Goal: Task Accomplishment & Management: Manage account settings

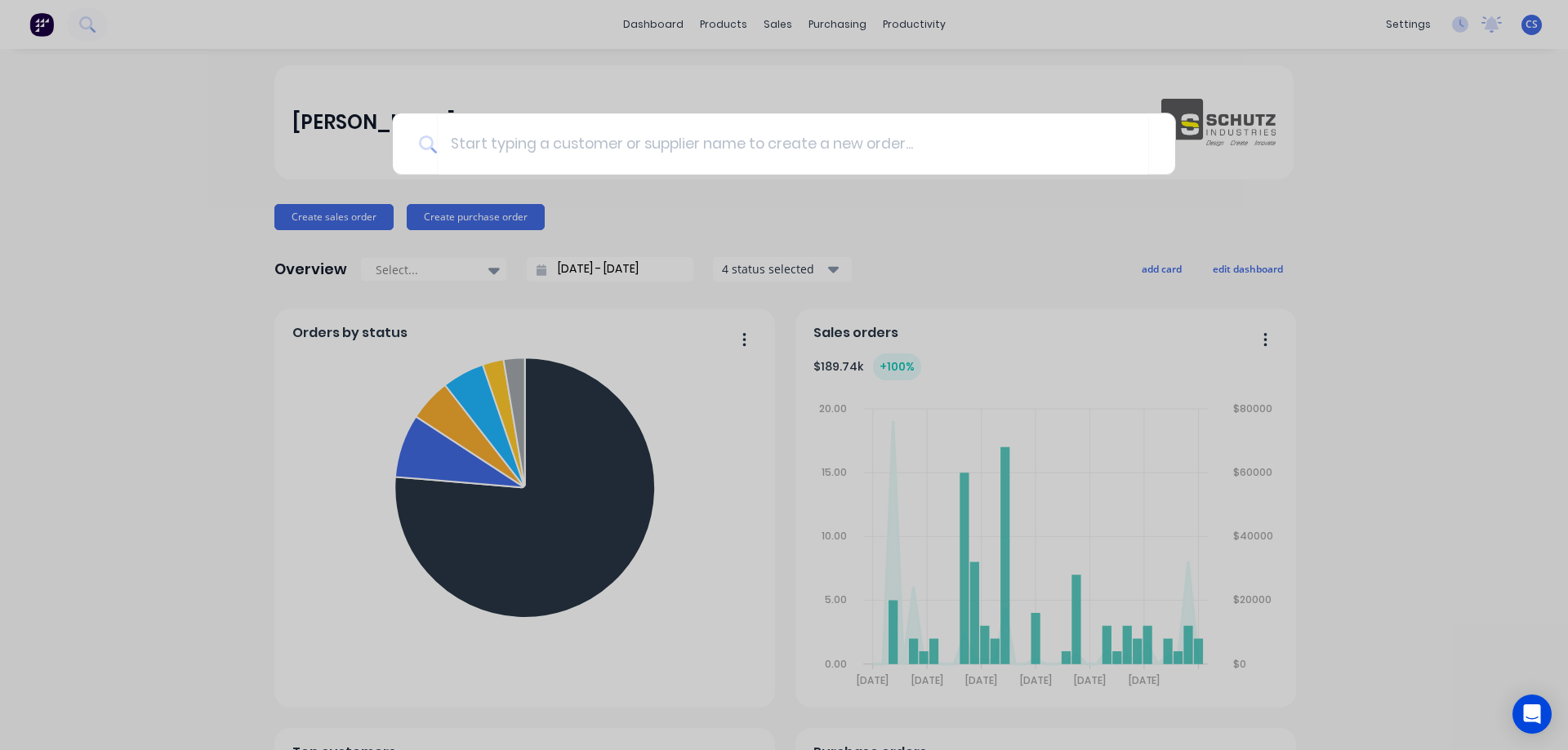
drag, startPoint x: 178, startPoint y: 140, endPoint x: 188, endPoint y: 130, distance: 14.1
click at [178, 141] on div at bounding box center [784, 375] width 1568 height 750
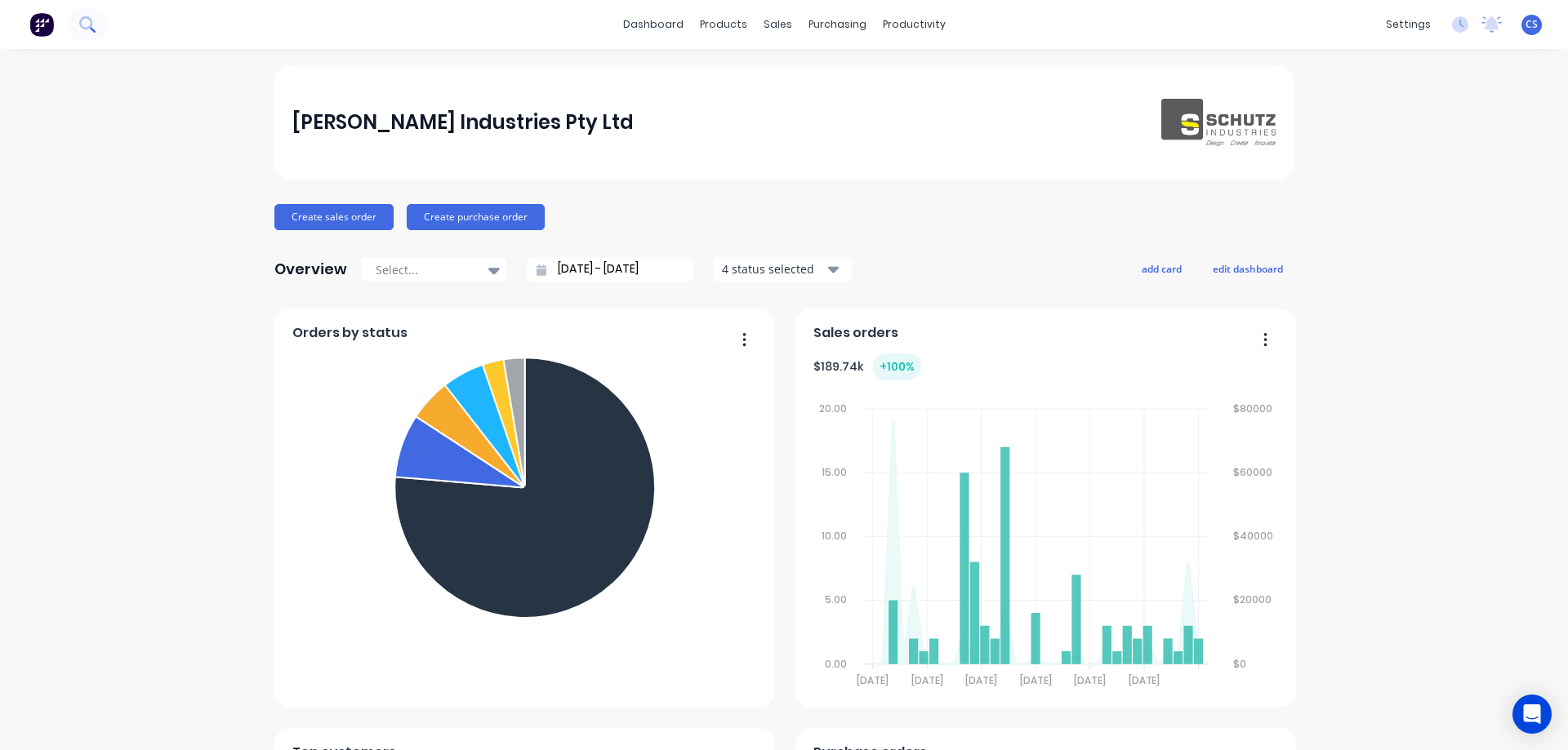
click at [91, 25] on icon at bounding box center [86, 23] width 13 height 13
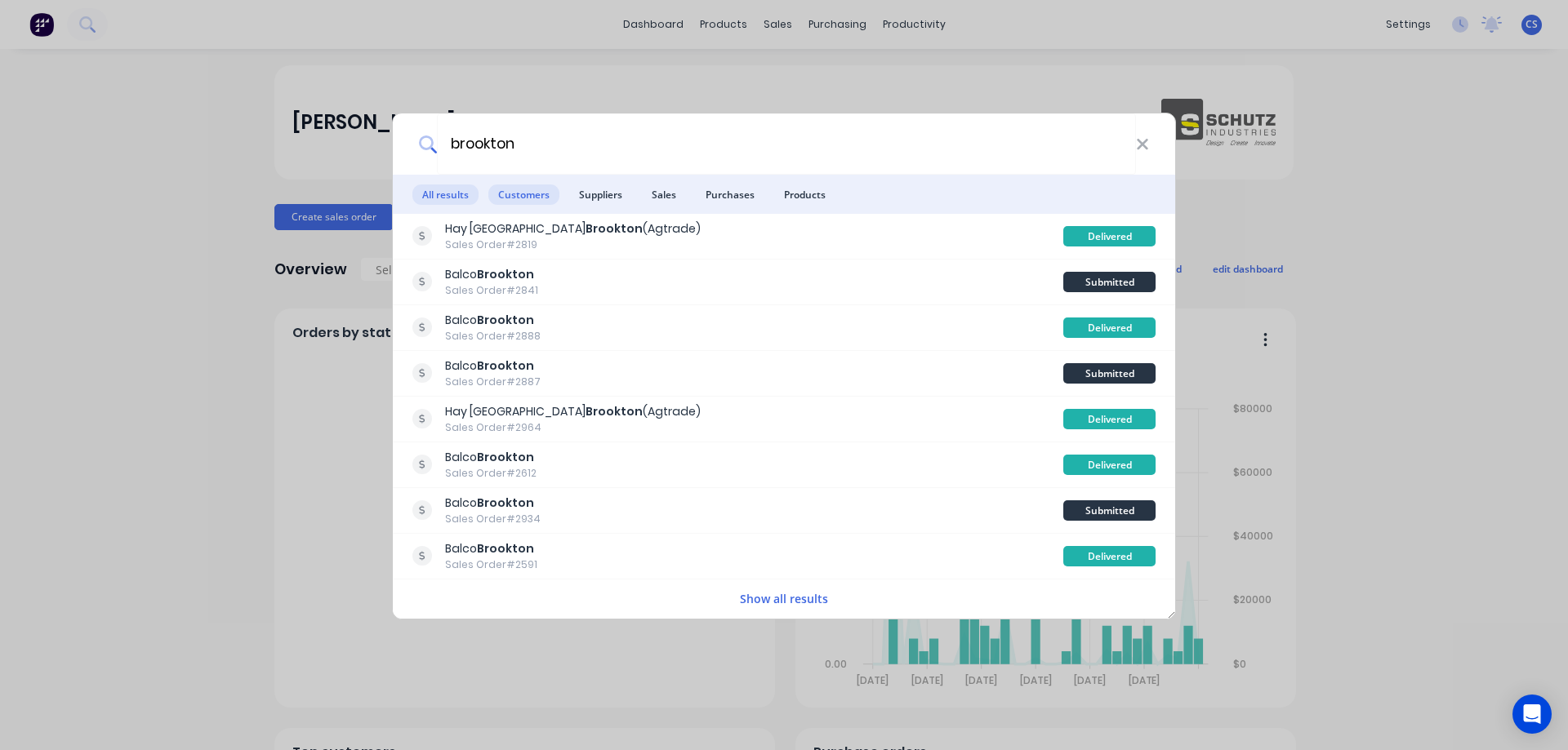
type input "brookton"
click at [546, 191] on span "Customers" at bounding box center [523, 195] width 71 height 21
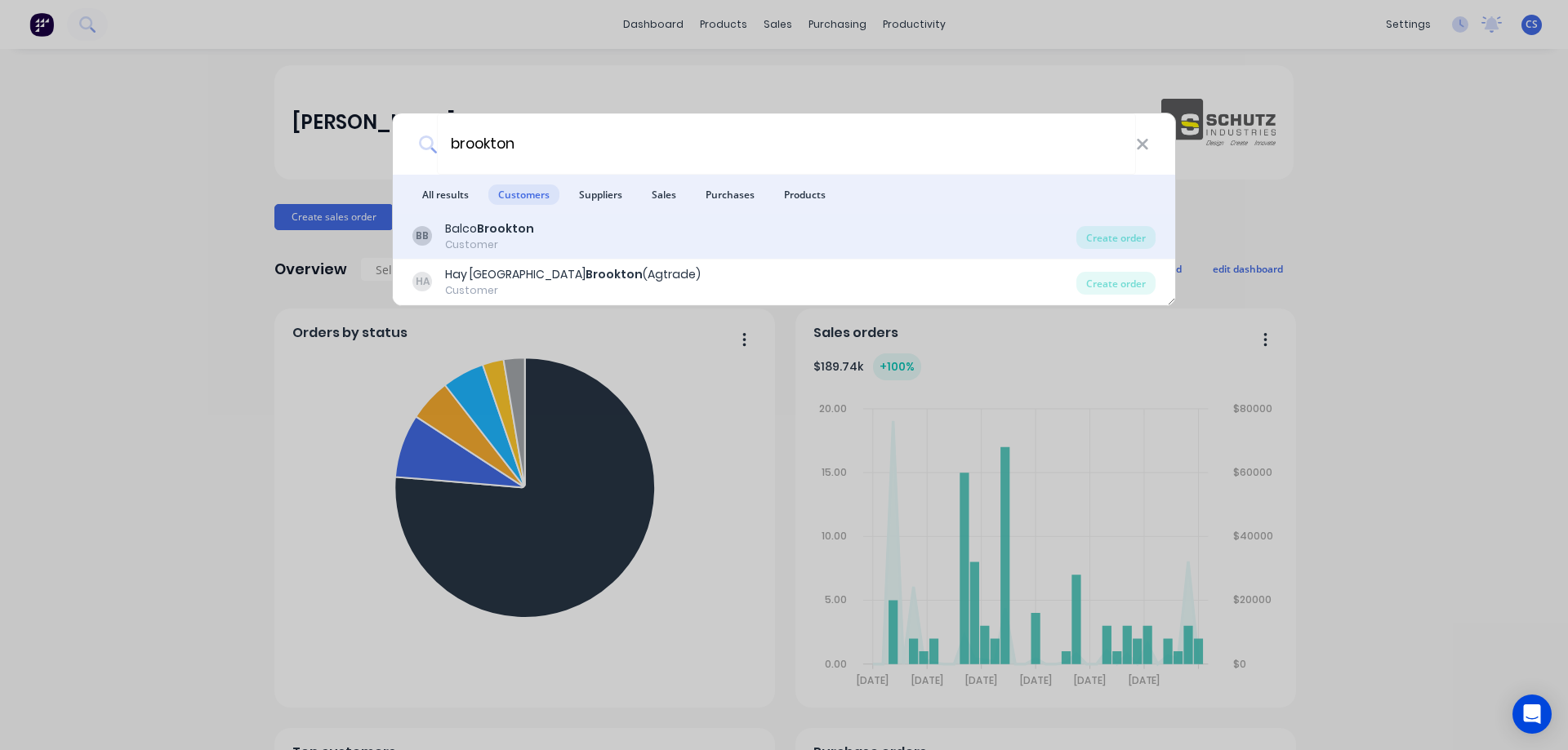
click at [673, 245] on div "BB Balco Brookton Customer" at bounding box center [745, 236] width 664 height 32
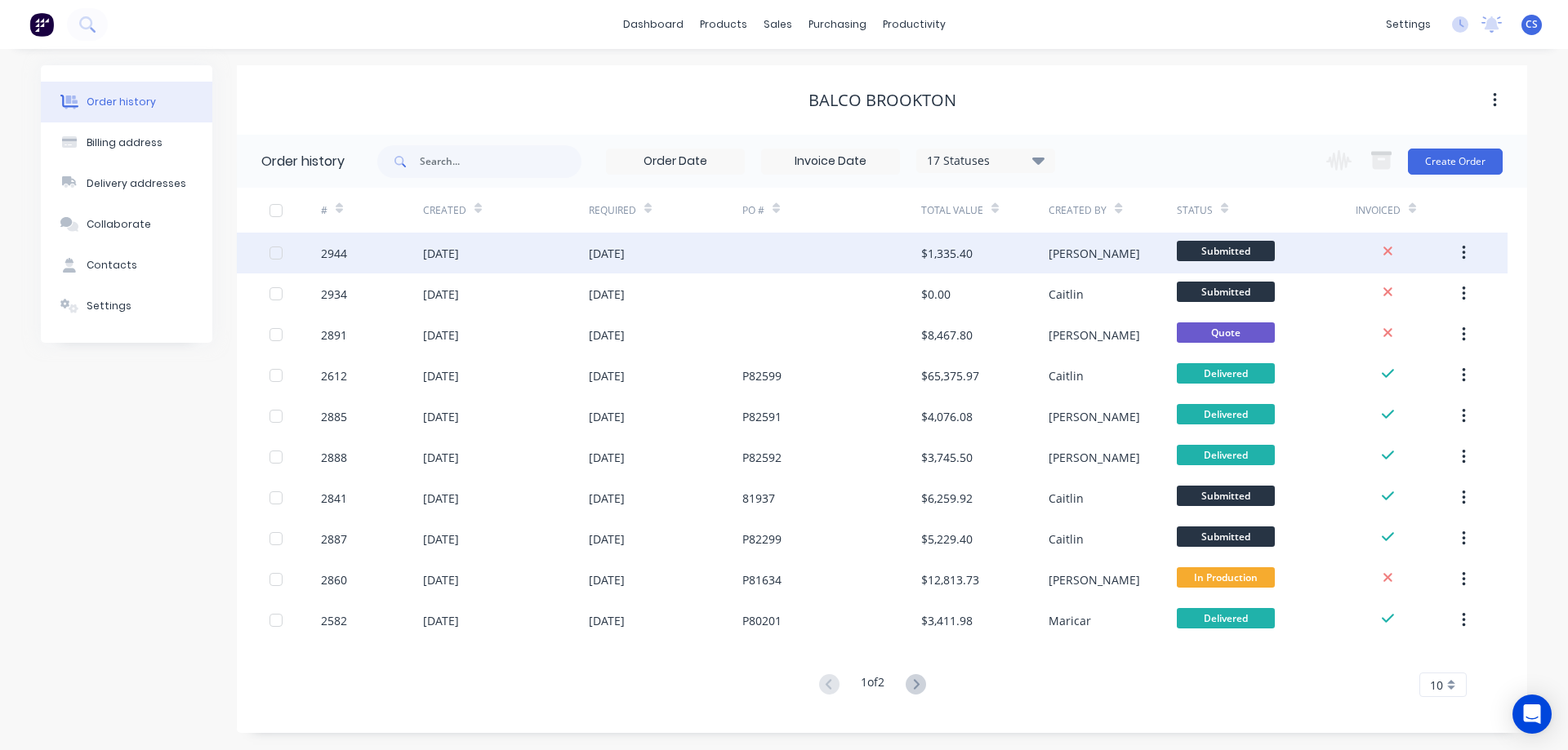
click at [990, 242] on div "$1,335.40" at bounding box center [985, 253] width 128 height 41
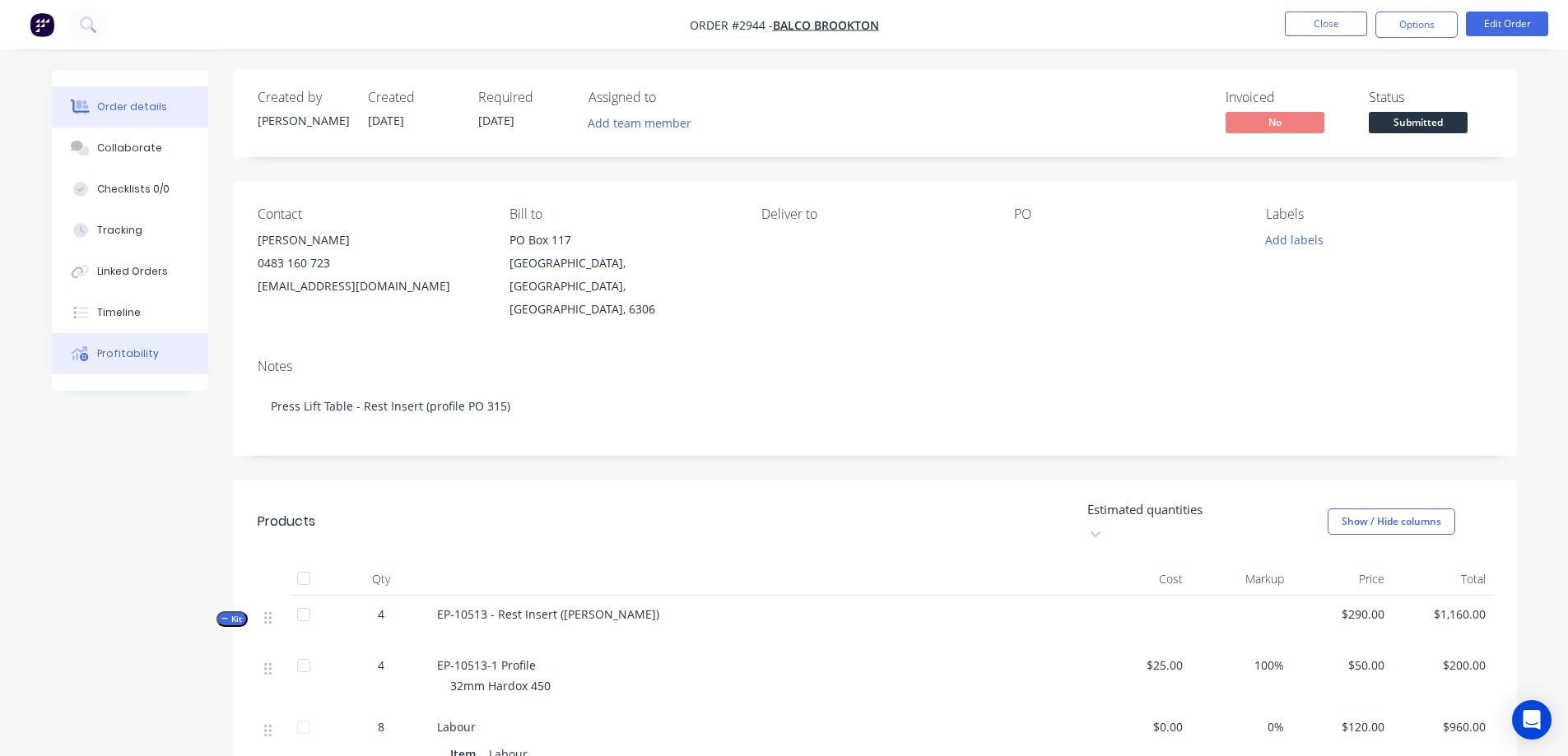
click at [159, 353] on button "Profitability" at bounding box center [130, 354] width 156 height 41
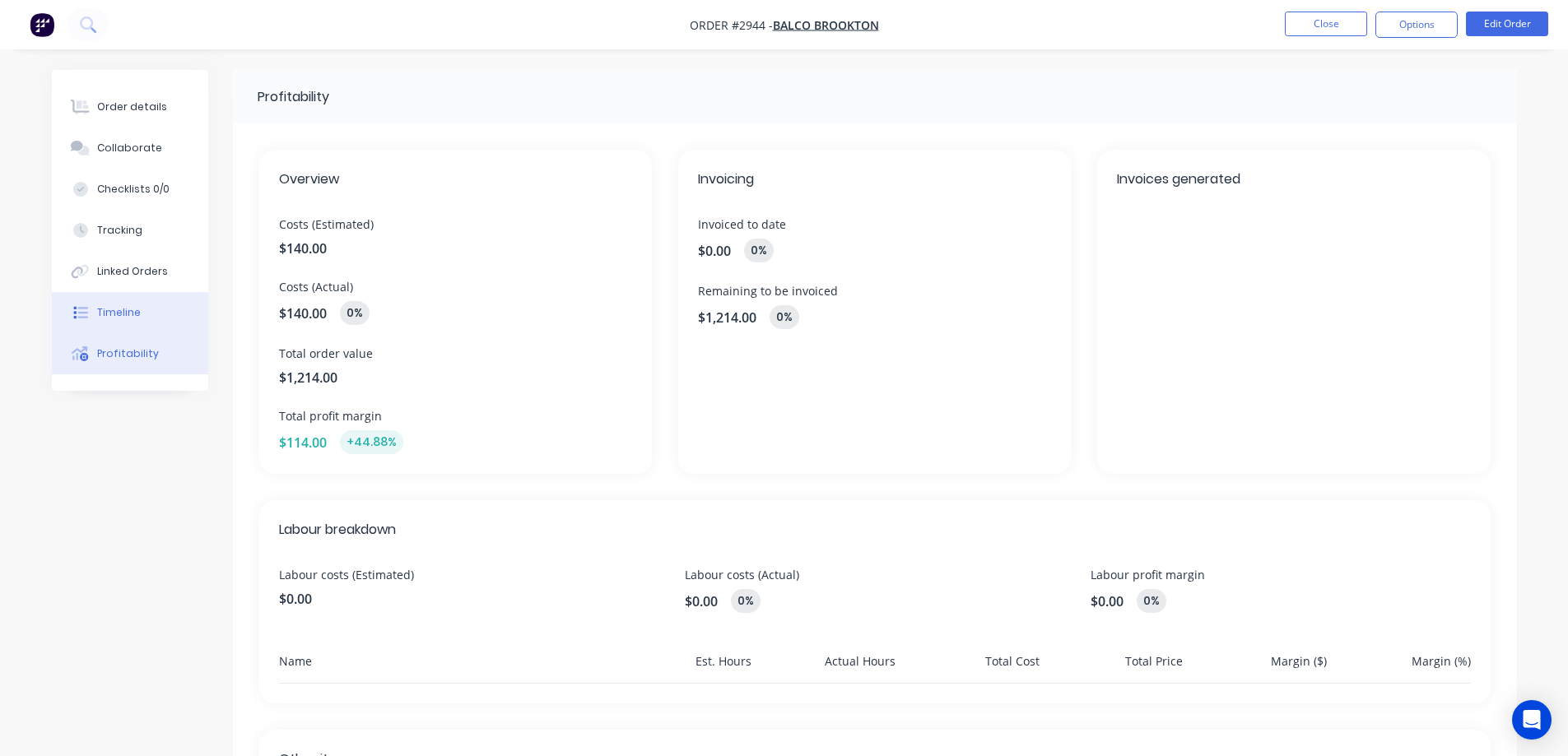
click at [154, 321] on button "Timeline" at bounding box center [130, 312] width 156 height 41
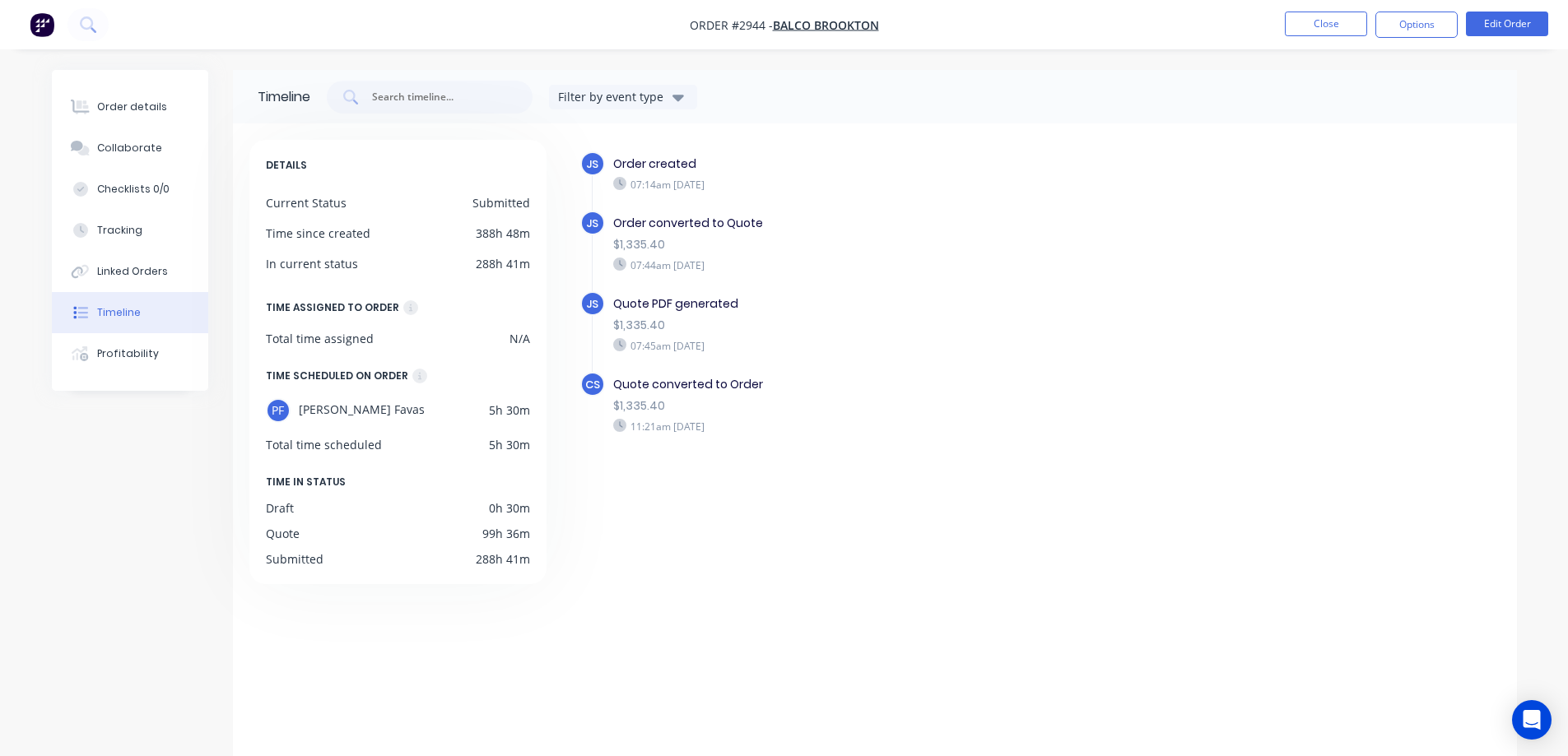
click at [586, 219] on div "JS" at bounding box center [593, 223] width 25 height 25
click at [647, 260] on div "07:44am [DATE]" at bounding box center [897, 265] width 569 height 15
click at [138, 109] on div "Order details" at bounding box center [132, 107] width 70 height 15
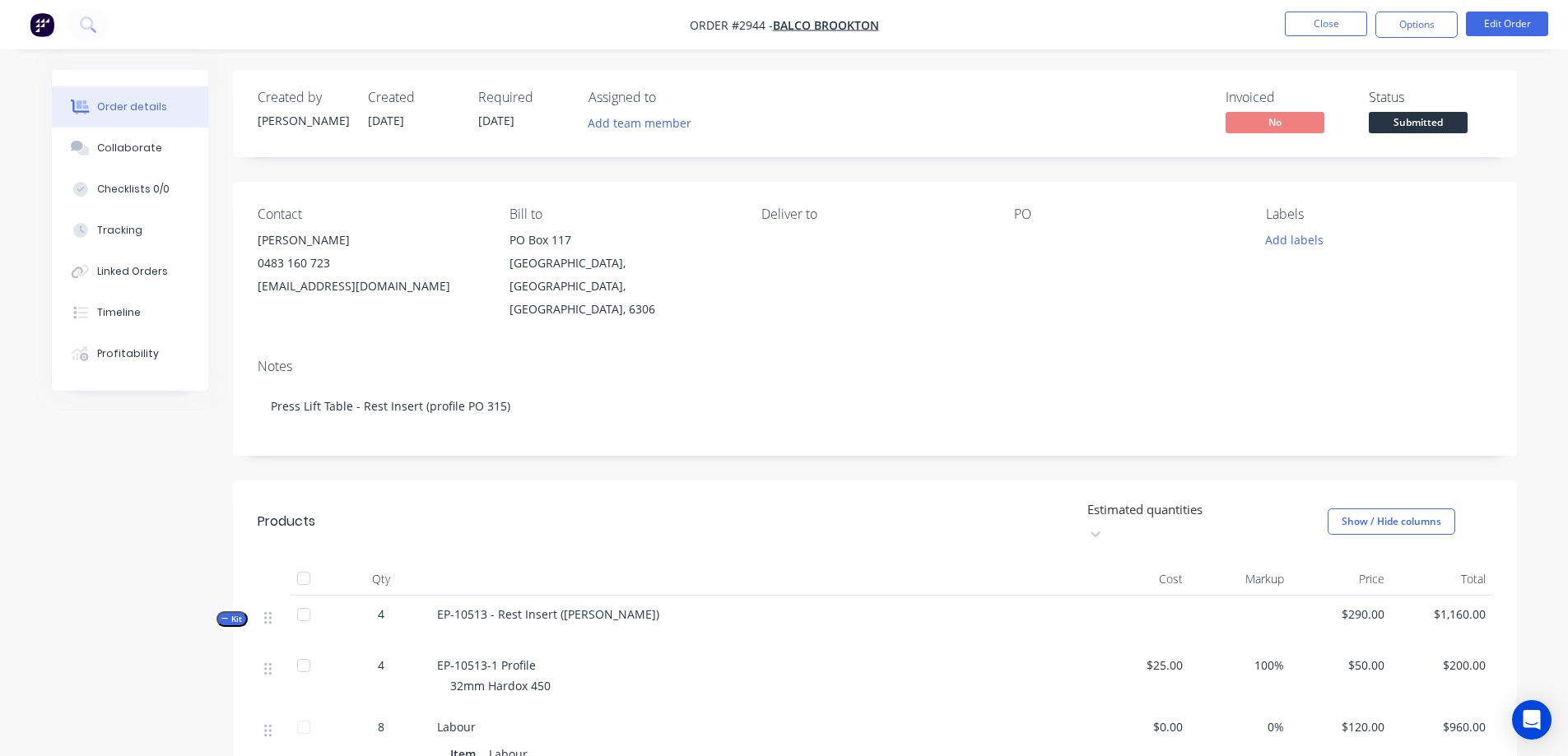
click at [1034, 244] on div at bounding box center [1117, 240] width 206 height 23
click at [1029, 227] on div "PO" at bounding box center [1126, 264] width 226 height 114
click at [1525, 24] on button "Edit Order" at bounding box center [1507, 24] width 82 height 25
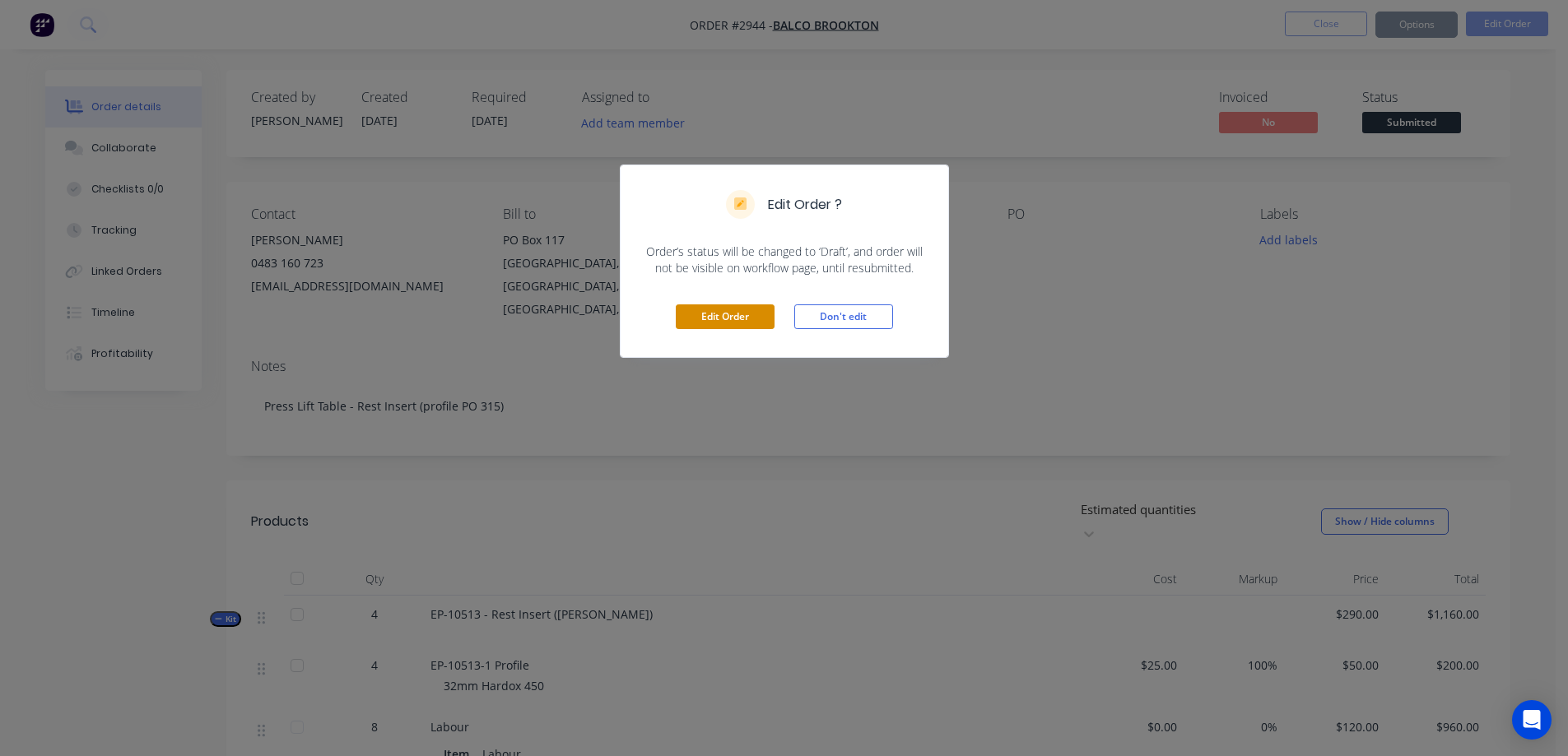
click at [749, 310] on button "Edit Order" at bounding box center [726, 317] width 99 height 25
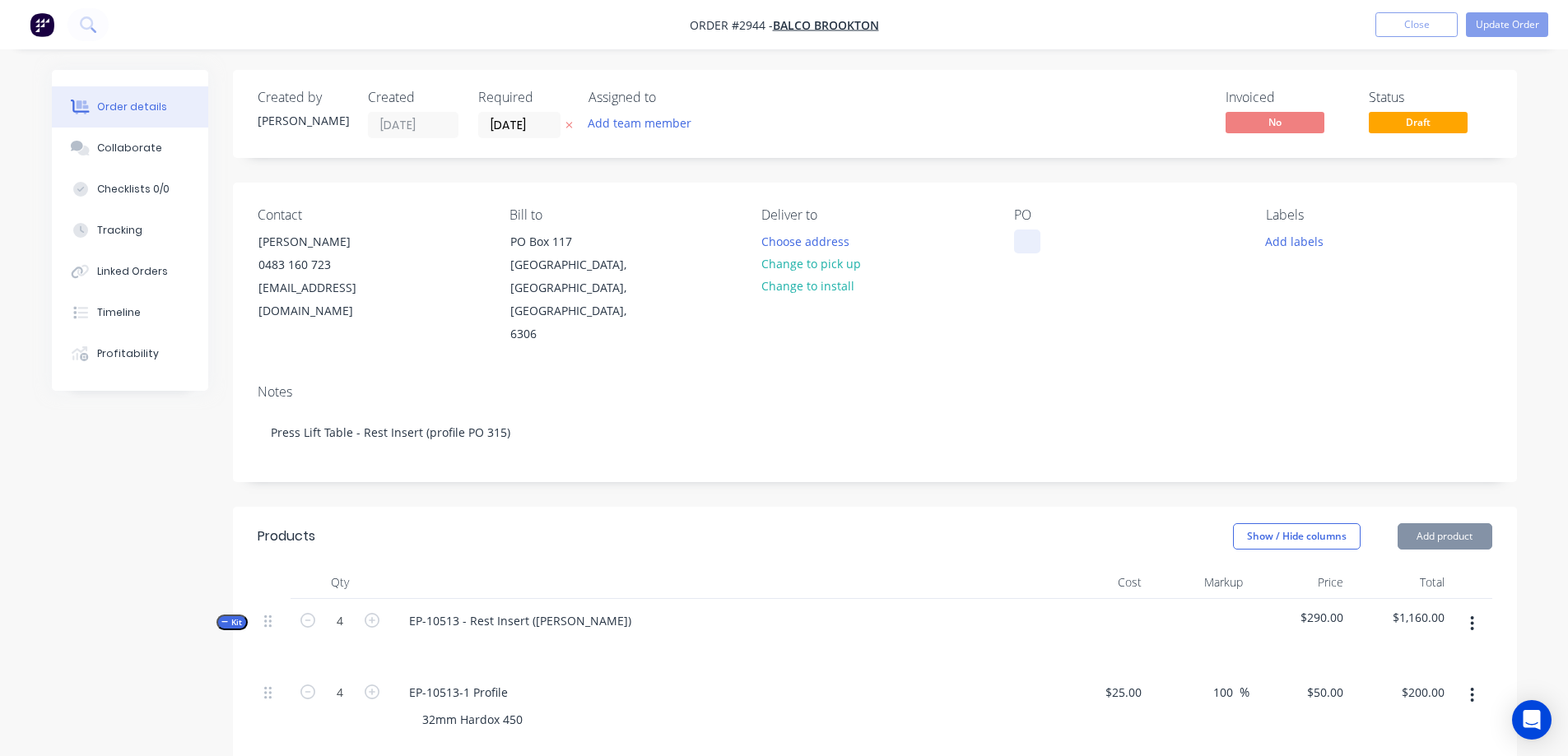
click at [1033, 246] on div at bounding box center [1027, 241] width 27 height 24
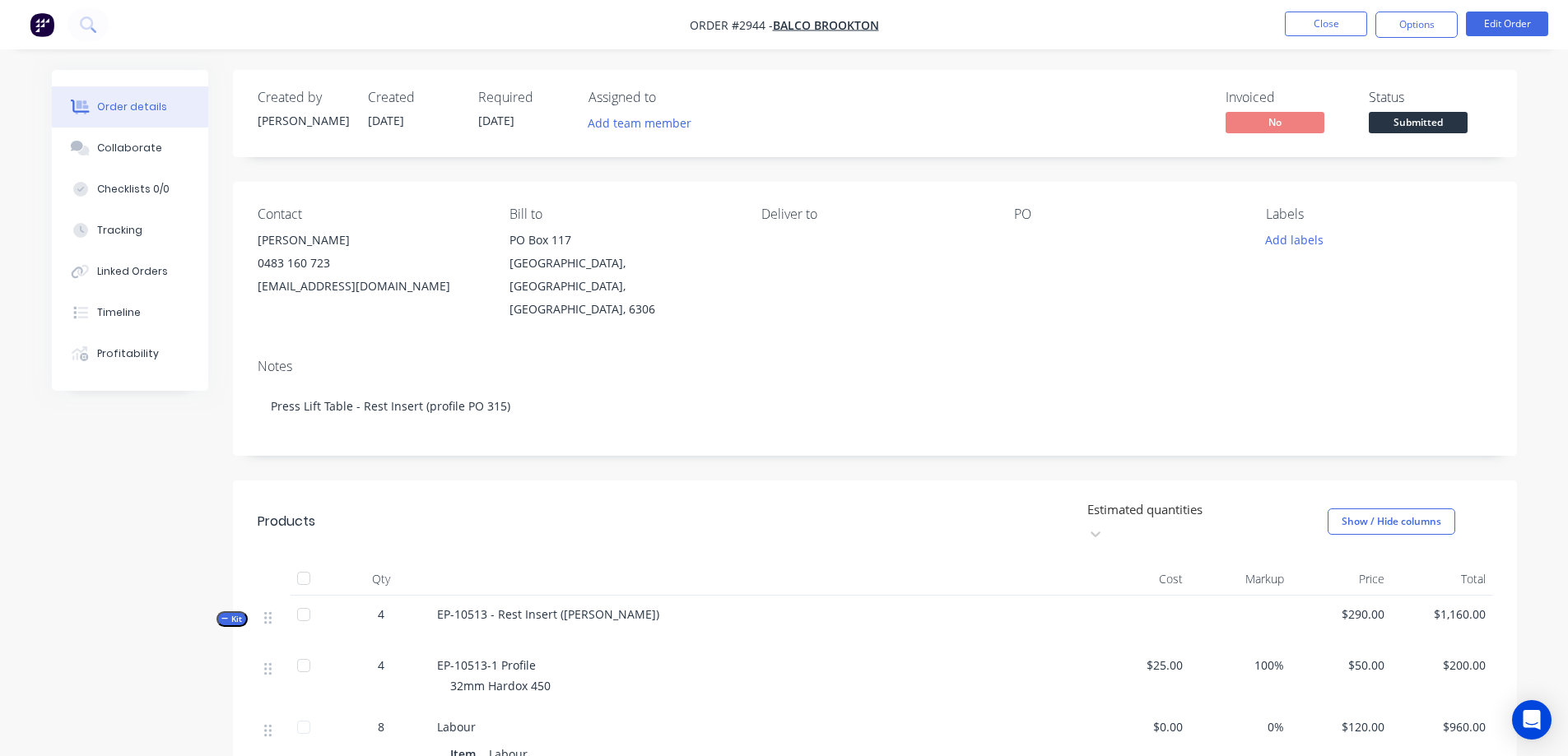
click at [1030, 244] on div at bounding box center [1117, 240] width 206 height 23
click at [1021, 232] on div at bounding box center [1117, 240] width 206 height 23
click at [1025, 222] on div "PO" at bounding box center [1126, 215] width 226 height 15
click at [1022, 235] on div at bounding box center [1117, 240] width 206 height 23
click at [1427, 123] on span "Submitted" at bounding box center [1418, 122] width 99 height 21
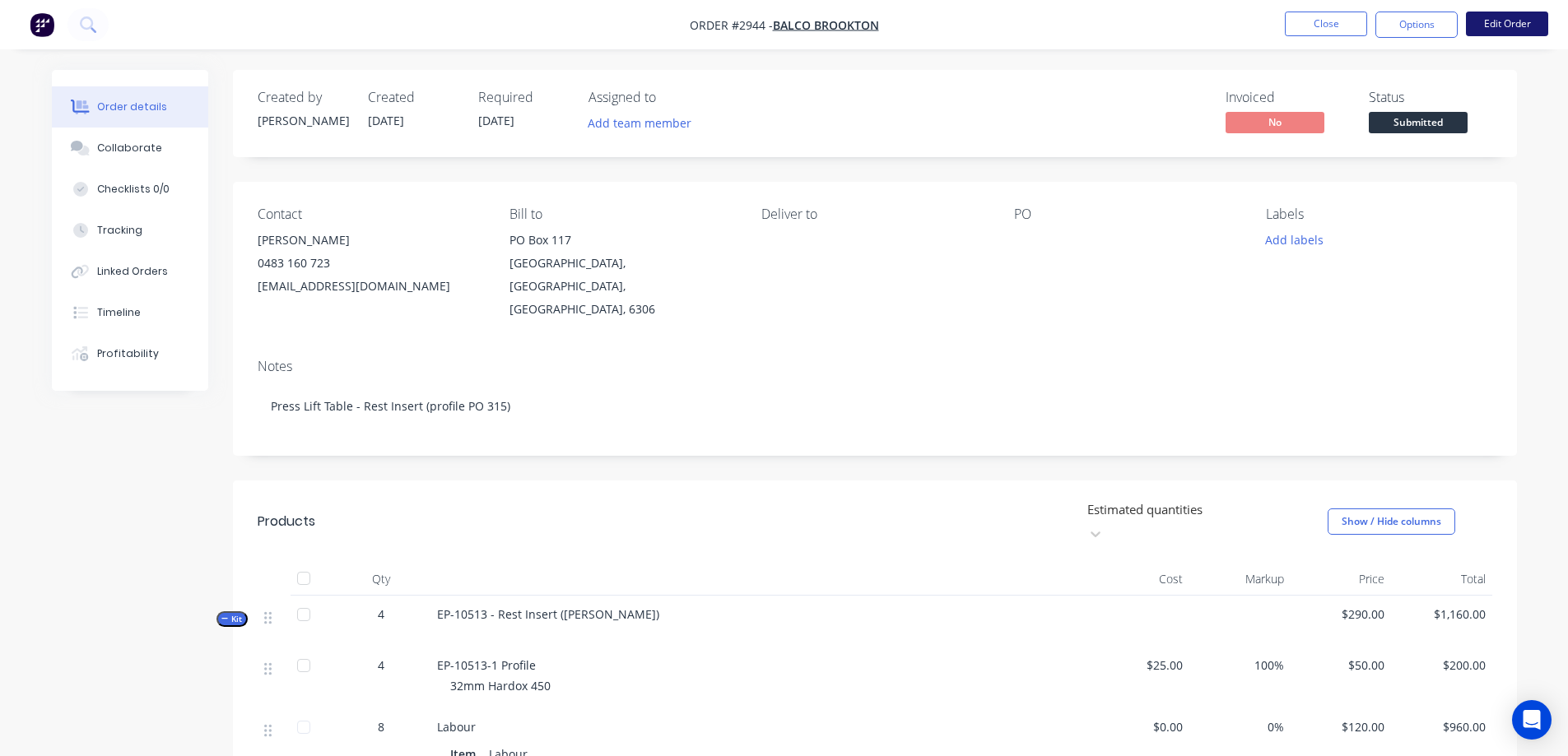
click at [1499, 24] on button "Edit Order" at bounding box center [1507, 24] width 82 height 25
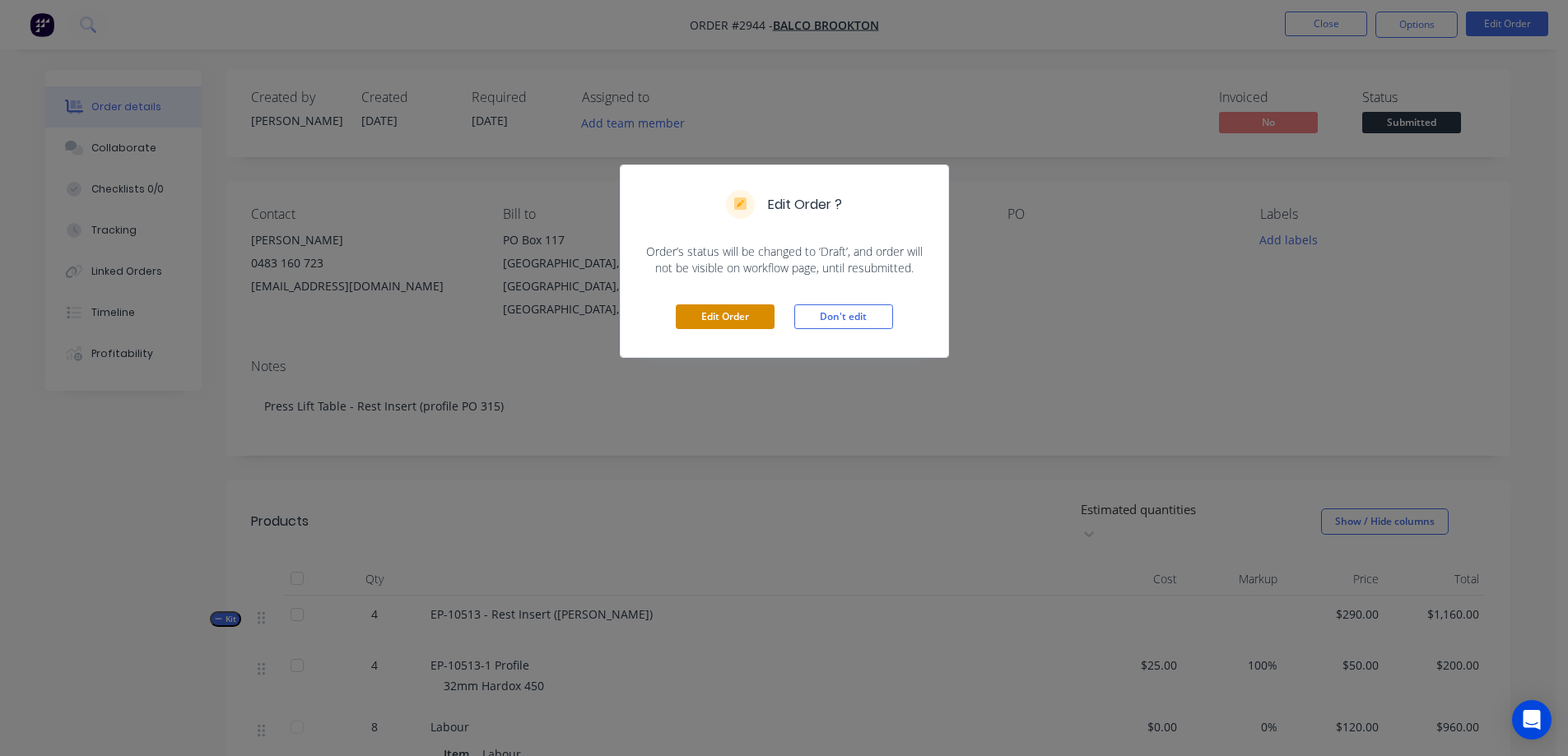
click at [768, 317] on button "Edit Order" at bounding box center [726, 317] width 99 height 25
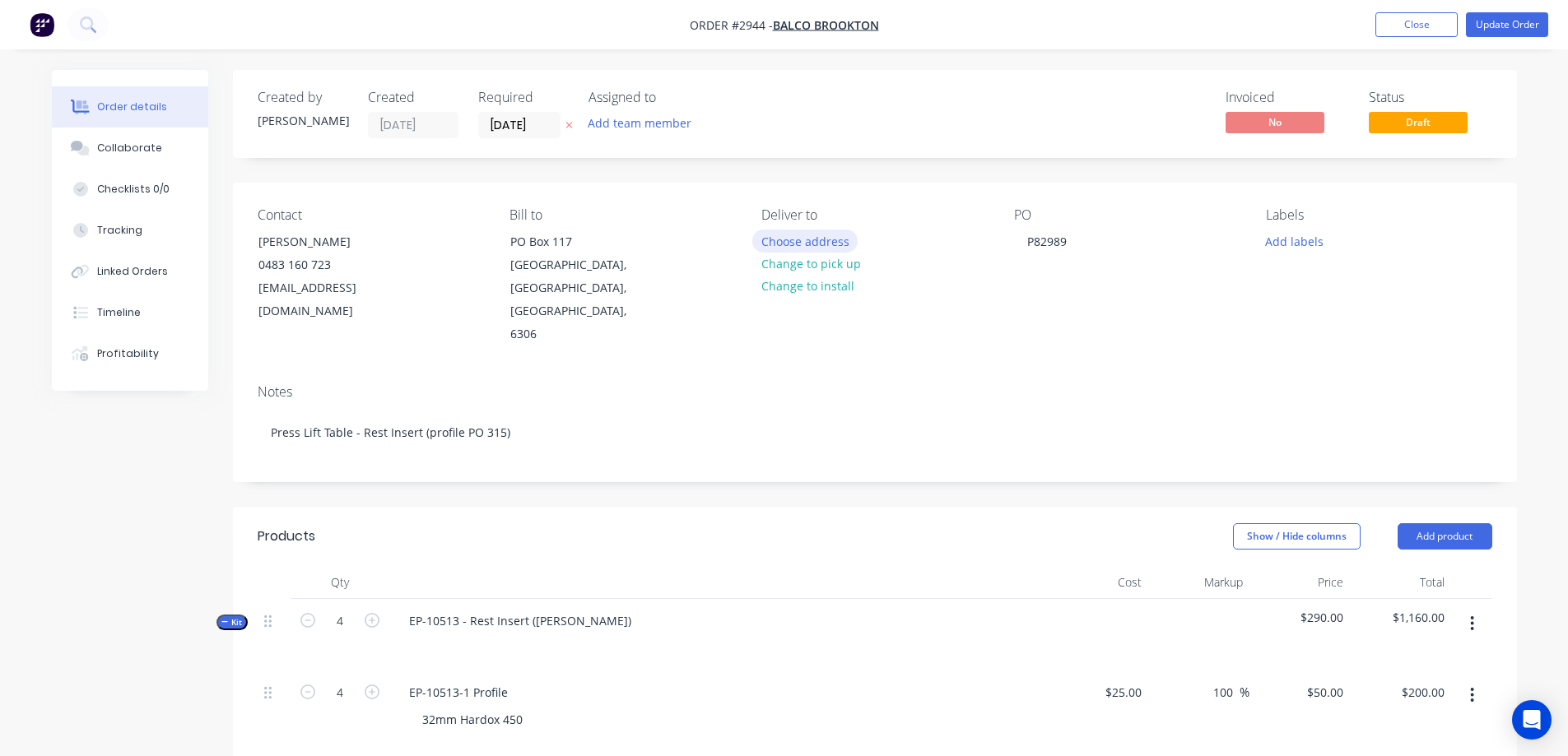
click at [827, 249] on button "Choose address" at bounding box center [805, 240] width 105 height 22
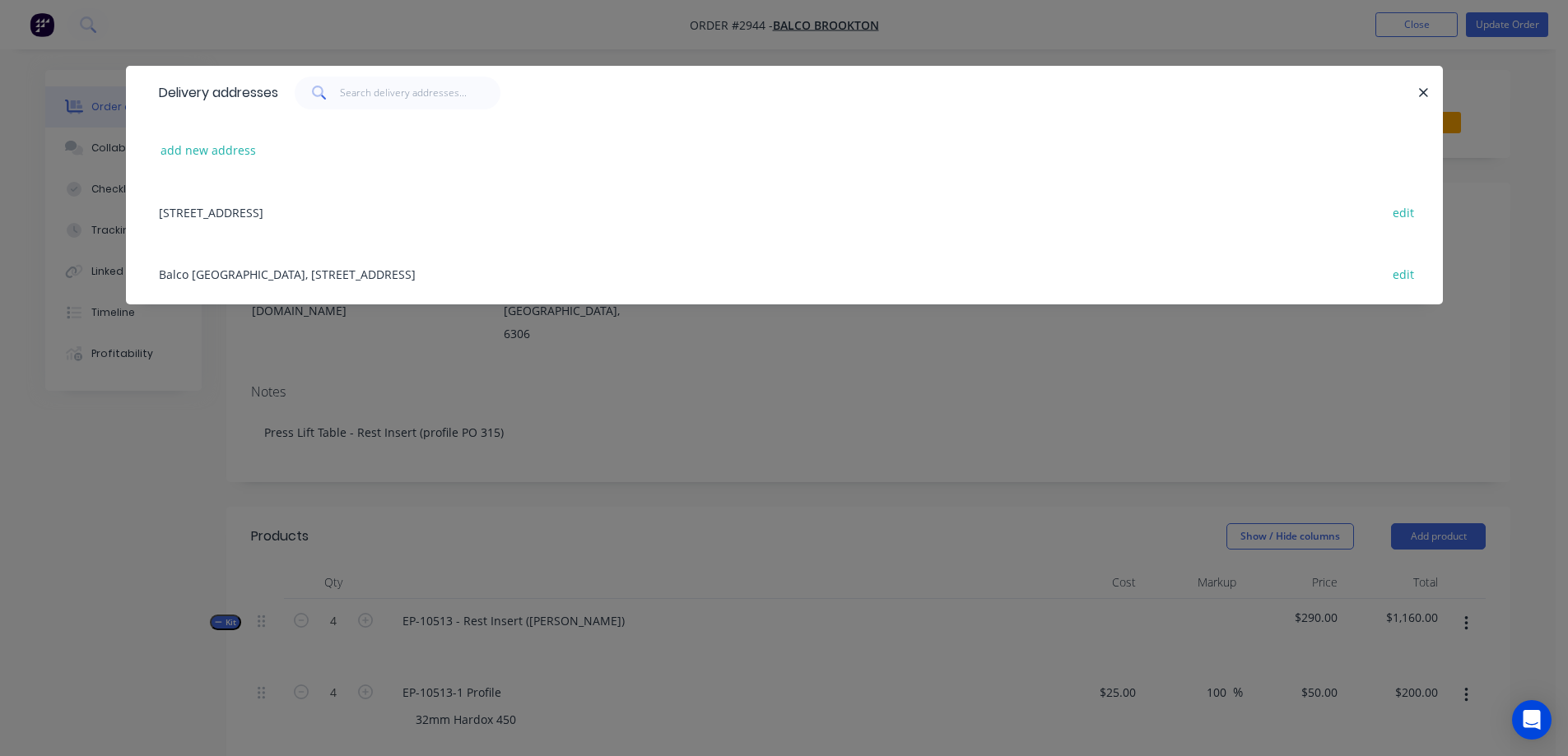
click at [456, 218] on div "[STREET_ADDRESS] edit" at bounding box center [784, 212] width 1268 height 62
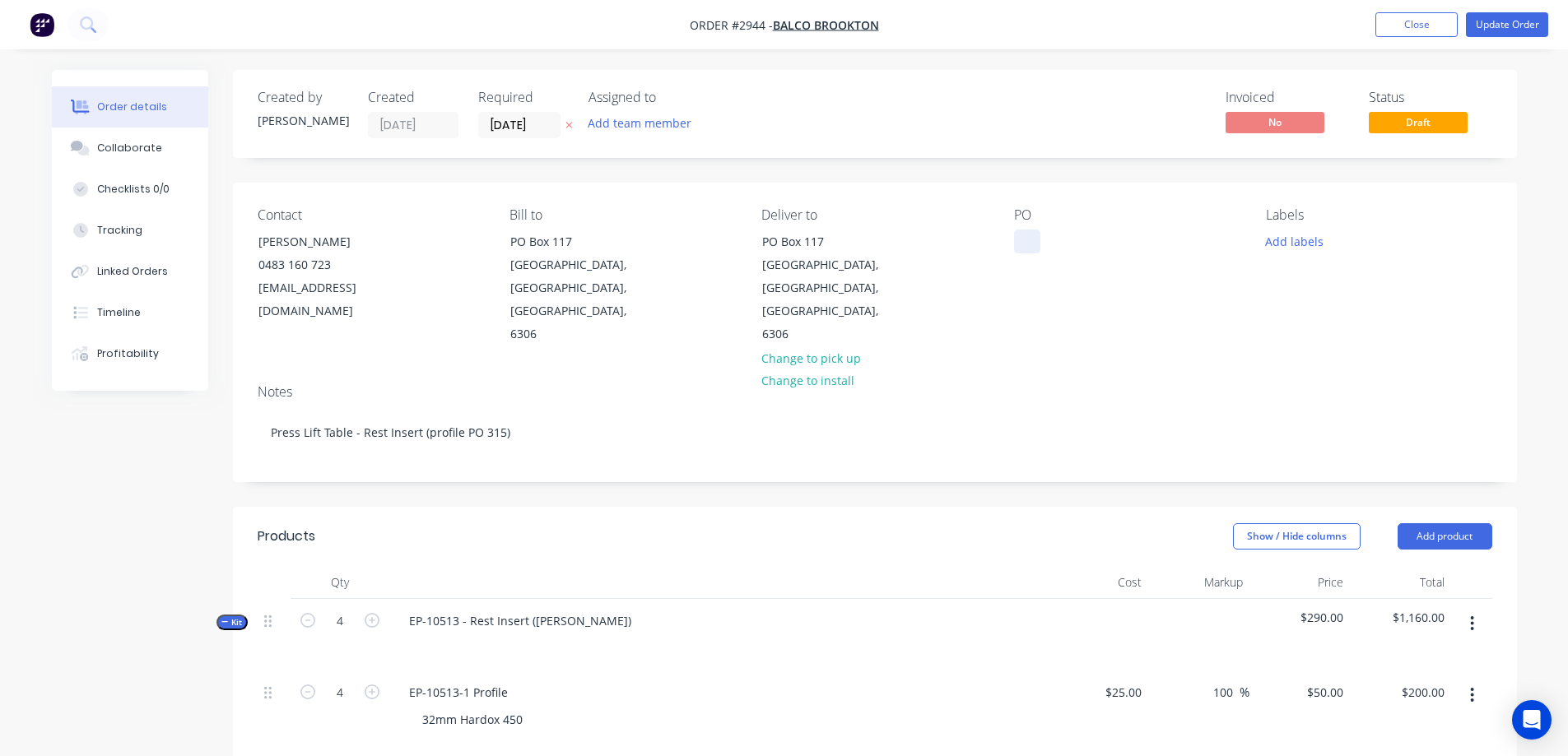
click at [1025, 230] on div at bounding box center [1027, 241] width 27 height 24
click at [142, 234] on button "Tracking" at bounding box center [130, 230] width 156 height 41
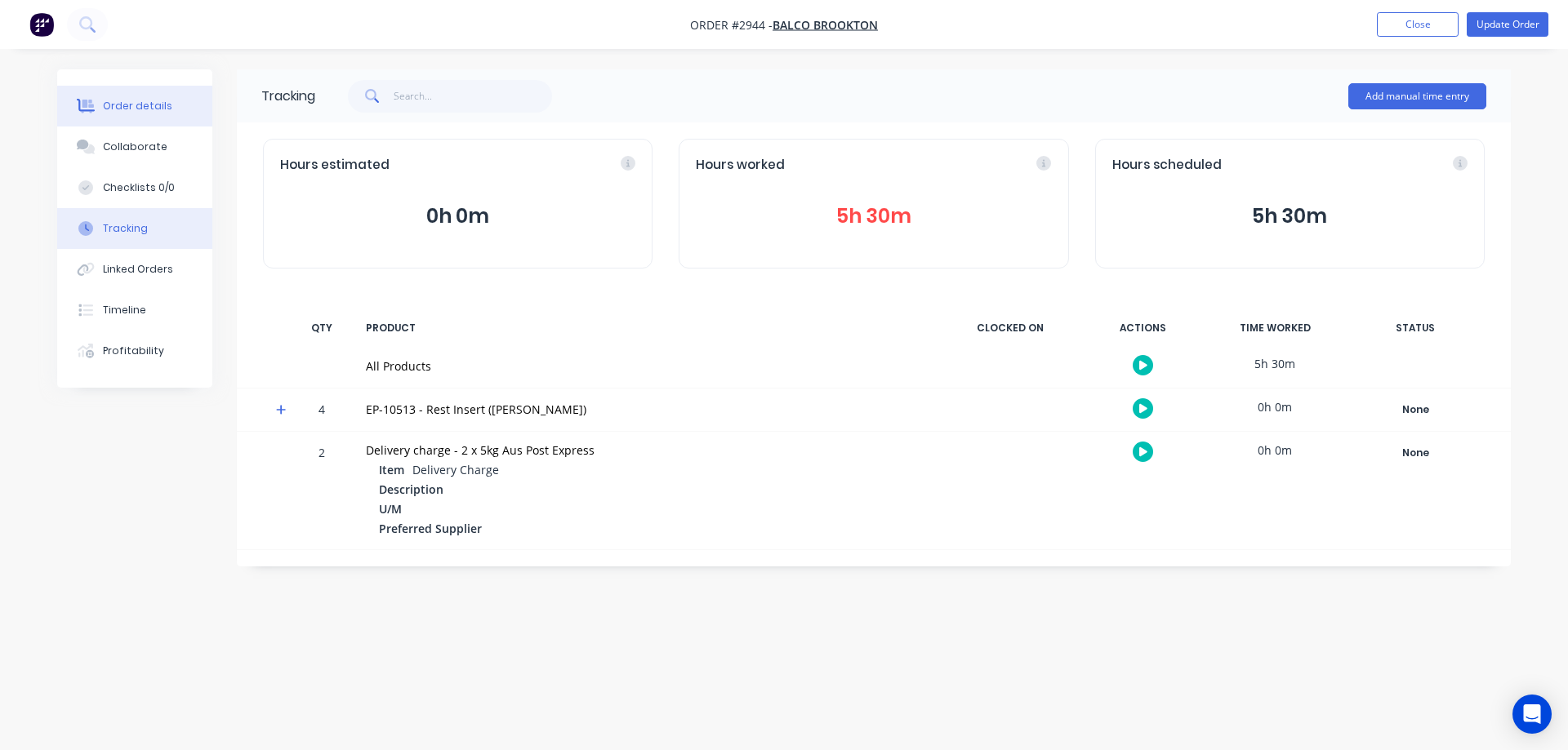
click at [122, 96] on button "Order details" at bounding box center [134, 106] width 155 height 41
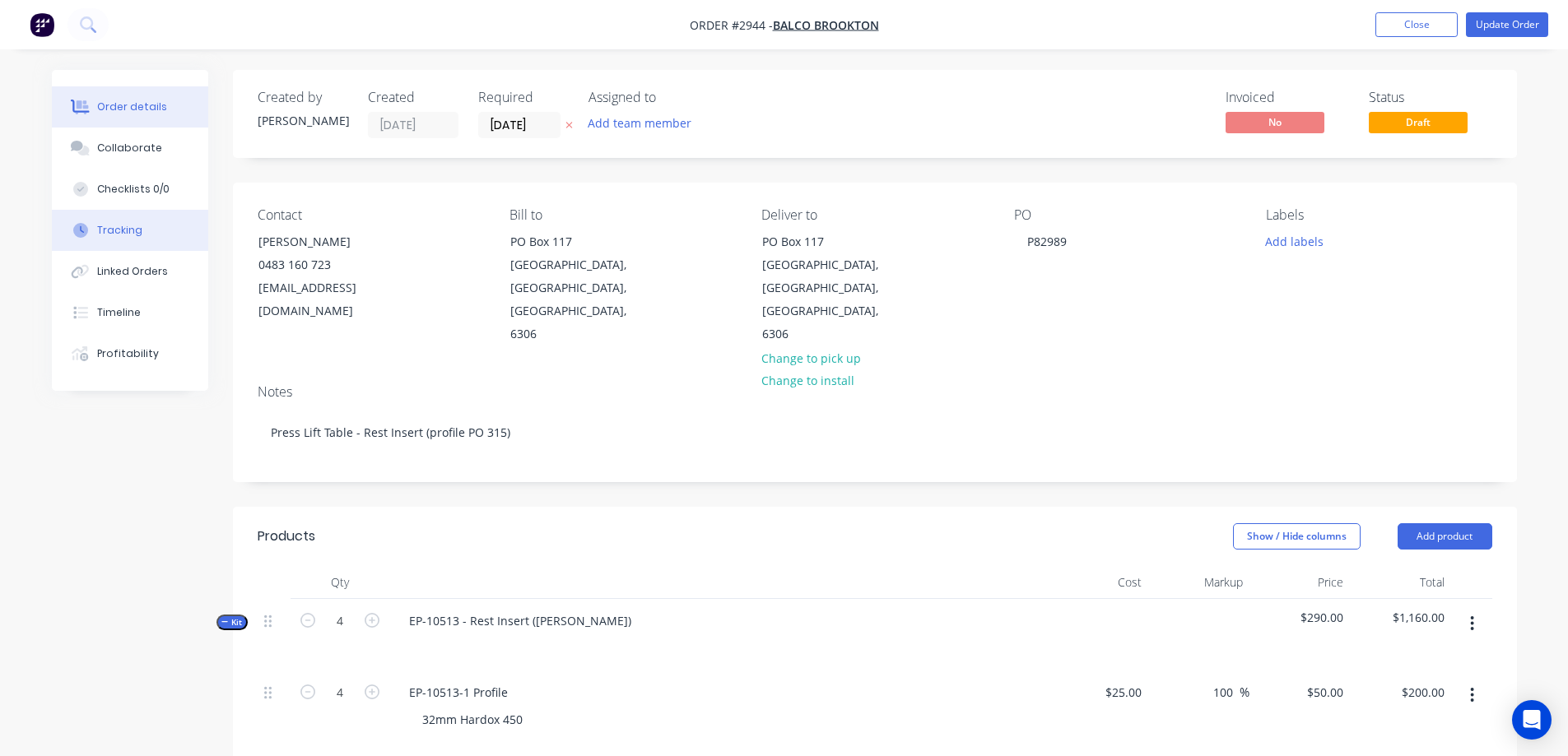
click at [132, 250] on button "Tracking" at bounding box center [130, 230] width 156 height 41
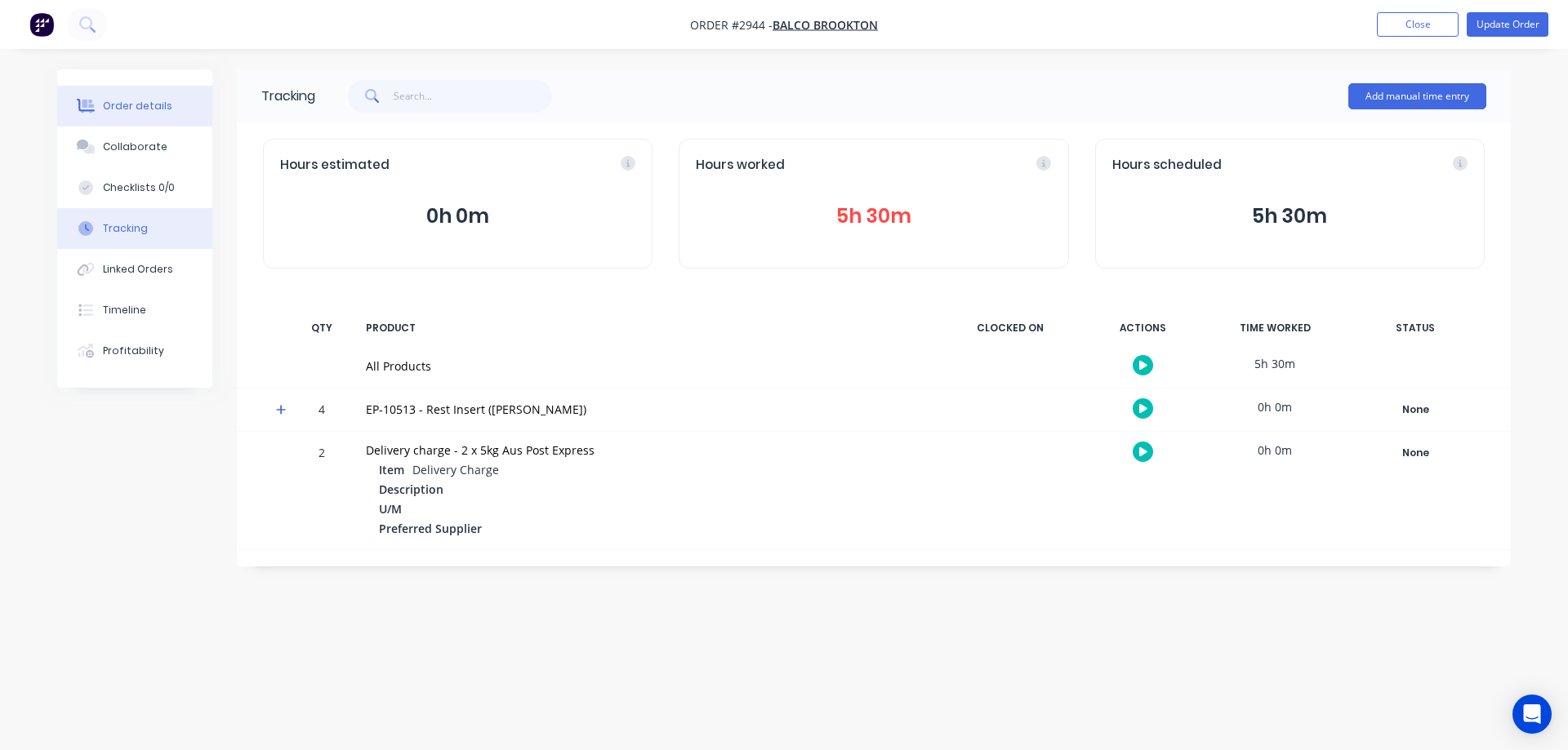
click at [132, 108] on div "Order details" at bounding box center [137, 106] width 69 height 15
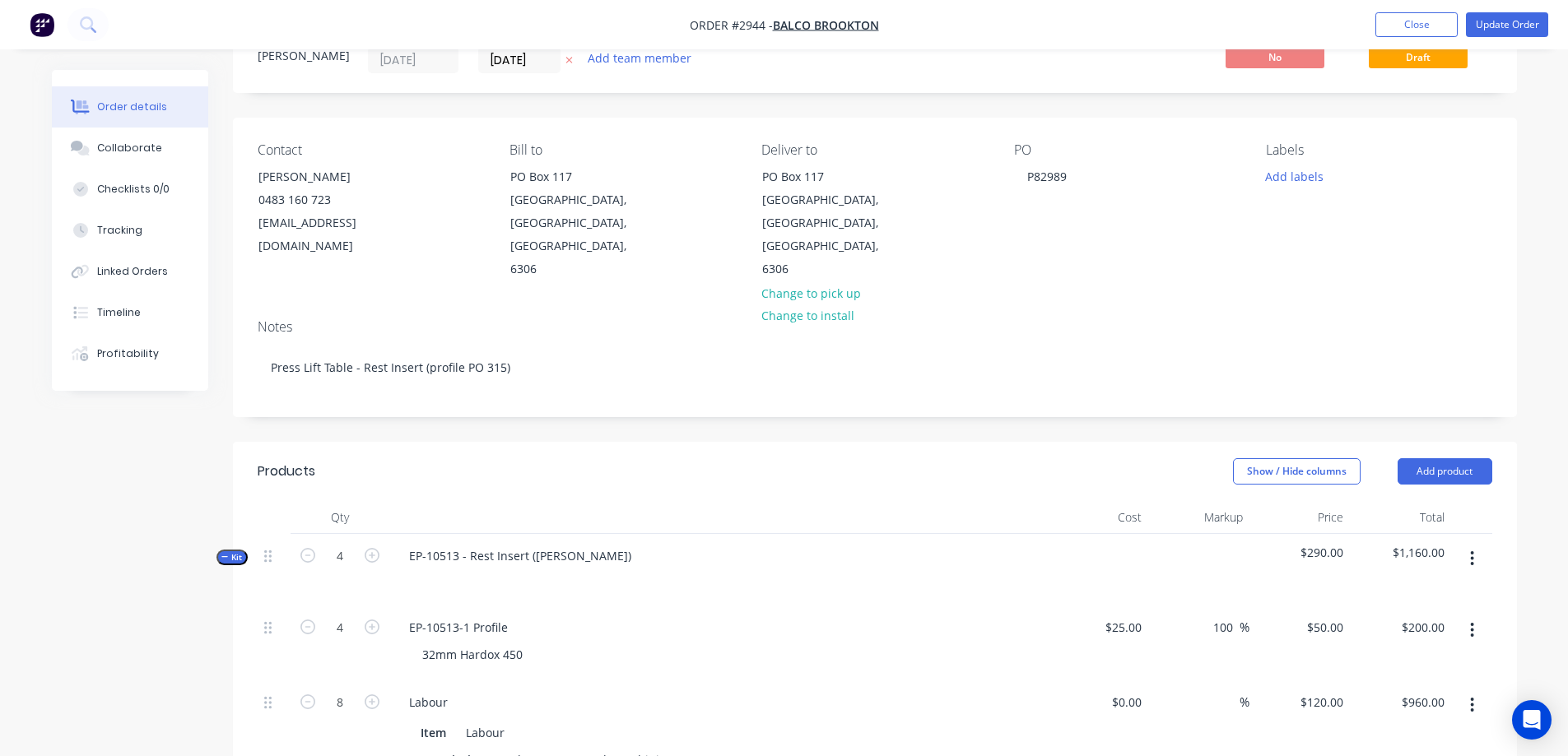
scroll to position [329, 0]
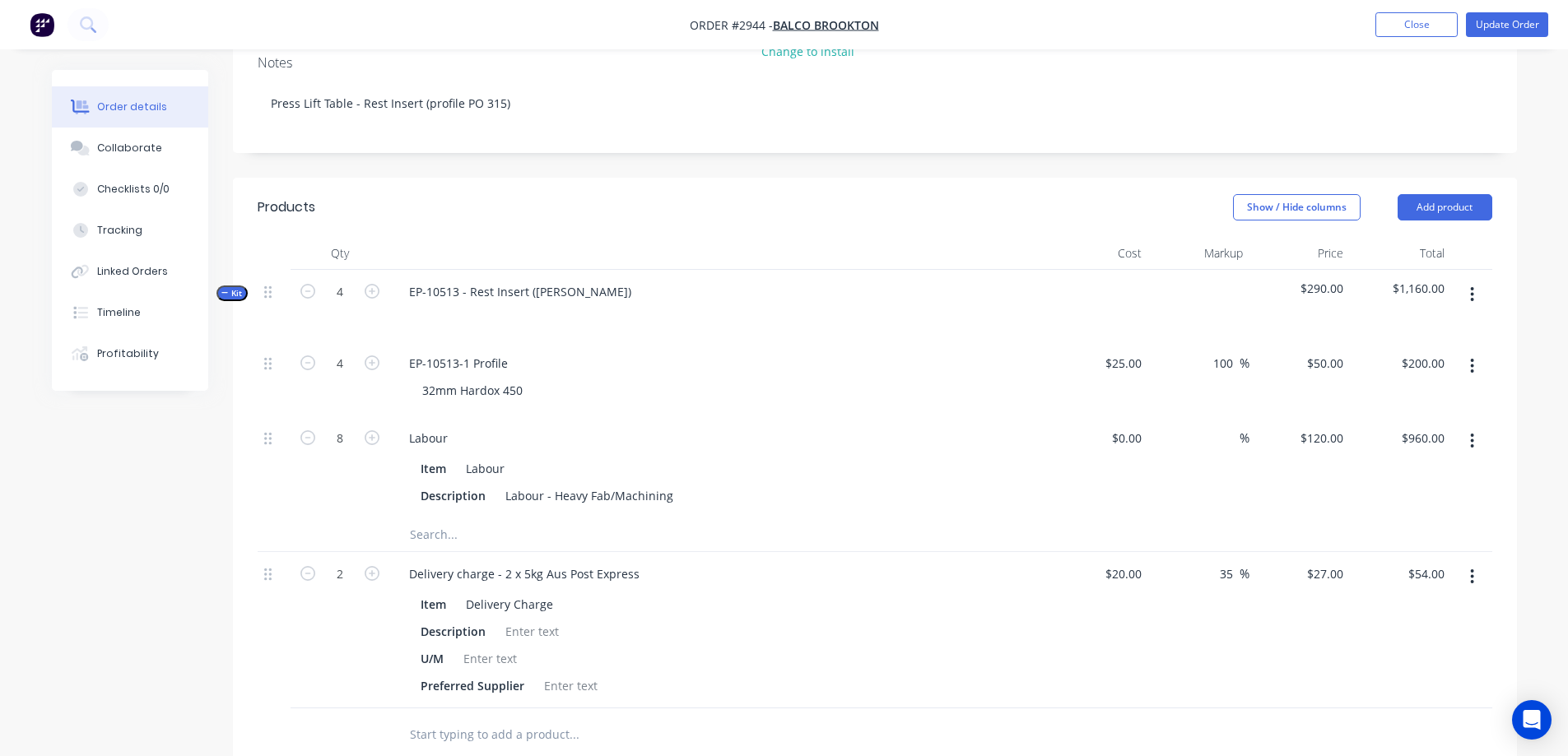
click at [1466, 279] on button "button" at bounding box center [1472, 294] width 39 height 30
click at [465, 519] on input "text" at bounding box center [573, 535] width 329 height 33
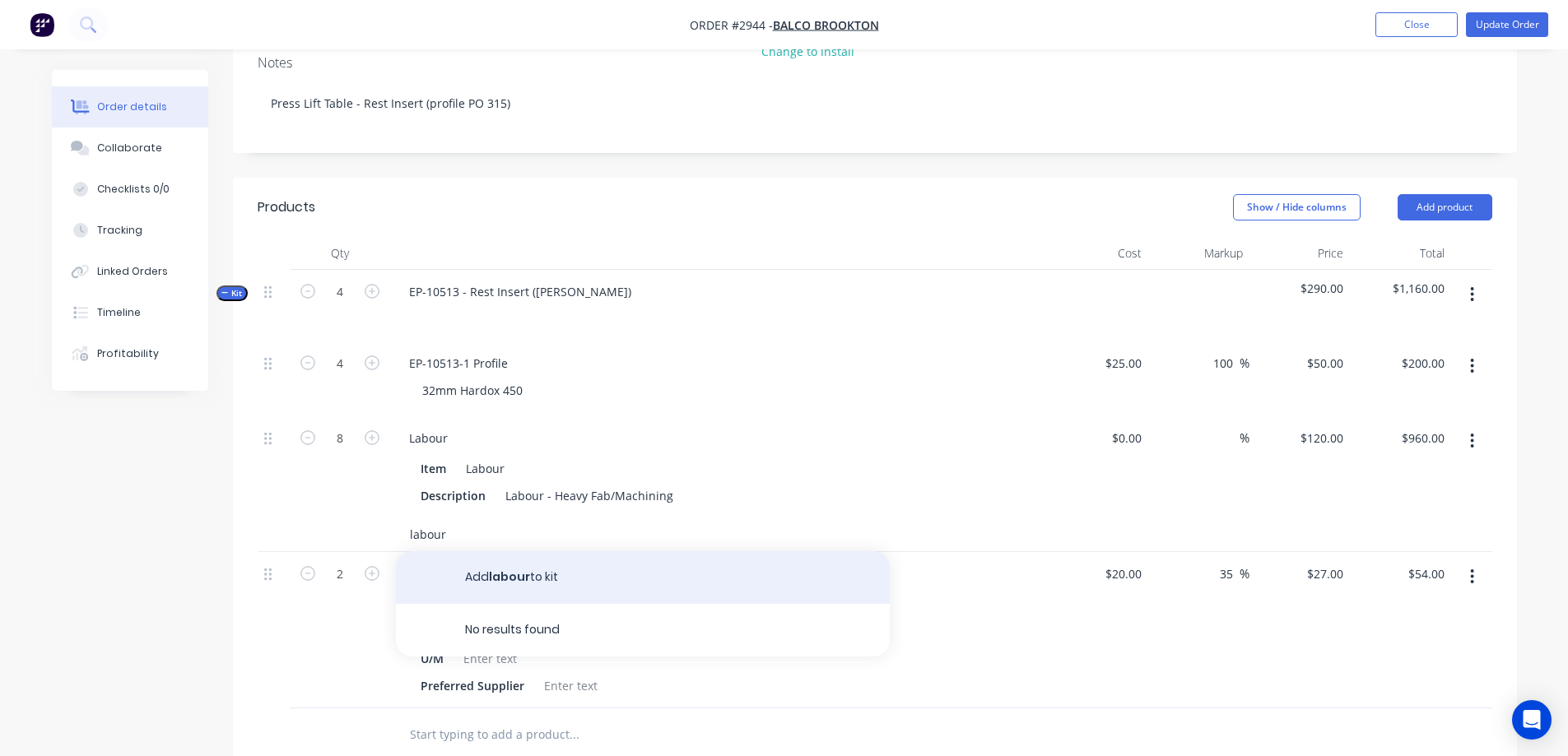
type input "labour"
click at [568, 551] on button "Add labour to kit" at bounding box center [643, 577] width 494 height 52
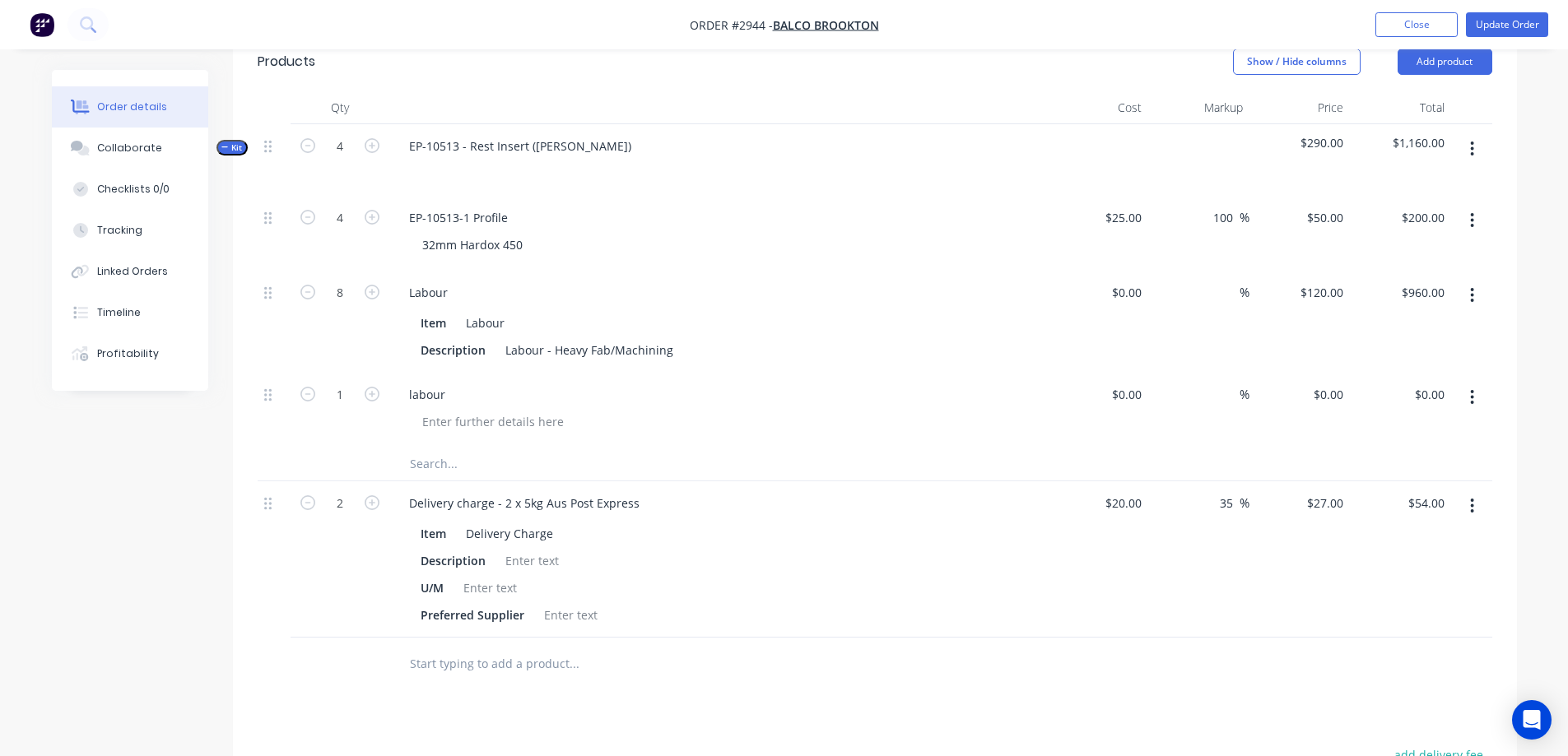
scroll to position [494, 0]
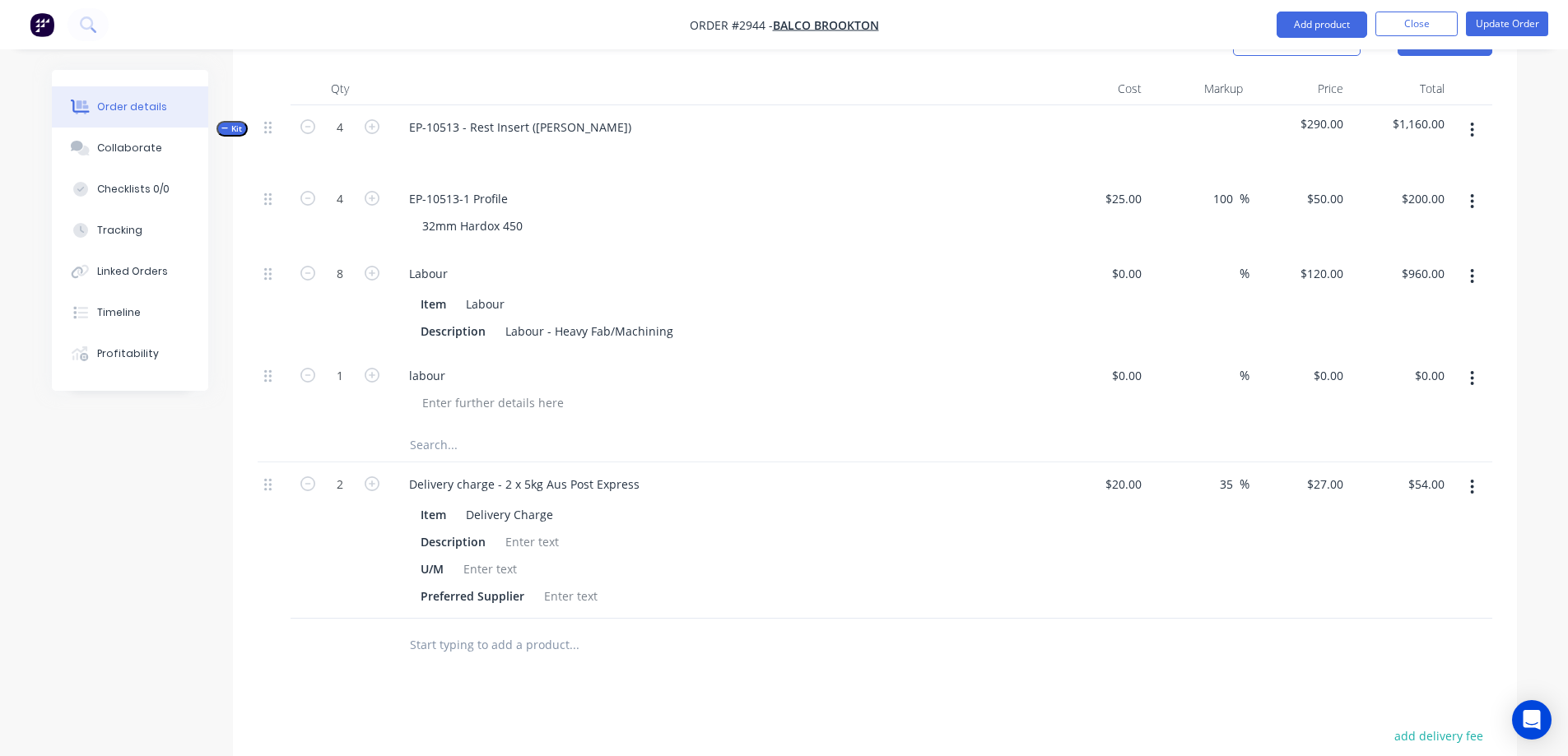
click at [1475, 364] on button "button" at bounding box center [1472, 378] width 39 height 30
click at [1382, 508] on div "Delete" at bounding box center [1413, 520] width 127 height 24
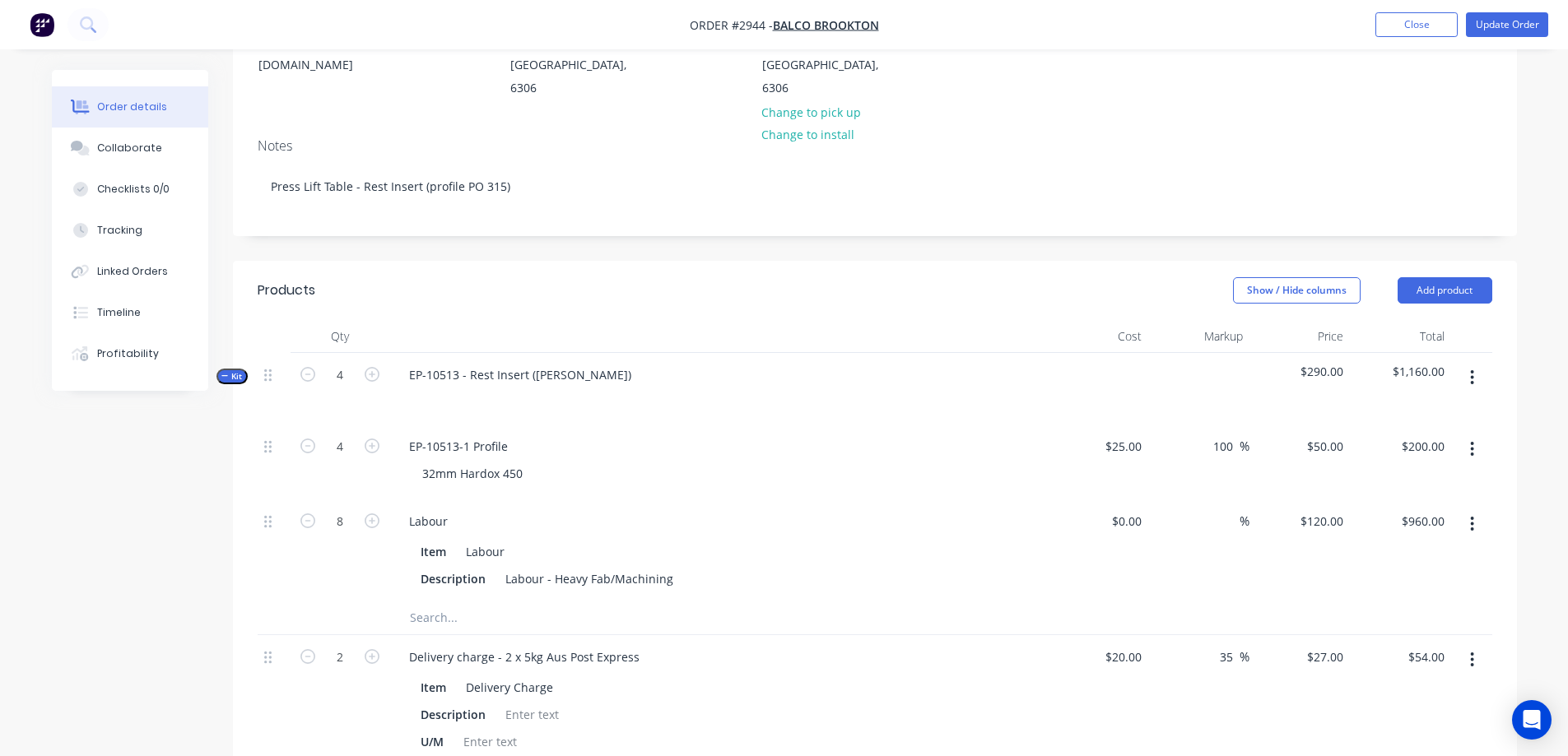
scroll to position [247, 0]
click at [1465, 276] on button "Add product" at bounding box center [1445, 290] width 94 height 27
click at [1516, 260] on header "Products Show / Hide columns Add product Product catalogue Basic product Produc…" at bounding box center [875, 290] width 1285 height 59
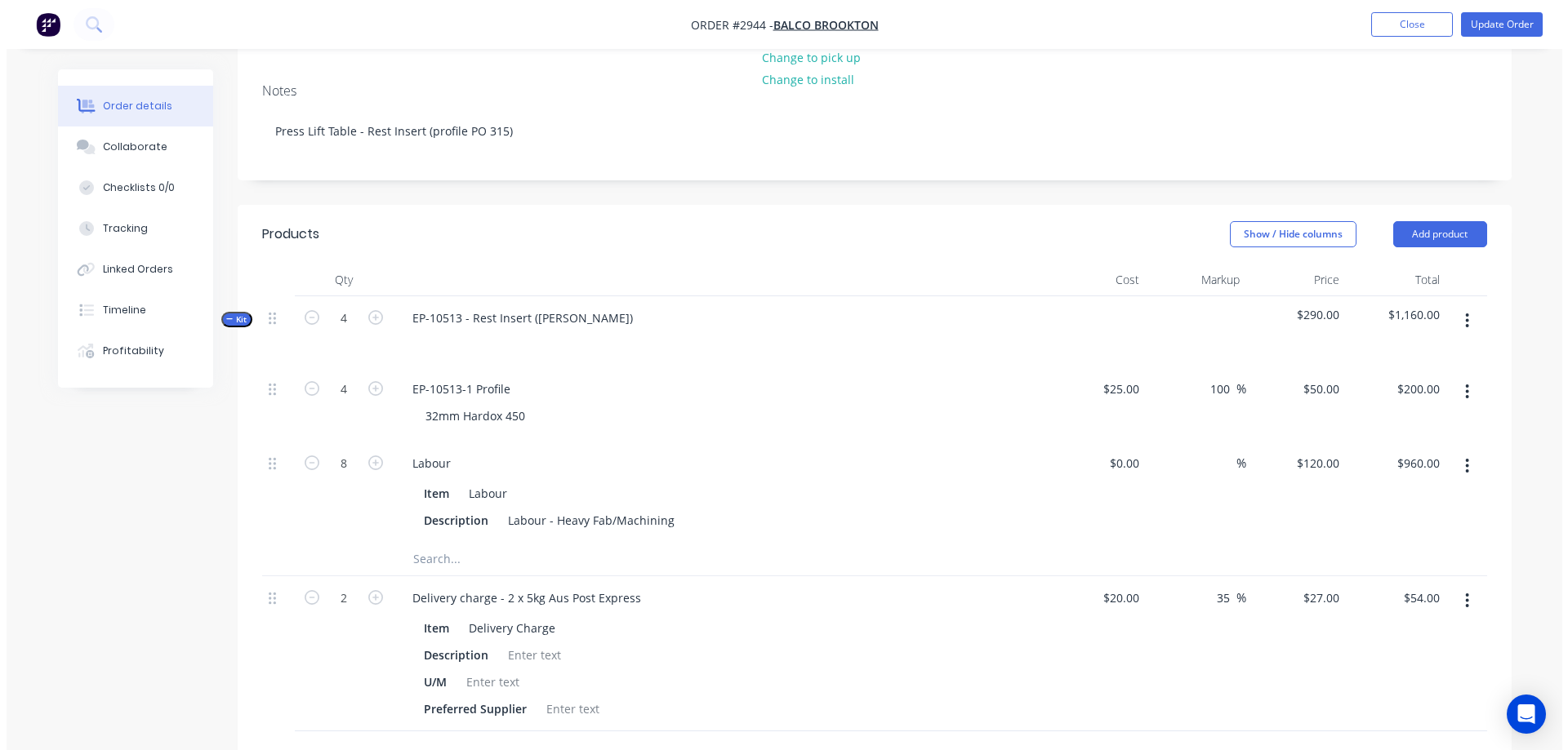
scroll to position [326, 0]
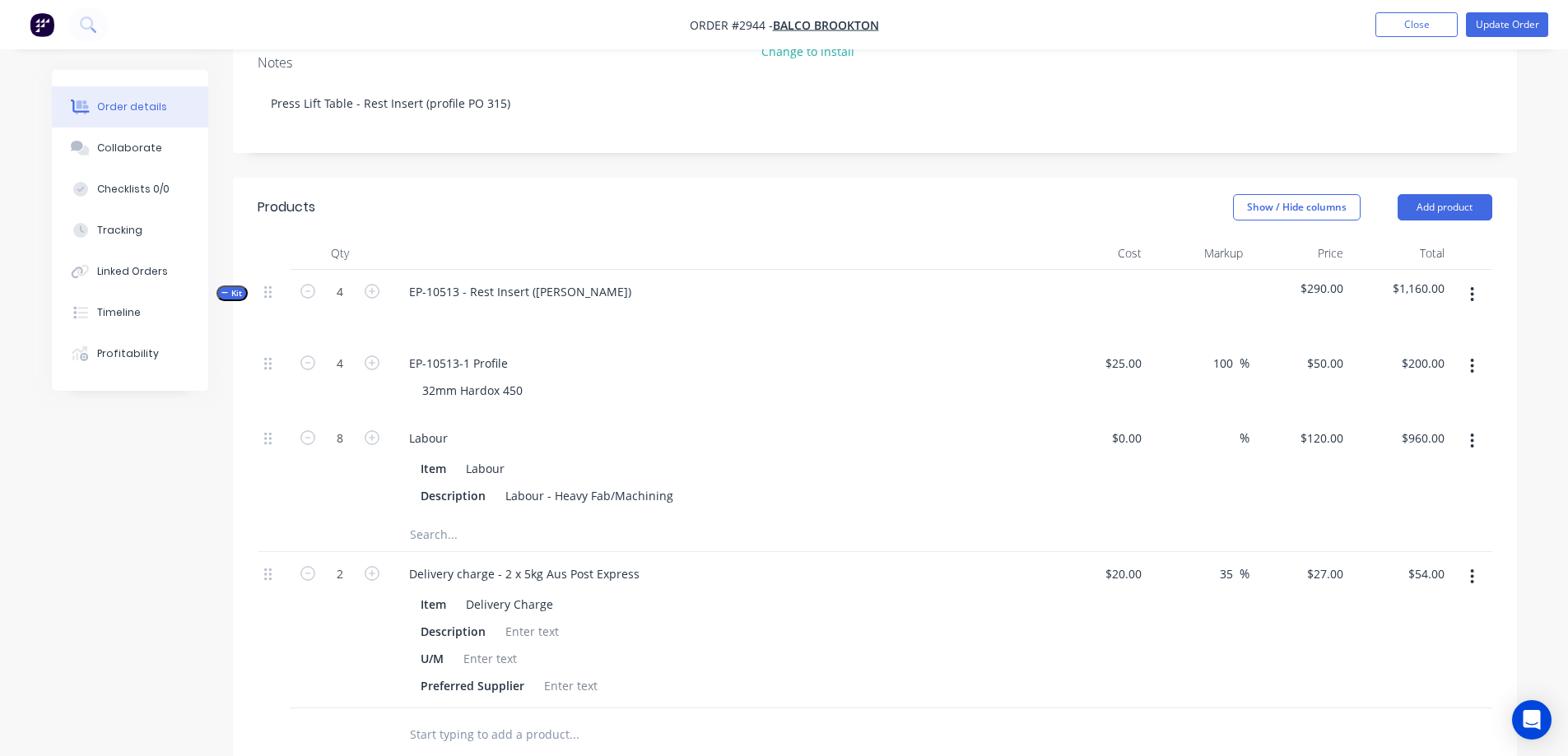
click at [1471, 286] on icon "button" at bounding box center [1473, 295] width 4 height 18
click at [1444, 358] on div "Add product to kit" at bounding box center [1413, 370] width 127 height 24
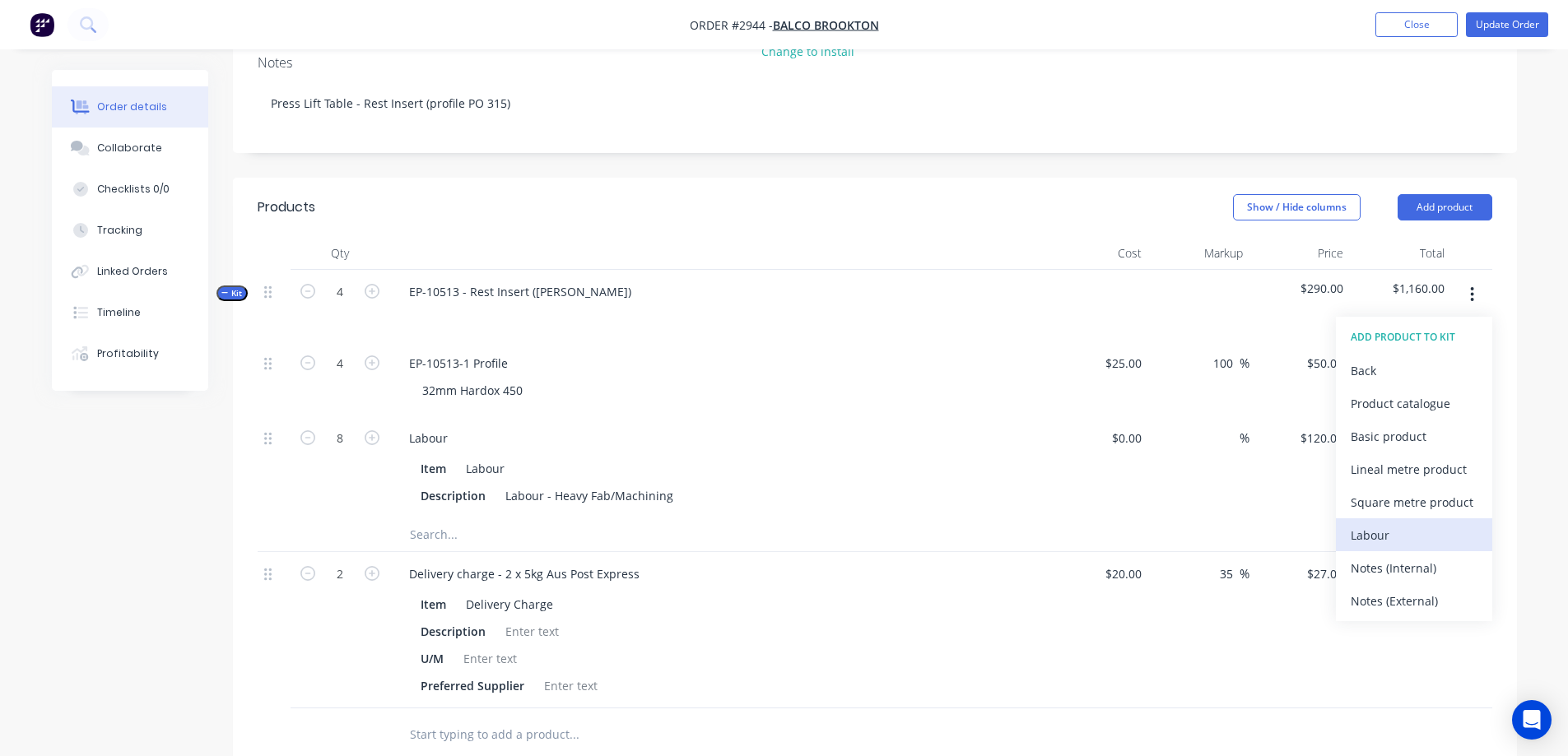
click at [1397, 523] on div "Labour" at bounding box center [1413, 535] width 127 height 24
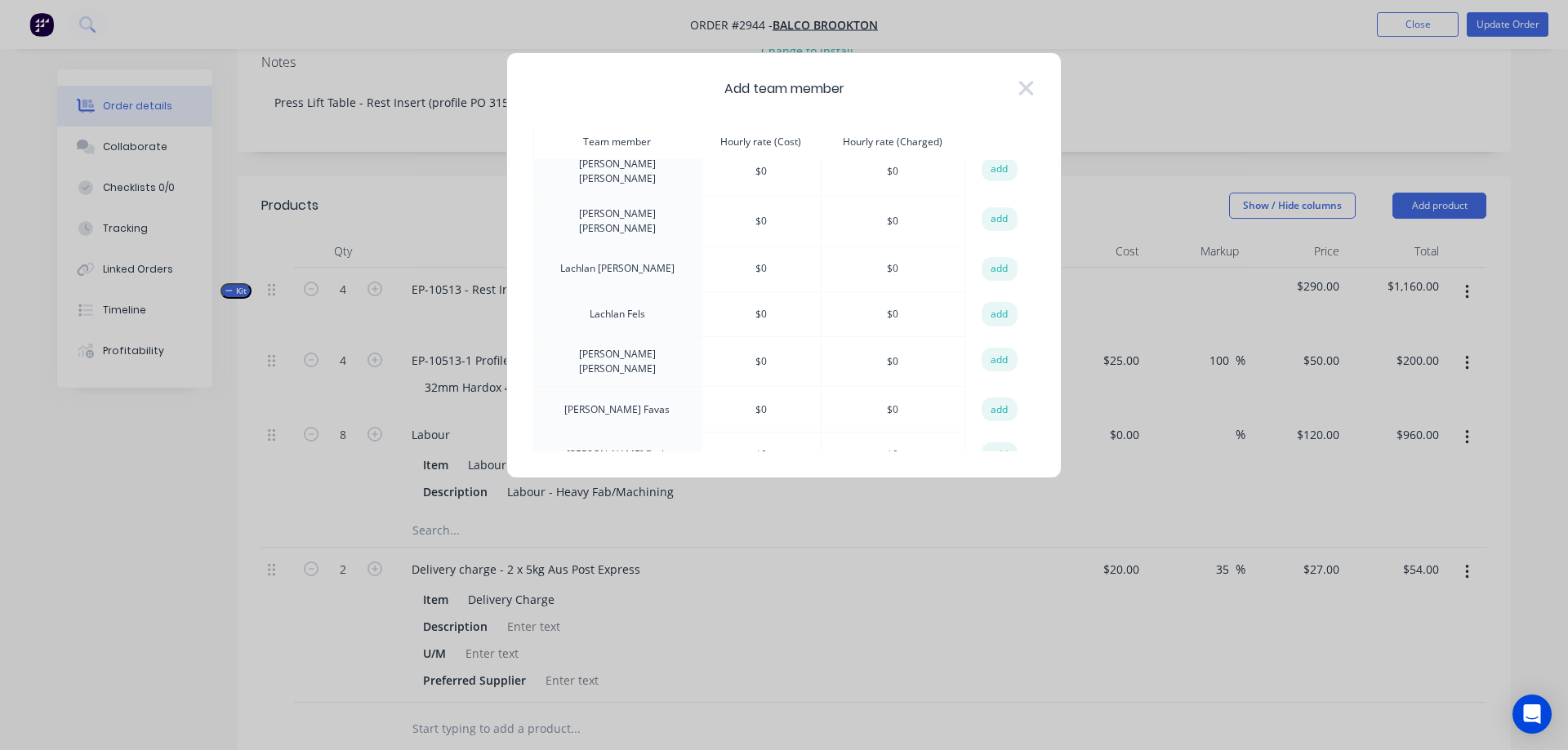
scroll to position [0, 0]
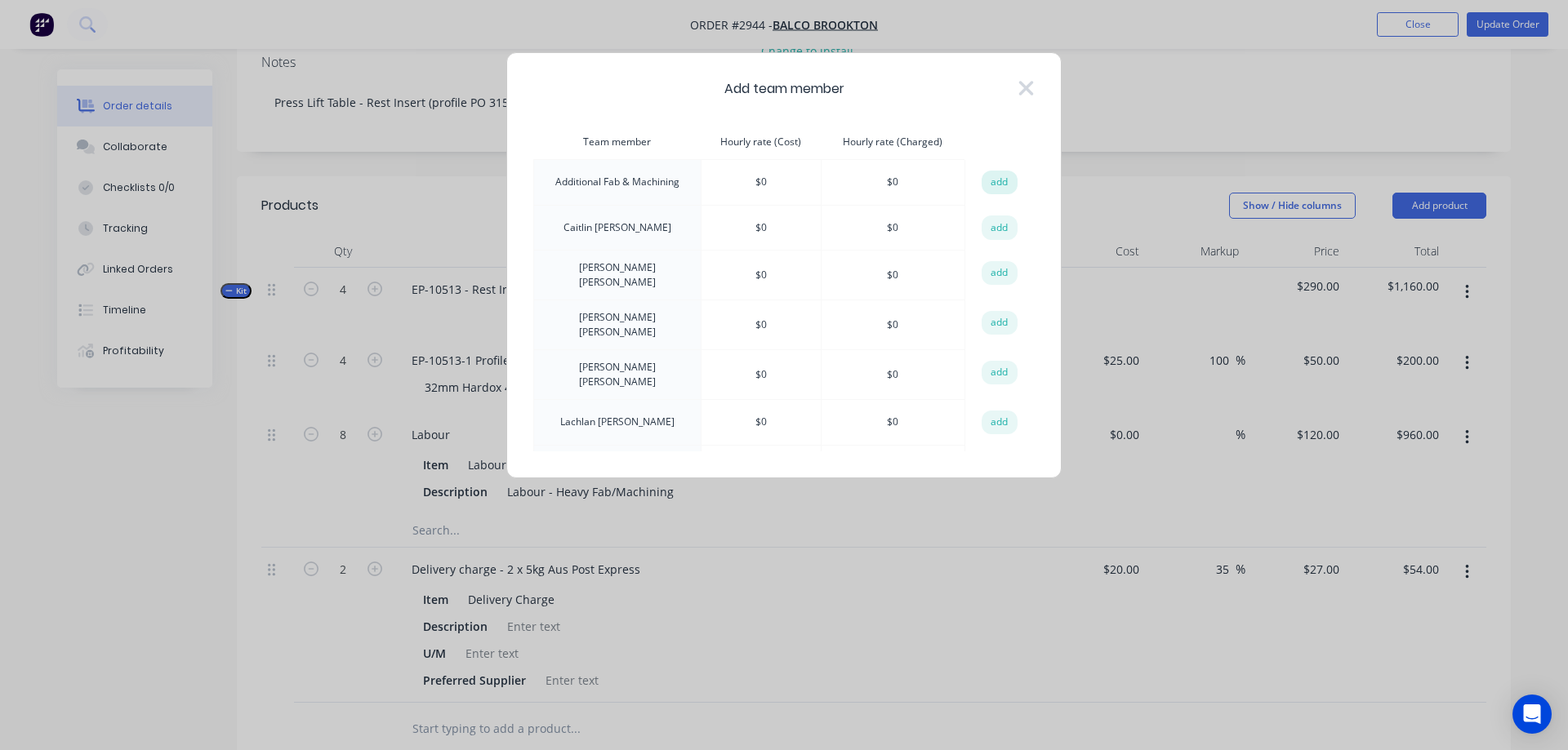
click at [988, 177] on button "add" at bounding box center [1000, 183] width 36 height 25
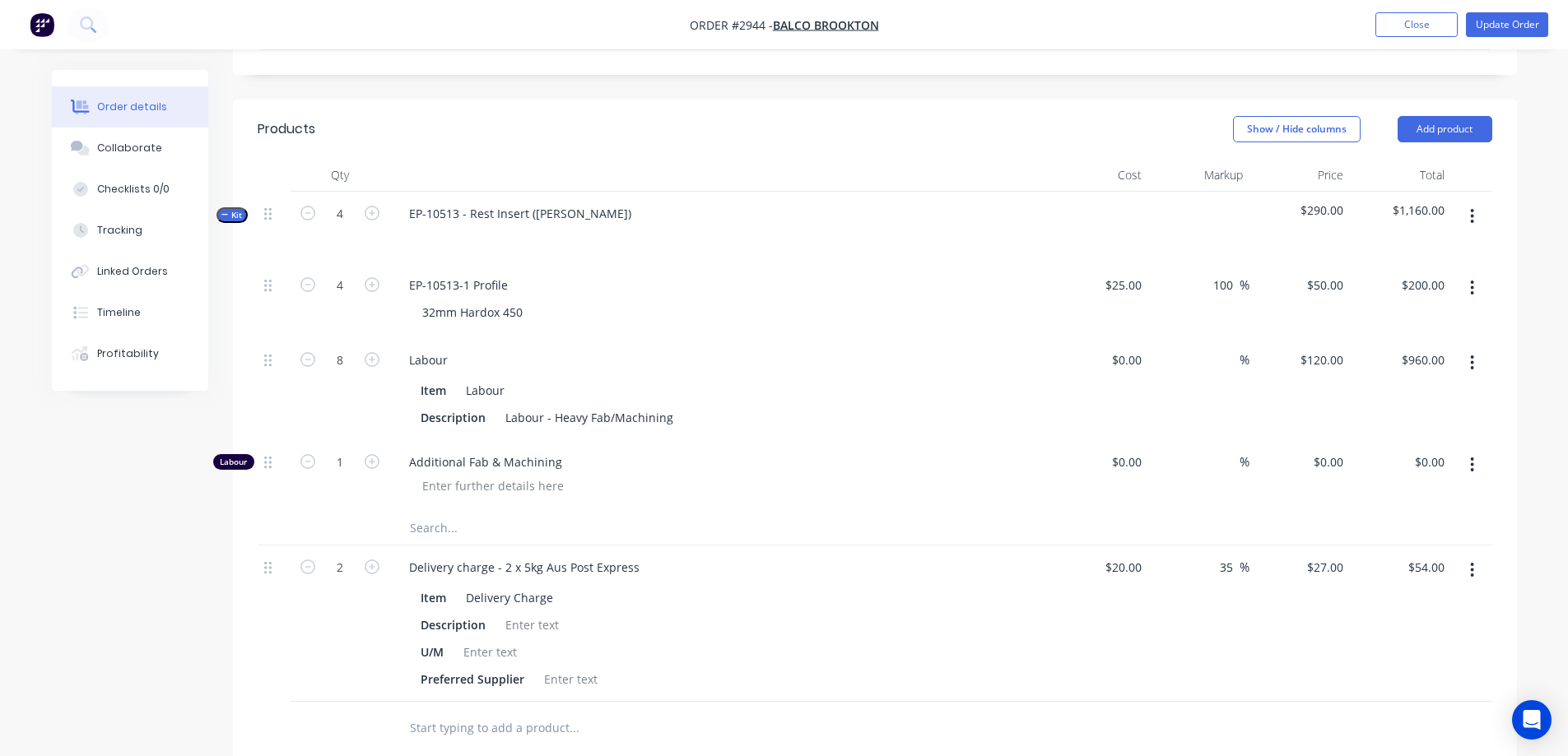
scroll to position [412, 0]
click at [373, 450] on icon "button" at bounding box center [372, 458] width 15 height 15
type input "2"
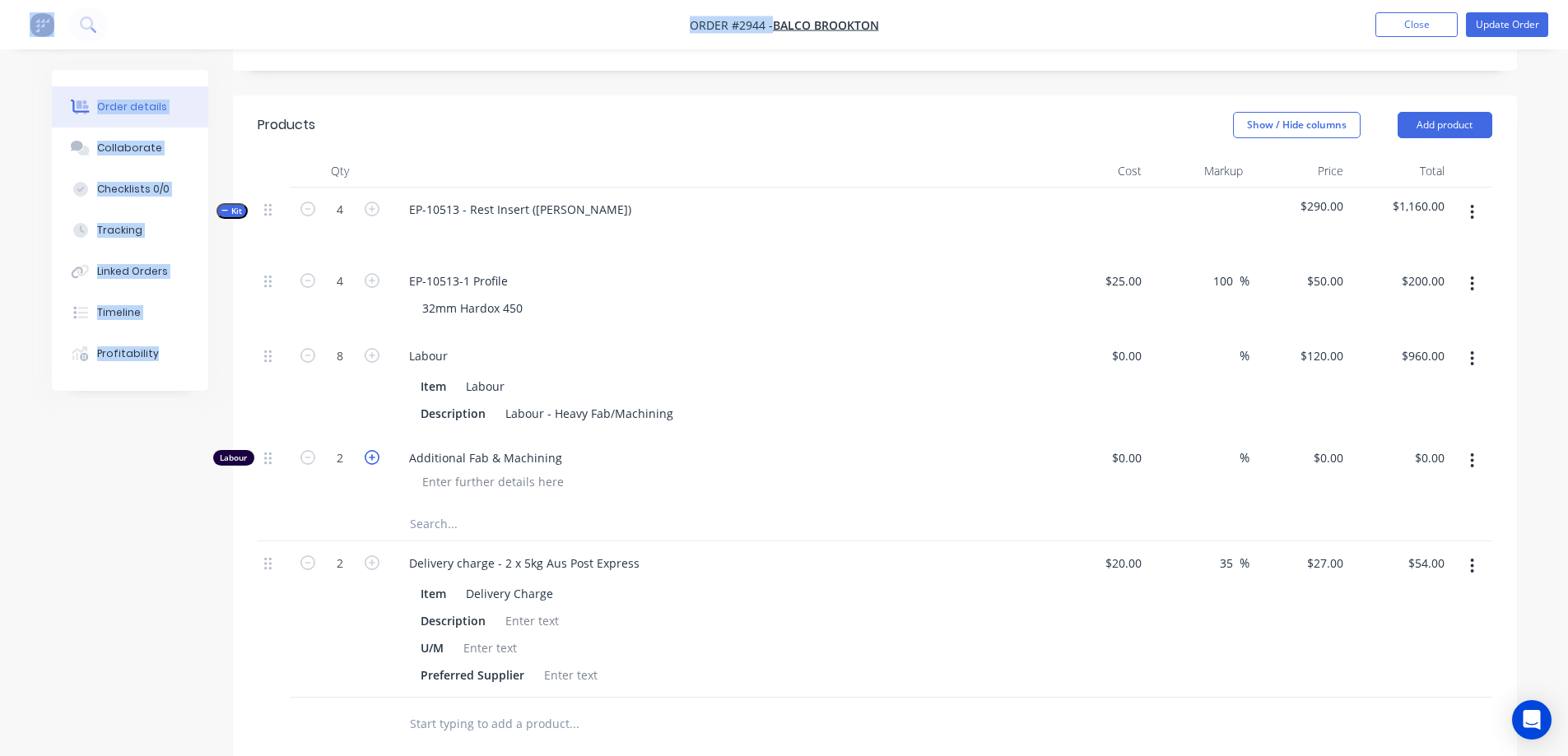
scroll to position [0, 0]
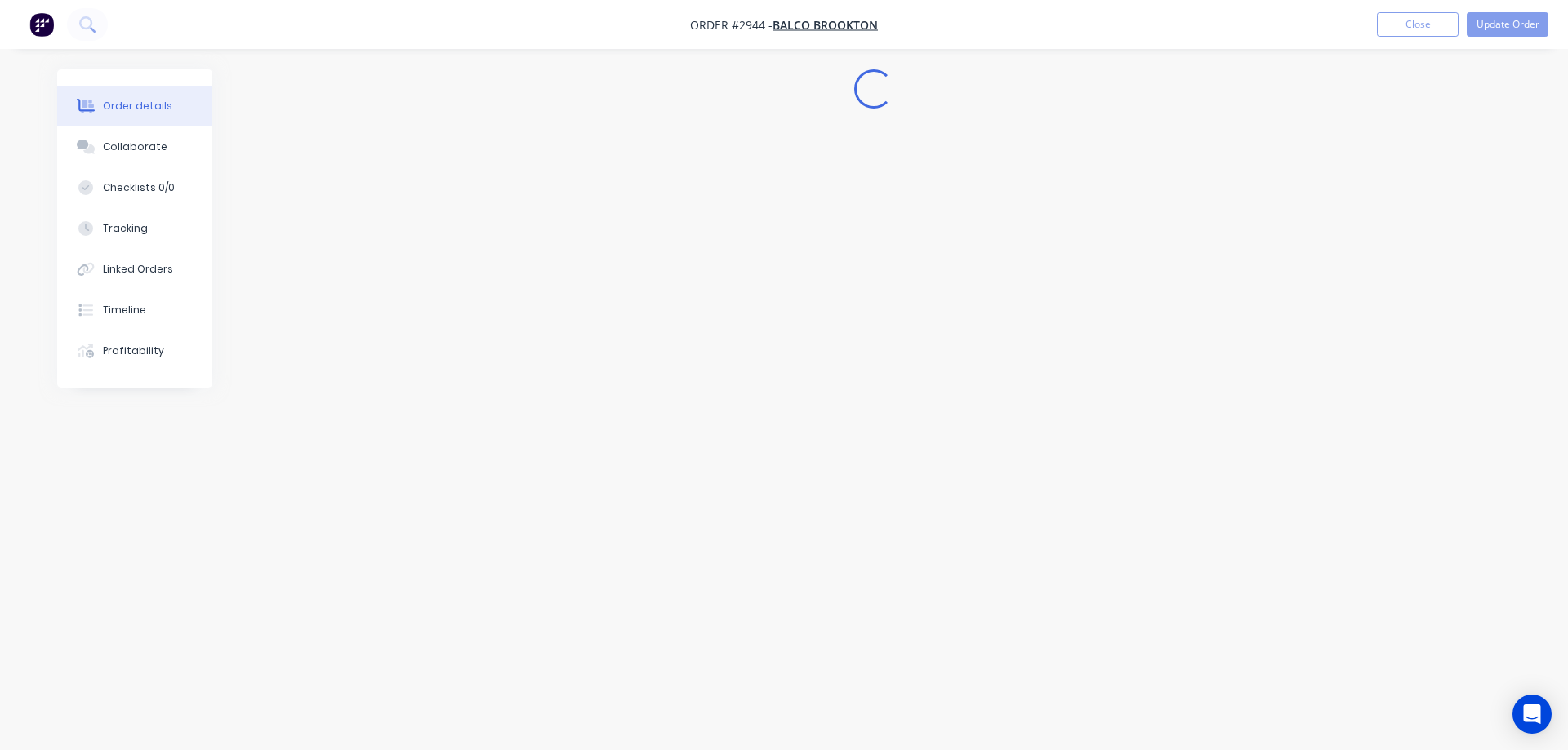
click at [369, 408] on div "Loading..." at bounding box center [784, 343] width 1453 height 549
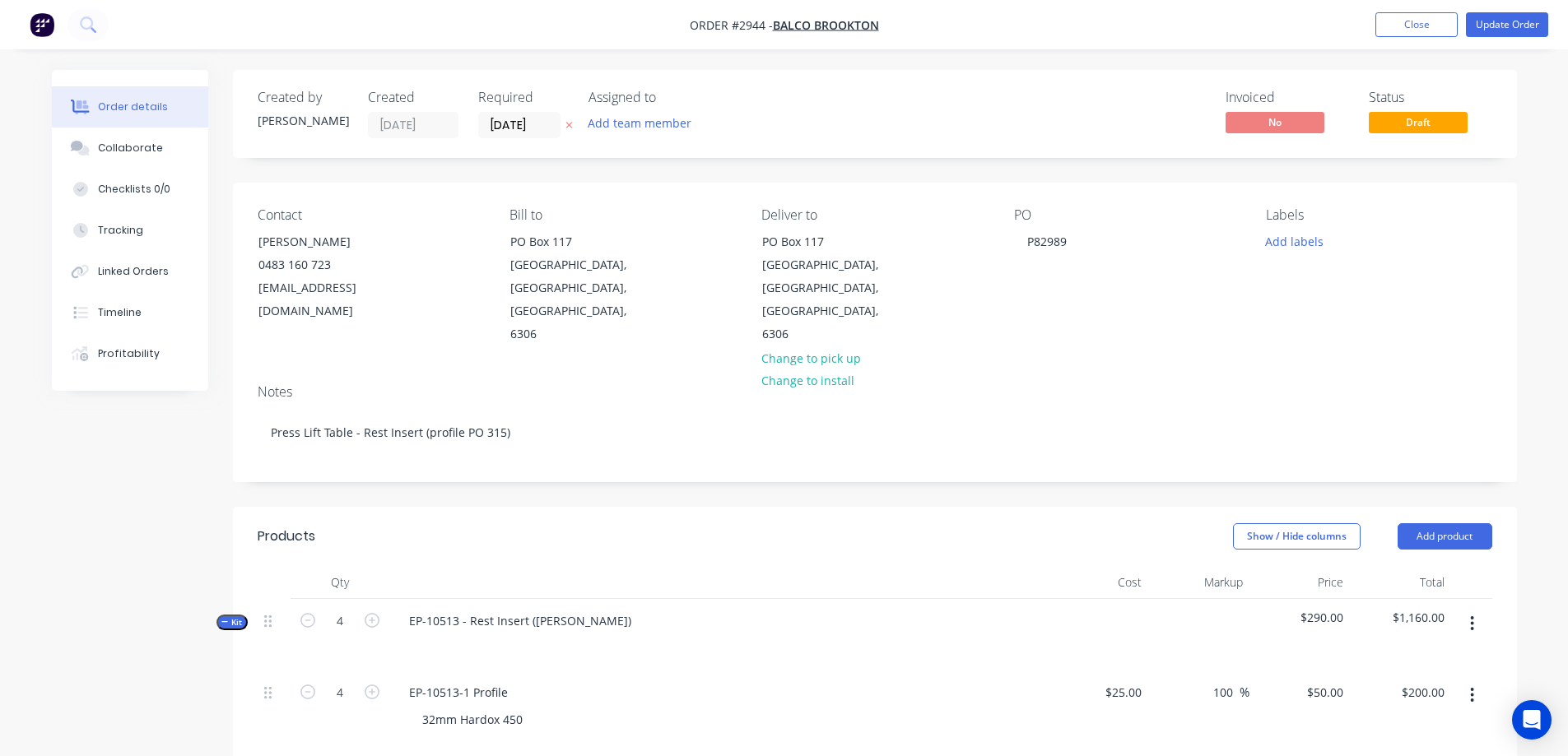
scroll to position [247, 0]
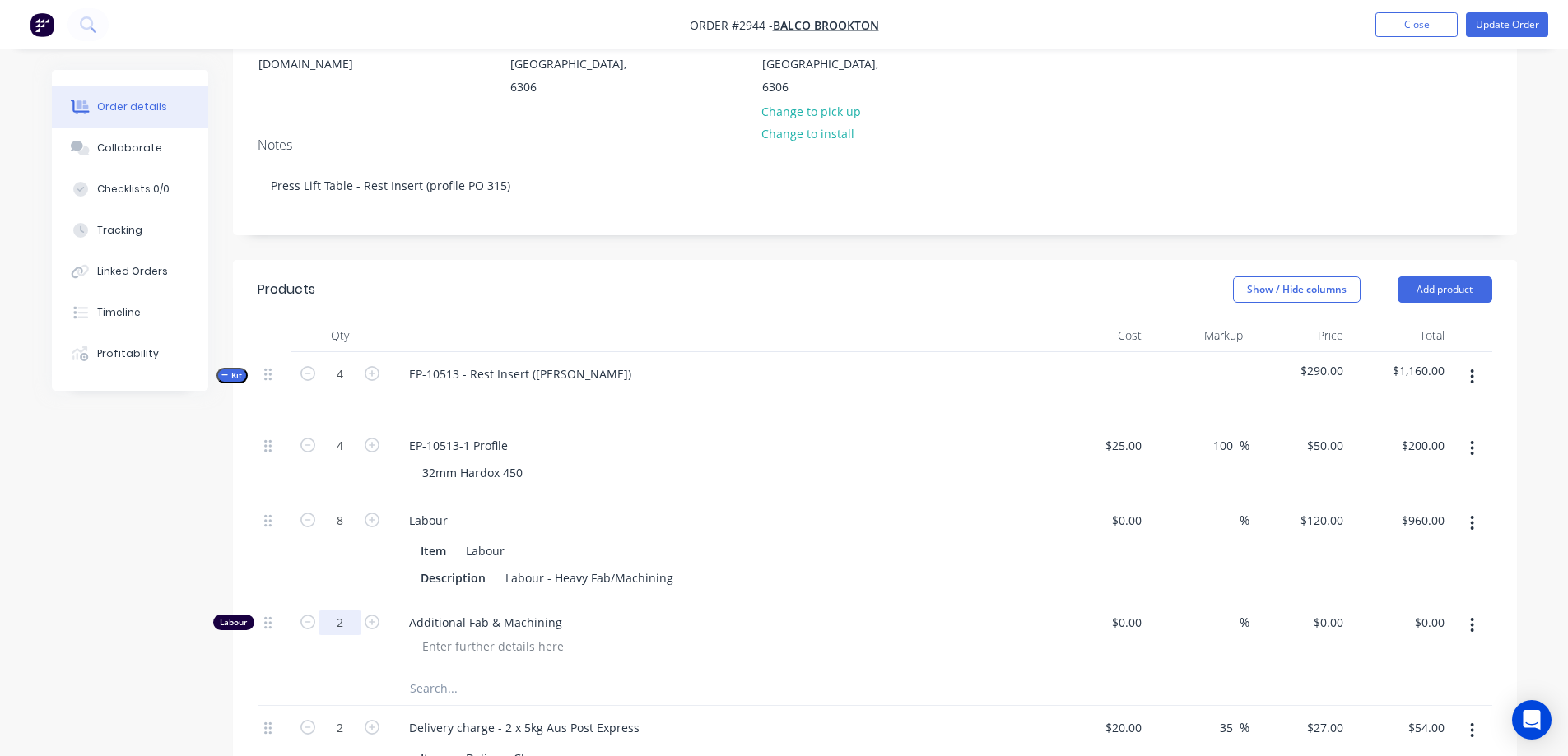
click at [352, 610] on input "2" at bounding box center [340, 623] width 43 height 25
type input "8"
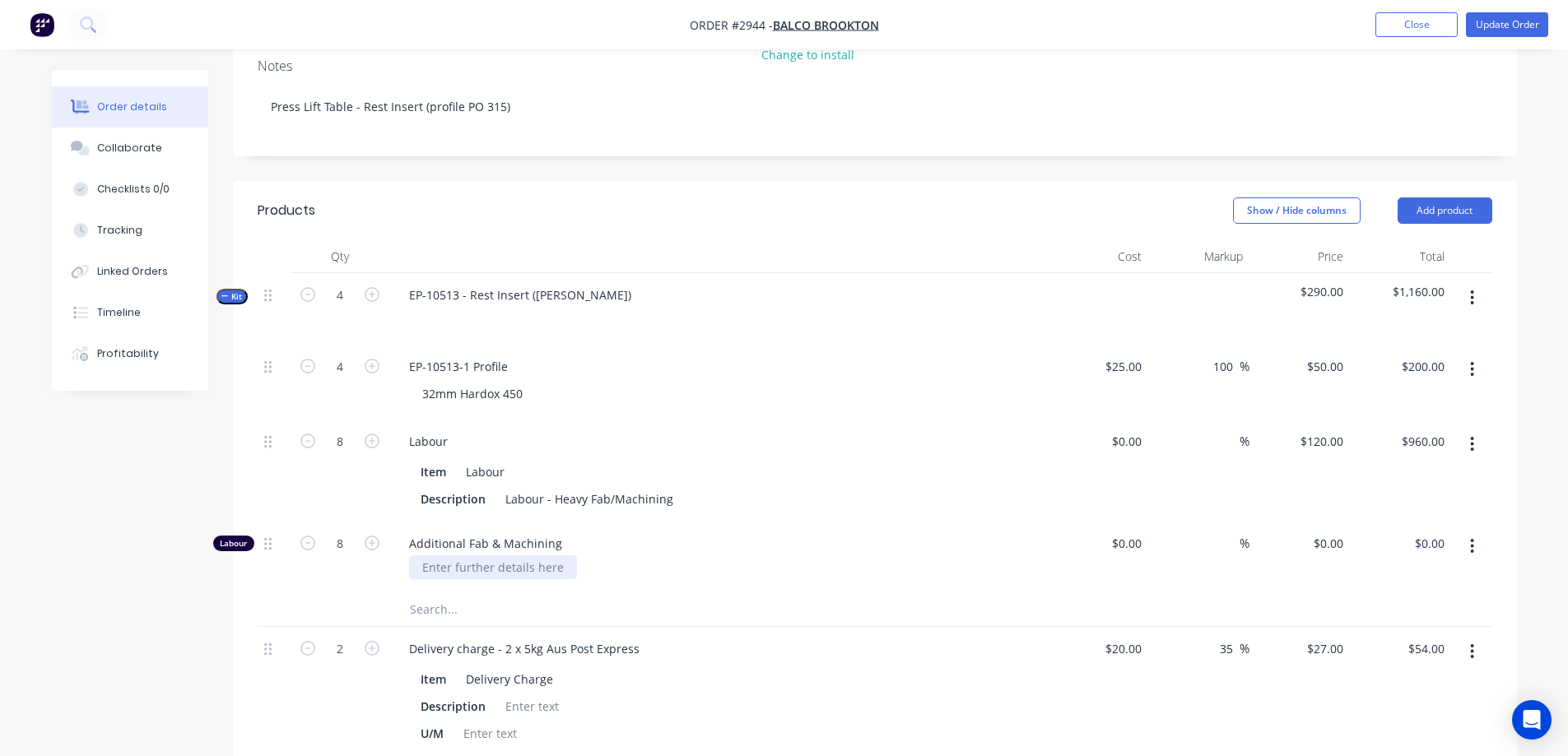
scroll to position [329, 0]
click at [1350, 528] on input "0" at bounding box center [1331, 540] width 38 height 24
type input "$120.00"
type input "$960.00"
click at [1512, 451] on div "Qty Cost Markup Price Total Kit 4 EP-10513 - Rest Insert (RevA) $290.00 $1,160.…" at bounding box center [875, 536] width 1285 height 597
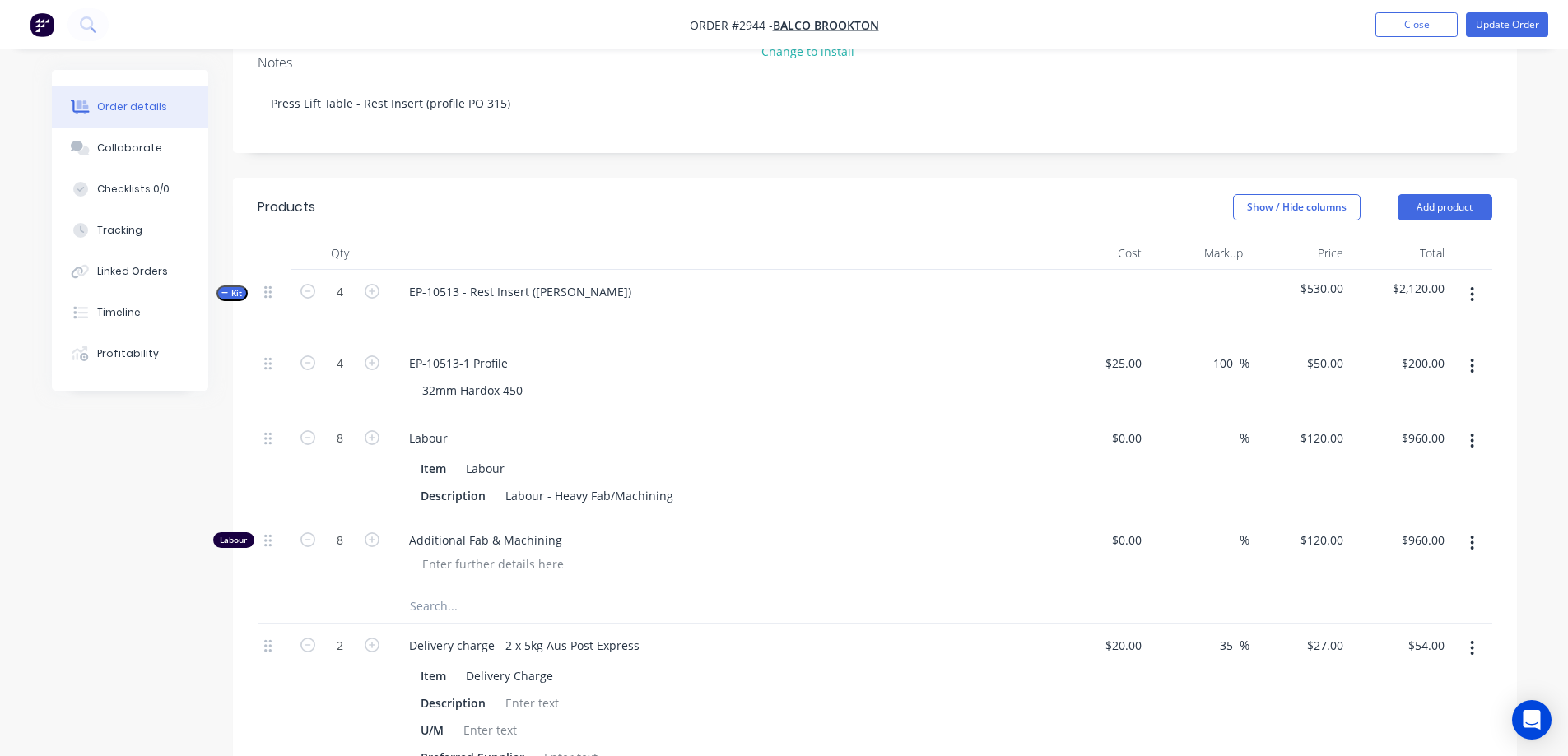
click at [1471, 432] on icon "button" at bounding box center [1473, 440] width 4 height 18
click at [1417, 539] on div "Delete" at bounding box center [1413, 550] width 127 height 24
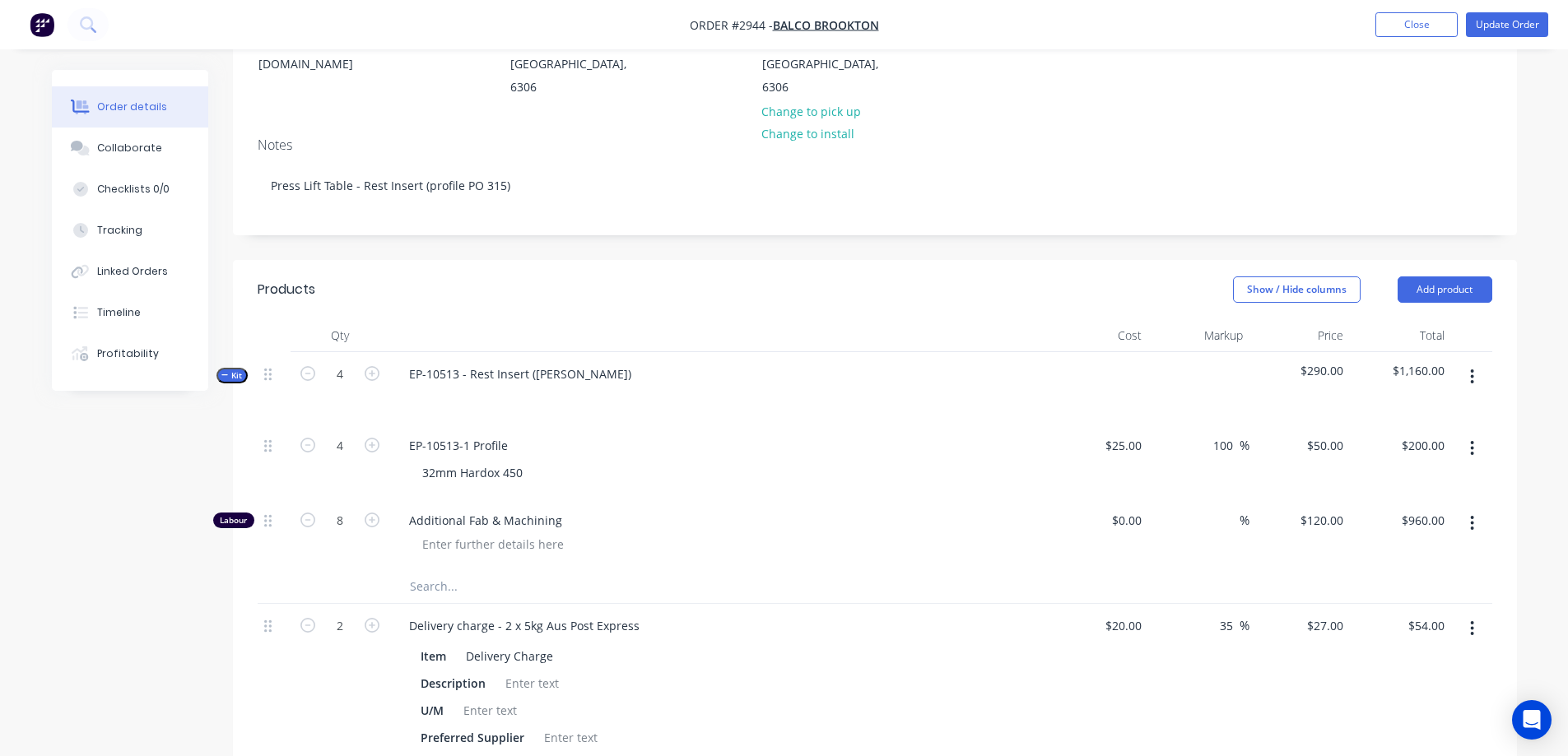
click at [1517, 399] on div "Order details Collaborate Checklists 0/0 Tracking Linked Orders Timeline Profit…" at bounding box center [784, 527] width 1498 height 1410
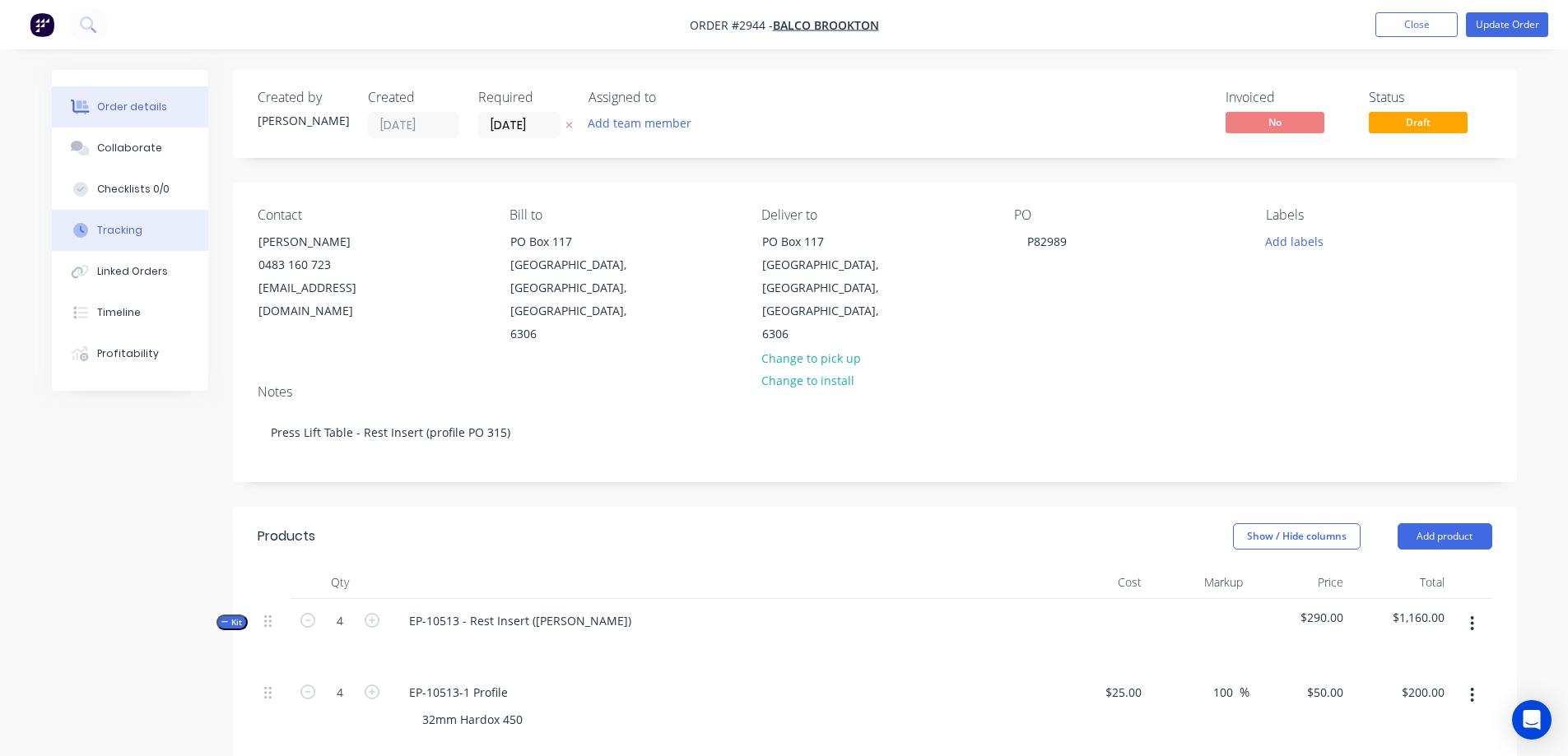
click at [121, 226] on div "Tracking" at bounding box center [119, 231] width 45 height 15
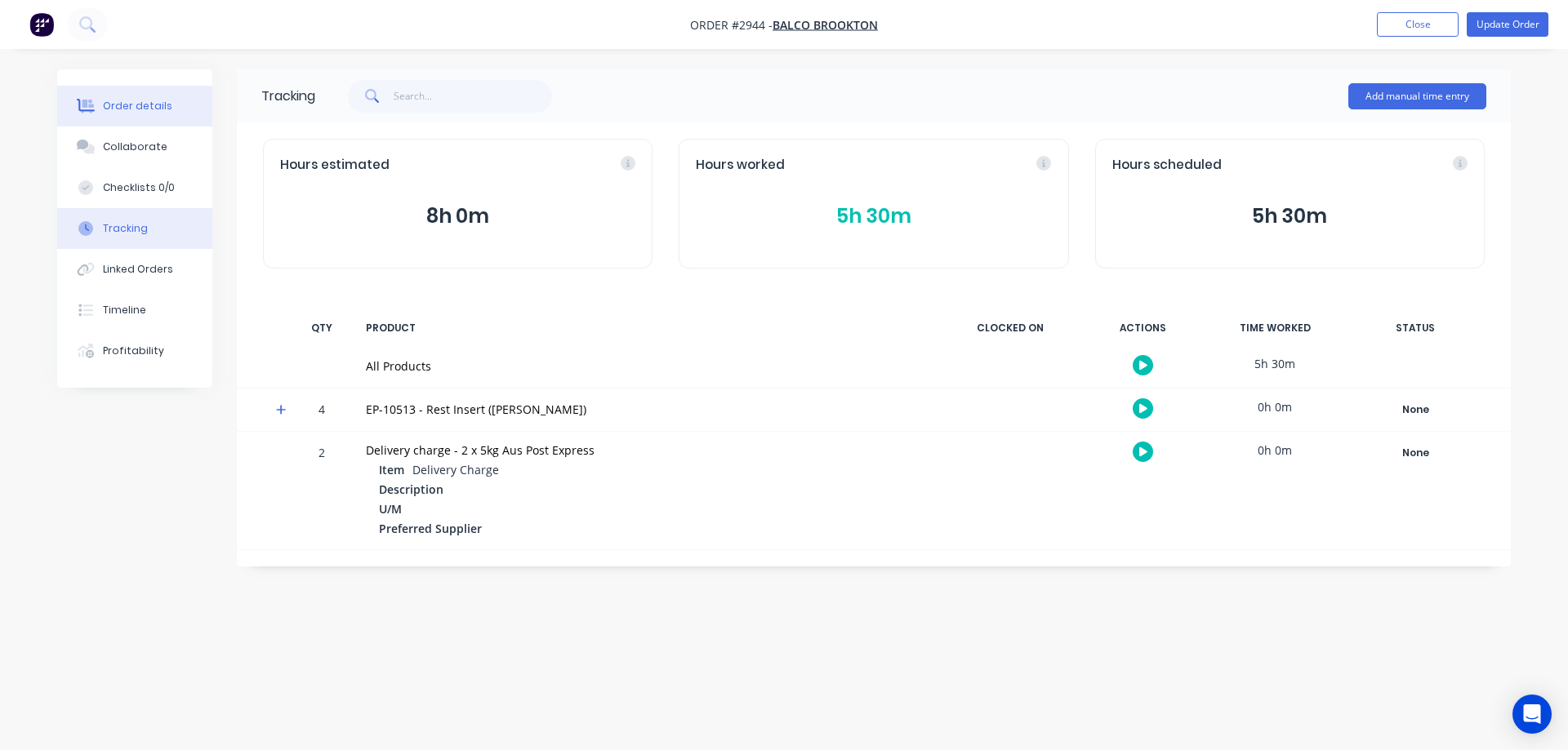
click at [129, 113] on div "Order details" at bounding box center [137, 106] width 69 height 15
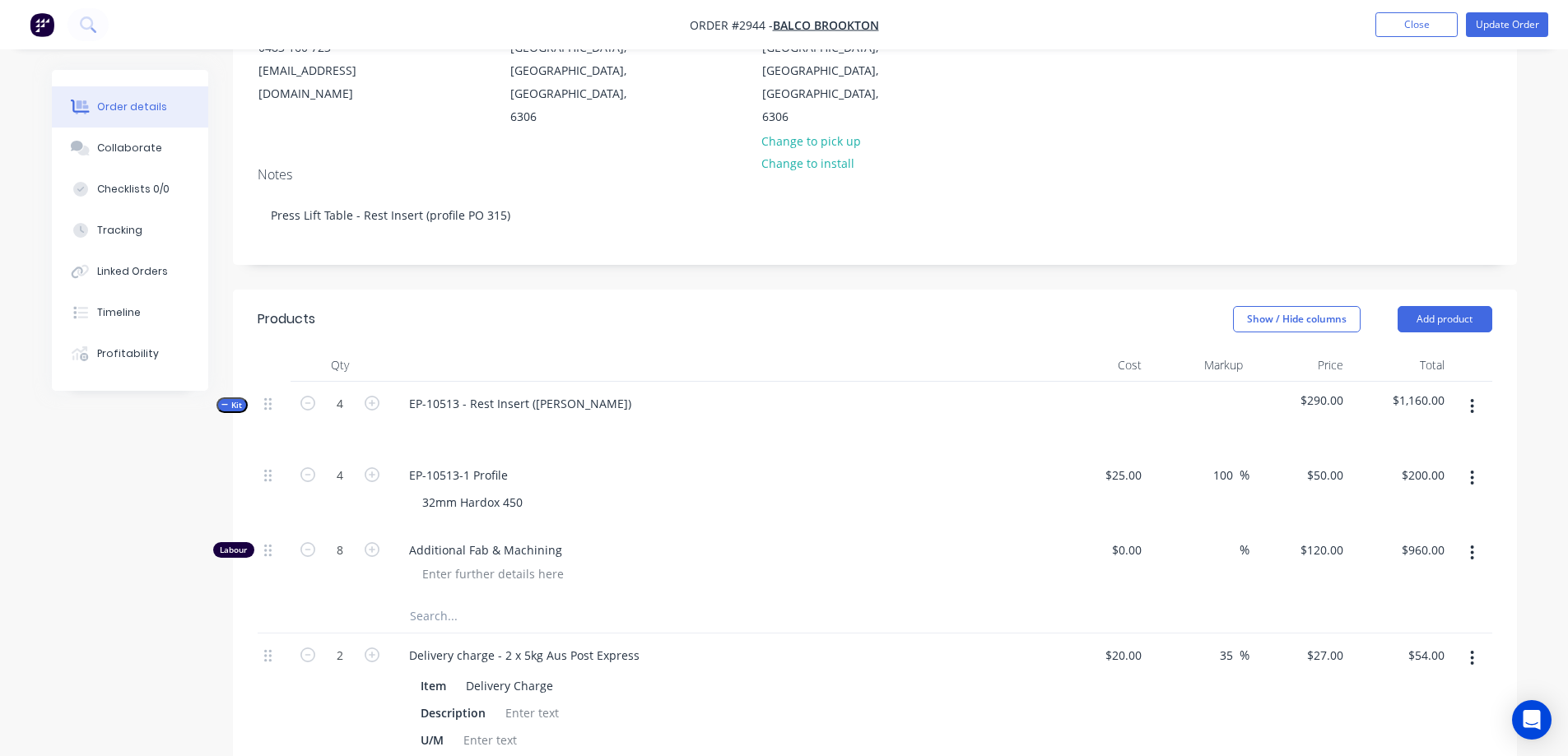
scroll to position [247, 0]
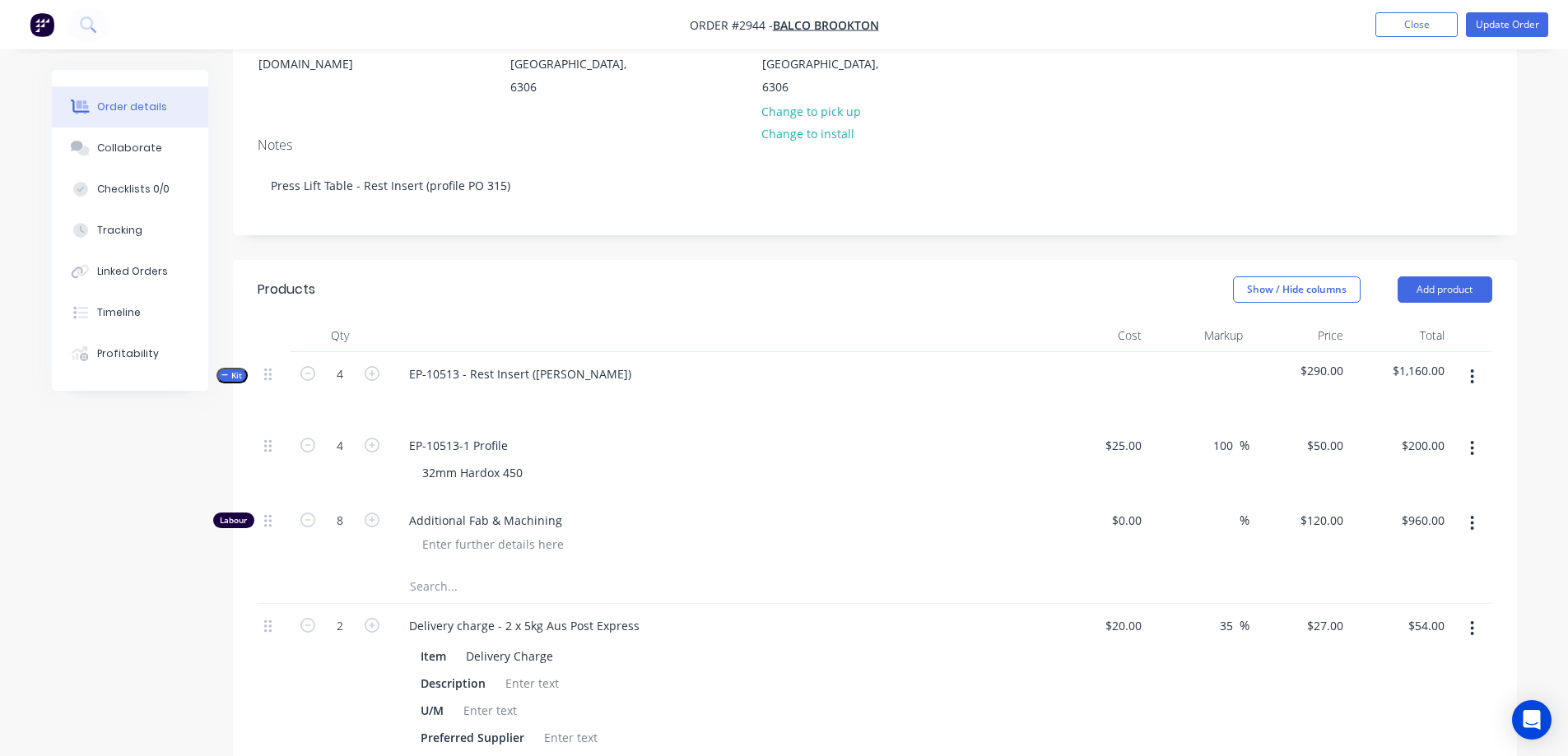
click at [1471, 368] on icon "button" at bounding box center [1473, 377] width 4 height 18
click at [1446, 441] on div "Add product to kit" at bounding box center [1413, 453] width 127 height 24
click at [1520, 427] on div "Order details Collaborate Checklists 0/0 Tracking Linked Orders Timeline Profit…" at bounding box center [784, 527] width 1498 height 1410
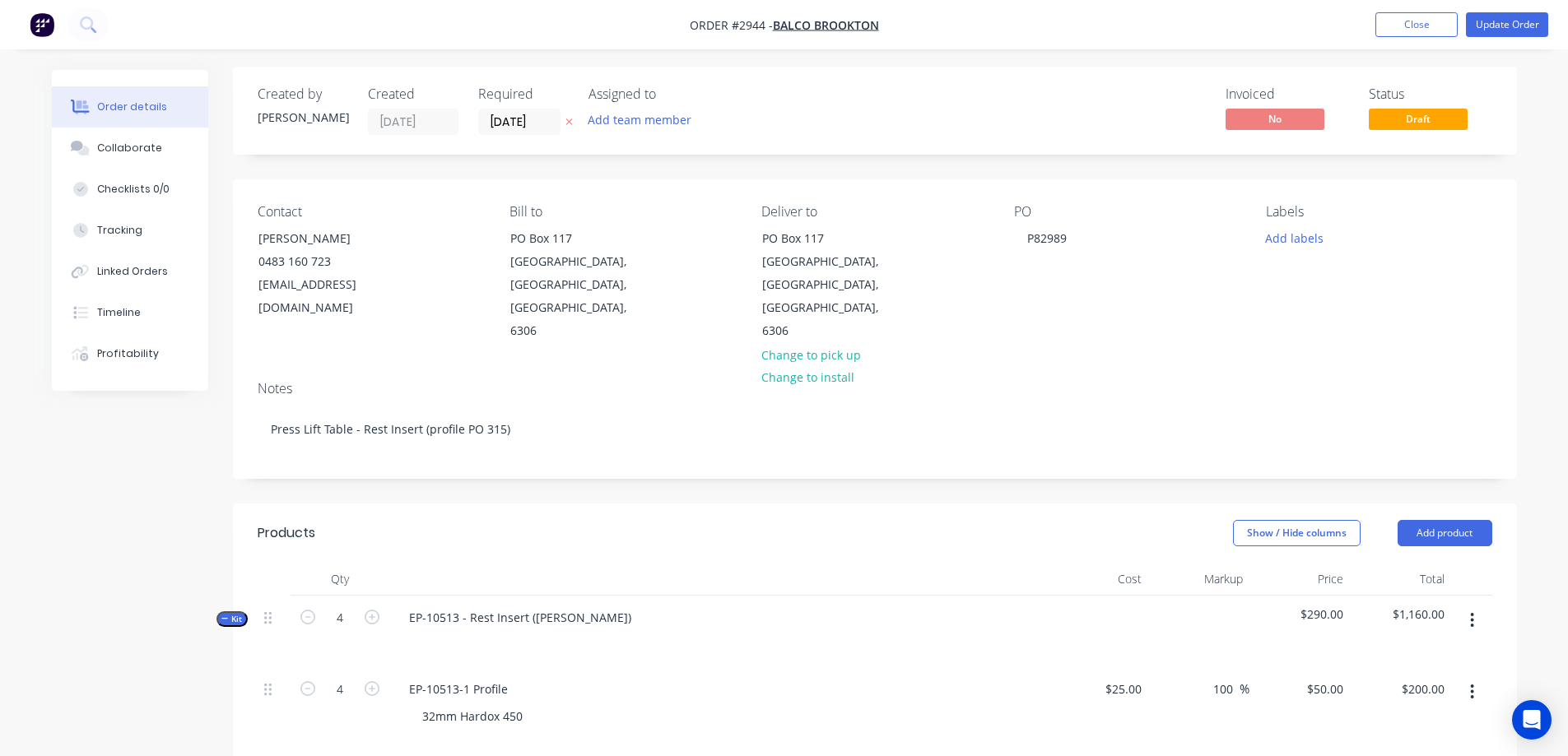
scroll to position [0, 0]
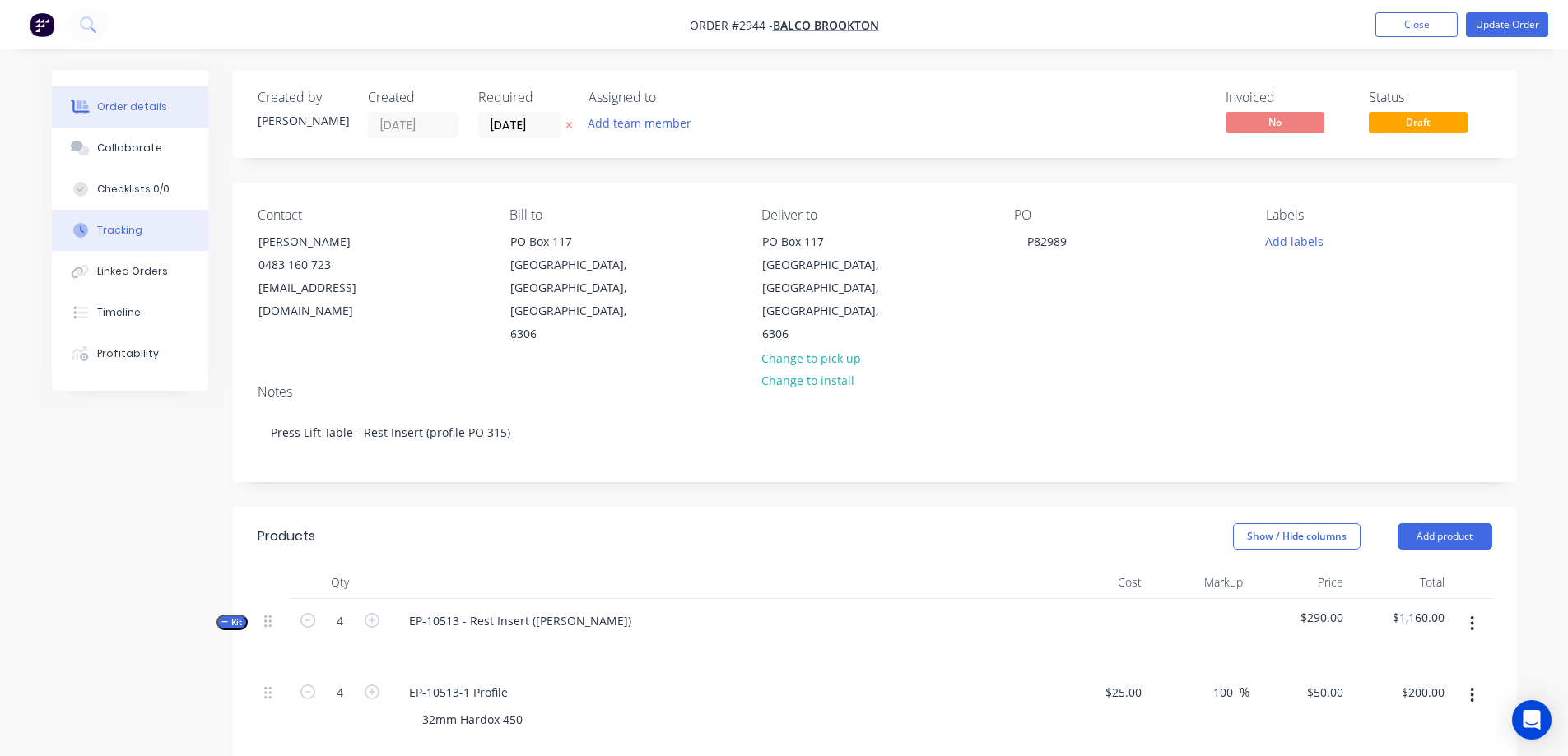
click at [135, 242] on button "Tracking" at bounding box center [130, 230] width 156 height 41
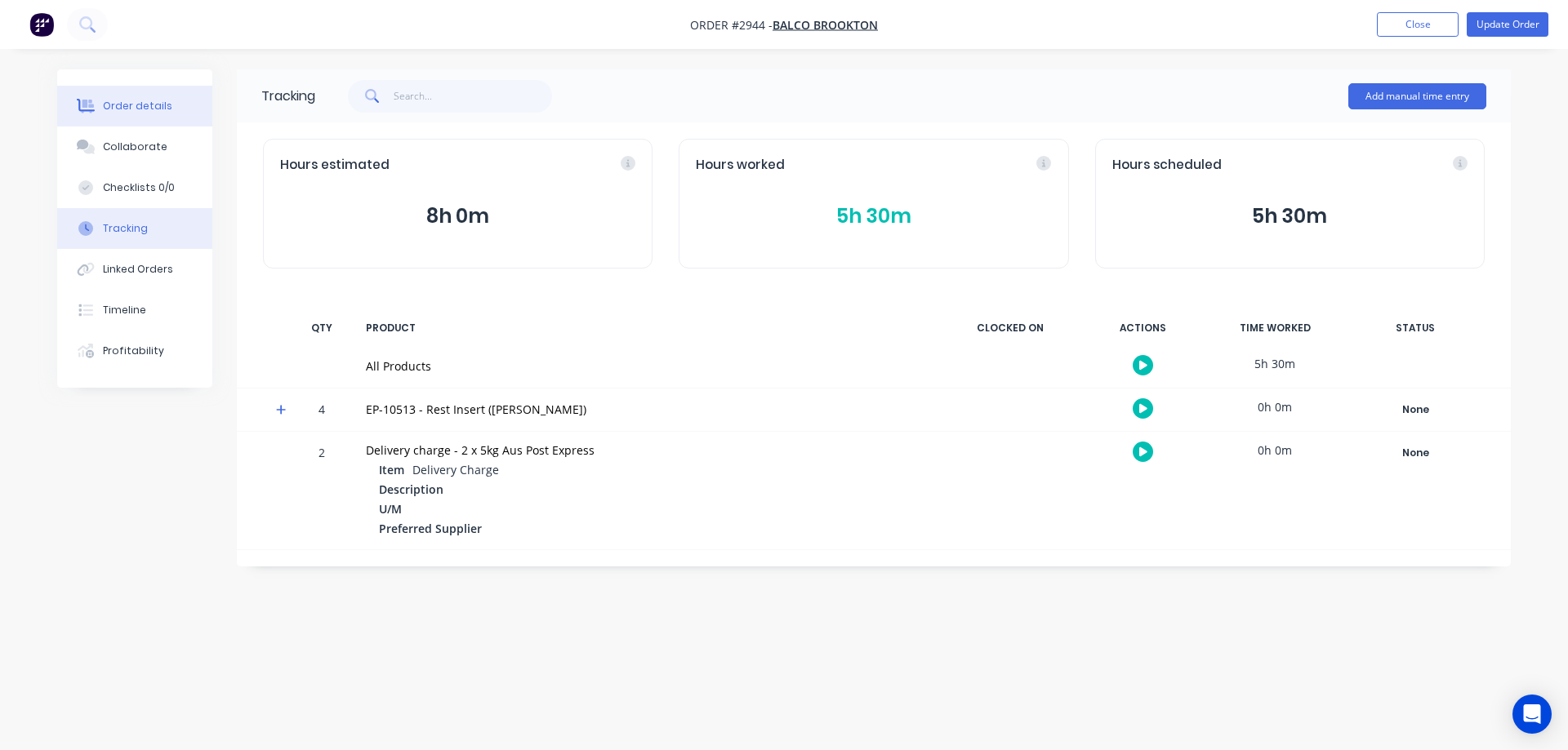
click at [140, 113] on button "Order details" at bounding box center [134, 106] width 155 height 41
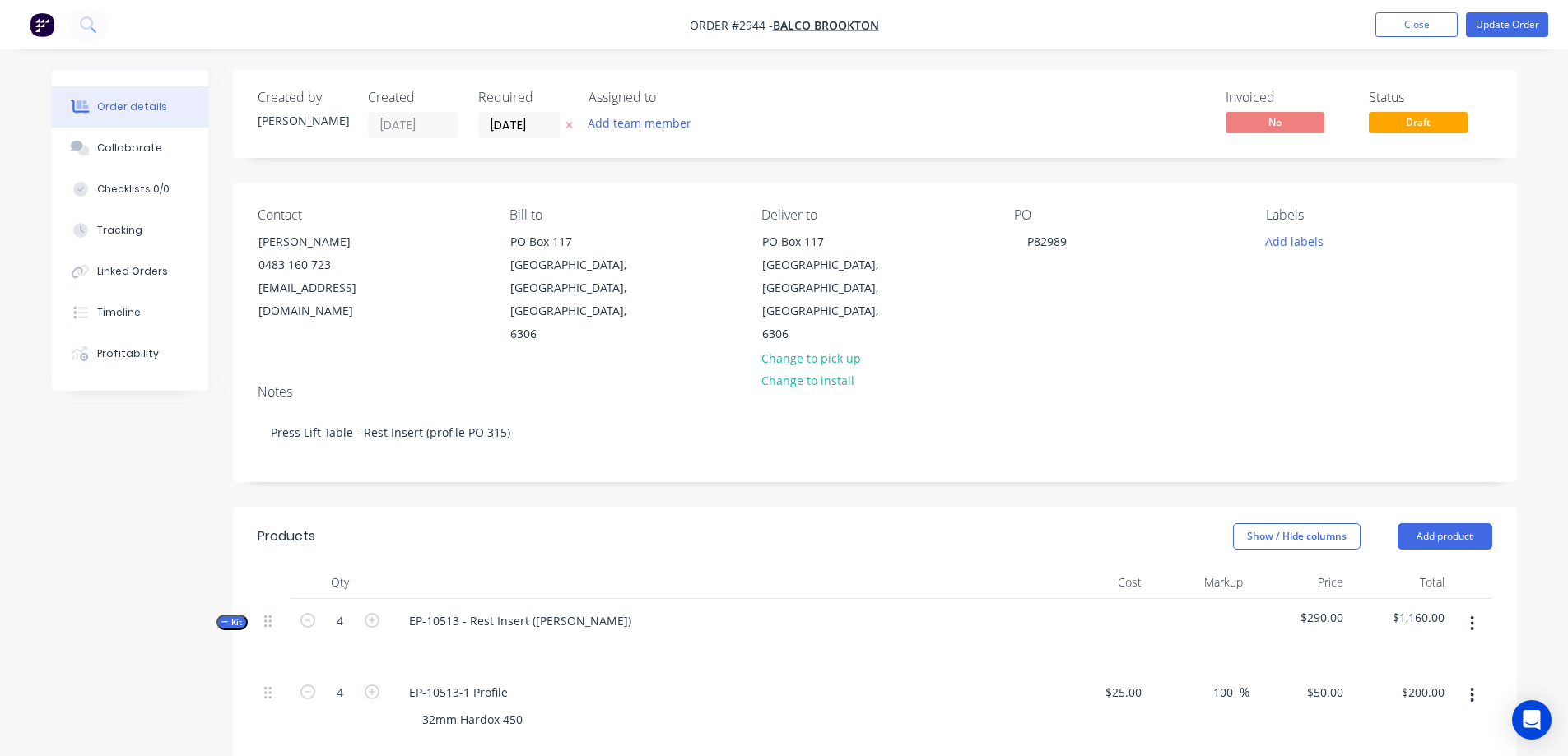
click at [1502, 31] on button "Update Order" at bounding box center [1507, 25] width 82 height 25
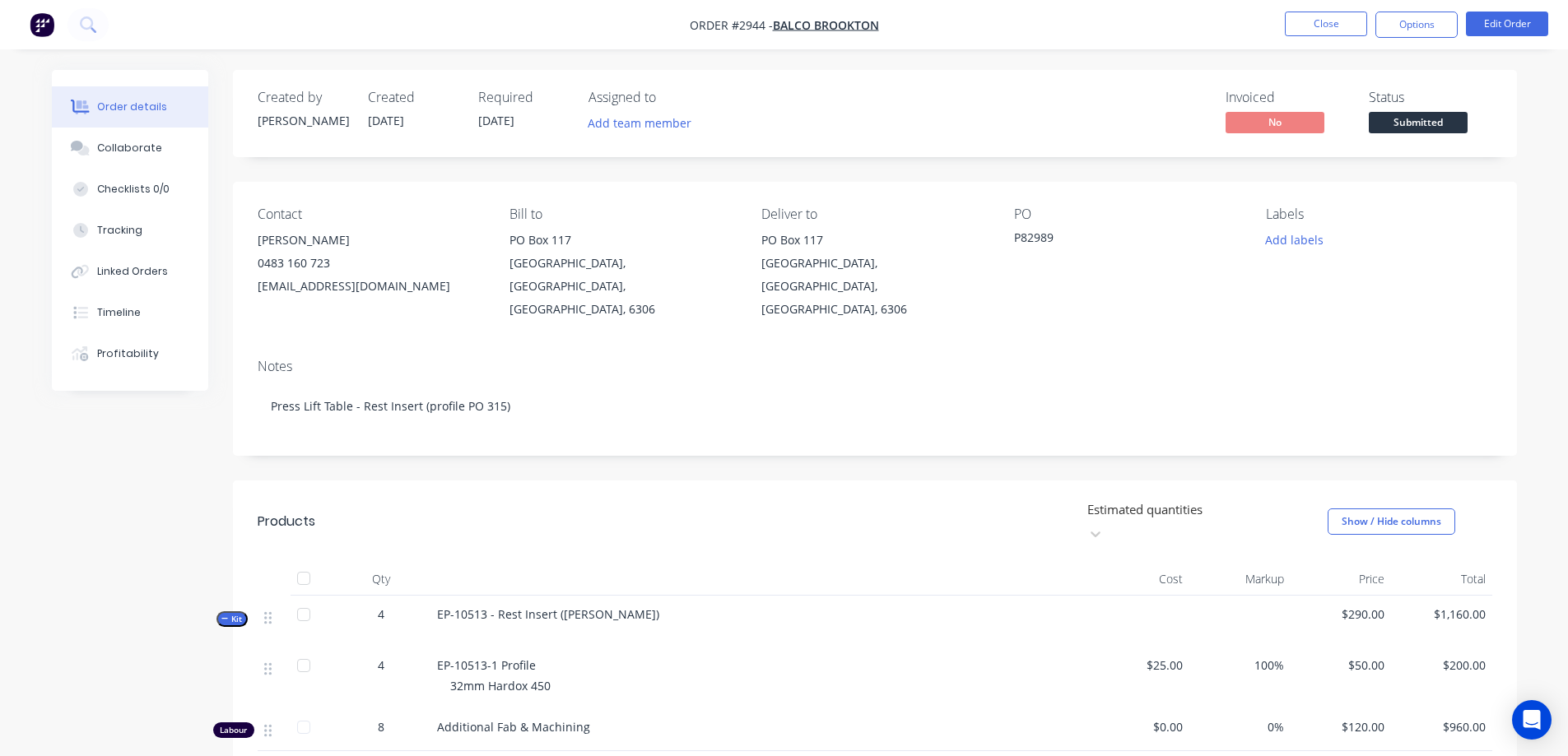
click at [1435, 117] on span "Submitted" at bounding box center [1418, 122] width 99 height 21
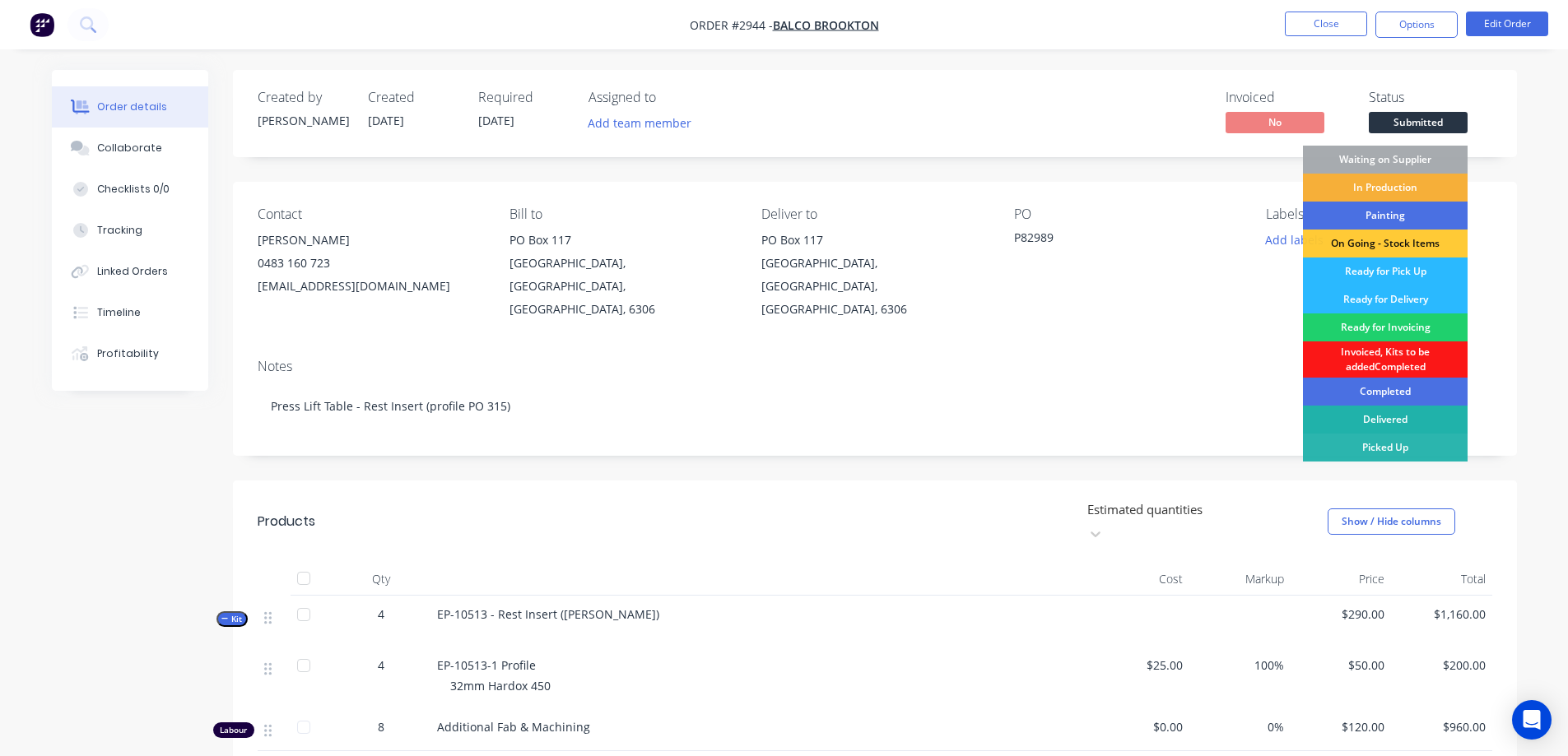
click at [1427, 412] on div "Delivered" at bounding box center [1385, 419] width 165 height 28
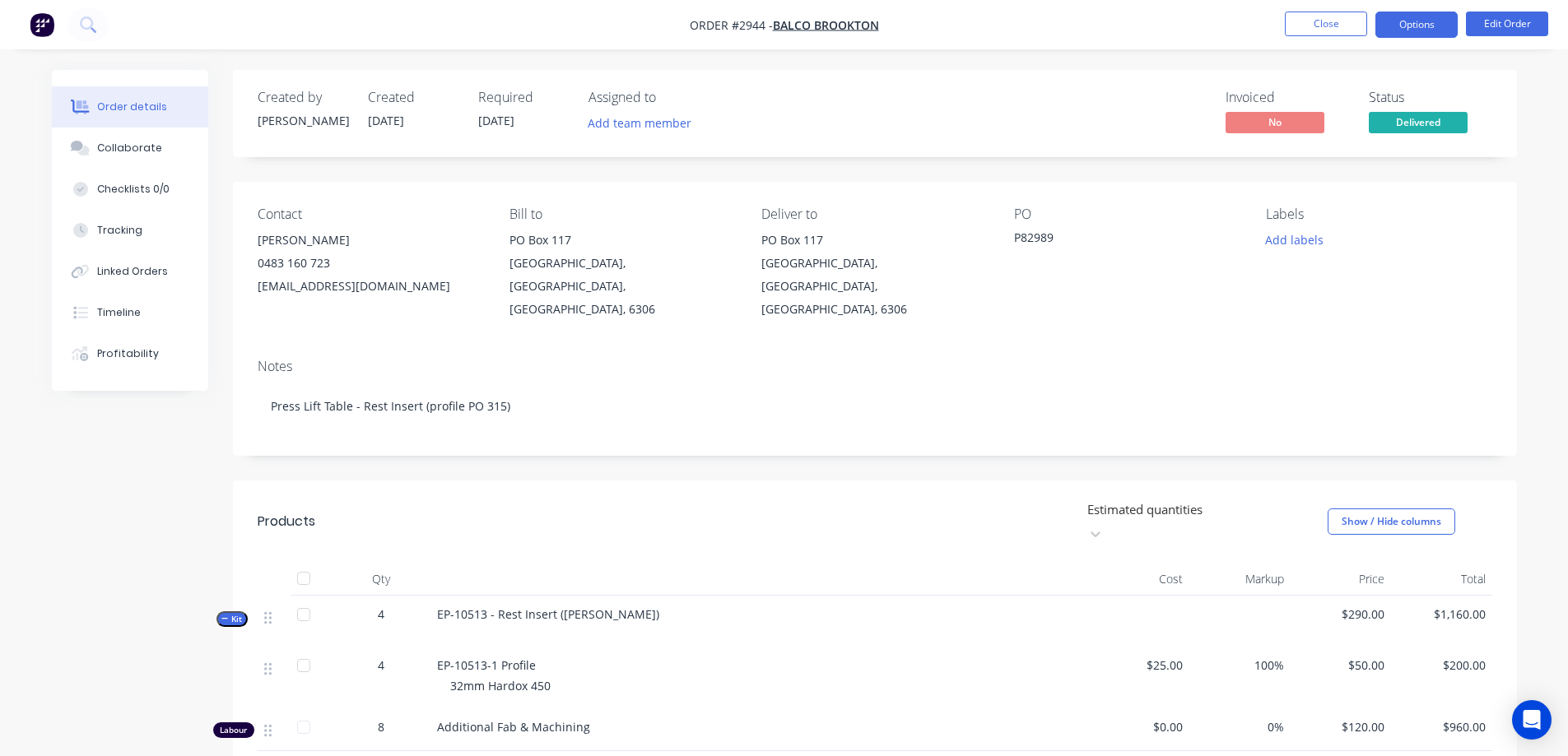
click at [1409, 13] on button "Options" at bounding box center [1416, 25] width 82 height 27
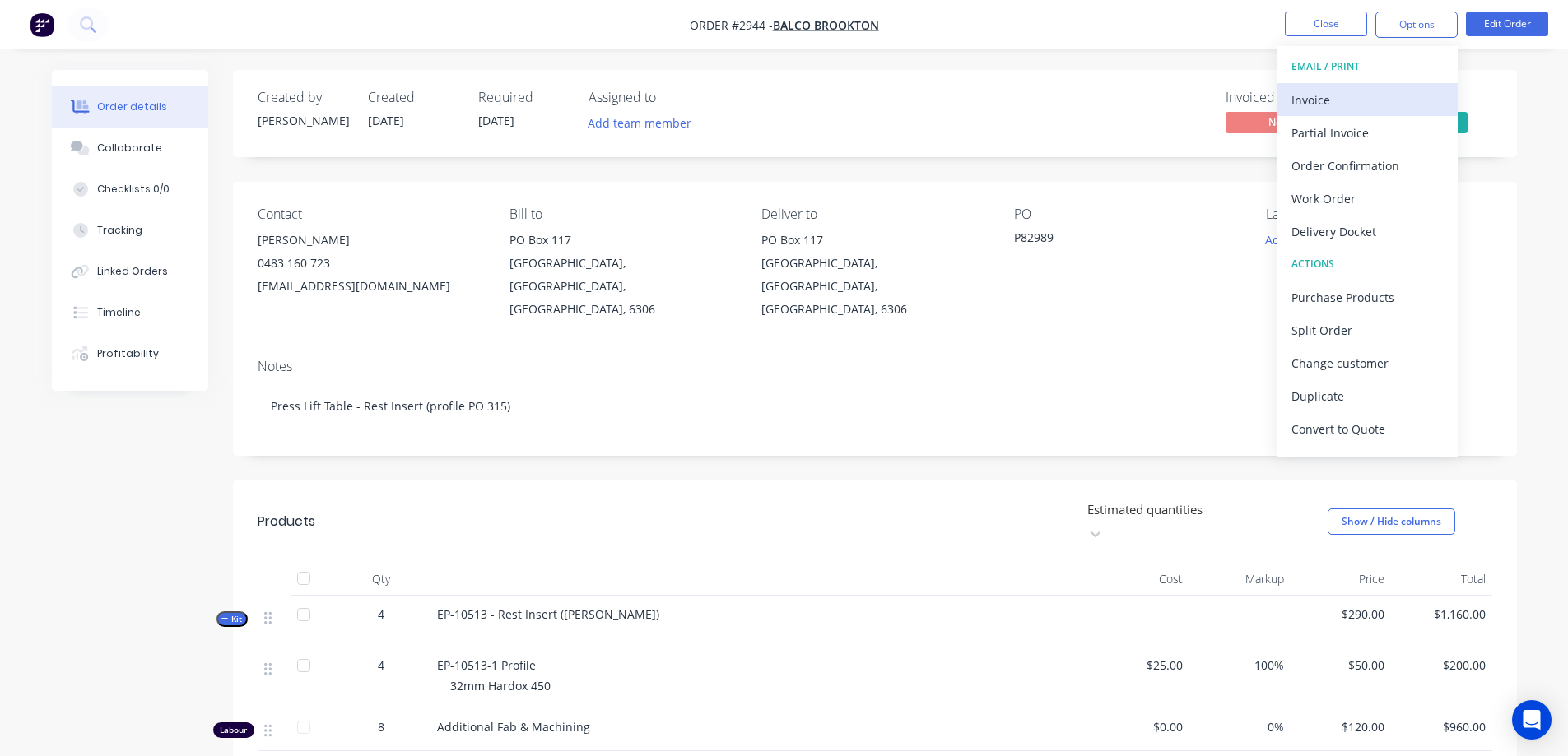
click at [1393, 87] on button "Invoice" at bounding box center [1368, 99] width 181 height 33
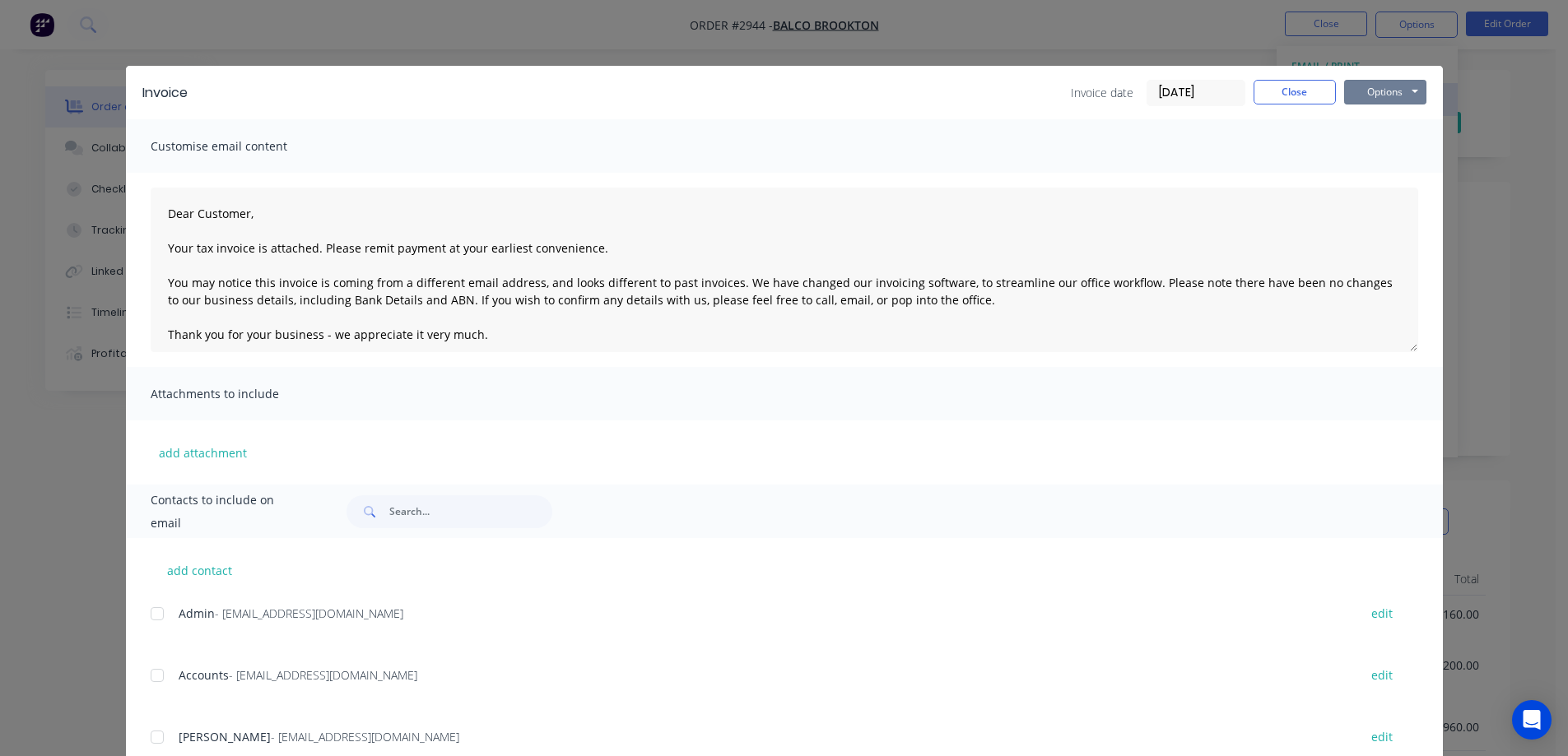
click at [1393, 87] on button "Options" at bounding box center [1386, 92] width 82 height 25
click at [1396, 110] on button "Preview" at bounding box center [1397, 121] width 105 height 27
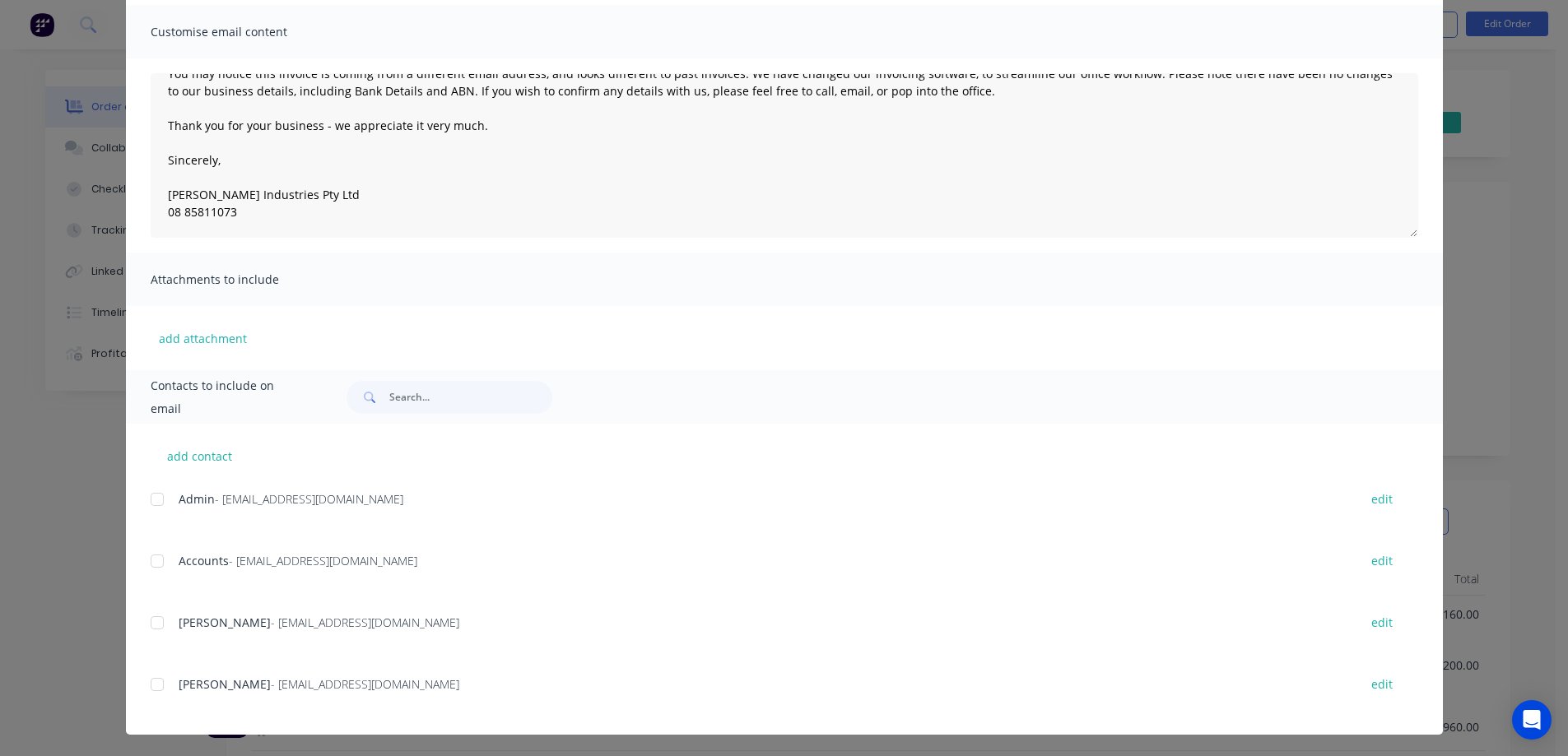
scroll to position [116, 0]
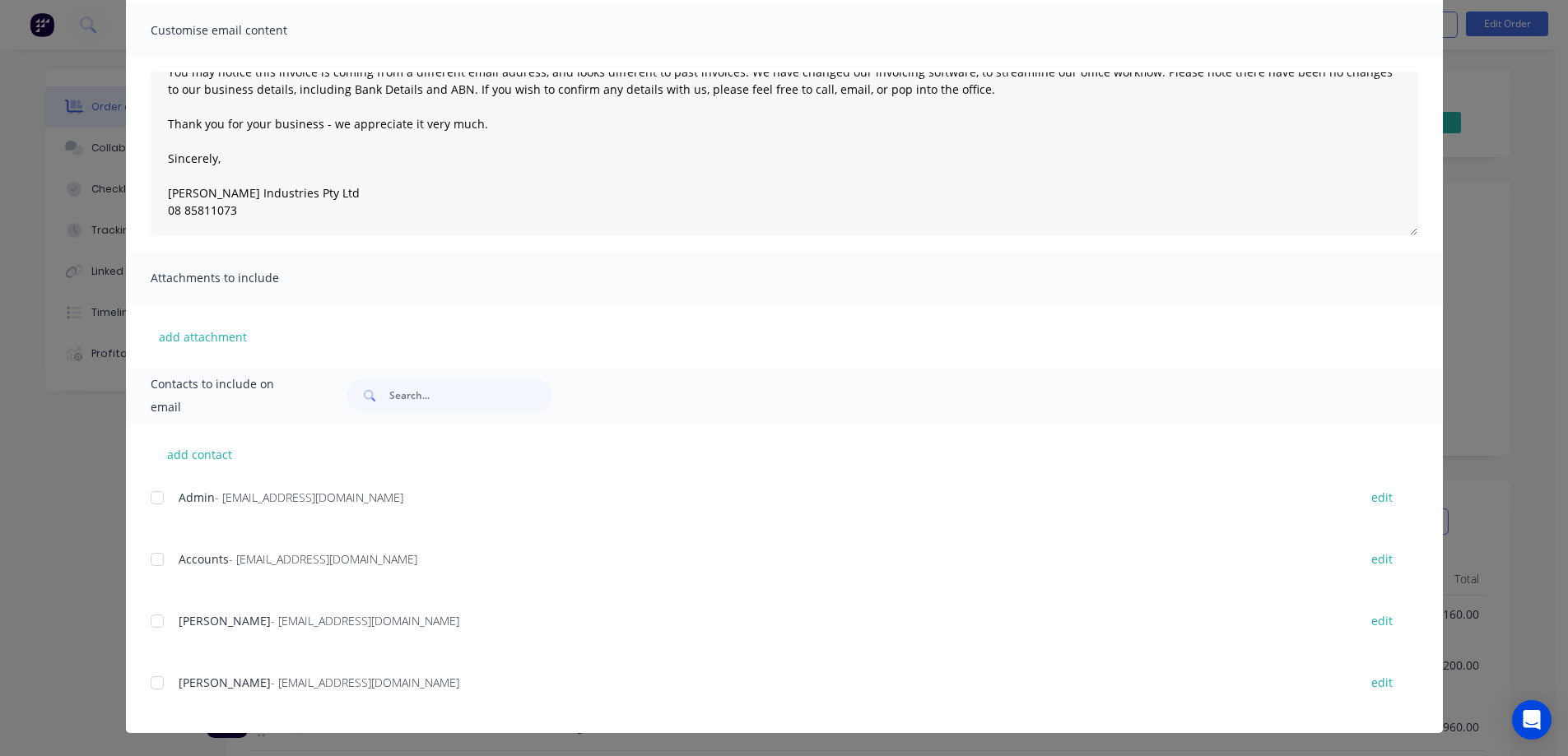
click at [143, 565] on div "add contact Admin - brooktonadmin@balco.com.au edit Accounts - accountspayable@…" at bounding box center [784, 578] width 1317 height 311
click at [154, 559] on div at bounding box center [157, 560] width 33 height 33
click at [149, 683] on div at bounding box center [157, 683] width 33 height 33
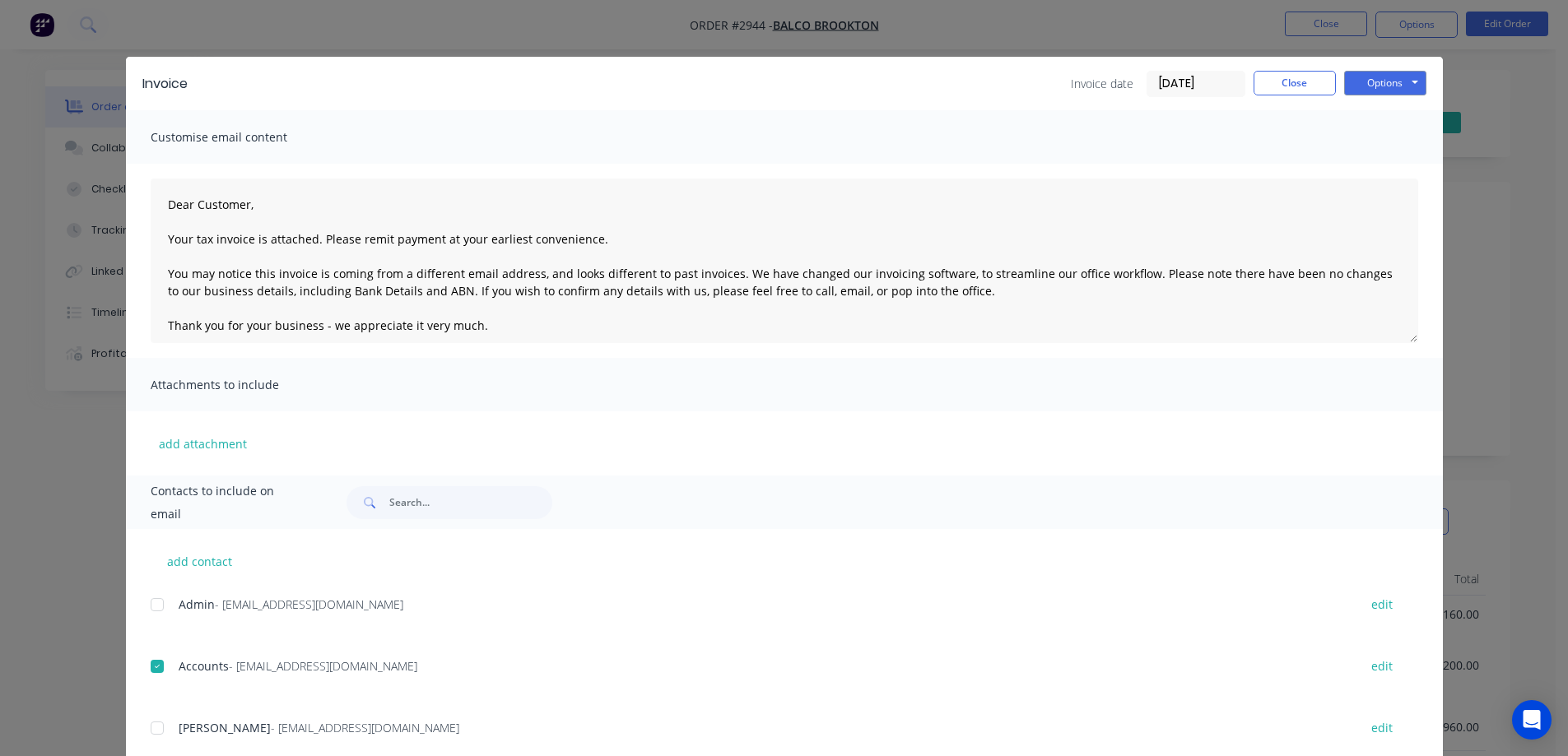
scroll to position [0, 0]
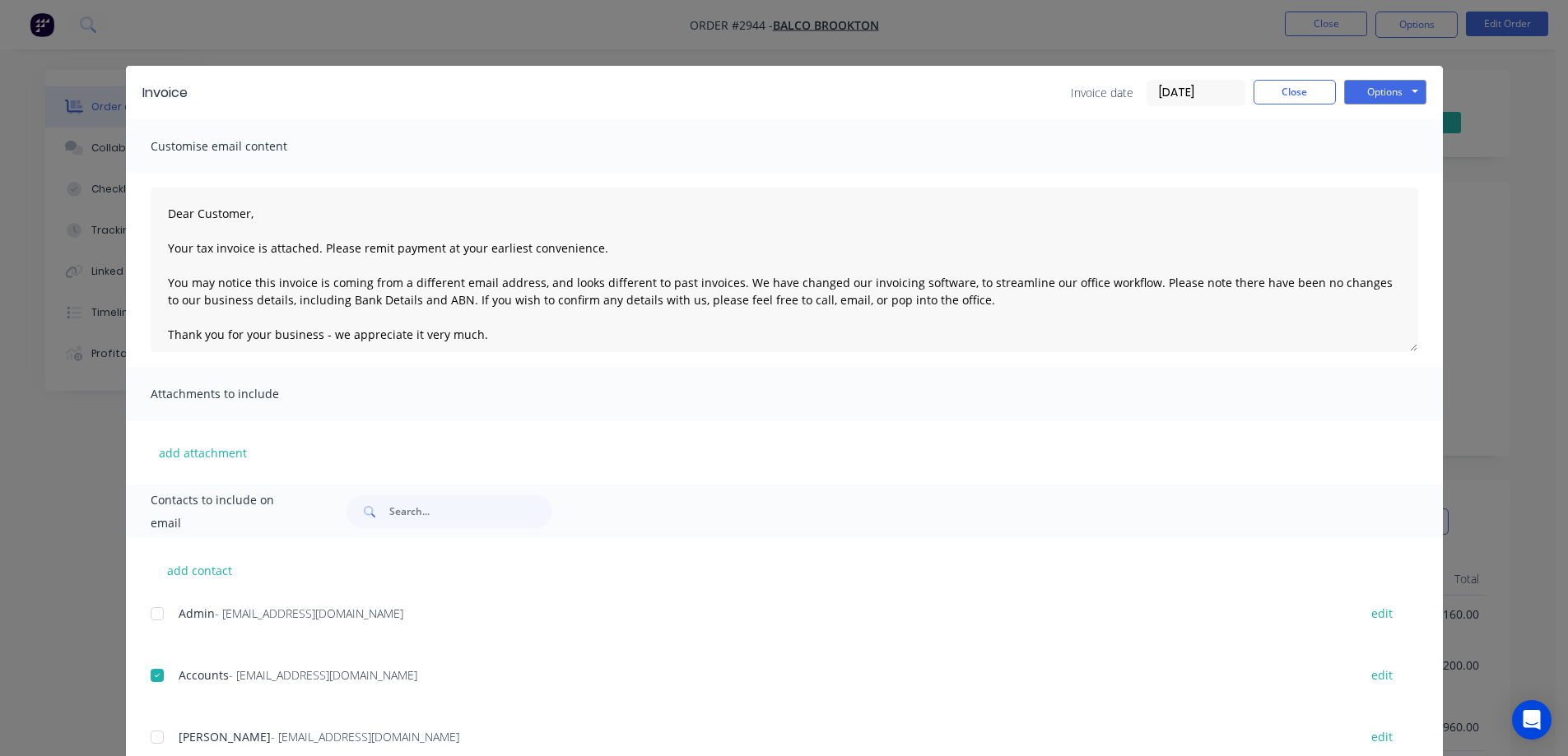
click at [154, 617] on div at bounding box center [157, 614] width 33 height 33
click at [1375, 84] on button "Options" at bounding box center [1386, 92] width 82 height 25
click at [1388, 168] on button "Email" at bounding box center [1397, 175] width 105 height 27
type textarea "Dear Customer, Your tax invoice is attached. Please remit payment at your earli…"
click at [1262, 76] on div "Invoice Invoice date 24/09/25 Close Options Preview Print Email" at bounding box center [784, 92] width 1317 height 53
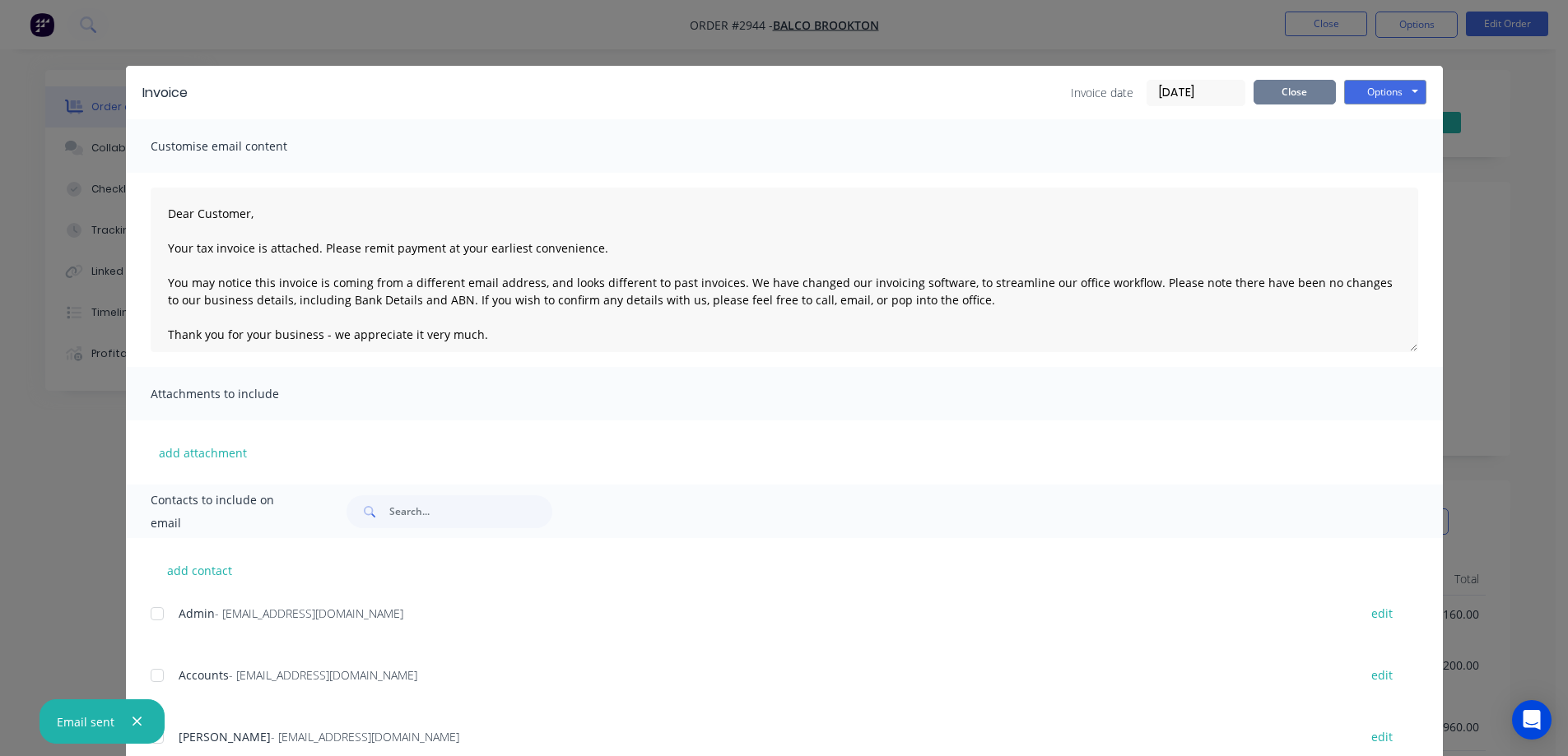
click at [1270, 93] on button "Close" at bounding box center [1295, 92] width 82 height 25
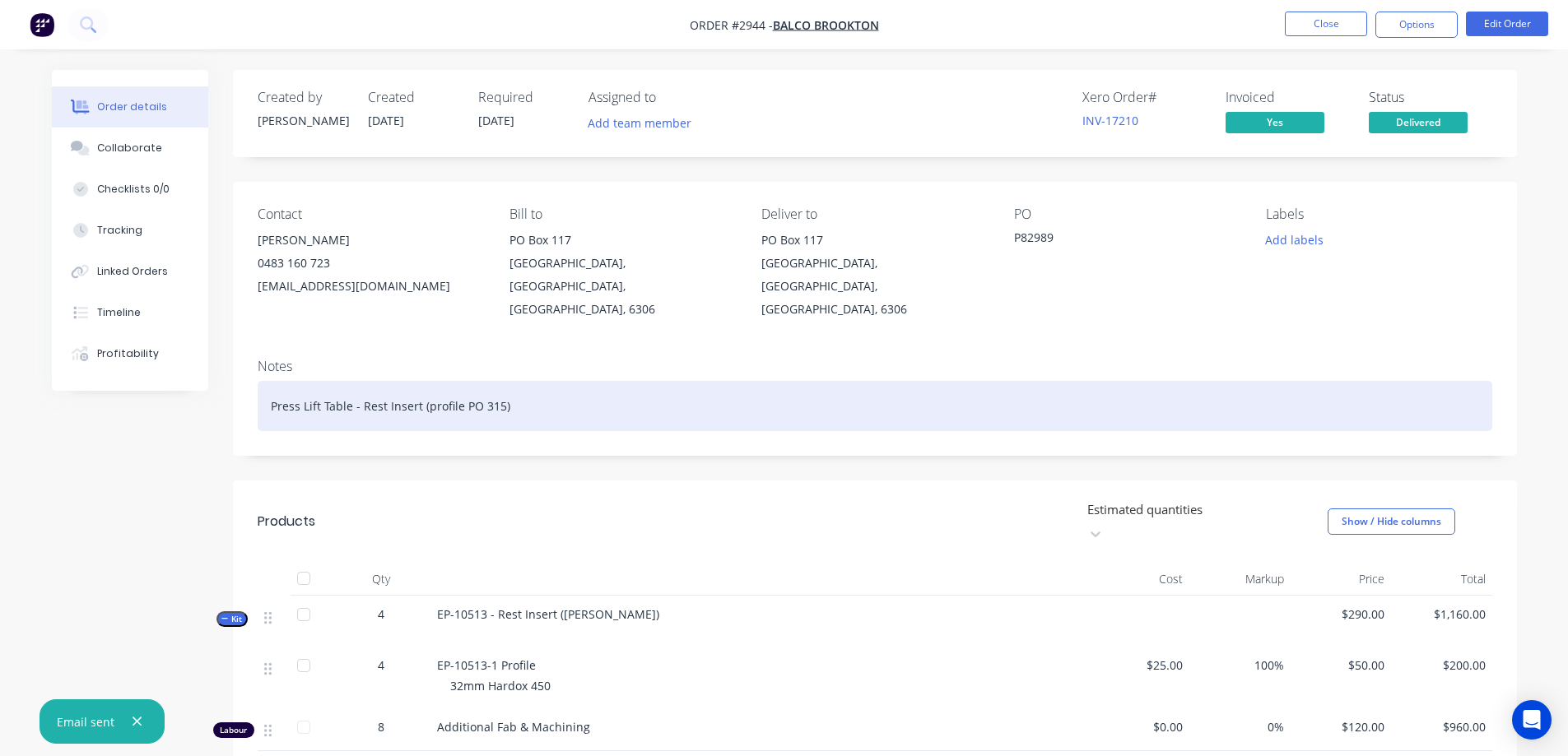
click at [516, 381] on div "Press Lift Table - Rest Insert (profile PO 315)" at bounding box center [875, 406] width 1235 height 51
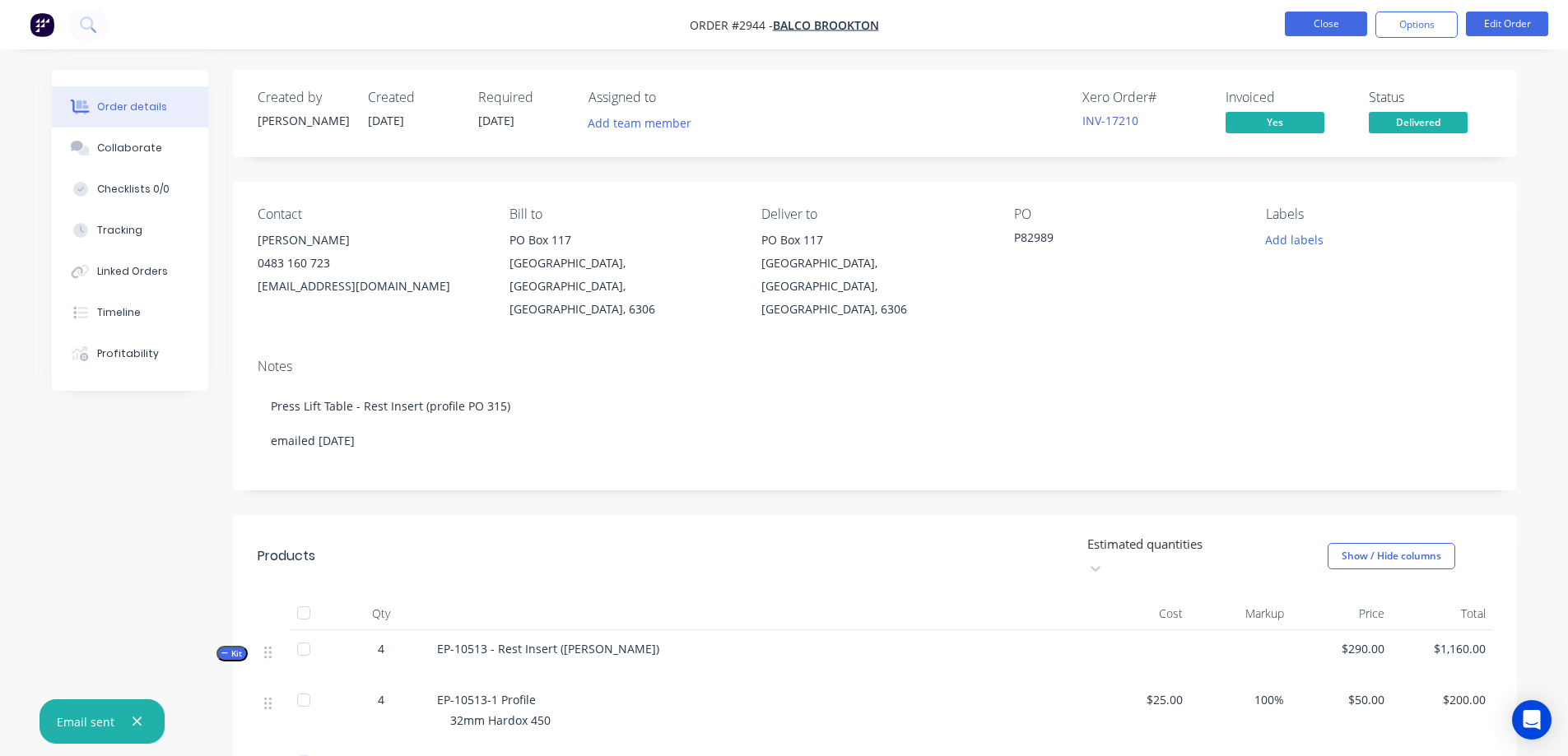
click at [1305, 21] on button "Close" at bounding box center [1326, 24] width 82 height 25
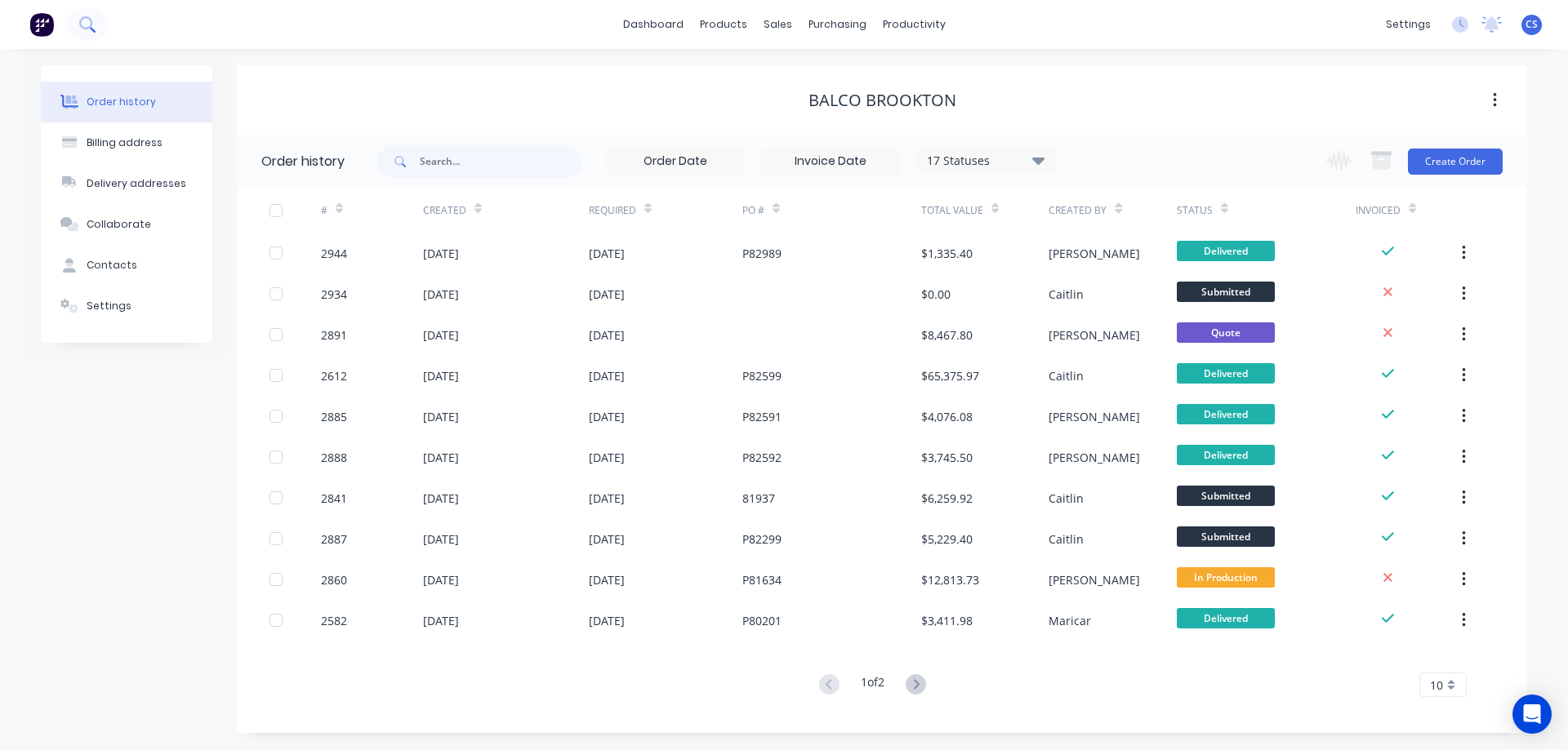
click at [81, 15] on button at bounding box center [87, 25] width 41 height 33
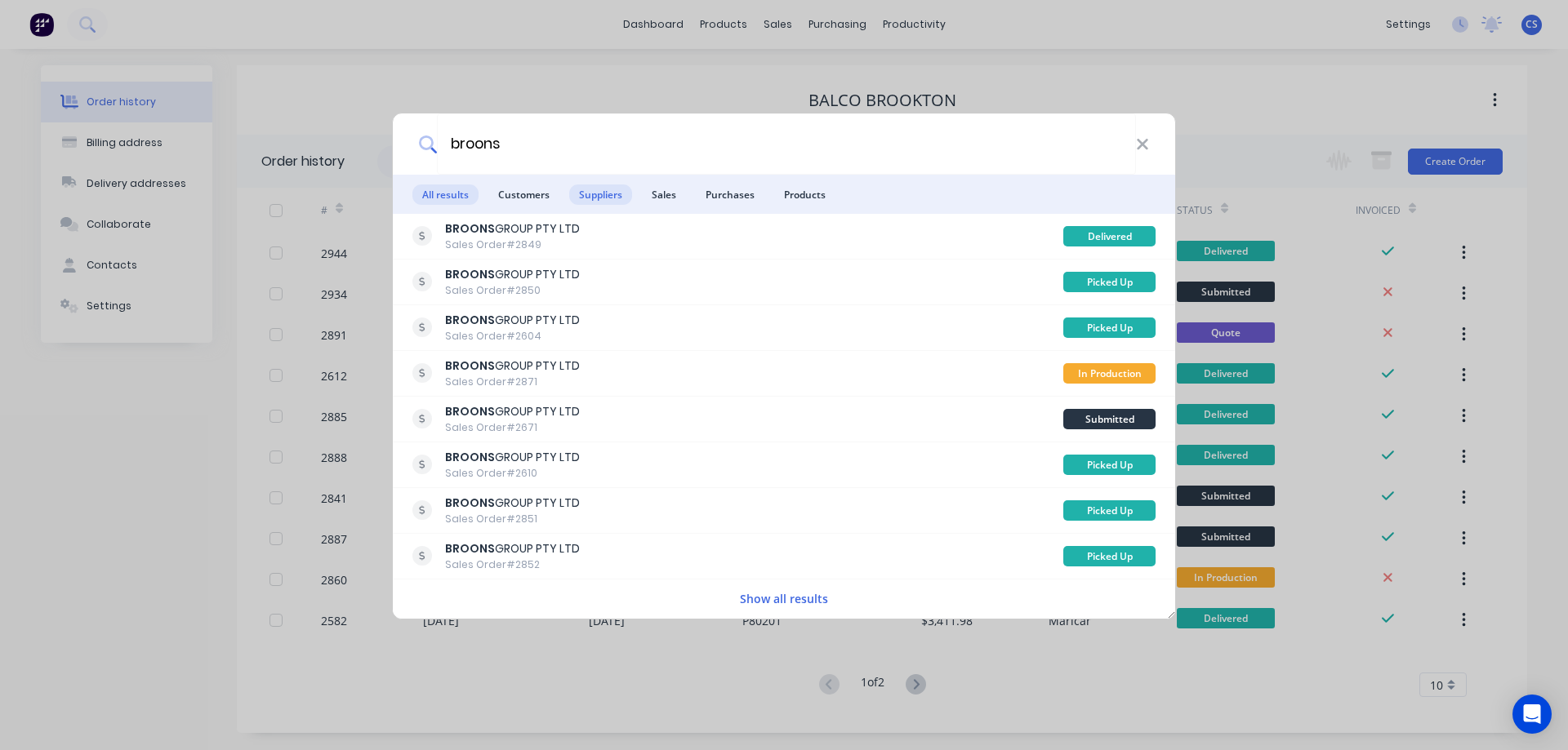
type input "broons"
click at [582, 190] on span "Suppliers" at bounding box center [601, 195] width 62 height 21
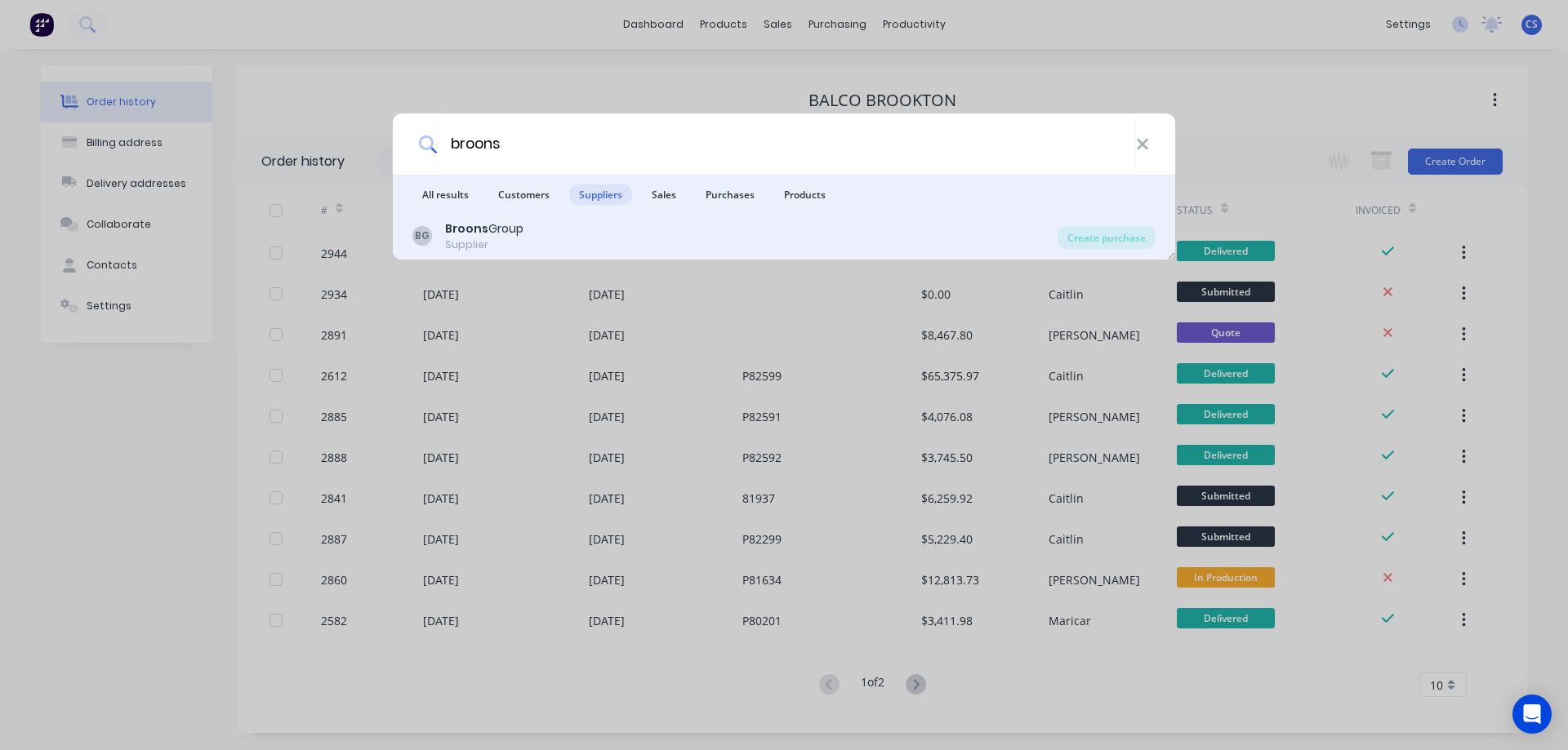
click at [573, 224] on div "BG Broons Group Supplier" at bounding box center [735, 236] width 645 height 32
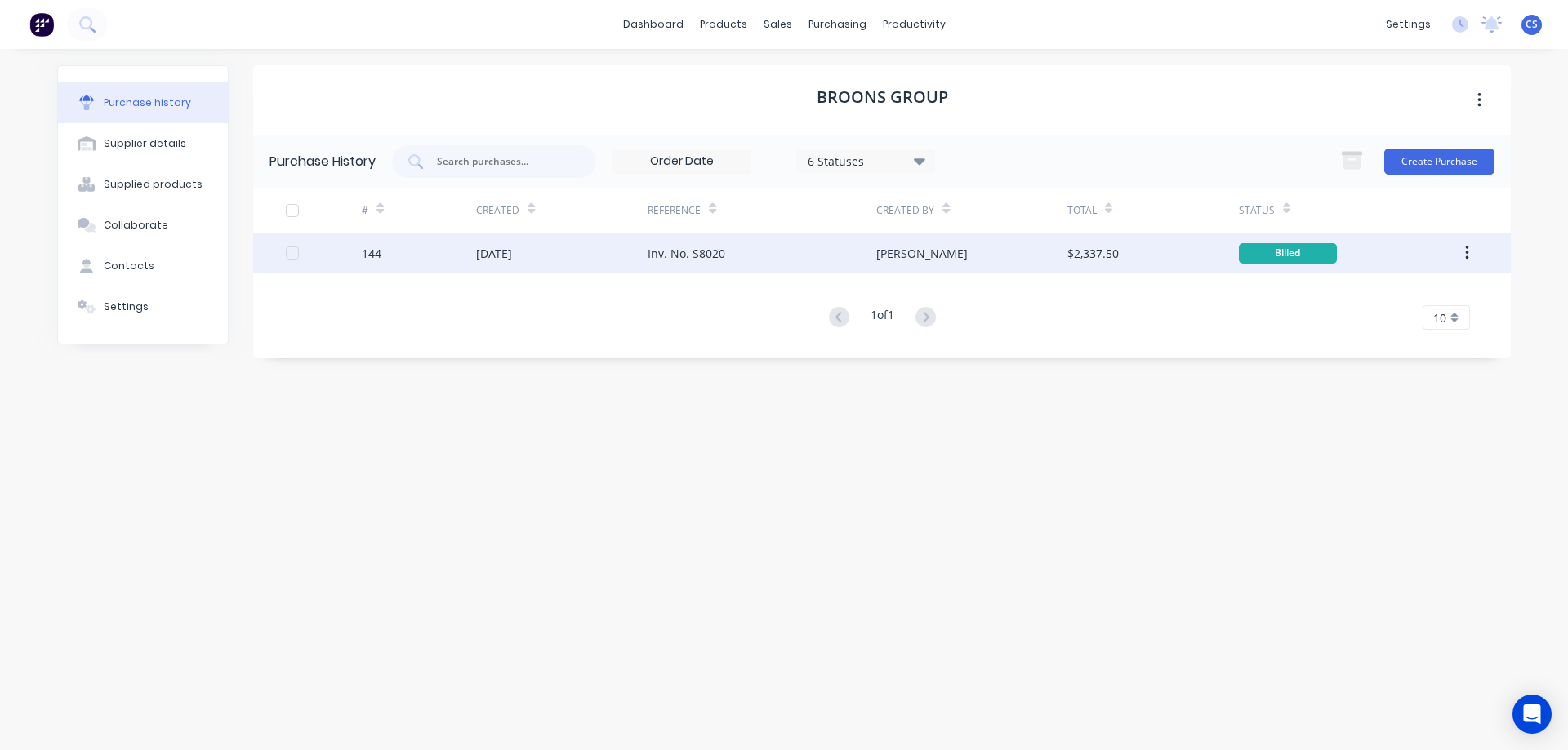
click at [665, 259] on div "Inv. No. S8020" at bounding box center [686, 253] width 78 height 17
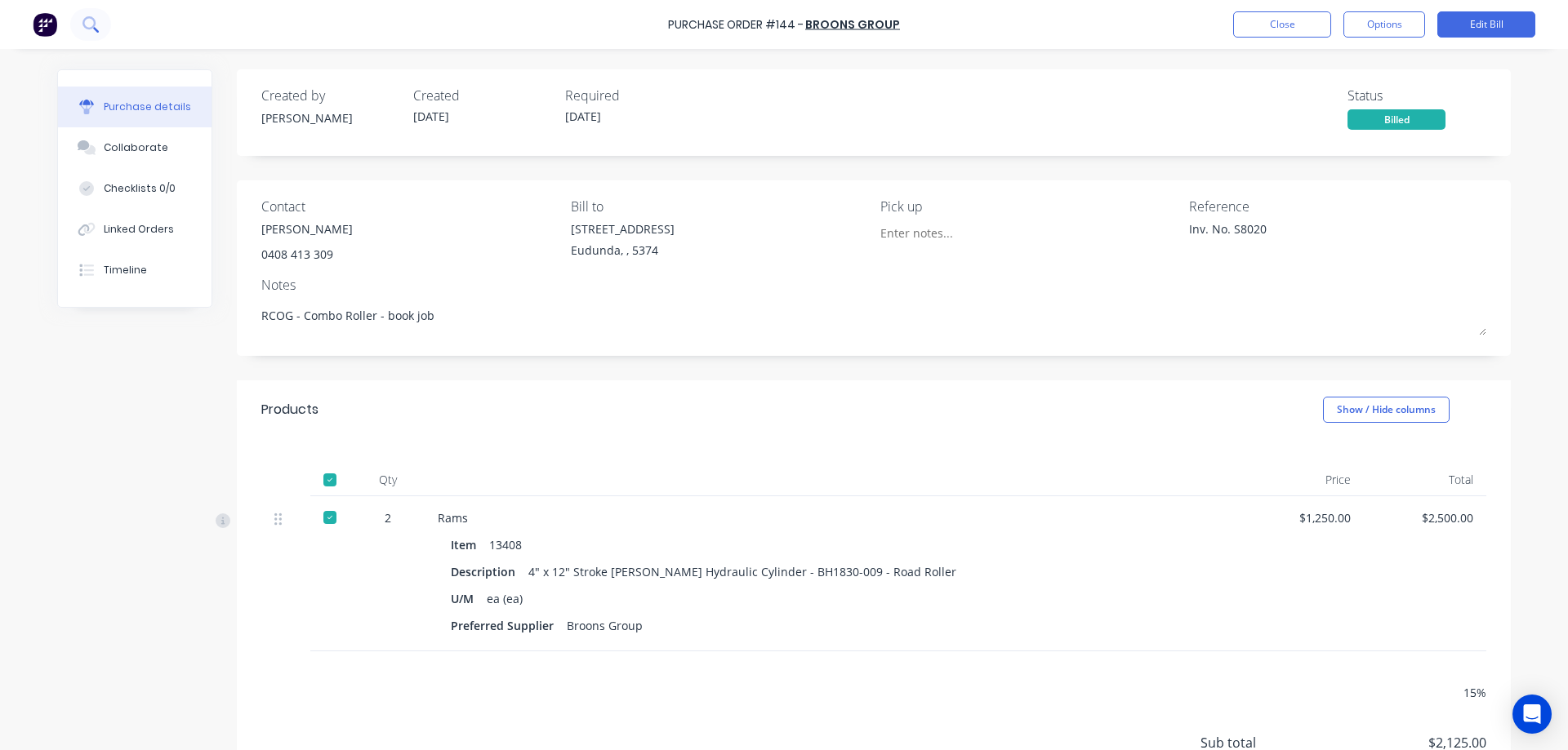
click at [97, 12] on button at bounding box center [90, 25] width 41 height 33
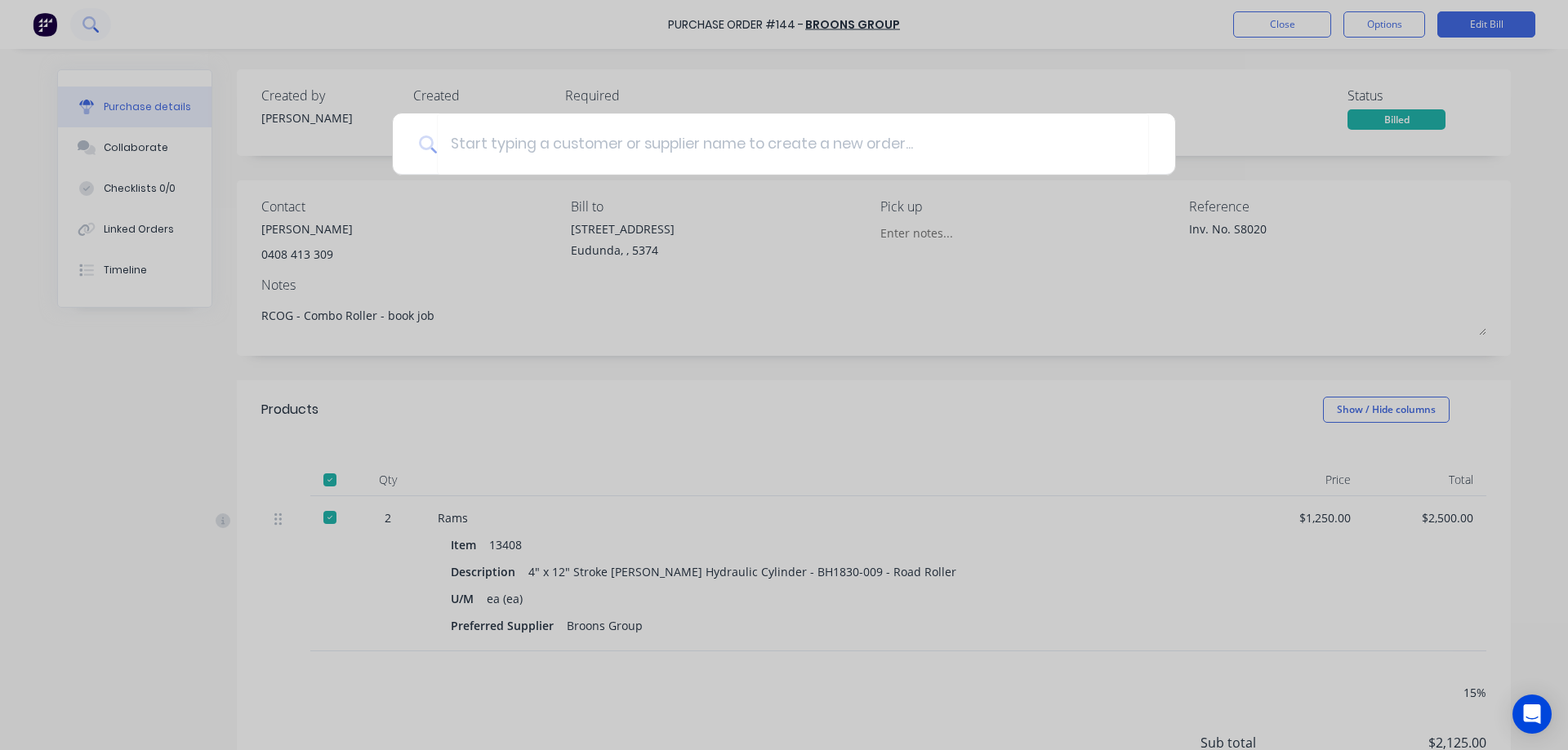
type textarea "x"
type input "c"
type textarea "x"
type input "cu"
type textarea "x"
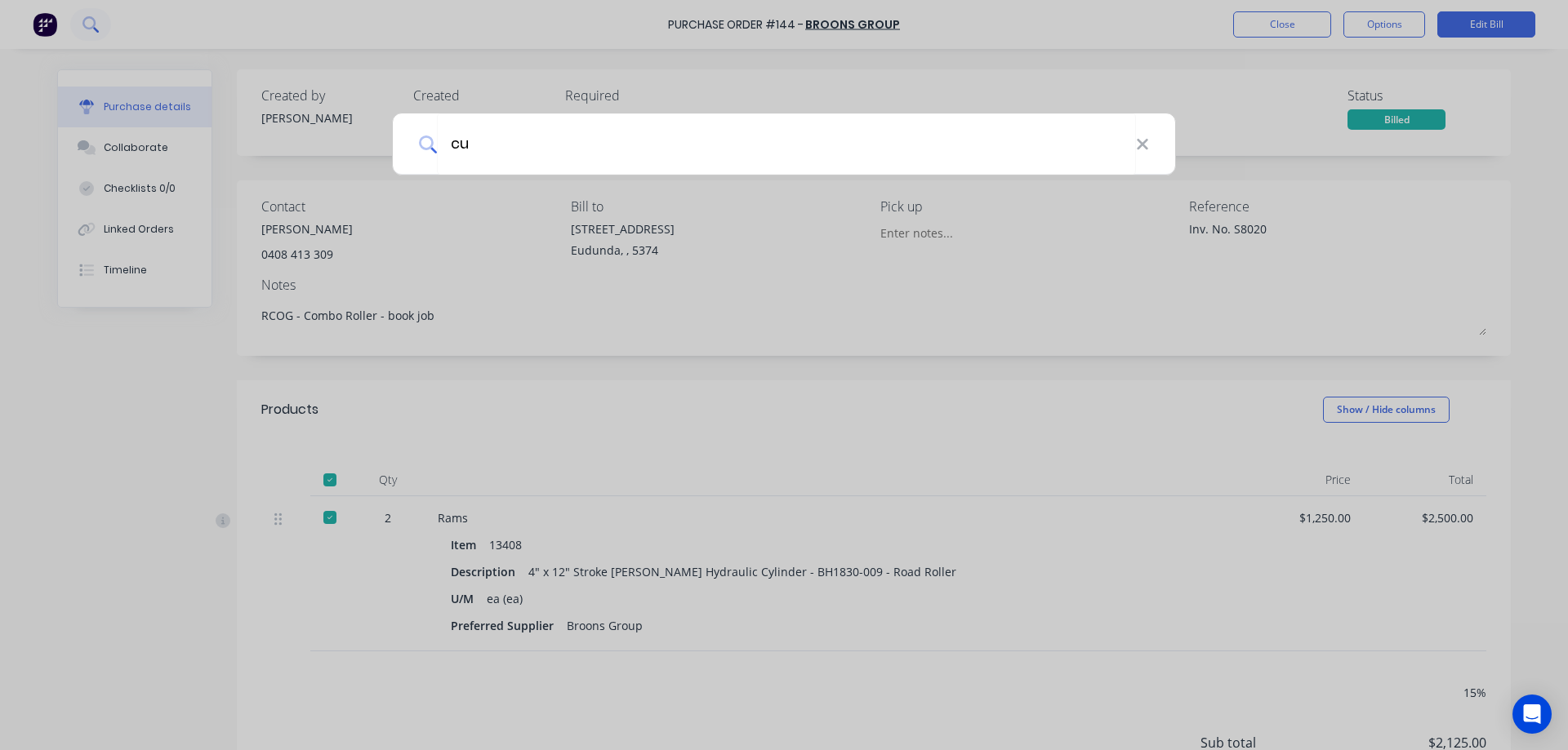
type input "cus"
type textarea "x"
type input "cust"
type textarea "x"
type input "custom"
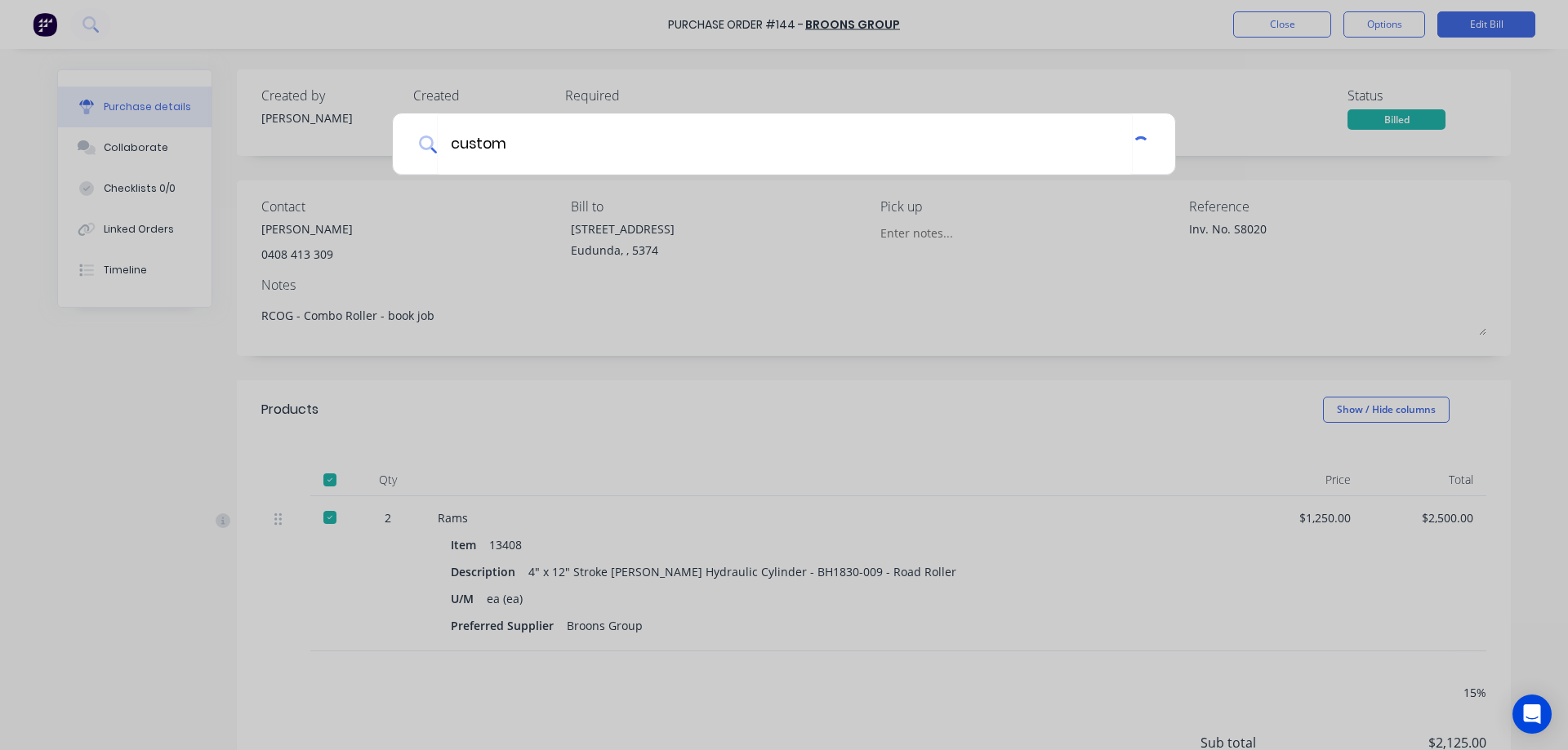
type textarea "x"
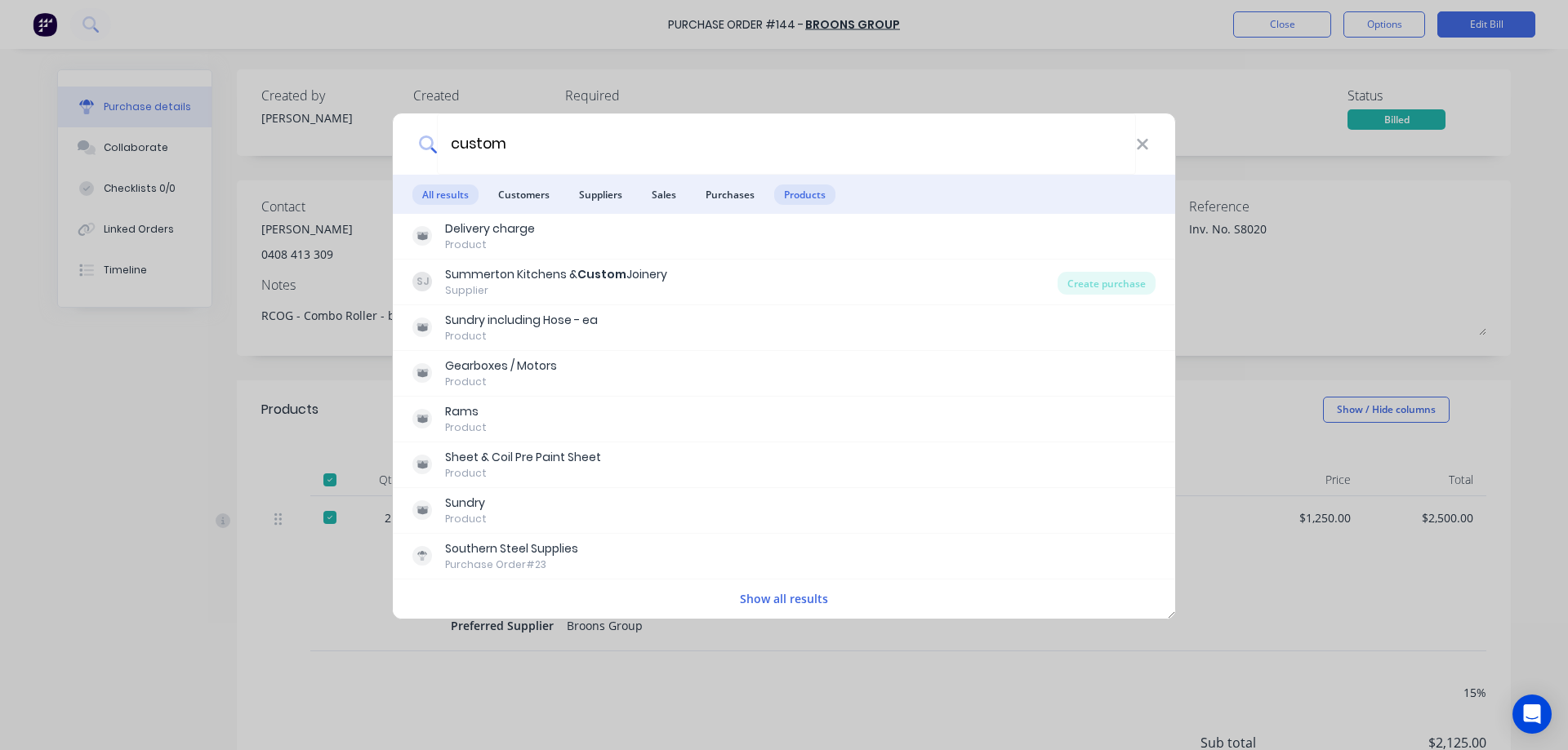
type input "custom"
click at [784, 190] on span "Products" at bounding box center [804, 195] width 62 height 21
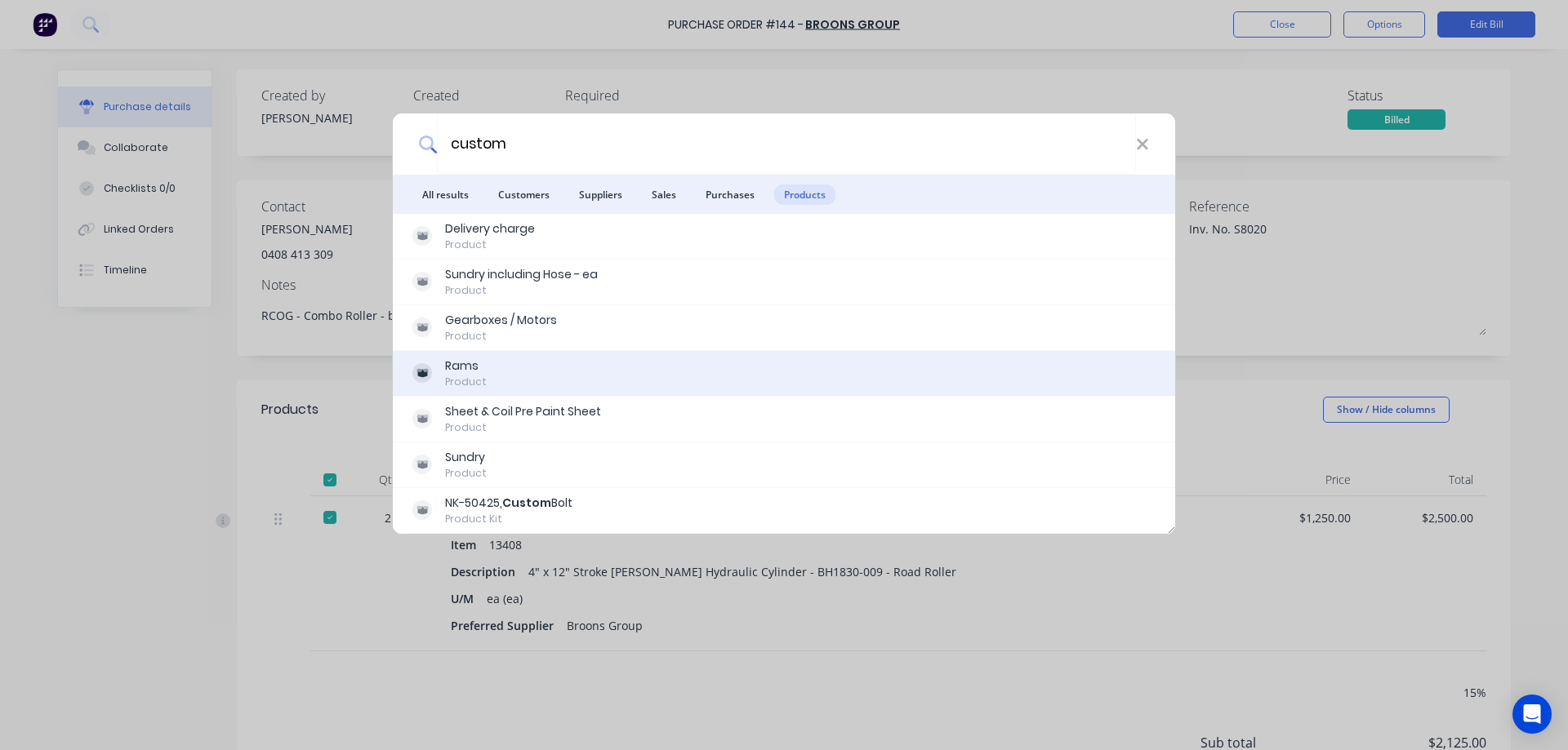
click at [718, 375] on div "Rams Product" at bounding box center [784, 374] width 743 height 32
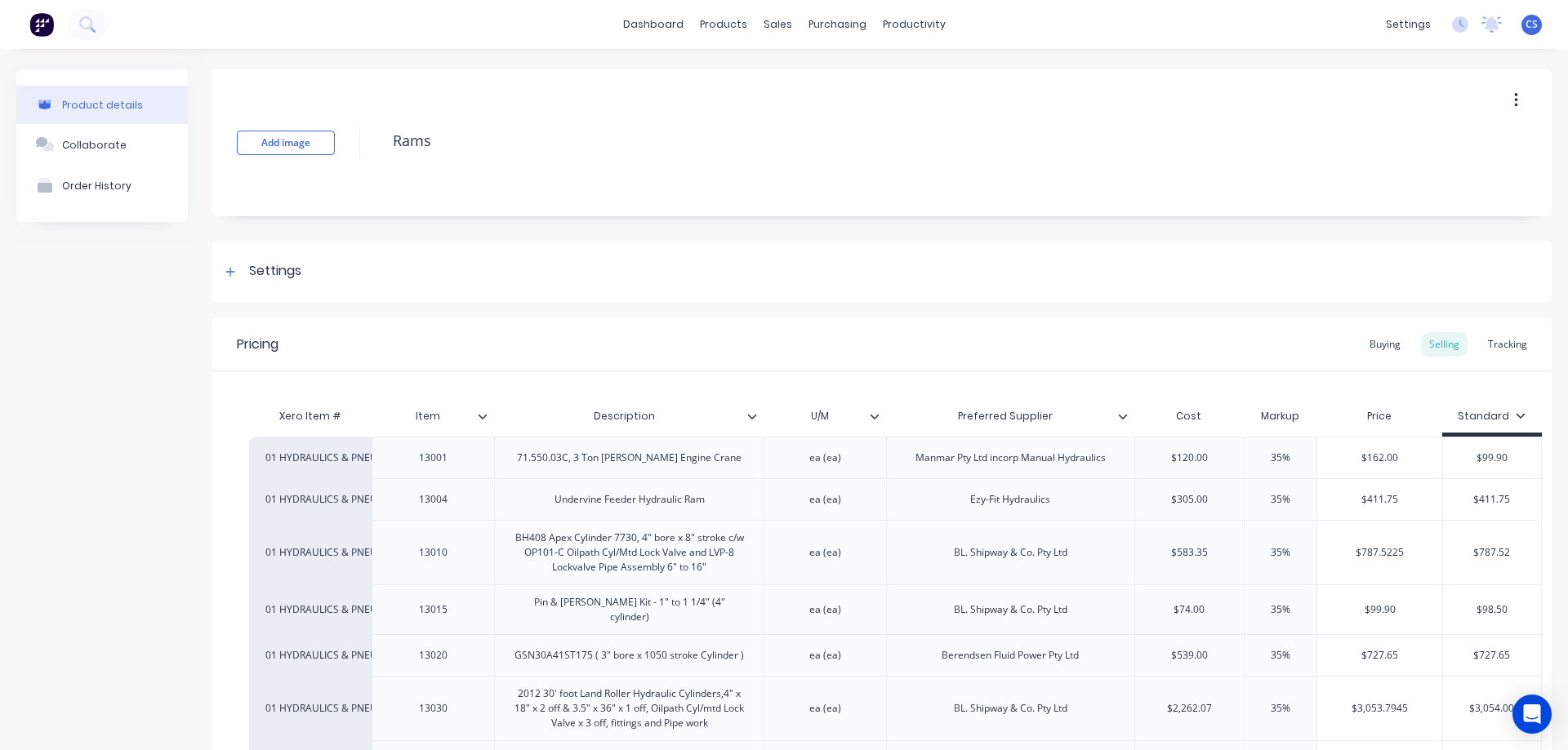
scroll to position [883, 0]
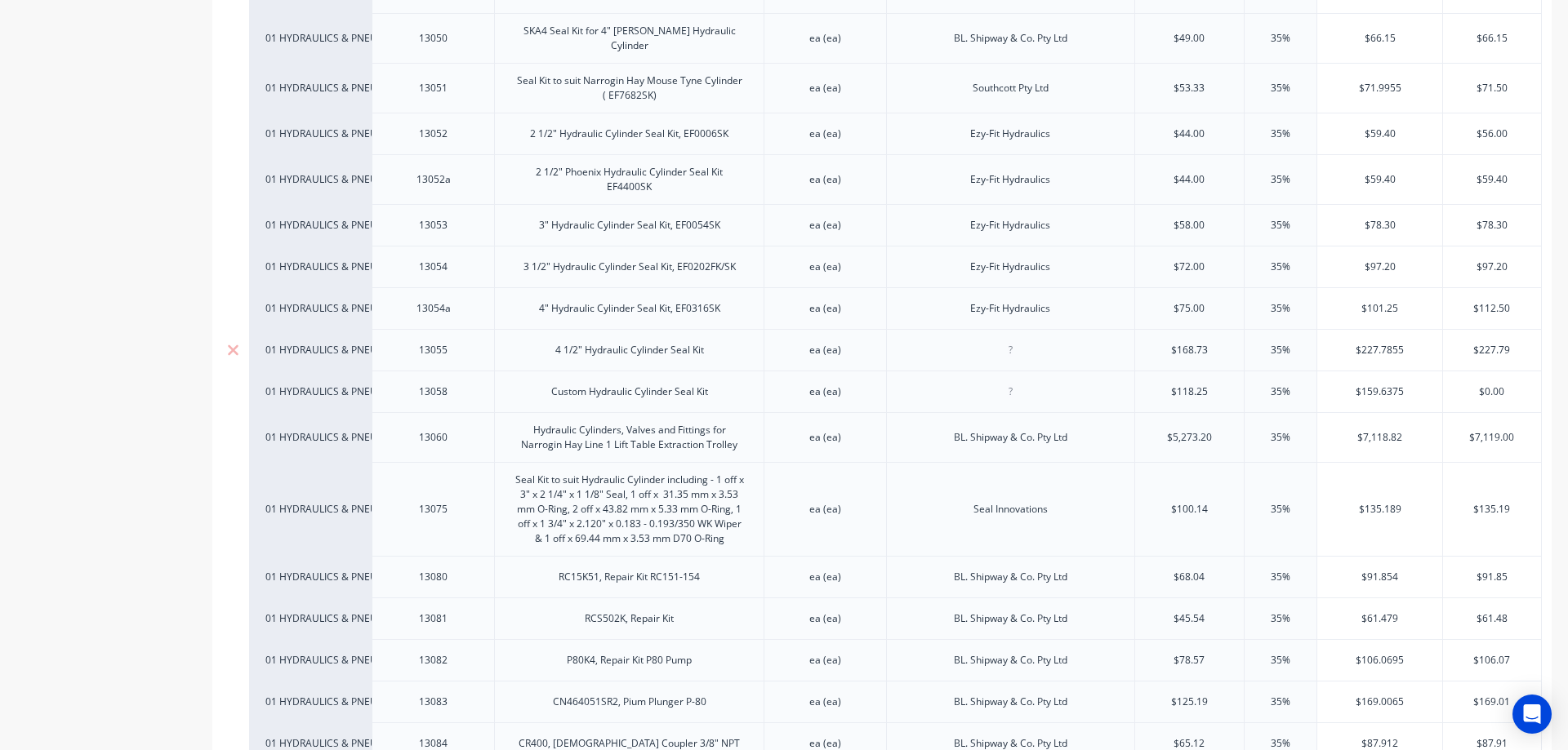
type textarea "x"
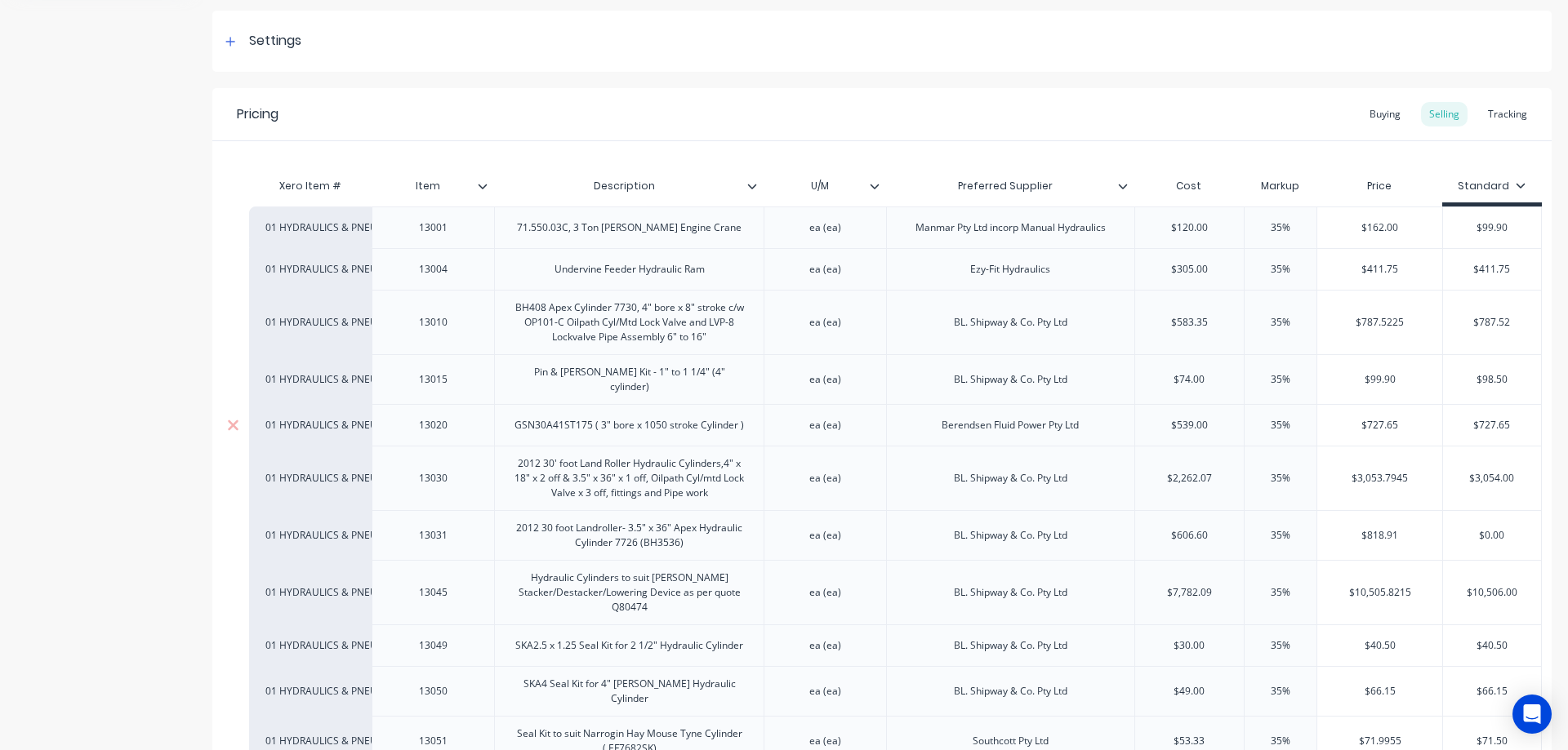
scroll to position [0, 0]
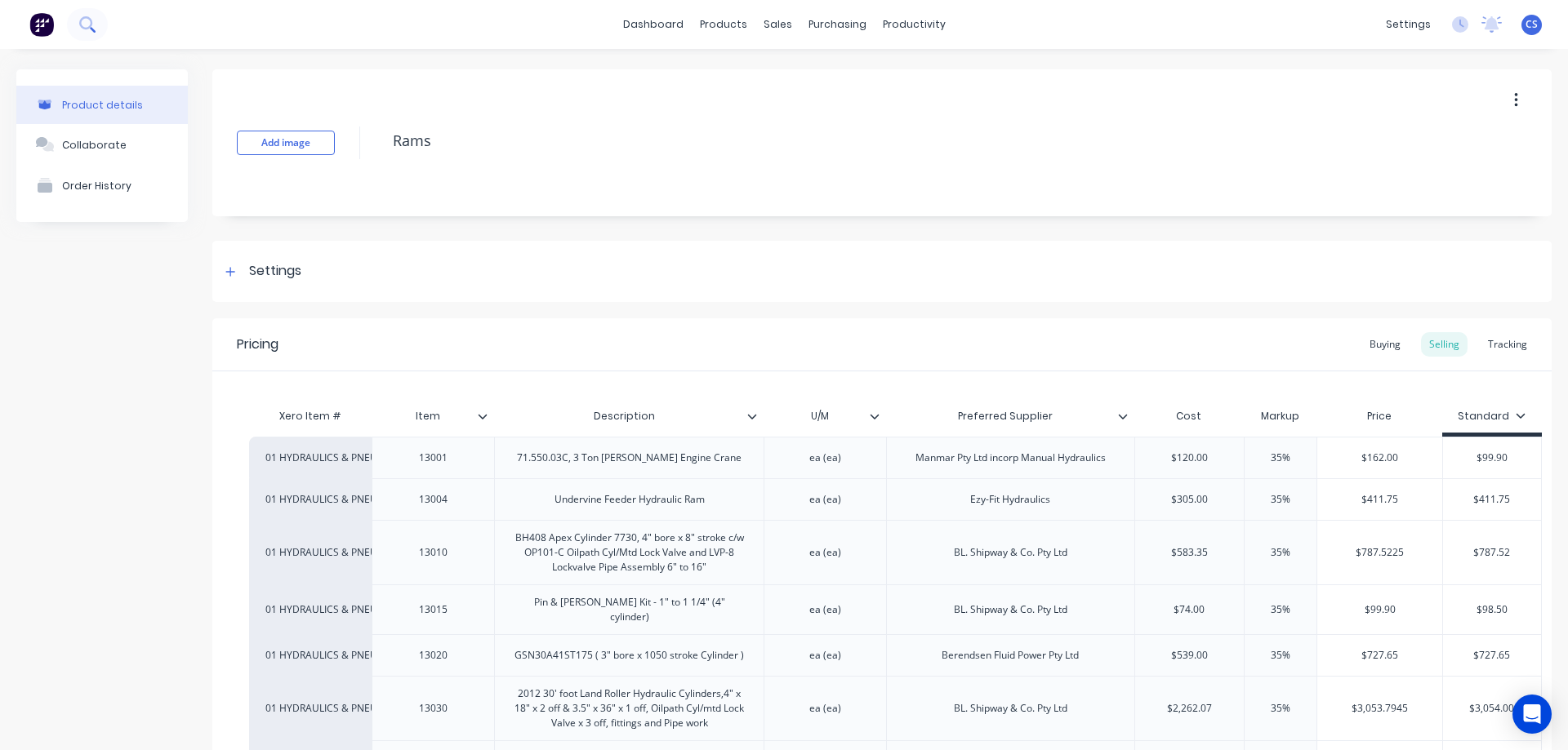
click at [80, 27] on icon at bounding box center [87, 24] width 15 height 15
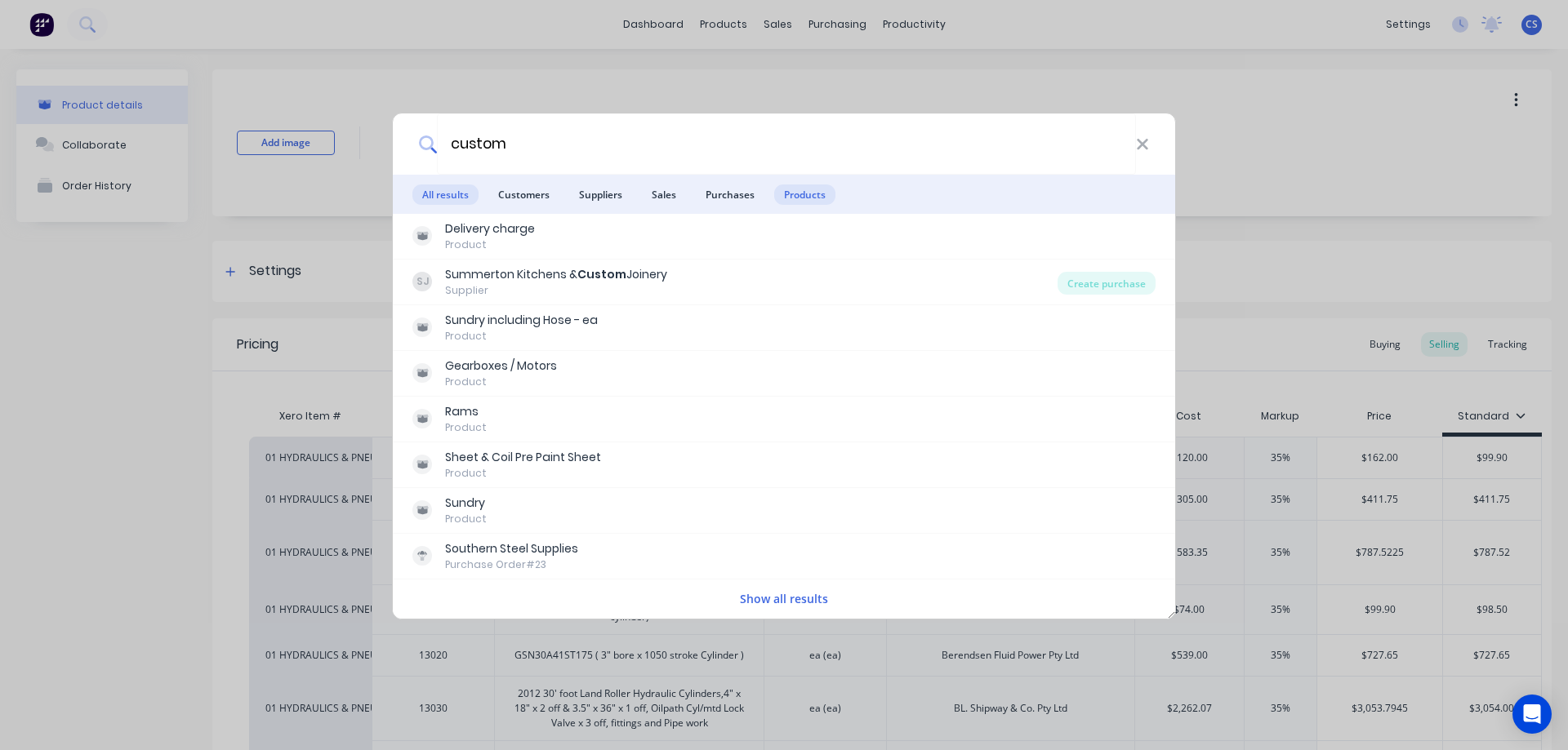
type input "custom"
click at [819, 196] on span "Products" at bounding box center [804, 195] width 62 height 21
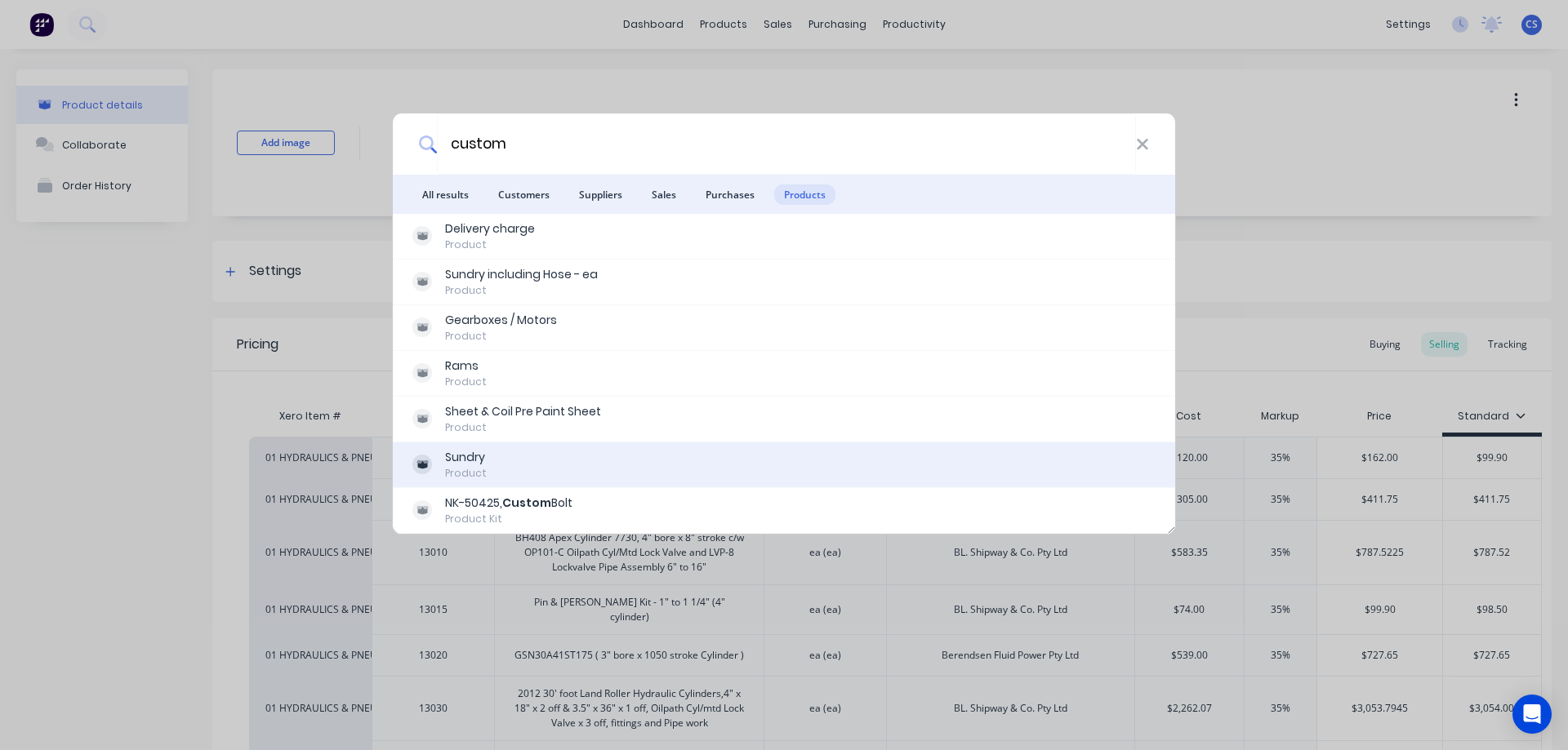
click at [565, 464] on div "Sundry Product" at bounding box center [784, 465] width 743 height 32
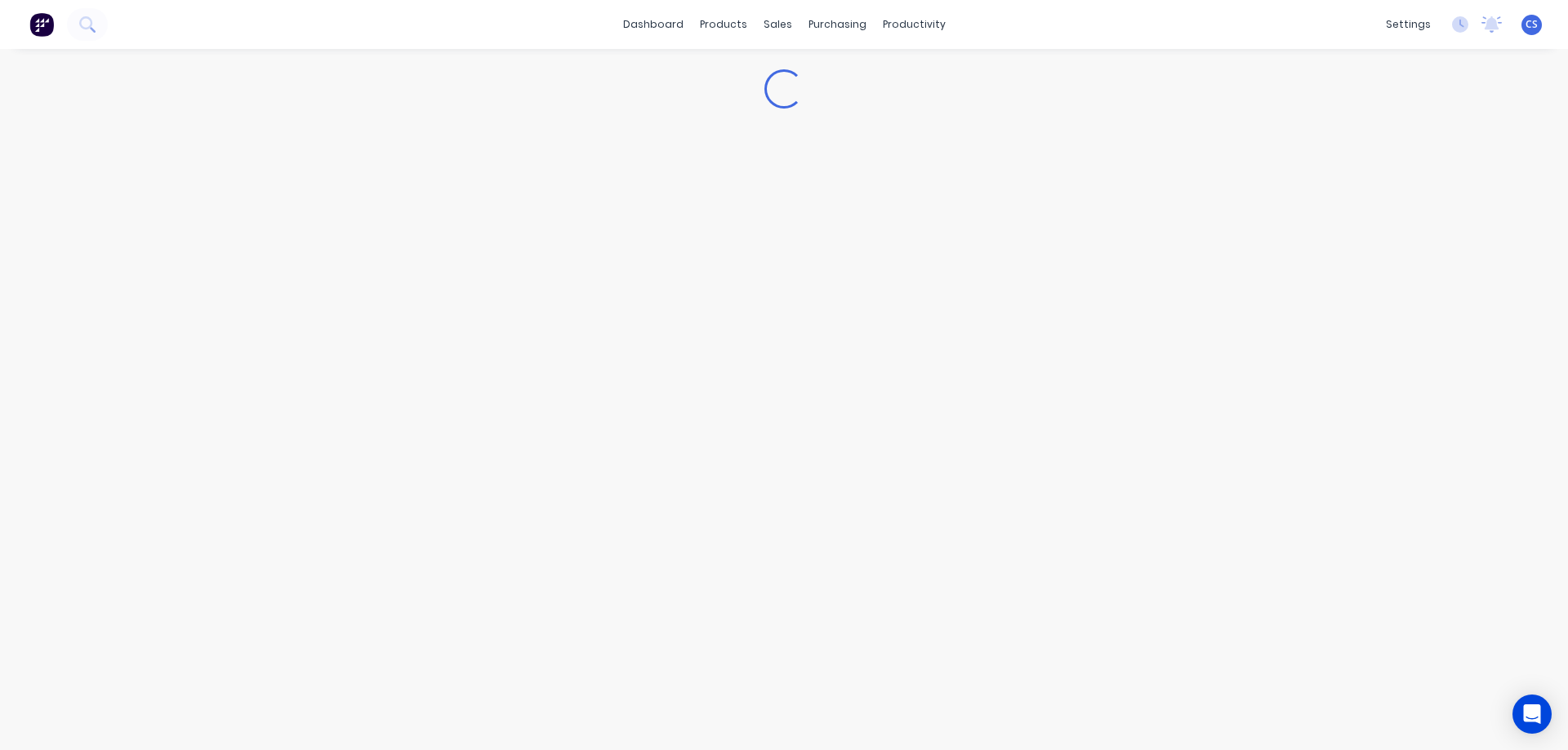
click at [32, 15] on img at bounding box center [42, 25] width 25 height 25
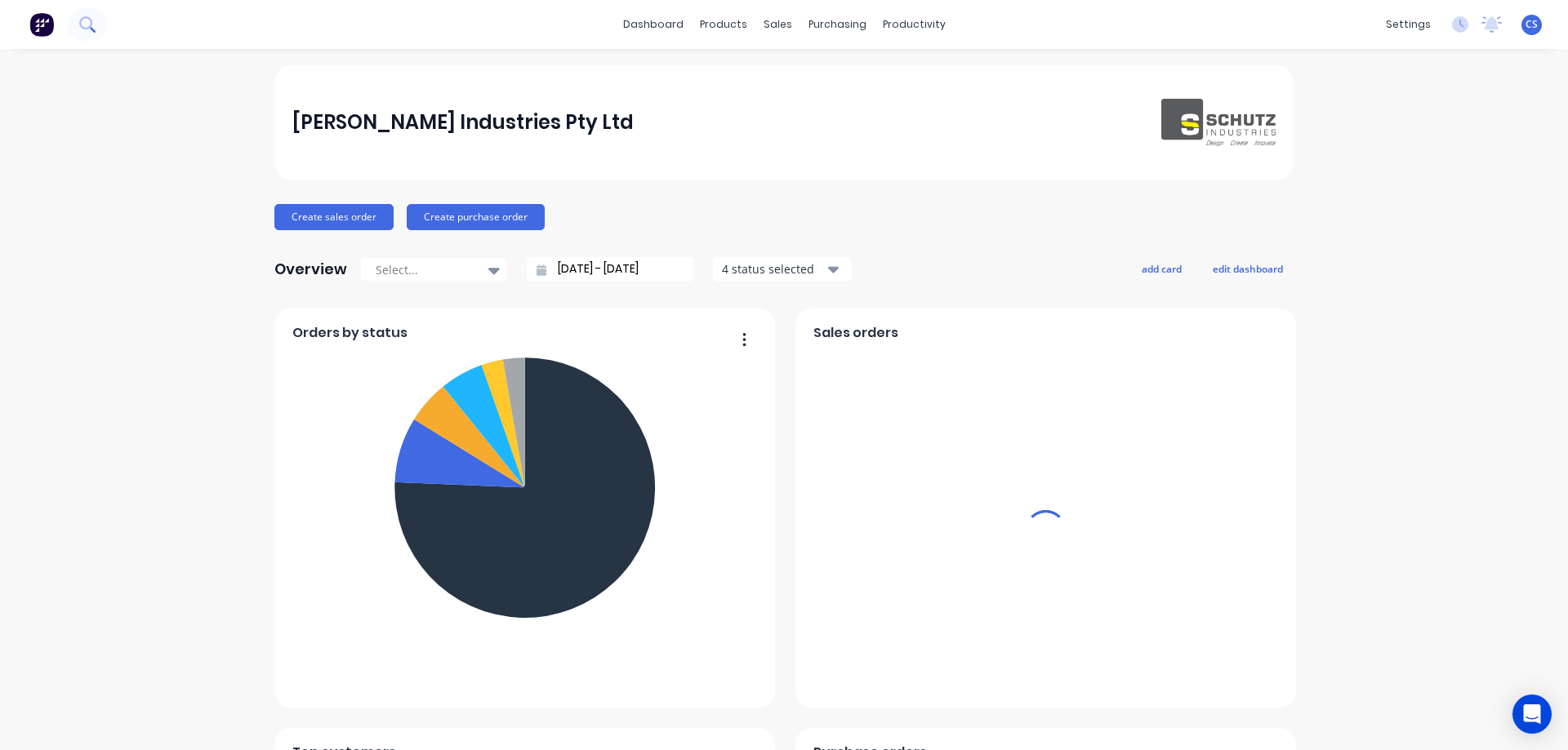
click at [75, 21] on button at bounding box center [87, 25] width 41 height 33
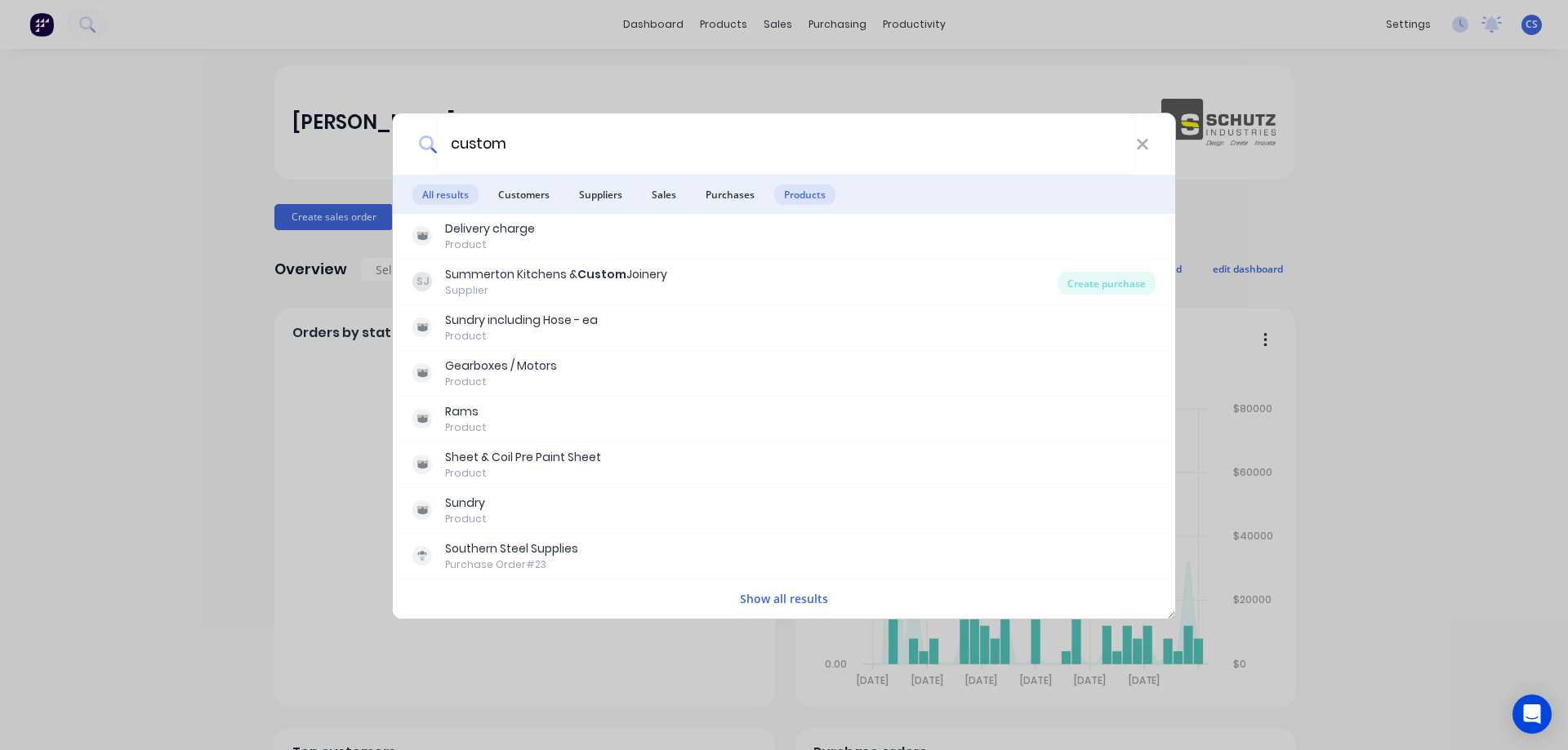
type input "custom"
click at [806, 188] on span "Products" at bounding box center [804, 195] width 62 height 21
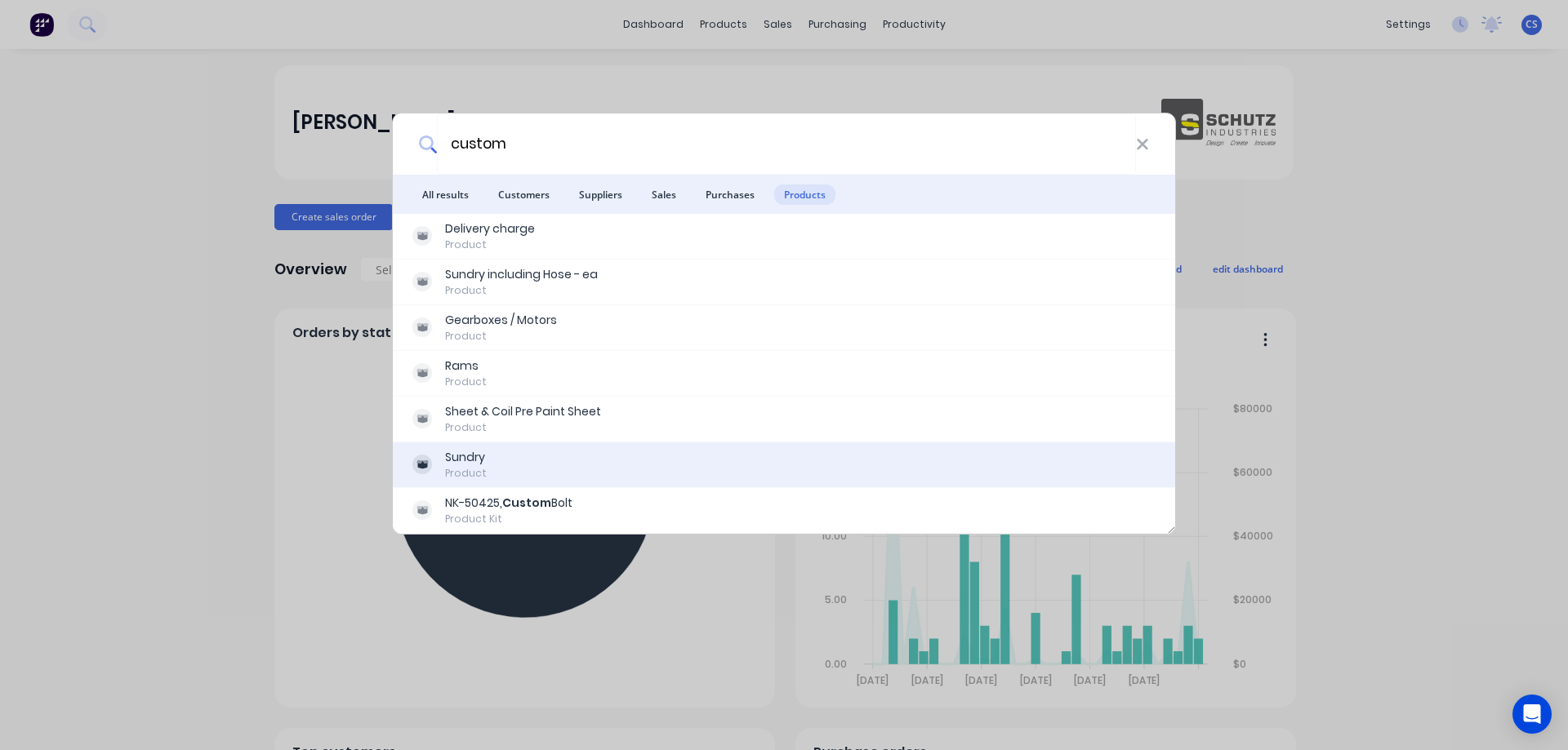
click at [528, 457] on div "Sundry Product" at bounding box center [784, 465] width 743 height 32
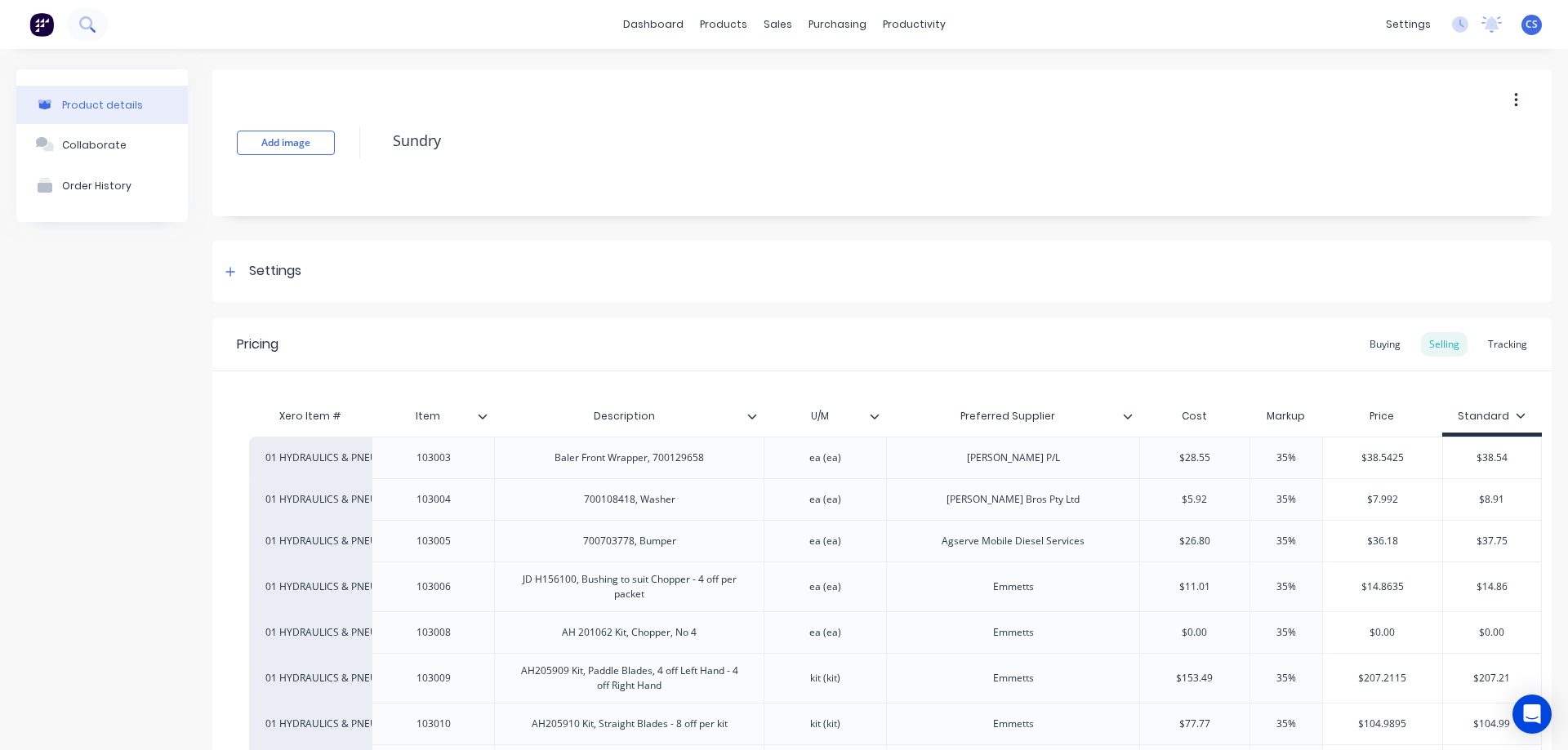
click at [88, 18] on icon at bounding box center [86, 23] width 13 height 13
type textarea "x"
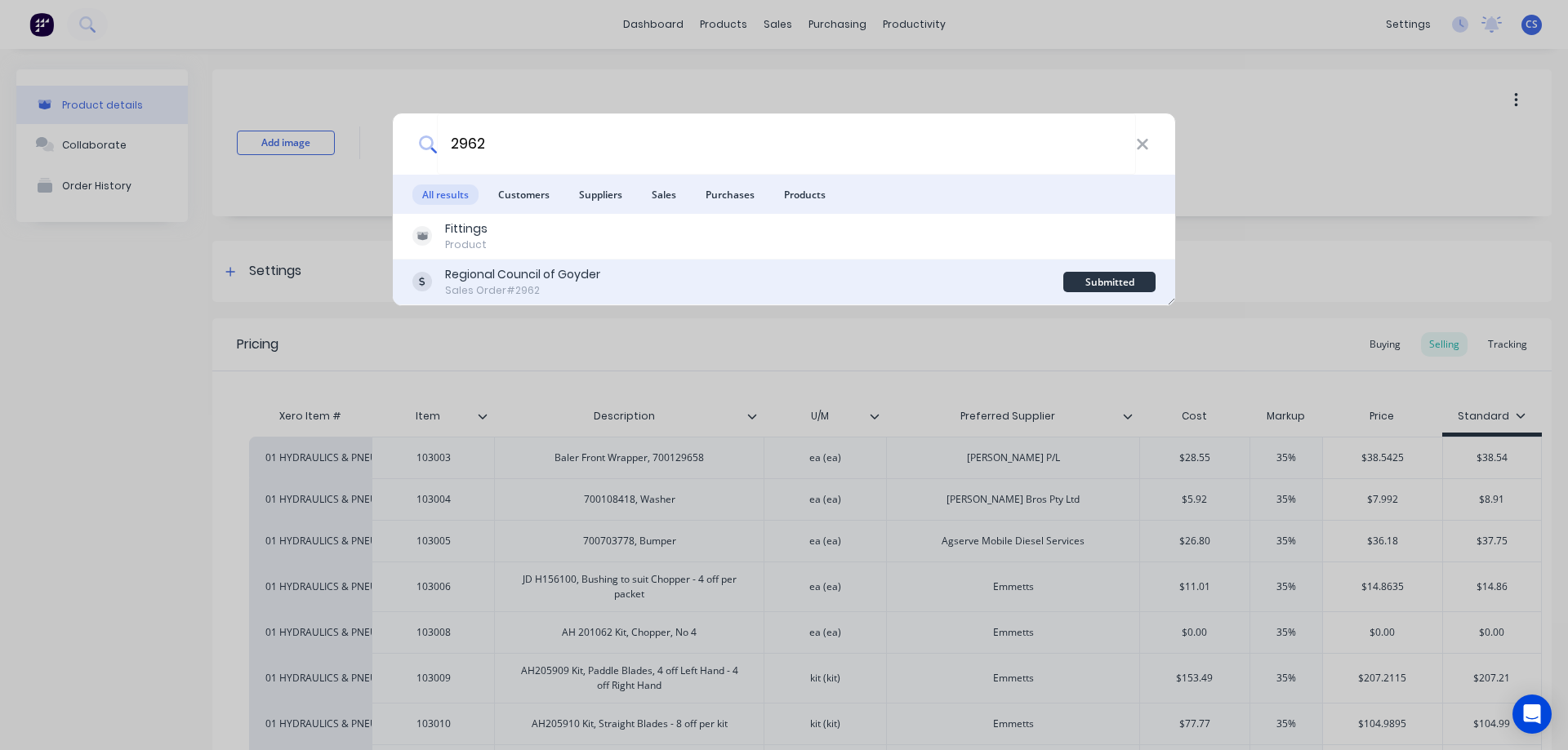
type input "2962"
click at [590, 271] on div "Regional Council of Goyder" at bounding box center [522, 274] width 155 height 17
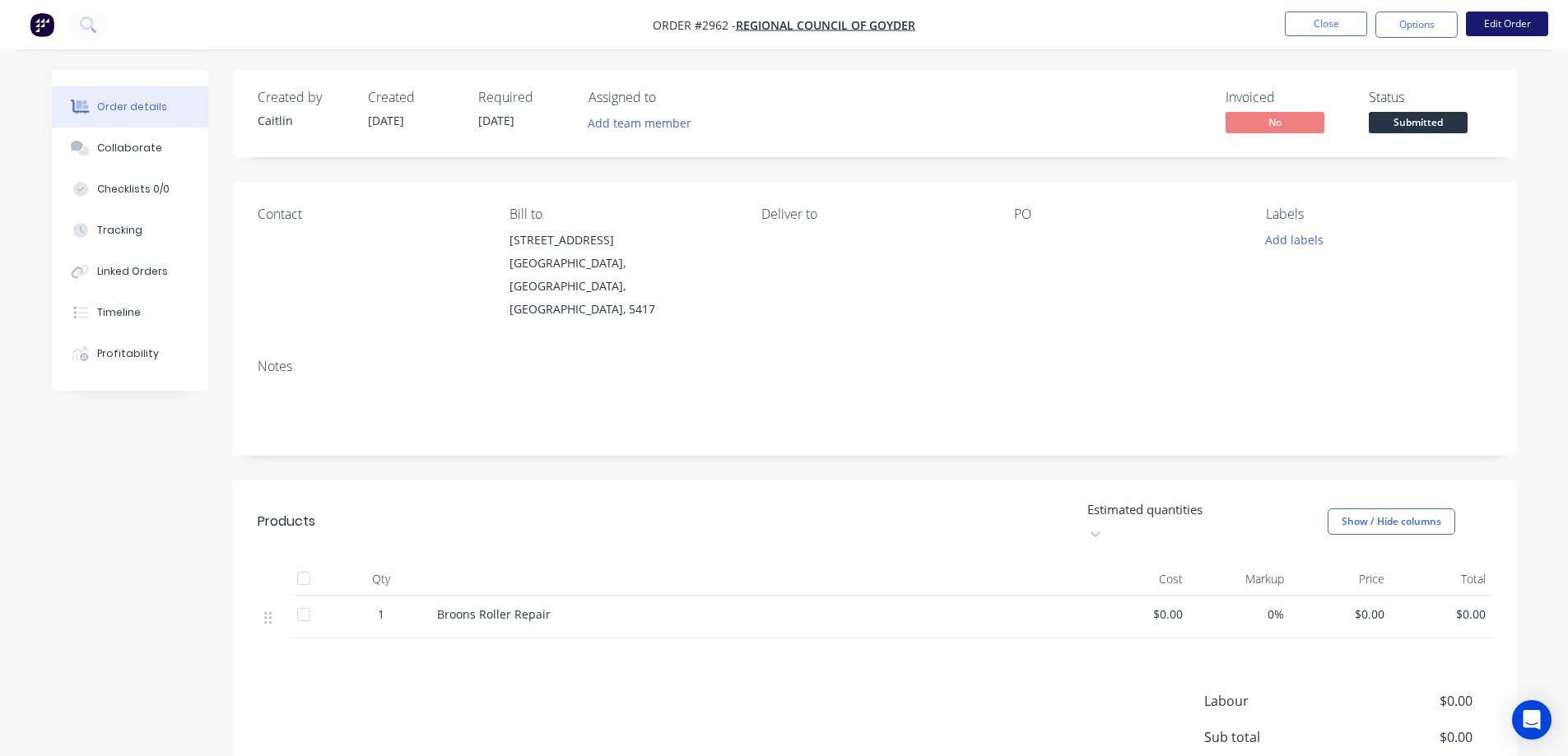
click at [1529, 24] on button "Edit Order" at bounding box center [1507, 24] width 82 height 25
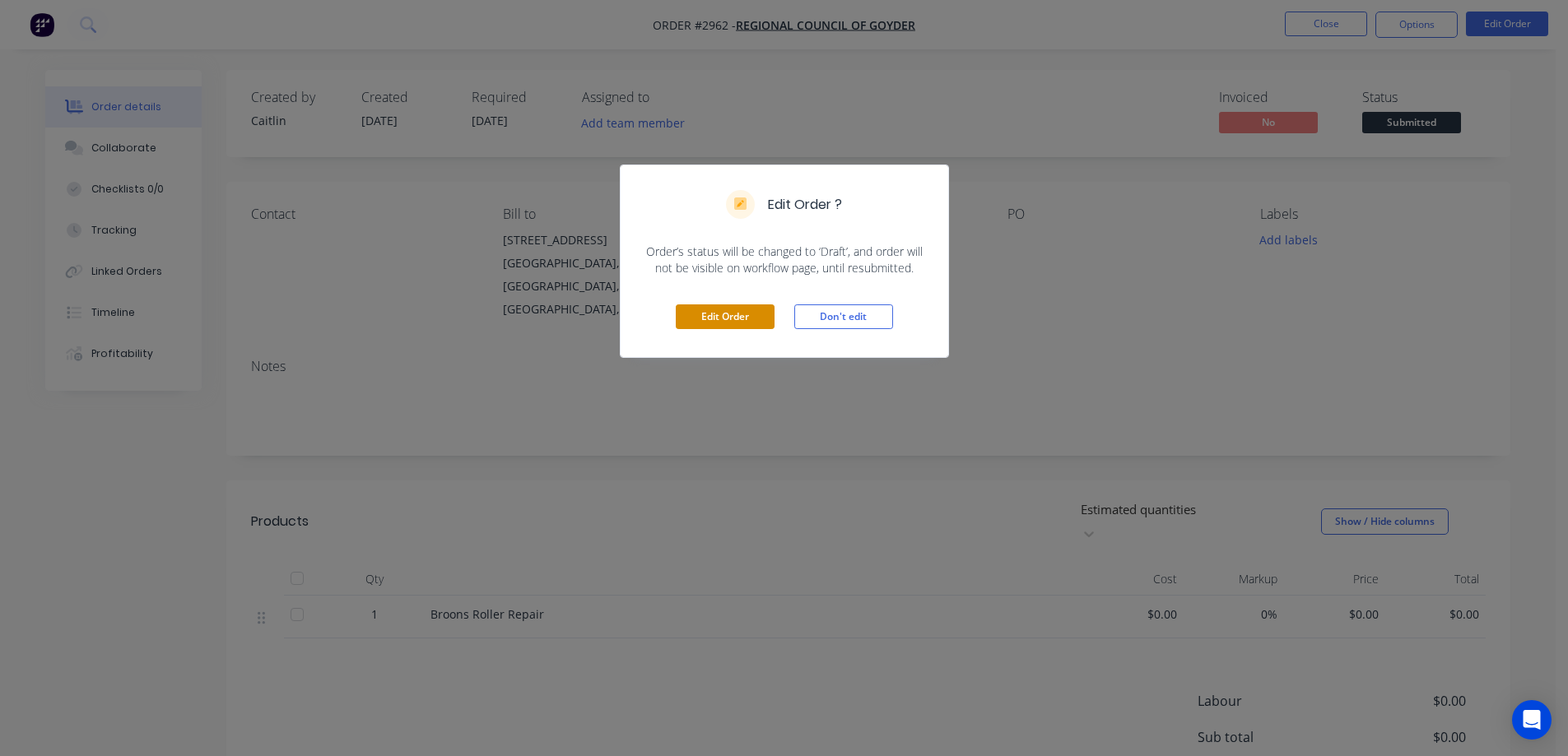
click at [761, 324] on button "Edit Order" at bounding box center [726, 317] width 99 height 25
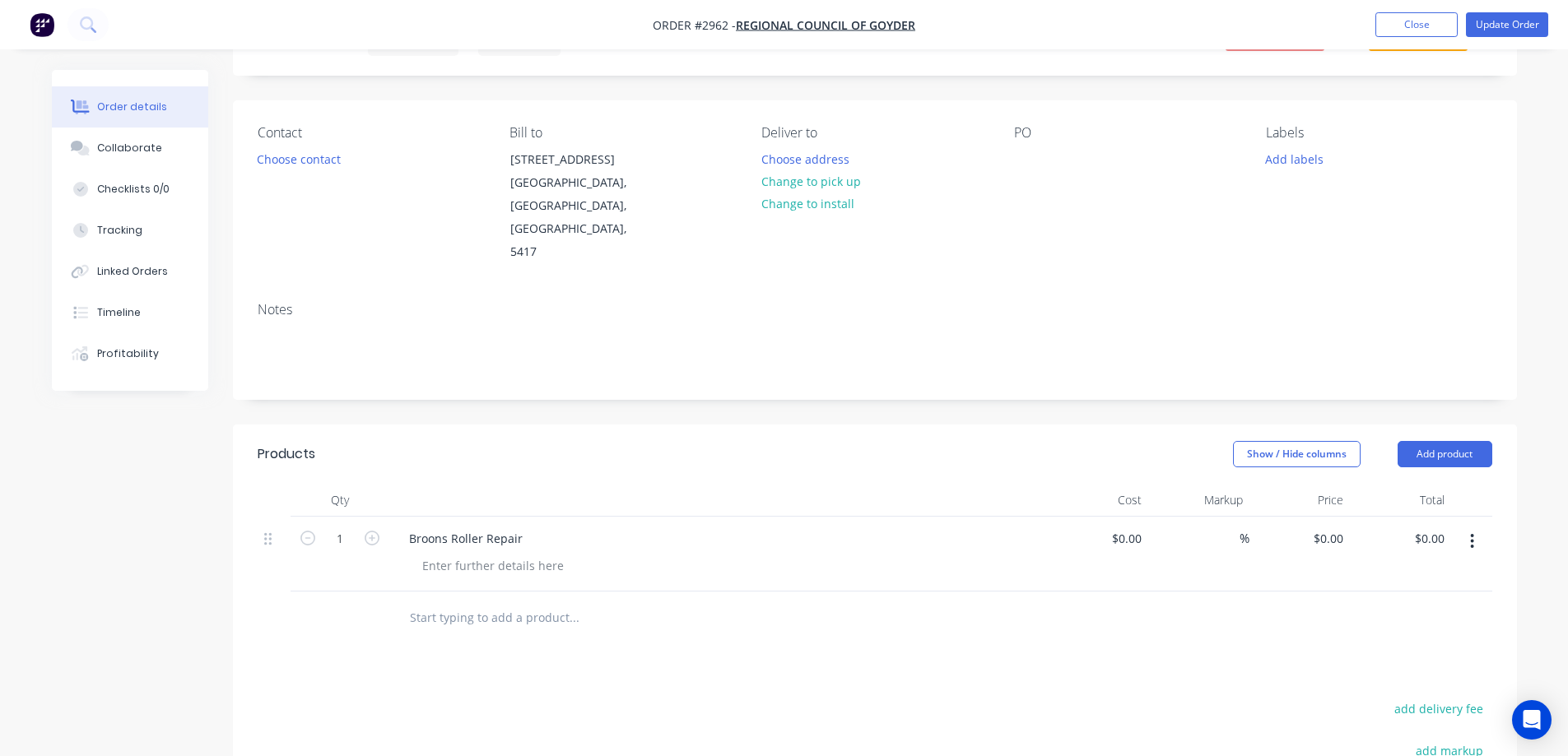
scroll to position [165, 0]
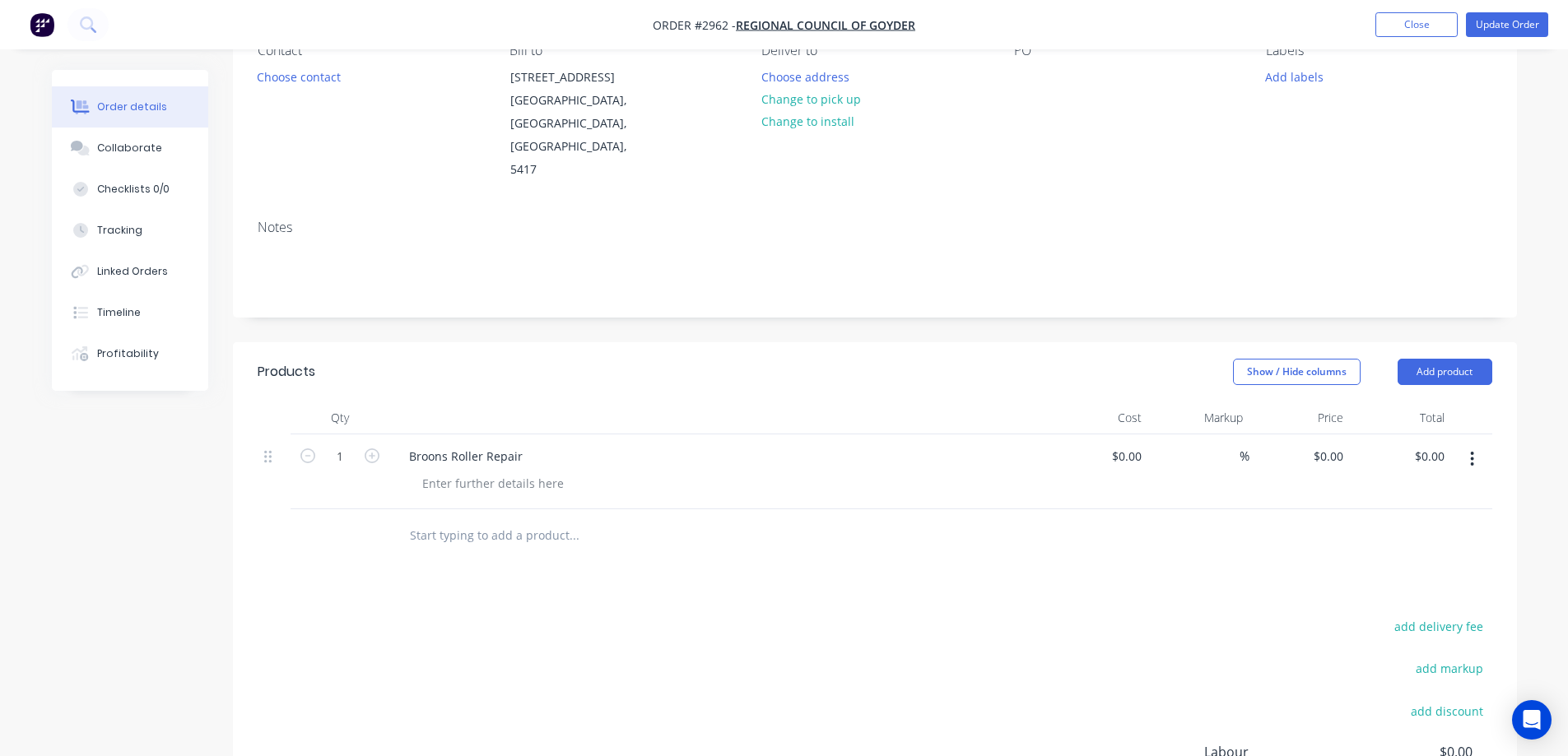
click at [537, 520] on input "text" at bounding box center [573, 536] width 329 height 33
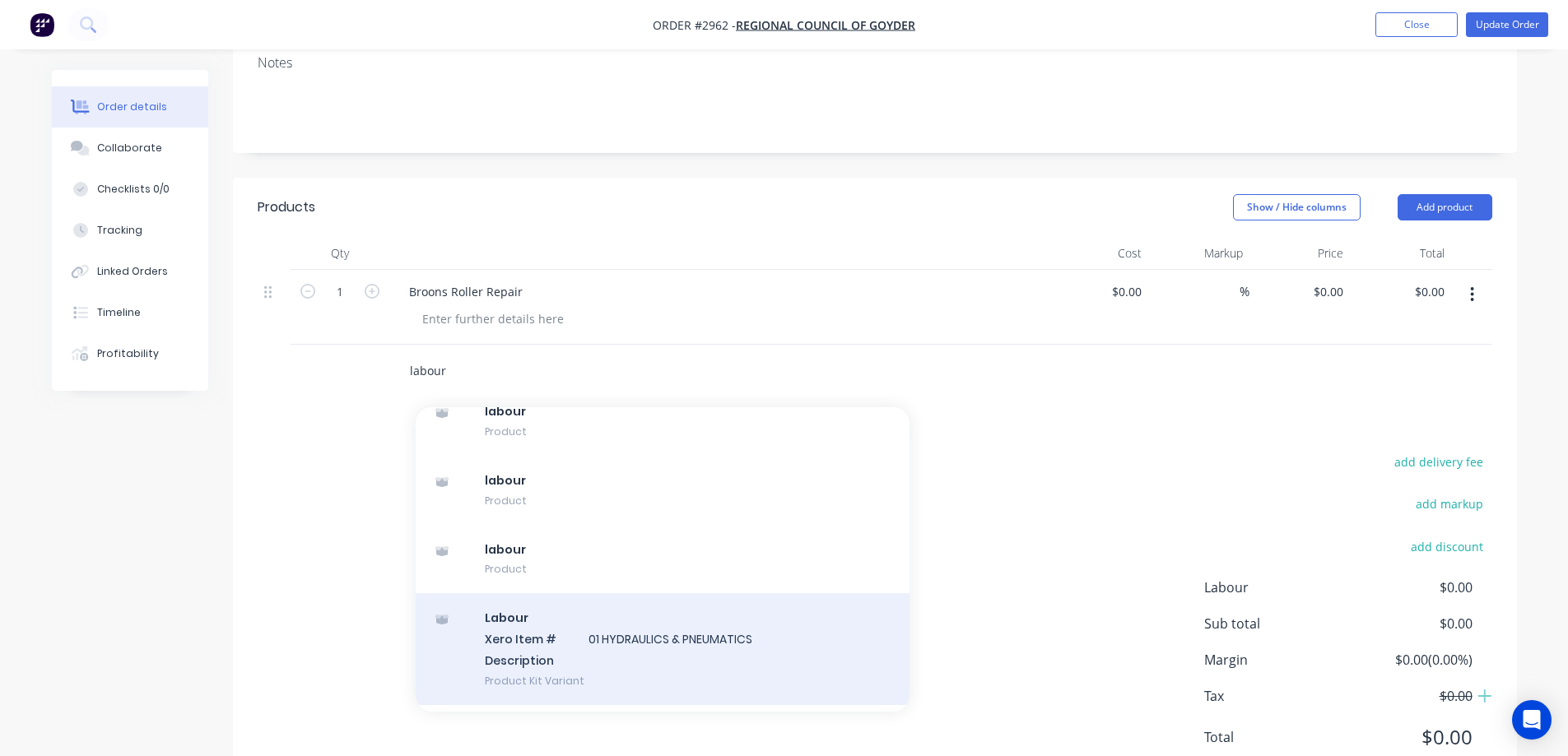
scroll to position [4825, 0]
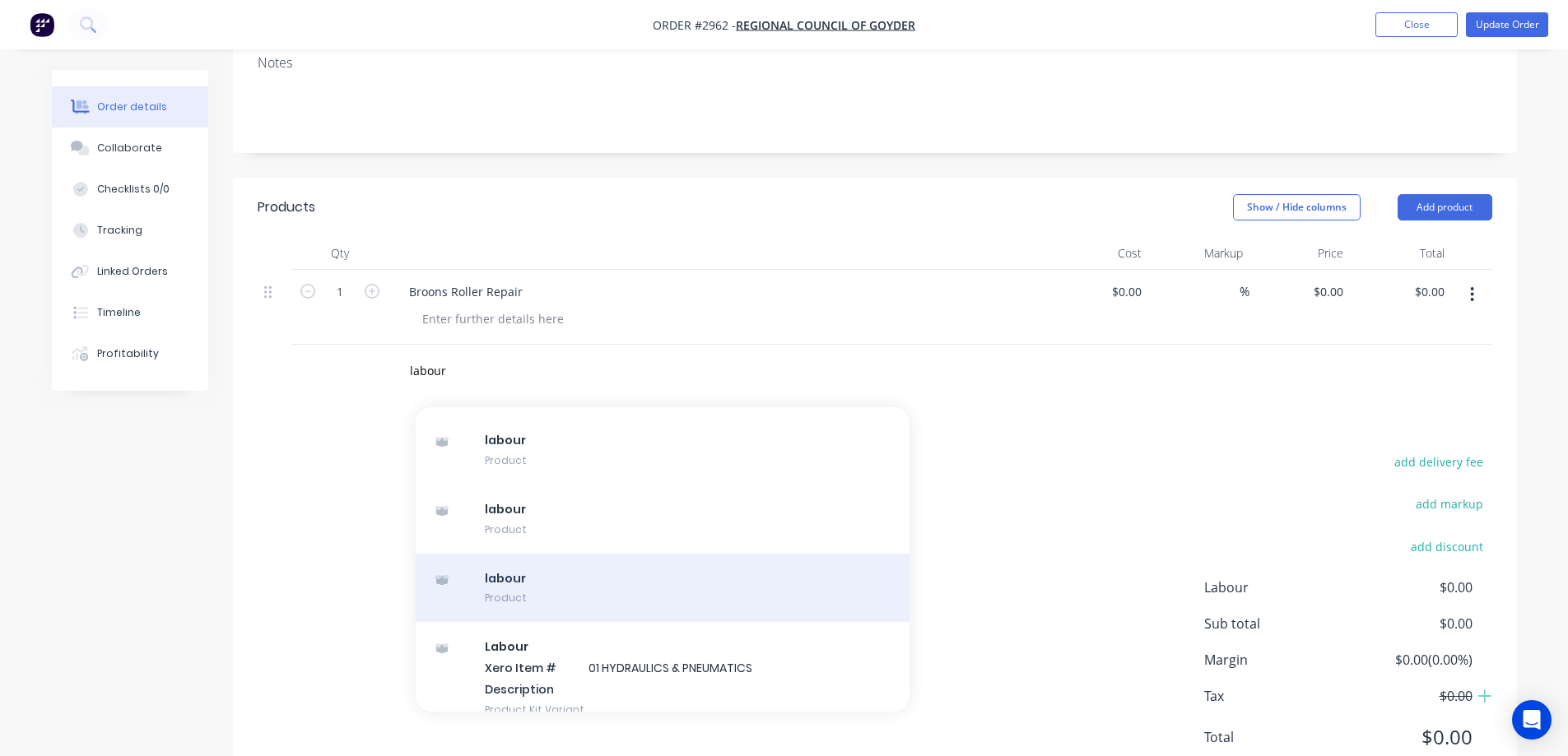
click at [772, 568] on div "labour Product" at bounding box center [663, 588] width 494 height 70
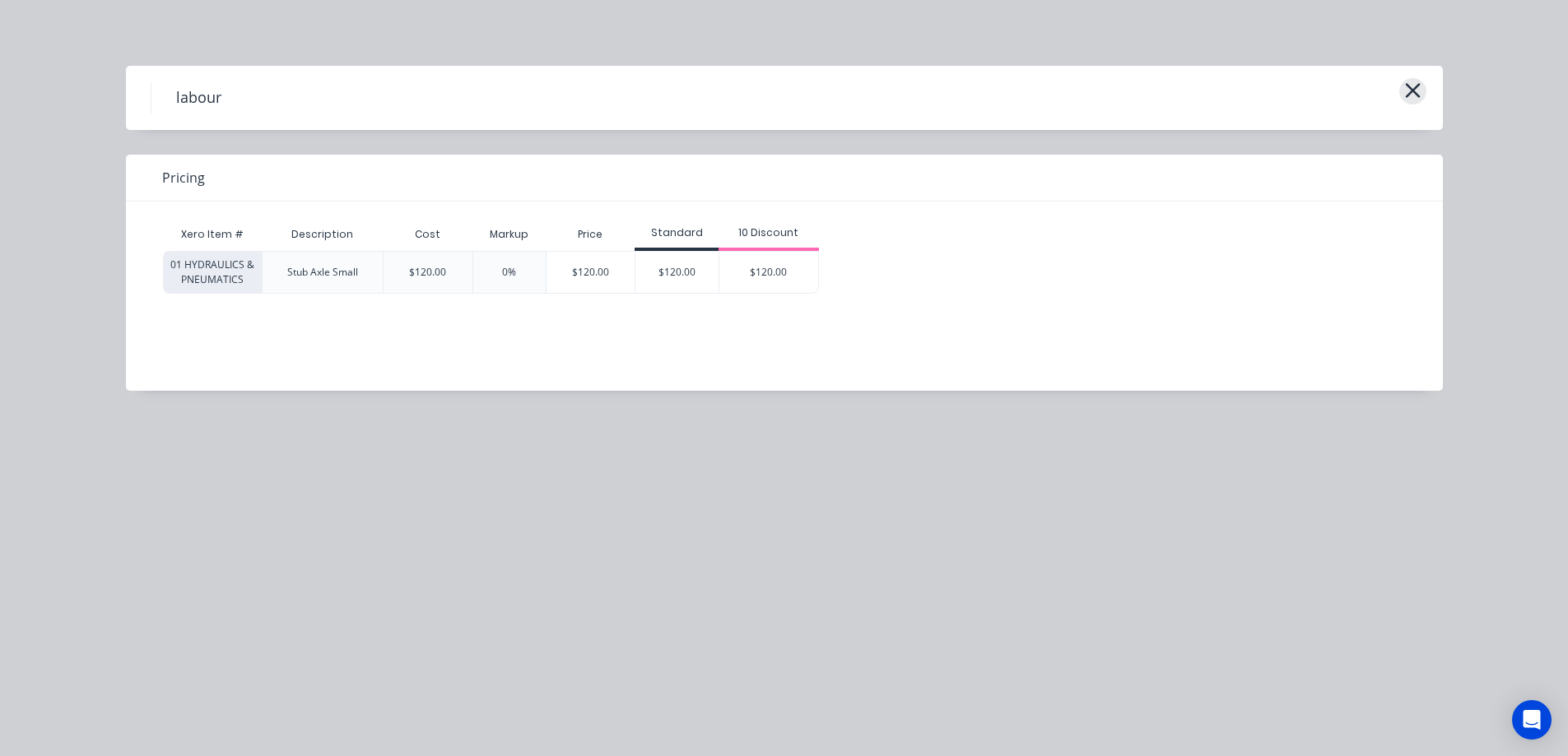
click at [1407, 91] on icon "button" at bounding box center [1413, 91] width 17 height 23
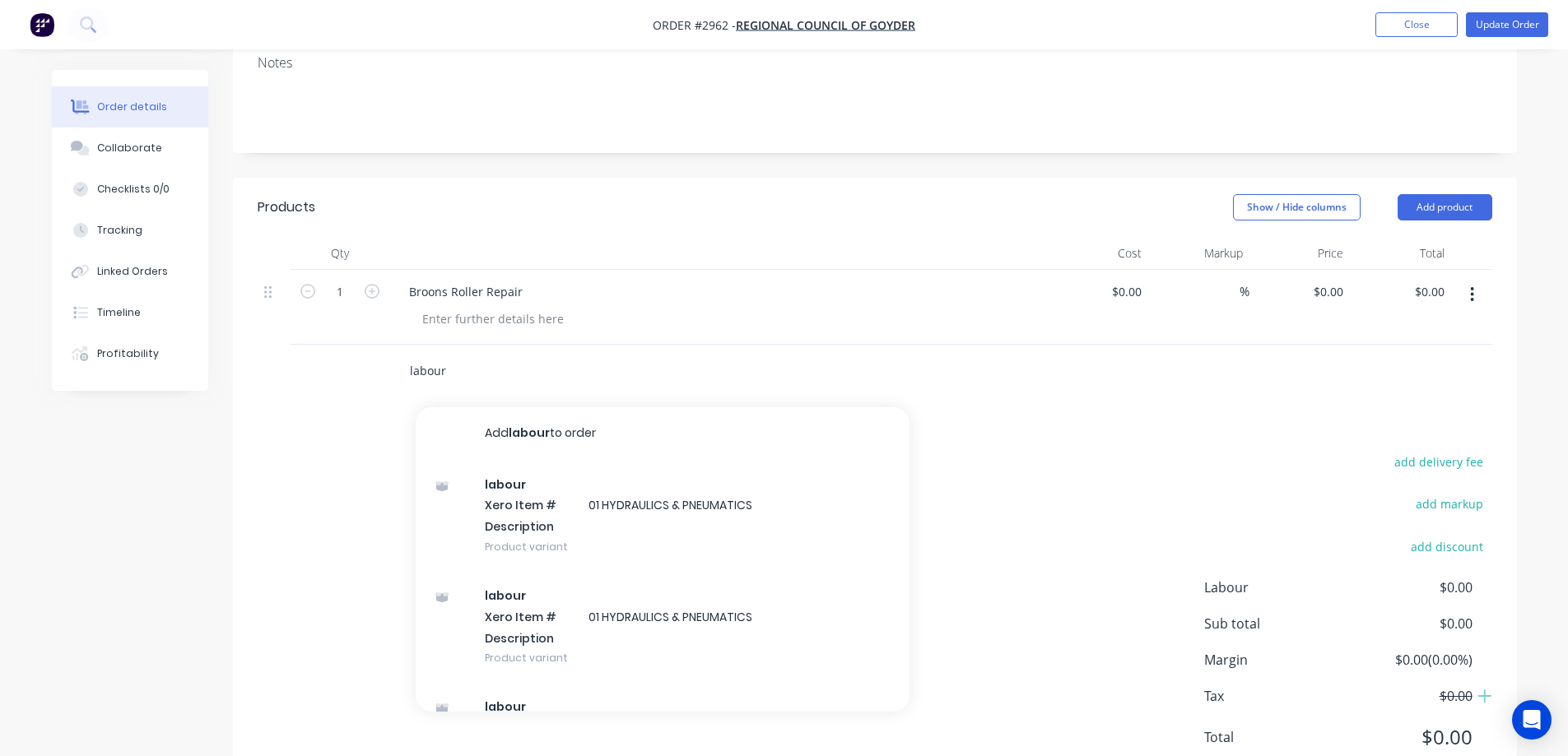
drag, startPoint x: 459, startPoint y: 324, endPoint x: 391, endPoint y: 327, distance: 68.1
click at [391, 345] on div "labour Add labour to order labour Xero Item # 01 HYDRAULICS & PNEUMATICS Descri…" at bounding box center [685, 372] width 592 height 53
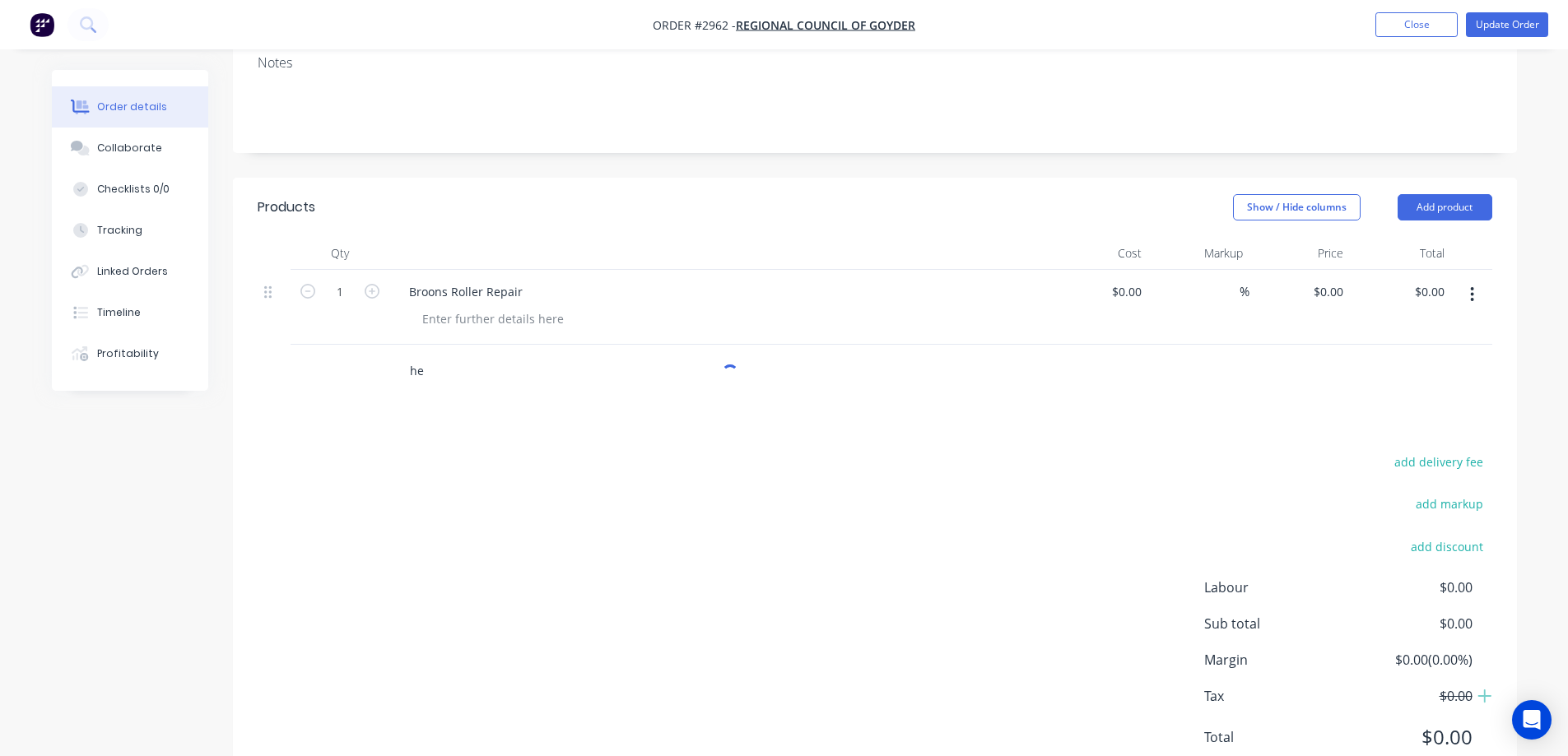
type input "h"
type input "labour"
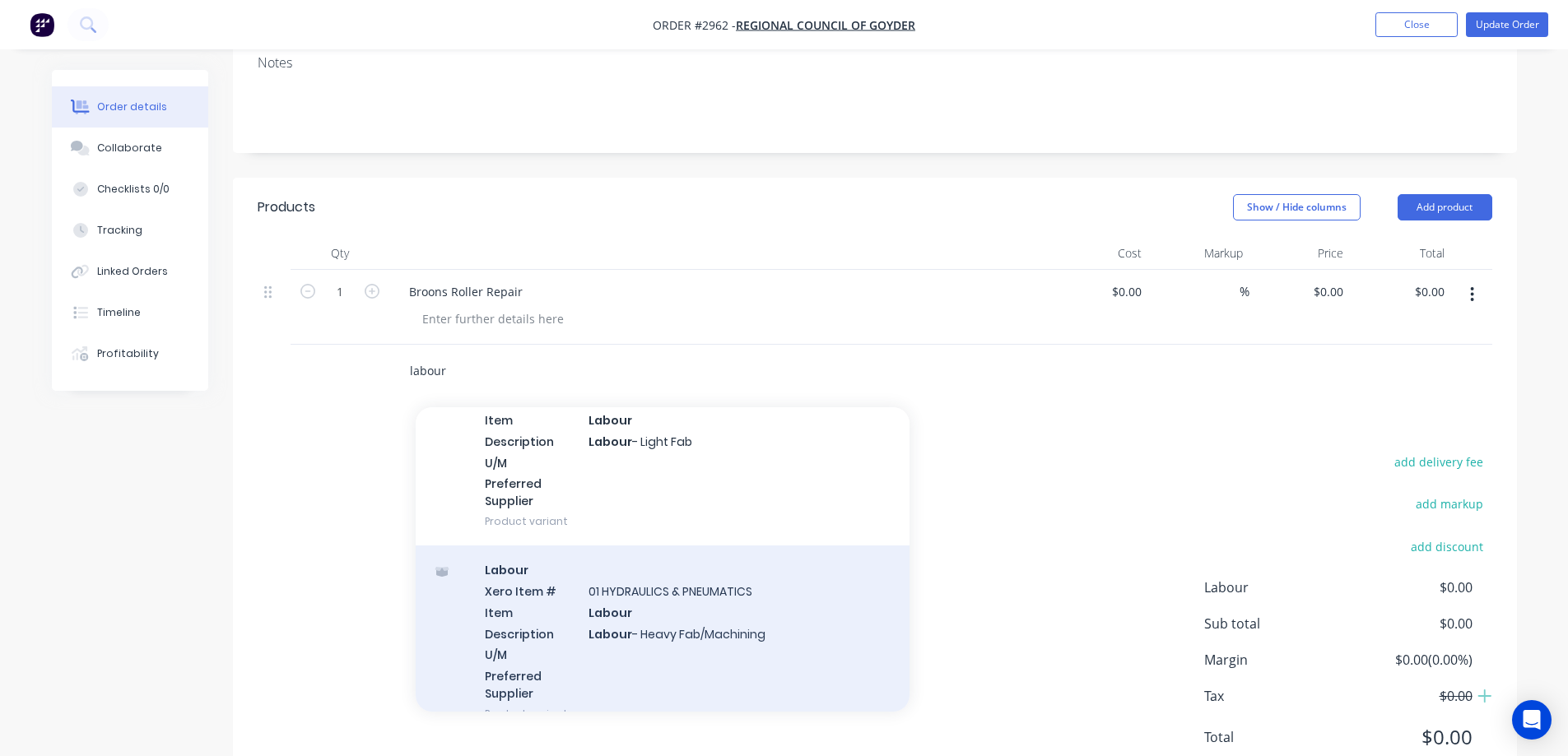
scroll to position [2798, 0]
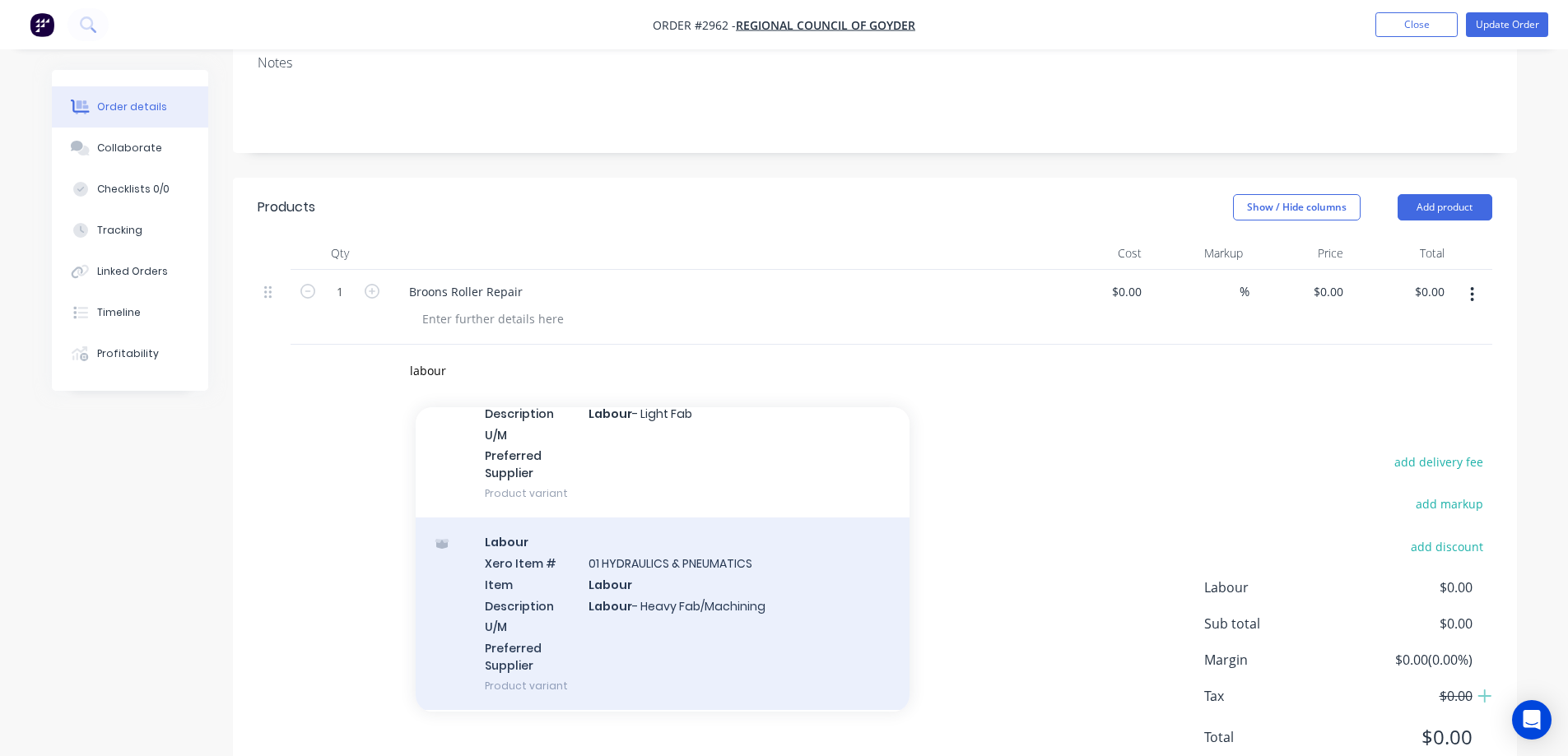
click at [790, 575] on div "Labour Xero Item # 01 HYDRAULICS & PNEUMATICS Item Labour Description Labour - …" at bounding box center [663, 614] width 494 height 193
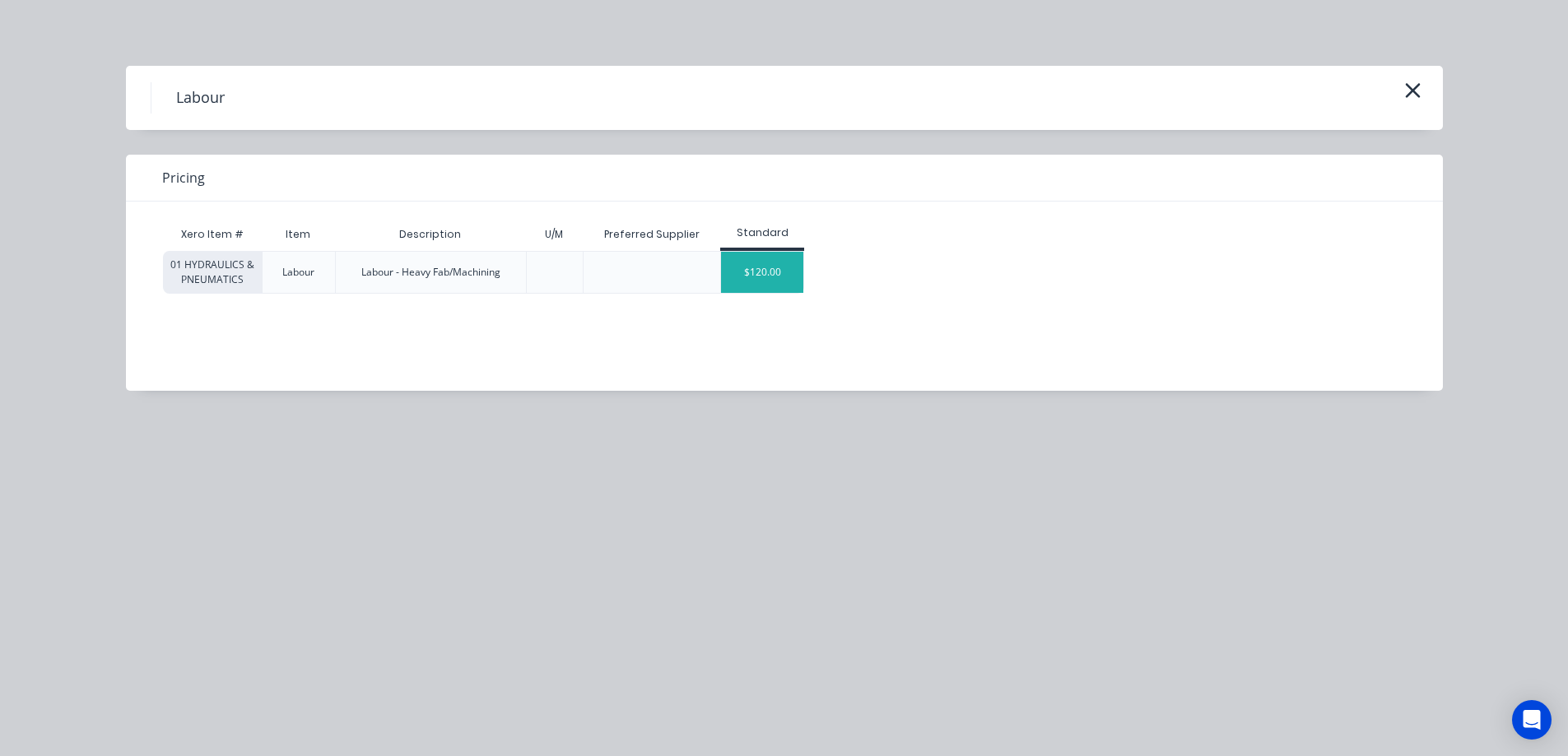
click at [745, 265] on div "$120.00" at bounding box center [762, 272] width 82 height 41
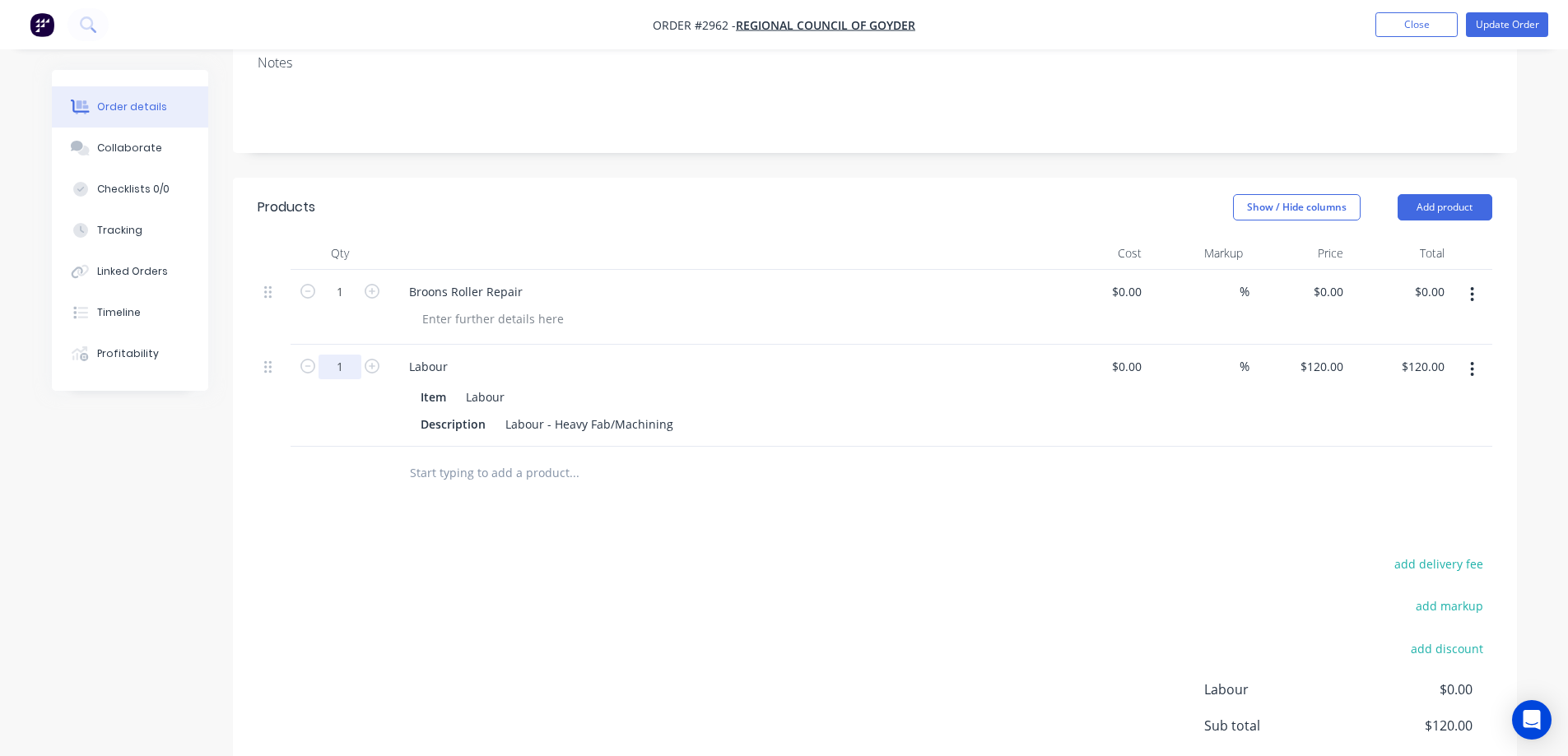
click at [337, 355] on input "1" at bounding box center [340, 367] width 43 height 25
type input "10"
type input "$1,200.00"
click at [768, 503] on div "Products Show / Hide columns Add product Qty Cost Markup Price Total 1 Broons R…" at bounding box center [875, 536] width 1285 height 718
click at [165, 250] on button "Tracking" at bounding box center [130, 230] width 156 height 41
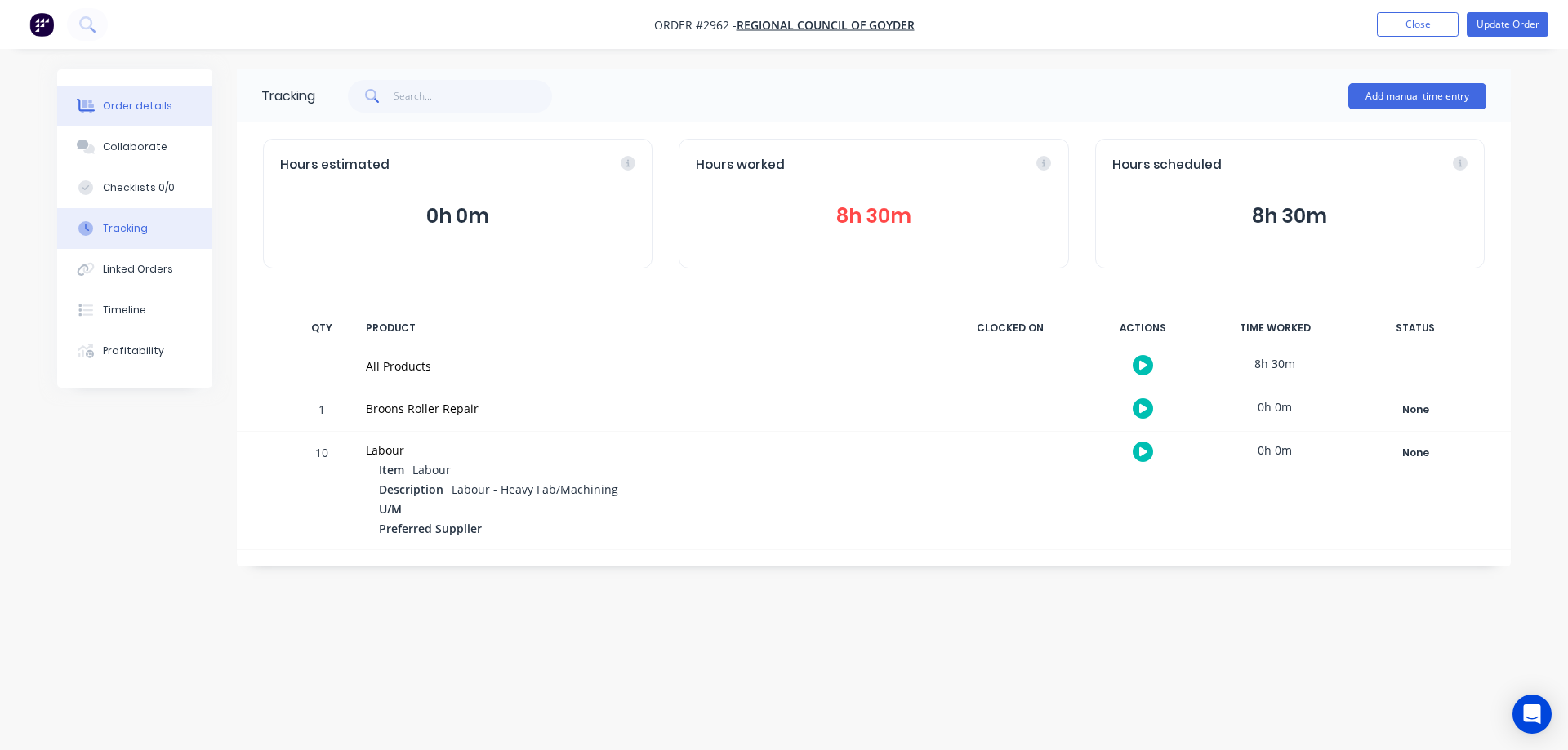
click at [140, 121] on button "Order details" at bounding box center [134, 106] width 155 height 41
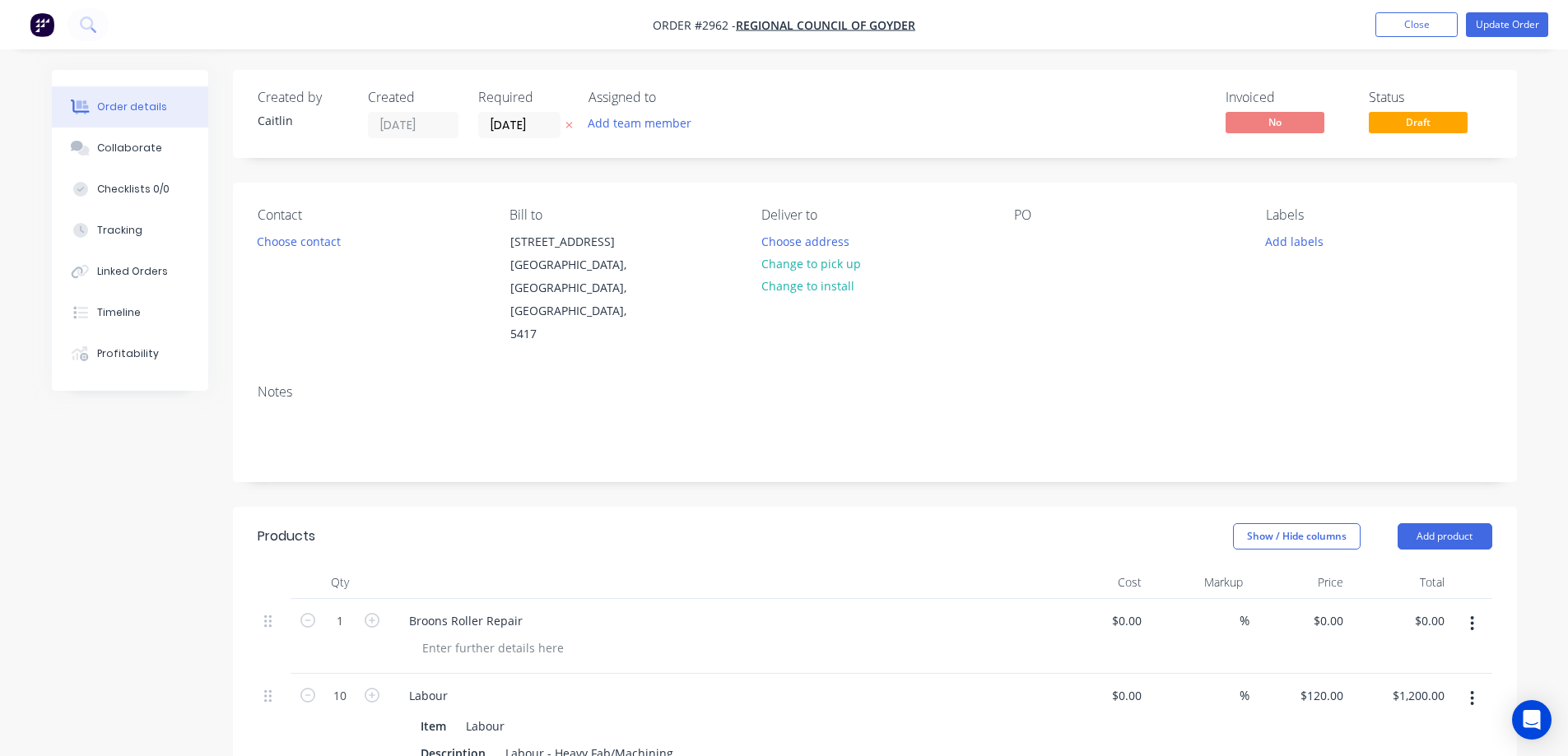
scroll to position [82, 0]
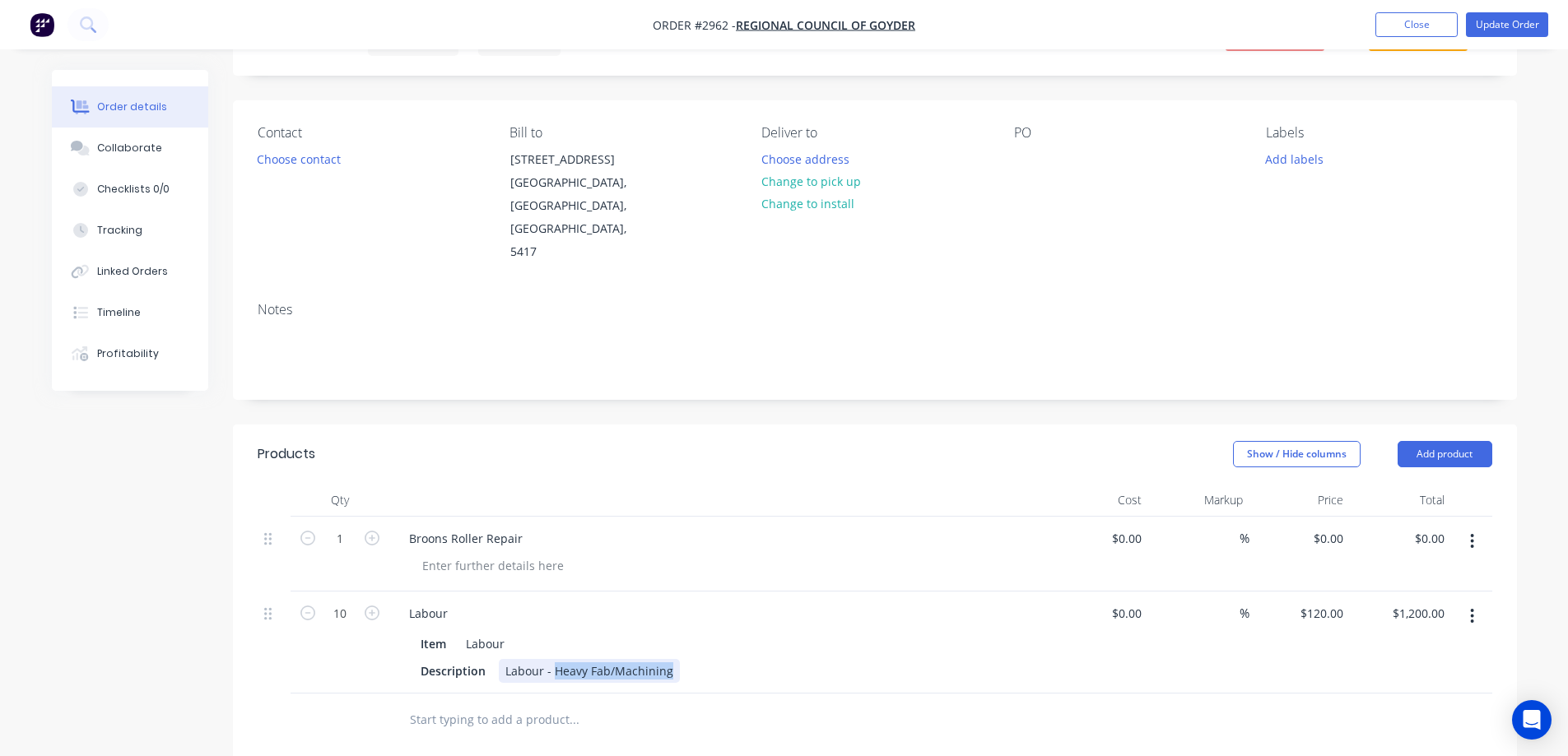
drag, startPoint x: 670, startPoint y: 628, endPoint x: 551, endPoint y: 632, distance: 119.1
click at [551, 659] on div "Labour - Heavy Fab/Machining" at bounding box center [589, 670] width 181 height 24
click at [1478, 526] on button "button" at bounding box center [1472, 541] width 39 height 30
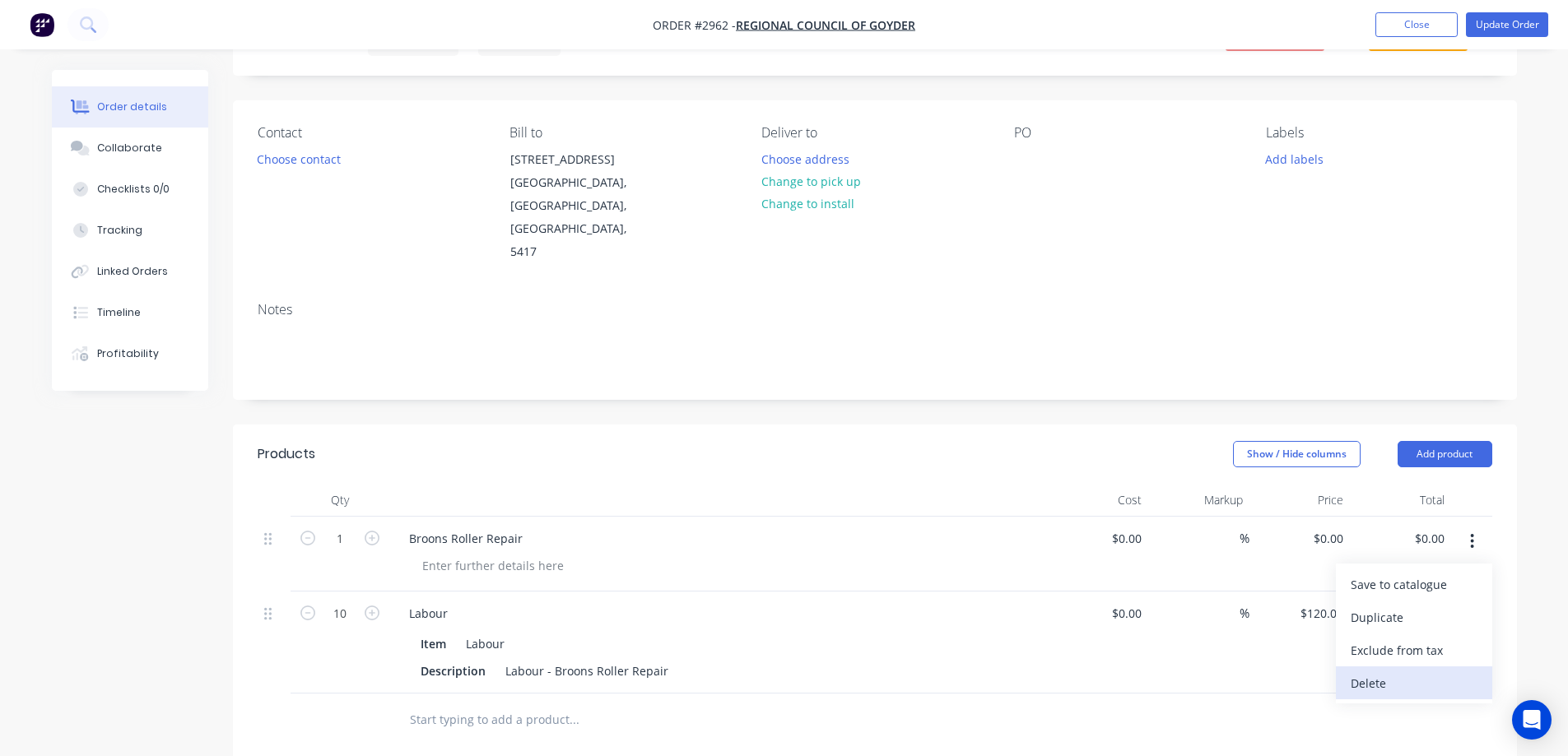
click at [1413, 671] on div "Delete" at bounding box center [1413, 683] width 127 height 24
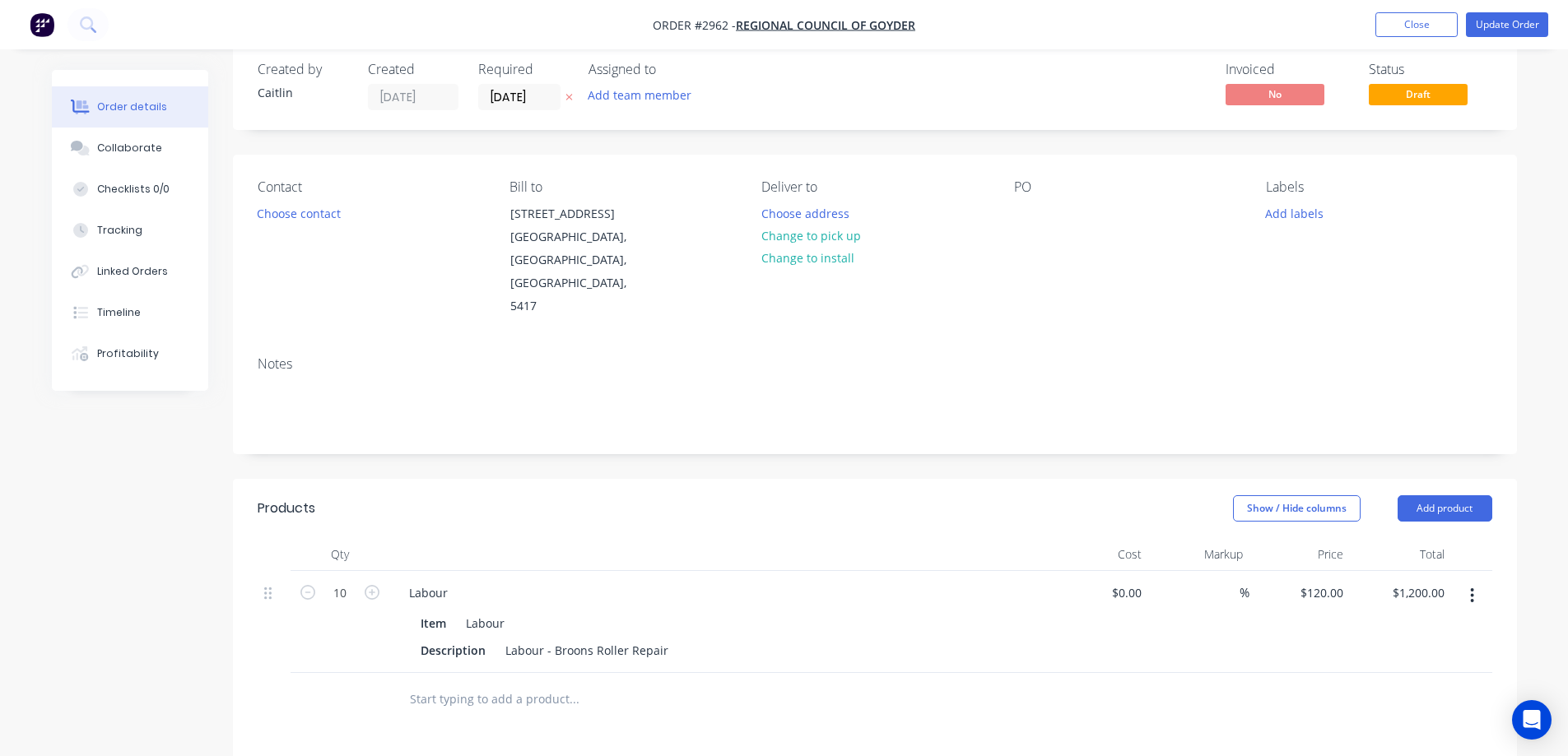
scroll to position [0, 0]
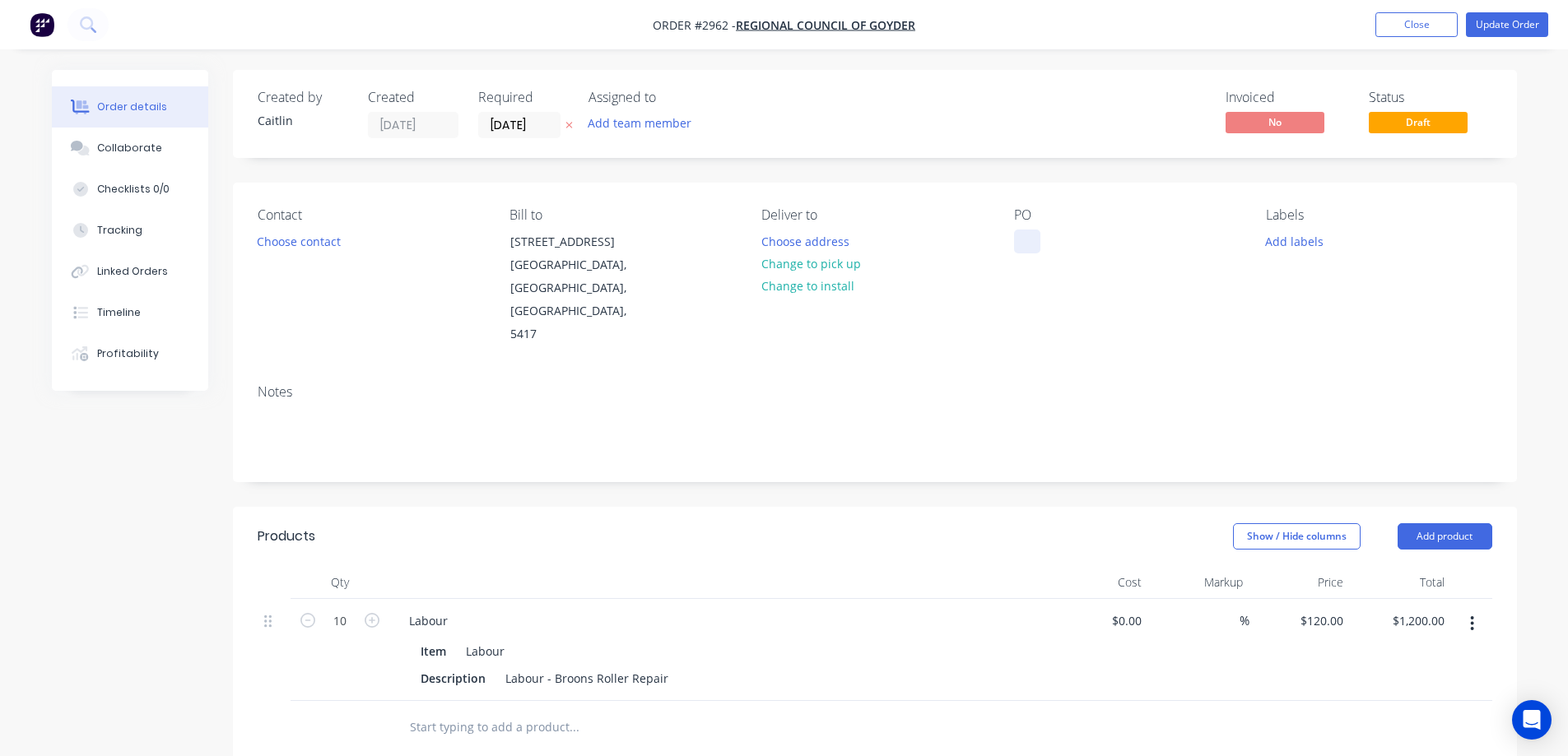
click at [1016, 238] on div at bounding box center [1027, 241] width 27 height 24
paste div
click at [473, 711] on input "text" at bounding box center [573, 727] width 329 height 33
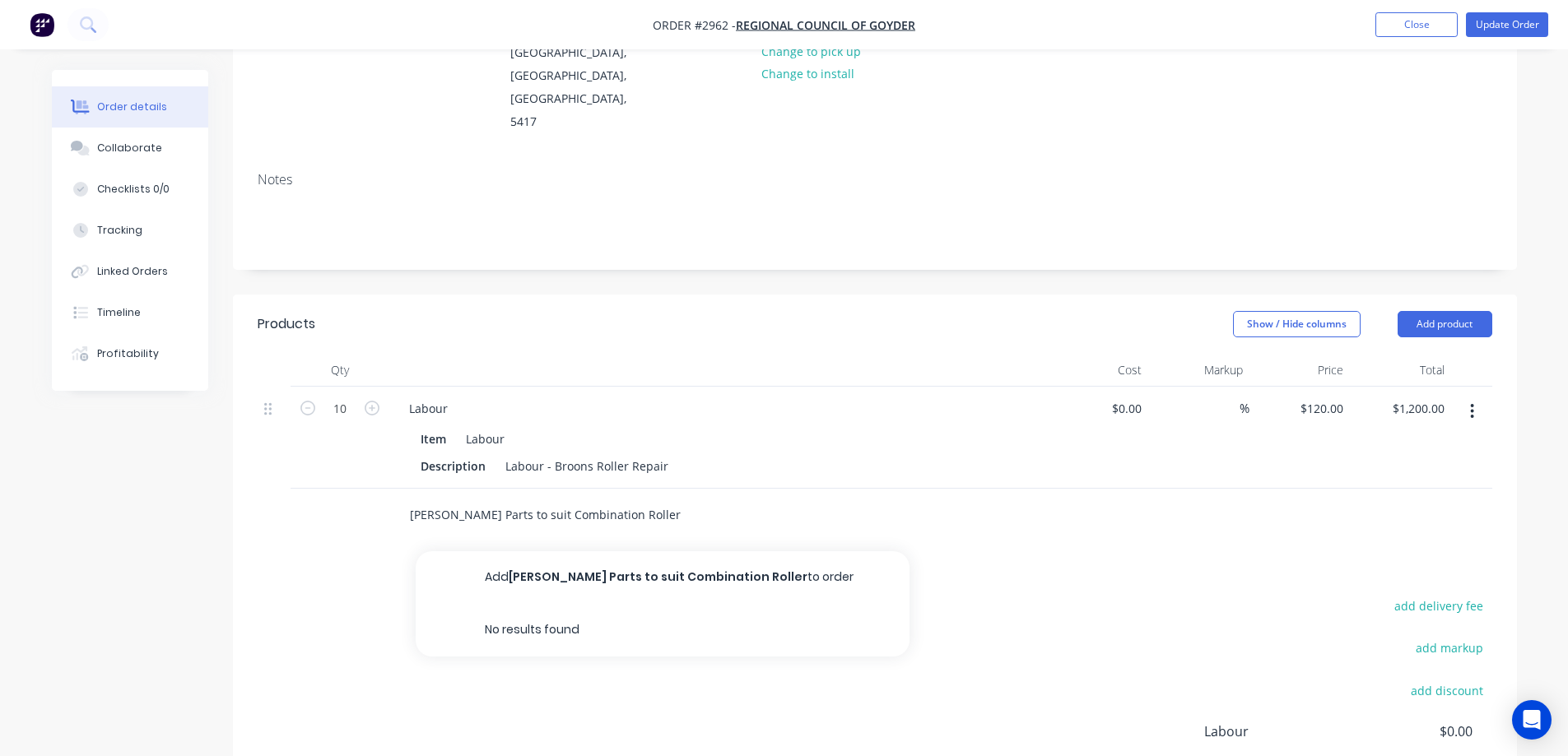
scroll to position [247, 0]
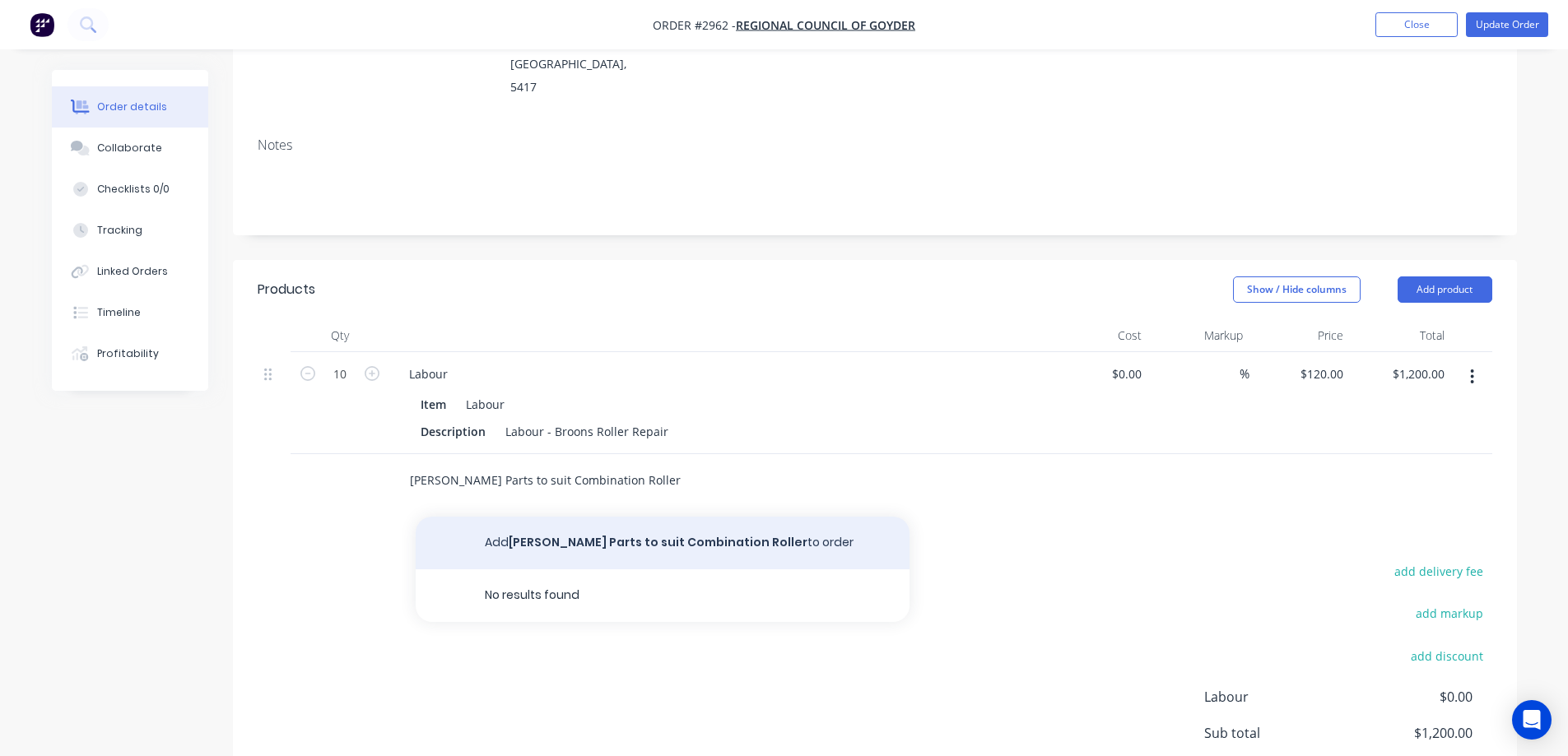
type input "Sapre Parts to suit Combination Roller"
click at [694, 517] on button "Add Sapre Parts to suit Combination Roller to order" at bounding box center [663, 542] width 494 height 52
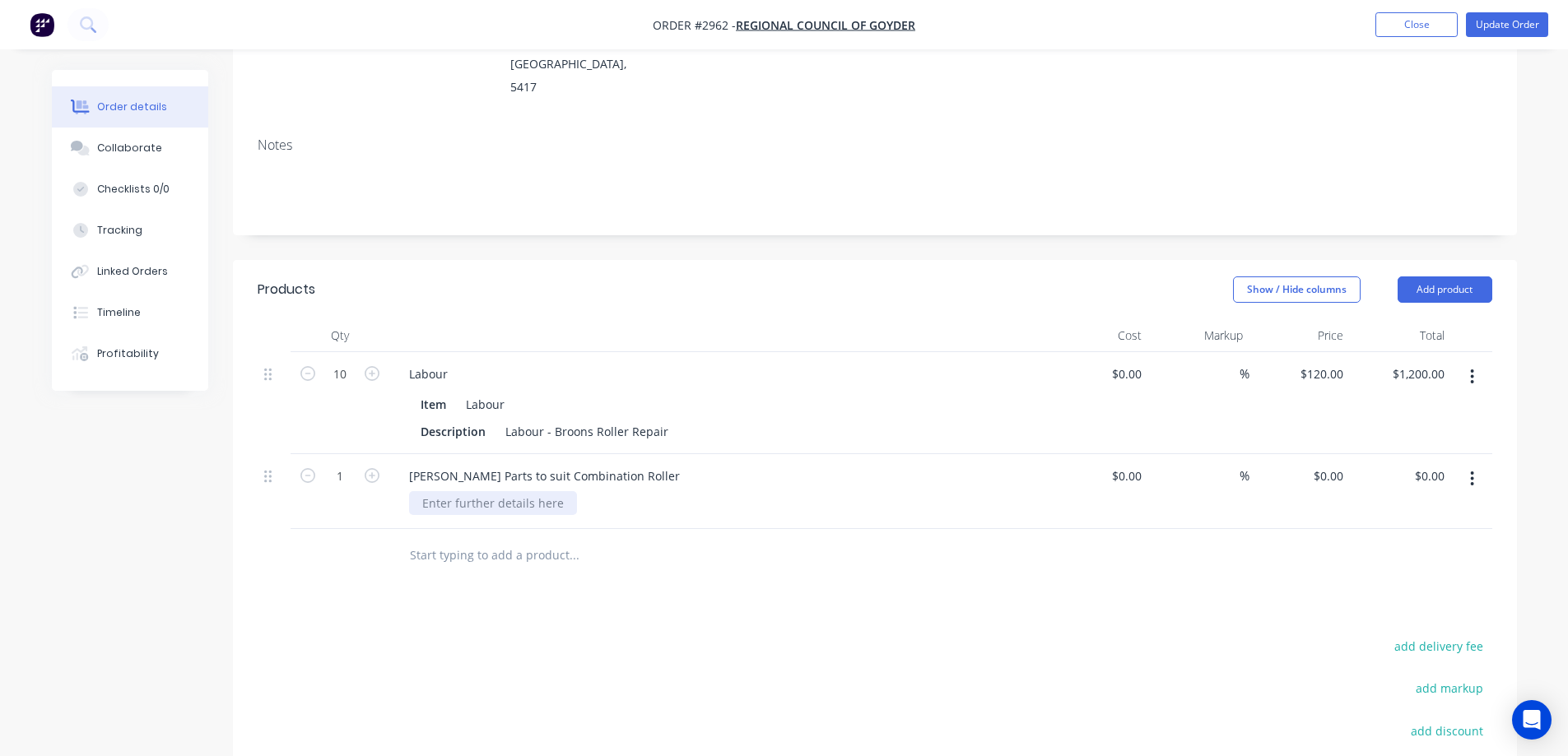
click at [484, 491] on div at bounding box center [493, 502] width 168 height 24
click at [436, 491] on div at bounding box center [493, 502] width 168 height 24
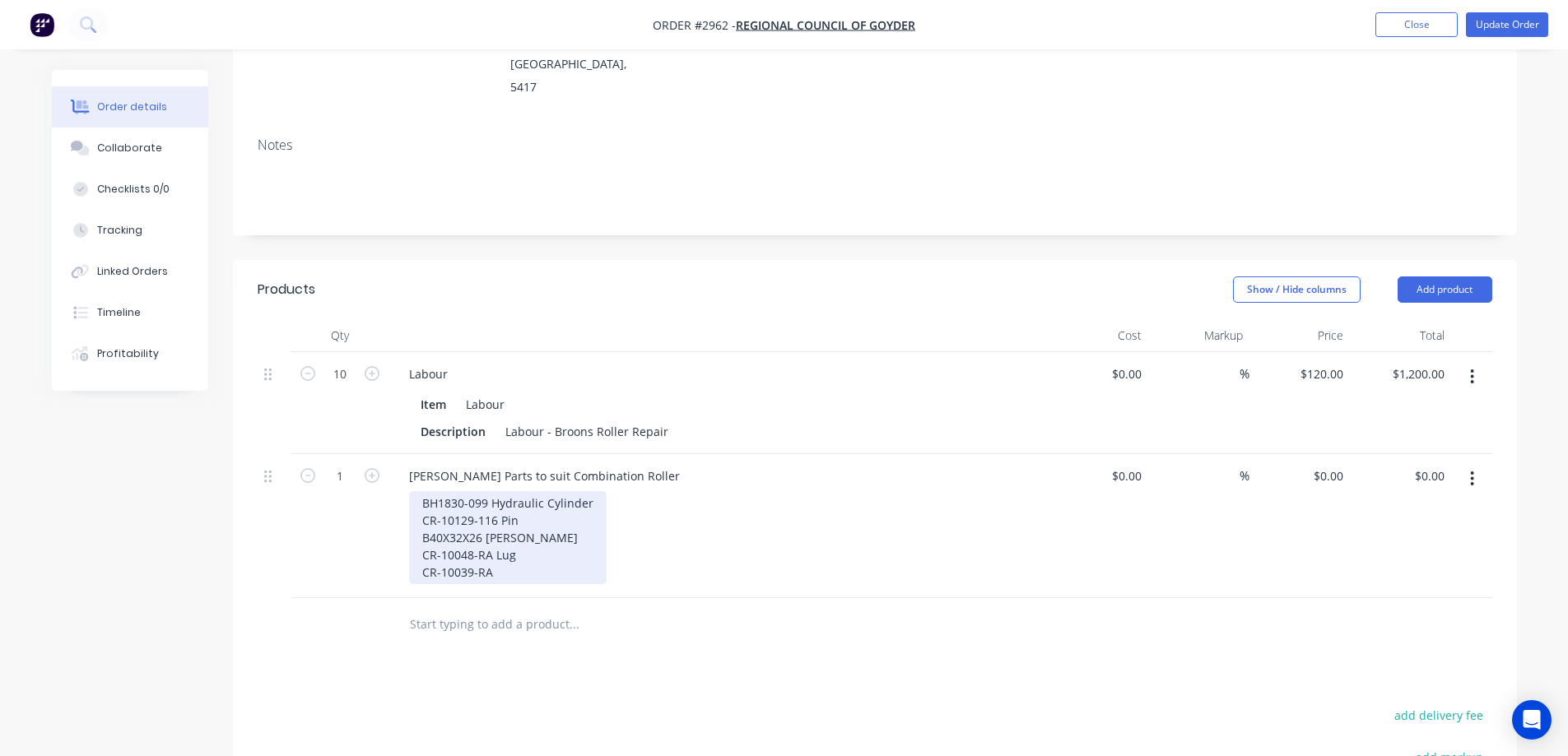
click at [599, 491] on div "BH1830-099 Hydraulic Cylinder CR-10129-116 Pin B40X32X26 Bush CR-10048-RA Lug C…" at bounding box center [507, 538] width 197 height 93
click at [559, 491] on div "BH1830-099 Hydraulic Cylinder X1 CR-10129-116 Pin B40X32X26 Bush CR-10048-RA Lu…" at bounding box center [516, 538] width 214 height 93
click at [530, 495] on div "BH1830-099 Hydraulic Cylinder X1 CR-10129-116 Pin X2 B40X32X26 Bush CR-10048-RA…" at bounding box center [516, 538] width 214 height 93
click at [532, 508] on div "BH1830-099 Hydraulic Cylinder X1 CR-10129-116 Pin X2 B40X32X26 Bush X2 CR-10048…" at bounding box center [516, 538] width 214 height 93
click at [526, 532] on div "BH1830-099 Hydraulic Cylinder X1 CR-10129-116 Pin X2 B40X32X26 Bush X2 CR-10048…" at bounding box center [516, 538] width 214 height 93
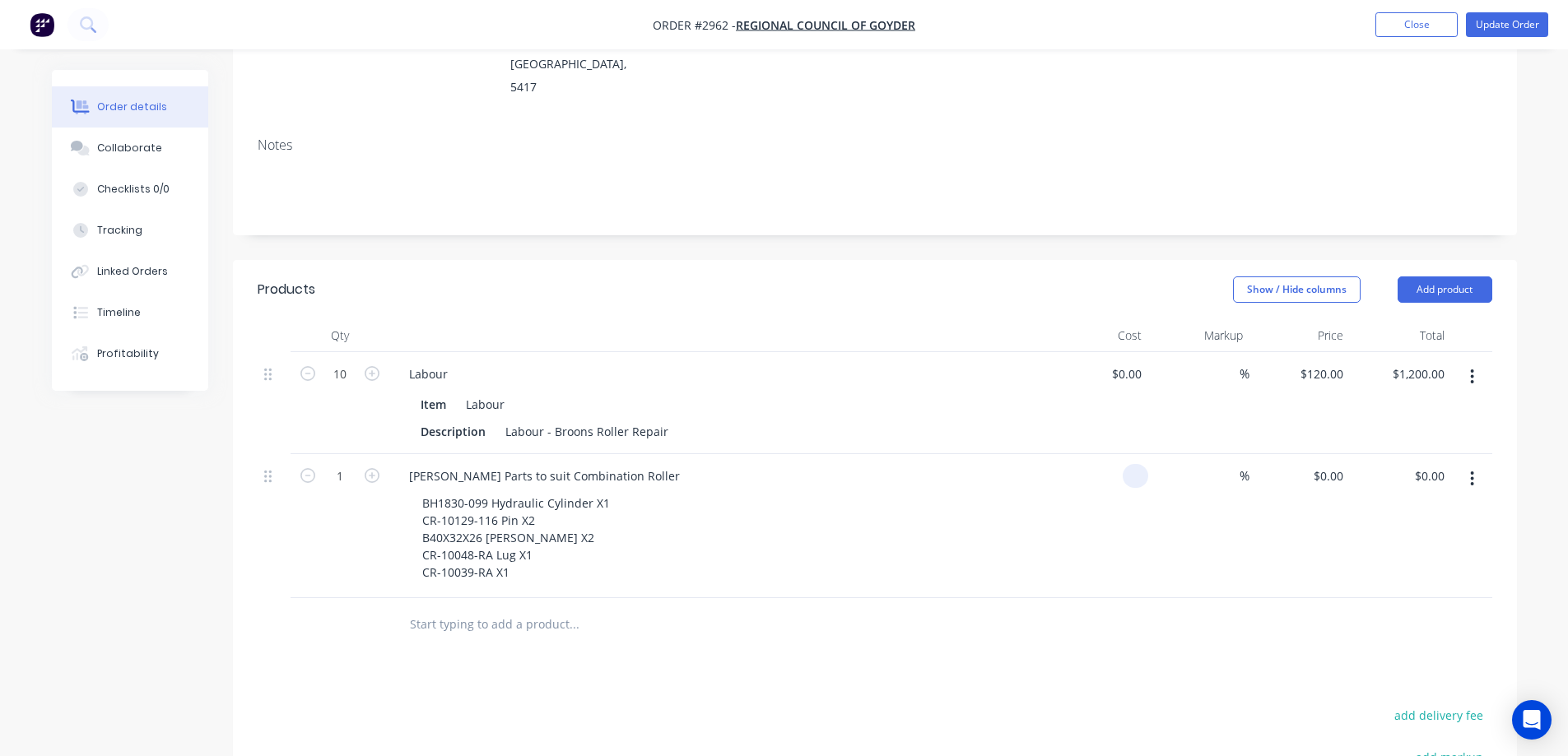
click at [1135, 464] on input at bounding box center [1139, 476] width 19 height 24
type input "$1,838.85"
drag, startPoint x: 1142, startPoint y: 508, endPoint x: 1123, endPoint y: 477, distance: 36.4
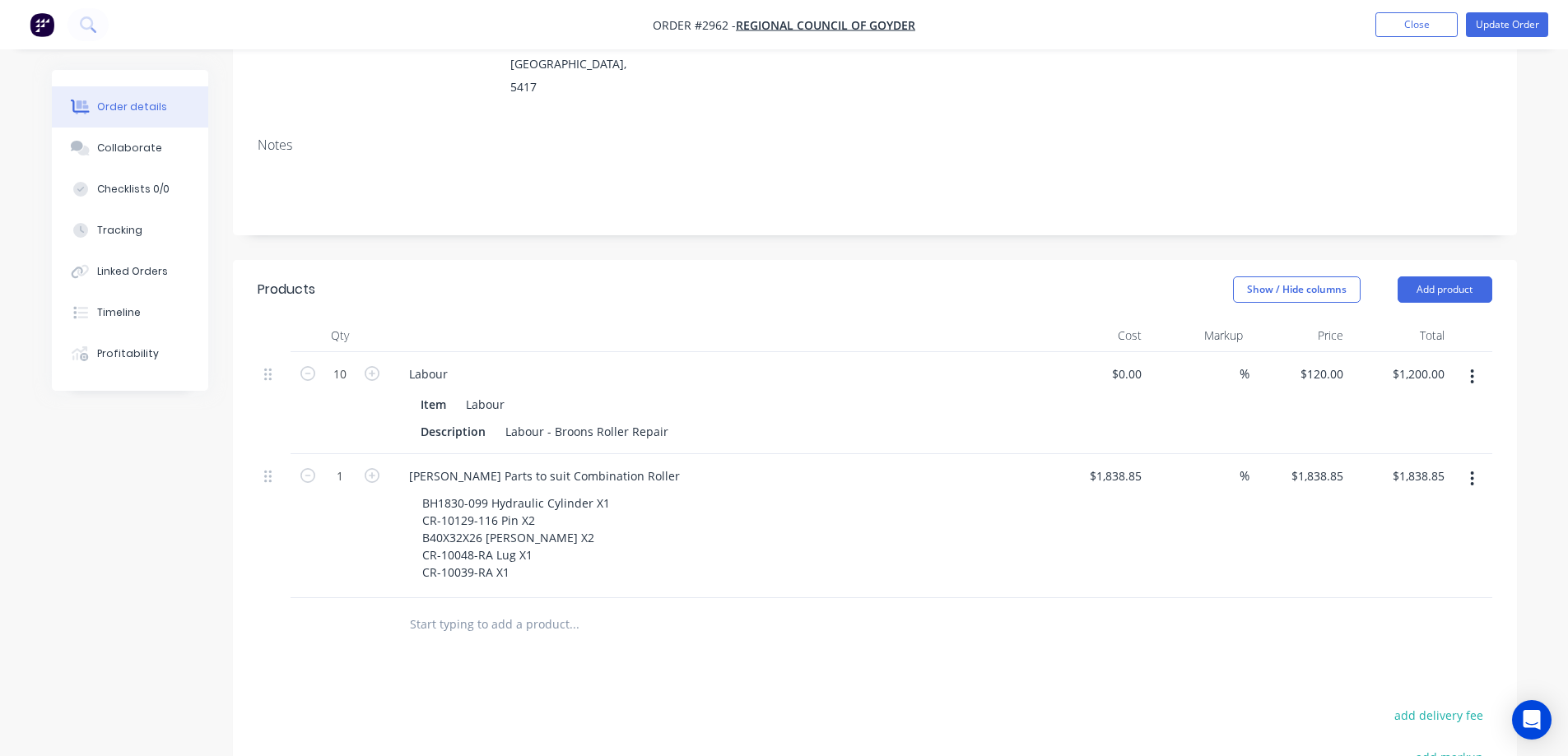
click at [1143, 508] on div "$1,838.85 $1,838.85" at bounding box center [1099, 525] width 101 height 144
click at [1240, 466] on span "%" at bounding box center [1245, 476] width 10 height 19
type input "35"
type input "$2,482.4475"
type input "$2,482.45"
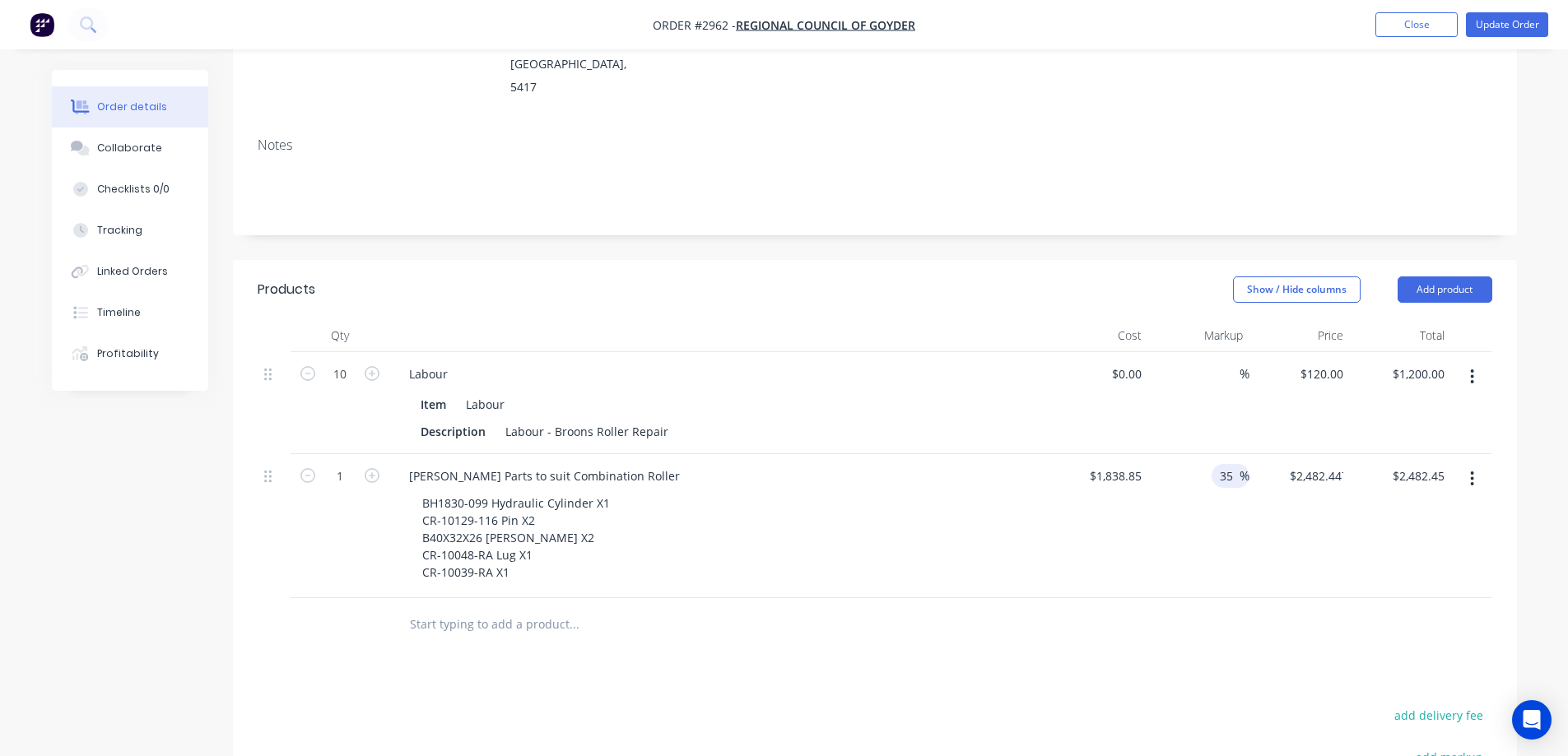
click at [1248, 469] on div "35 35 %" at bounding box center [1199, 525] width 101 height 144
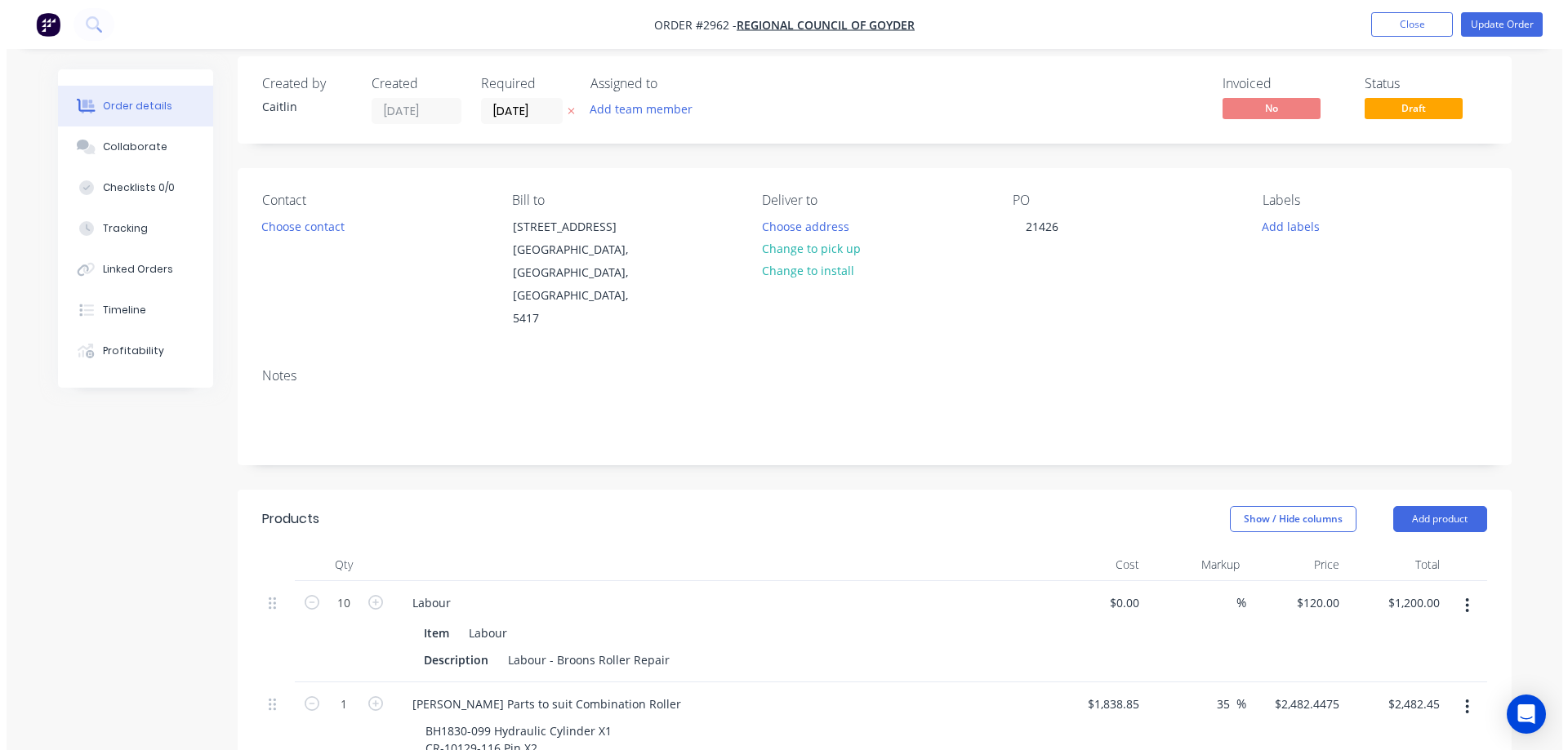
scroll to position [0, 0]
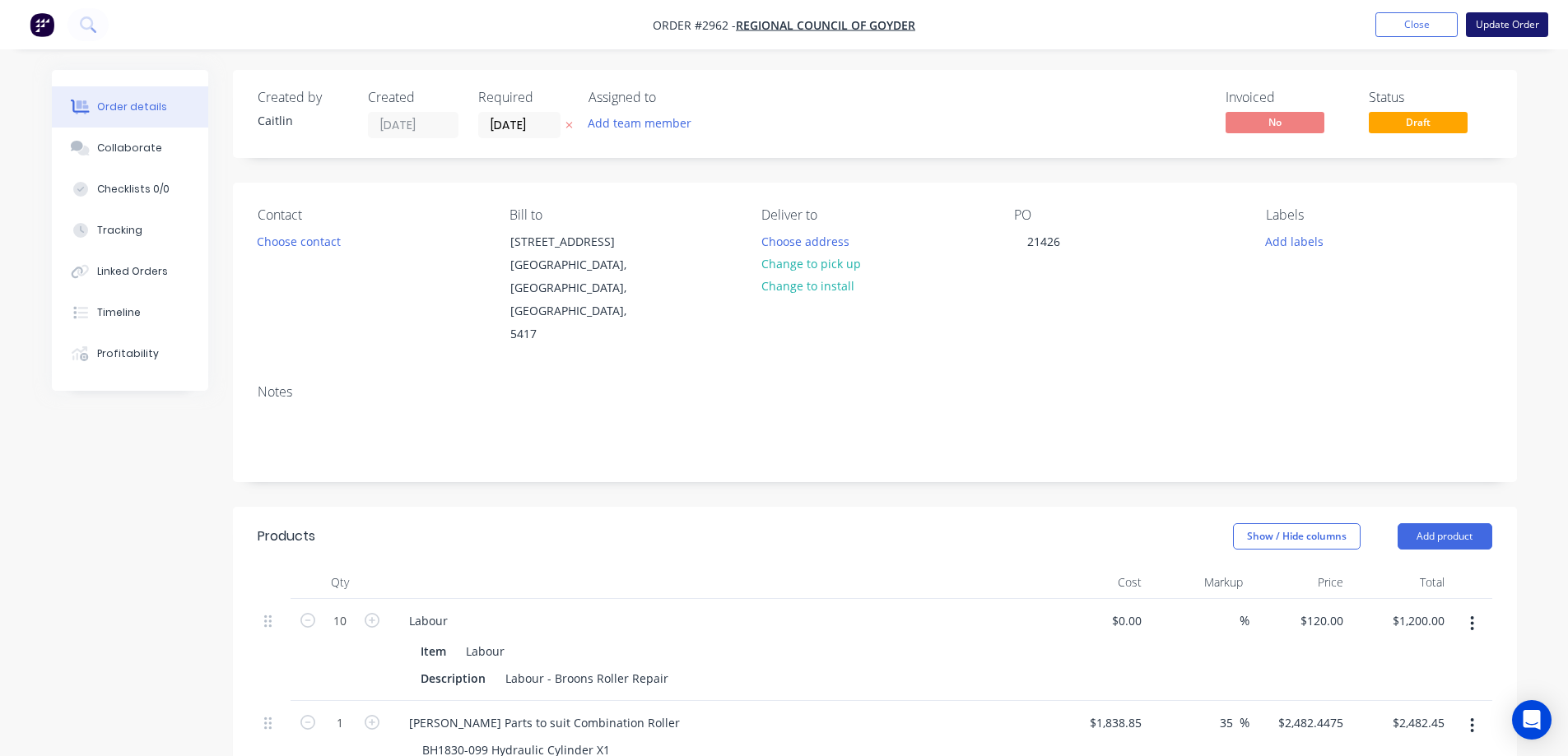
click at [1516, 32] on button "Update Order" at bounding box center [1507, 25] width 82 height 25
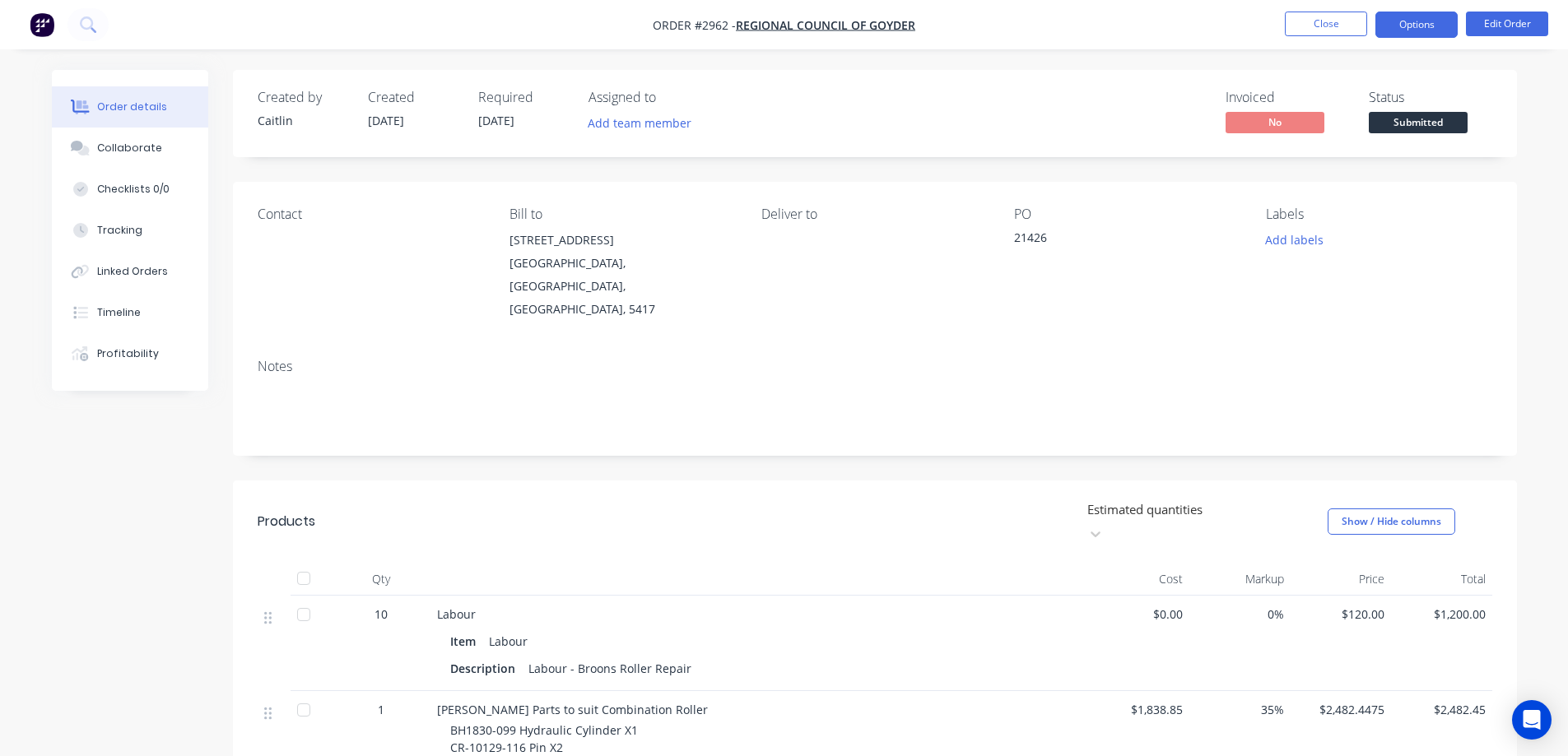
click at [1416, 28] on button "Options" at bounding box center [1416, 25] width 82 height 27
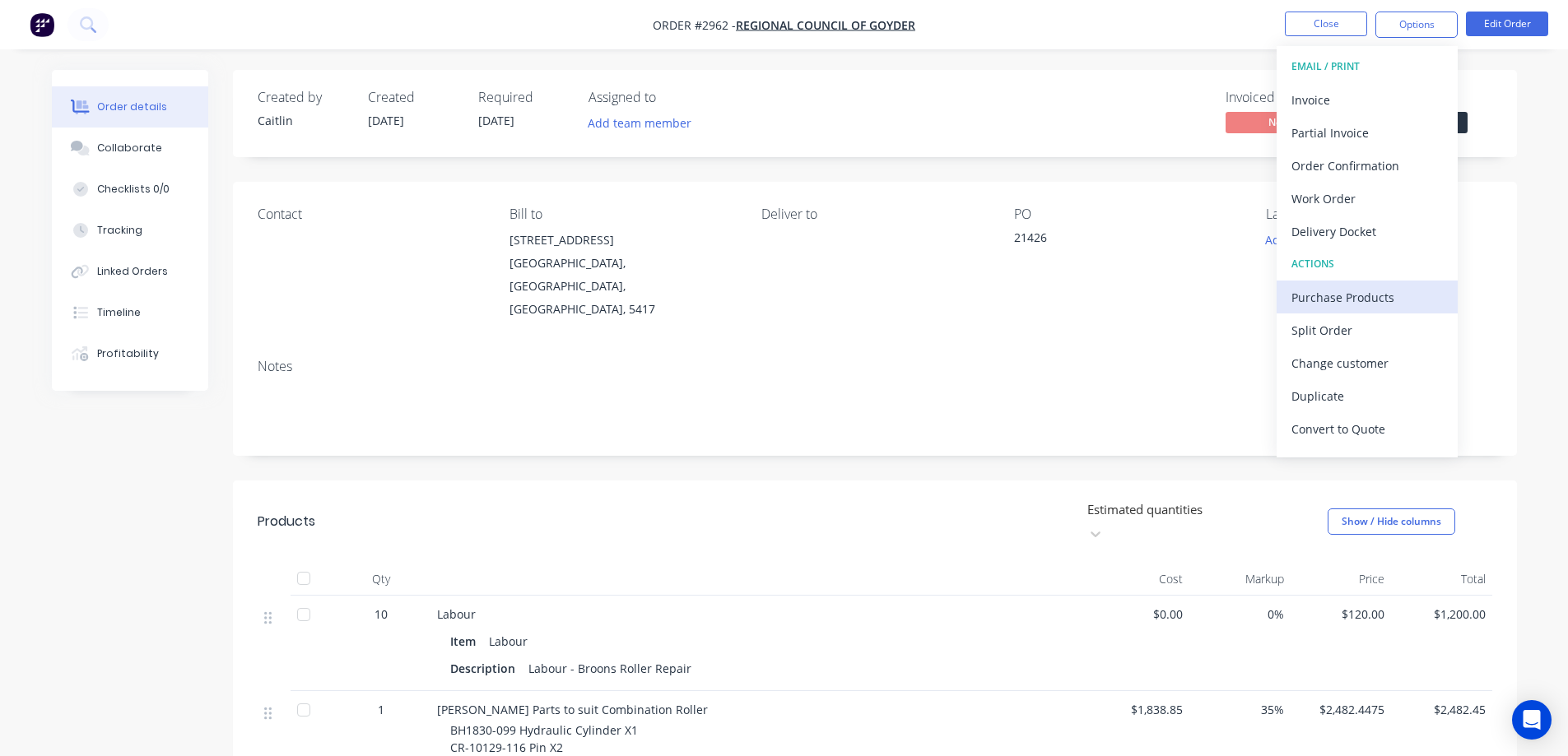
click at [1381, 292] on div "Purchase Products" at bounding box center [1367, 297] width 152 height 24
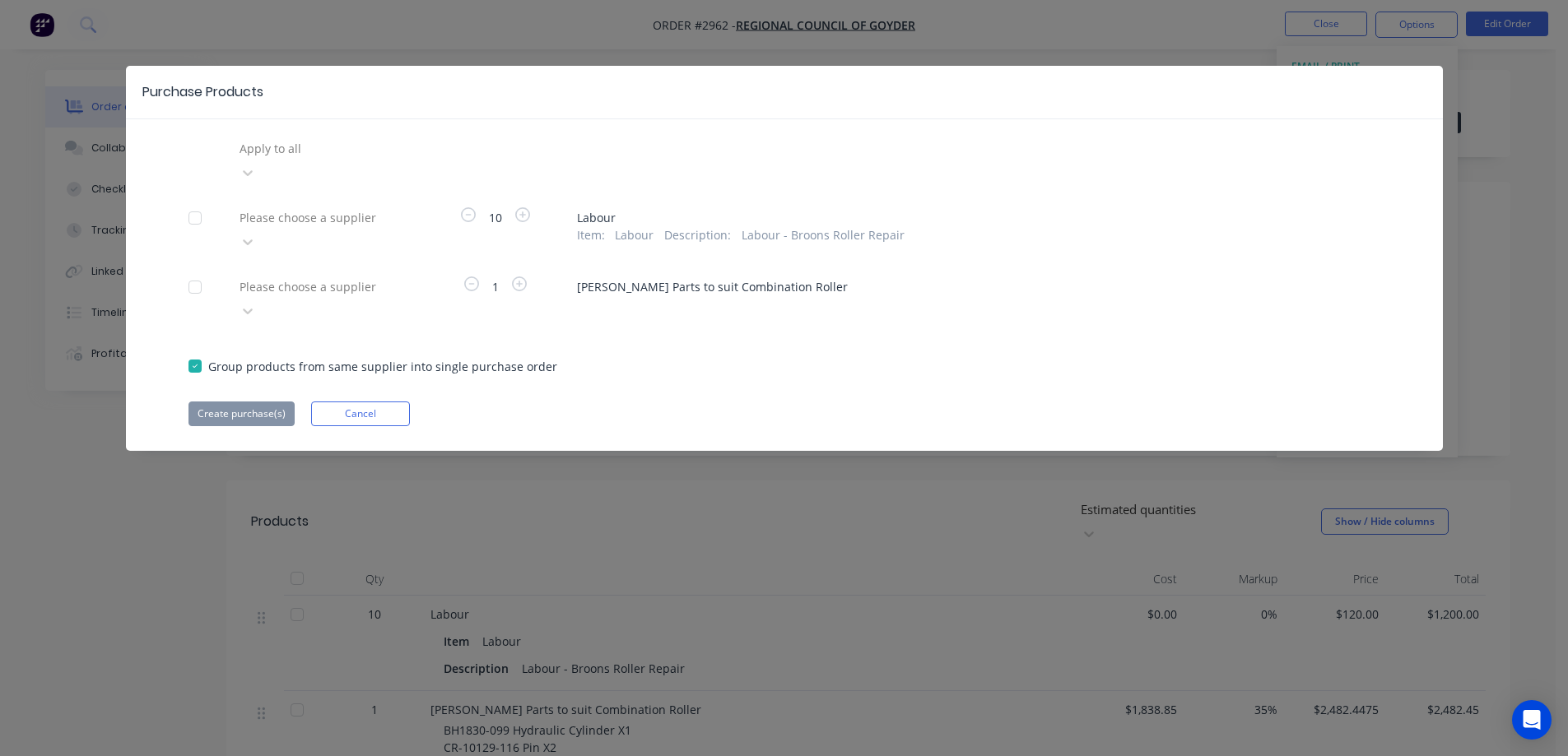
click at [198, 271] on div at bounding box center [195, 287] width 33 height 33
click at [272, 276] on div at bounding box center [356, 287] width 237 height 21
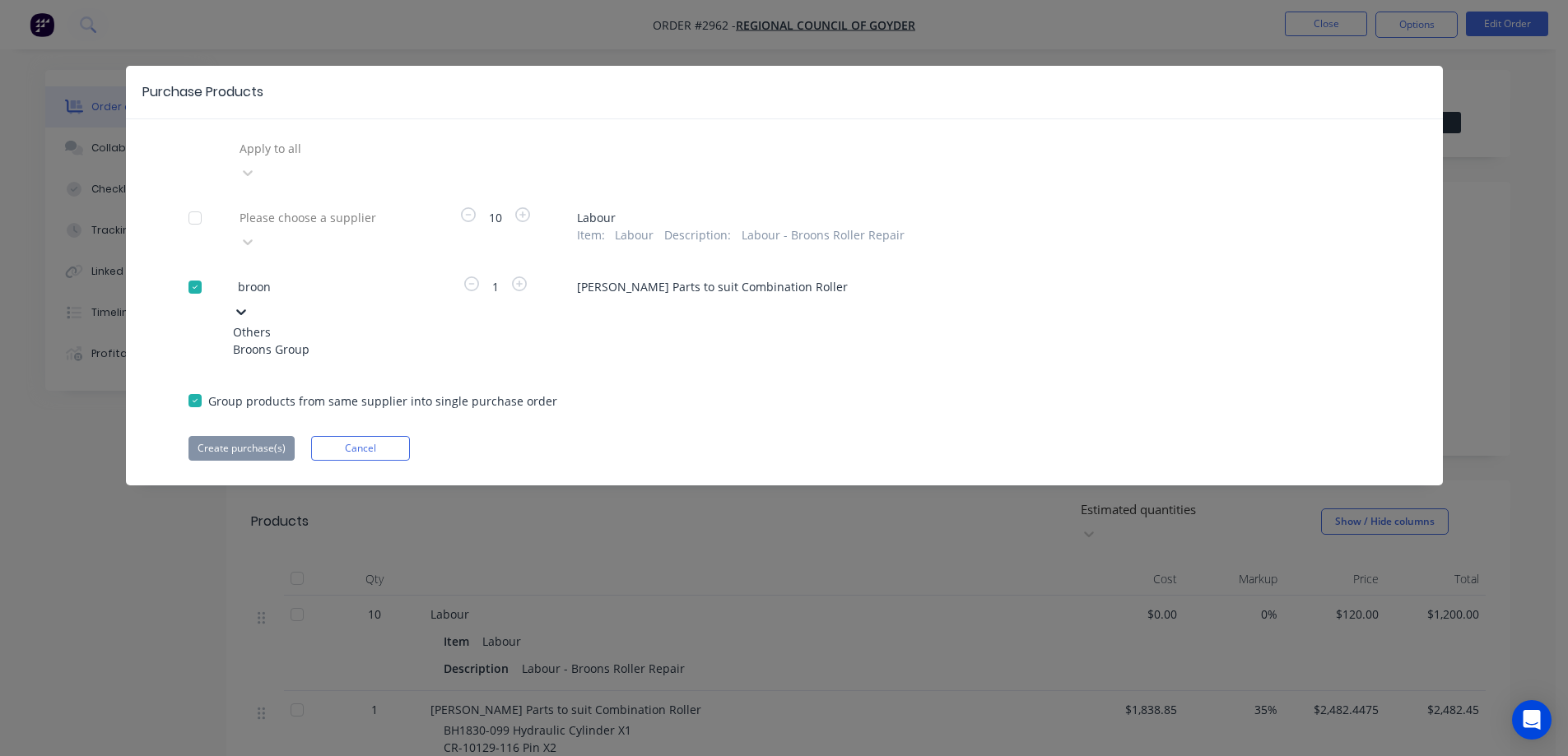
type input "broons"
click at [332, 340] on div "Broons Group" at bounding box center [323, 349] width 181 height 17
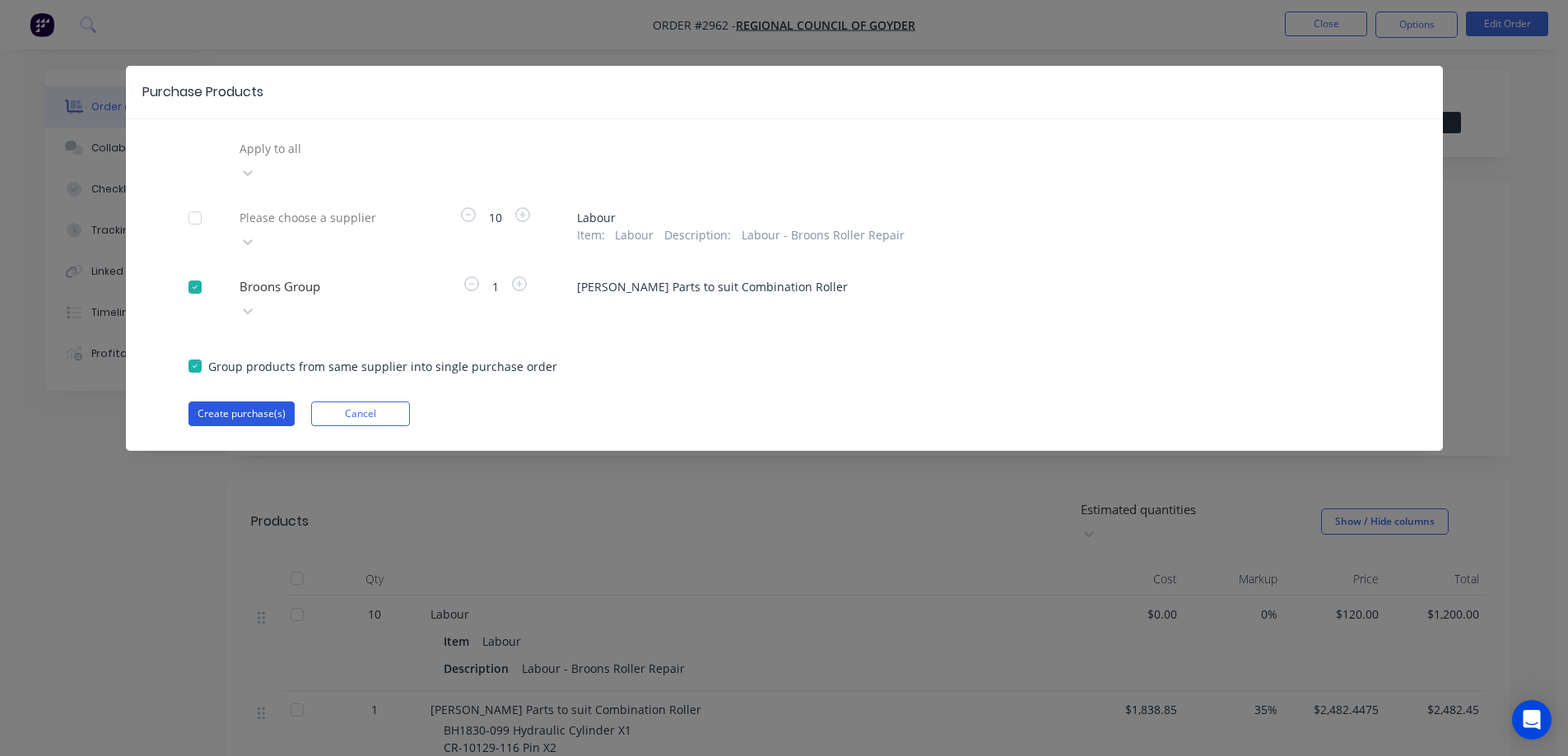
click at [273, 401] on button "Create purchase(s)" at bounding box center [241, 414] width 106 height 25
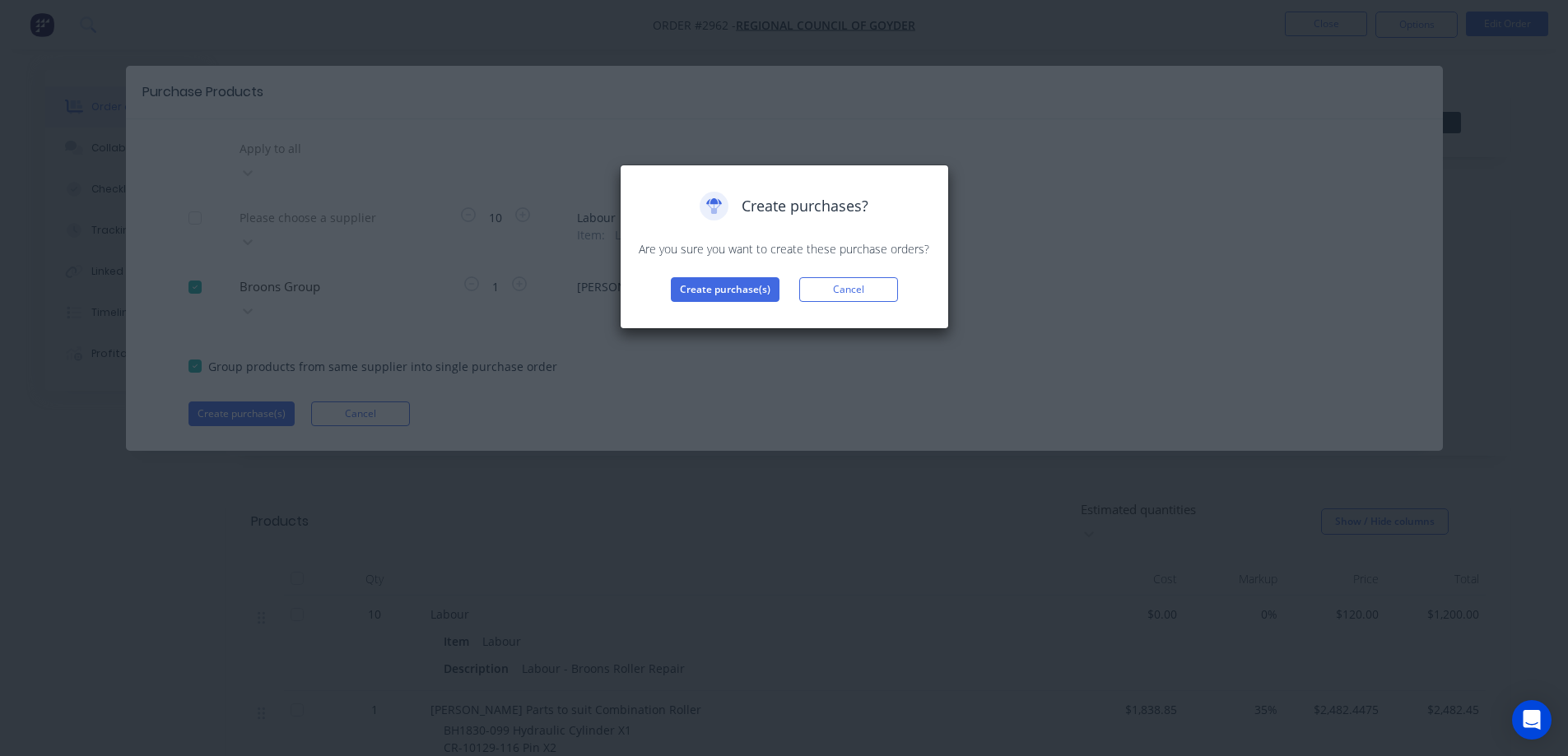
click at [696, 304] on div "Create purchases? Are you sure you want to create these purchase orders? Create…" at bounding box center [784, 247] width 329 height 165
click at [699, 293] on button "Create purchase(s)" at bounding box center [725, 290] width 109 height 25
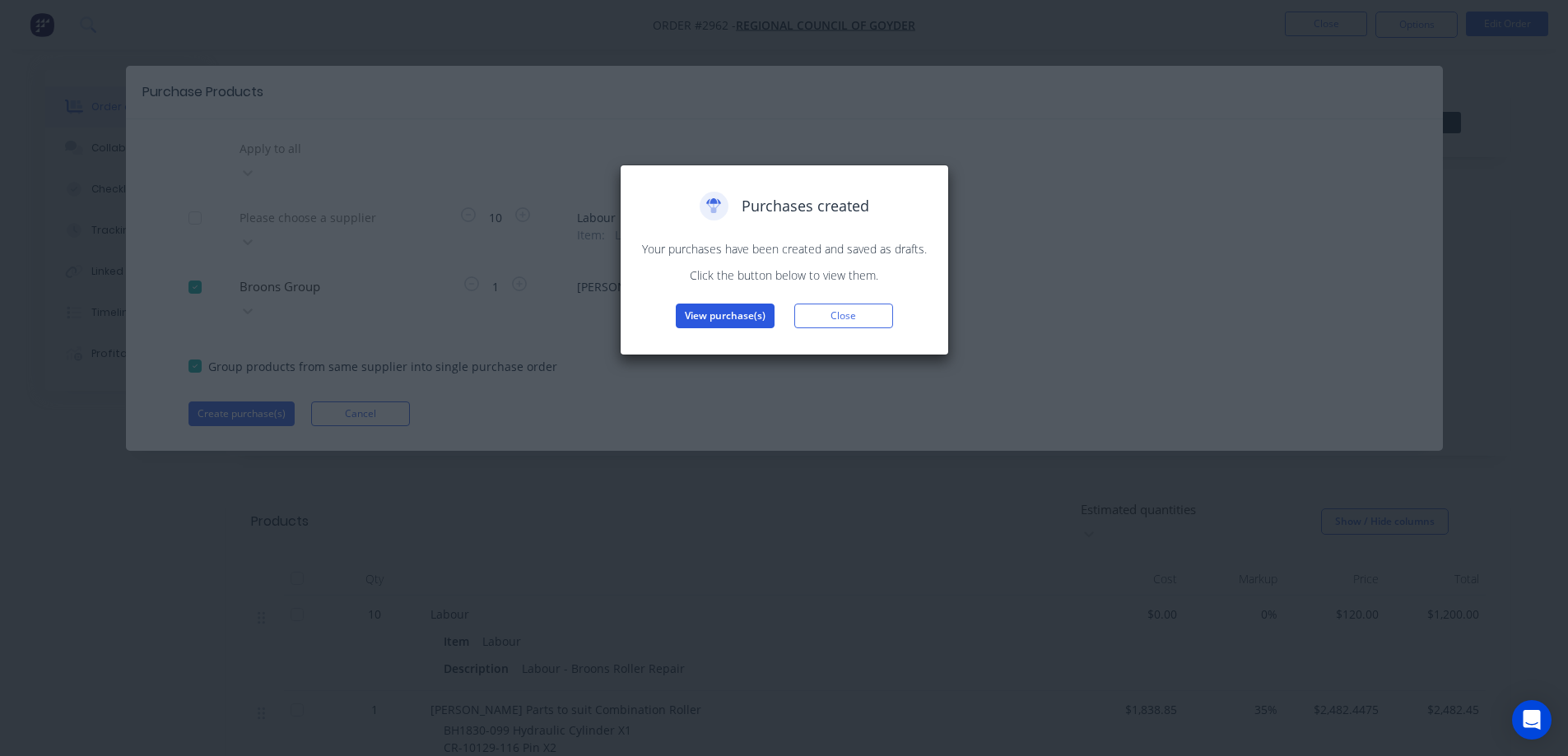
click at [736, 318] on button "View purchase(s)" at bounding box center [726, 317] width 99 height 25
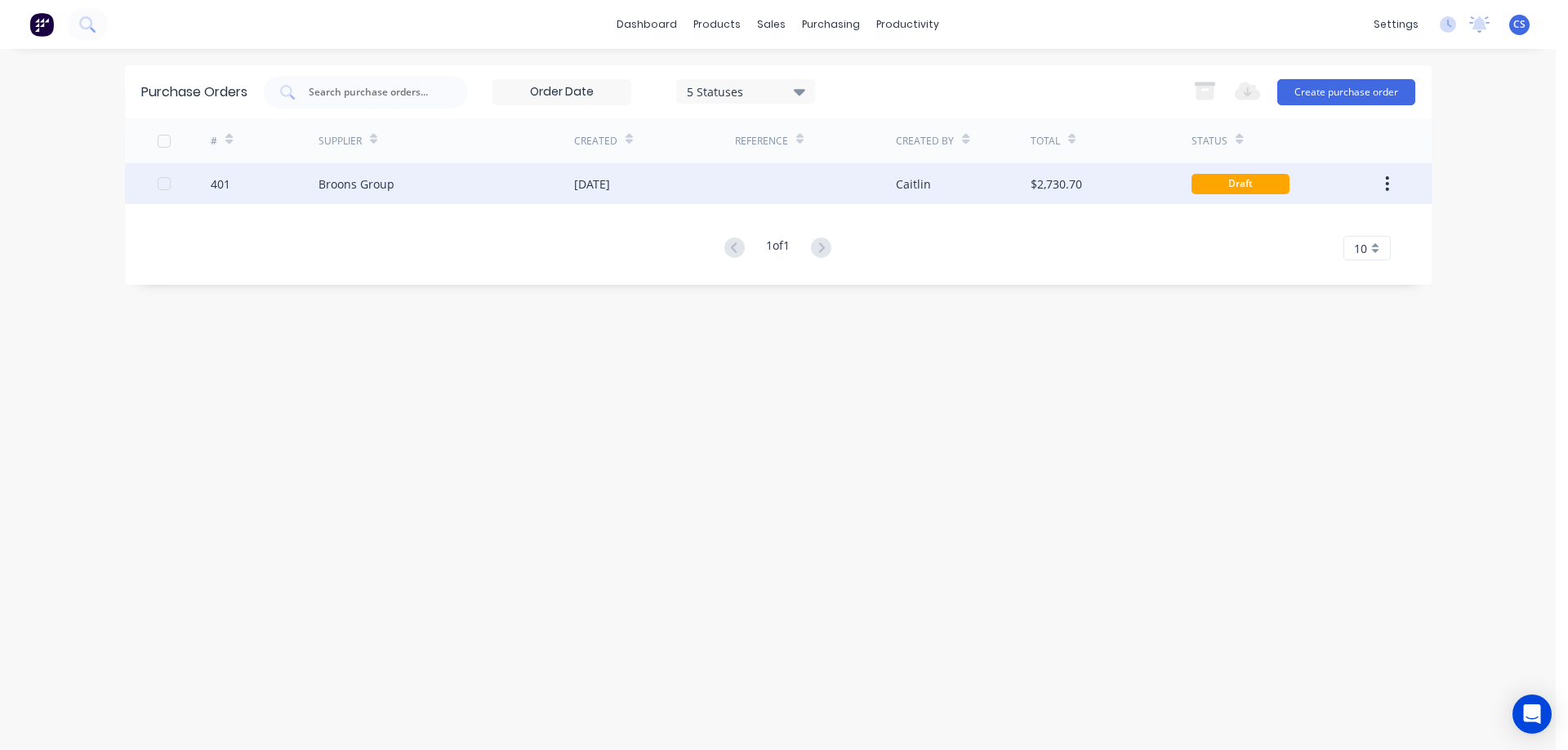
click at [427, 181] on div "Broons Group" at bounding box center [447, 183] width 255 height 41
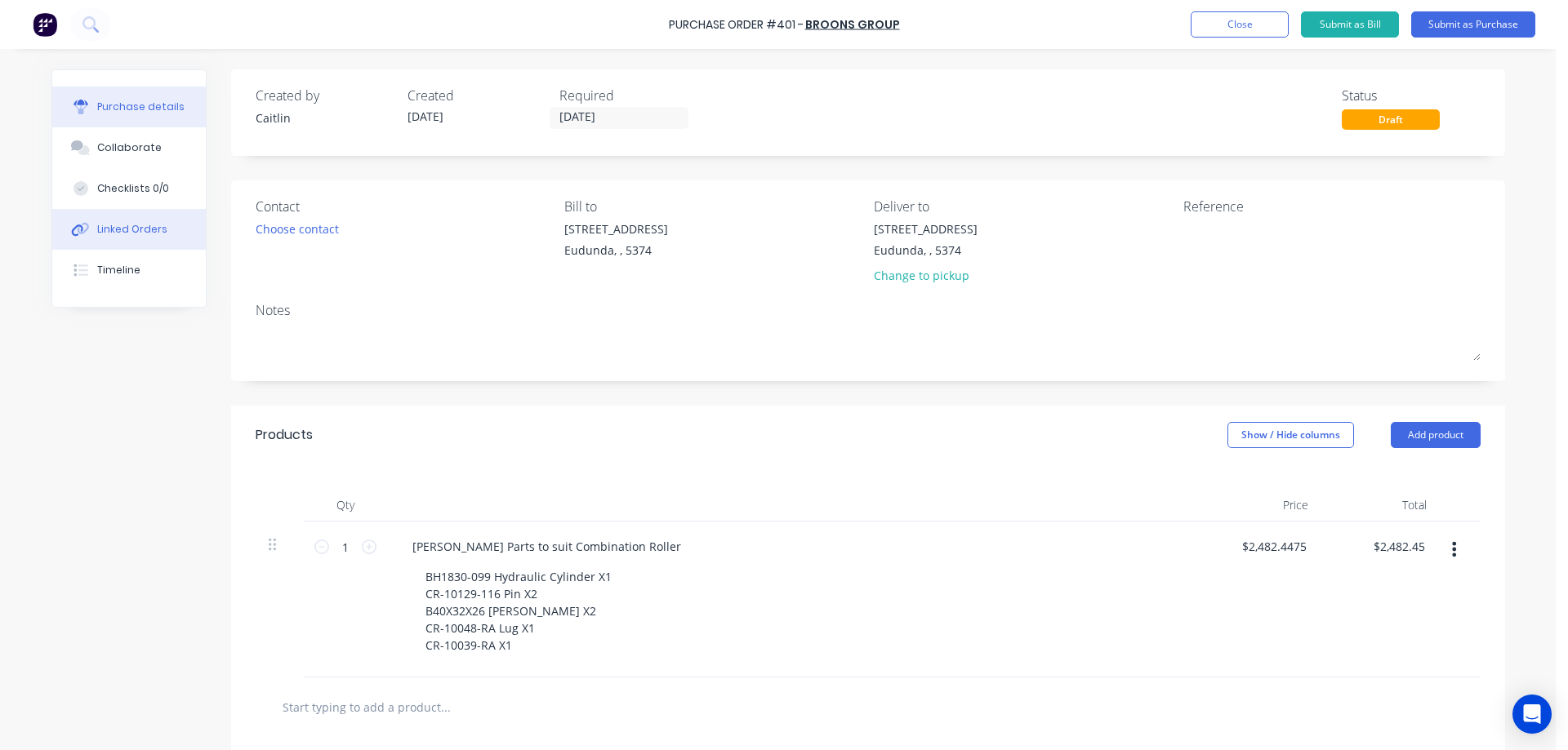
click at [90, 224] on button "Linked Orders" at bounding box center [129, 229] width 153 height 41
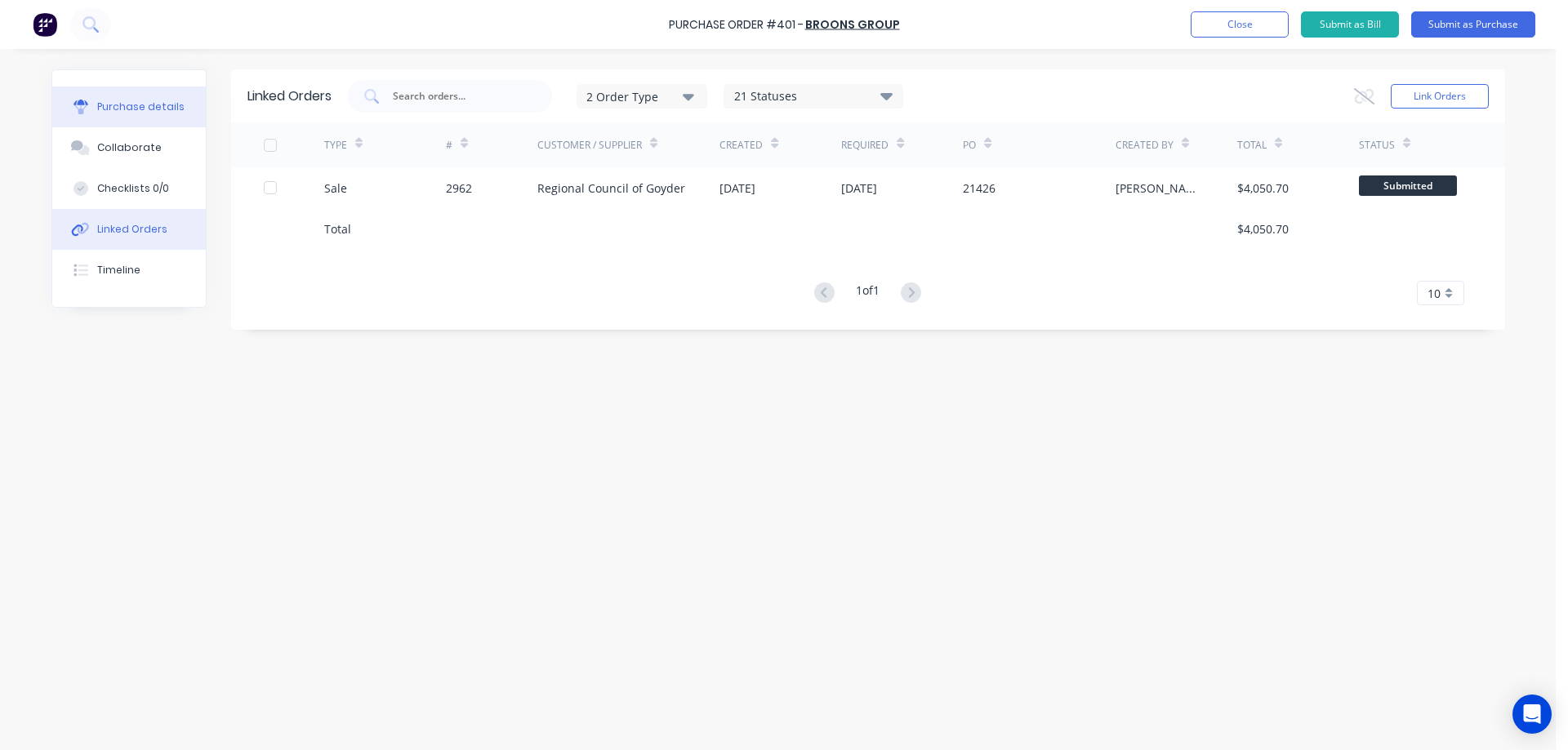
click at [133, 117] on button "Purchase details" at bounding box center [129, 106] width 153 height 41
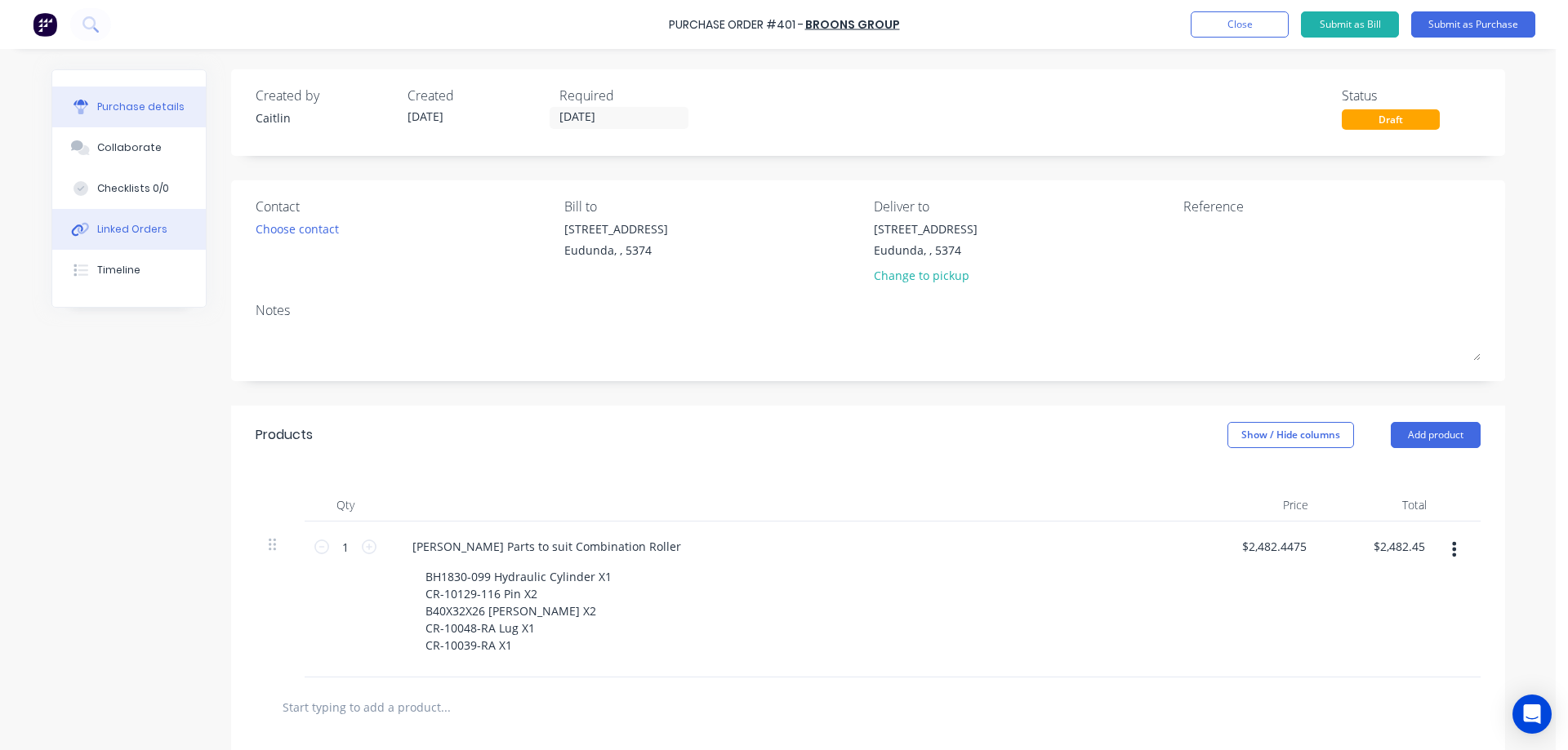
click at [166, 235] on button "Linked Orders" at bounding box center [129, 229] width 153 height 41
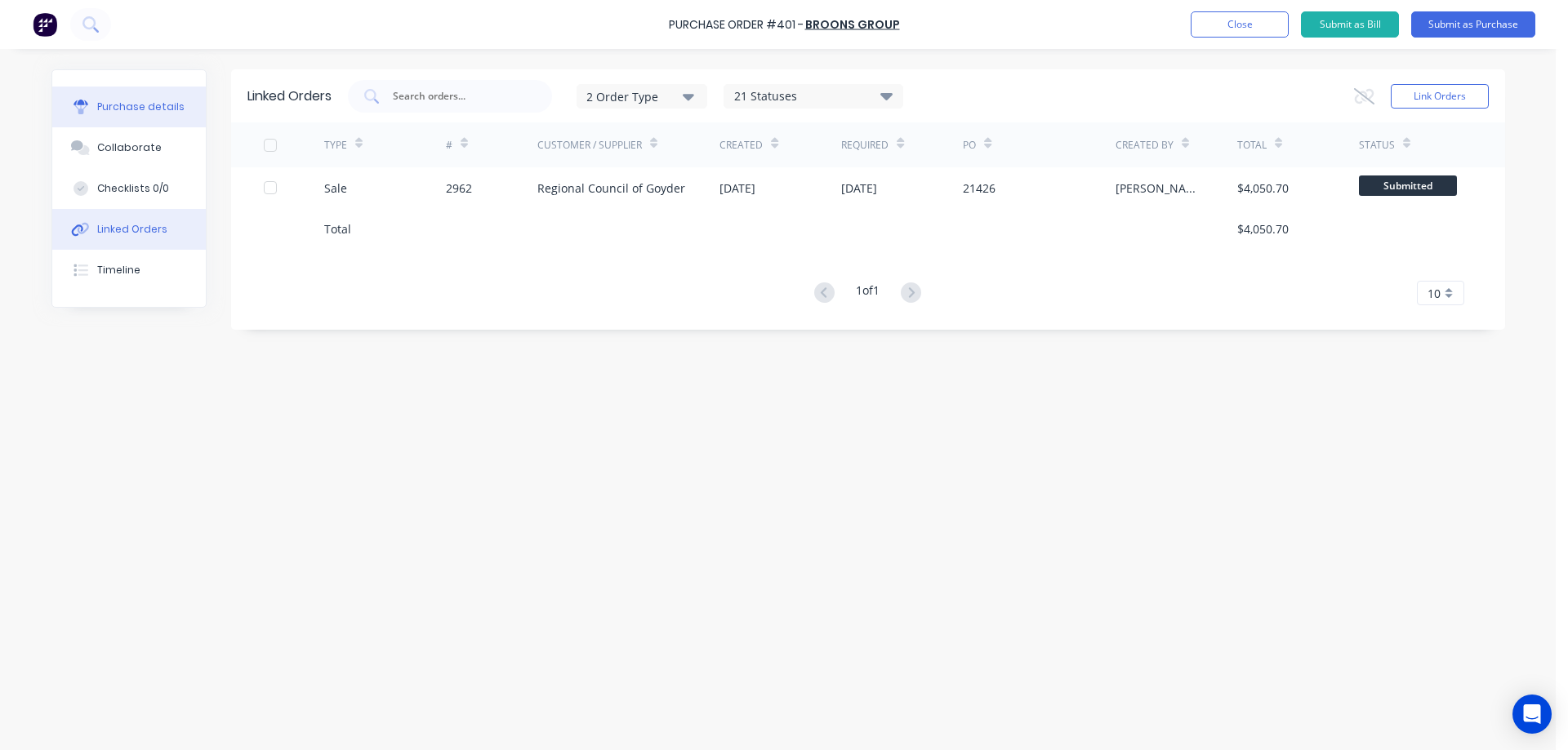
click at [131, 103] on div "Purchase details" at bounding box center [141, 107] width 87 height 15
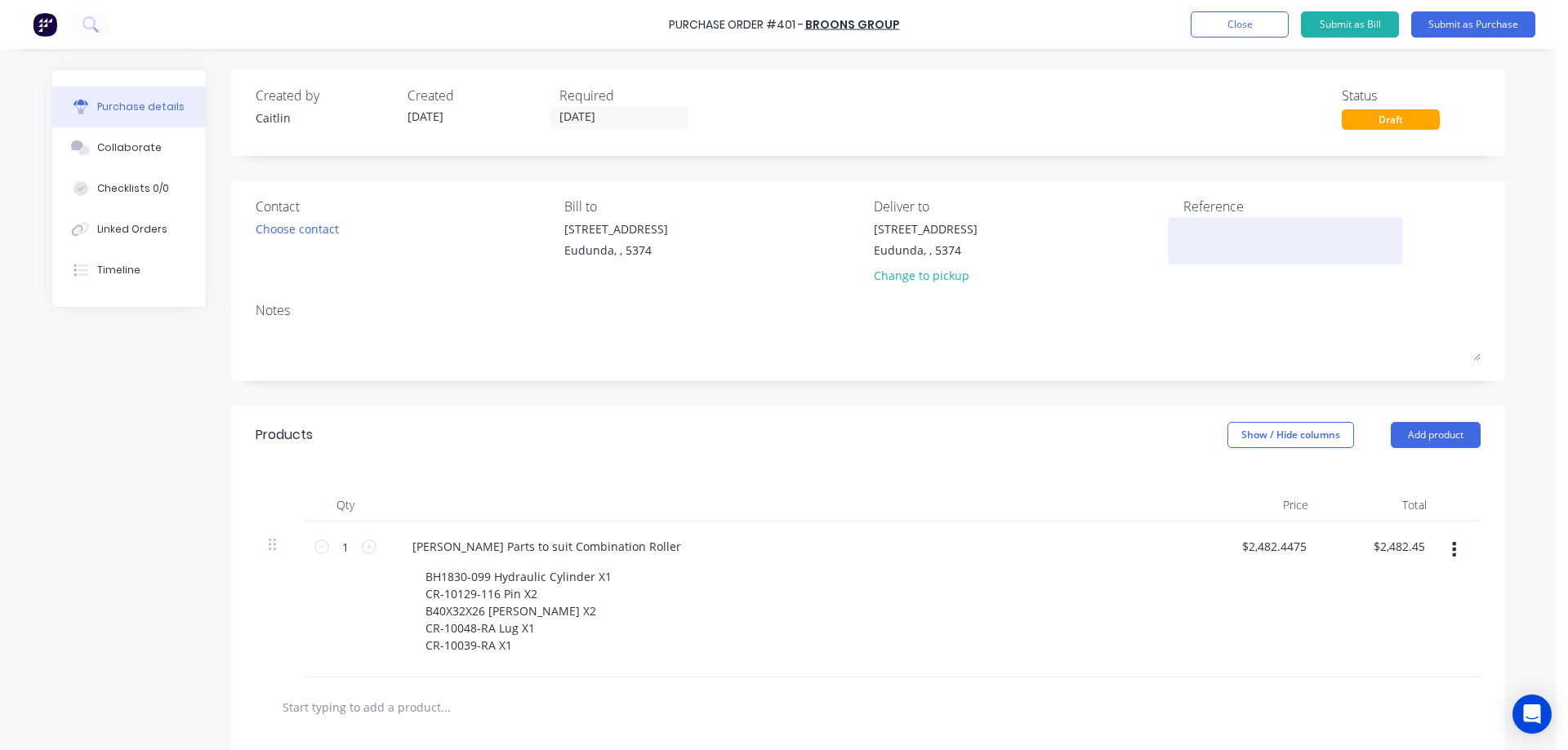
click at [1187, 230] on textarea at bounding box center [1286, 238] width 204 height 37
type textarea "S8"
type textarea "x"
type textarea "S806"
type textarea "x"
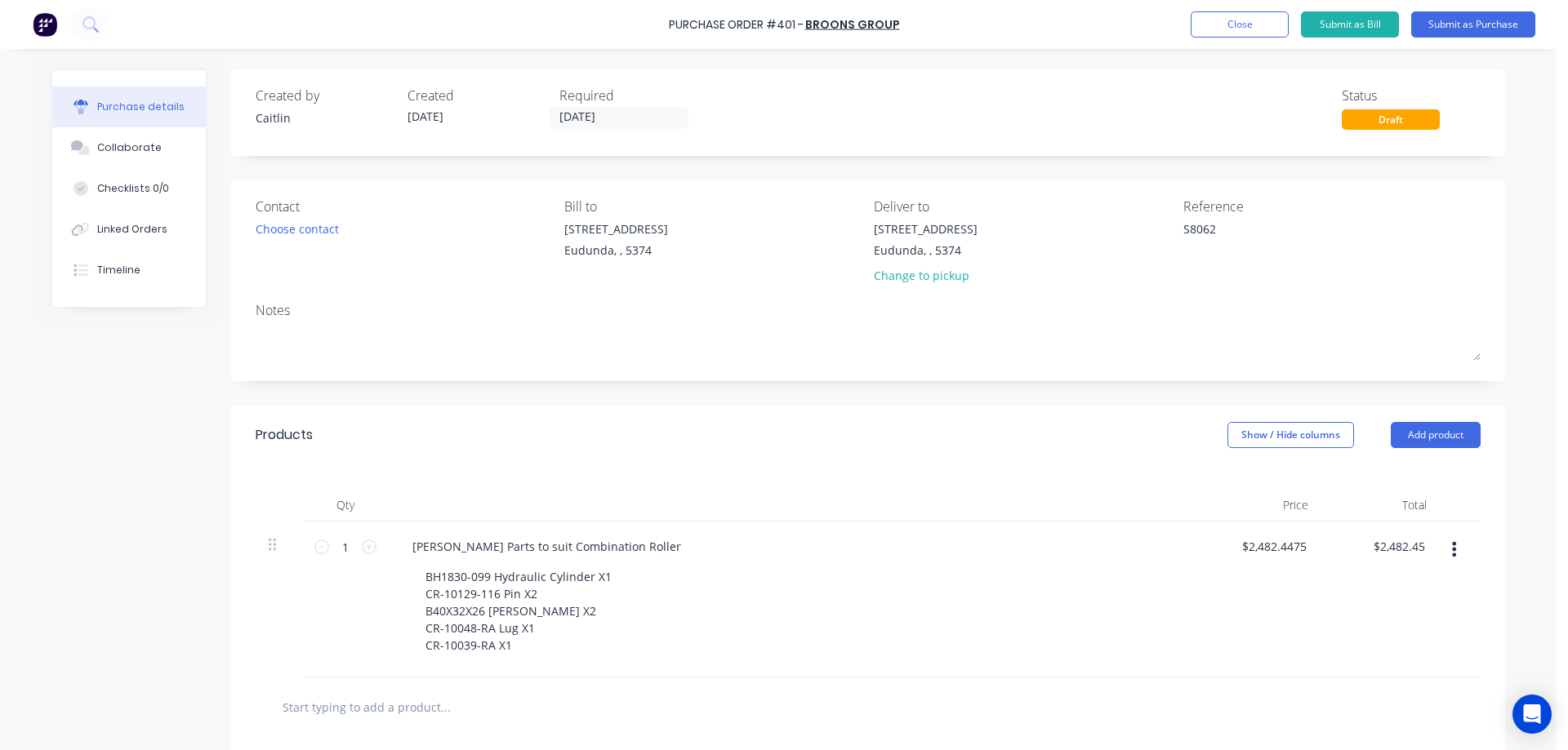
type textarea "S8062"
type textarea "x"
type textarea "S8062"
click at [1430, 224] on div "S8062" at bounding box center [1332, 240] width 297 height 41
type textarea "x"
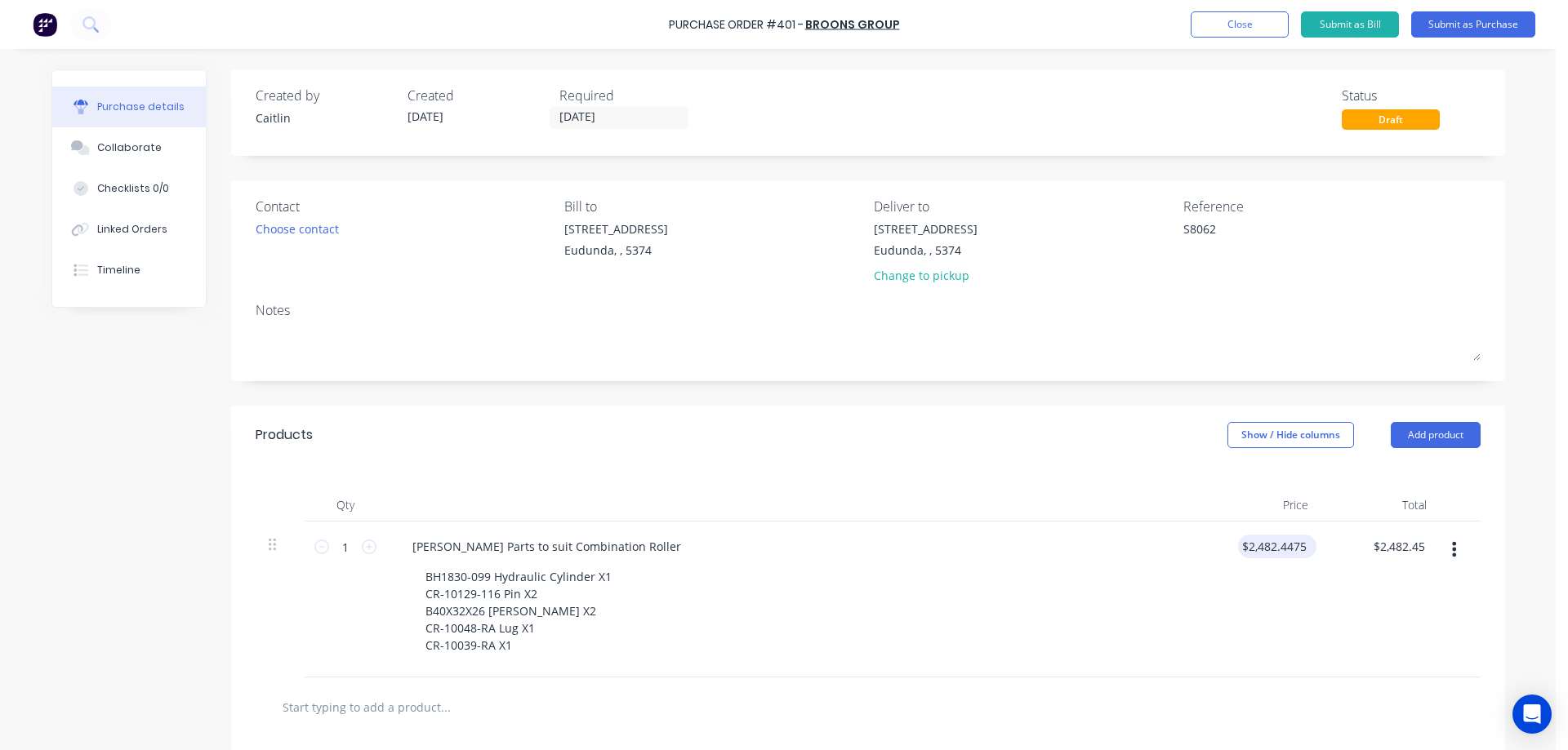
type input "2482.45"
click at [1286, 549] on input "2482.45" at bounding box center [1275, 546] width 72 height 24
drag, startPoint x: 1302, startPoint y: 546, endPoint x: 1256, endPoint y: 550, distance: 46.2
click at [1260, 550] on input "2482.45" at bounding box center [1285, 546] width 51 height 24
type textarea "x"
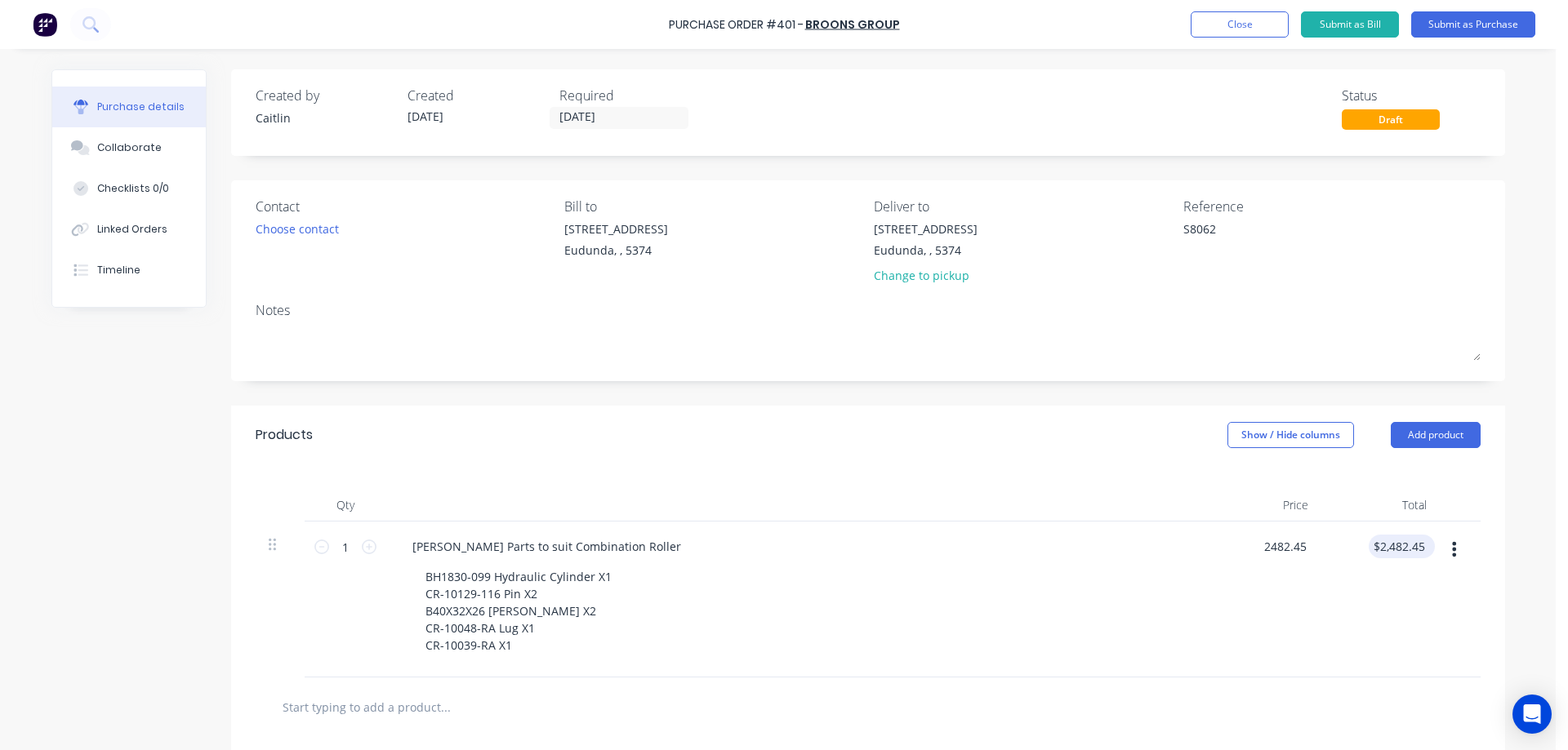
type input "$2,482.45"
type input "2482.45"
drag, startPoint x: 1398, startPoint y: 550, endPoint x: 1365, endPoint y: 551, distance: 33.0
click at [1365, 551] on div "2482.45 2482.45" at bounding box center [1381, 600] width 118 height 156
click at [1418, 547] on input "2482.45" at bounding box center [1403, 546] width 51 height 24
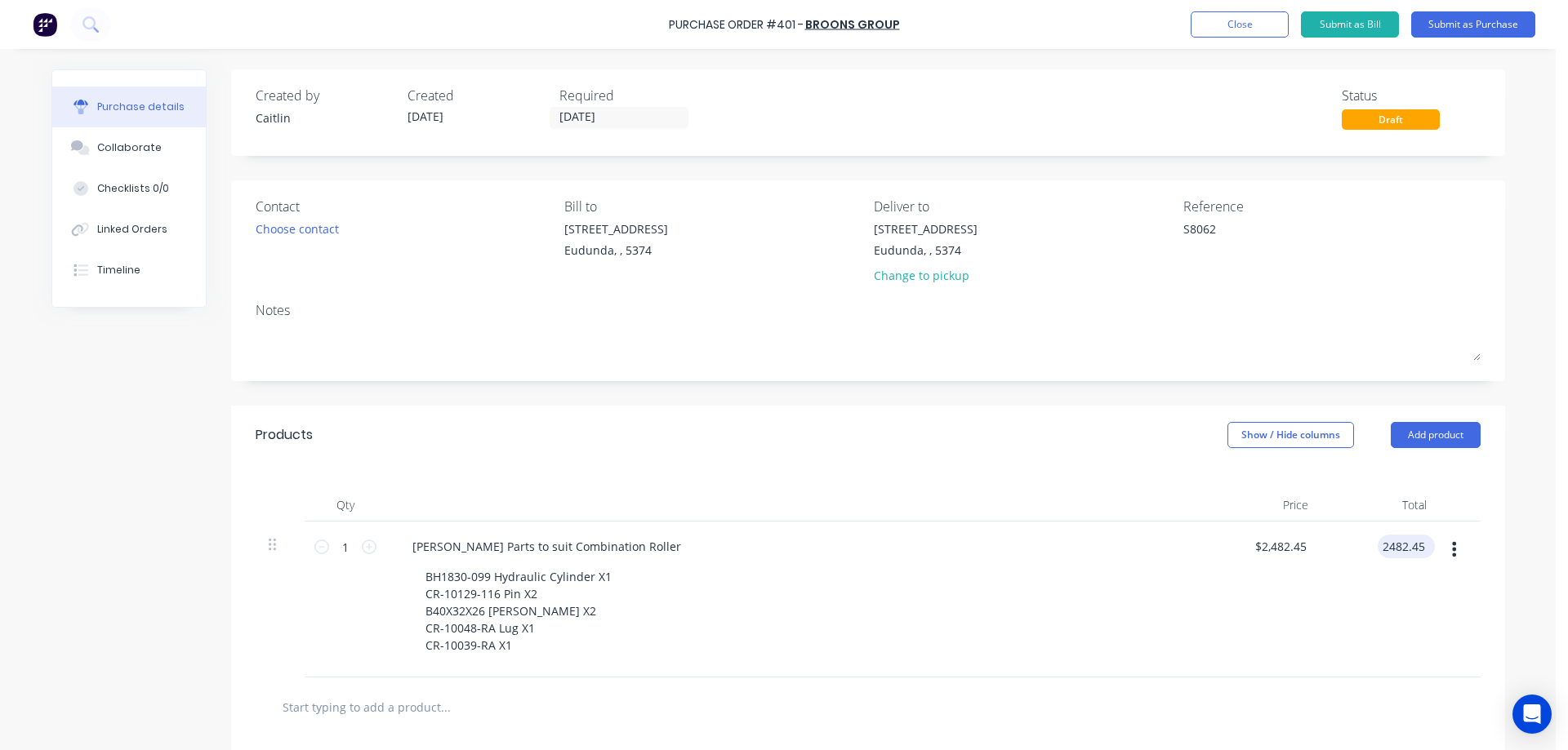
type textarea "x"
drag, startPoint x: 1418, startPoint y: 547, endPoint x: 1394, endPoint y: 547, distance: 24.0
click at [1394, 547] on input "2482.45" at bounding box center [1403, 546] width 51 height 24
type input "2163.35"
click at [1493, 507] on div "Qty Price Total 1 1 Sapre Parts to suit Combination Roller BH1830-099 Hydraulic…" at bounding box center [868, 570] width 1275 height 213
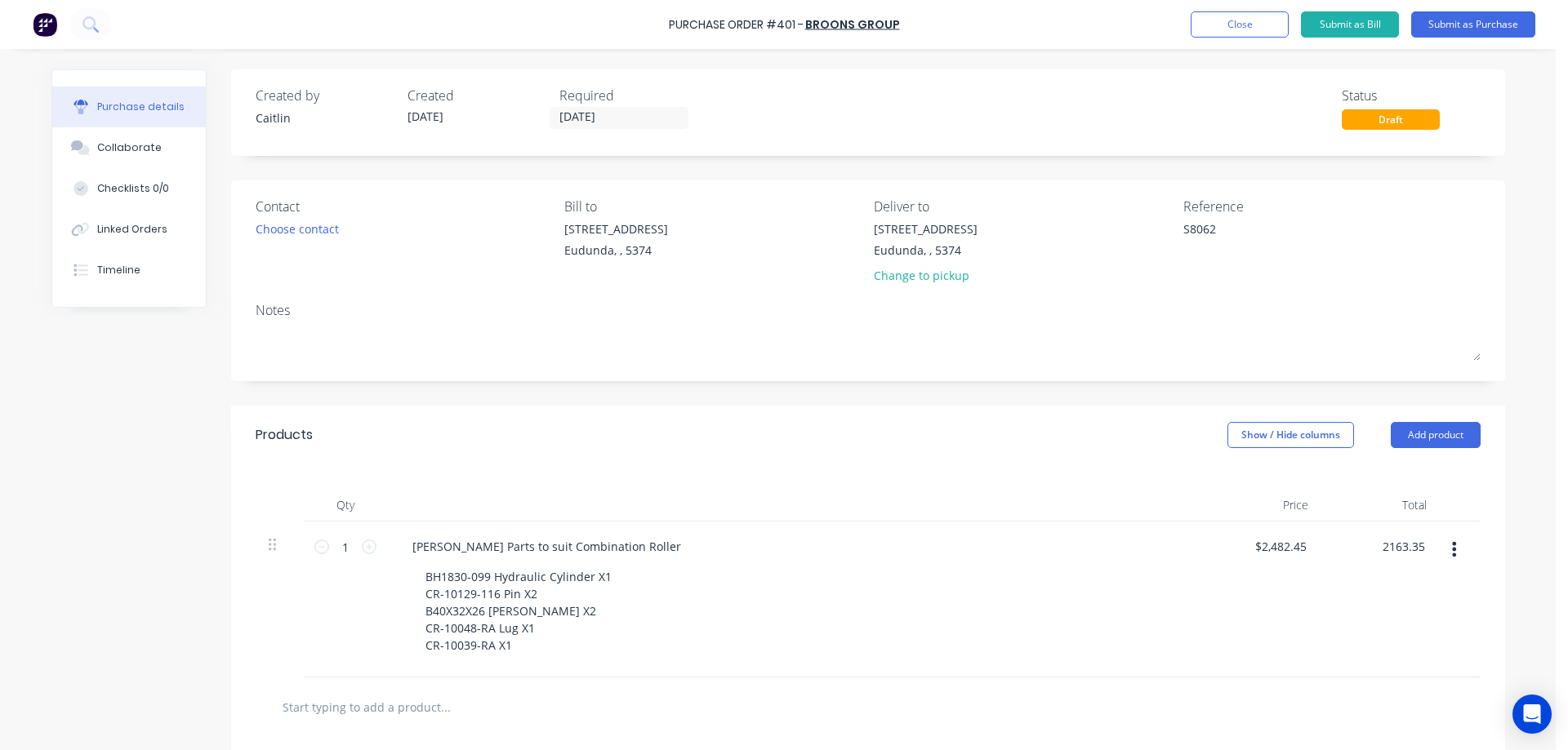
type textarea "x"
type input "$2,163.35"
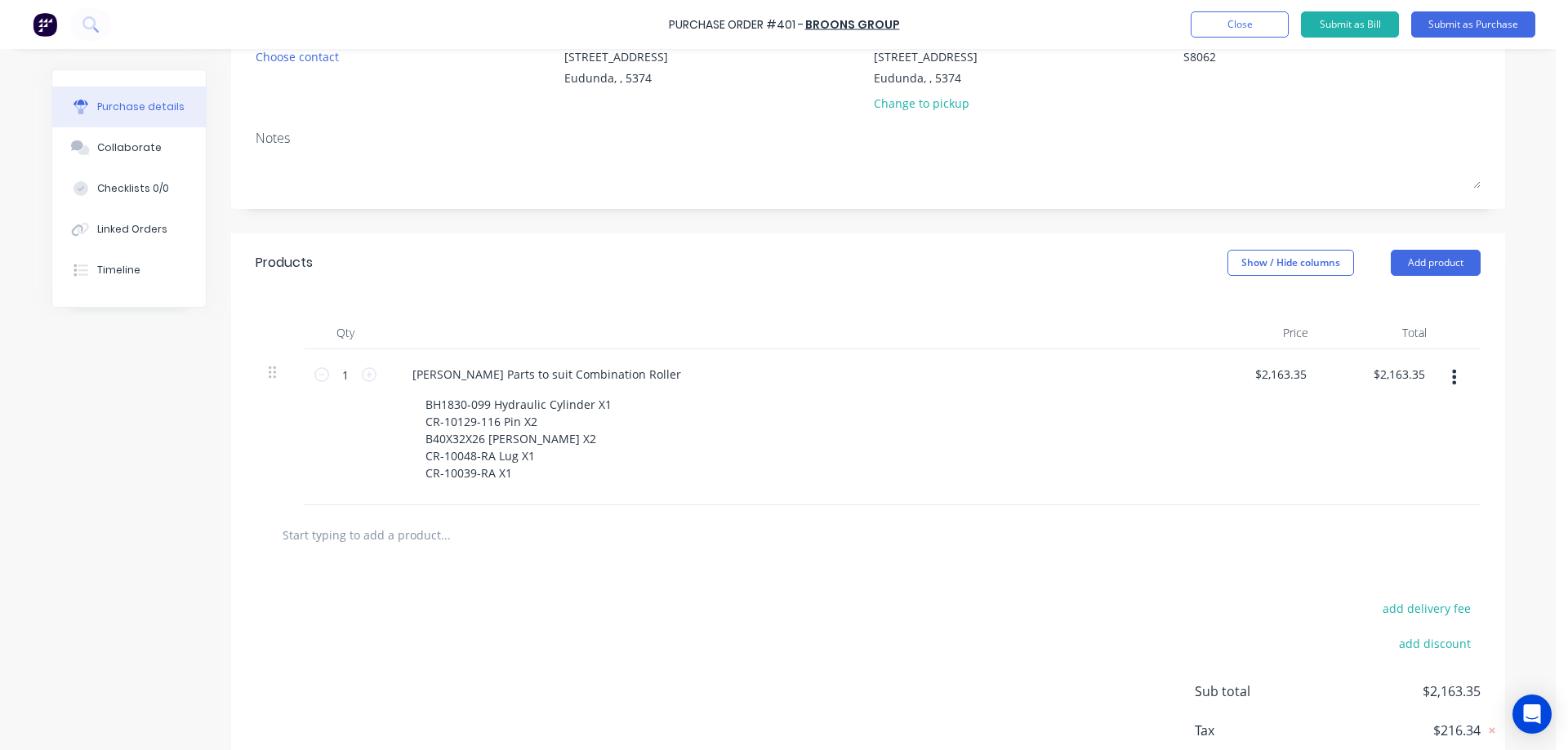
scroll to position [271, 0]
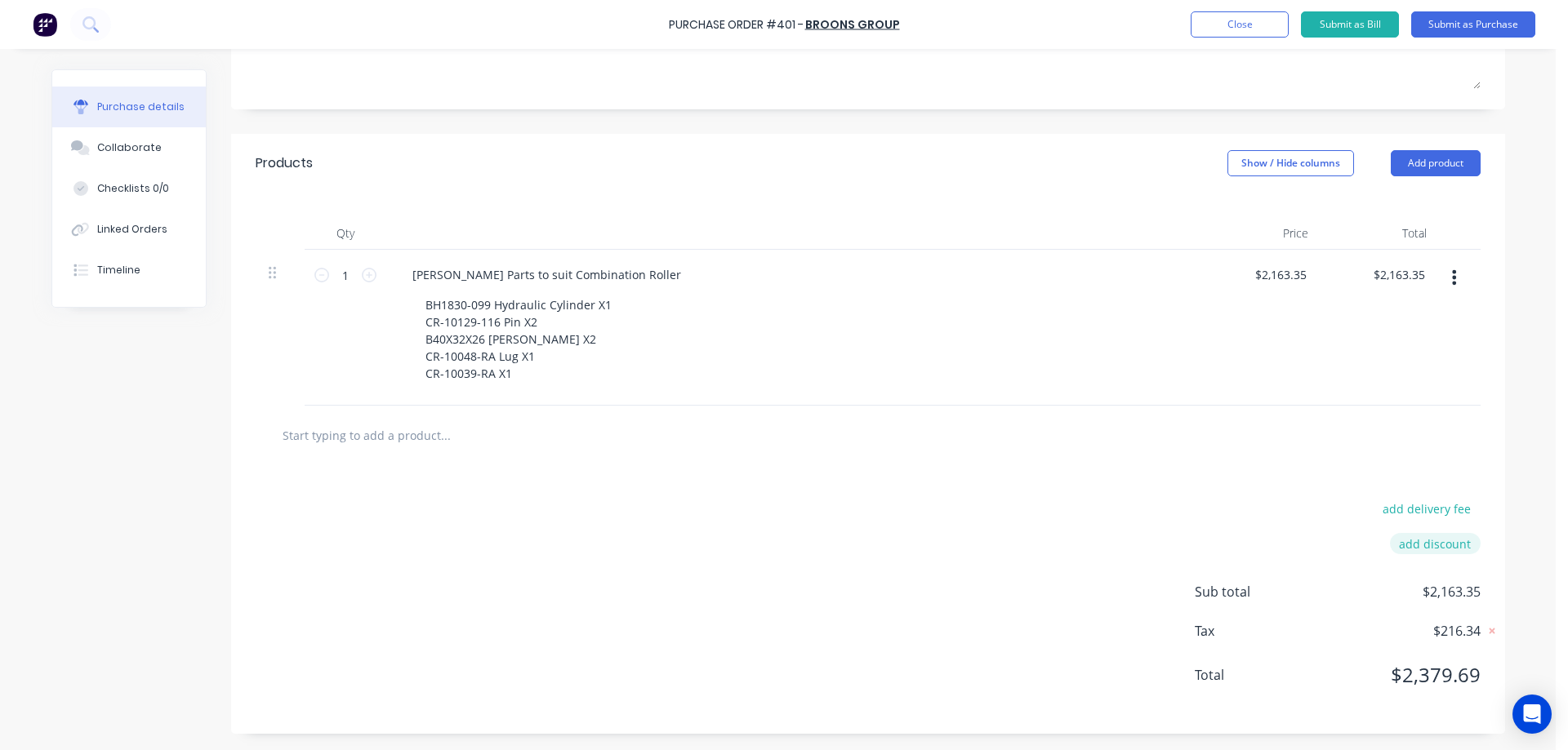
click at [1456, 547] on button "add discount" at bounding box center [1436, 544] width 91 height 21
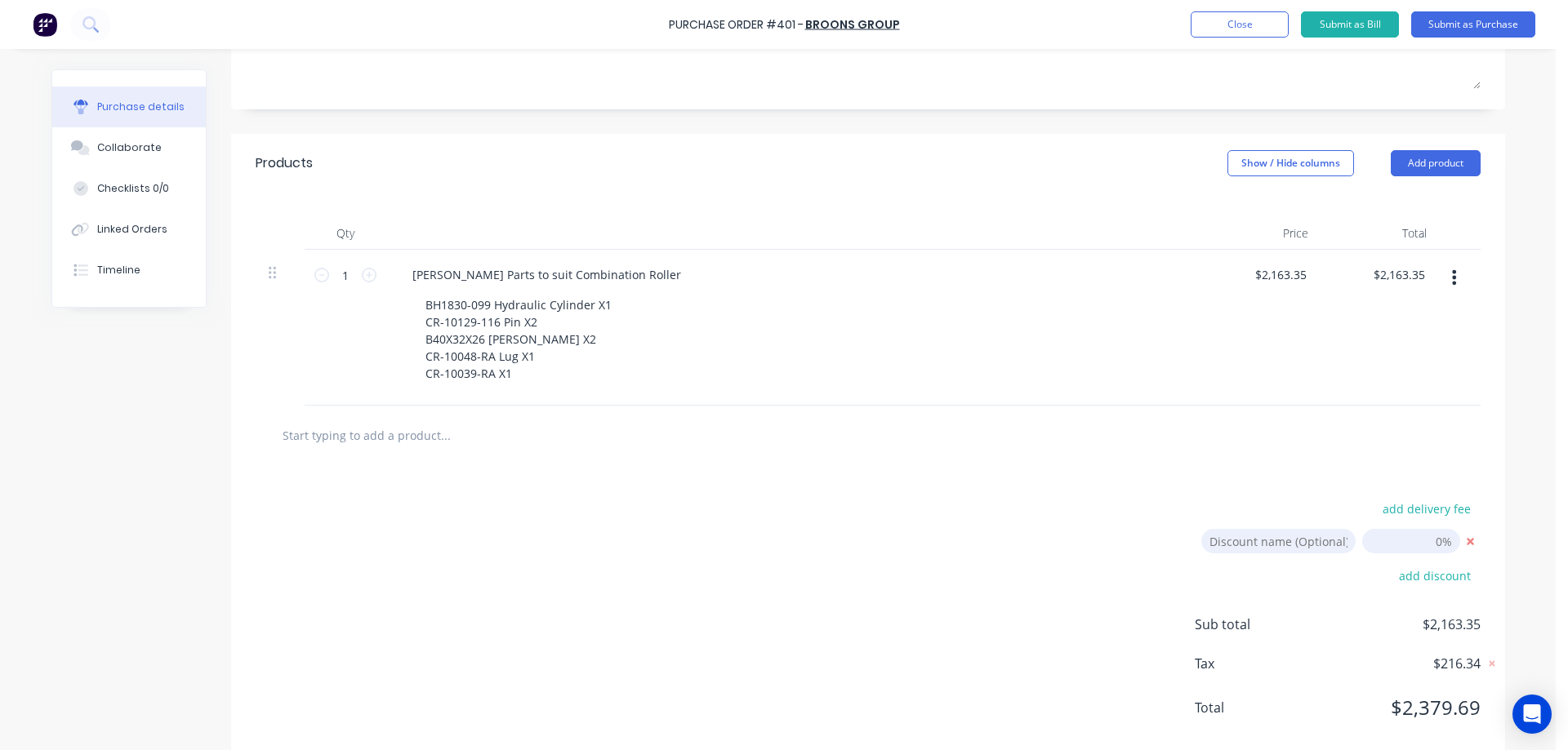
type textarea "x"
click at [1444, 542] on input "[DATE]" at bounding box center [1412, 541] width 98 height 25
type input "15"
type textarea "x"
type input "15.00%"
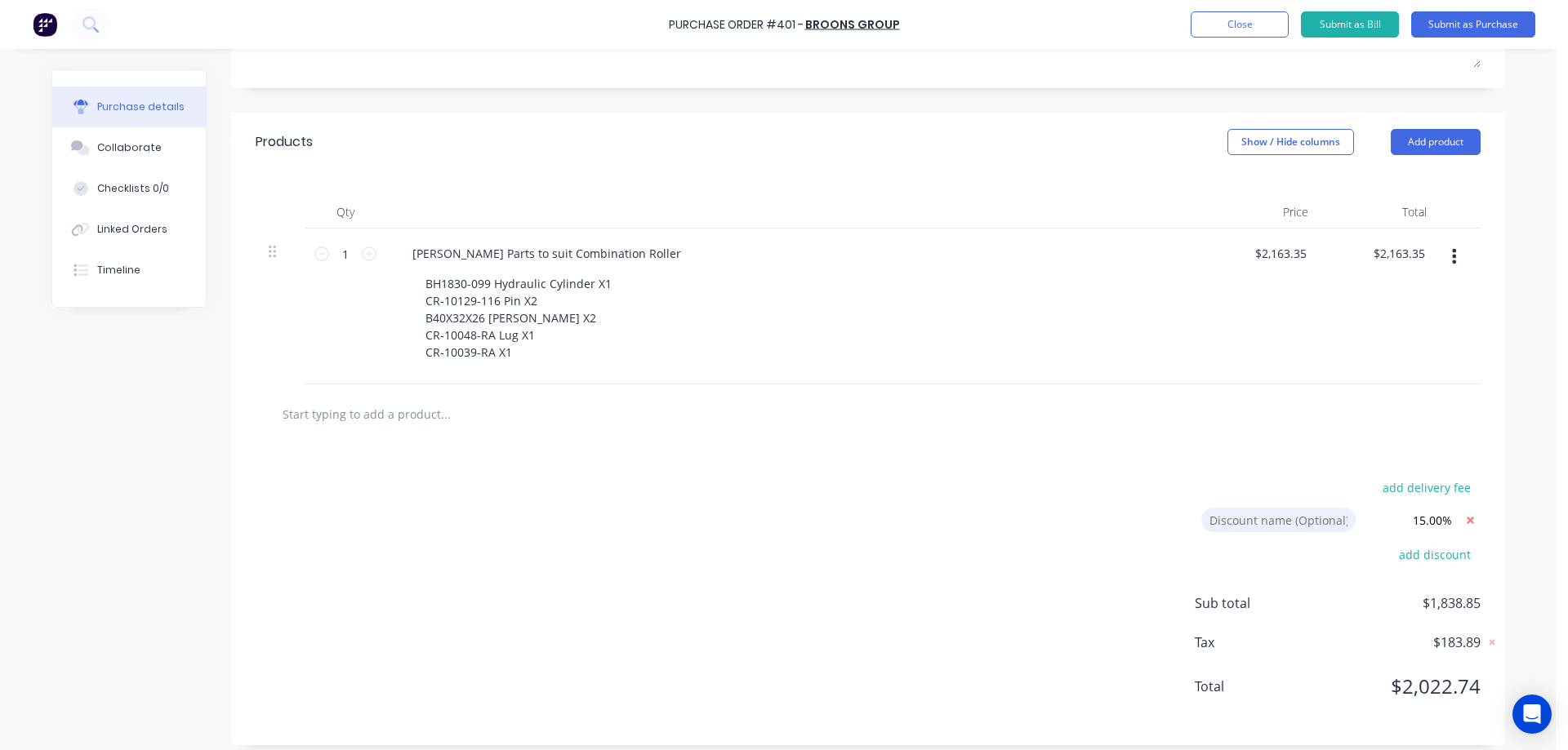
scroll to position [305, 0]
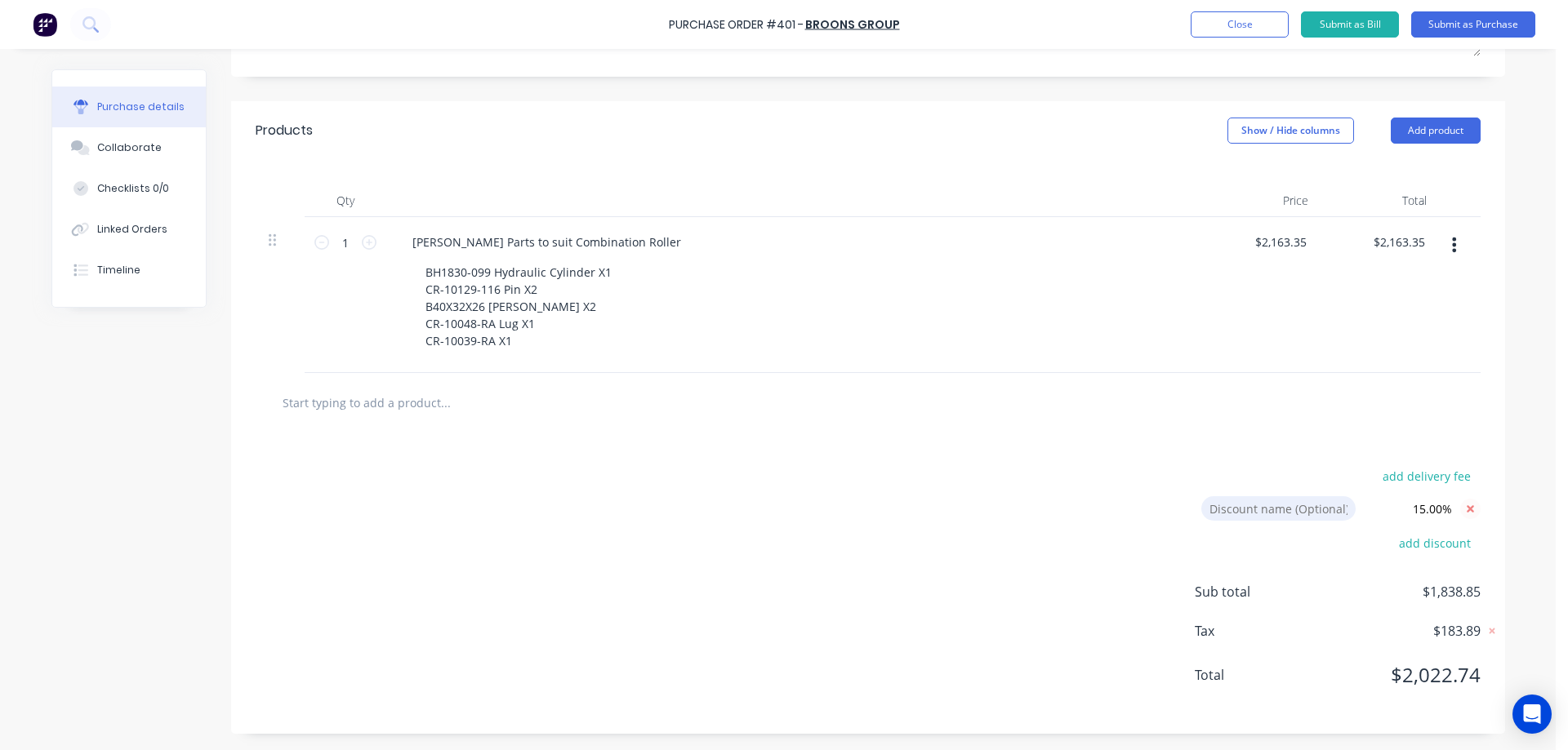
click at [1469, 514] on icon at bounding box center [1471, 509] width 21 height 21
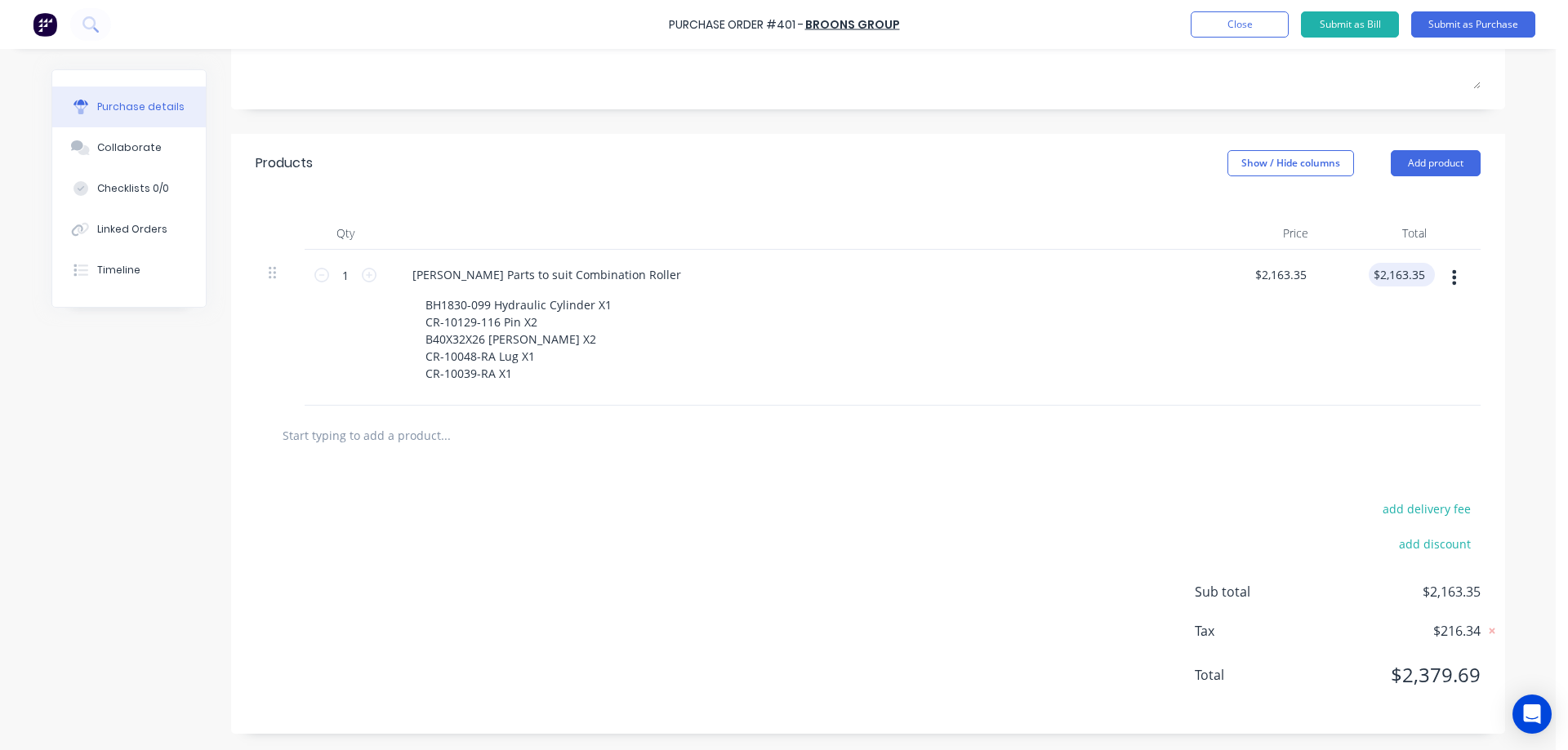
click at [1423, 270] on div "$2,163.35 $2,163.35" at bounding box center [1402, 274] width 66 height 24
type textarea "x"
type input "2163.35"
click at [1415, 276] on input "2163.35" at bounding box center [1403, 274] width 51 height 24
type textarea "x"
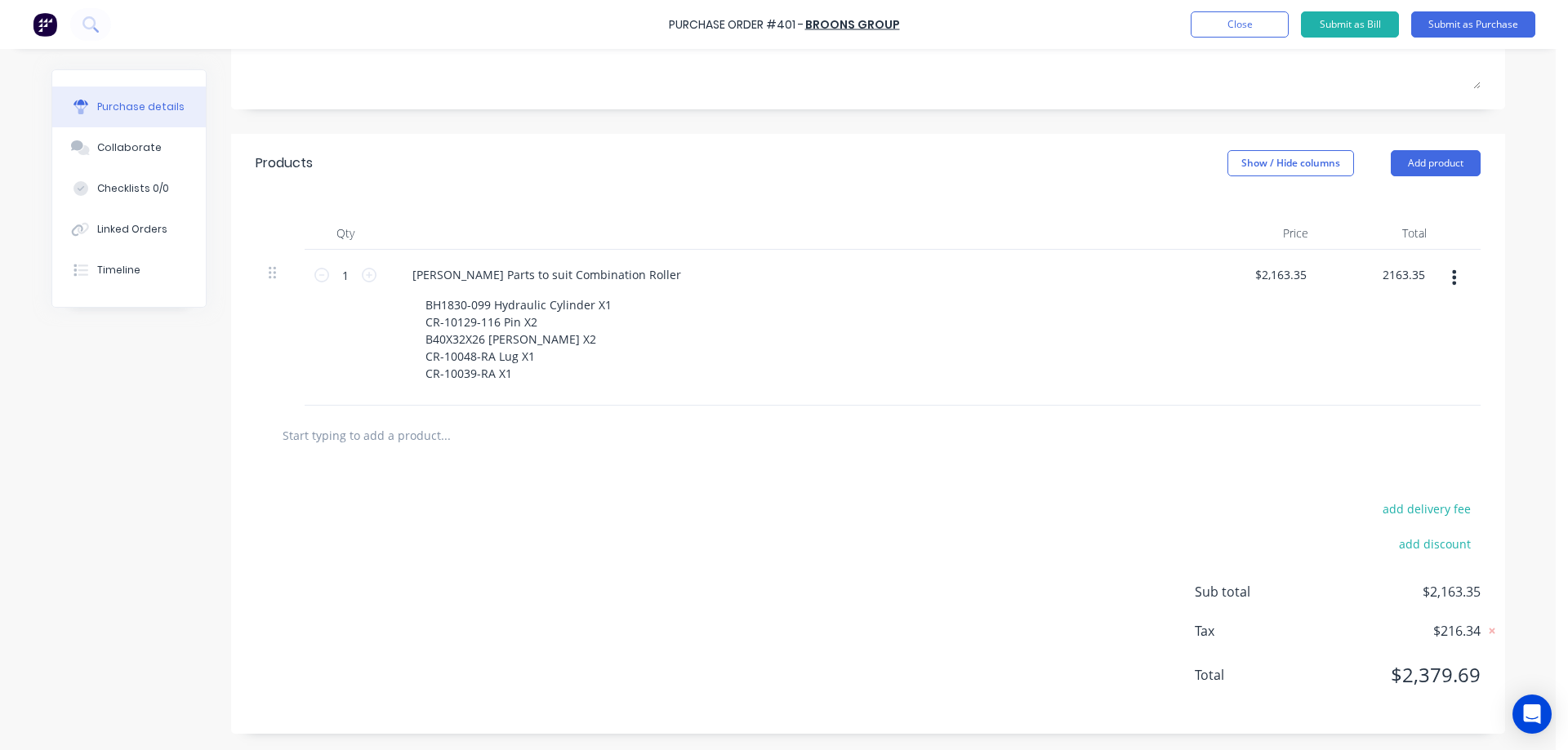
drag, startPoint x: 1417, startPoint y: 276, endPoint x: 1367, endPoint y: 272, distance: 50.2
click at [1367, 272] on div "2163.35 2163.35" at bounding box center [1381, 327] width 118 height 156
type input "1838.85"
type textarea "x"
type input "$1,838.85"
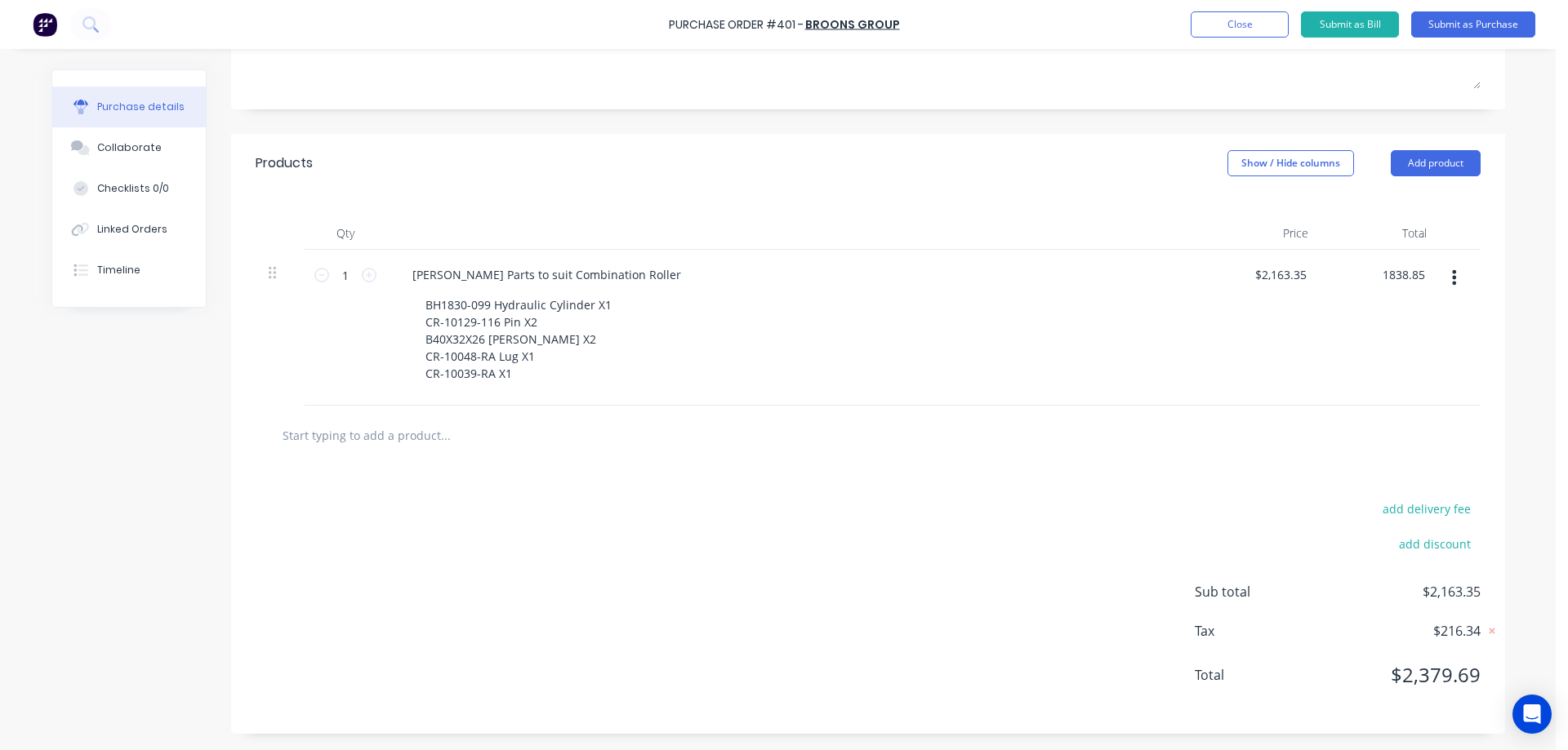
type input "$1,838.85"
click at [1404, 314] on div "$1,838.85 1838.85" at bounding box center [1381, 327] width 118 height 156
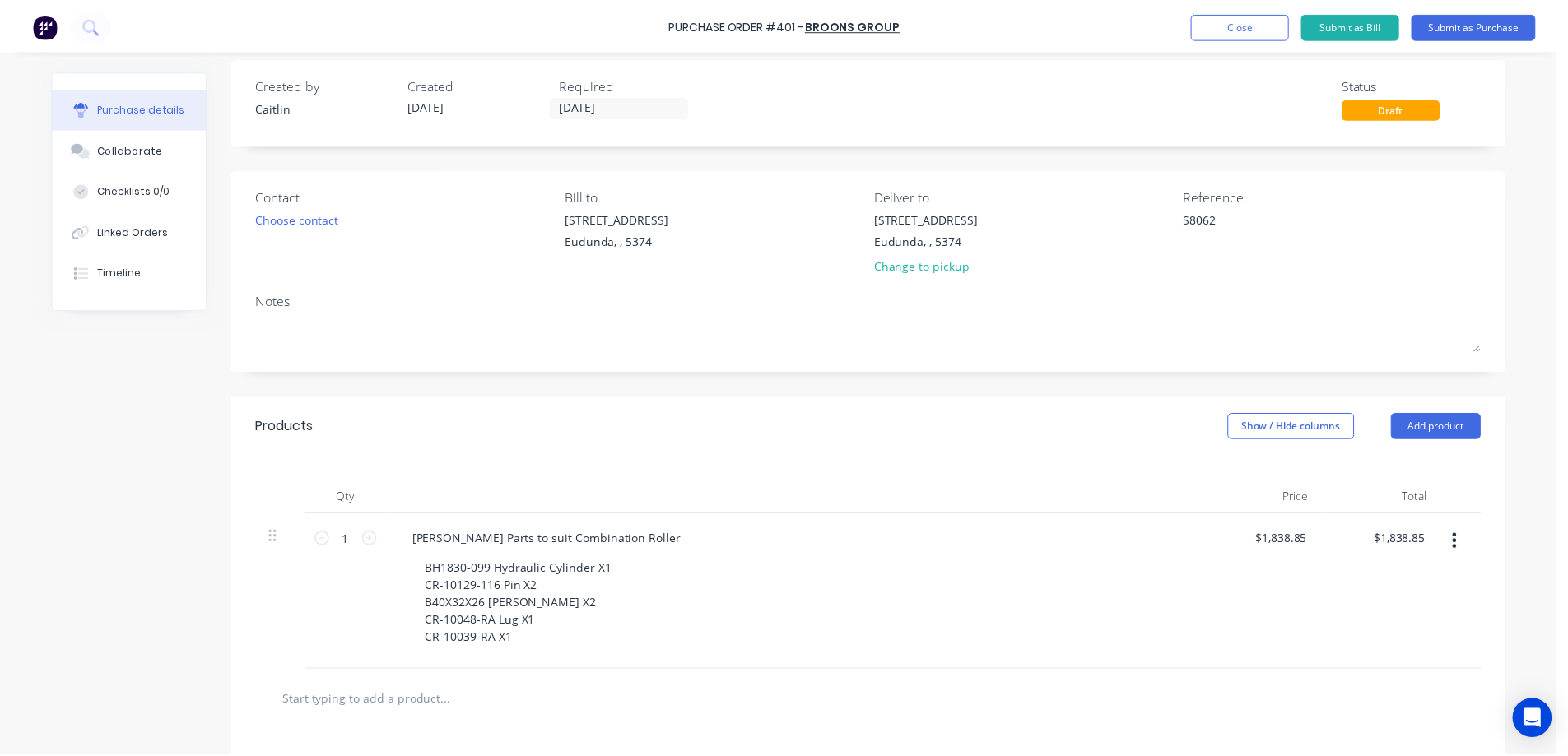
scroll to position [0, 0]
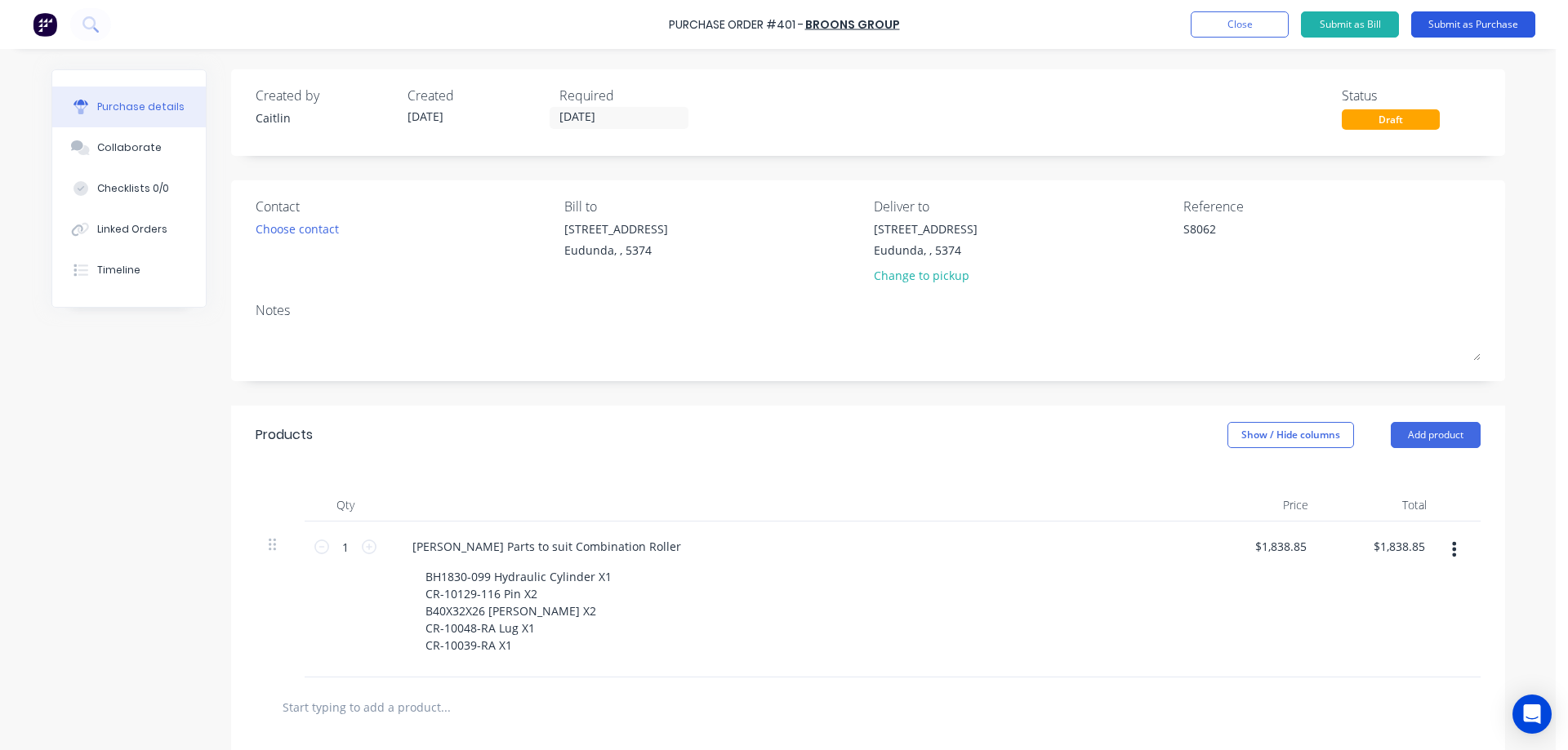
click at [1453, 21] on button "Submit as Purchase" at bounding box center [1473, 25] width 124 height 26
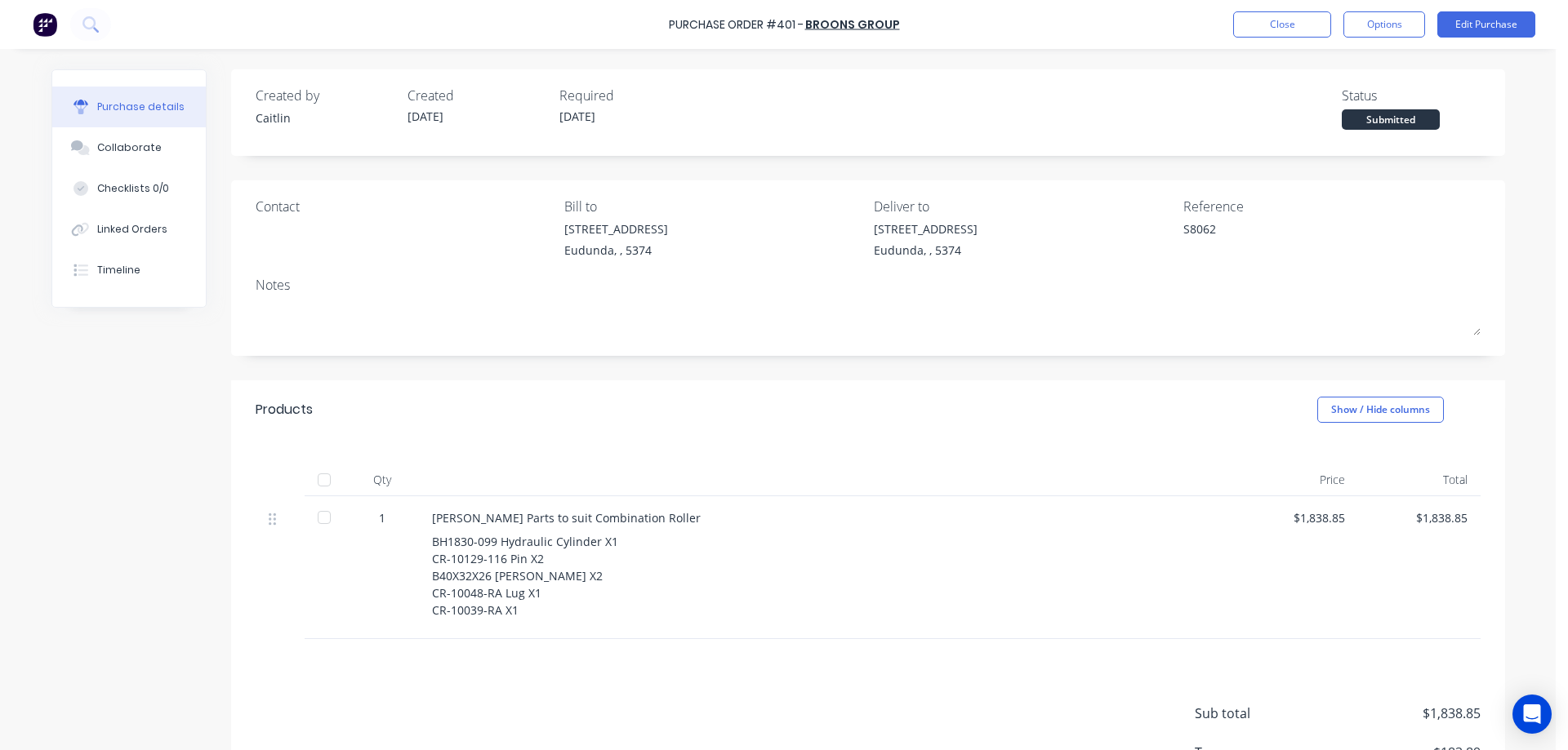
click at [319, 483] on div at bounding box center [324, 480] width 33 height 33
click at [1400, 30] on button "Options" at bounding box center [1384, 25] width 81 height 26
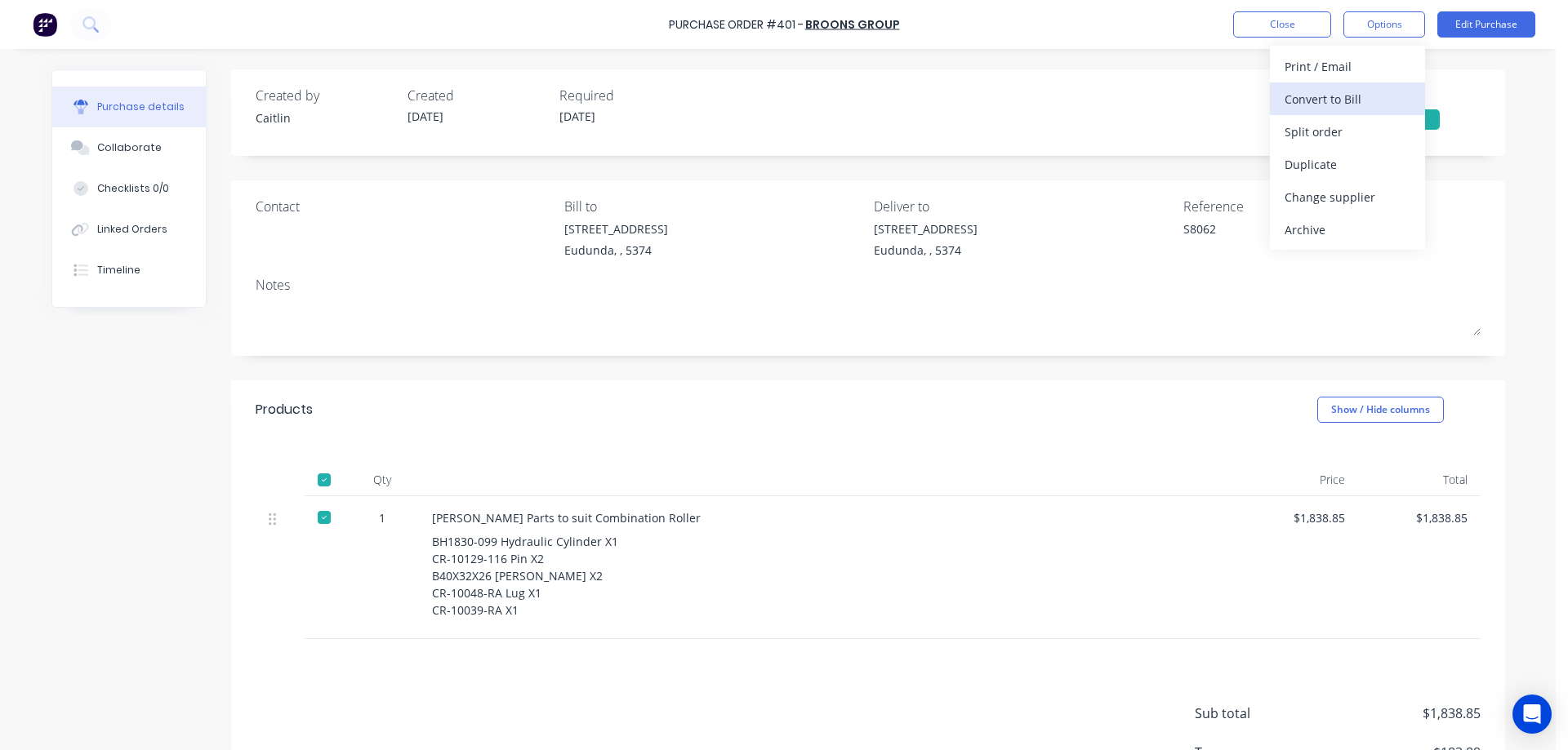
click at [1378, 102] on div "Convert to Bill" at bounding box center [1348, 98] width 126 height 24
type textarea "x"
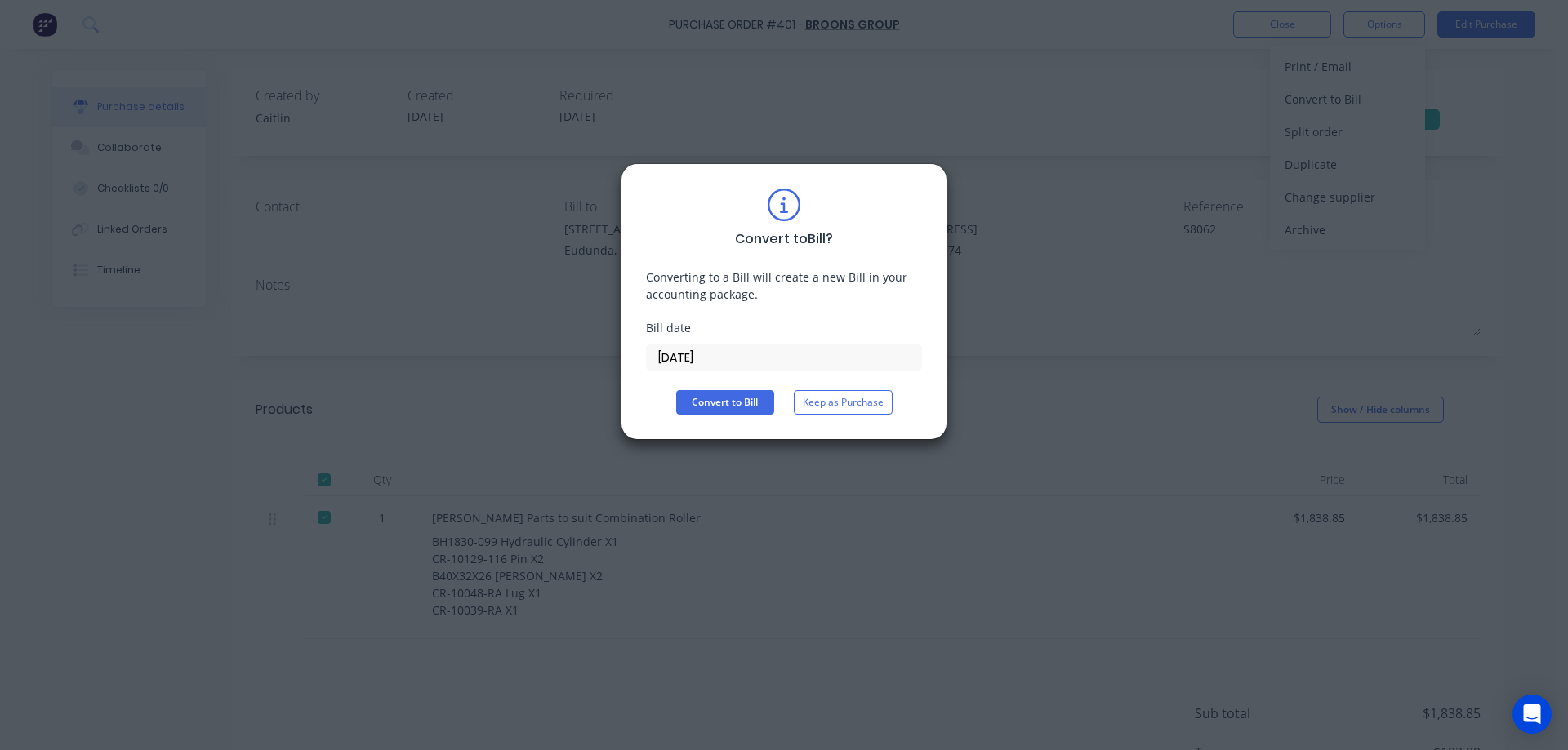
click at [787, 362] on input "[DATE]" at bounding box center [784, 358] width 274 height 25
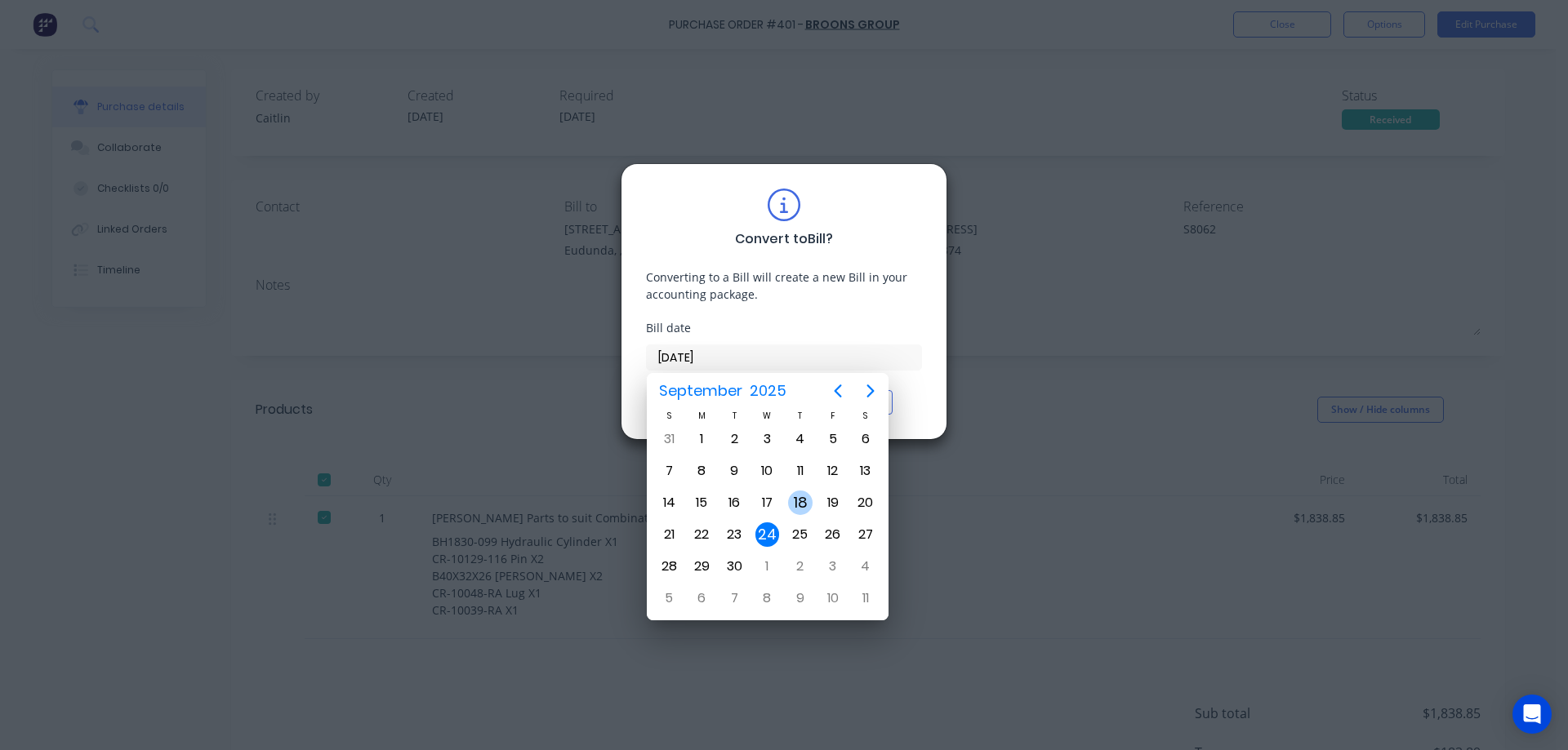
click at [790, 505] on div "18" at bounding box center [801, 503] width 25 height 25
type input "18/09/25"
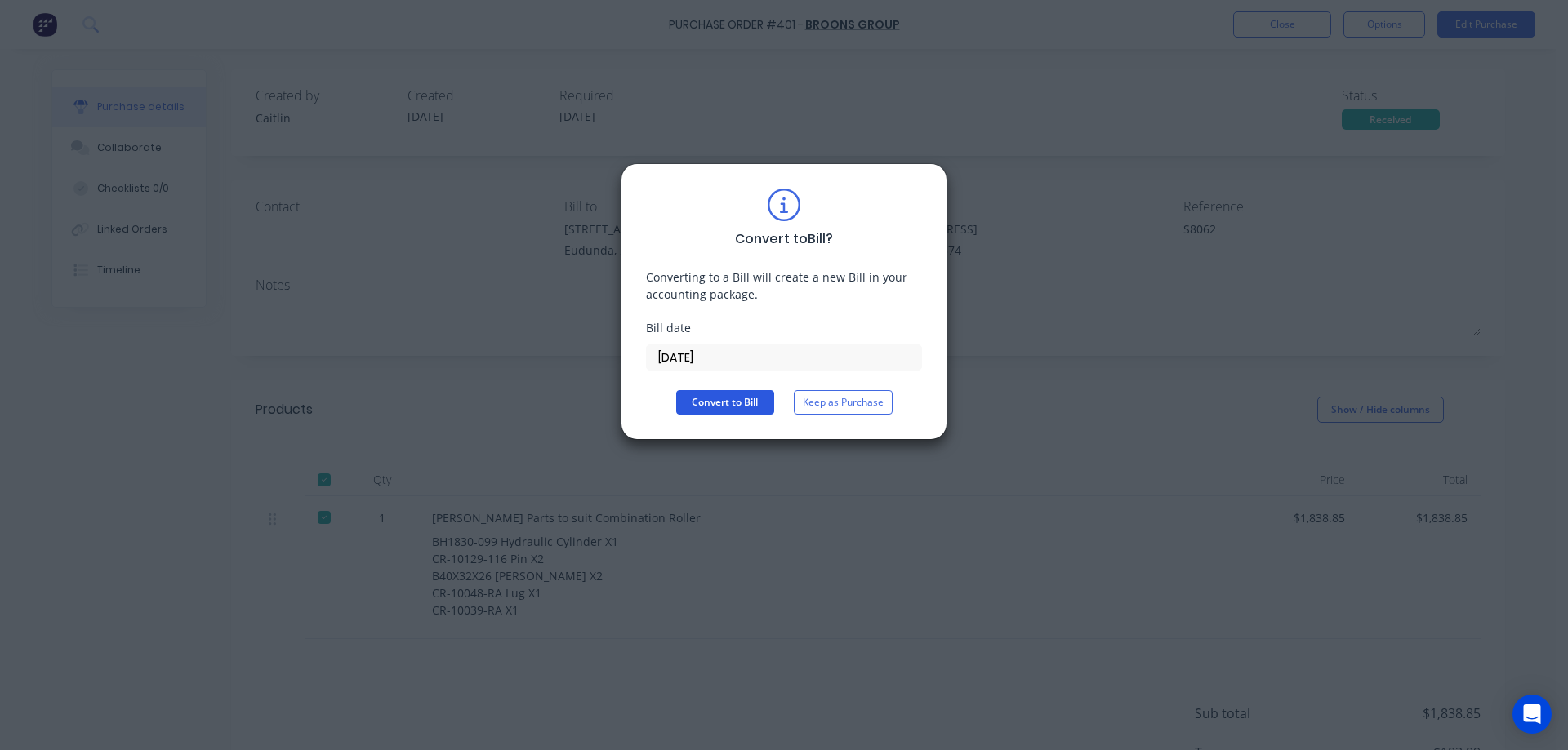
click at [741, 408] on button "Convert to Bill" at bounding box center [726, 403] width 98 height 25
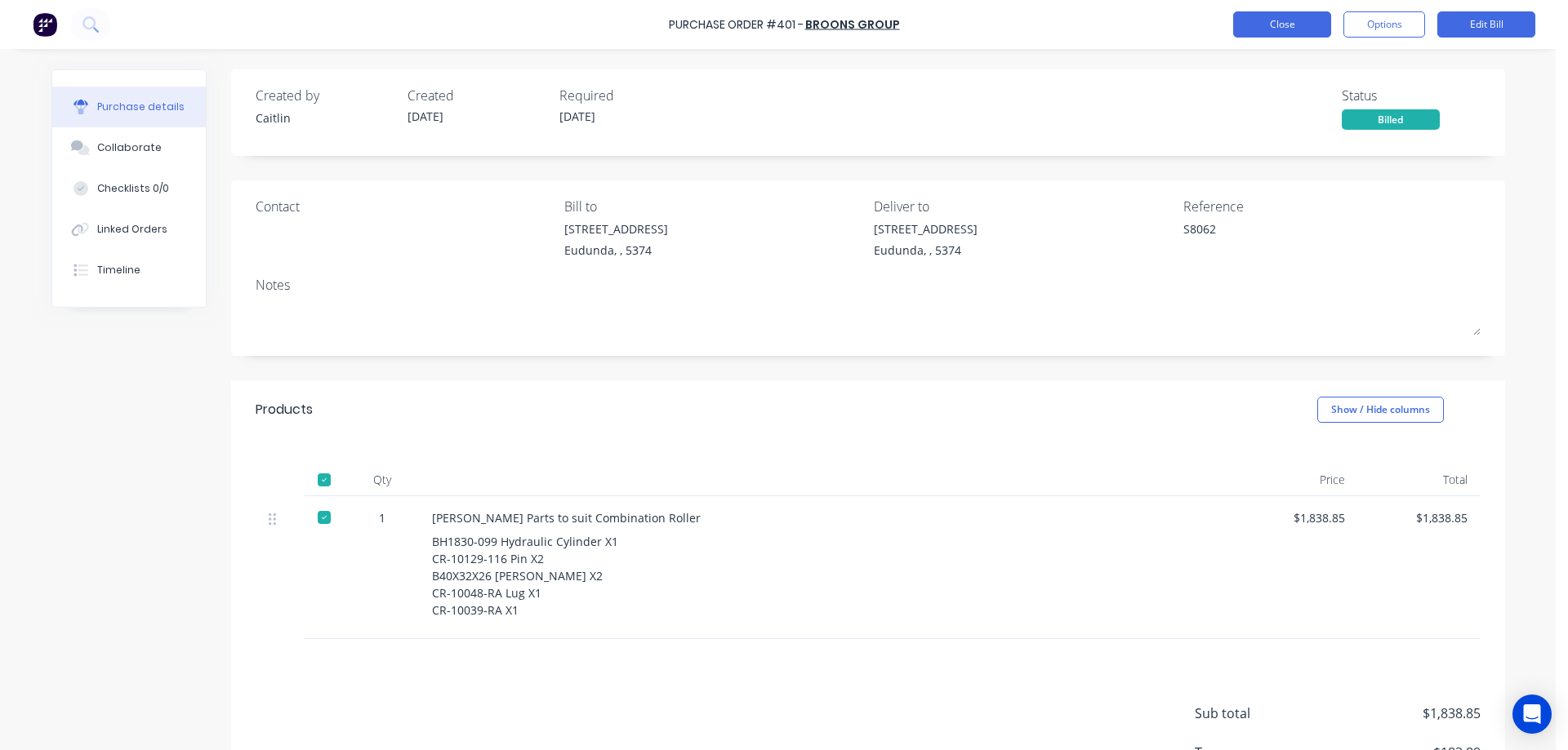
click at [1288, 22] on button "Close" at bounding box center [1282, 25] width 98 height 26
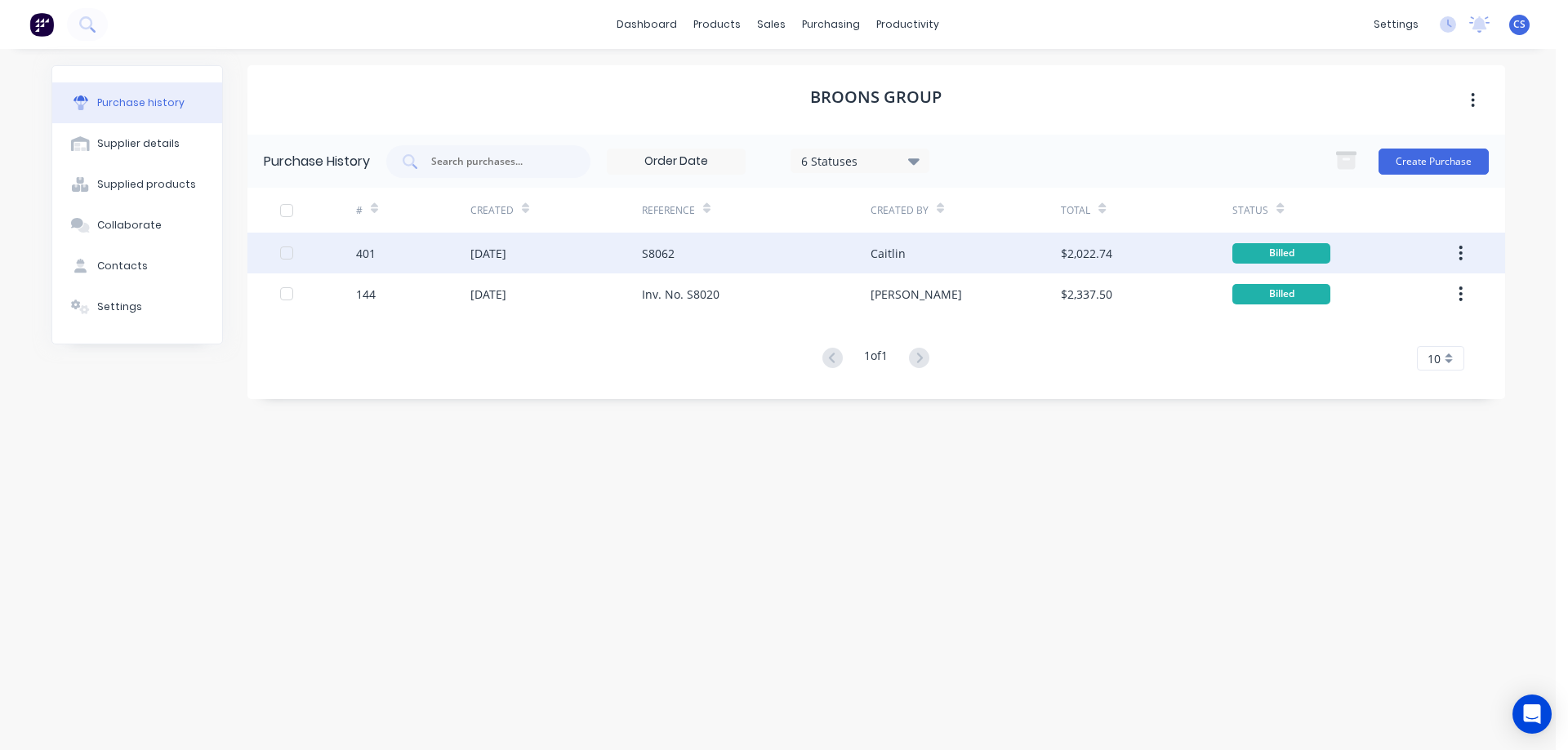
click at [470, 267] on div "[DATE]" at bounding box center [555, 253] width 171 height 41
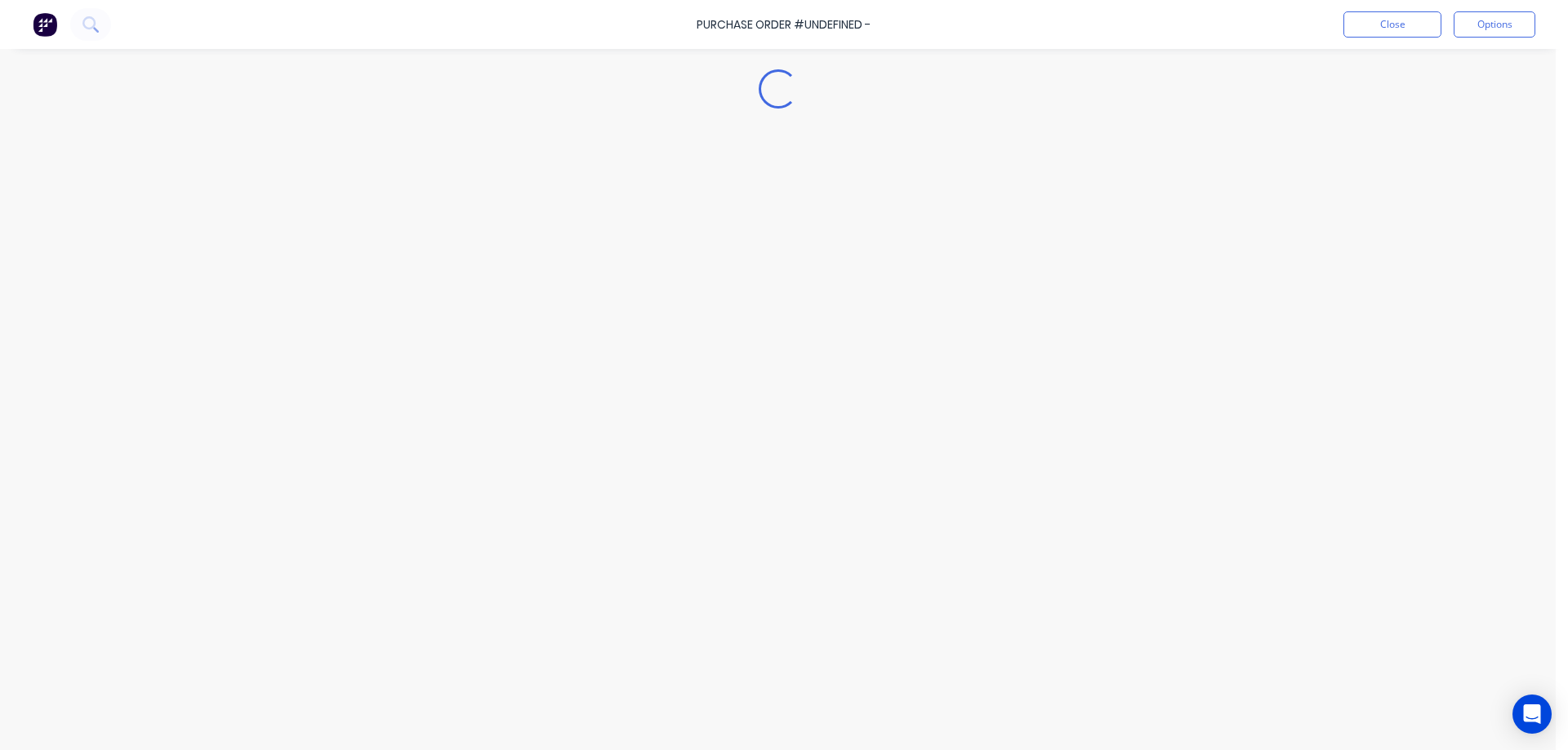
type textarea "x"
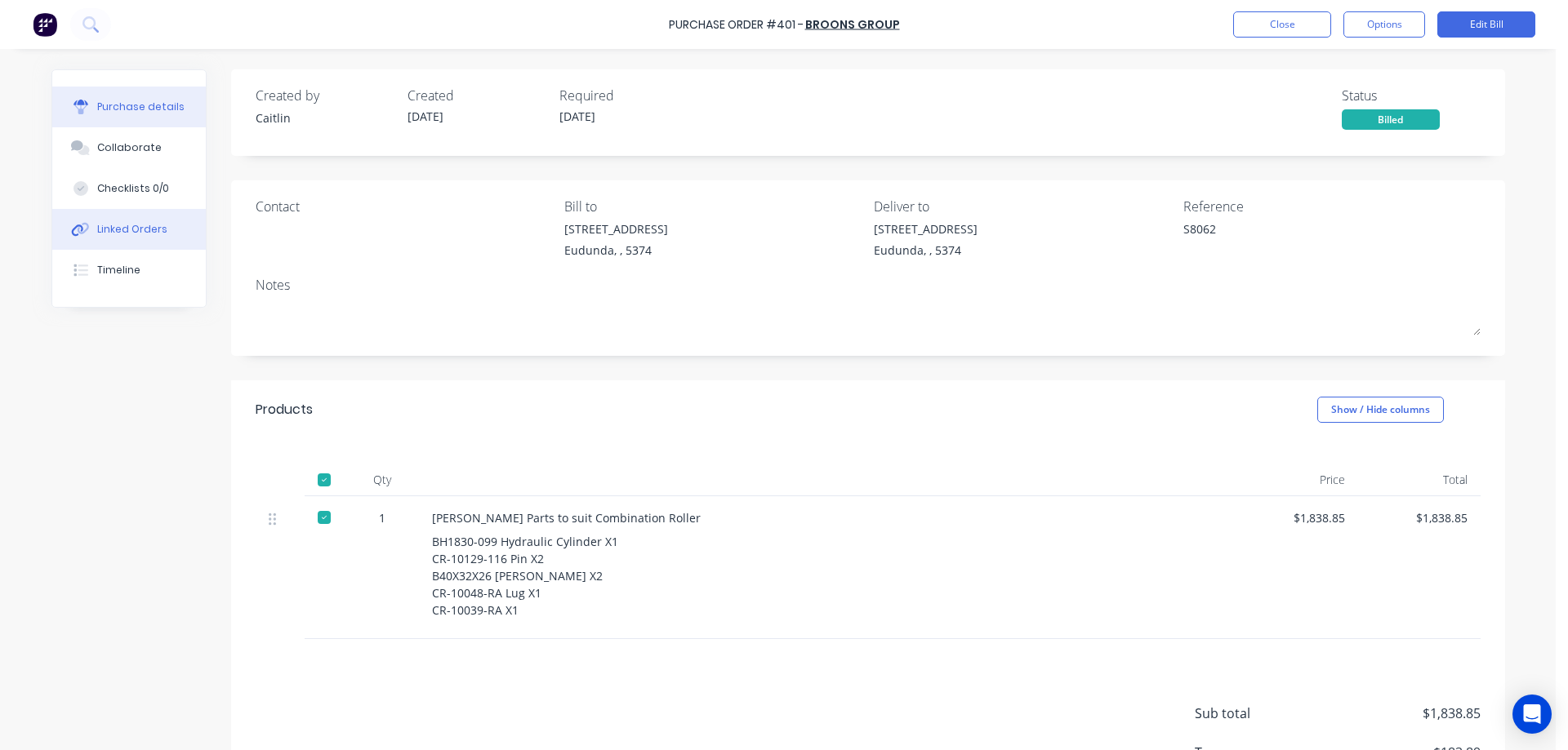
click at [149, 230] on div "Linked Orders" at bounding box center [132, 230] width 70 height 15
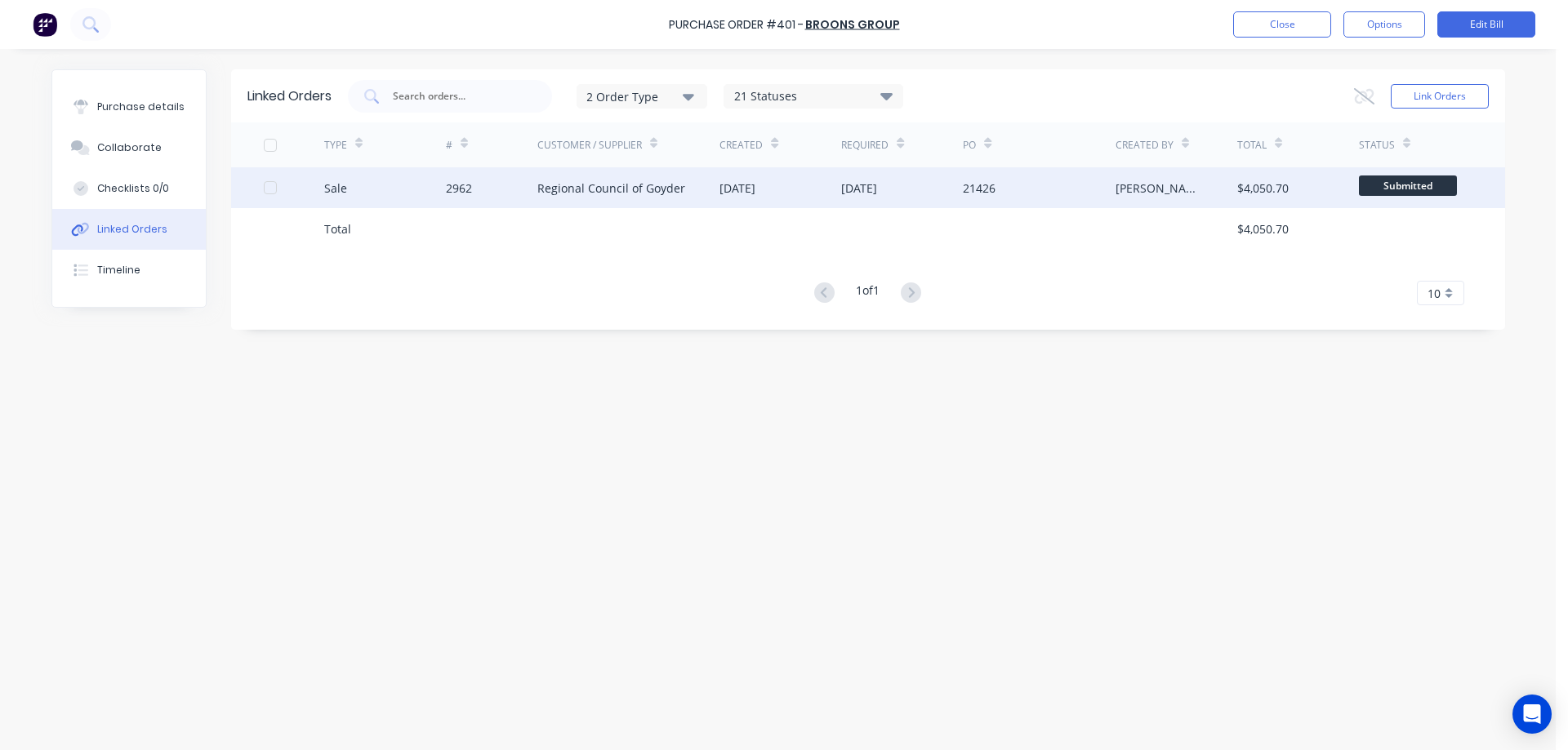
click at [584, 185] on div "Regional Council of Goyder" at bounding box center [611, 188] width 148 height 17
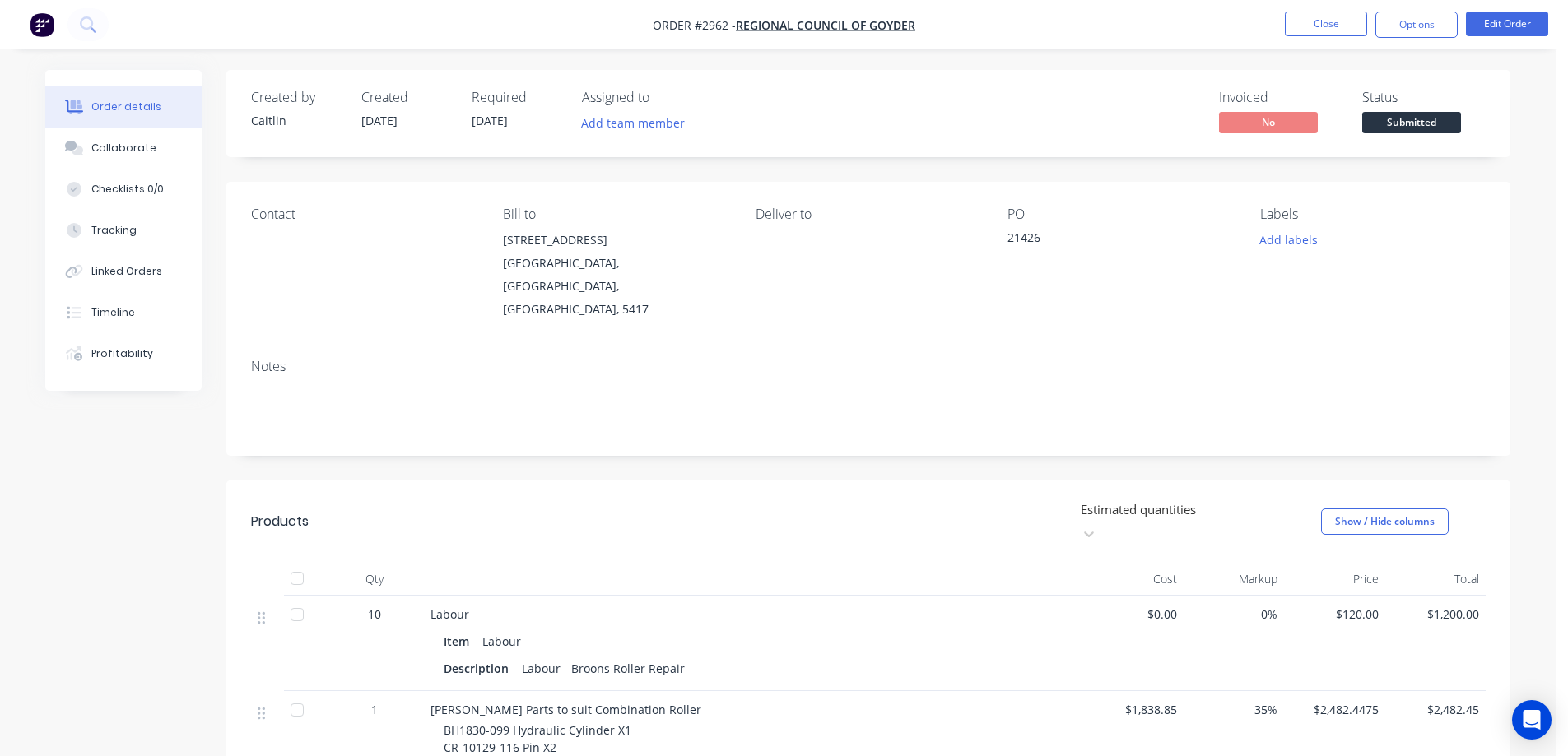
click at [1399, 121] on span "Submitted" at bounding box center [1413, 122] width 99 height 21
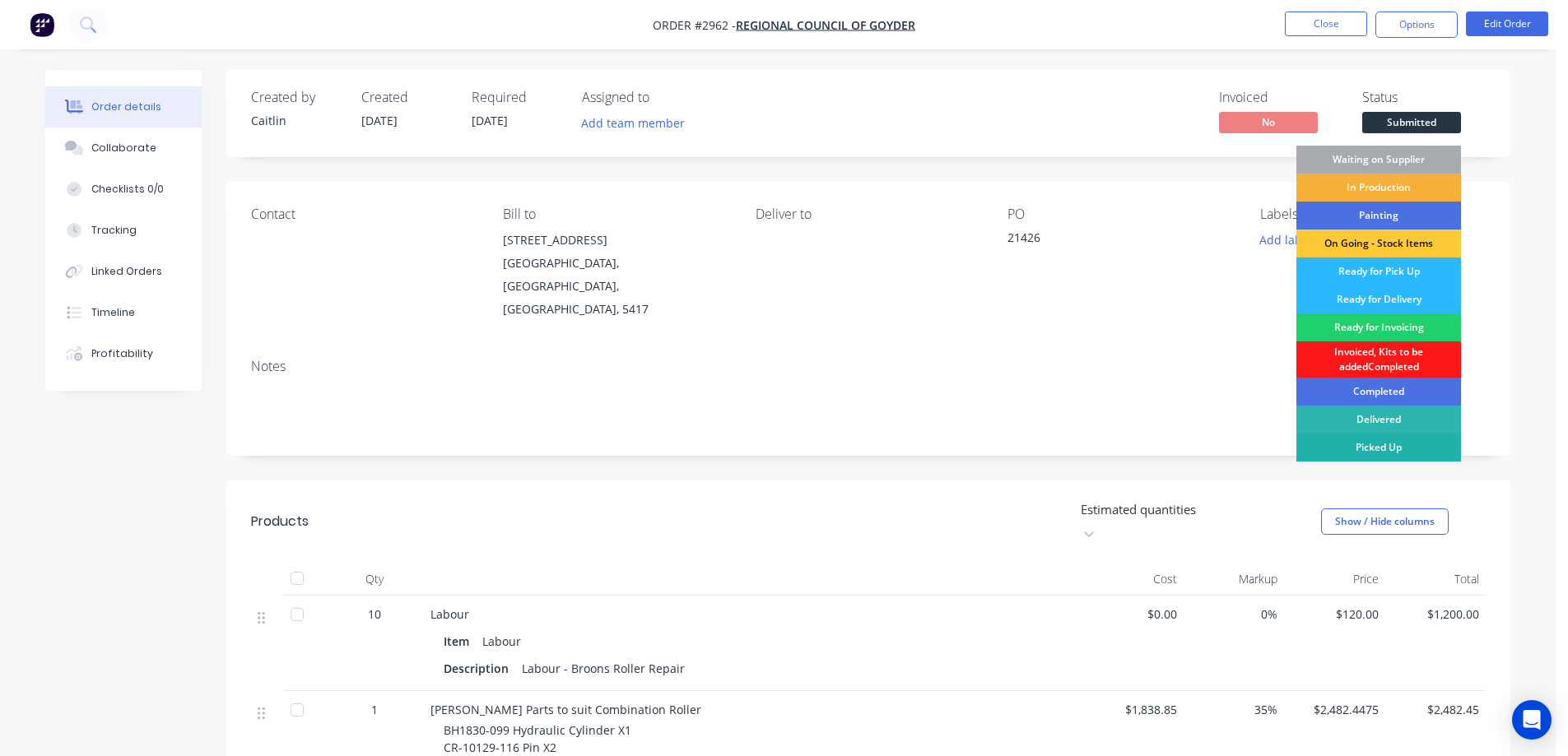
click at [1418, 439] on div "Picked Up" at bounding box center [1378, 447] width 165 height 28
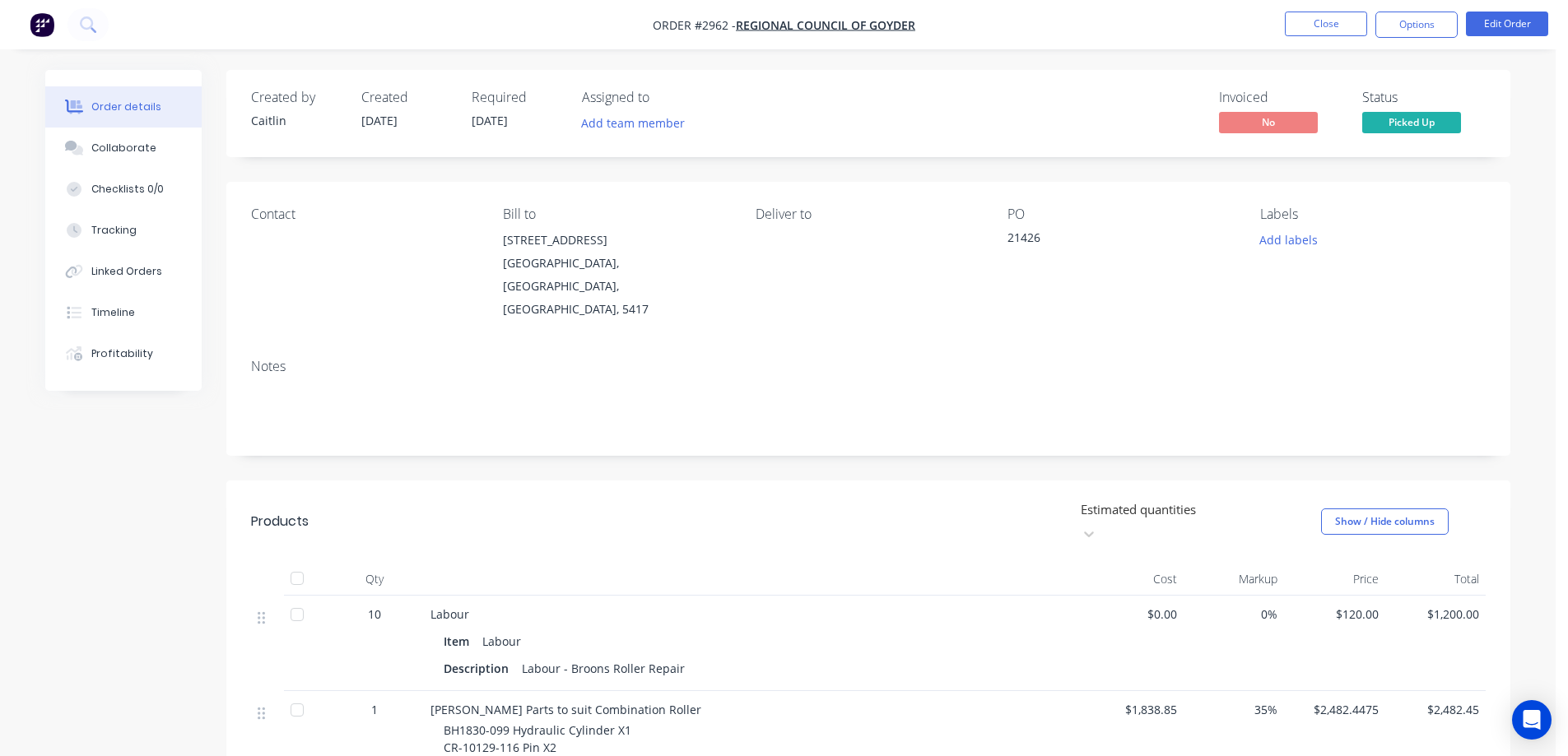
click at [279, 250] on div "Contact" at bounding box center [363, 264] width 226 height 114
click at [262, 223] on div "Contact" at bounding box center [363, 264] width 226 height 114
click at [268, 232] on div "Contact" at bounding box center [363, 264] width 226 height 114
click at [1498, 21] on button "Edit Order" at bounding box center [1507, 24] width 82 height 25
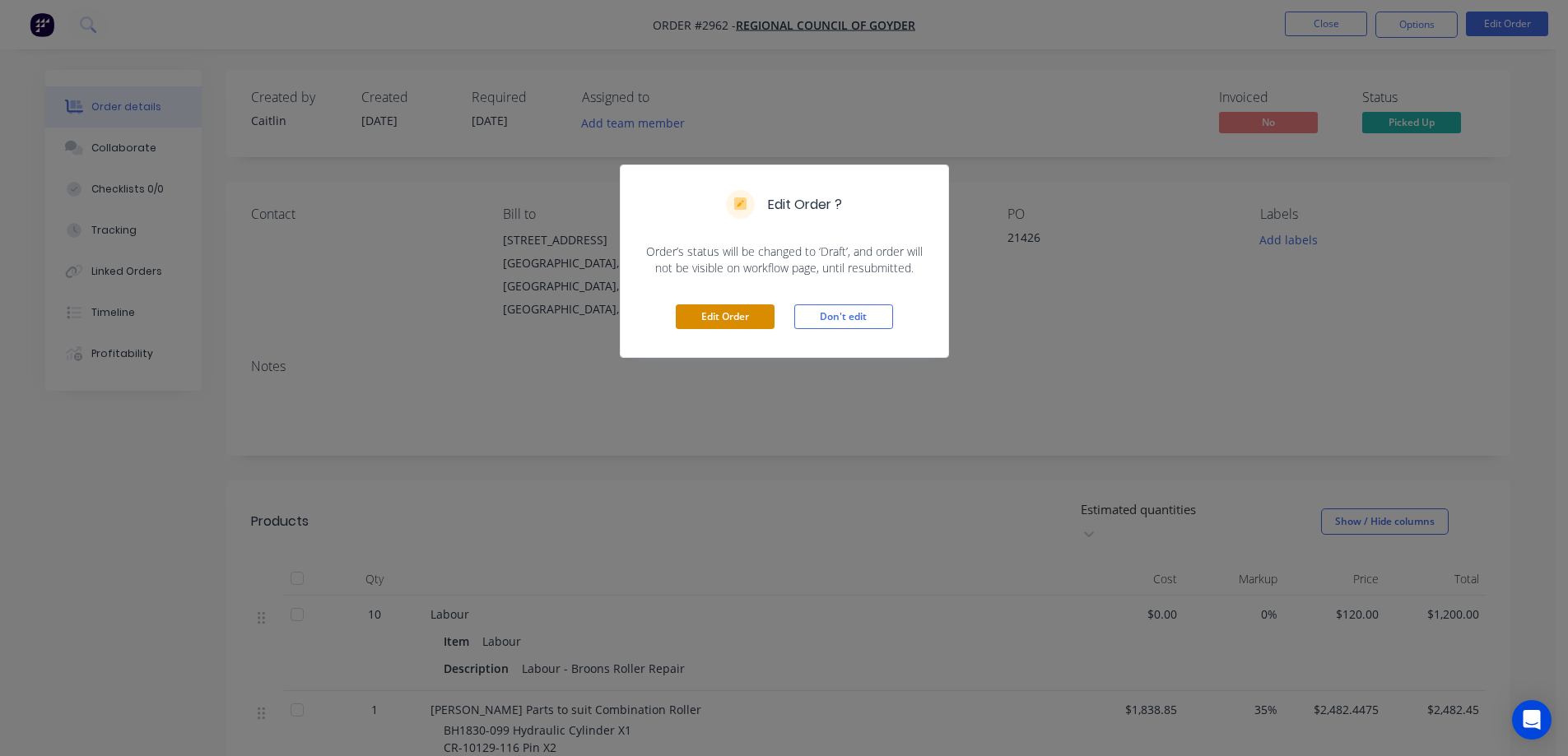
click at [701, 326] on button "Edit Order" at bounding box center [726, 317] width 99 height 25
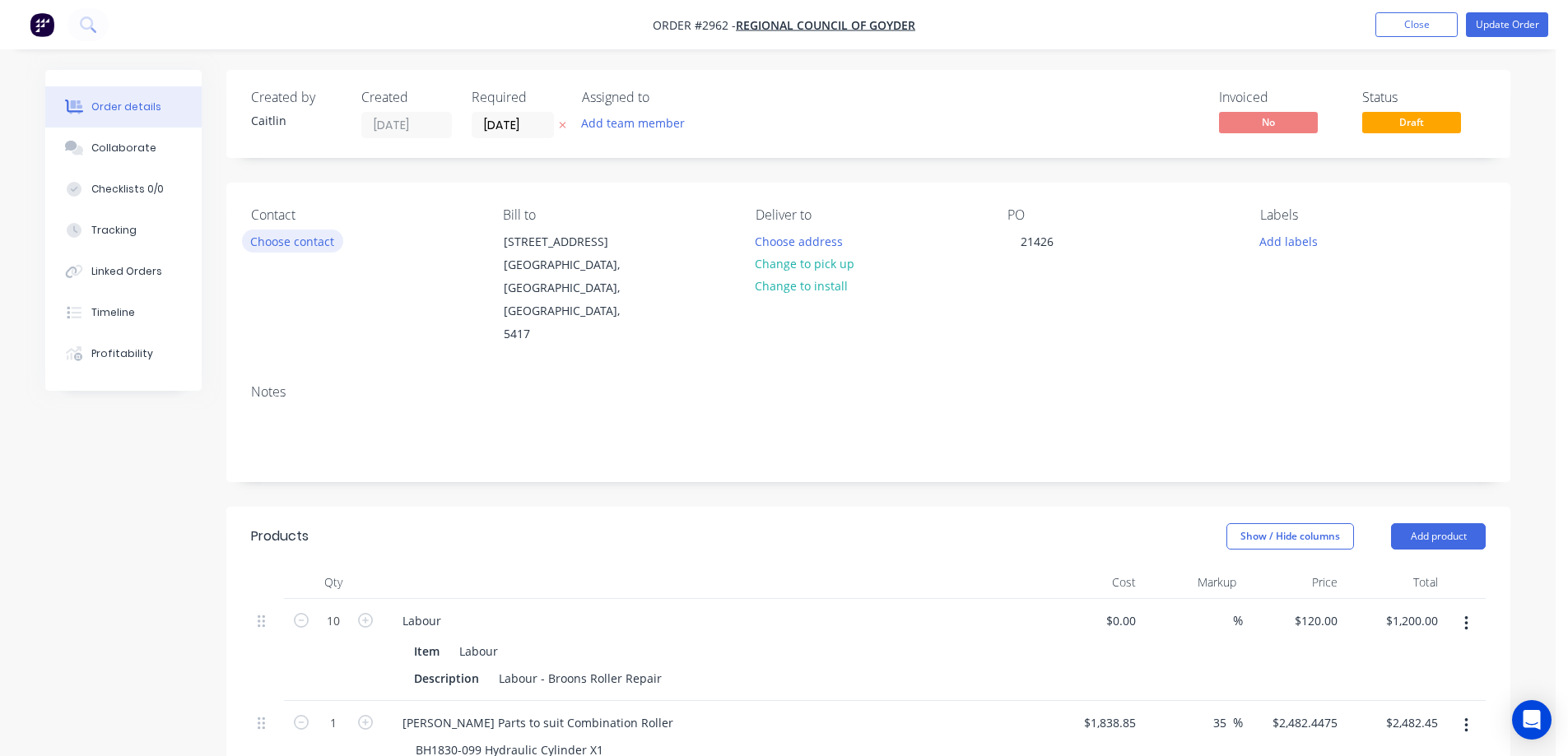
click at [279, 240] on button "Choose contact" at bounding box center [293, 240] width 101 height 22
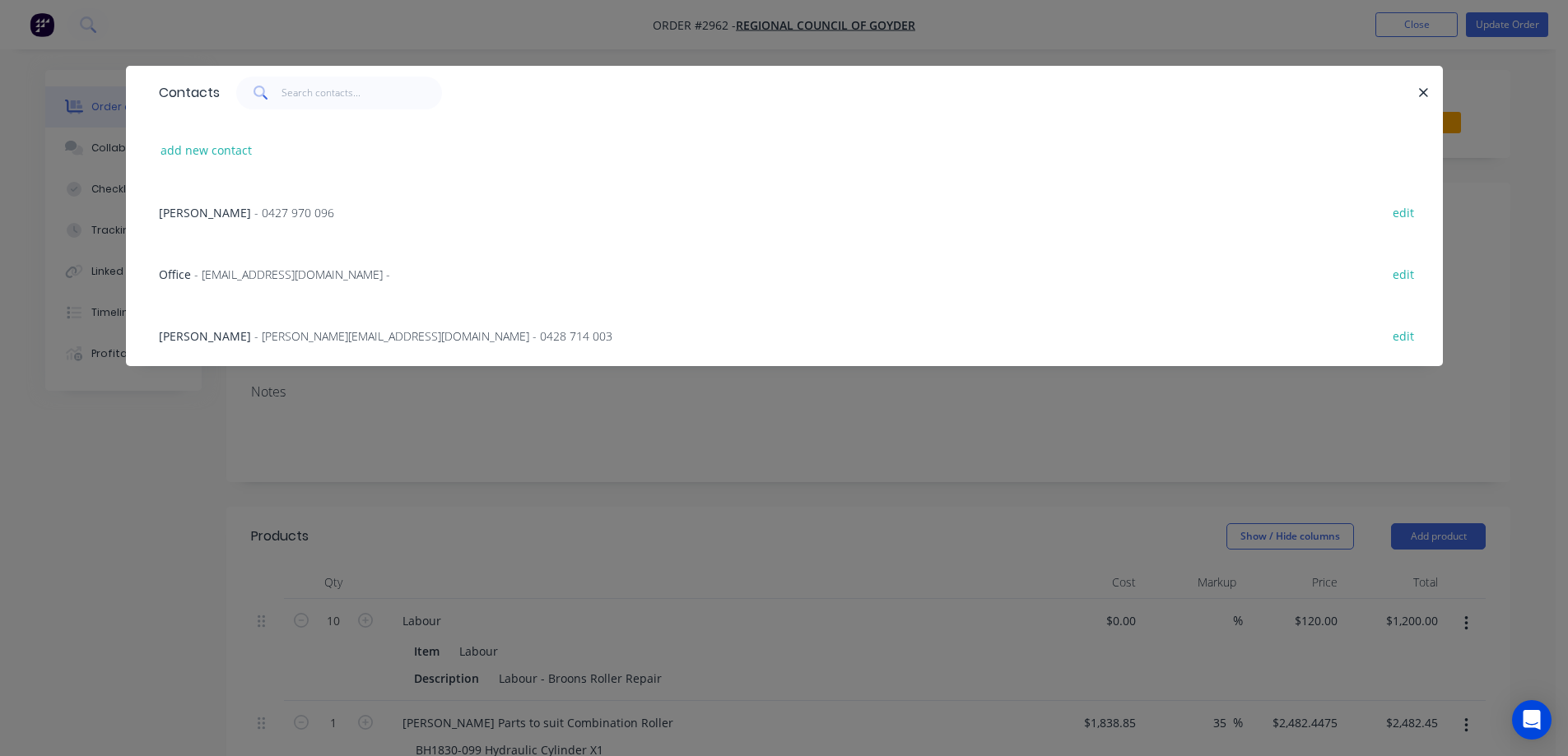
click at [352, 335] on span "- lanning@goyder.sa.gov.au - 0428 714 003" at bounding box center [433, 336] width 358 height 15
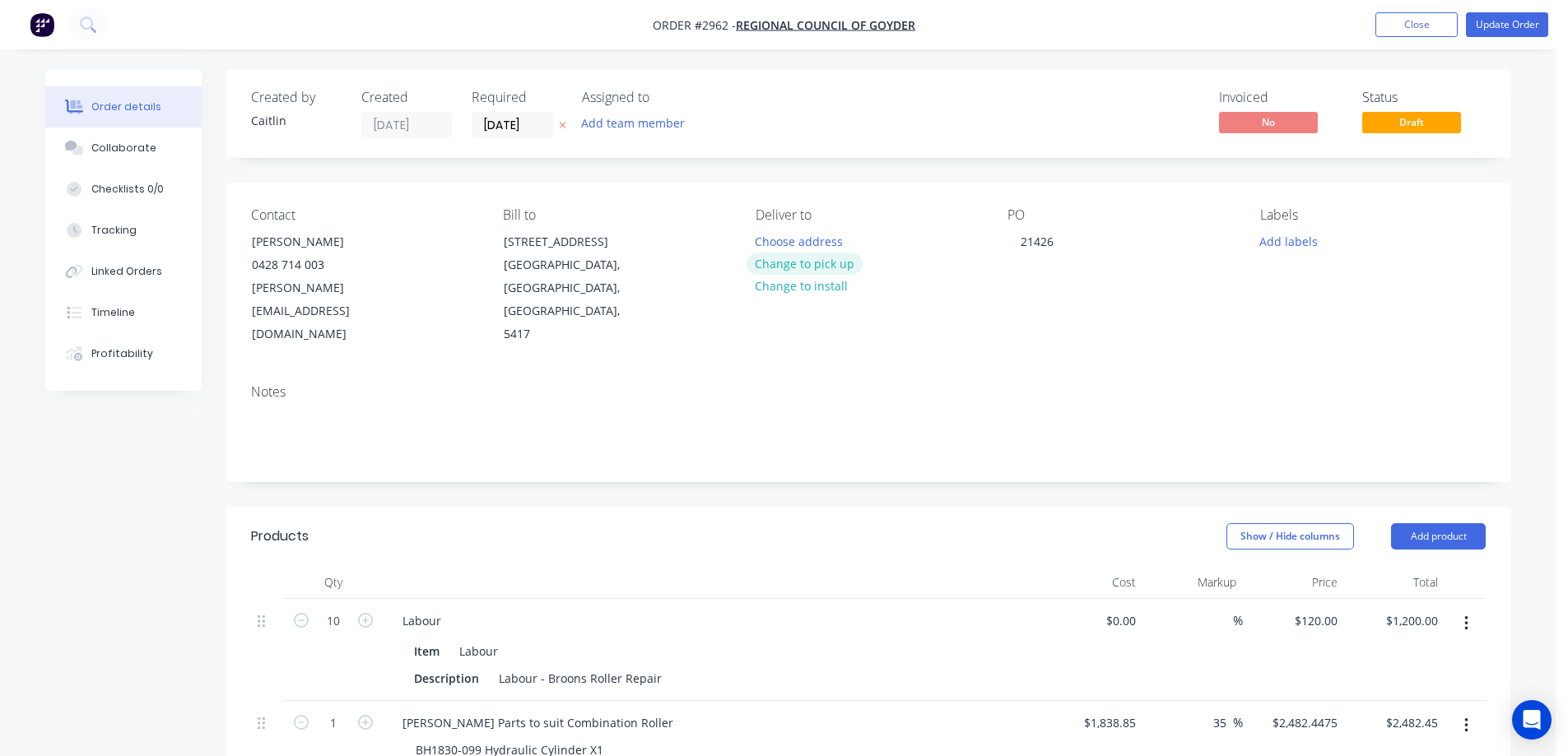
click at [820, 270] on button "Change to pick up" at bounding box center [805, 263] width 117 height 22
click at [1304, 250] on button "Add labels" at bounding box center [1288, 240] width 75 height 22
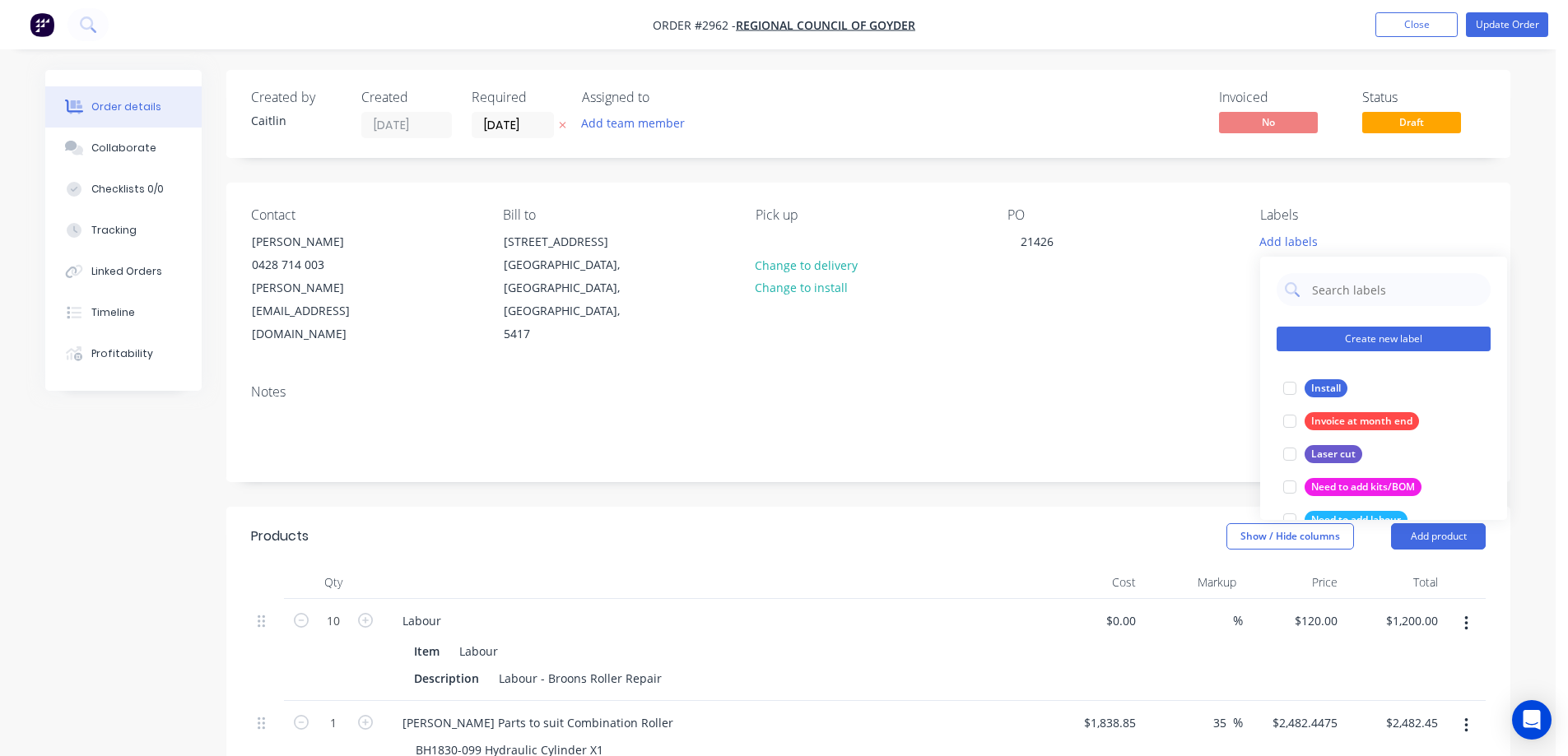
scroll to position [165, 0]
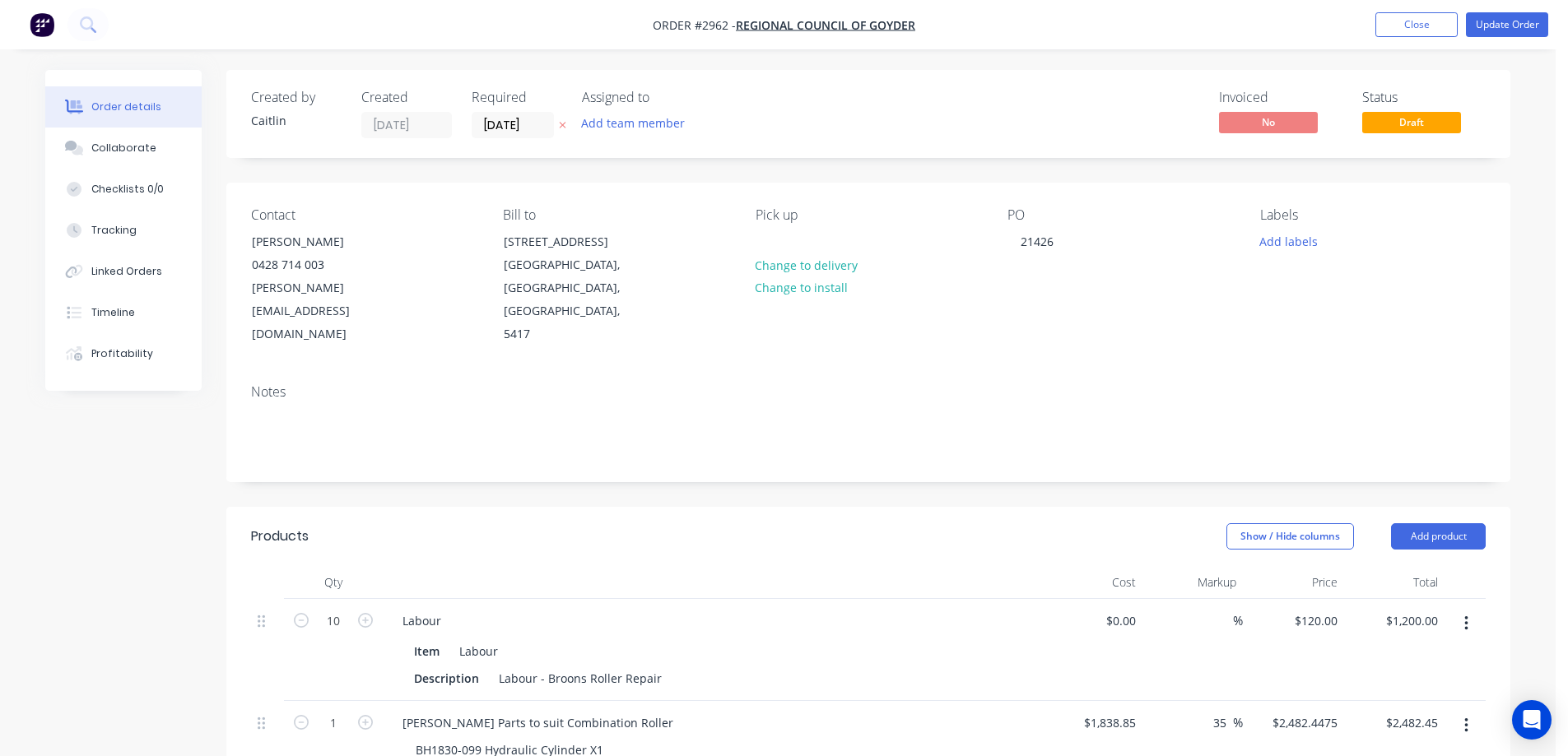
click at [1531, 306] on div "Order details Collaborate Checklists 0/0 Tracking Linked Orders Timeline Profit…" at bounding box center [777, 659] width 1556 height 1318
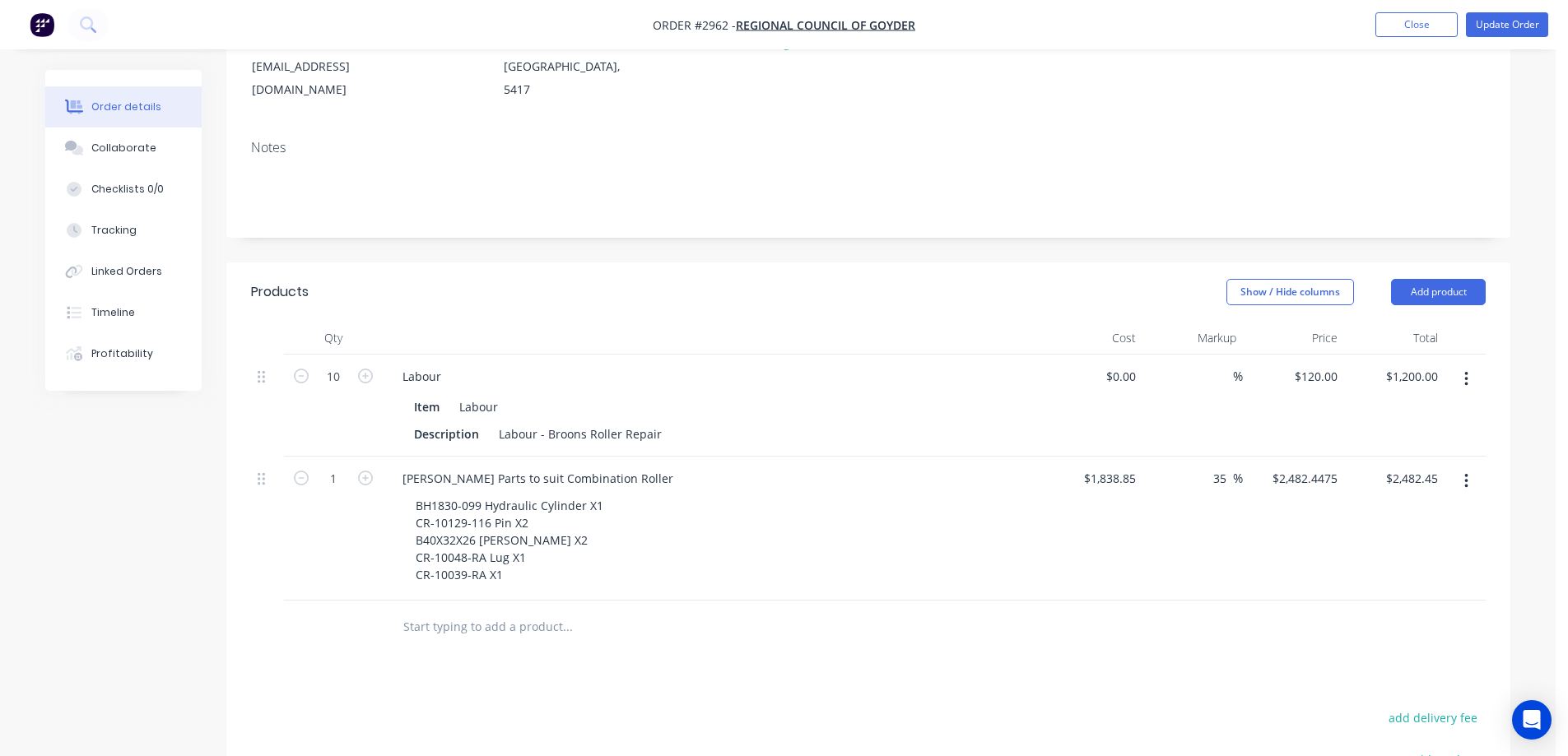
scroll to position [269, 0]
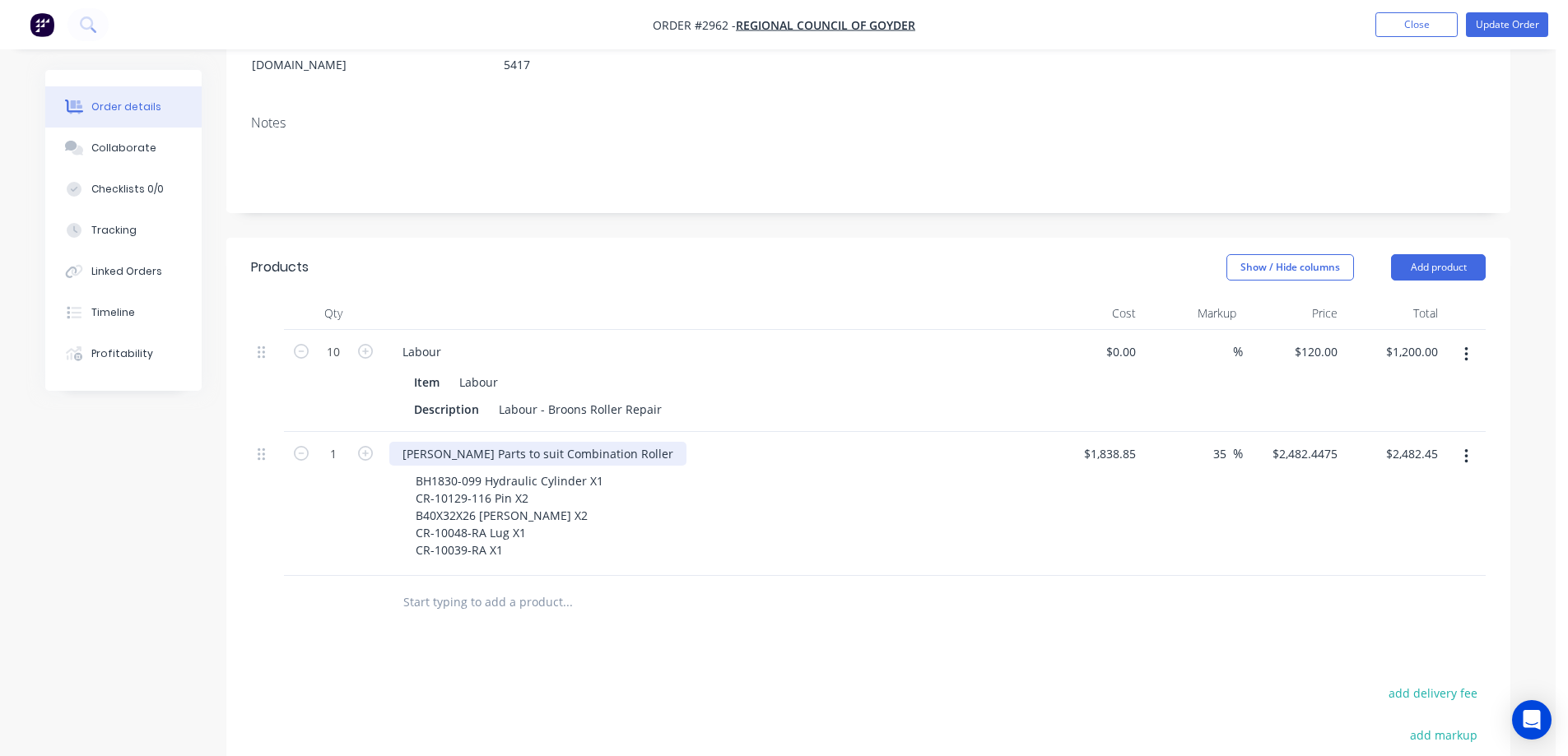
click at [417, 442] on div "Sapre Parts to suit Combination Roller" at bounding box center [538, 454] width 298 height 24
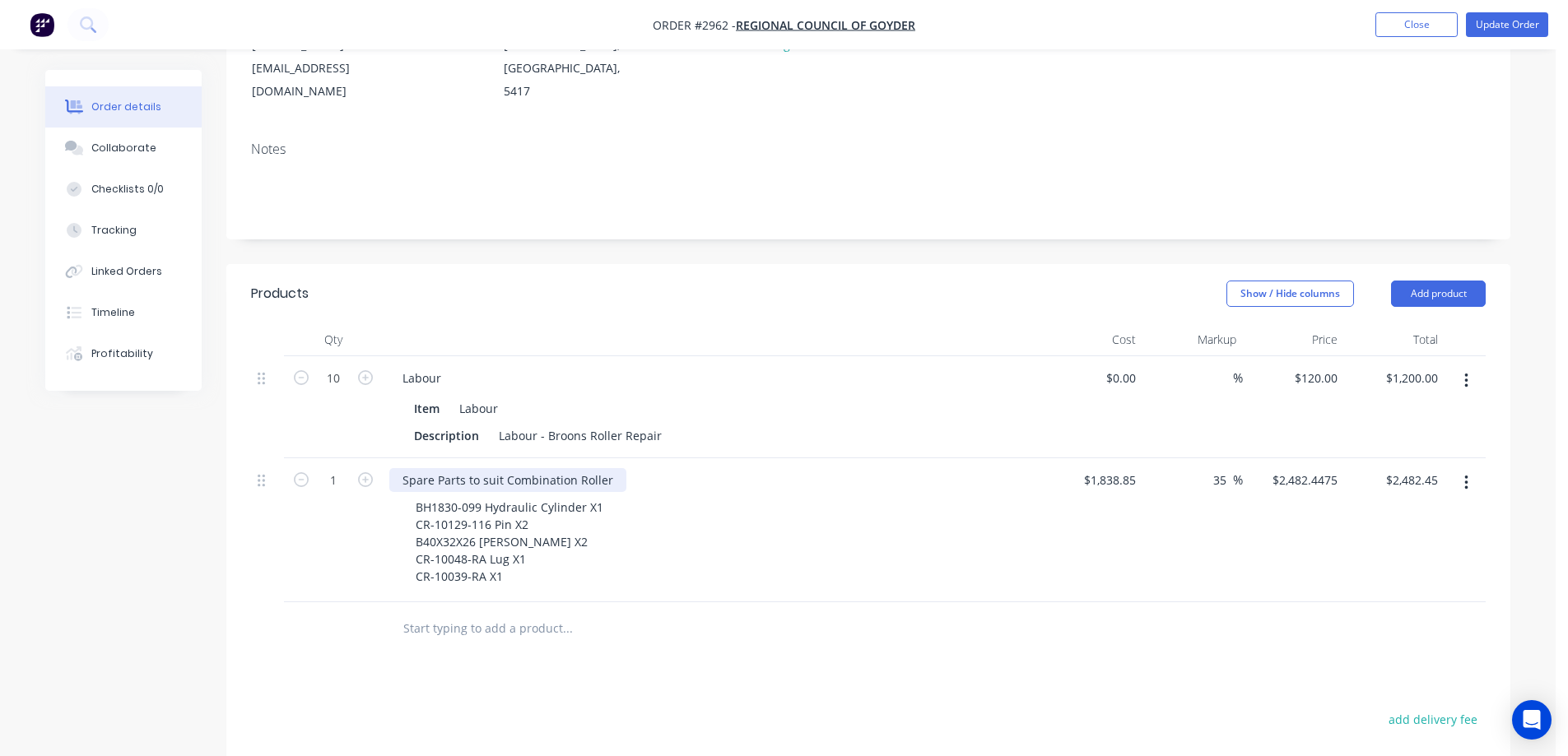
scroll to position [247, 0]
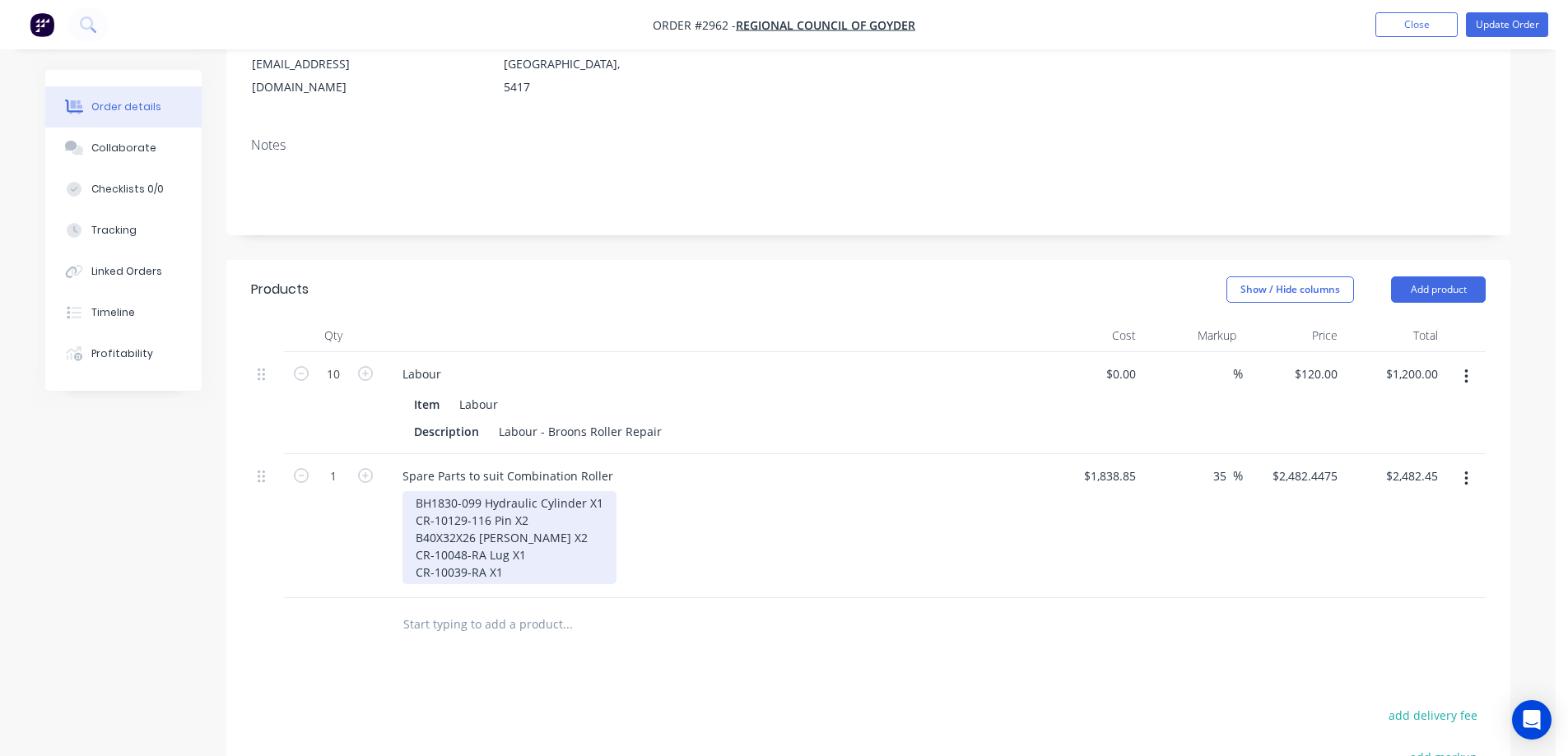
click at [570, 491] on div "BH1830-099 Hydraulic Cylinder X1 CR-10129-116 Pin X2 B40X32X26 Bush X2 CR-10048…" at bounding box center [509, 538] width 214 height 93
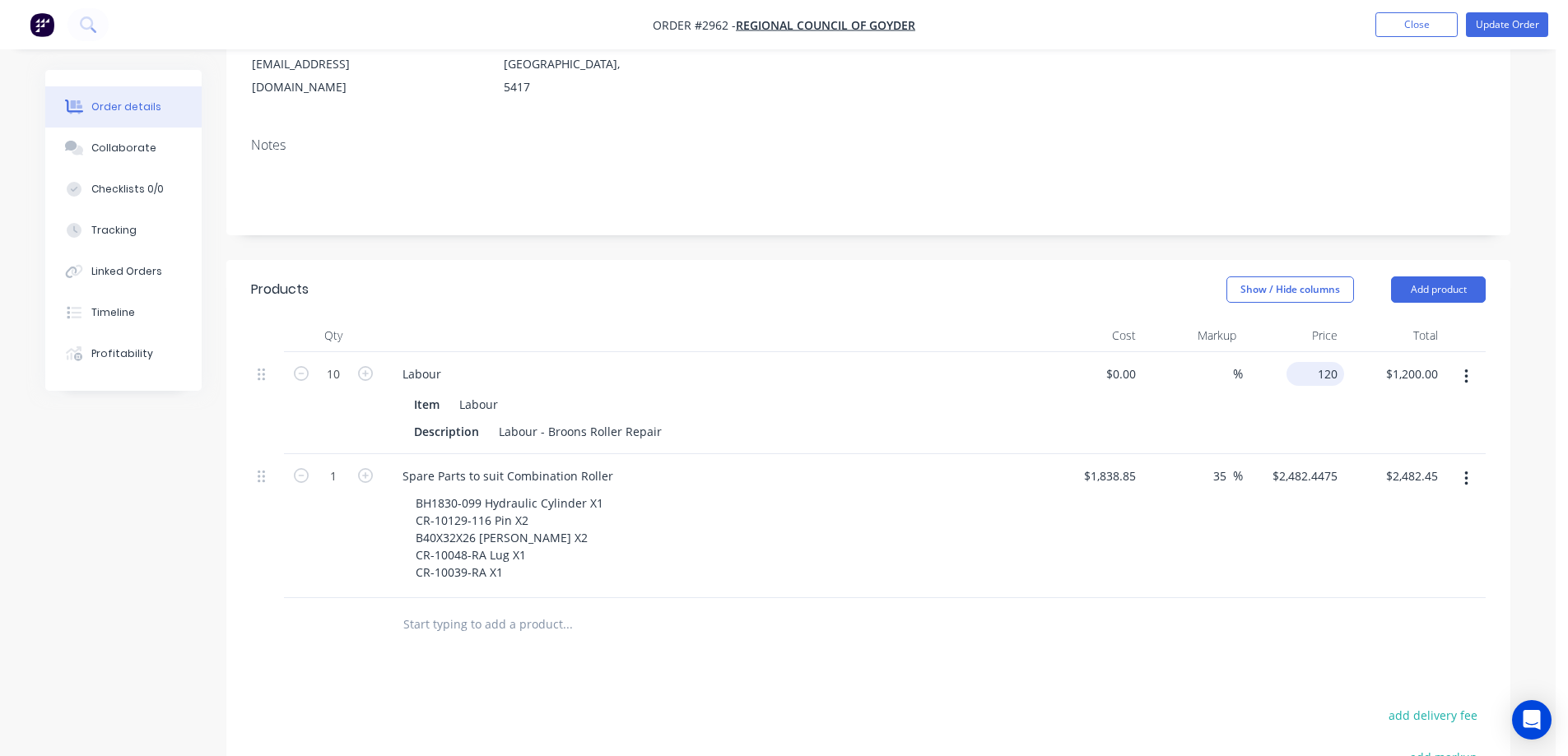
click at [1339, 362] on input "120" at bounding box center [1319, 374] width 52 height 24
click at [1176, 599] on div at bounding box center [868, 625] width 1235 height 53
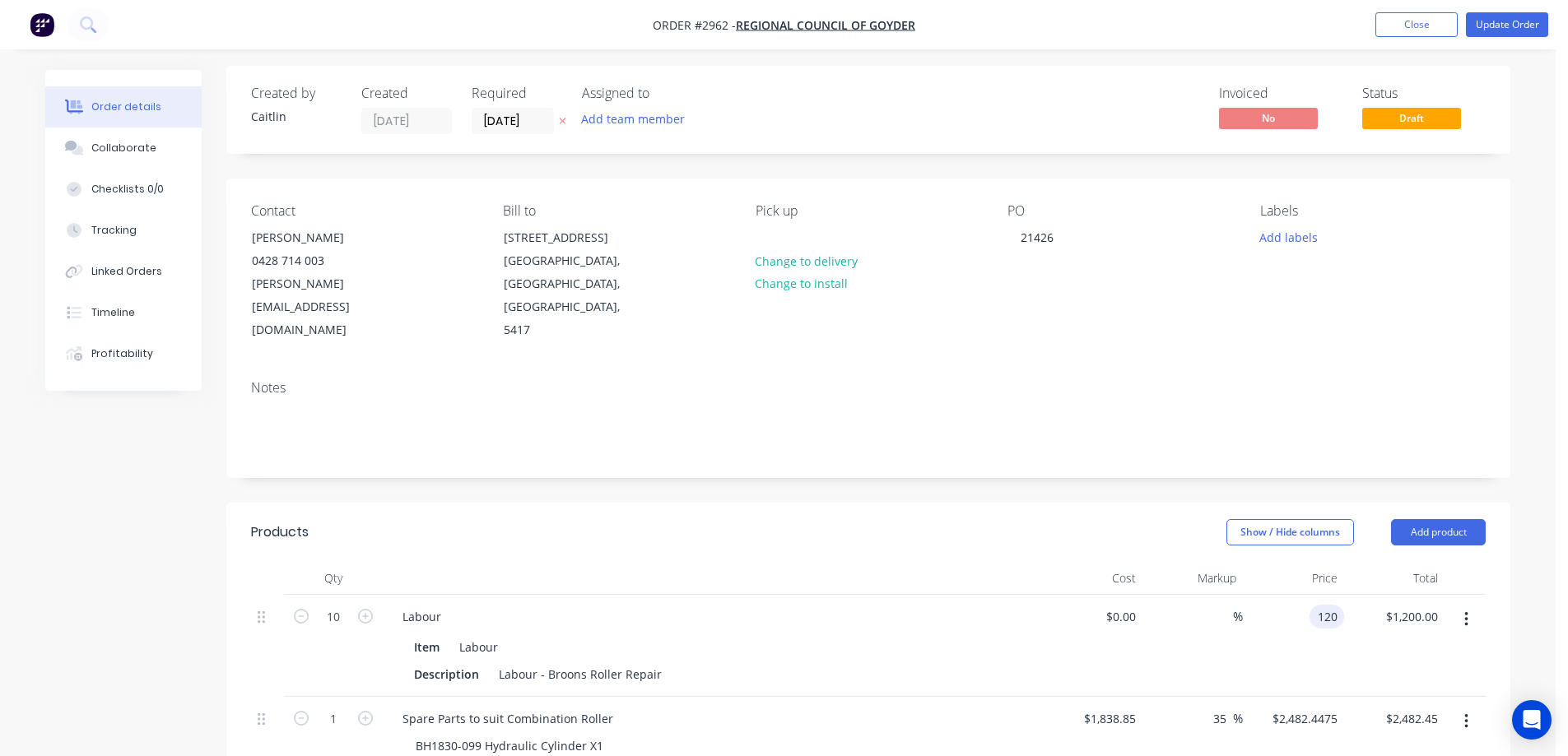
scroll to position [0, 0]
type input "$120.00"
click at [1502, 249] on div "Contact Luke Anning 0428 714 003 lanning@goyder.sa.gov.au Bill to 1 Market Squa…" at bounding box center [868, 277] width 1285 height 189
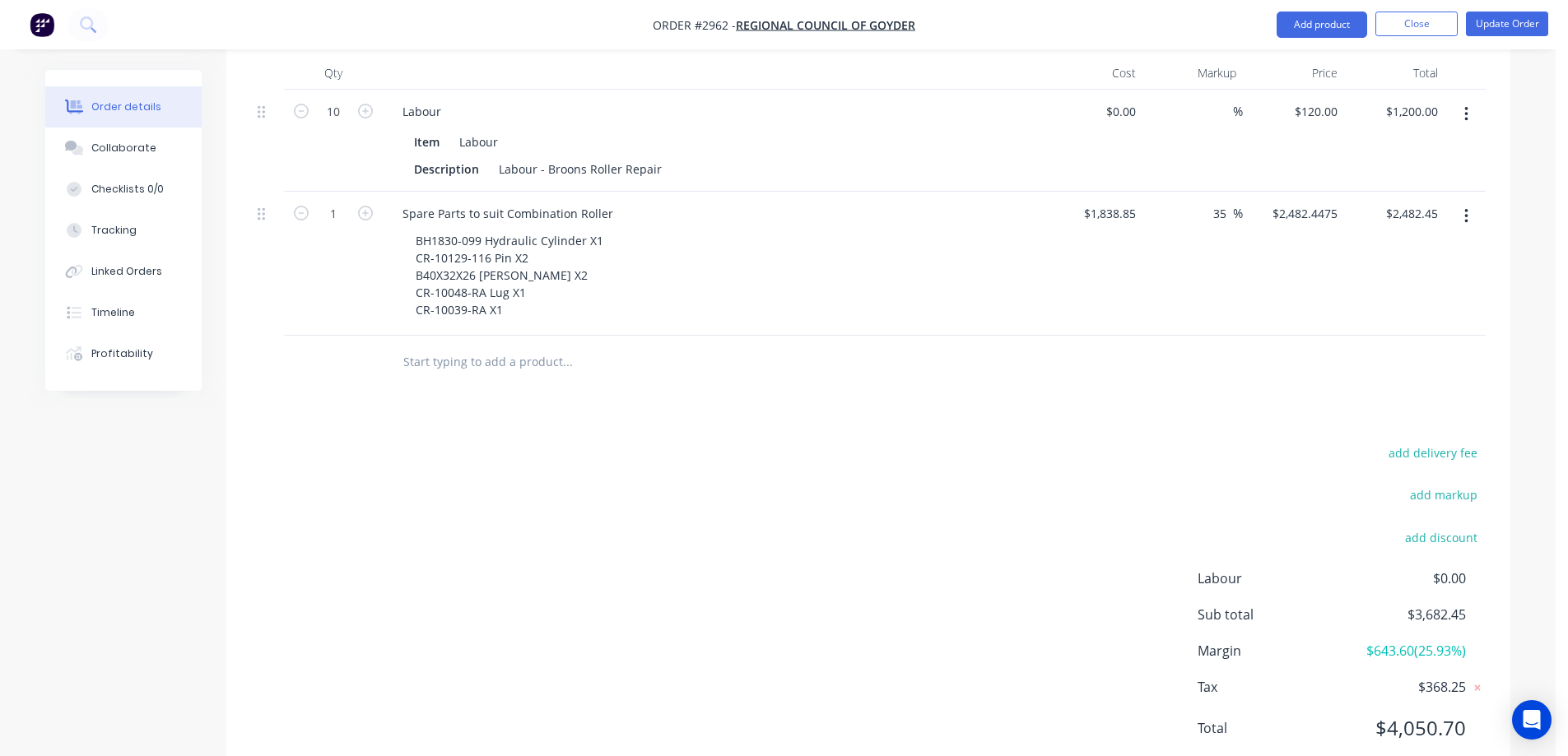
scroll to position [516, 0]
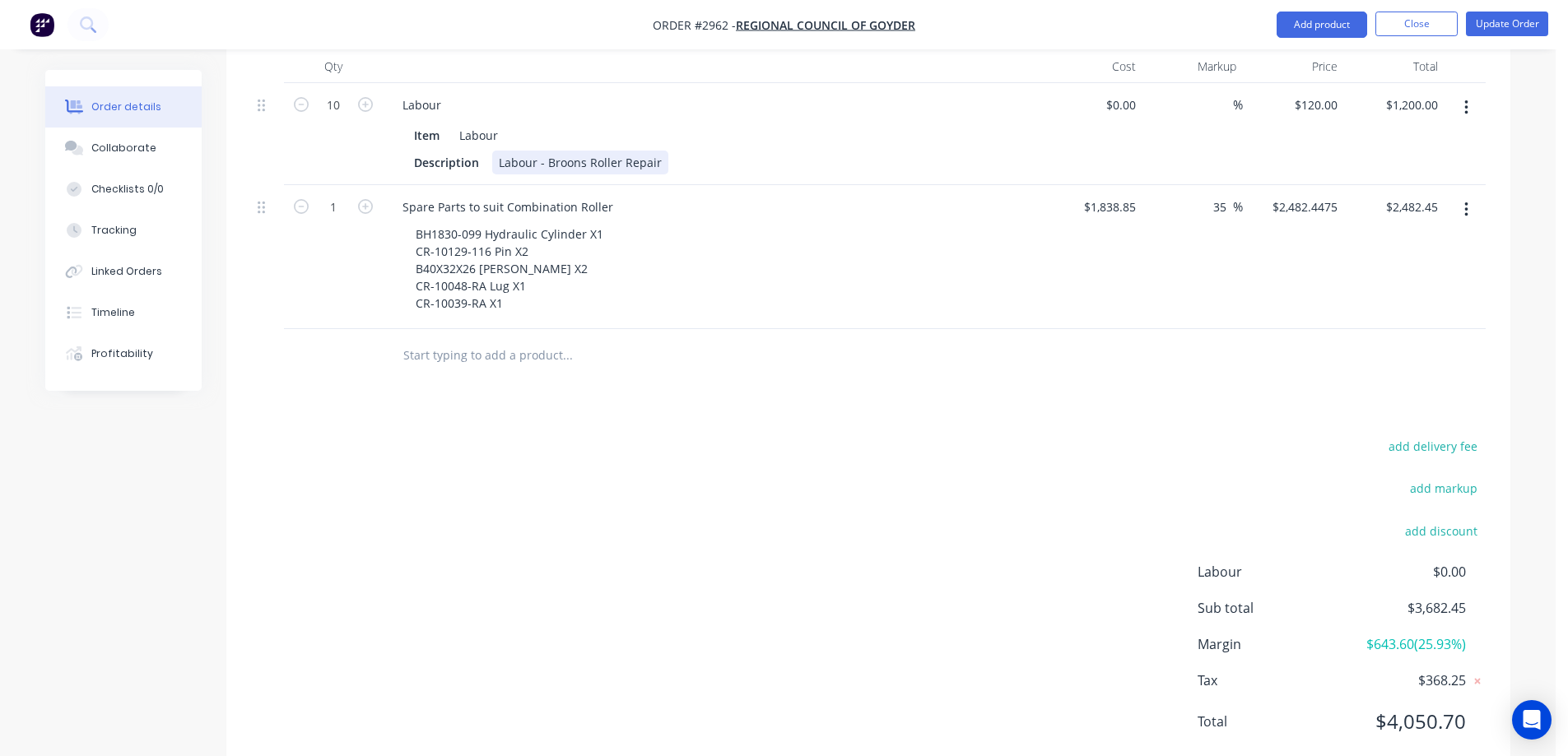
click at [546, 151] on div "Labour - Broons Roller Repair" at bounding box center [580, 162] width 176 height 24
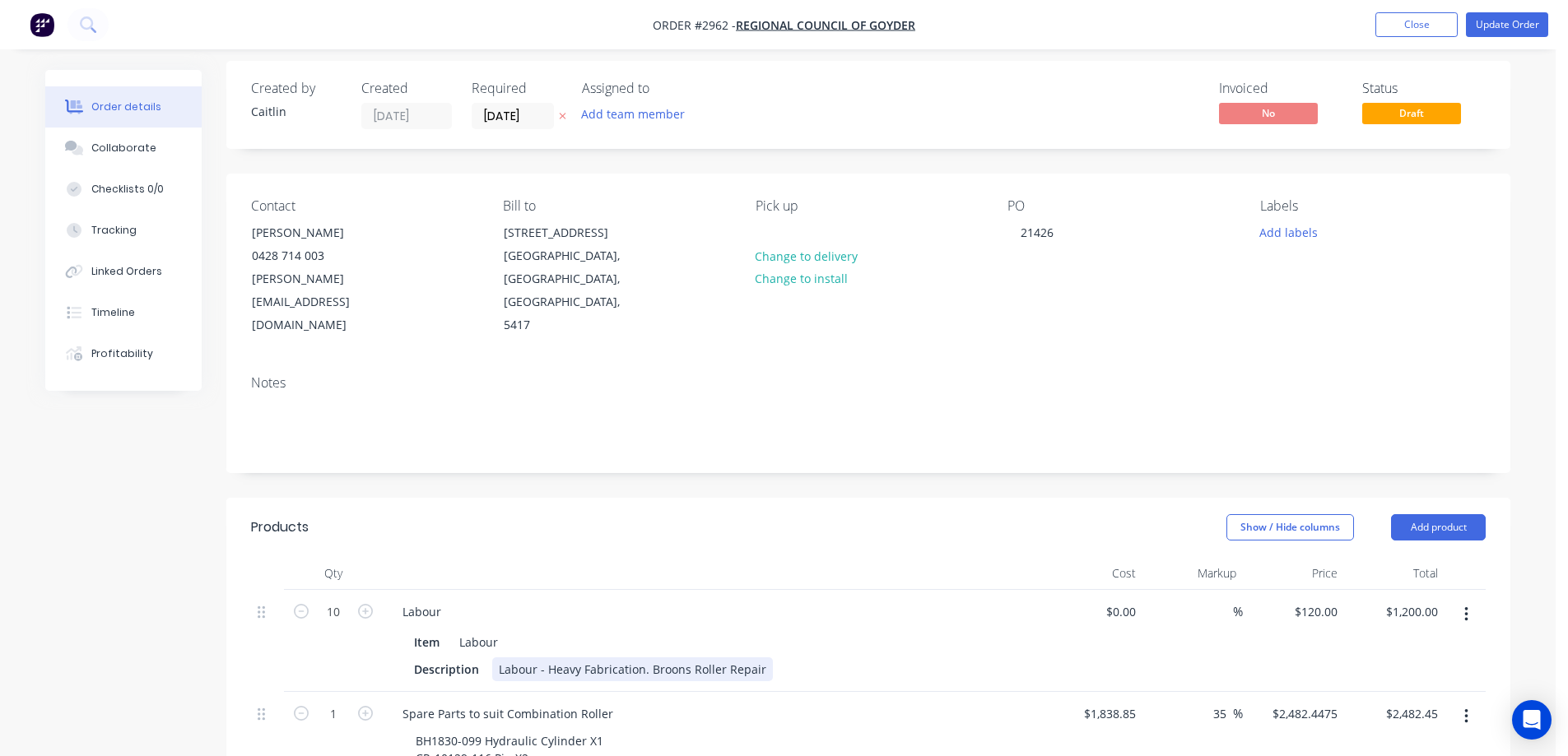
scroll to position [0, 0]
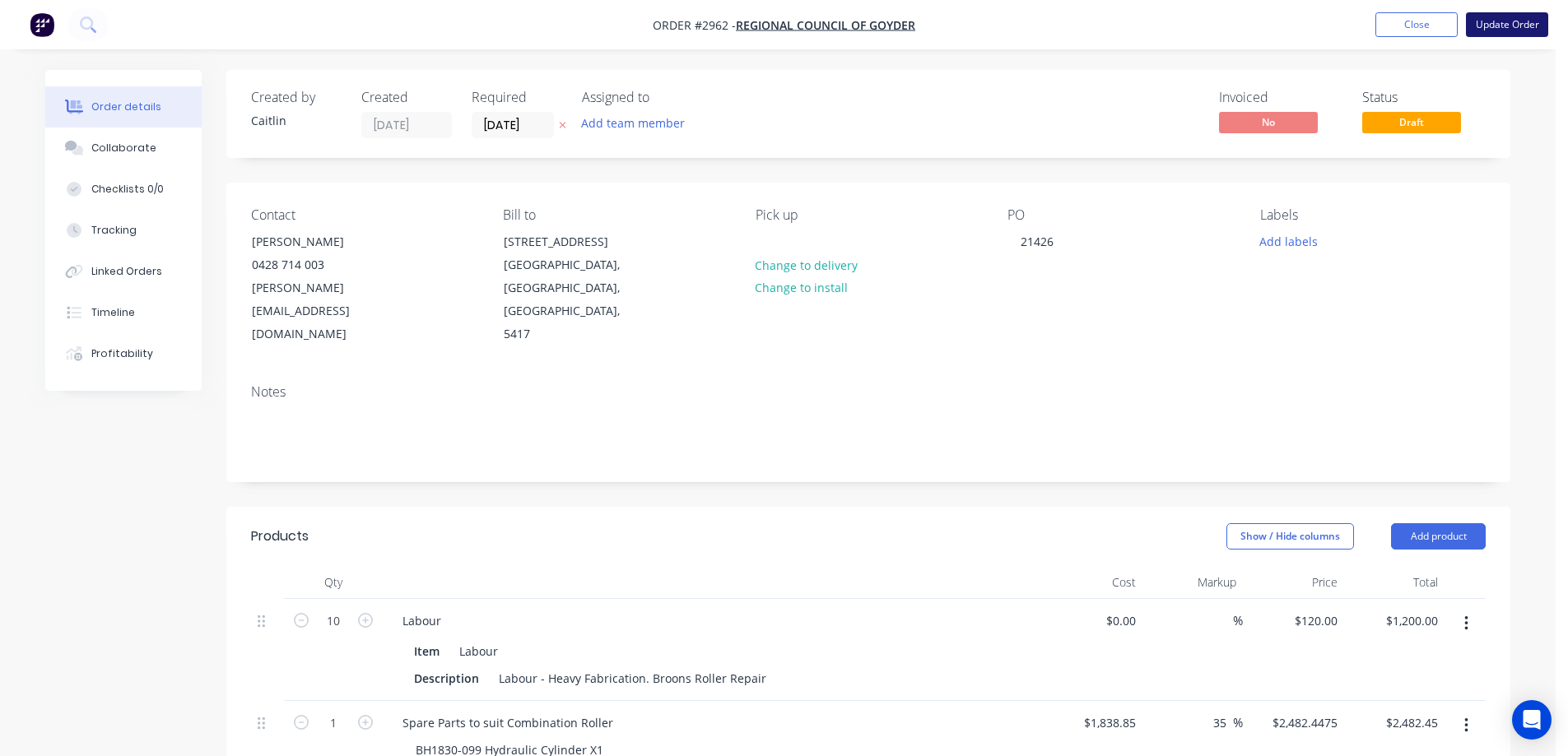
click at [1513, 18] on button "Update Order" at bounding box center [1507, 25] width 82 height 25
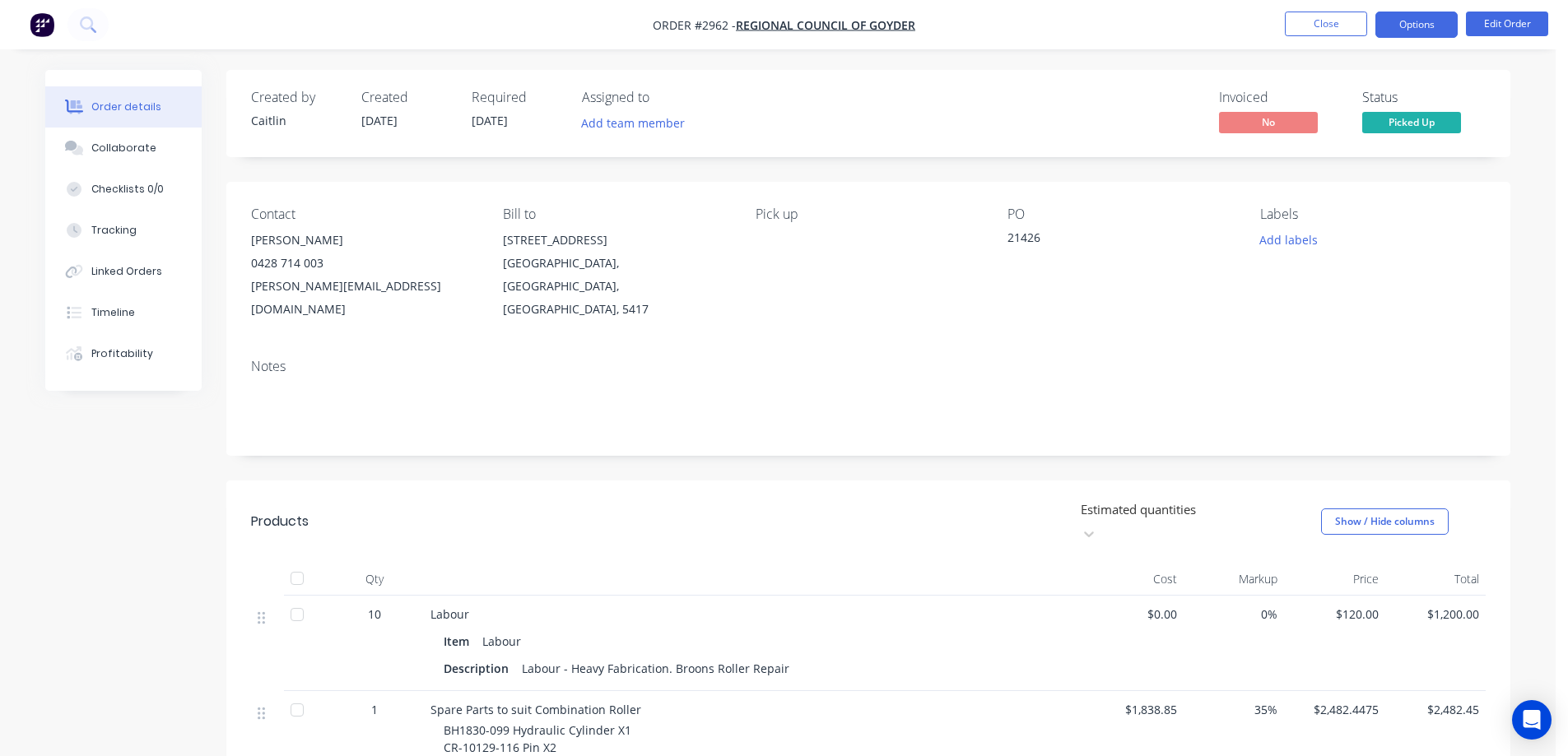
click at [1419, 31] on button "Options" at bounding box center [1416, 25] width 82 height 27
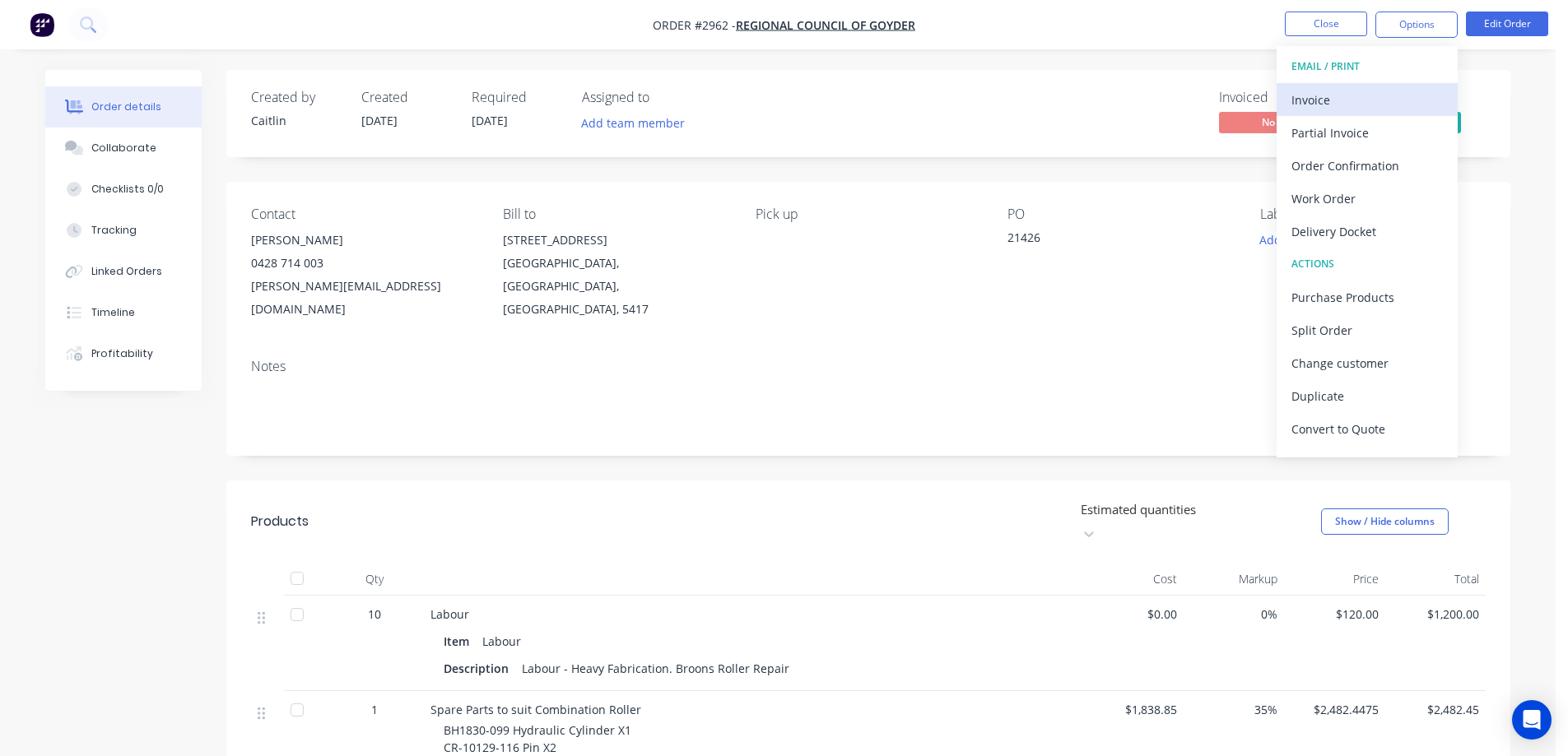
click at [1393, 91] on div "Invoice" at bounding box center [1367, 99] width 152 height 24
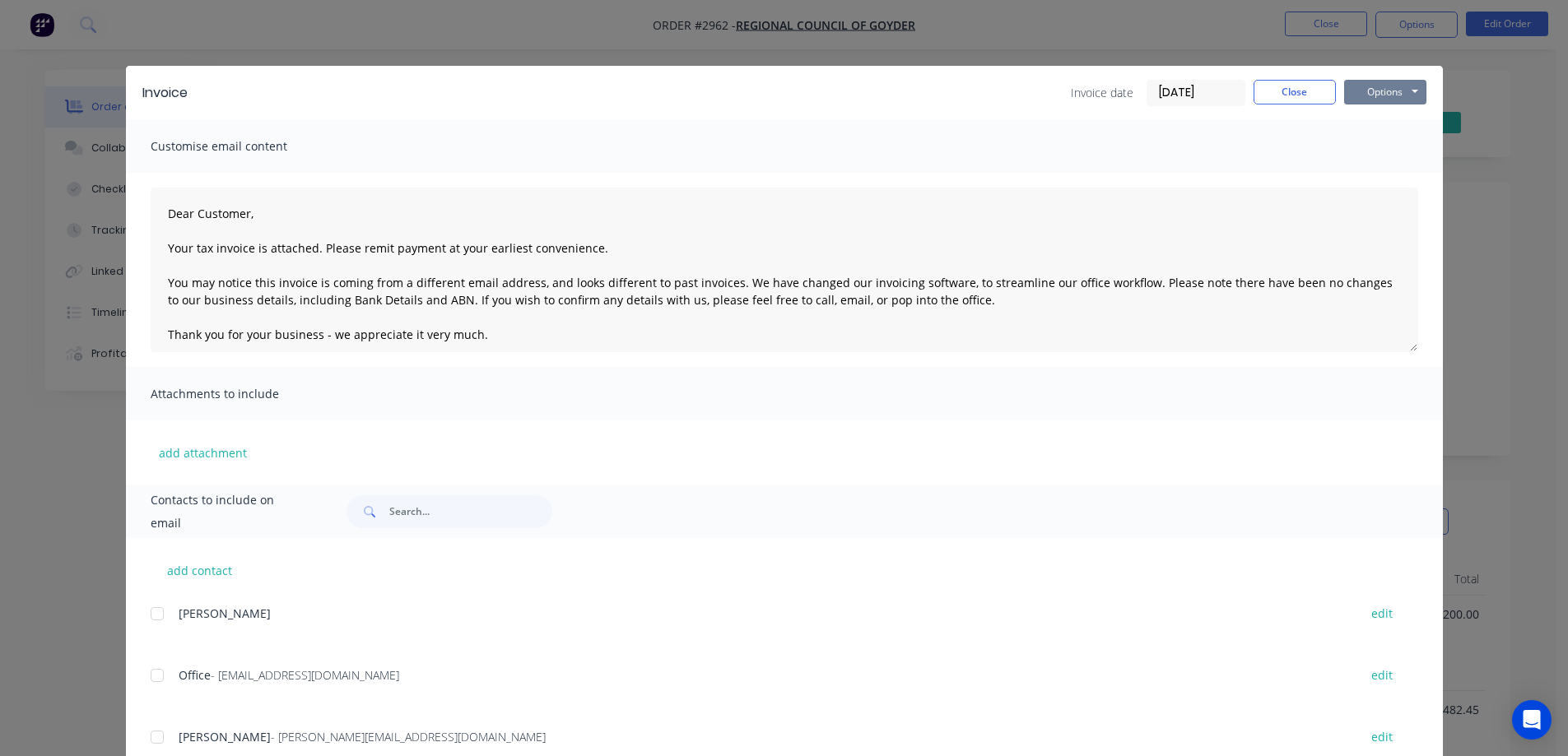
click at [1393, 91] on button "Options" at bounding box center [1386, 92] width 82 height 25
click at [1395, 122] on button "Preview" at bounding box center [1397, 121] width 105 height 27
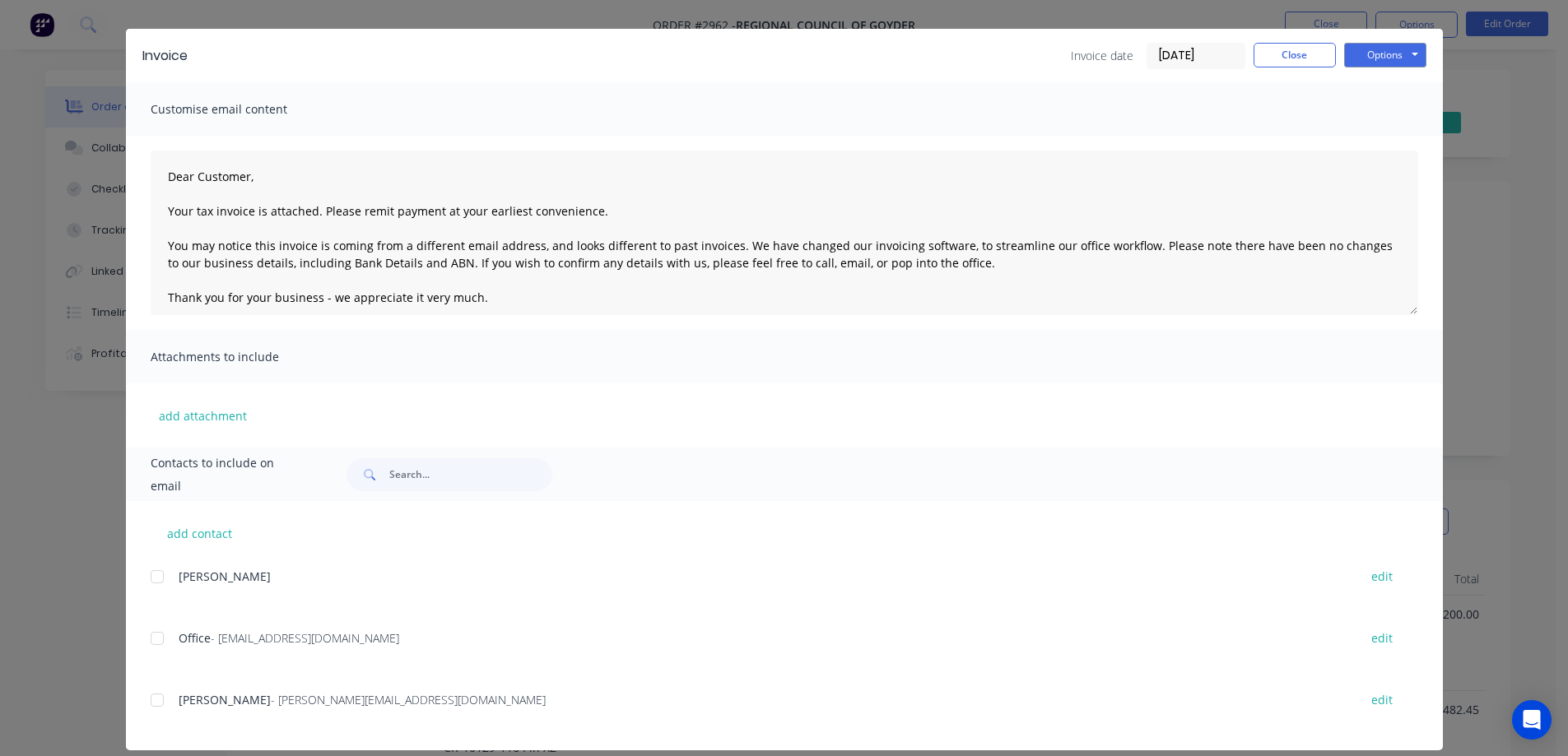
scroll to position [54, 0]
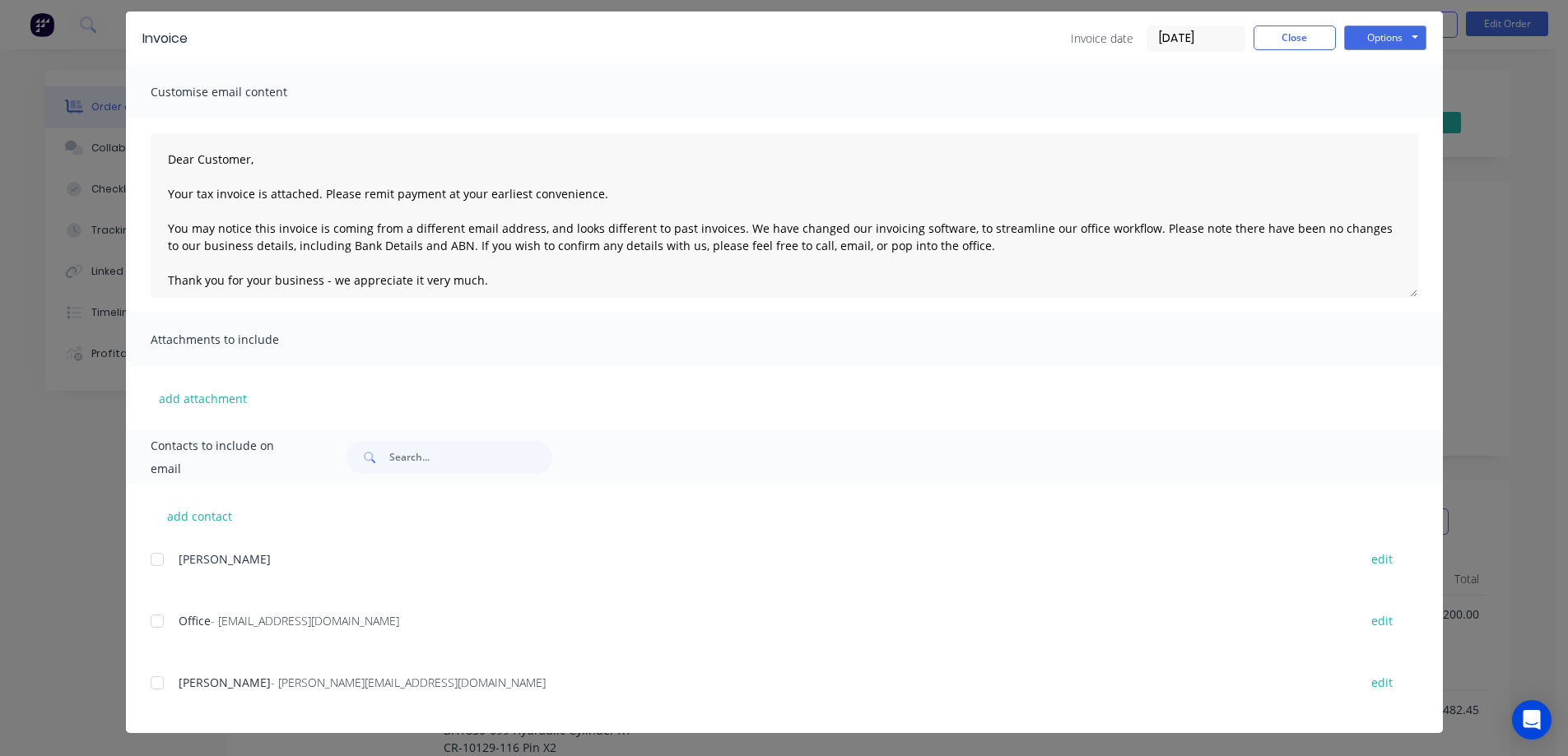
click at [154, 622] on div at bounding box center [157, 621] width 33 height 33
click at [149, 690] on div at bounding box center [157, 683] width 33 height 33
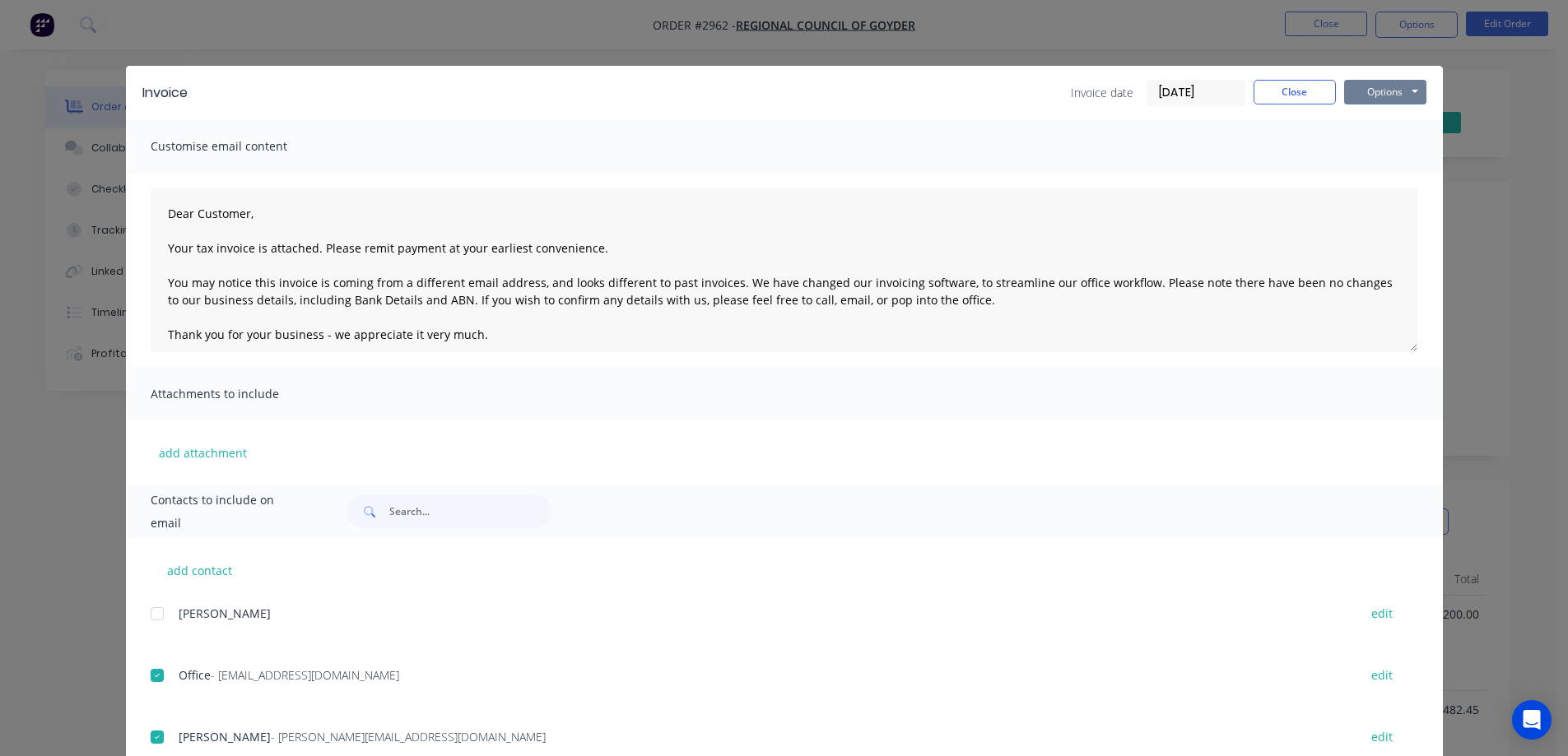
click at [1363, 92] on button "Options" at bounding box center [1386, 92] width 82 height 25
click at [1392, 176] on button "Email" at bounding box center [1397, 175] width 105 height 27
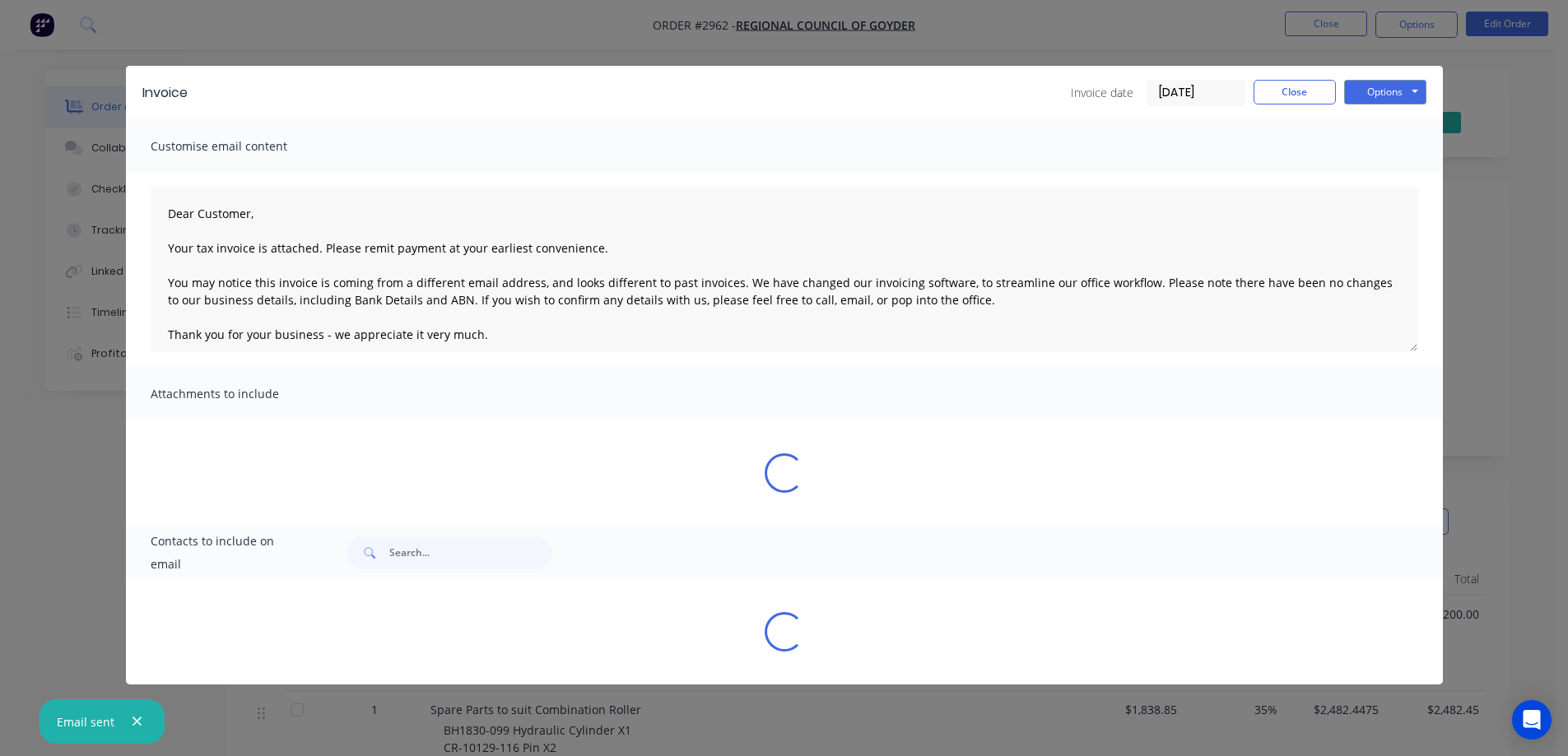
type textarea "Dear Customer, Your tax invoice is attached. Please remit payment at your earli…"
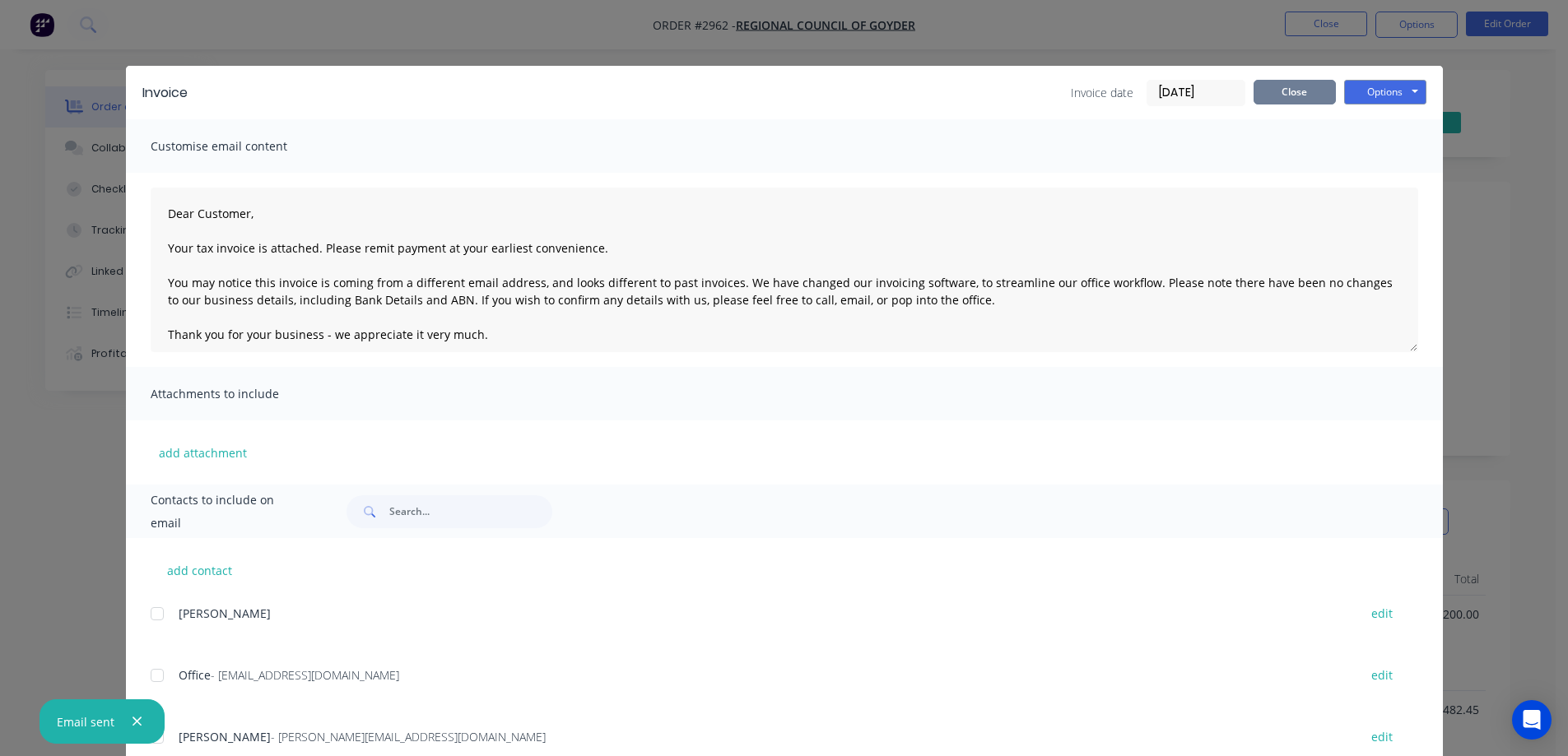
click at [1289, 93] on button "Close" at bounding box center [1295, 92] width 82 height 25
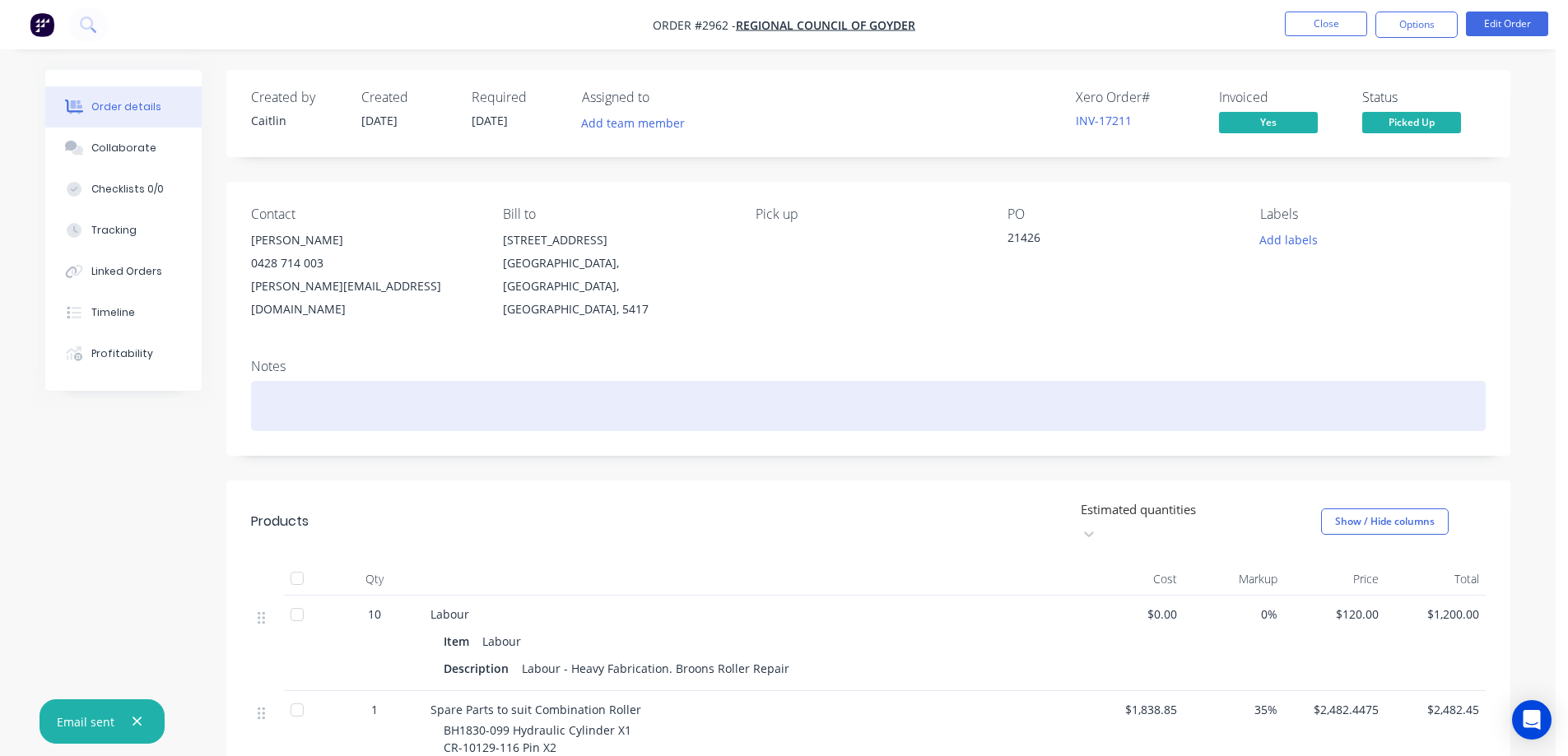
click at [766, 391] on div at bounding box center [868, 406] width 1235 height 51
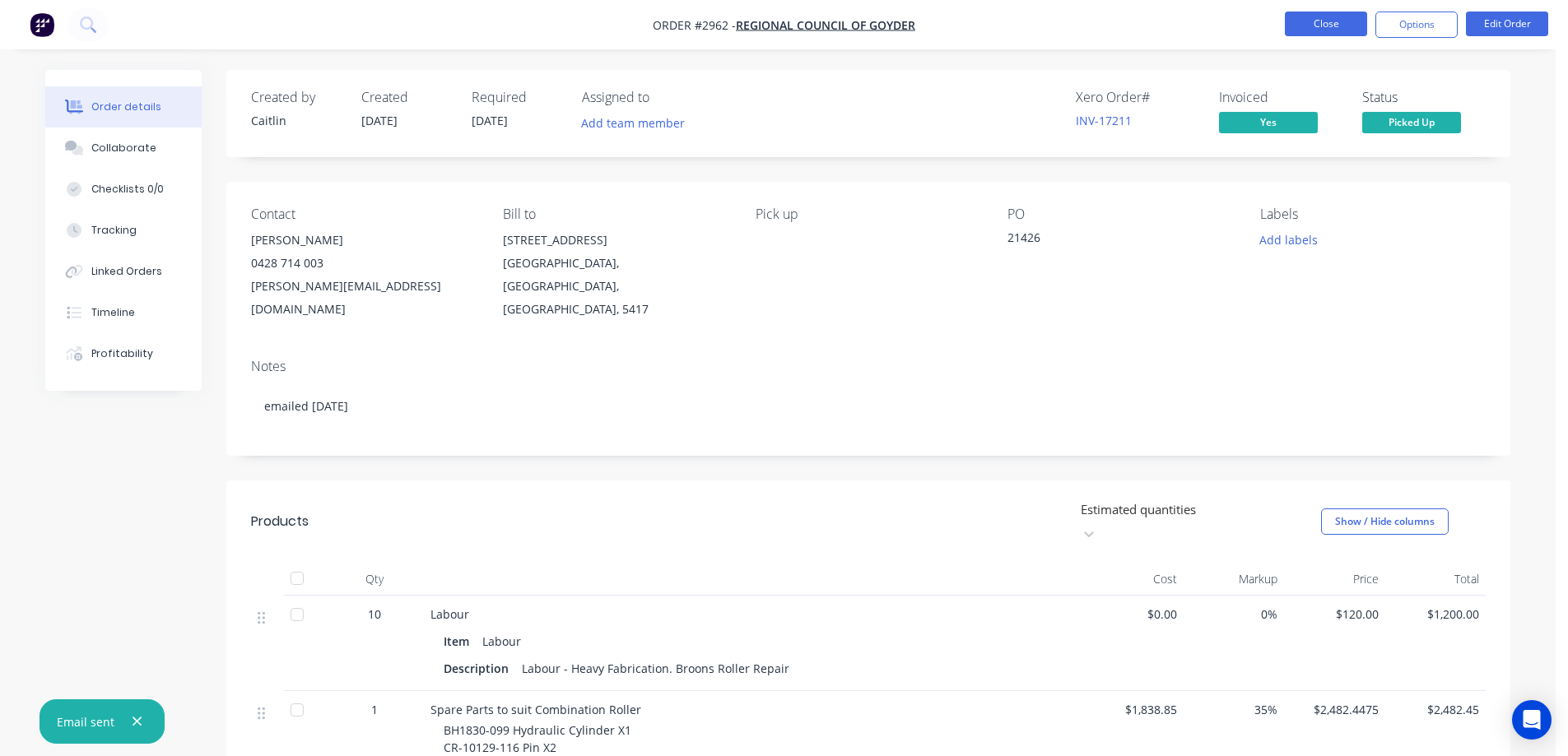
click at [1318, 20] on button "Close" at bounding box center [1326, 24] width 82 height 25
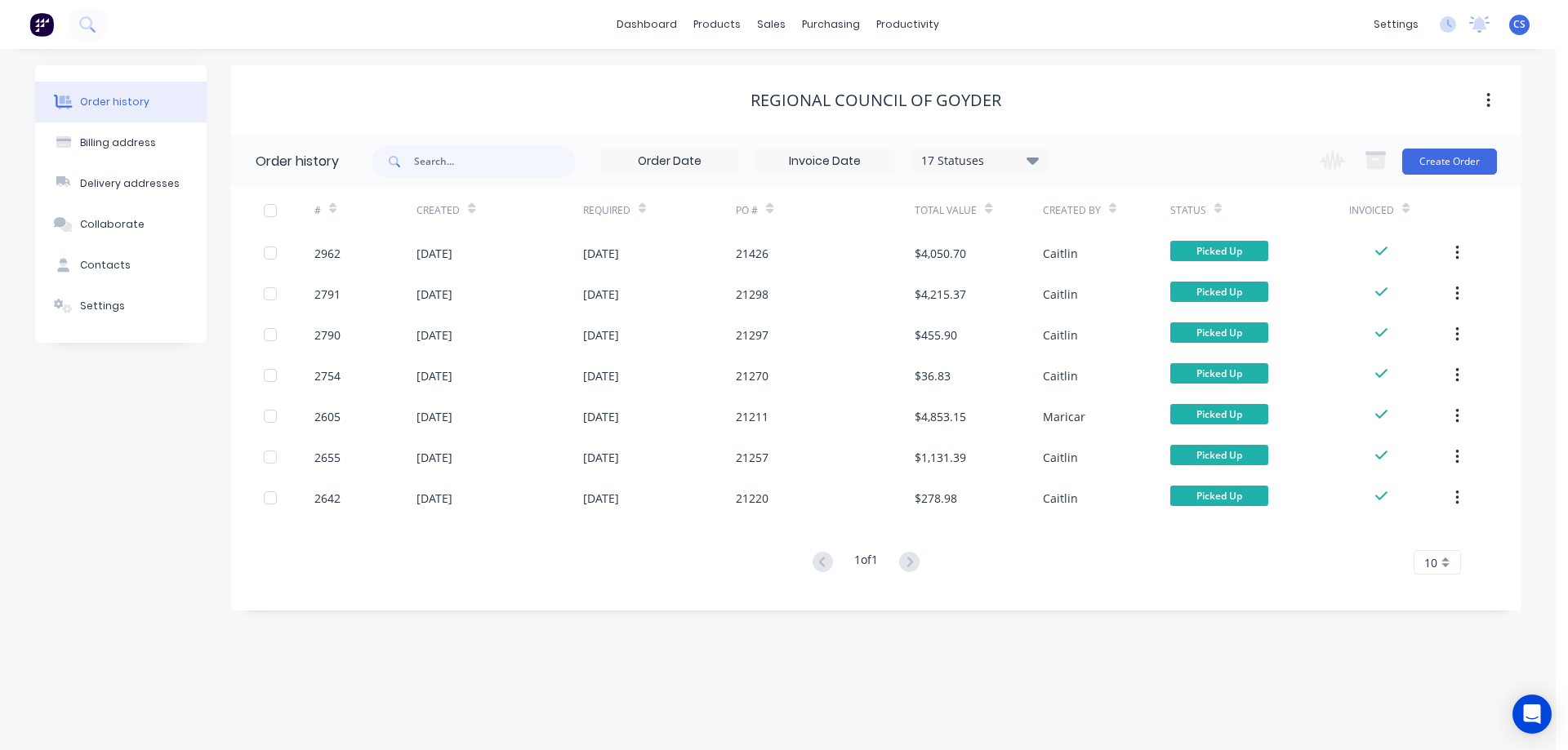
click at [44, 23] on img at bounding box center [42, 25] width 25 height 25
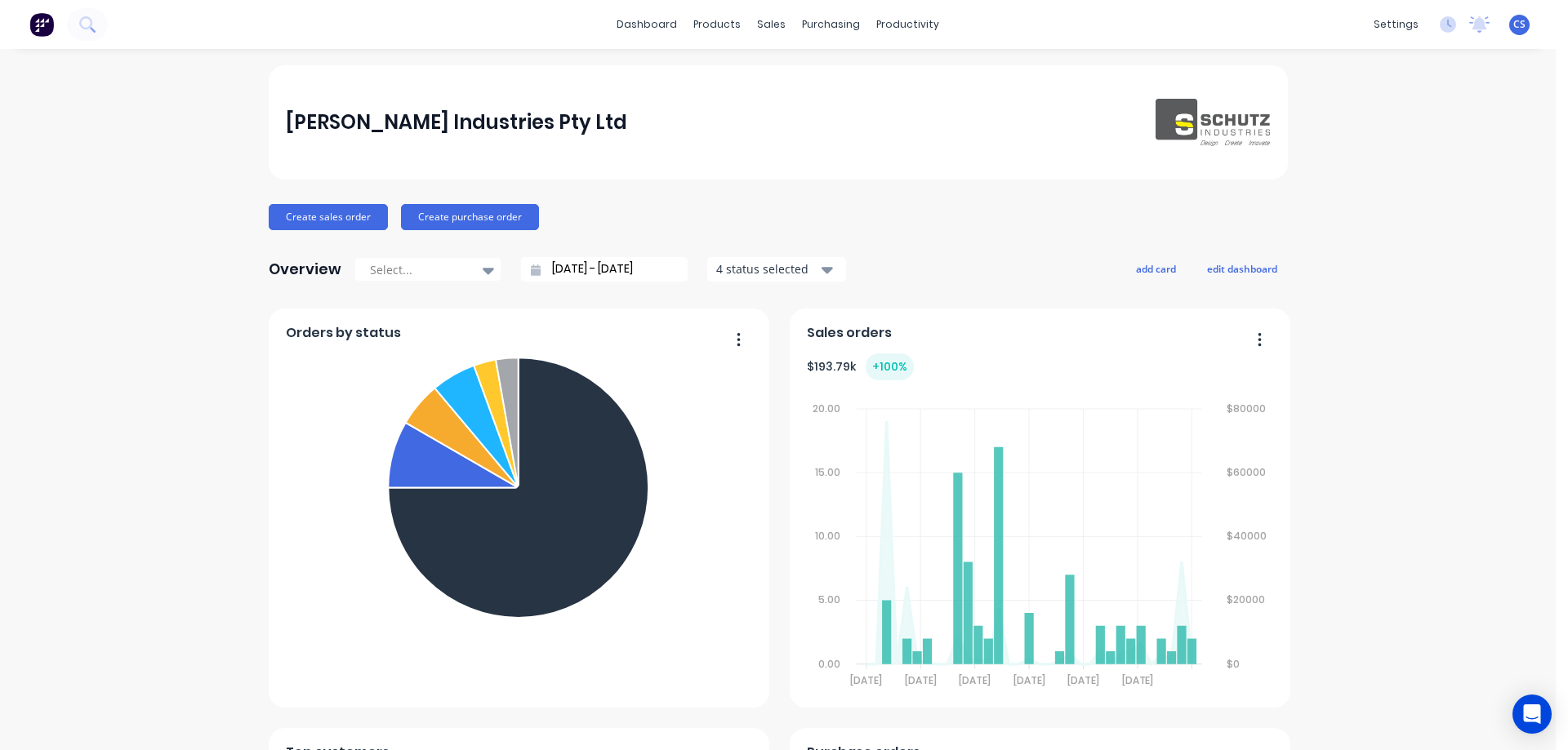
click at [729, 341] on button "button" at bounding box center [732, 340] width 34 height 26
click at [118, 315] on div "Schutz Industries Pty Ltd Create sales order Create purchase order Overview Sel…" at bounding box center [778, 701] width 1556 height 1272
click at [1415, 405] on div "Schutz Industries Pty Ltd Create sales order Create purchase order Overview Sel…" at bounding box center [778, 701] width 1556 height 1272
click at [1331, 289] on div "Schutz Industries Pty Ltd Create sales order Create purchase order Overview Sel…" at bounding box center [778, 701] width 1556 height 1272
click at [1421, 594] on div "Schutz Industries Pty Ltd Create sales order Create purchase order Overview Sel…" at bounding box center [778, 701] width 1556 height 1272
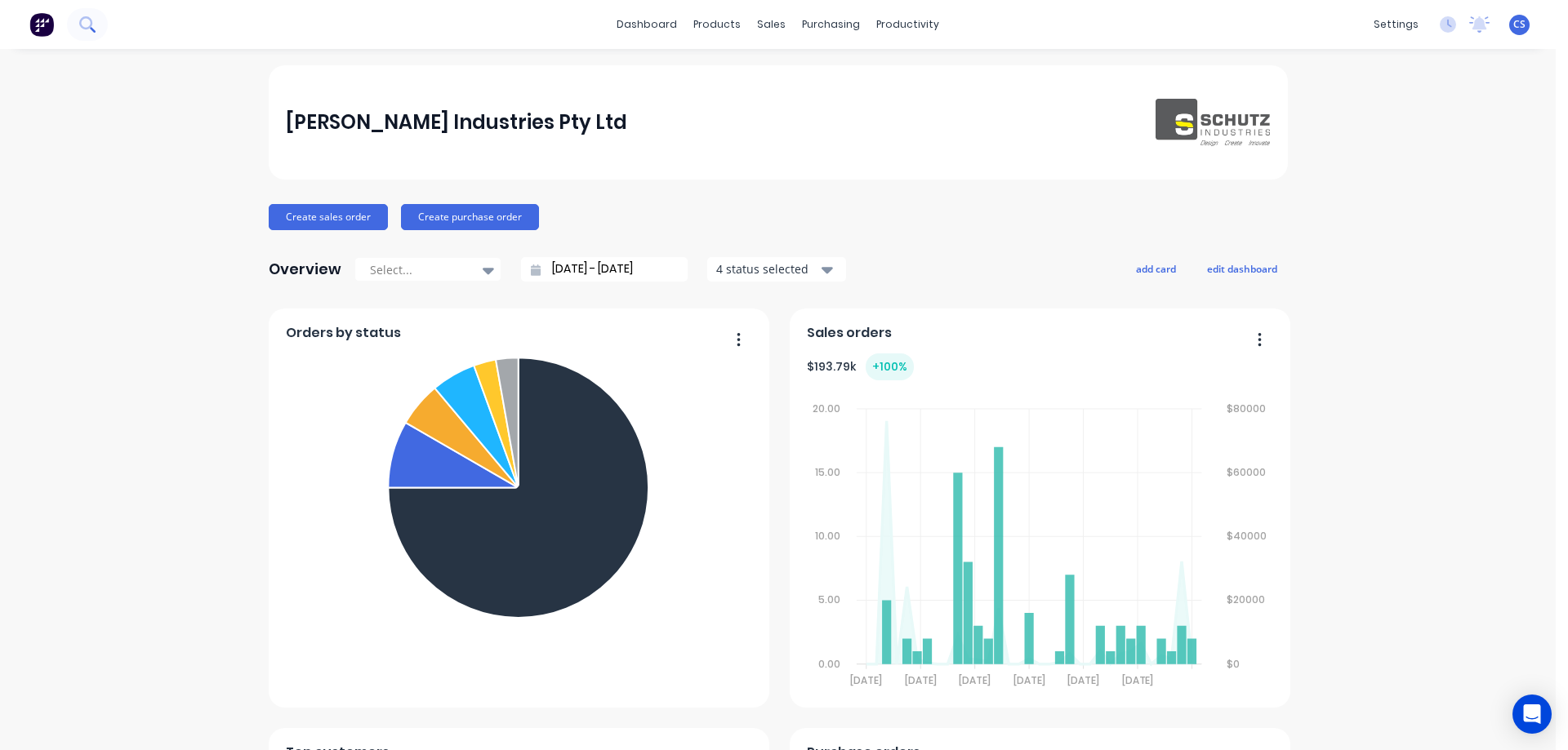
click at [99, 23] on button at bounding box center [87, 25] width 41 height 33
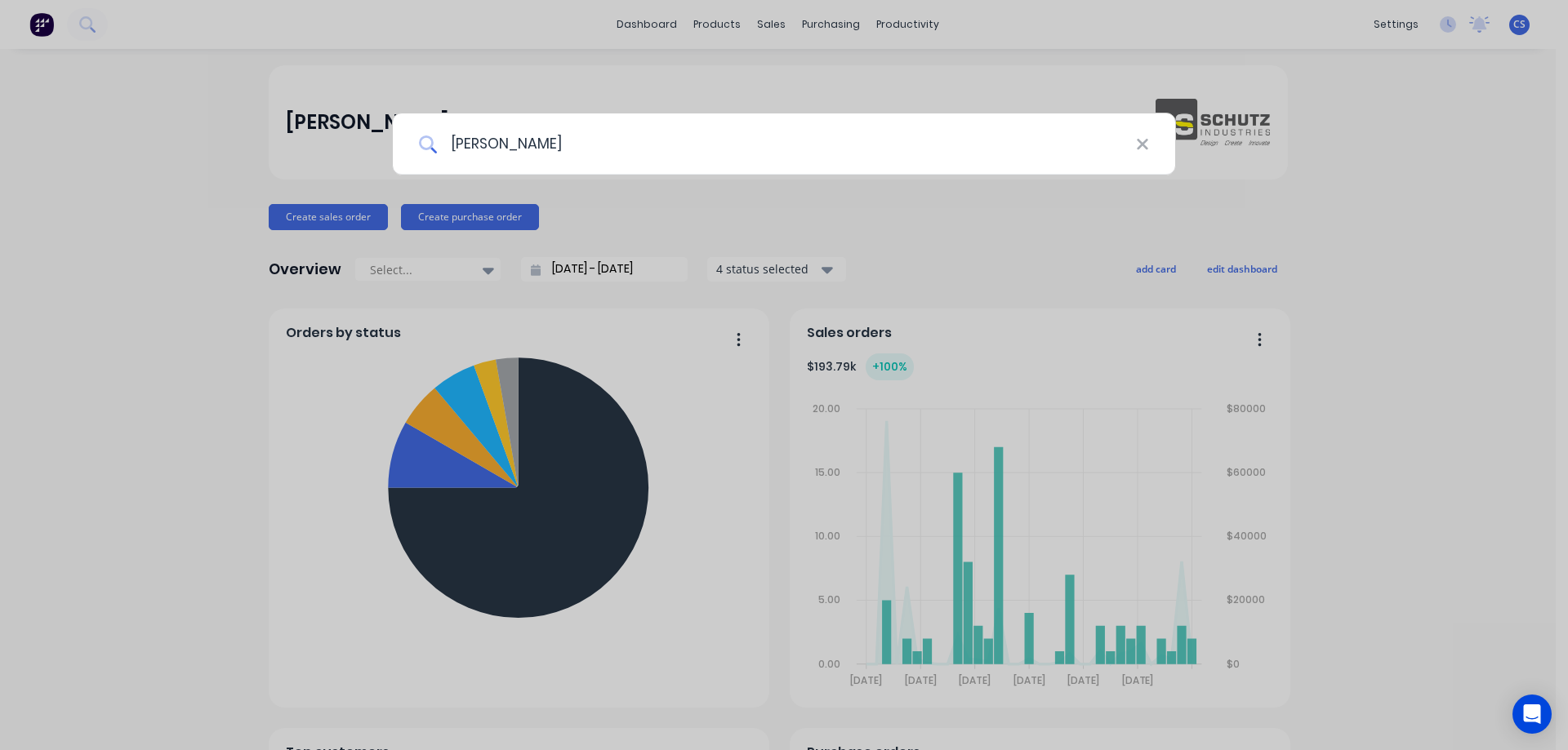
click at [522, 144] on input "smith" at bounding box center [786, 144] width 699 height 61
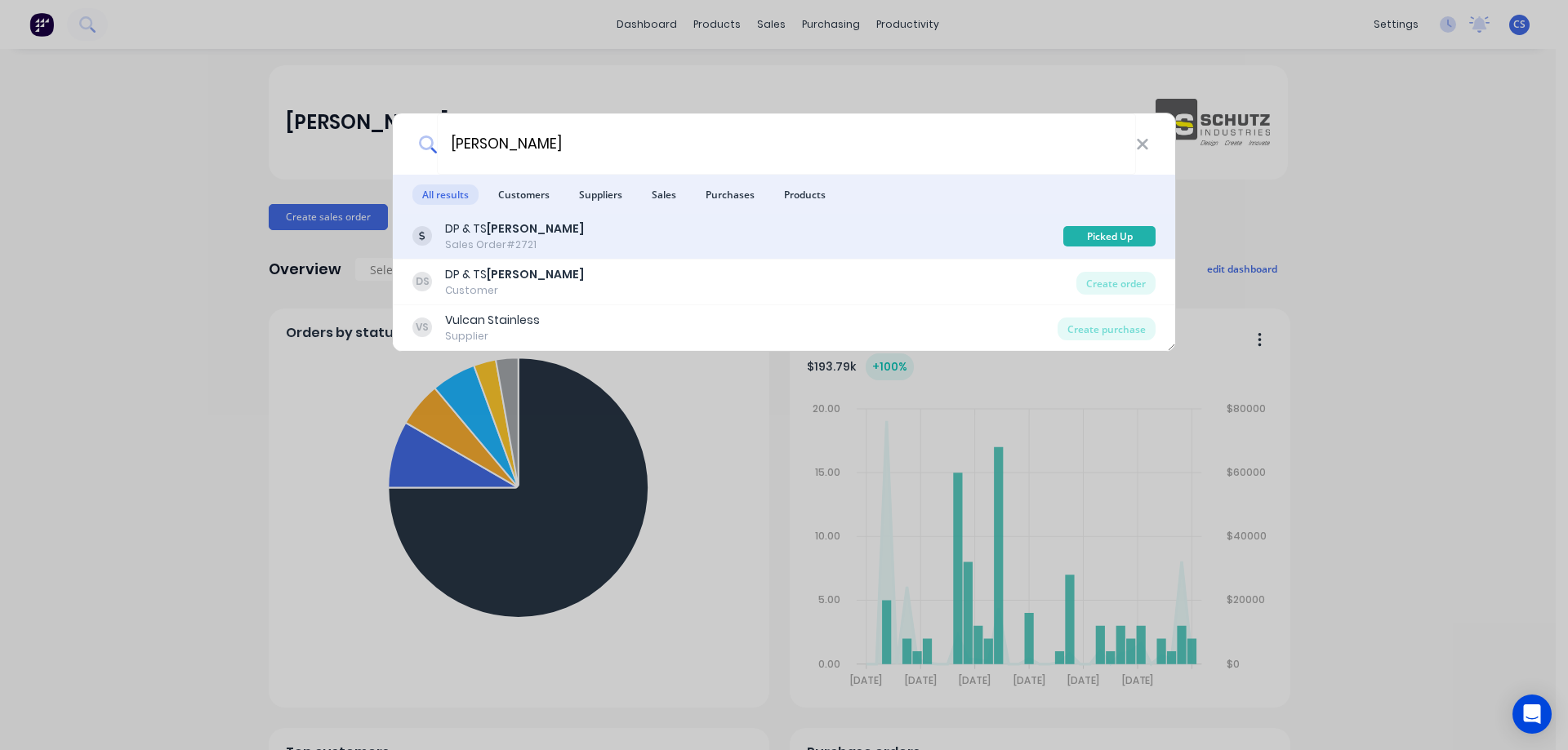
type input "smith"
click at [573, 248] on div "DP & TS Smith Sales Order #2721" at bounding box center [738, 236] width 651 height 32
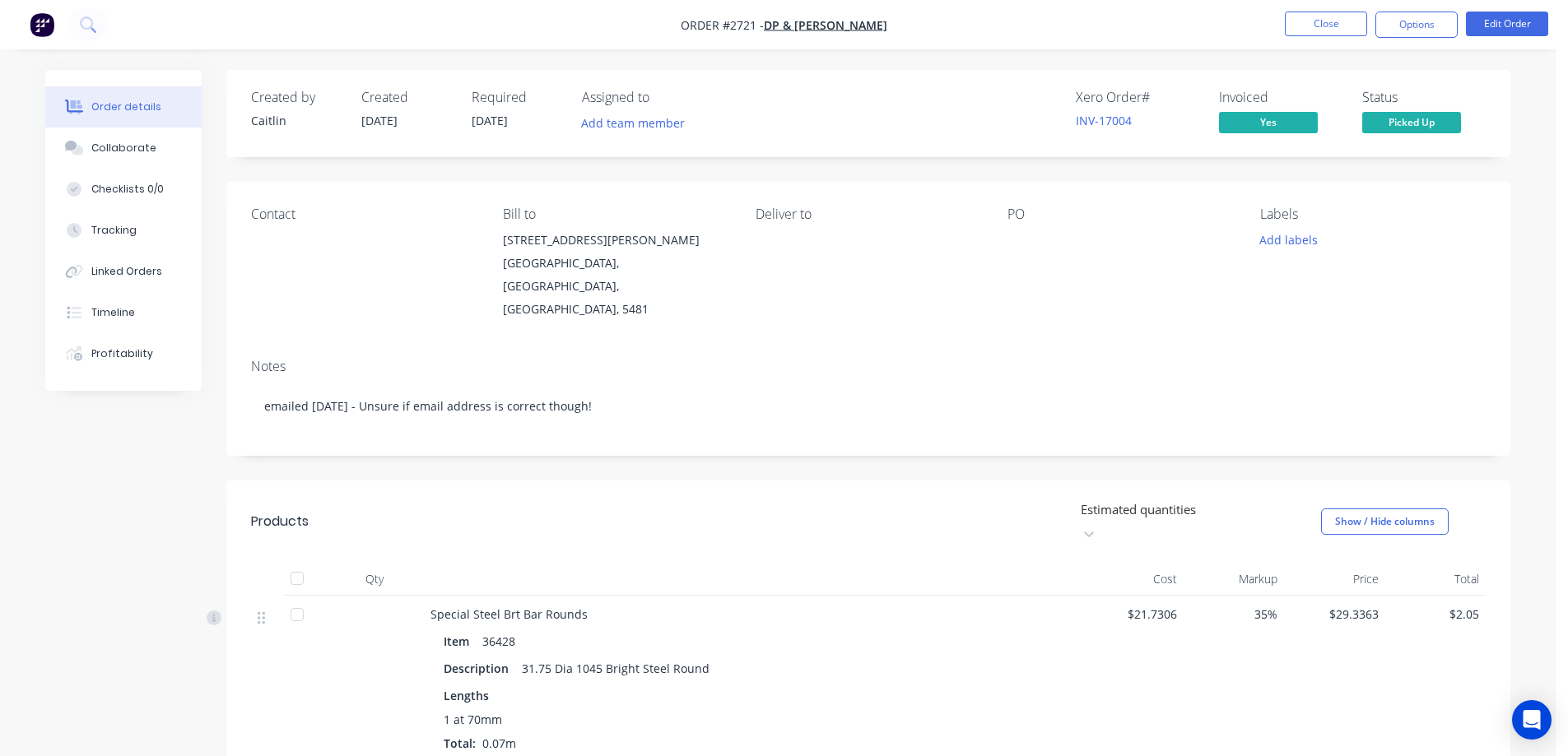
click at [49, 26] on img "button" at bounding box center [42, 25] width 25 height 25
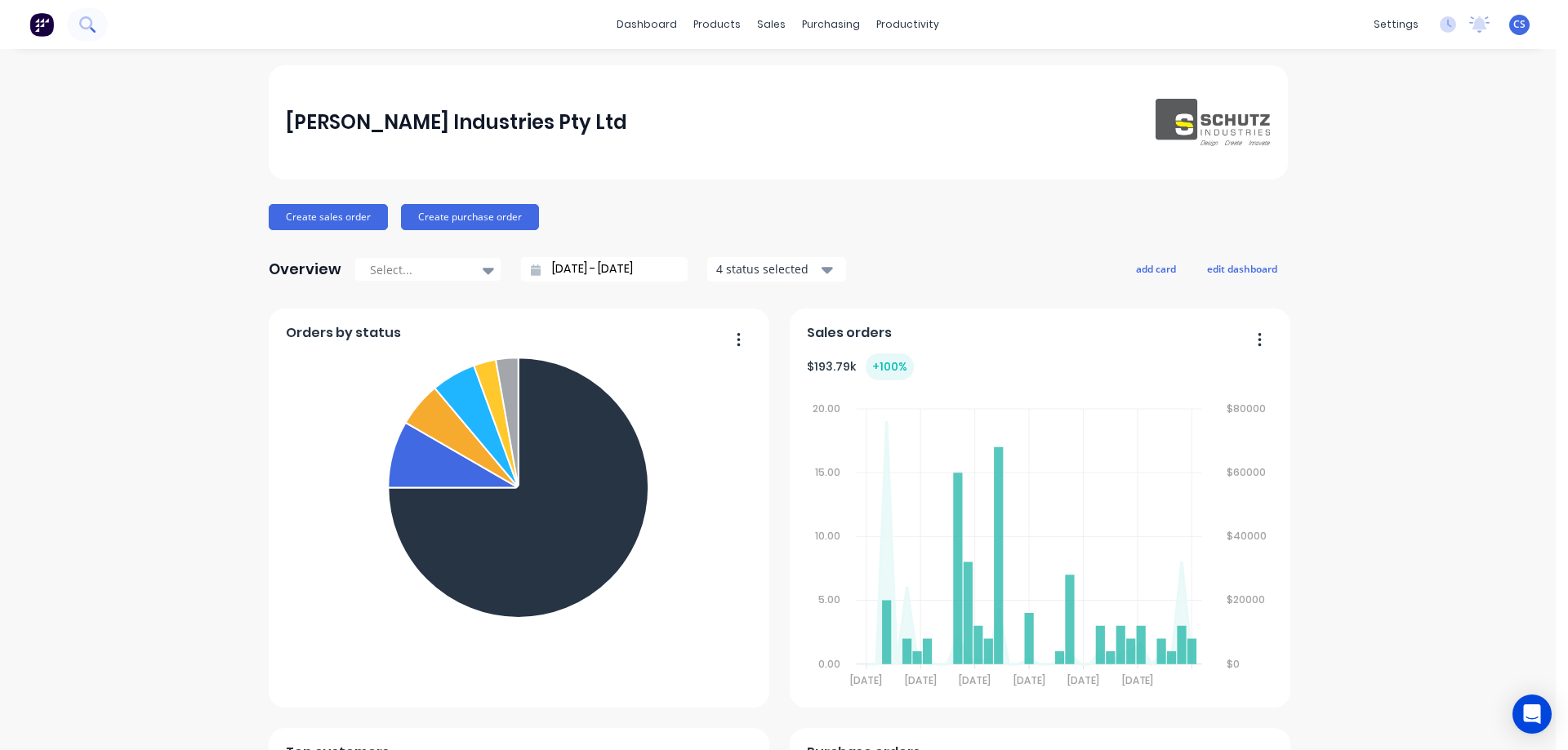
click at [93, 26] on icon at bounding box center [87, 24] width 15 height 15
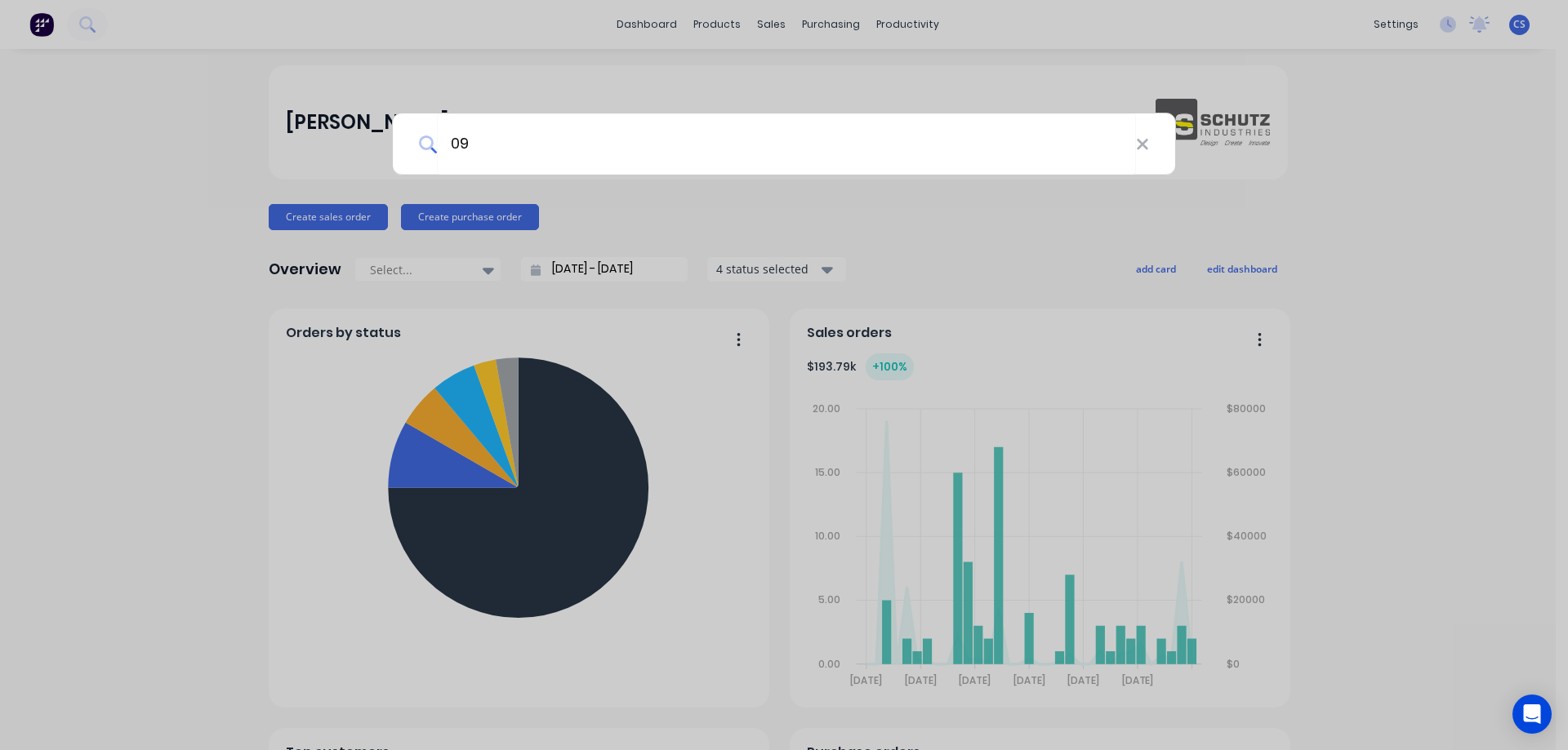
type input "0"
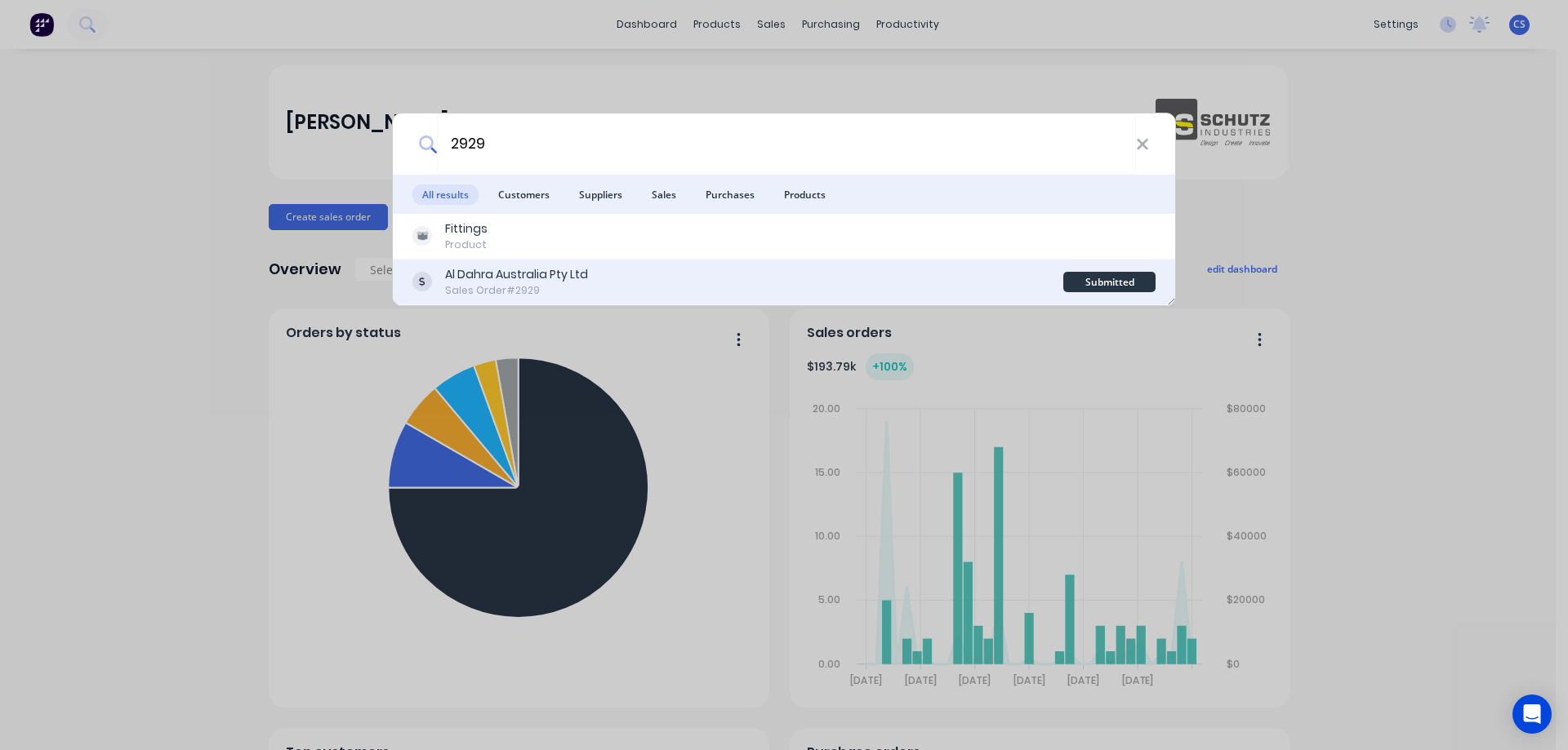
type input "2929"
click at [687, 291] on div "Al Dahra Australia Pty Ltd Sales Order #2929" at bounding box center [738, 282] width 651 height 32
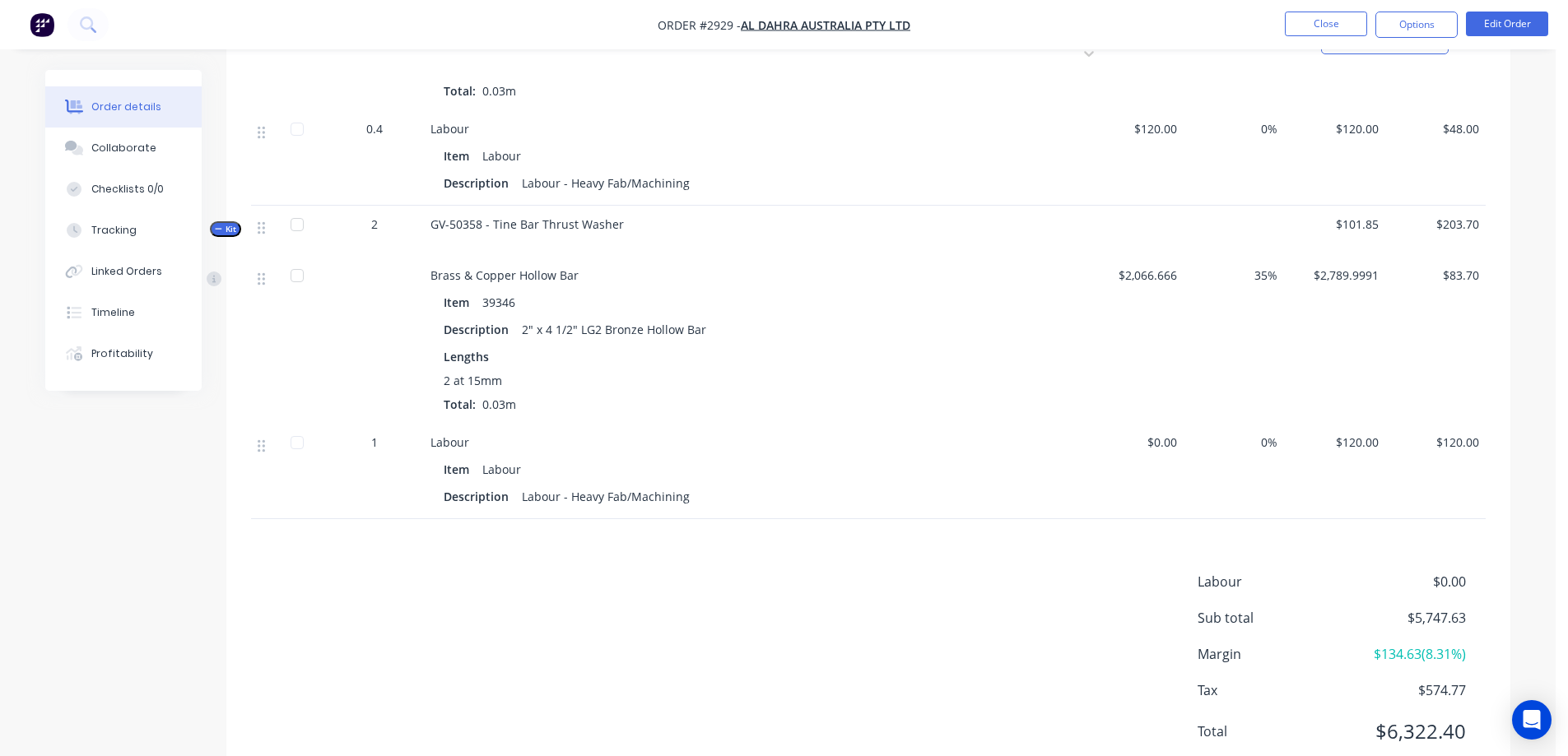
scroll to position [1890, 0]
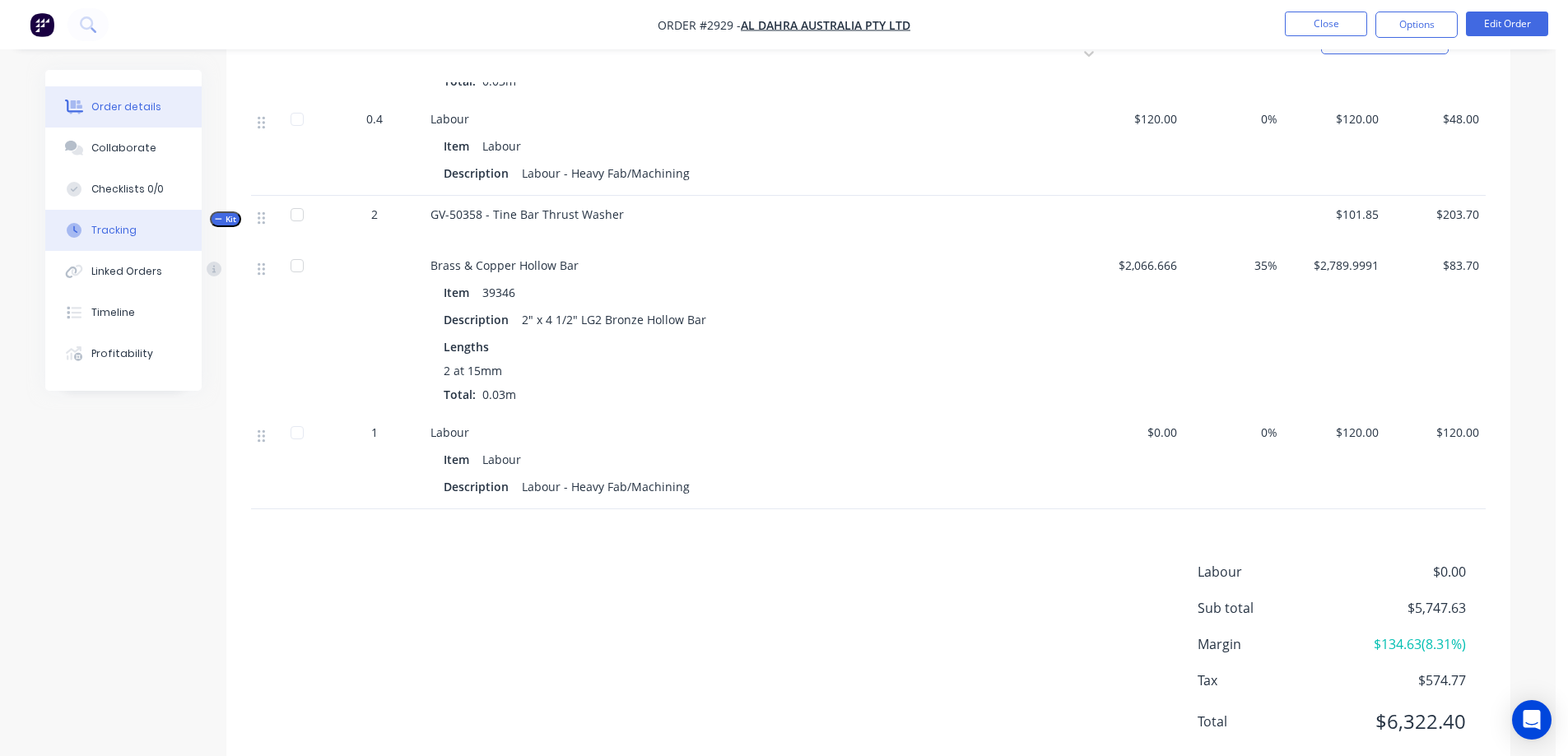
click at [136, 224] on button "Tracking" at bounding box center [123, 230] width 156 height 41
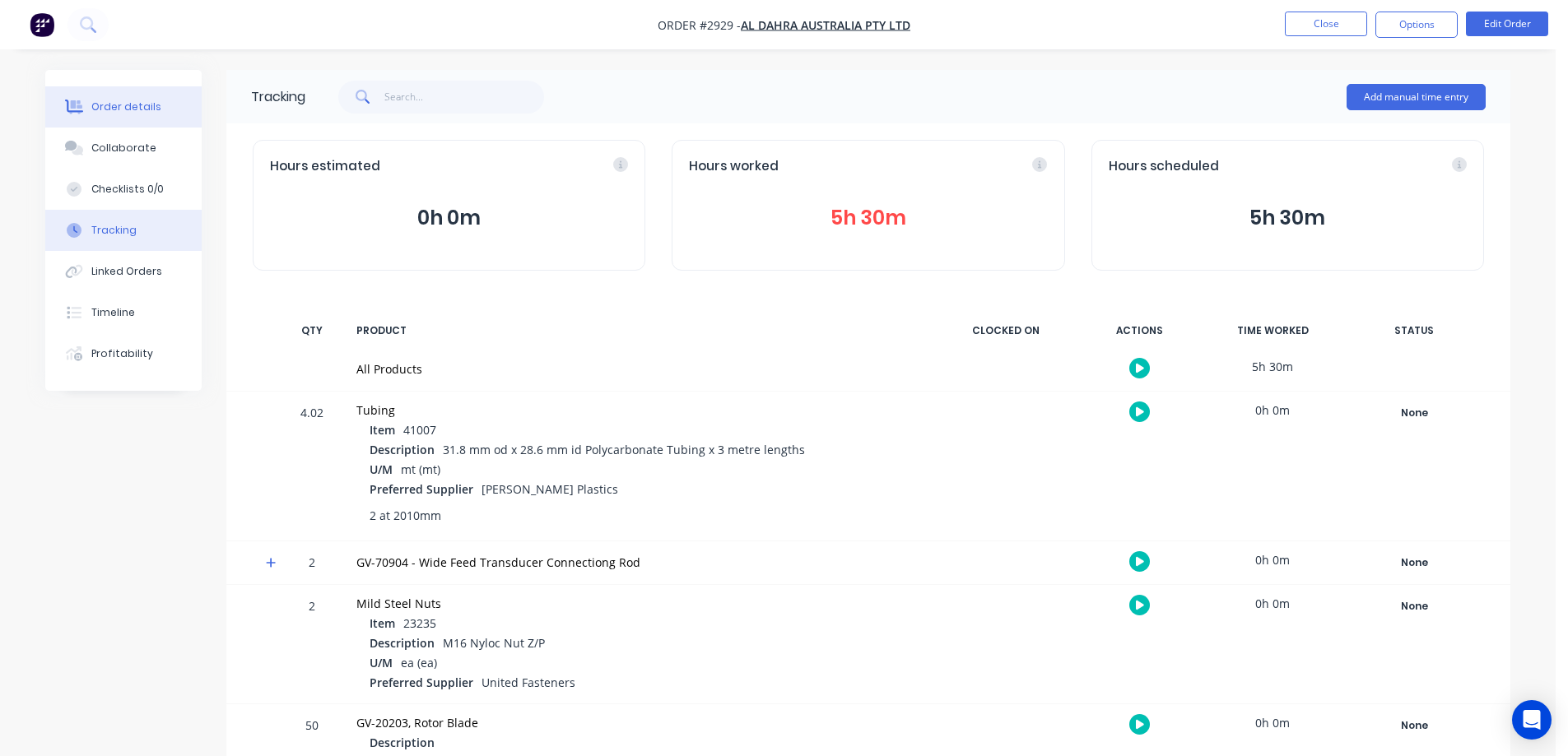
click at [155, 98] on button "Order details" at bounding box center [123, 107] width 156 height 41
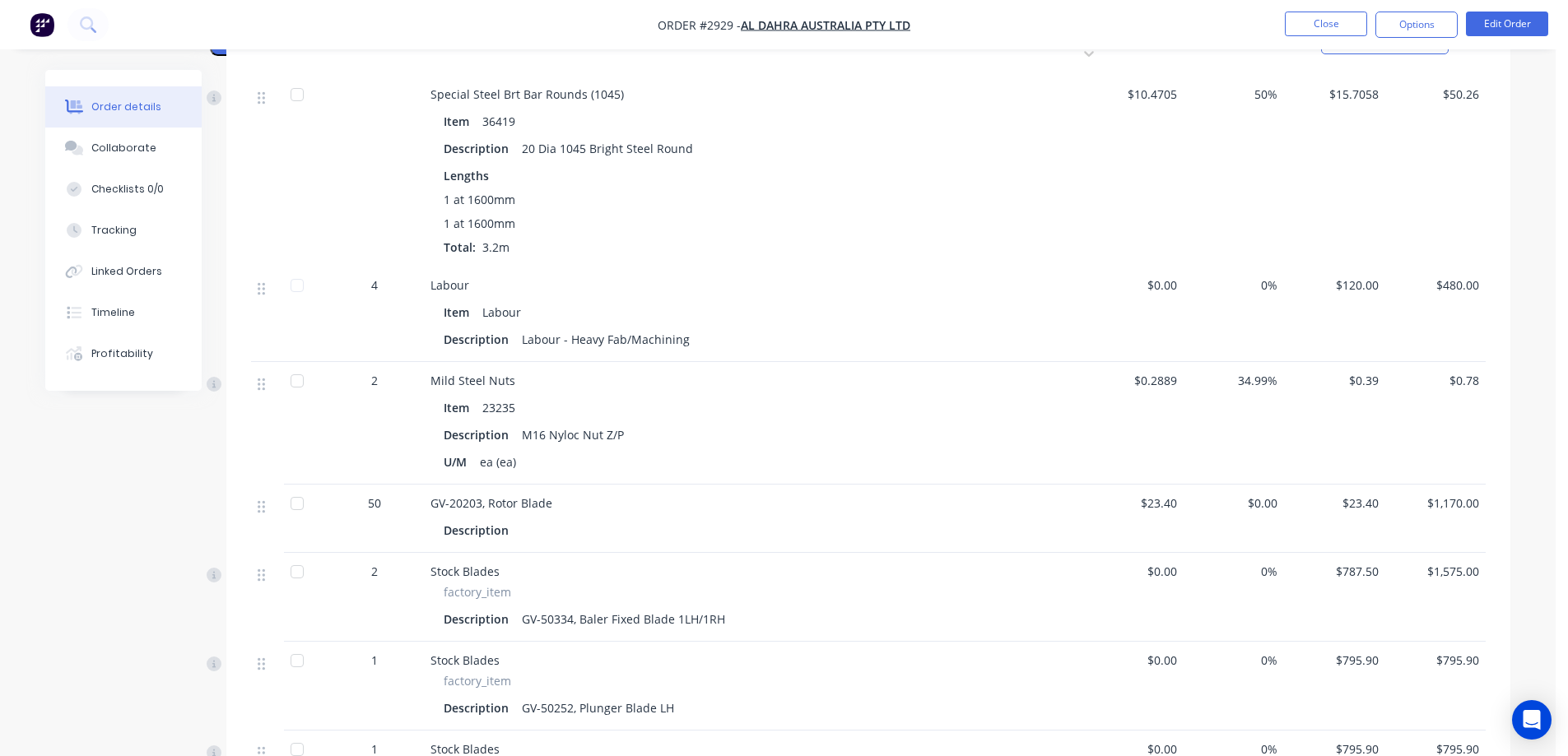
scroll to position [821, 0]
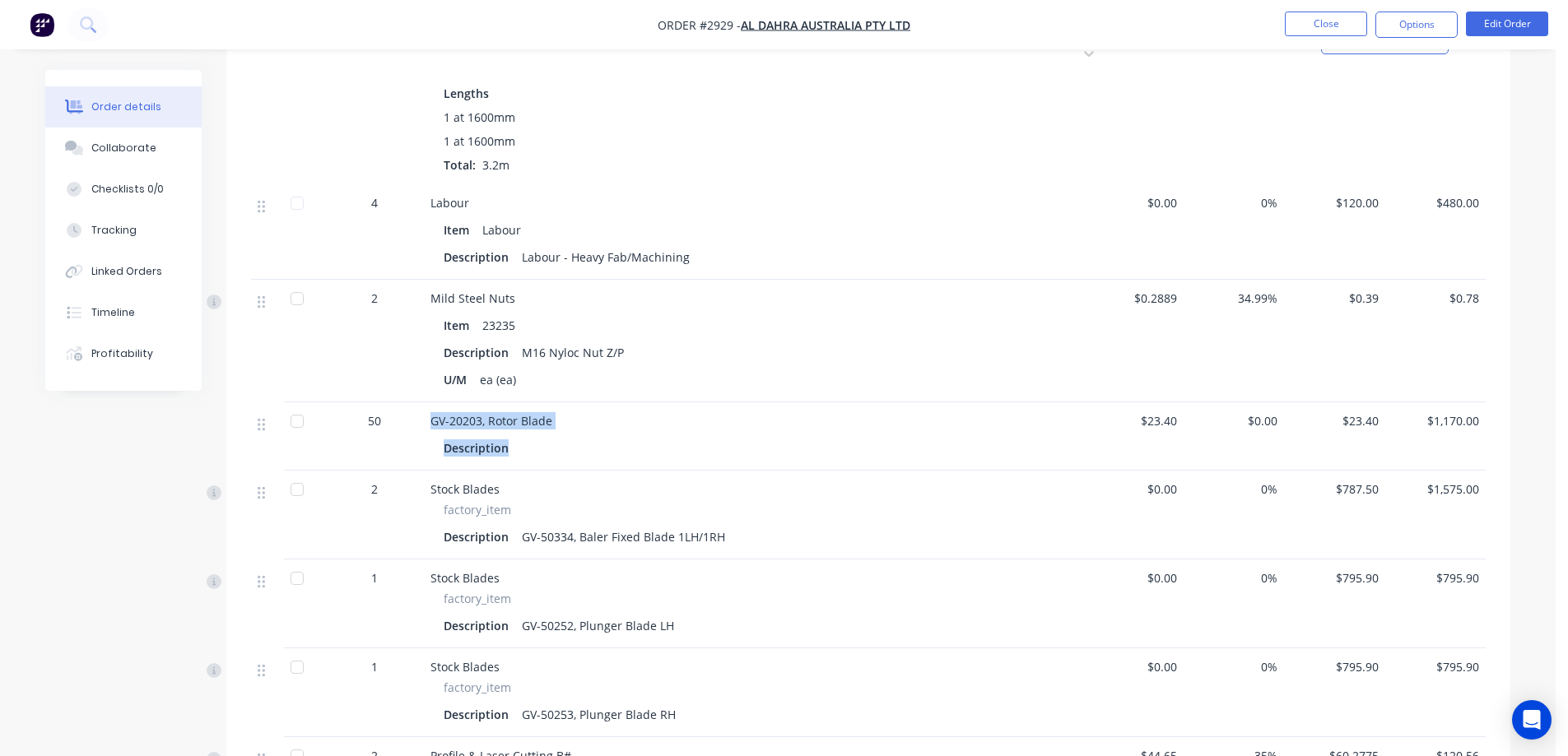
drag, startPoint x: 430, startPoint y: 377, endPoint x: 508, endPoint y: 398, distance: 80.8
click at [508, 402] on div "GV-20203, Rotor Blade Description" at bounding box center [753, 437] width 659 height 69
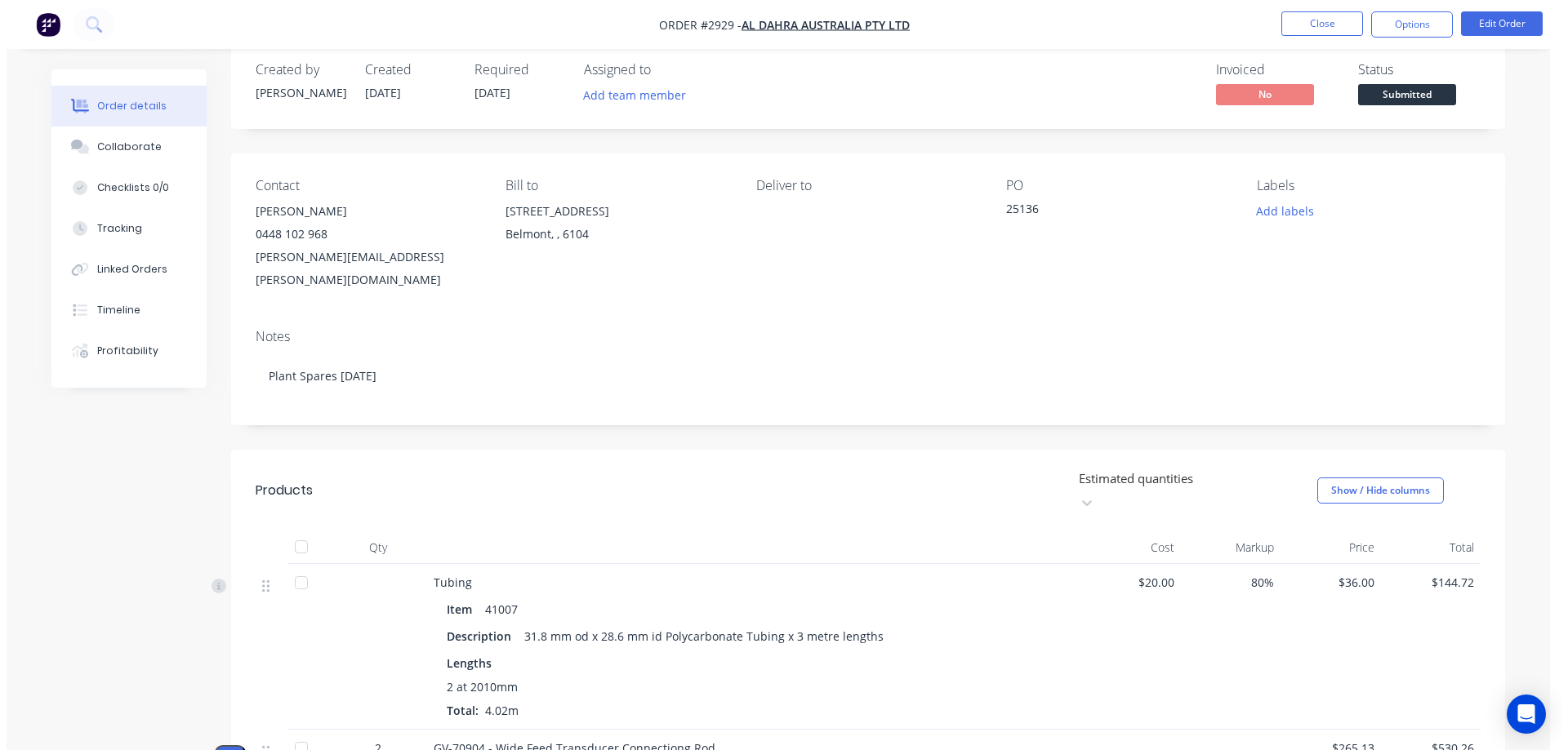
scroll to position [0, 0]
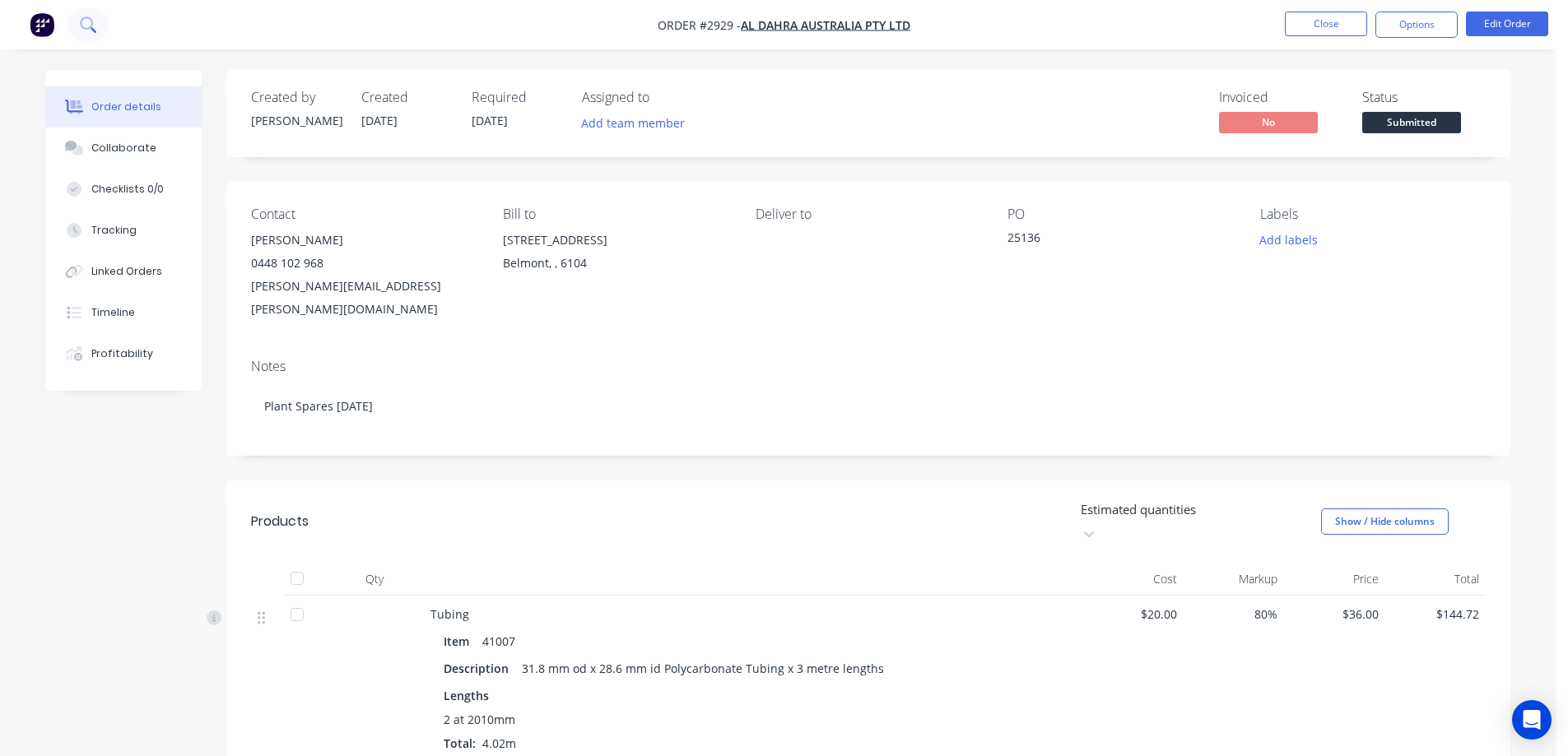
click at [96, 29] on button at bounding box center [88, 25] width 41 height 33
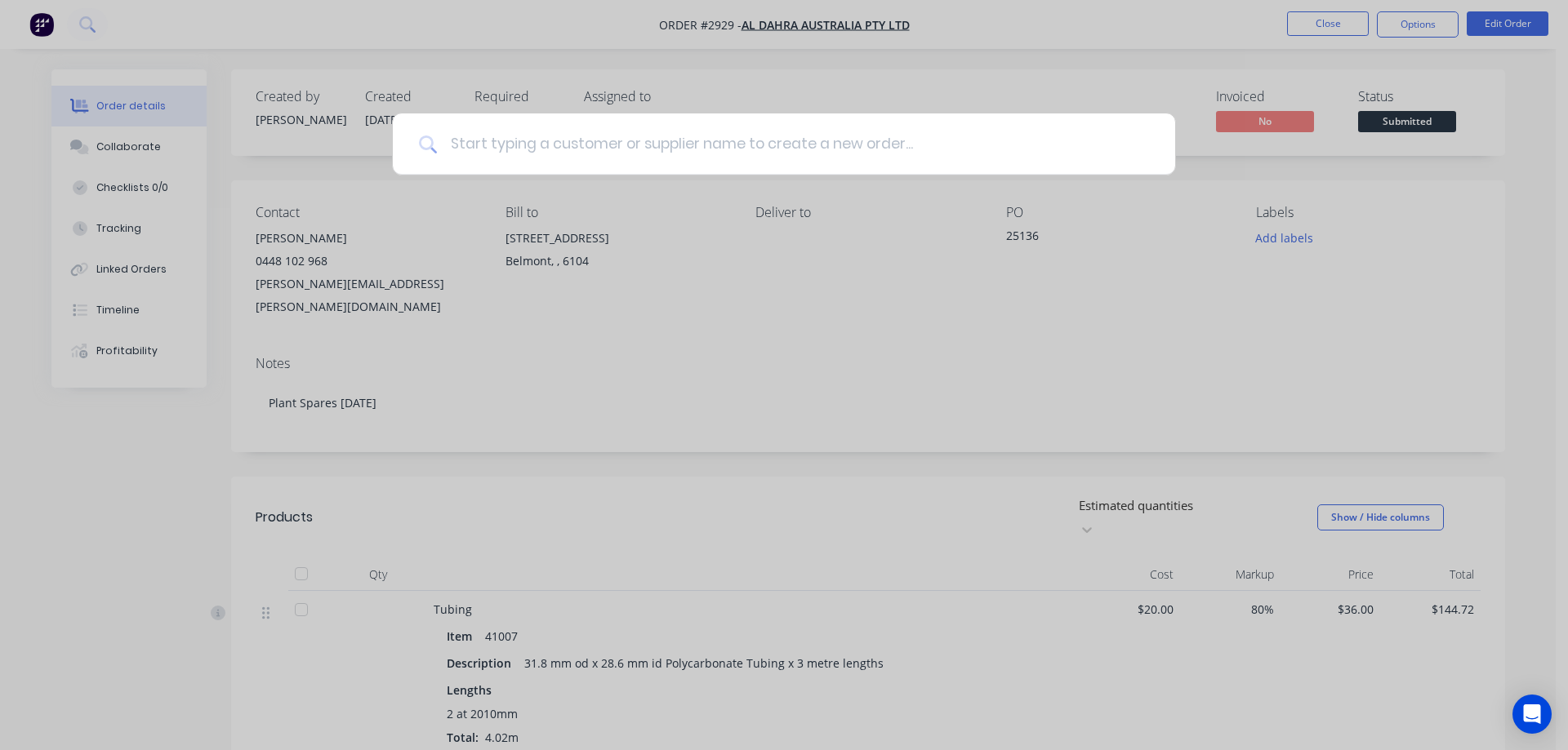
click at [572, 150] on input at bounding box center [793, 144] width 713 height 61
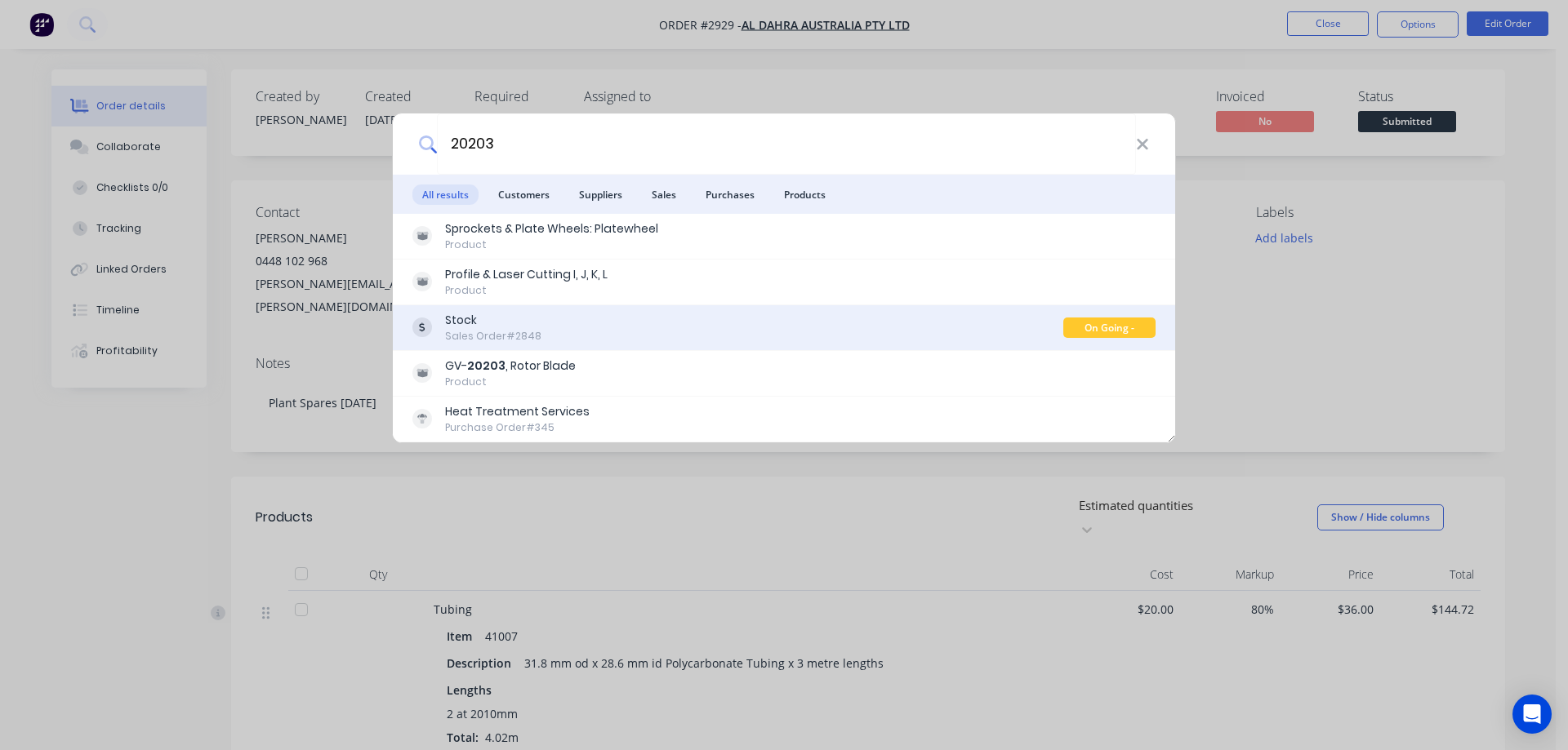
type input "20203"
click at [607, 314] on div "Stock Sales Order #2848" at bounding box center [738, 328] width 651 height 32
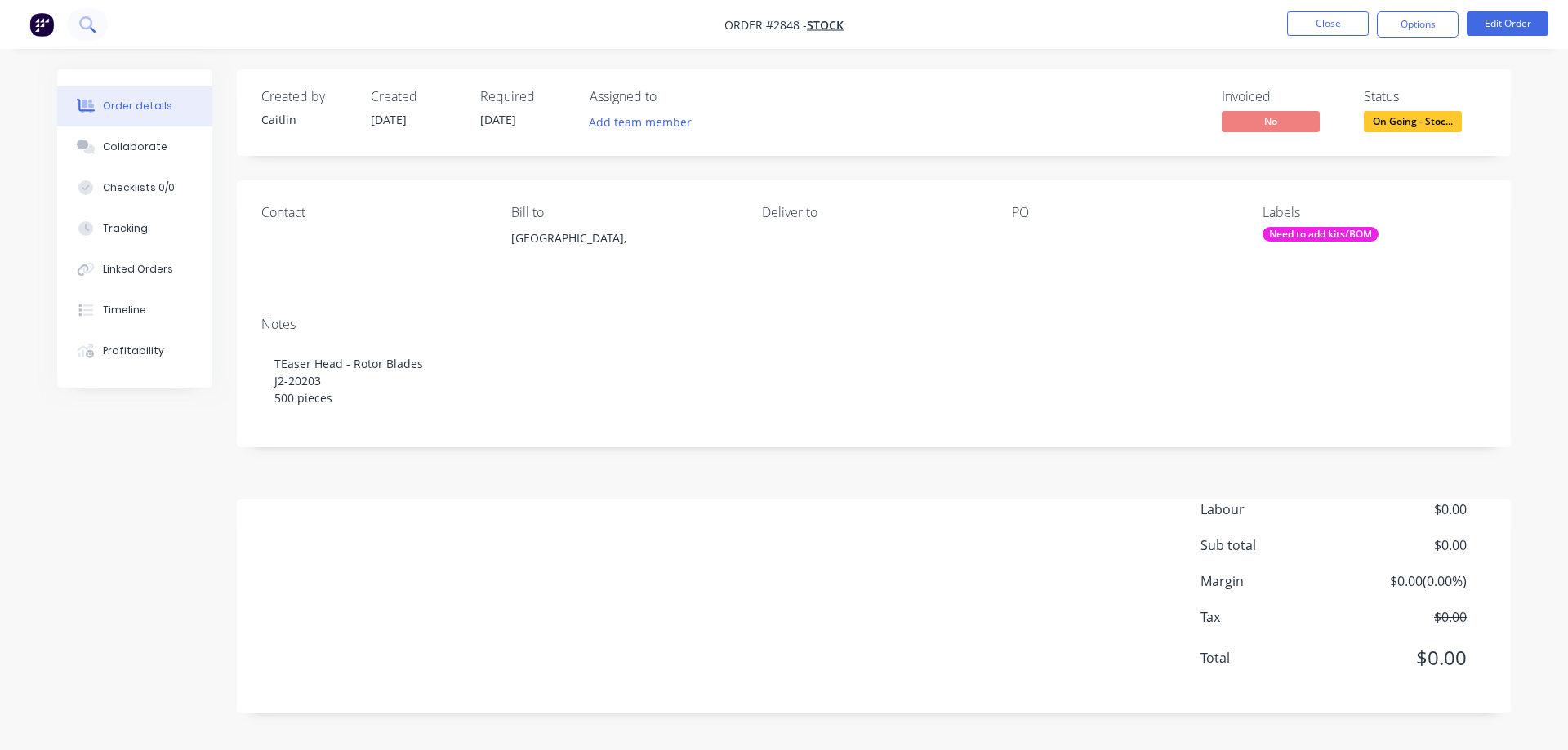
click at [83, 19] on icon at bounding box center [86, 23] width 13 height 13
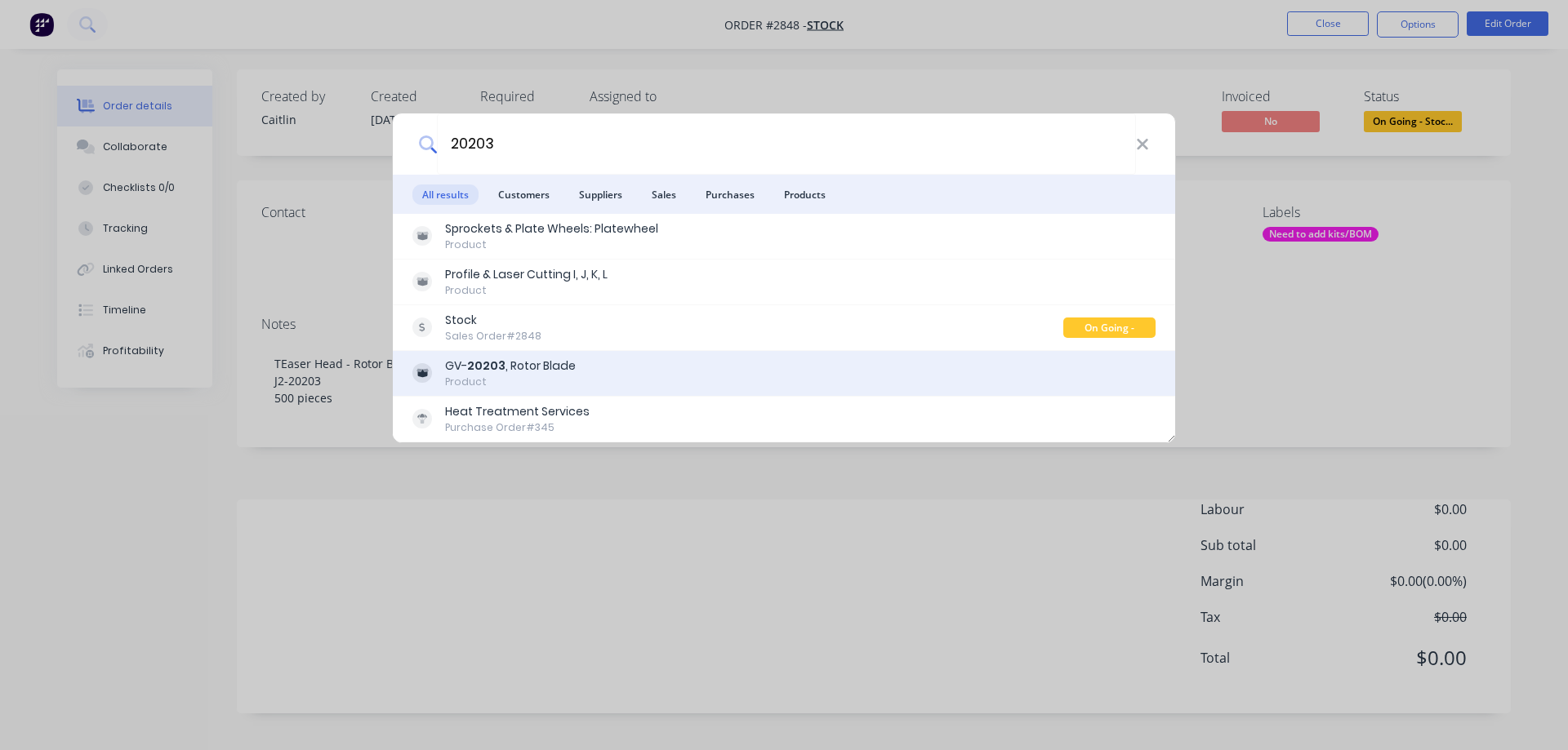
type input "20203"
click at [618, 380] on div "GV- 20203 , Rotor Blade Product" at bounding box center [784, 374] width 743 height 32
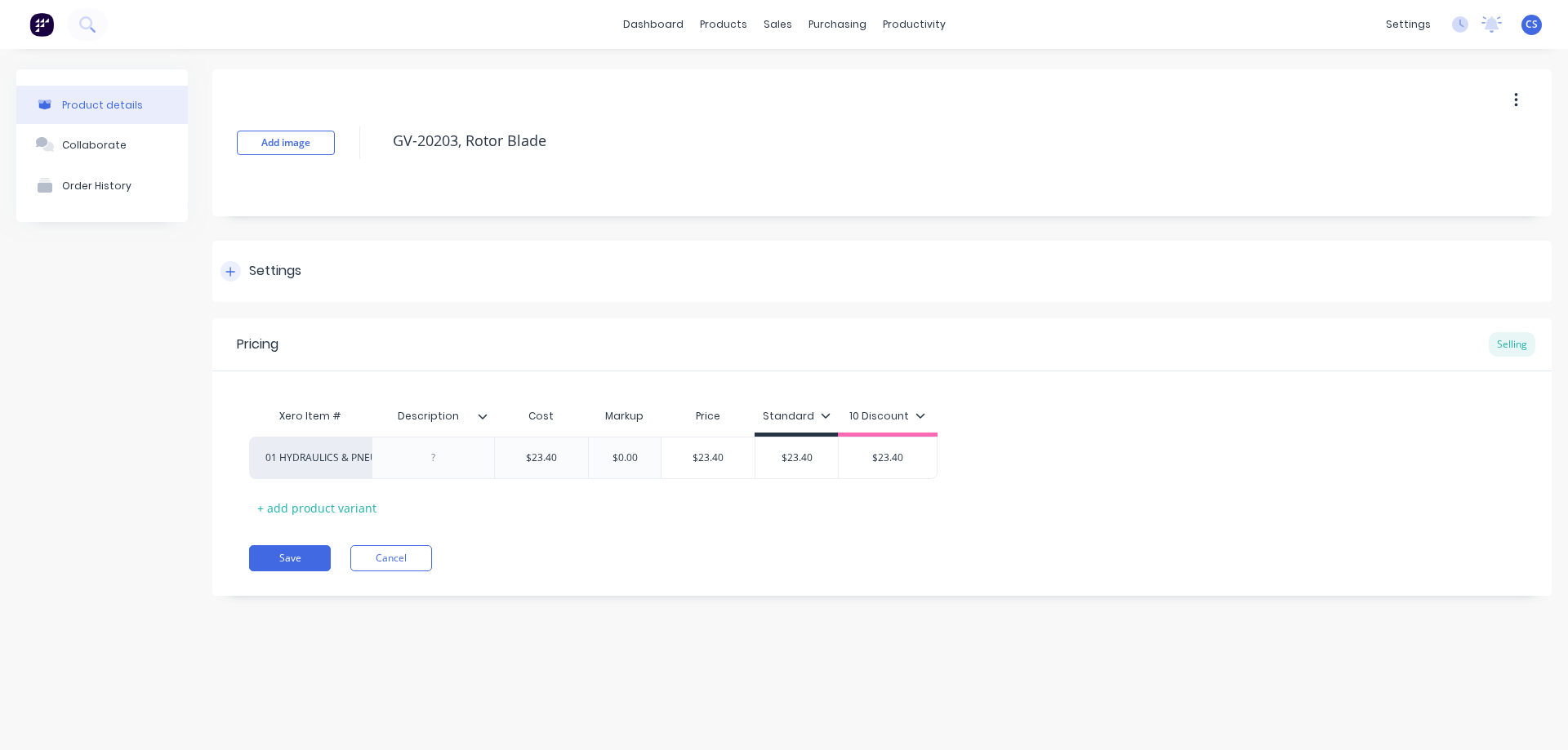
click at [233, 271] on icon at bounding box center [230, 270] width 9 height 9
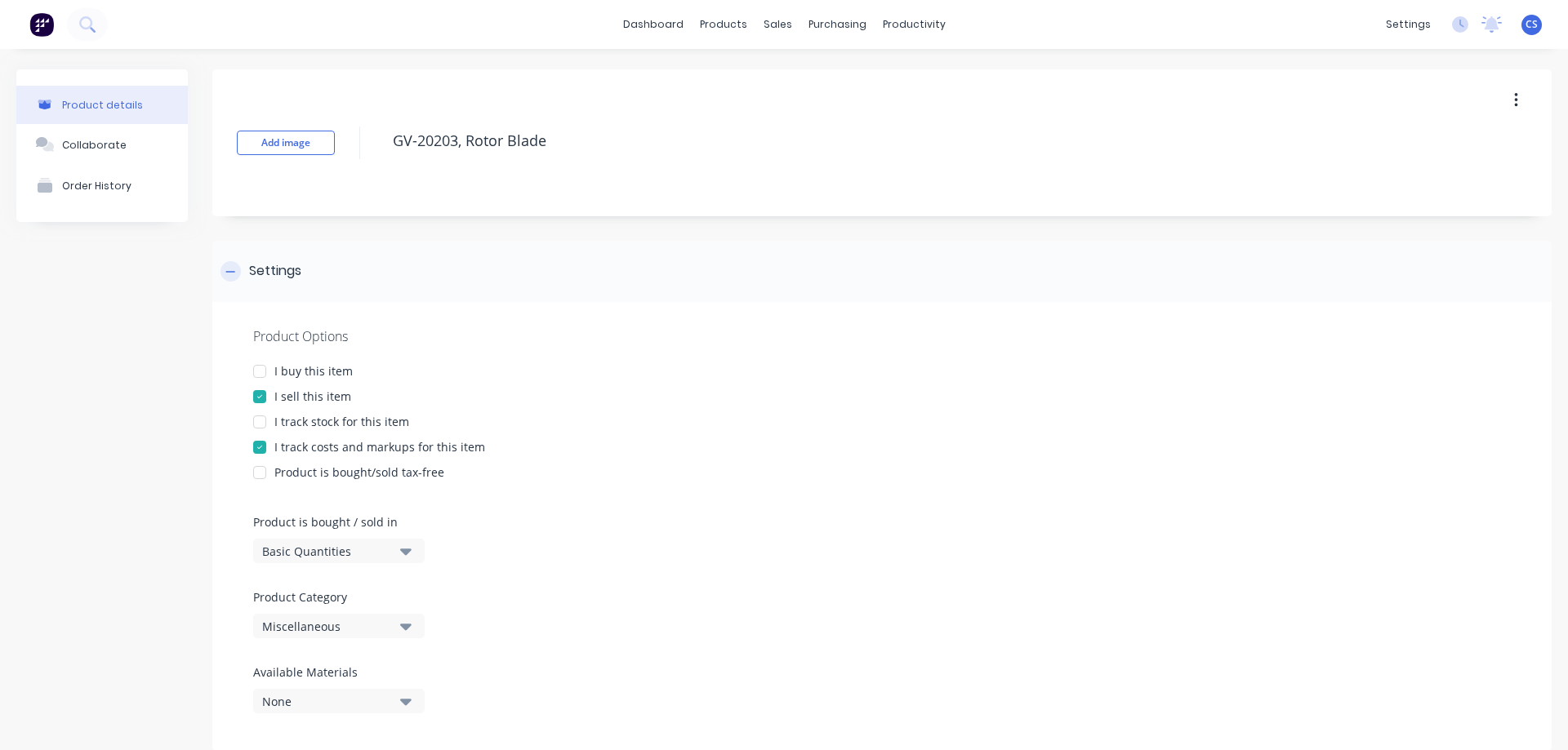
click at [236, 271] on div at bounding box center [231, 271] width 21 height 21
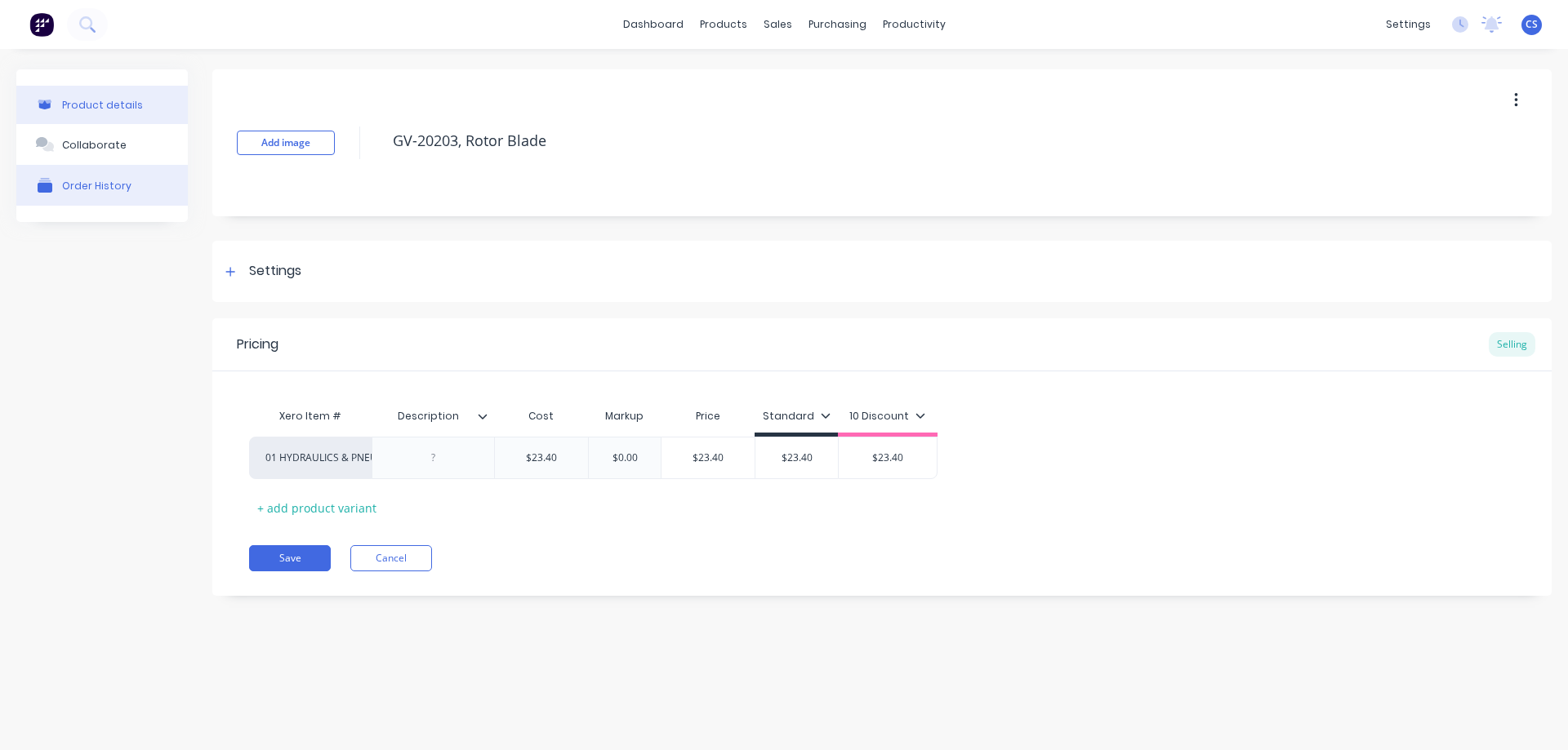
click at [101, 192] on div "Order History" at bounding box center [97, 185] width 69 height 12
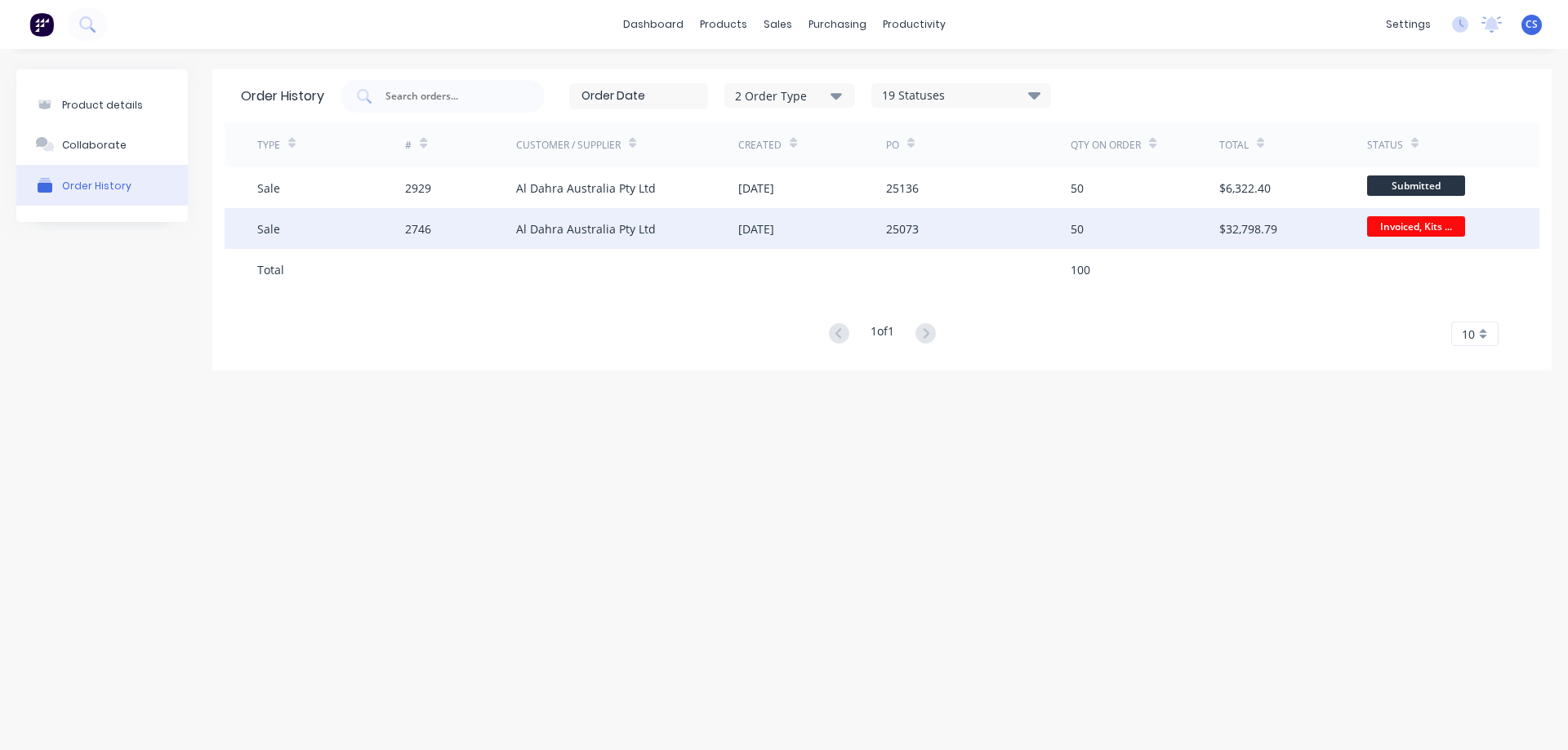
click at [1042, 225] on div "25073" at bounding box center [978, 228] width 185 height 41
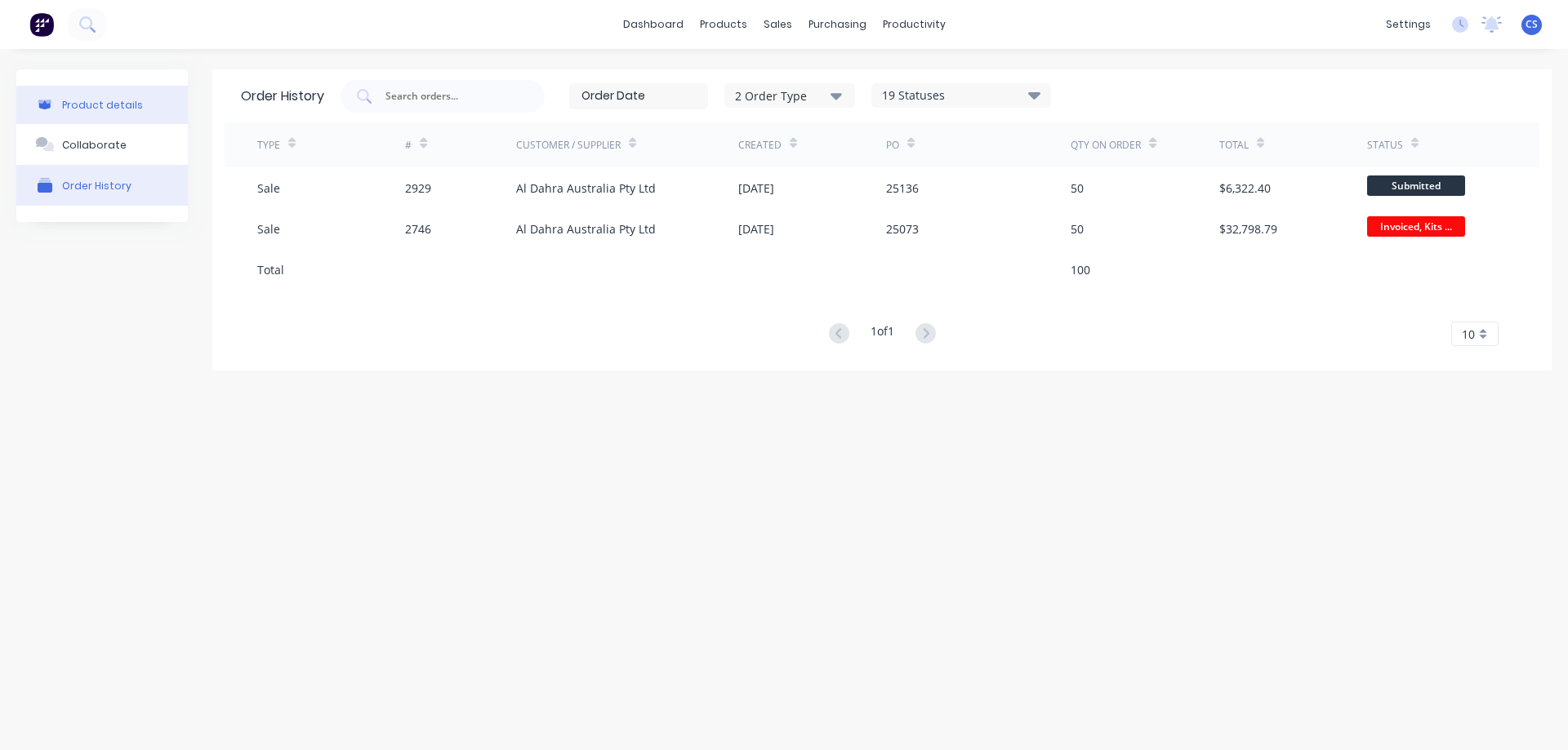
click at [135, 98] on button "Product details" at bounding box center [101, 105] width 171 height 39
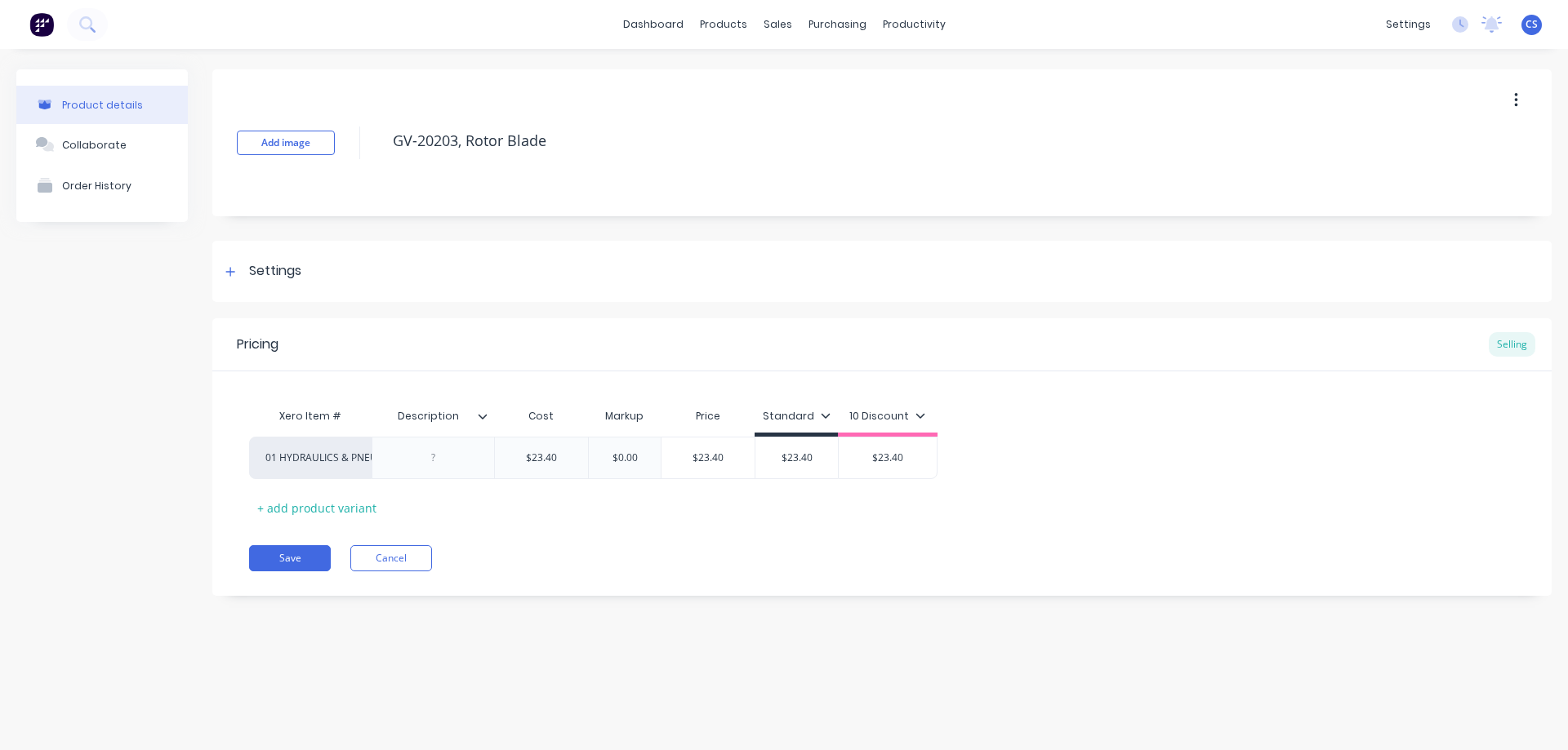
type textarea "x"
click at [336, 275] on div "Settings" at bounding box center [882, 271] width 1340 height 61
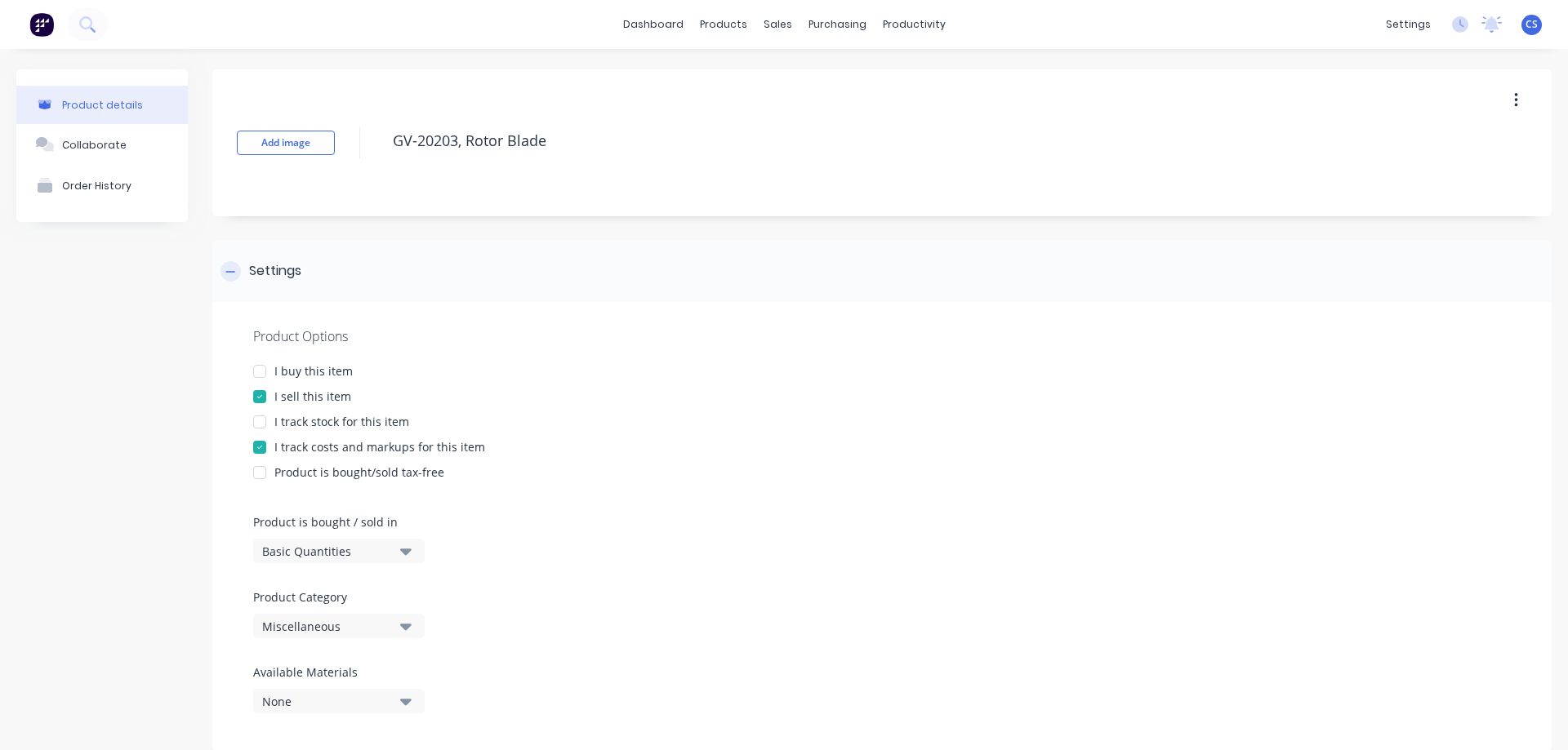
click at [336, 275] on div "Settings" at bounding box center [882, 271] width 1340 height 61
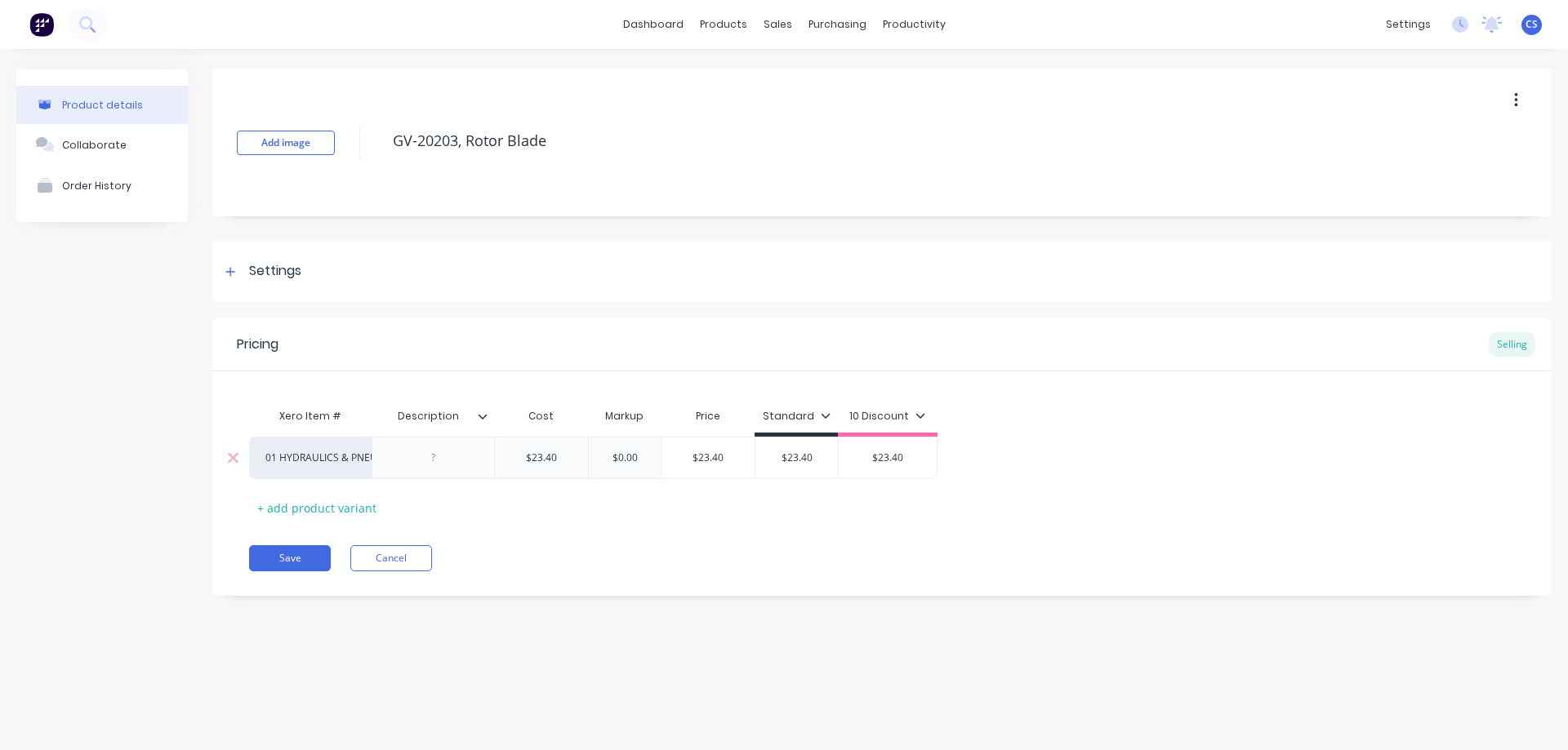
type input "$23.40"
drag, startPoint x: 731, startPoint y: 461, endPoint x: 698, endPoint y: 455, distance: 33.5
click at [698, 455] on input "$23.40" at bounding box center [708, 458] width 93 height 15
click at [275, 261] on div "Settings" at bounding box center [274, 271] width 52 height 21
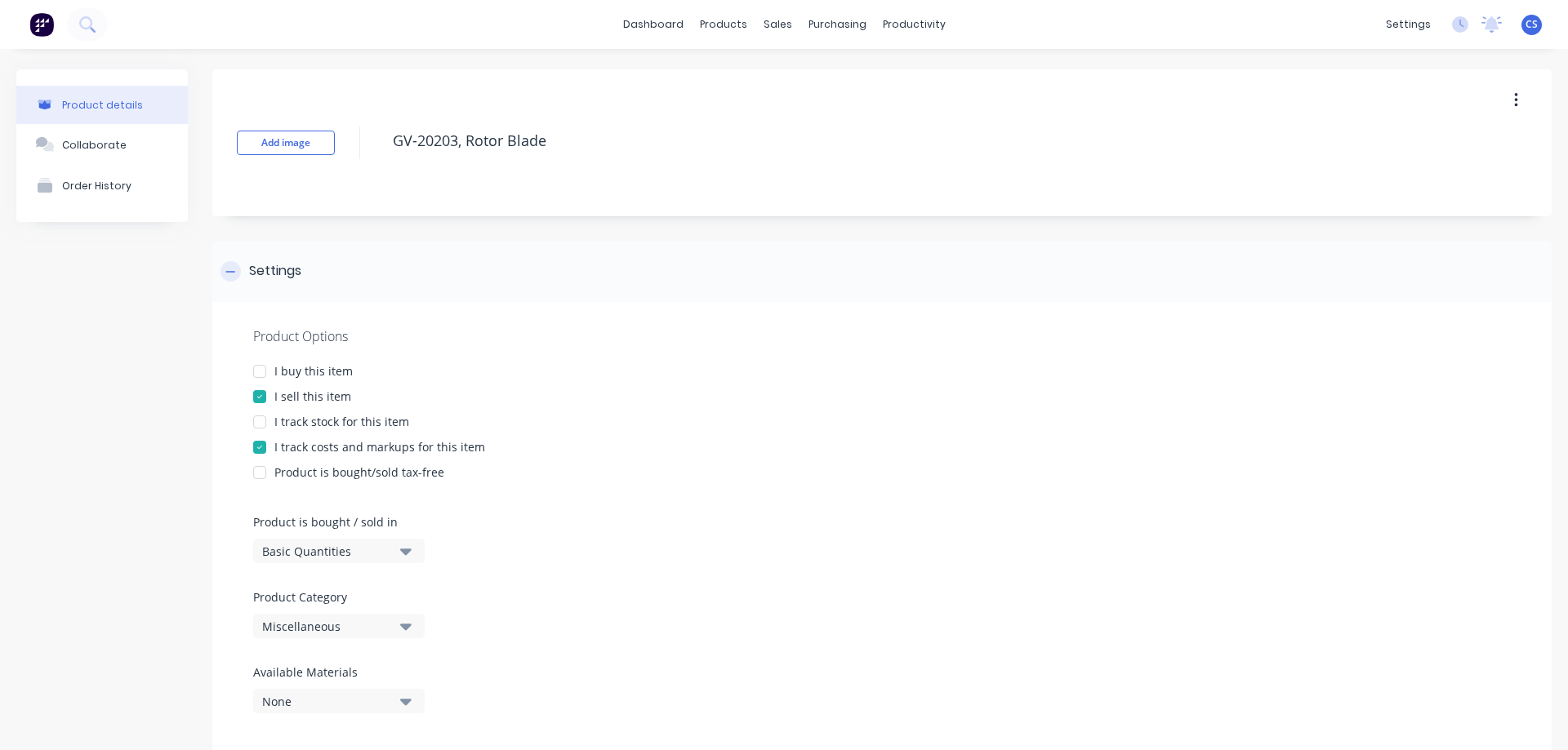
scroll to position [81, 0]
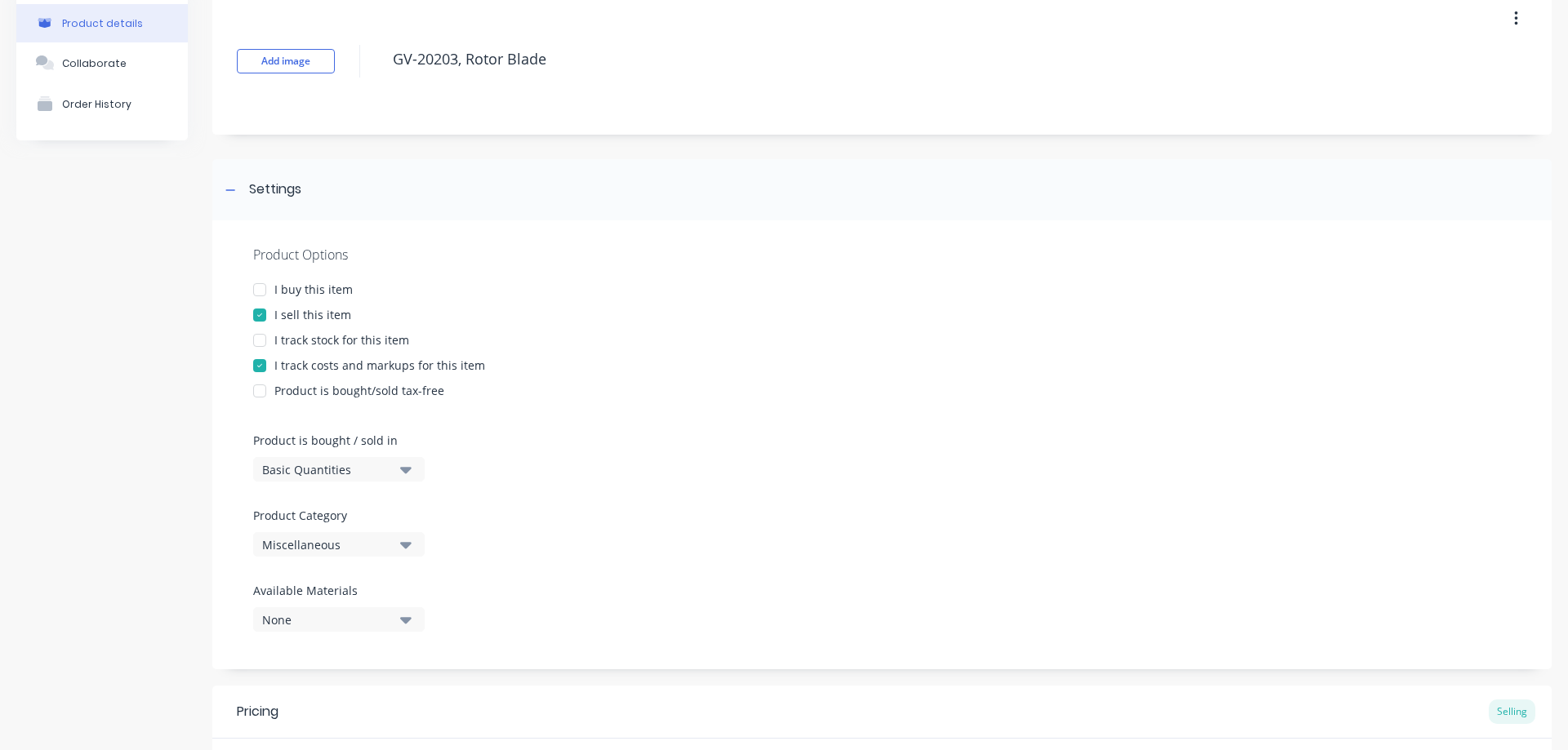
click at [391, 466] on div "Basic Quantities" at bounding box center [327, 470] width 131 height 17
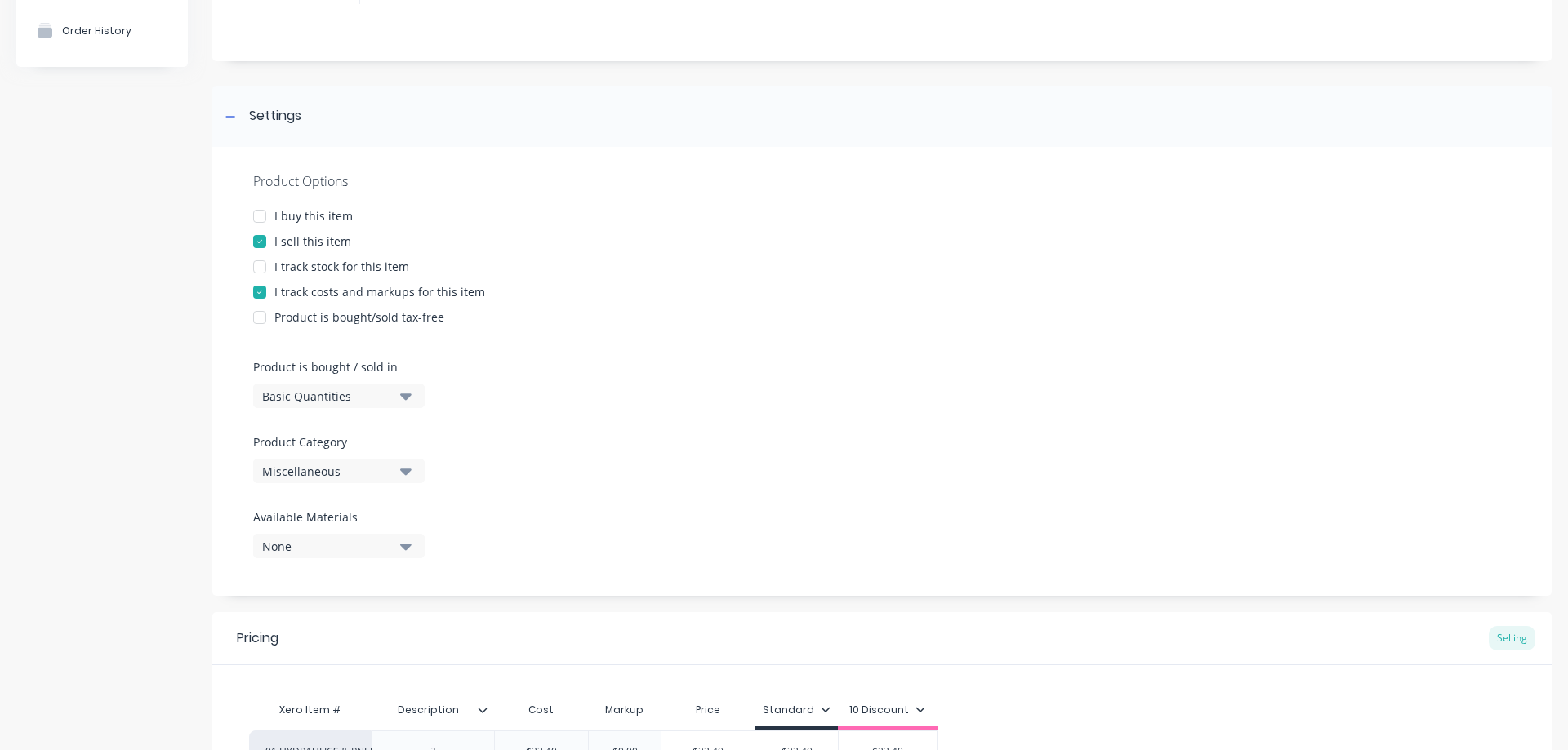
scroll to position [164, 0]
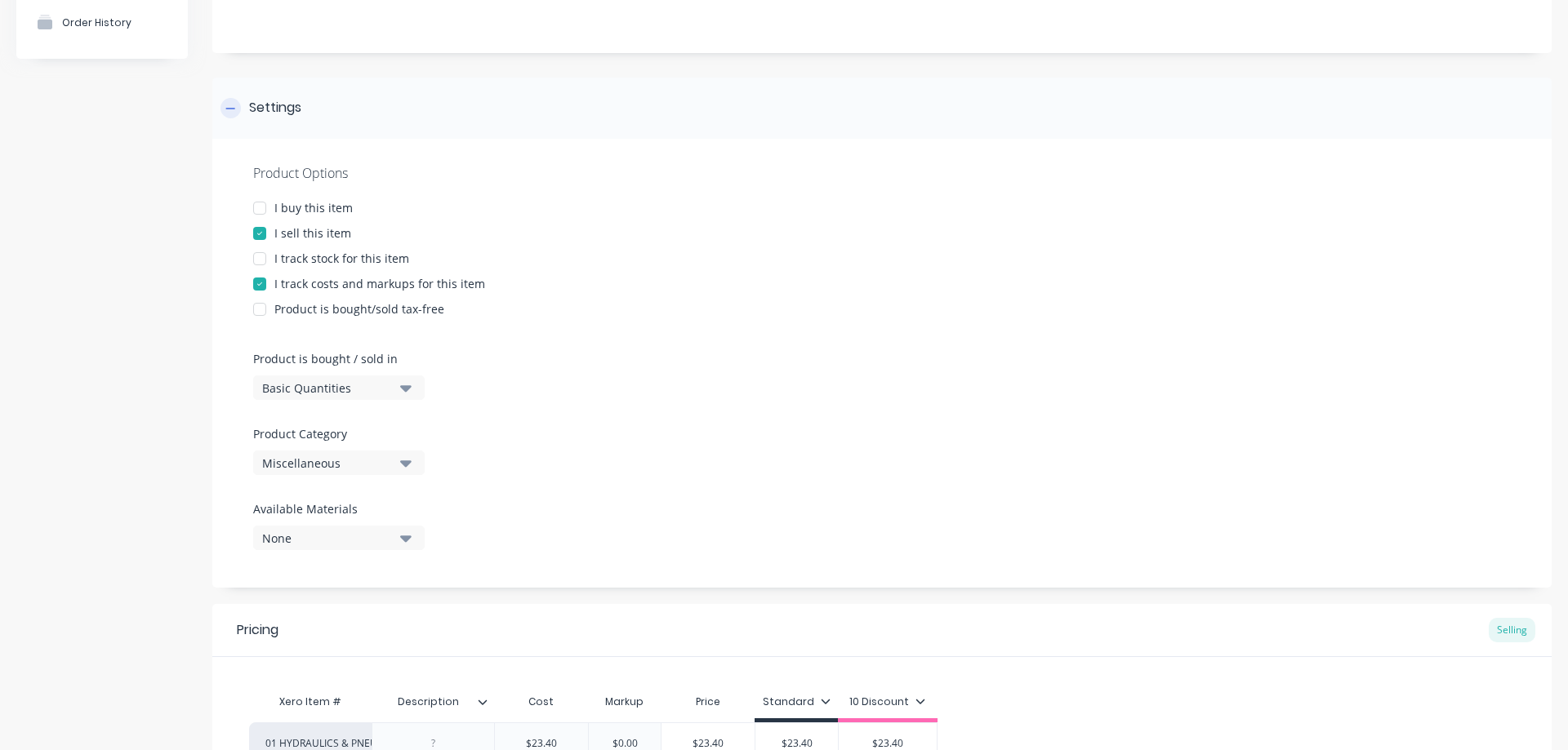
click at [387, 123] on div "Settings" at bounding box center [882, 108] width 1340 height 61
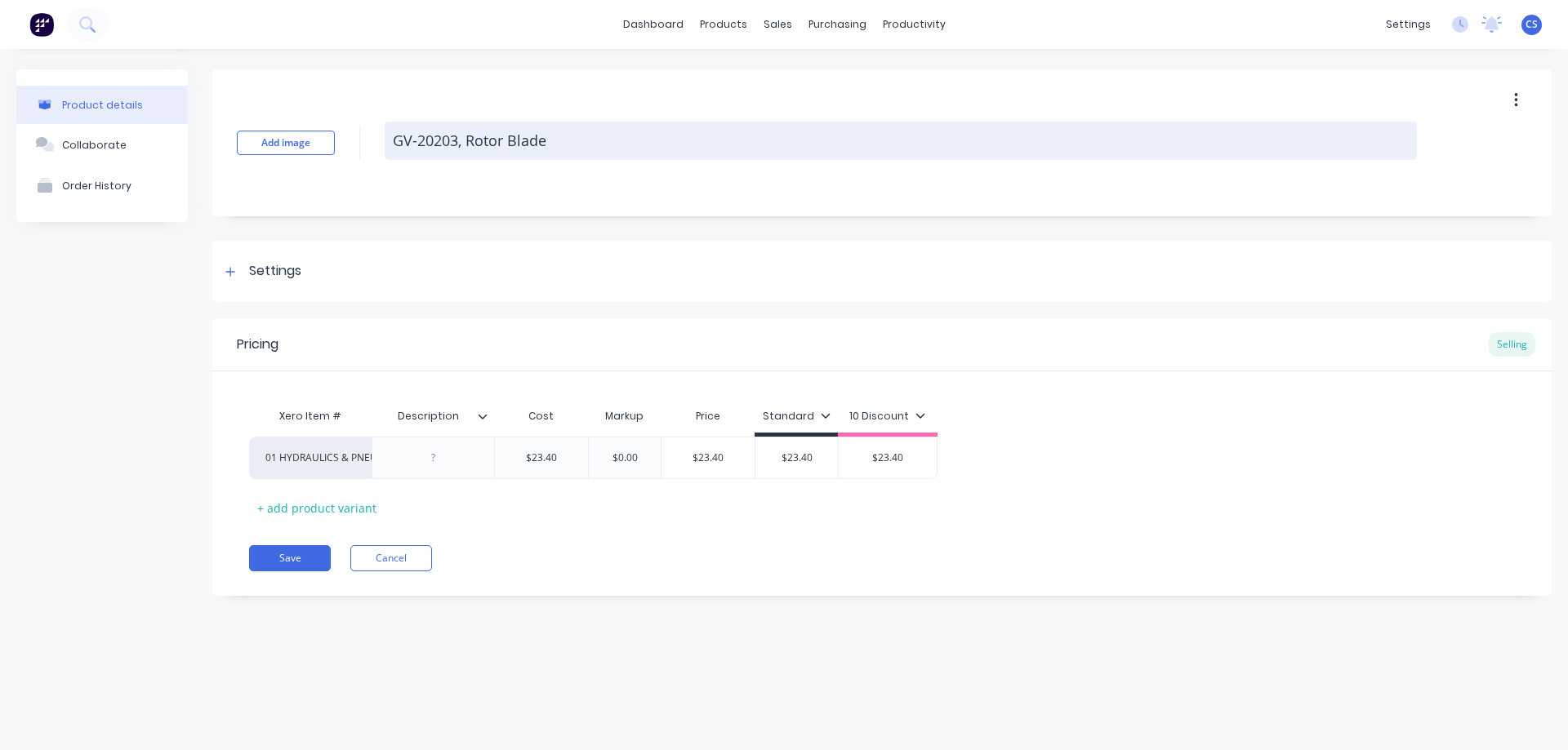
scroll to position [0, 0]
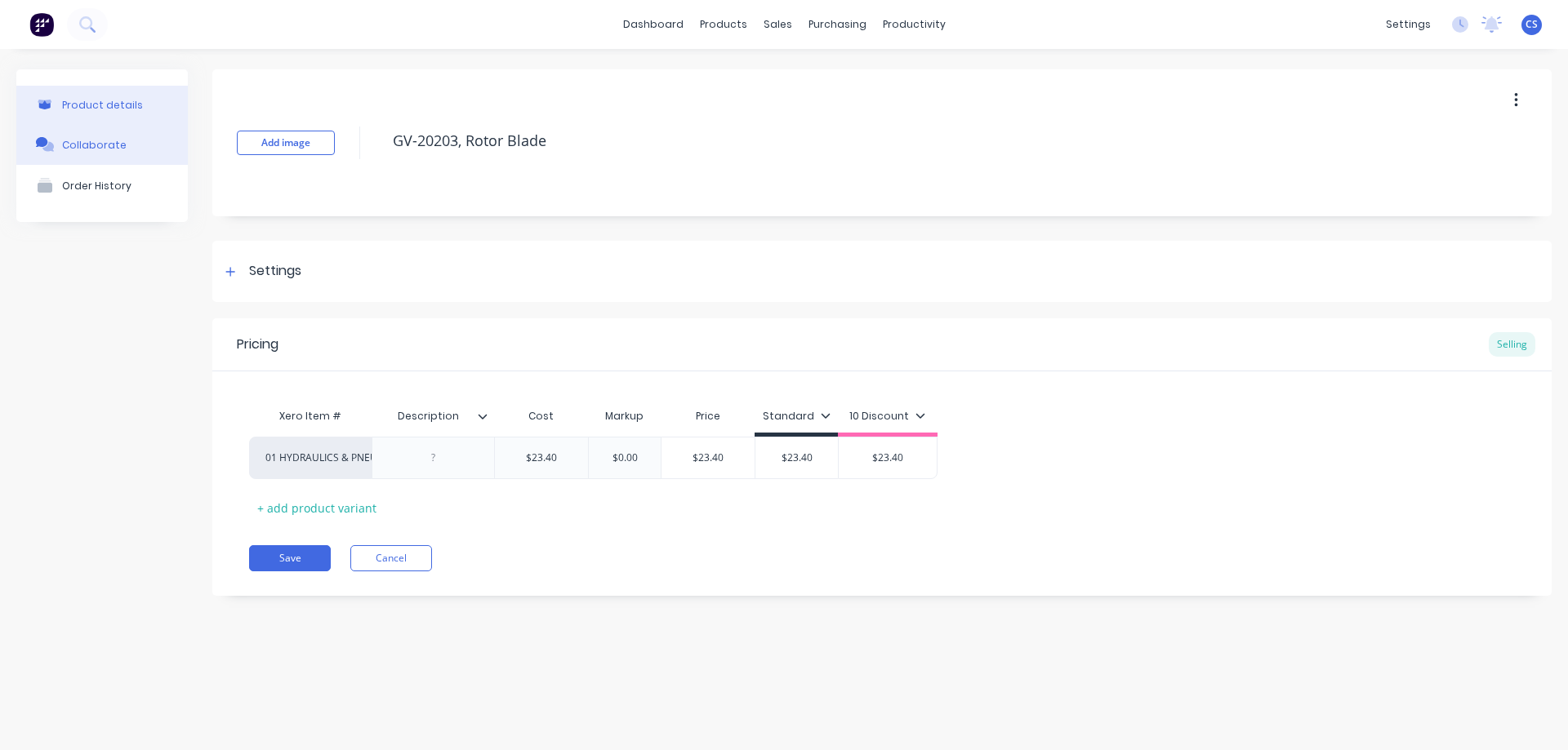
click at [123, 152] on button "Collaborate" at bounding box center [101, 144] width 171 height 41
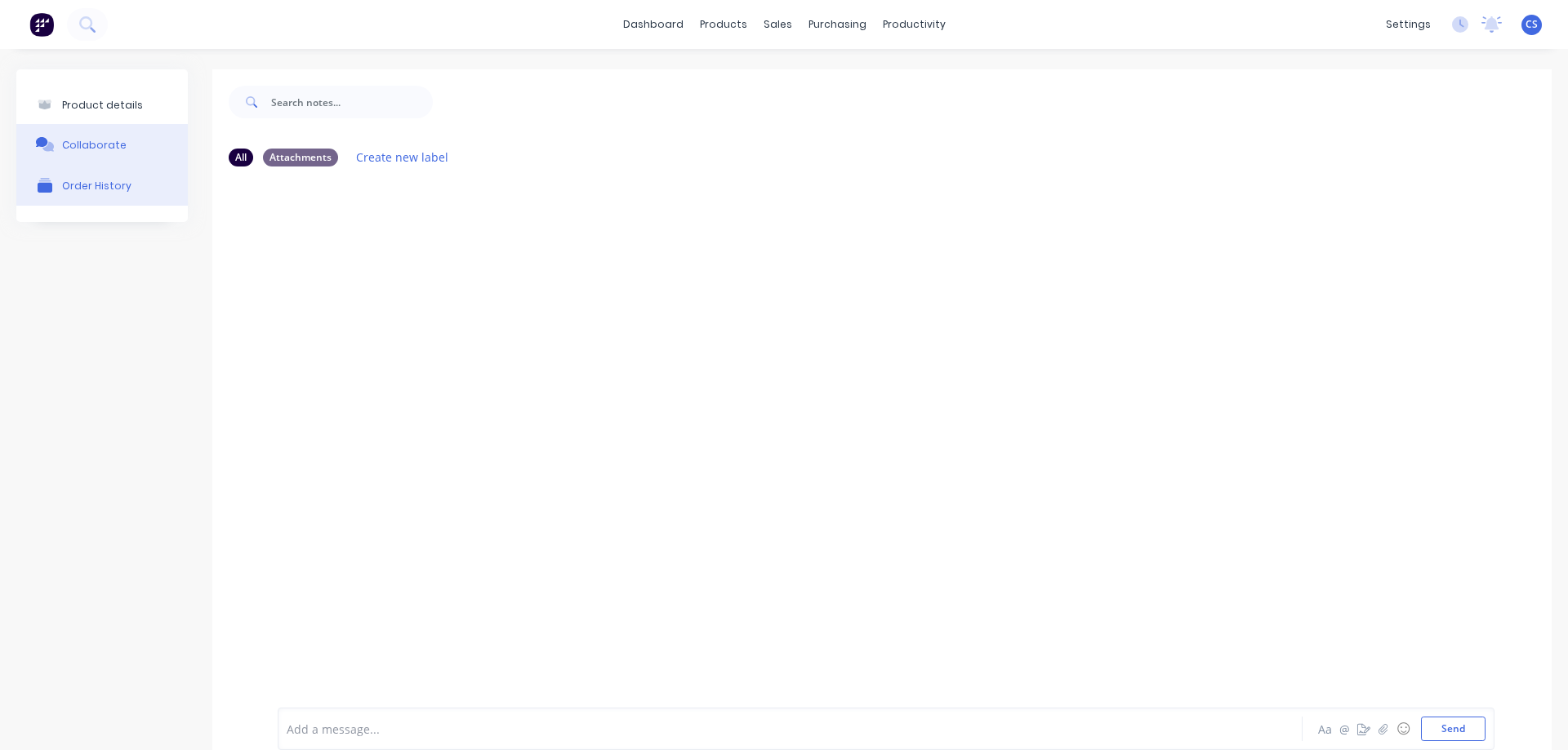
click at [121, 197] on button "Order History" at bounding box center [101, 184] width 171 height 41
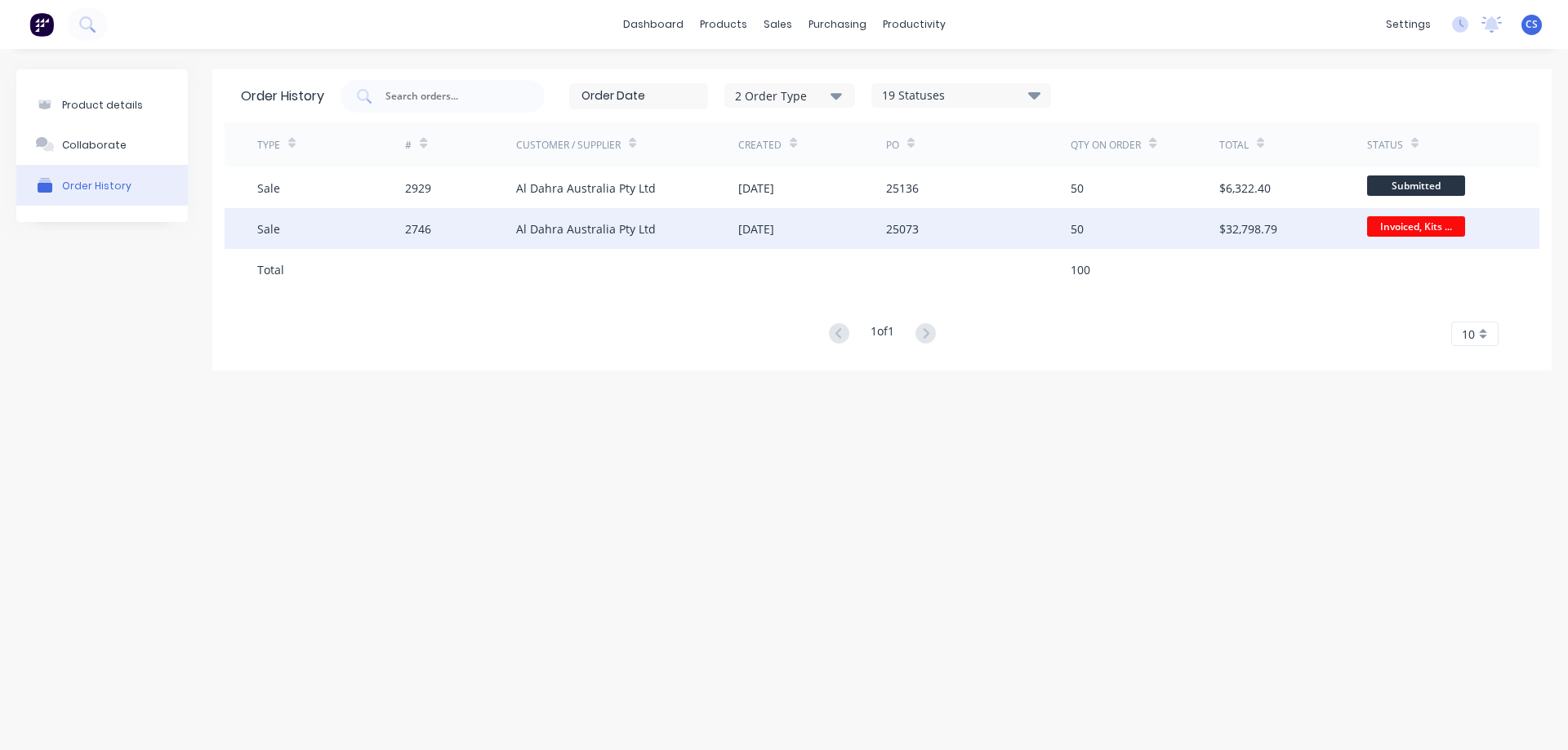
drag, startPoint x: 487, startPoint y: 233, endPoint x: 482, endPoint y: 248, distance: 15.8
drag, startPoint x: 482, startPoint y: 248, endPoint x: 474, endPoint y: 230, distance: 19.7
click at [474, 230] on div "2746" at bounding box center [460, 228] width 111 height 41
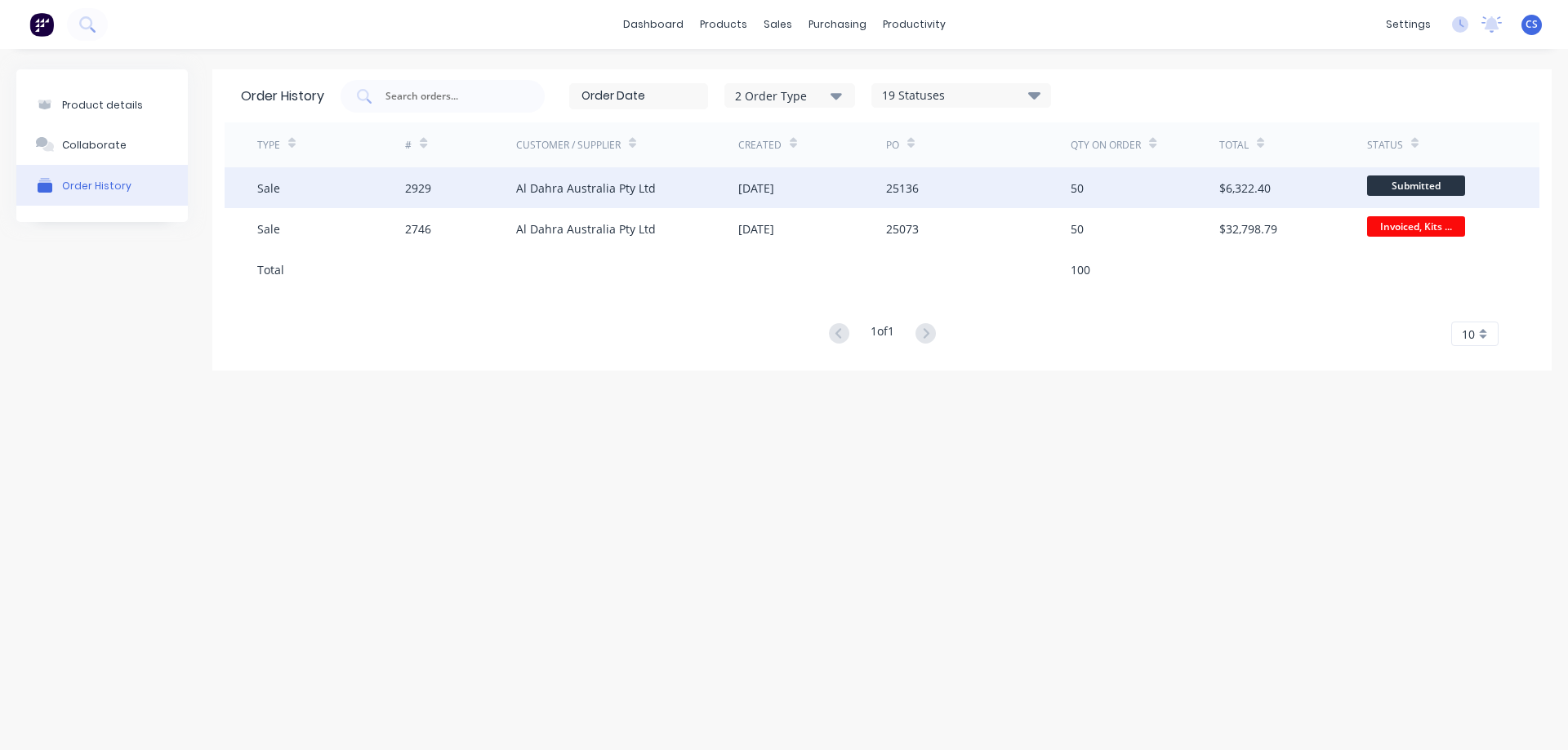
click at [469, 178] on div "2929" at bounding box center [460, 187] width 111 height 41
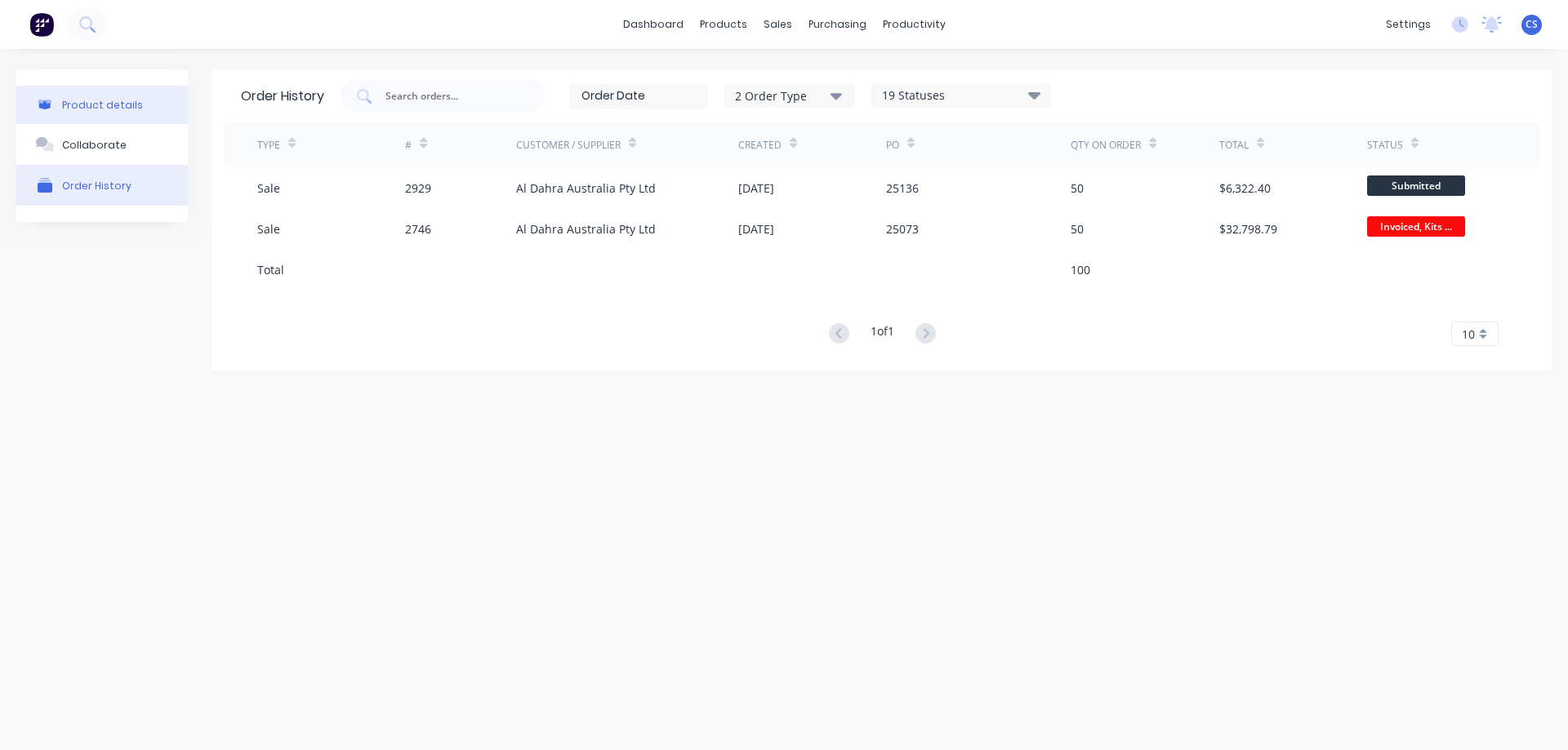
click at [98, 97] on button "Product details" at bounding box center [101, 105] width 171 height 39
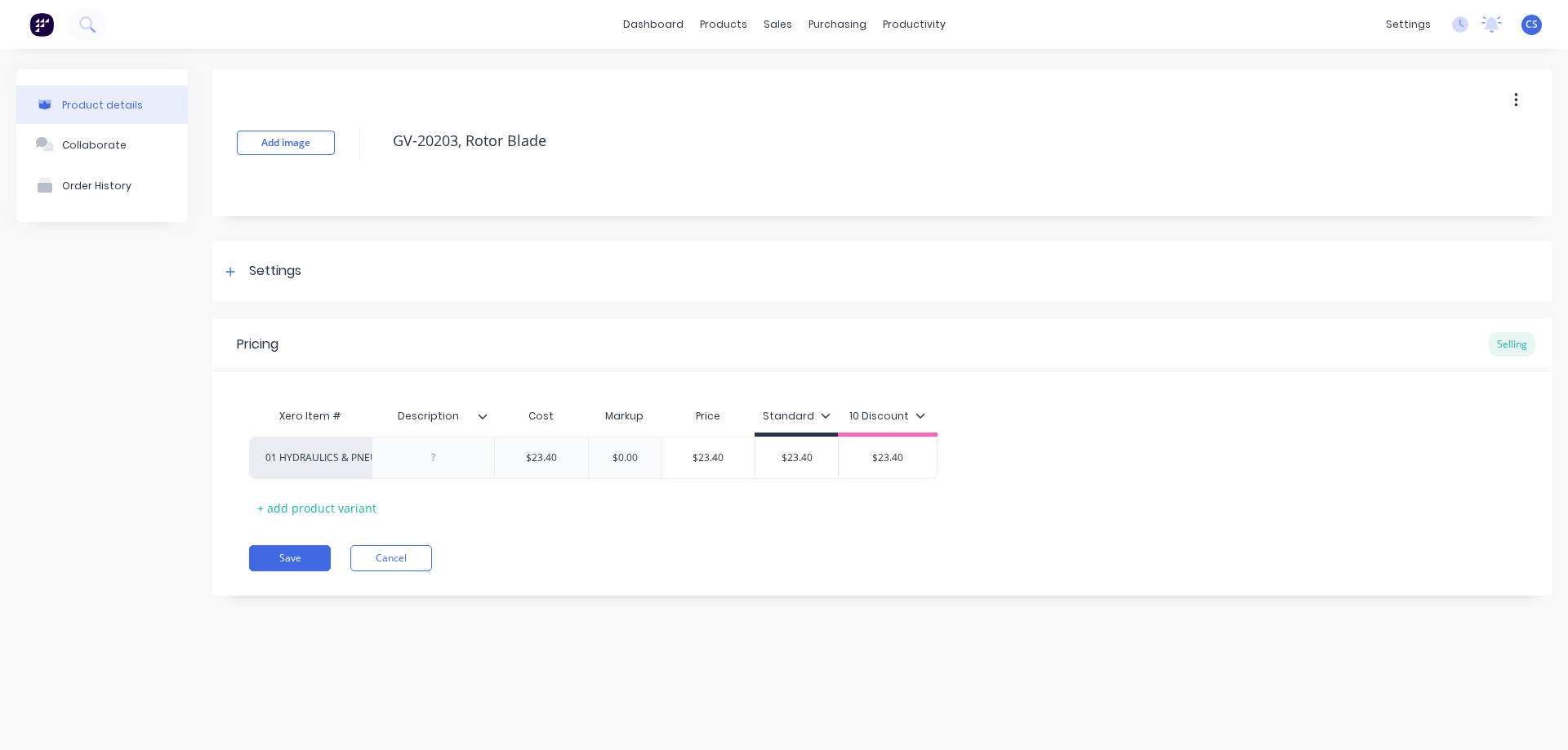
click at [1528, 97] on button "button" at bounding box center [1516, 100] width 39 height 29
type textarea "x"
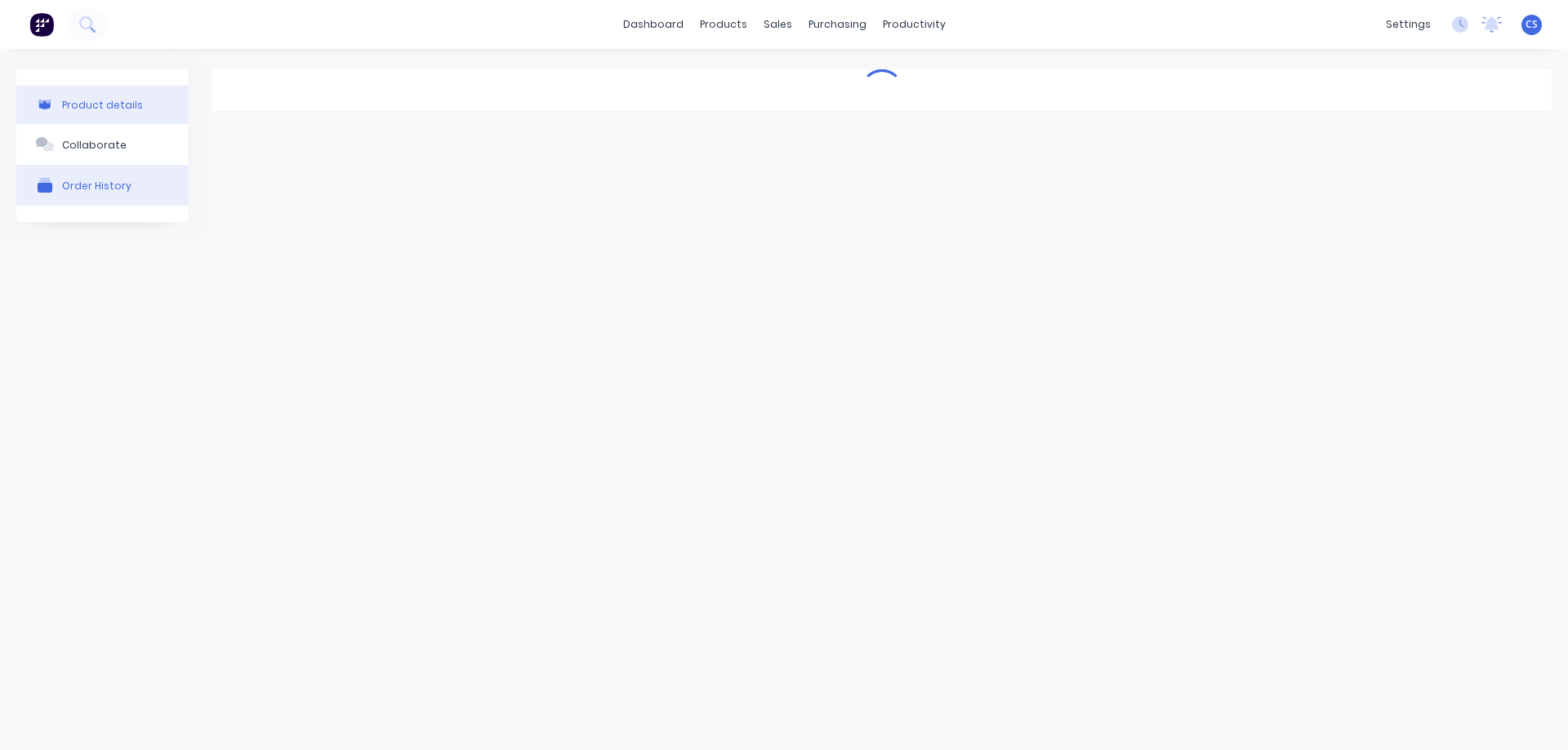
click at [132, 104] on div "Product details" at bounding box center [102, 104] width 80 height 12
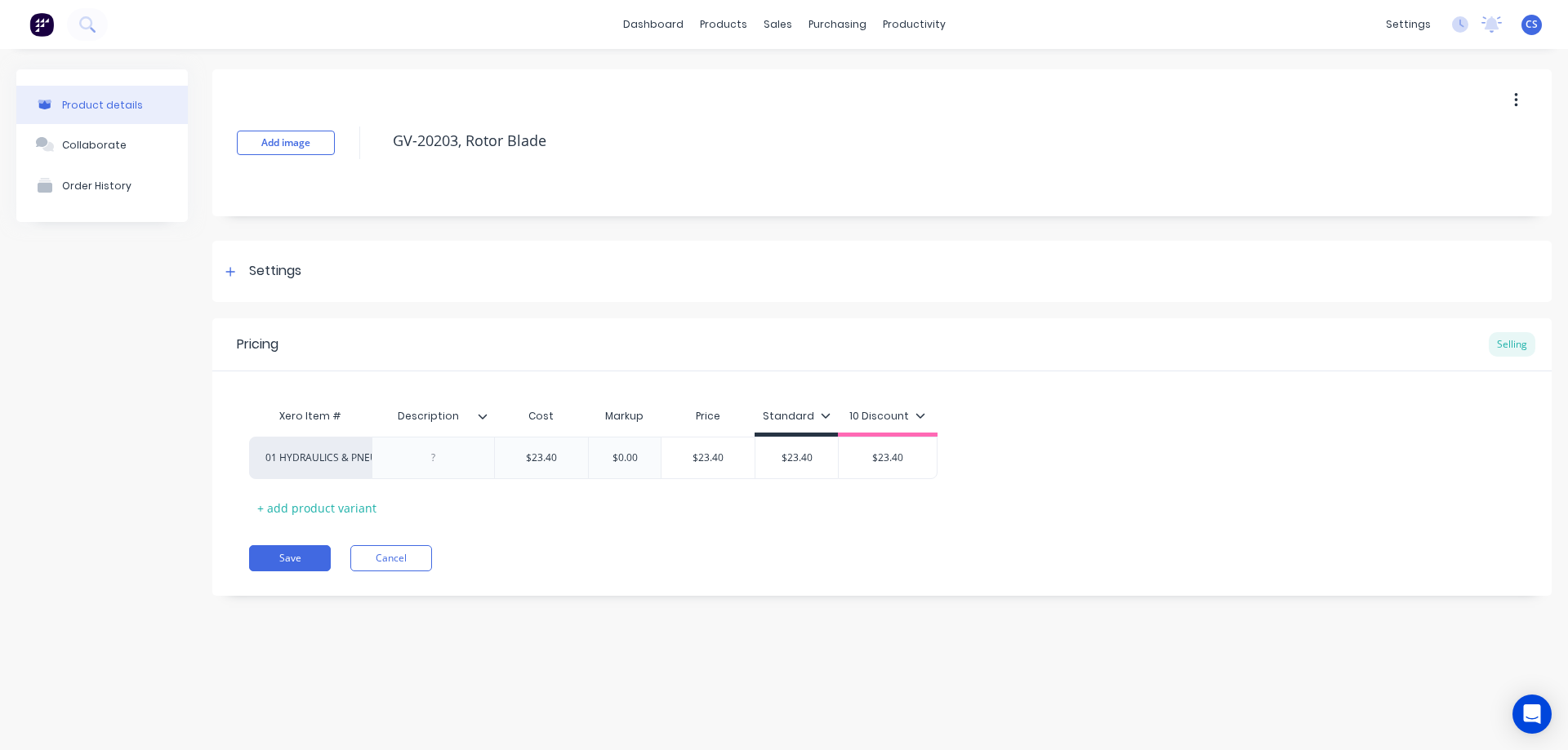
type textarea "x"
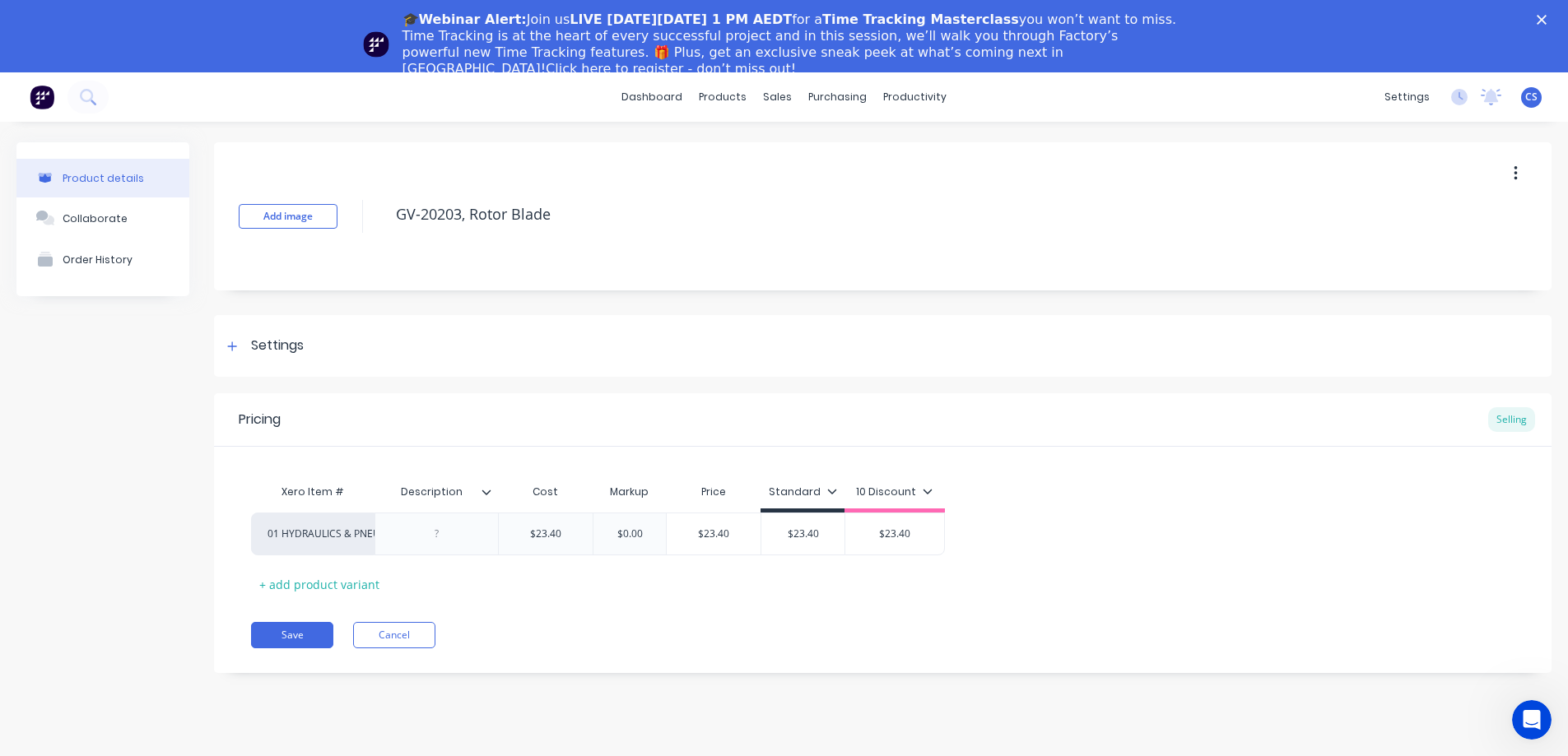
click at [1547, 18] on icon "Close" at bounding box center [1542, 20] width 10 height 10
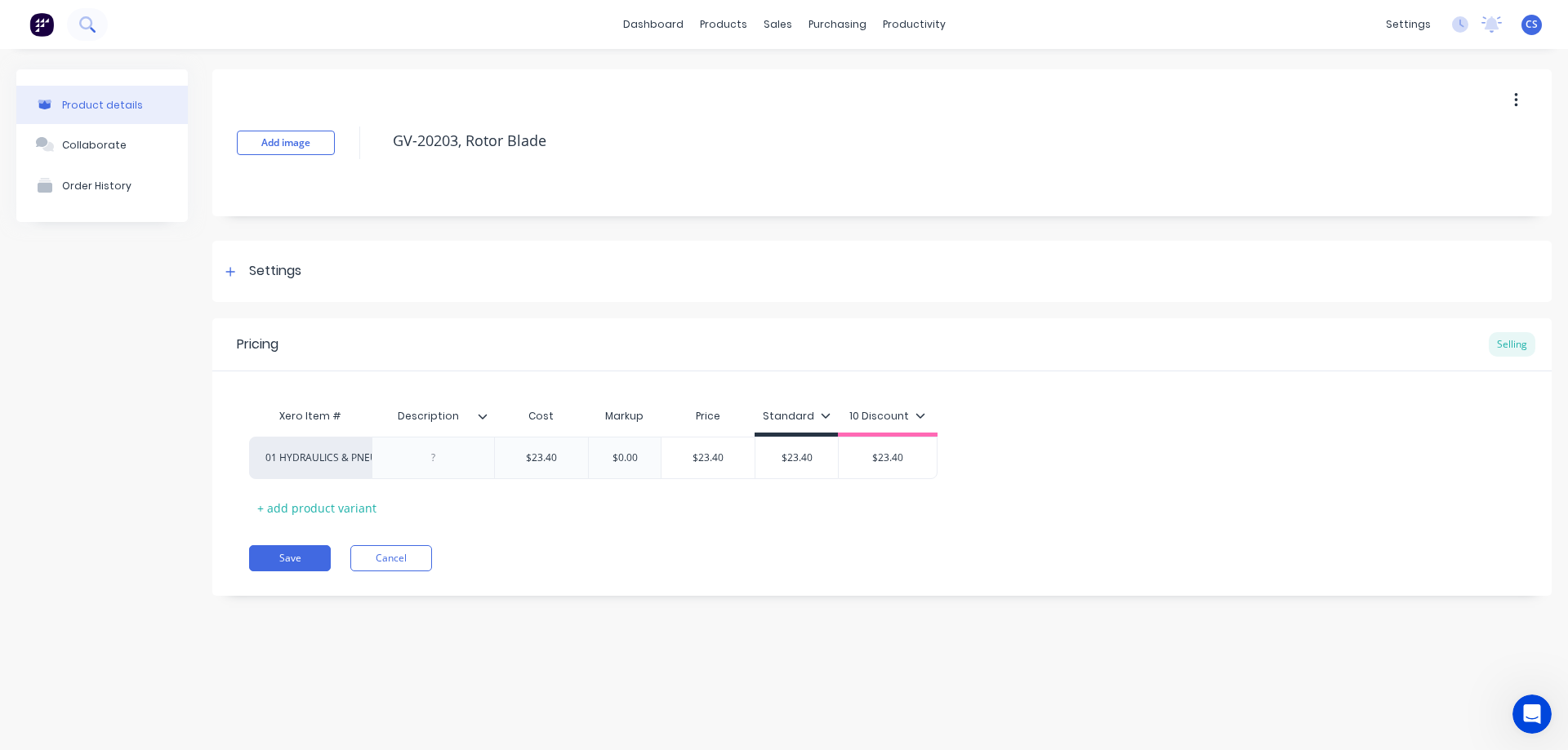
click at [87, 30] on icon at bounding box center [87, 24] width 15 height 15
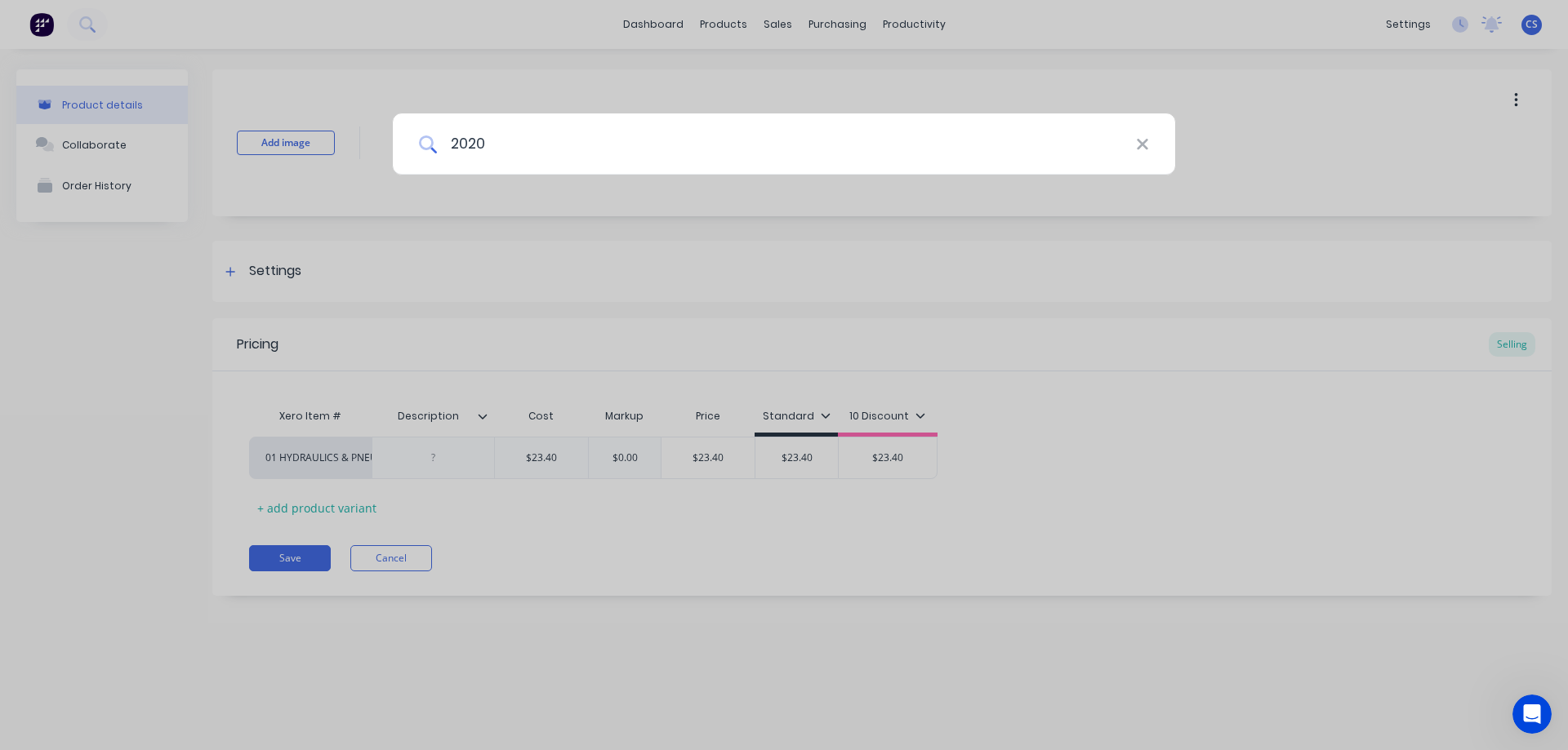
type input "20203"
type textarea "x"
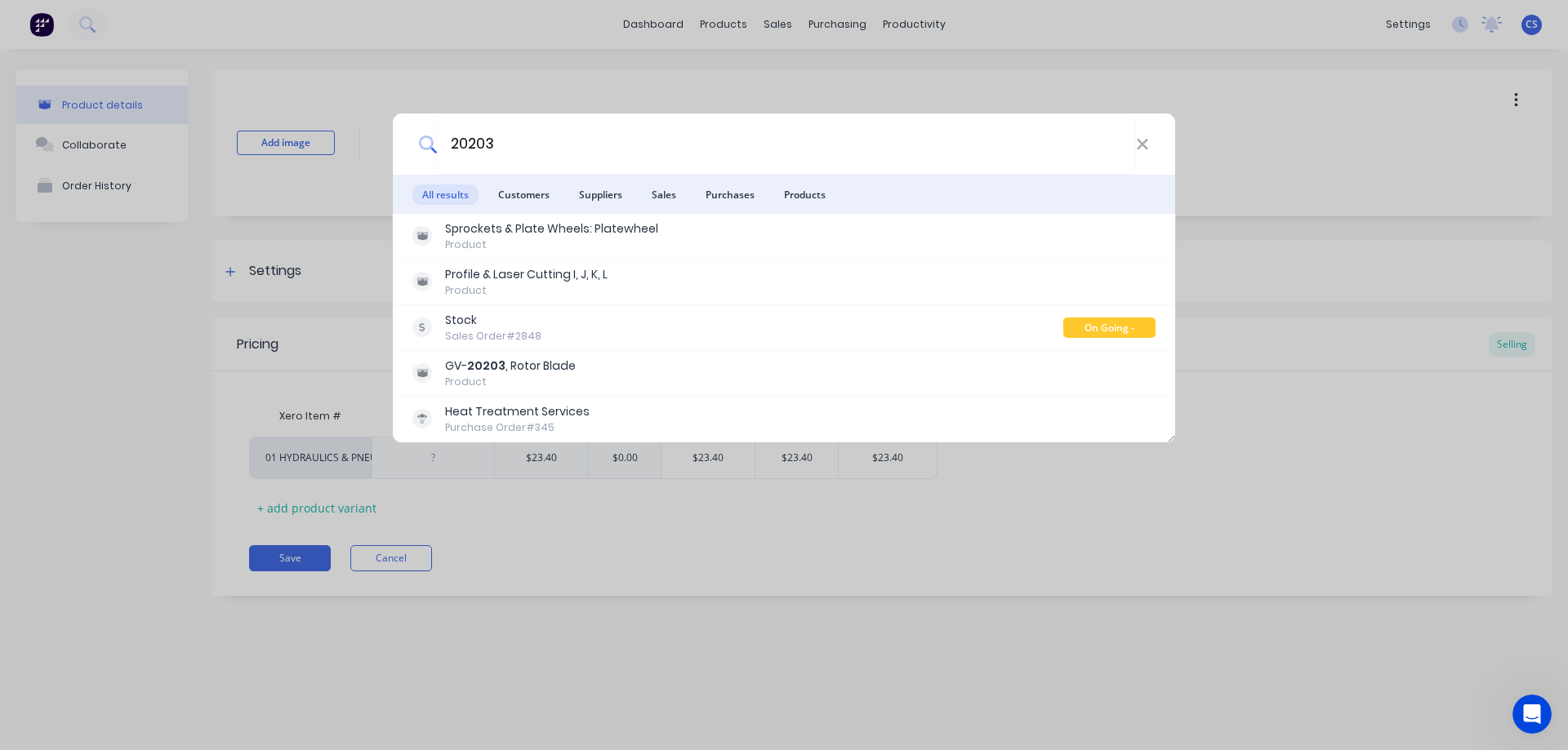
type input "20203"
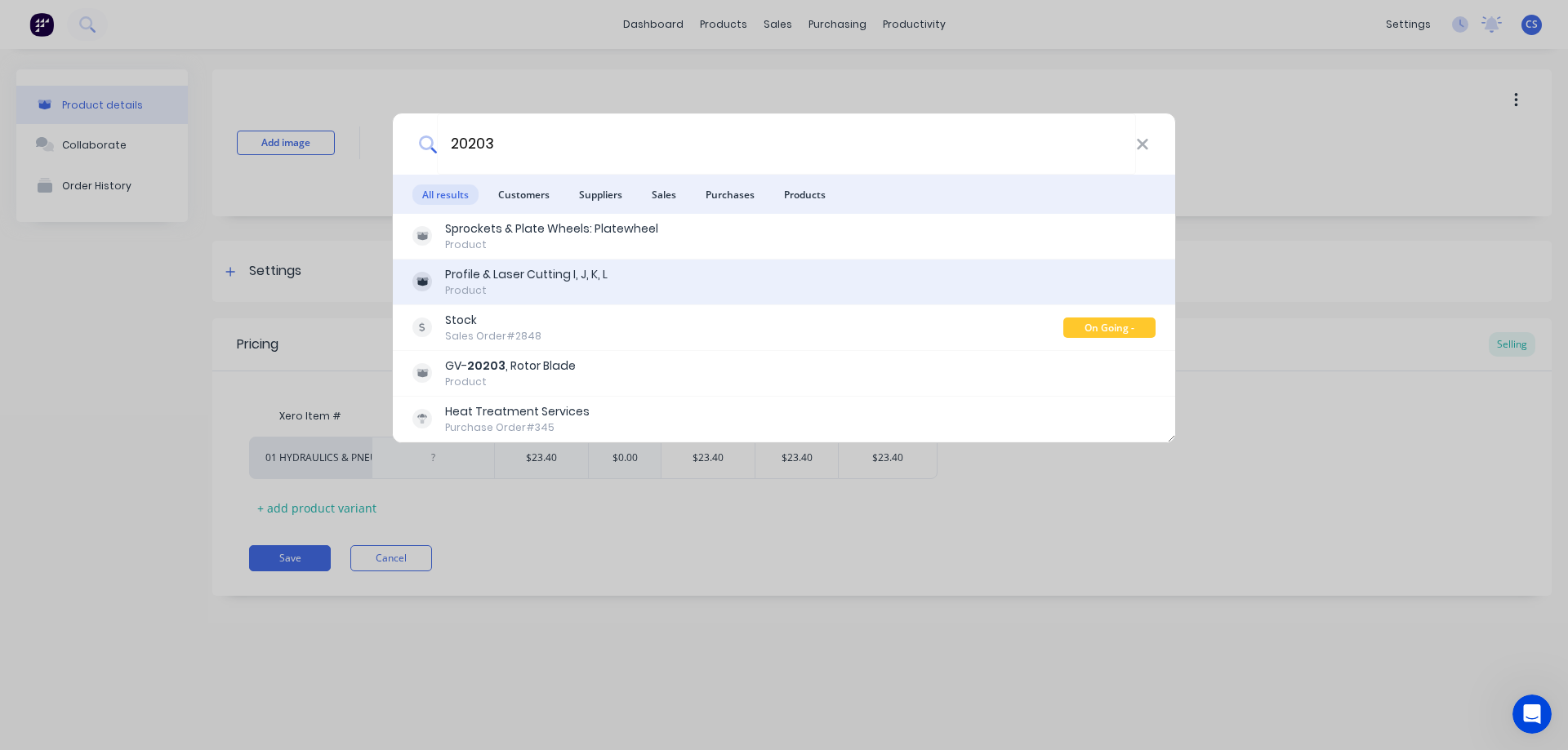
click at [622, 291] on div "Profile & Laser Cutting I, J, K, L Product" at bounding box center [784, 282] width 743 height 32
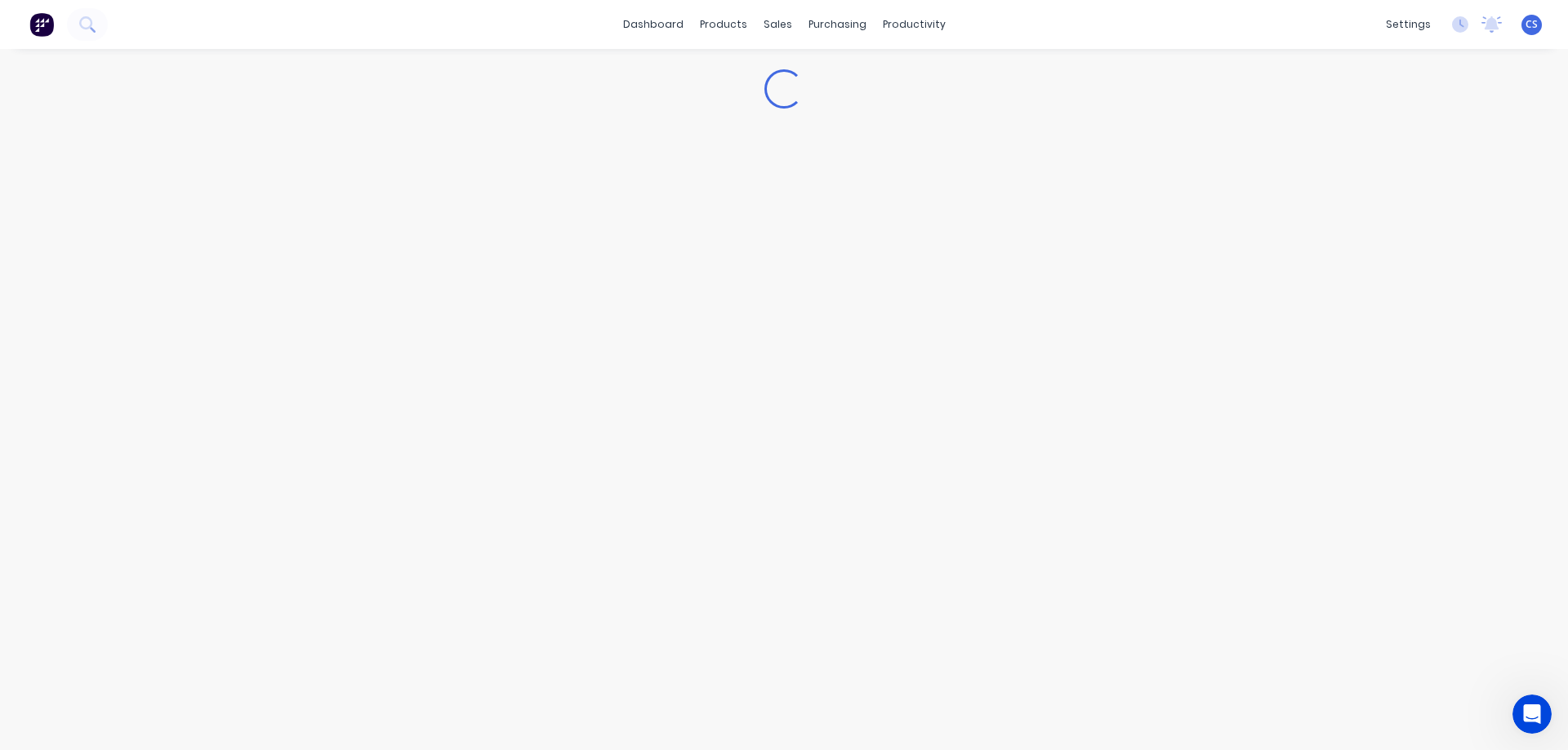
click at [651, 129] on div "Loading..." at bounding box center [784, 383] width 1568 height 669
click at [94, 26] on icon at bounding box center [87, 24] width 15 height 15
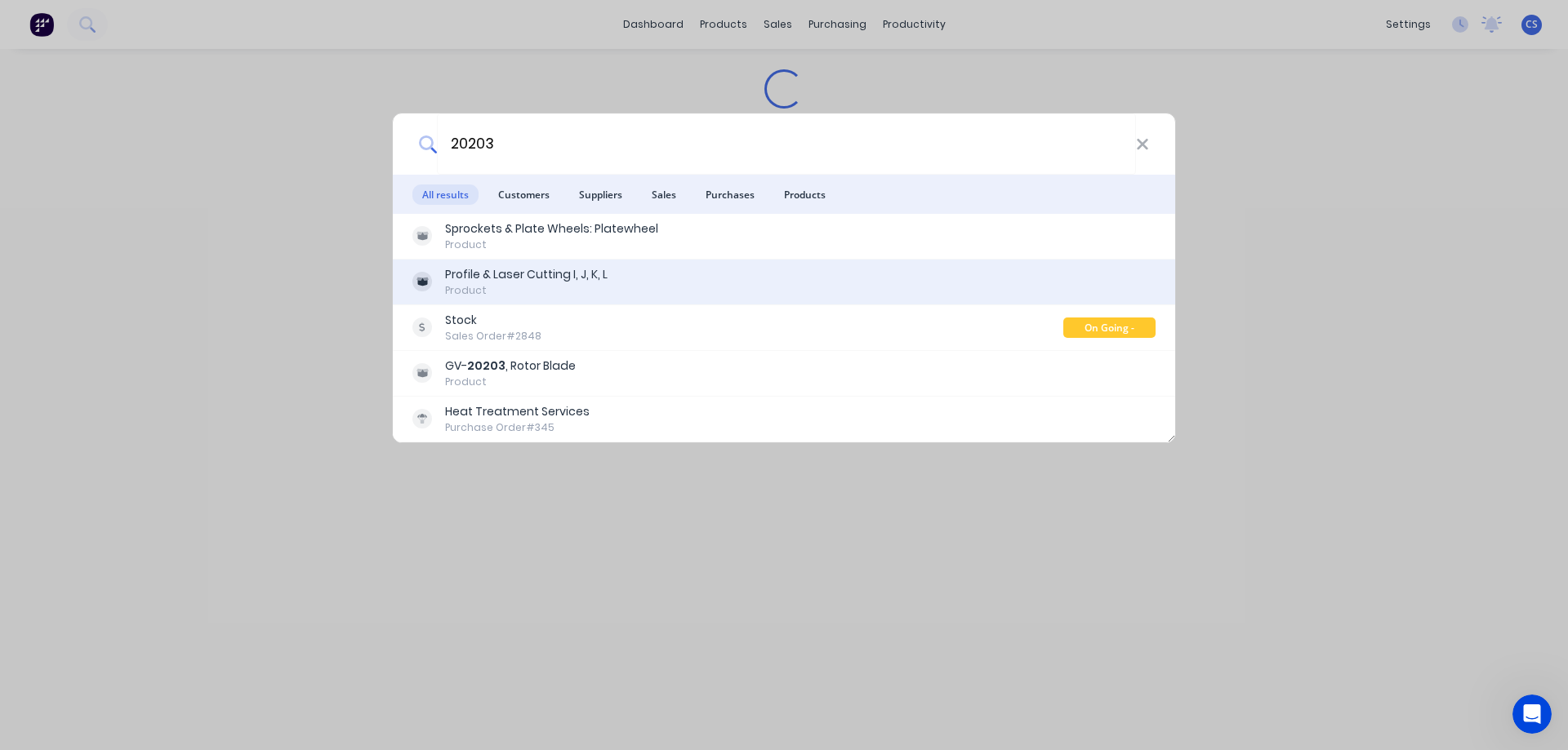
type input "20203"
click at [678, 269] on div "Profile & Laser Cutting I, J, K, L Product" at bounding box center [784, 282] width 743 height 32
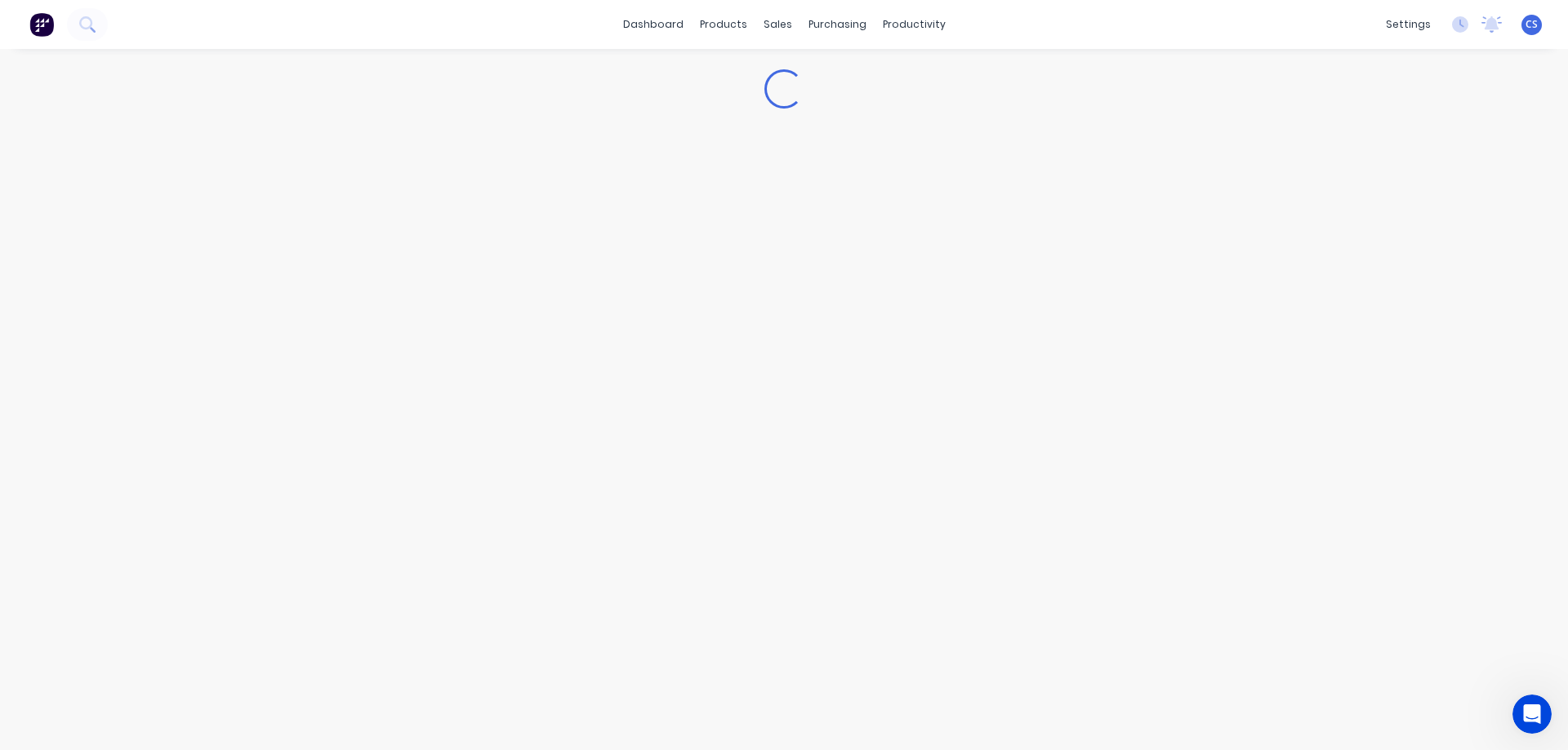
click at [56, 24] on button at bounding box center [42, 25] width 34 height 33
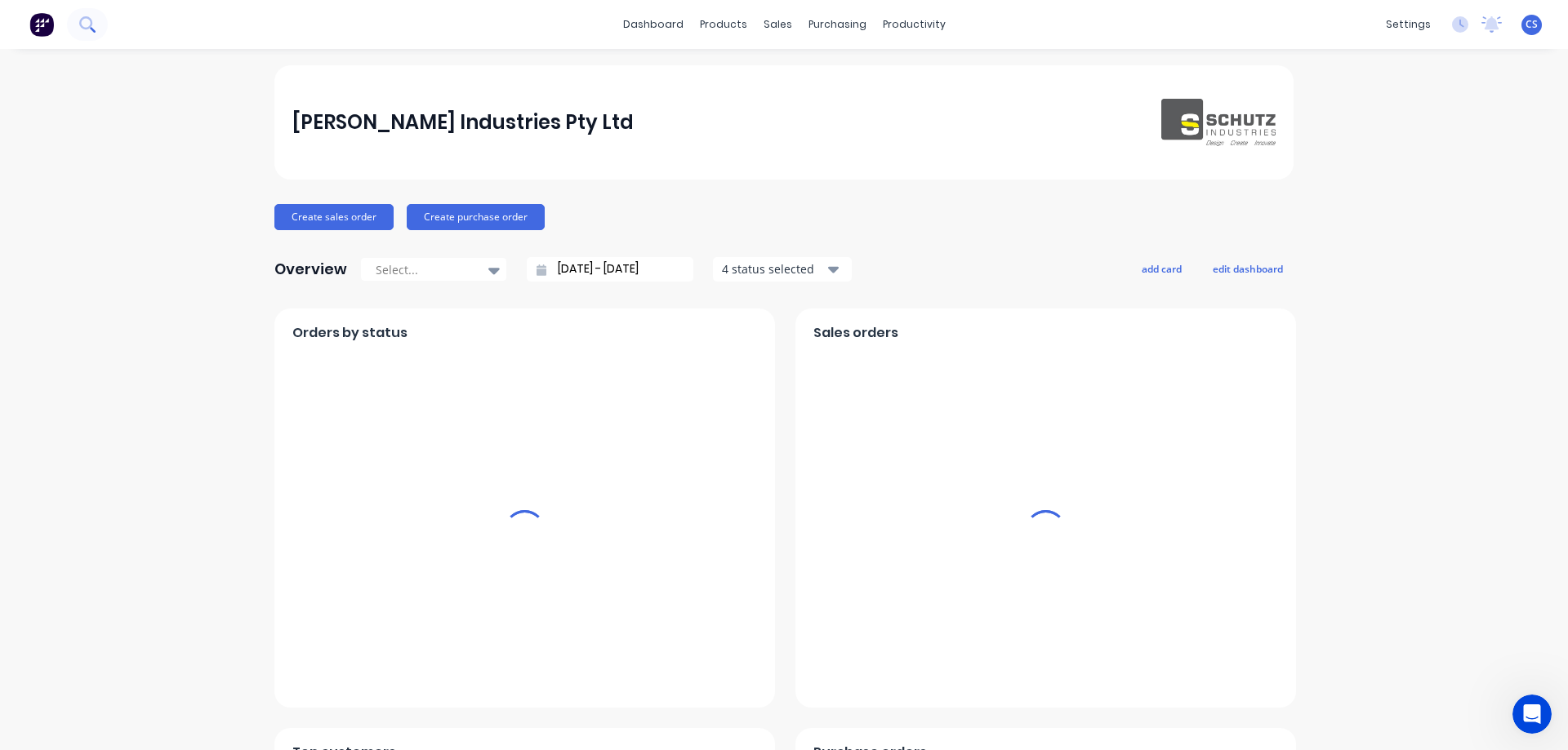
click at [77, 24] on button at bounding box center [87, 25] width 41 height 33
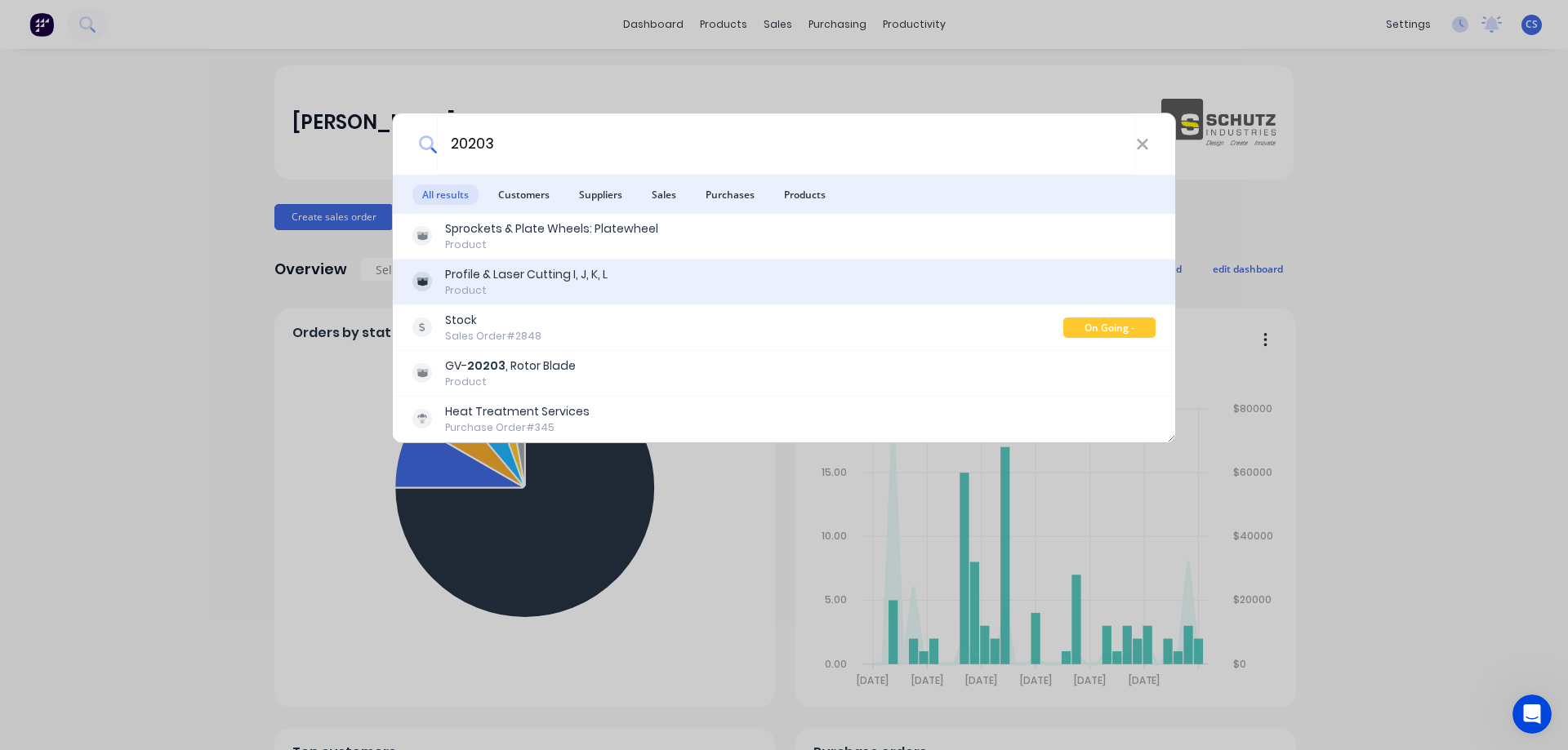
type input "20203"
click at [588, 288] on div "Product" at bounding box center [526, 291] width 163 height 15
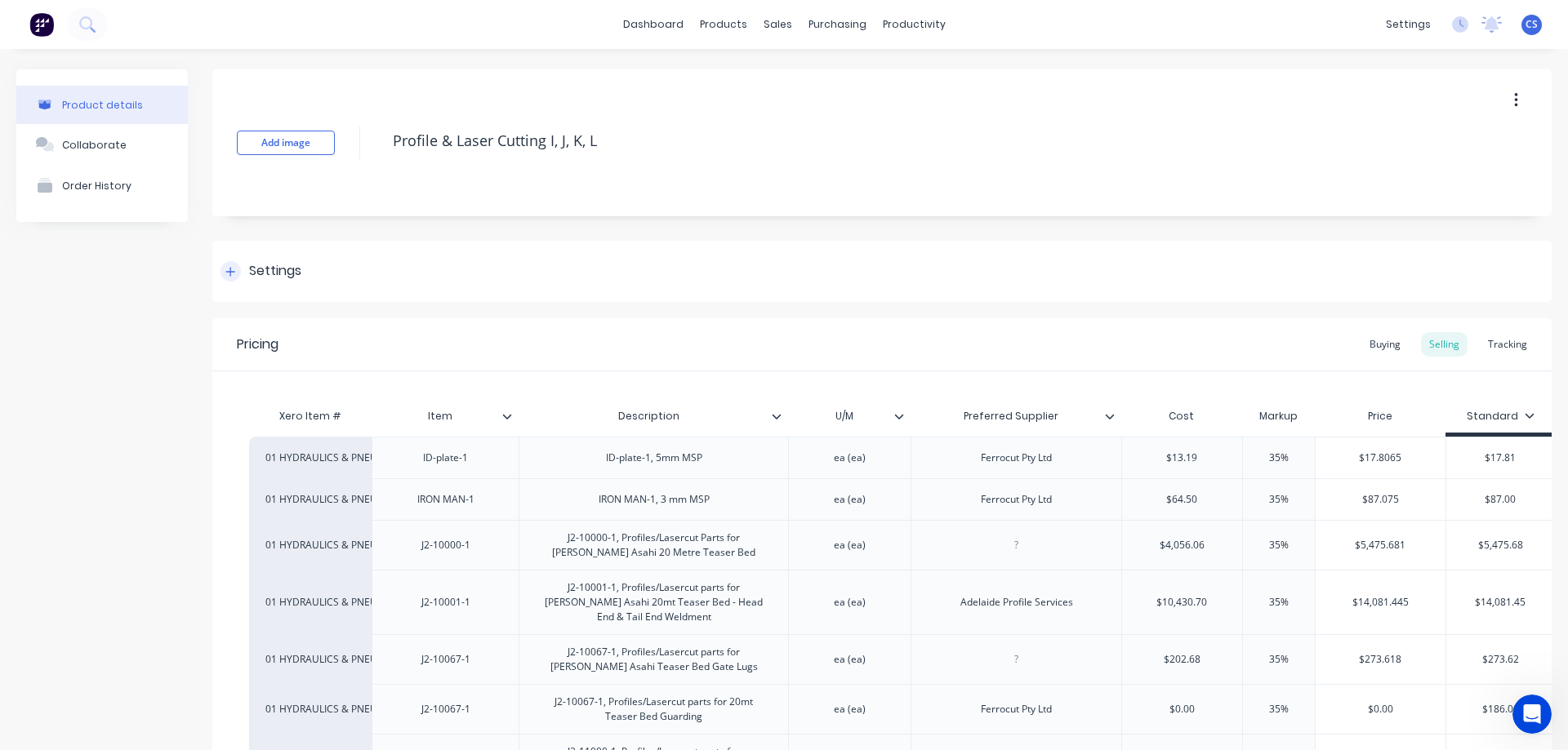
click at [1489, 339] on div "Tracking" at bounding box center [1507, 344] width 56 height 25
click at [392, 474] on div "ID-plate-1" at bounding box center [445, 458] width 147 height 42
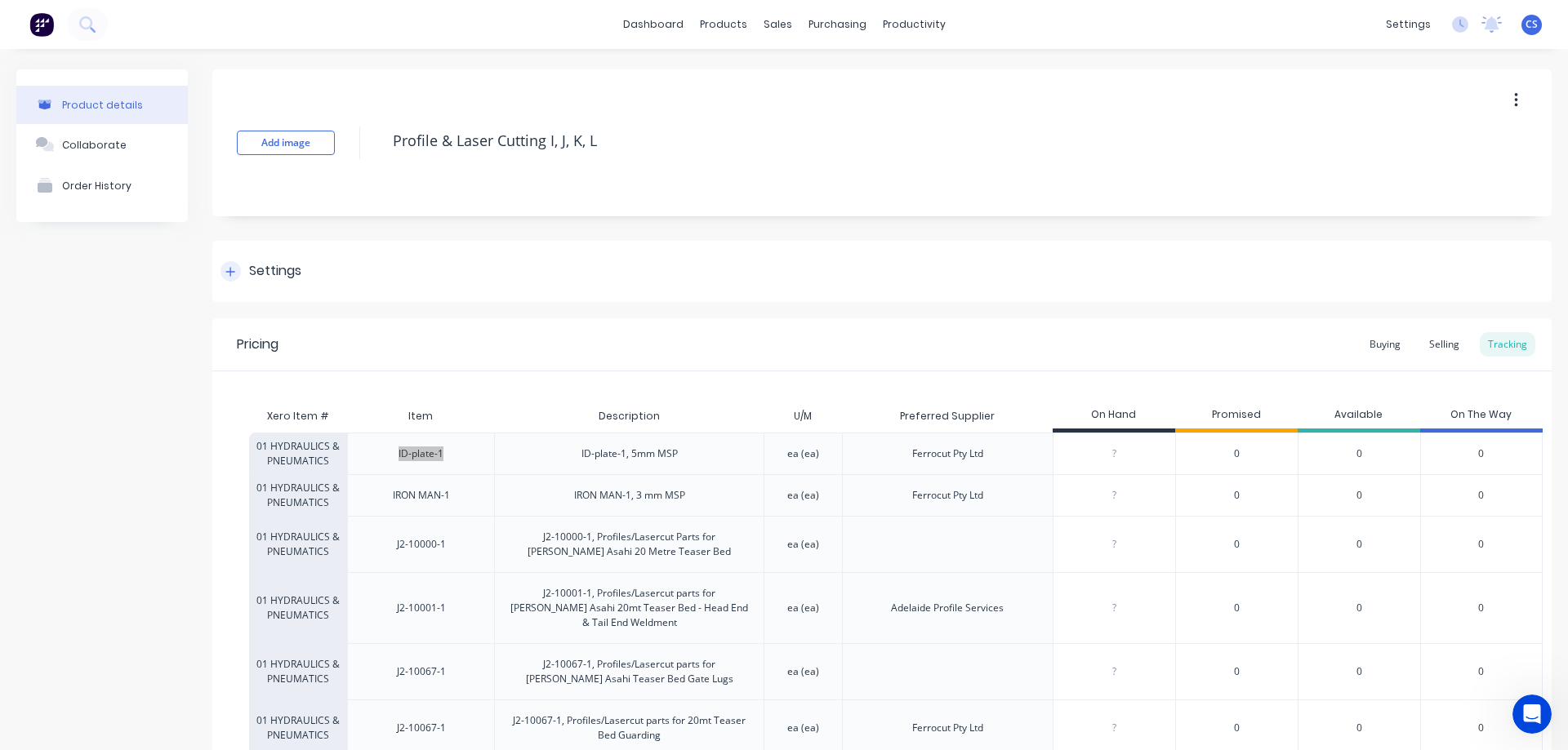
scroll to position [898, 0]
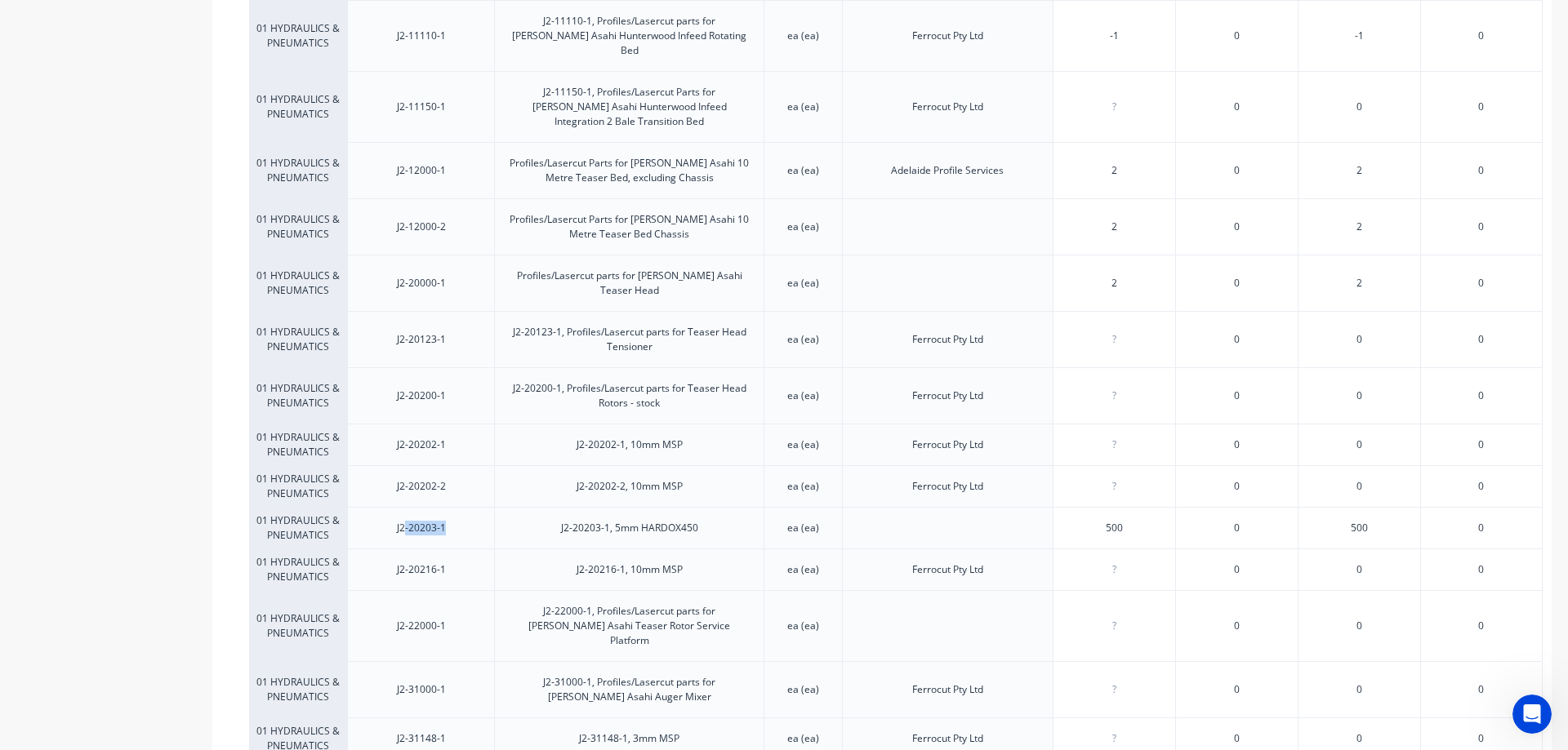
drag, startPoint x: 403, startPoint y: 468, endPoint x: 445, endPoint y: 477, distance: 43.0
click at [445, 508] on div "J2-20203-1" at bounding box center [421, 528] width 75 height 41
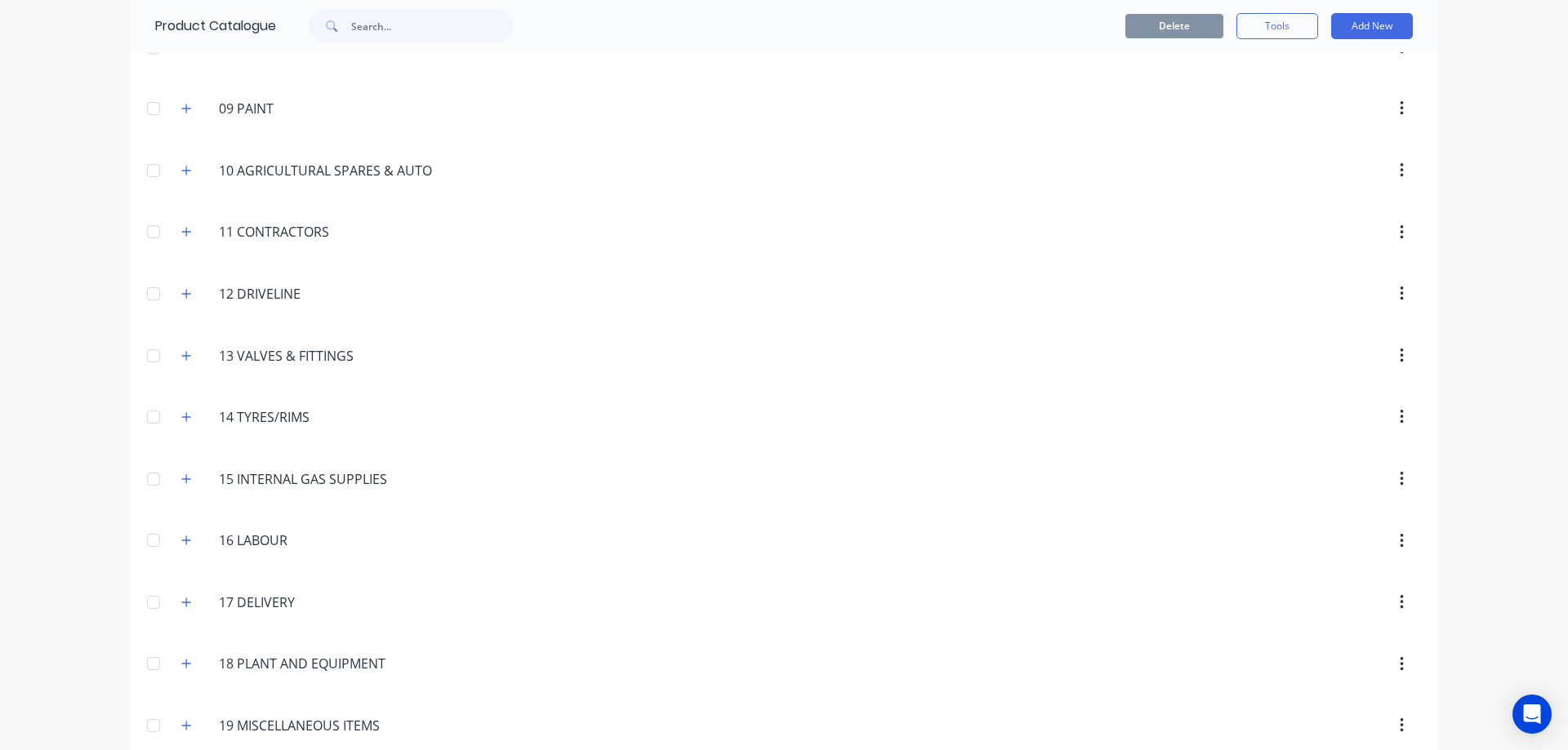
scroll to position [794, 0]
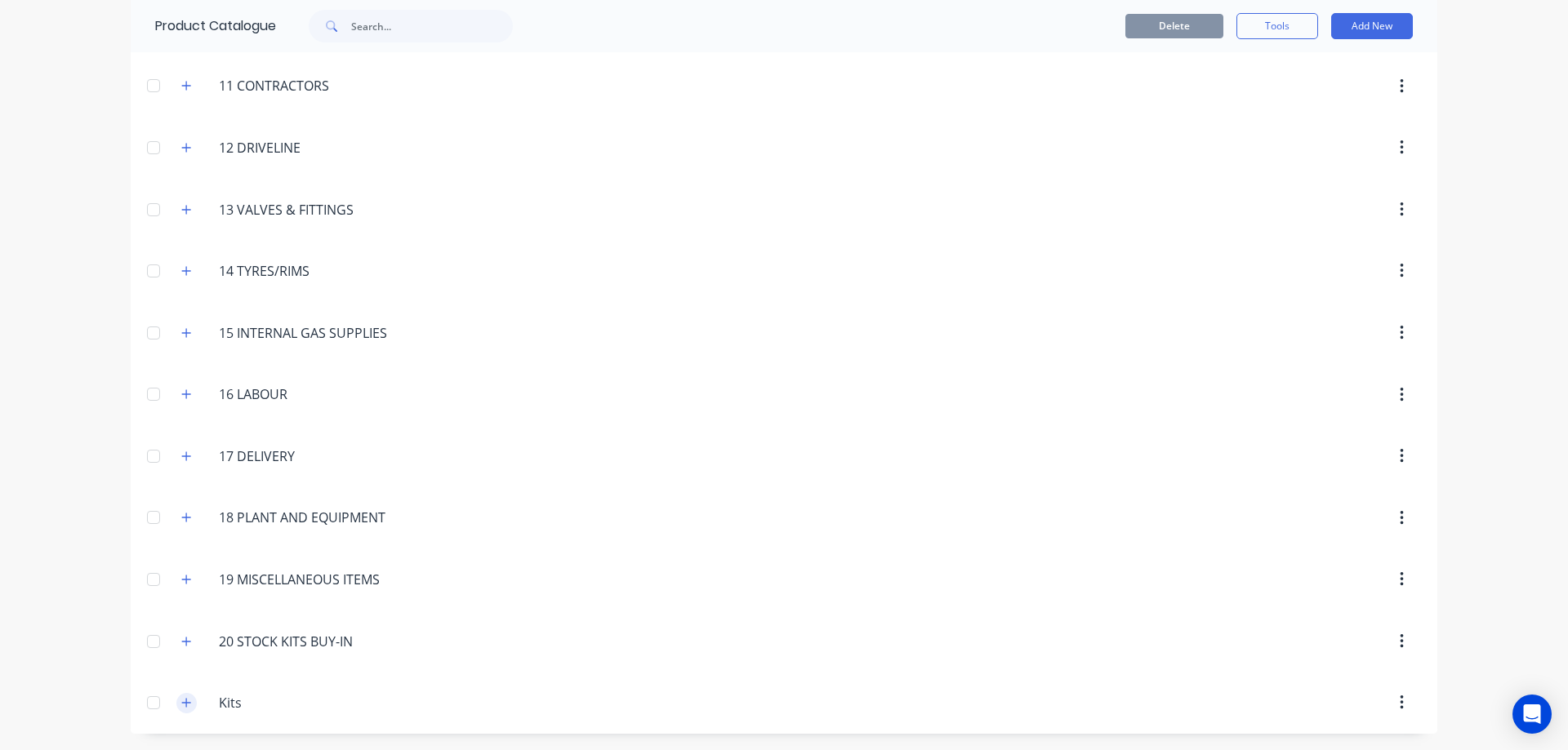
click at [185, 705] on icon "button" at bounding box center [186, 703] width 9 height 11
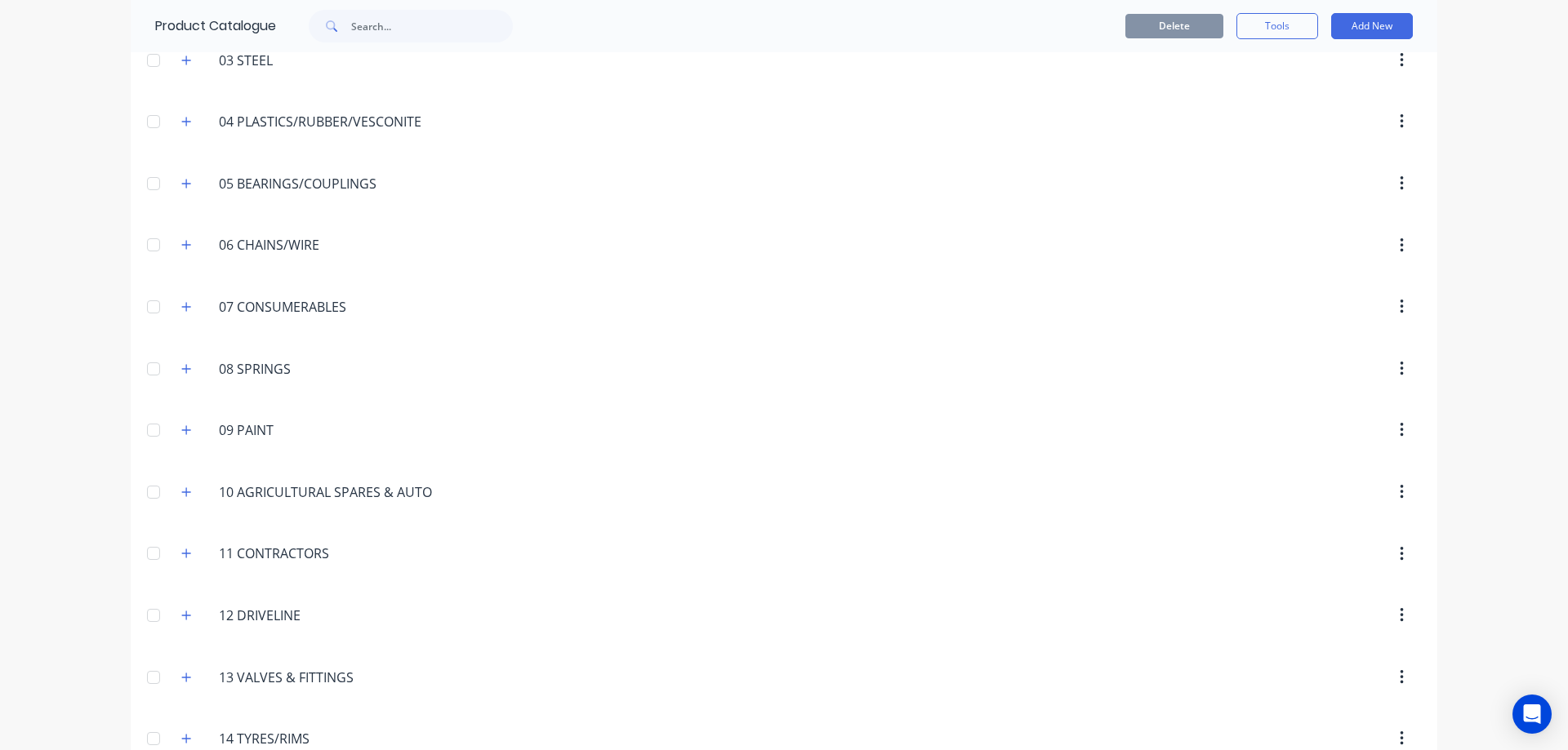
scroll to position [0, 0]
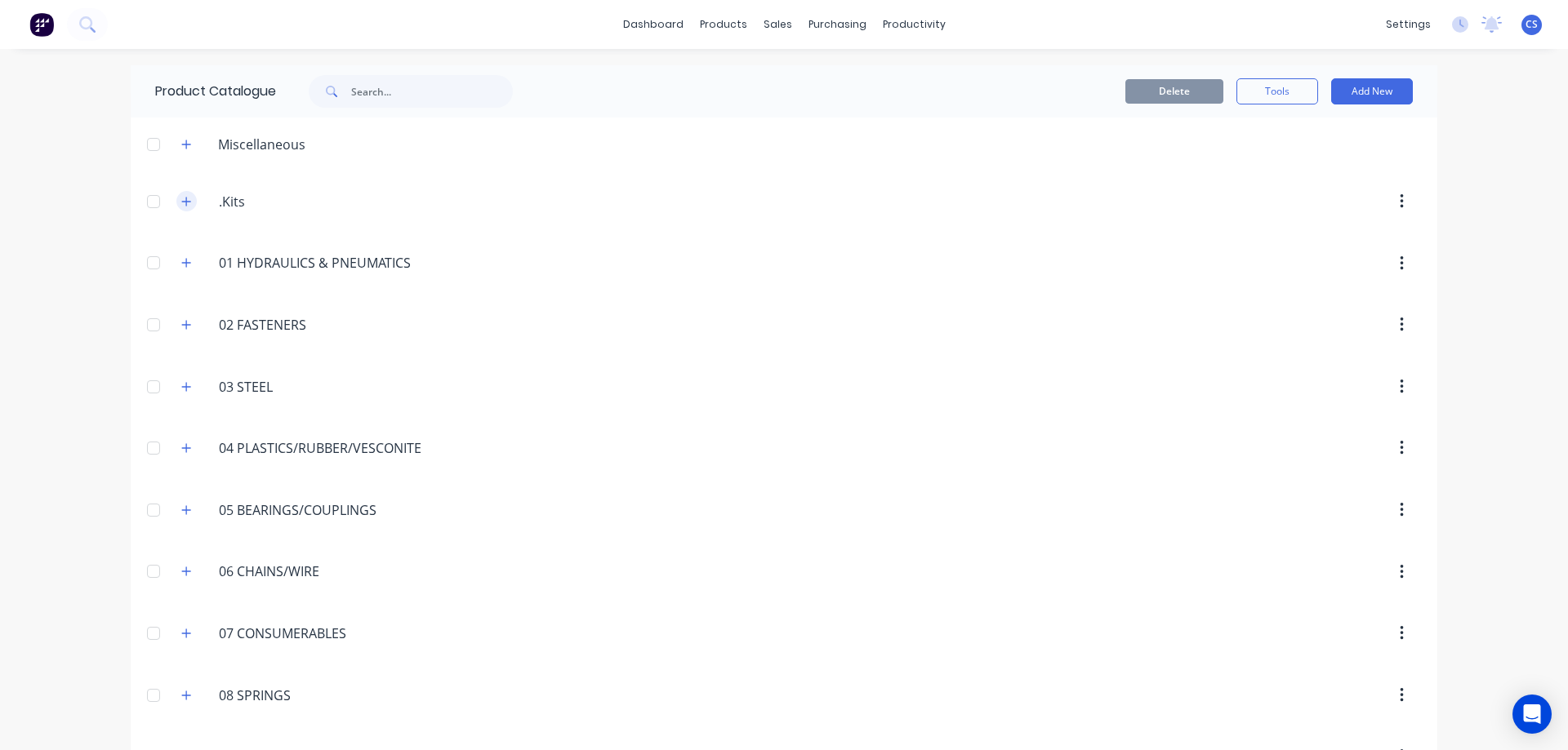
click at [182, 203] on icon "button" at bounding box center [186, 201] width 9 height 11
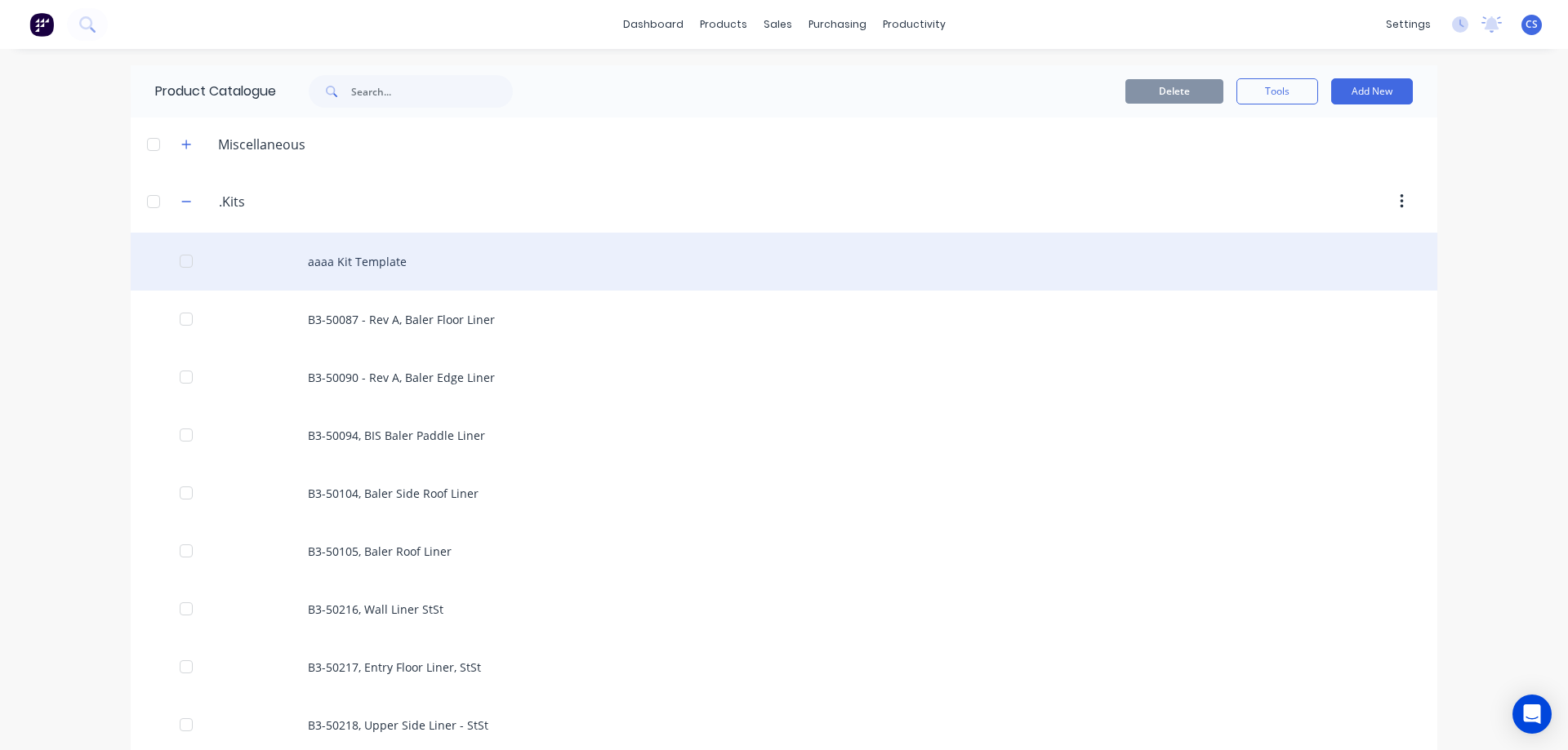
click at [434, 280] on div "aaaa Kit Template" at bounding box center [784, 261] width 1307 height 58
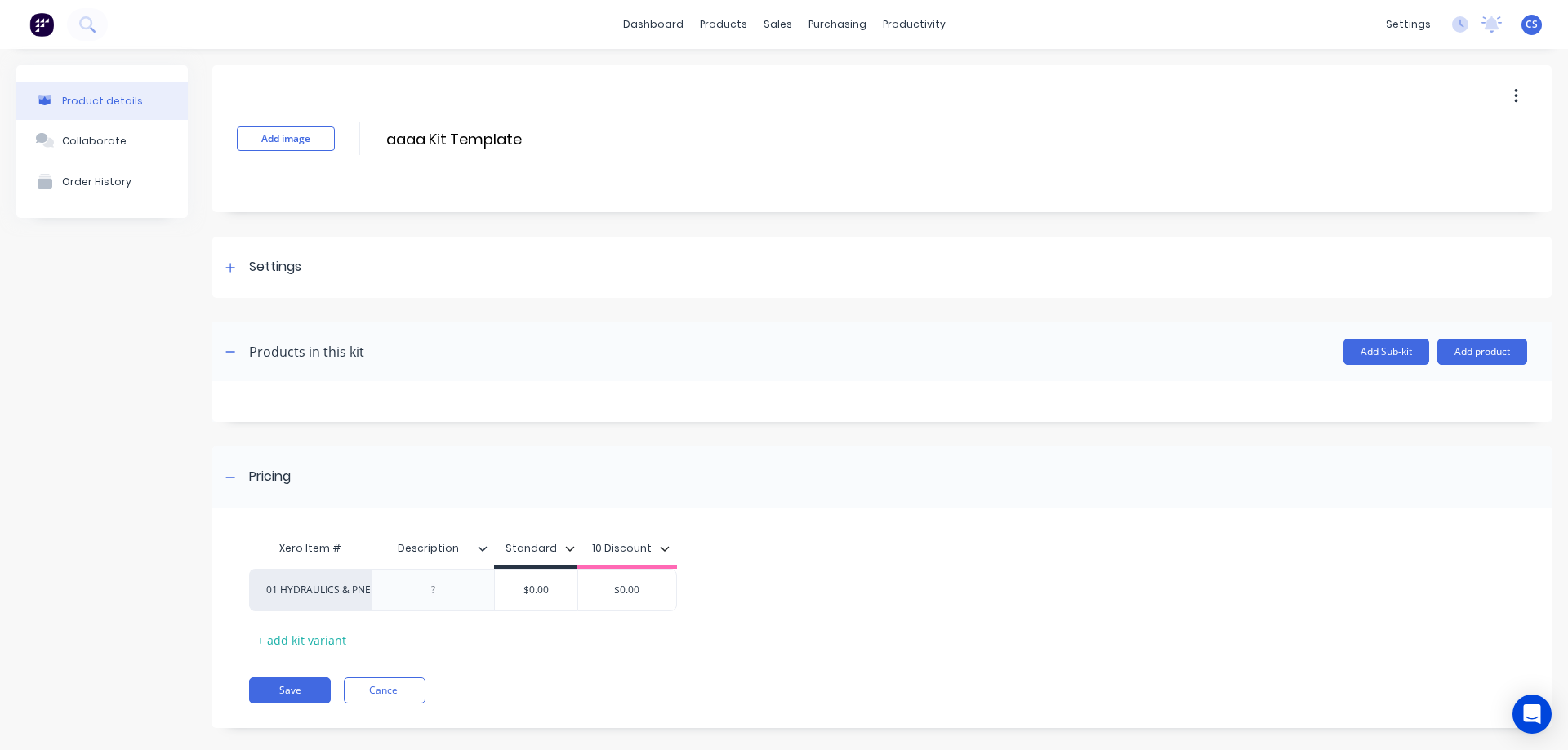
click at [1514, 97] on icon "button" at bounding box center [1515, 96] width 3 height 15
click at [1448, 148] on div "Duplicate" at bounding box center [1457, 139] width 126 height 24
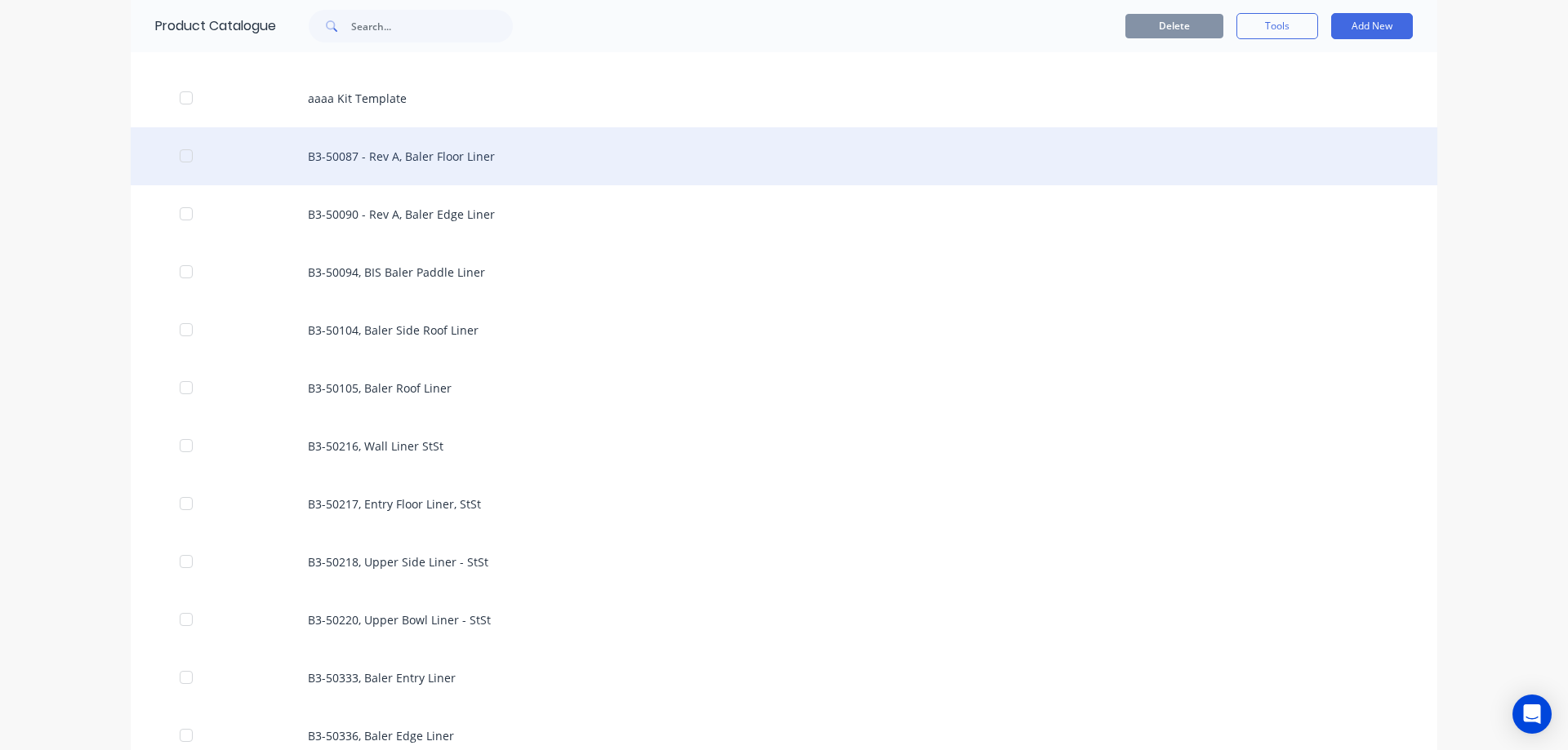
scroll to position [81, 0]
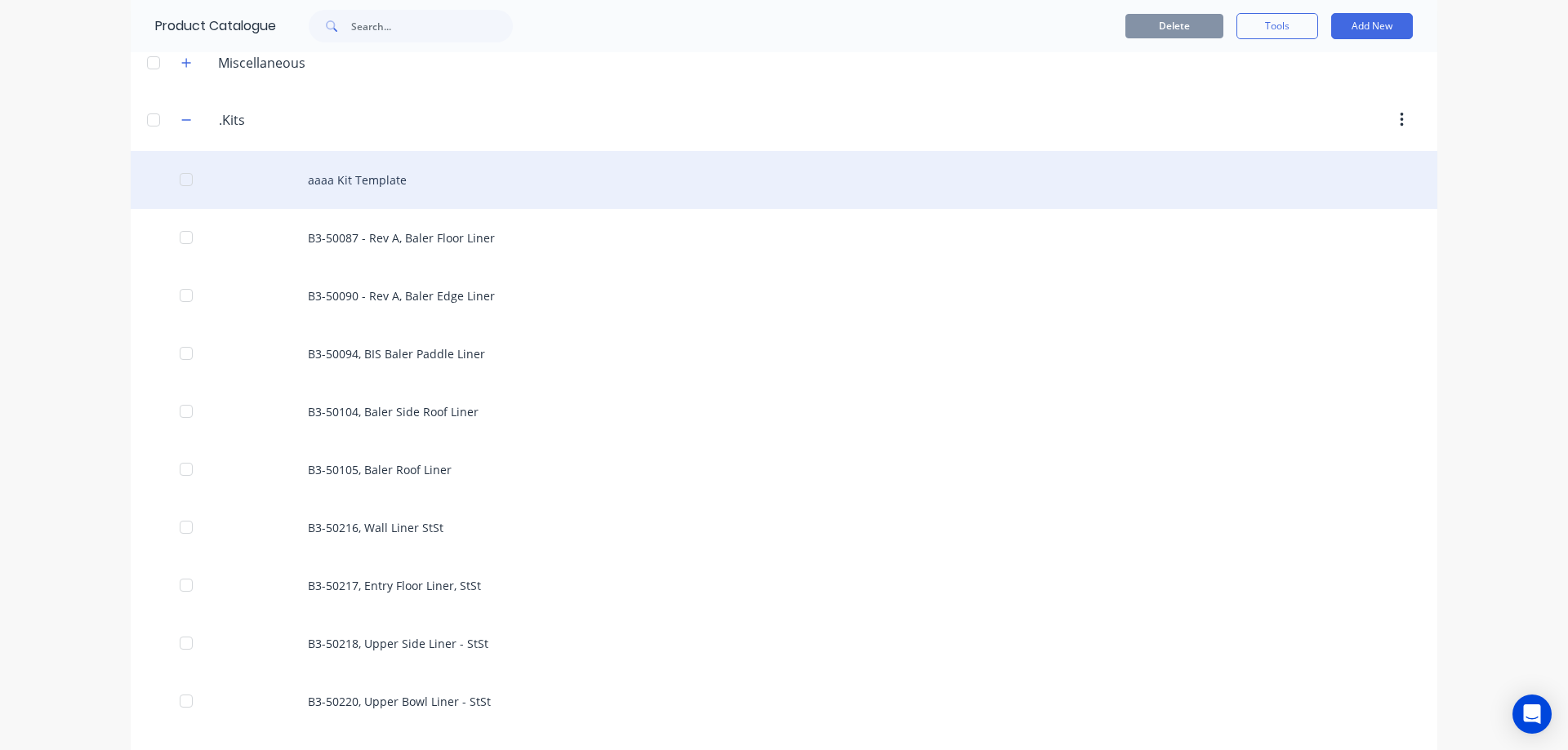
click at [1252, 181] on div "aaaa Kit Template" at bounding box center [784, 180] width 1307 height 58
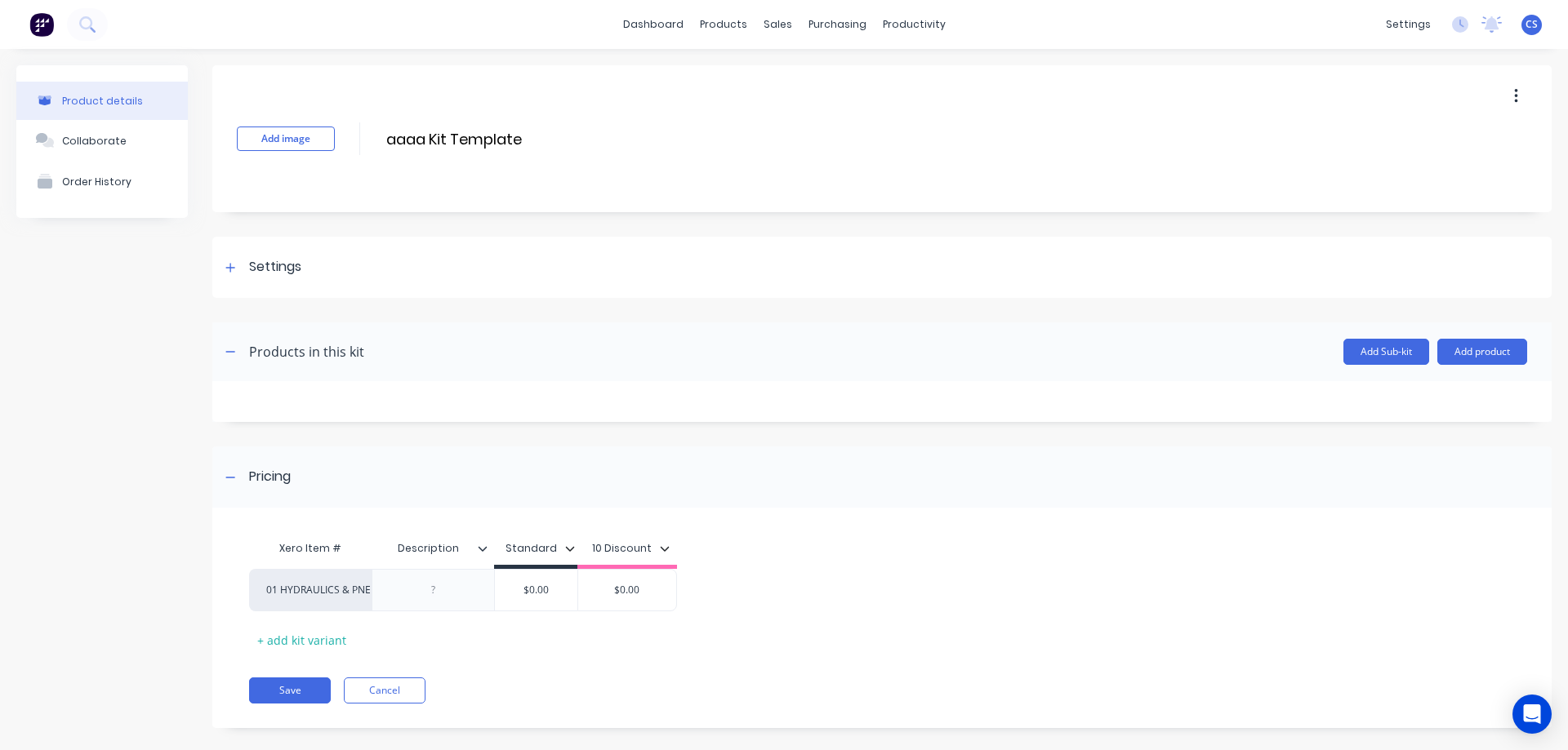
click at [1497, 98] on button "button" at bounding box center [1516, 96] width 39 height 29
click at [1444, 147] on span "Duplicate" at bounding box center [1455, 139] width 122 height 17
click at [152, 712] on div "Product kit duplicated." at bounding box center [111, 719] width 124 height 17
click at [197, 725] on span "×" at bounding box center [202, 718] width 9 height 23
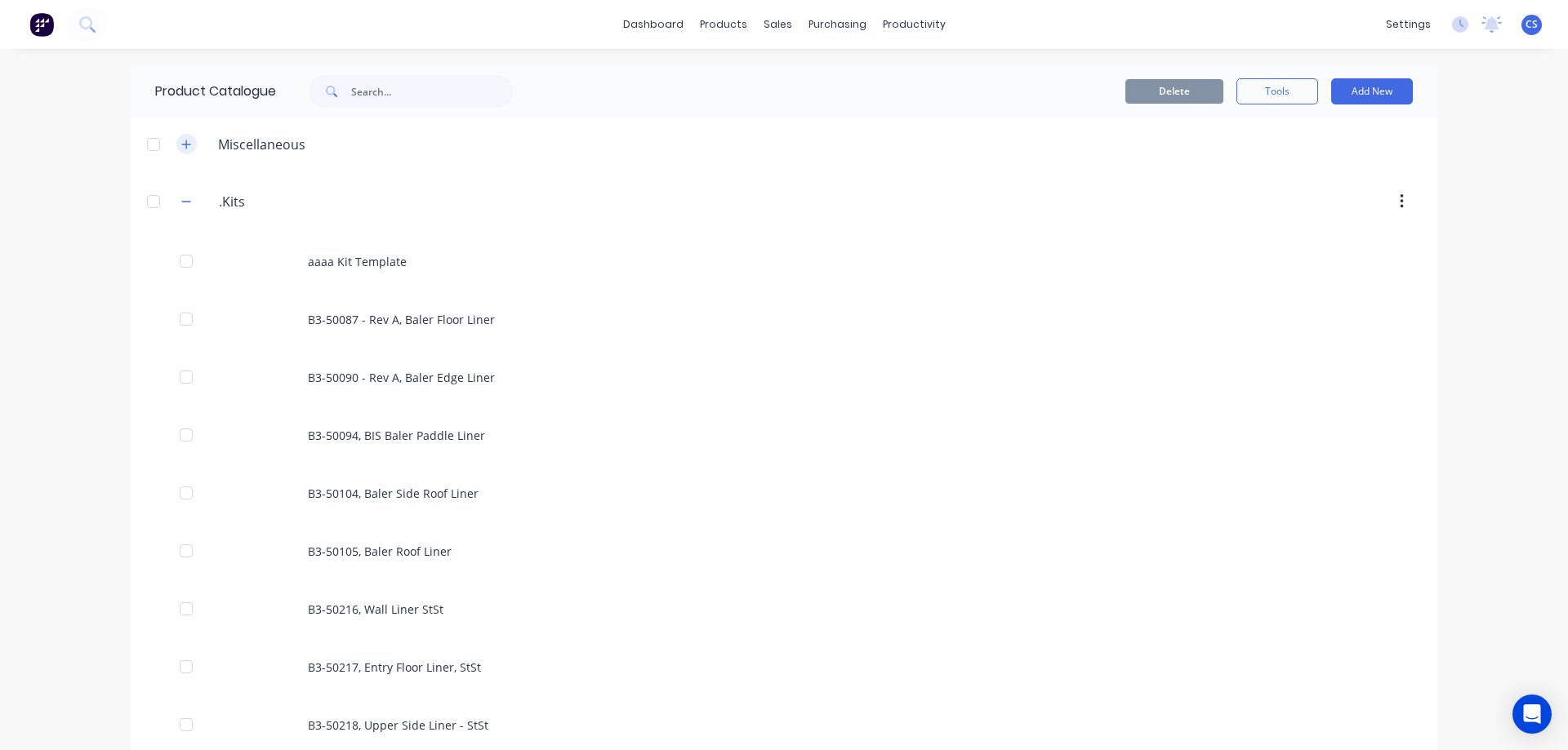
click at [182, 145] on icon "button" at bounding box center [185, 144] width 9 height 9
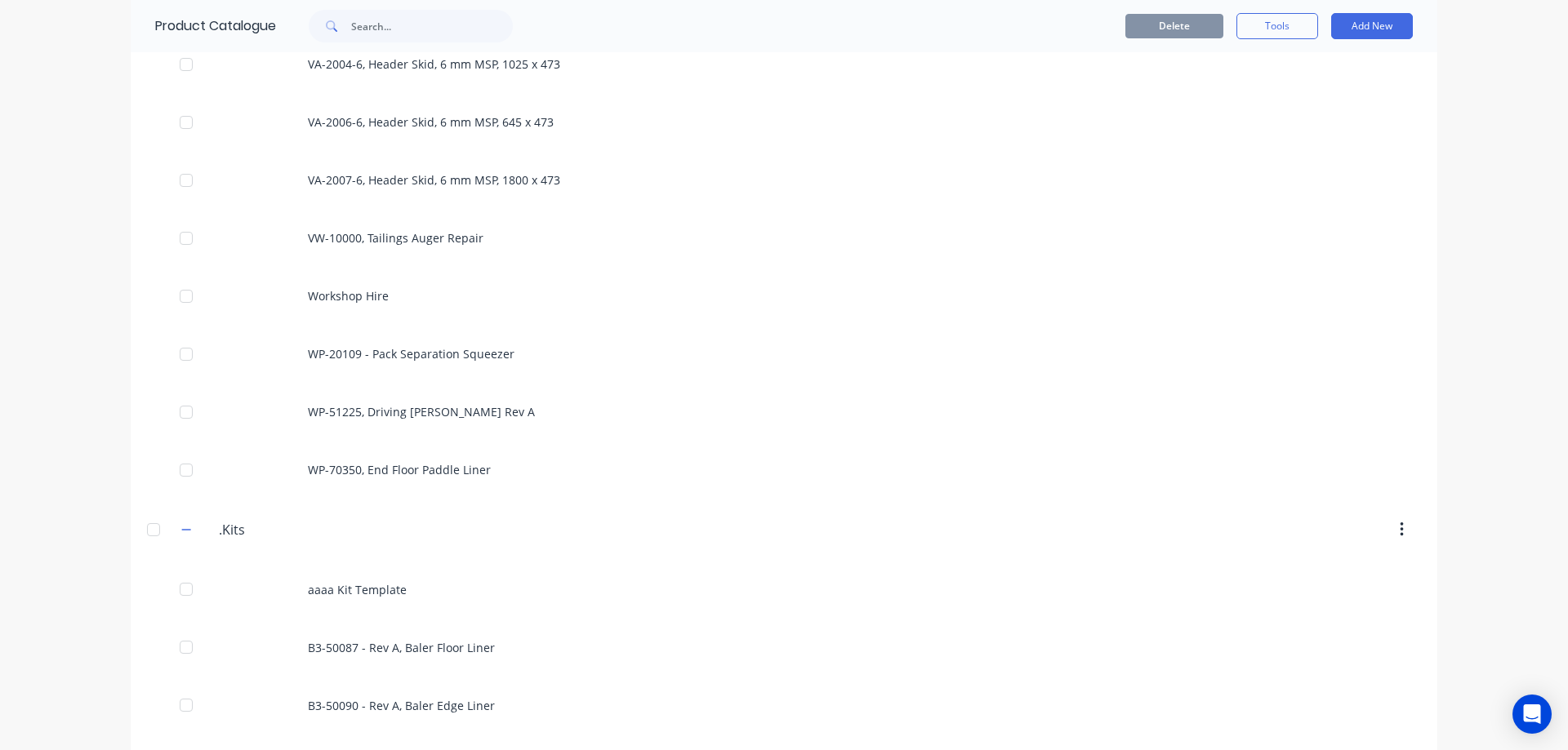
scroll to position [9551, 0]
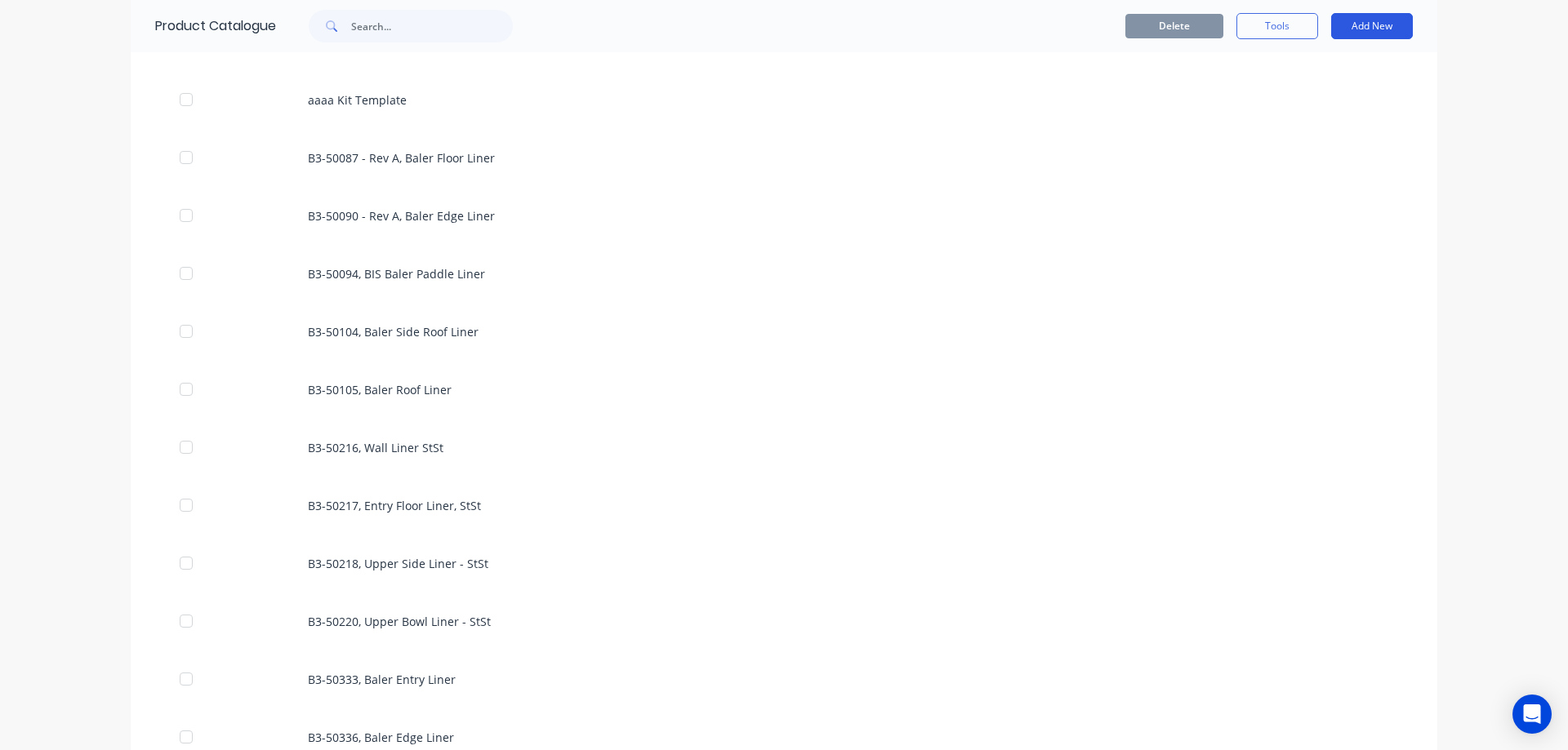
click at [1368, 30] on button "Add New" at bounding box center [1372, 26] width 81 height 26
click at [1315, 140] on div "Product Kit" at bounding box center [1335, 133] width 126 height 24
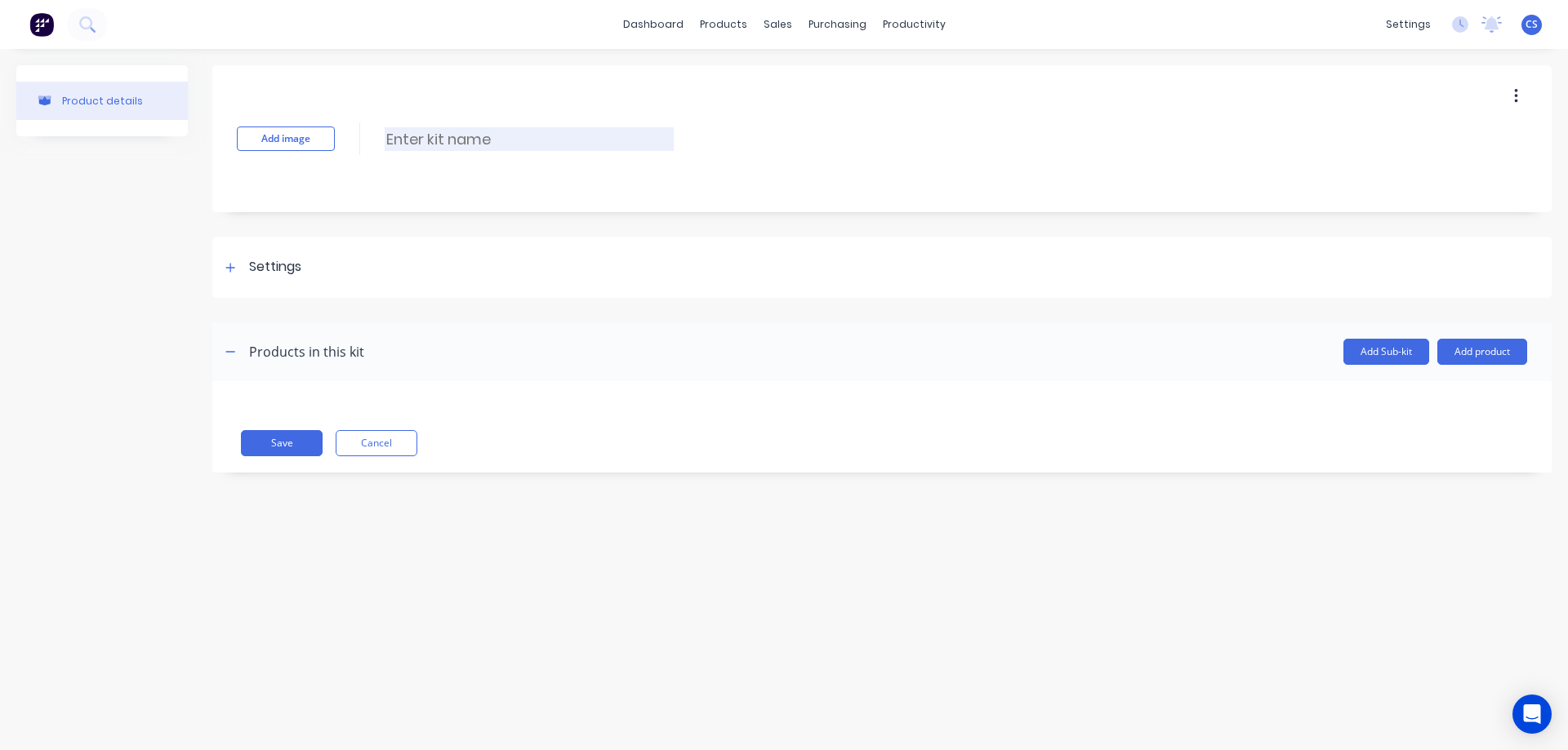
click at [450, 146] on input at bounding box center [530, 139] width 290 height 24
type input "J2-20203, Rotor Blade"
click at [399, 260] on div "Settings" at bounding box center [882, 267] width 1340 height 61
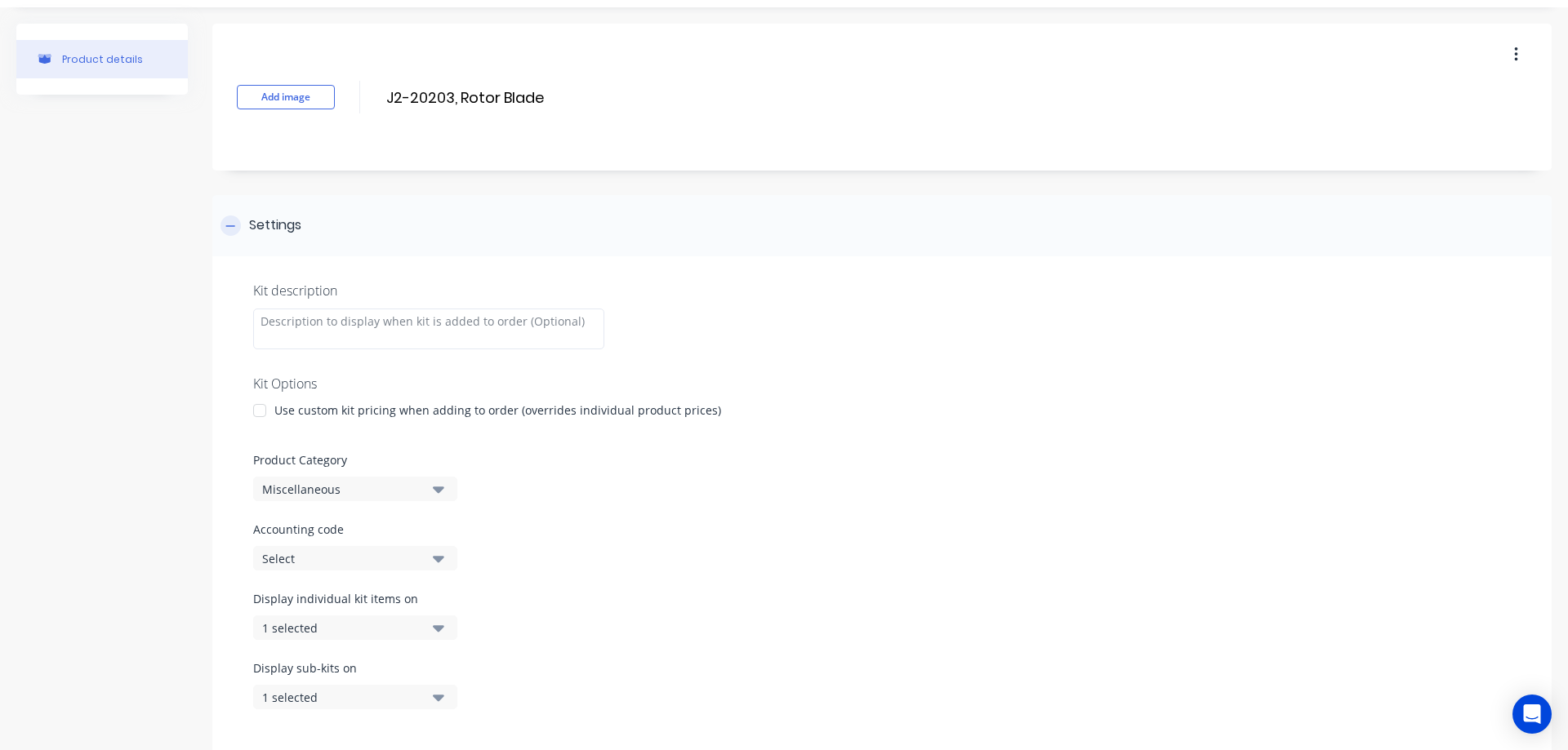
scroll to position [81, 0]
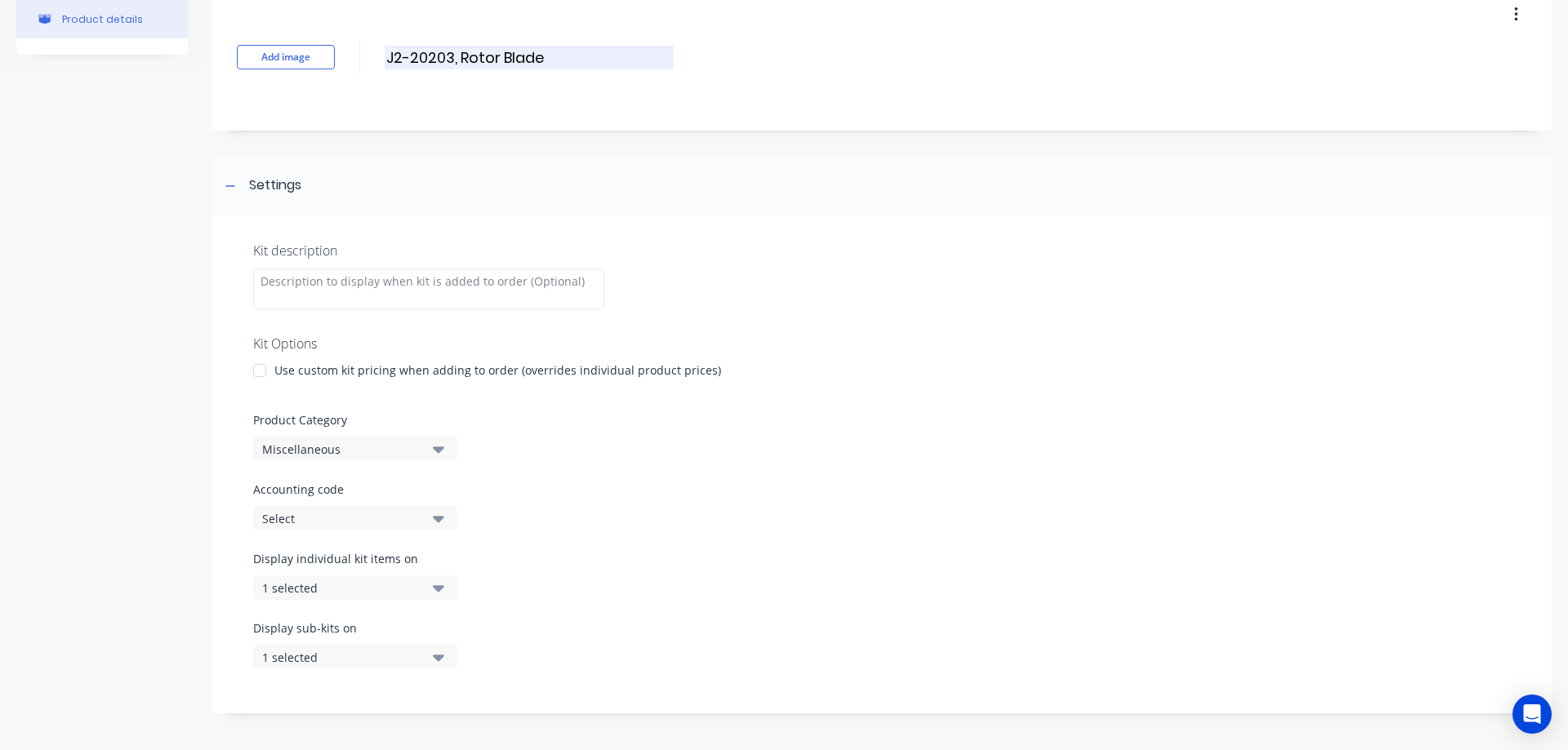
click at [547, 56] on input "J2-20203, Rotor Blade" at bounding box center [530, 57] width 290 height 24
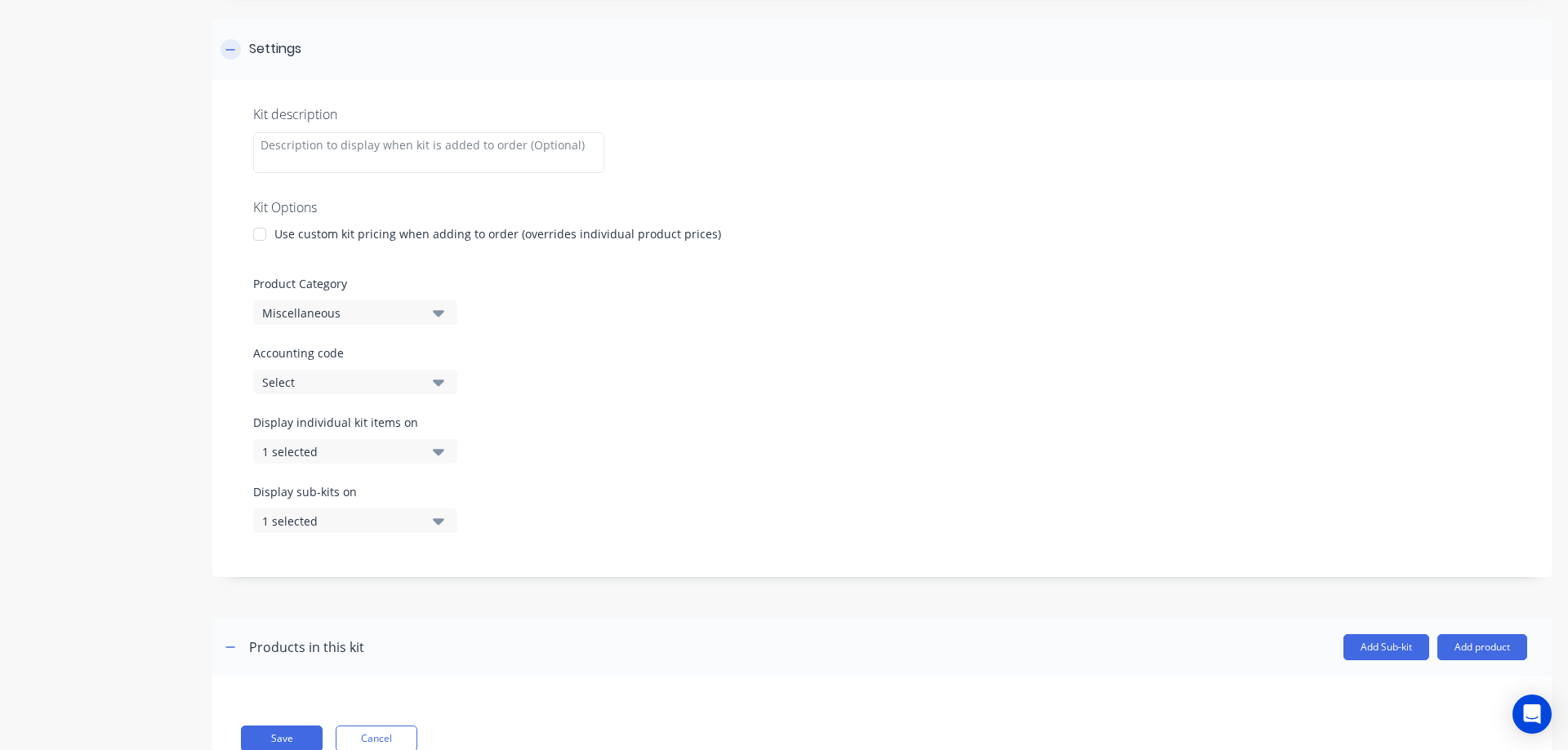
scroll to position [245, 0]
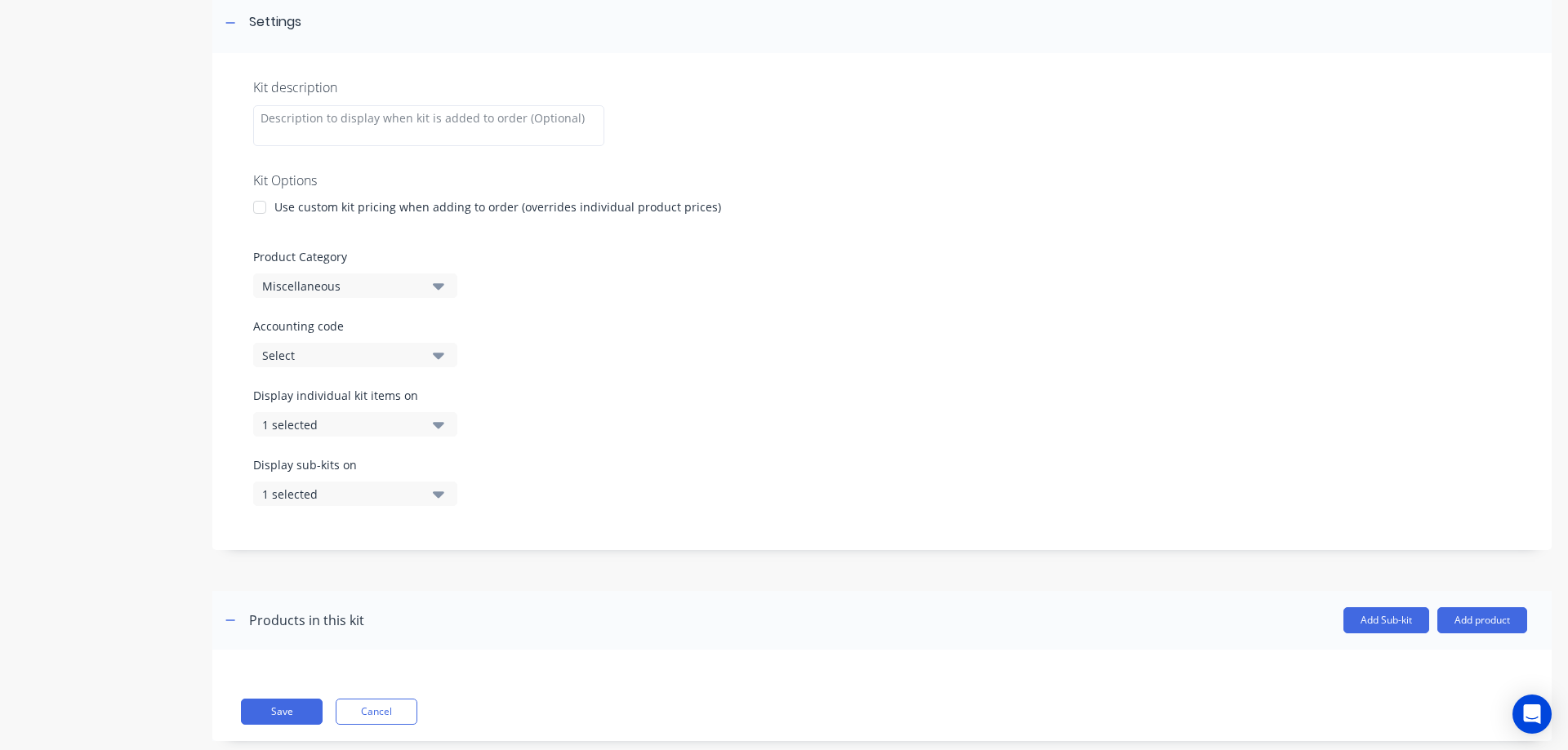
click at [479, 201] on div "Use custom kit pricing when adding to order (overrides individual product price…" at bounding box center [498, 207] width 447 height 17
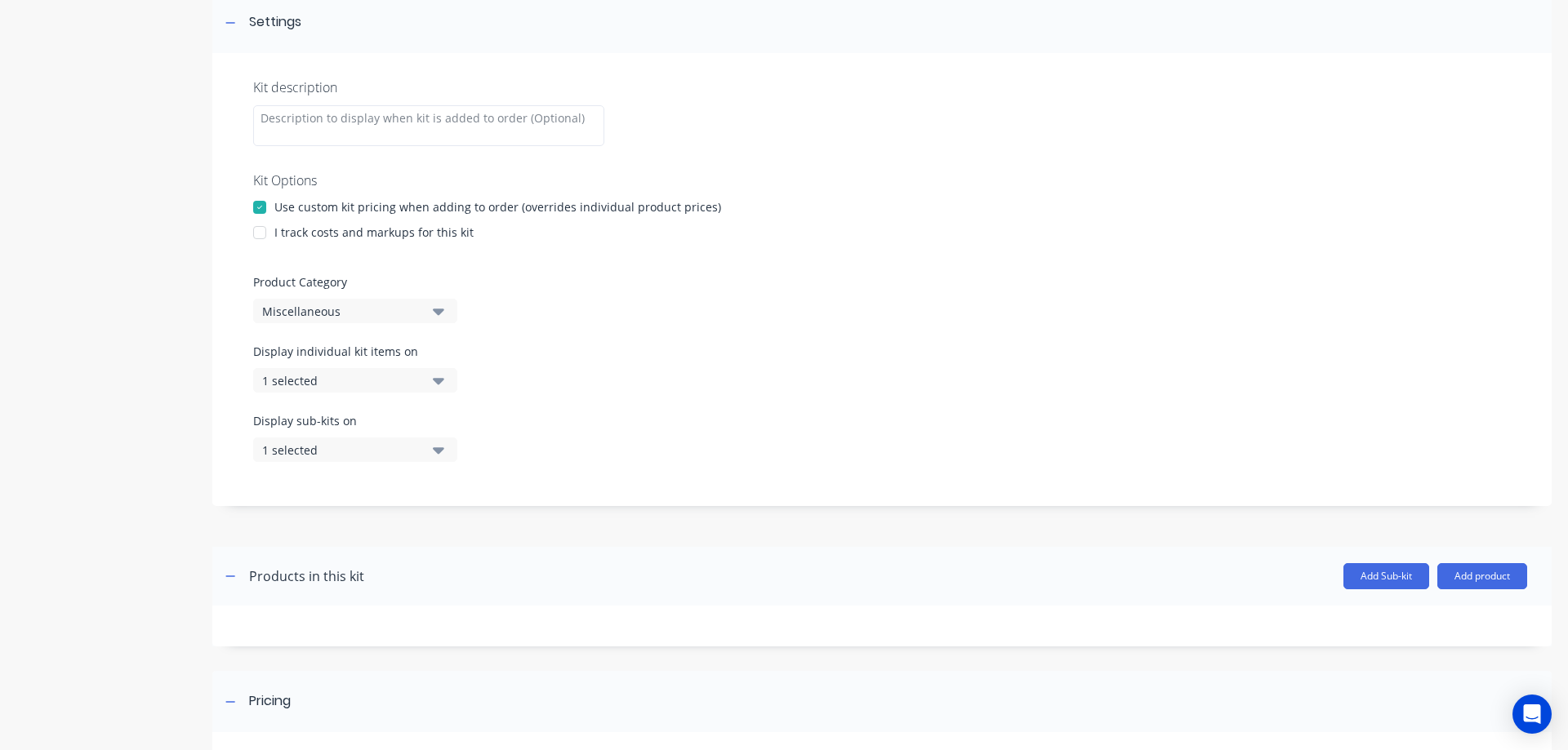
click at [439, 321] on button "Miscellaneous" at bounding box center [356, 311] width 204 height 25
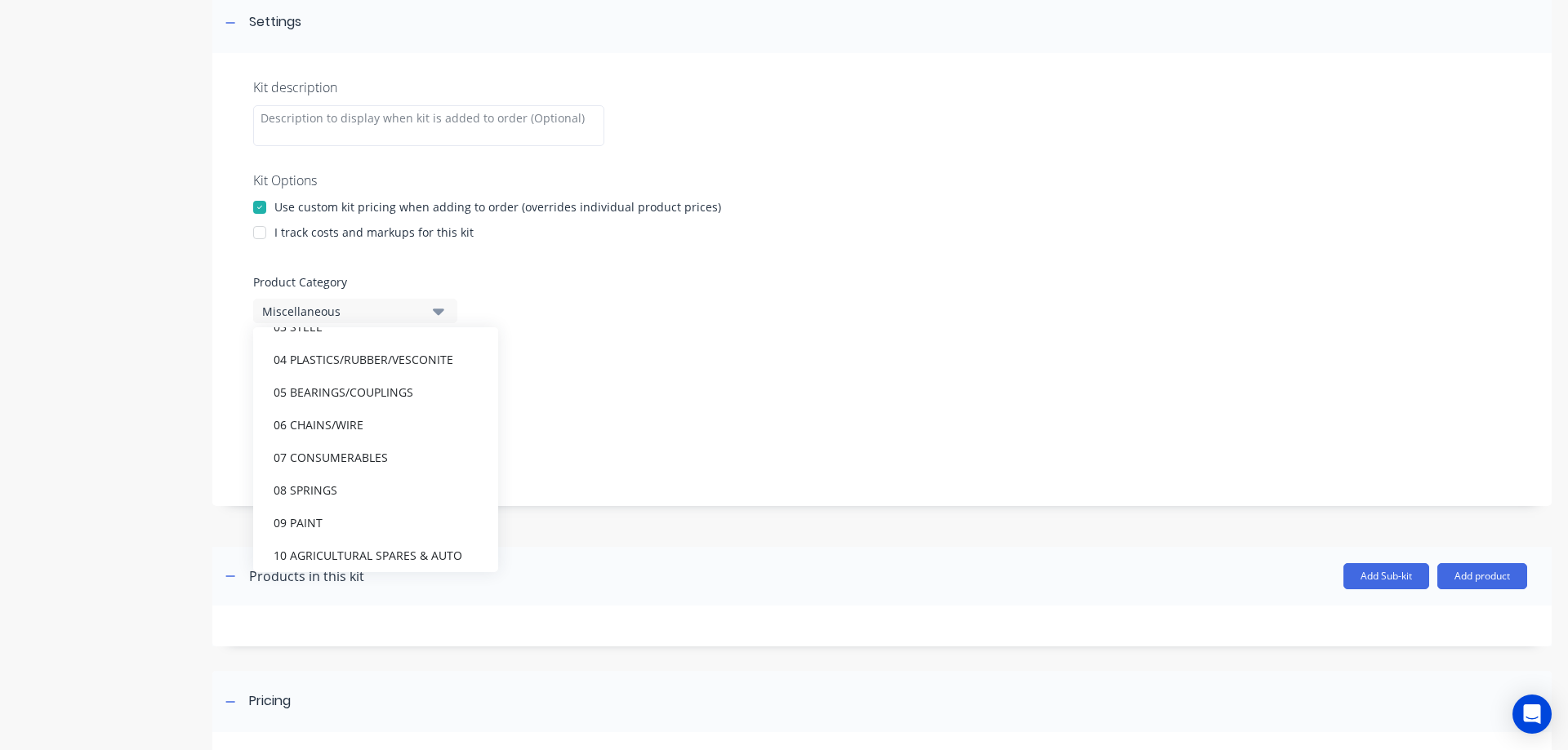
scroll to position [571, 0]
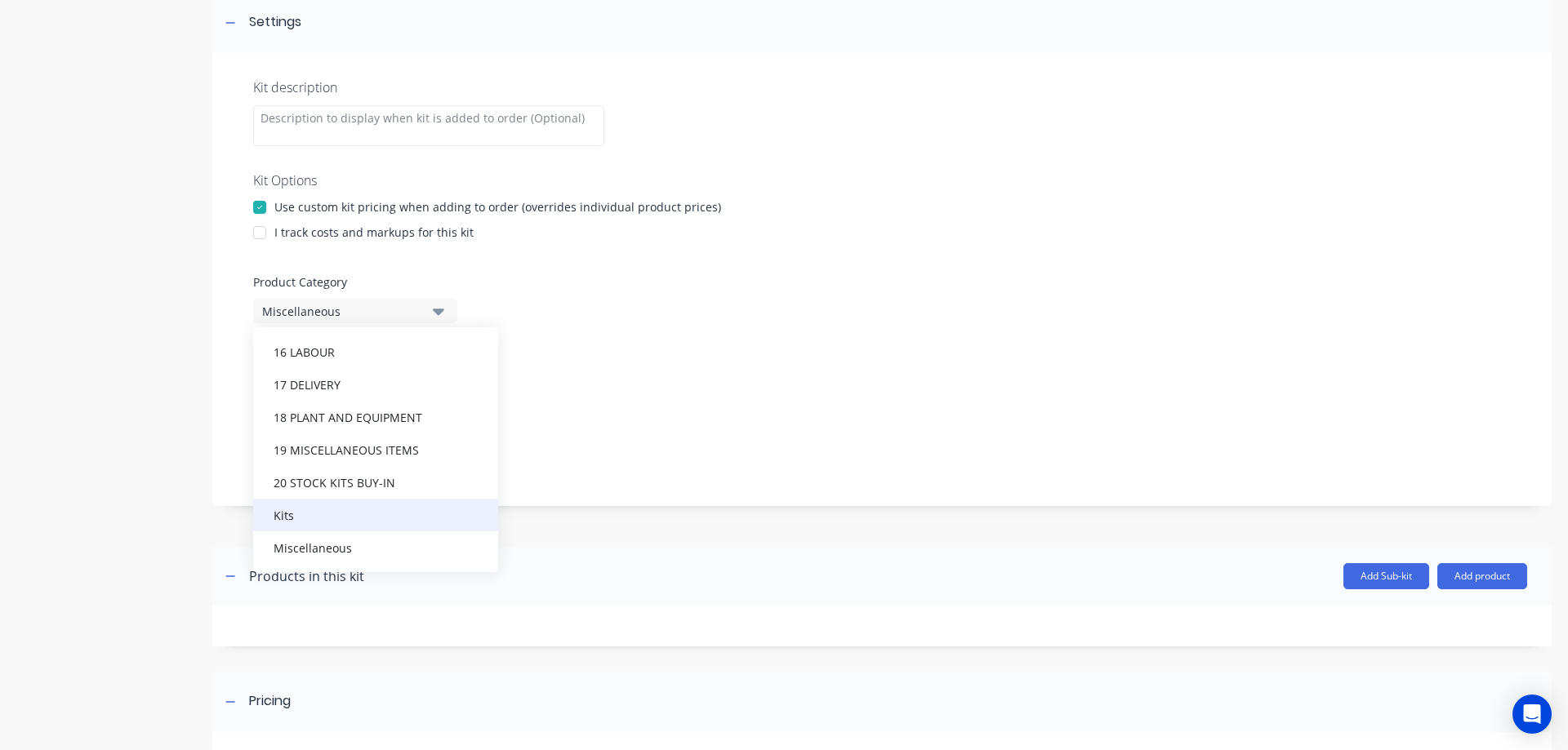
click at [284, 526] on div "Kits" at bounding box center [376, 515] width 245 height 33
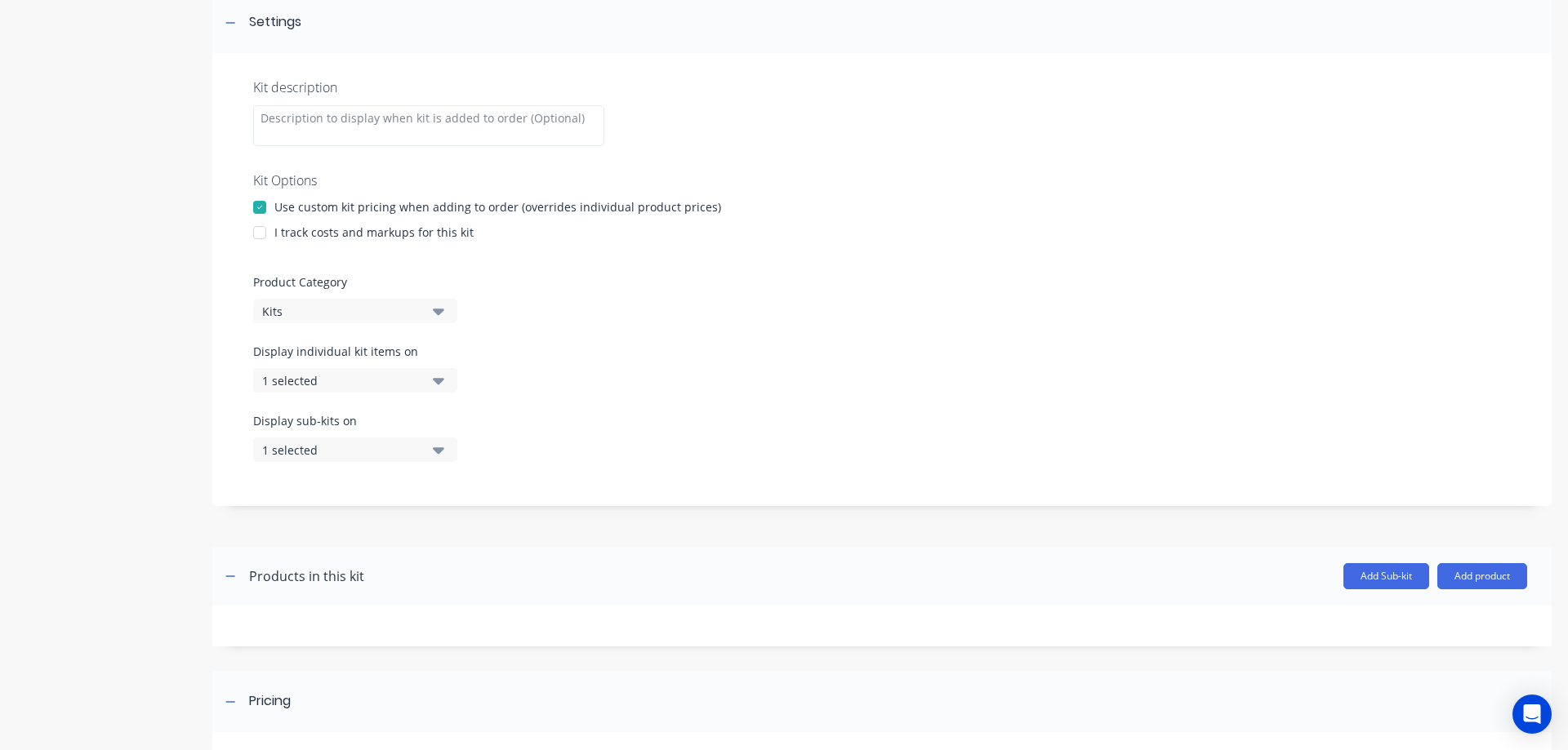
click at [445, 373] on button "1 selected" at bounding box center [356, 380] width 204 height 25
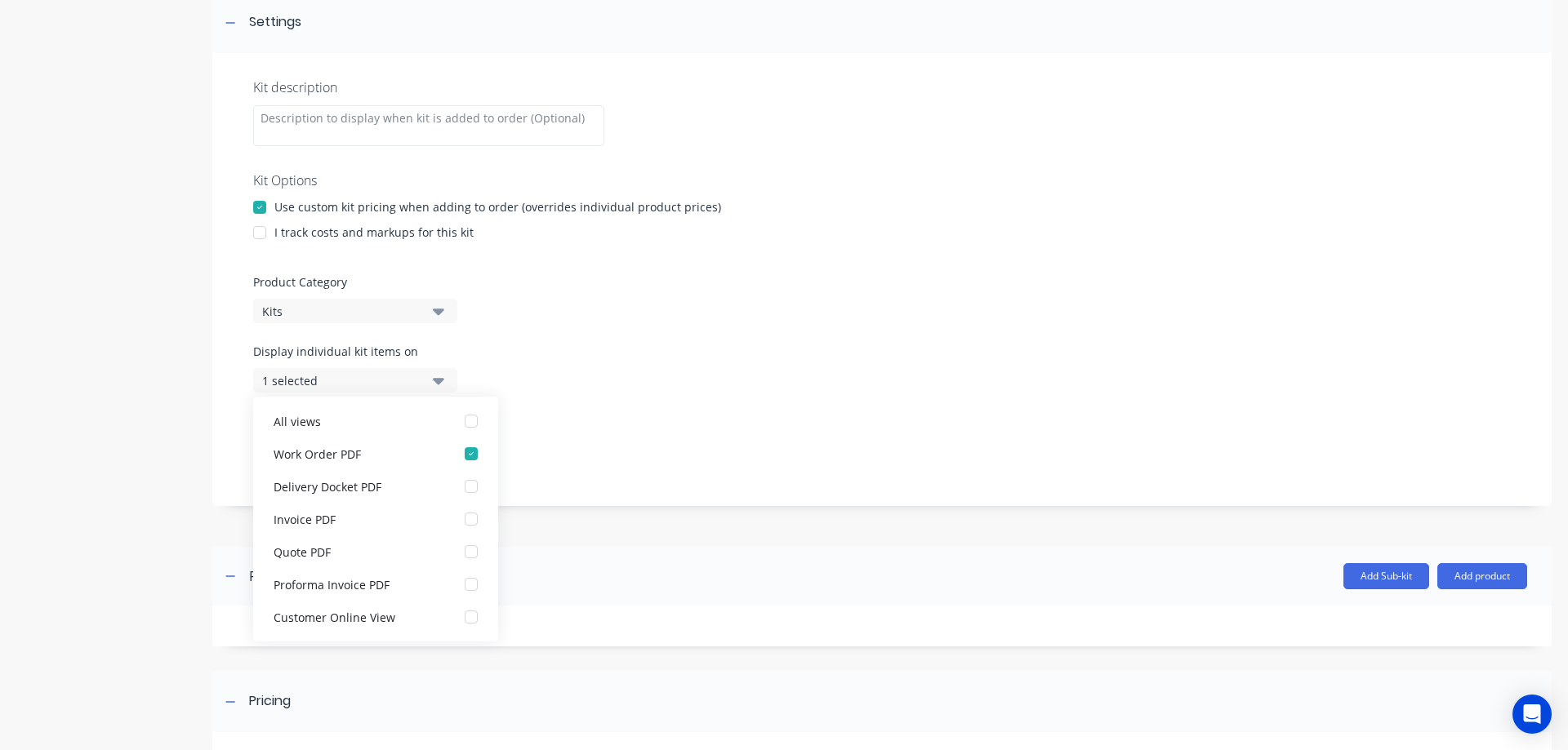
click at [445, 373] on button "1 selected" at bounding box center [356, 380] width 204 height 25
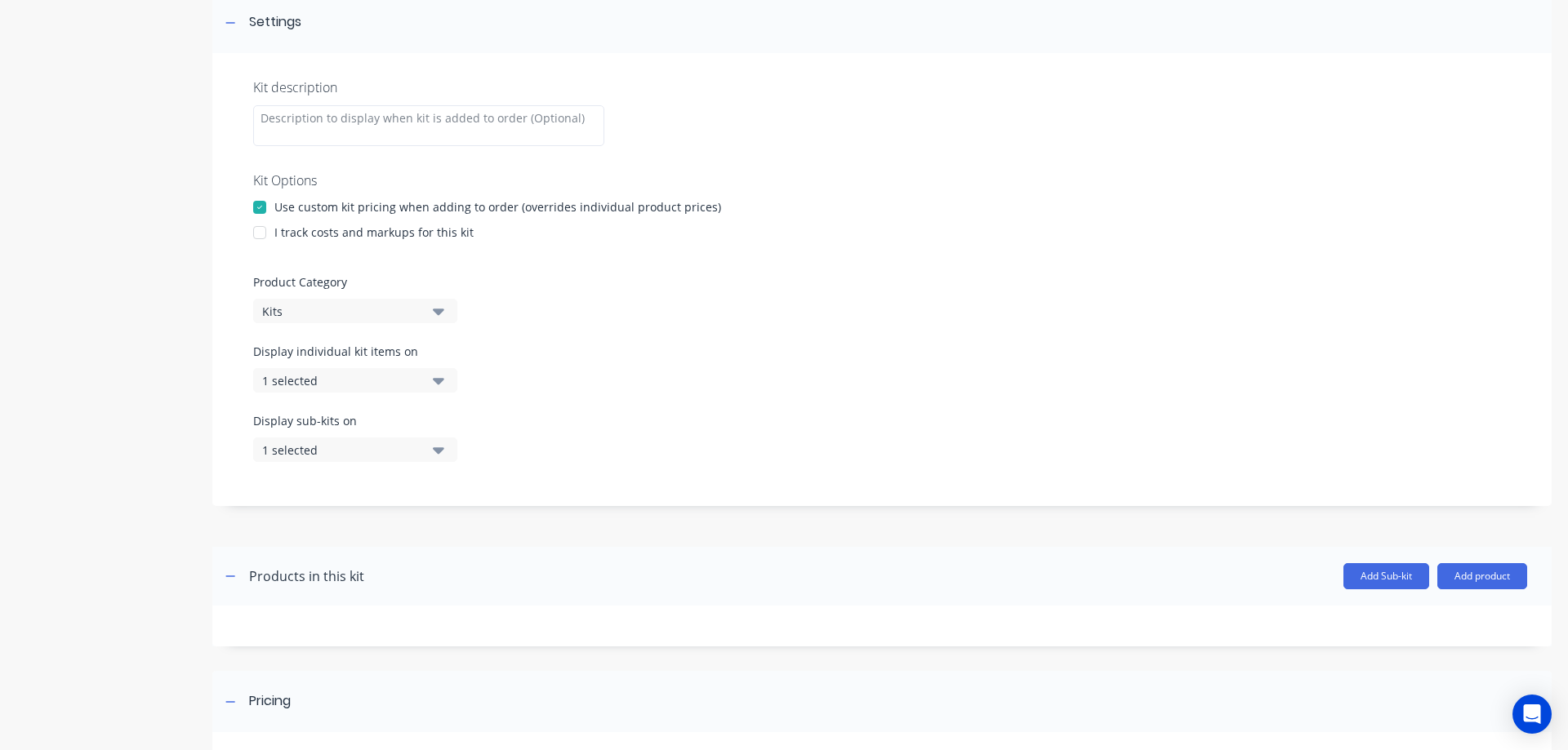
click at [441, 446] on icon "button" at bounding box center [438, 449] width 11 height 18
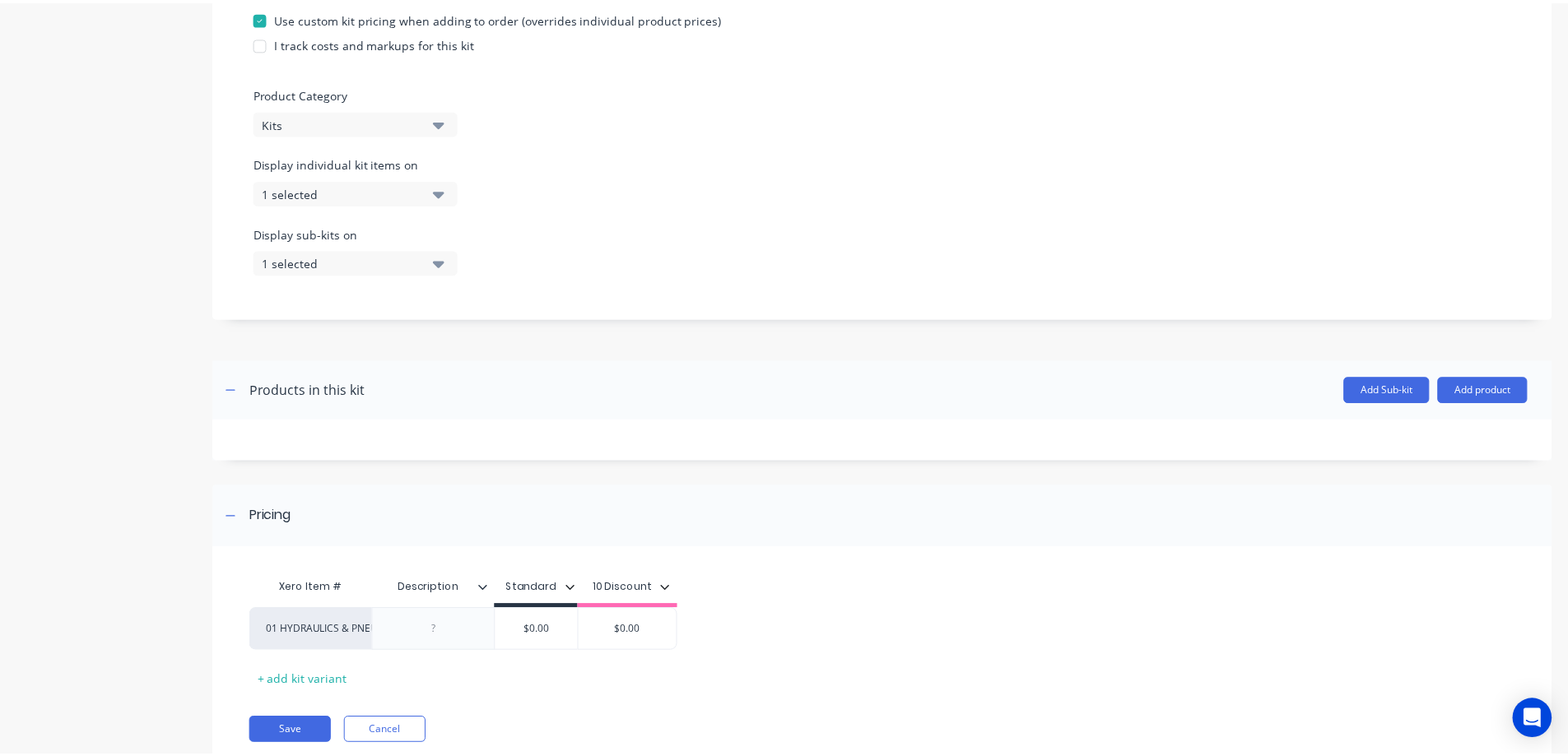
scroll to position [492, 0]
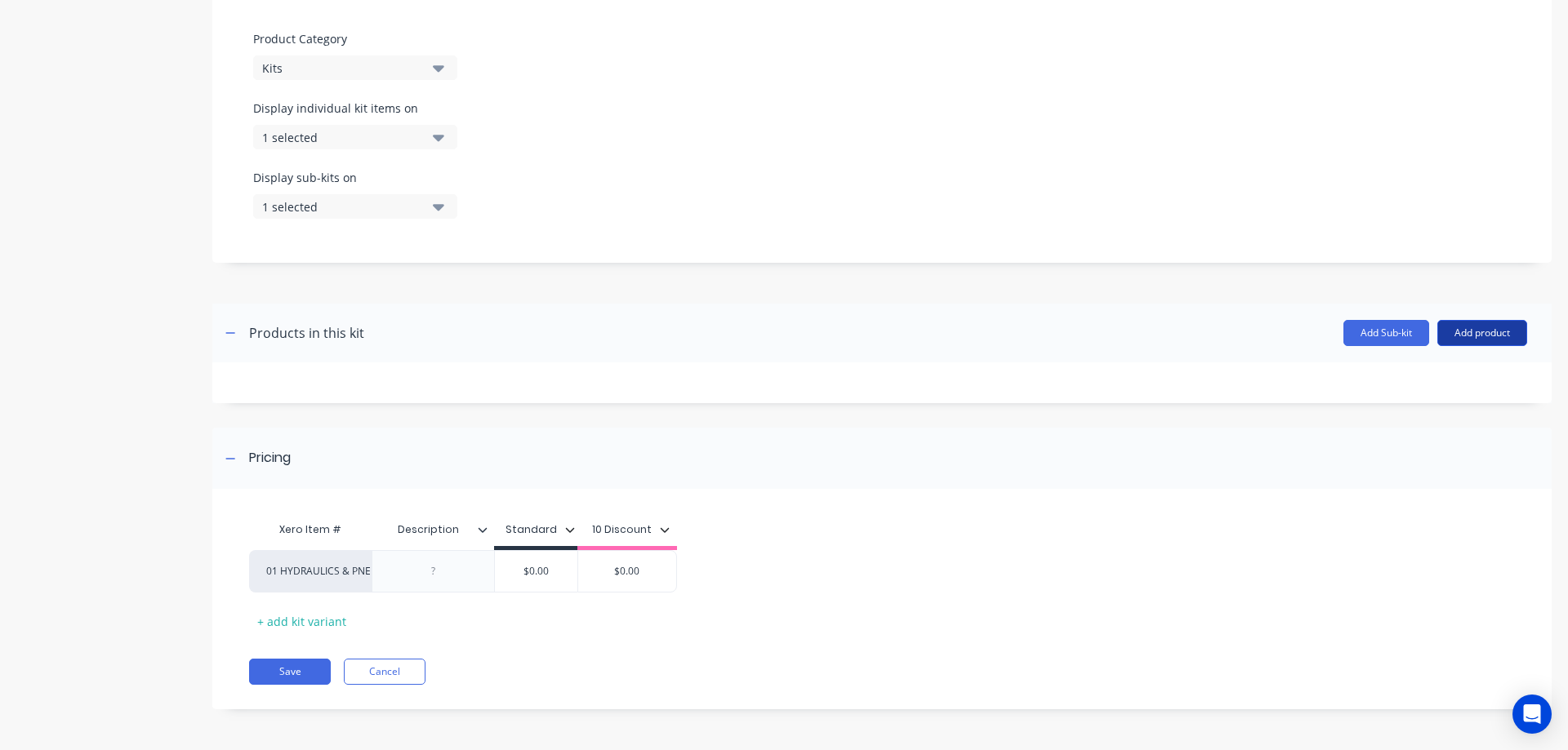
click at [1450, 337] on button "Add product" at bounding box center [1482, 333] width 90 height 26
click at [1456, 367] on div "Product catalogue" at bounding box center [1450, 375] width 126 height 24
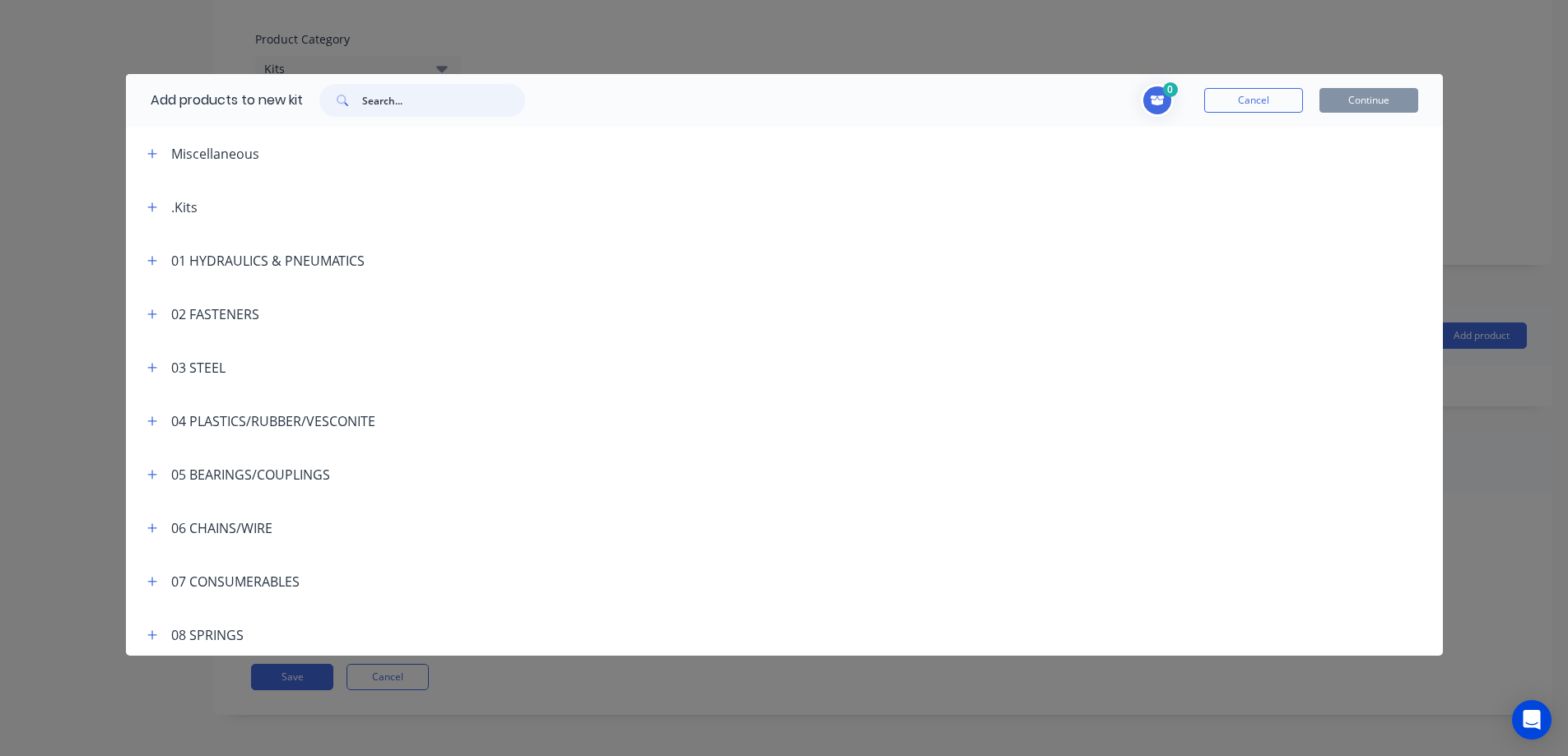
click at [379, 108] on input "text" at bounding box center [444, 100] width 163 height 33
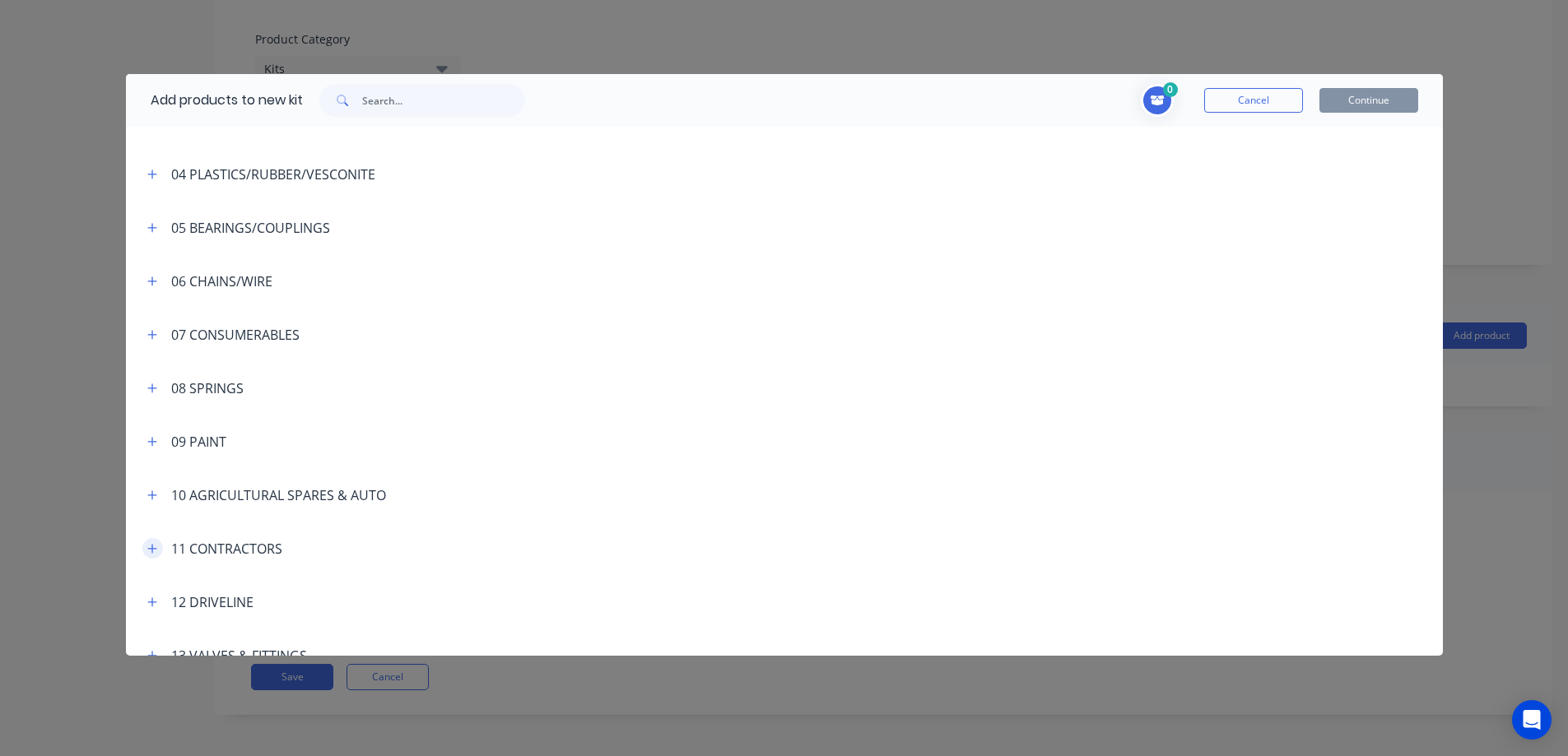
click at [153, 543] on icon "button" at bounding box center [153, 549] width 10 height 11
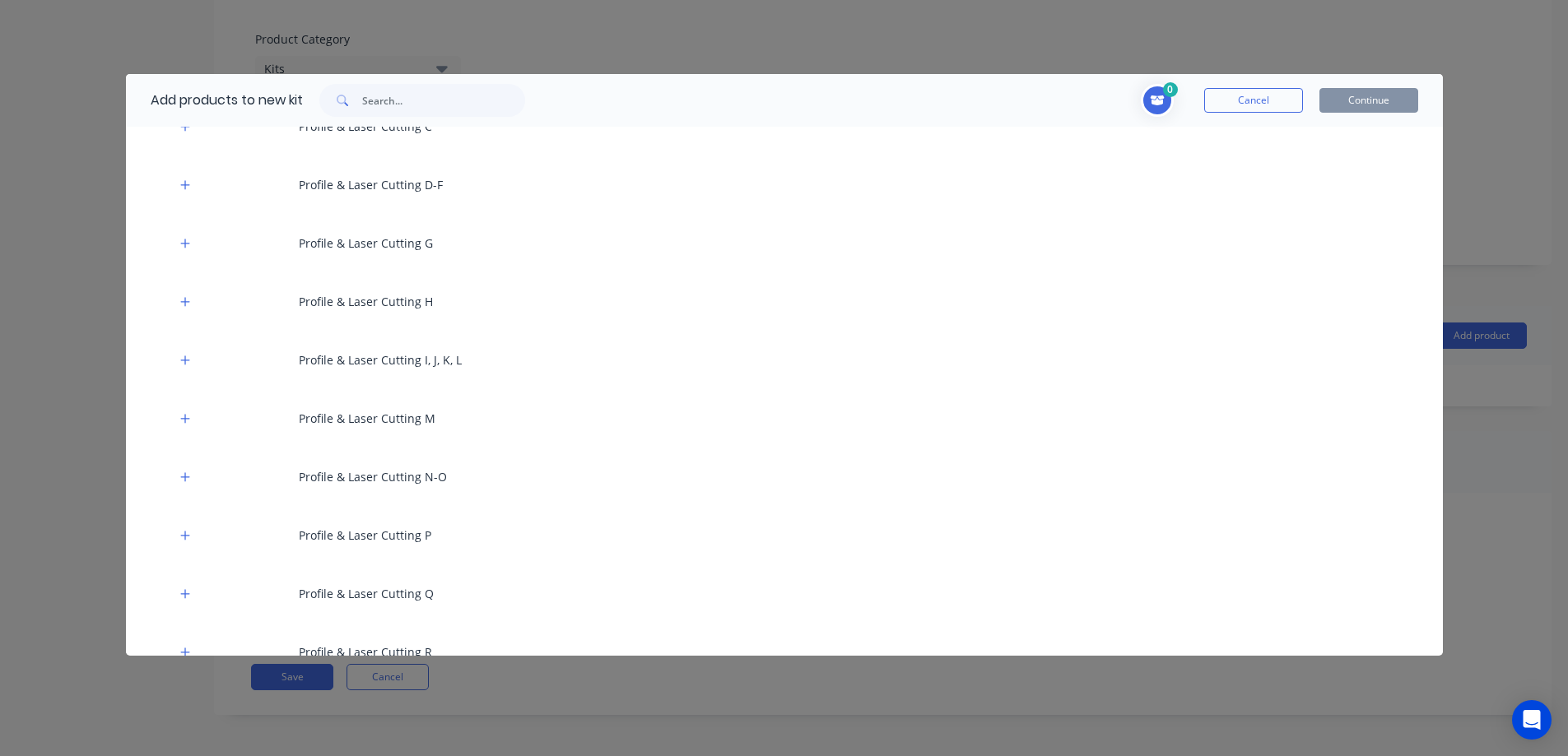
scroll to position [1317, 0]
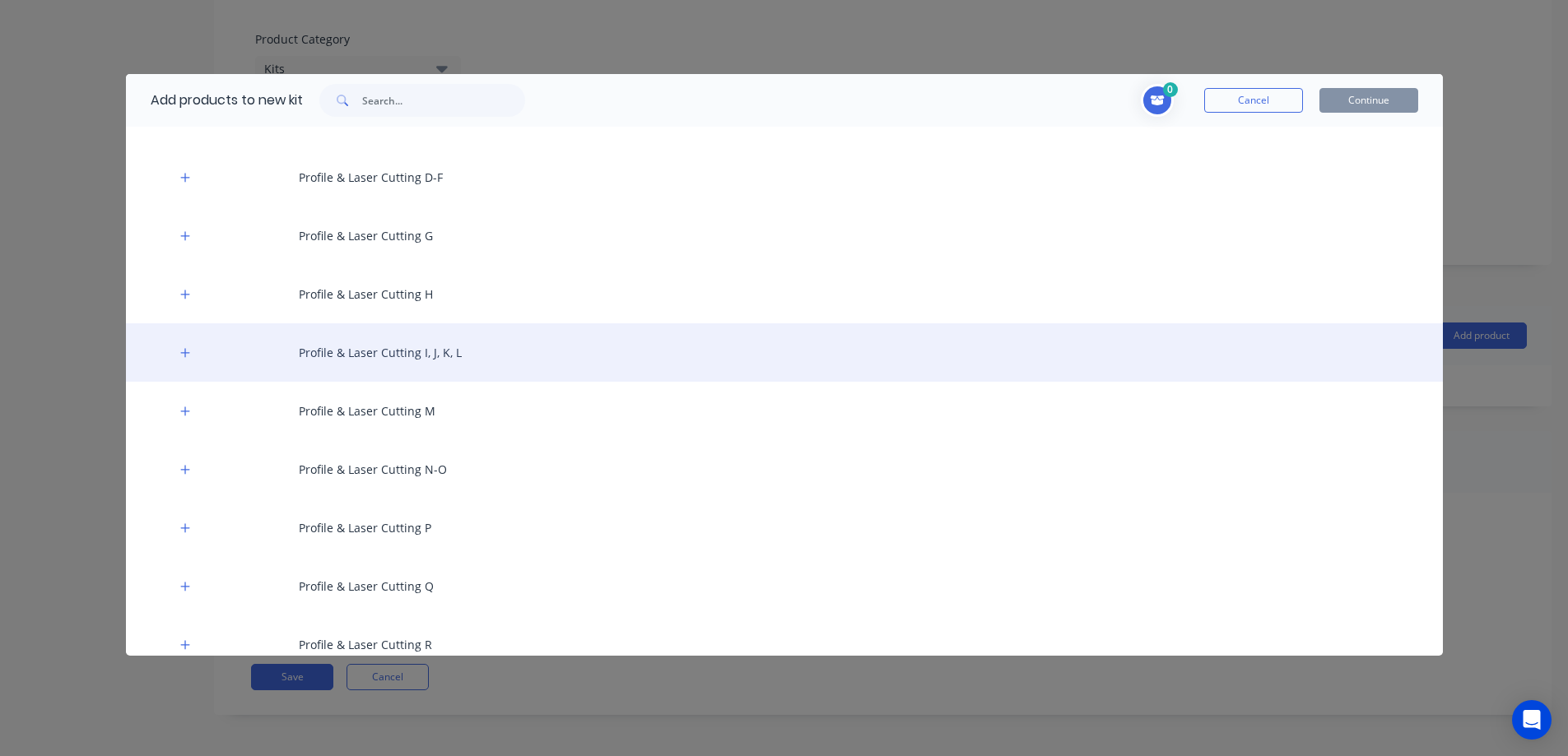
click at [454, 356] on div "Profile & Laser Cutting I, J, K, L" at bounding box center [784, 352] width 1317 height 58
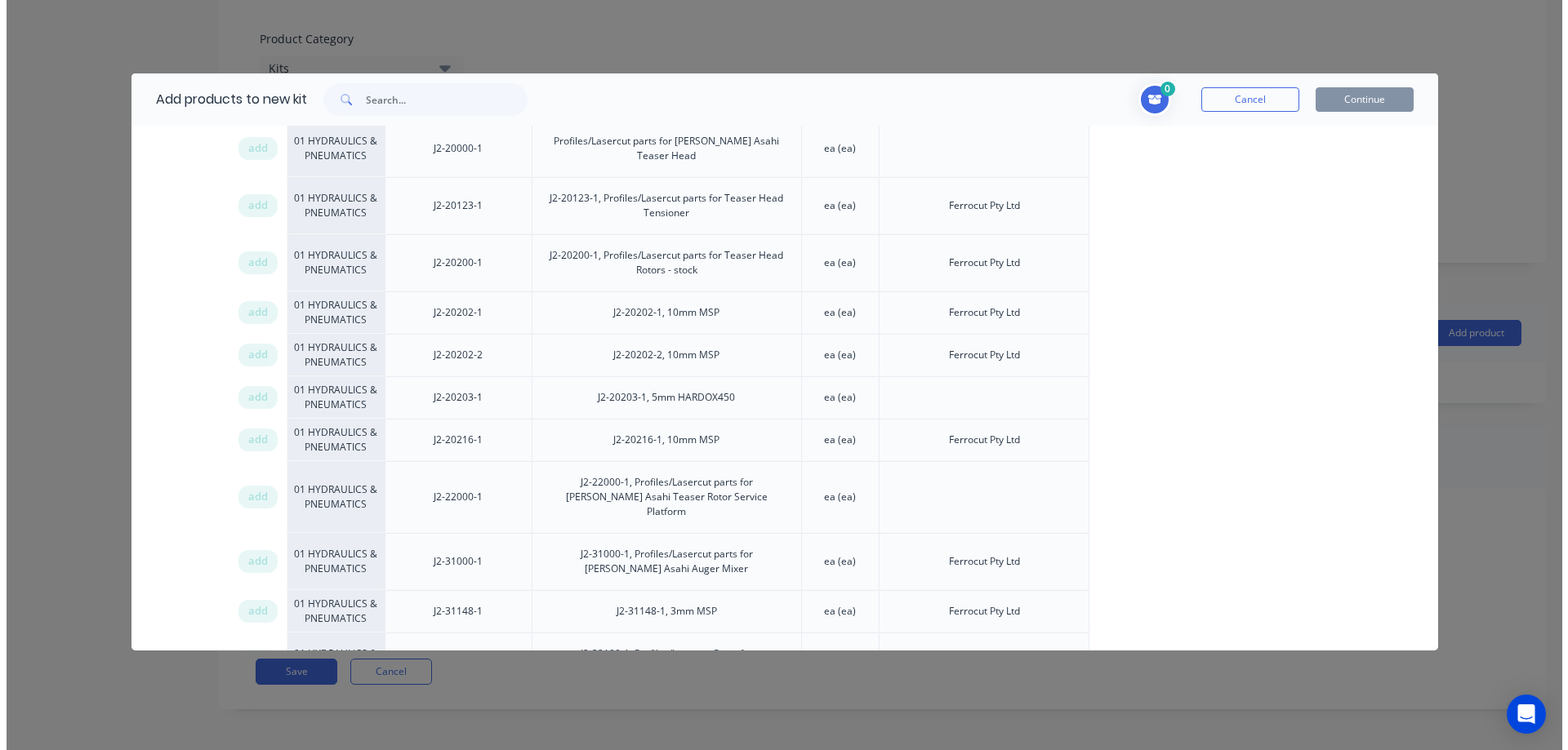
scroll to position [2367, 0]
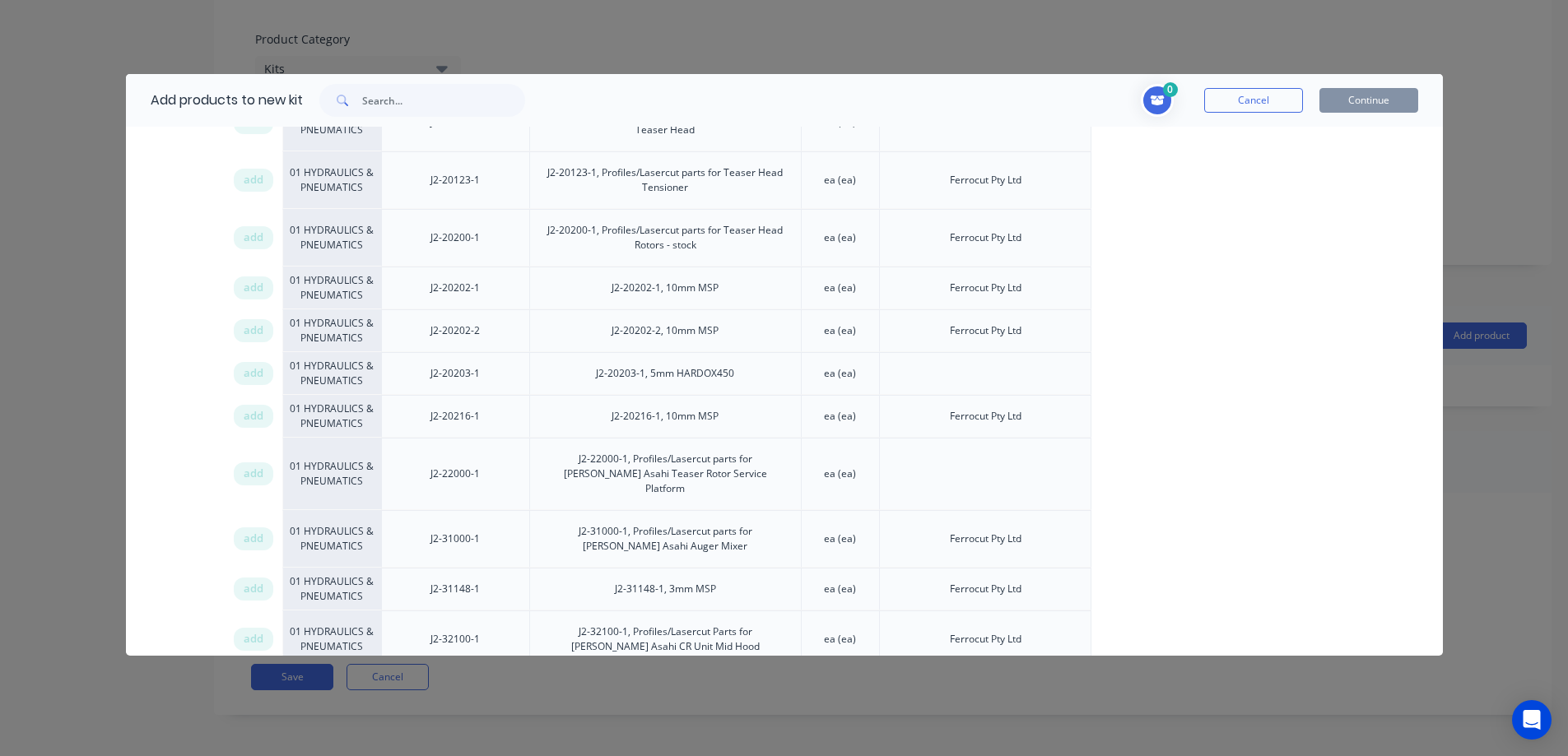
click at [346, 352] on div "01 HYDRAULICS & PNEUMATICS" at bounding box center [332, 373] width 99 height 43
click at [240, 362] on div "add" at bounding box center [253, 374] width 39 height 23
click at [1338, 108] on button "Continue" at bounding box center [1370, 100] width 99 height 25
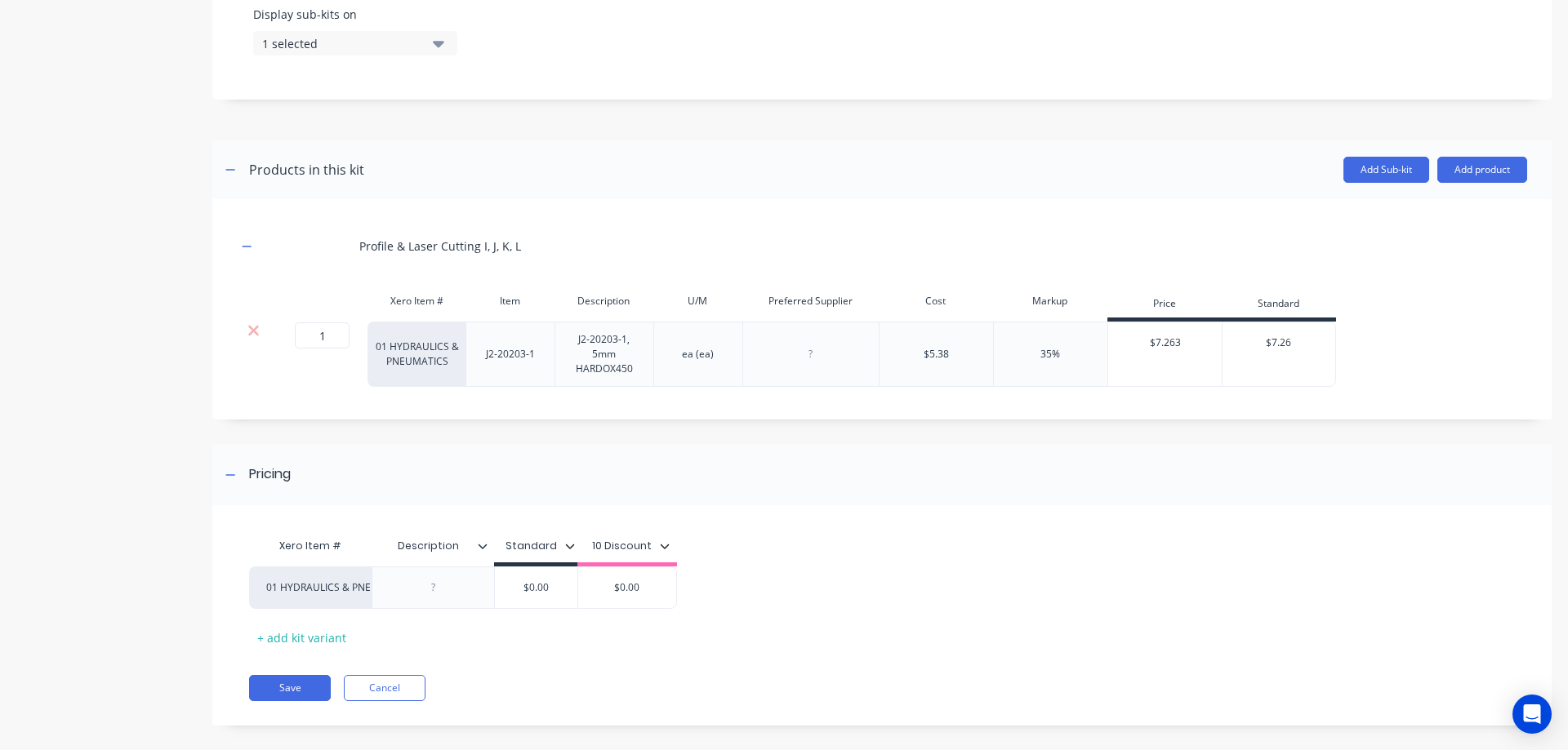
scroll to position [668, 0]
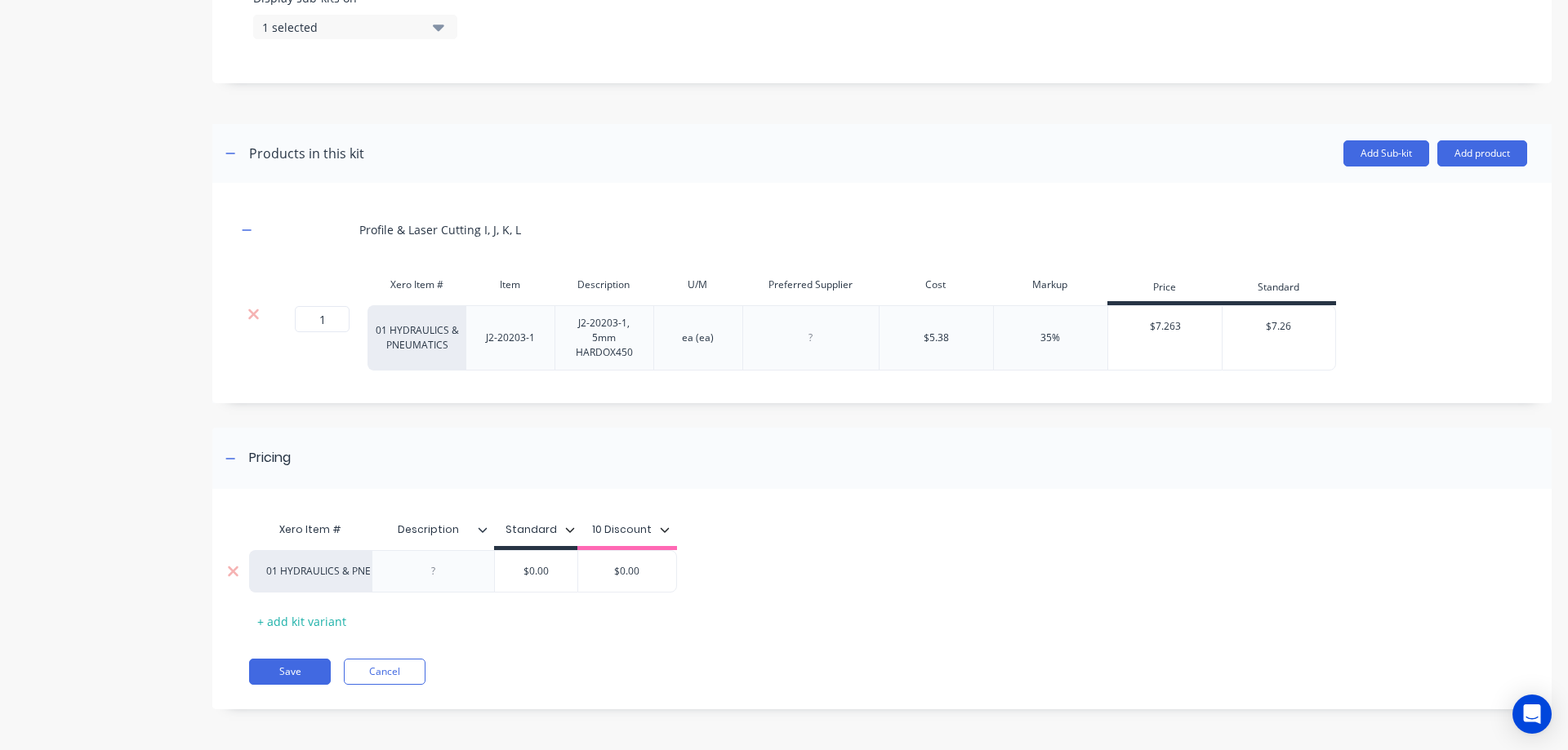
click at [555, 576] on input "$0.00" at bounding box center [536, 571] width 82 height 15
drag, startPoint x: 556, startPoint y: 575, endPoint x: 522, endPoint y: 577, distance: 34.1
click at [522, 577] on input "$0.00" at bounding box center [536, 571] width 82 height 15
paste input "23.4"
type input "23.40"
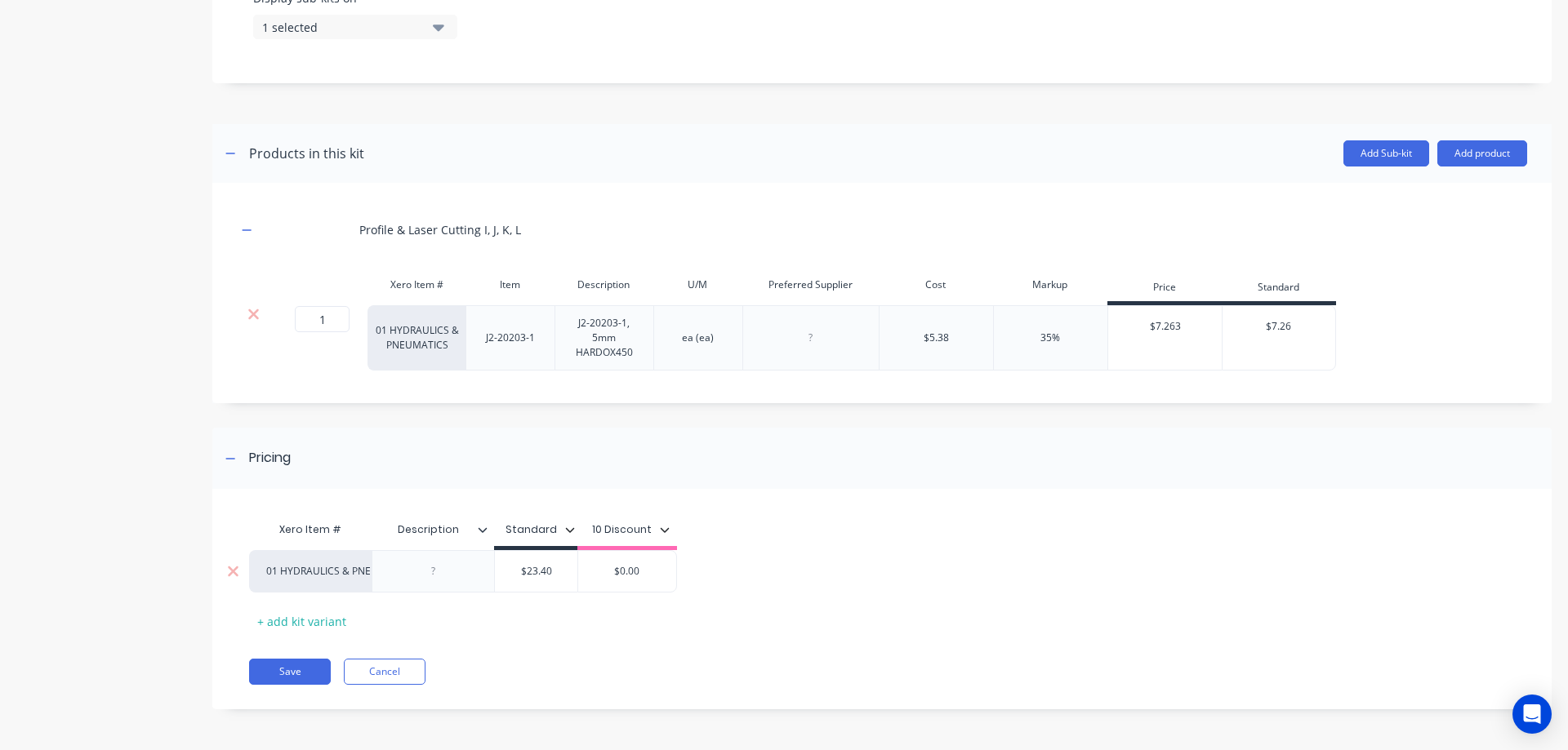
drag, startPoint x: 659, startPoint y: 569, endPoint x: 611, endPoint y: 568, distance: 48.0
click at [611, 568] on input "$0.00" at bounding box center [627, 571] width 98 height 15
paste input "23.4"
type input "23.40"
click at [728, 585] on div "01 HYDRAULICS & PNEUMATICS $23.40 23.40 $23.40 23.40" at bounding box center [875, 571] width 1253 height 43
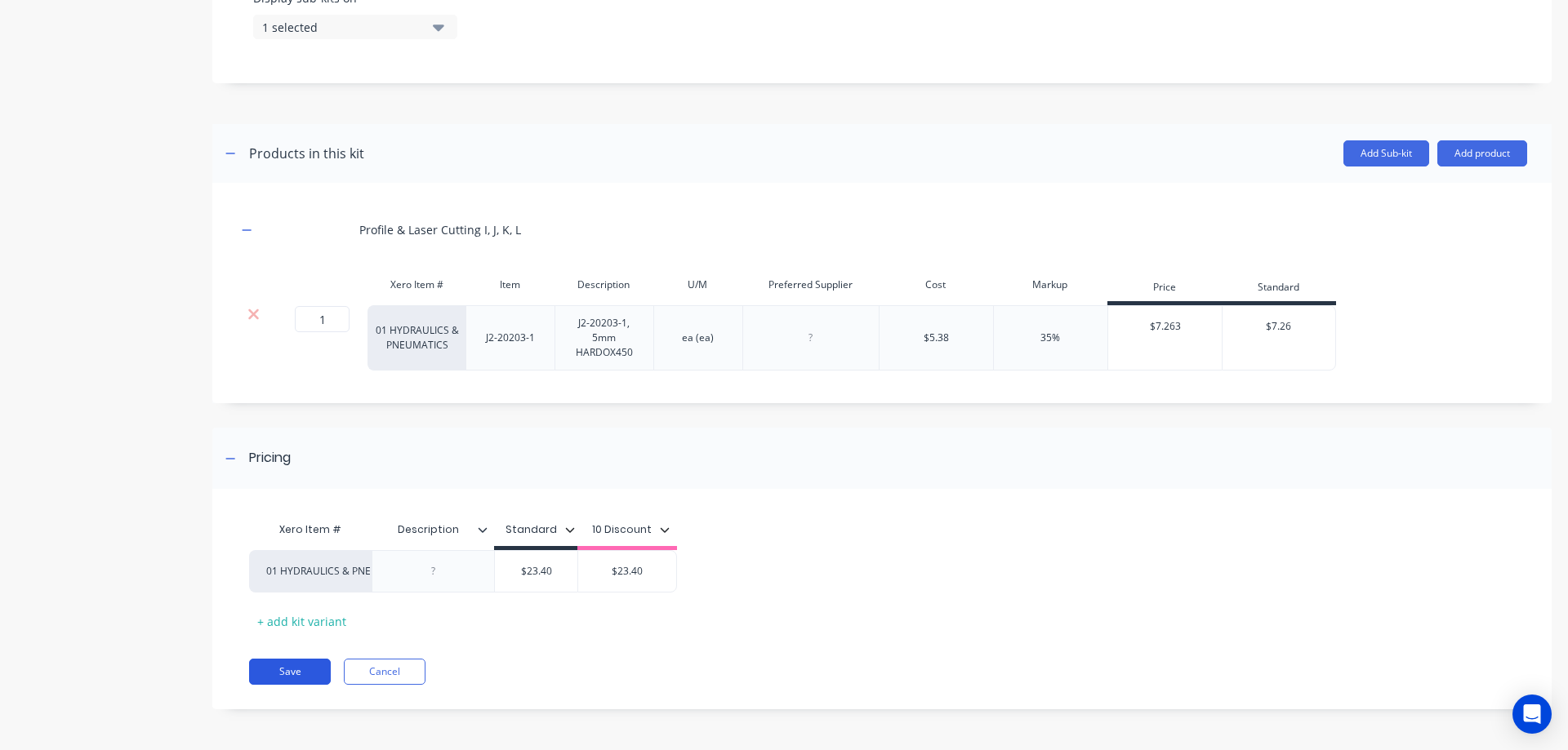
click at [272, 665] on button "Save" at bounding box center [290, 672] width 81 height 26
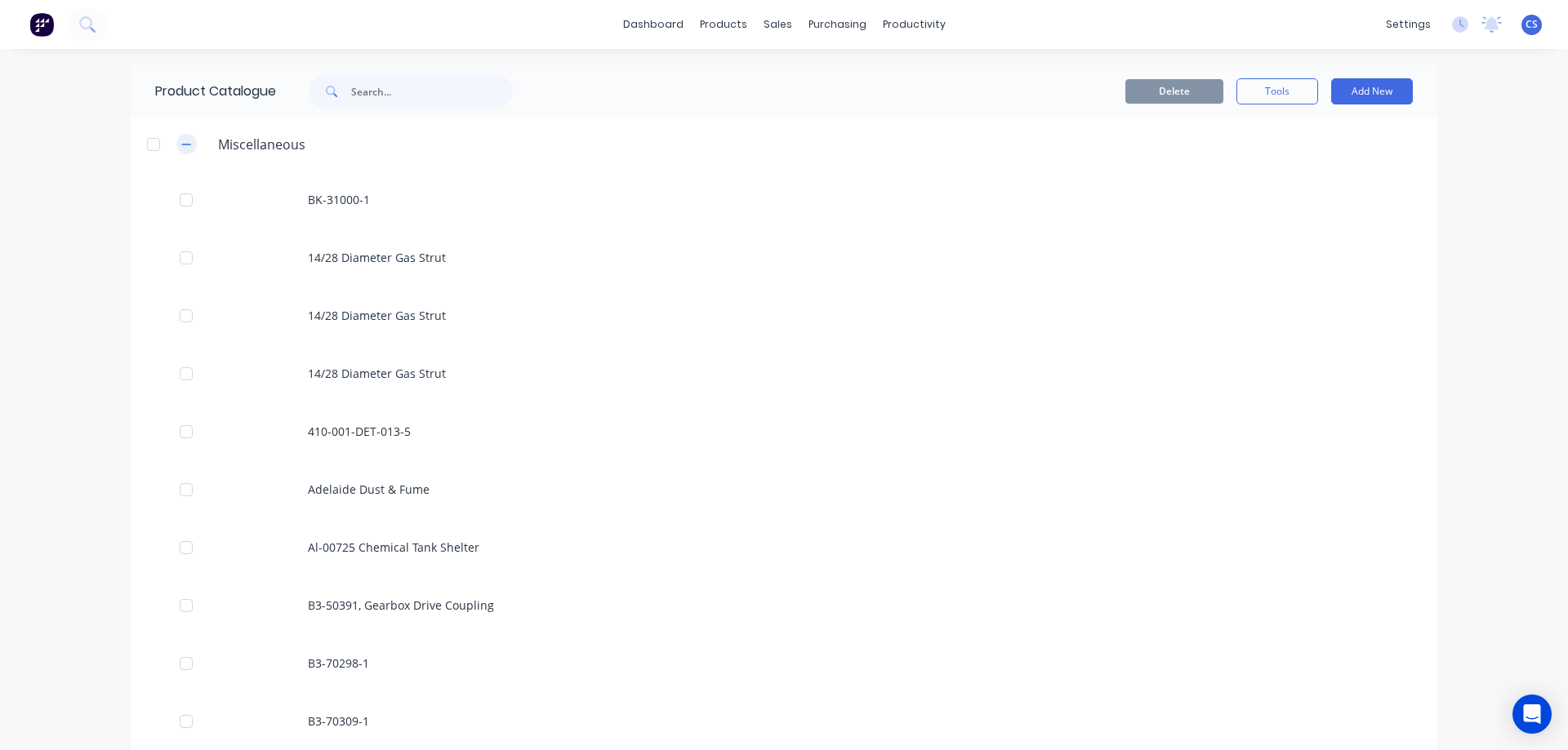
click at [187, 145] on button "button" at bounding box center [186, 145] width 21 height 21
click at [182, 197] on icon "button" at bounding box center [186, 201] width 9 height 11
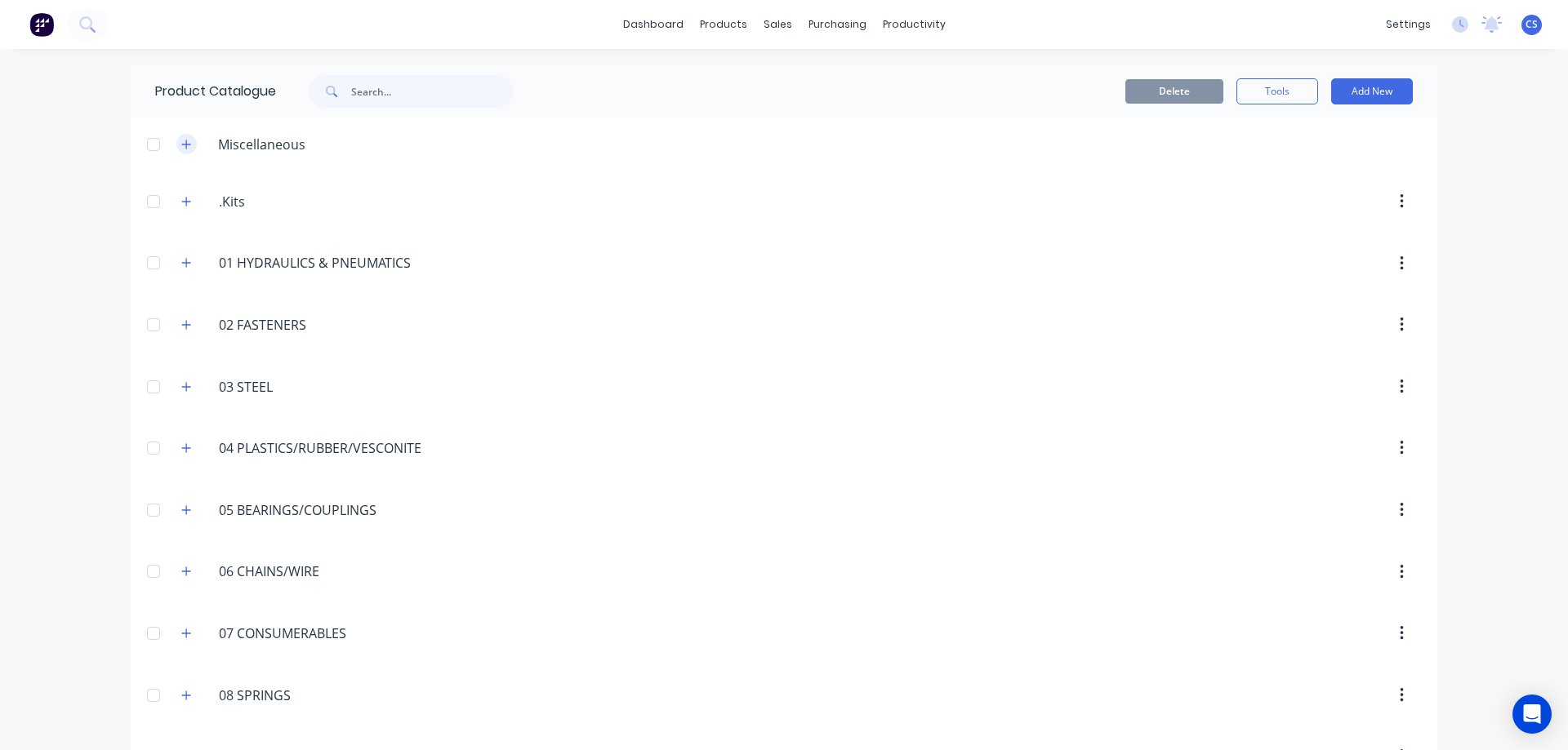
click at [182, 147] on icon "button" at bounding box center [185, 144] width 9 height 9
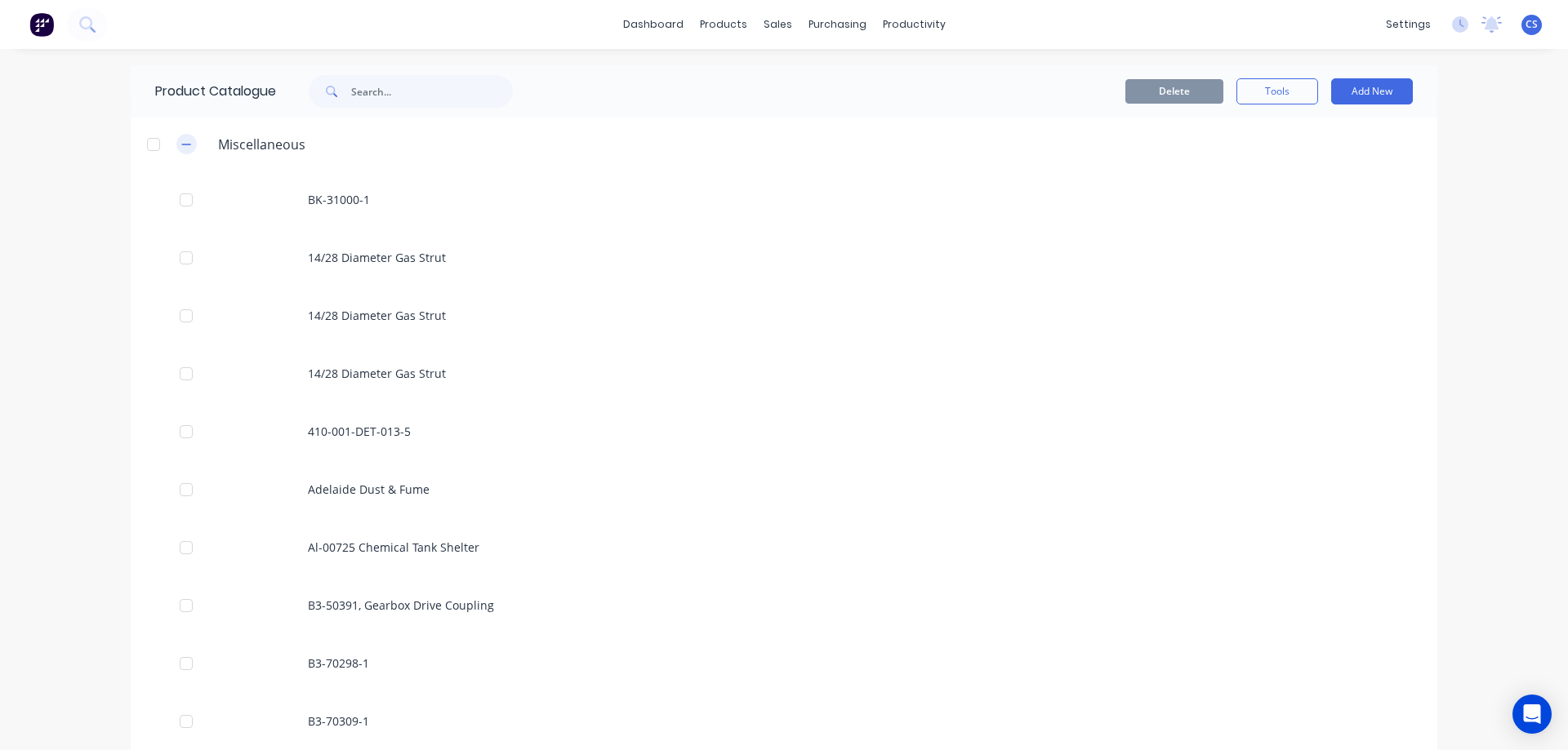
click at [185, 147] on icon "button" at bounding box center [186, 145] width 9 height 11
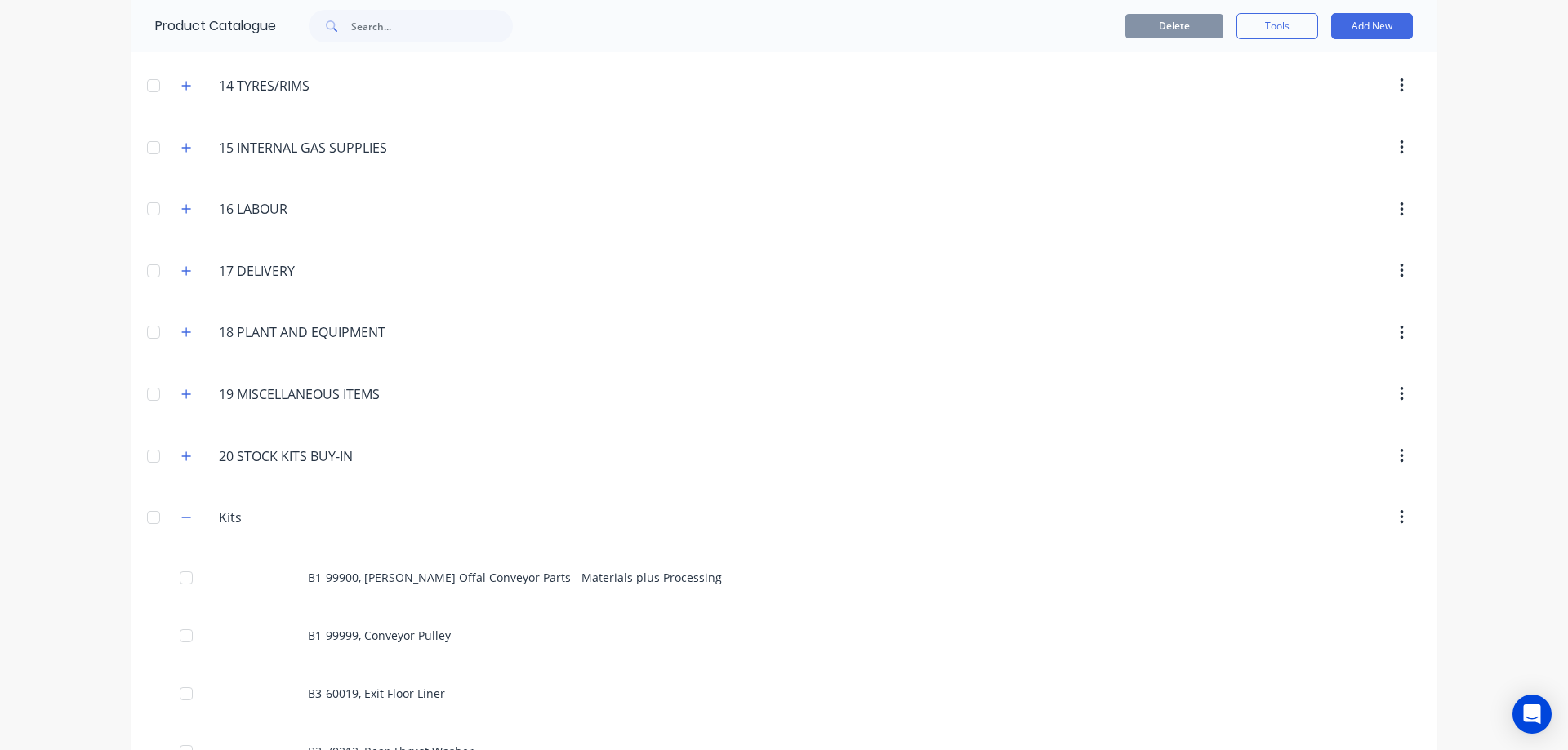
scroll to position [1061, 0]
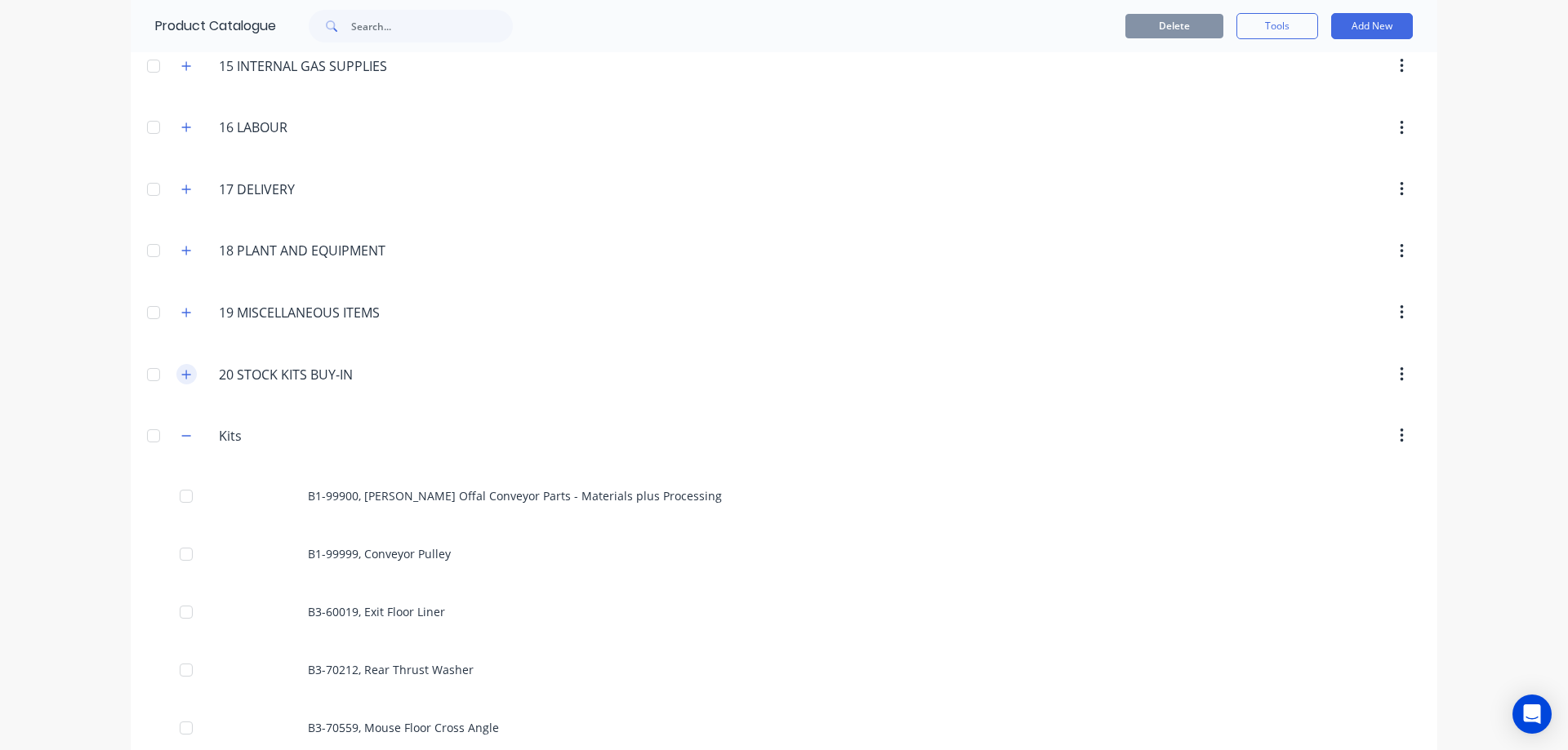
click at [185, 379] on icon "button" at bounding box center [186, 375] width 9 height 11
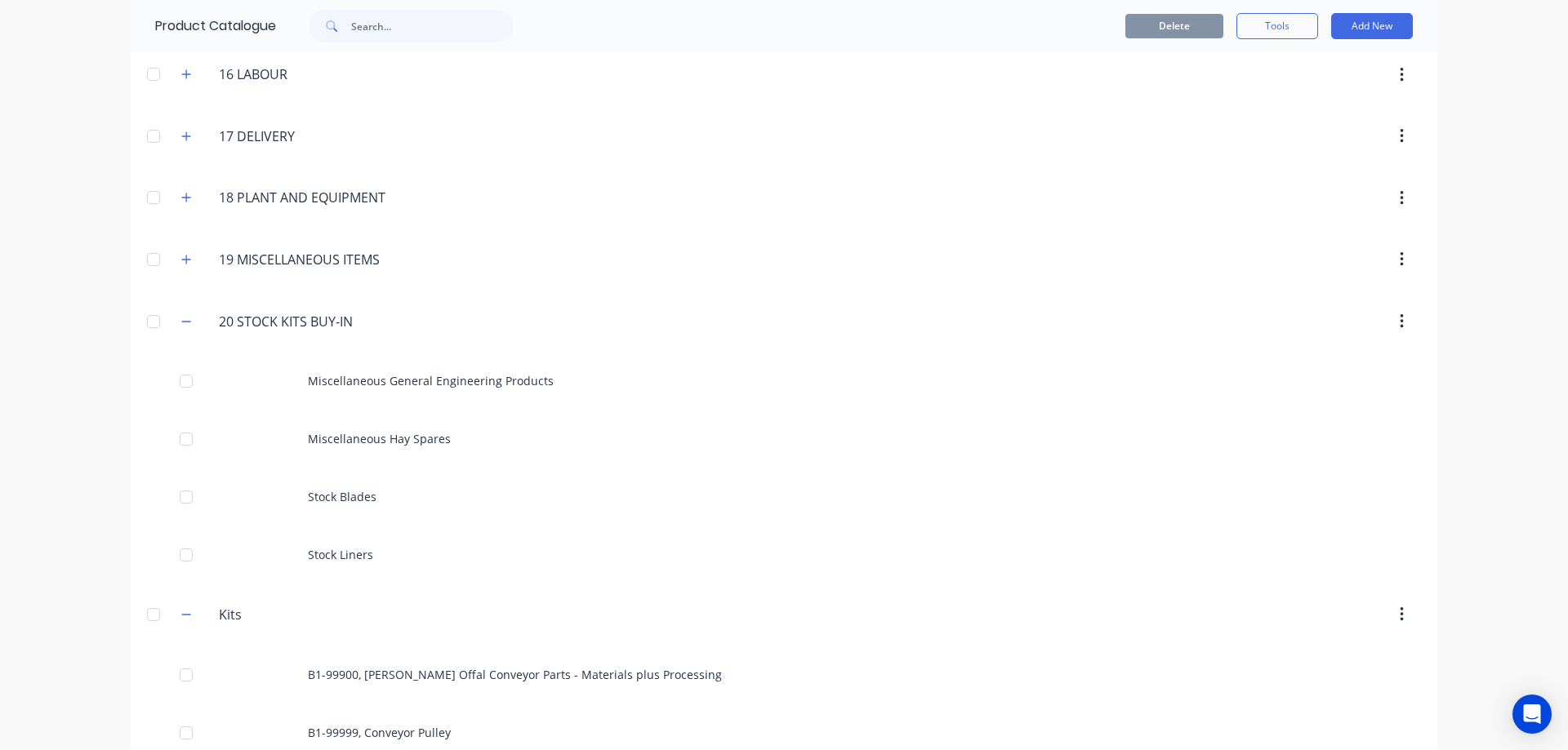
scroll to position [1142, 0]
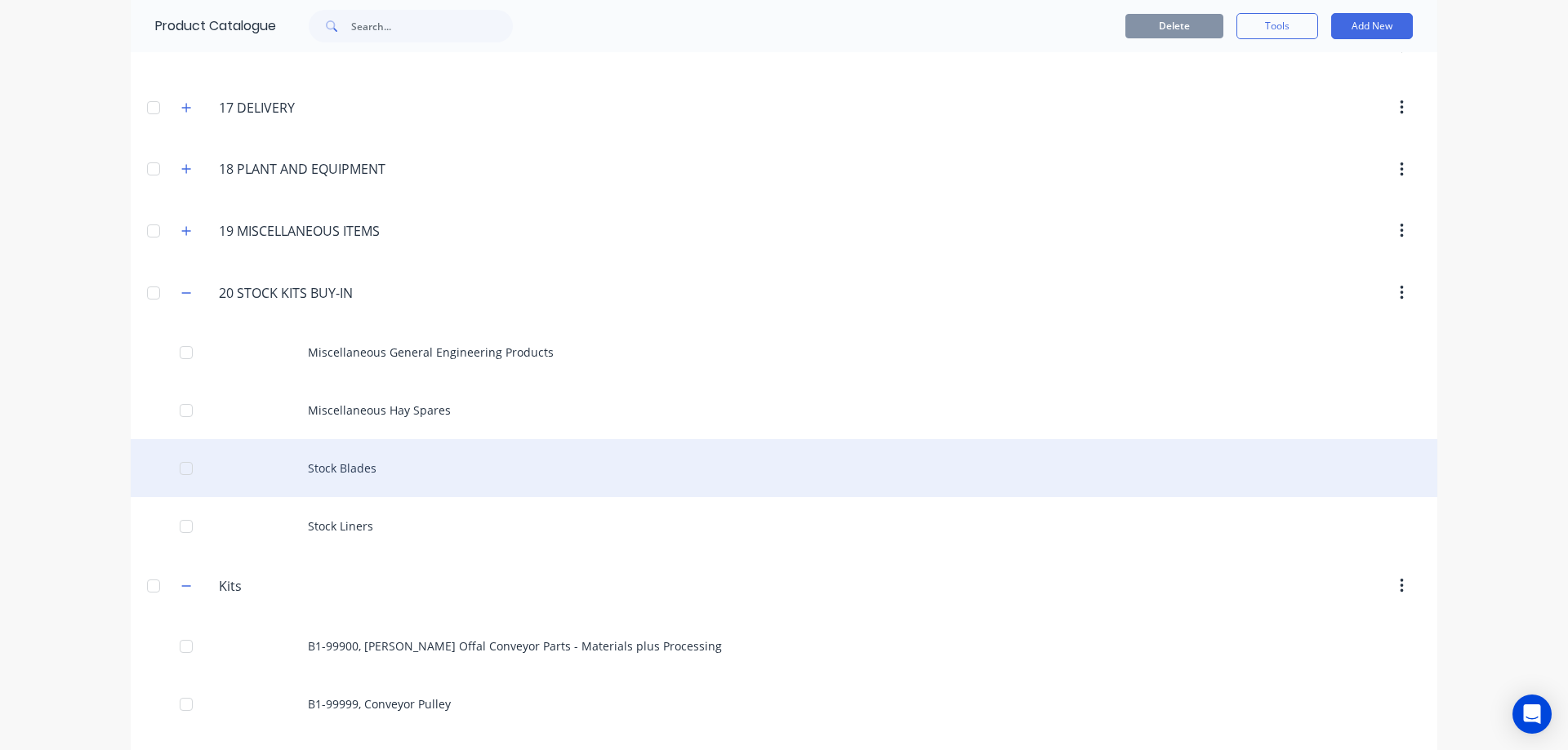
click at [403, 462] on div "Stock Blades" at bounding box center [784, 467] width 1307 height 58
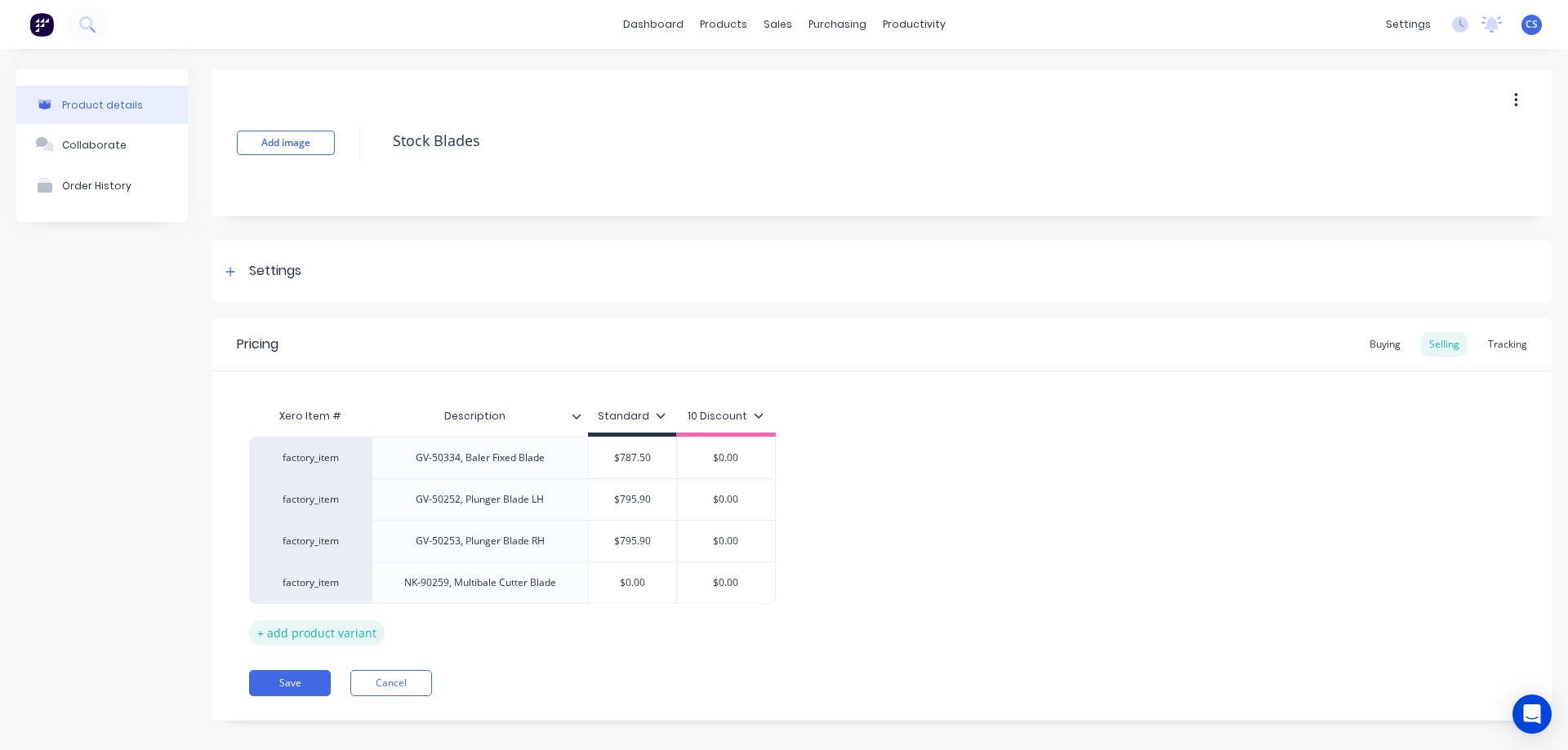
click at [295, 643] on div "+ add product variant" at bounding box center [316, 633] width 135 height 26
type textarea "x"
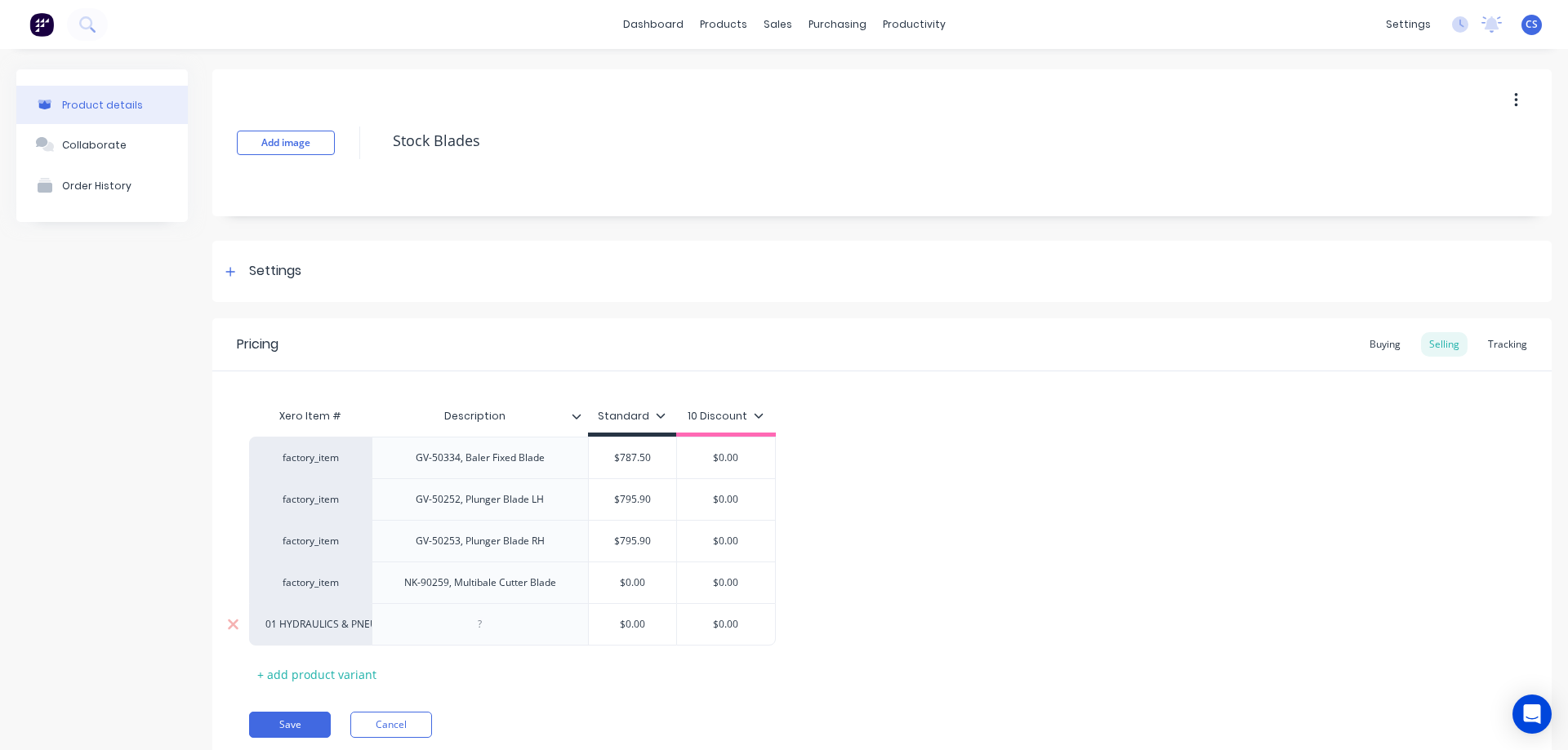
click at [491, 634] on div at bounding box center [480, 624] width 81 height 21
click at [496, 636] on div "J2-20203, Rotar Blade" at bounding box center [480, 624] width 176 height 21
type input "$0.00"
drag, startPoint x: 636, startPoint y: 636, endPoint x: 616, endPoint y: 636, distance: 20.0
click at [616, 632] on input "$0.00" at bounding box center [632, 625] width 88 height 15
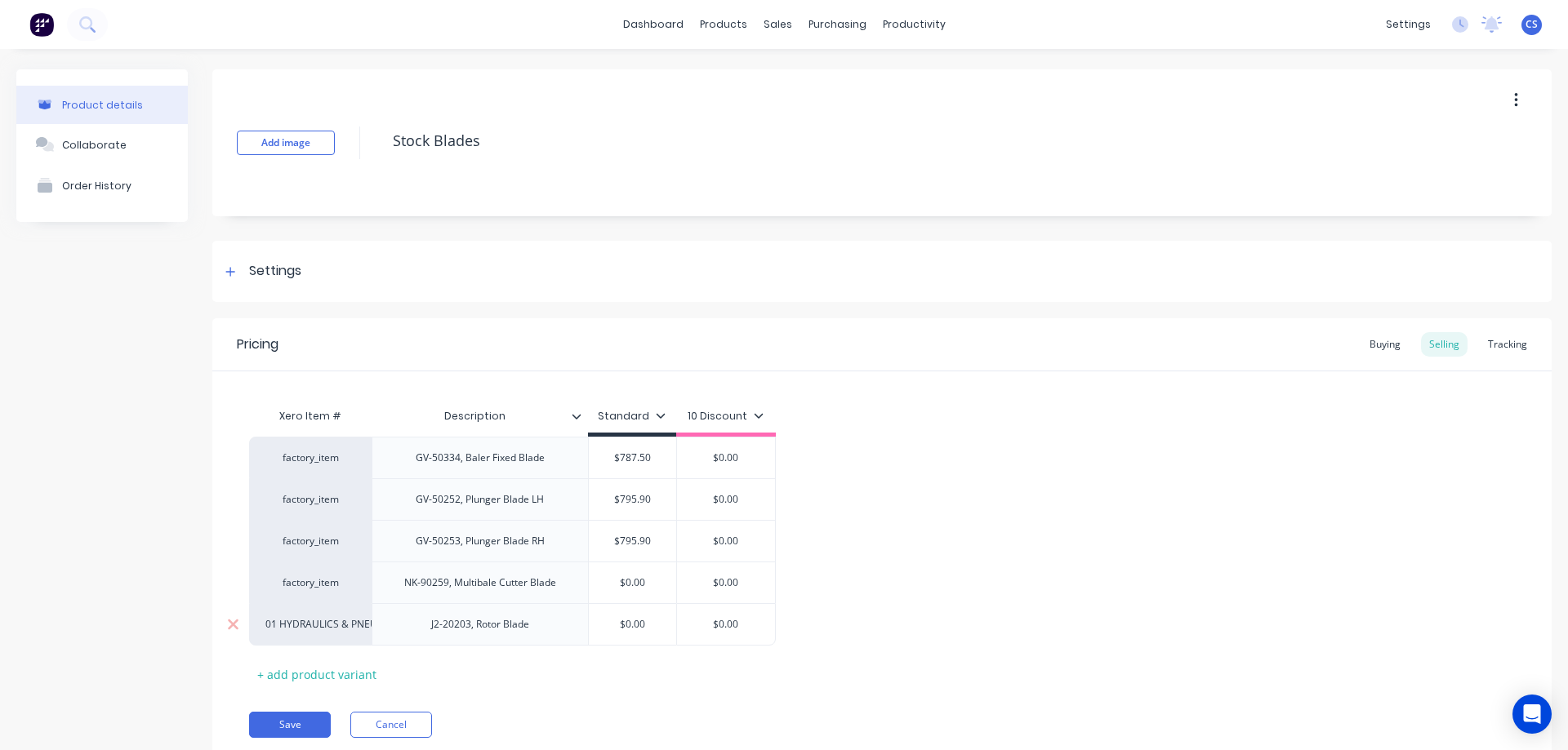
paste input "23.4"
type textarea "x"
type input "23.40"
drag, startPoint x: 763, startPoint y: 630, endPoint x: 685, endPoint y: 630, distance: 78.0
click at [685, 630] on input "$0.00" at bounding box center [727, 625] width 98 height 15
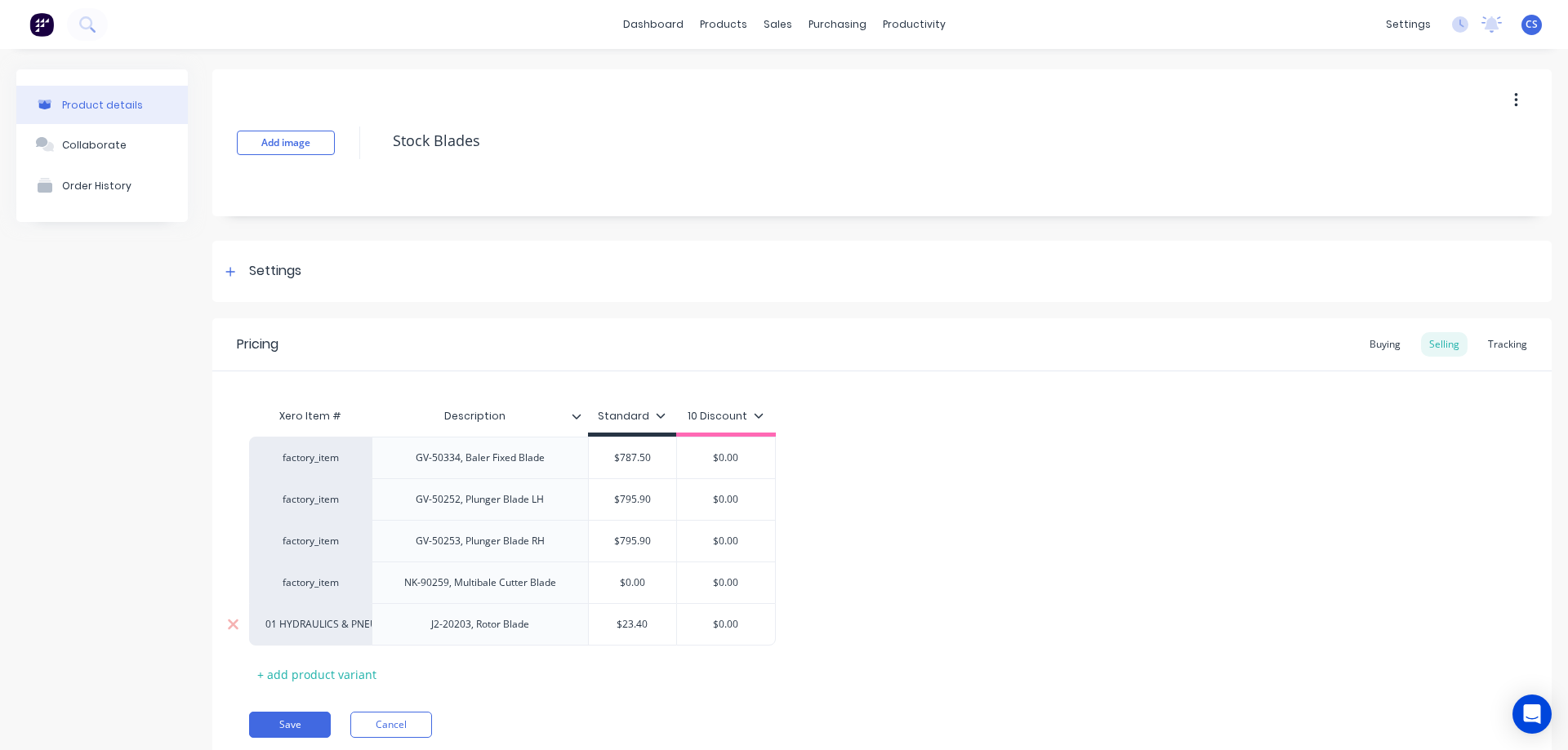
paste input "23.4"
type input "23.40"
type textarea "x"
type input "23.40"
click at [894, 616] on div "factory_item GV-50334, Baler Fixed Blade $787.50 $0.00 factory_item GV-50252, P…" at bounding box center [882, 541] width 1266 height 209
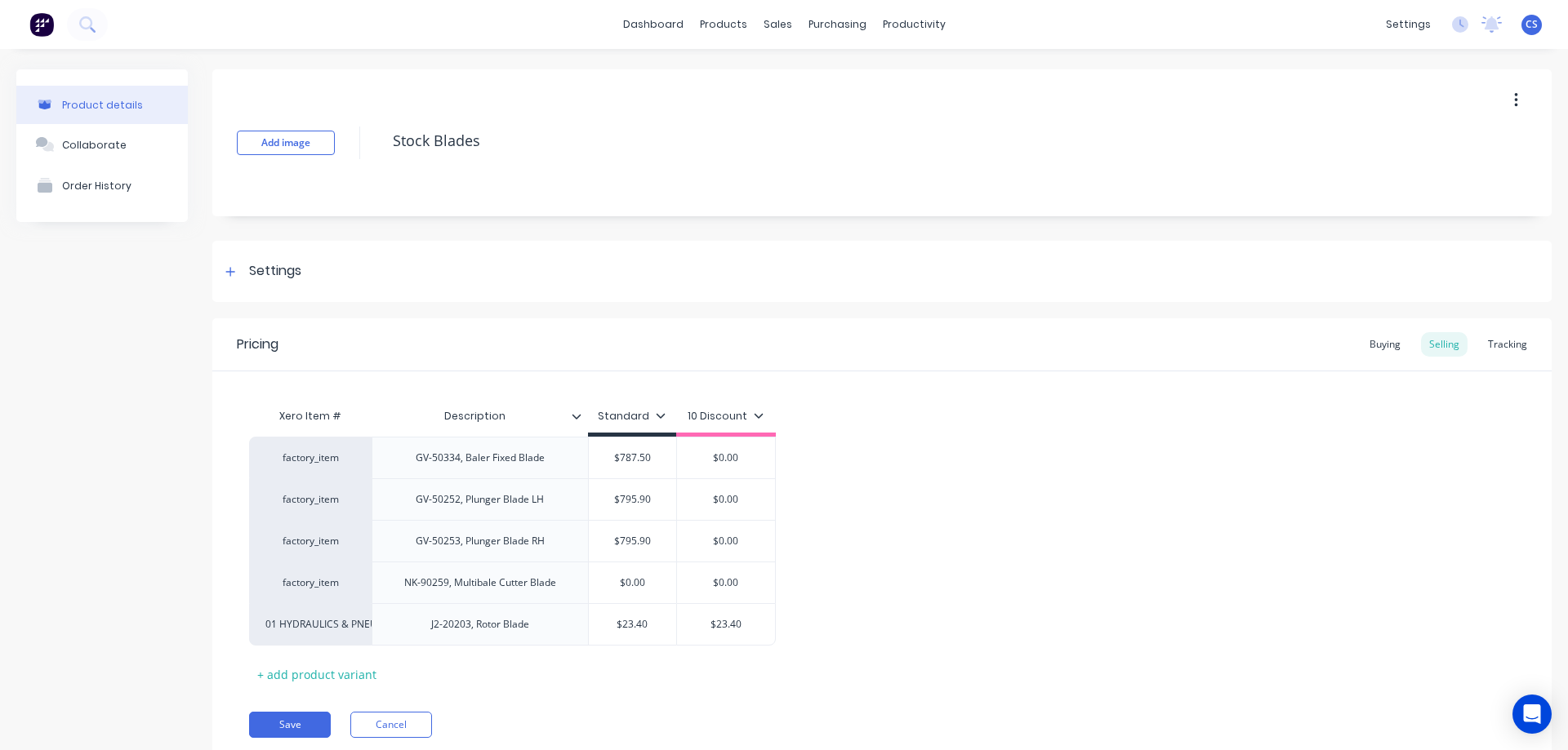
scroll to position [65, 0]
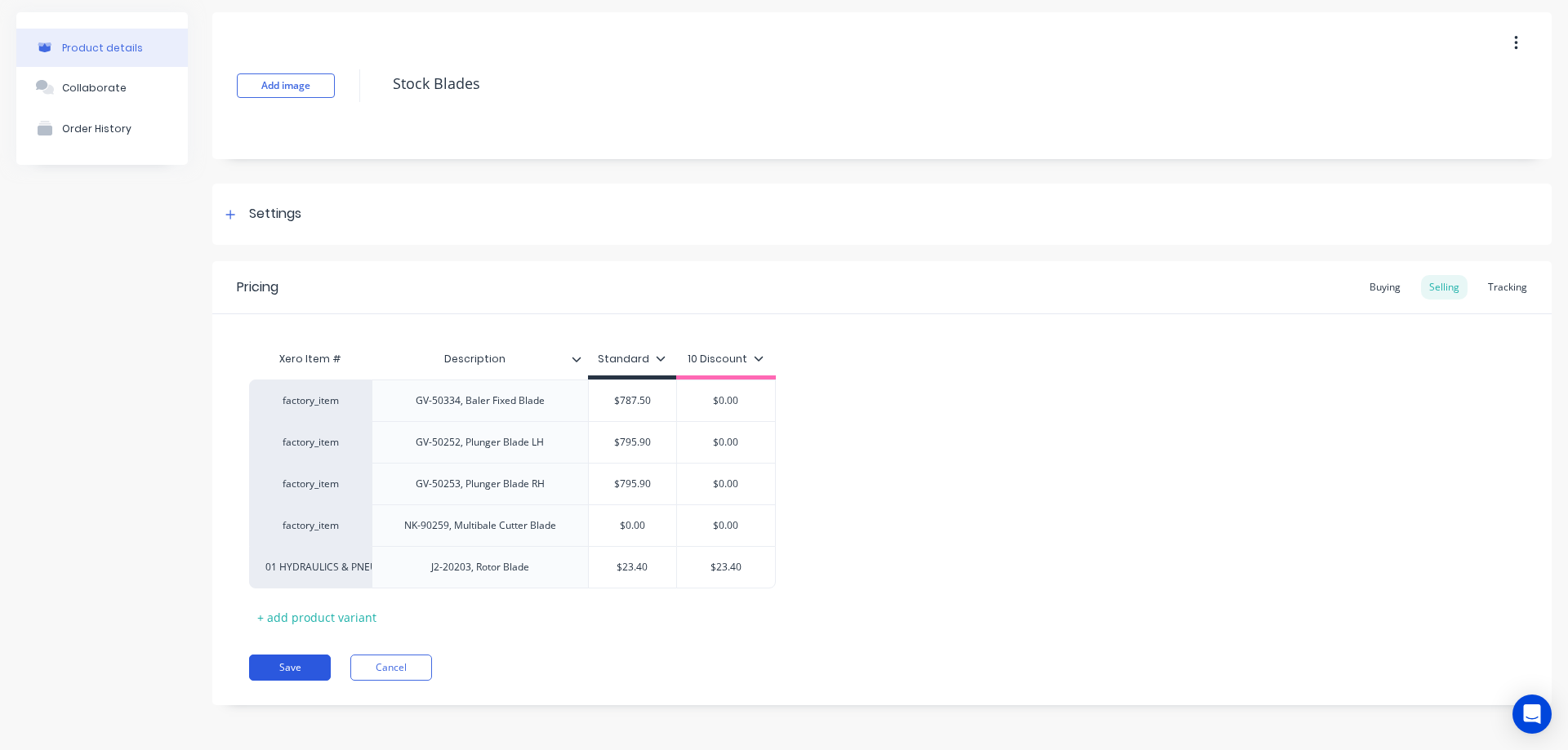
click at [286, 670] on button "Save" at bounding box center [290, 668] width 81 height 26
type textarea "x"
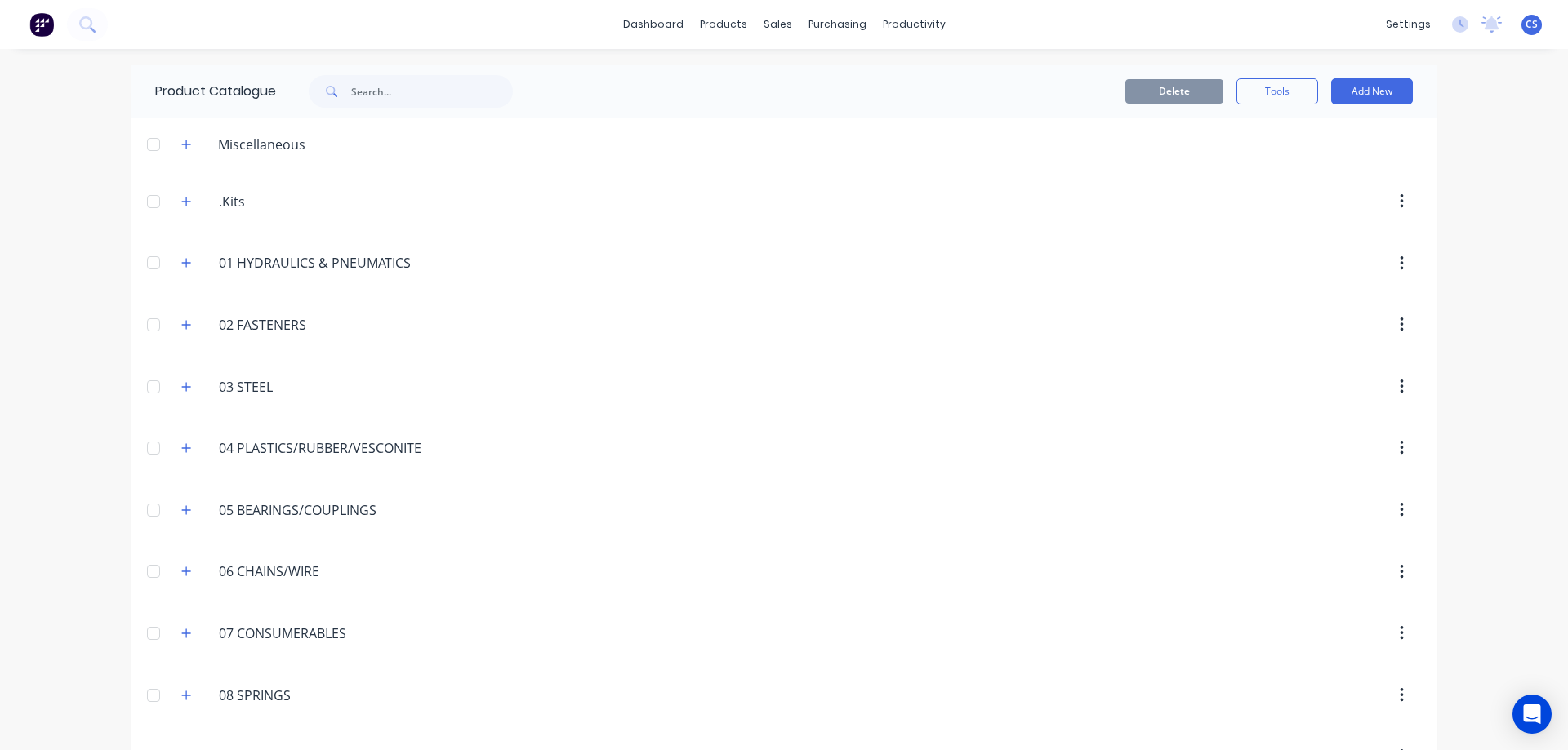
click at [1538, 503] on div "dashboard products sales purchasing productivity dashboard products Product Cat…" at bounding box center [784, 375] width 1568 height 750
click at [854, 72] on div "Purchase Orders" at bounding box center [883, 78] width 86 height 15
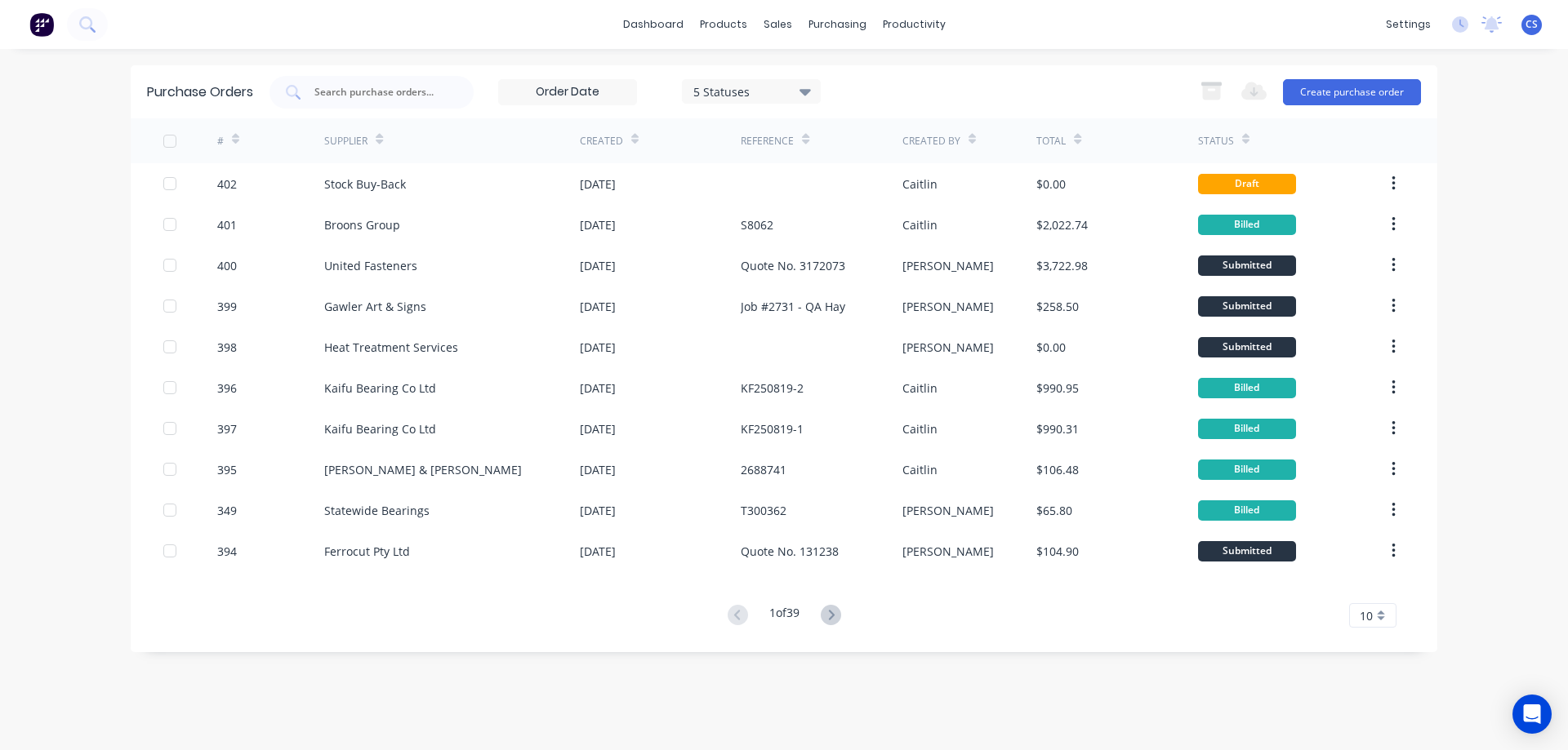
click at [515, 200] on div "Stock Buy-Back" at bounding box center [452, 183] width 255 height 41
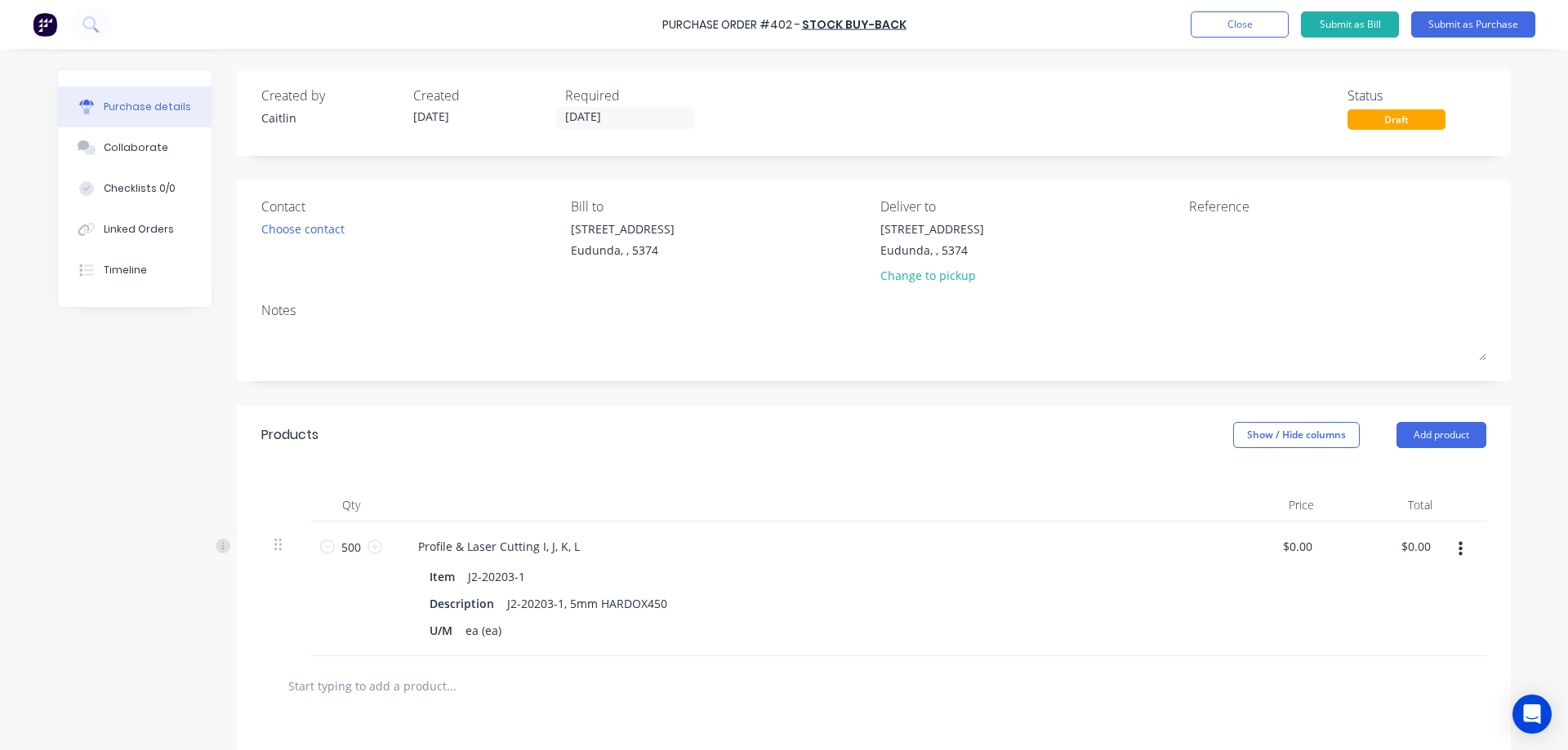
click at [1458, 551] on button "button" at bounding box center [1460, 549] width 39 height 29
click at [1387, 685] on button "Delete" at bounding box center [1410, 690] width 139 height 33
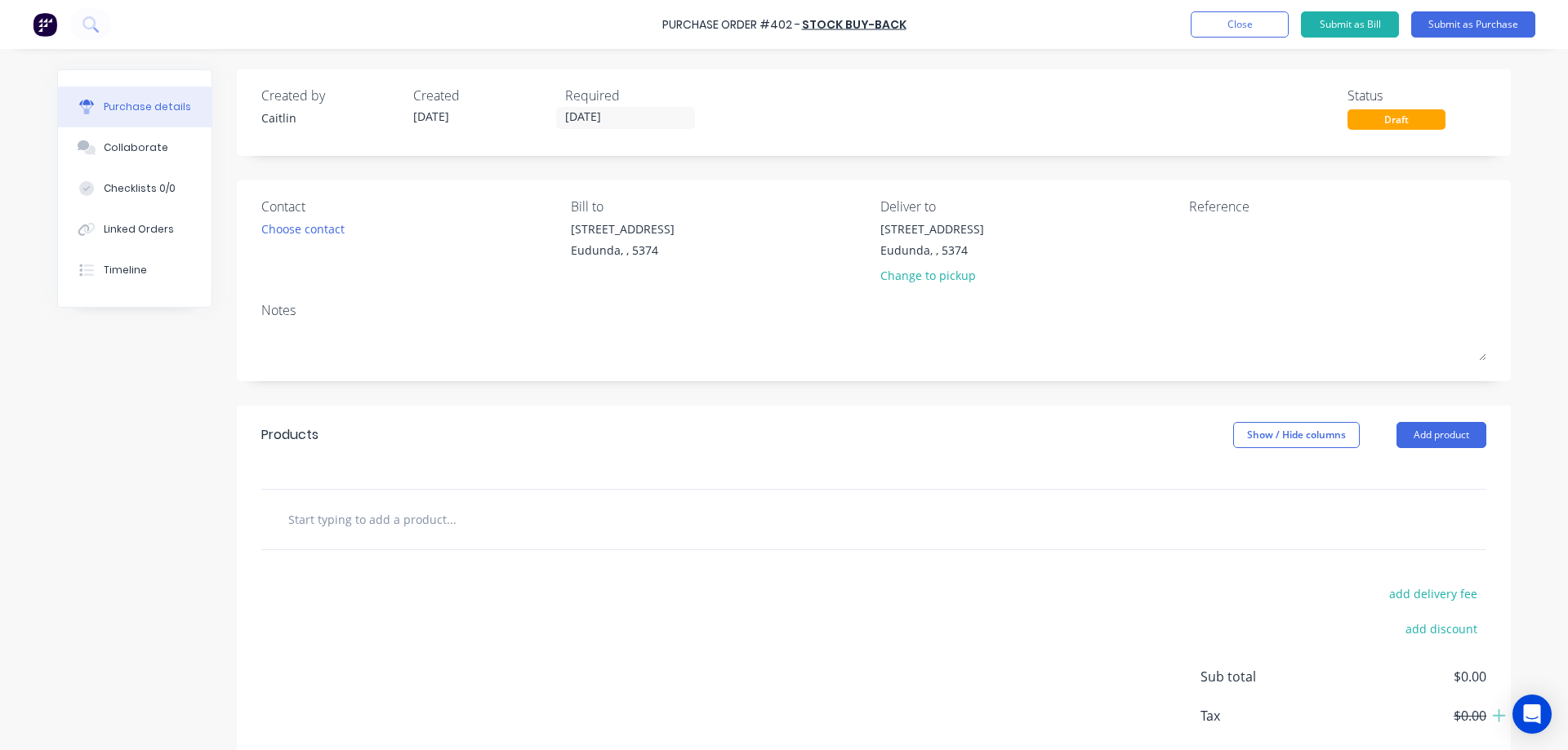
click at [445, 525] on input "text" at bounding box center [450, 519] width 326 height 33
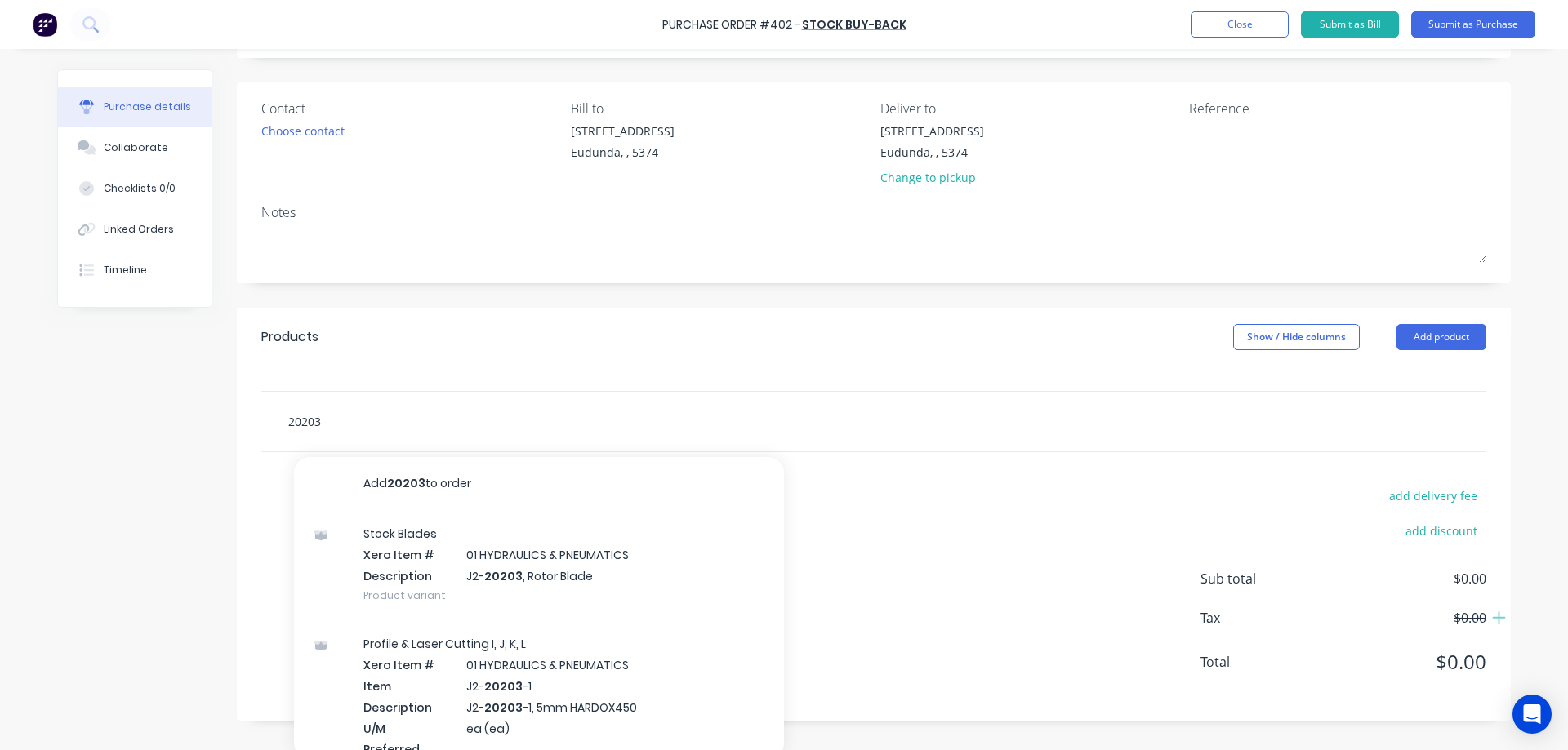
scroll to position [107, 0]
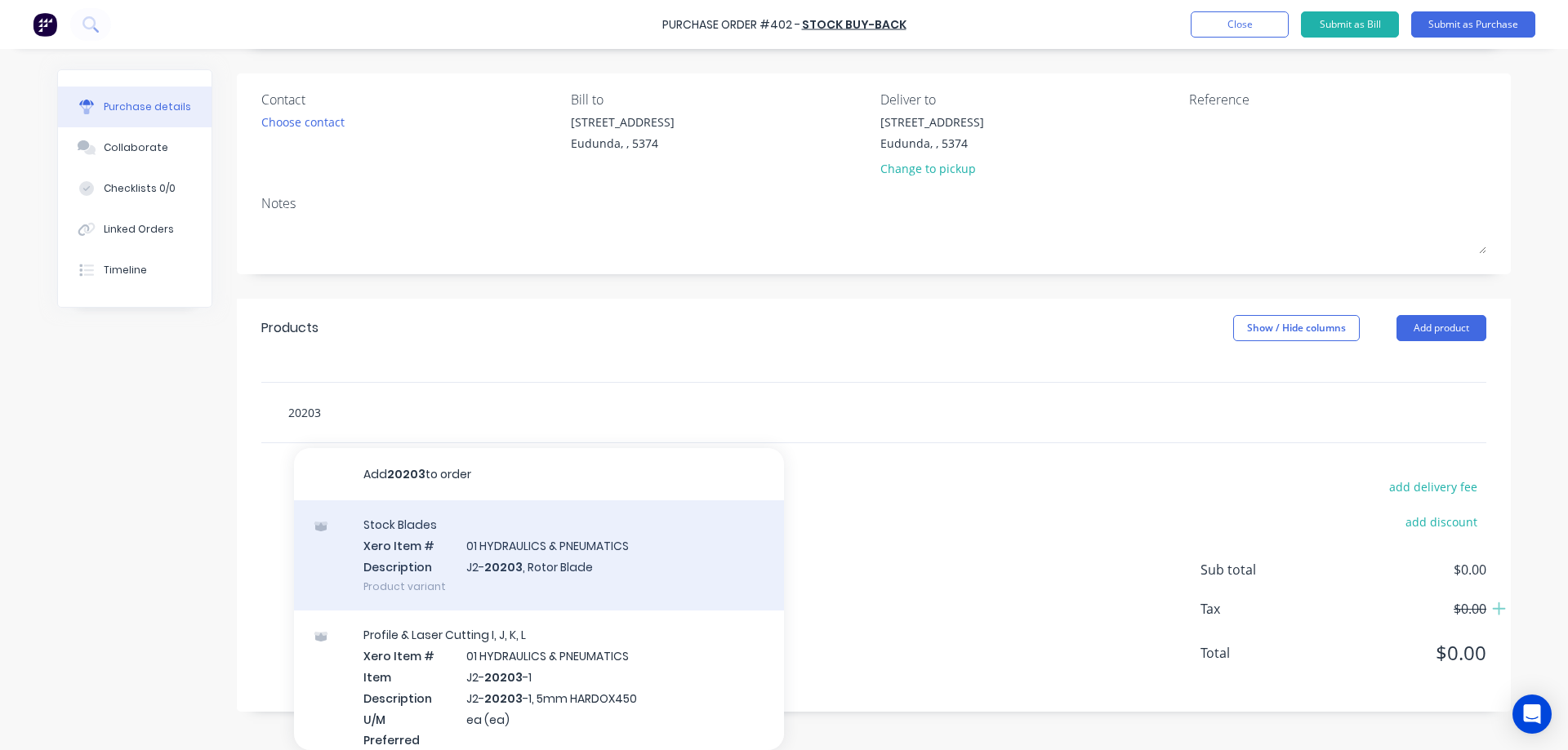
type input "20203"
click at [652, 565] on div "Stock Blades Xero Item # 01 HYDRAULICS & PNEUMATICS Description J2- 20203 , Rot…" at bounding box center [539, 555] width 490 height 111
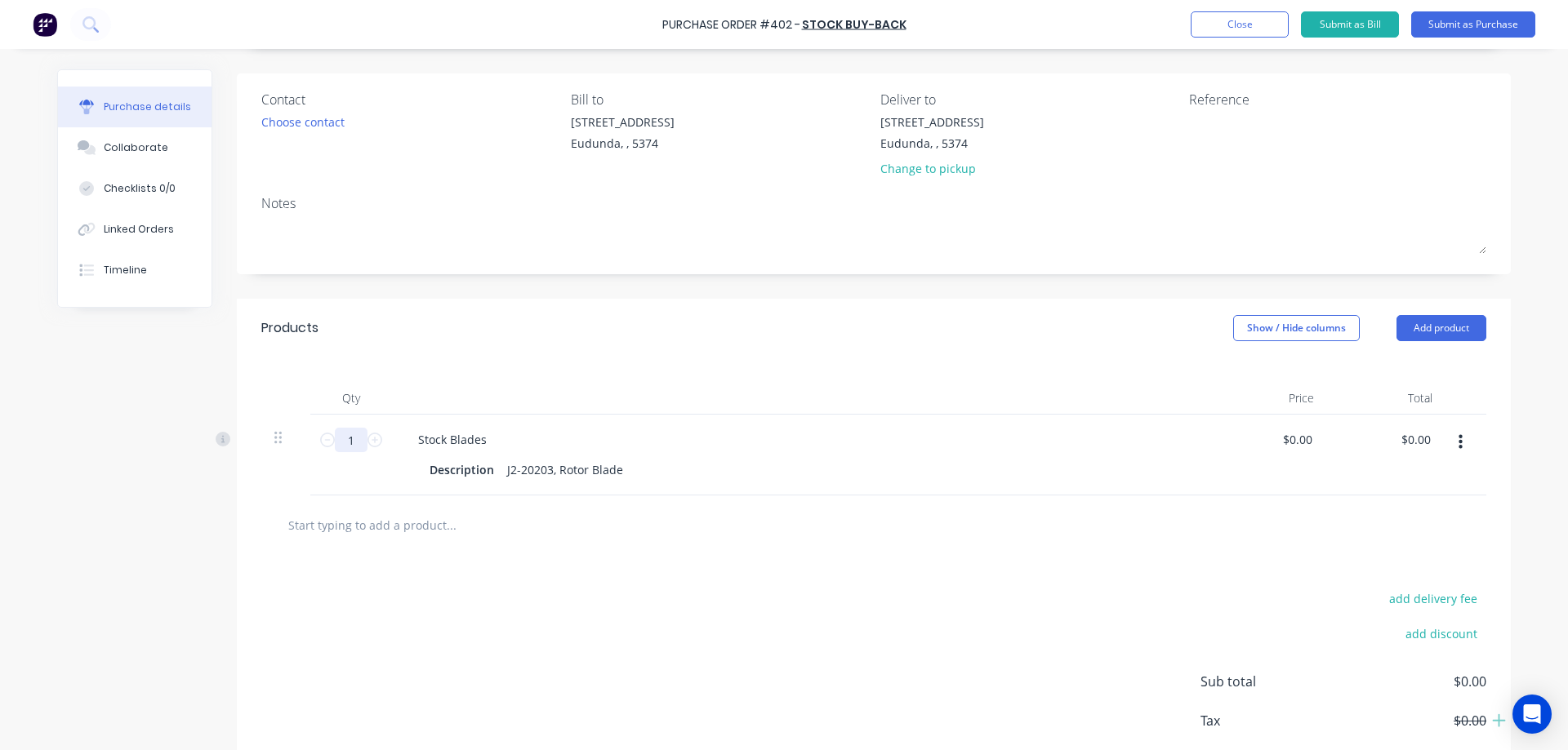
click at [350, 438] on input "1" at bounding box center [351, 440] width 33 height 25
type input "500"
click at [437, 360] on div "Qty Price Total 500 500 Stock Blades Description J2-20203, Rotor Blade $0.00 $0…" at bounding box center [873, 427] width 1275 height 138
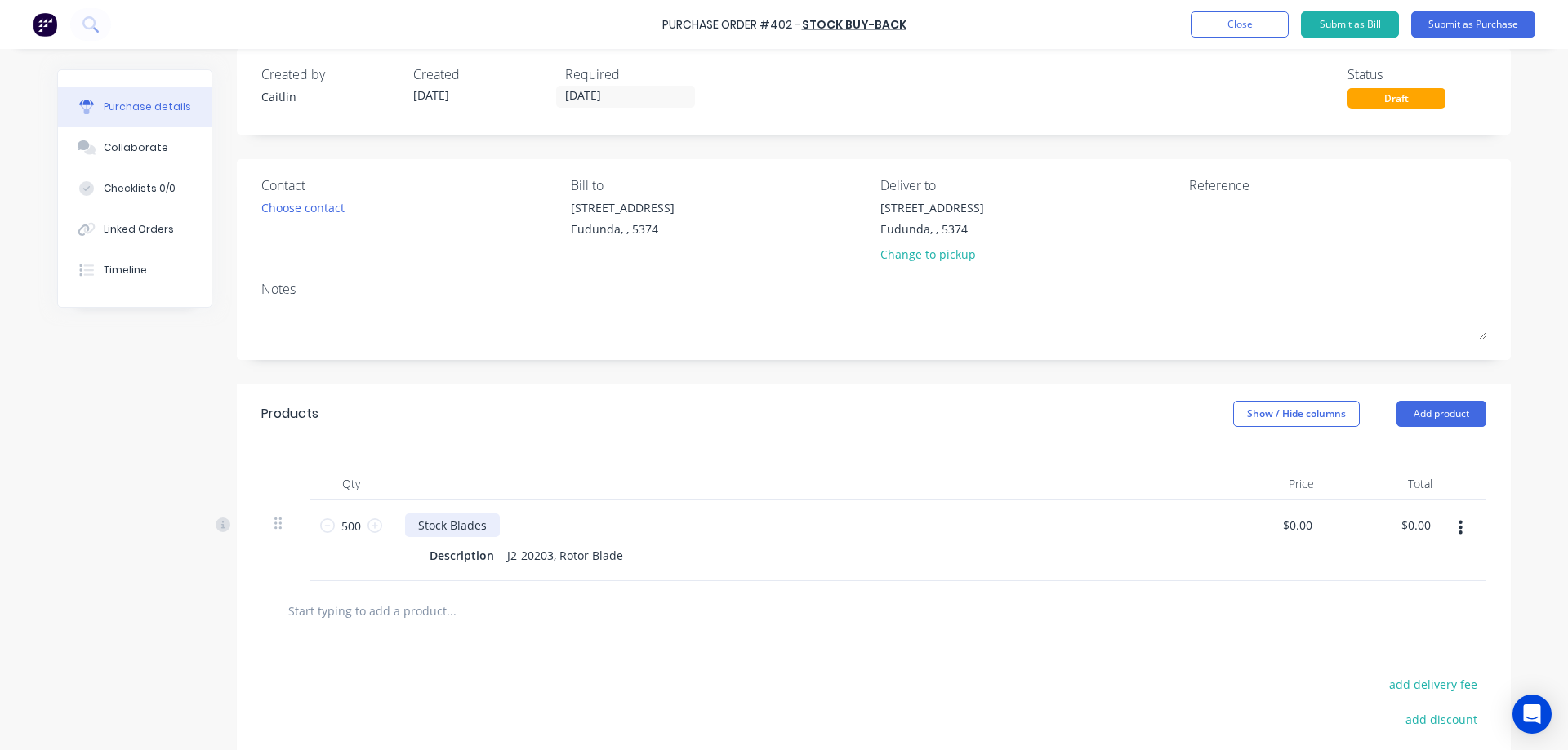
scroll to position [0, 0]
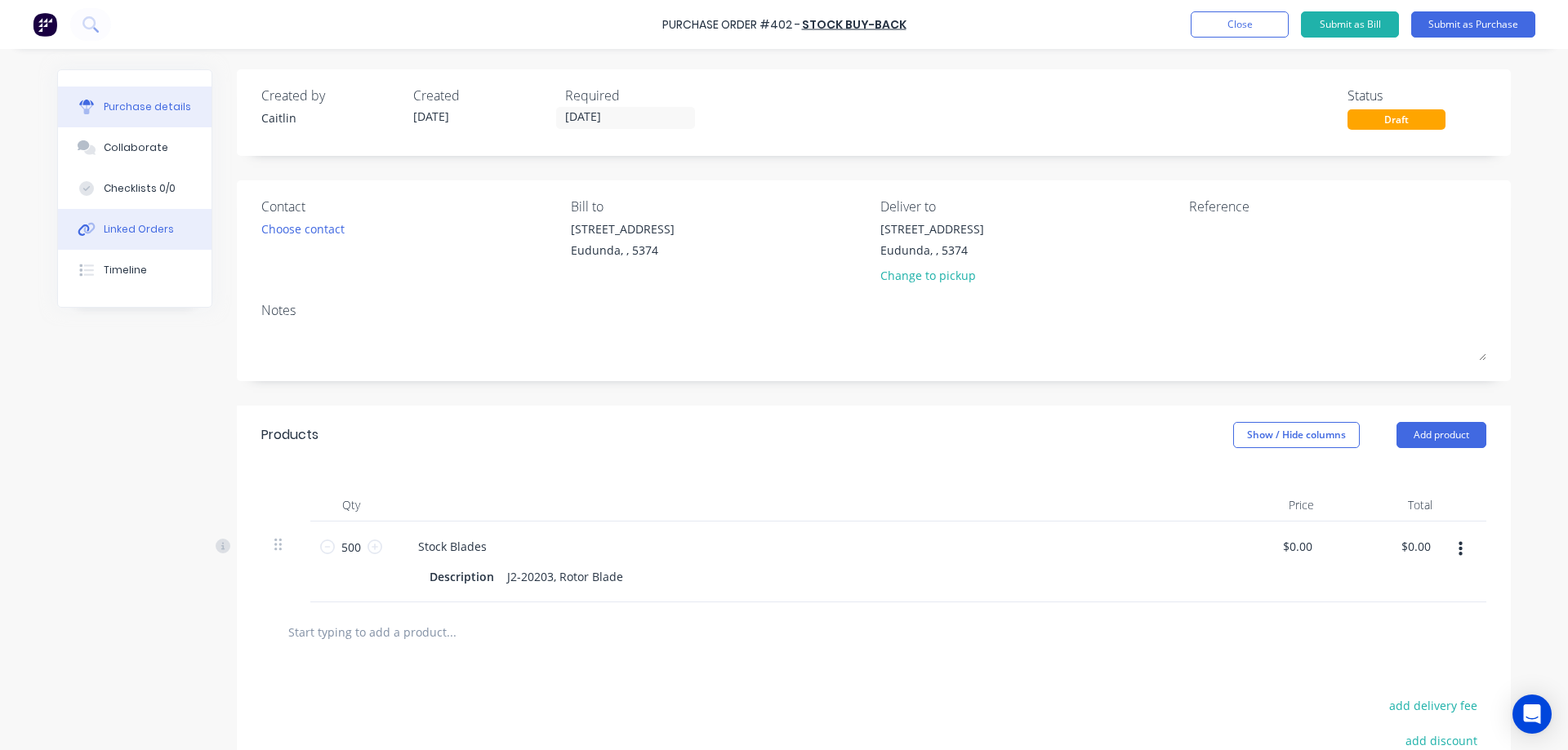
click at [155, 218] on button "Linked Orders" at bounding box center [134, 229] width 153 height 41
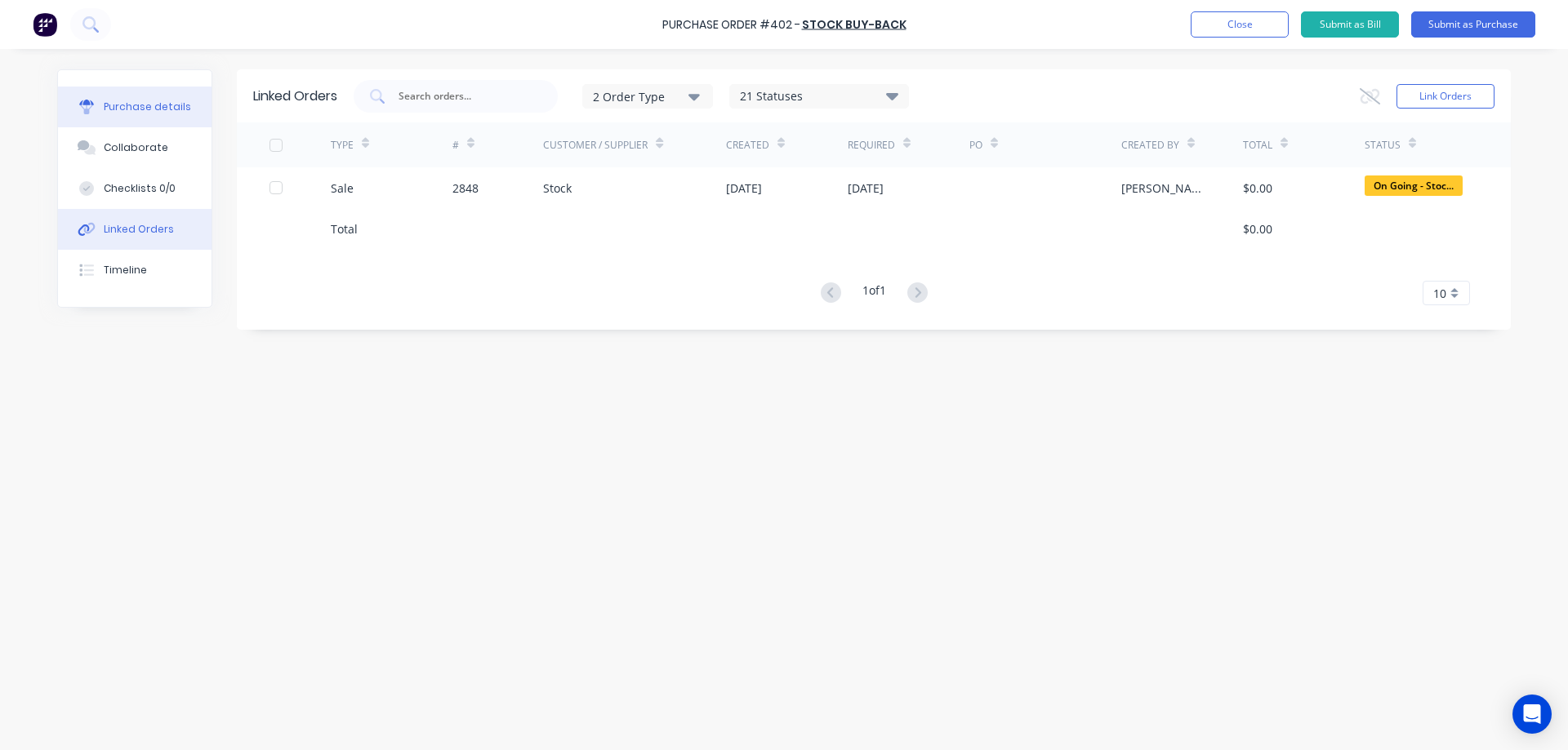
click at [167, 112] on div "Purchase details" at bounding box center [148, 107] width 87 height 15
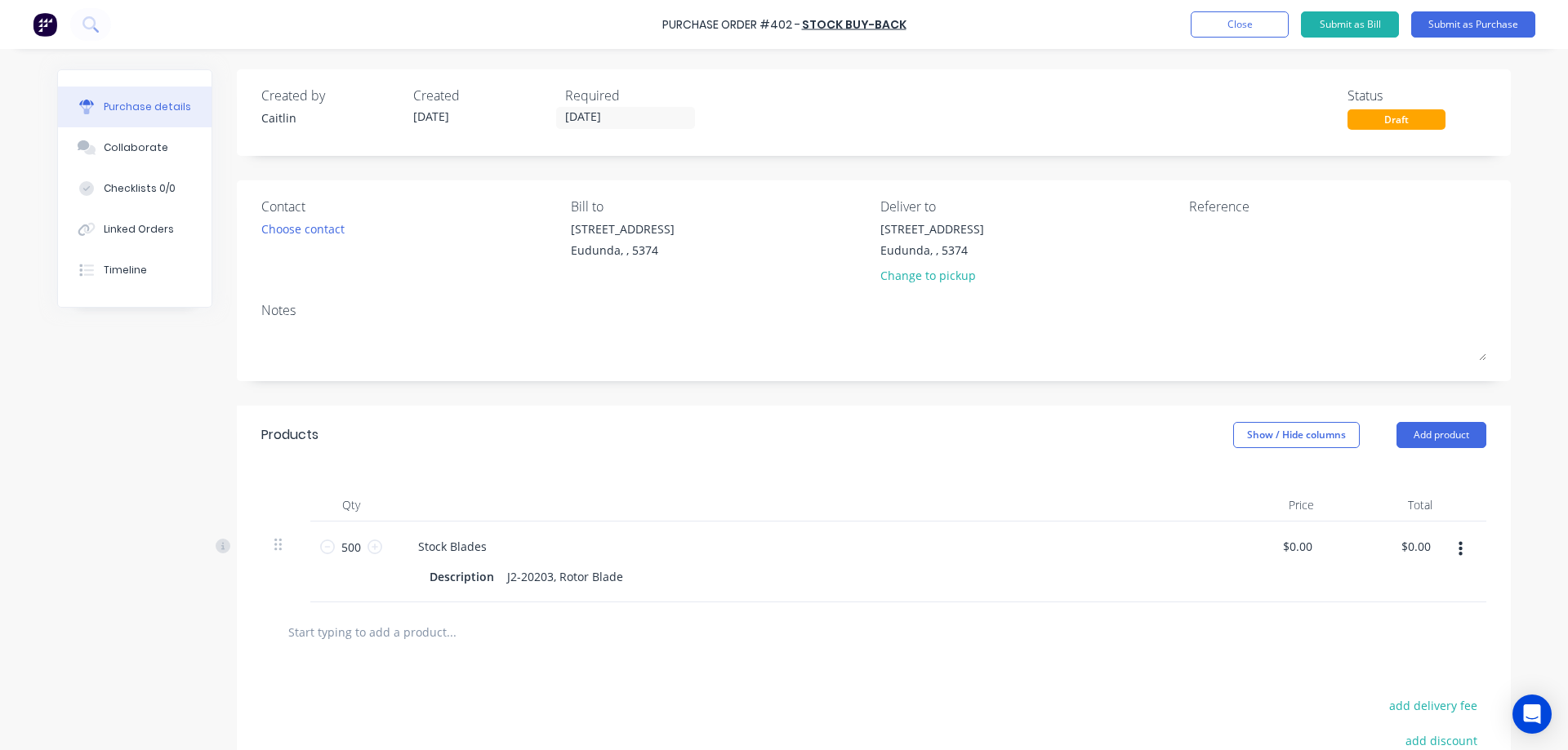
click at [1489, 146] on div "Created by Caitlin Created 24/09/25 Required 24/09/25 Status Draft" at bounding box center [873, 112] width 1275 height 86
click at [1432, 33] on button "Submit as Purchase" at bounding box center [1473, 25] width 124 height 26
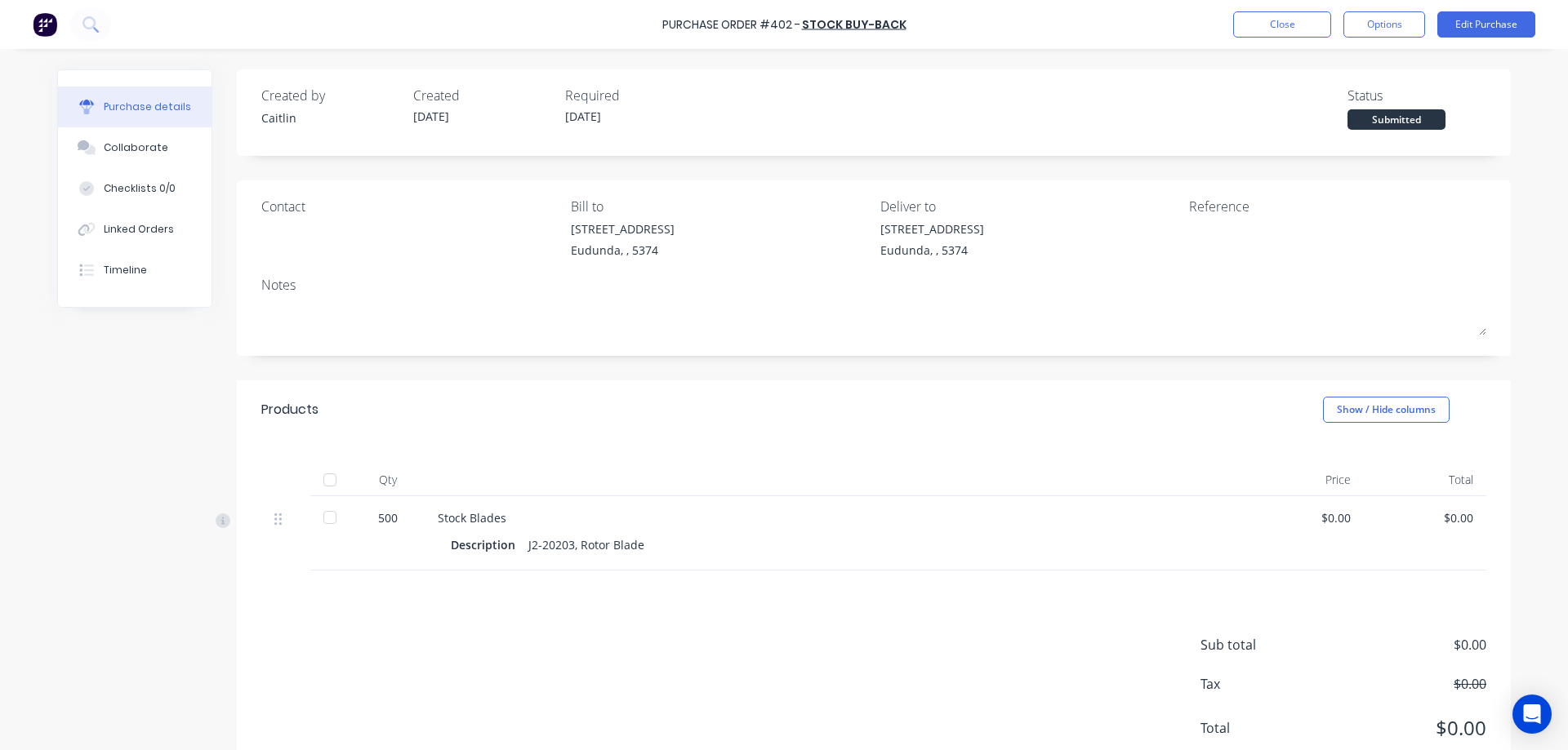
click at [329, 480] on div at bounding box center [329, 480] width 33 height 33
click at [1394, 18] on button "Options" at bounding box center [1384, 25] width 81 height 26
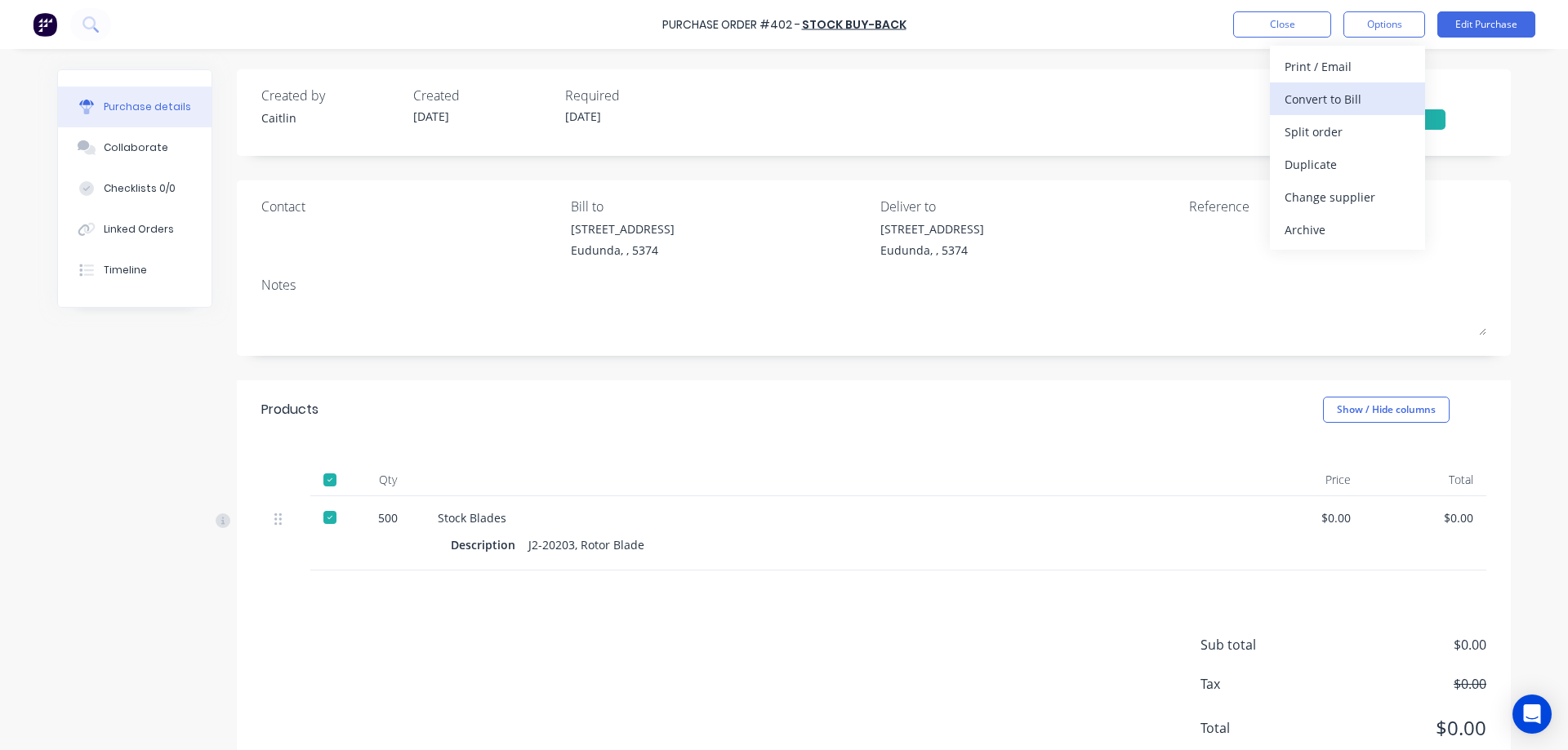
click at [1373, 98] on div "Convert to Bill" at bounding box center [1348, 98] width 126 height 24
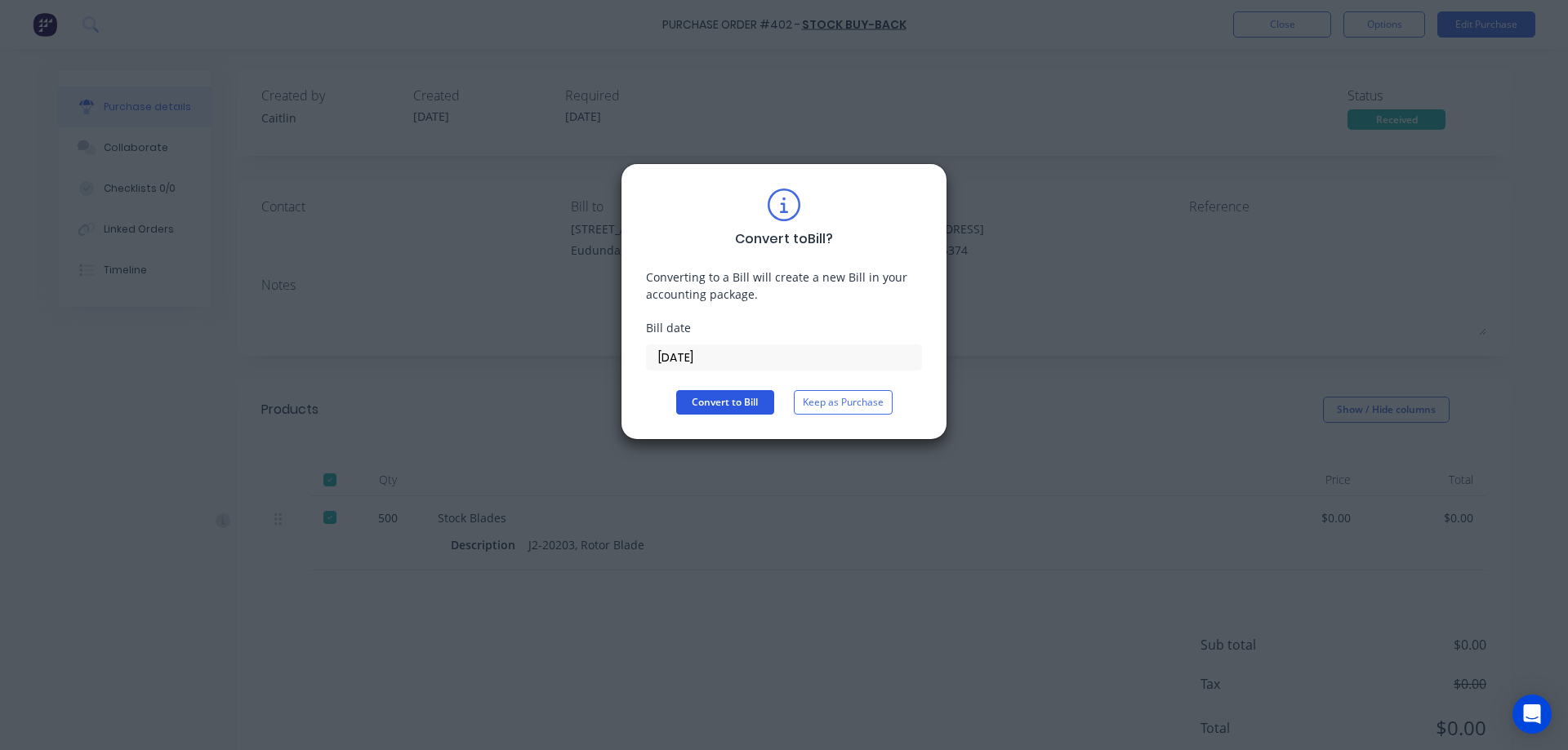
click at [743, 405] on button "Convert to Bill" at bounding box center [726, 403] width 98 height 25
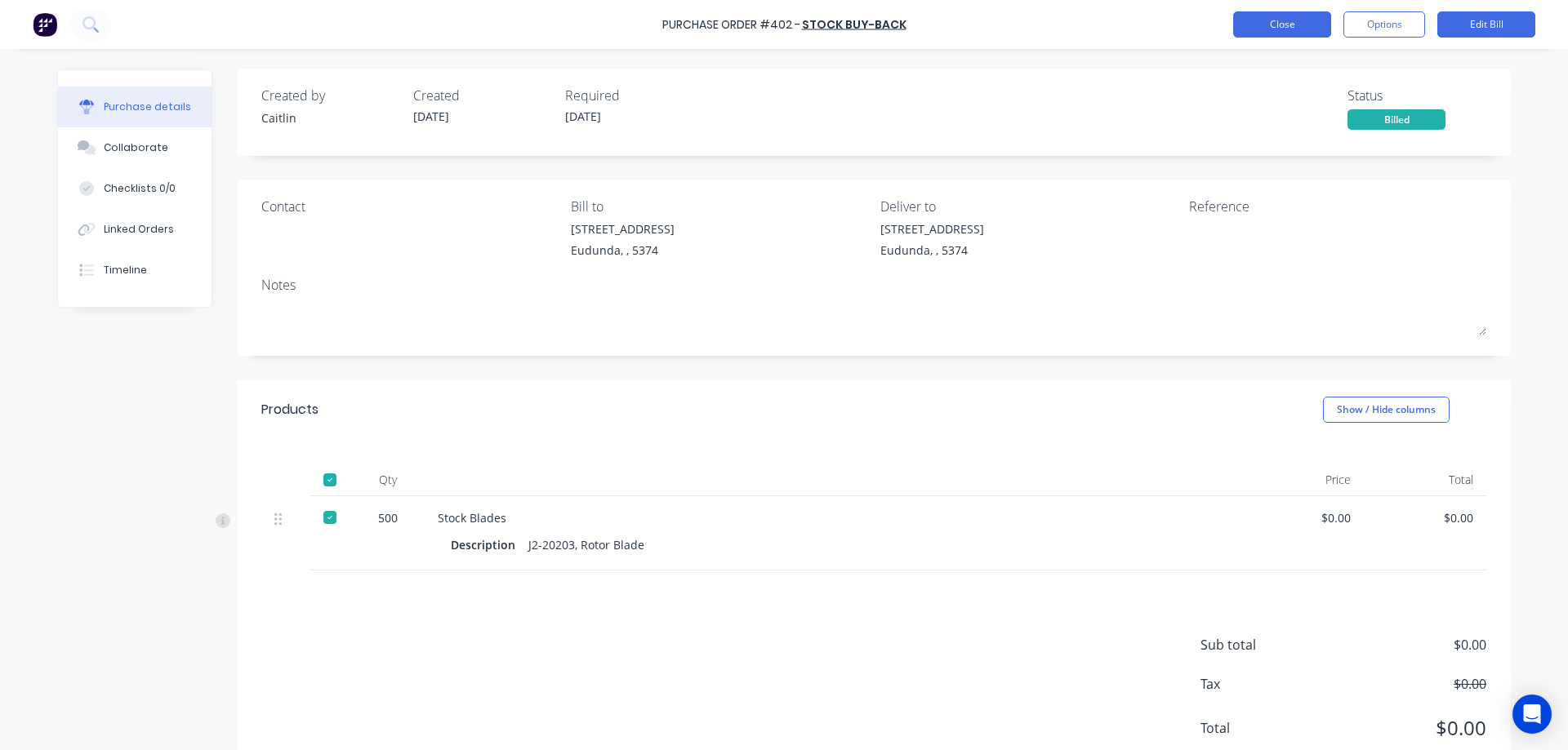
click at [1285, 30] on button "Close" at bounding box center [1282, 25] width 98 height 26
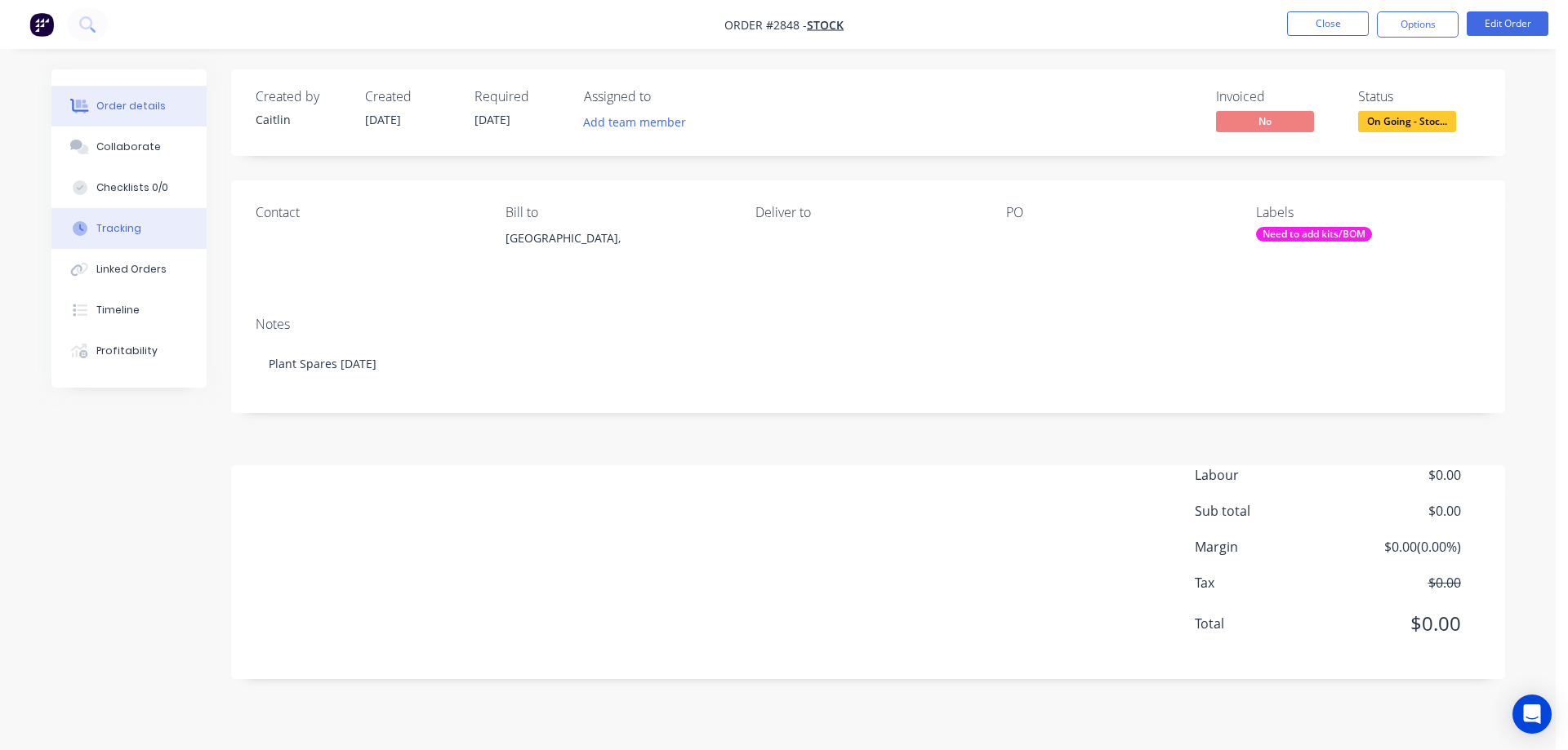
click at [144, 235] on button "Tracking" at bounding box center [129, 228] width 155 height 41
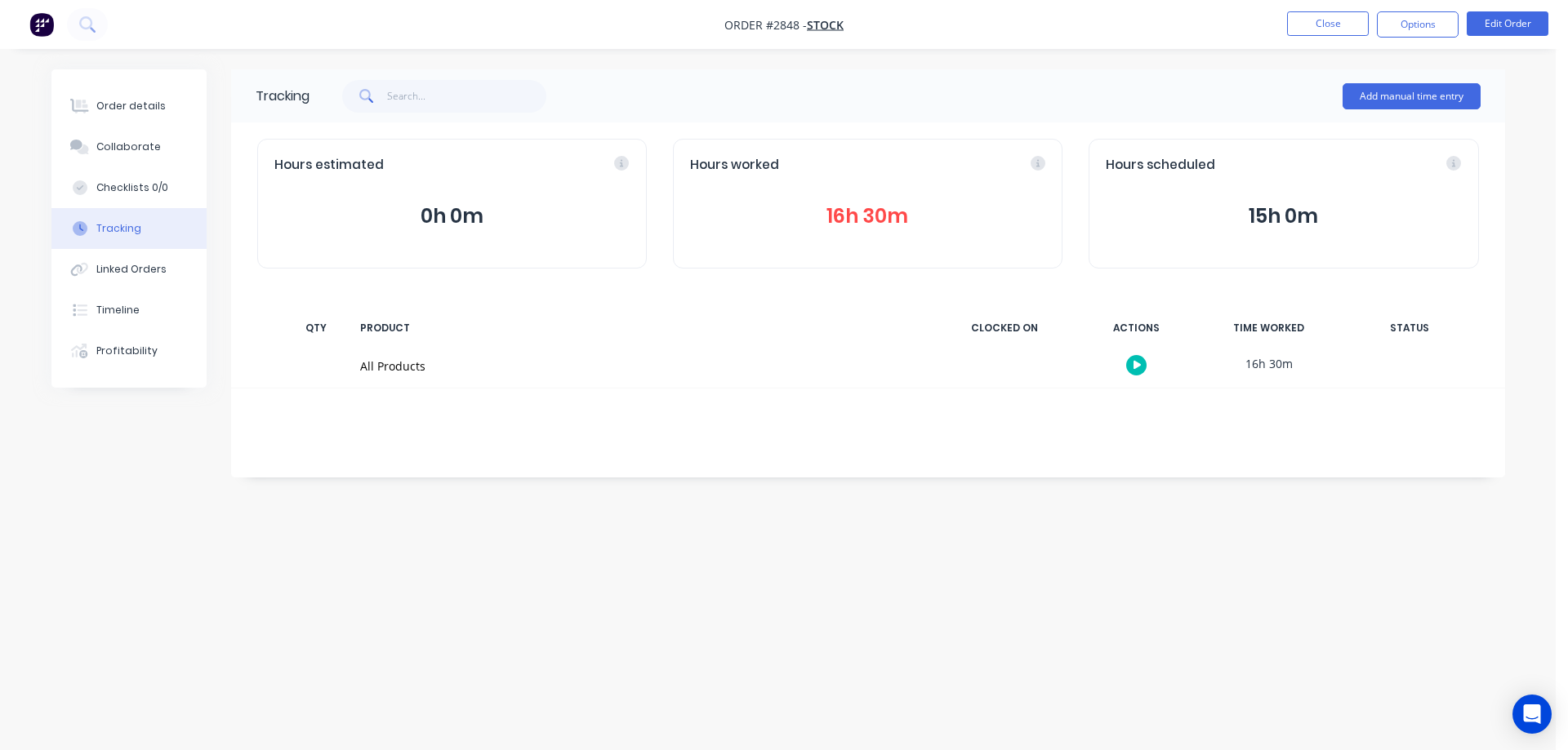
click at [864, 211] on button "16h 30m" at bounding box center [867, 216] width 355 height 31
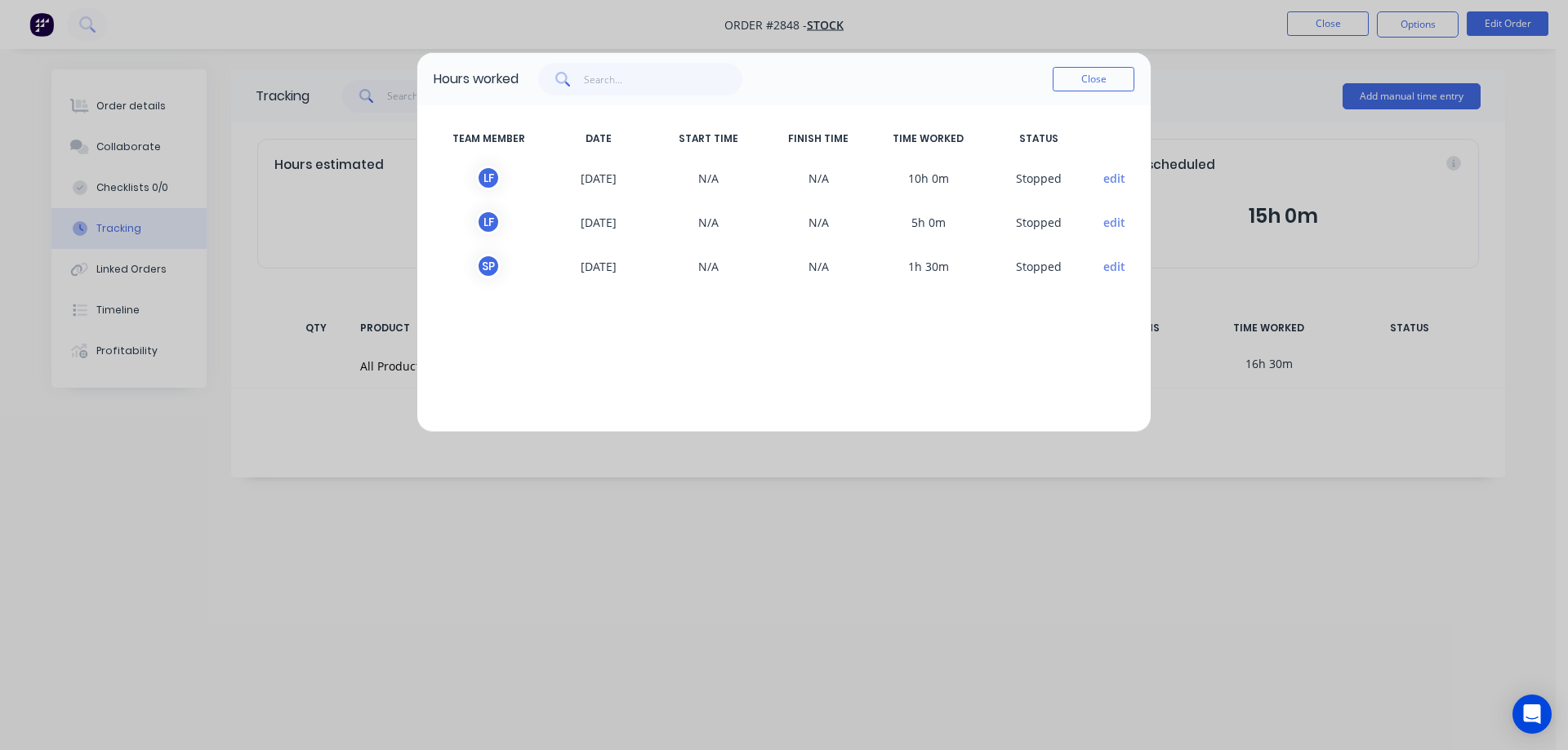
click at [925, 493] on div "Hours worked Close TEAM MEMBER DATE START TIME FINISH TIME TIME WORKED STATUS L…" at bounding box center [784, 375] width 1568 height 750
click at [1102, 74] on button "Close" at bounding box center [1094, 79] width 81 height 25
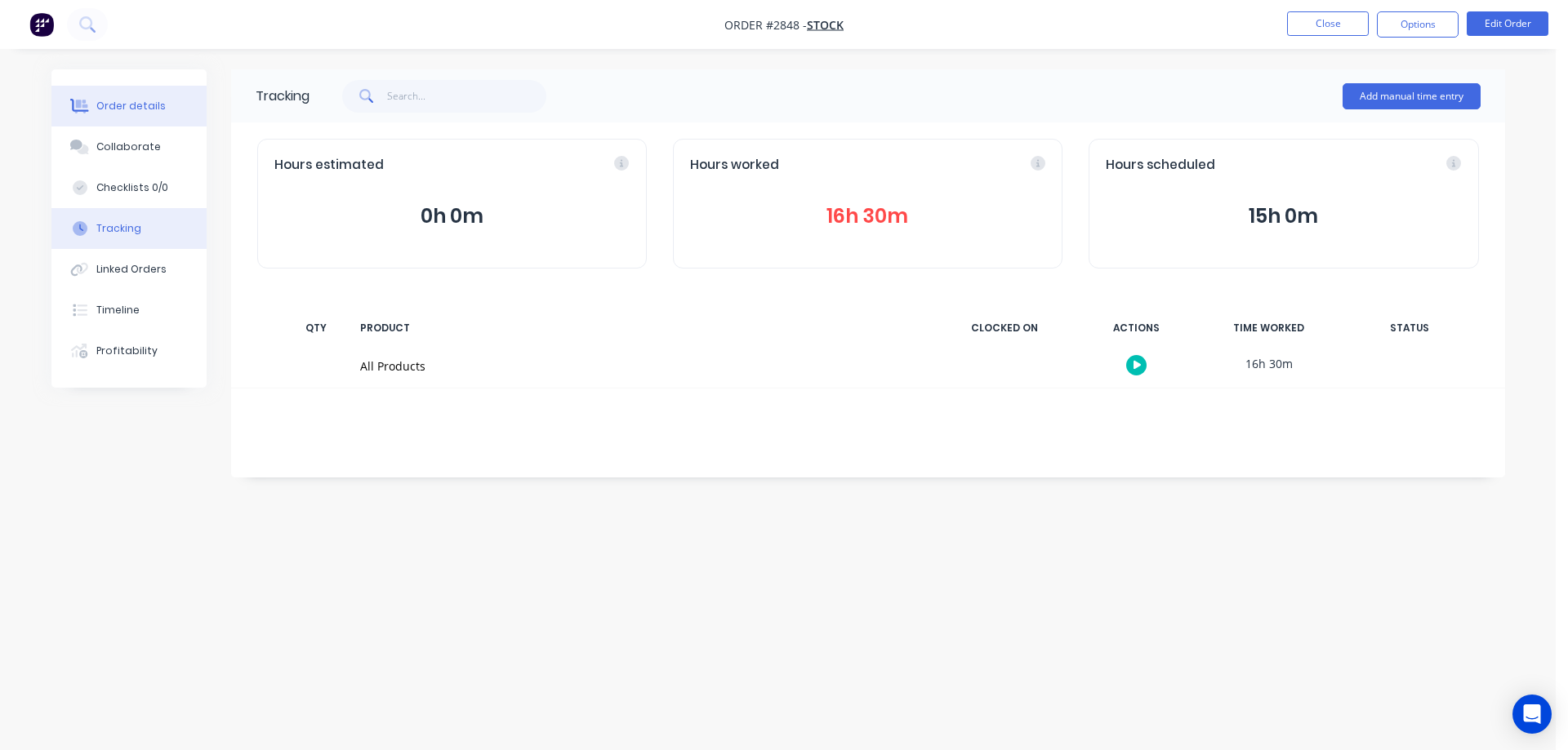
click at [149, 88] on button "Order details" at bounding box center [129, 106] width 155 height 41
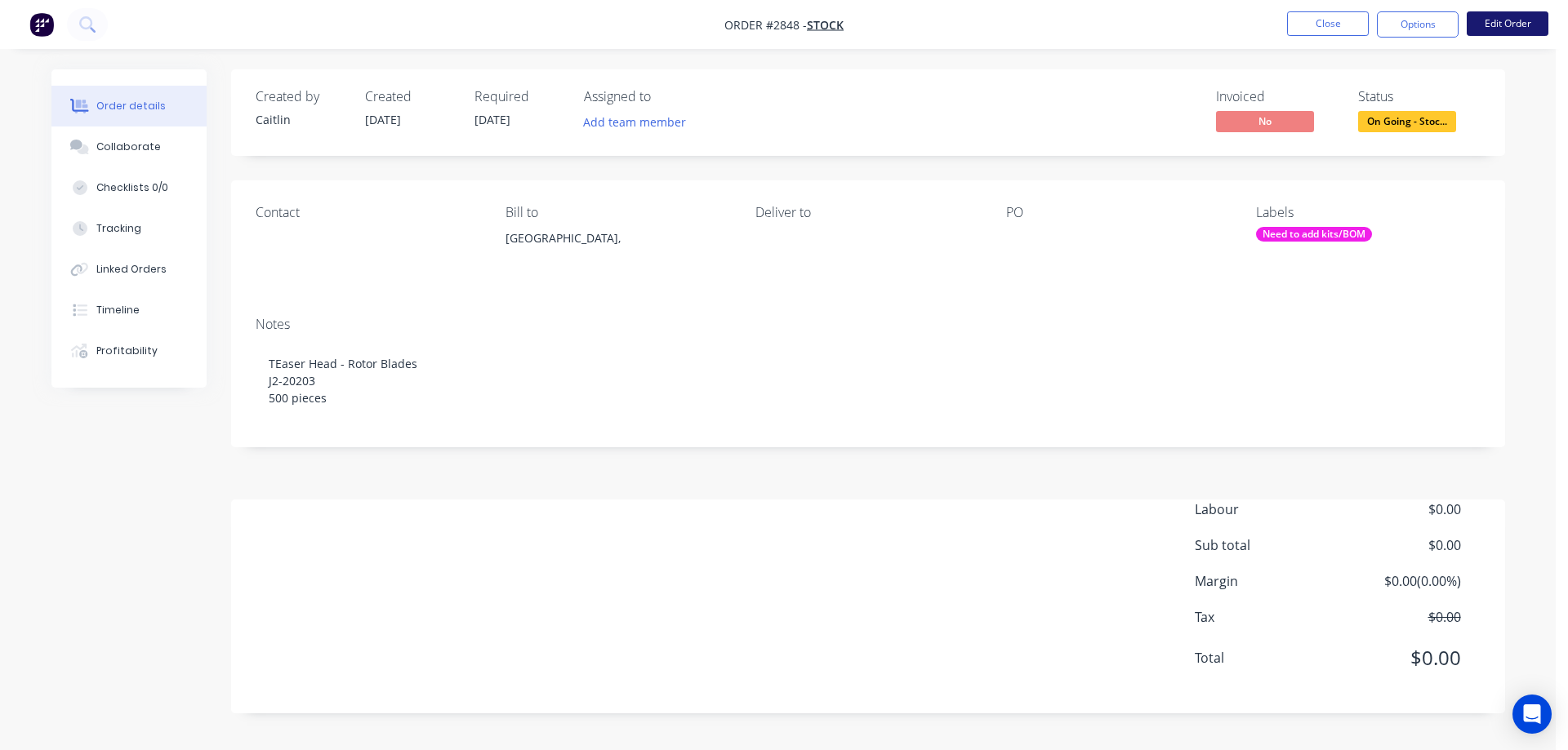
click at [1515, 23] on button "Edit Order" at bounding box center [1507, 24] width 81 height 25
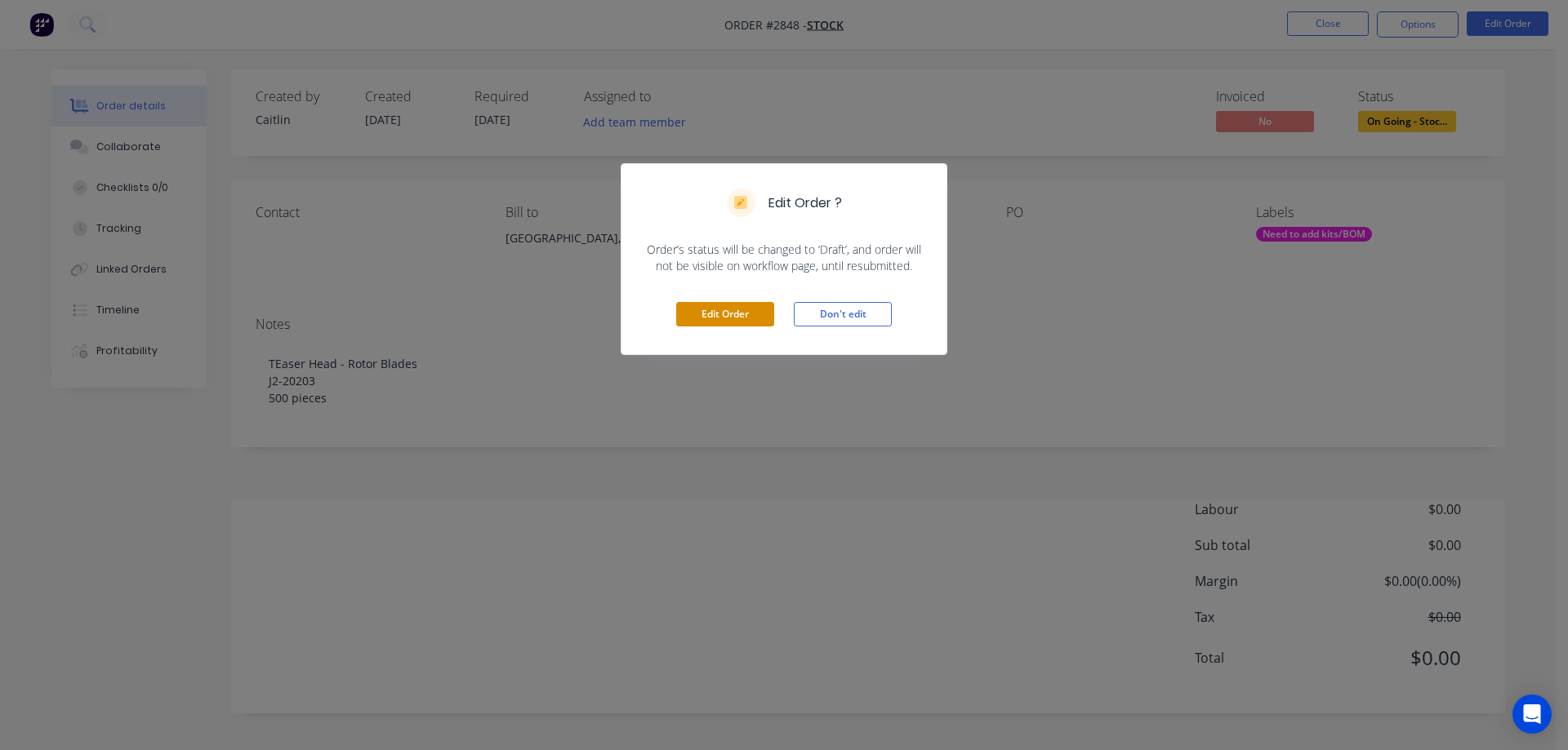
click at [725, 319] on button "Edit Order" at bounding box center [726, 314] width 98 height 25
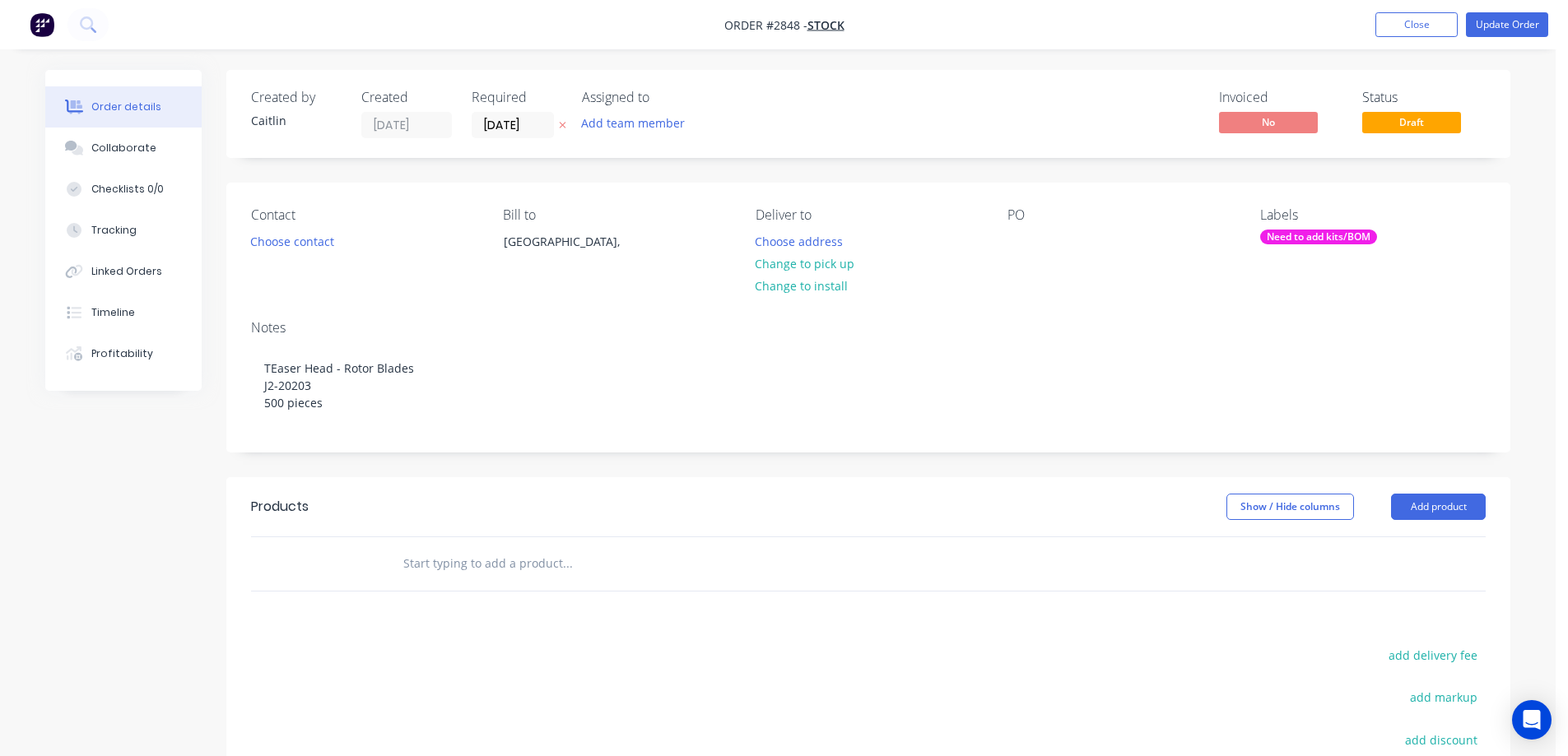
click at [526, 566] on input "text" at bounding box center [567, 563] width 329 height 33
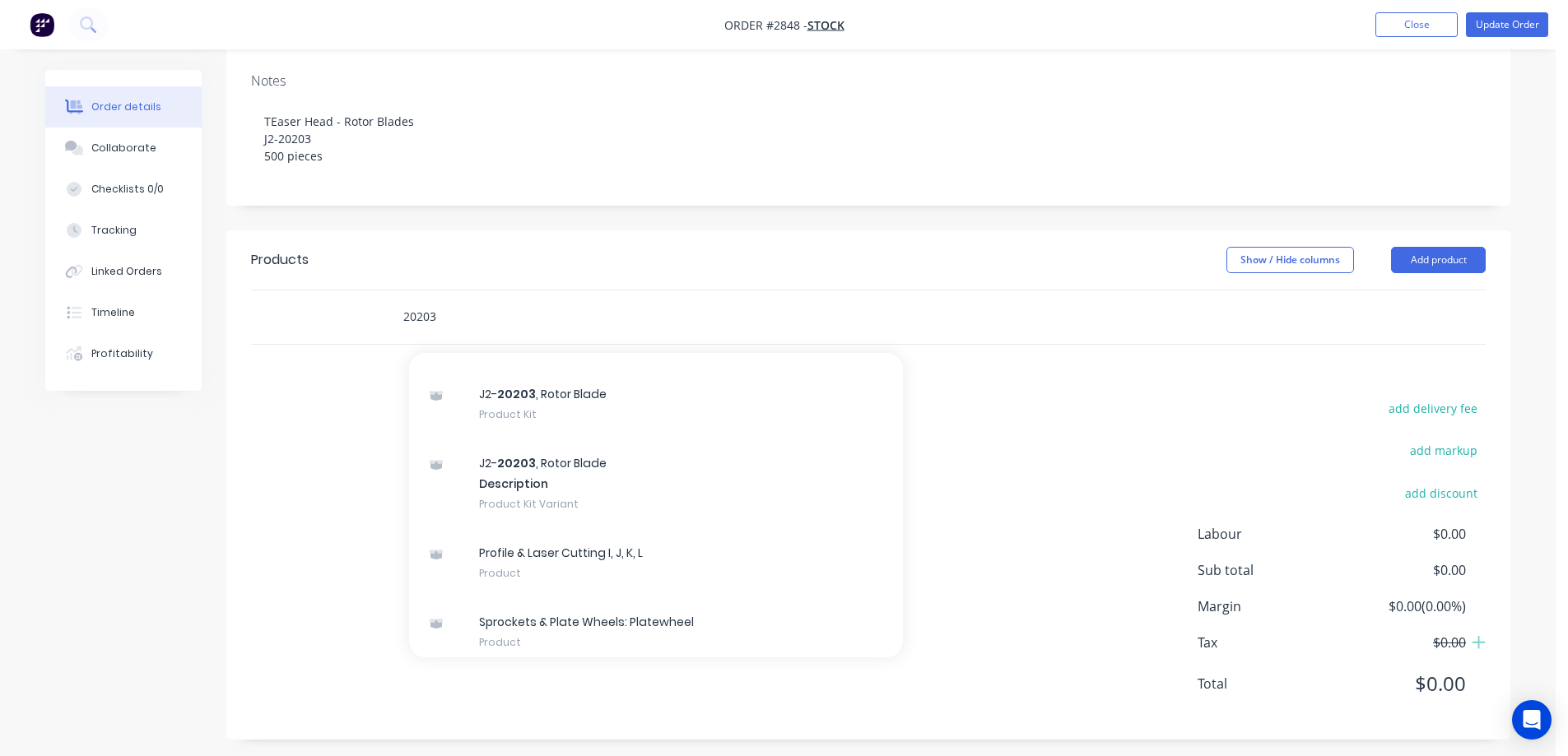
scroll to position [741, 0]
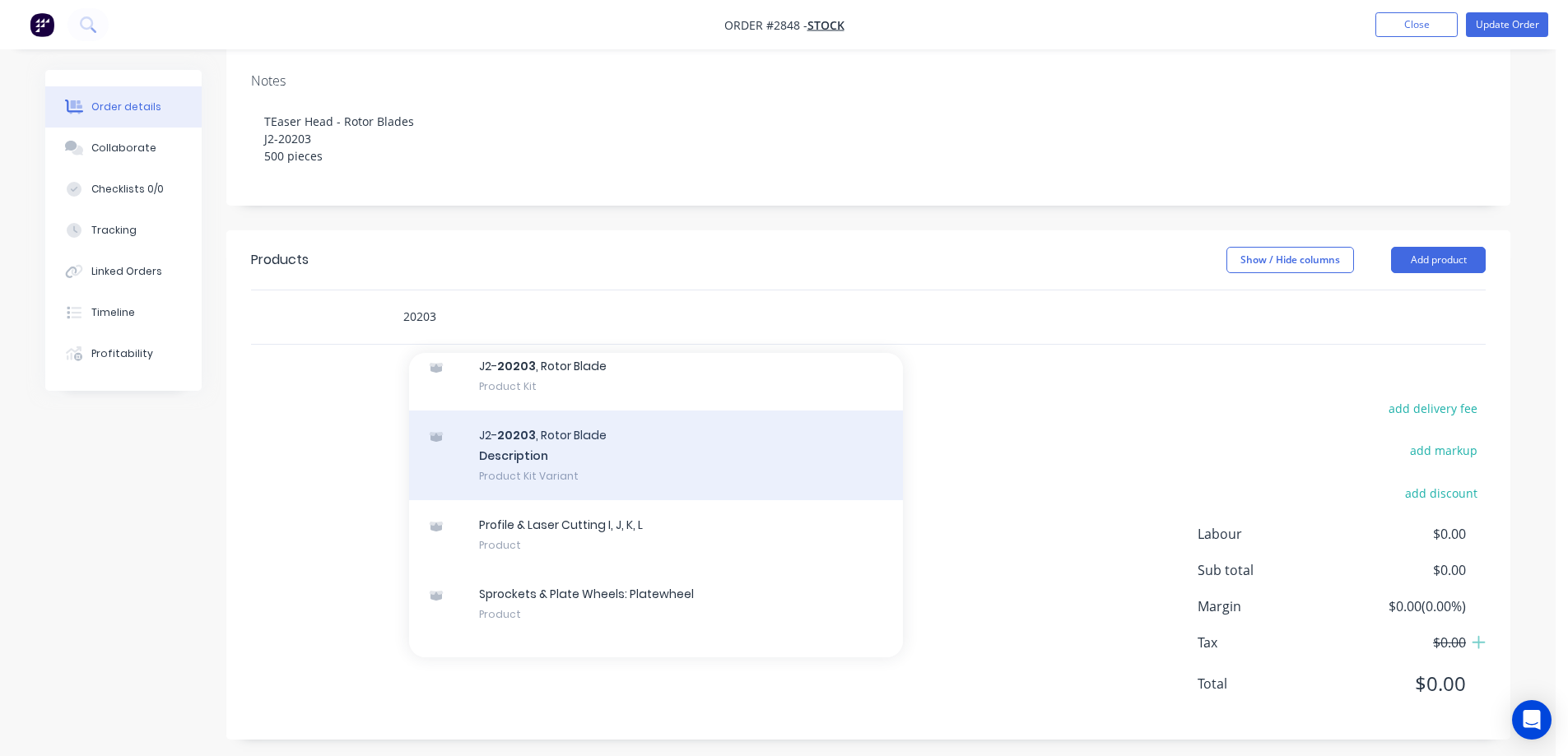
type input "20203"
click at [704, 464] on div "J2- 20203 , Rotor Blade Description Product Kit Variant" at bounding box center [656, 456] width 494 height 91
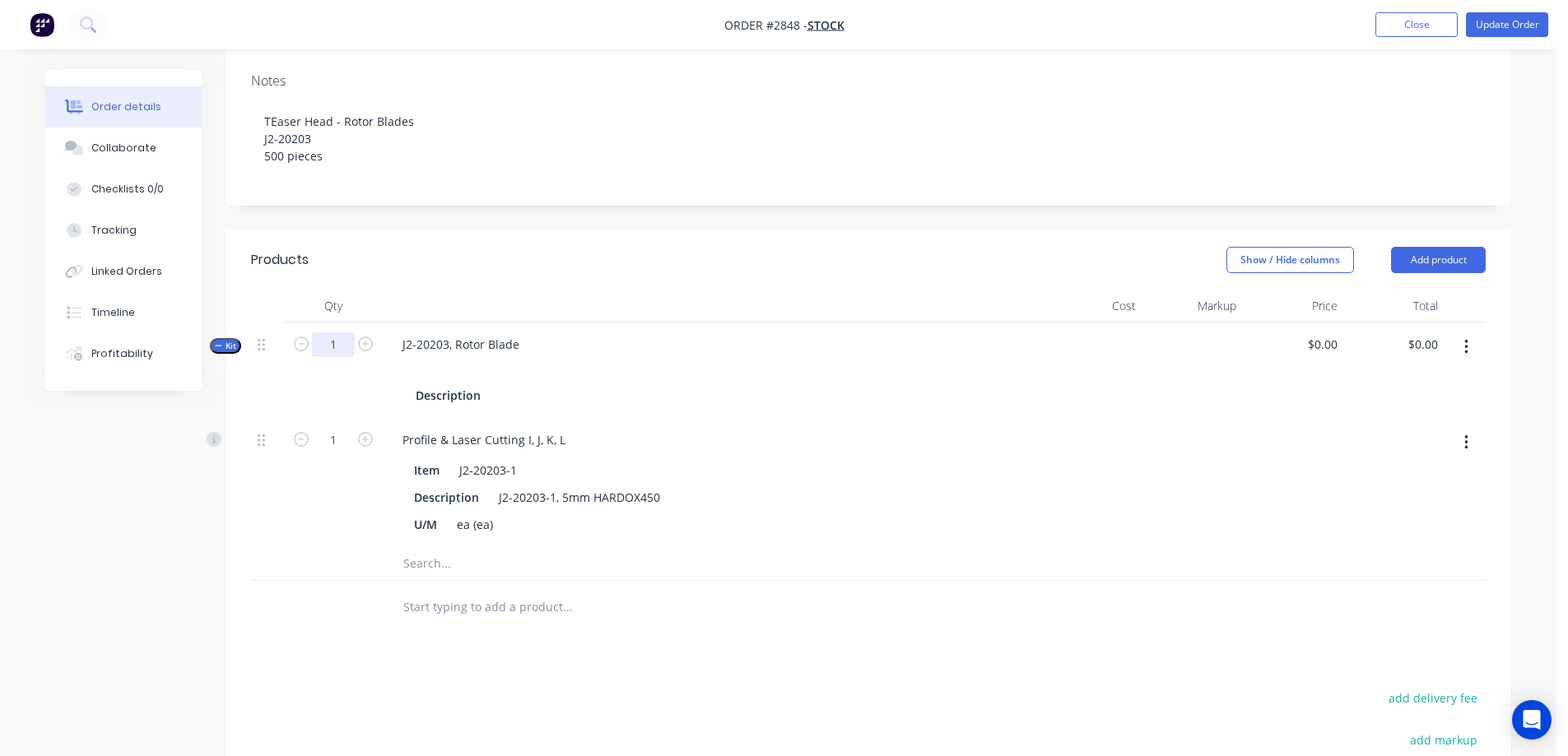
click at [340, 345] on input "1" at bounding box center [333, 345] width 43 height 25
type input "500"
click at [388, 232] on header "Products Show / Hide columns Add product" at bounding box center [868, 260] width 1285 height 59
type input "500"
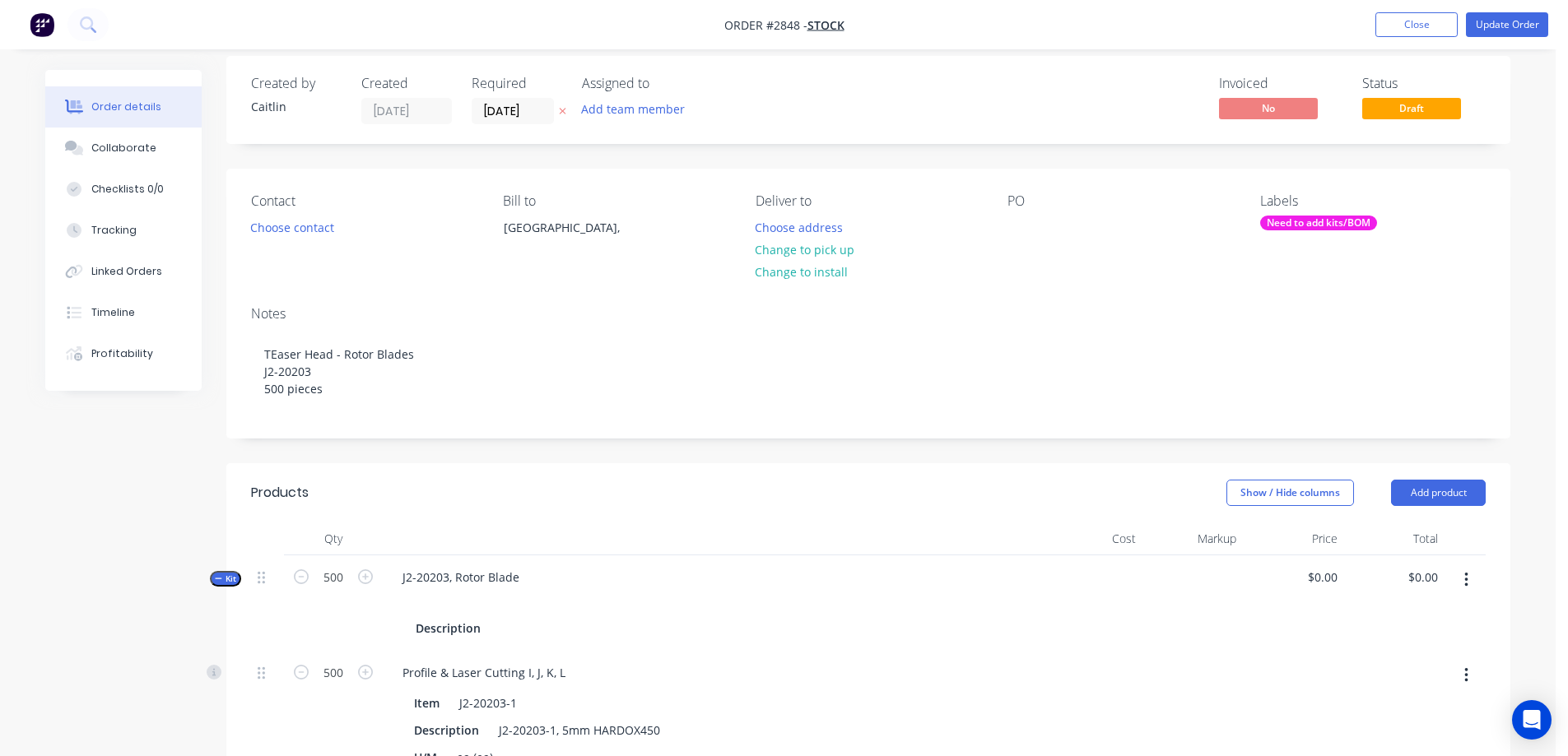
scroll to position [0, 0]
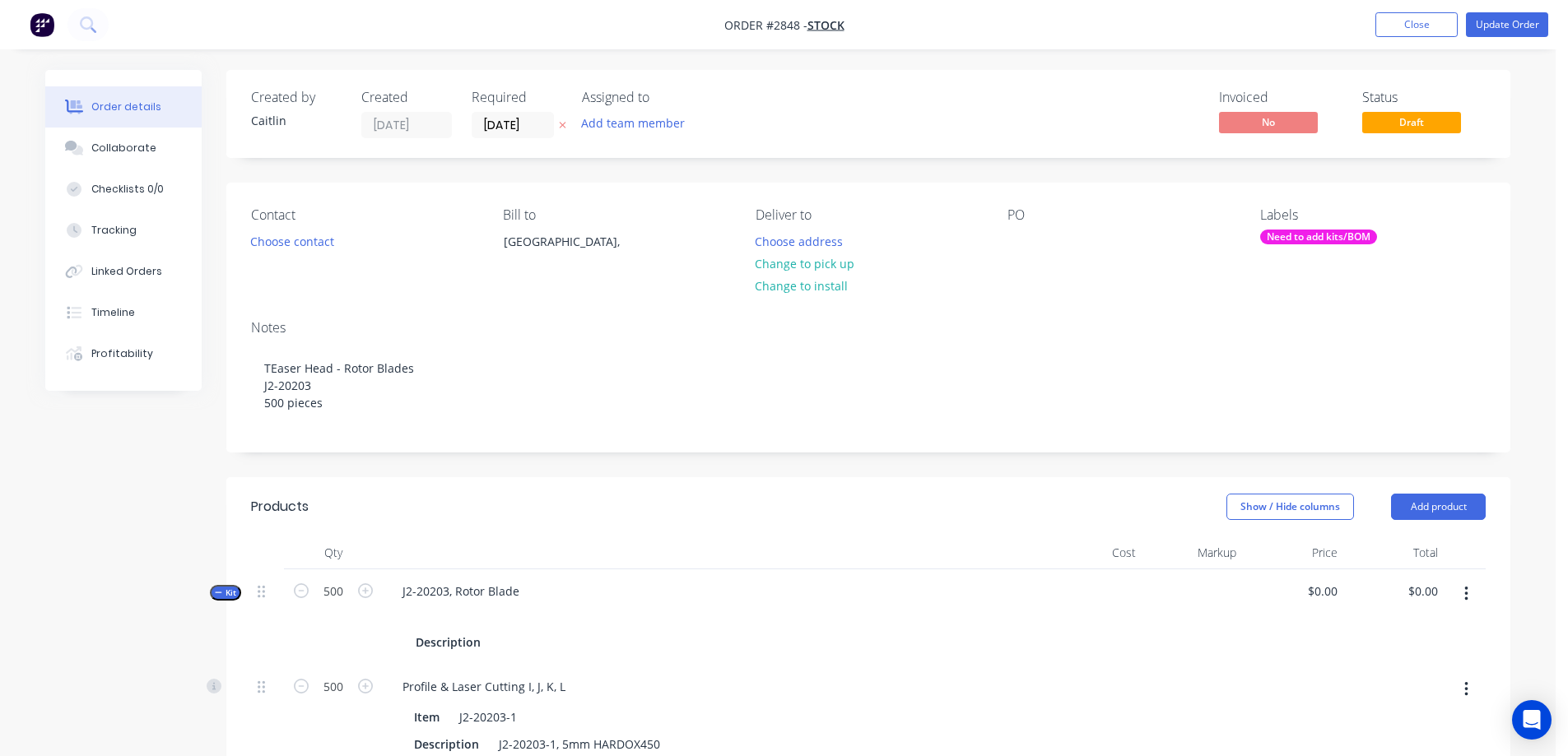
click at [1321, 235] on div "Need to add kits/BOM" at bounding box center [1318, 237] width 117 height 15
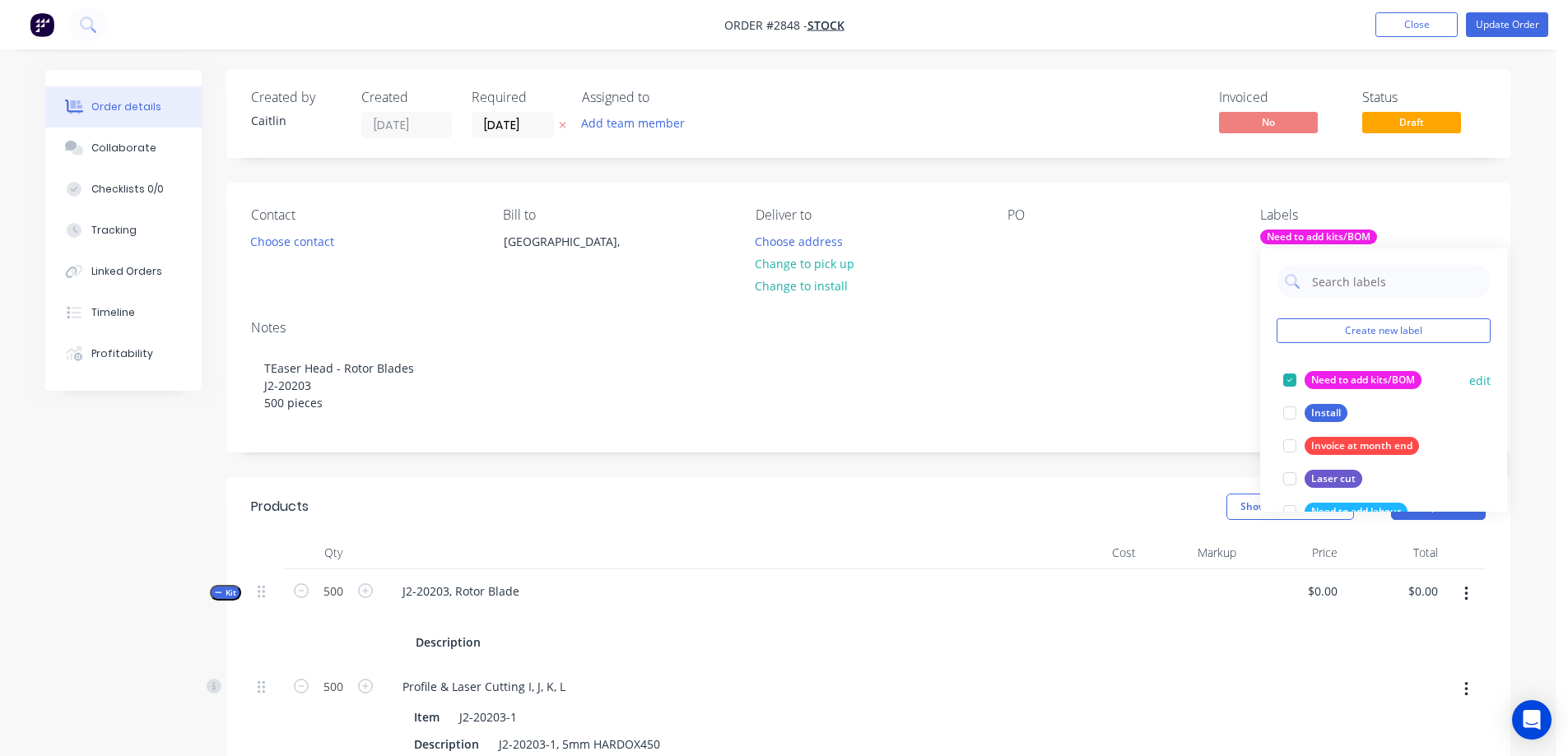
click at [1289, 376] on div at bounding box center [1289, 380] width 33 height 33
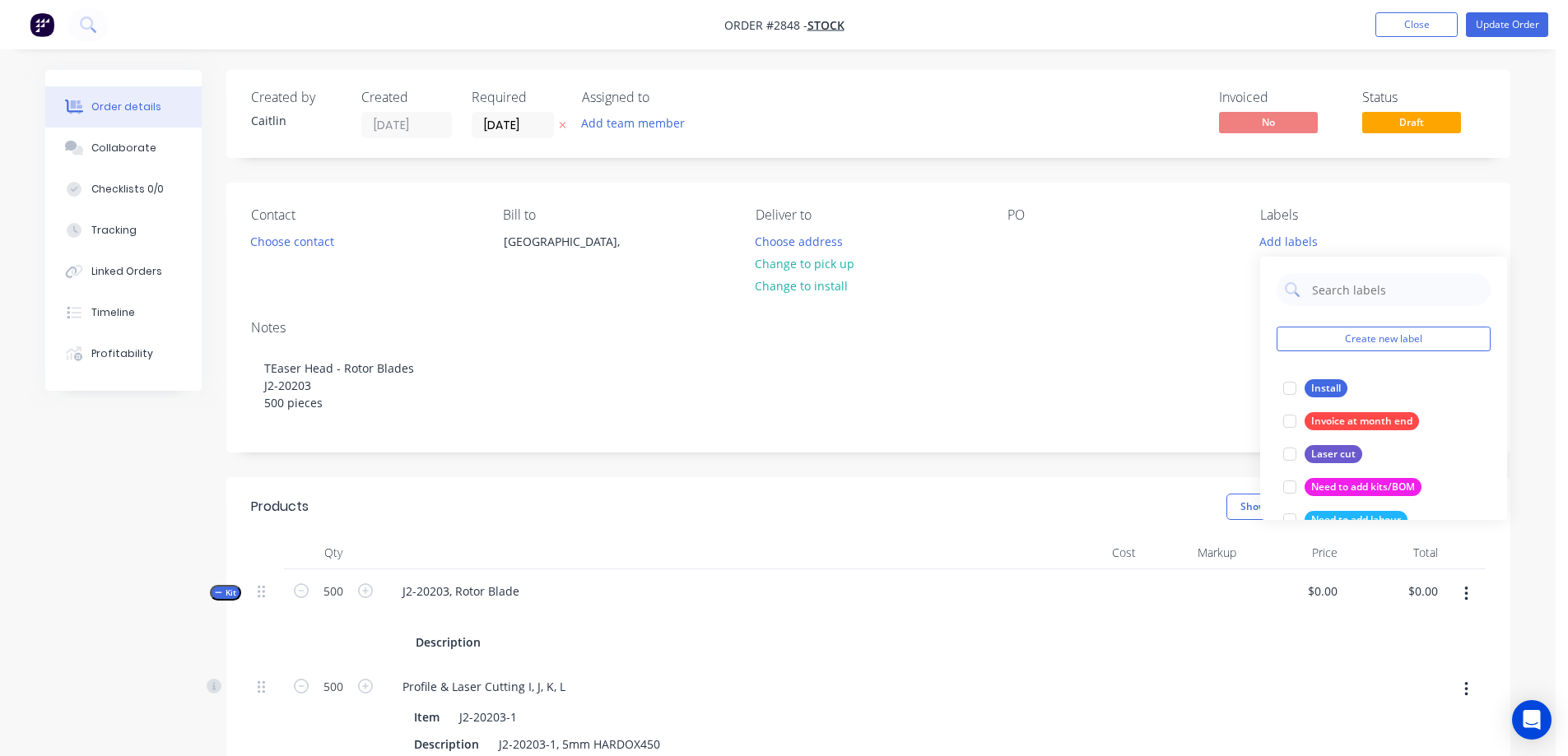
click at [1531, 222] on div "Order details Collaborate Checklists 0/0 Tracking Linked Orders Timeline Profit…" at bounding box center [777, 650] width 1556 height 1301
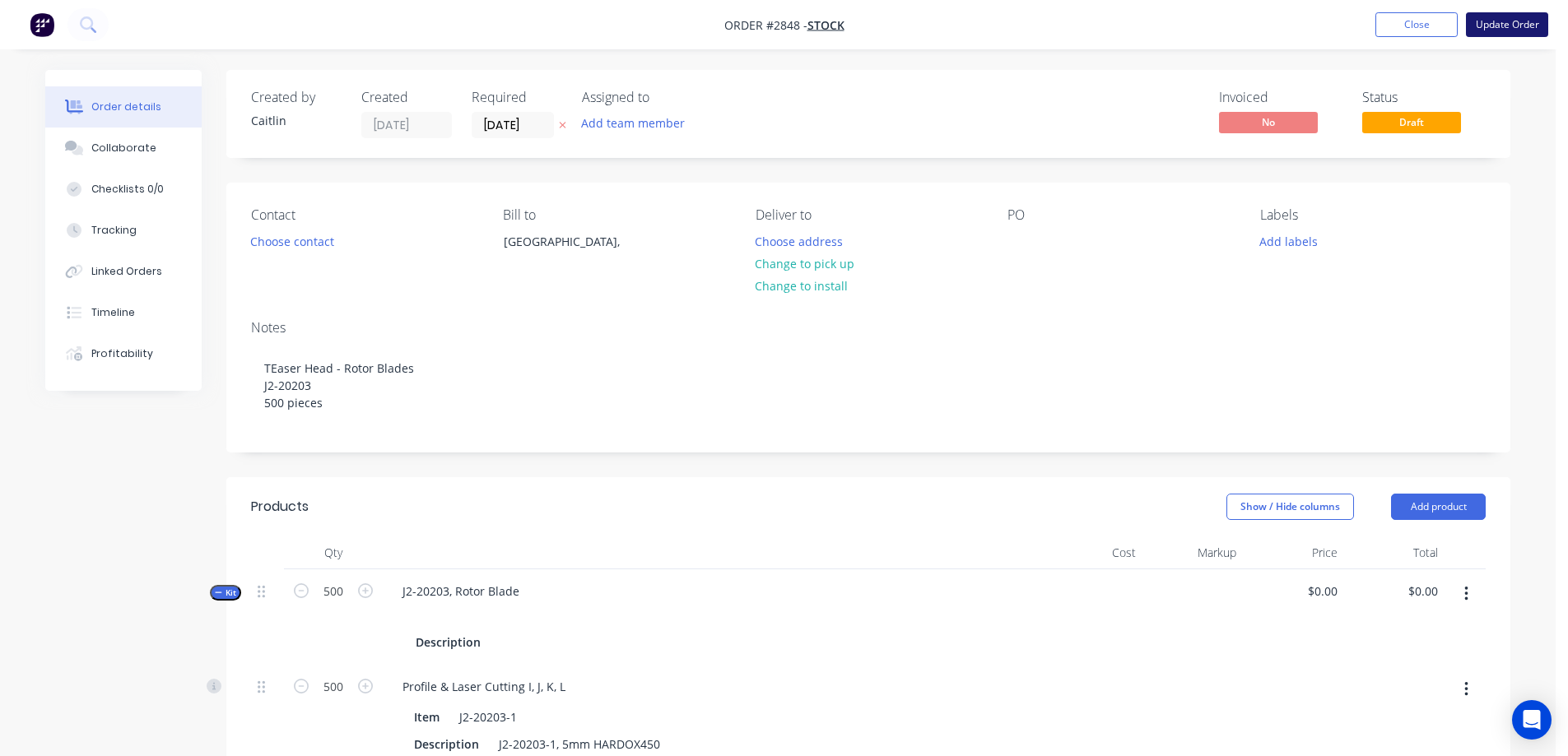
click at [1494, 25] on button "Update Order" at bounding box center [1507, 25] width 82 height 25
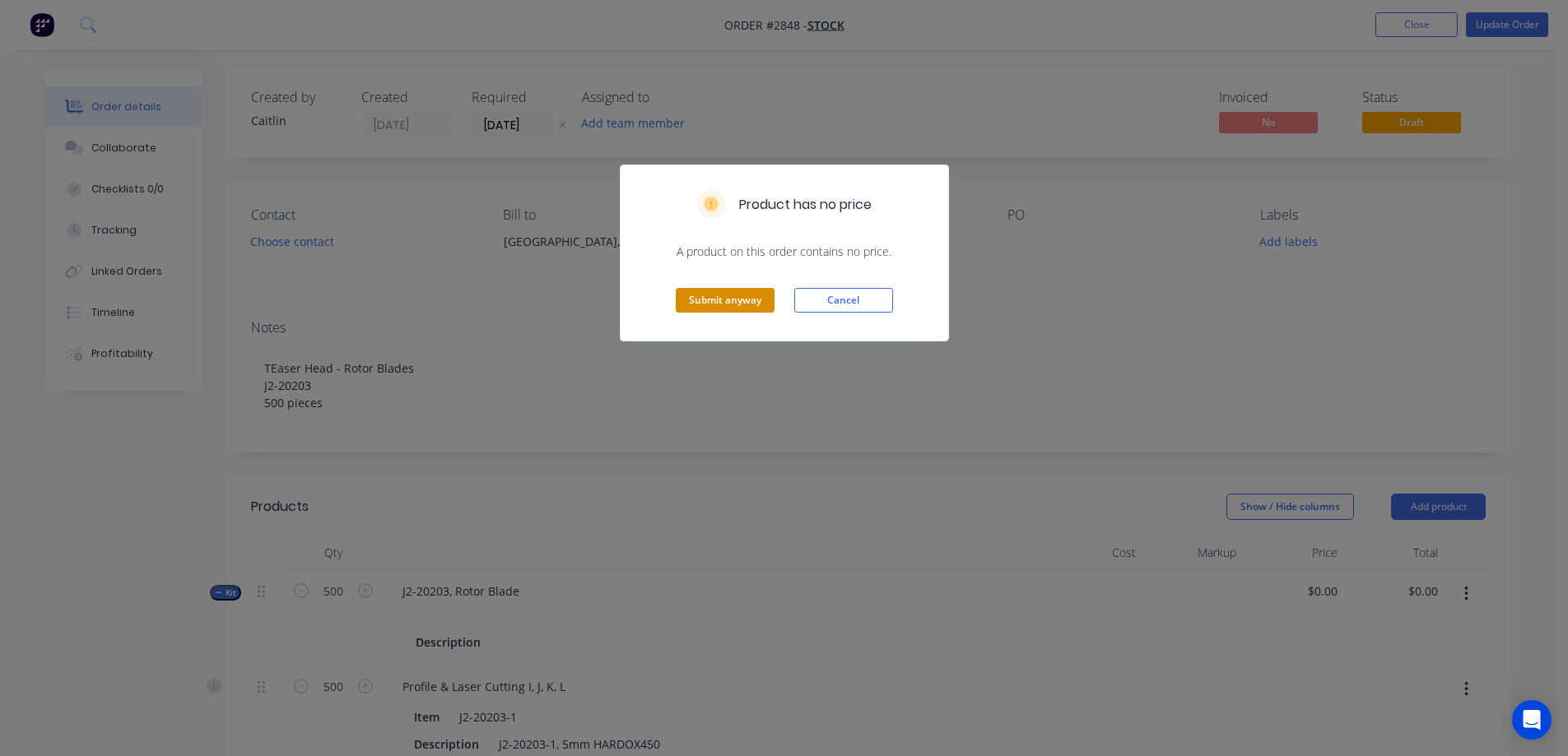
click at [749, 293] on button "Submit anyway" at bounding box center [726, 300] width 99 height 25
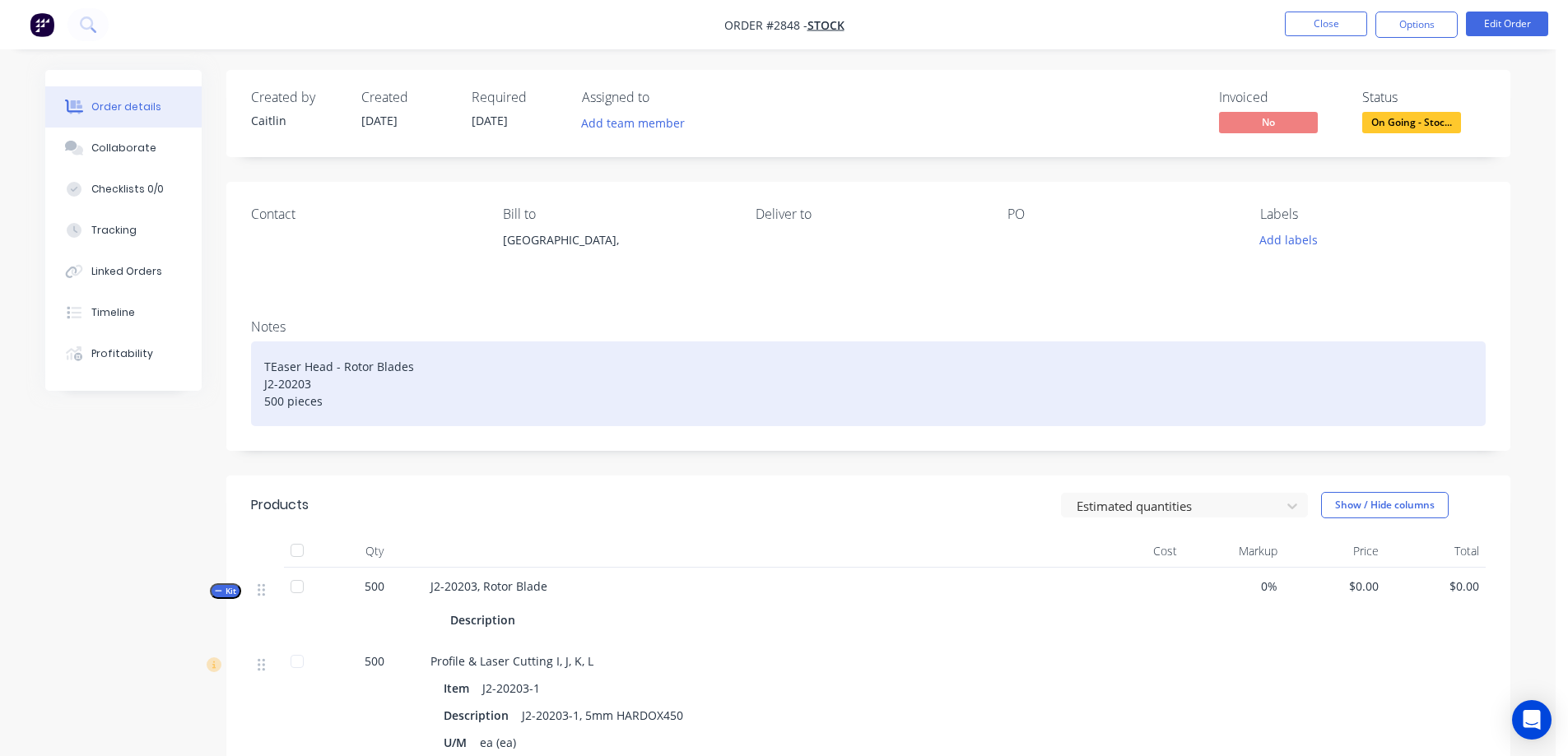
click at [366, 402] on div "TEaser Head - Rotor Blades J2-20203 500 pieces" at bounding box center [868, 383] width 1235 height 85
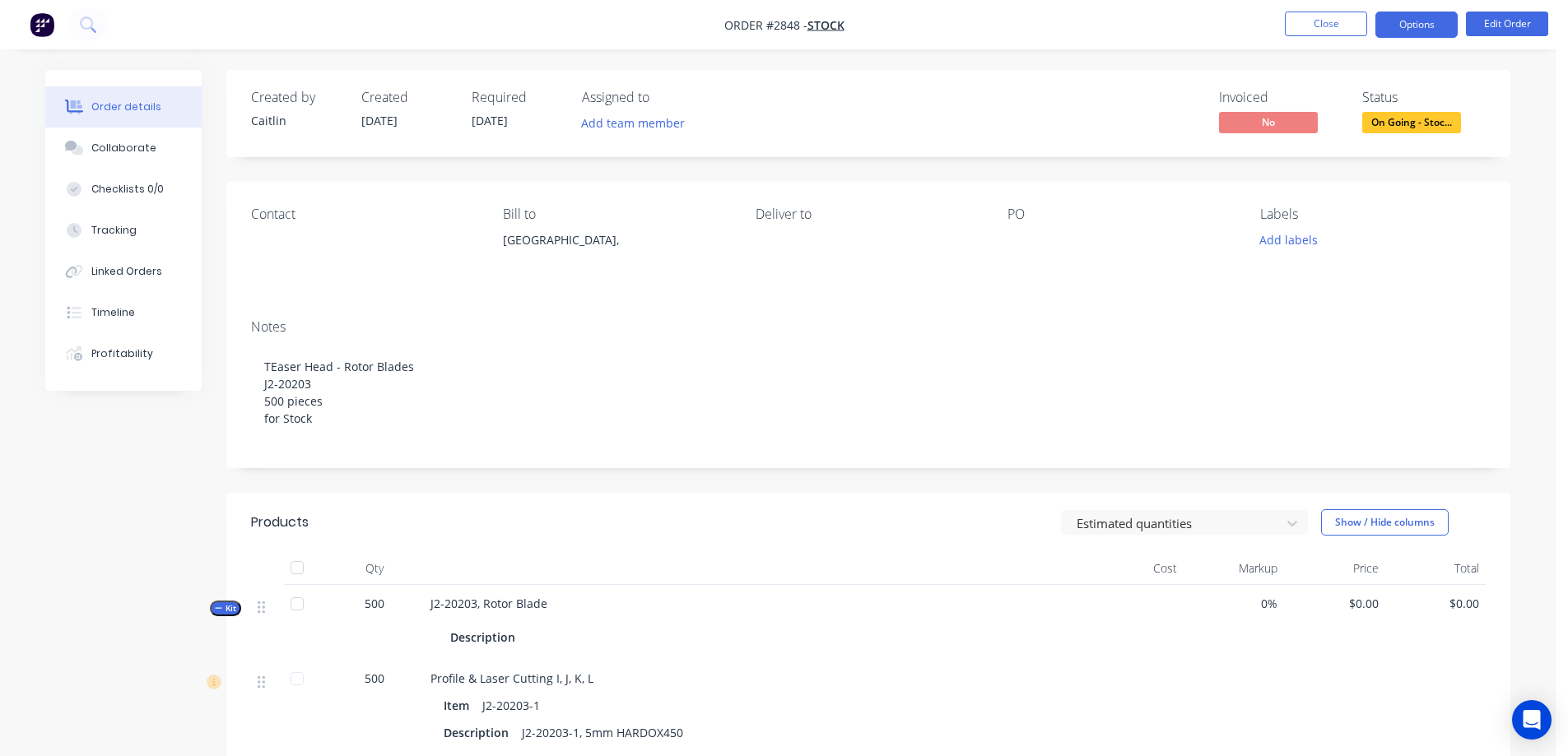
click at [1394, 31] on button "Options" at bounding box center [1416, 25] width 82 height 27
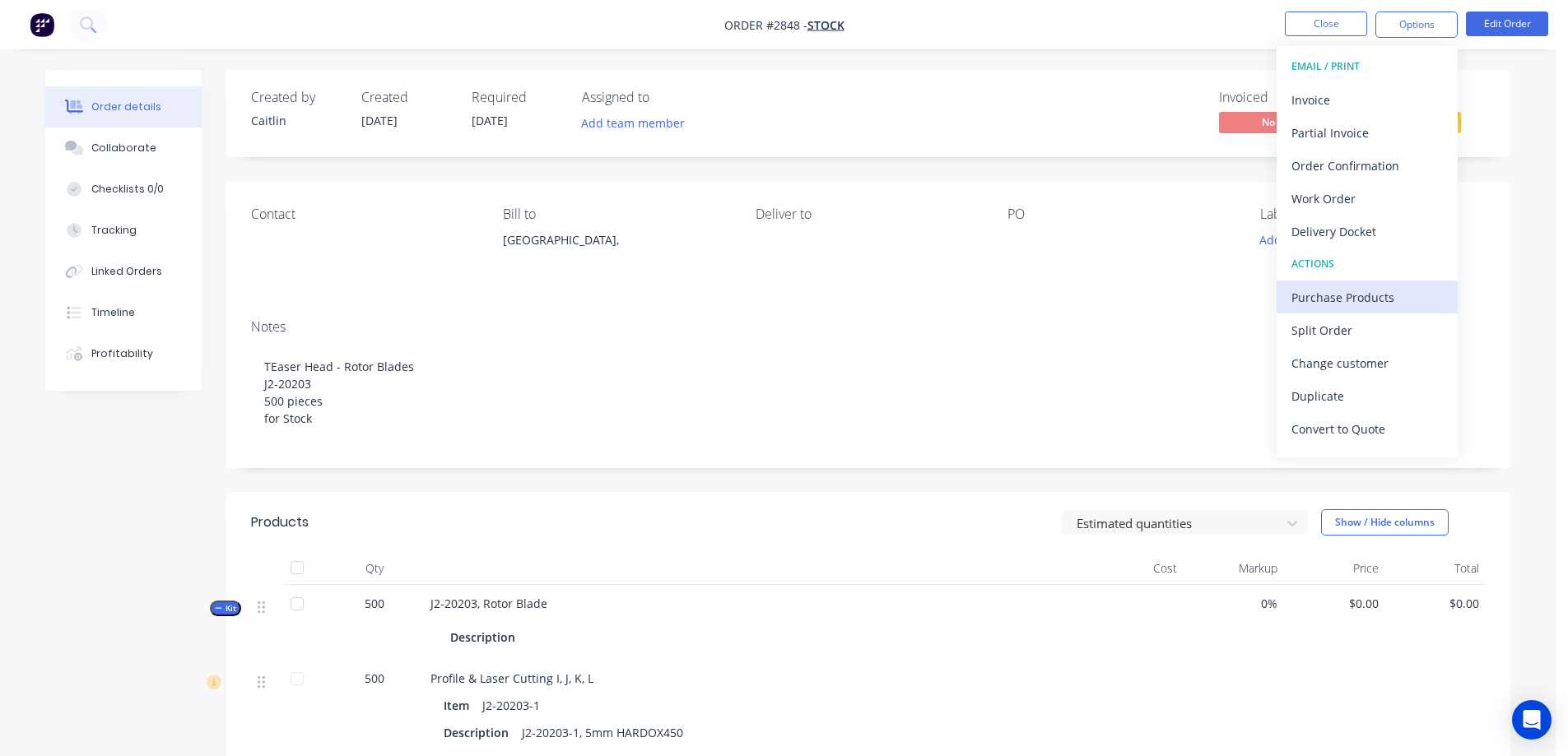
drag, startPoint x: 1374, startPoint y: 312, endPoint x: 1381, endPoint y: 303, distance: 11.4
click at [1381, 303] on div "Purchase Products" at bounding box center [1367, 297] width 152 height 24
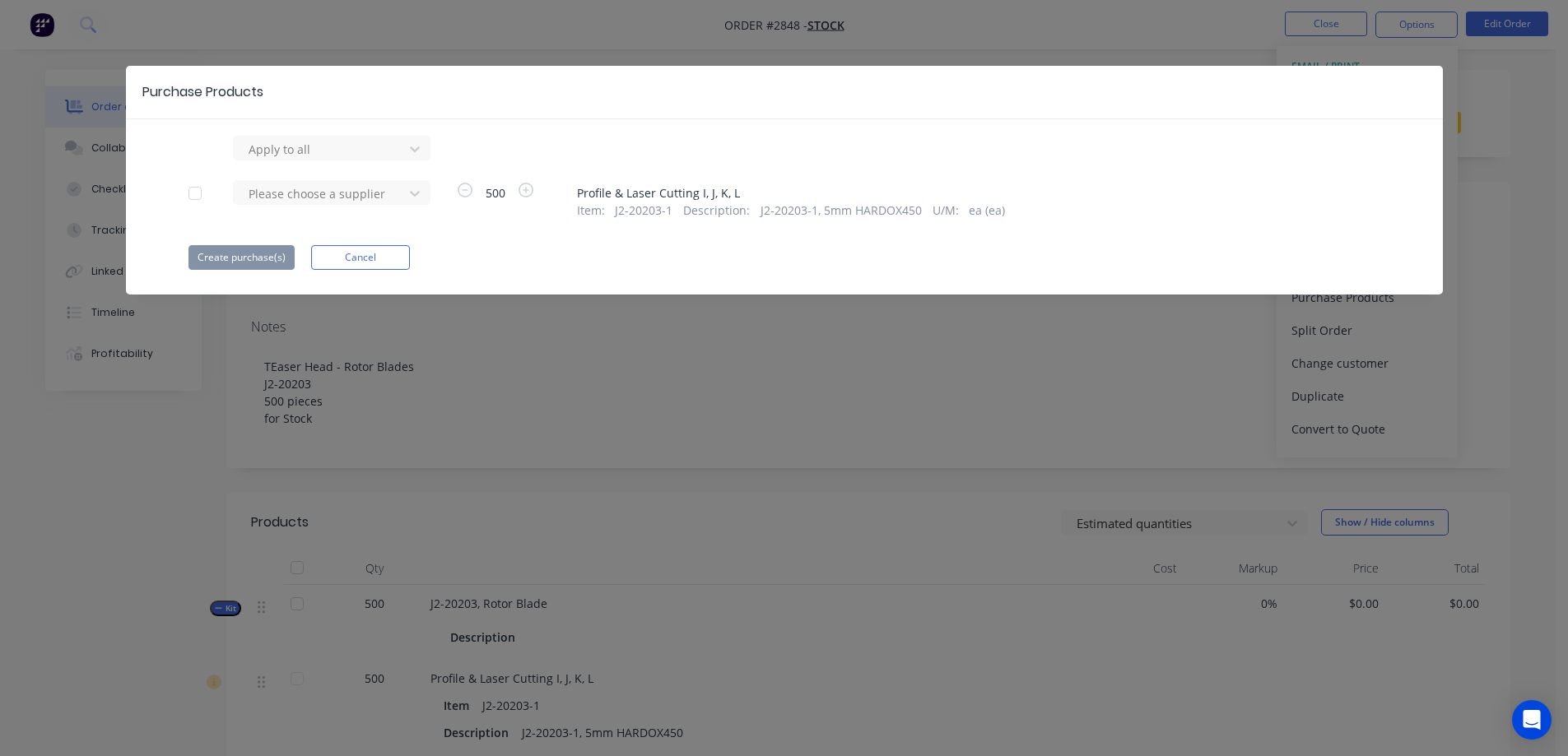
click at [187, 199] on div at bounding box center [195, 194] width 33 height 33
click at [361, 195] on div at bounding box center [320, 194] width 148 height 21
type input "stock"
click at [308, 248] on div "Stock Buy-Back" at bounding box center [331, 254] width 197 height 31
click at [239, 261] on button "Create purchase(s)" at bounding box center [241, 257] width 106 height 25
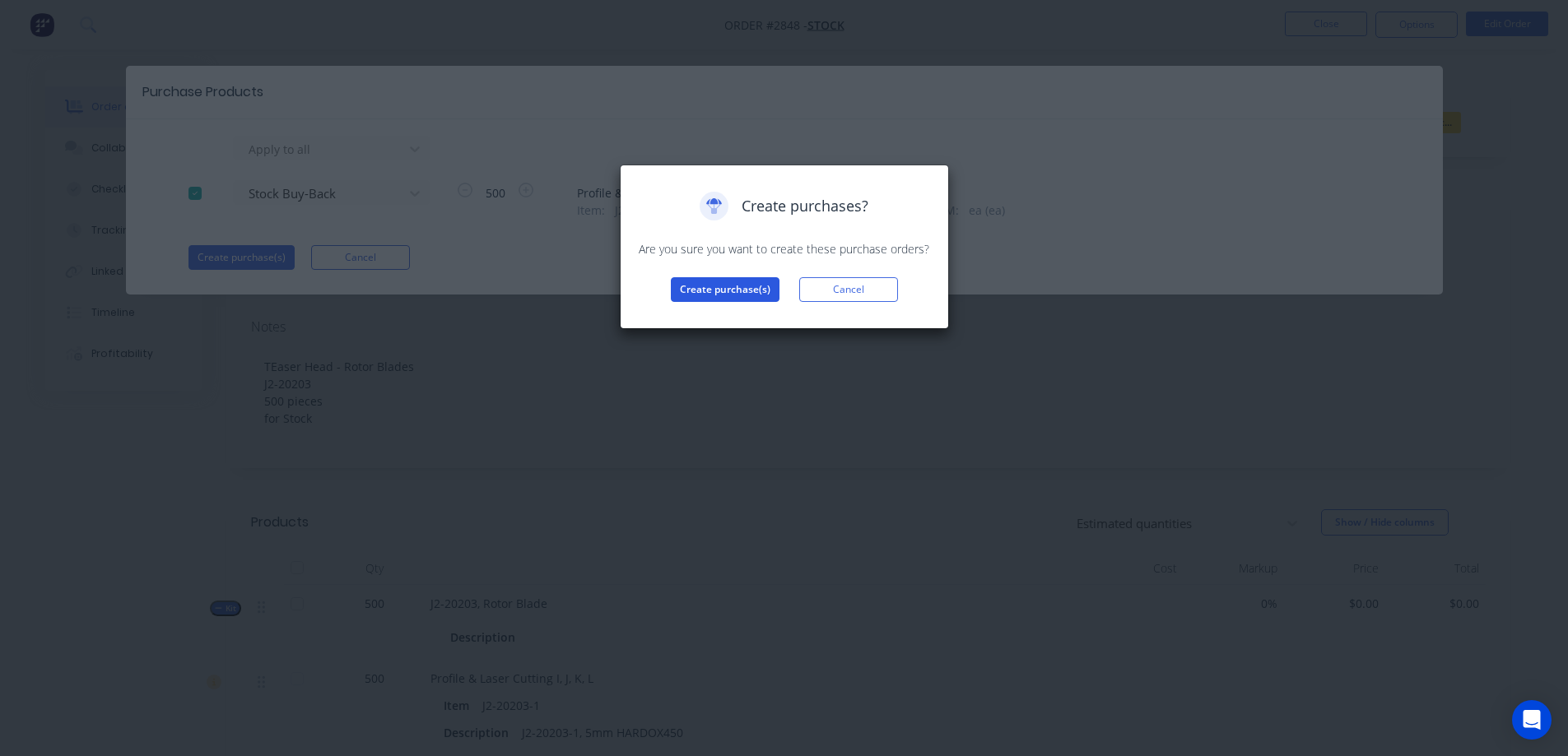
click at [748, 294] on button "Create purchase(s)" at bounding box center [725, 290] width 109 height 25
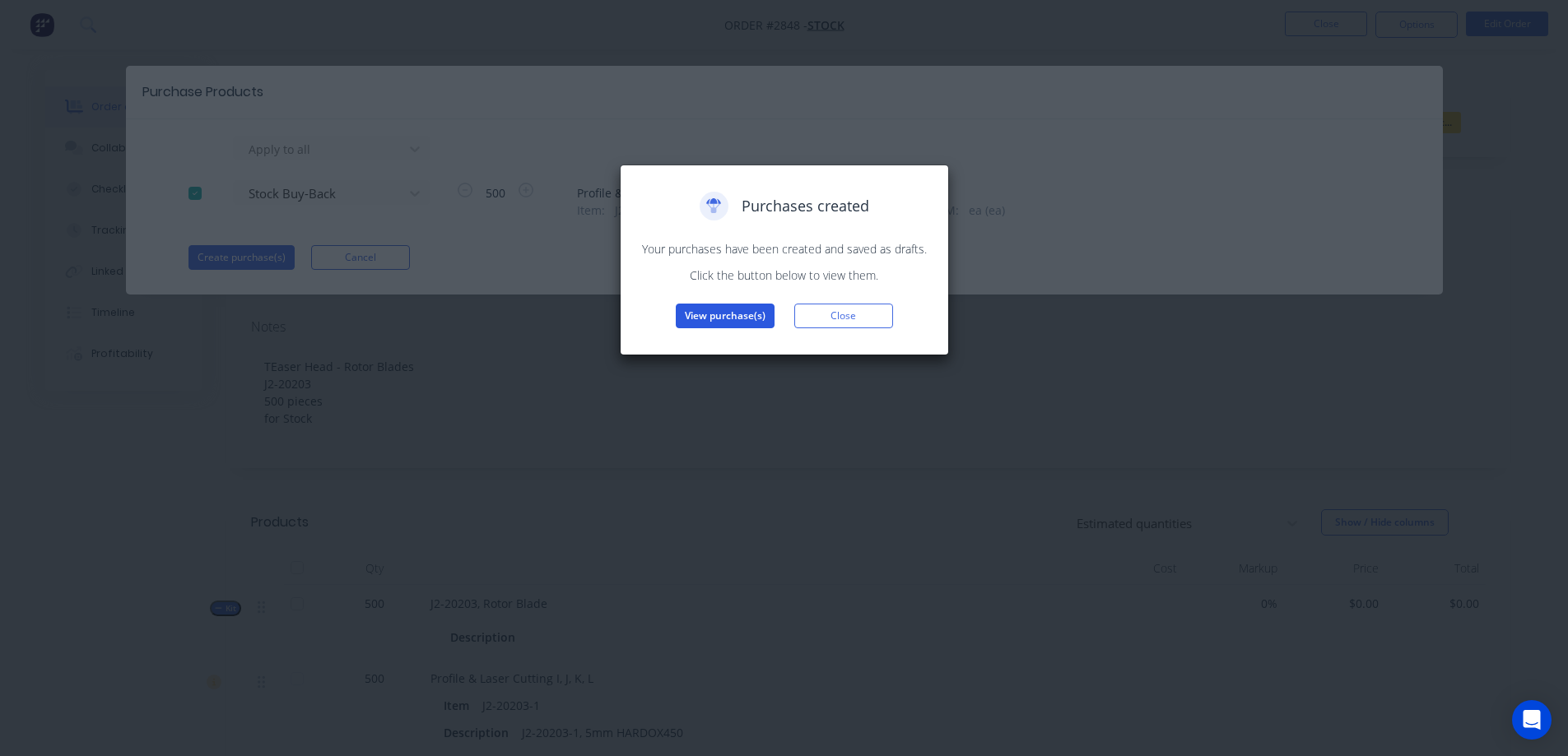
drag, startPoint x: 741, startPoint y: 320, endPoint x: 696, endPoint y: 316, distance: 45.2
click at [696, 316] on button "View purchase(s)" at bounding box center [726, 317] width 99 height 25
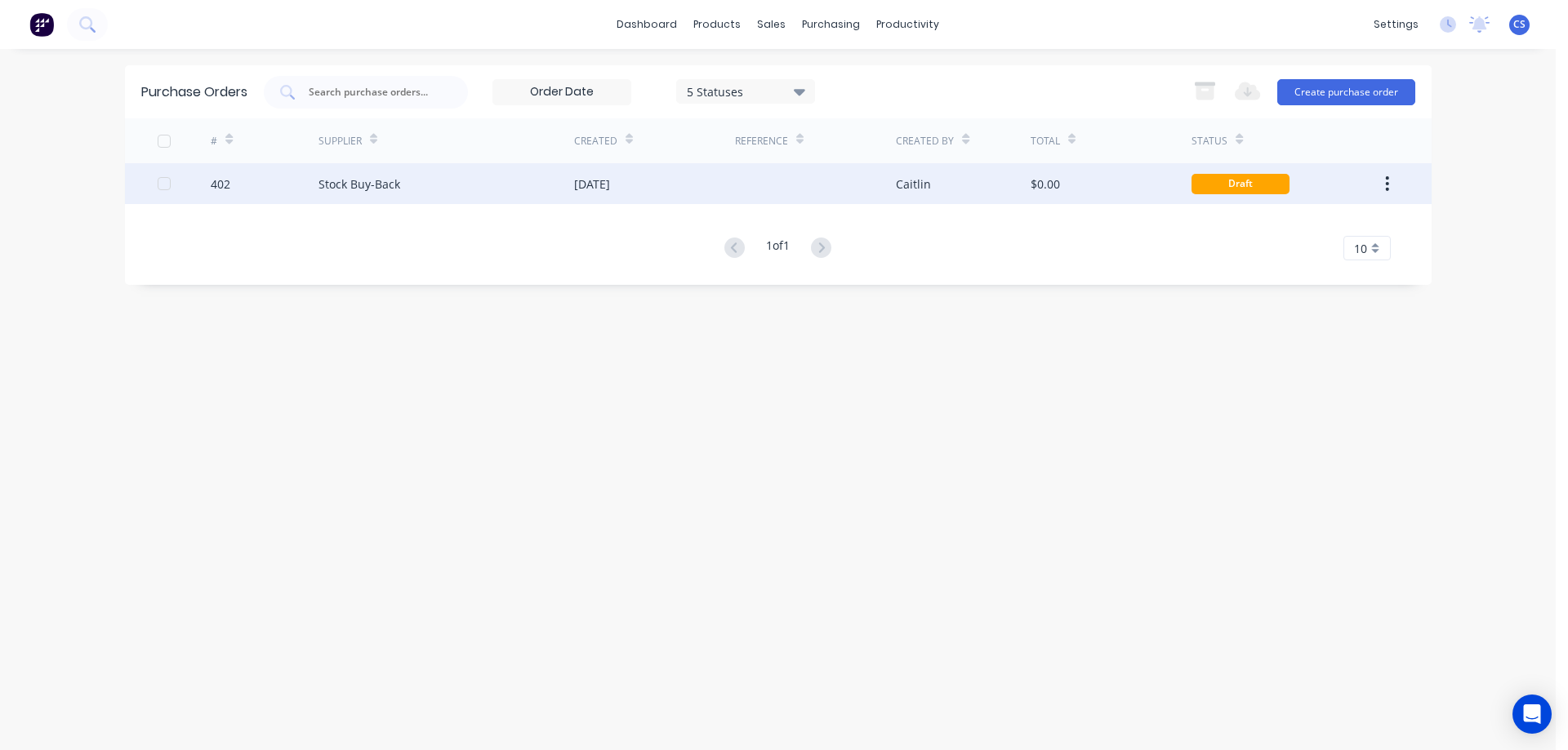
drag, startPoint x: 462, startPoint y: 196, endPoint x: 431, endPoint y: 188, distance: 32.0
click at [431, 188] on div "Stock Buy-Back" at bounding box center [447, 183] width 255 height 41
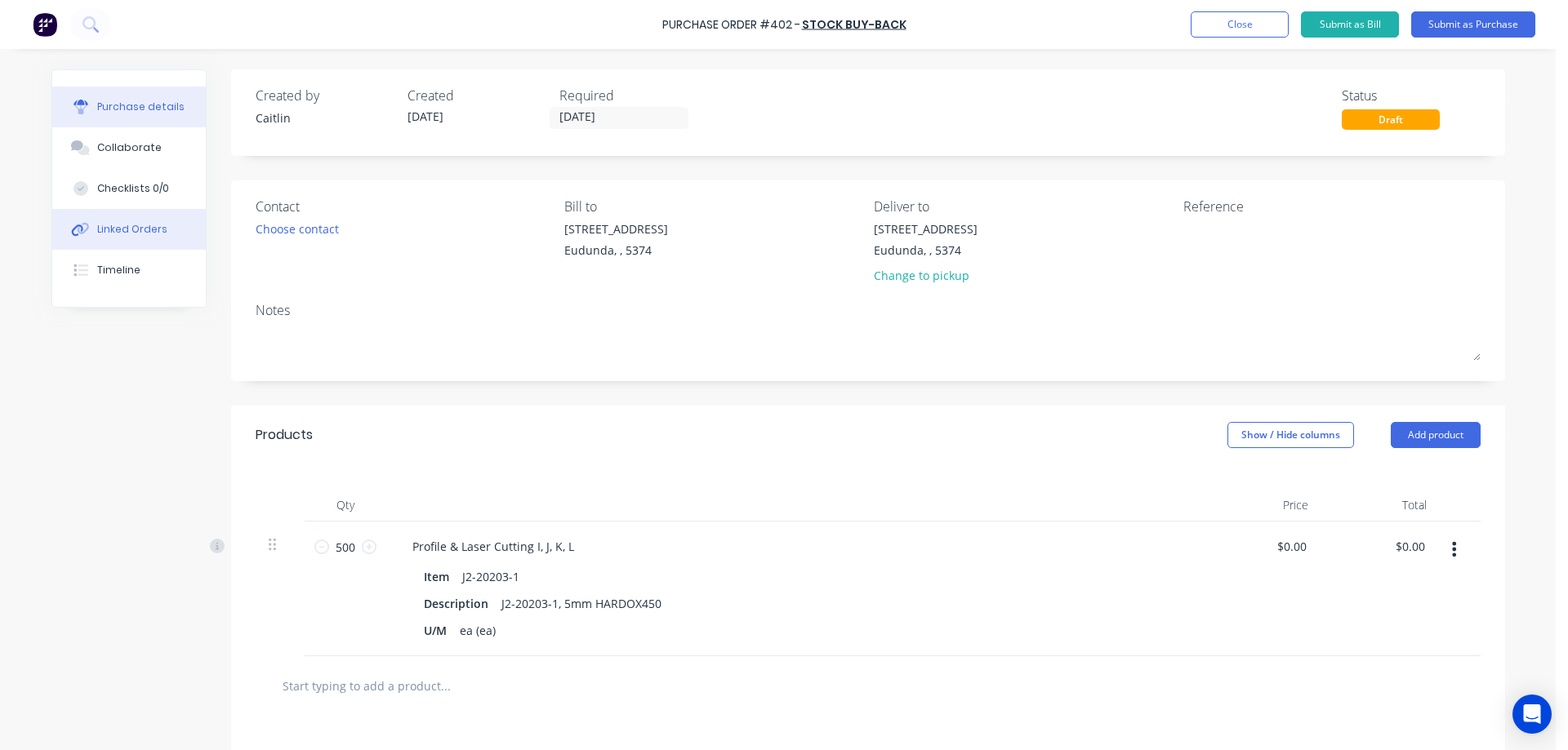
click at [146, 235] on div "Linked Orders" at bounding box center [132, 230] width 70 height 15
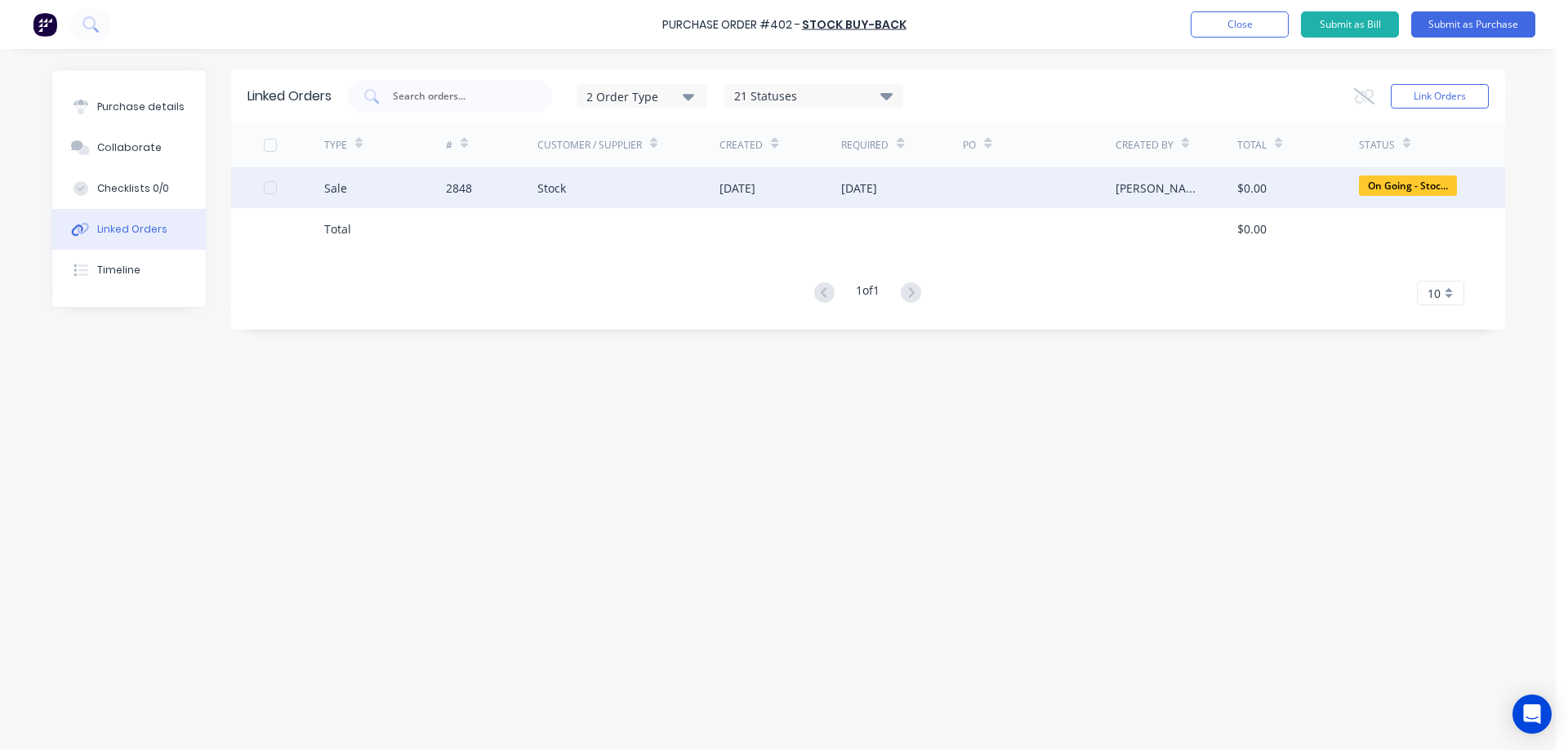
click at [590, 193] on div "Stock" at bounding box center [628, 187] width 183 height 41
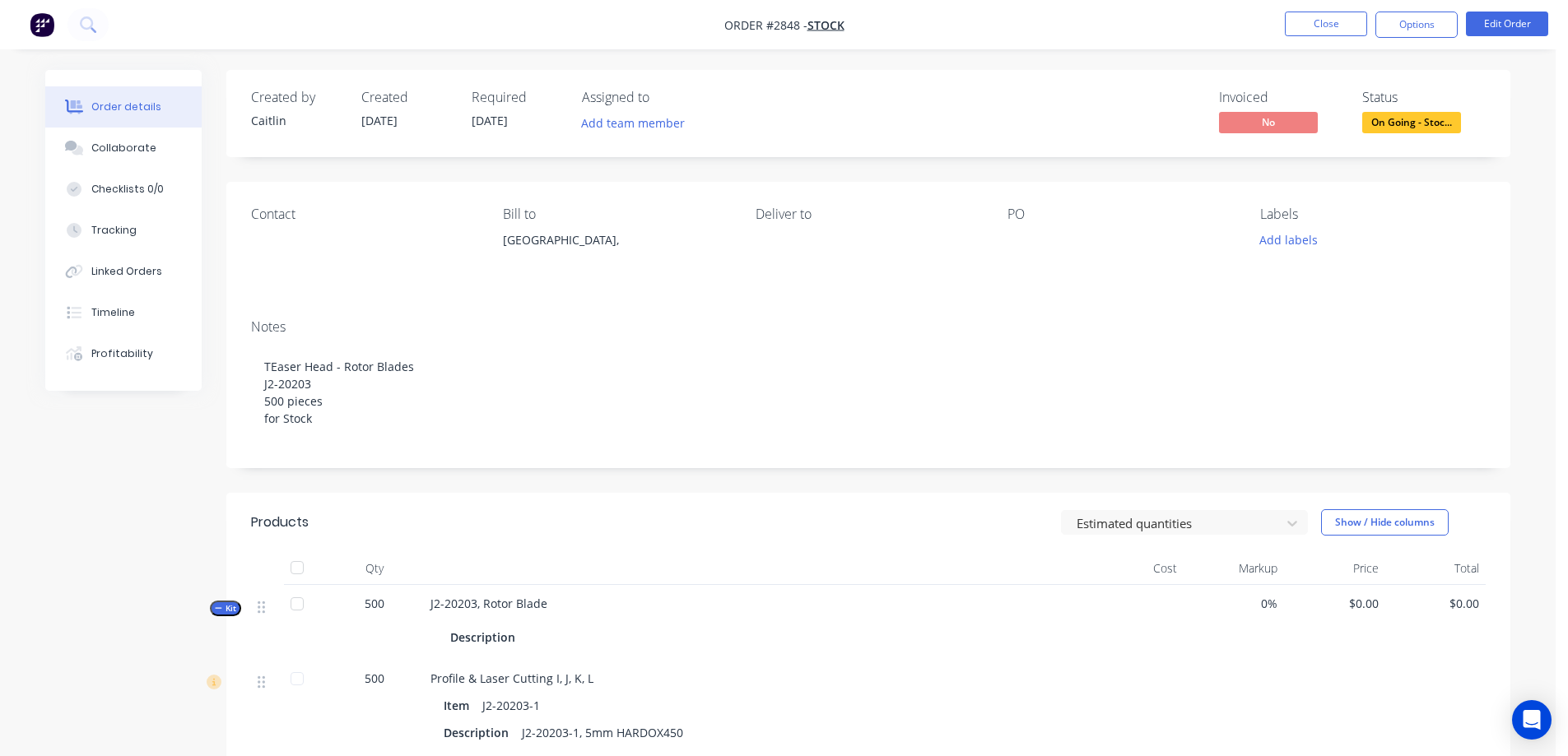
click at [1525, 223] on div "Order details Collaborate Checklists 0/0 Tracking Linked Orders Timeline Profit…" at bounding box center [777, 572] width 1498 height 1006
click at [92, 232] on div "Tracking" at bounding box center [113, 231] width 45 height 15
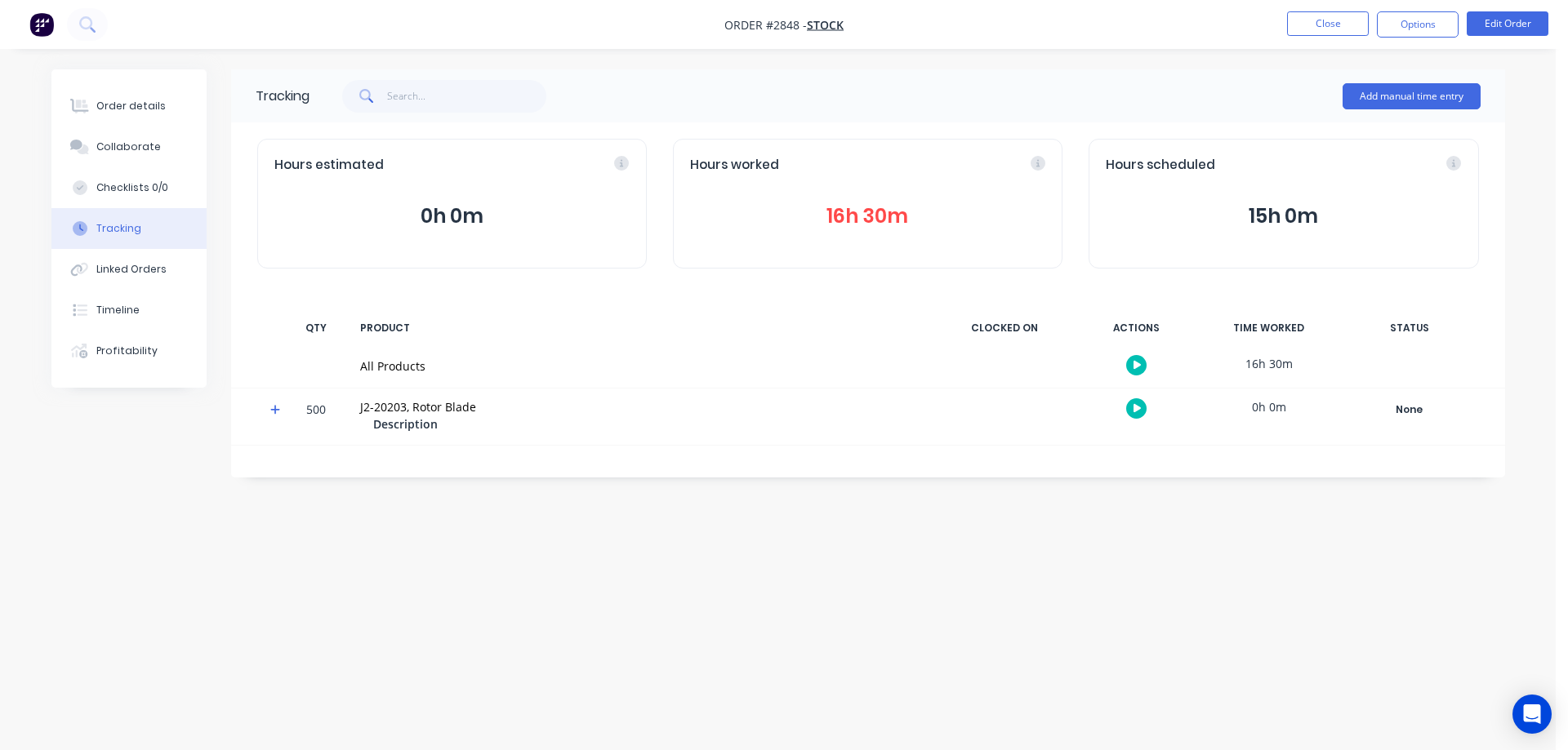
click at [868, 213] on button "16h 30m" at bounding box center [867, 216] width 355 height 31
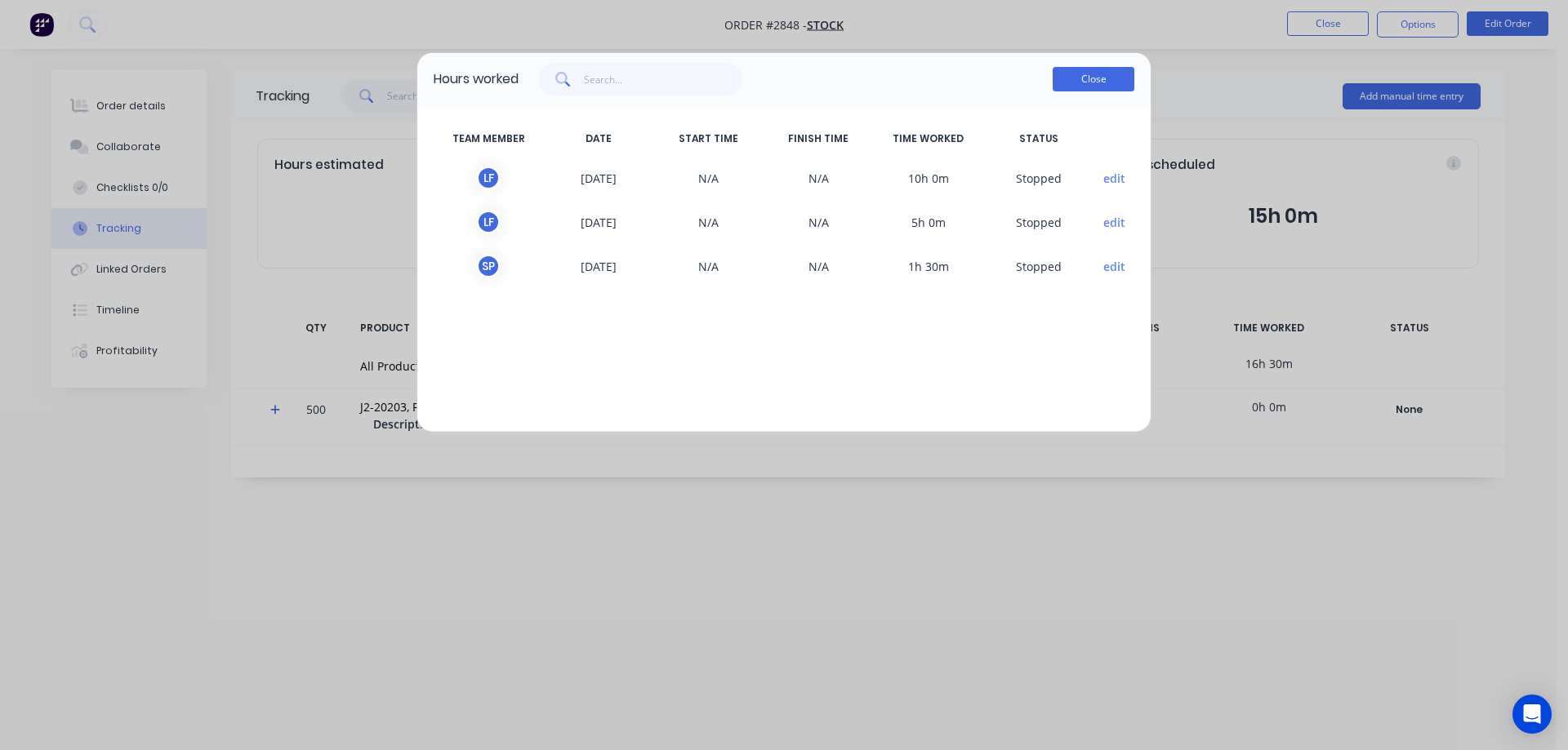
click at [1075, 78] on button "Close" at bounding box center [1094, 79] width 81 height 25
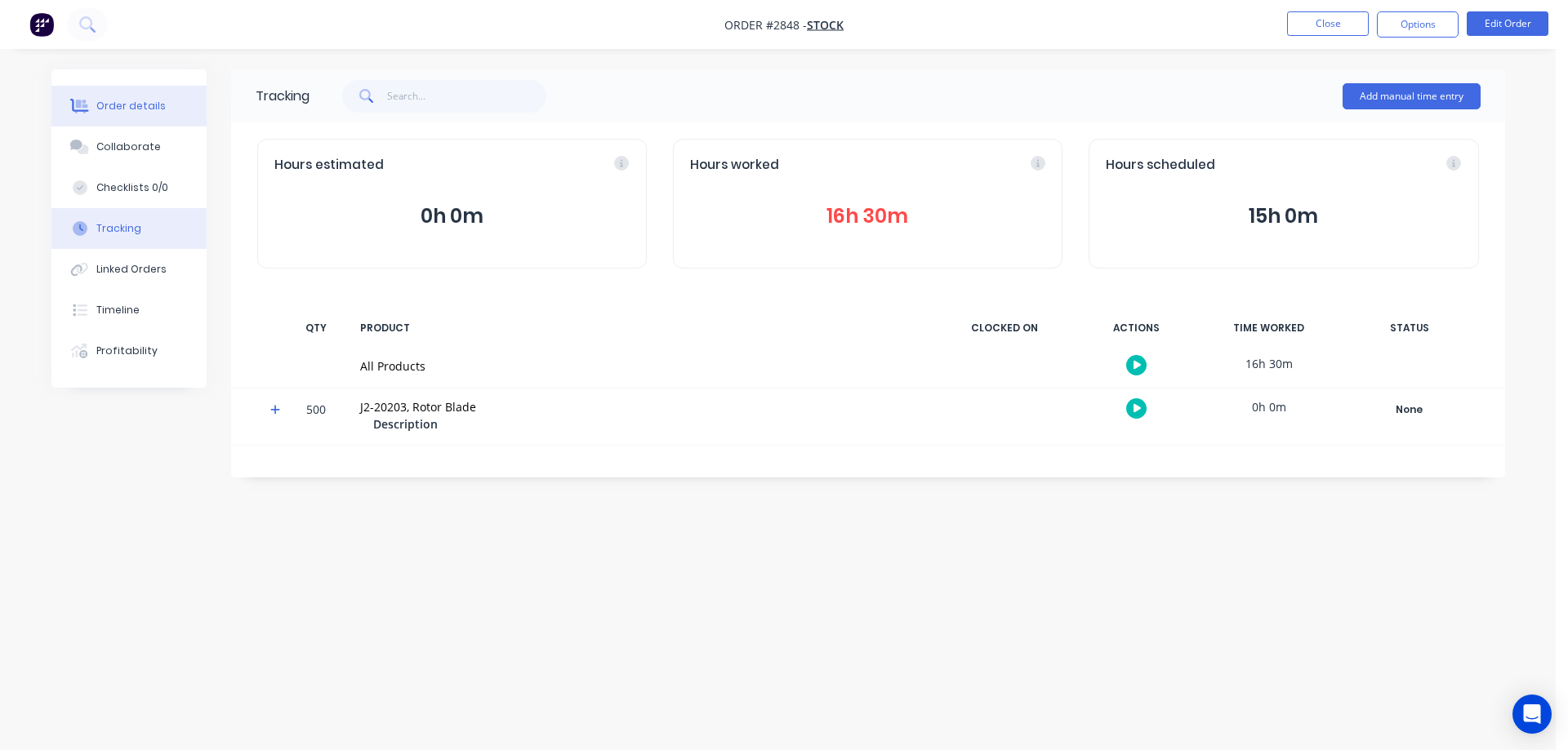
click at [129, 101] on div "Order details" at bounding box center [131, 106] width 69 height 15
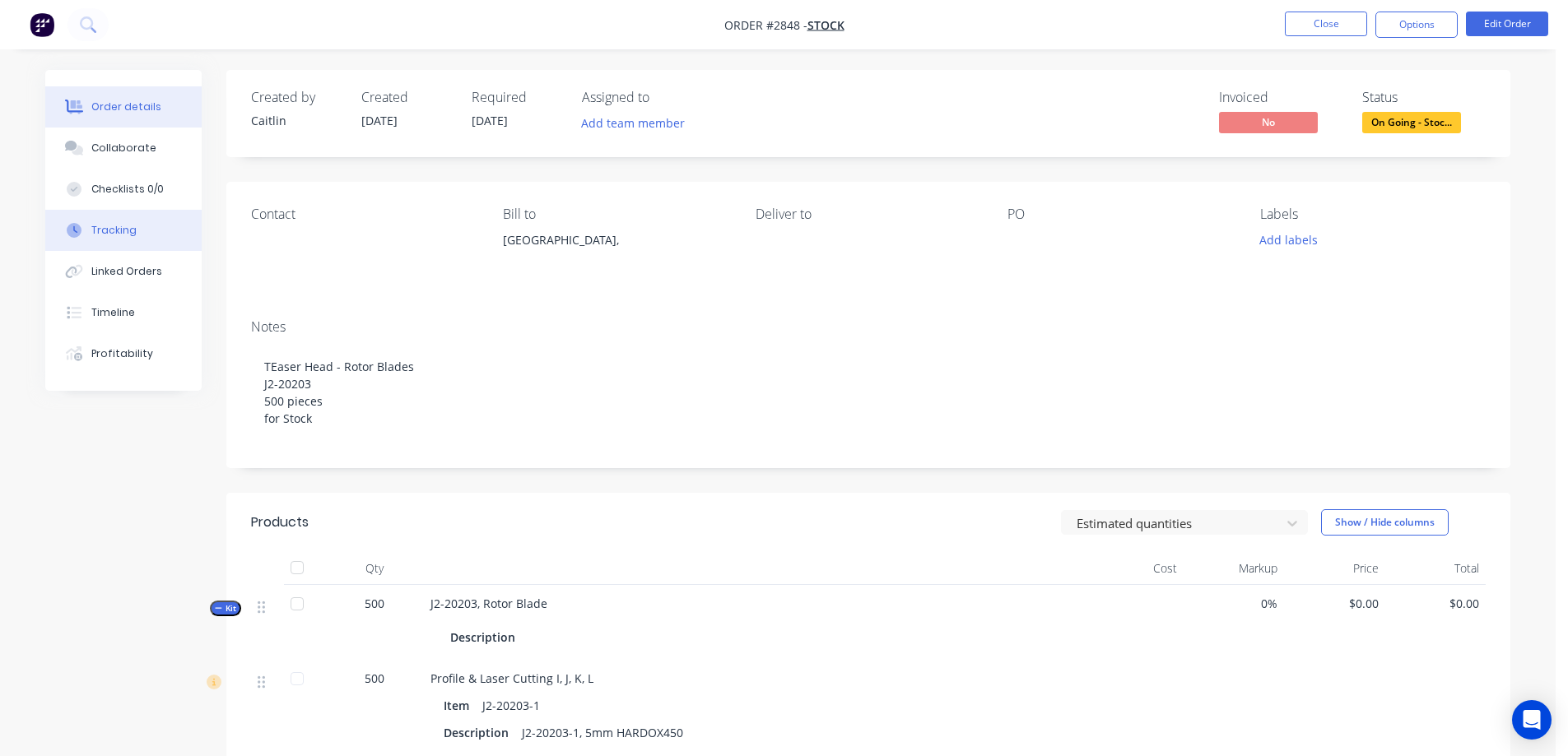
click at [132, 232] on div "Tracking" at bounding box center [113, 231] width 45 height 15
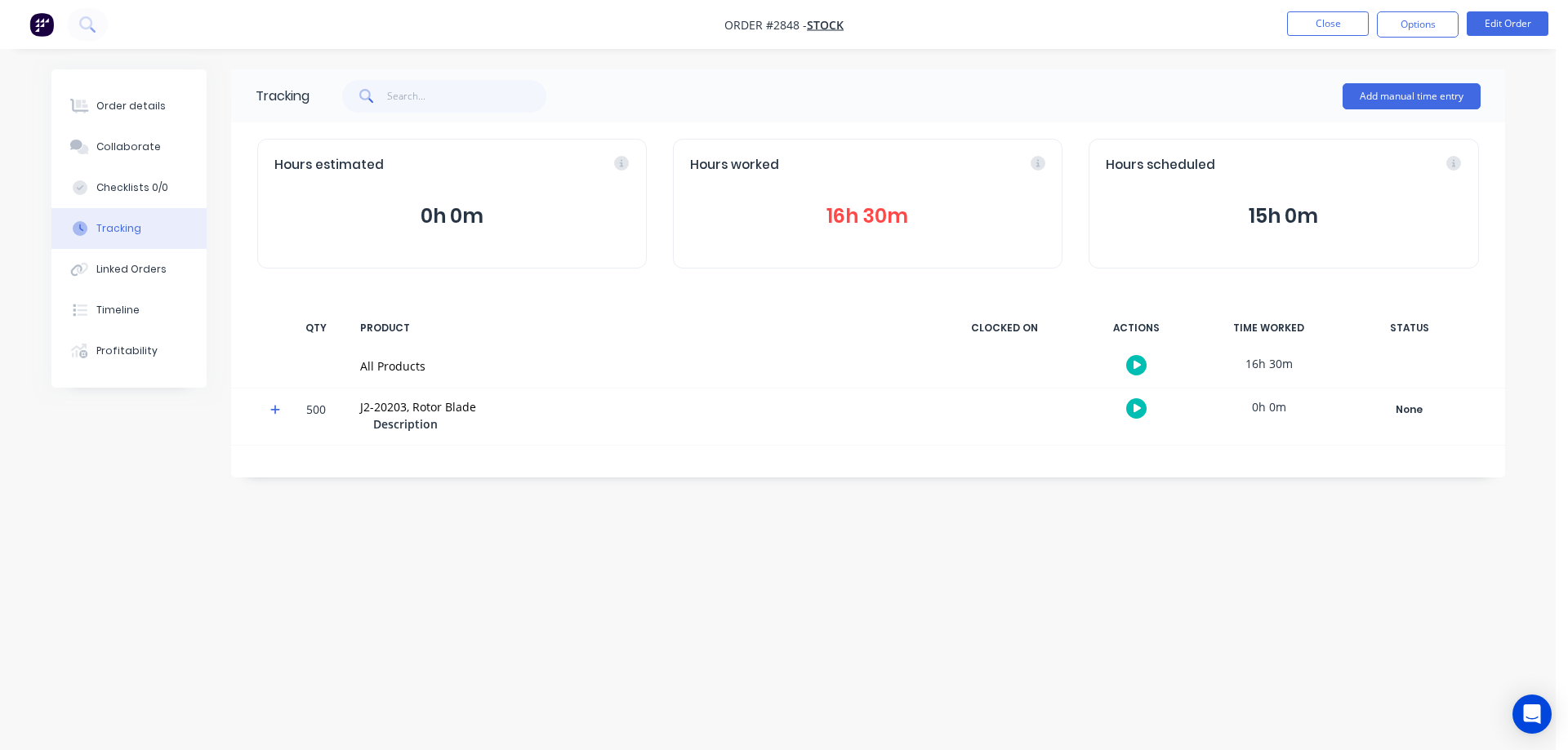
click at [876, 206] on button "16h 30m" at bounding box center [867, 216] width 355 height 31
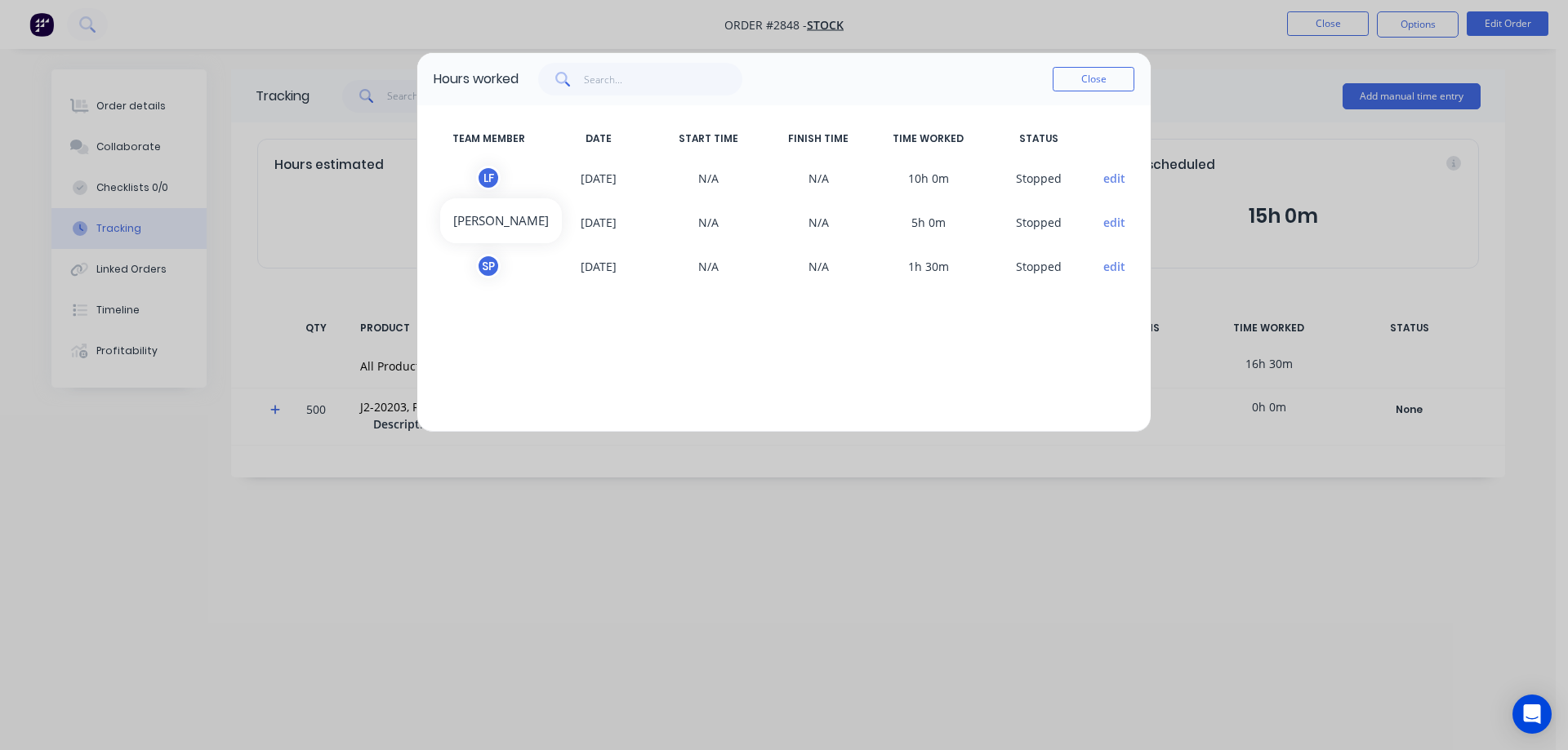
click at [488, 180] on div "L F" at bounding box center [488, 178] width 25 height 25
click at [1085, 86] on button "Close" at bounding box center [1094, 79] width 81 height 25
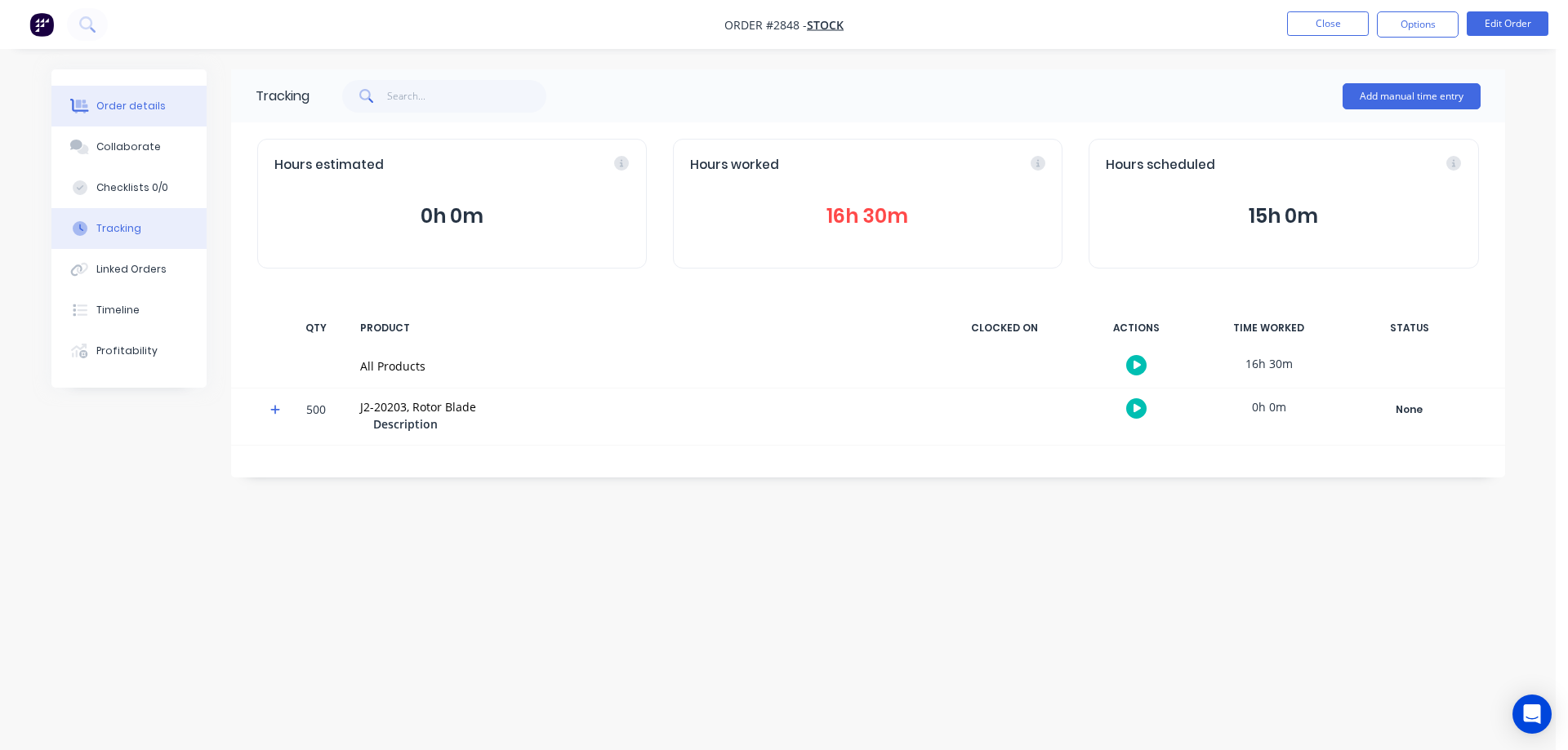
click at [116, 106] on div "Order details" at bounding box center [131, 106] width 69 height 15
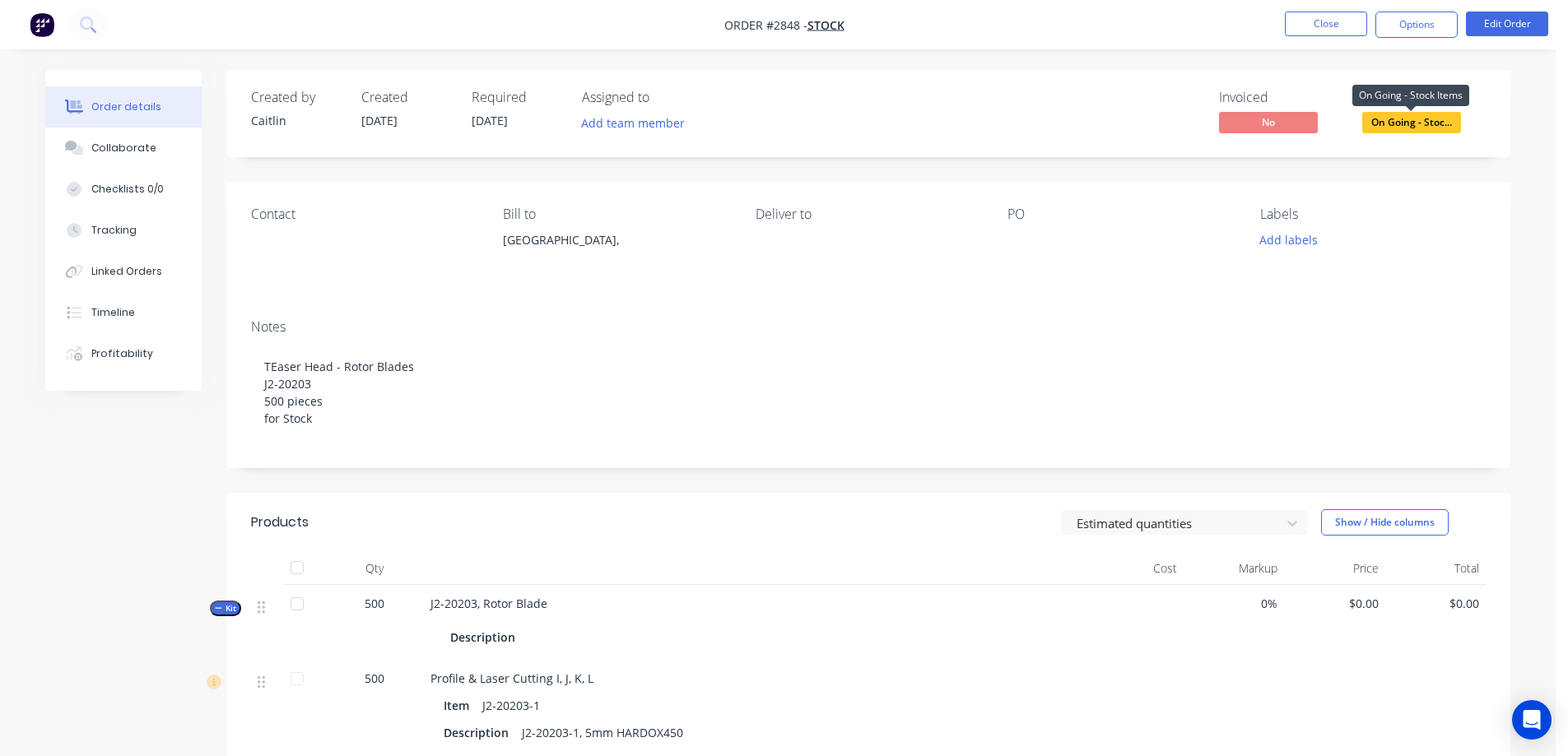
click at [1429, 125] on span "On Going - Stoc..." at bounding box center [1413, 122] width 99 height 21
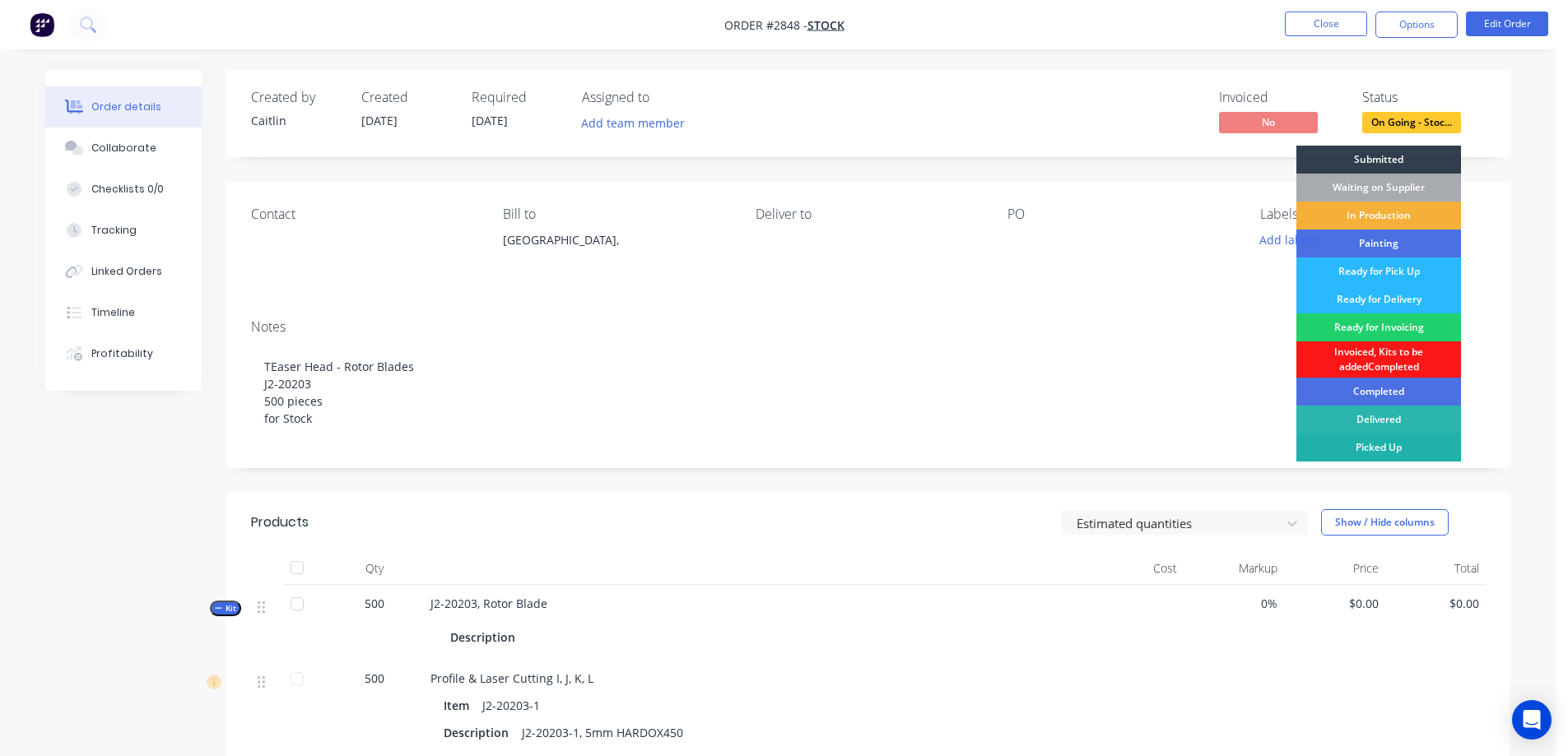
click at [1397, 443] on div "Picked Up" at bounding box center [1378, 447] width 165 height 28
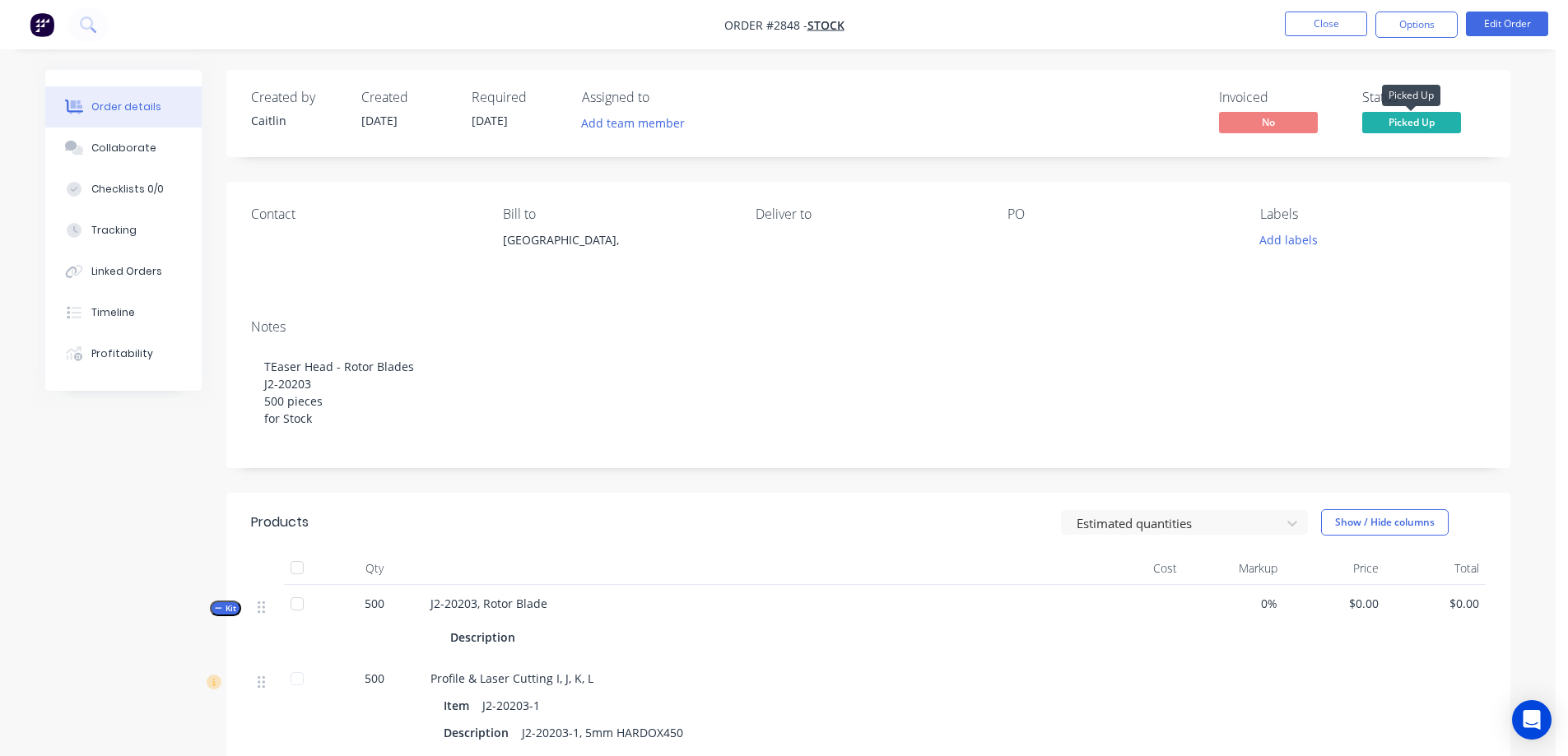
click at [1399, 124] on span "Picked Up" at bounding box center [1413, 122] width 99 height 21
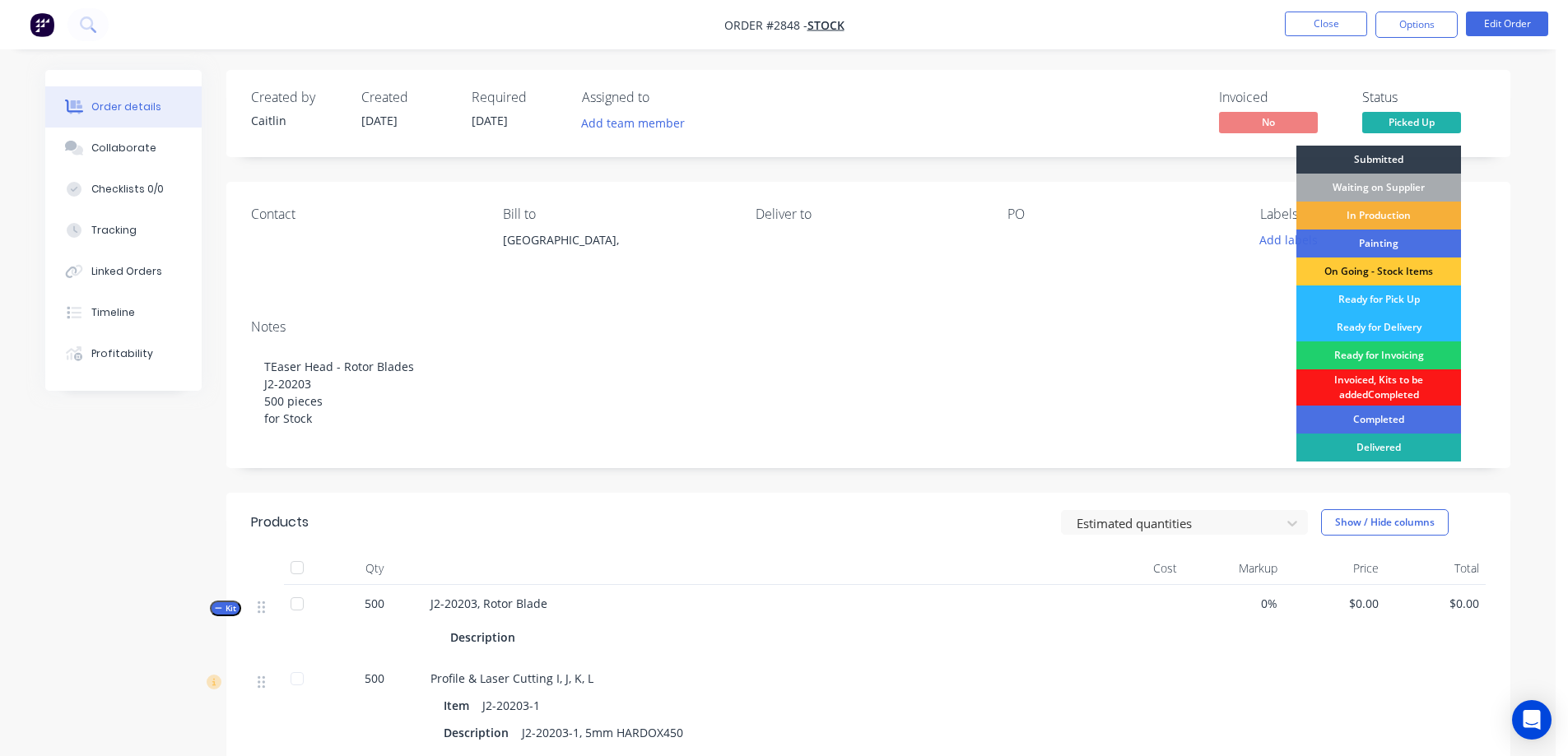
click at [1411, 446] on div "Delivered" at bounding box center [1378, 447] width 165 height 28
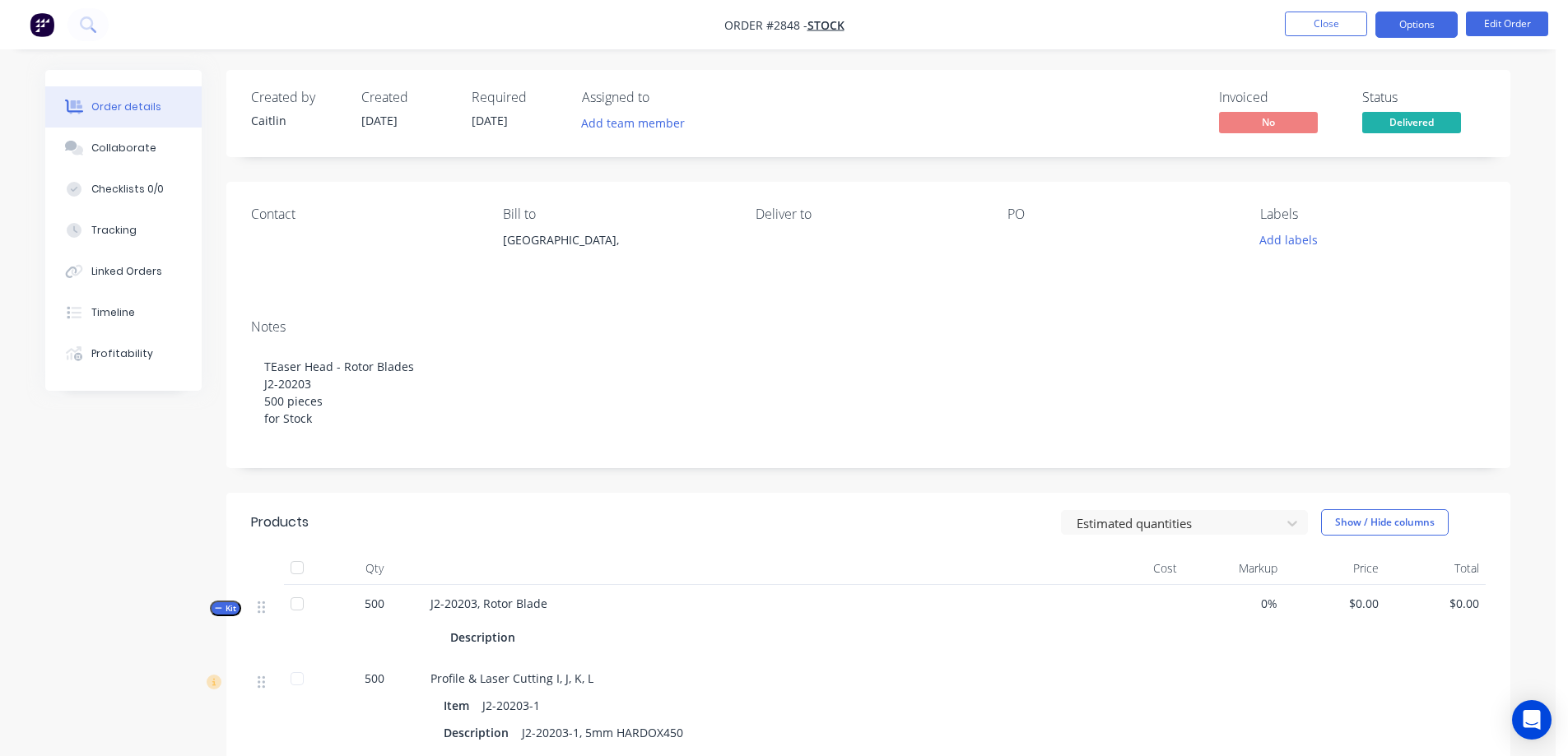
click at [1406, 22] on button "Options" at bounding box center [1416, 25] width 82 height 27
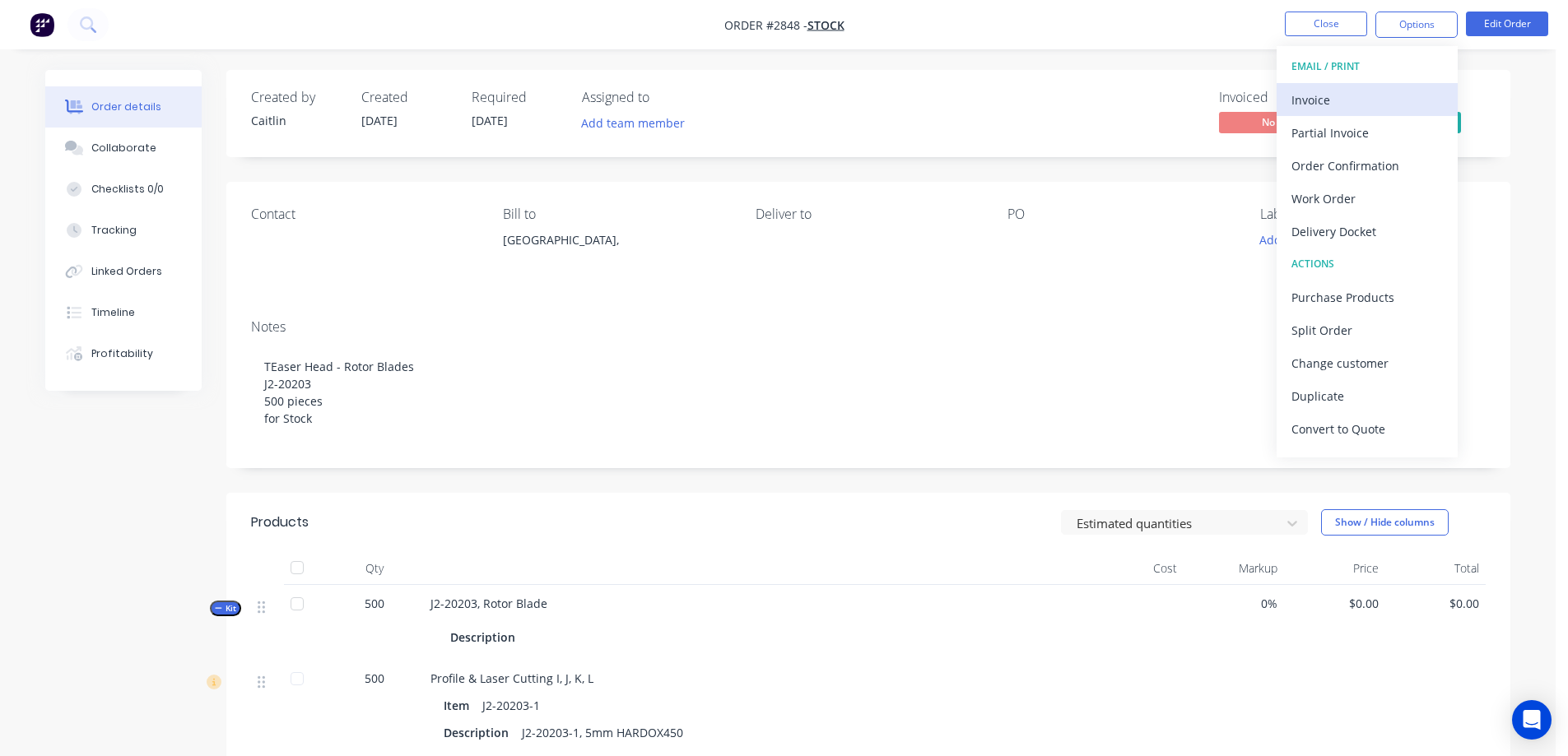
click at [1389, 101] on div "Invoice" at bounding box center [1367, 99] width 152 height 24
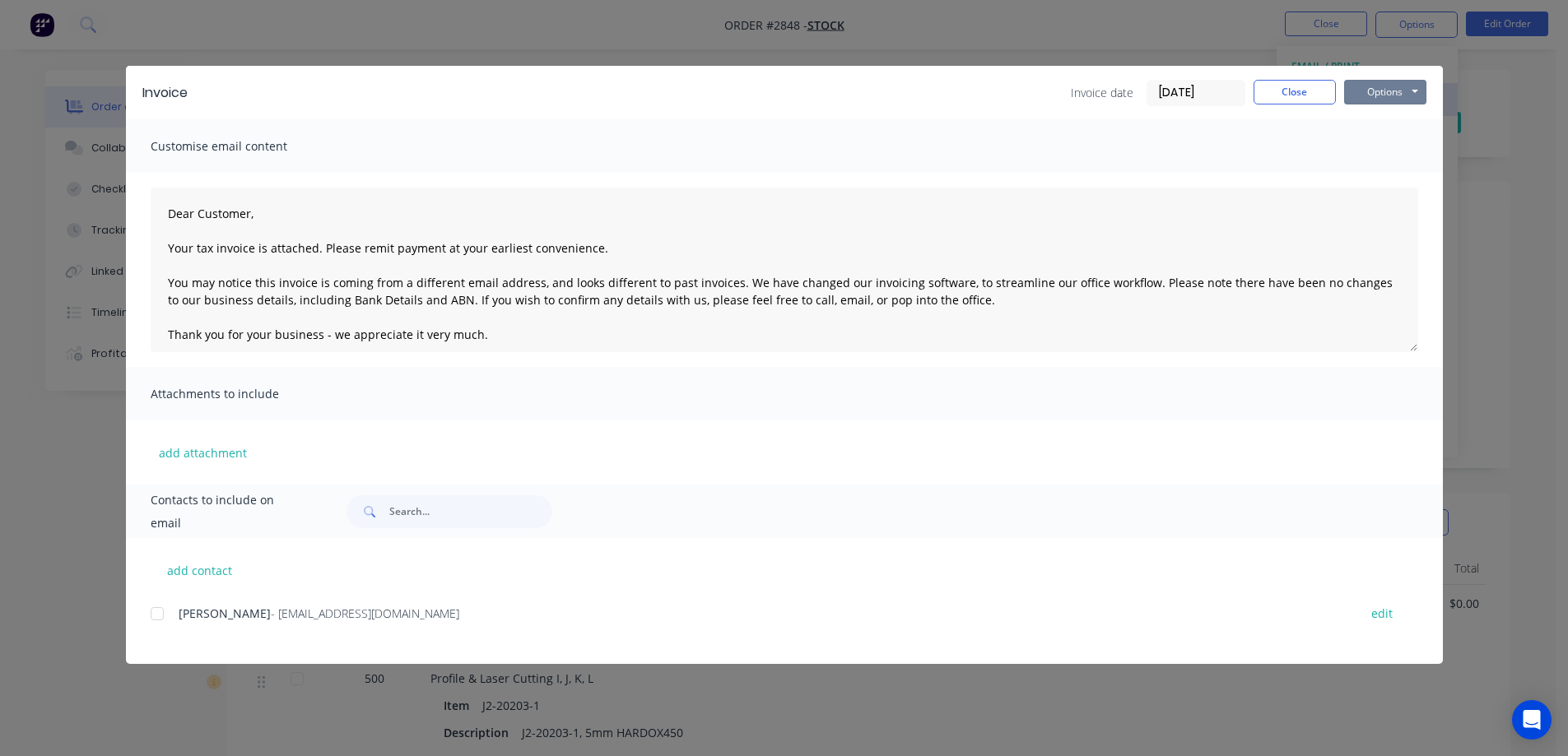
click at [1389, 101] on button "Options" at bounding box center [1386, 92] width 82 height 25
click at [1395, 146] on button "Print" at bounding box center [1397, 149] width 105 height 27
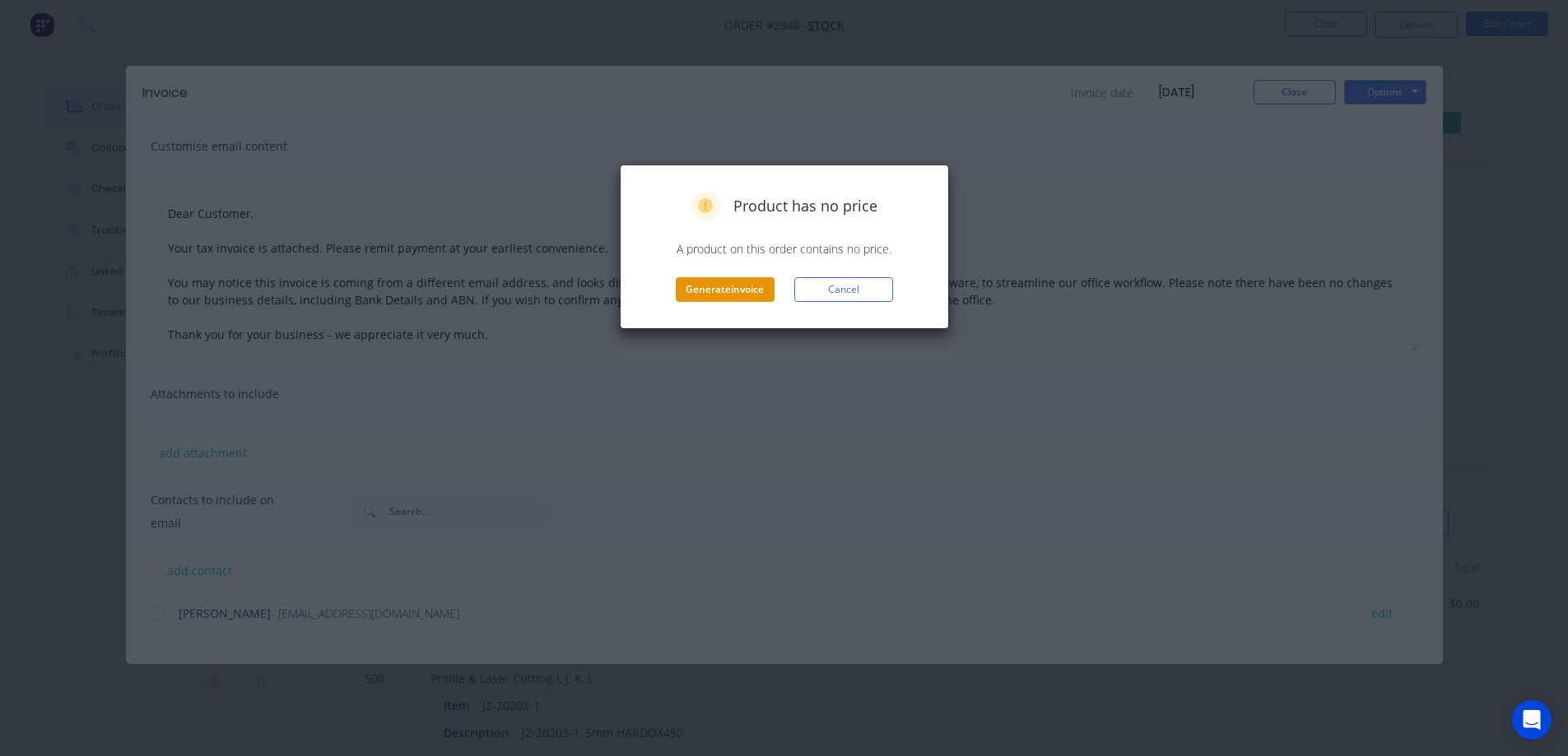
click at [724, 278] on button "Generate invoice" at bounding box center [726, 290] width 99 height 25
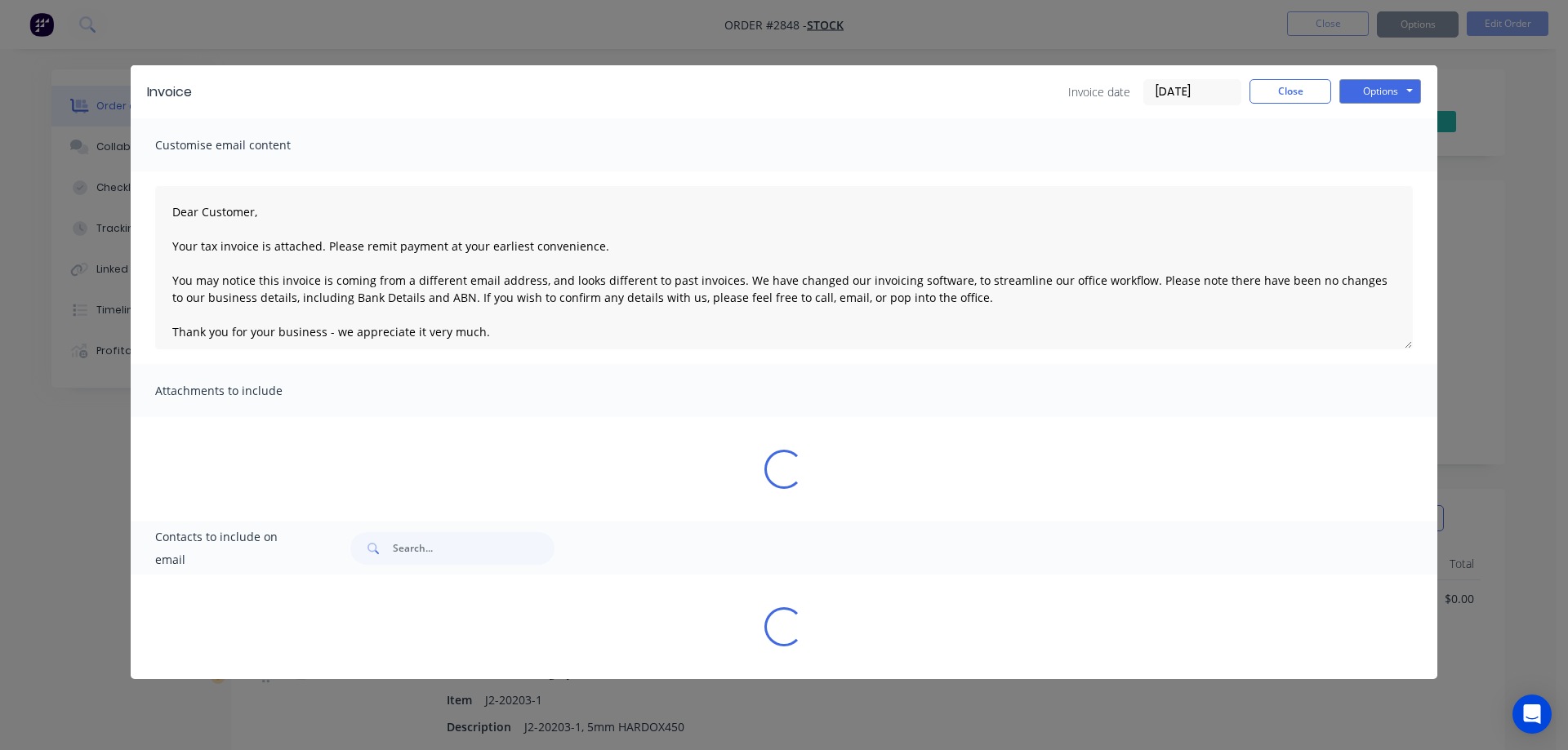
type textarea "Dear Customer, Your tax invoice is attached. Please remit payment at your earli…"
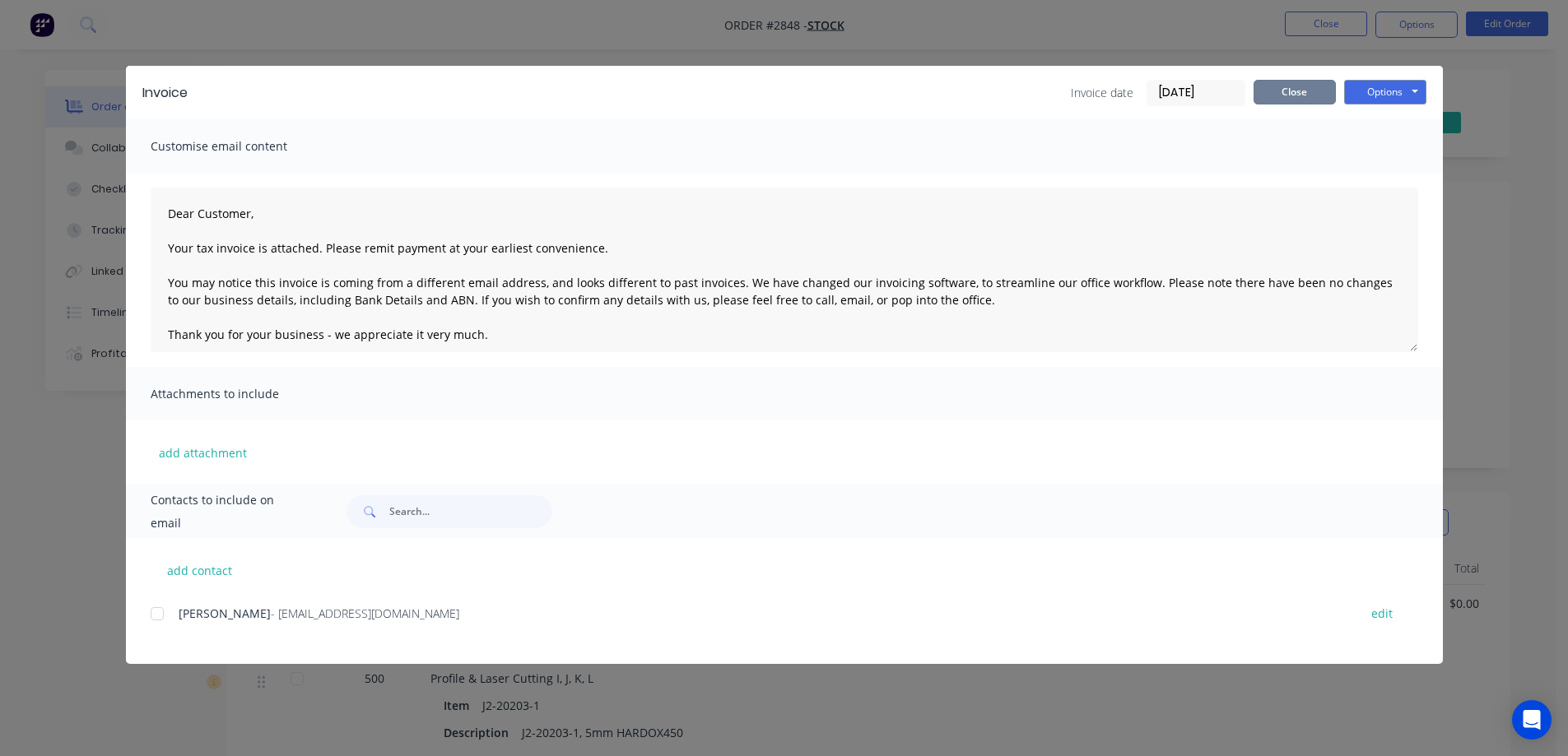
click at [1311, 93] on button "Close" at bounding box center [1295, 92] width 82 height 25
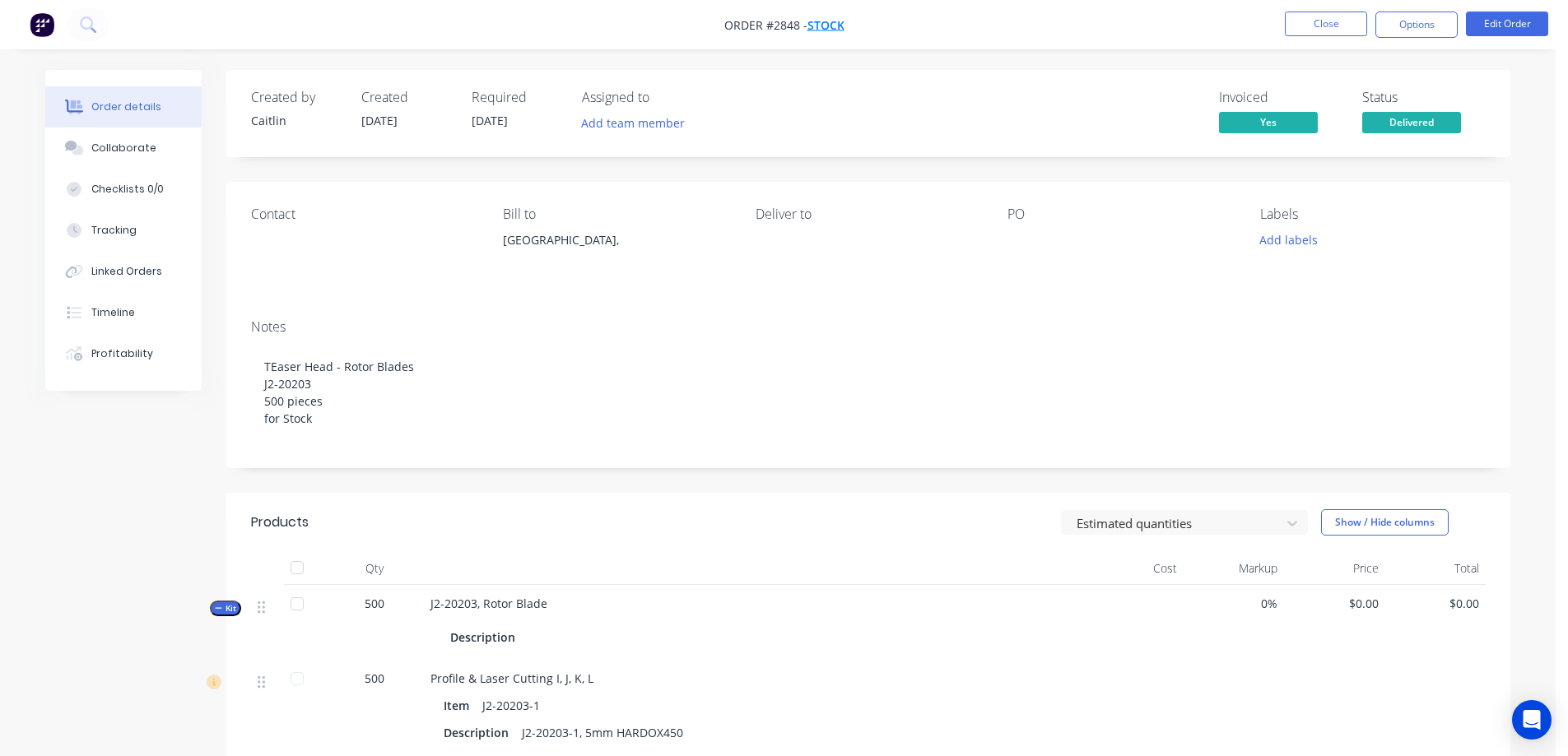
click at [829, 28] on span "Stock" at bounding box center [826, 25] width 37 height 15
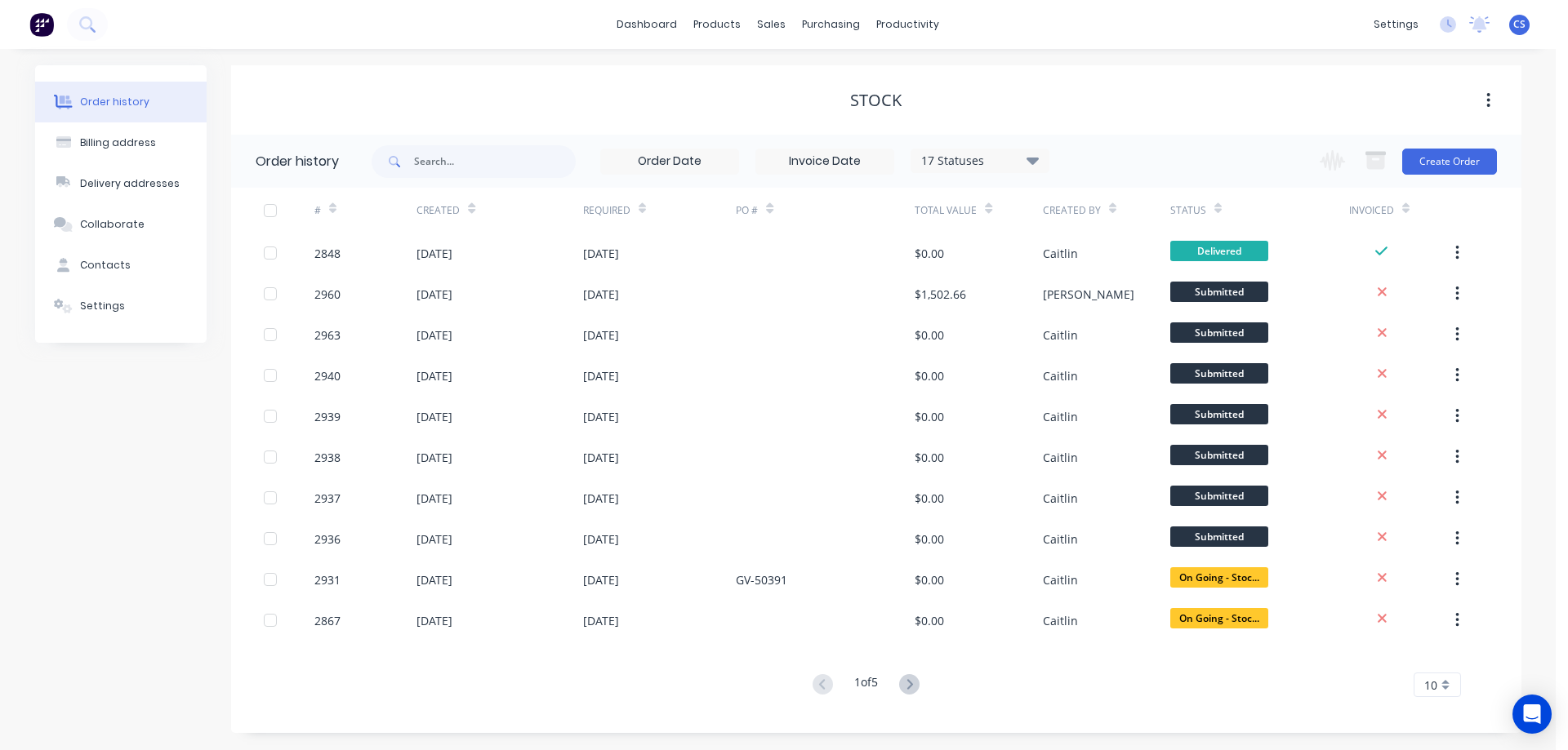
click at [1425, 692] on span "10" at bounding box center [1431, 686] width 13 height 17
click at [1436, 659] on div "35" at bounding box center [1437, 657] width 45 height 28
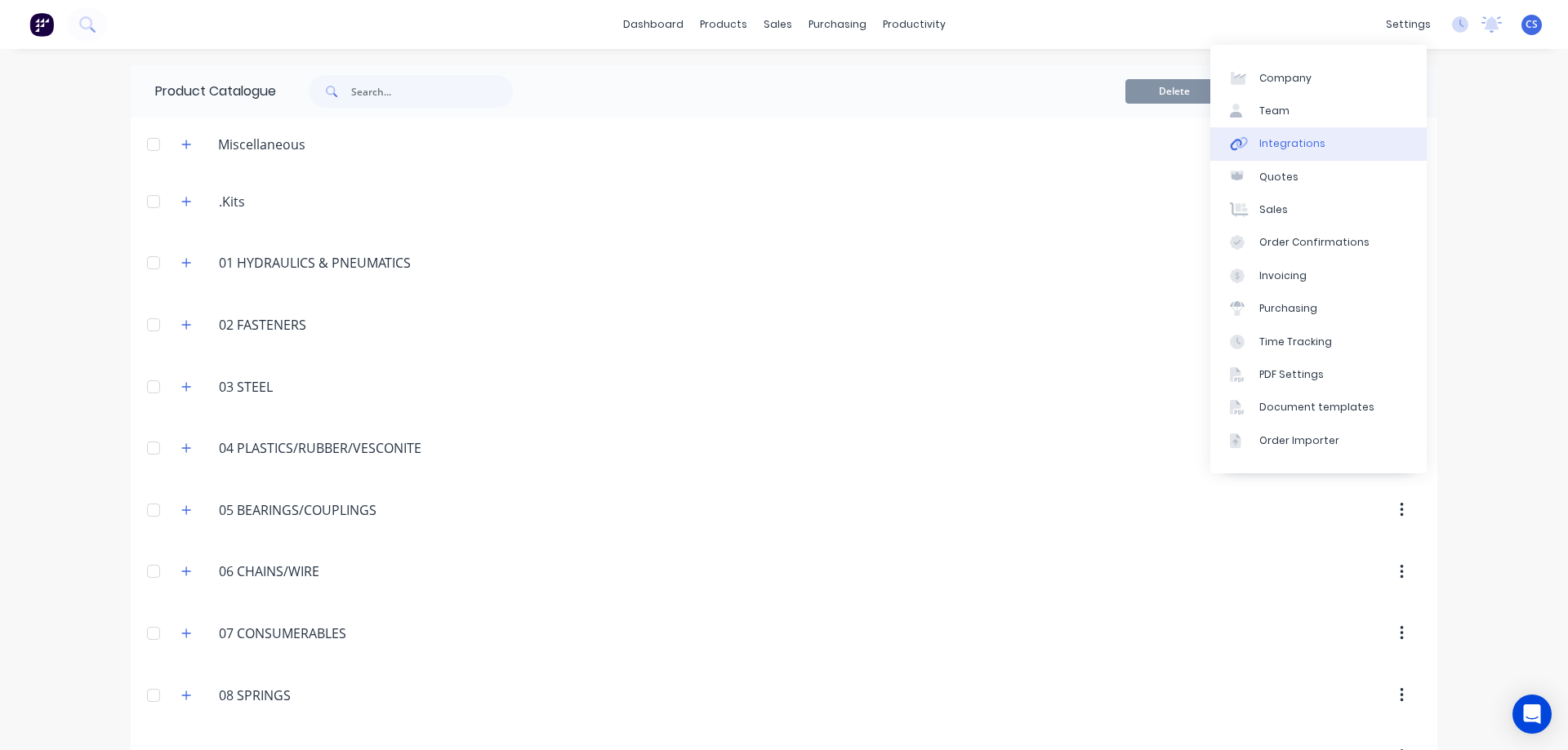
click at [1352, 140] on link "Integrations" at bounding box center [1318, 144] width 217 height 33
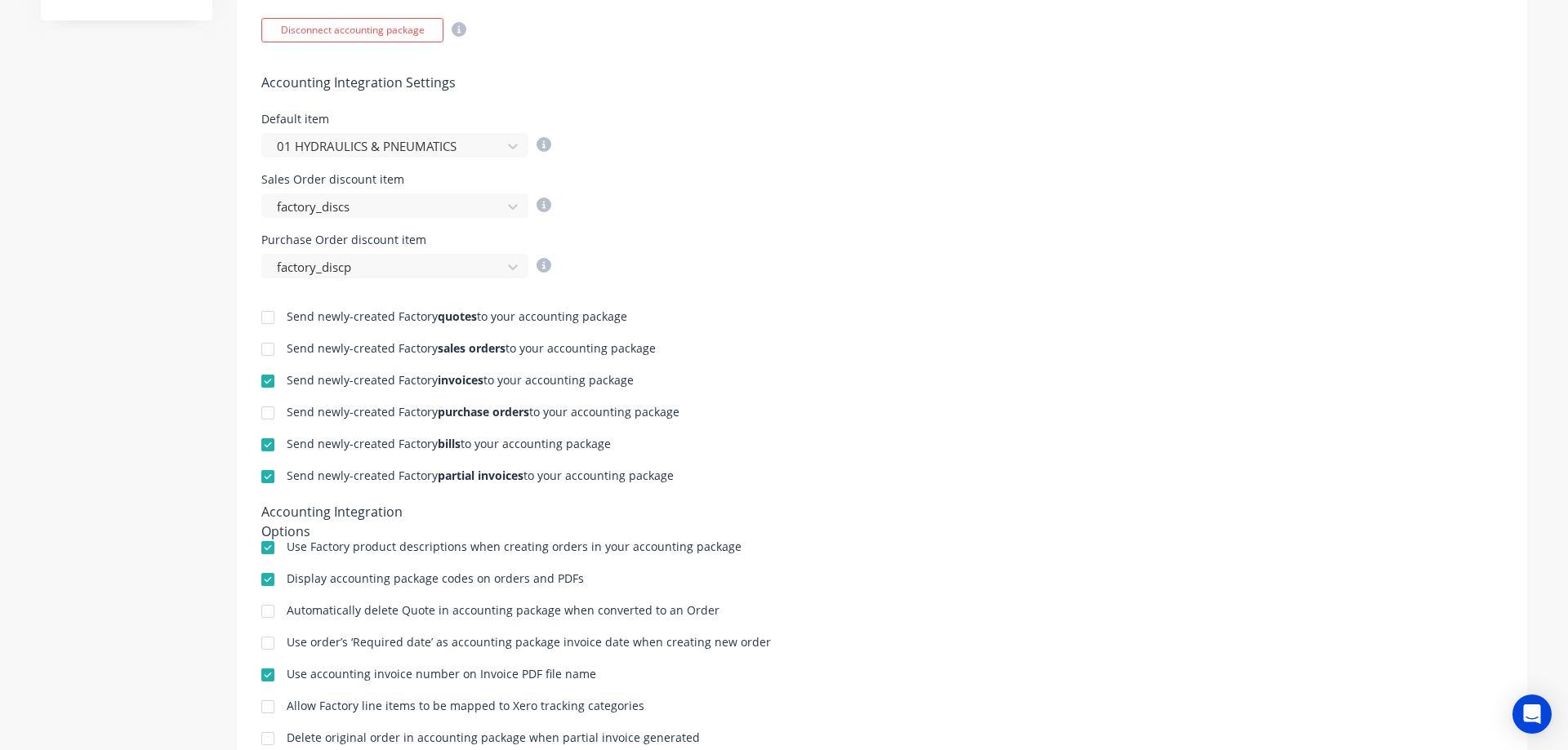
scroll to position [571, 0]
click at [396, 149] on div at bounding box center [384, 143] width 218 height 21
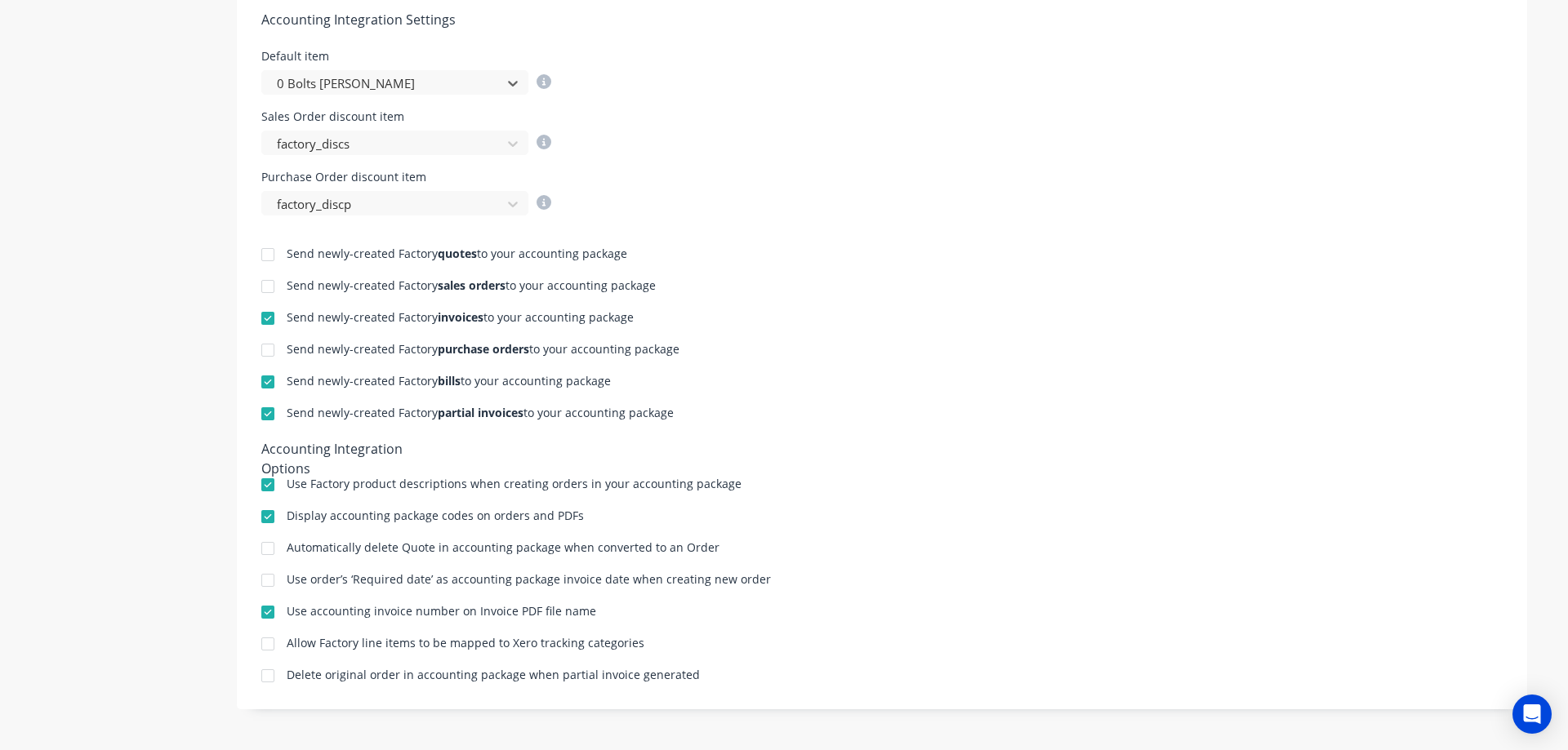
click at [769, 194] on div "Purchase Order discount item factory_discp" at bounding box center [882, 193] width 1242 height 44
click at [510, 201] on icon at bounding box center [512, 203] width 16 height 16
click at [1174, 313] on div "Send newly-created Factory invoices to your accounting package" at bounding box center [882, 320] width 1242 height 15
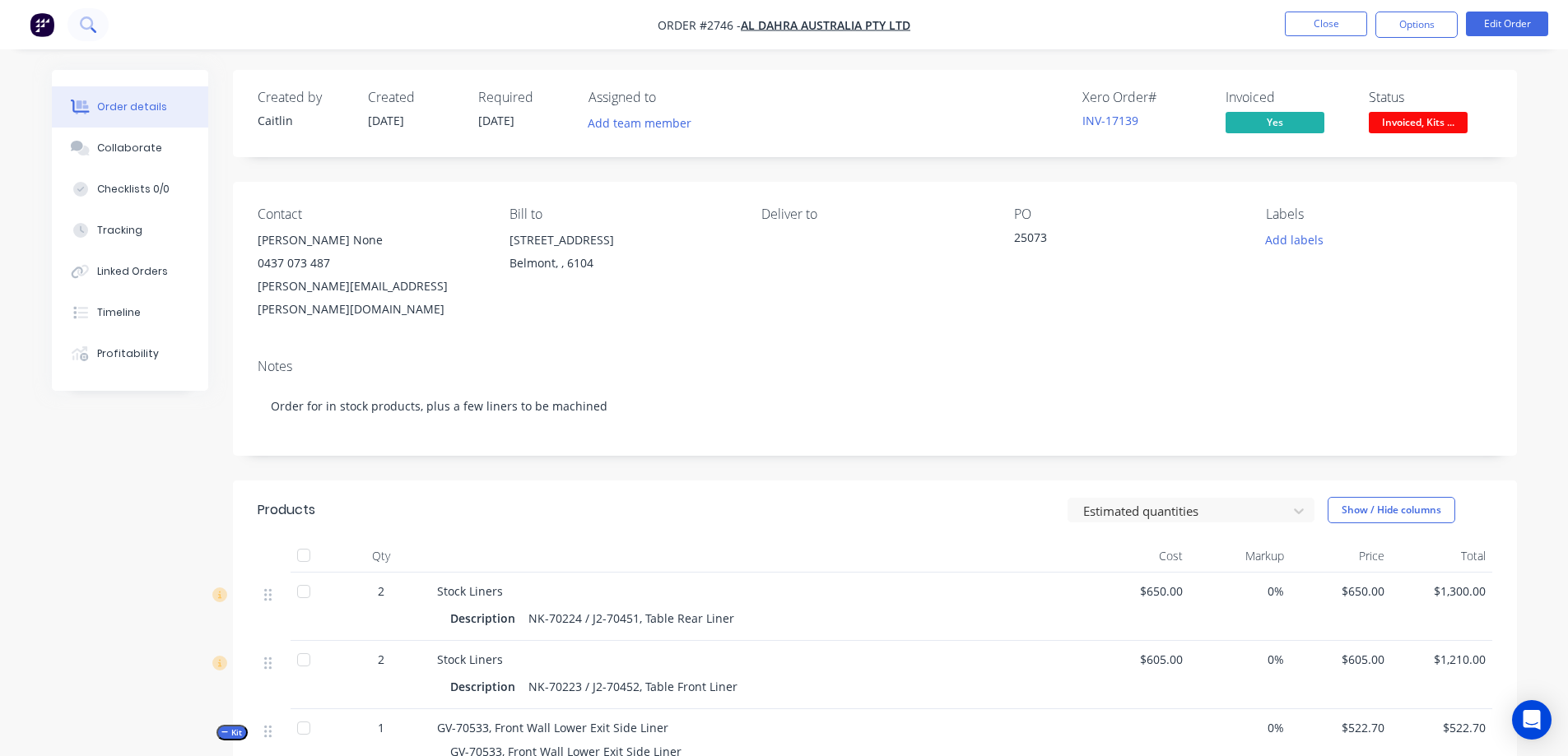
click at [90, 16] on icon at bounding box center [88, 24] width 15 height 15
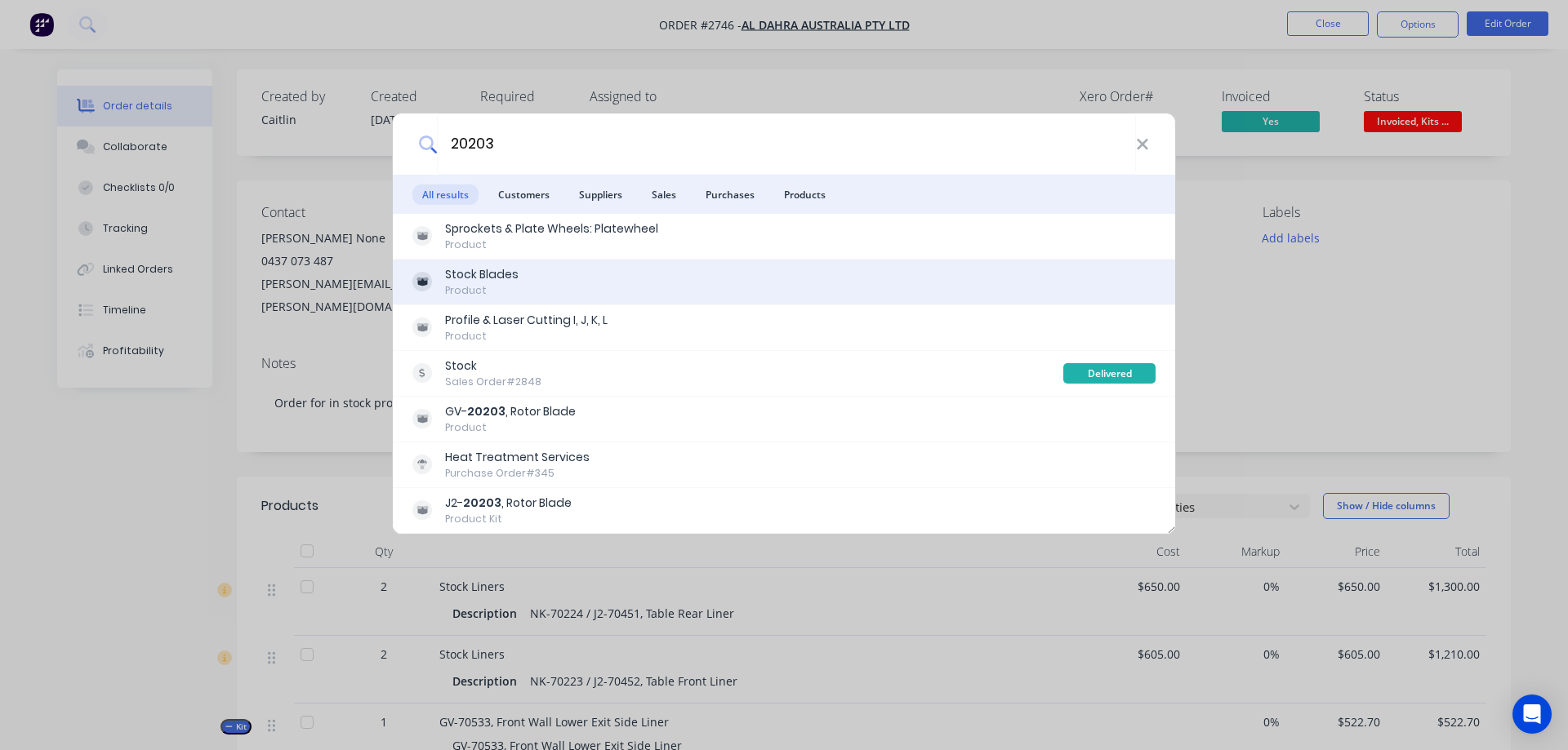
type input "20203"
click at [549, 284] on div "Stock Blades Product" at bounding box center [784, 282] width 743 height 32
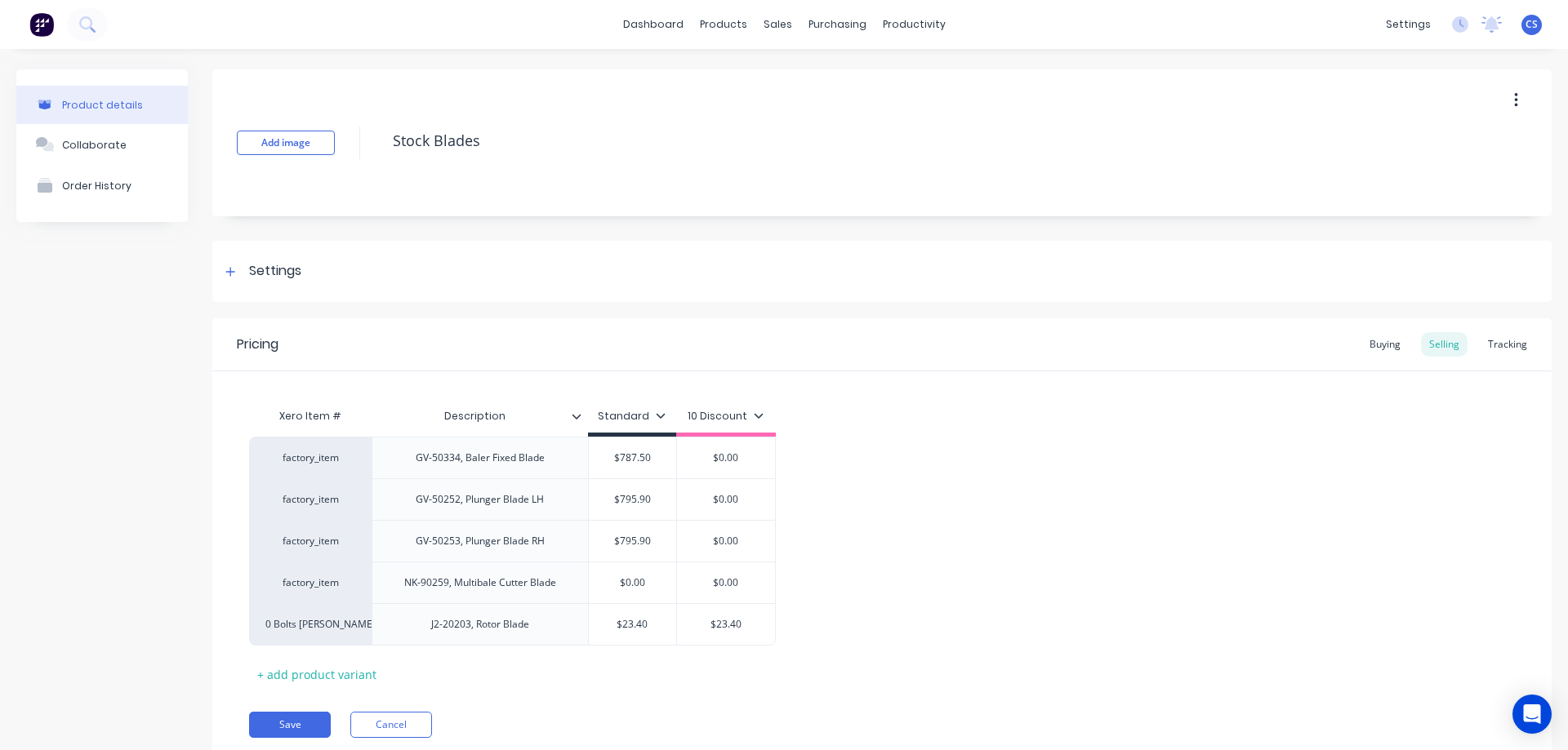
type textarea "x"
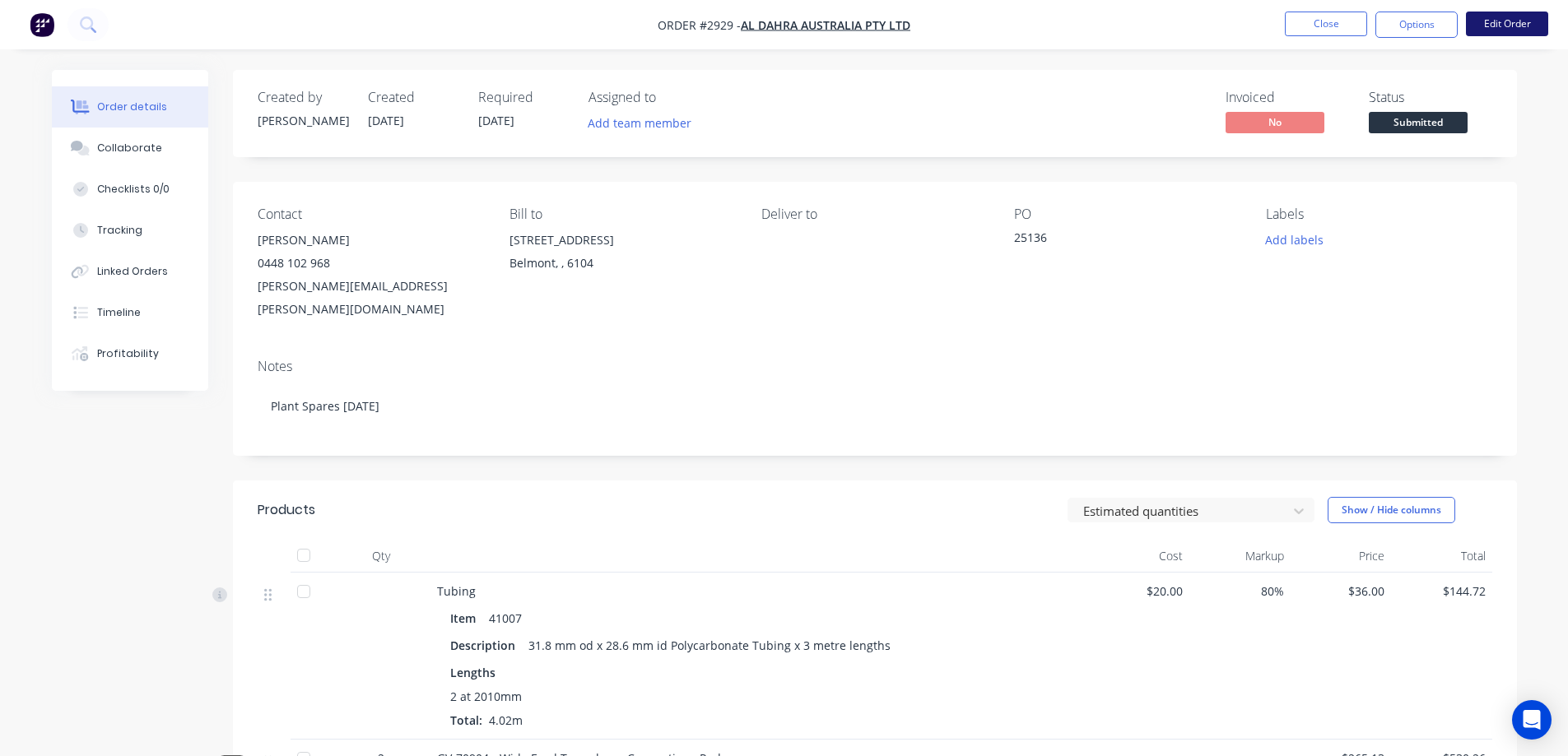
click at [1521, 20] on button "Edit Order" at bounding box center [1507, 24] width 82 height 25
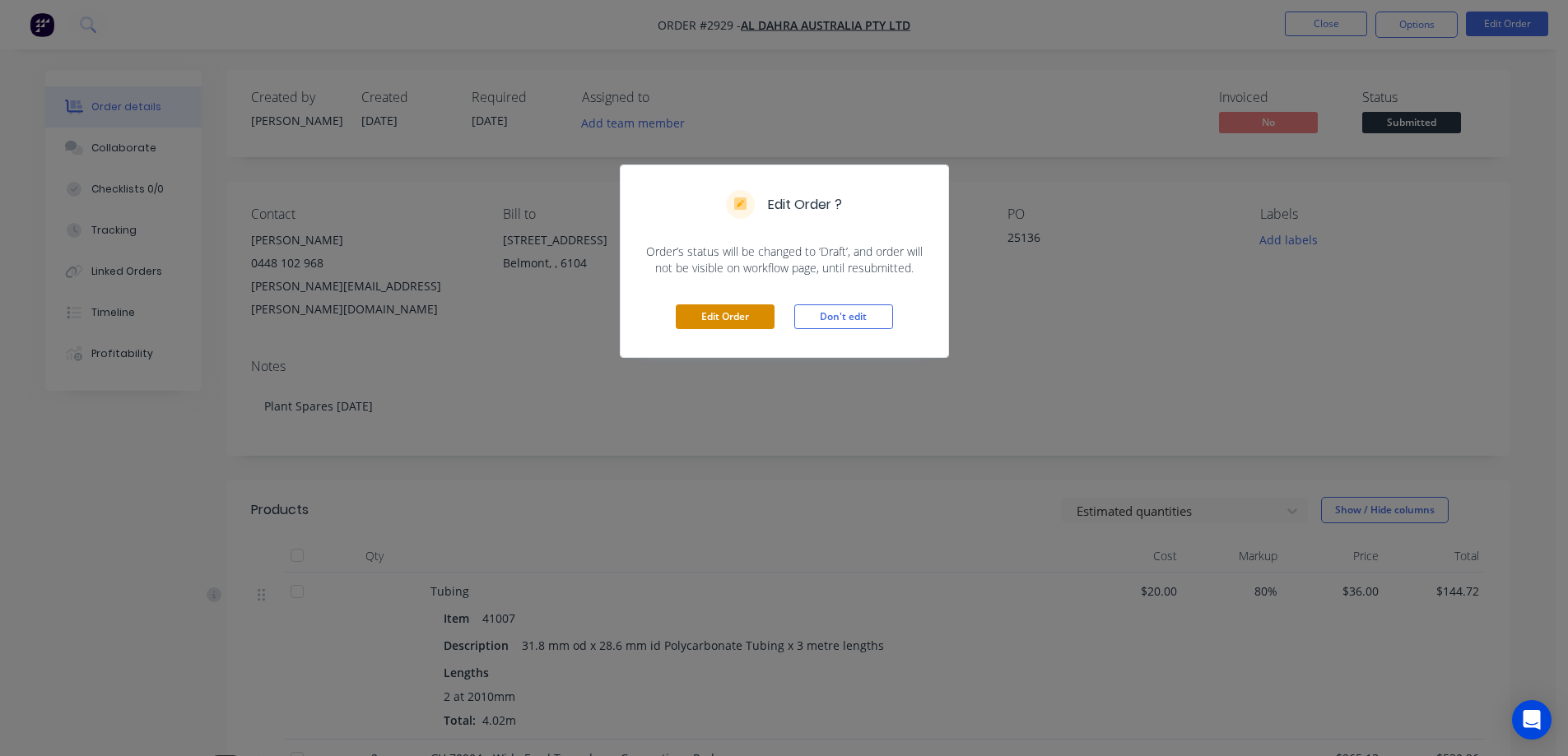
click at [749, 322] on button "Edit Order" at bounding box center [726, 317] width 99 height 25
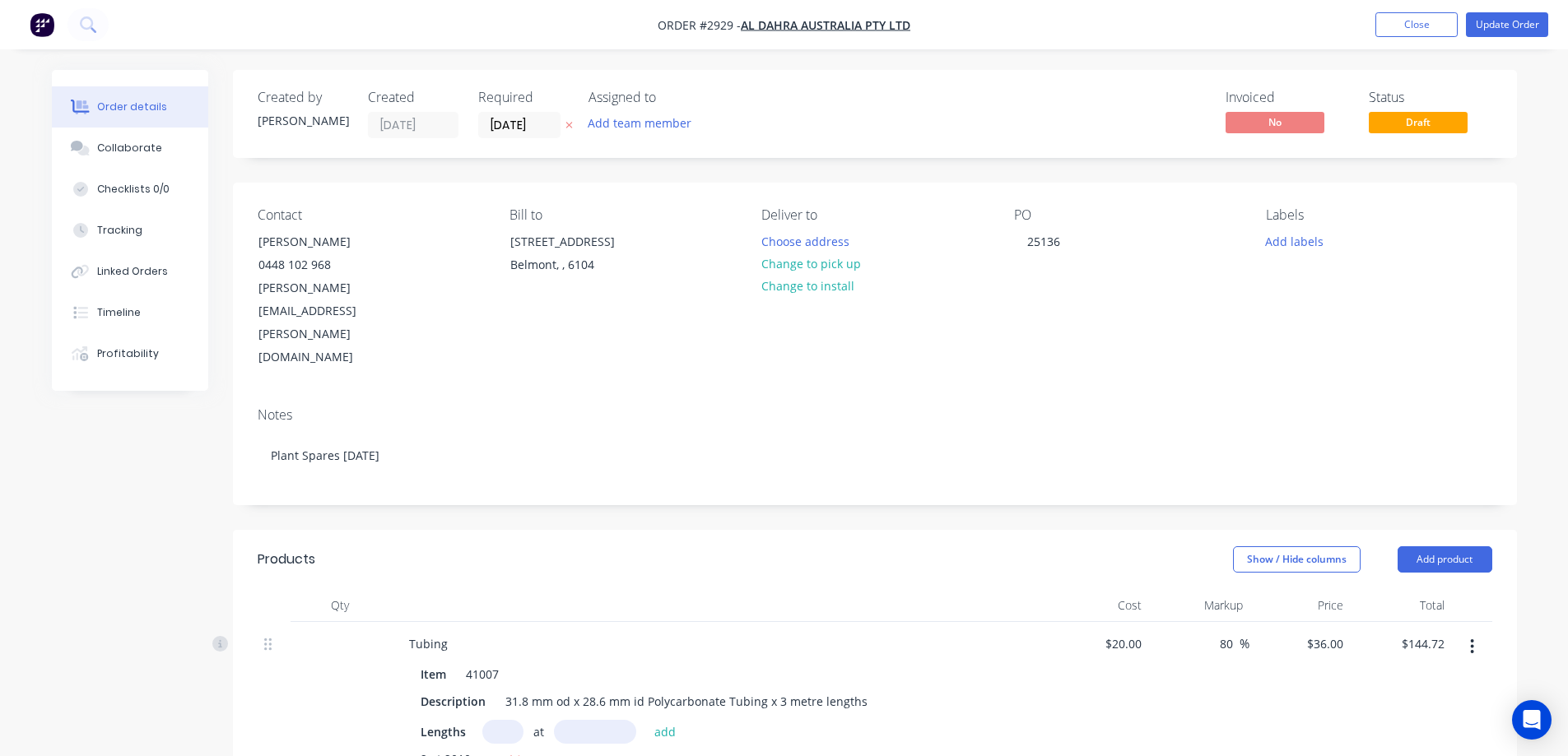
click at [848, 240] on button "Choose address" at bounding box center [805, 240] width 105 height 22
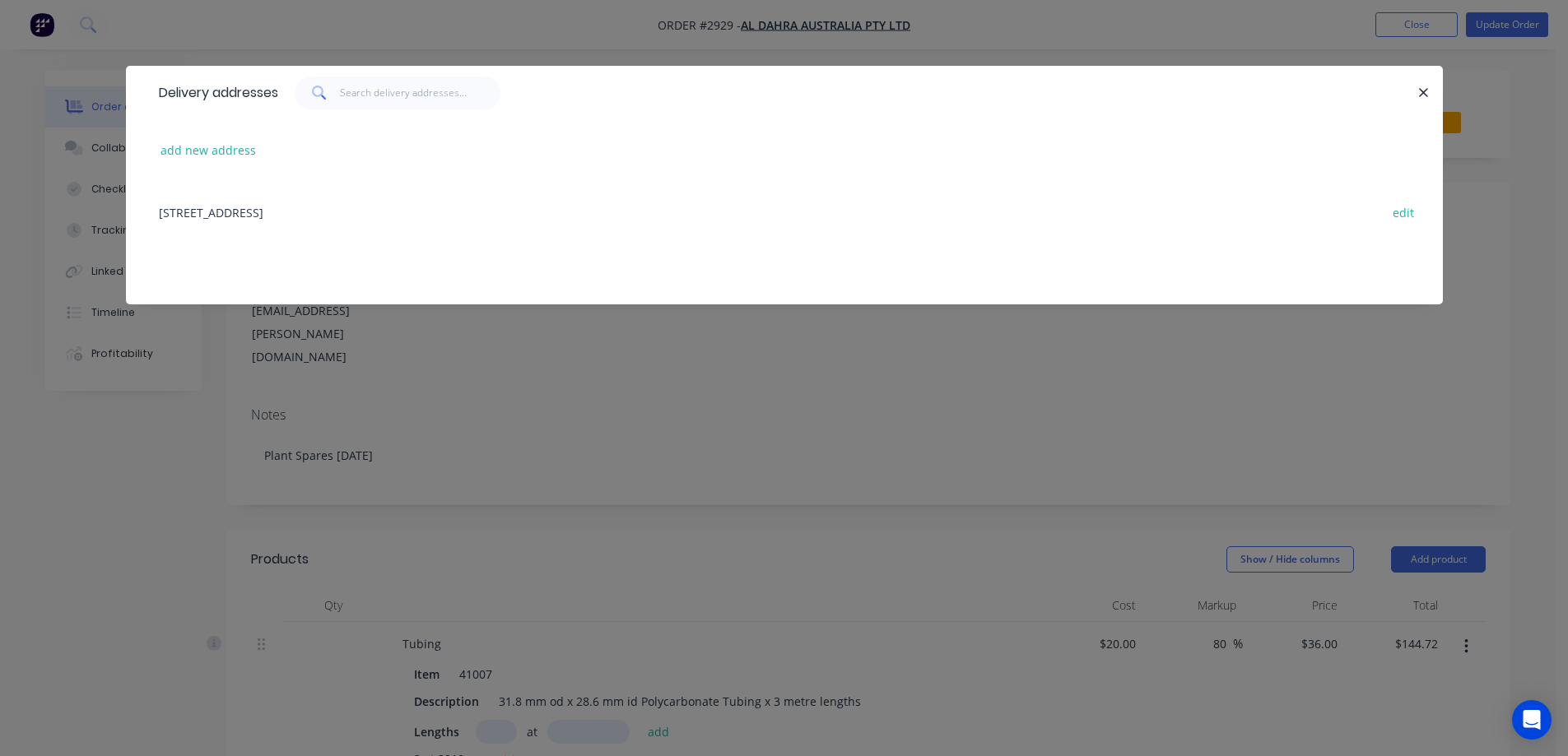
click at [372, 218] on div "[STREET_ADDRESS] edit" at bounding box center [784, 212] width 1268 height 62
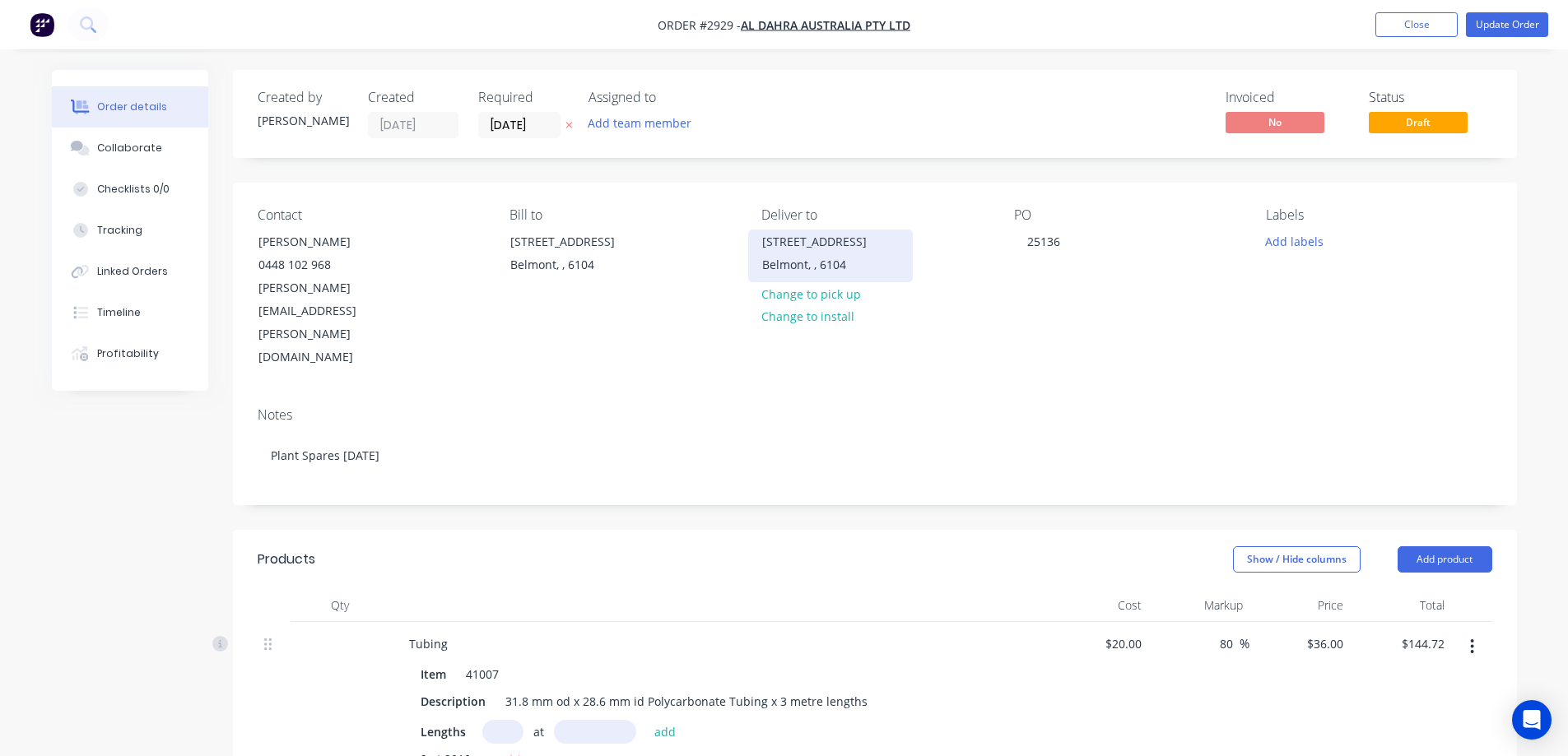
click at [812, 264] on div "Belmont, , 6104" at bounding box center [830, 265] width 136 height 23
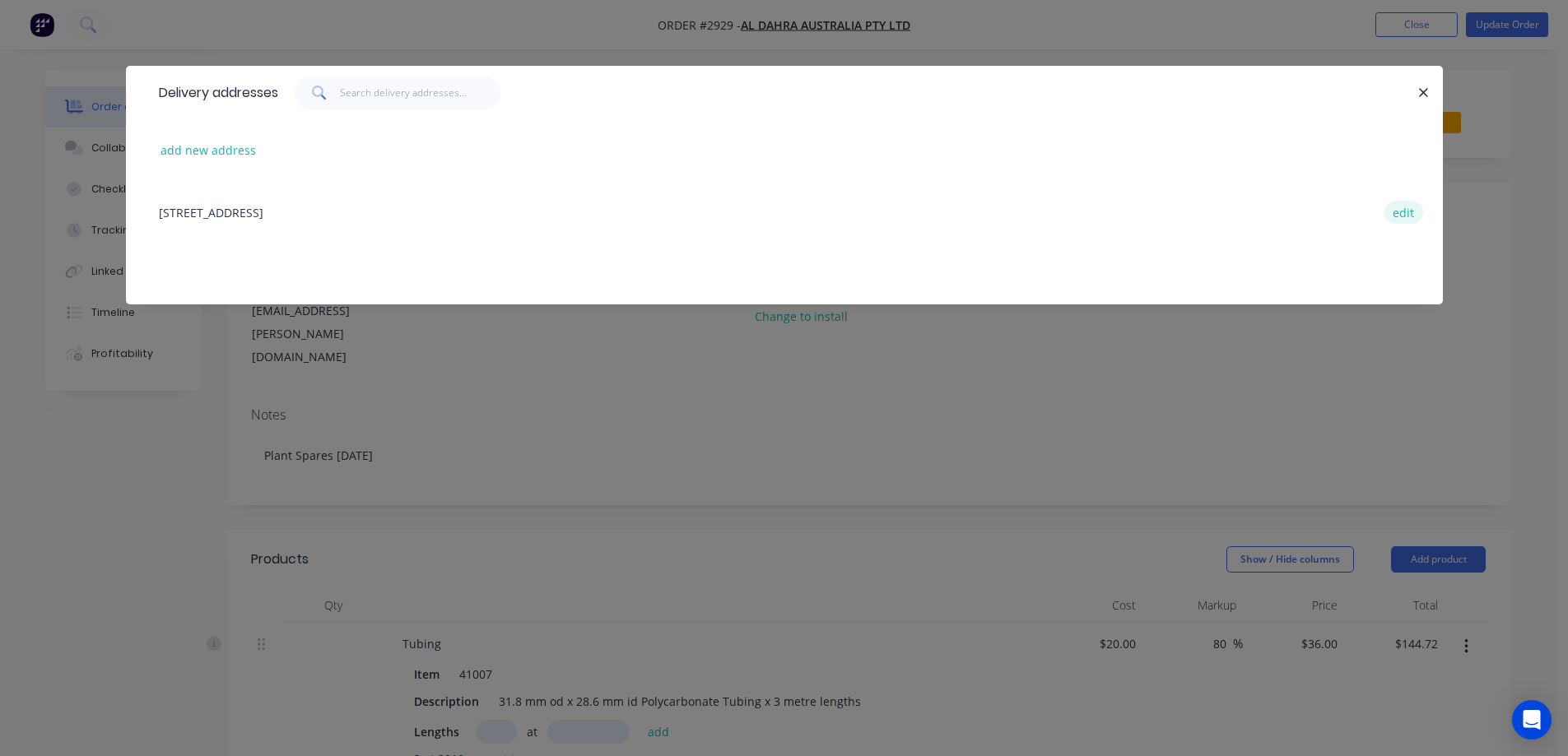
click at [1396, 215] on button "edit" at bounding box center [1404, 212] width 39 height 22
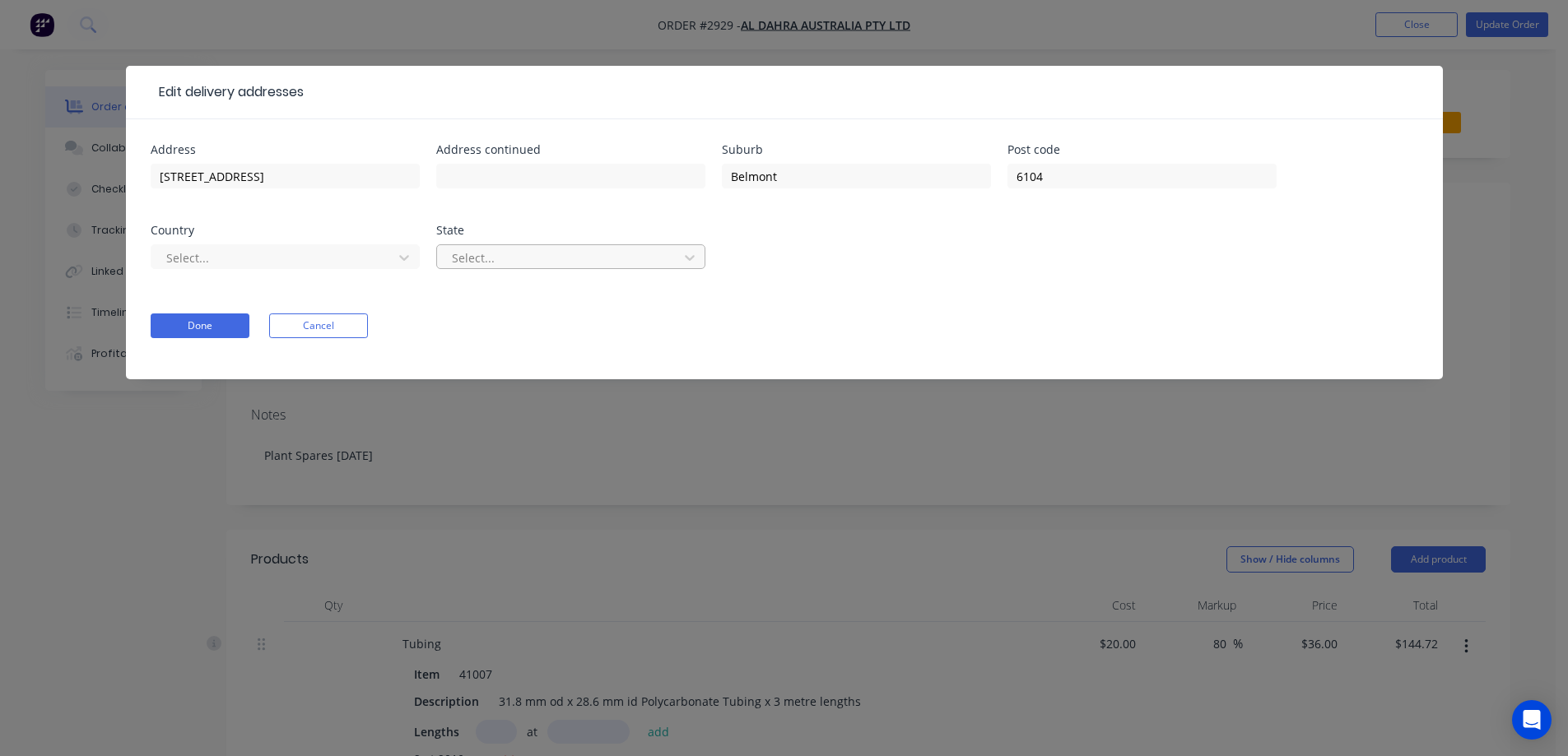
click at [464, 258] on div at bounding box center [560, 258] width 219 height 21
click at [347, 253] on div at bounding box center [275, 258] width 219 height 21
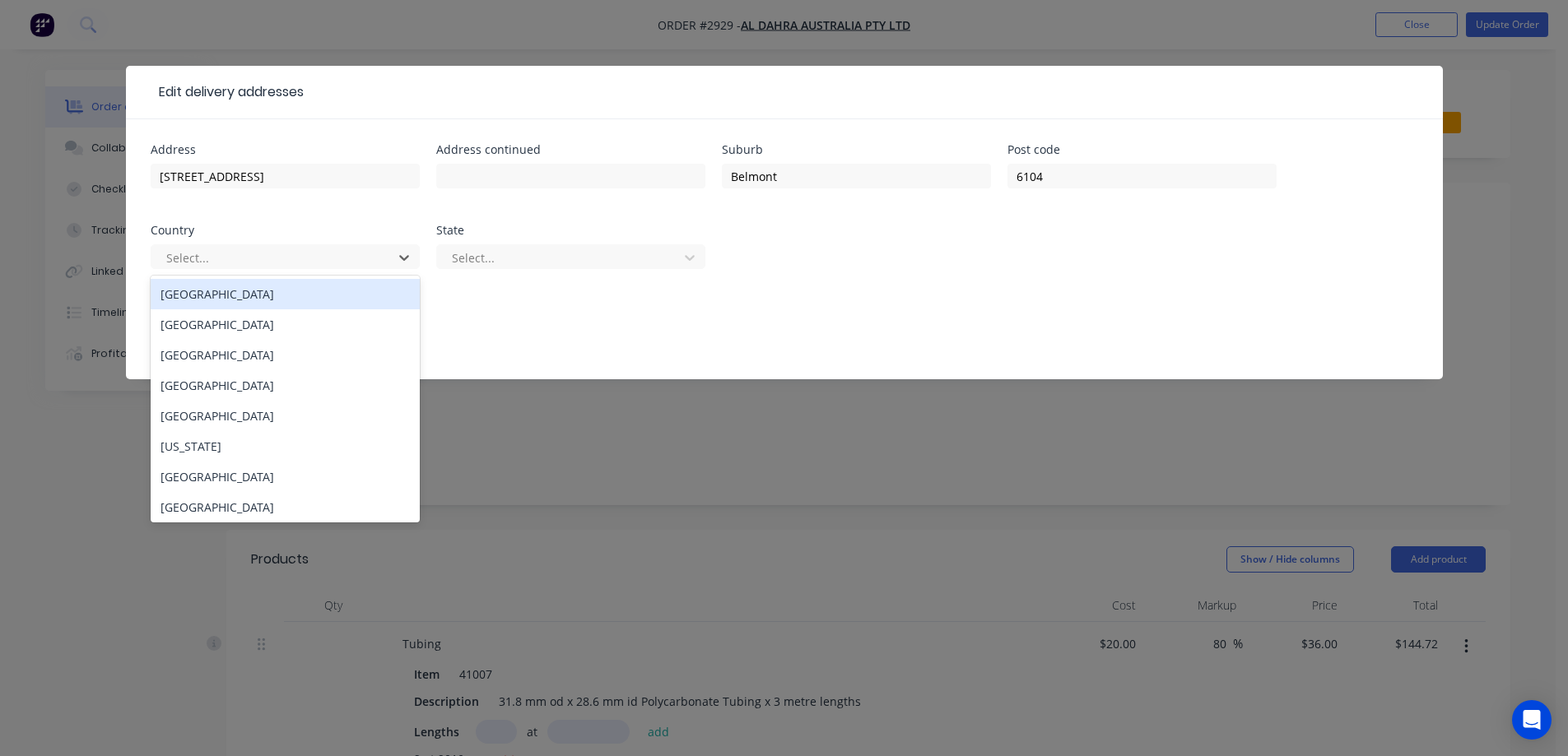
click at [314, 294] on div "Australia" at bounding box center [285, 295] width 269 height 31
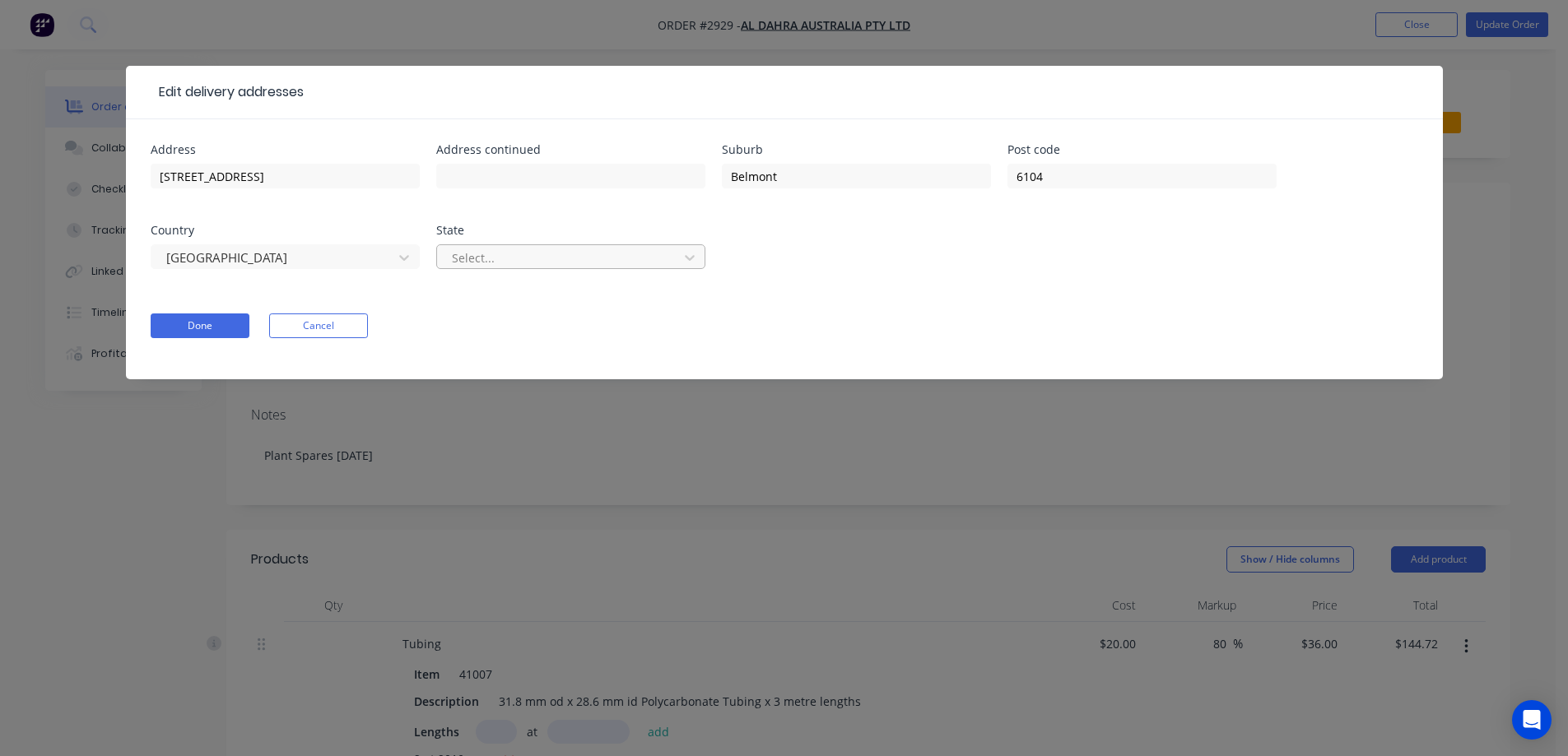
click at [526, 251] on div at bounding box center [560, 258] width 219 height 21
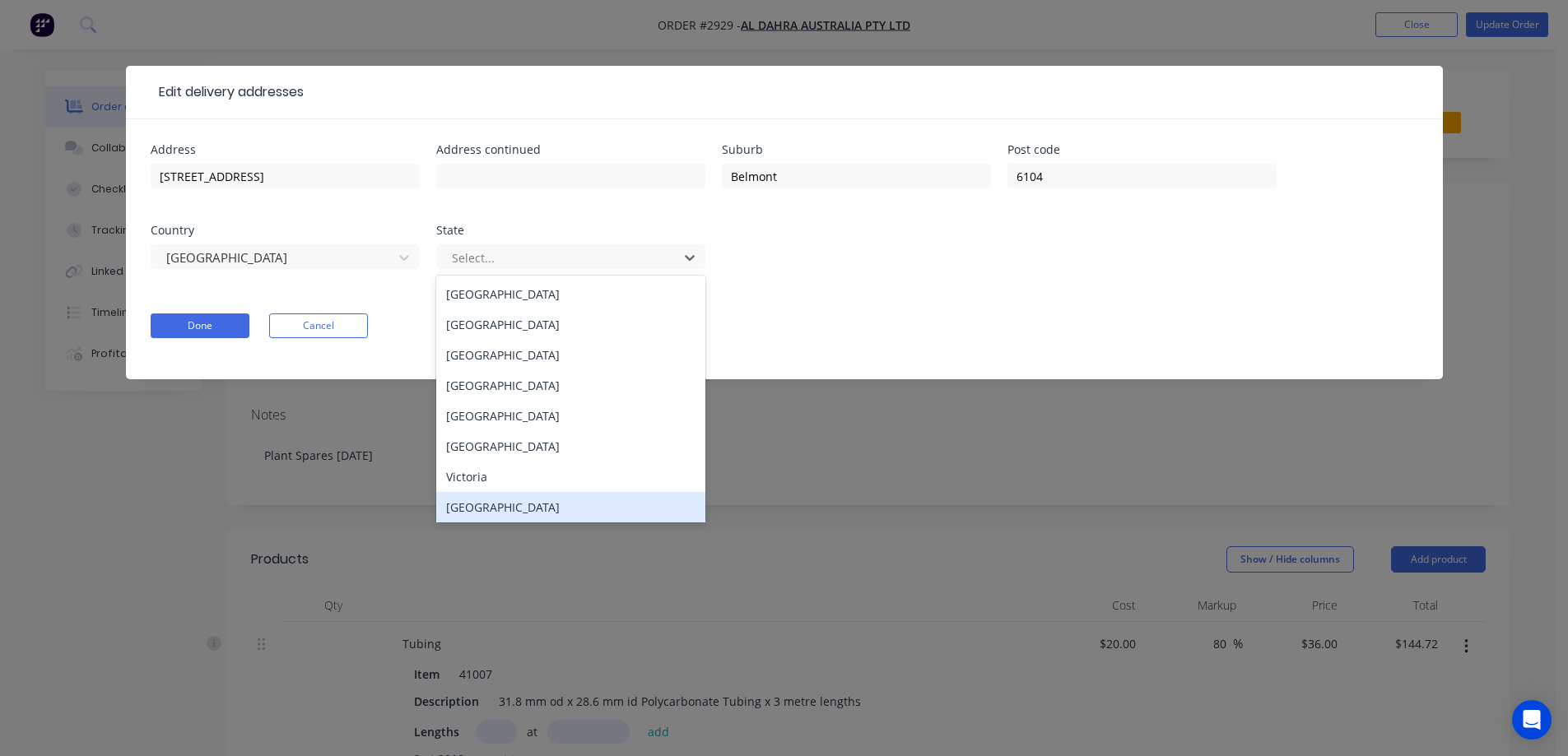
click at [520, 508] on div "Western Australia" at bounding box center [570, 507] width 269 height 31
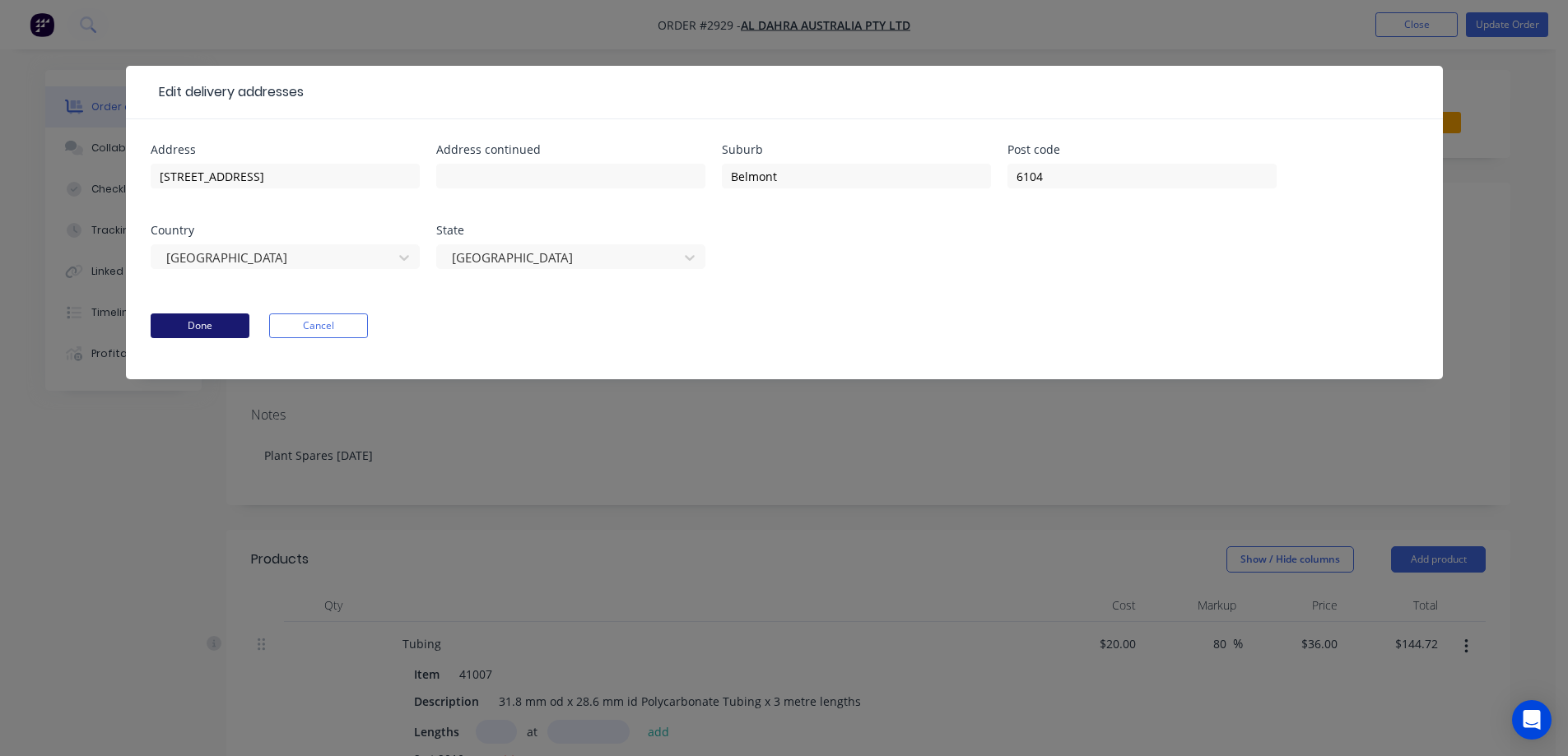
click at [217, 316] on button "Done" at bounding box center [200, 326] width 99 height 25
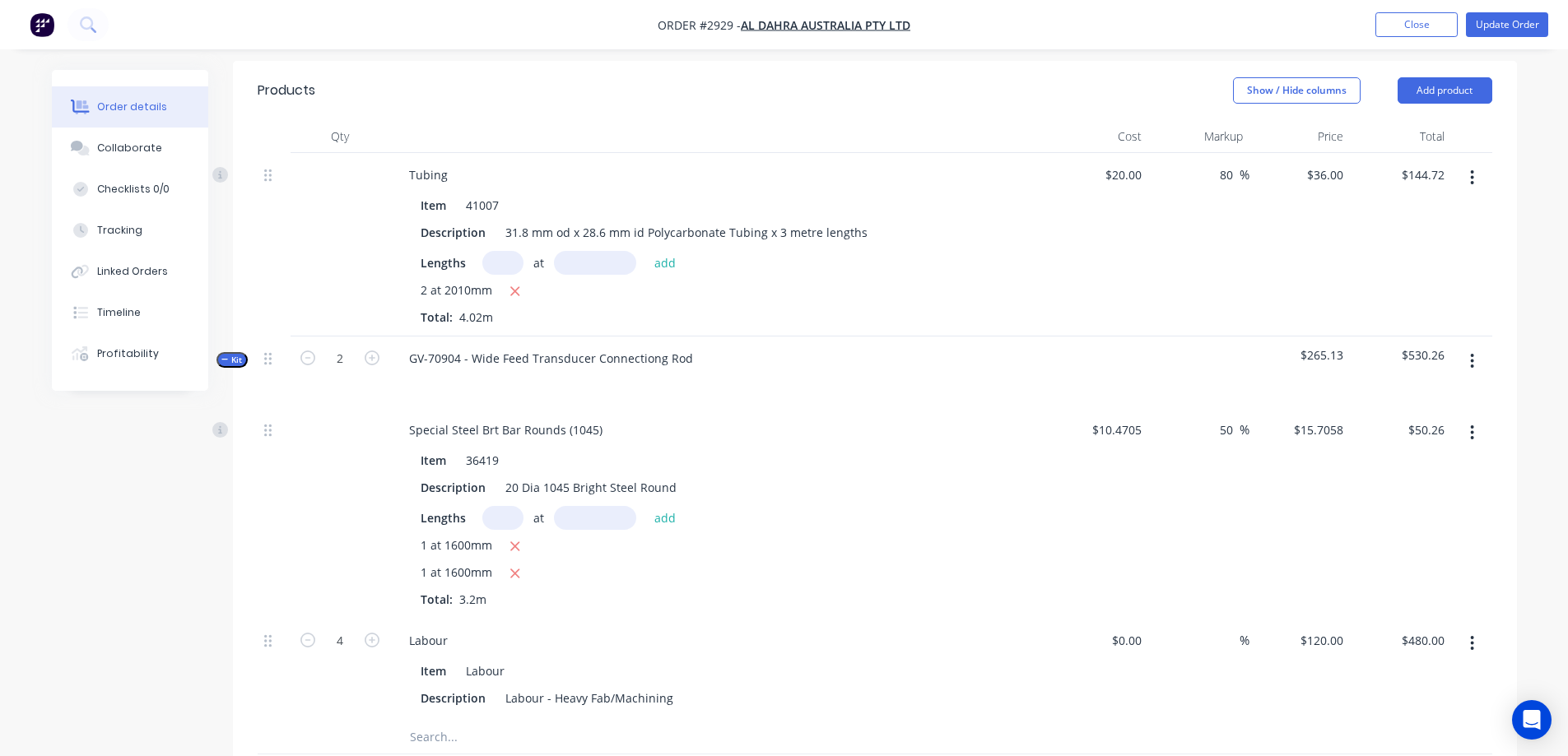
scroll to position [494, 0]
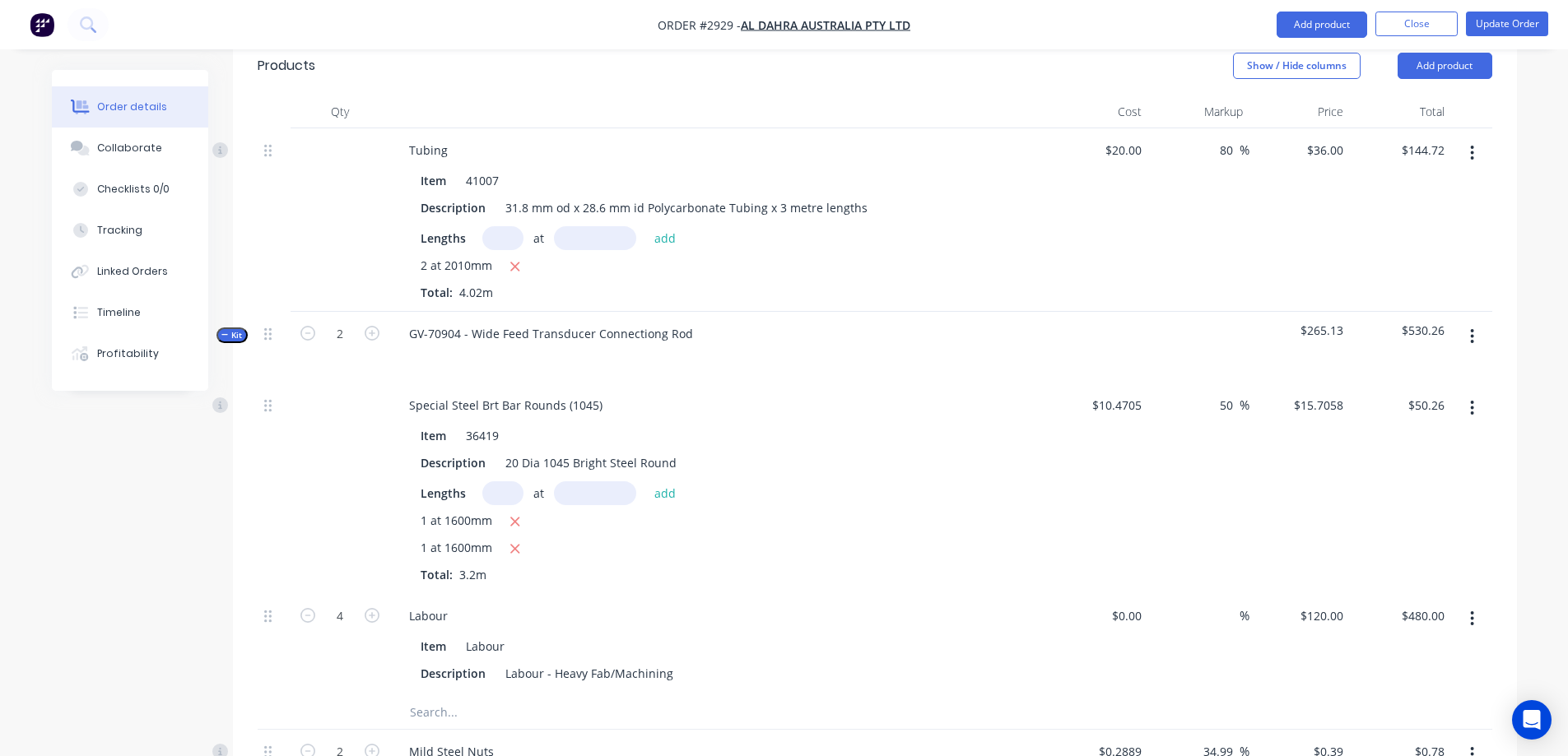
click at [1475, 321] on button "button" at bounding box center [1472, 336] width 39 height 30
click at [238, 329] on span "Kit" at bounding box center [232, 335] width 21 height 12
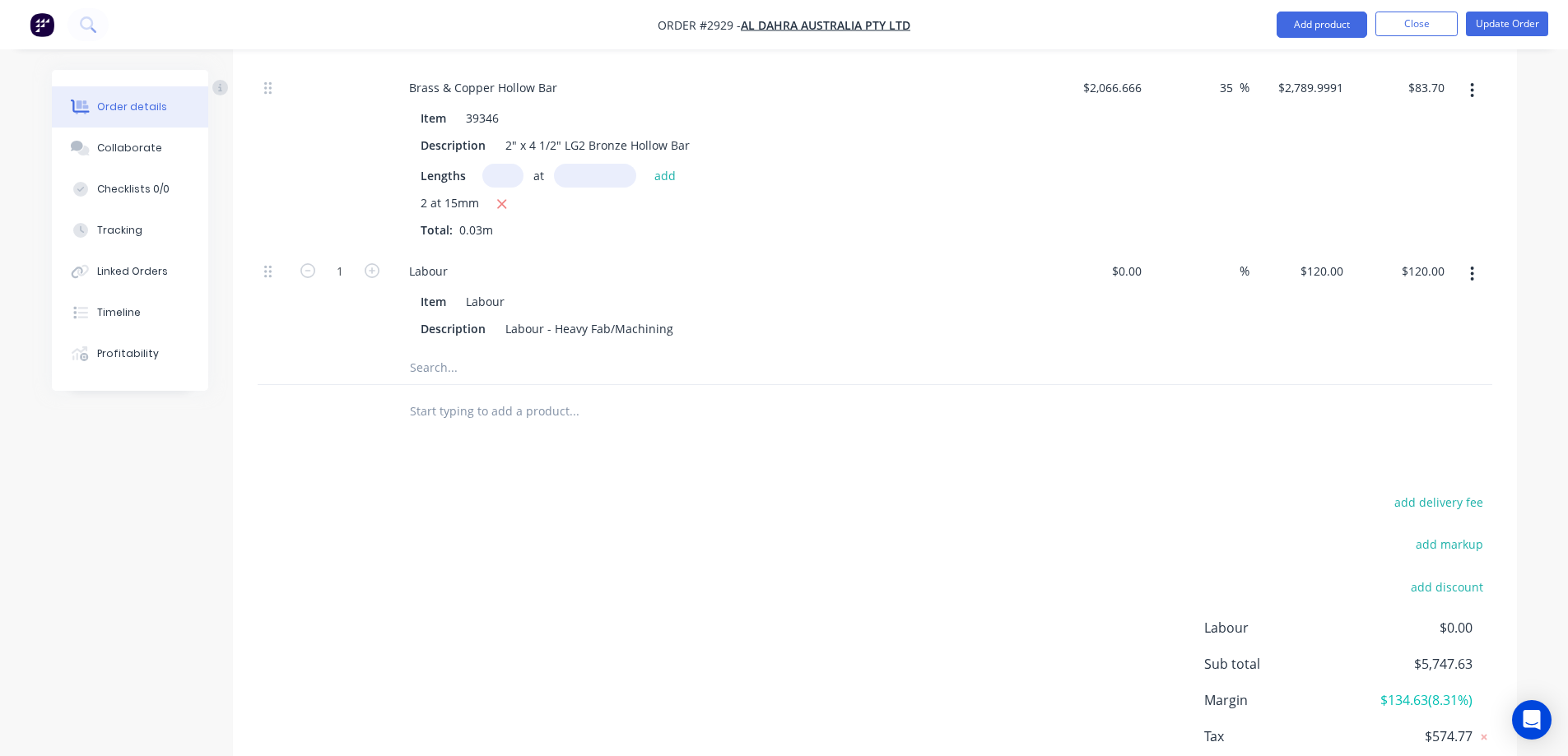
scroll to position [2029, 0]
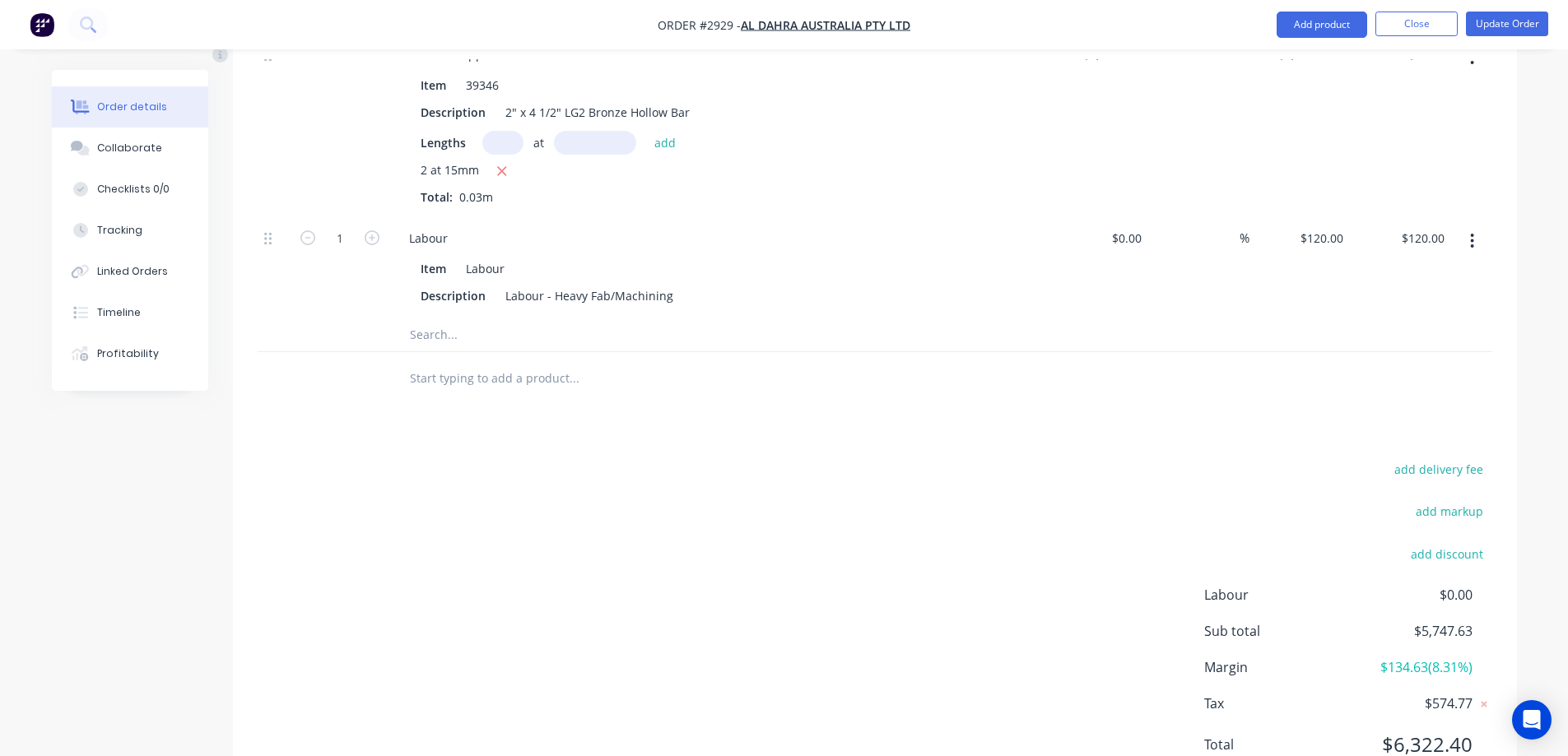
click at [474, 362] on input "text" at bounding box center [573, 378] width 329 height 33
type input "j"
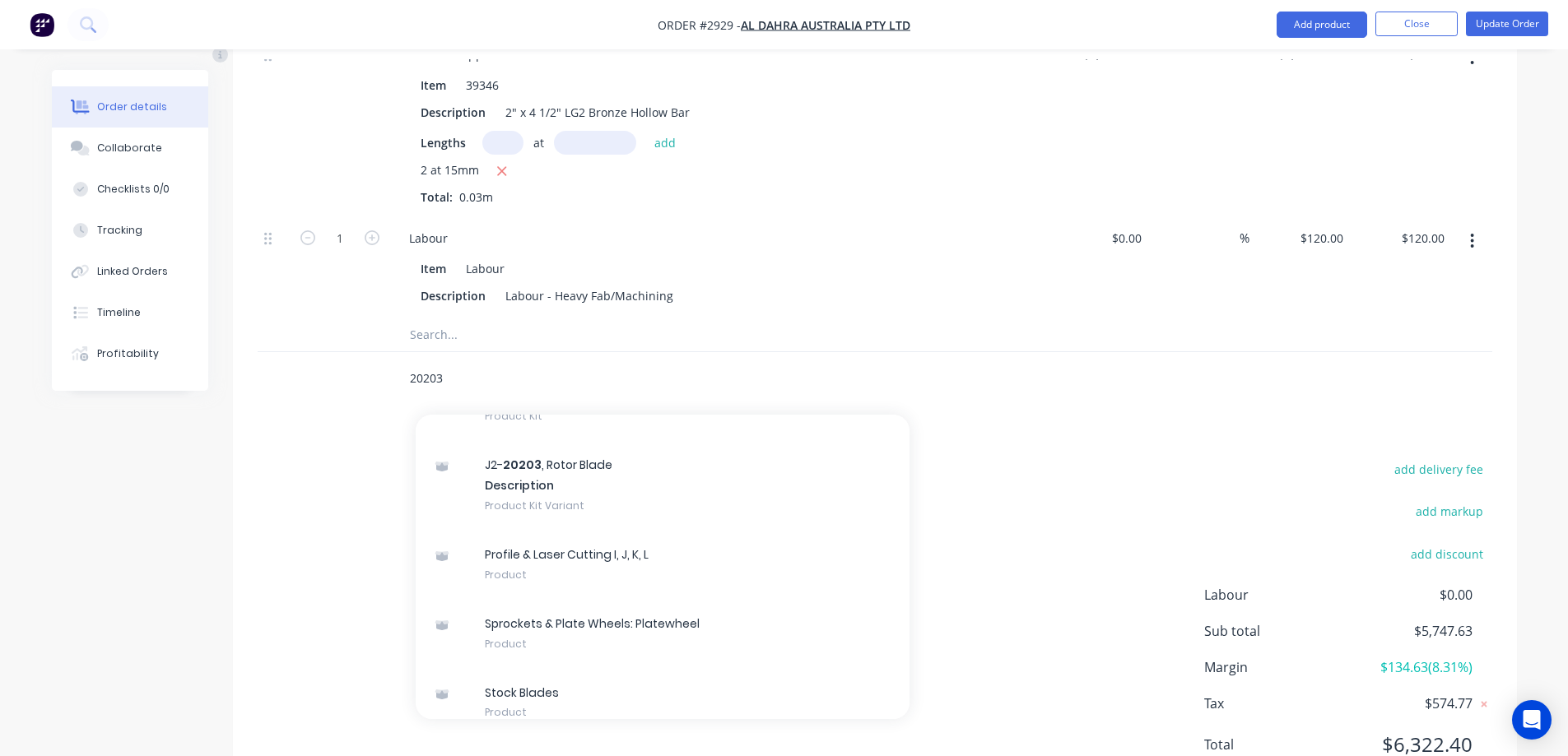
scroll to position [790, 0]
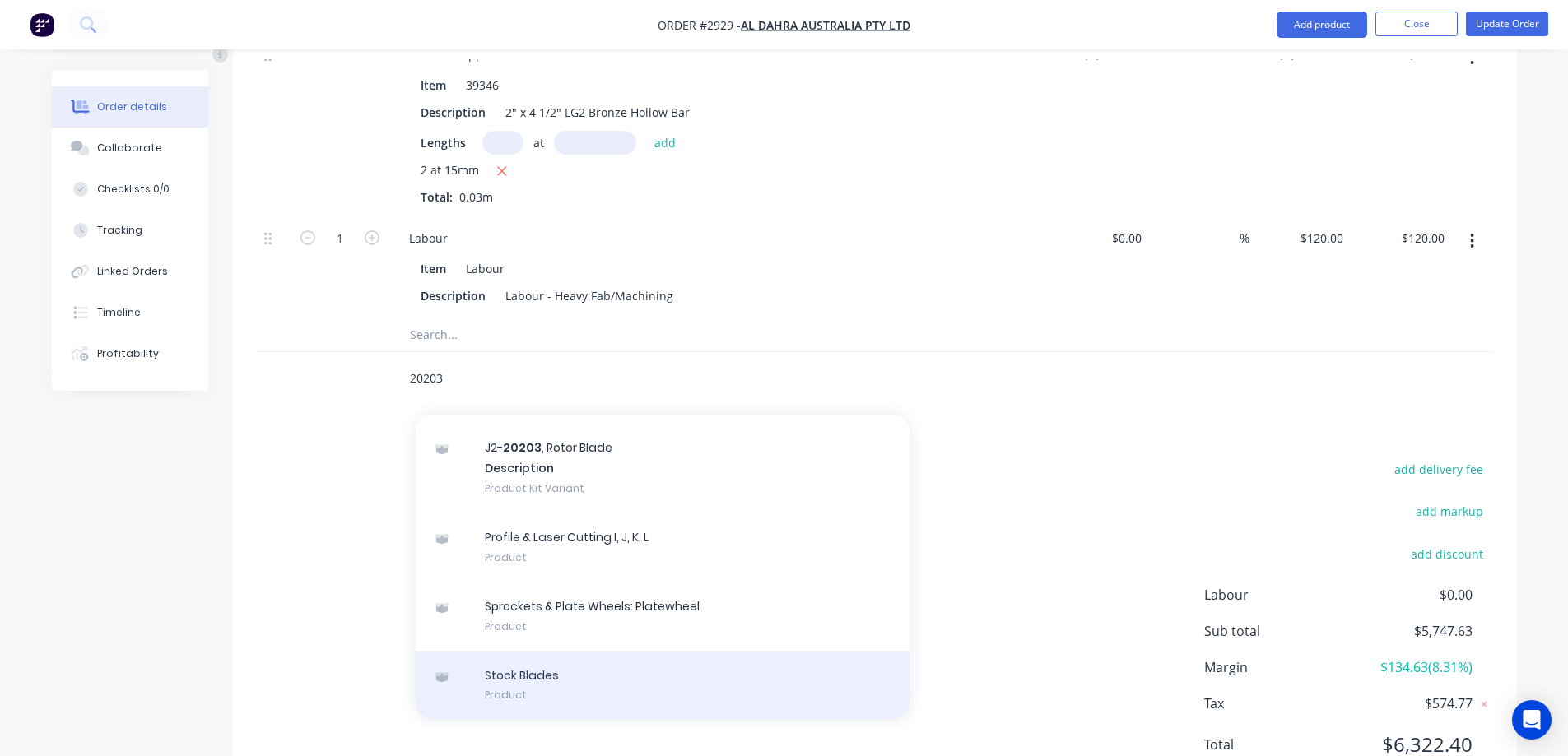
type input "20203"
click at [740, 651] on div "Stock Blades Product" at bounding box center [663, 685] width 494 height 70
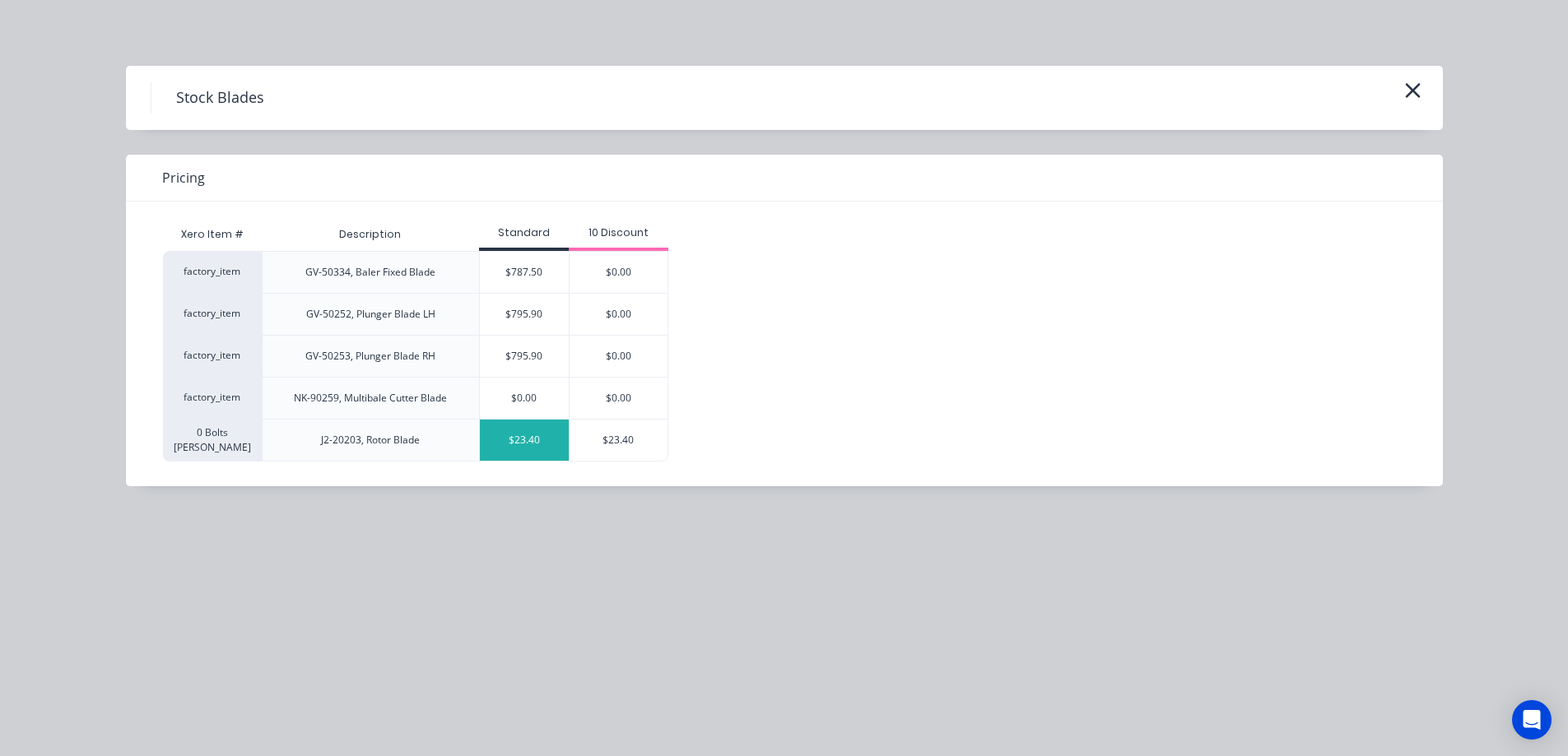
click at [531, 460] on div "$23.40" at bounding box center [524, 439] width 89 height 41
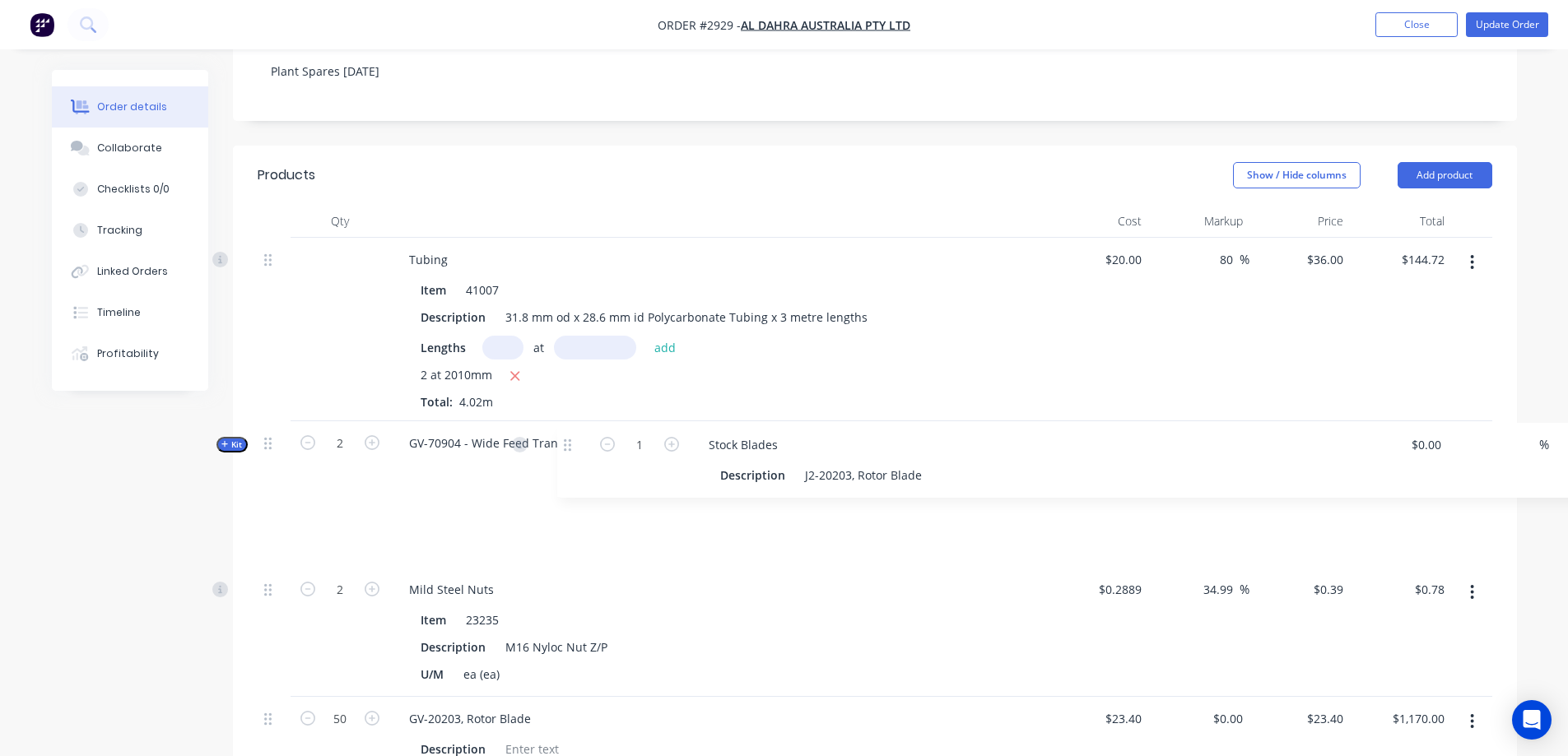
scroll to position [466, 0]
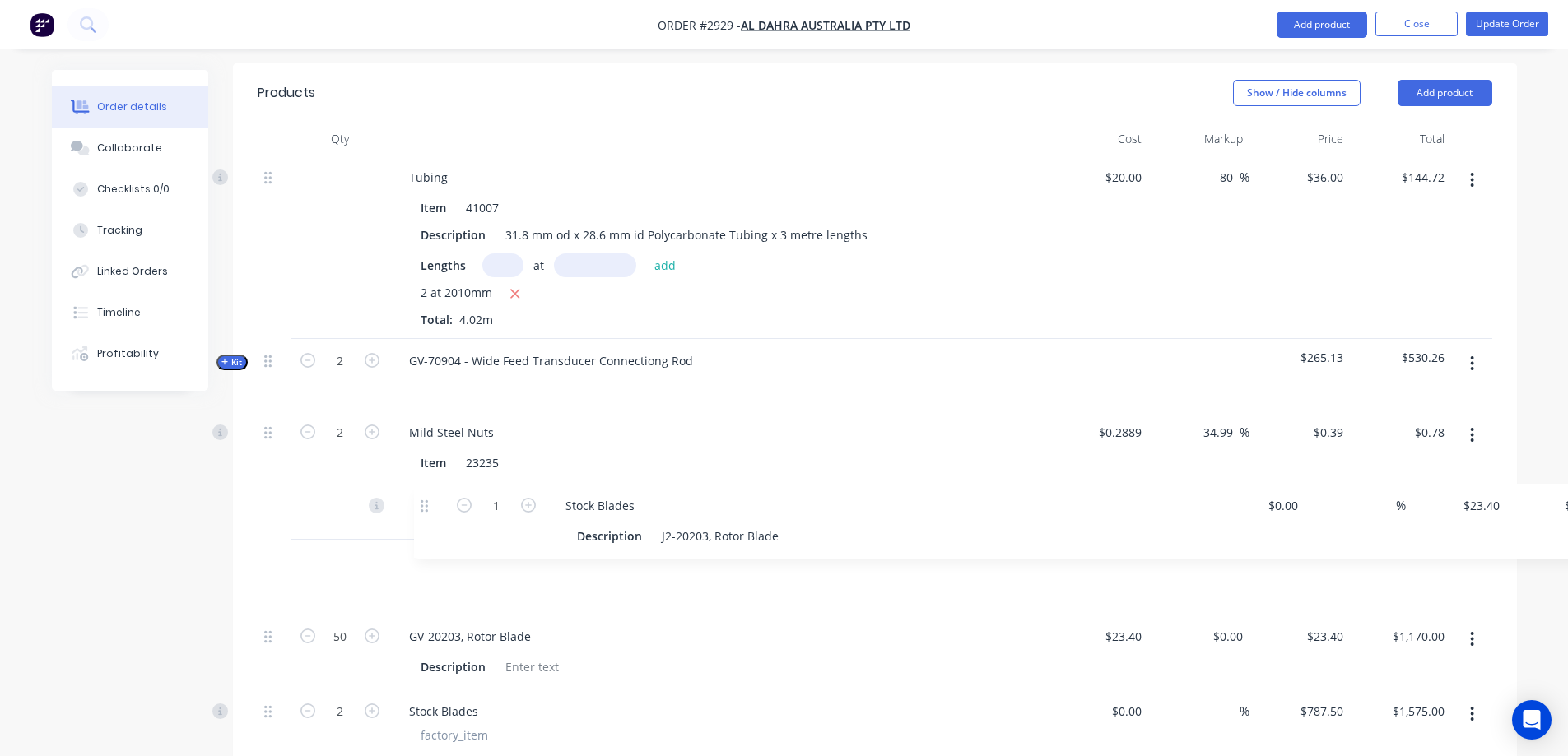
drag, startPoint x: 271, startPoint y: 633, endPoint x: 433, endPoint y: 499, distance: 210.2
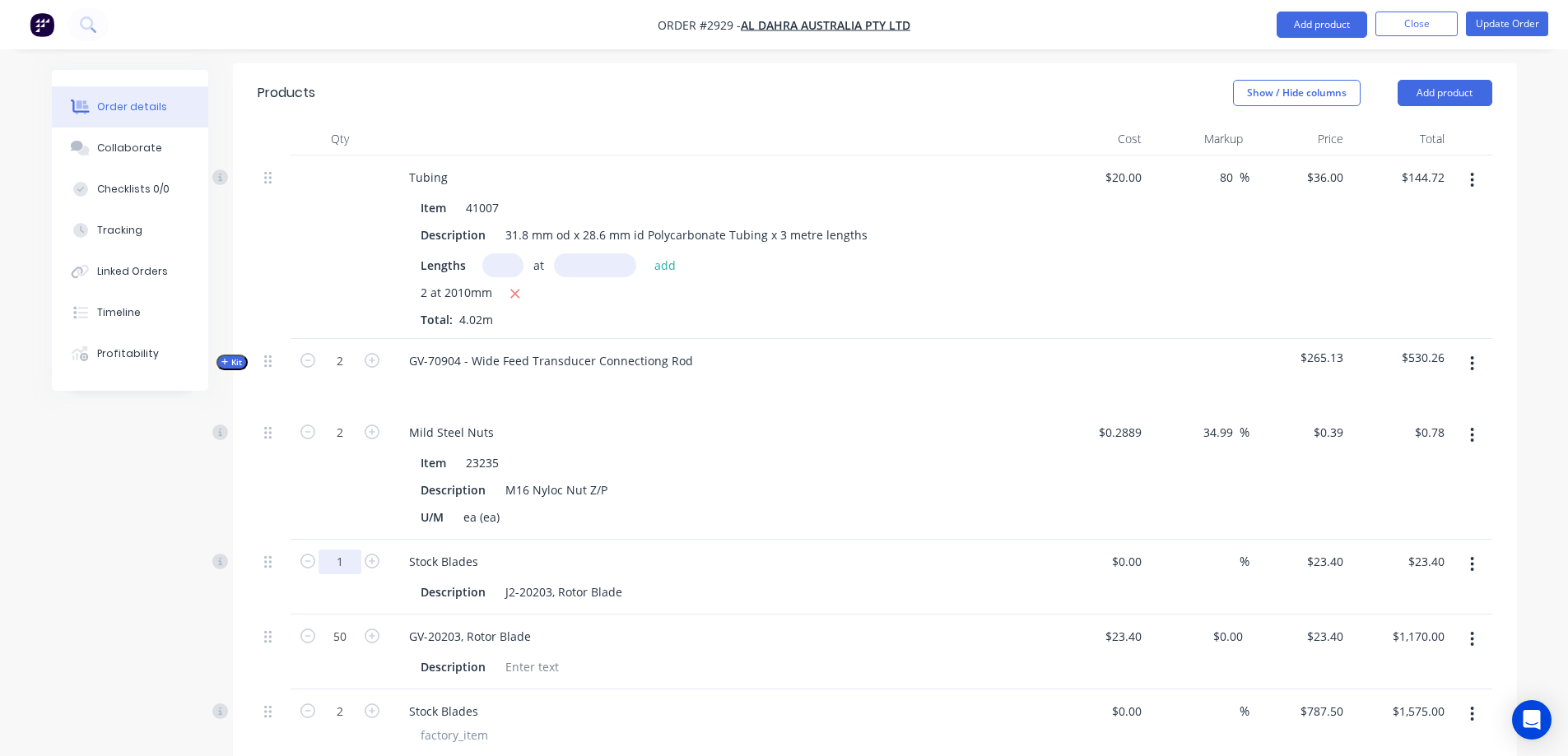
click at [340, 550] on input "1" at bounding box center [340, 562] width 43 height 25
type input "50"
type input "$1,170.00"
click at [1472, 630] on icon "button" at bounding box center [1473, 639] width 4 height 18
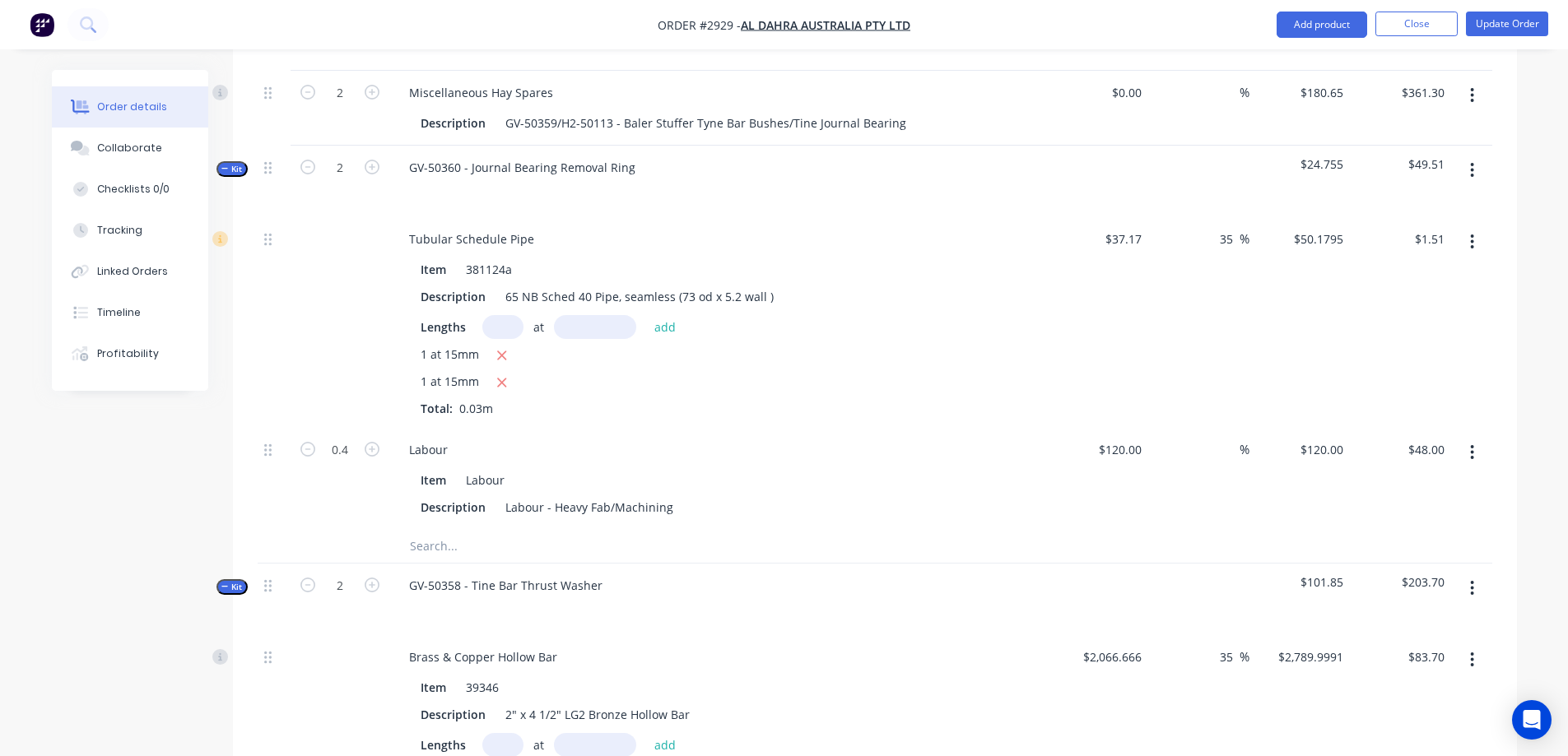
scroll to position [1454, 0]
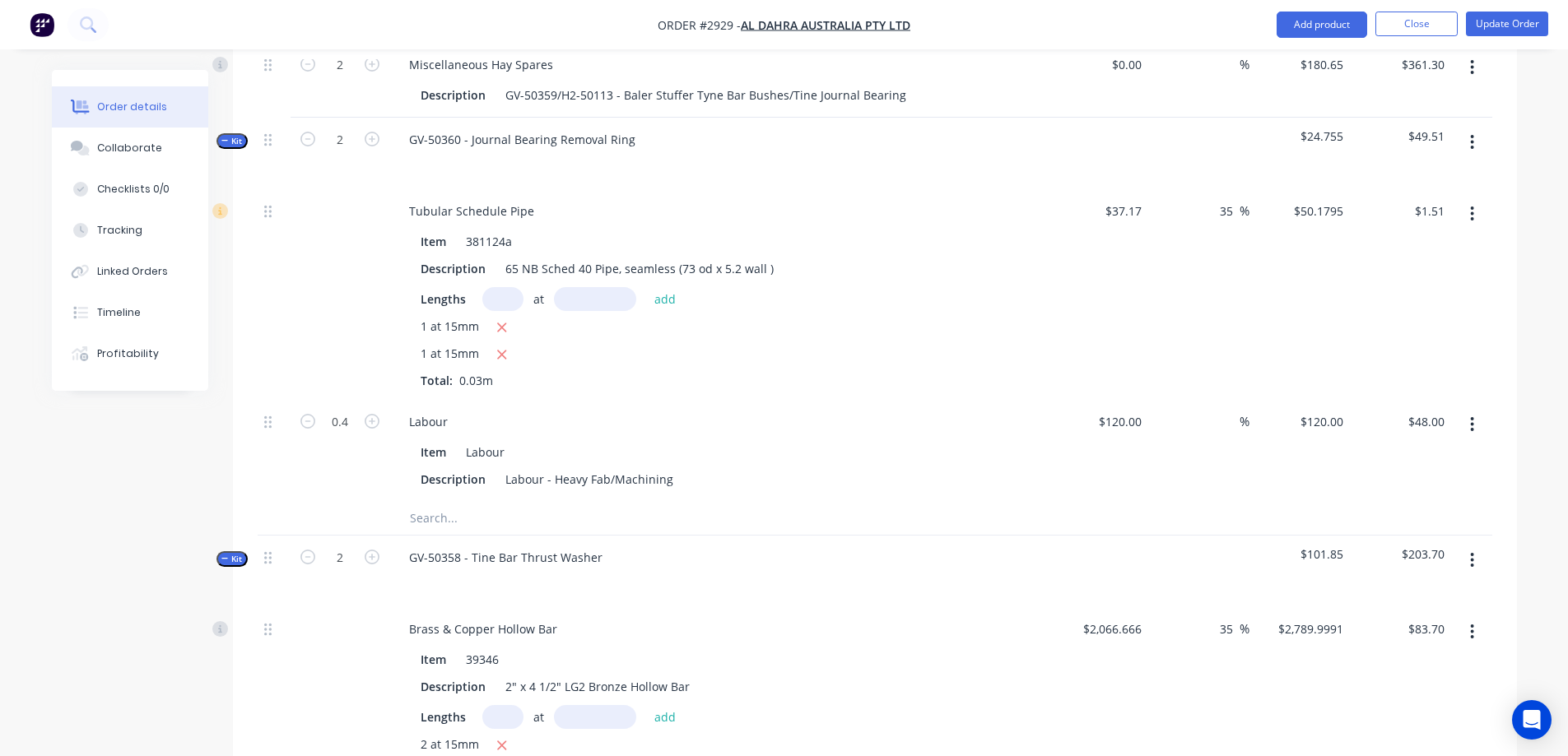
click at [236, 135] on span "Kit" at bounding box center [232, 141] width 21 height 12
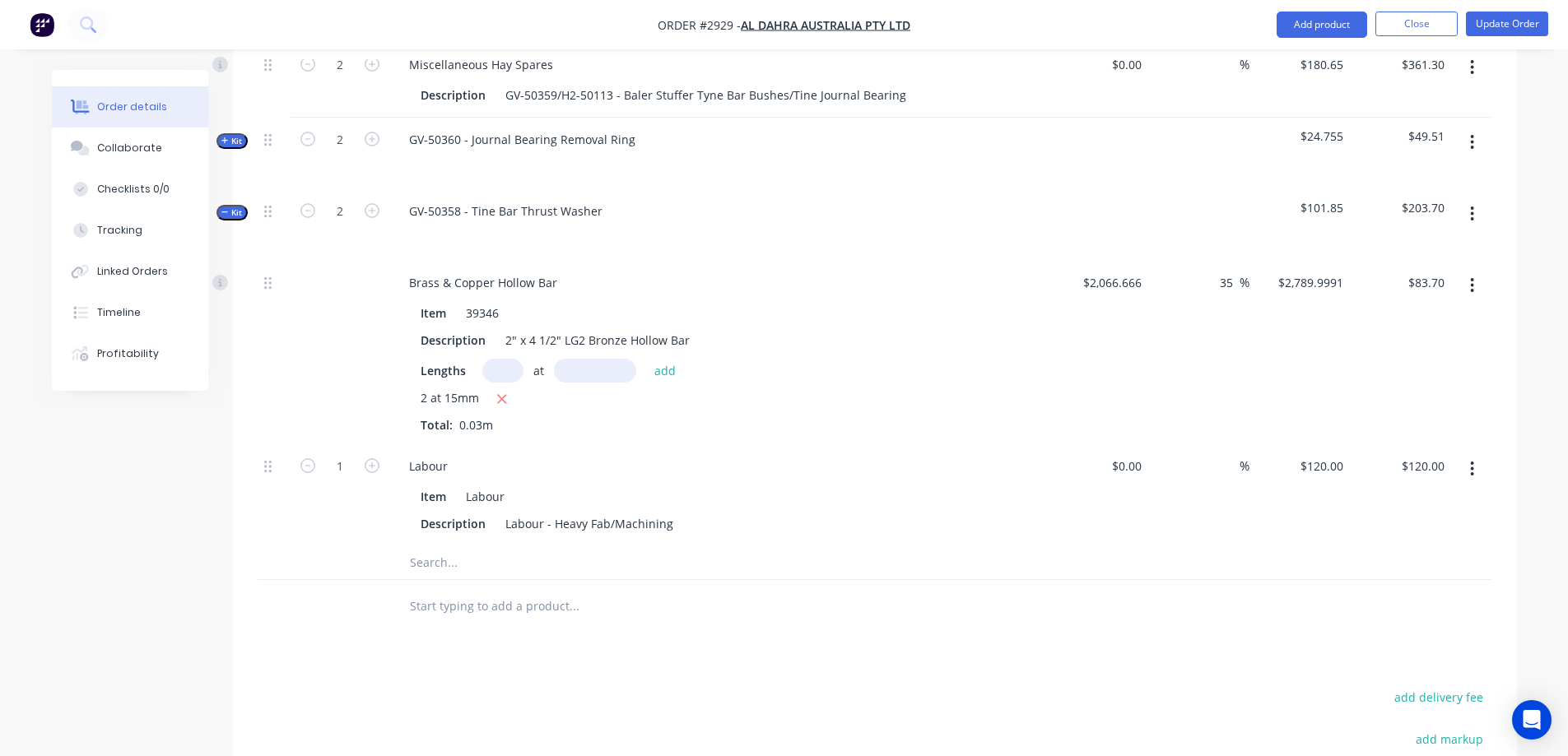
click at [242, 207] on span "Kit" at bounding box center [232, 213] width 21 height 12
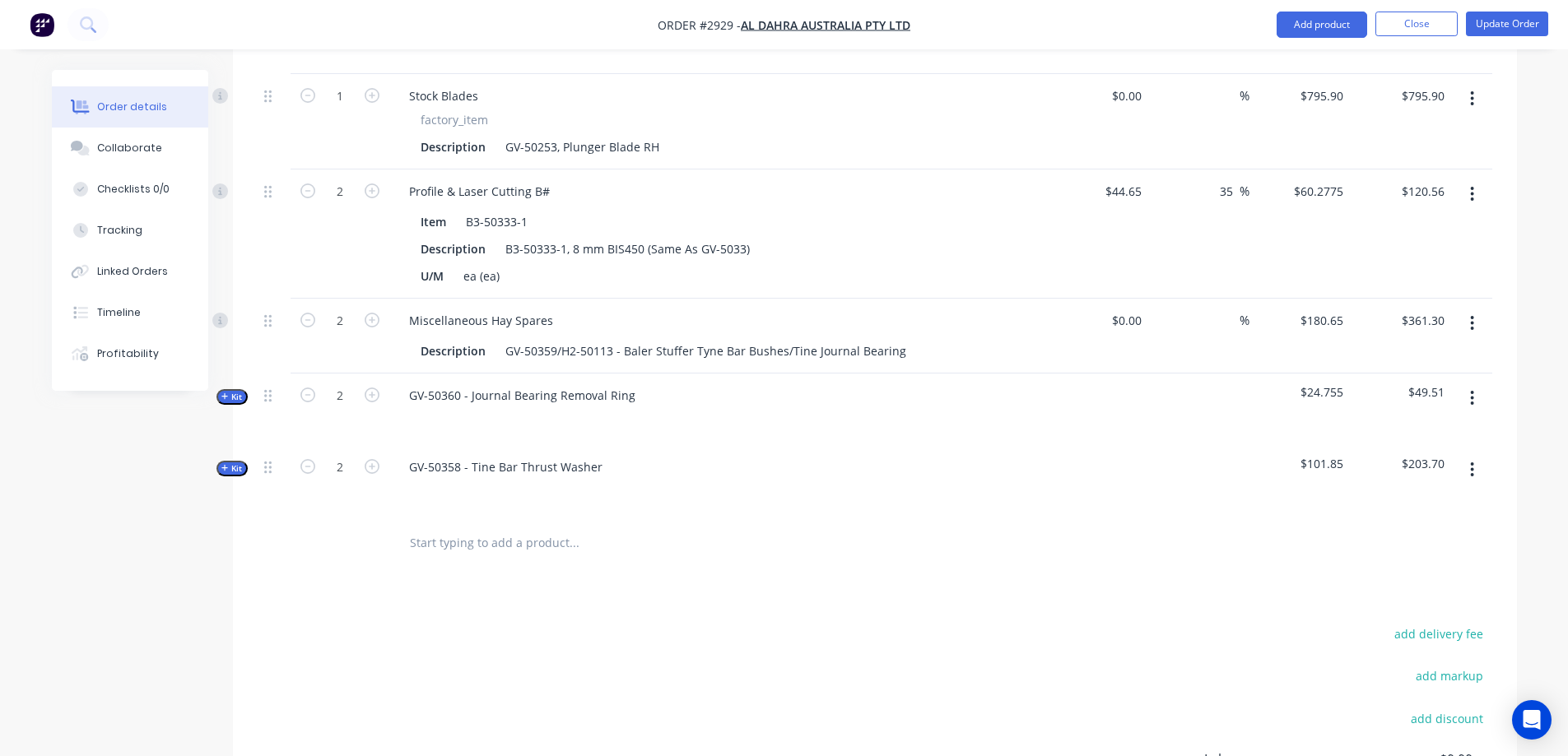
scroll to position [1115, 0]
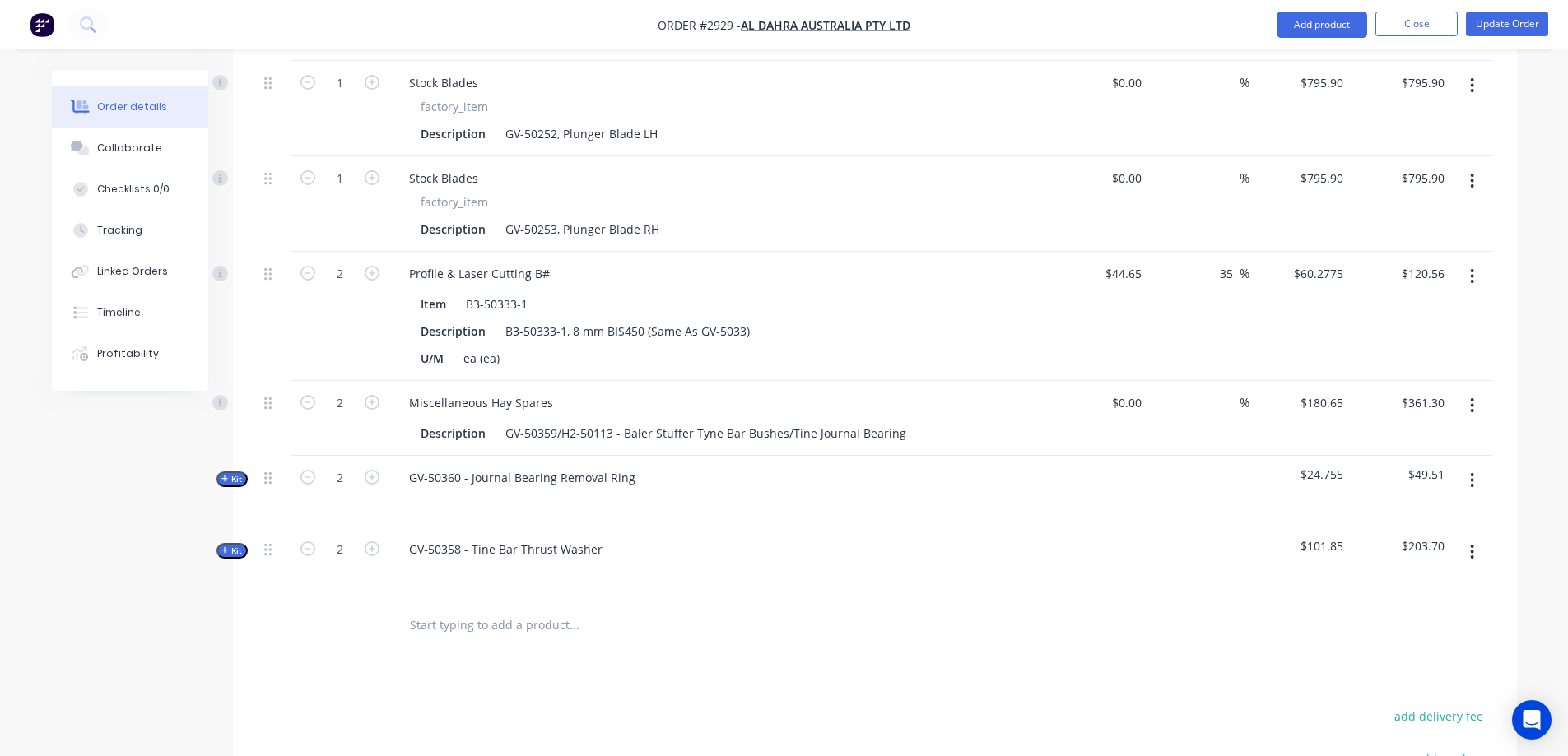
click at [226, 546] on icon "button" at bounding box center [225, 550] width 8 height 9
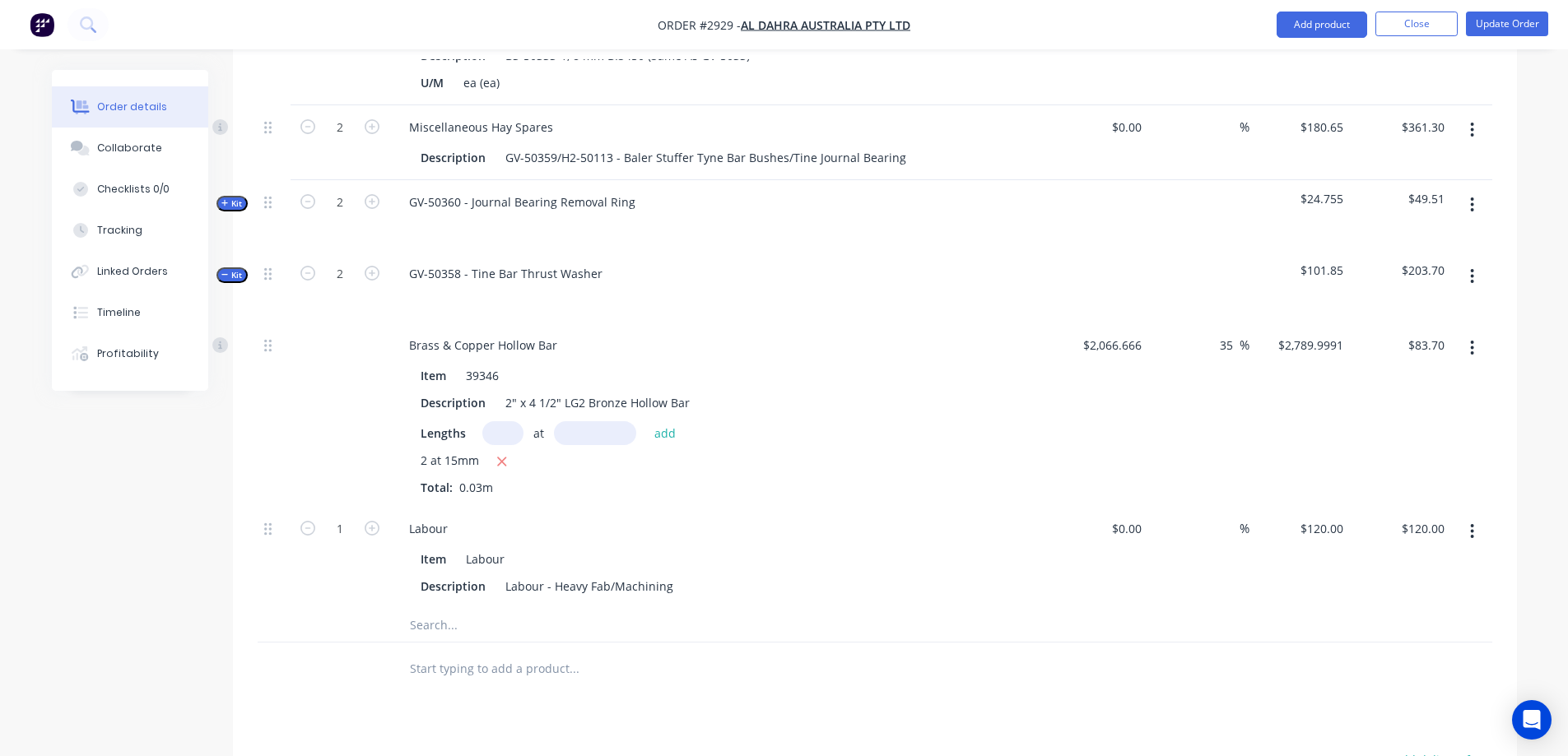
scroll to position [1362, 0]
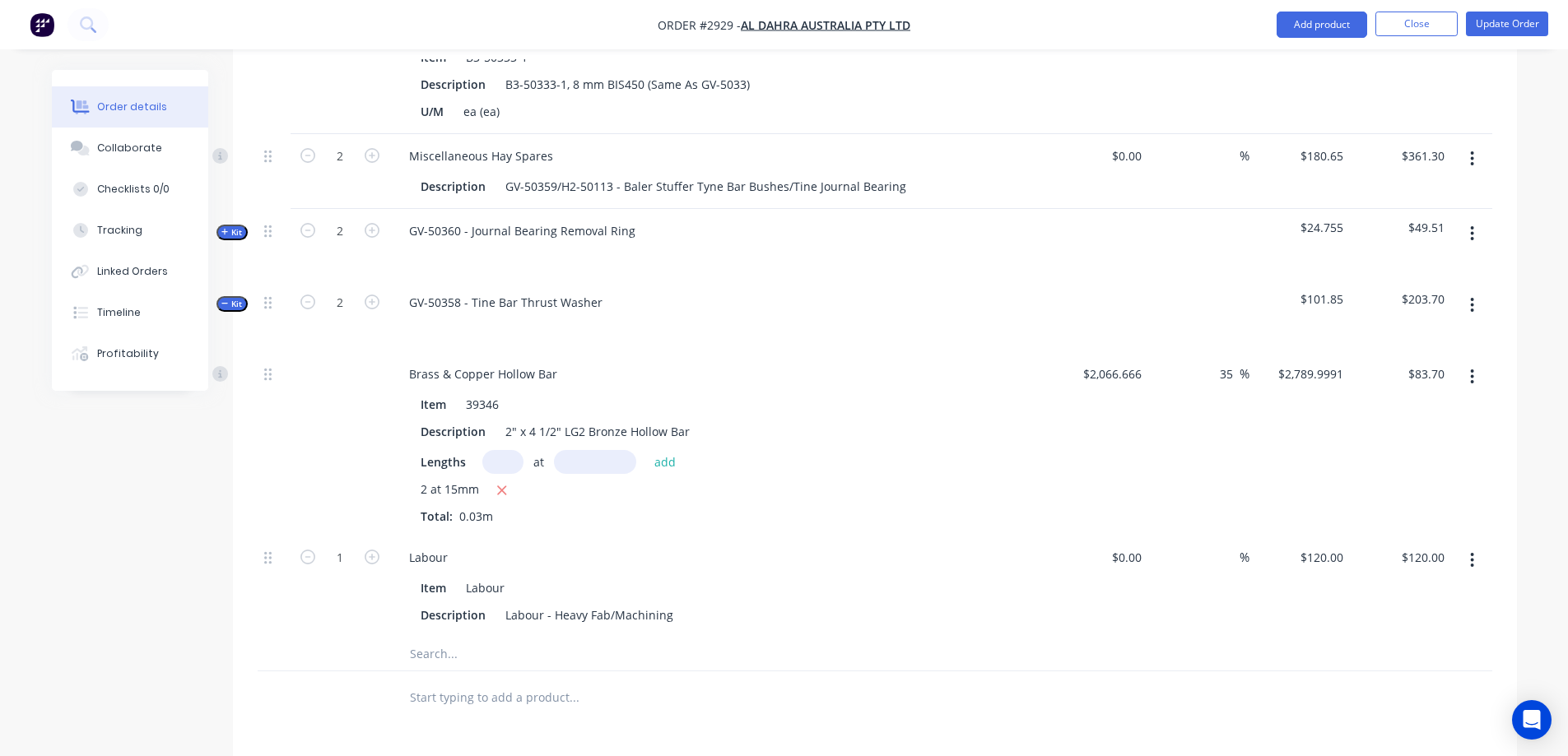
click at [243, 225] on button "Kit" at bounding box center [232, 233] width 31 height 15
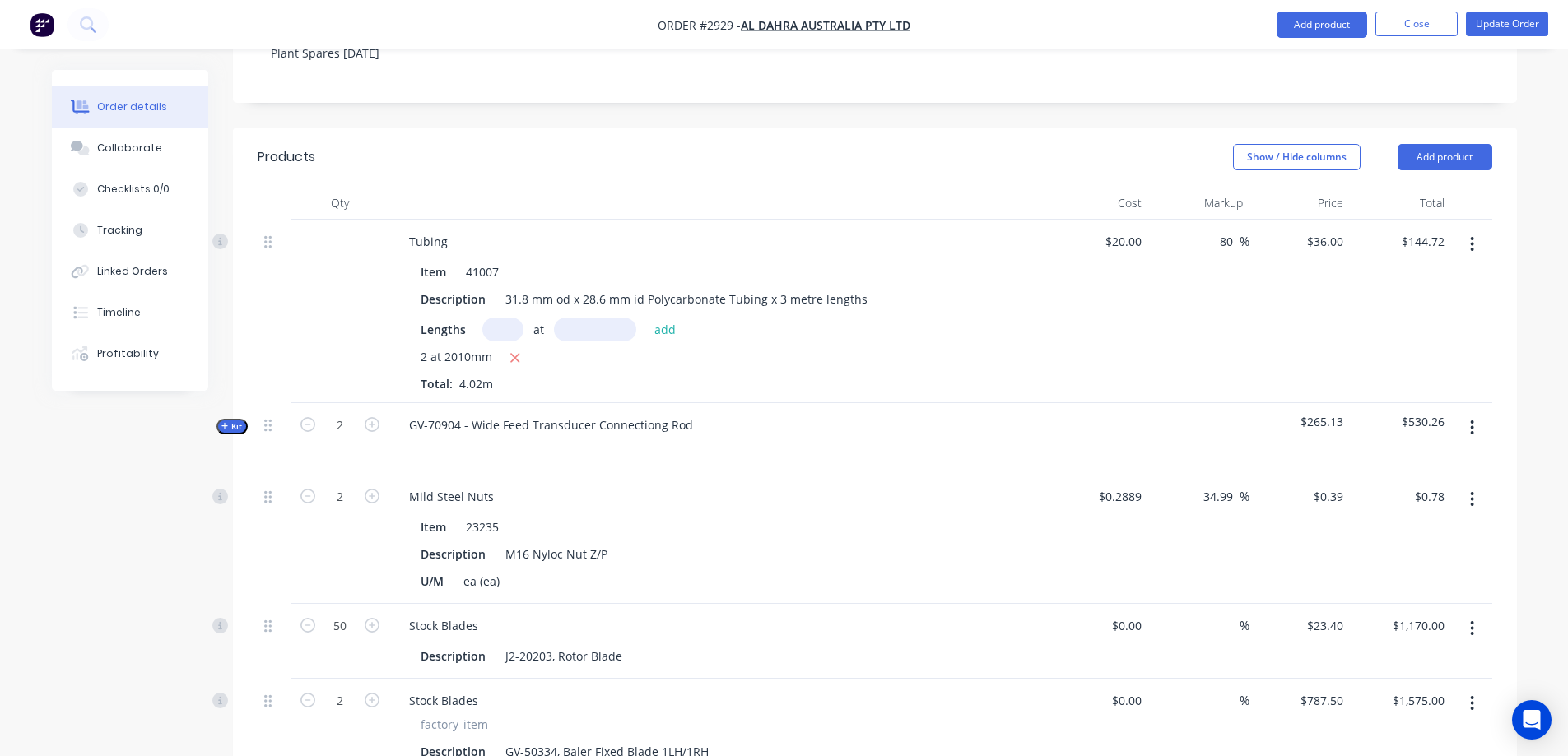
scroll to position [376, 0]
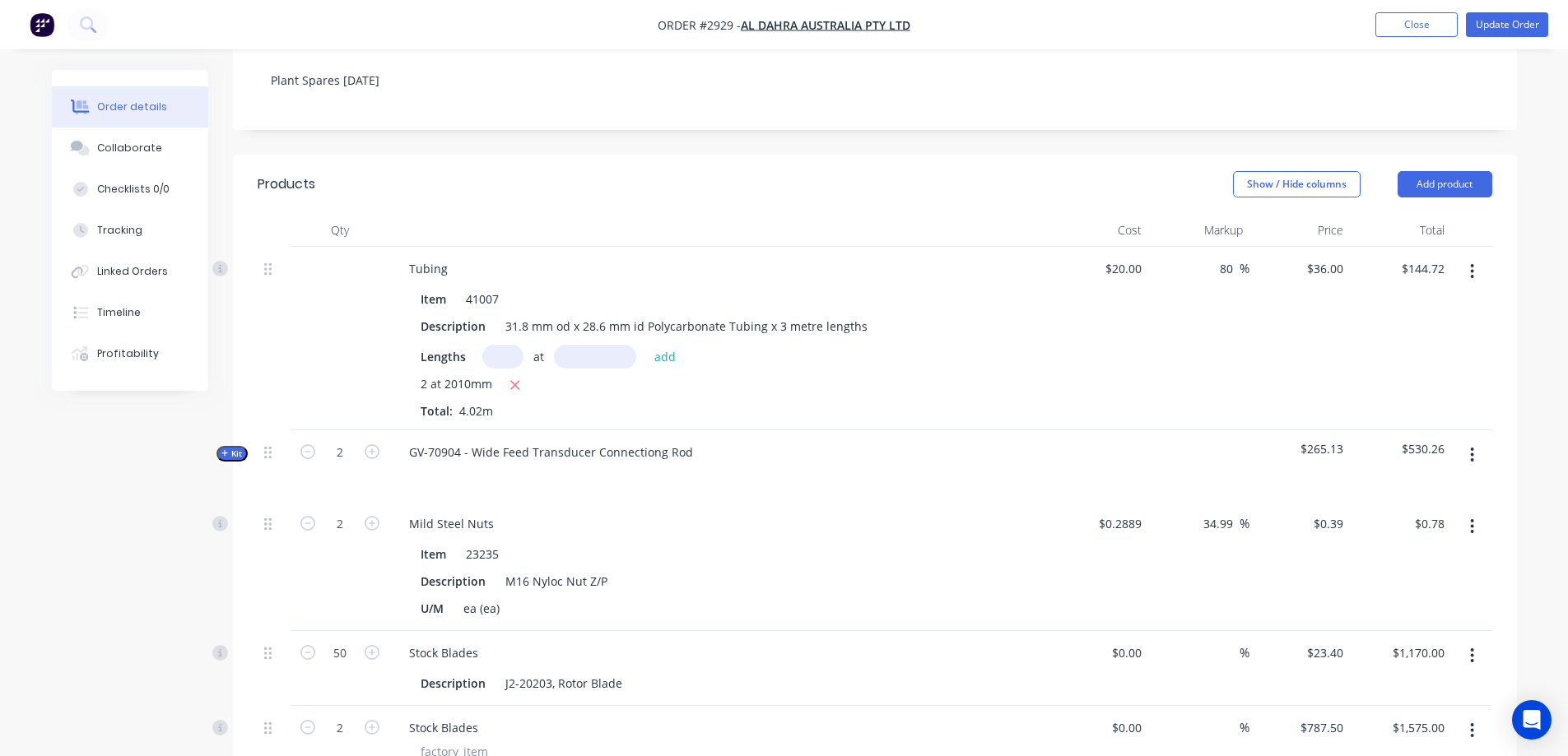
click at [238, 448] on span "Kit" at bounding box center [232, 454] width 21 height 12
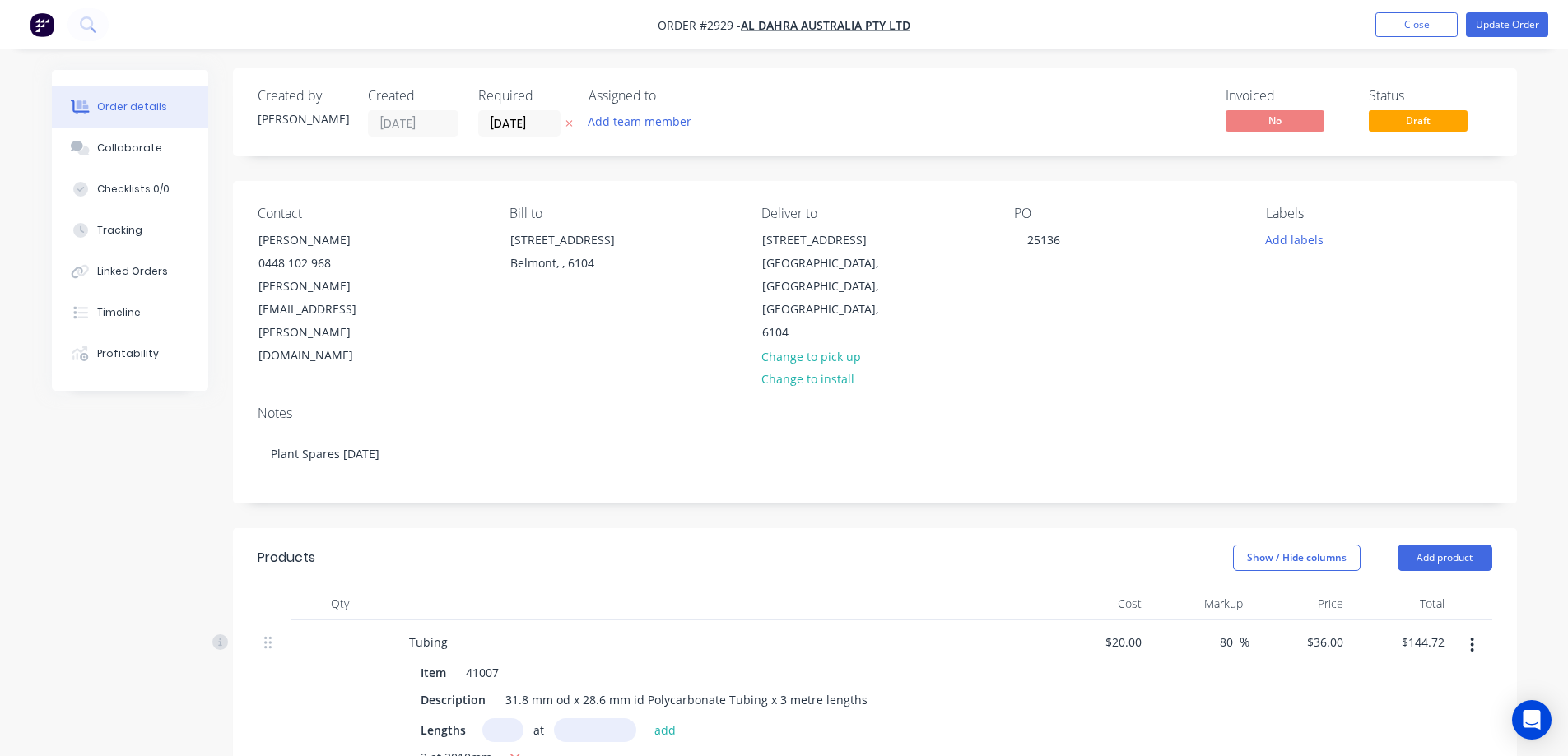
scroll to position [0, 0]
click at [136, 235] on div "Tracking" at bounding box center [119, 231] width 45 height 15
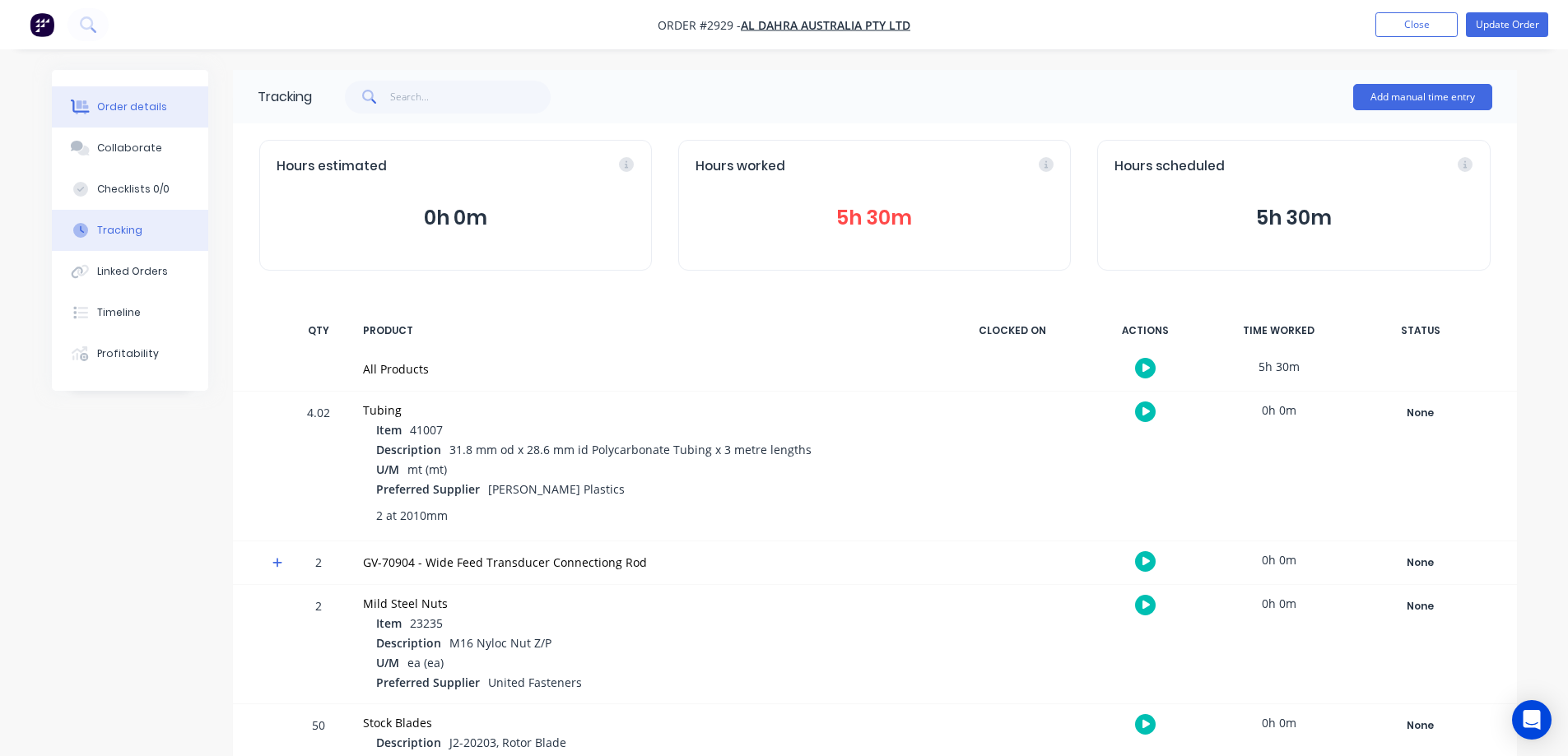
click at [176, 102] on button "Order details" at bounding box center [130, 107] width 156 height 41
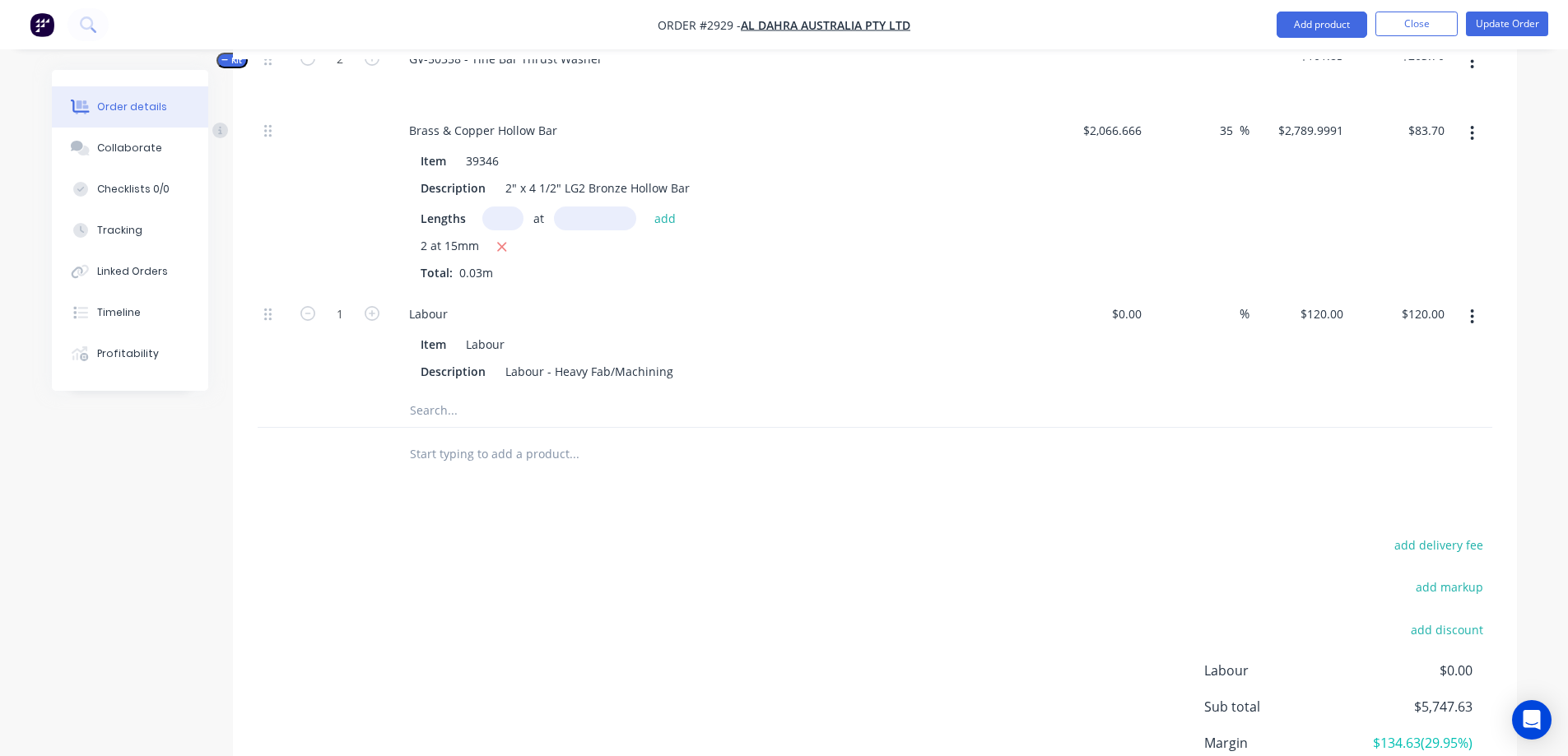
scroll to position [2375, 0]
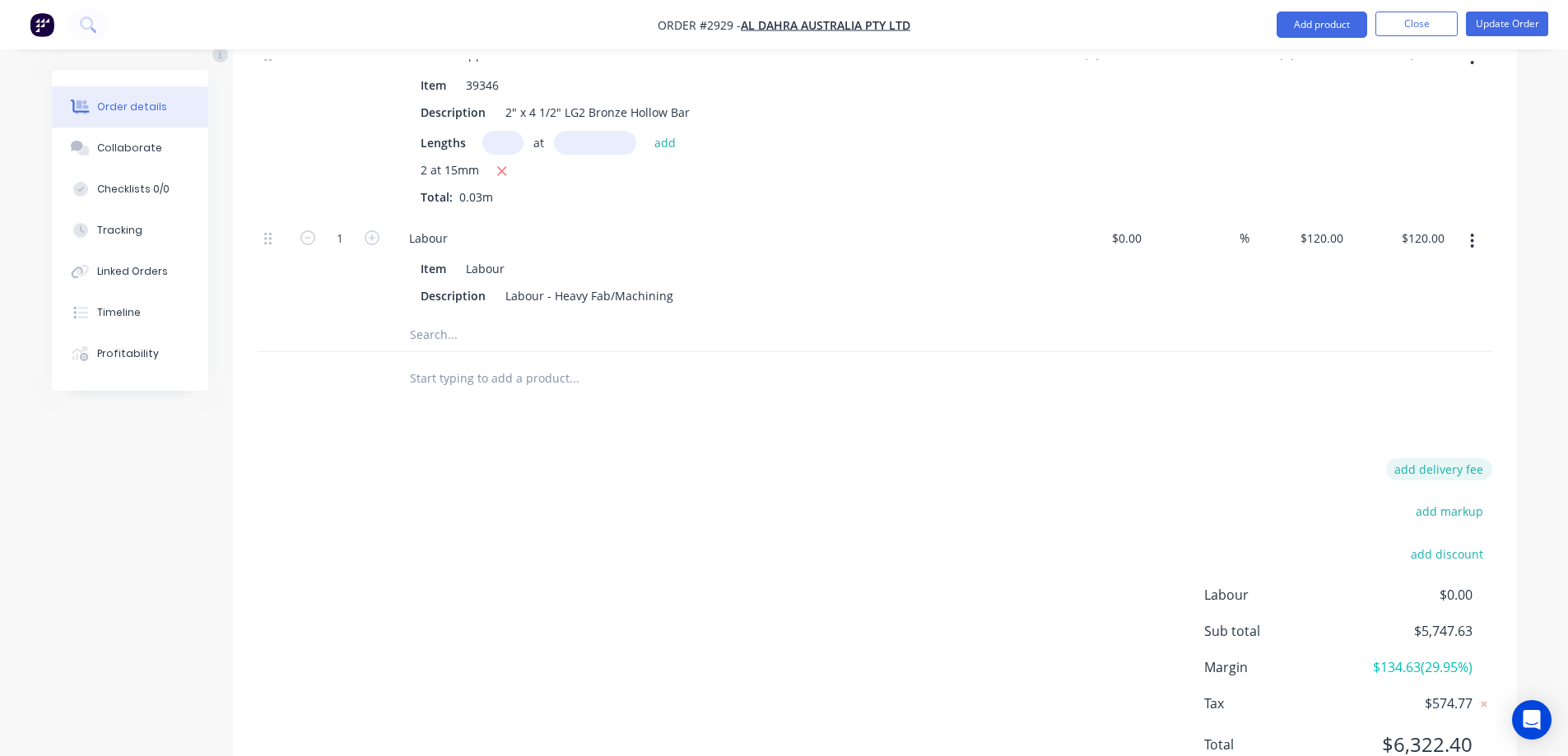
click at [1416, 459] on button "add delivery fee" at bounding box center [1439, 469] width 106 height 22
type input "179.10"
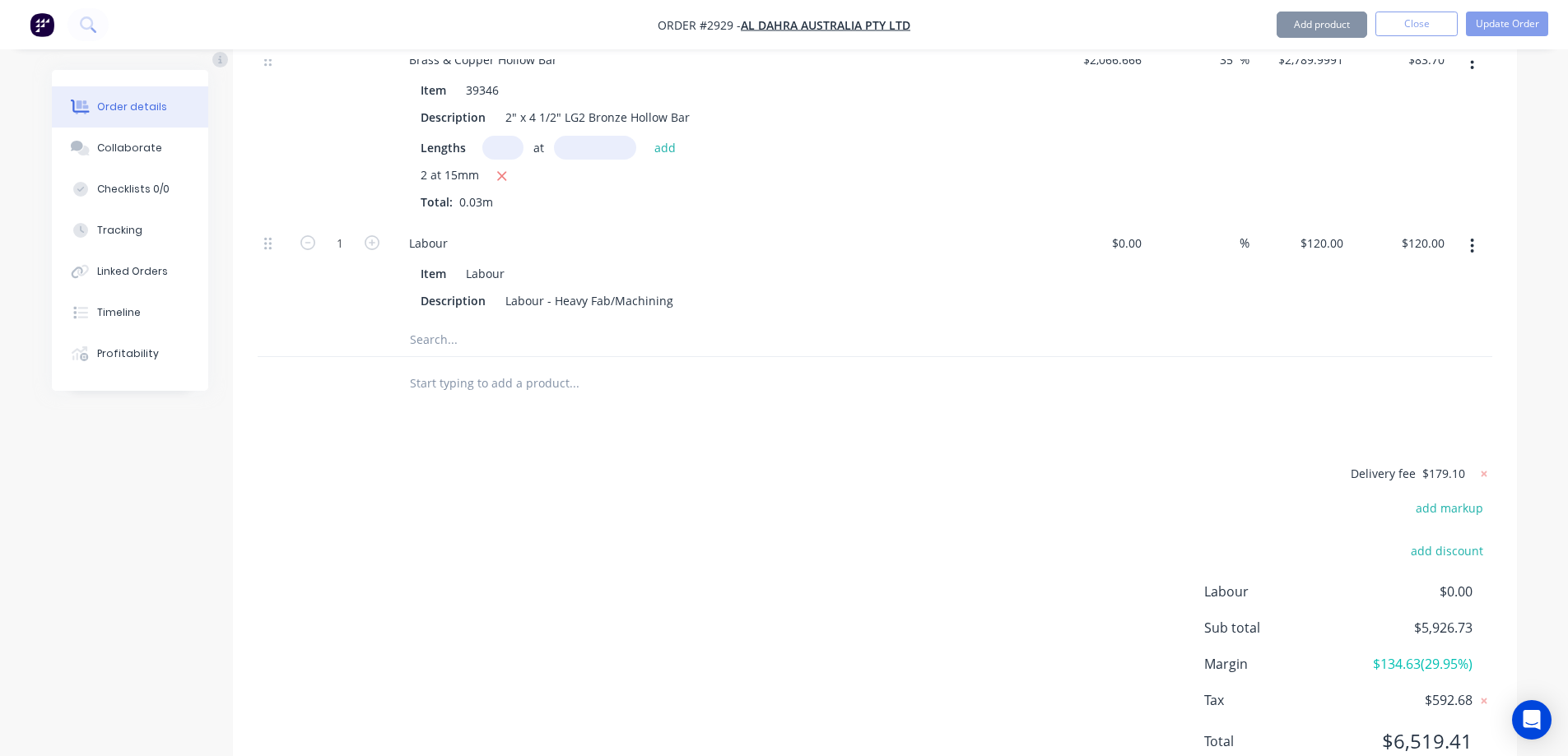
scroll to position [2366, 0]
click at [139, 243] on button "Tracking" at bounding box center [130, 230] width 156 height 41
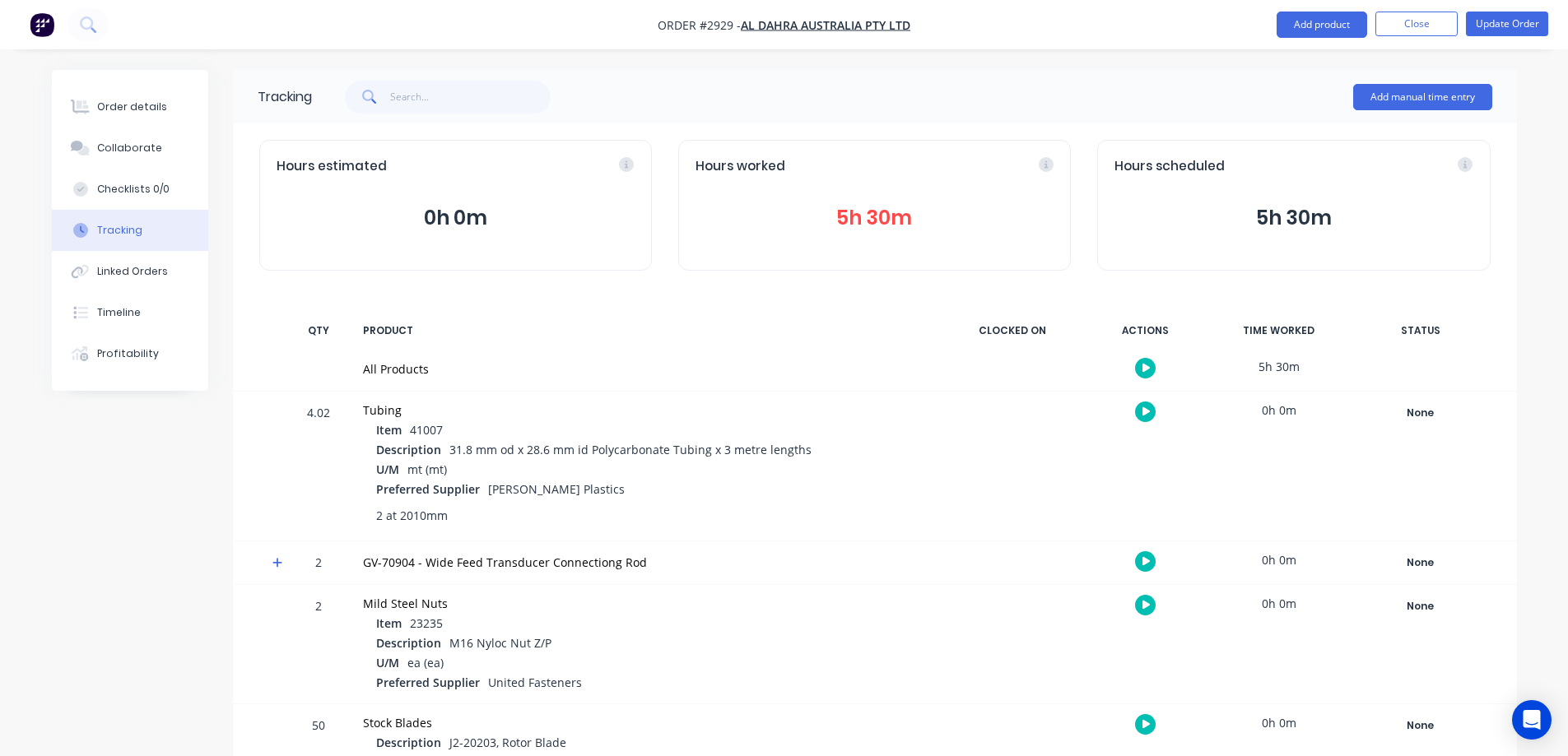
click at [47, 27] on img "button" at bounding box center [42, 25] width 25 height 25
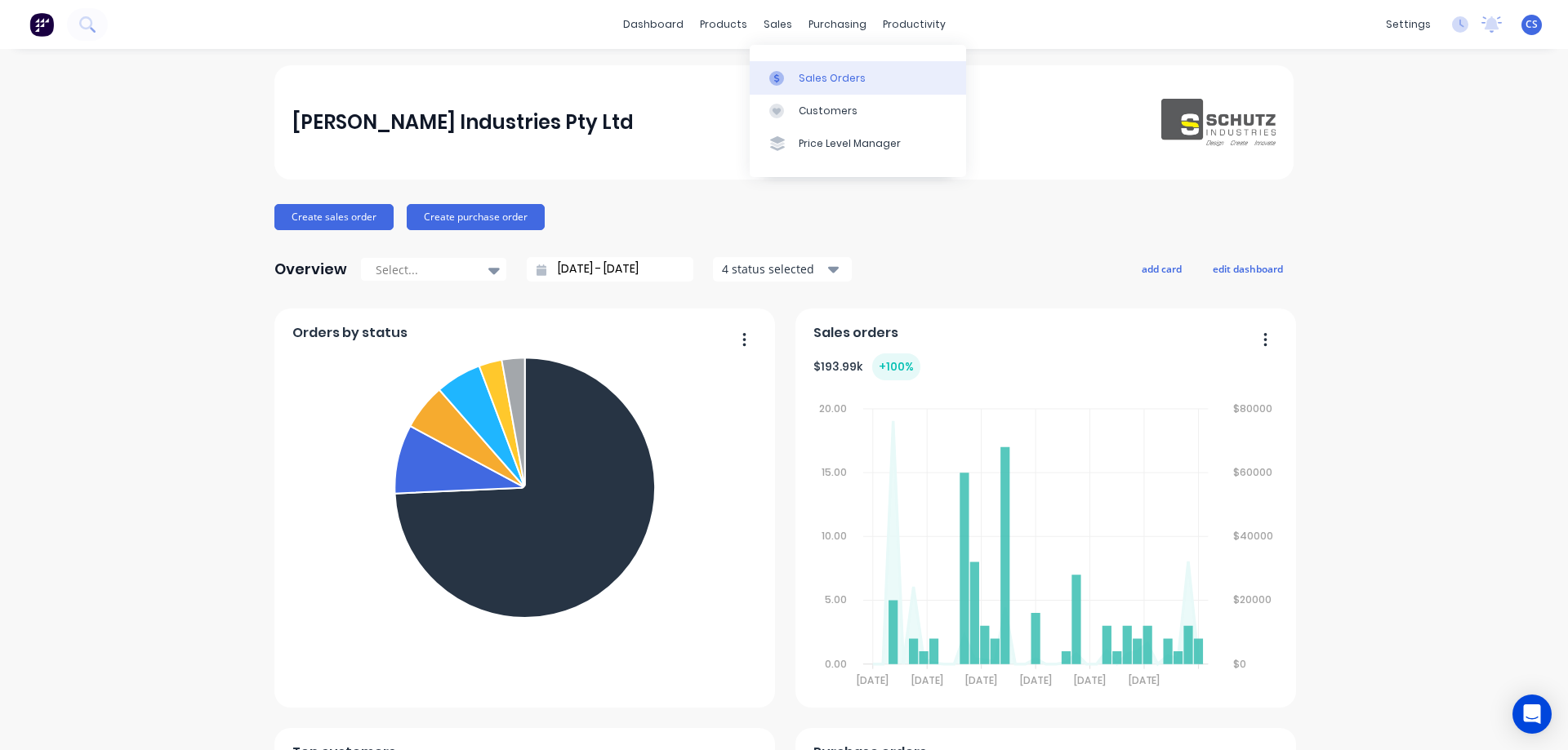
click at [784, 75] on div at bounding box center [782, 78] width 25 height 15
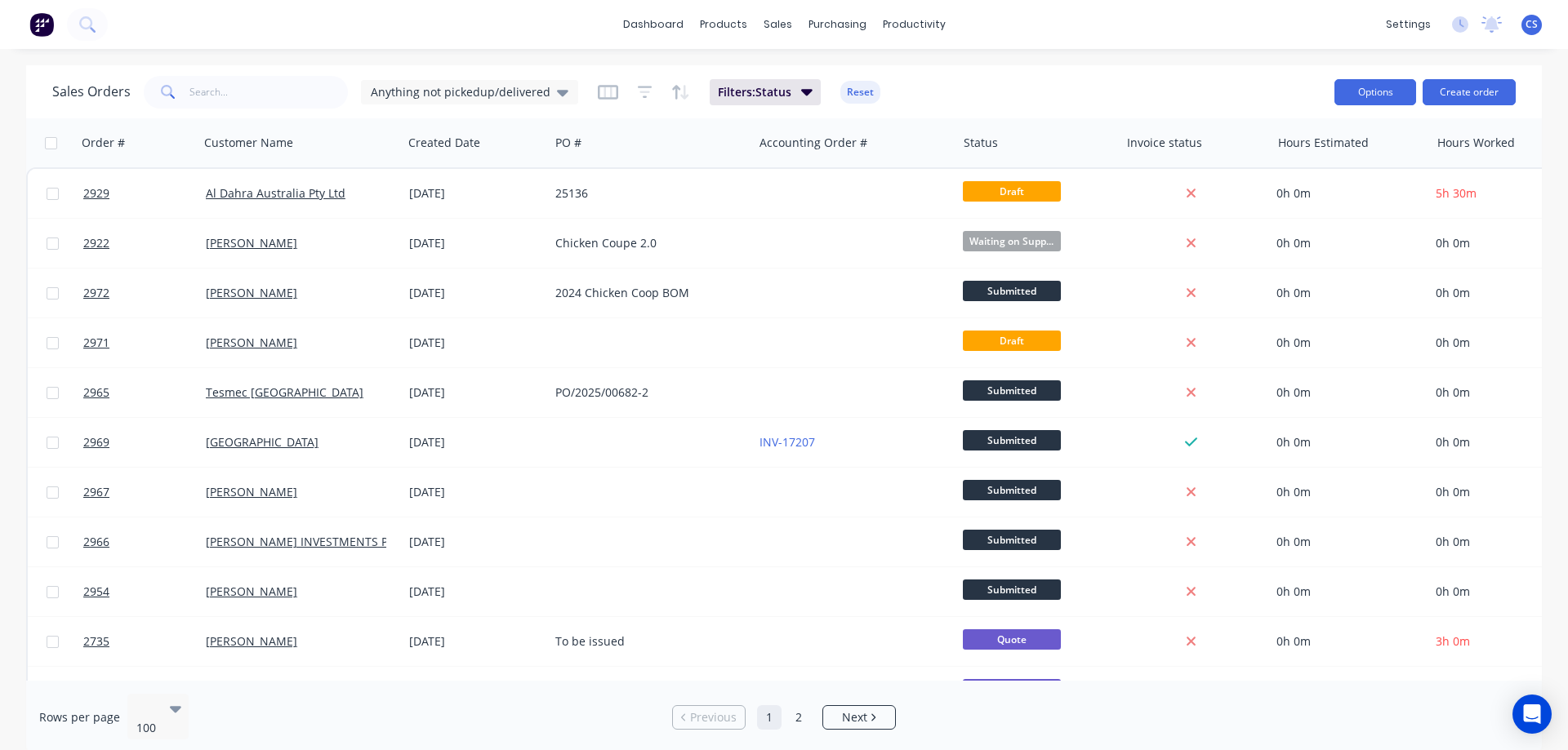
click at [1374, 96] on button "Options" at bounding box center [1375, 93] width 81 height 26
click at [1316, 206] on div "Export" at bounding box center [1326, 199] width 150 height 24
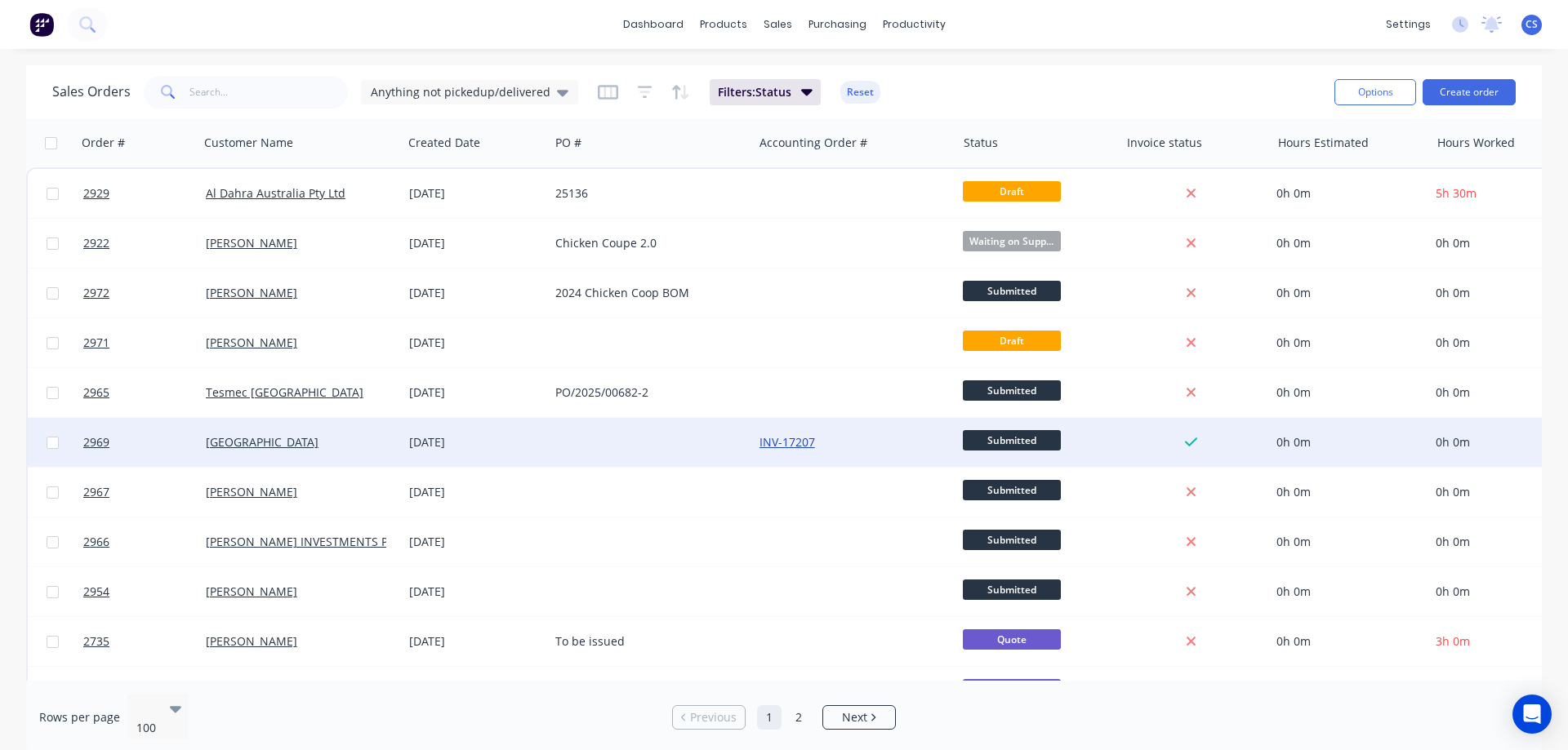
click at [783, 440] on link "INV-17207" at bounding box center [787, 442] width 56 height 15
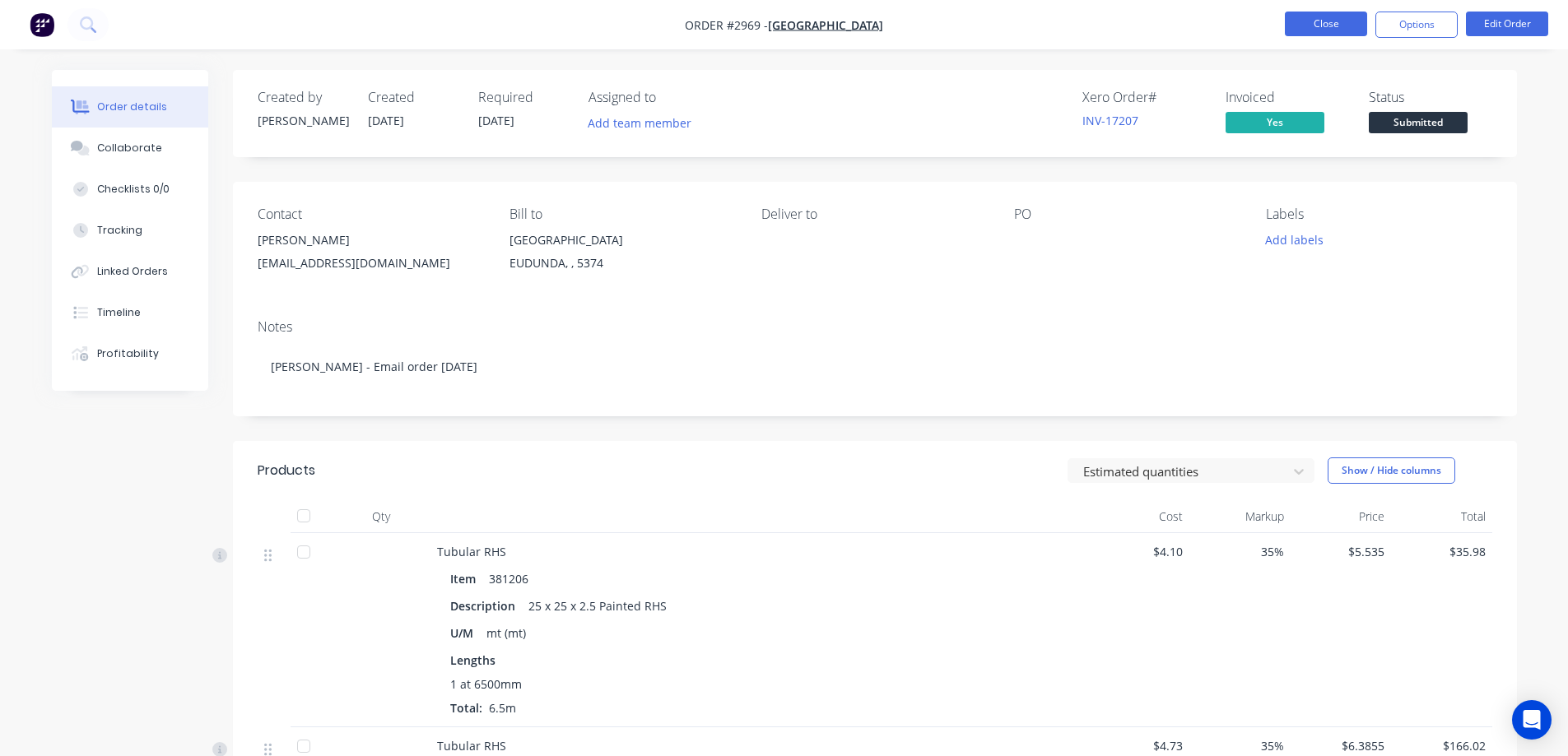
click at [1315, 25] on button "Close" at bounding box center [1326, 24] width 82 height 25
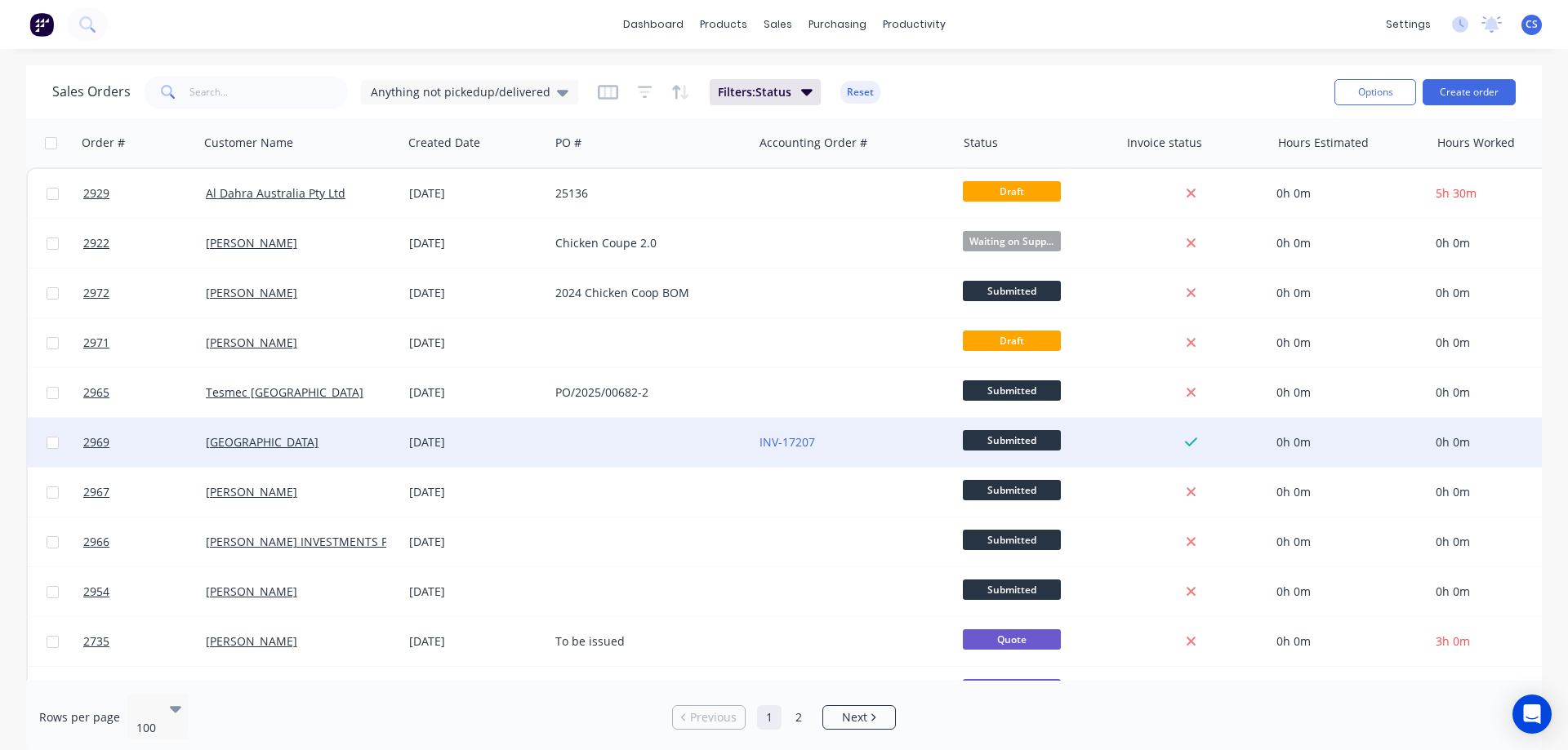
click at [1044, 445] on span "Submitted" at bounding box center [1013, 441] width 98 height 21
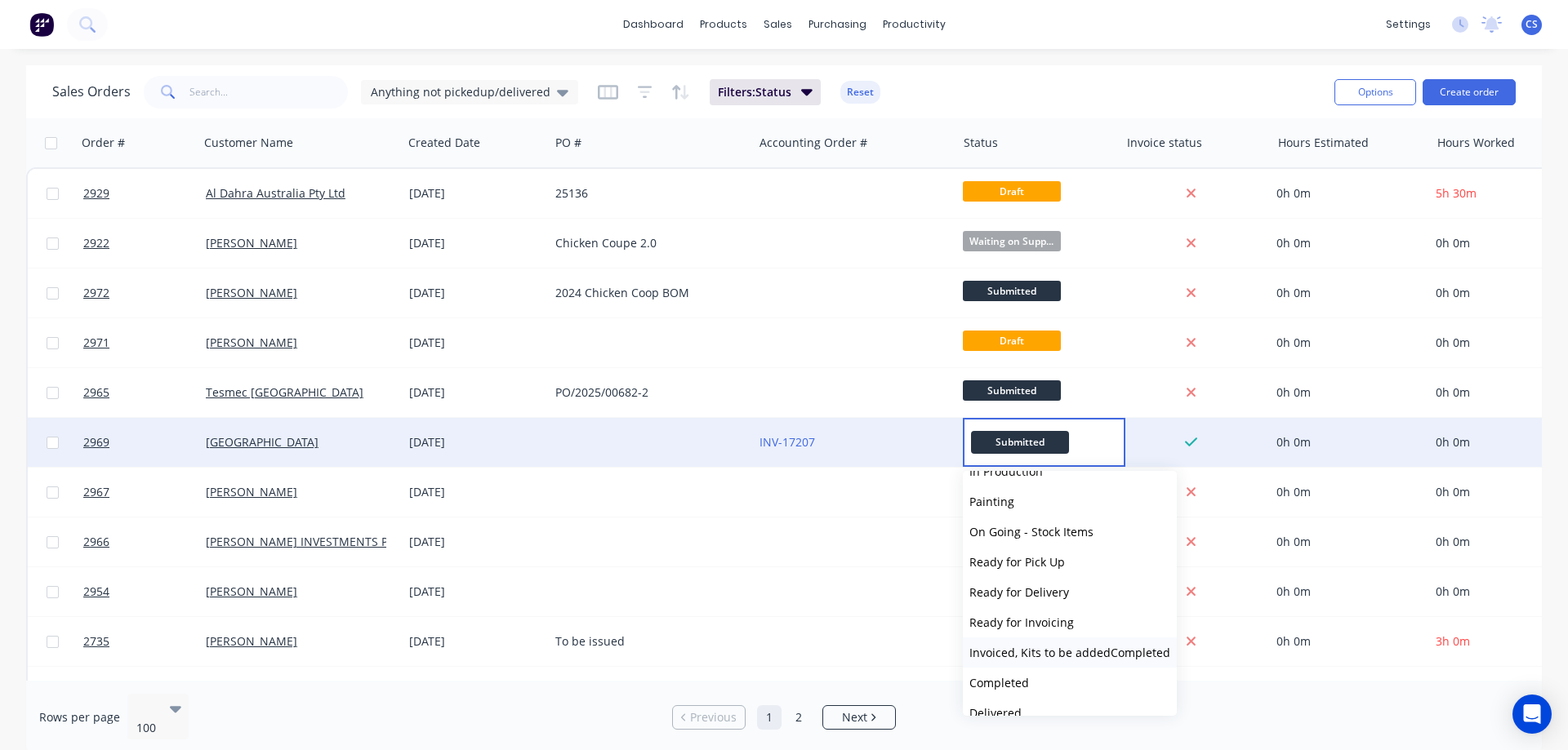
scroll to position [131, 0]
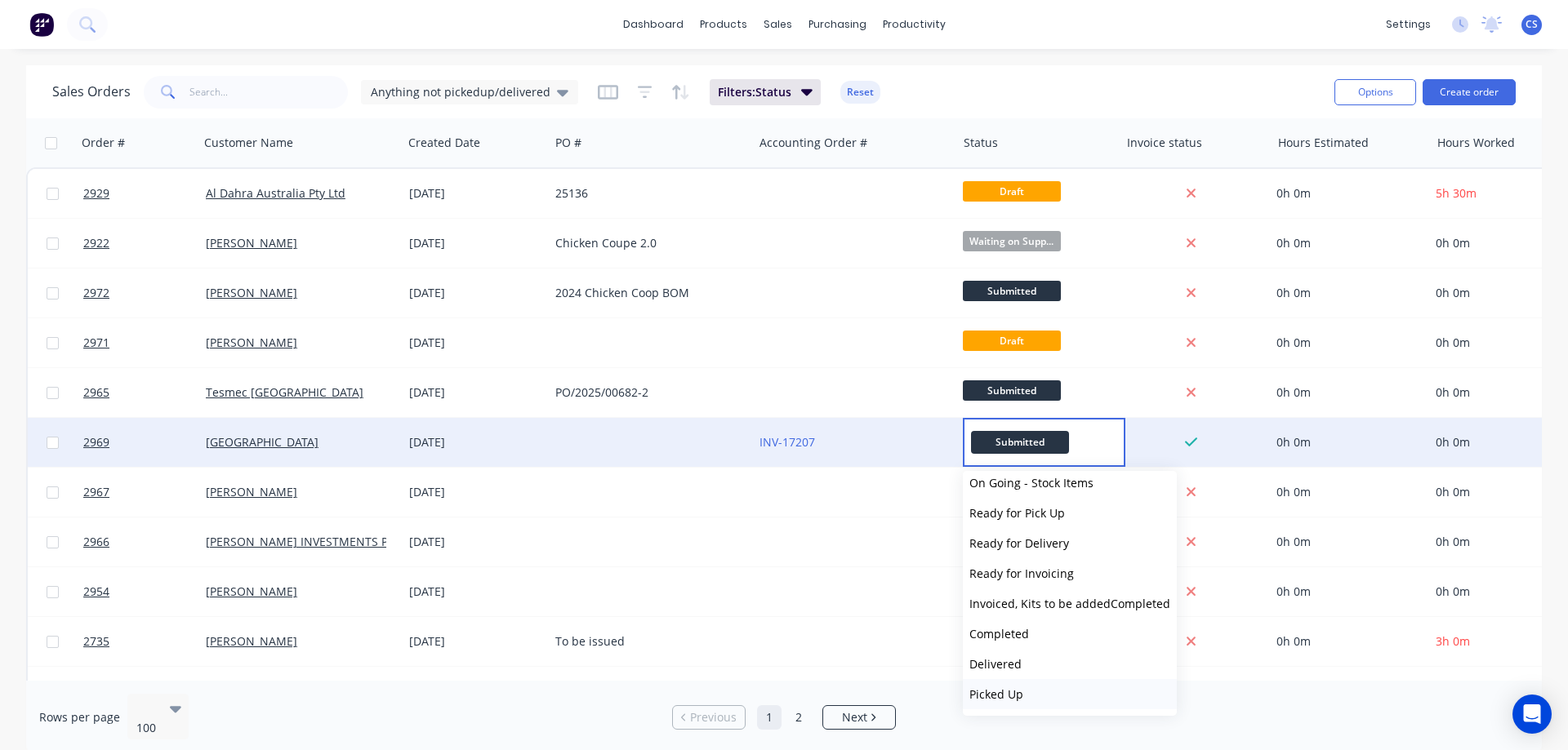
click at [1040, 691] on button "Picked Up" at bounding box center [1070, 694] width 214 height 30
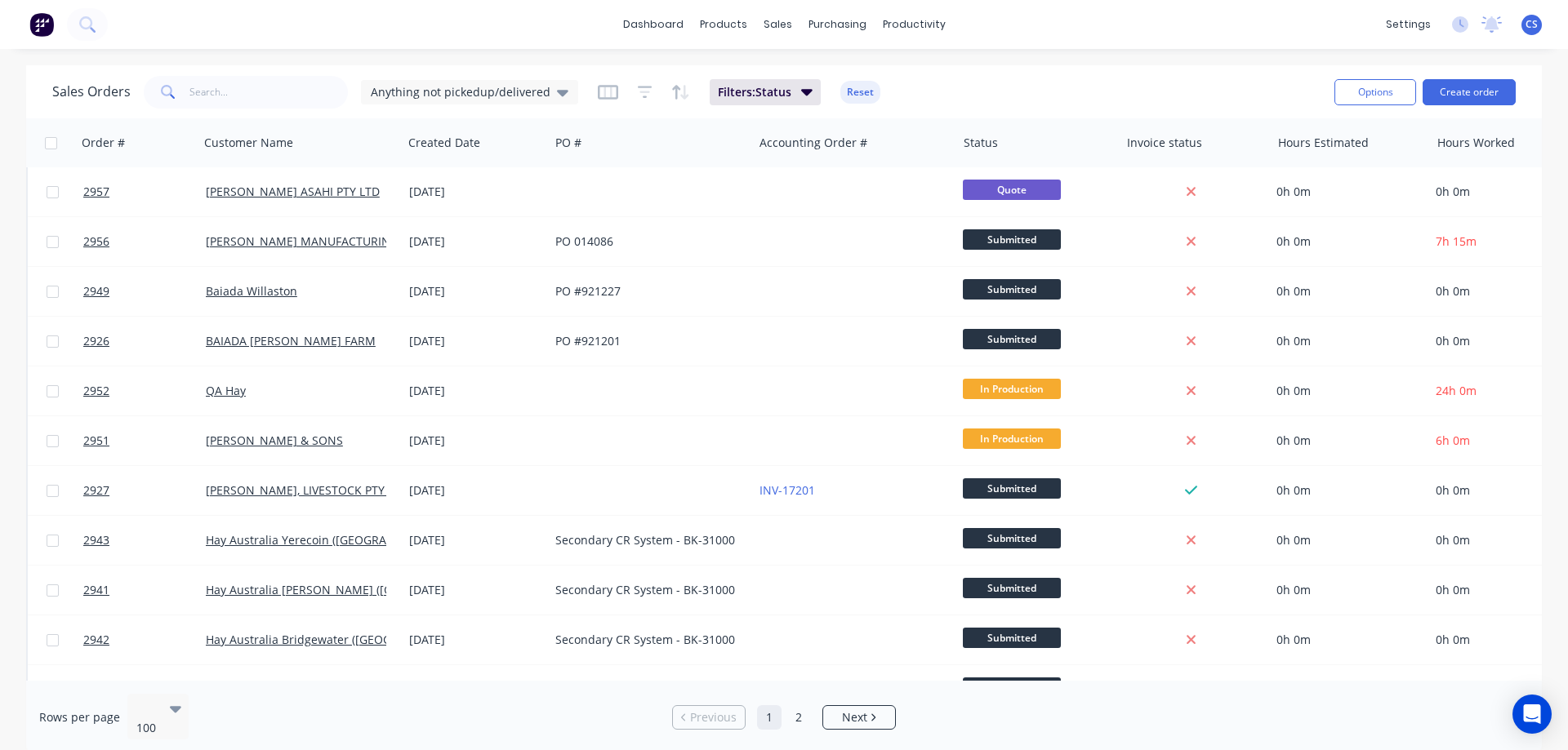
scroll to position [571, 0]
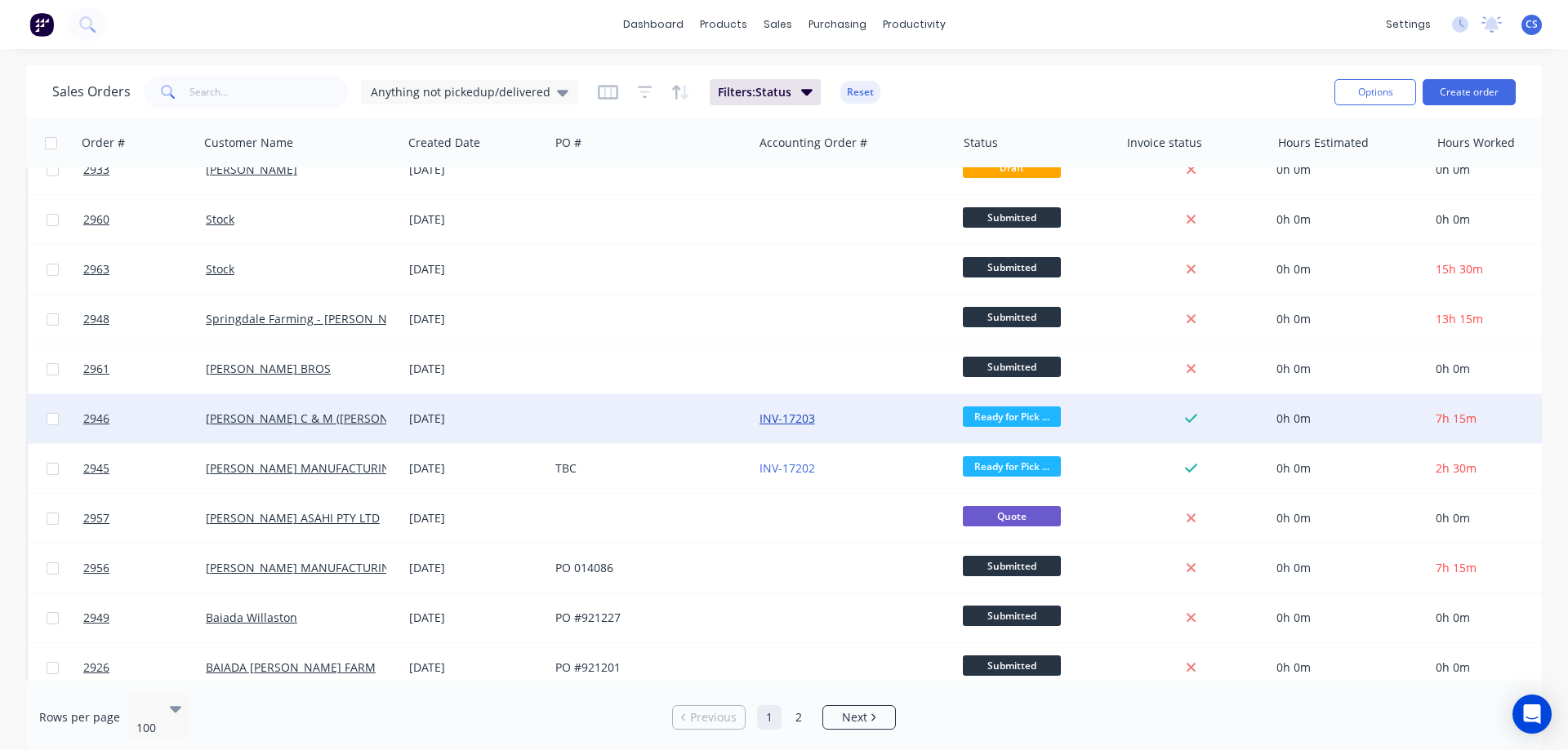
click at [803, 417] on link "INV-17203" at bounding box center [787, 418] width 56 height 15
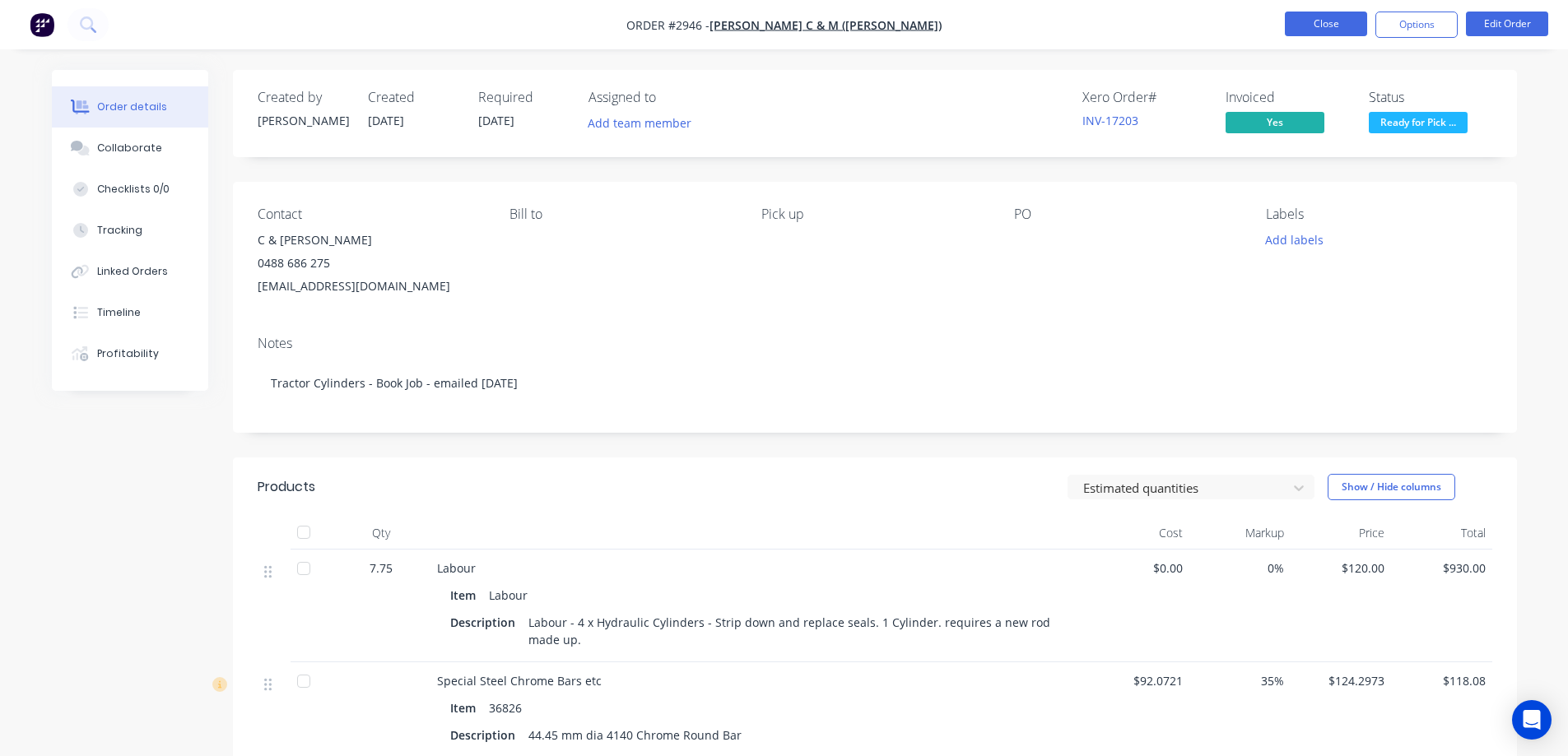
click at [1320, 35] on button "Close" at bounding box center [1326, 24] width 82 height 25
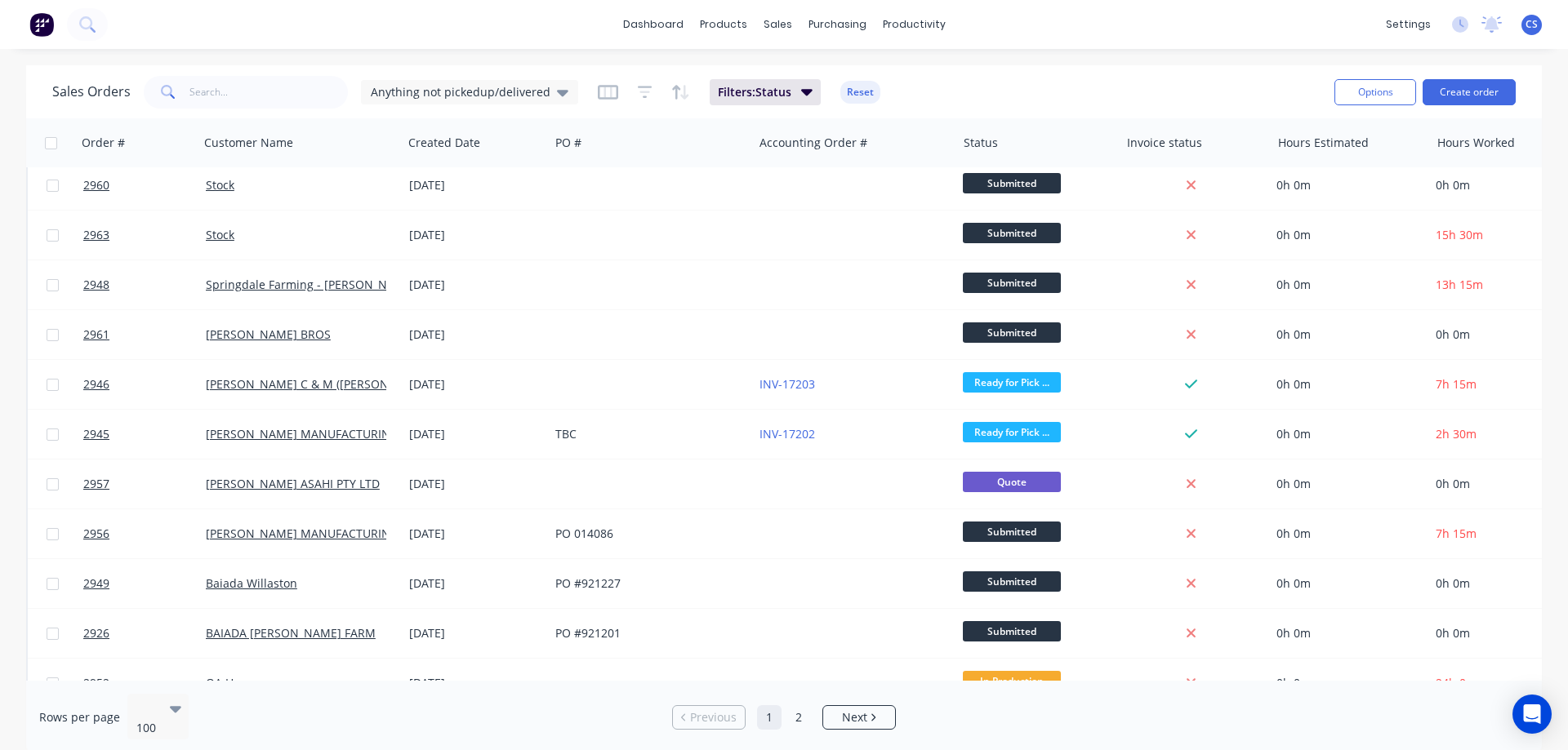
scroll to position [571, 0]
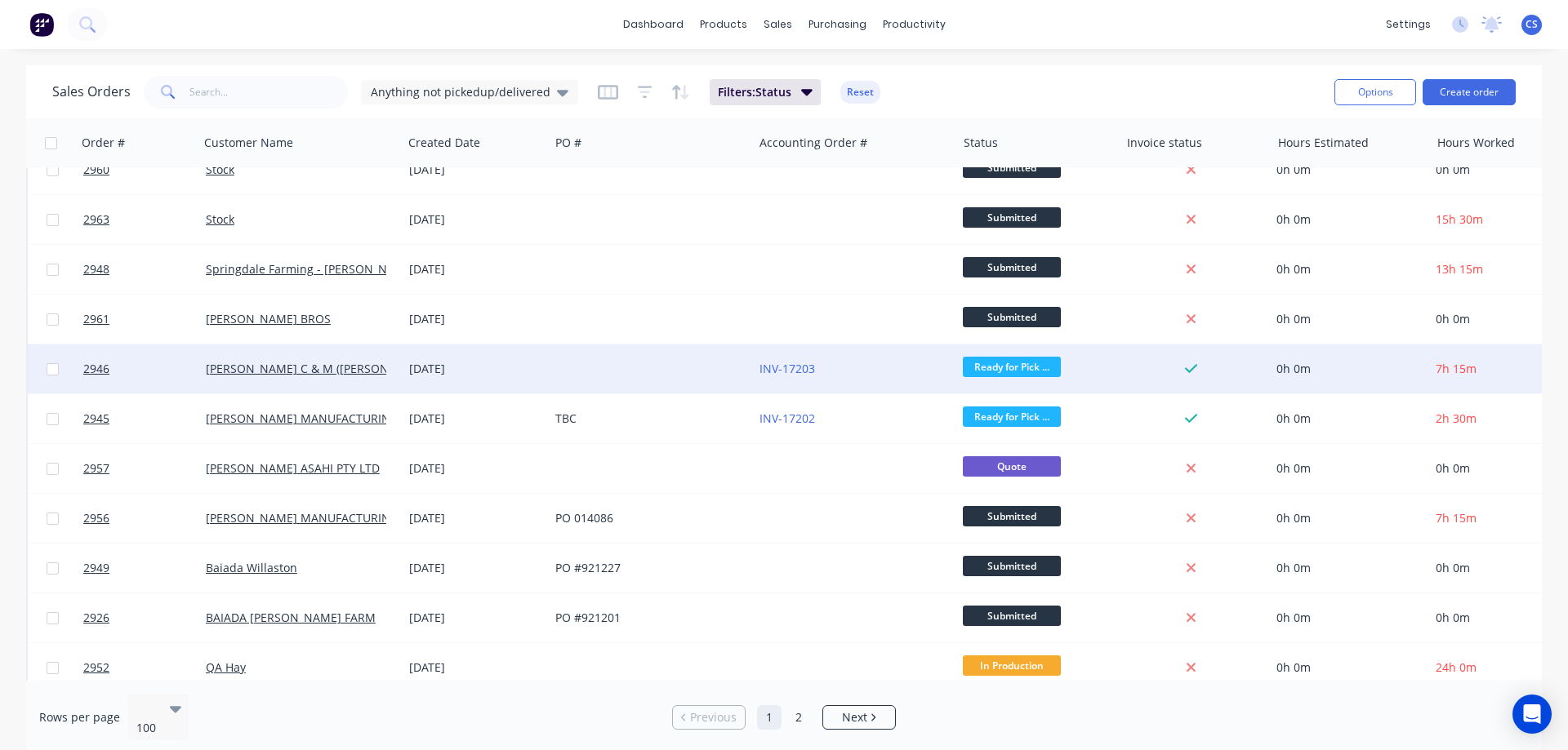
click at [1042, 367] on span "Ready for Pick ..." at bounding box center [1013, 367] width 98 height 21
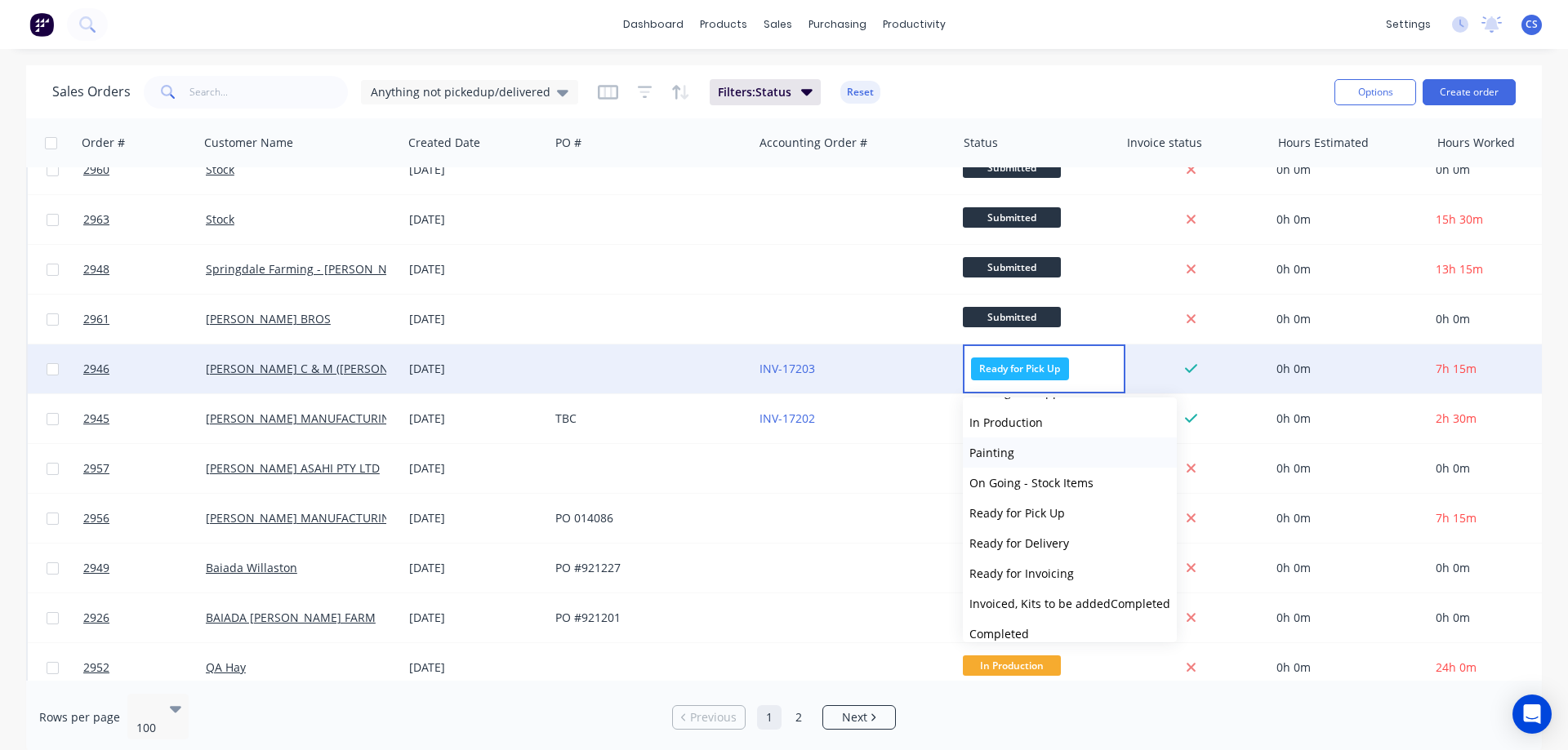
scroll to position [131, 0]
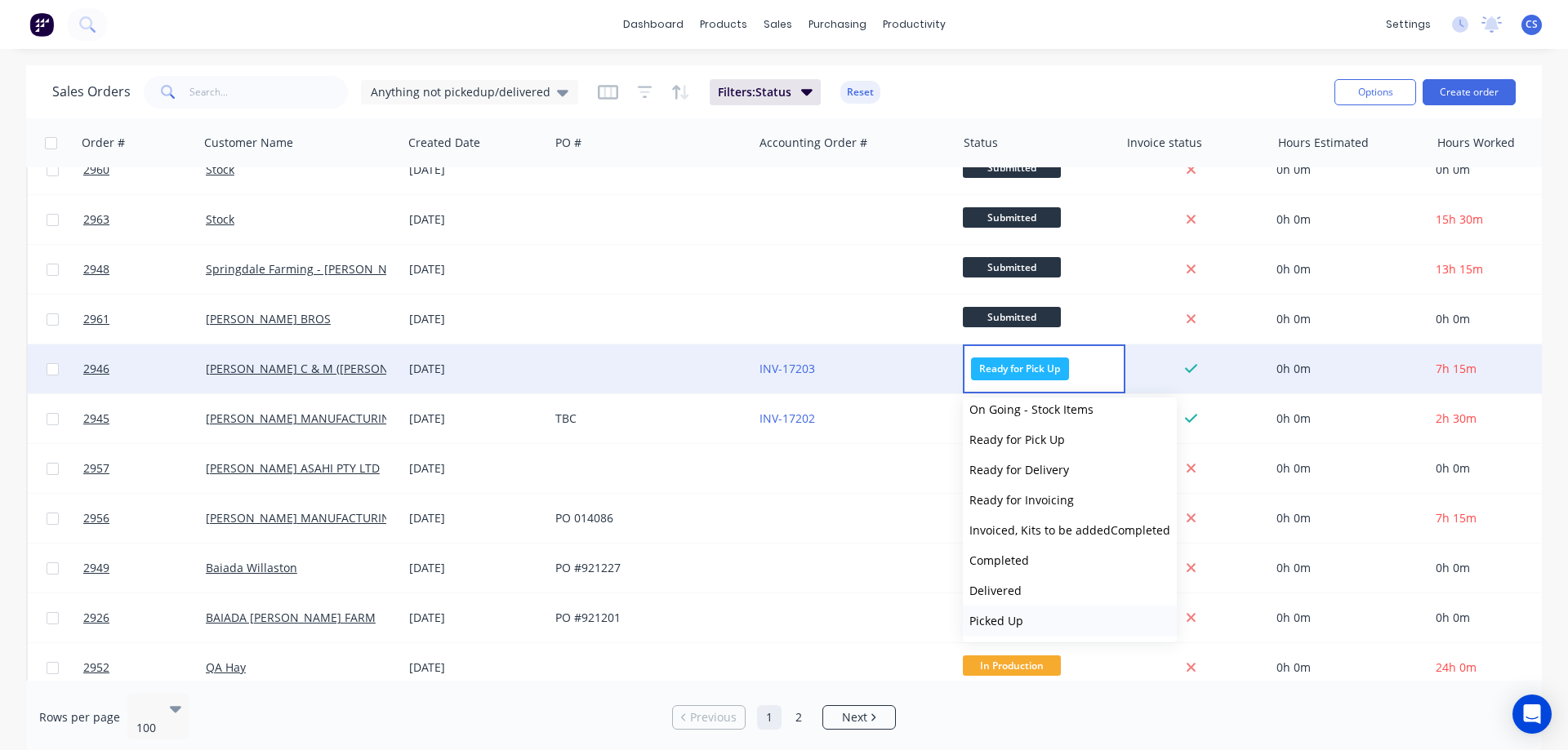
click at [997, 611] on button "Picked Up" at bounding box center [1070, 620] width 214 height 30
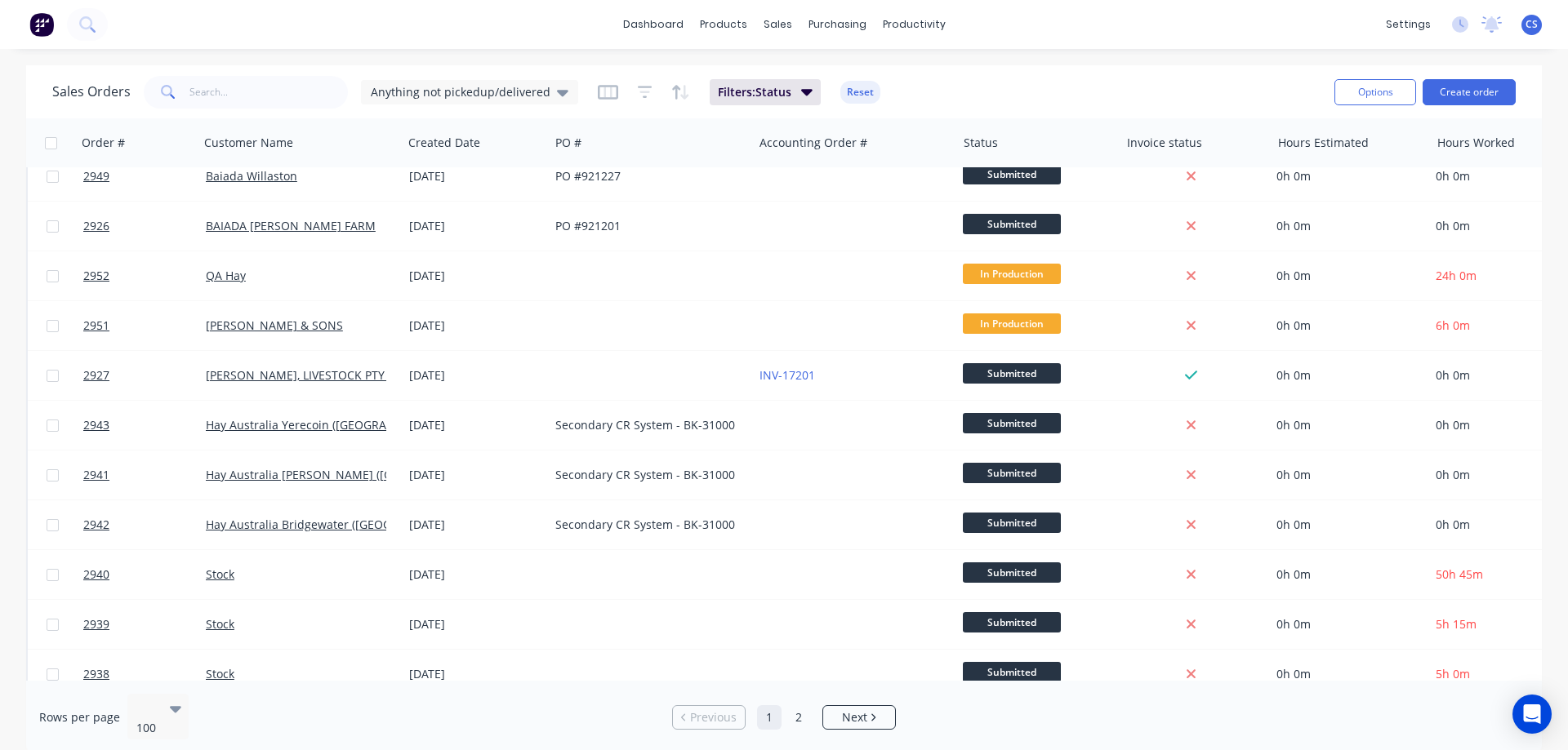
scroll to position [980, 0]
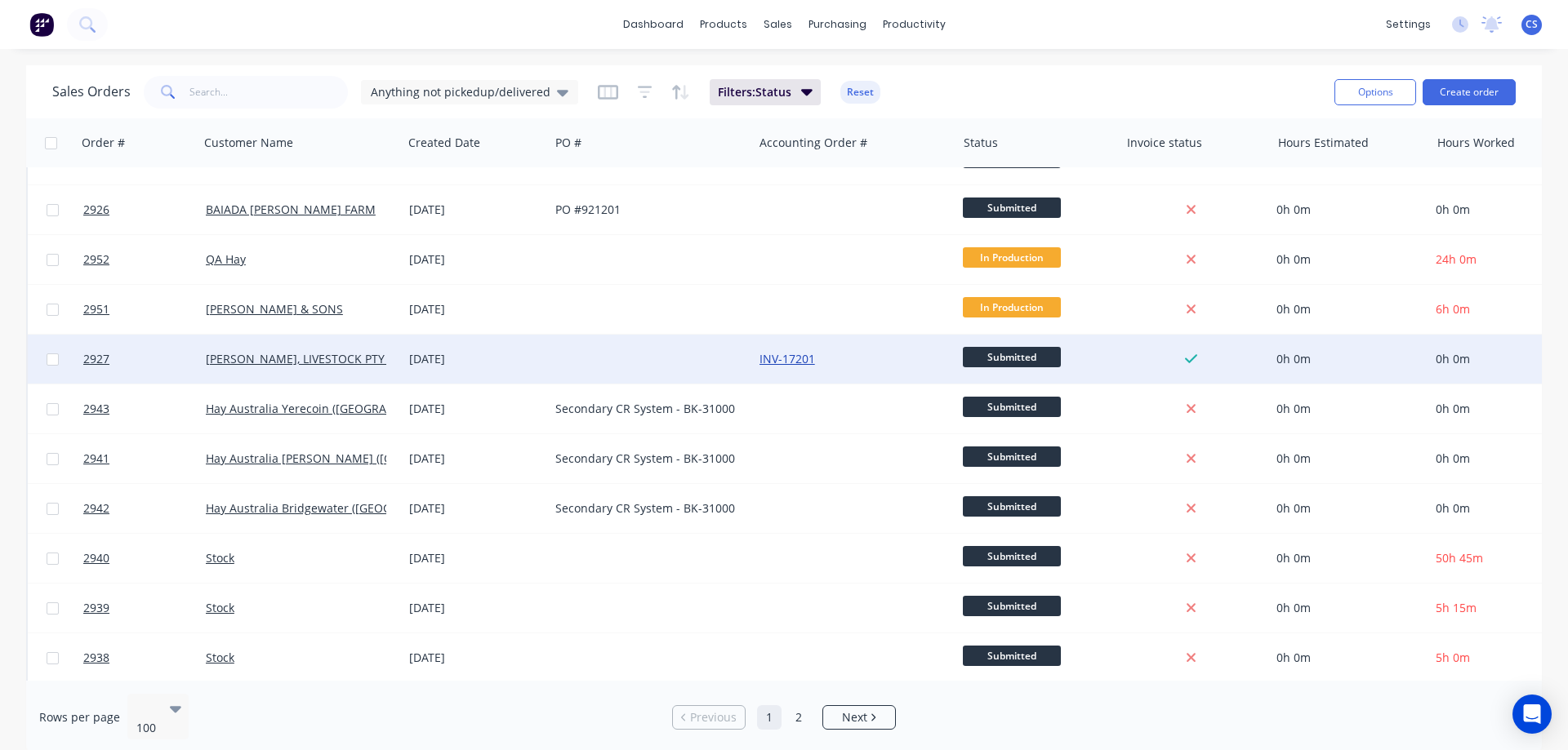
click at [785, 358] on link "INV-17201" at bounding box center [787, 358] width 56 height 15
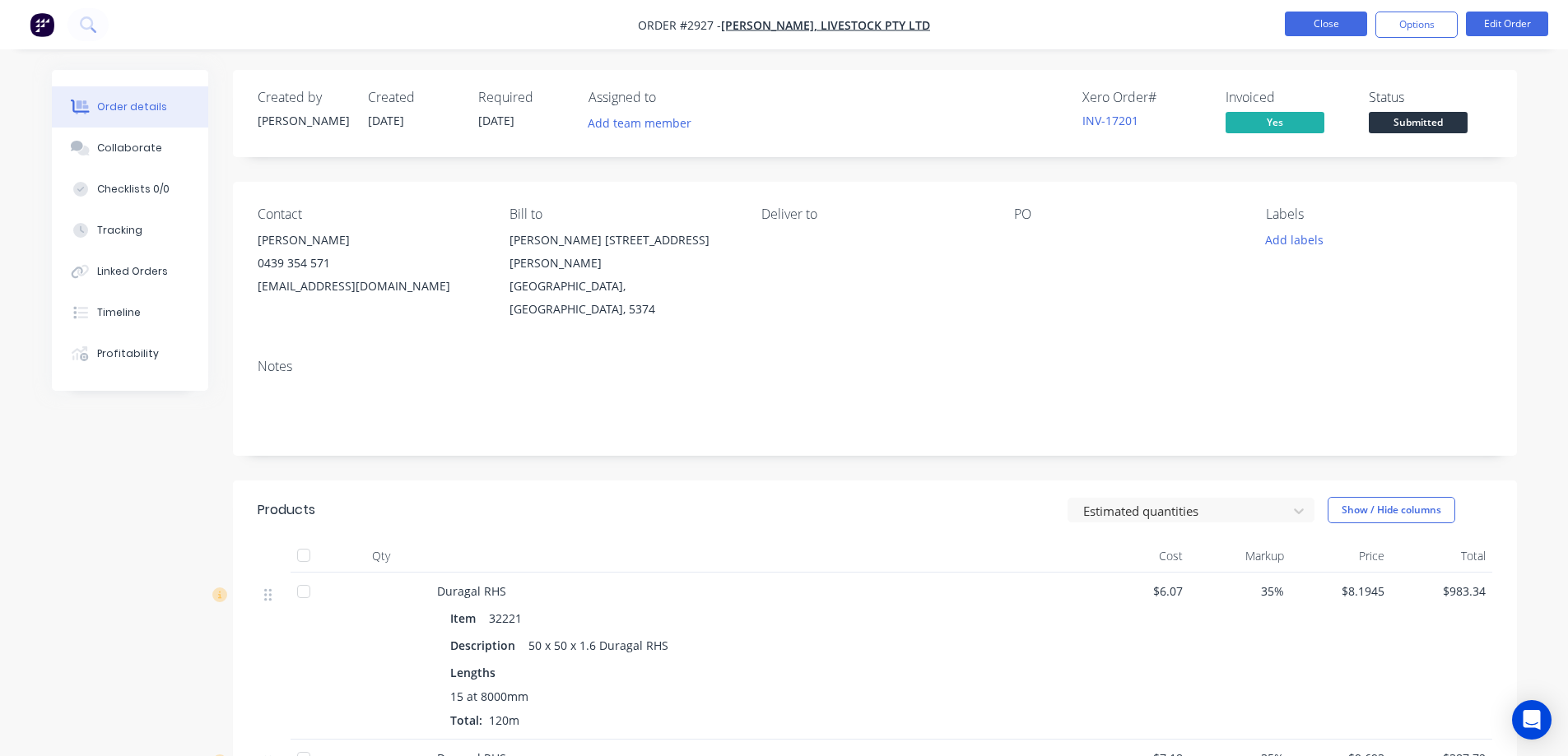
click at [1320, 21] on button "Close" at bounding box center [1326, 24] width 82 height 25
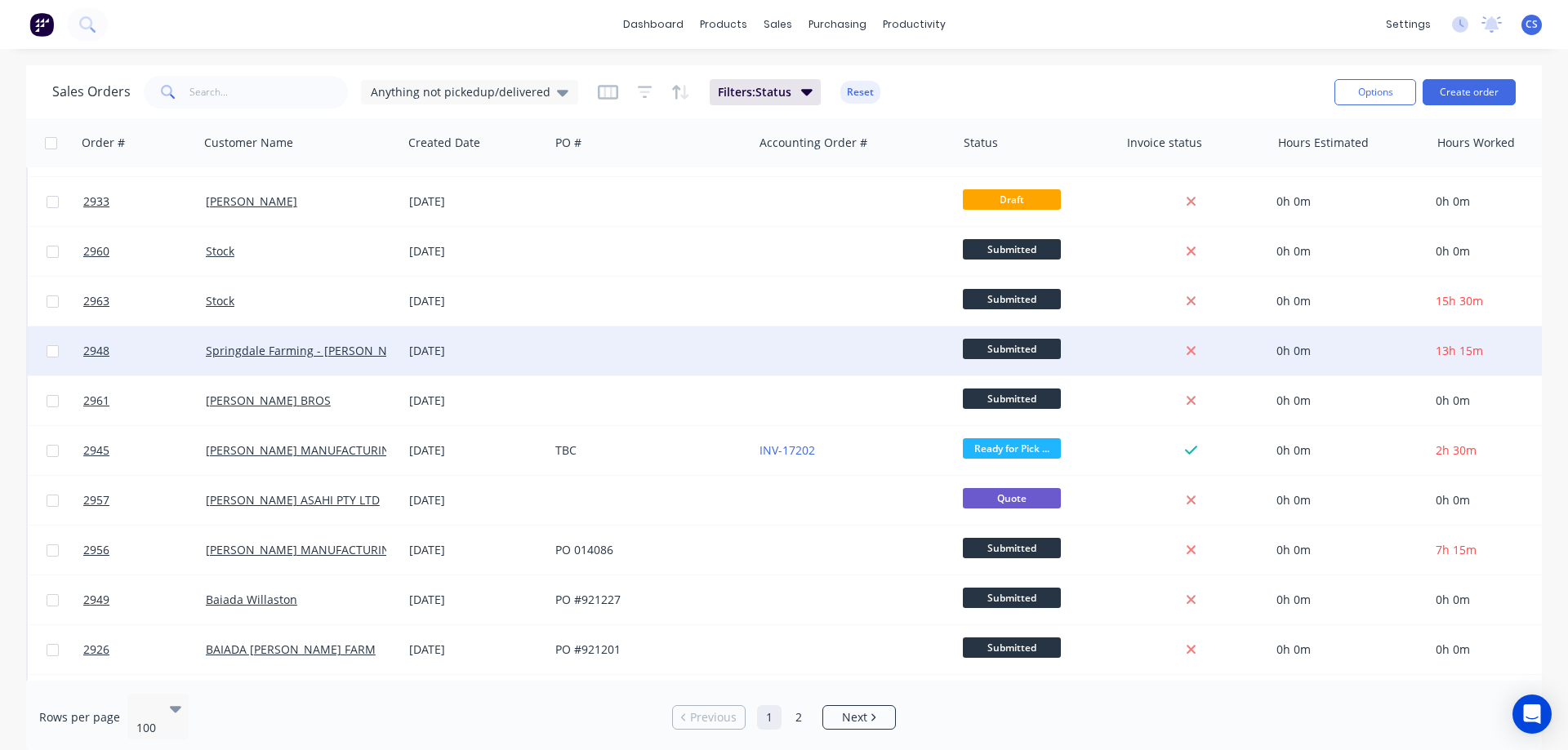
scroll to position [654, 0]
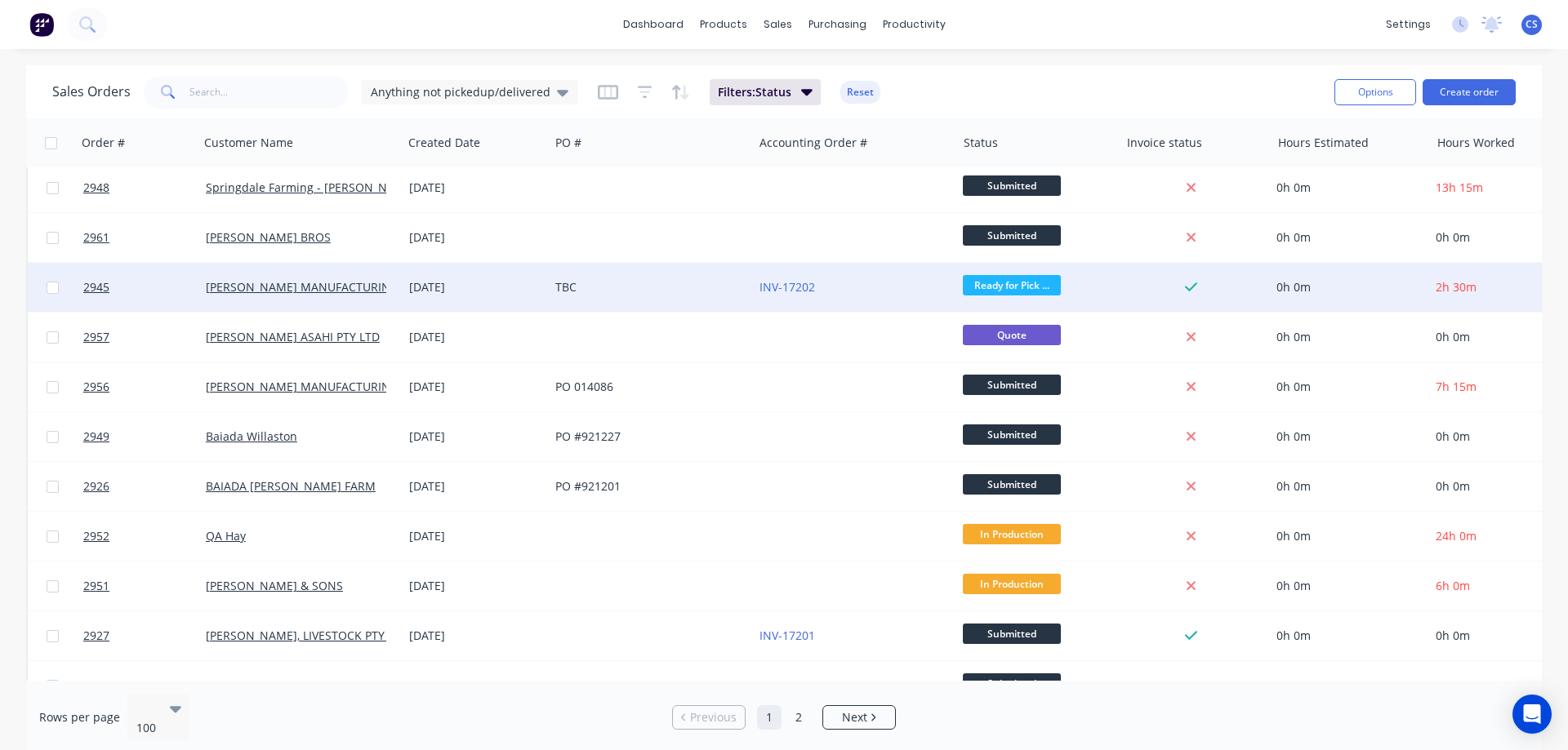
click at [1012, 288] on span "Ready for Pick ..." at bounding box center [1013, 286] width 98 height 21
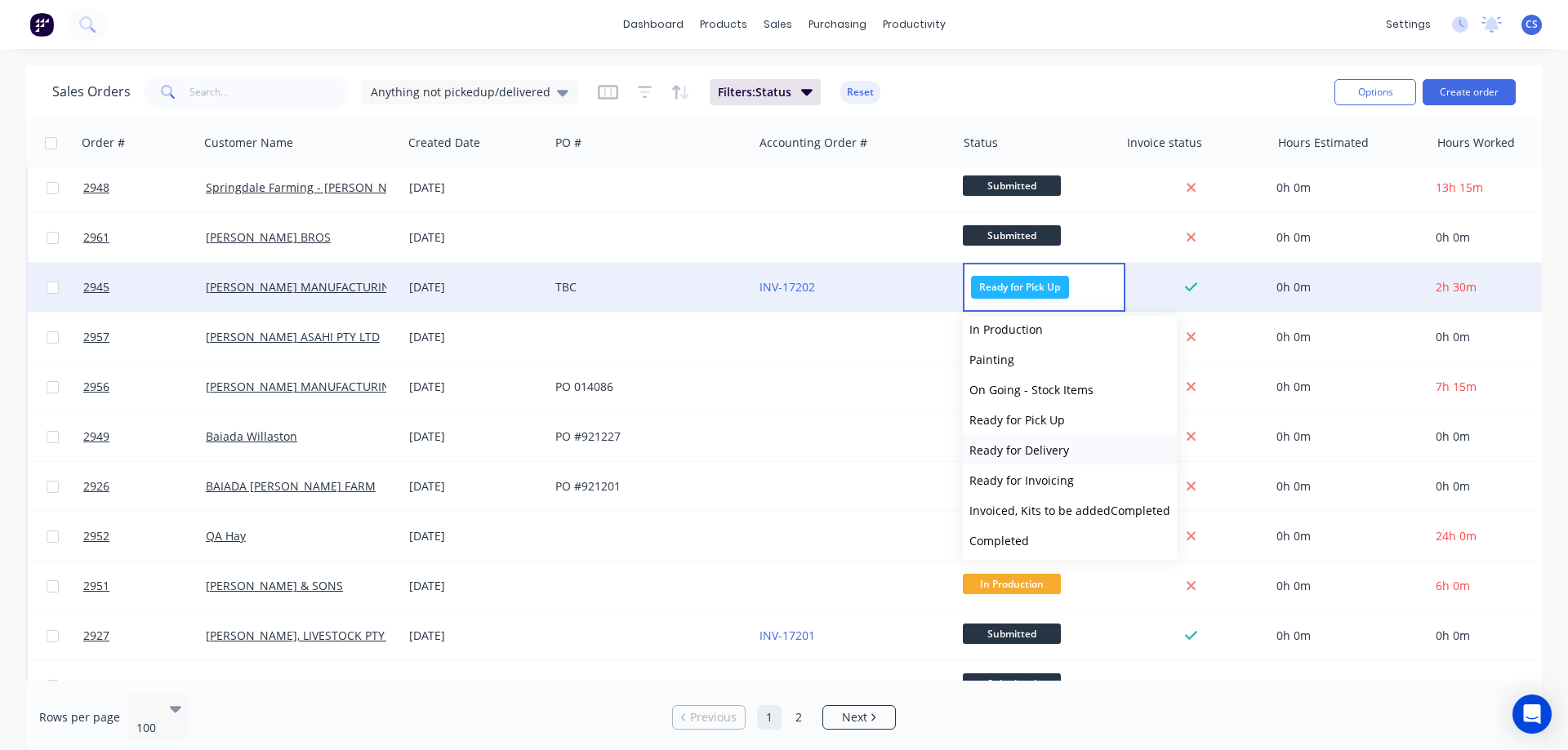
scroll to position [131, 0]
click at [1032, 533] on button "Picked Up" at bounding box center [1070, 539] width 214 height 30
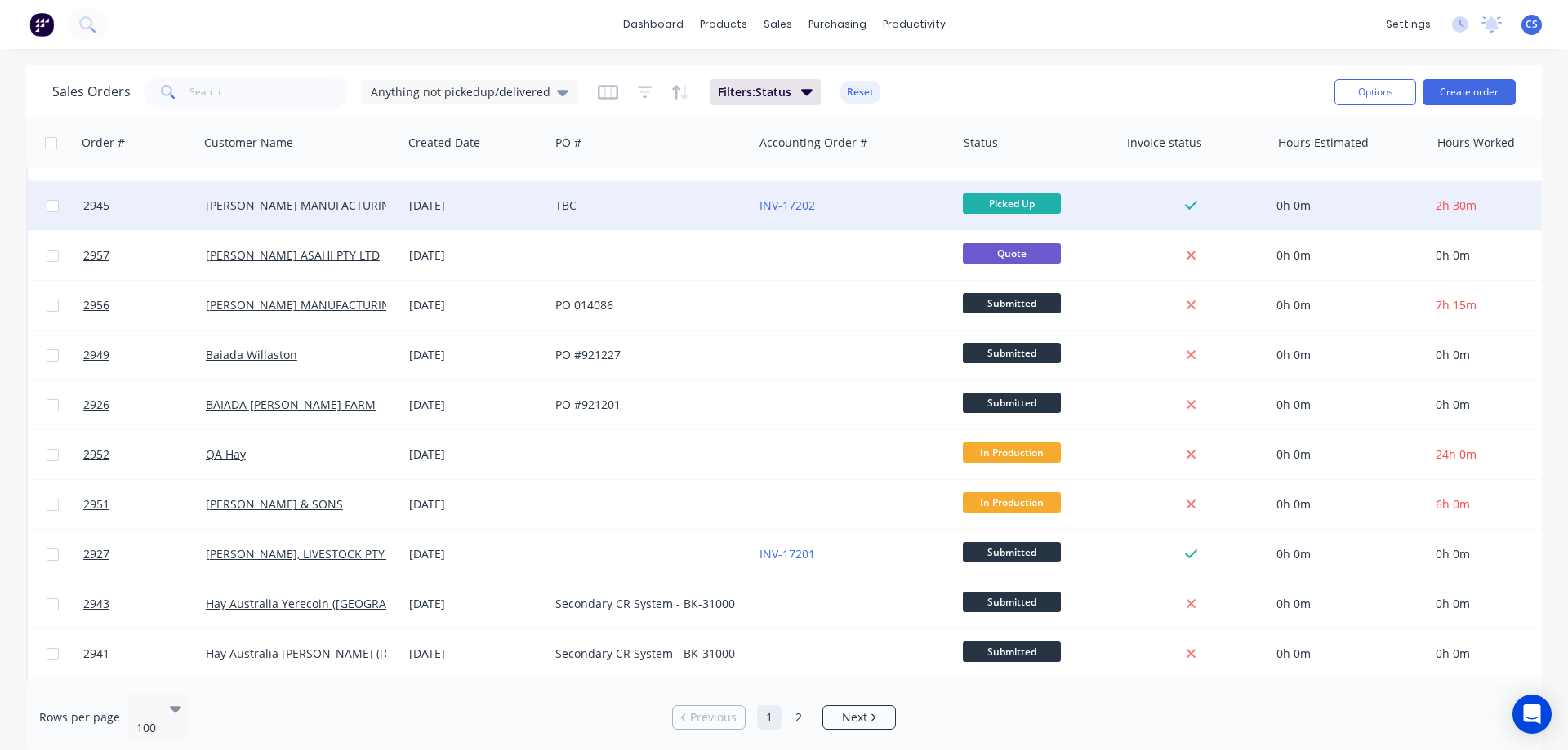
scroll to position [816, 0]
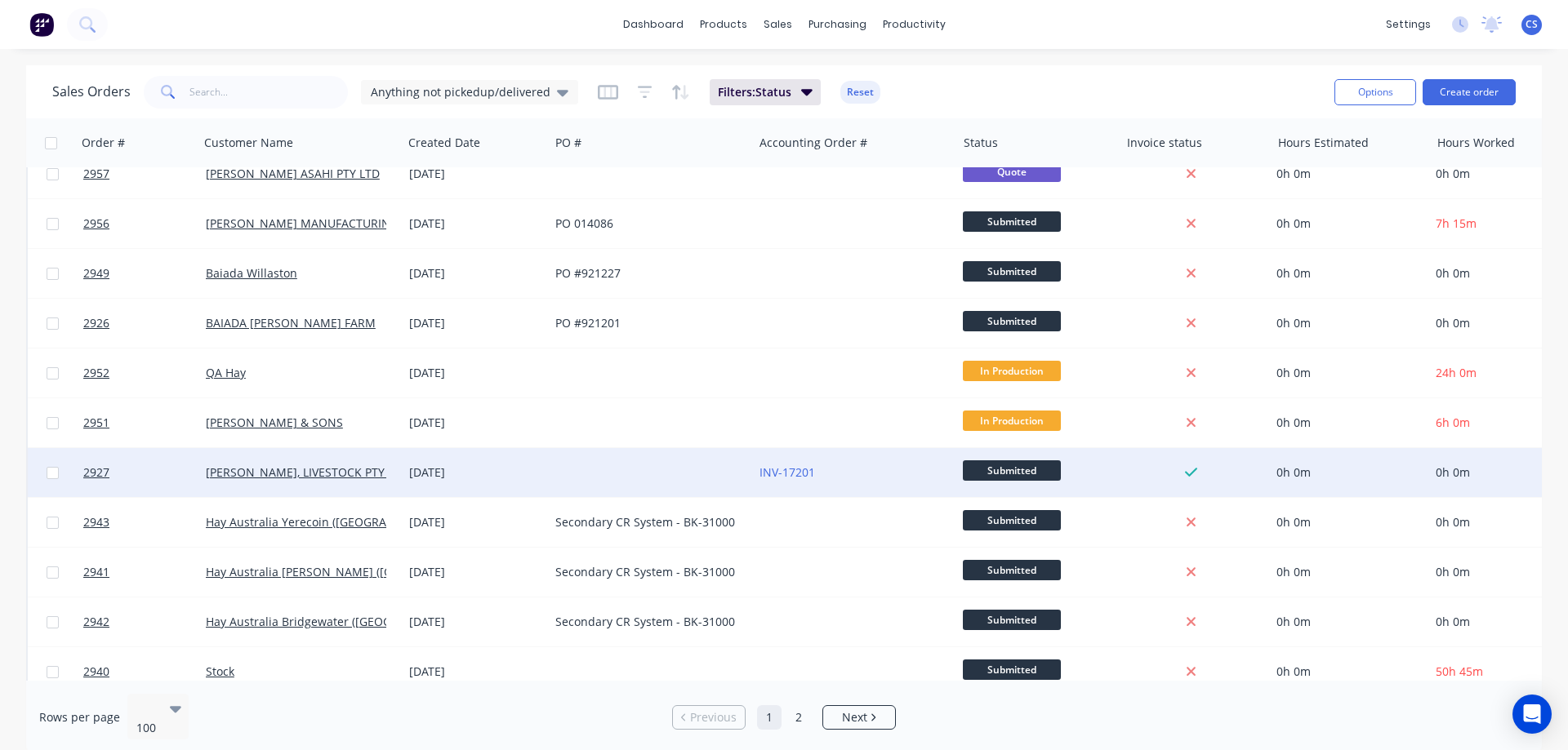
click at [1012, 474] on span "Submitted" at bounding box center [1013, 471] width 98 height 21
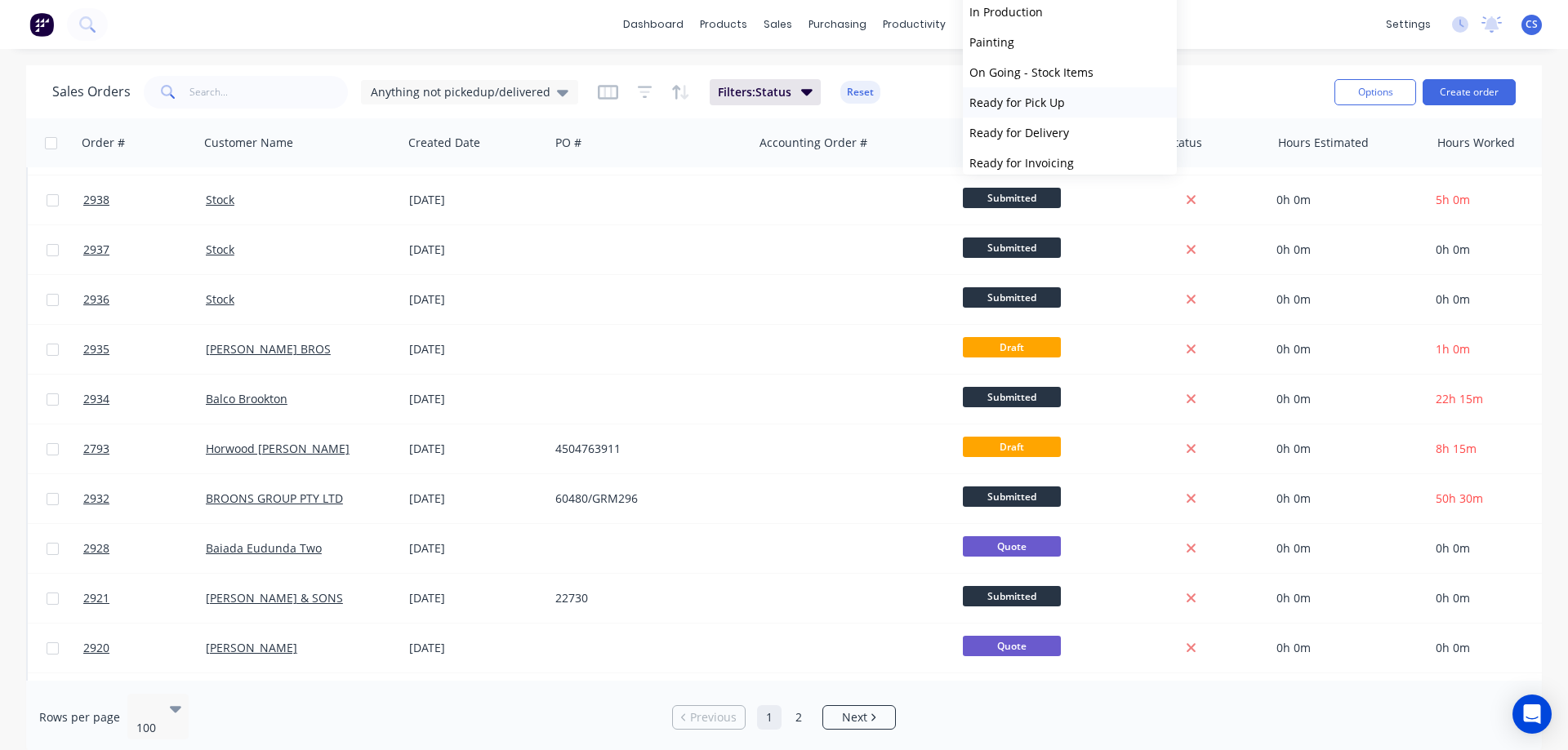
scroll to position [131, 0]
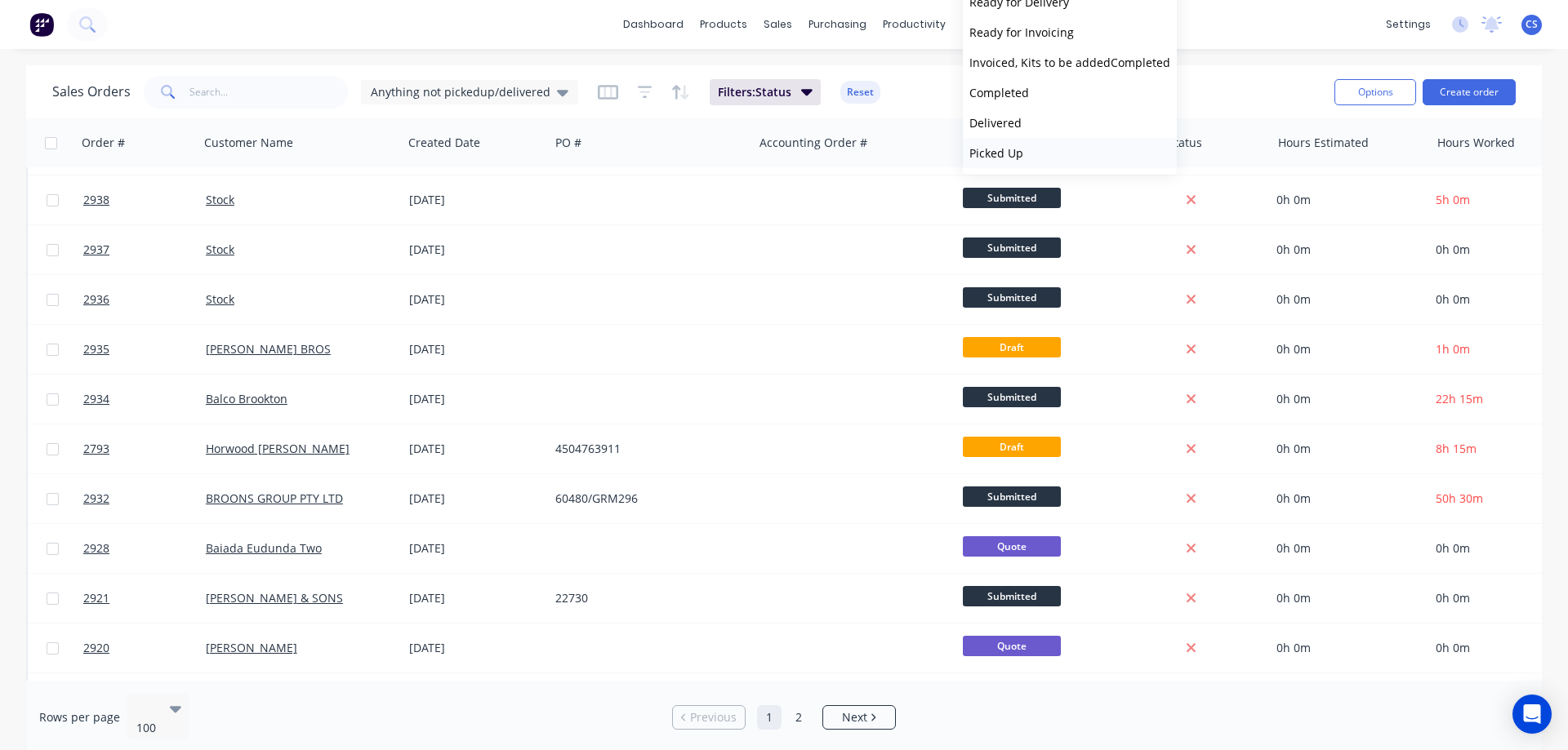
click at [1036, 147] on button "Picked Up" at bounding box center [1070, 153] width 214 height 30
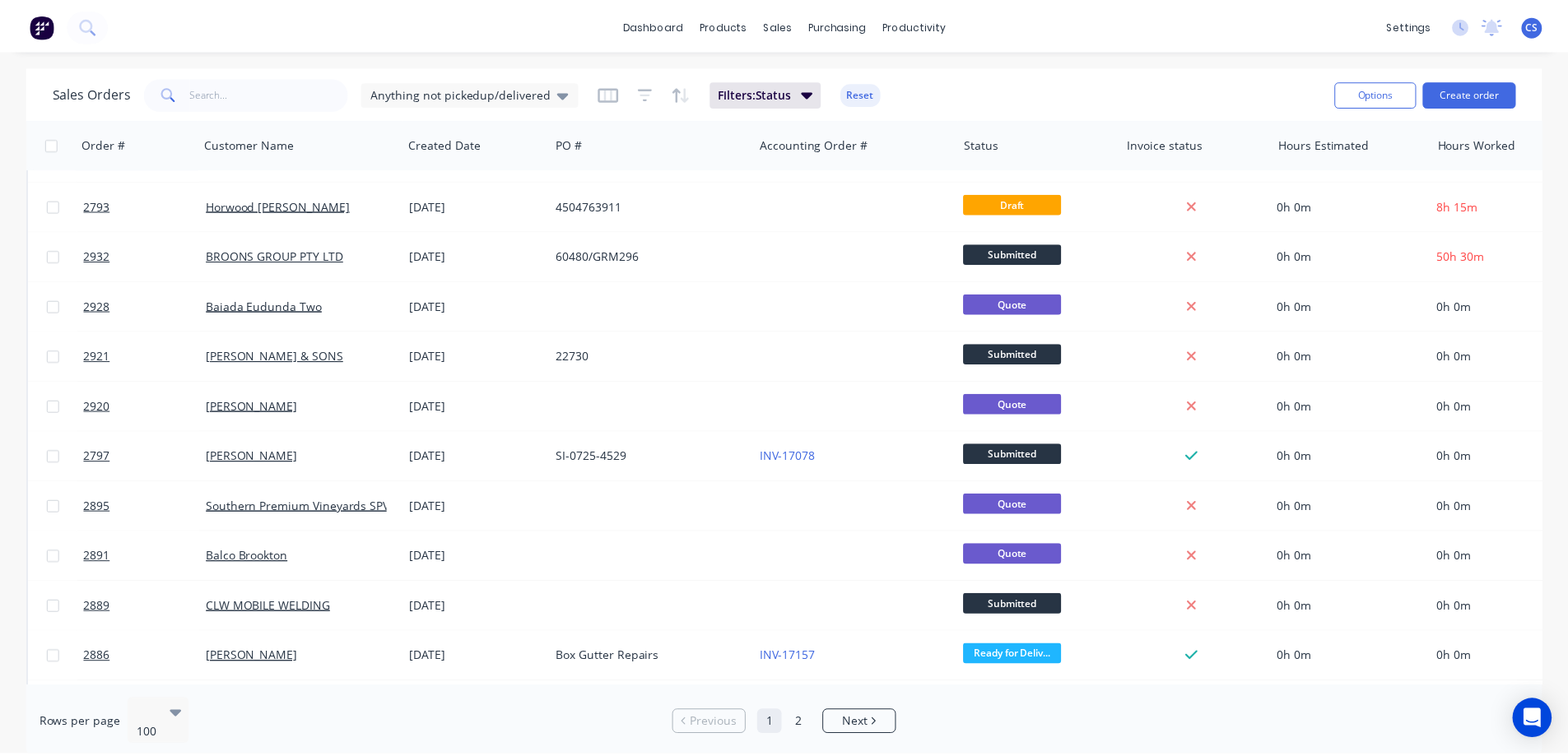
scroll to position [1810, 0]
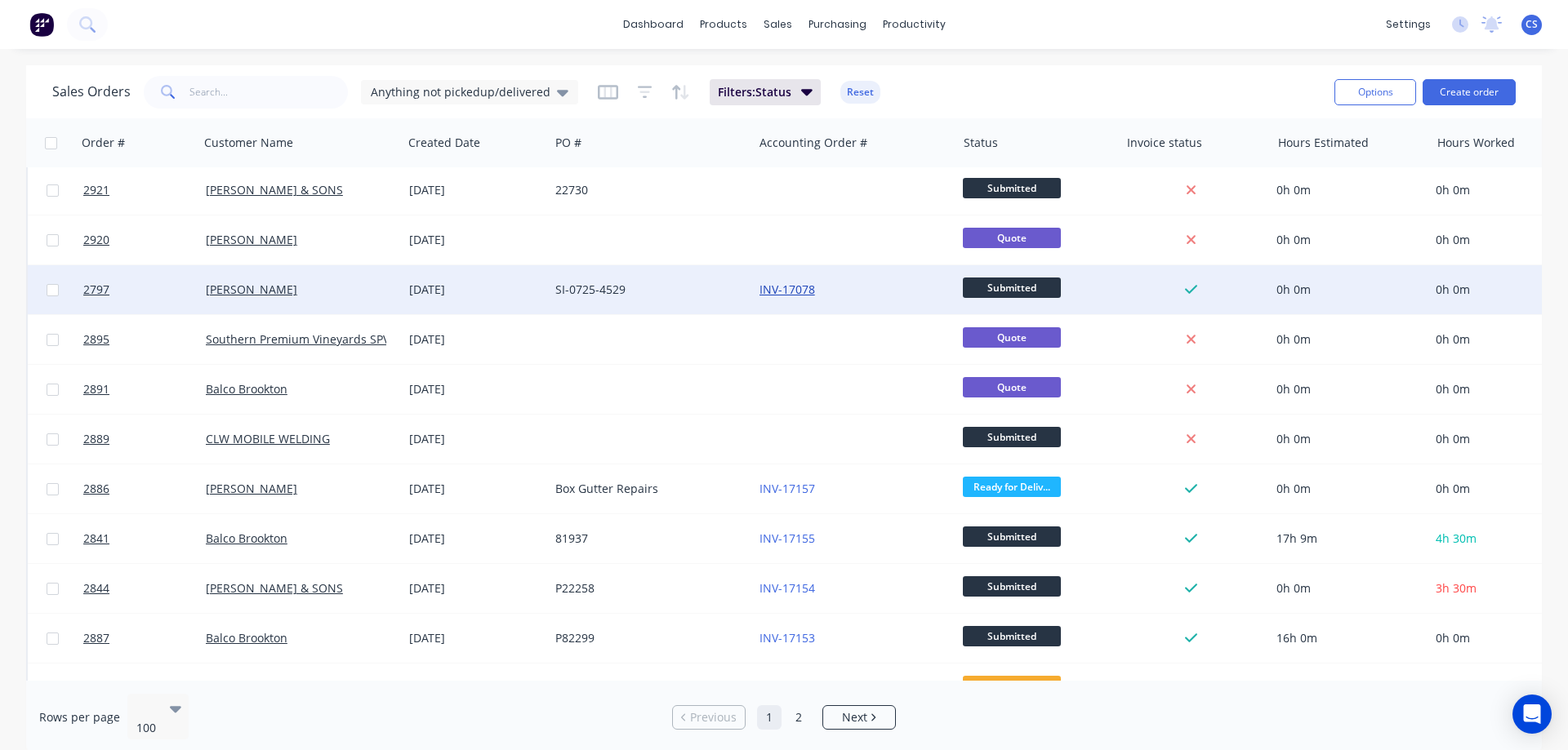
click at [805, 289] on link "INV-17078" at bounding box center [787, 289] width 56 height 15
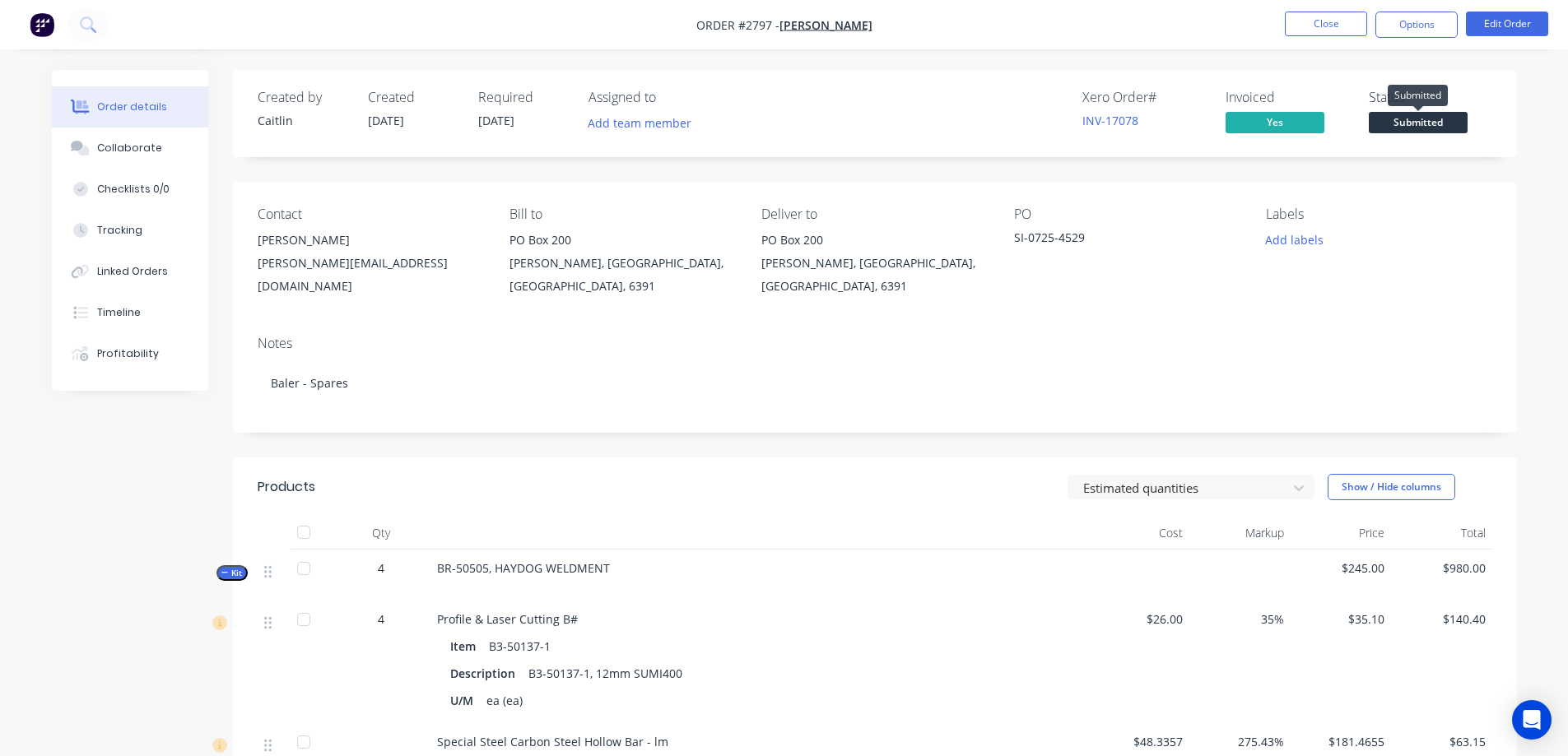
click at [1405, 123] on span "Submitted" at bounding box center [1418, 122] width 99 height 21
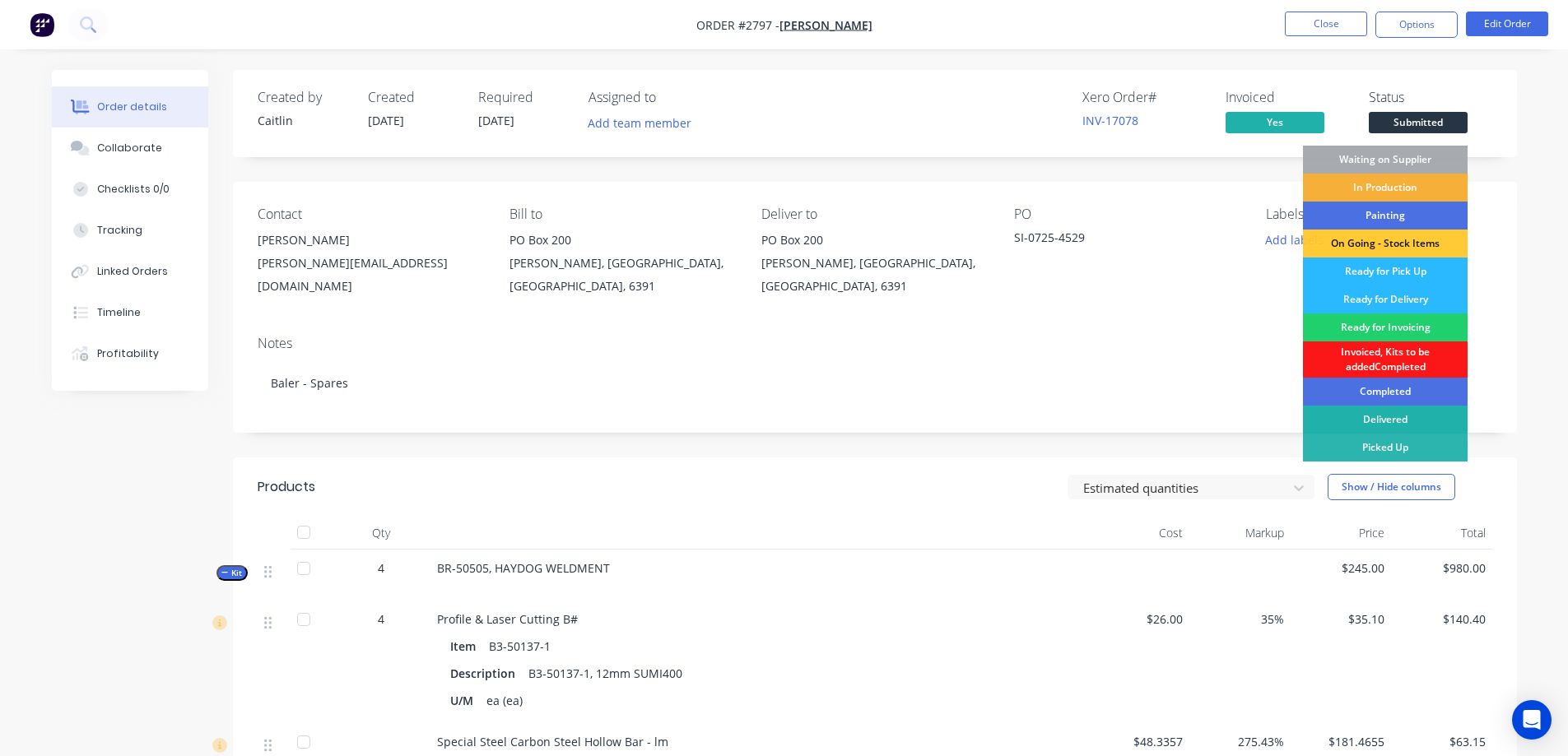
click at [1393, 423] on div "Delivered" at bounding box center [1385, 419] width 165 height 28
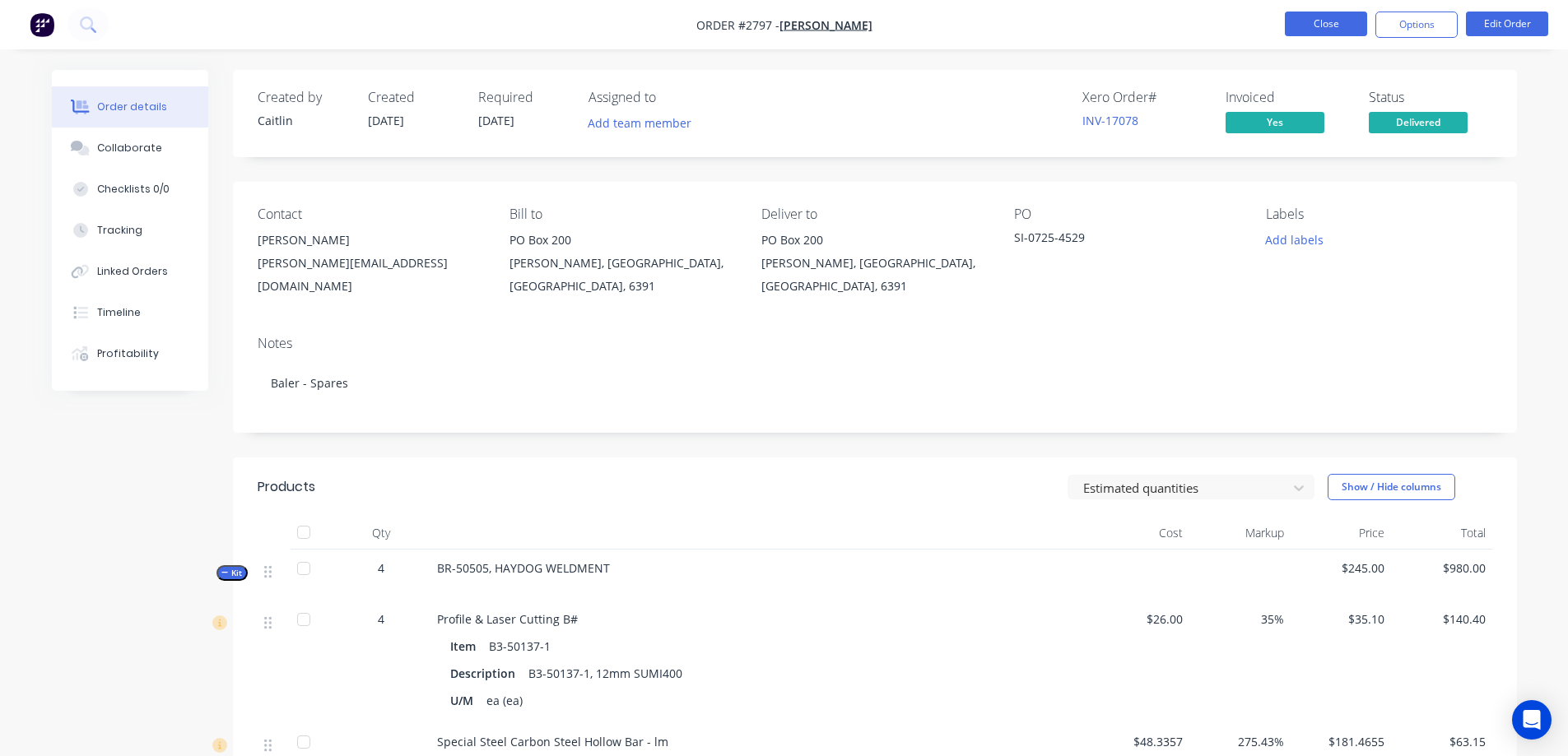
click at [1320, 29] on button "Close" at bounding box center [1326, 24] width 82 height 25
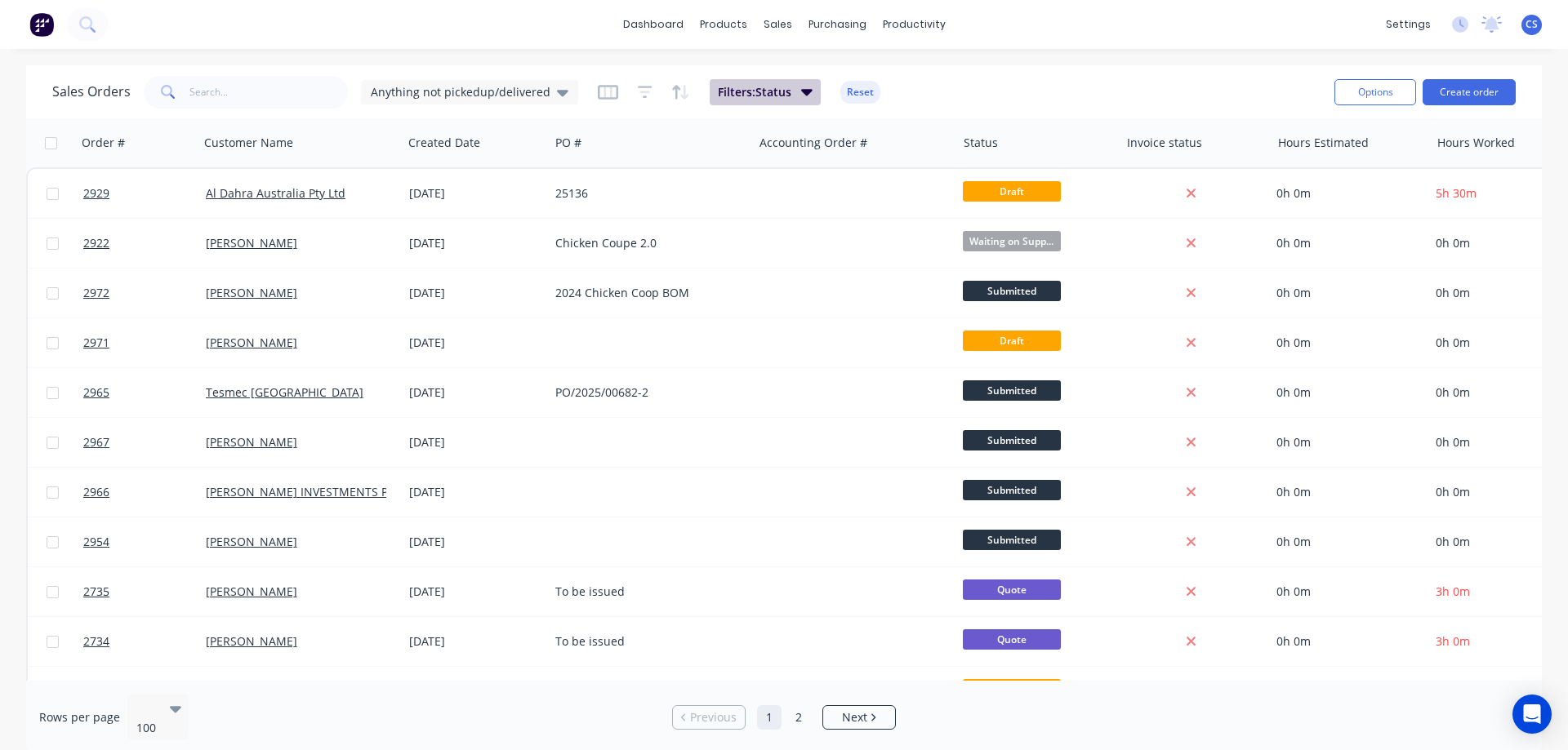
click at [769, 94] on span "Filters: Status" at bounding box center [755, 92] width 74 height 16
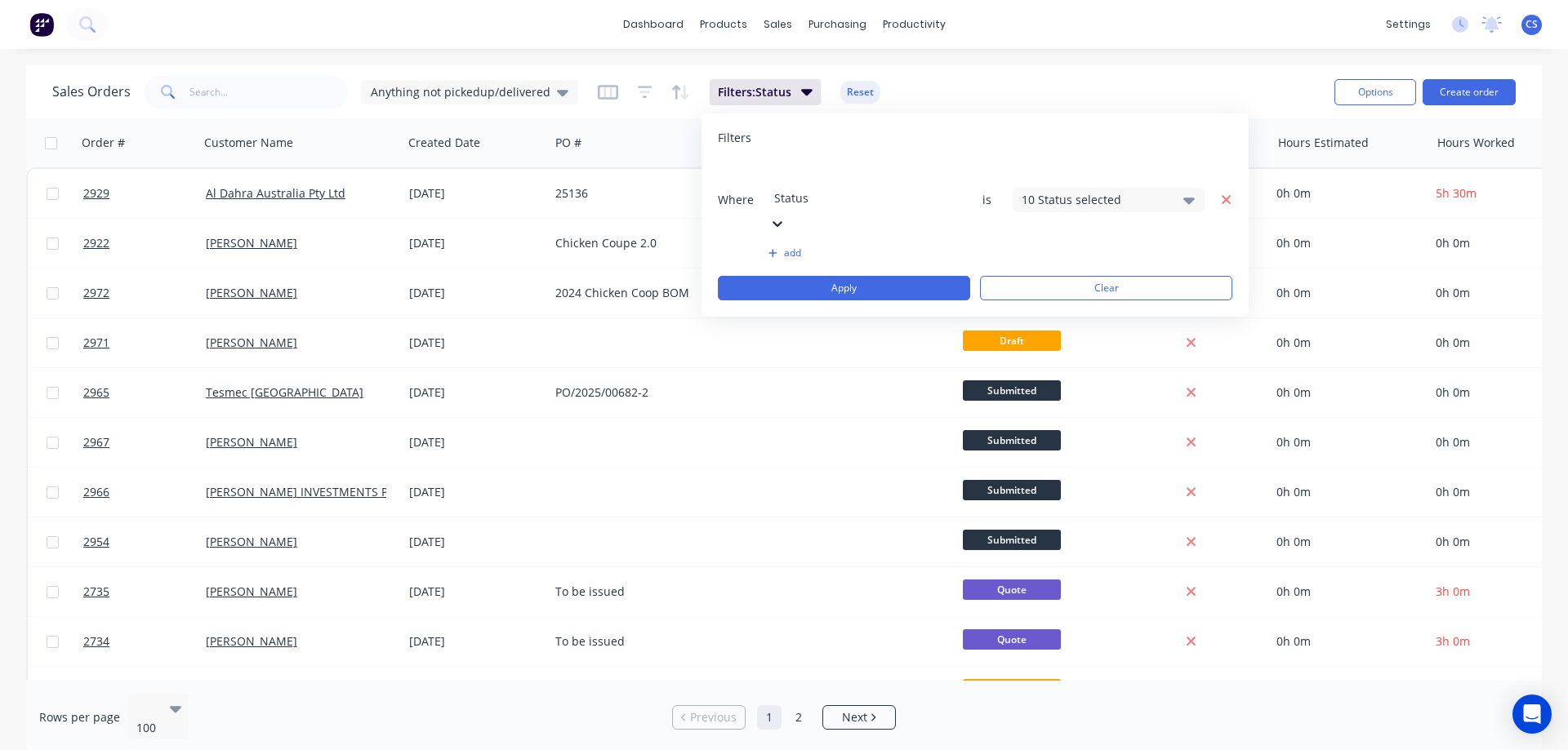
click at [1224, 193] on icon "button" at bounding box center [1226, 201] width 11 height 15
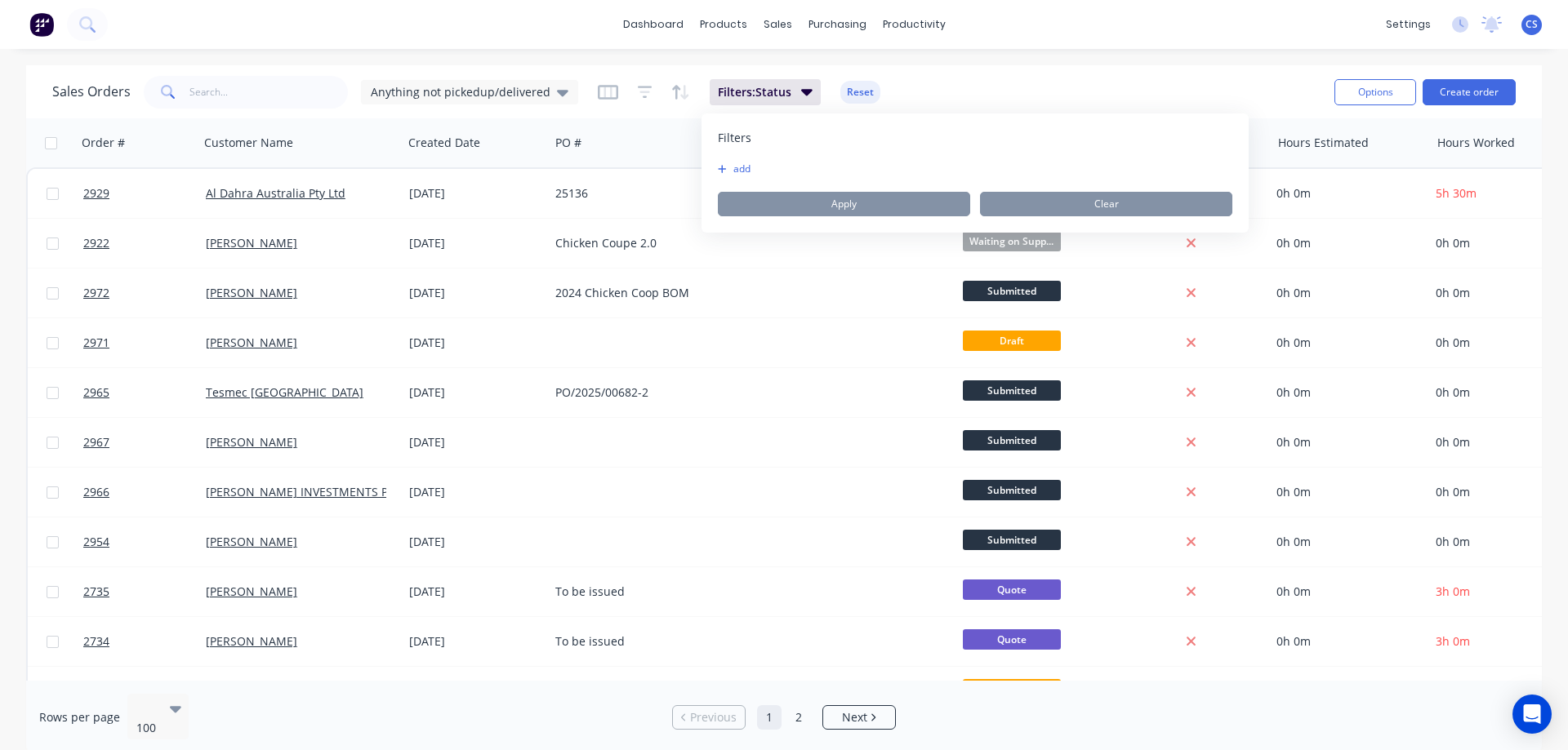
click at [731, 167] on button "add" at bounding box center [738, 169] width 41 height 13
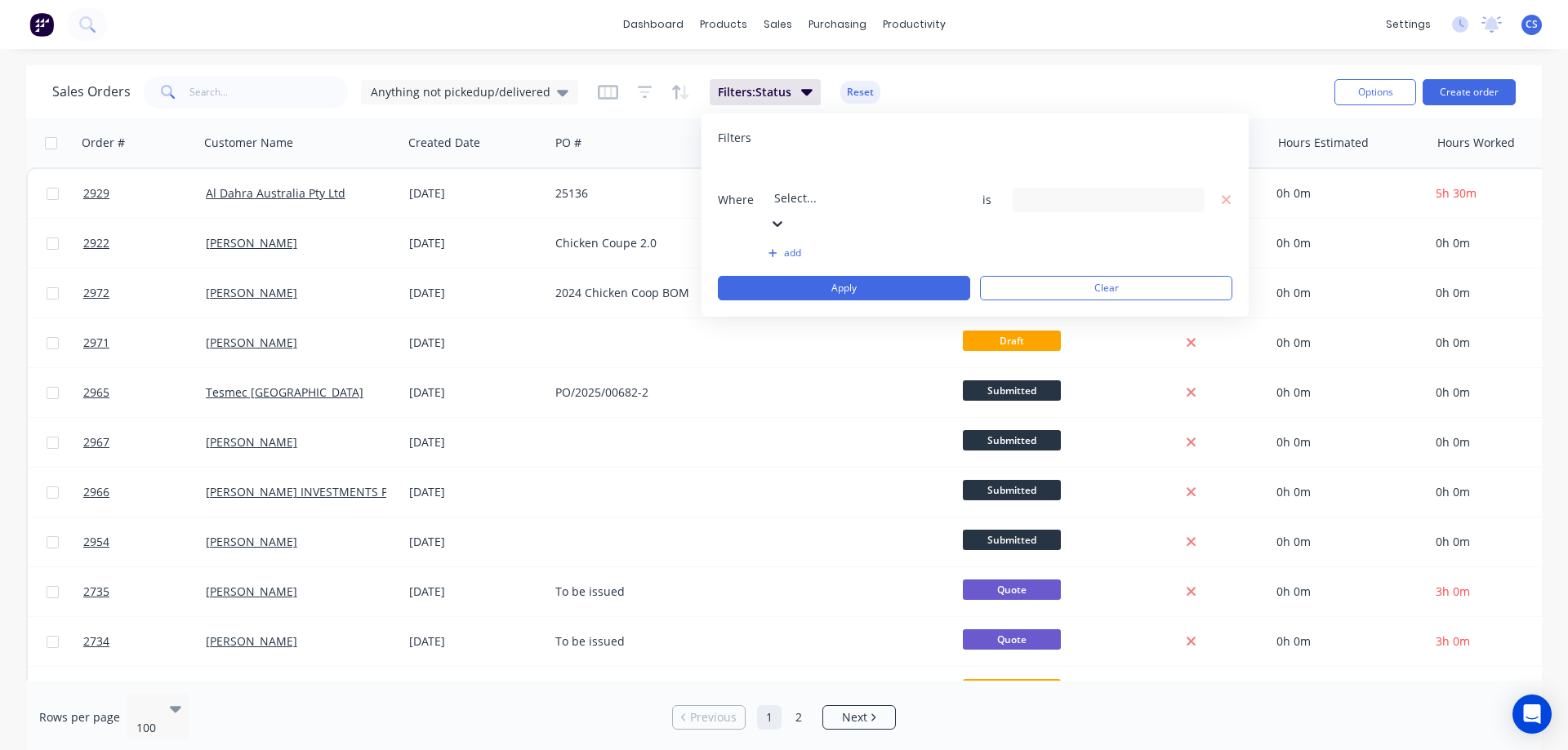
click at [880, 183] on div at bounding box center [891, 176] width 236 height 21
click at [1071, 59] on div "dashboard products sales purchasing productivity dashboard products Product Cat…" at bounding box center [784, 375] width 1568 height 750
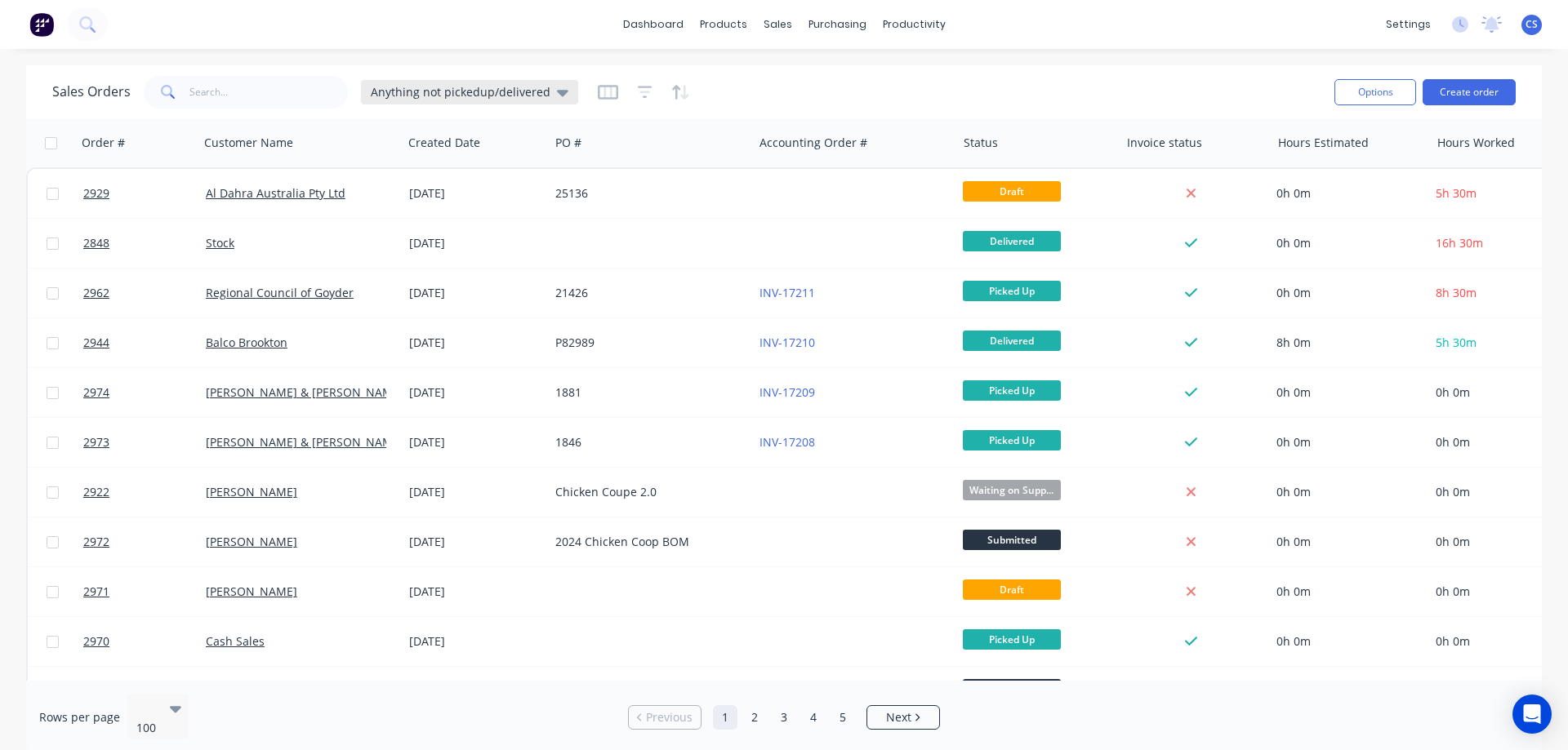
click at [471, 93] on span "Anything not pickedup/delivered" at bounding box center [461, 92] width 180 height 17
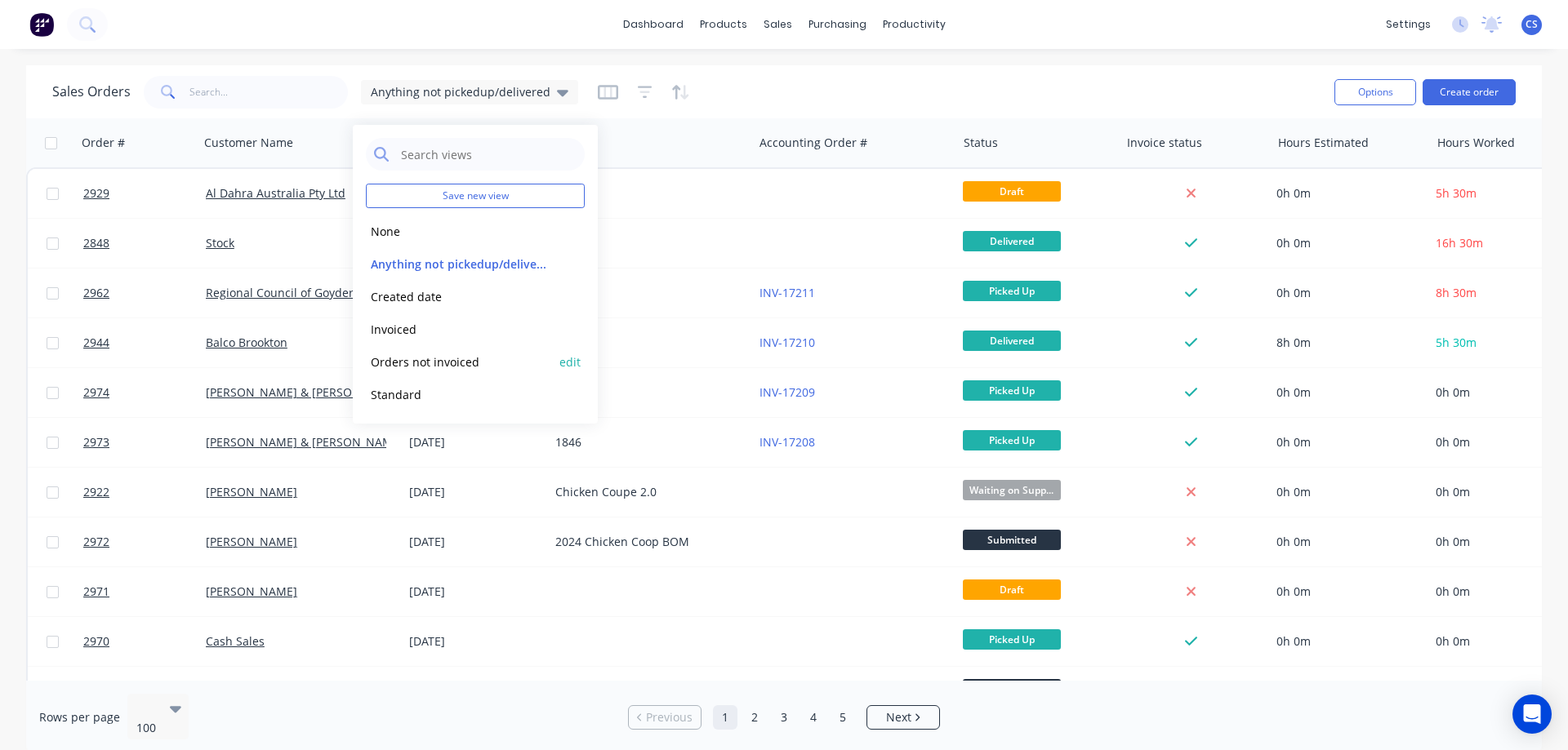
click at [410, 357] on button "Orders not invoiced" at bounding box center [459, 362] width 186 height 19
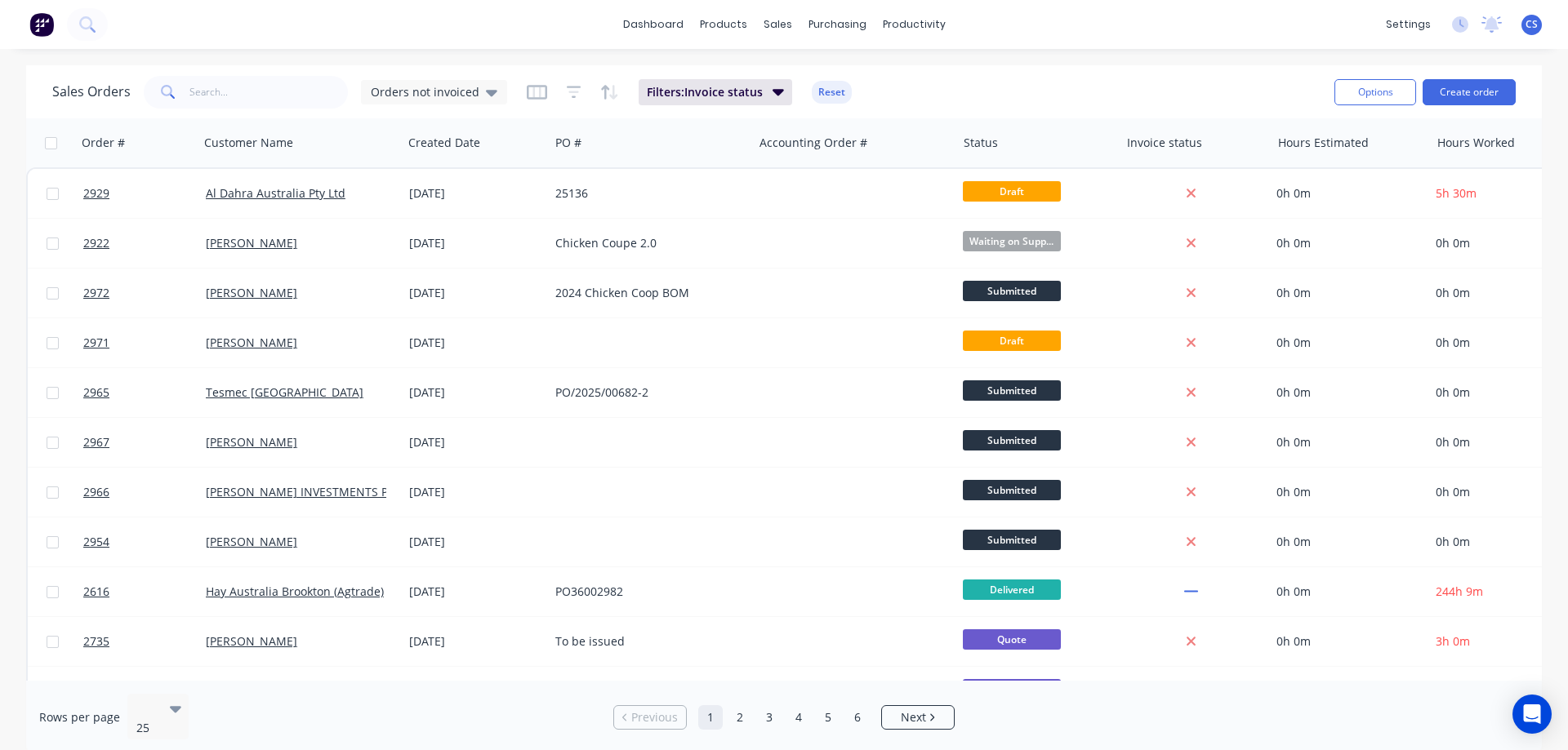
click at [1069, 87] on div "Sales Orders Orders not invoiced Filters: Invoice status Reset" at bounding box center [686, 92] width 1269 height 40
click at [762, 89] on button "Filters: Invoice status" at bounding box center [715, 93] width 153 height 26
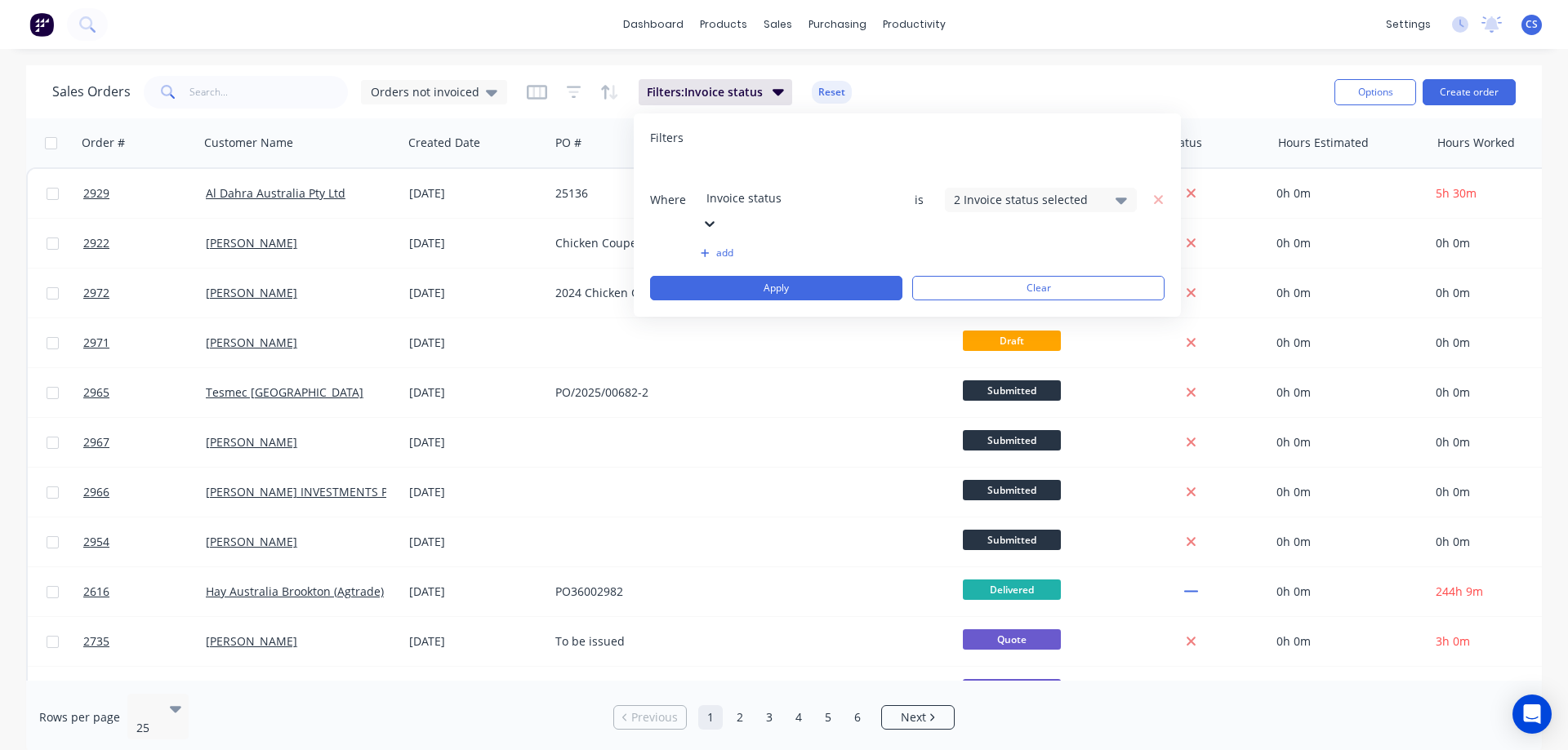
click at [1066, 191] on div "2 Invoice status selected" at bounding box center [1028, 200] width 148 height 17
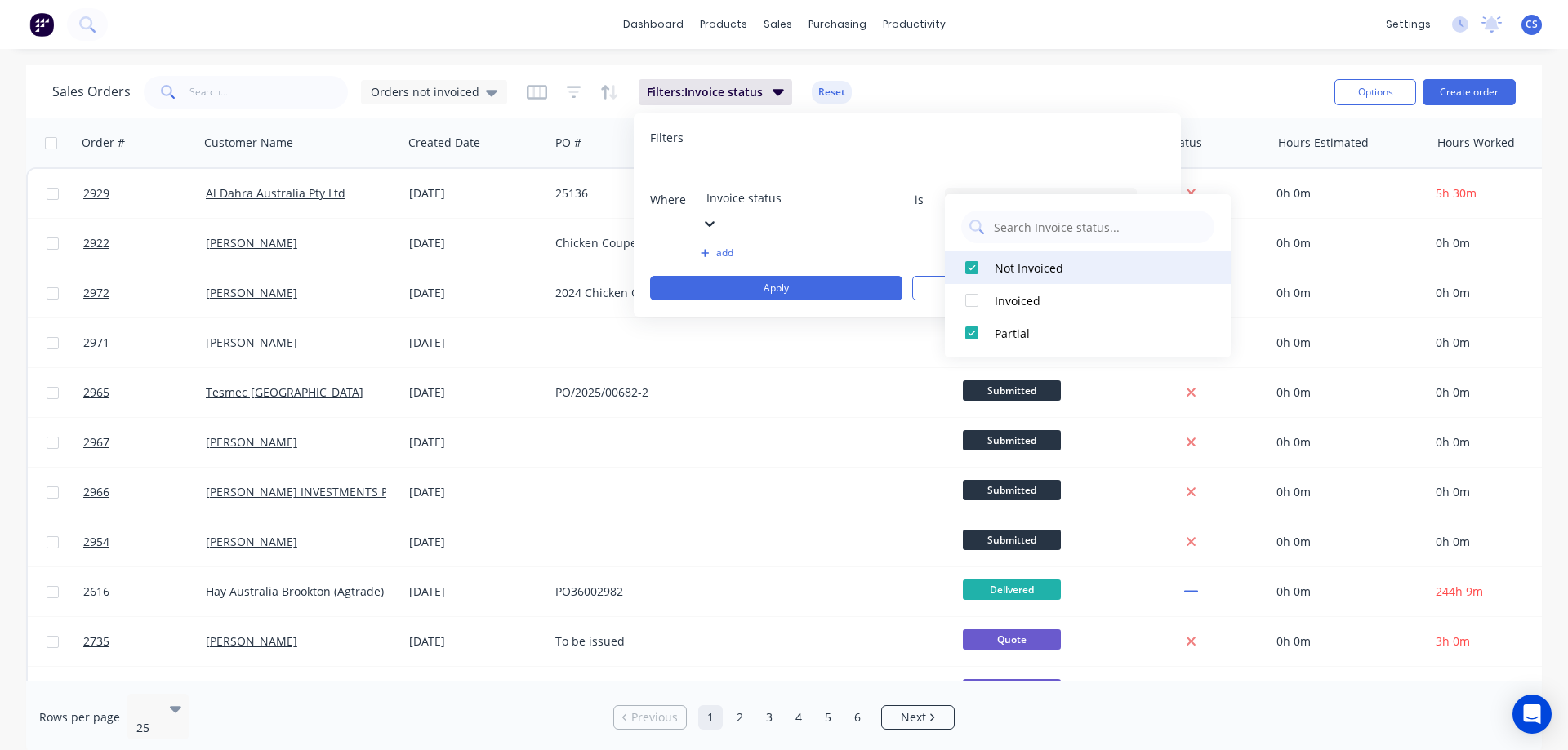
click at [1002, 264] on div "Not Invoiced" at bounding box center [1092, 268] width 196 height 17
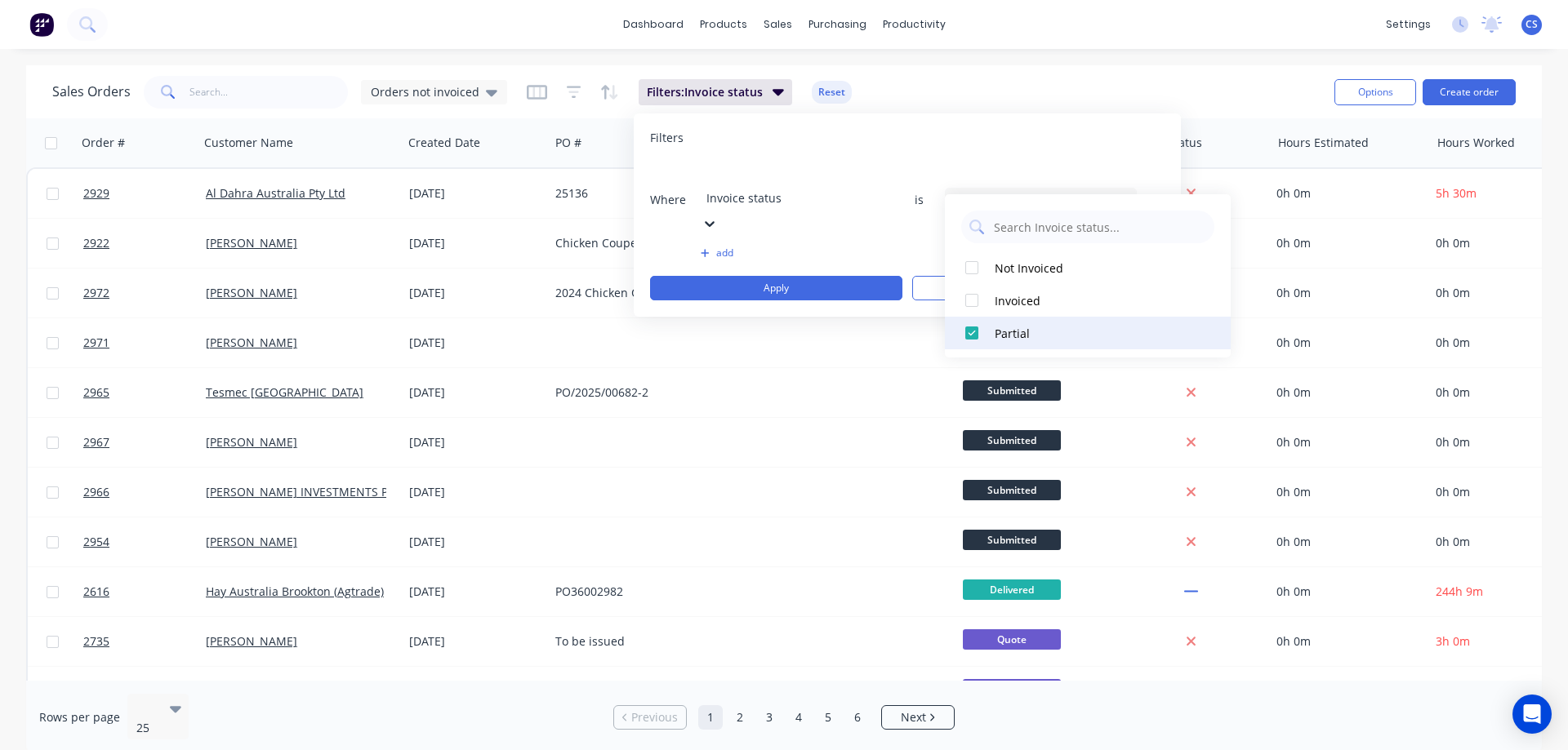
click at [972, 326] on div at bounding box center [972, 333] width 33 height 33
click at [1071, 76] on div "Sales Orders Orders not invoiced Filters: Invoice status Reset" at bounding box center [686, 92] width 1269 height 40
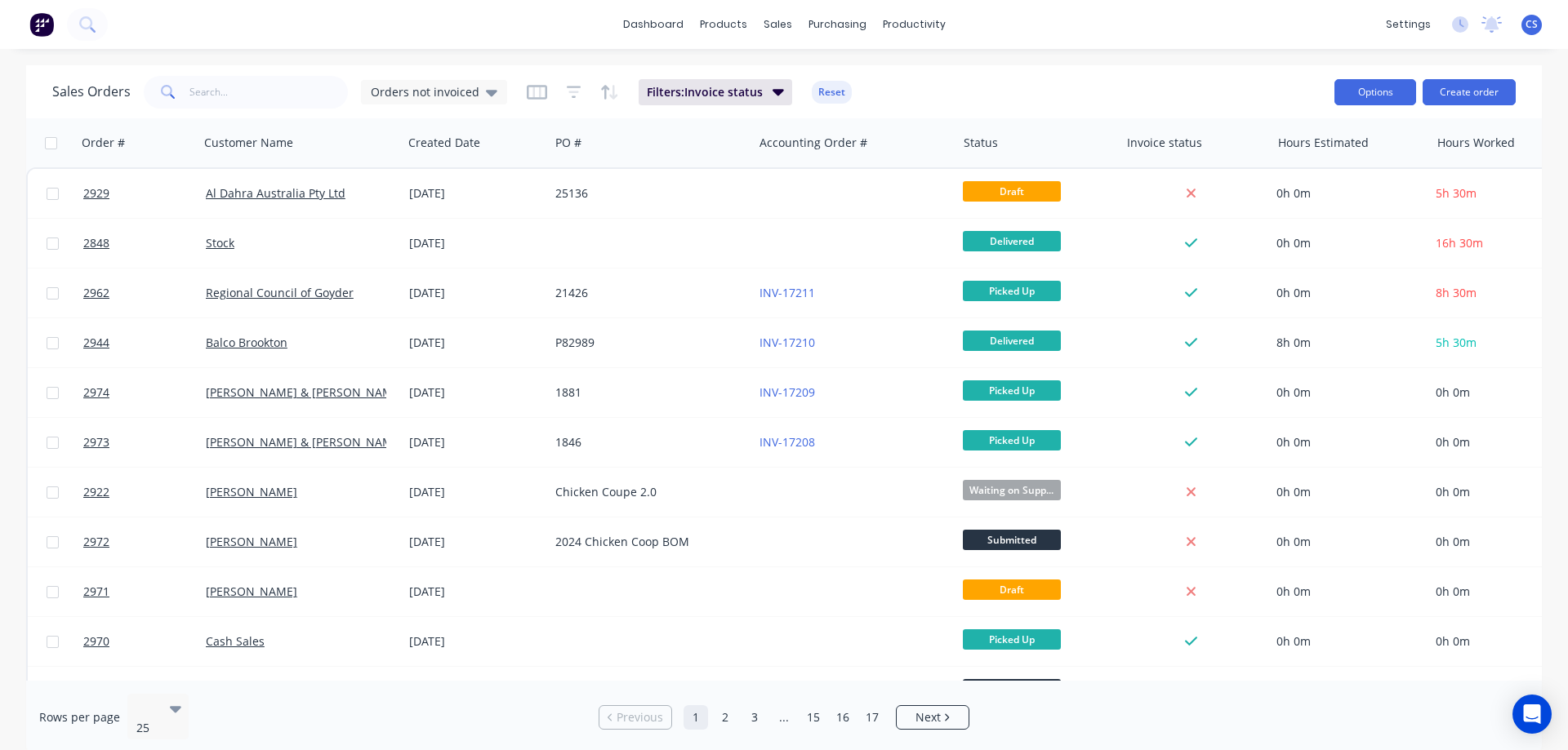
click at [1389, 81] on button "Options" at bounding box center [1375, 93] width 81 height 26
click at [1196, 68] on div "Sales Orders Orders not invoiced Filters: Invoice status Reset Options Change S…" at bounding box center [784, 92] width 1516 height 53
click at [1336, 87] on button "Options" at bounding box center [1375, 93] width 81 height 26
click at [1307, 190] on div "Export" at bounding box center [1326, 199] width 150 height 24
click at [463, 97] on span "Orders not invoiced" at bounding box center [425, 92] width 109 height 17
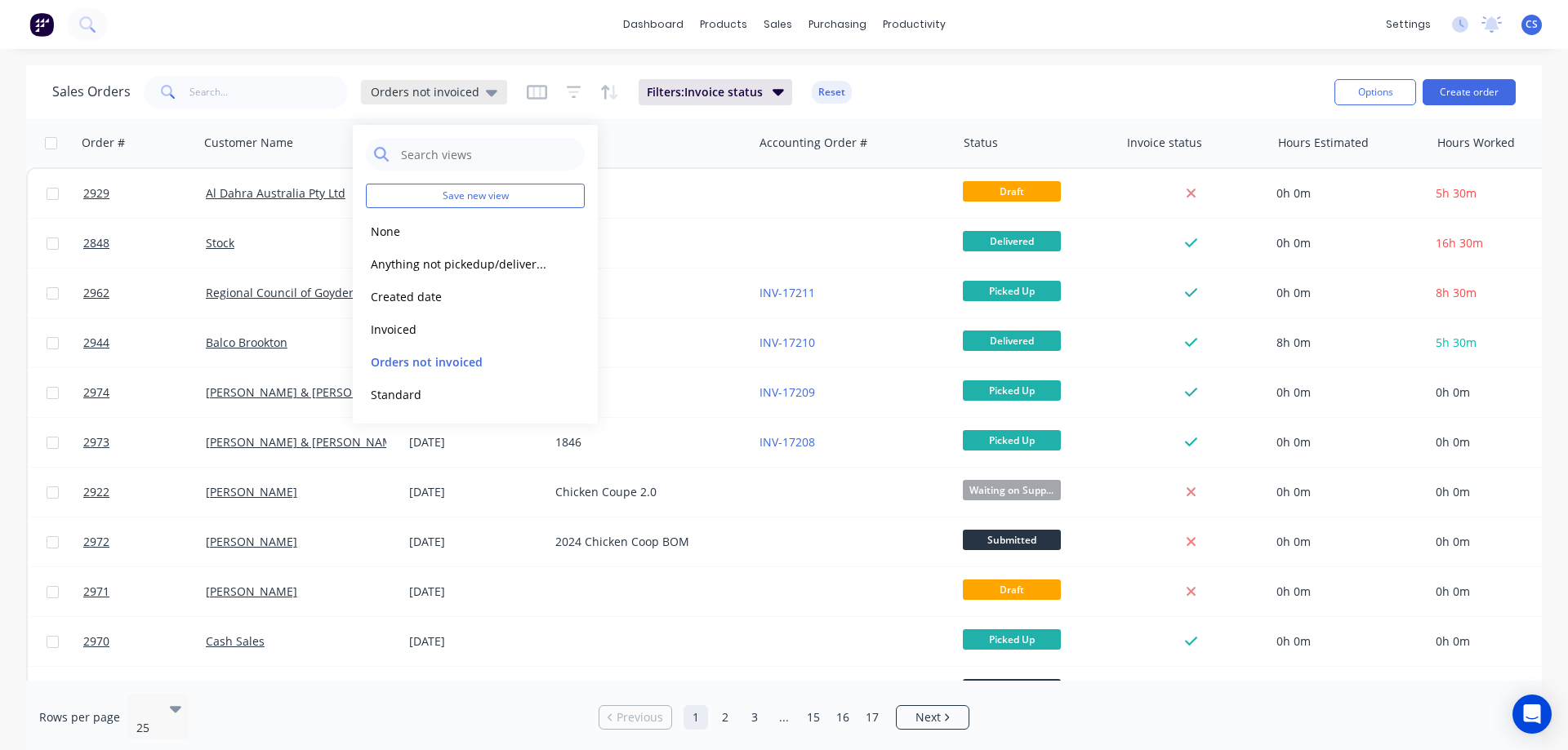
click at [463, 97] on span "Orders not invoiced" at bounding box center [425, 92] width 109 height 17
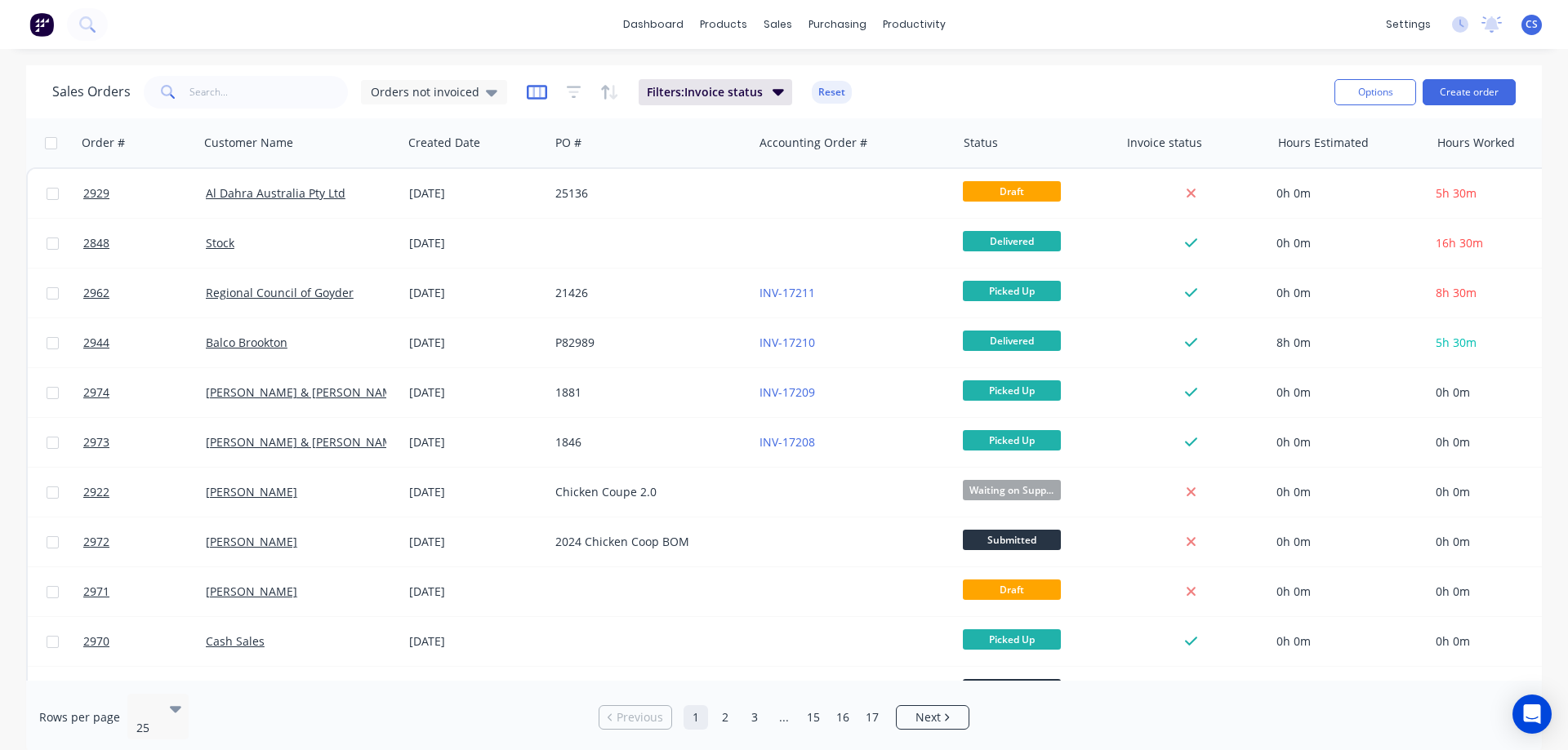
click at [531, 93] on icon "button" at bounding box center [537, 92] width 21 height 16
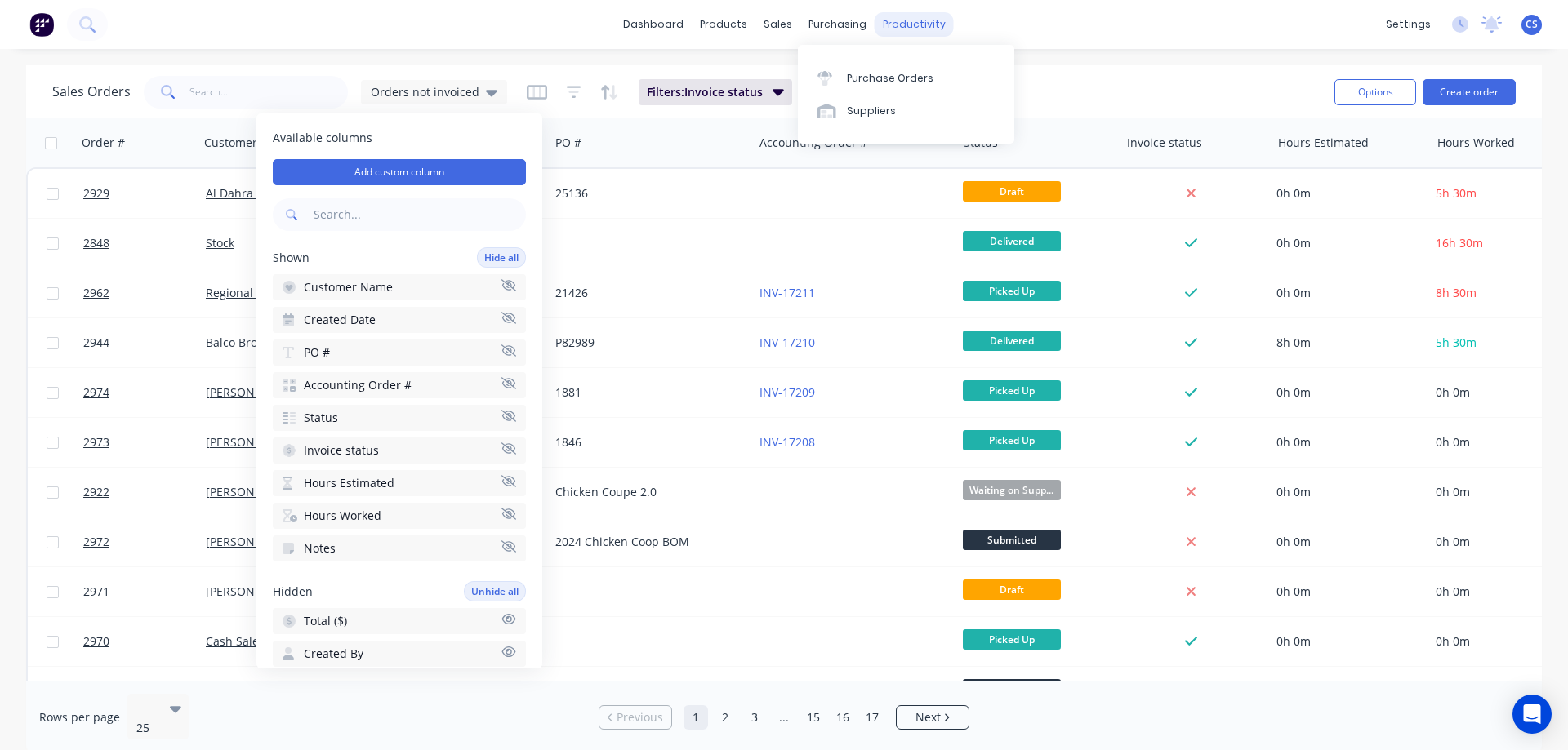
click at [925, 34] on div "productivity" at bounding box center [914, 25] width 79 height 25
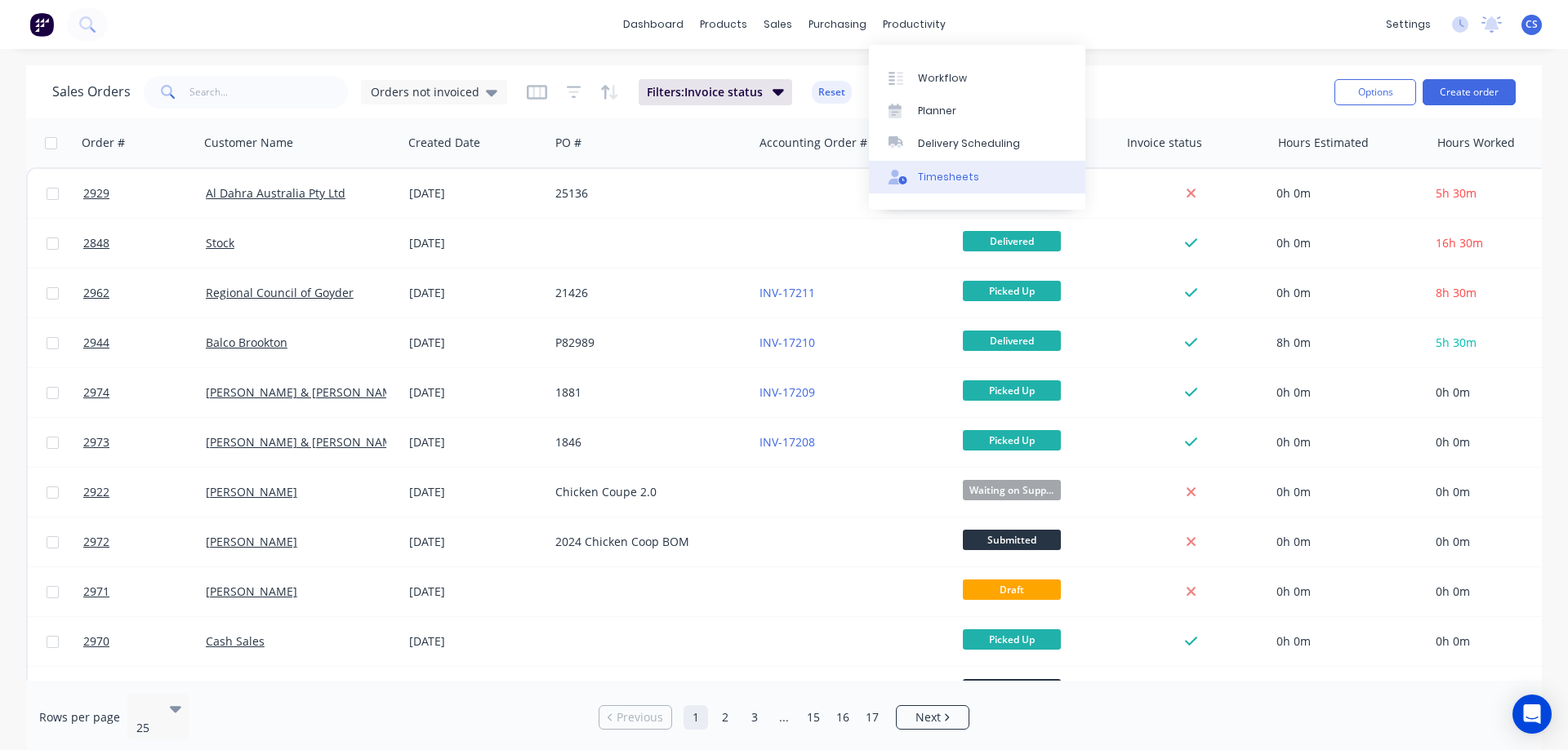
click at [976, 161] on link "Timesheets" at bounding box center [977, 177] width 217 height 33
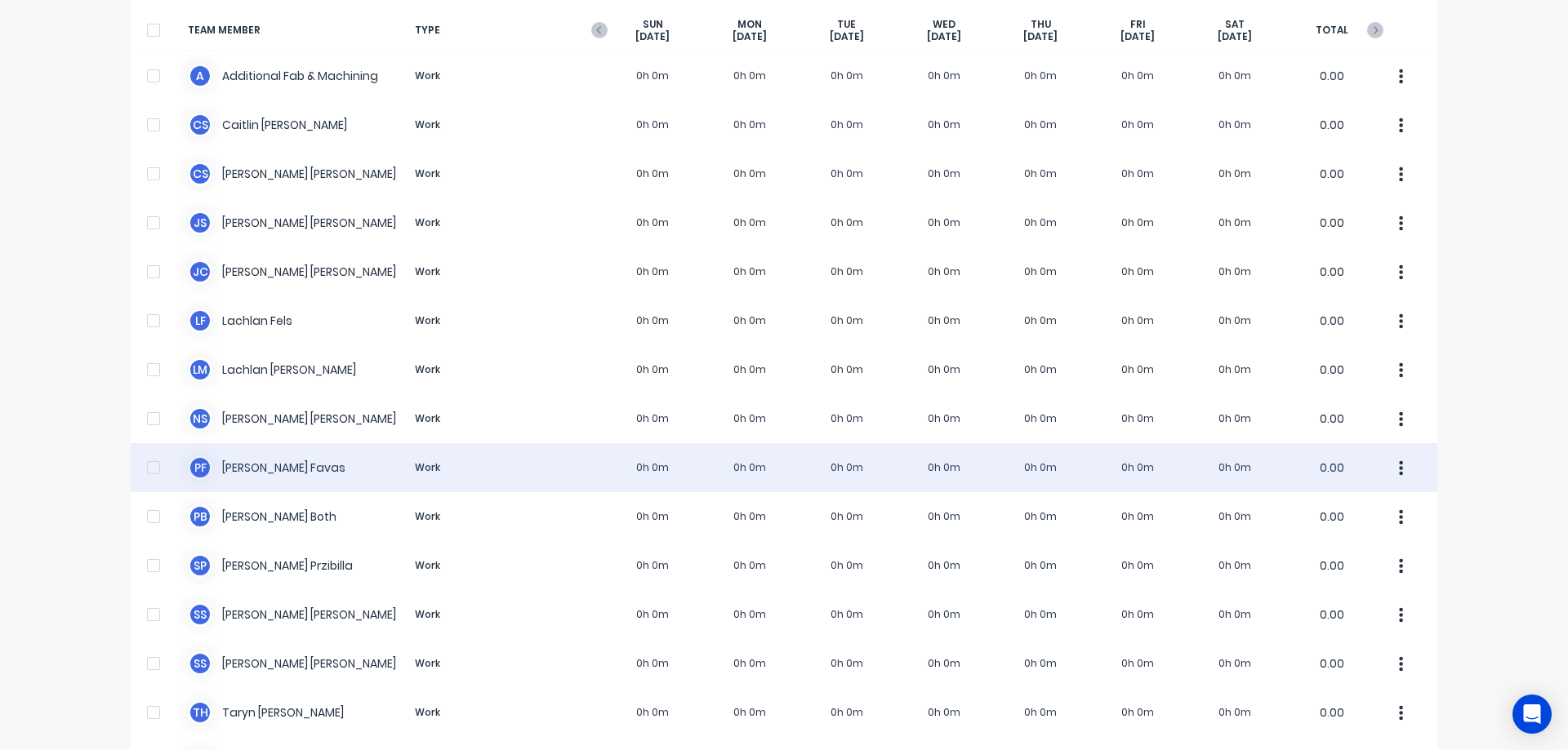
scroll to position [229, 0]
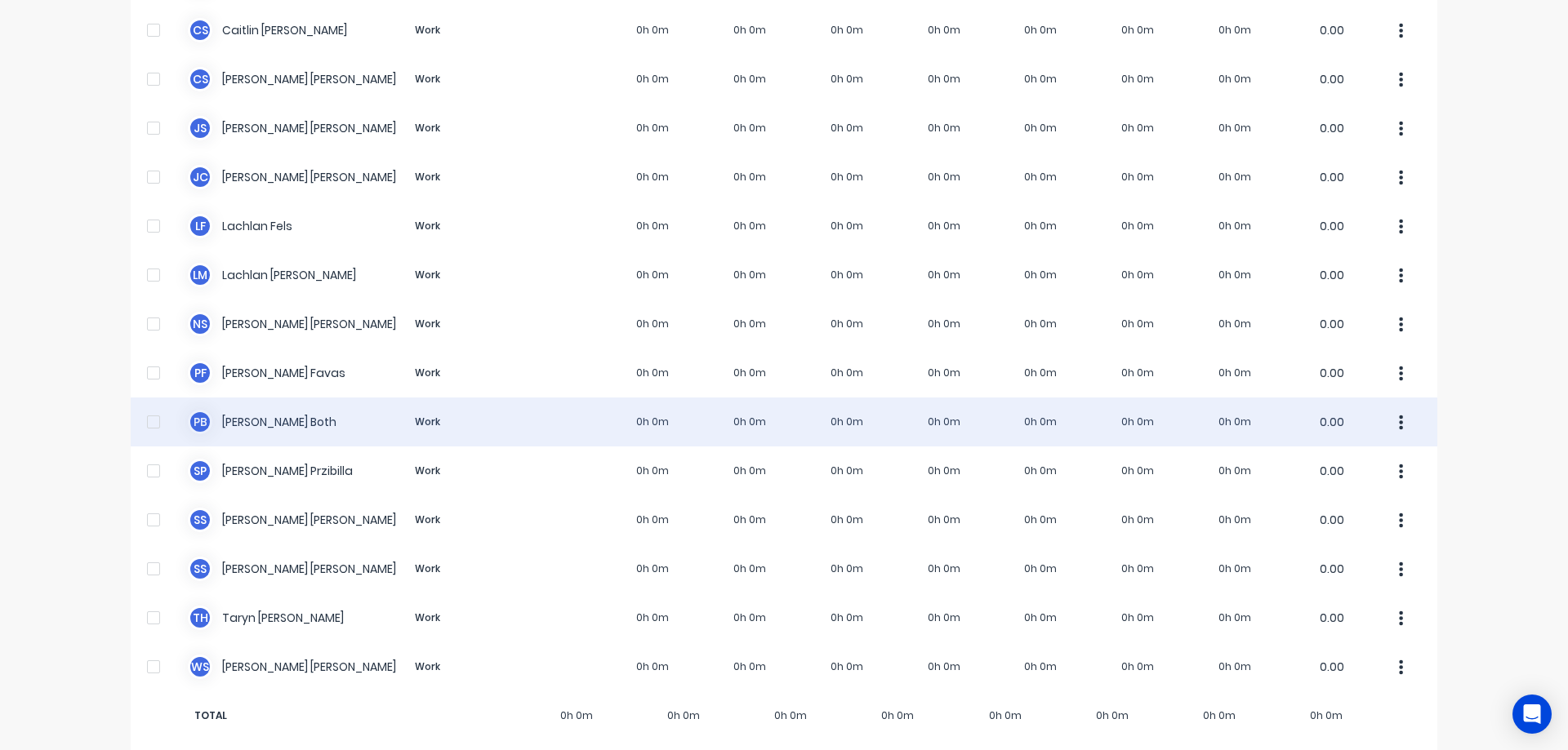
click at [146, 409] on div at bounding box center [153, 422] width 33 height 33
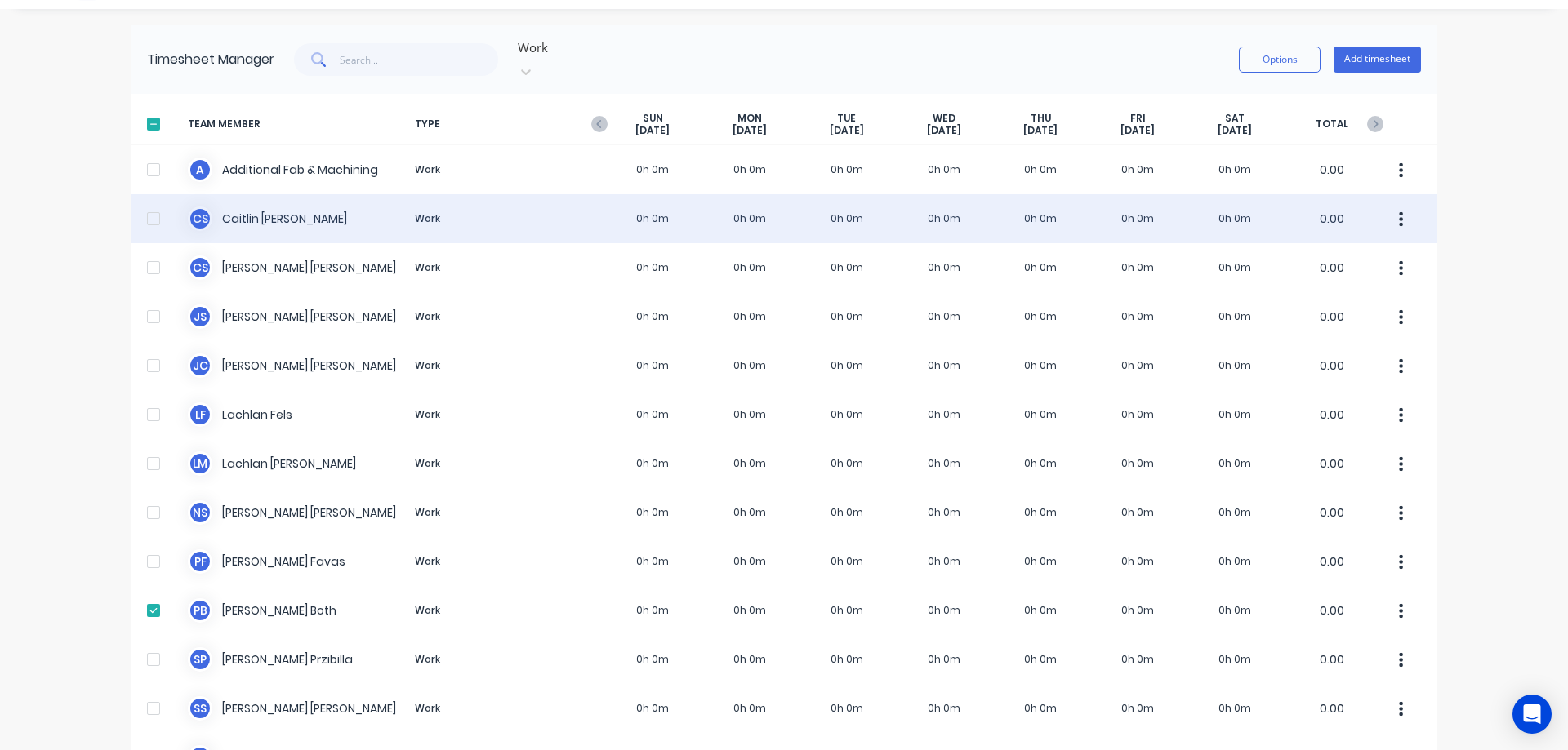
scroll to position [0, 0]
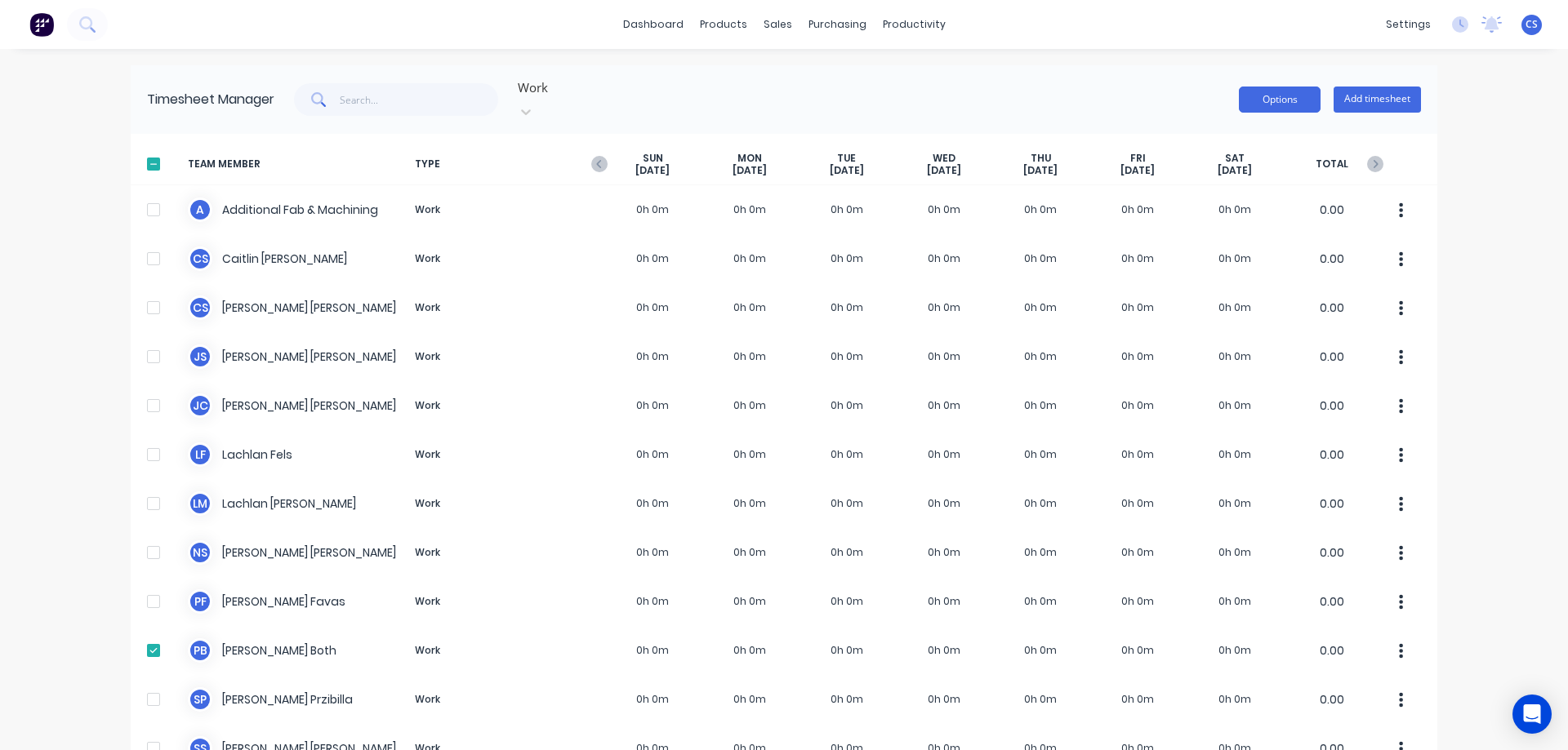
click at [1262, 86] on button "Options" at bounding box center [1279, 99] width 81 height 26
click at [1221, 228] on div "Export" at bounding box center [1242, 239] width 126 height 24
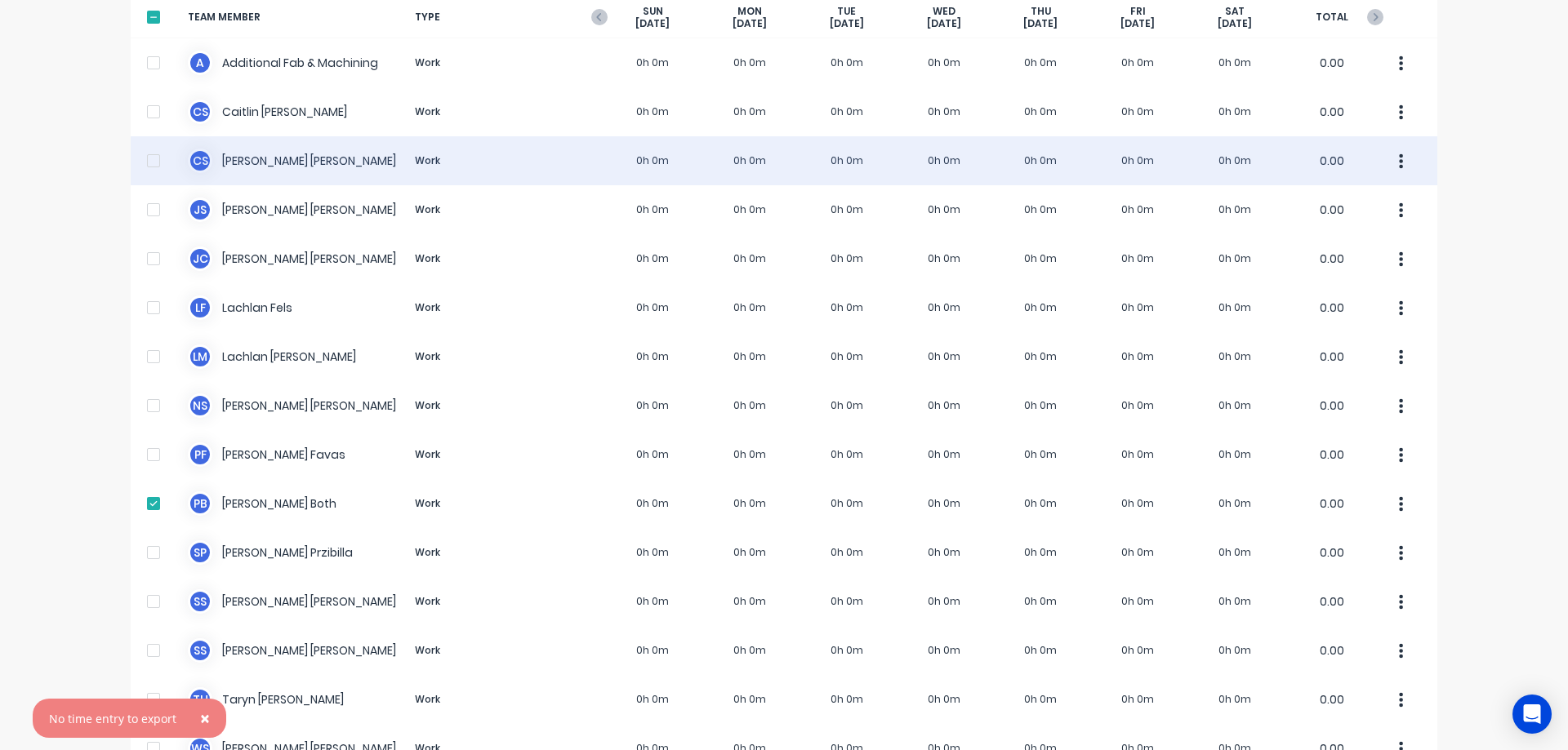
scroll to position [65, 0]
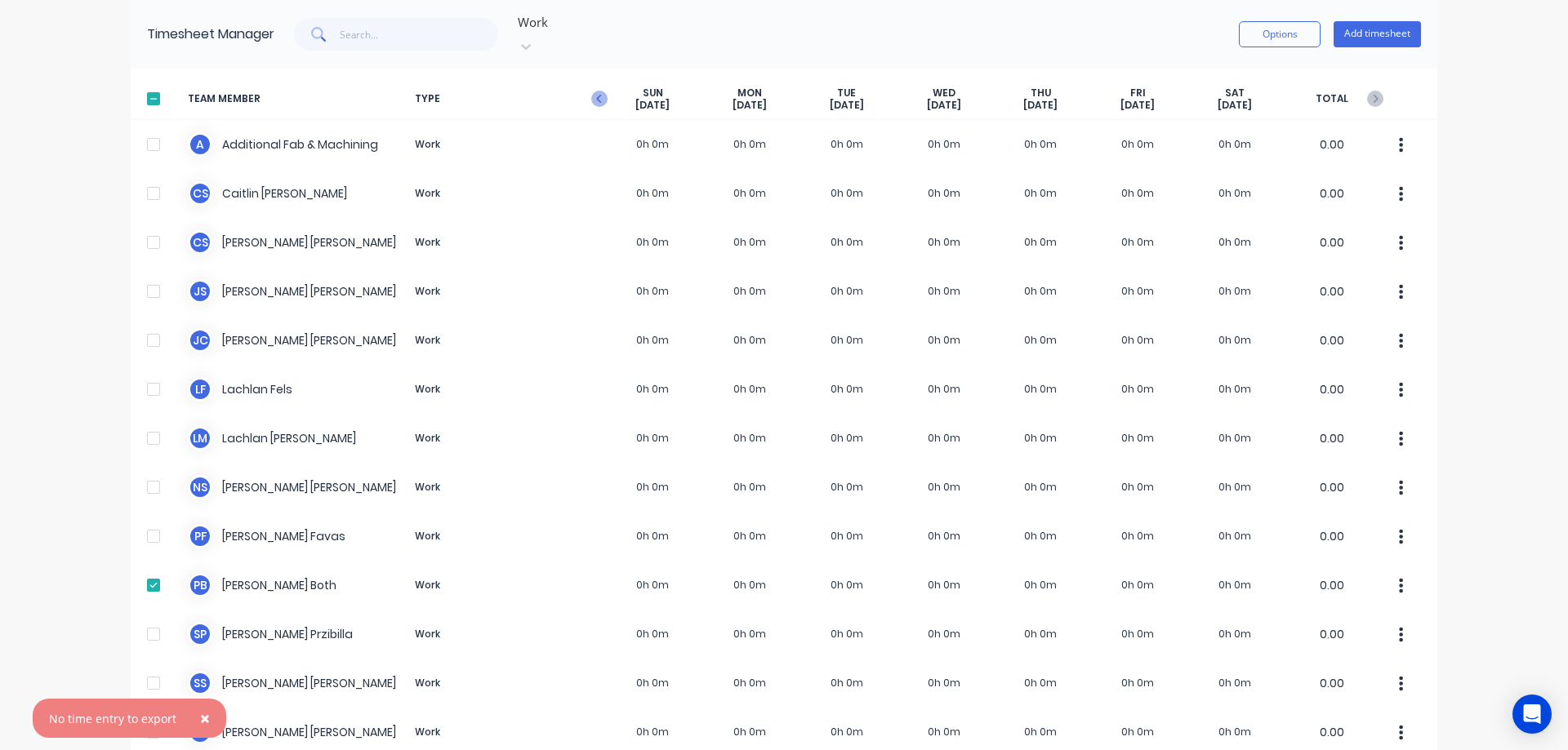
click at [594, 91] on icon "button" at bounding box center [599, 98] width 16 height 16
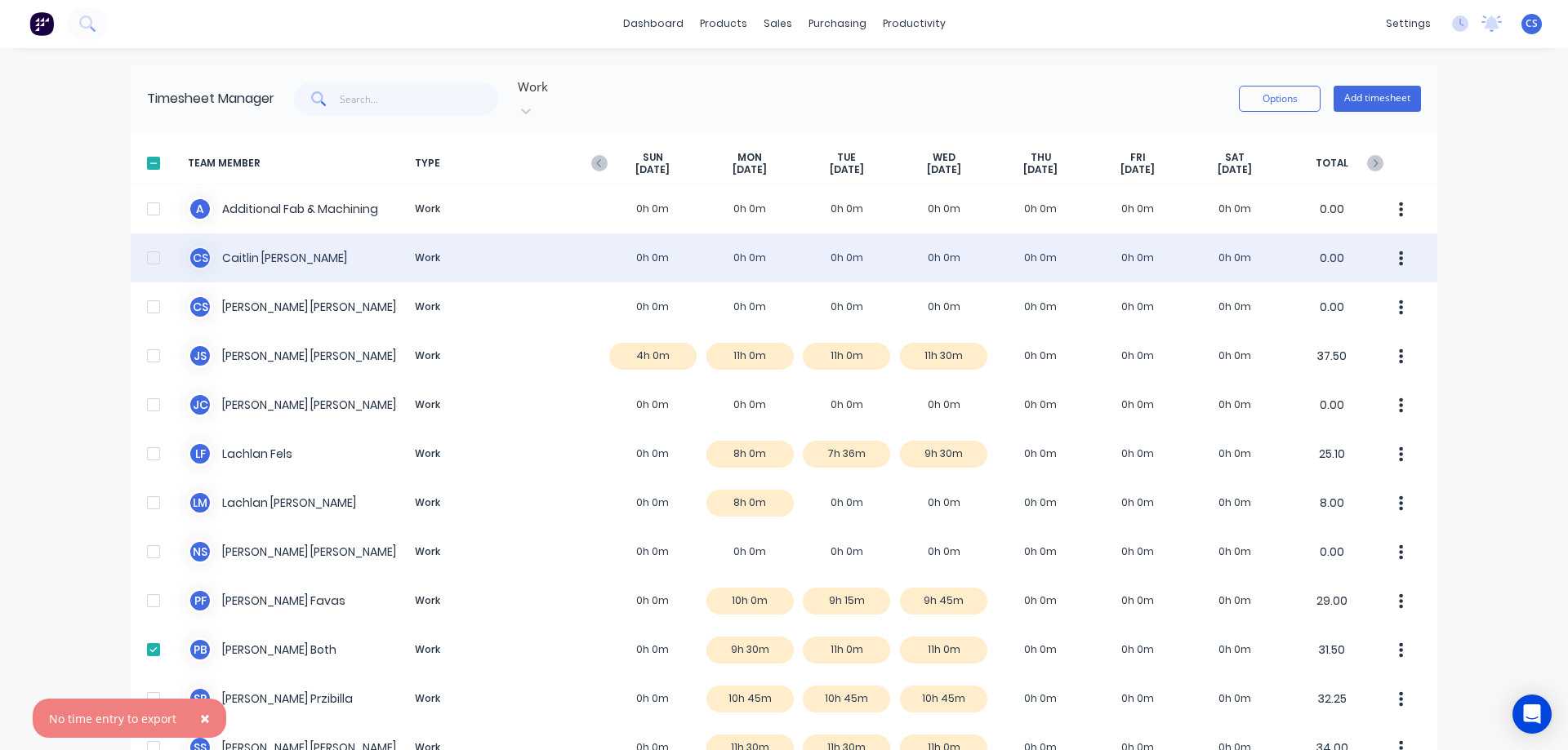
scroll to position [0, 0]
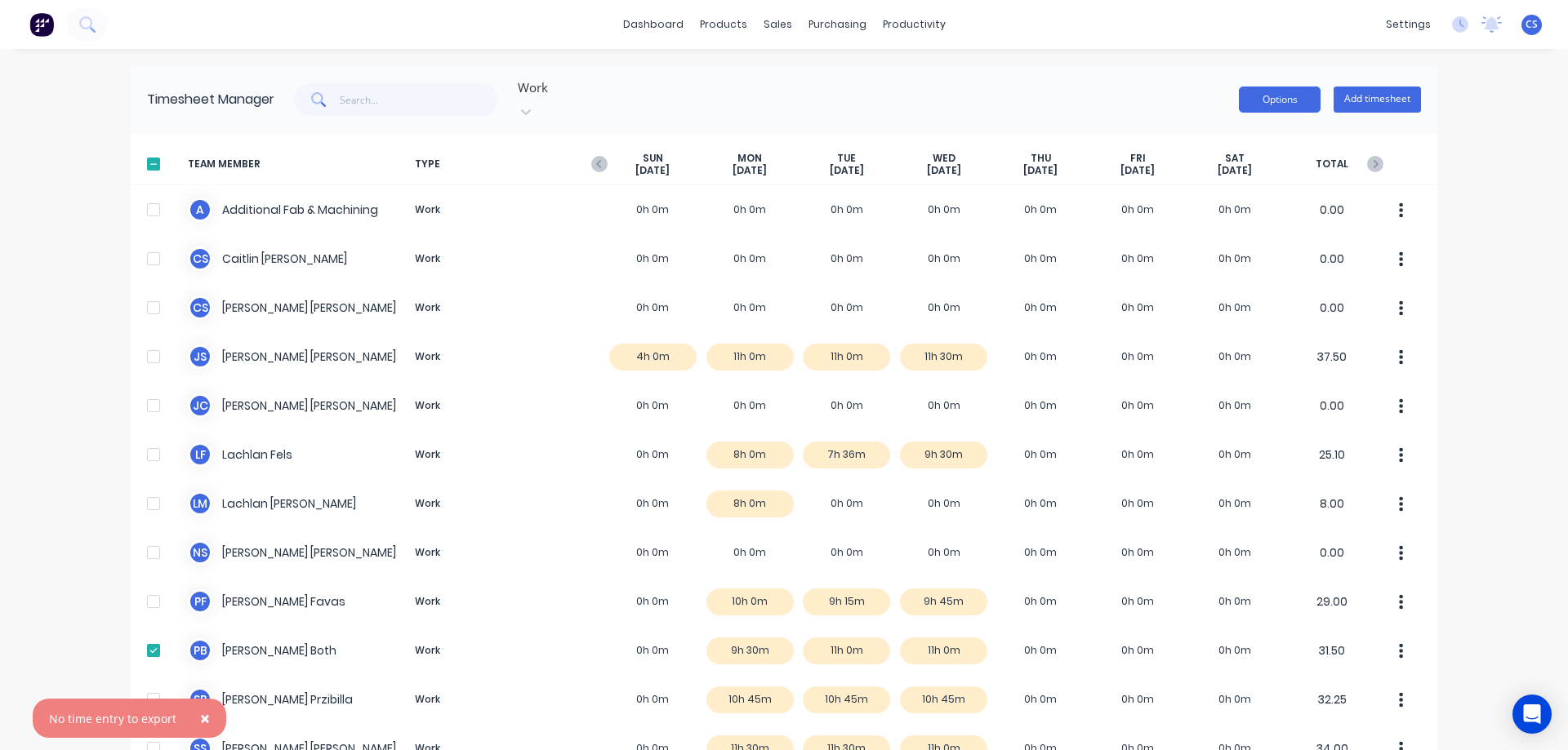
click at [1280, 96] on button "Options" at bounding box center [1279, 99] width 81 height 26
click at [1217, 238] on div "Export" at bounding box center [1242, 239] width 126 height 24
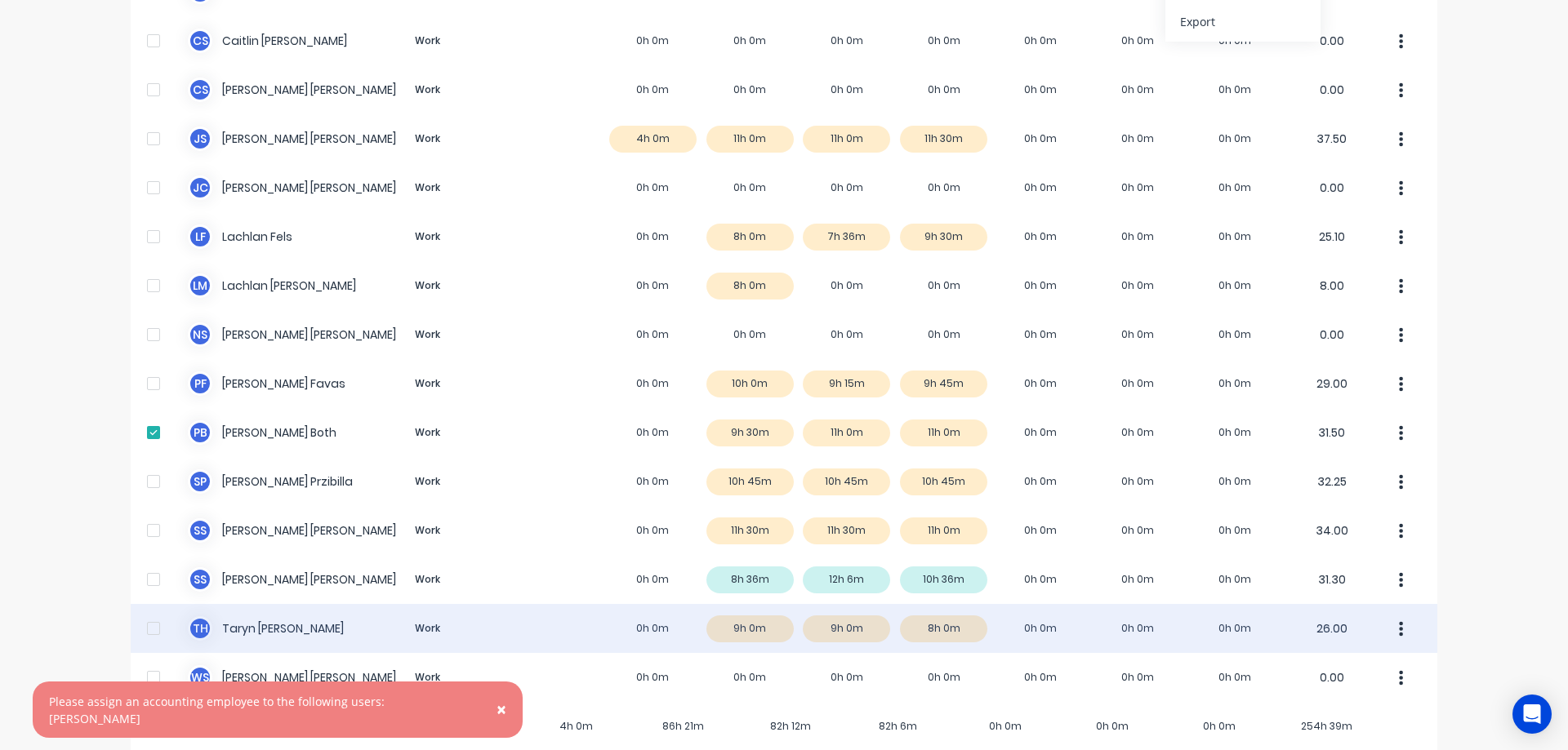
scroll to position [229, 0]
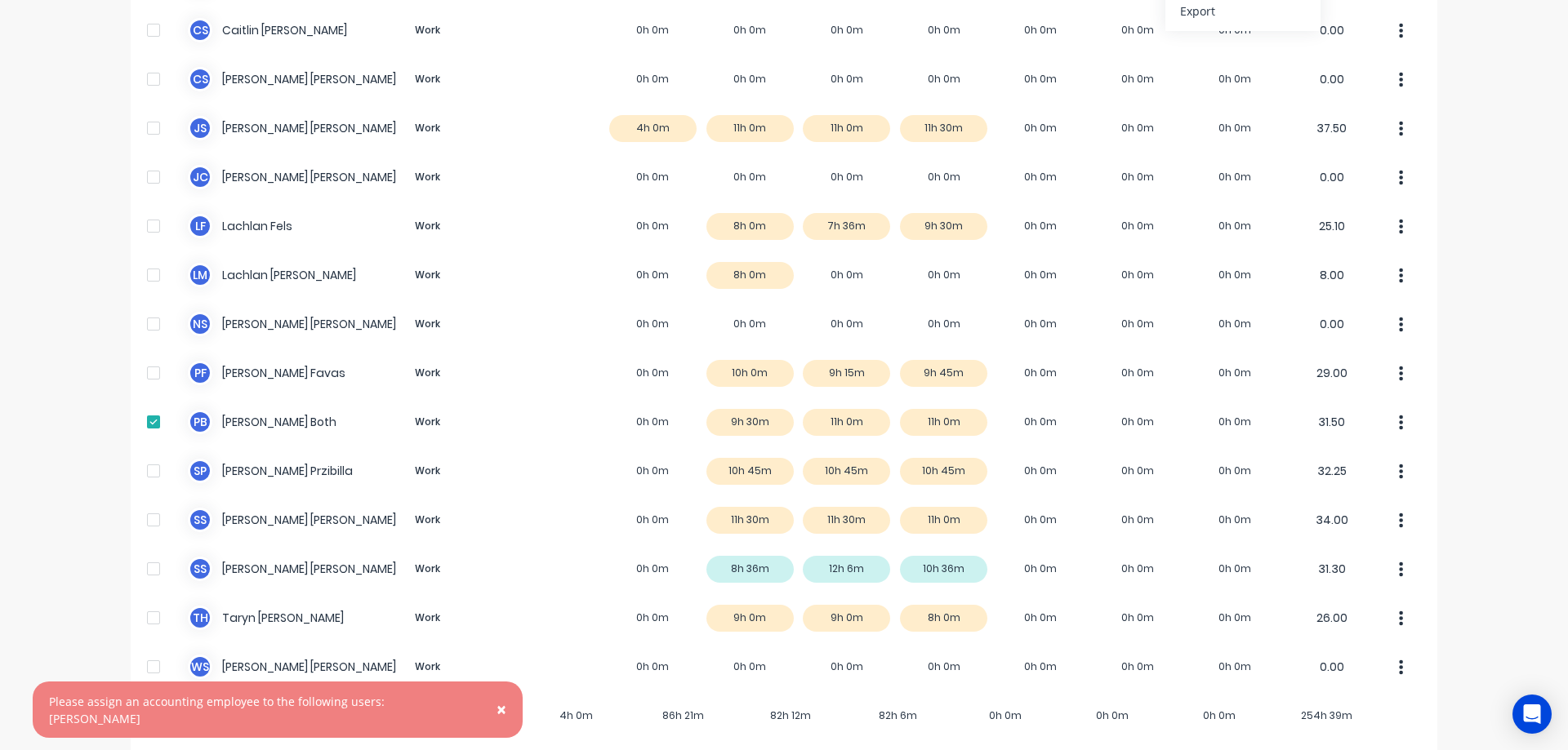
click at [497, 720] on span "×" at bounding box center [502, 709] width 9 height 23
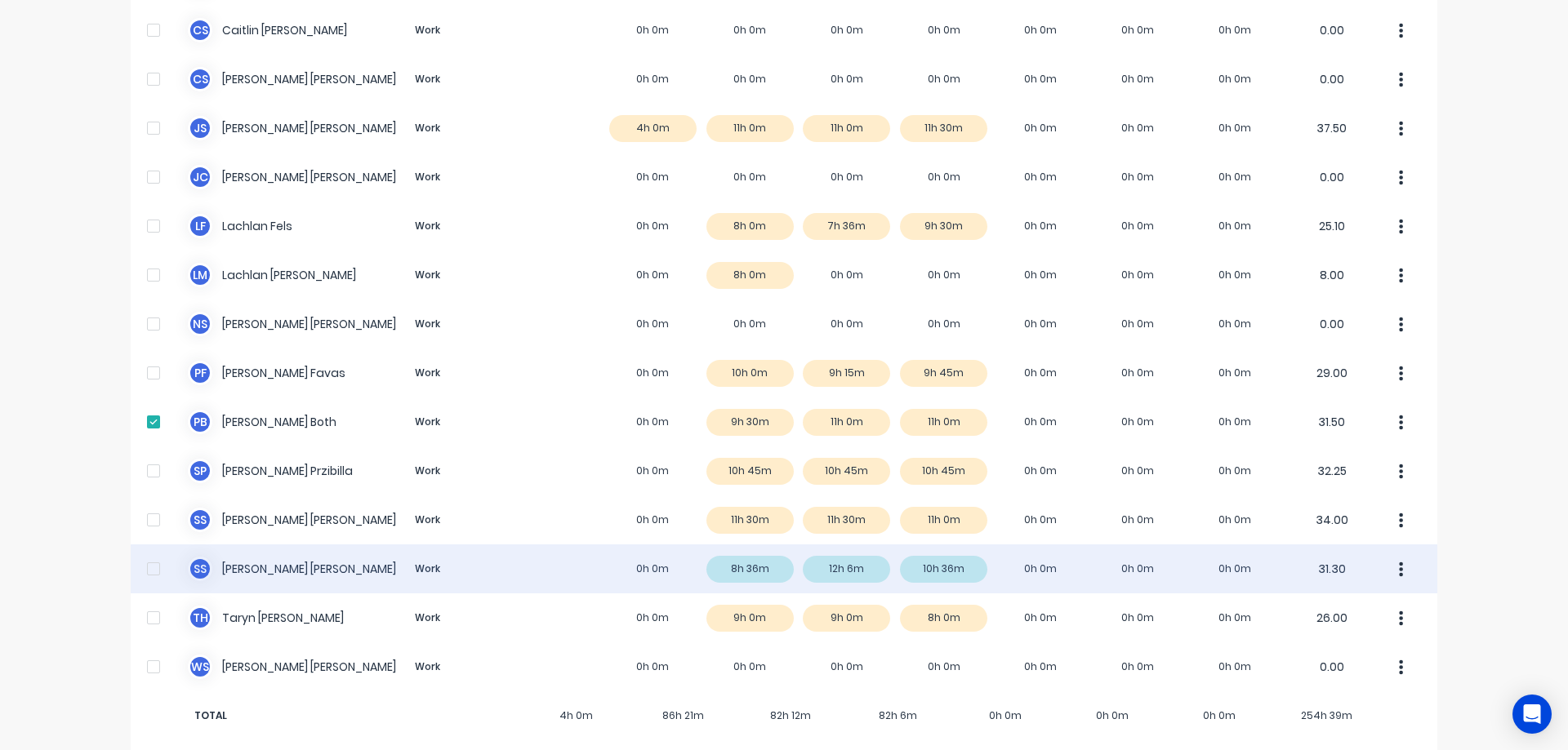
click at [148, 552] on div at bounding box center [153, 568] width 33 height 33
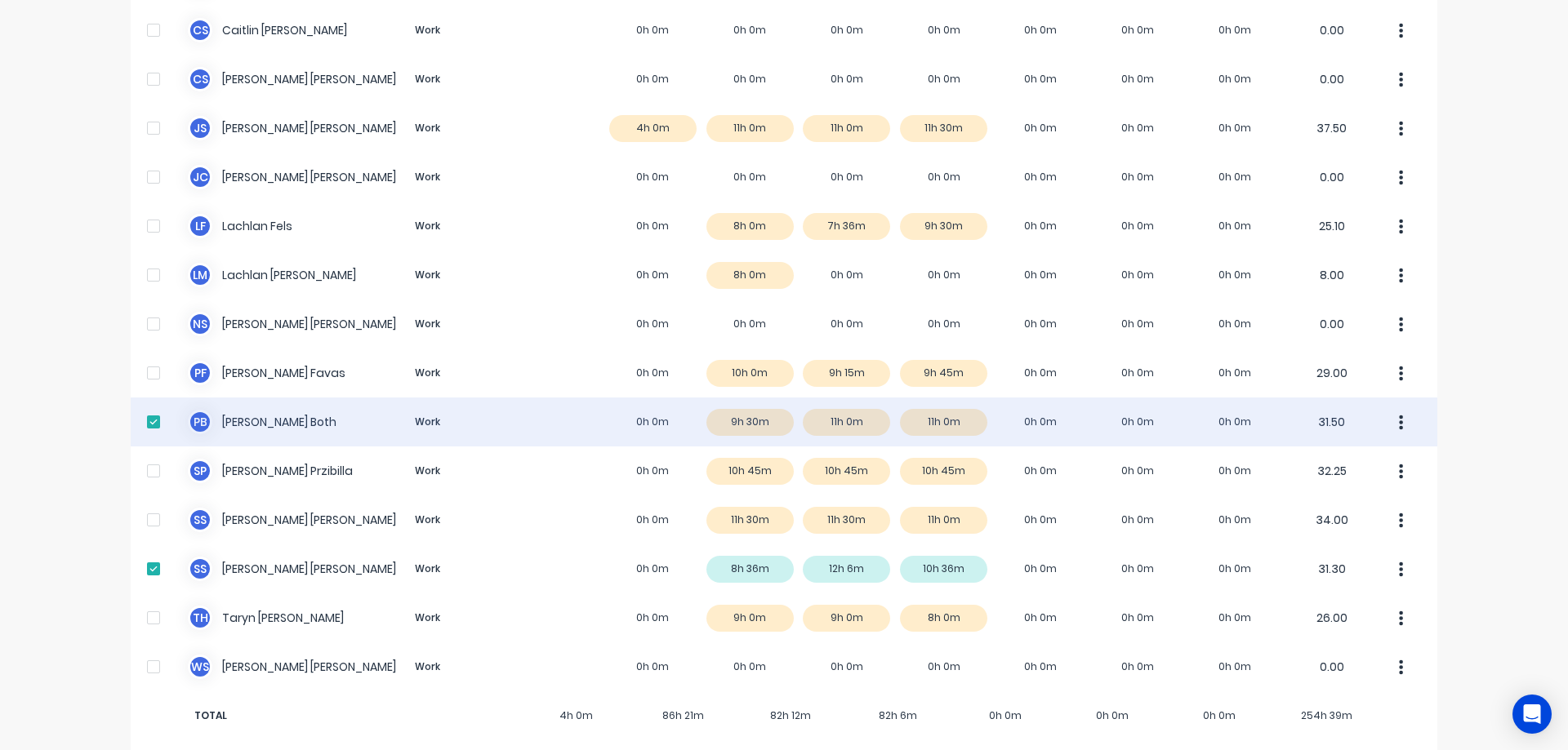
click at [146, 409] on div at bounding box center [153, 422] width 33 height 33
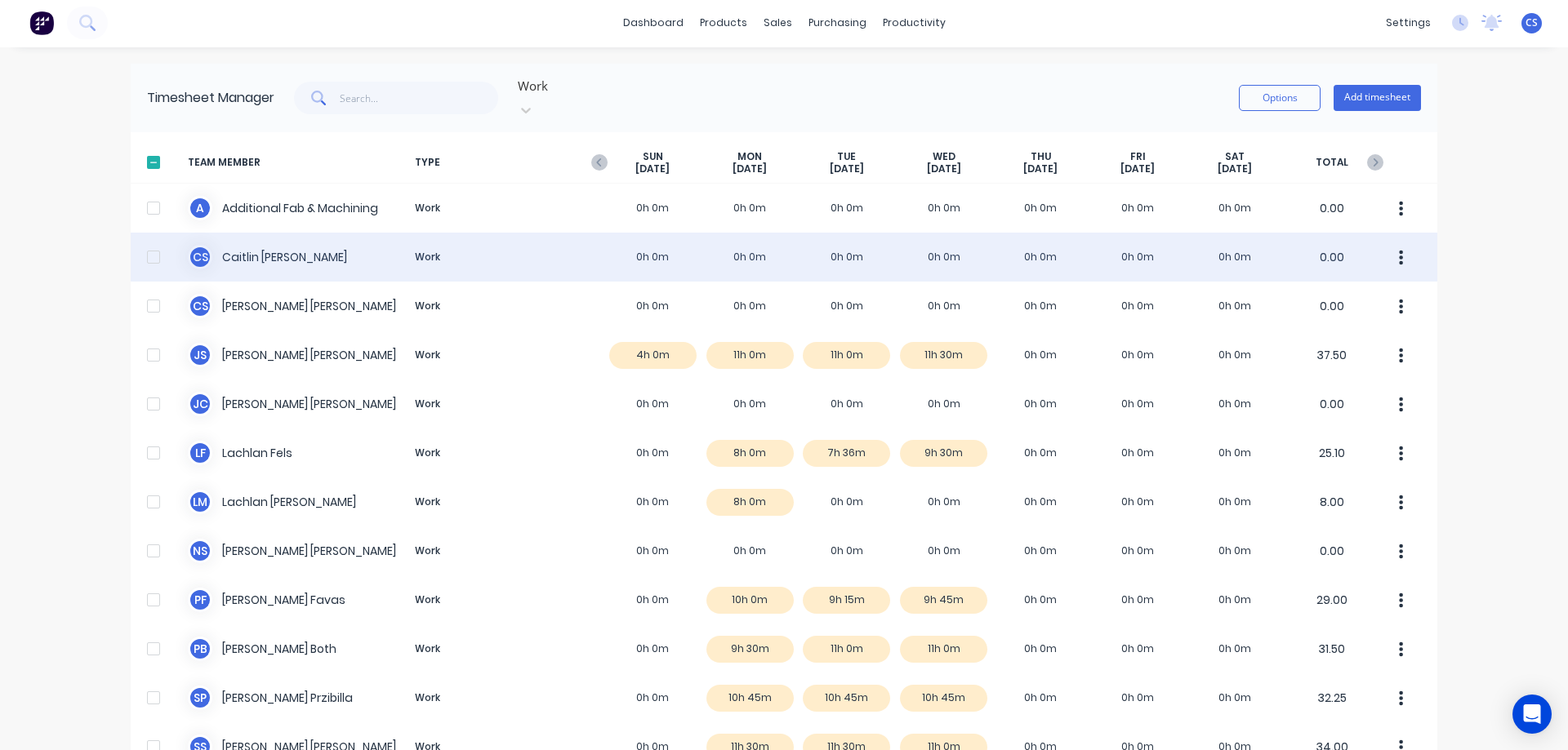
scroll to position [0, 0]
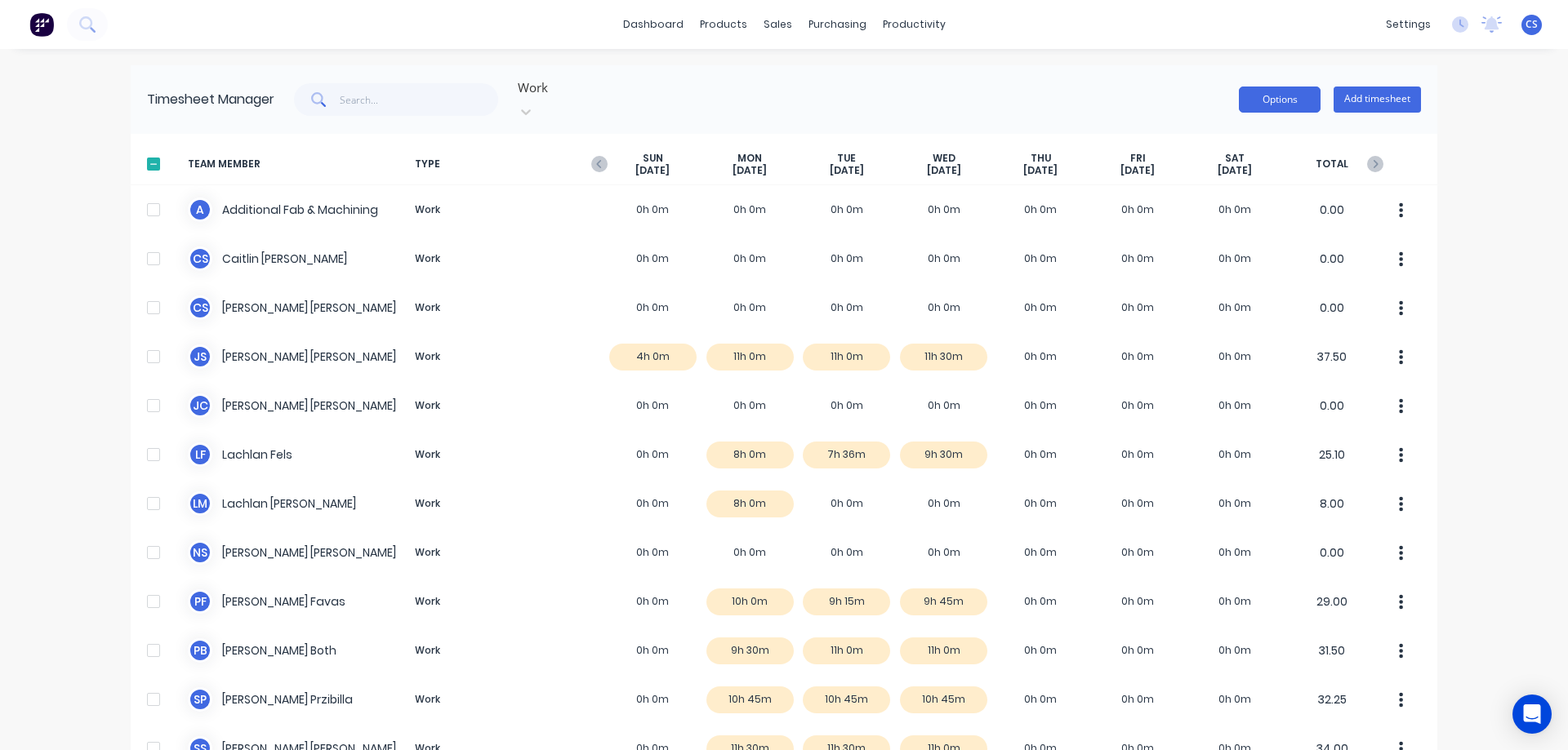
click at [1281, 86] on button "Options" at bounding box center [1279, 99] width 81 height 26
click at [1238, 228] on div "Export" at bounding box center [1242, 239] width 126 height 24
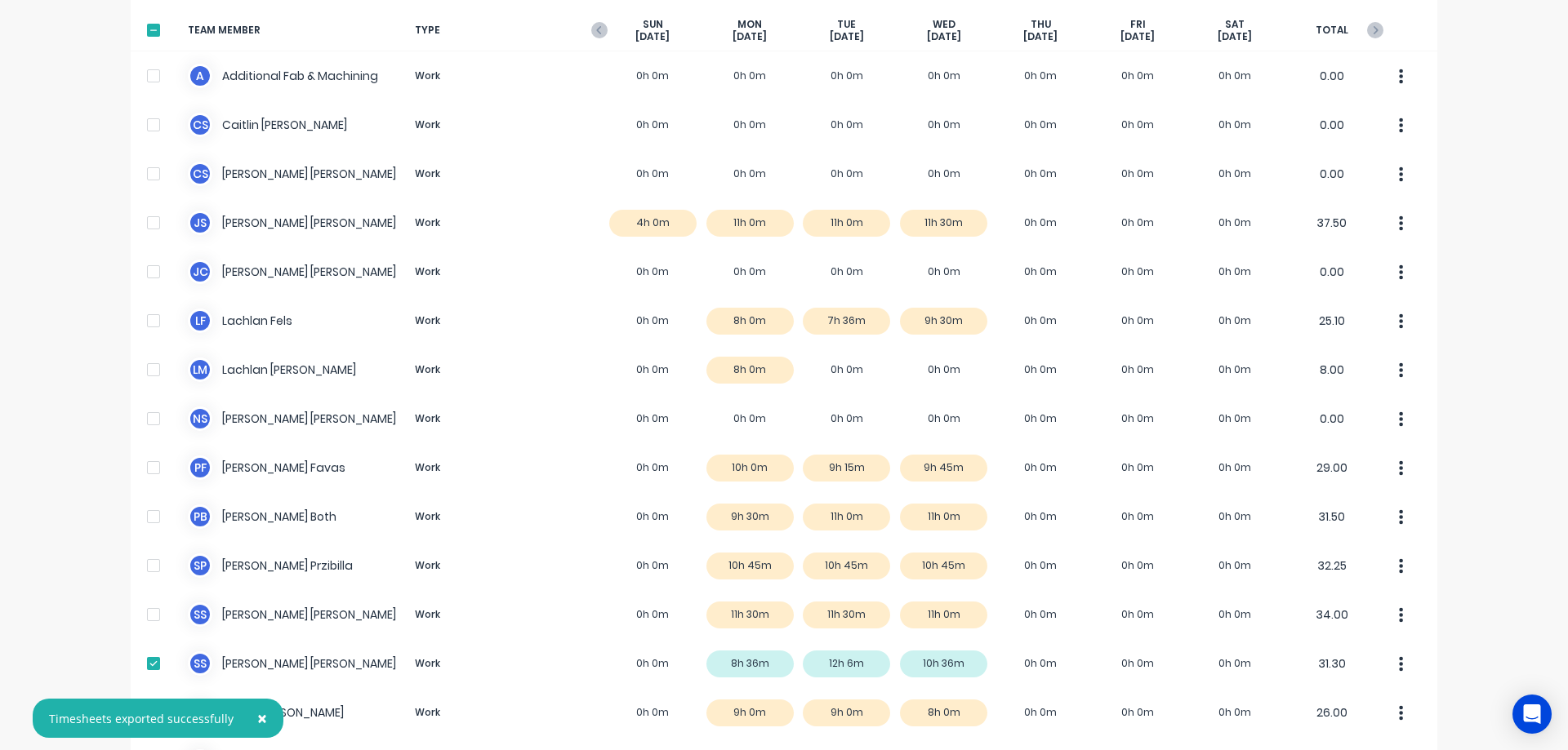
scroll to position [229, 0]
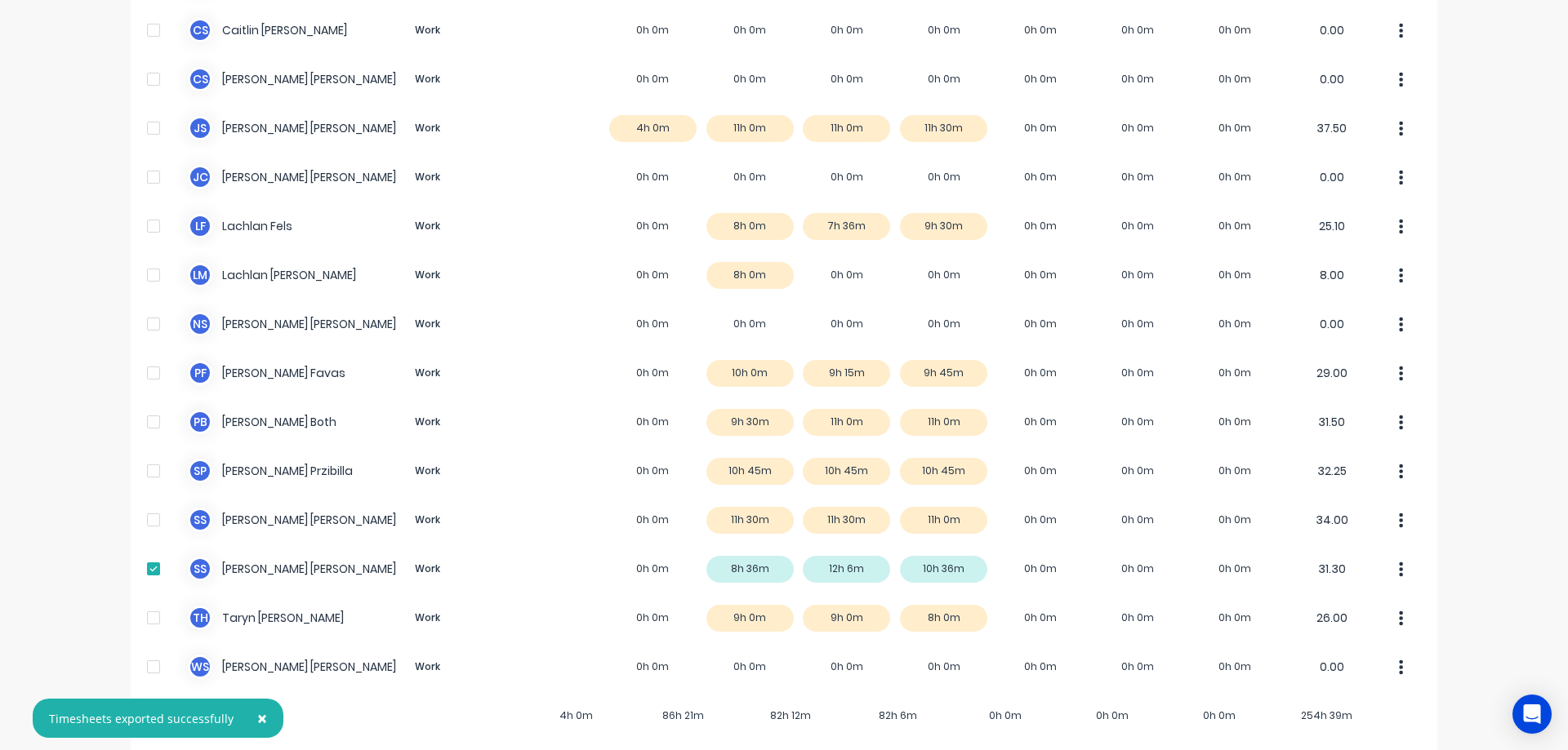
click at [261, 718] on button "×" at bounding box center [262, 718] width 43 height 39
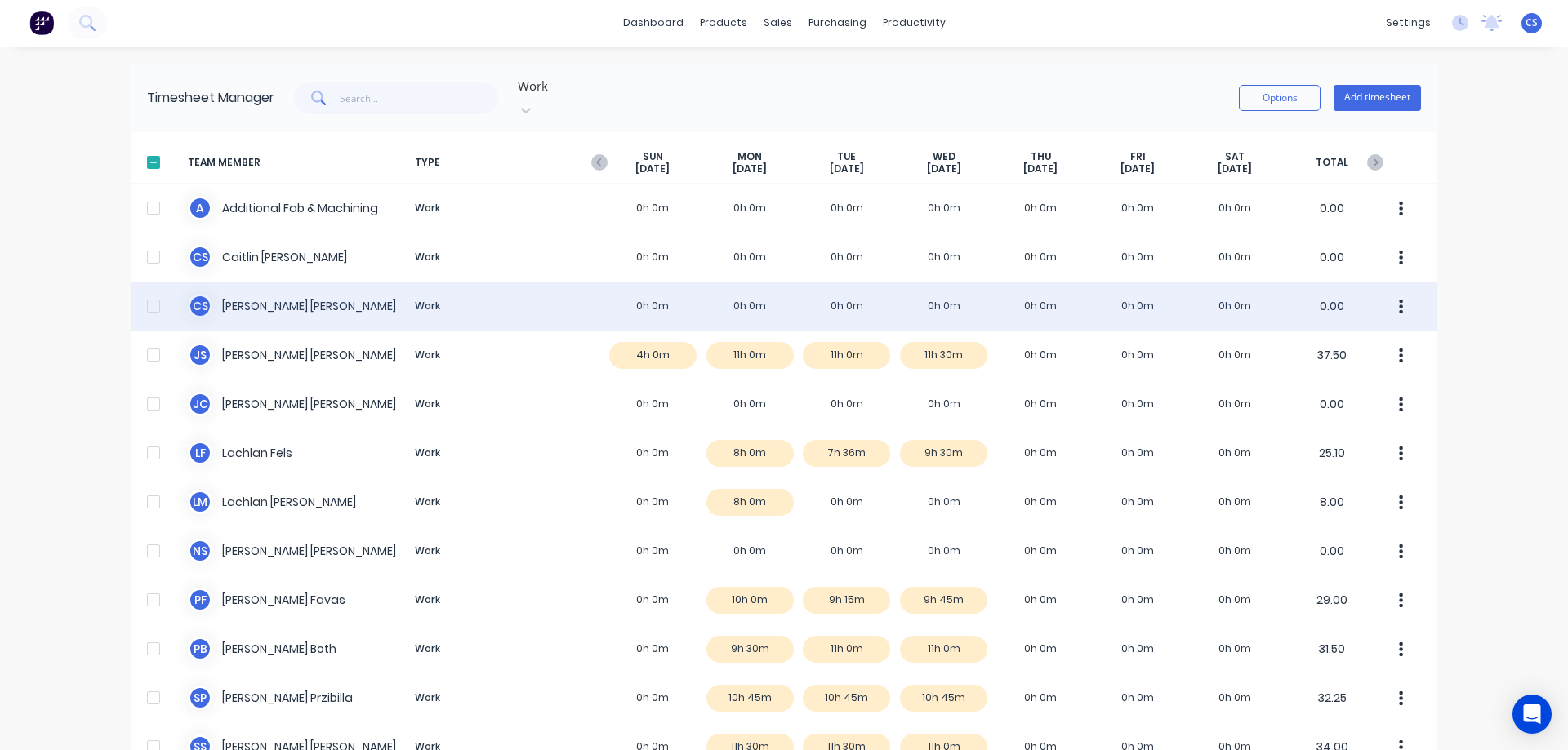
scroll to position [0, 0]
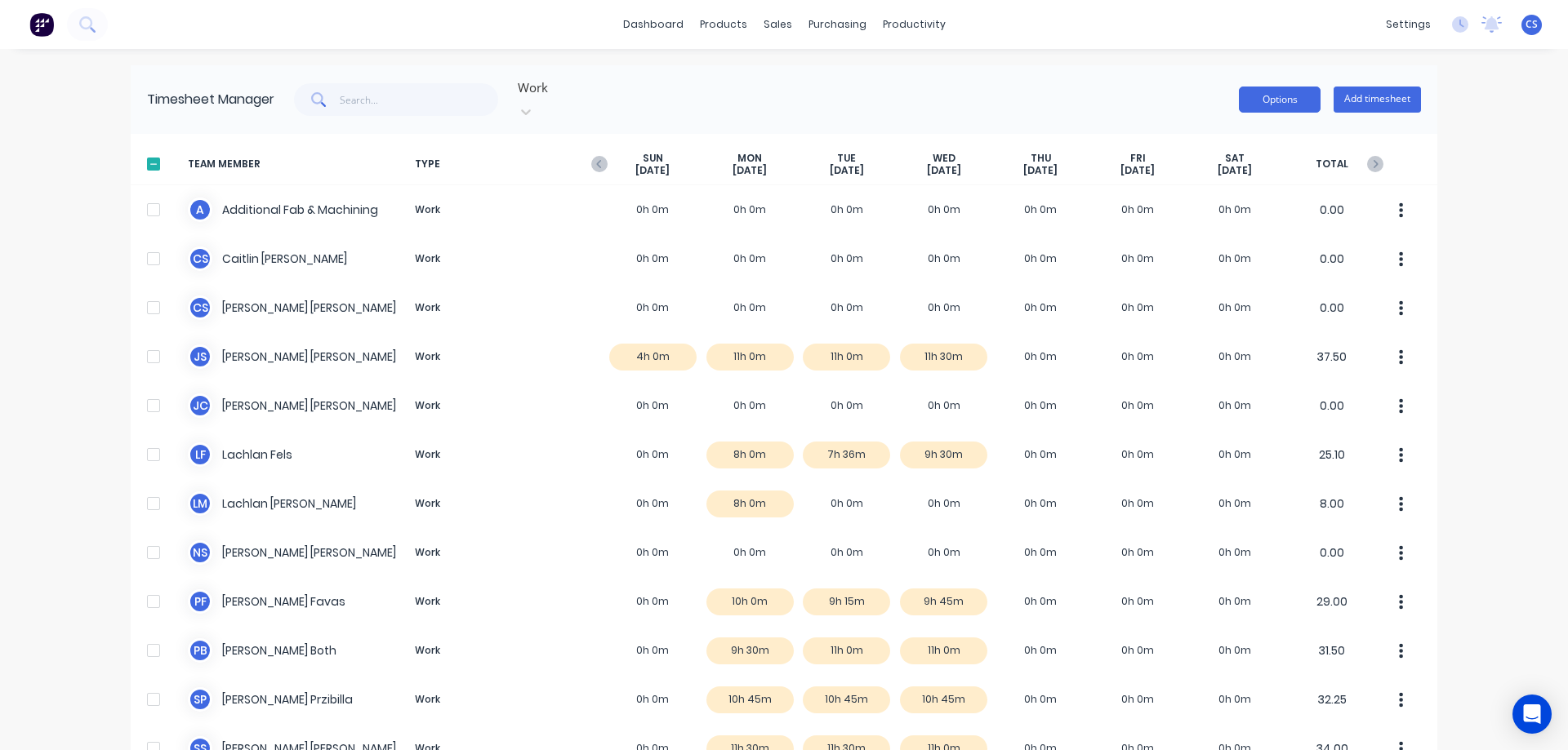
click at [1257, 100] on button "Options" at bounding box center [1279, 99] width 81 height 26
click at [1208, 207] on div "Download" at bounding box center [1242, 206] width 126 height 24
click at [146, 148] on div at bounding box center [153, 164] width 33 height 33
click at [1280, 94] on button "Options" at bounding box center [1279, 99] width 81 height 26
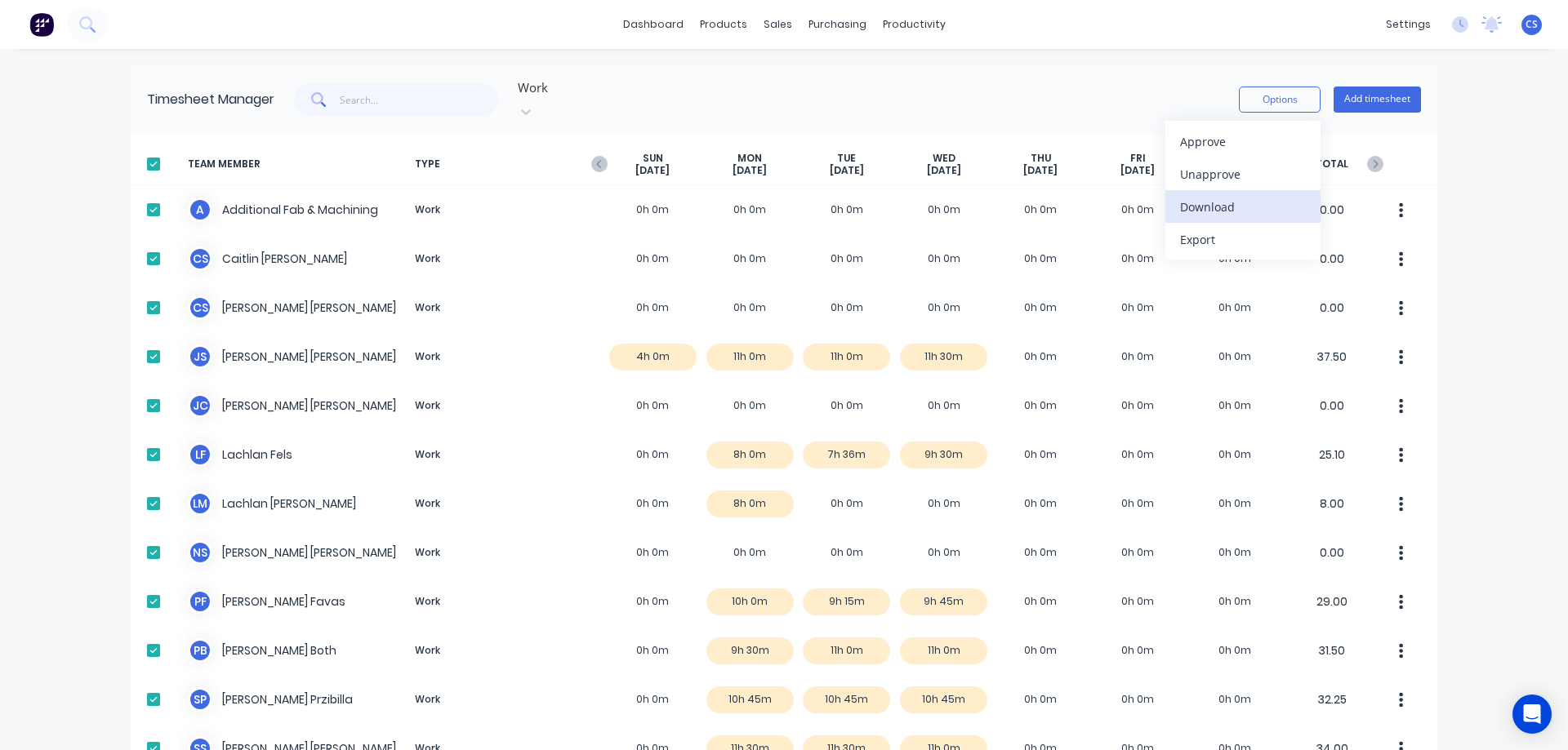
click at [1244, 209] on div "Download" at bounding box center [1242, 206] width 126 height 24
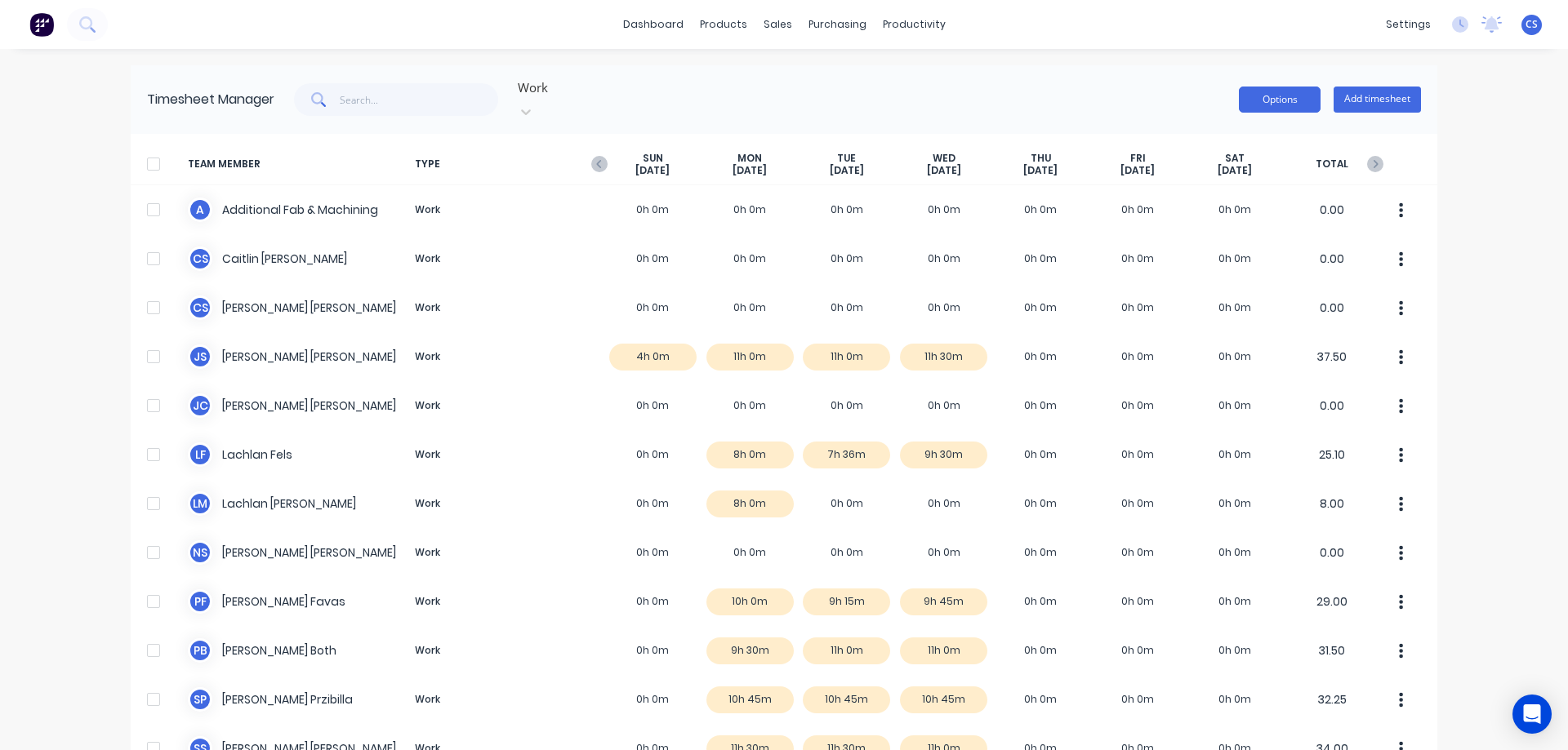
click at [1253, 89] on button "Options" at bounding box center [1279, 99] width 81 height 26
click at [1143, 86] on div "Work Options Add timesheet" at bounding box center [848, 99] width 1147 height 49
click at [591, 156] on icon "button" at bounding box center [599, 164] width 16 height 16
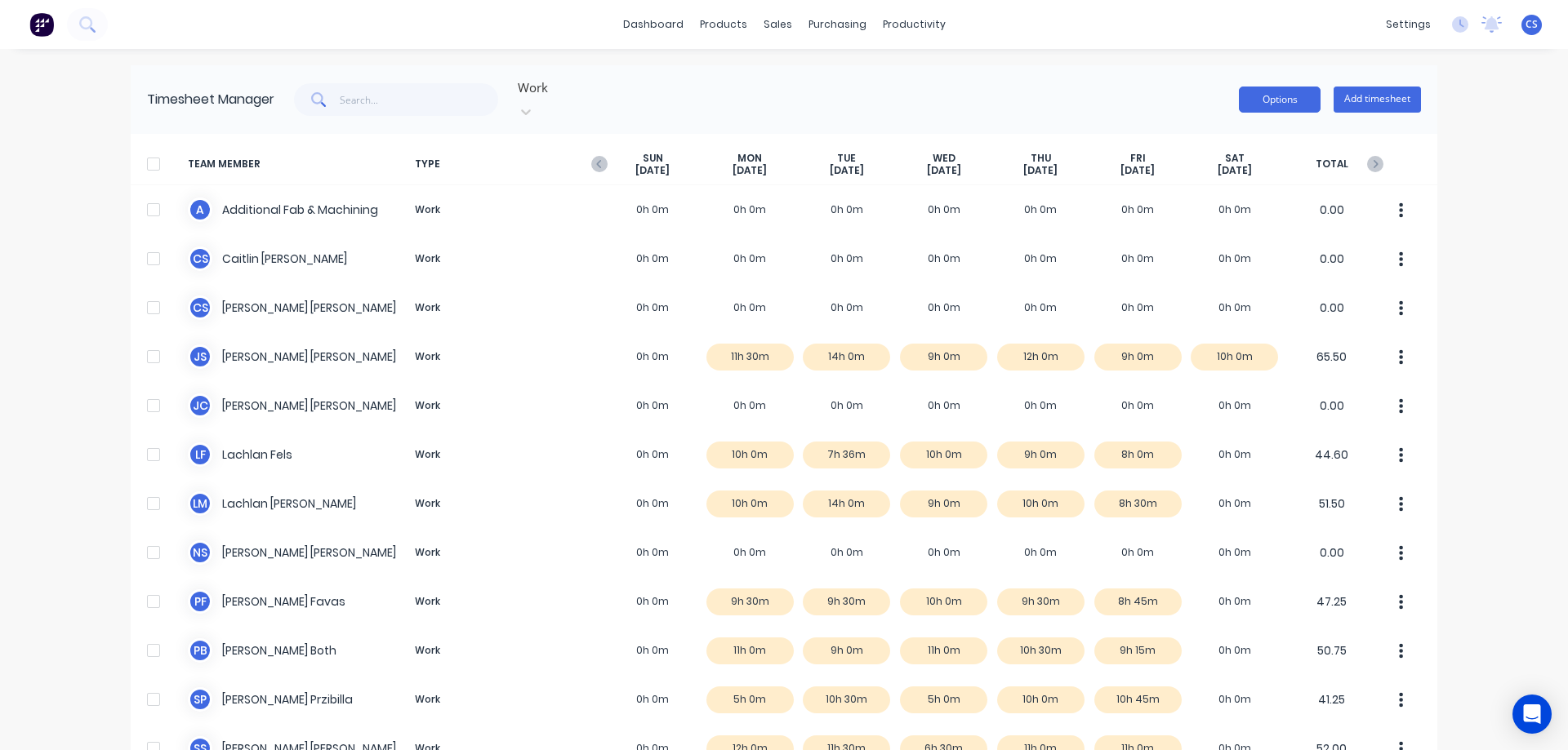
click at [1271, 86] on button "Options" at bounding box center [1279, 99] width 81 height 26
click at [1102, 70] on div "Timesheet Manager Work Options Add timesheet" at bounding box center [784, 99] width 1307 height 69
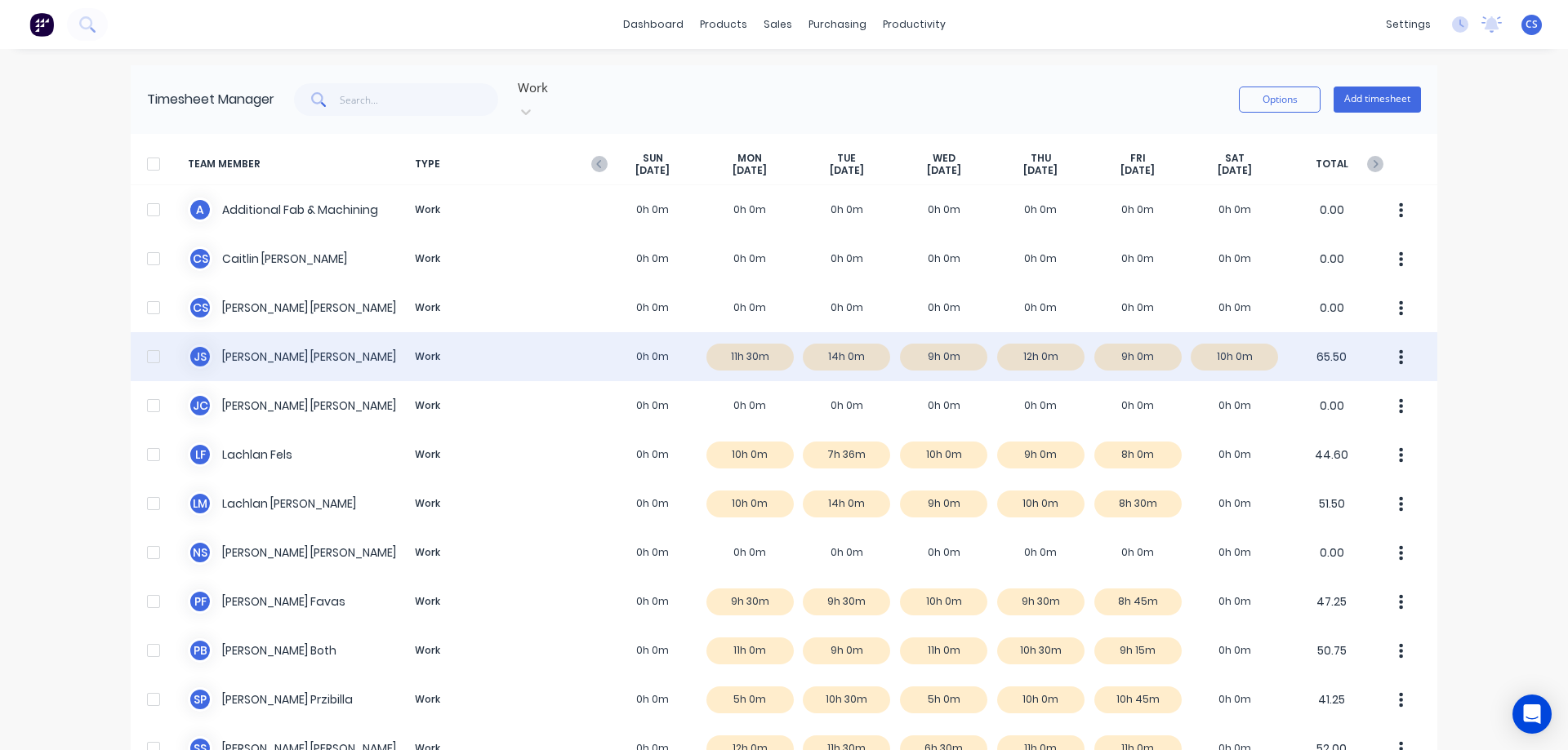
click at [896, 350] on div "J S Joel Schutz Work 0h 0m 11h 30m 14h 0m 9h 0m 12h 0m 9h 0m 10h 0m 65.50" at bounding box center [784, 357] width 1307 height 49
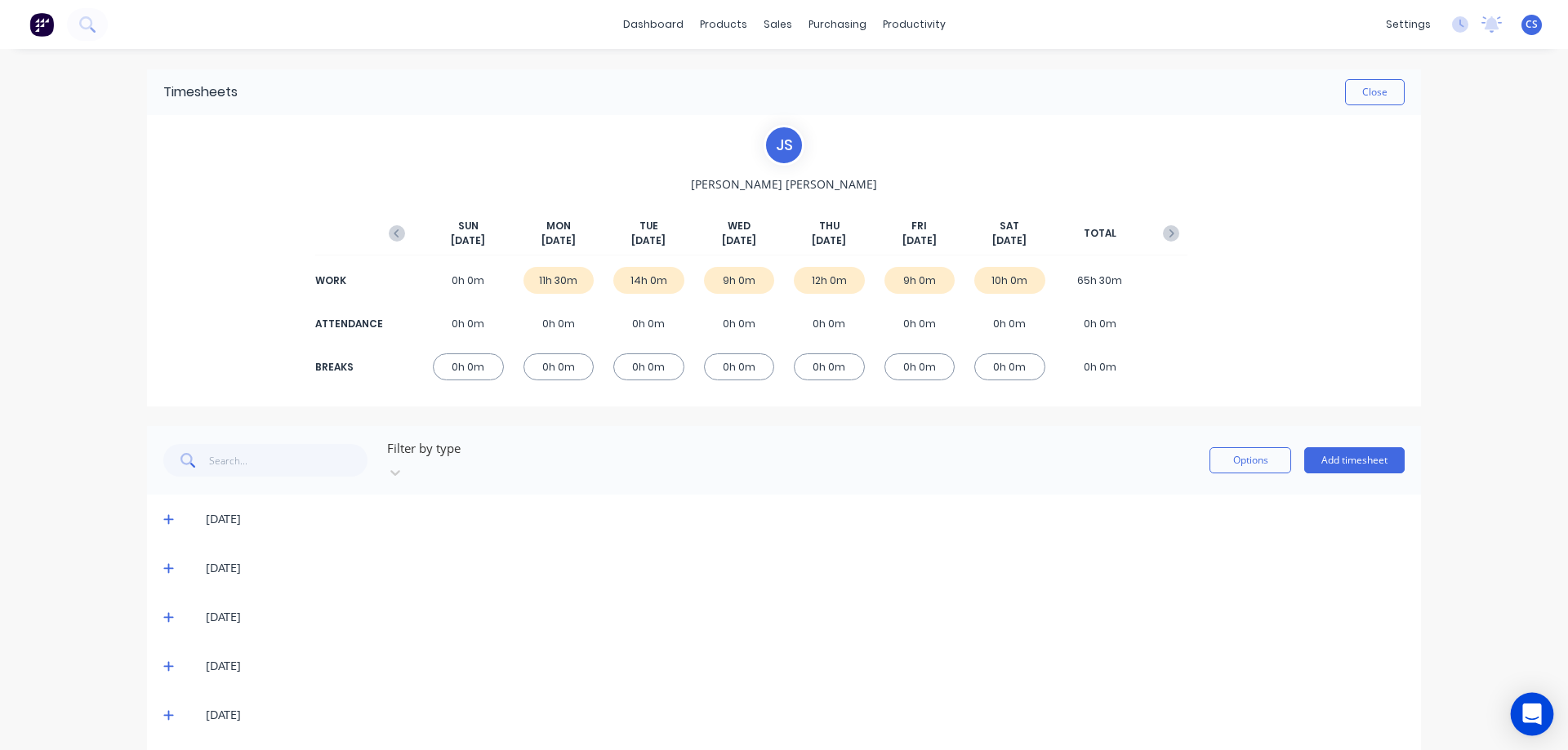
click at [1540, 706] on icon "Open Intercom Messenger" at bounding box center [1532, 714] width 21 height 21
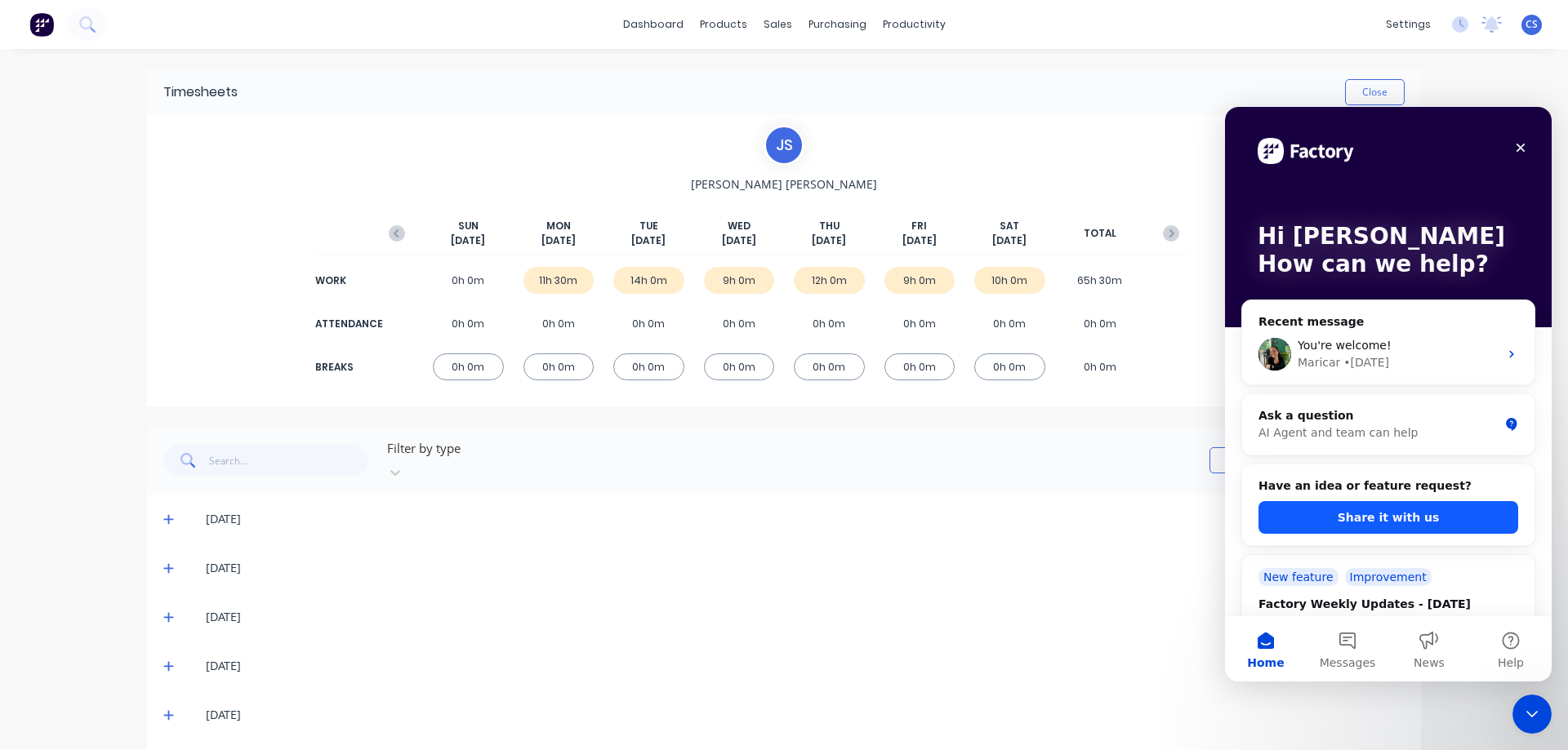
click at [1413, 512] on button "Share it with us" at bounding box center [1388, 517] width 259 height 33
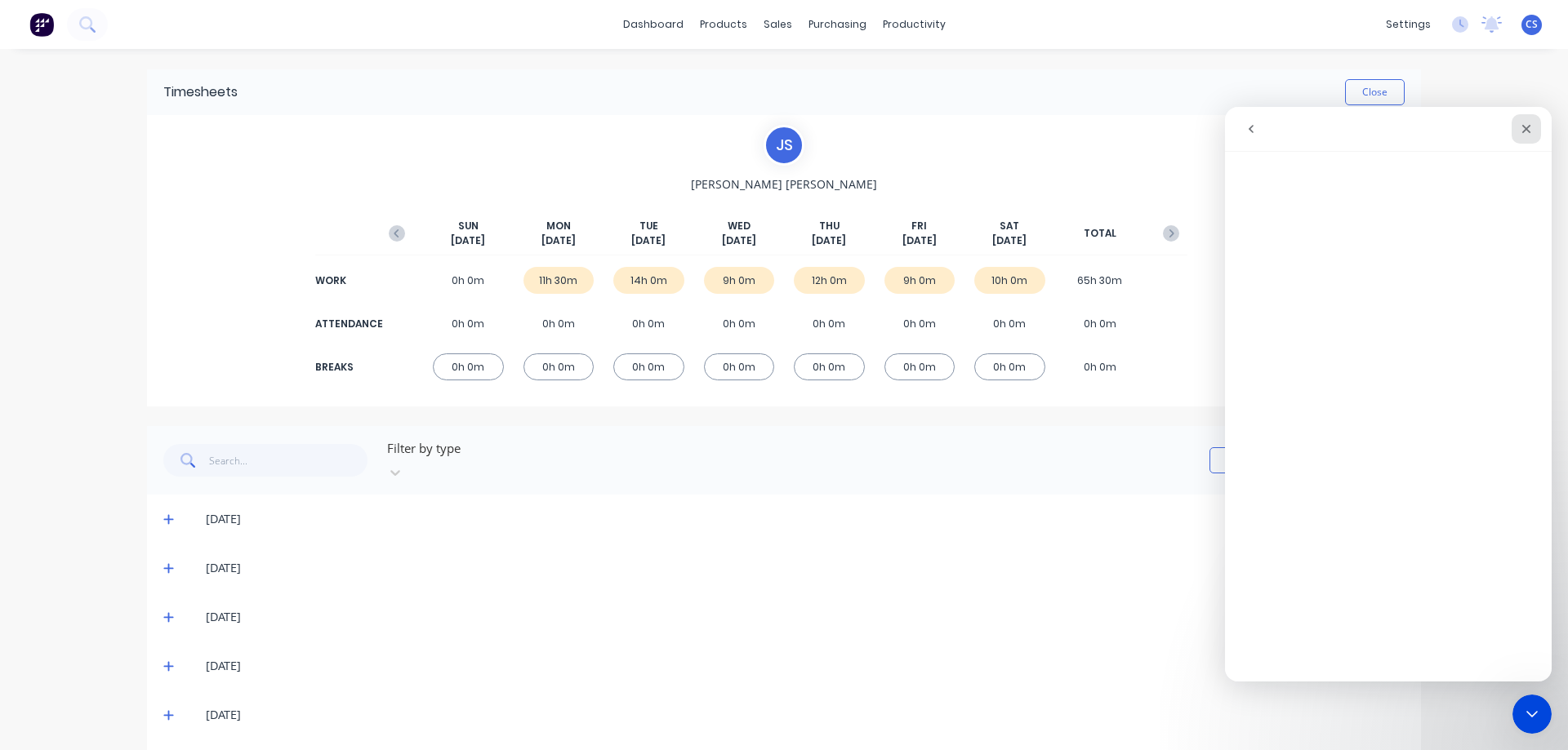
click at [1532, 122] on div "Close" at bounding box center [1526, 129] width 29 height 29
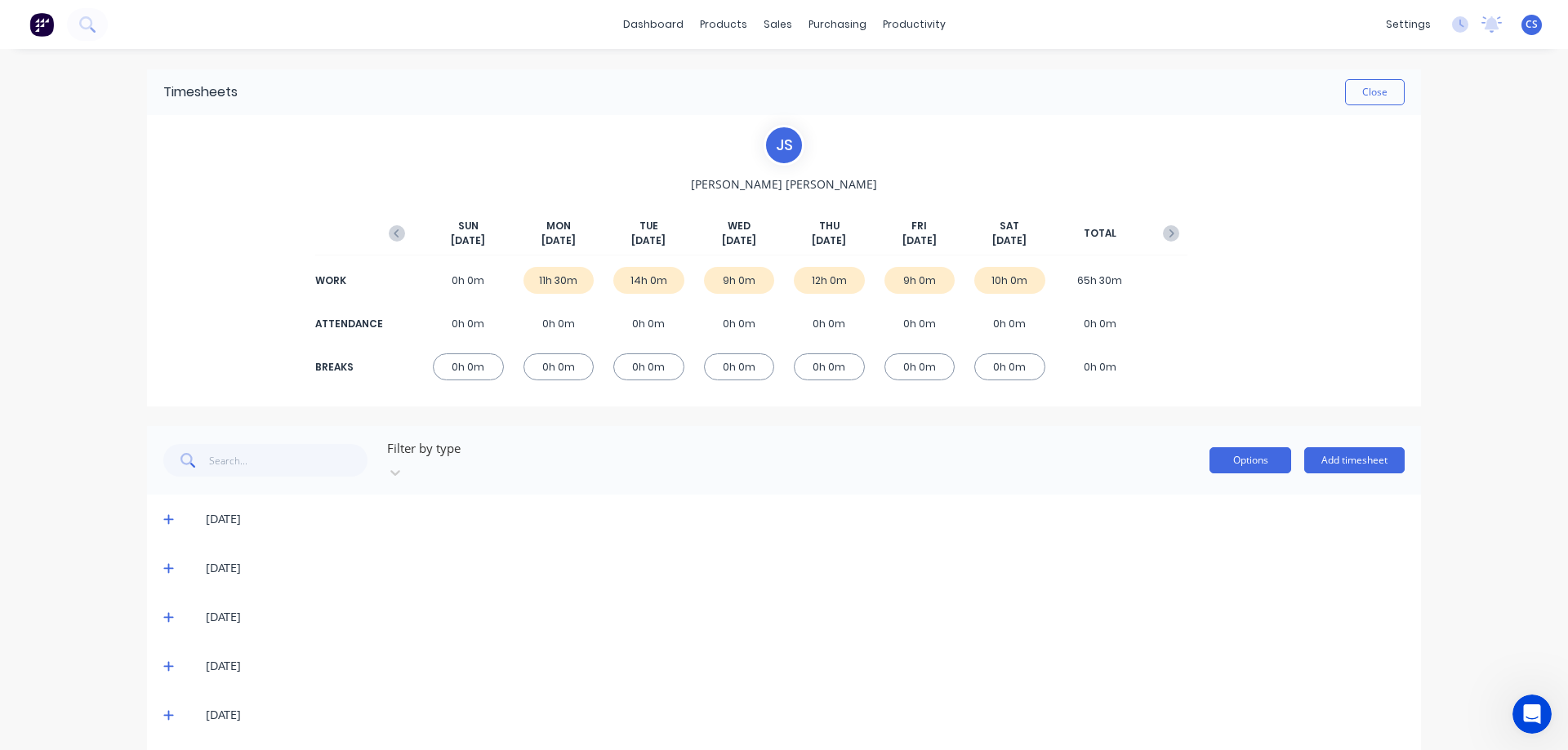
click at [1241, 461] on button "Options" at bounding box center [1250, 461] width 81 height 26
click at [890, 27] on div "productivity" at bounding box center [914, 25] width 79 height 25
click at [945, 171] on div "Timesheets" at bounding box center [943, 178] width 62 height 15
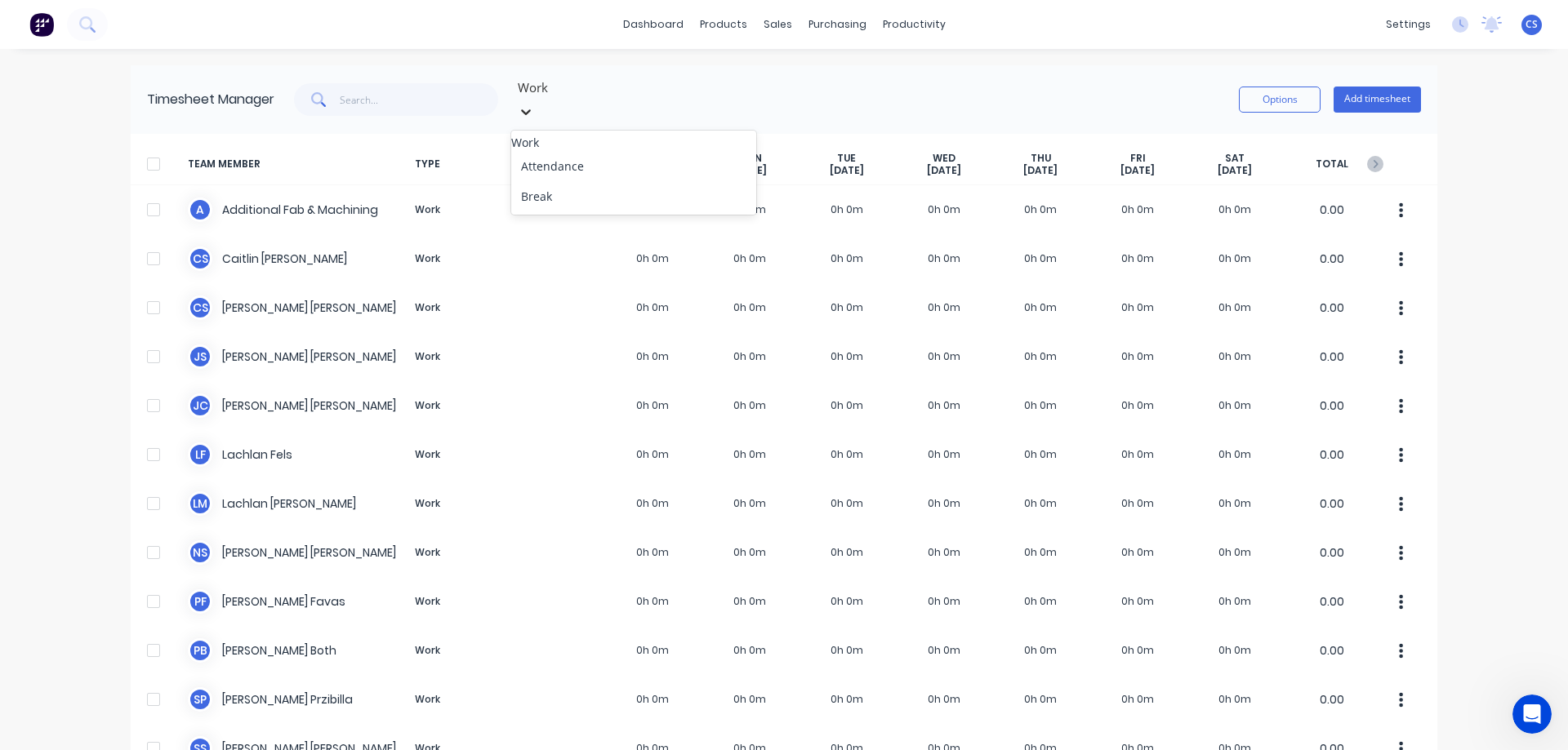
click at [535, 104] on icon at bounding box center [525, 112] width 16 height 16
click at [835, 90] on div "Work Options Add timesheet" at bounding box center [848, 99] width 1147 height 49
click at [595, 156] on icon "button" at bounding box center [599, 164] width 16 height 16
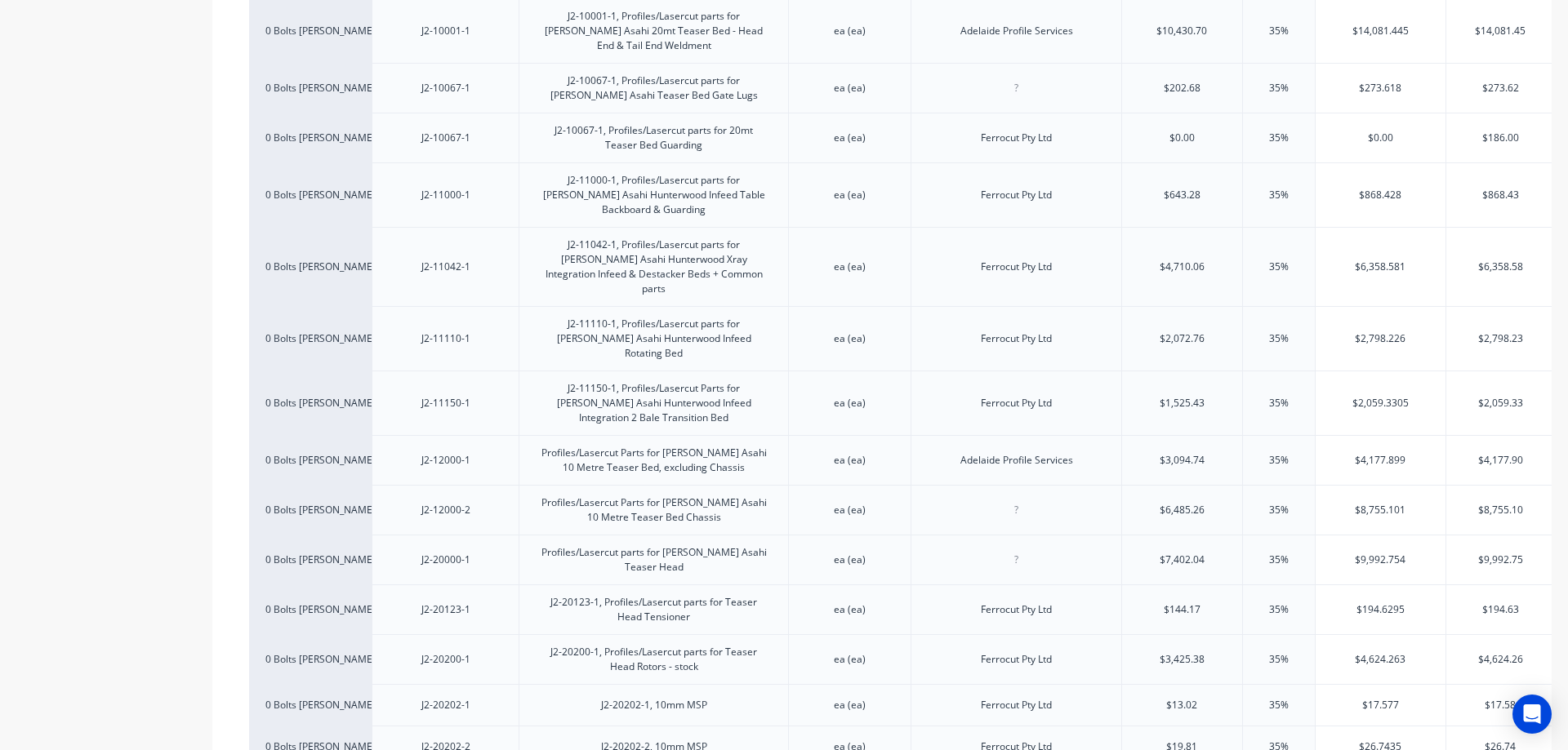
scroll to position [245, 0]
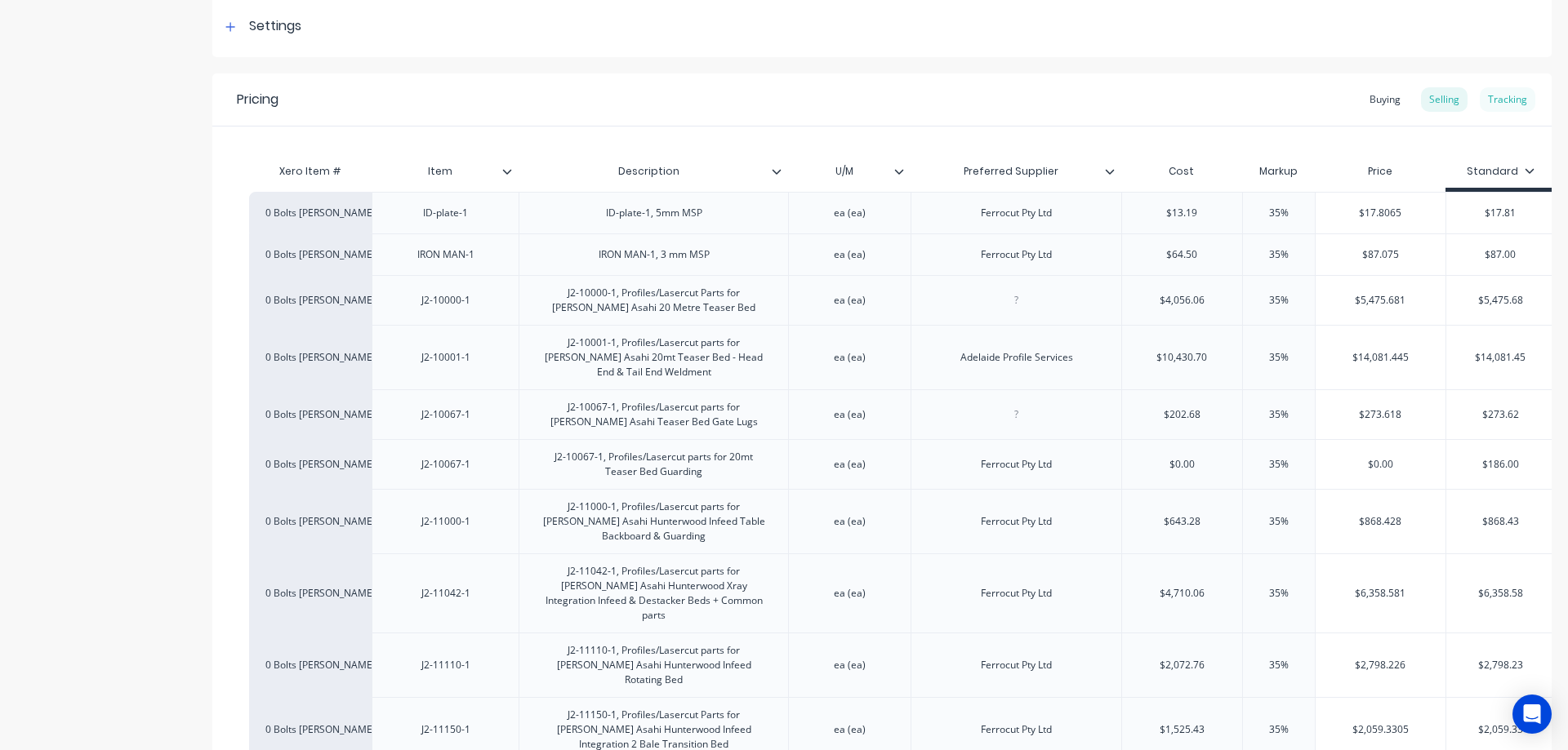
click at [1498, 104] on div "Tracking" at bounding box center [1507, 99] width 56 height 25
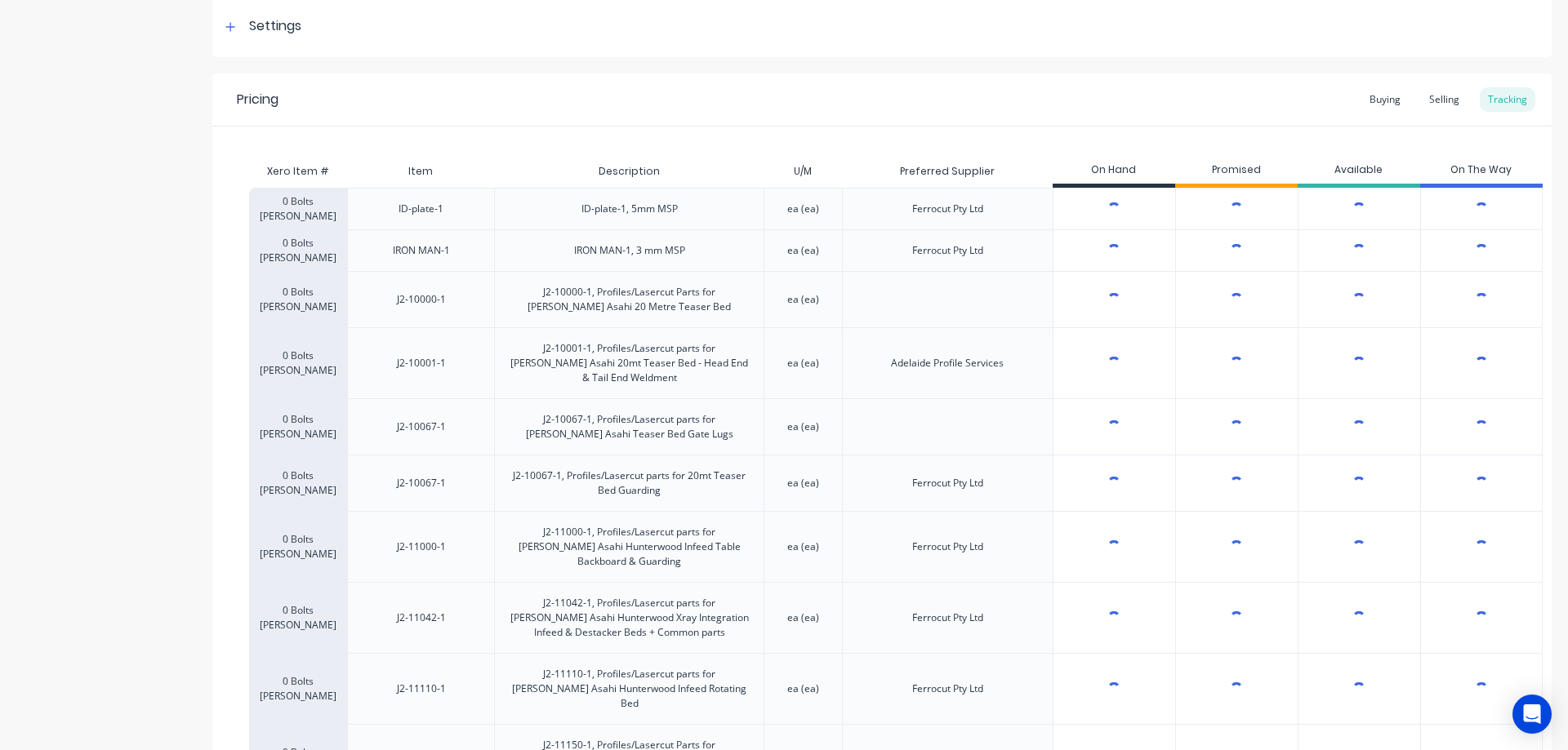
type textarea "x"
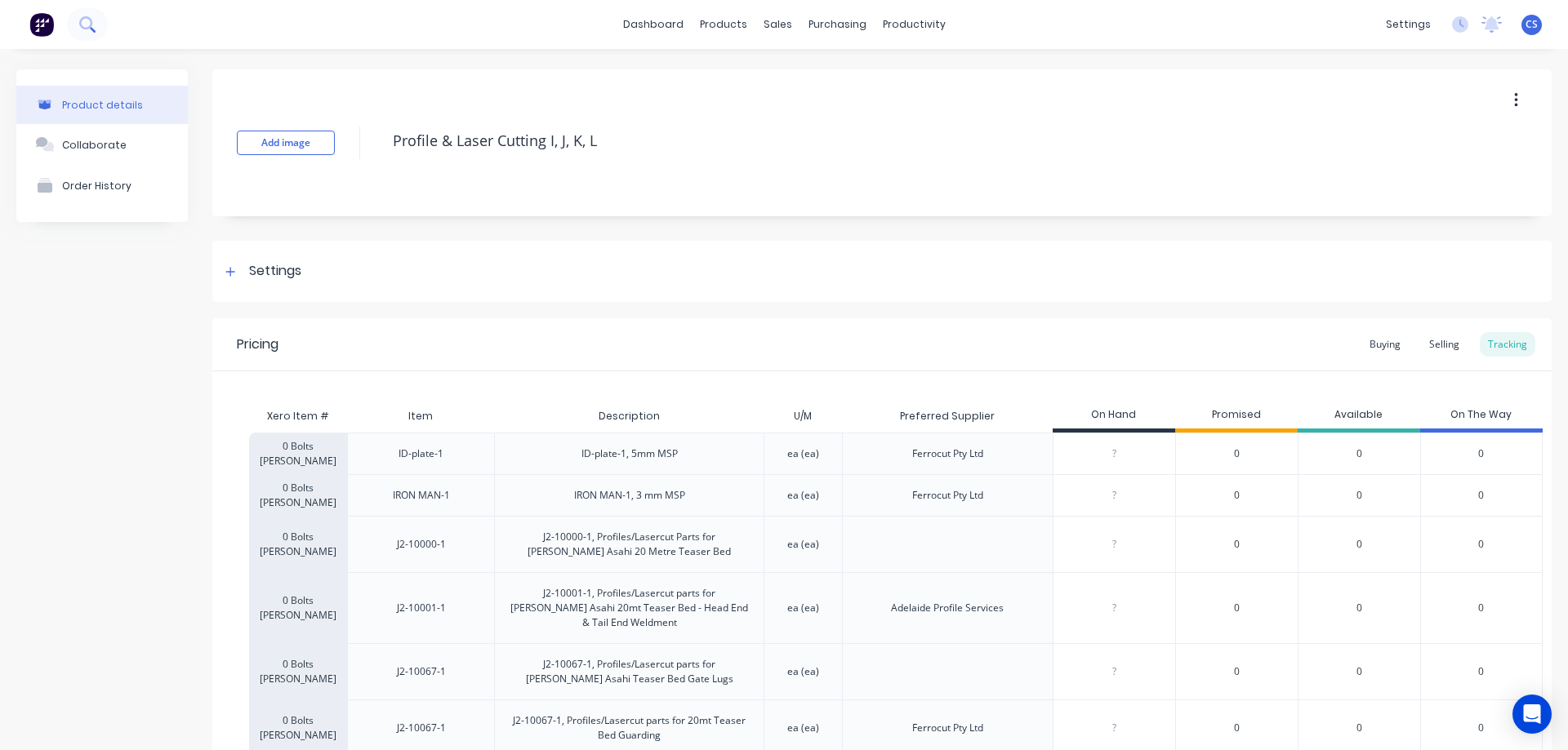
click at [92, 28] on icon at bounding box center [93, 29] width 6 height 6
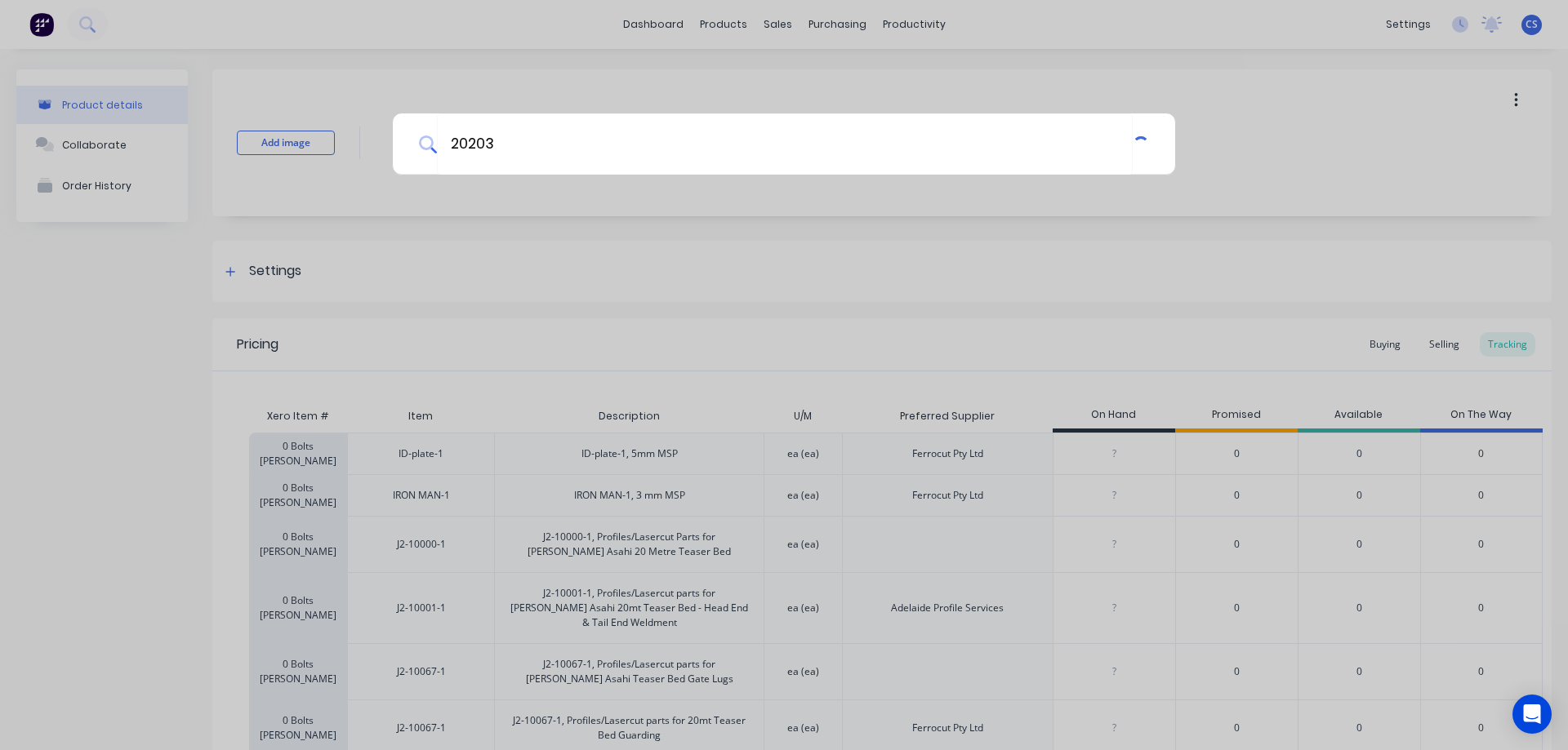
type input "20203"
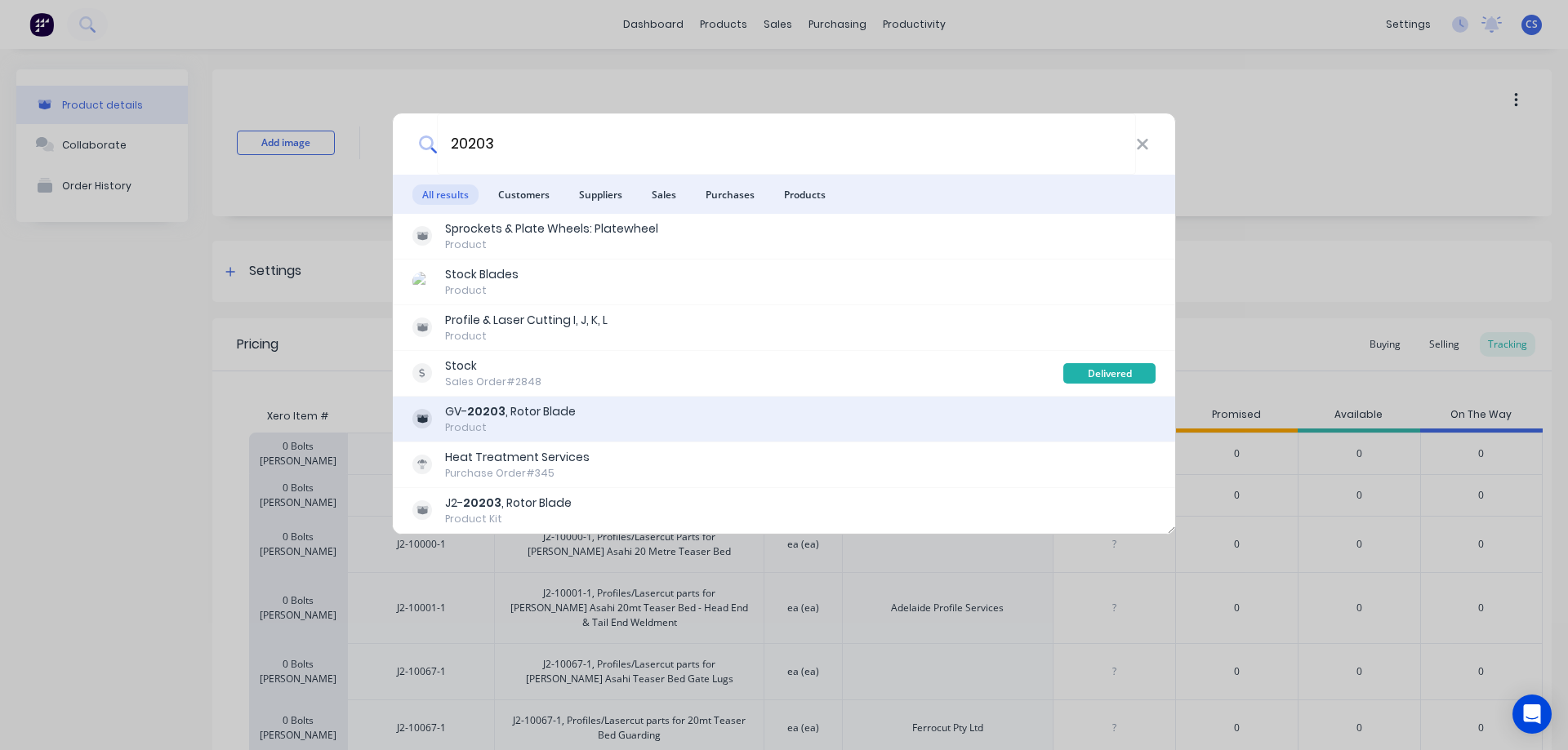
click at [766, 427] on div "GV- 20203 , Rotor Blade Product" at bounding box center [784, 419] width 743 height 32
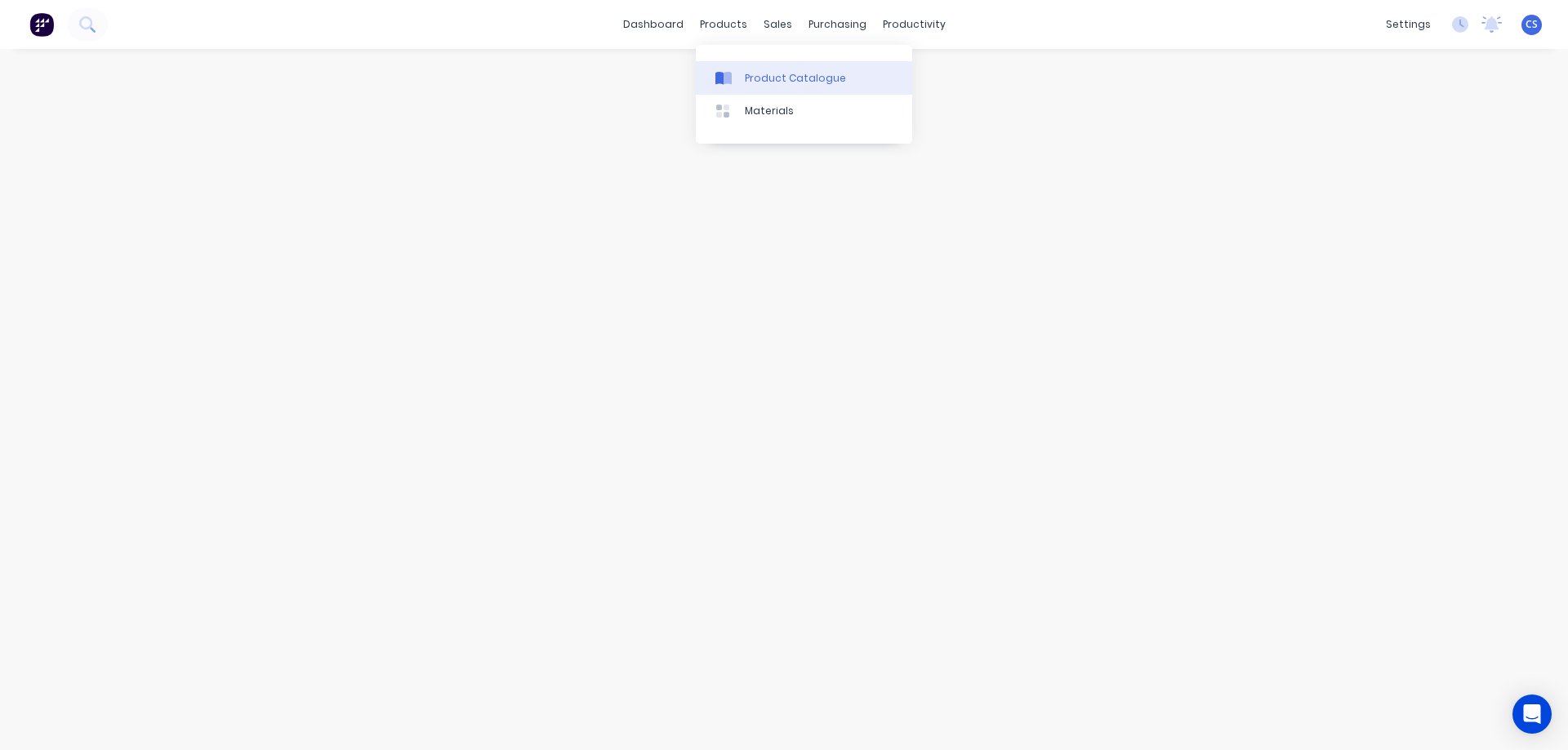
click at [761, 81] on div "Product Catalogue" at bounding box center [795, 78] width 101 height 15
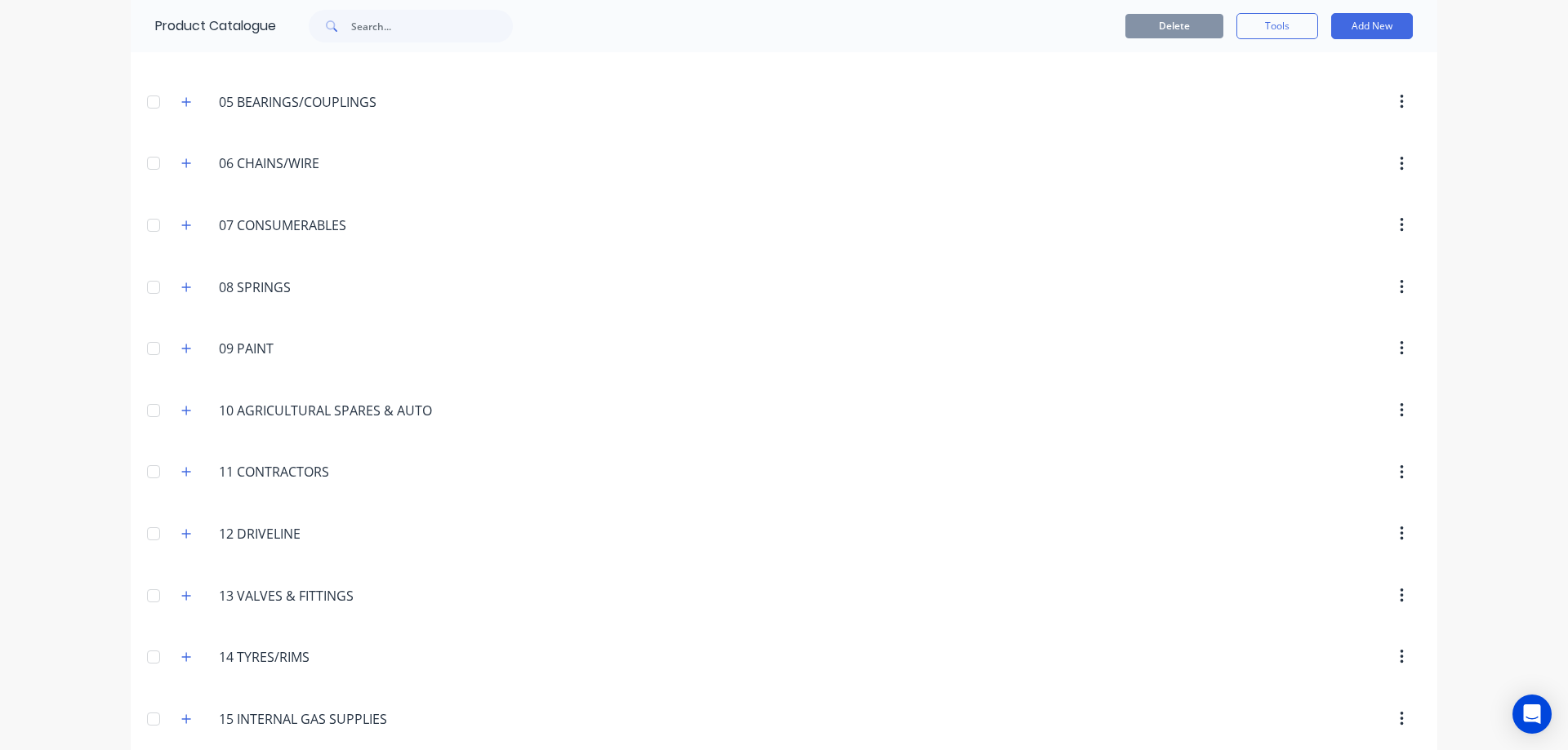
scroll to position [794, 0]
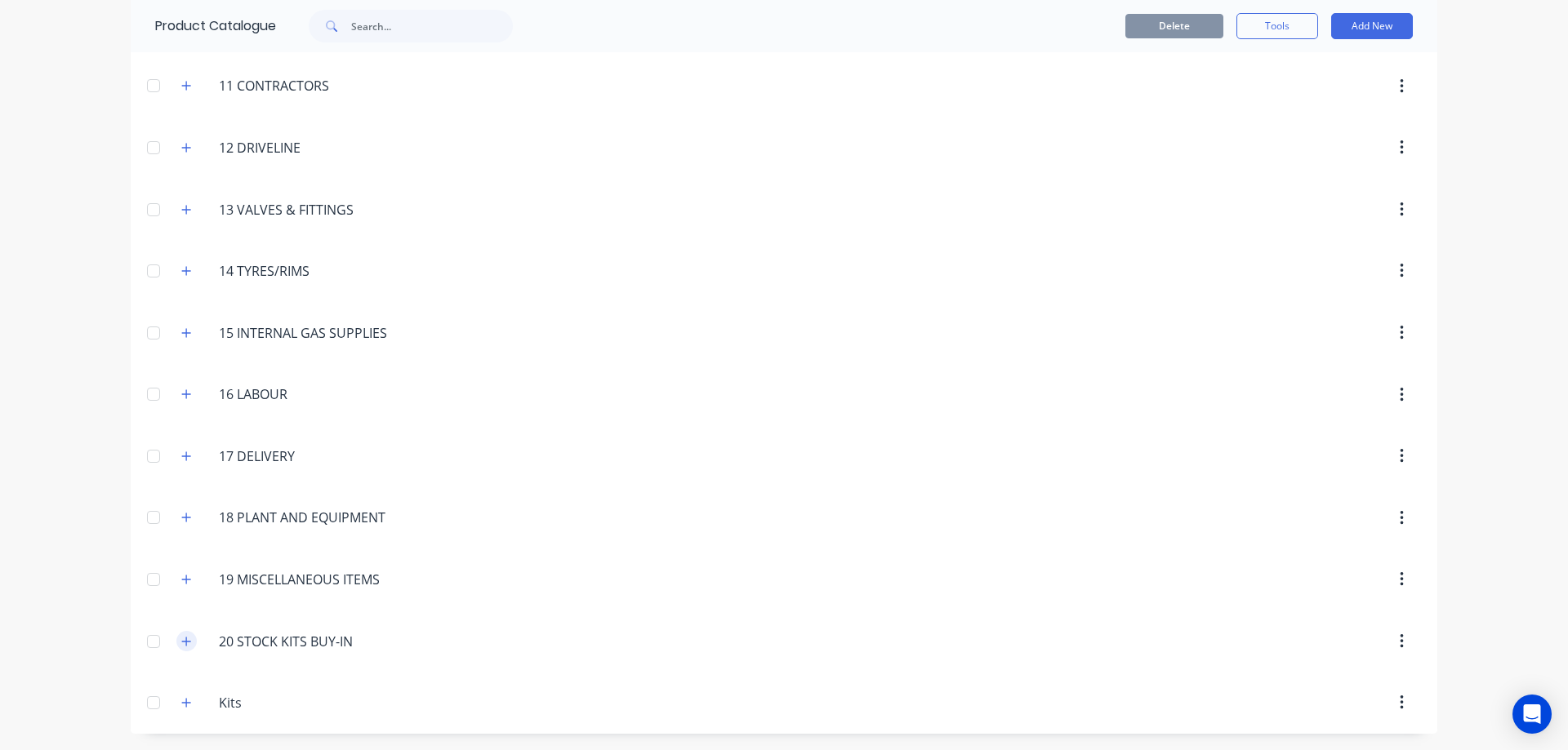
click at [188, 643] on button "button" at bounding box center [186, 641] width 21 height 21
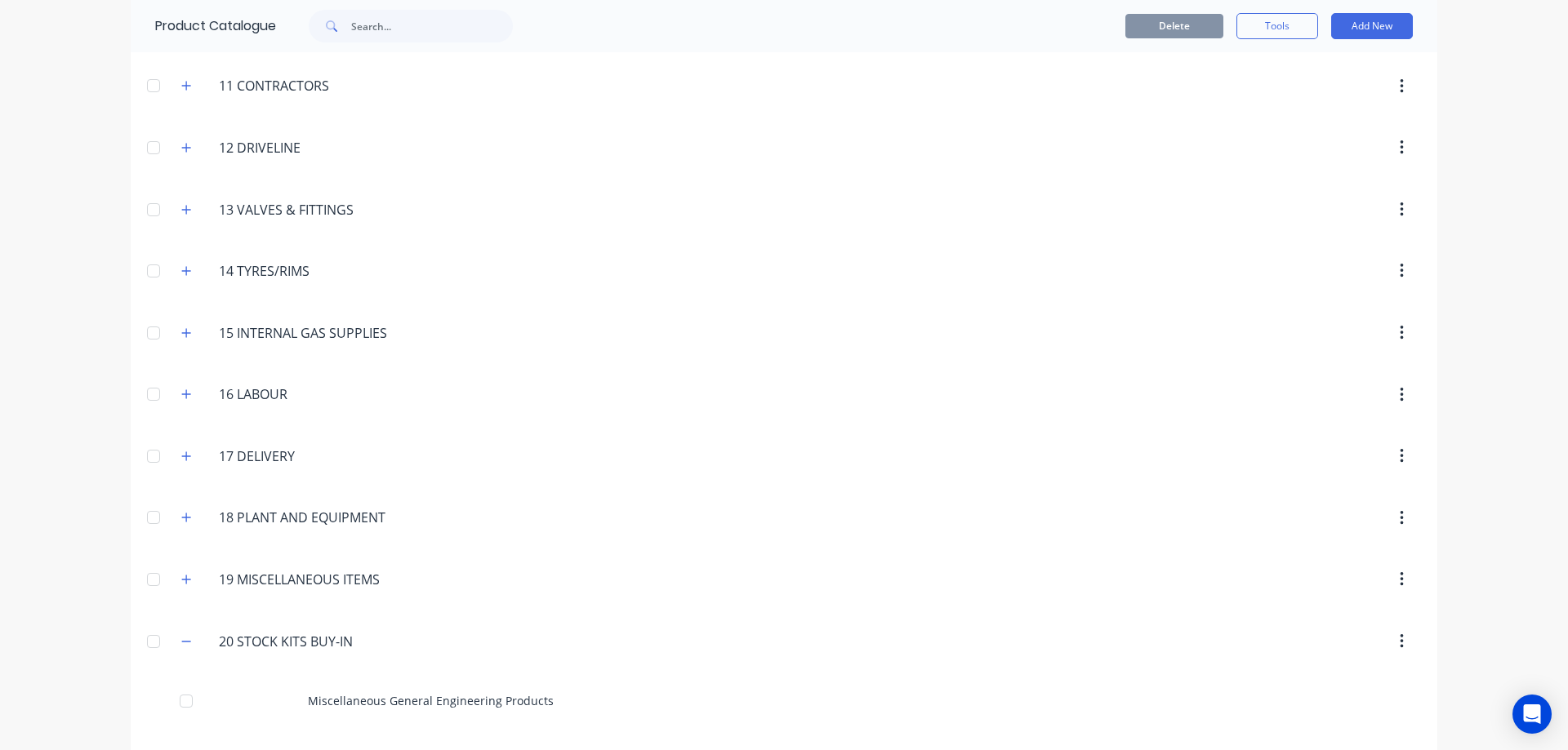
scroll to position [1026, 0]
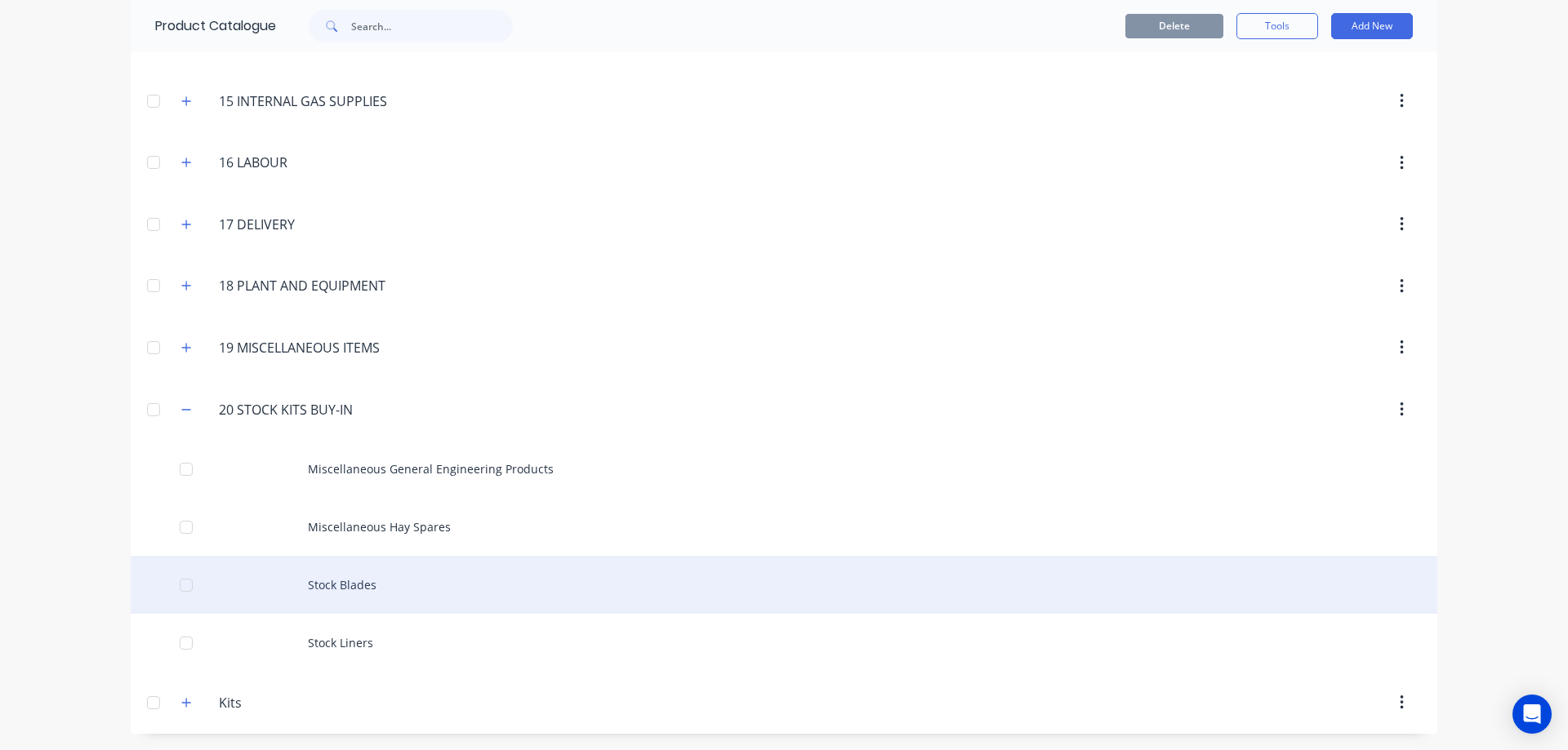
click at [443, 582] on div "Stock Blades" at bounding box center [784, 584] width 1307 height 58
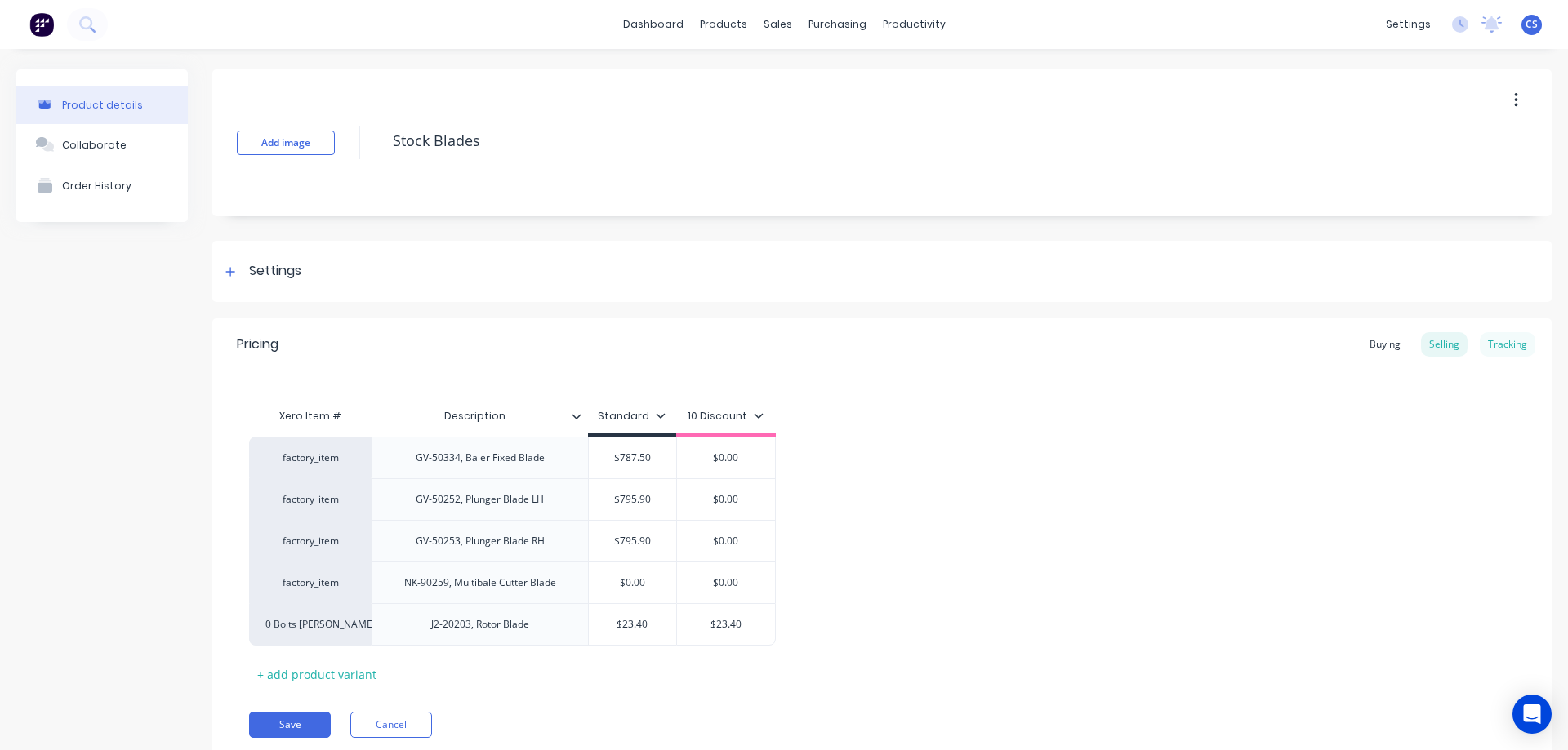
click at [1489, 343] on div "Tracking" at bounding box center [1507, 344] width 56 height 25
type textarea "x"
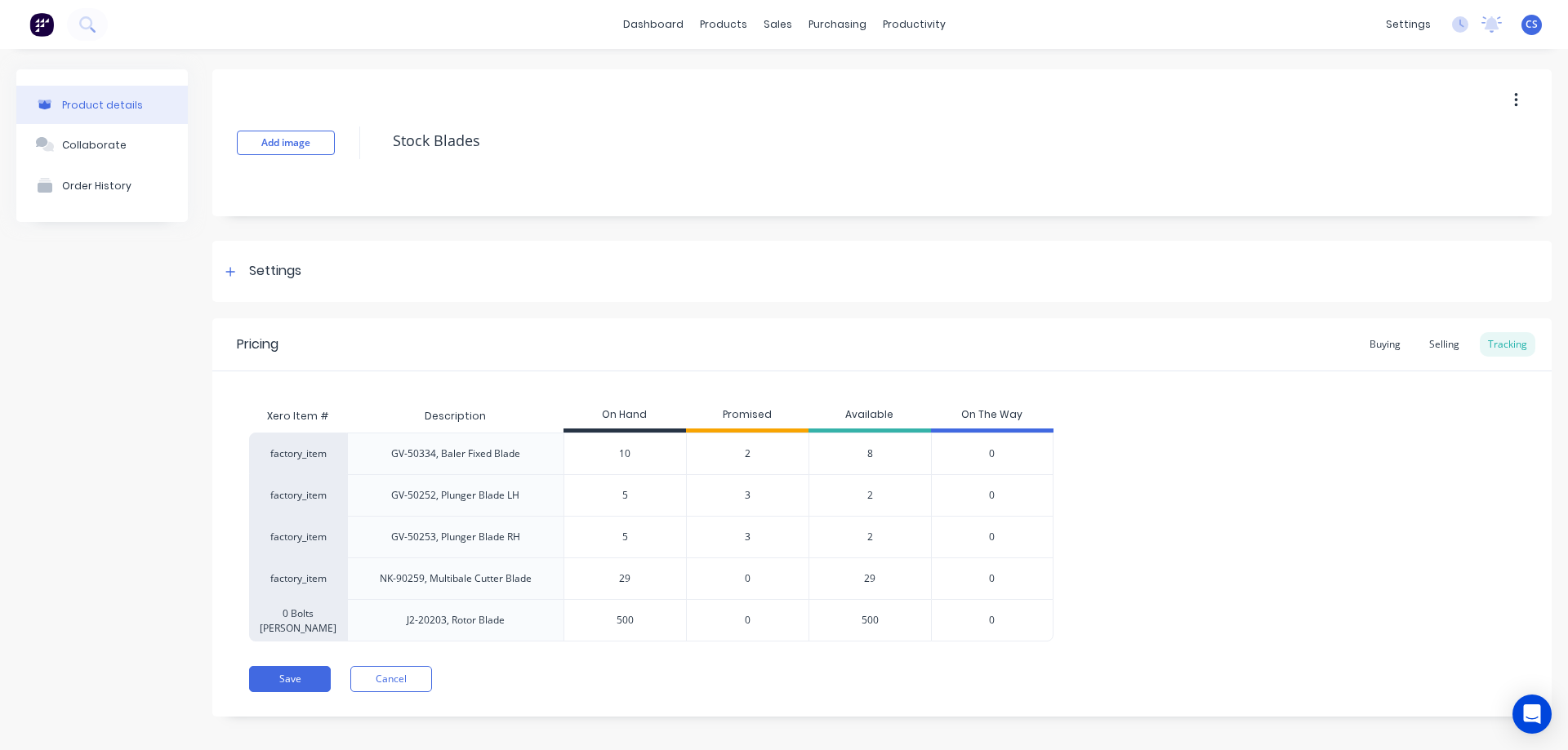
drag, startPoint x: 642, startPoint y: 631, endPoint x: 623, endPoint y: 631, distance: 19.0
click at [623, 628] on input "500" at bounding box center [625, 620] width 122 height 15
type input "550"
type textarea "x"
type input "550"
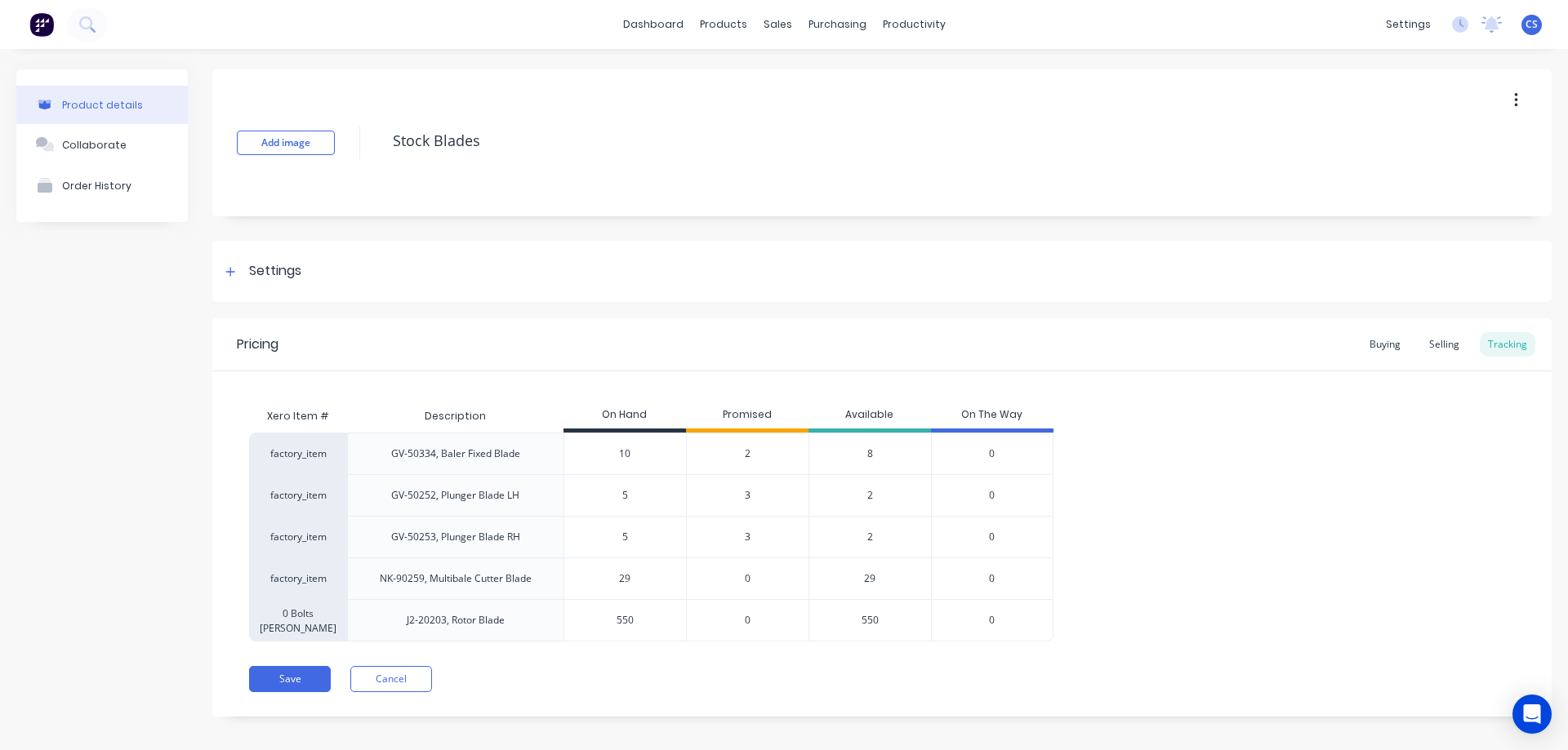
click at [722, 311] on div "Add image Stock Blades Settings Product Options I buy this item I sell this ite…" at bounding box center [882, 405] width 1340 height 672
click at [284, 692] on button "Save" at bounding box center [290, 679] width 81 height 26
type textarea "x"
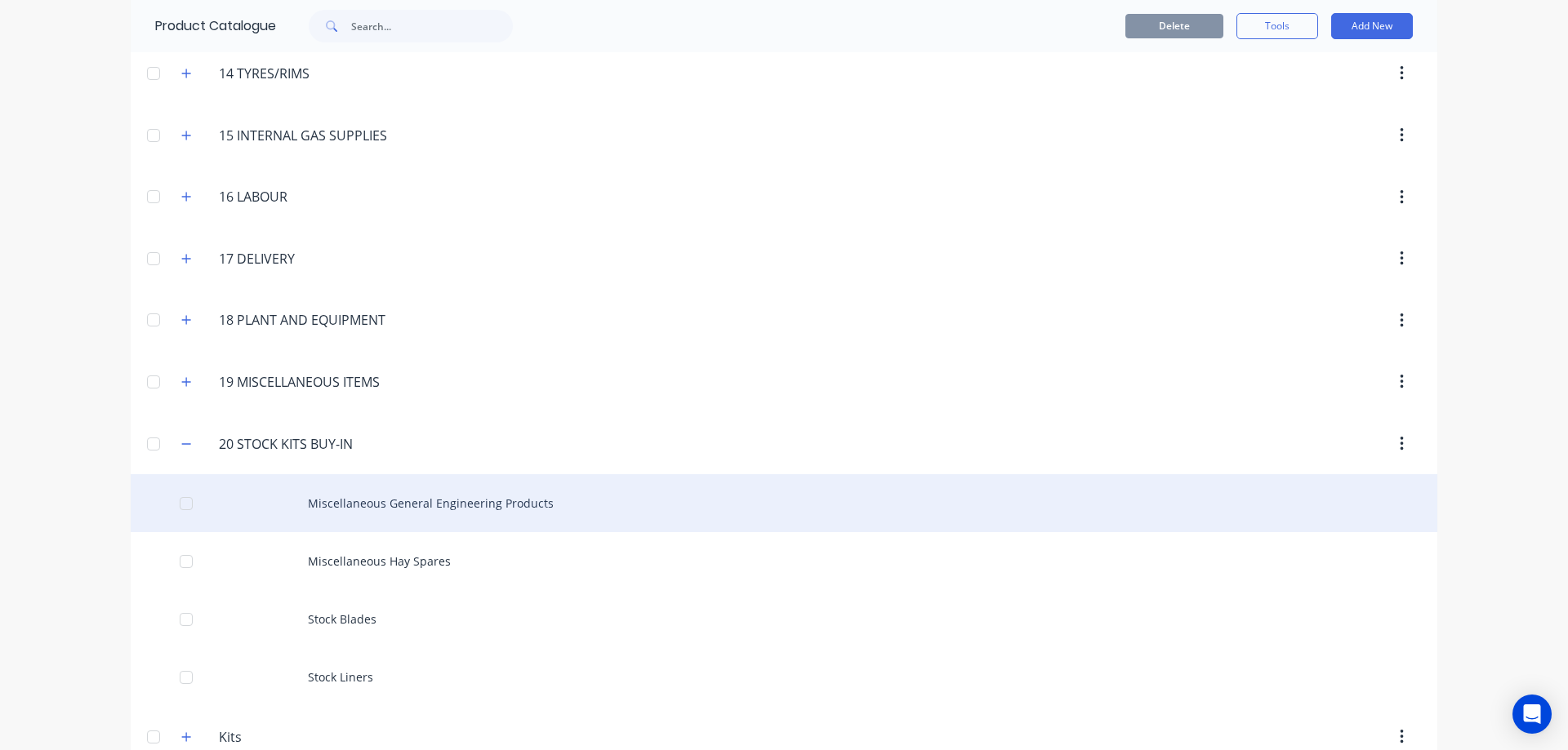
scroll to position [1026, 0]
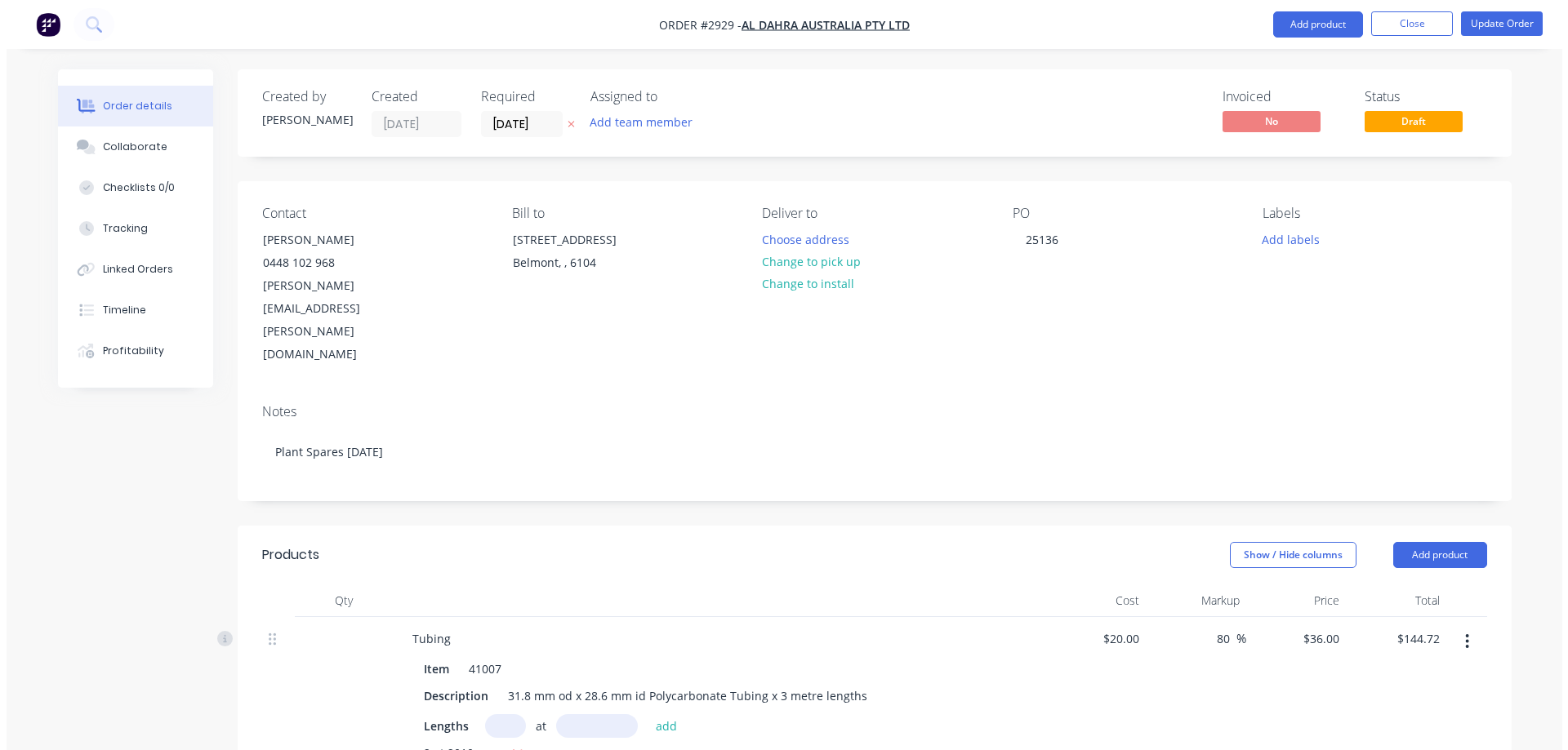
scroll to position [1197, 0]
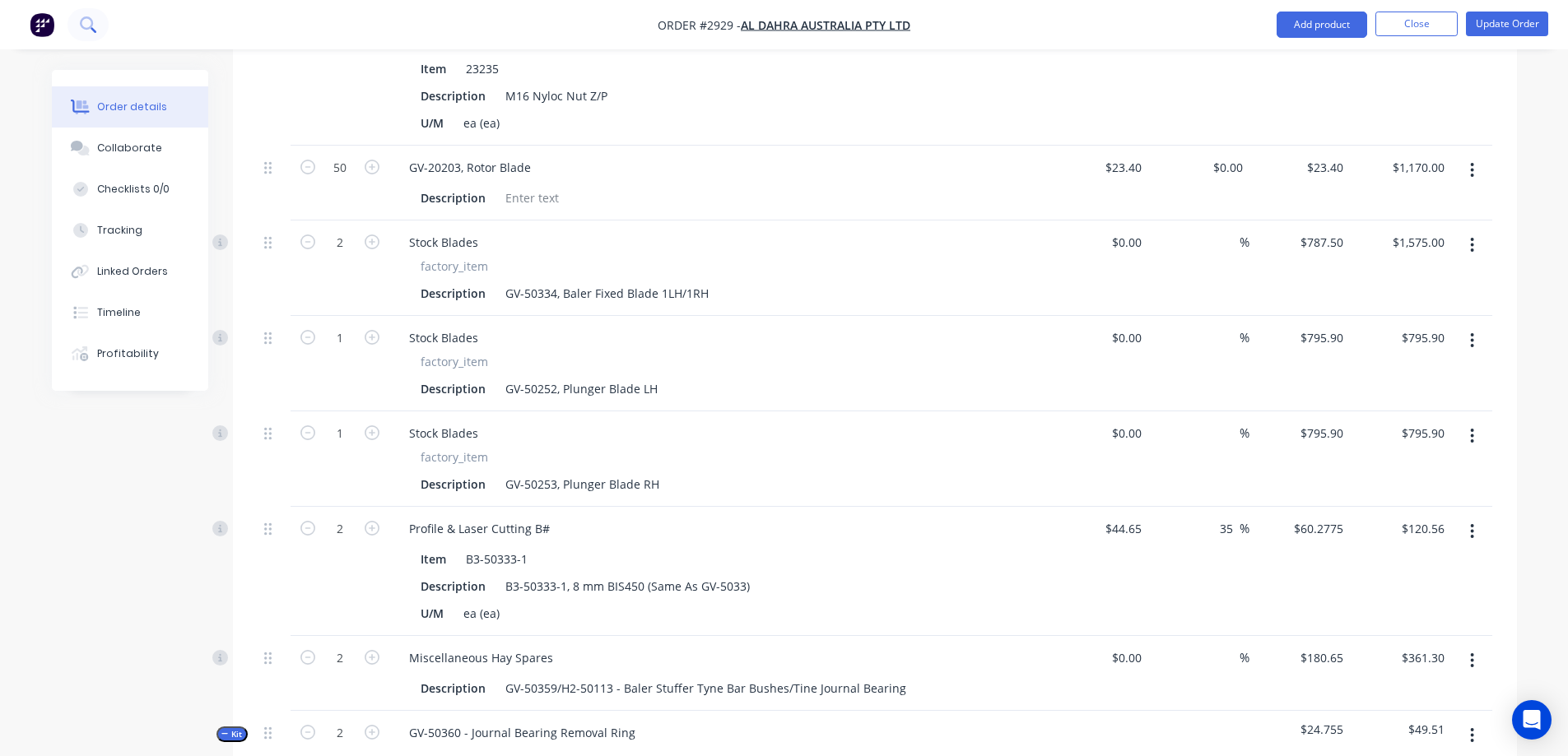
click at [77, 21] on button at bounding box center [88, 25] width 41 height 33
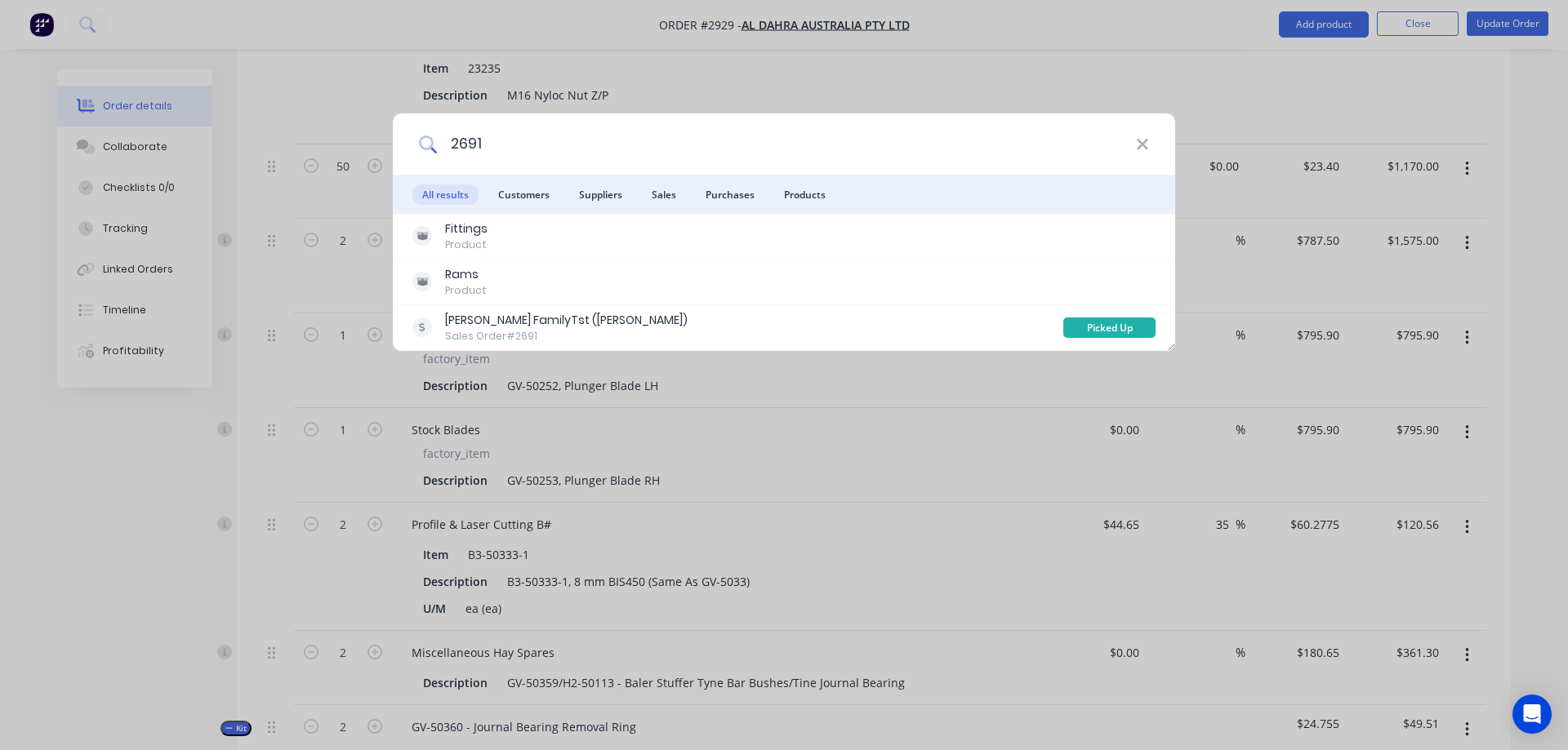
drag, startPoint x: 519, startPoint y: 146, endPoint x: 453, endPoint y: 149, distance: 66.1
click at [453, 149] on input "2691" at bounding box center [786, 144] width 699 height 61
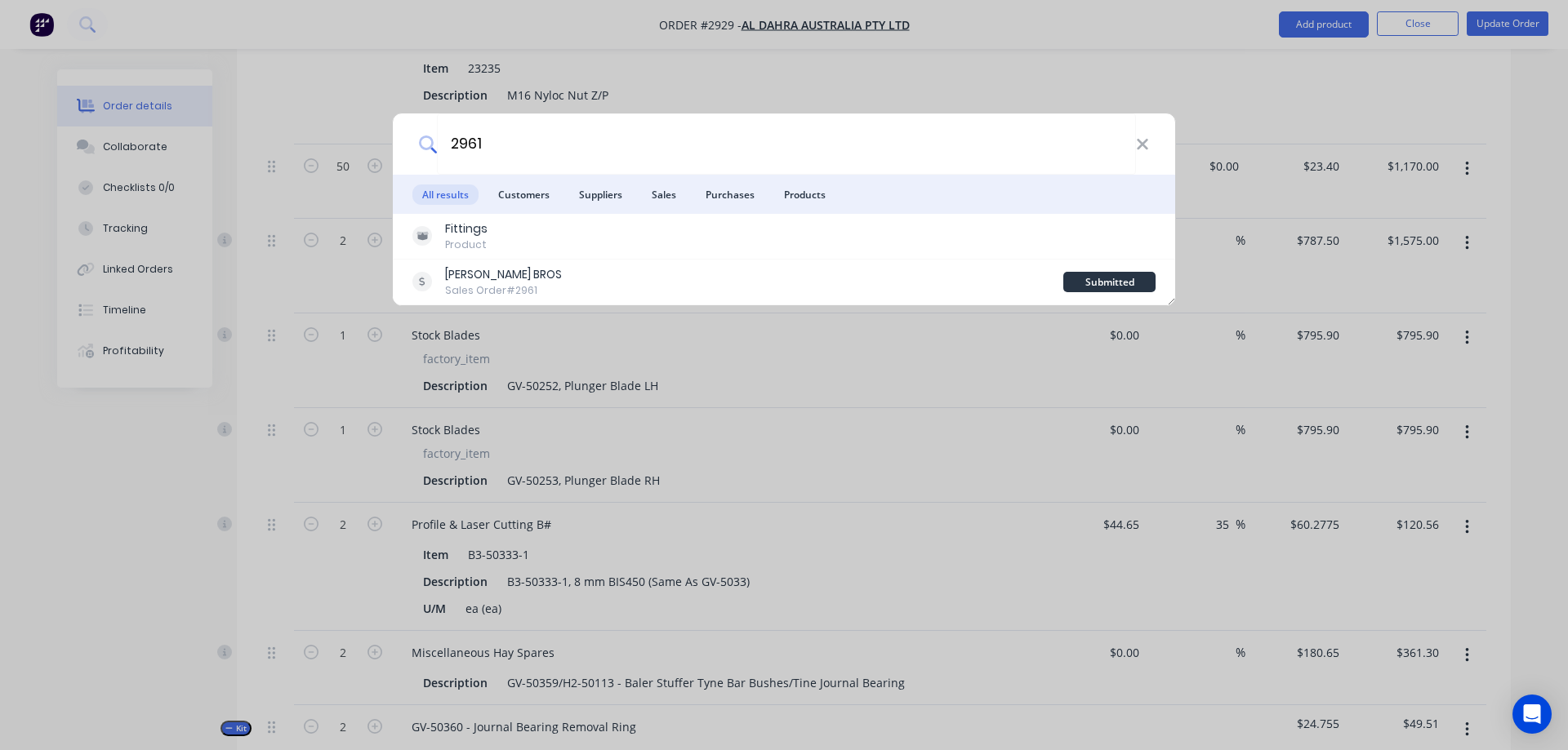
type input "2961"
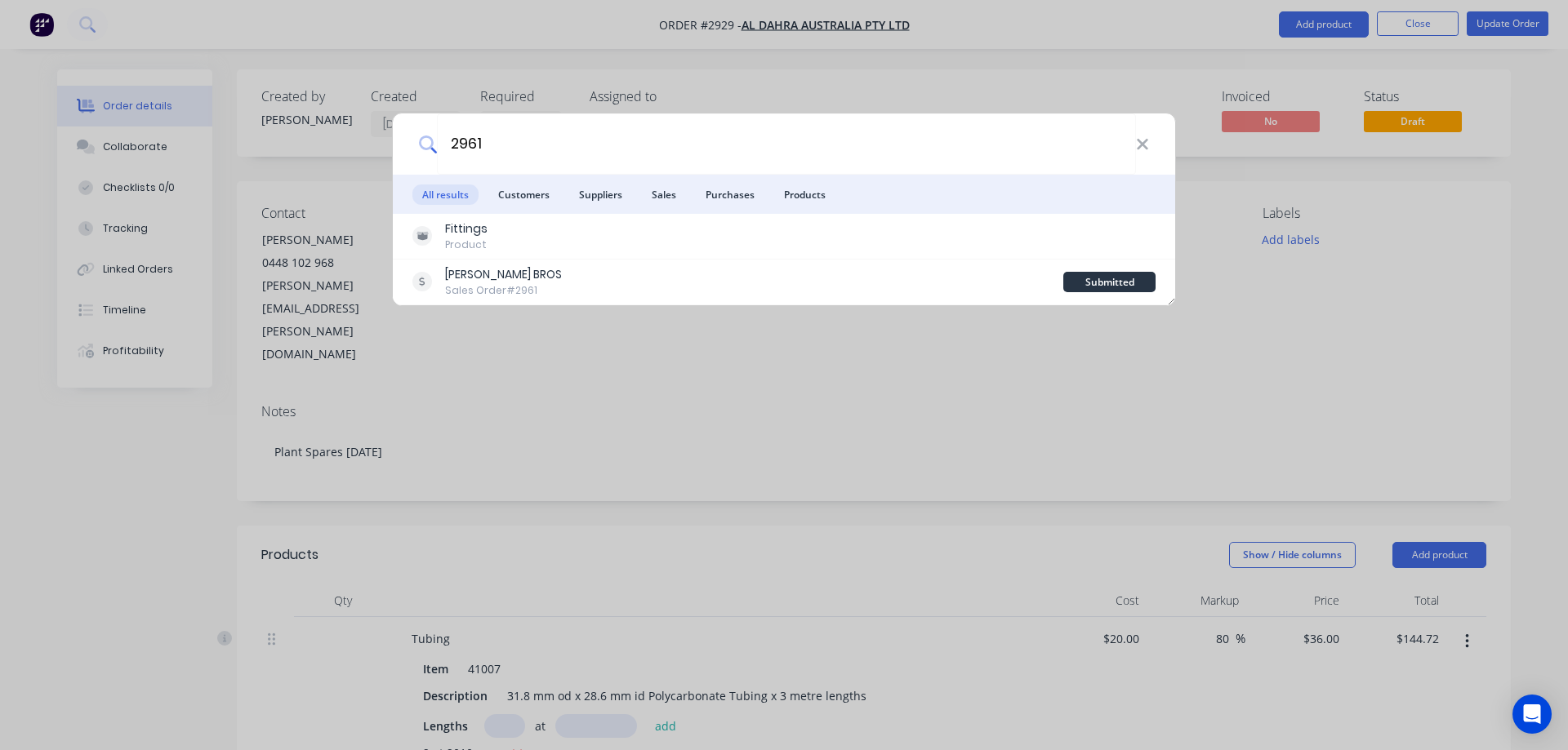
scroll to position [1197, 0]
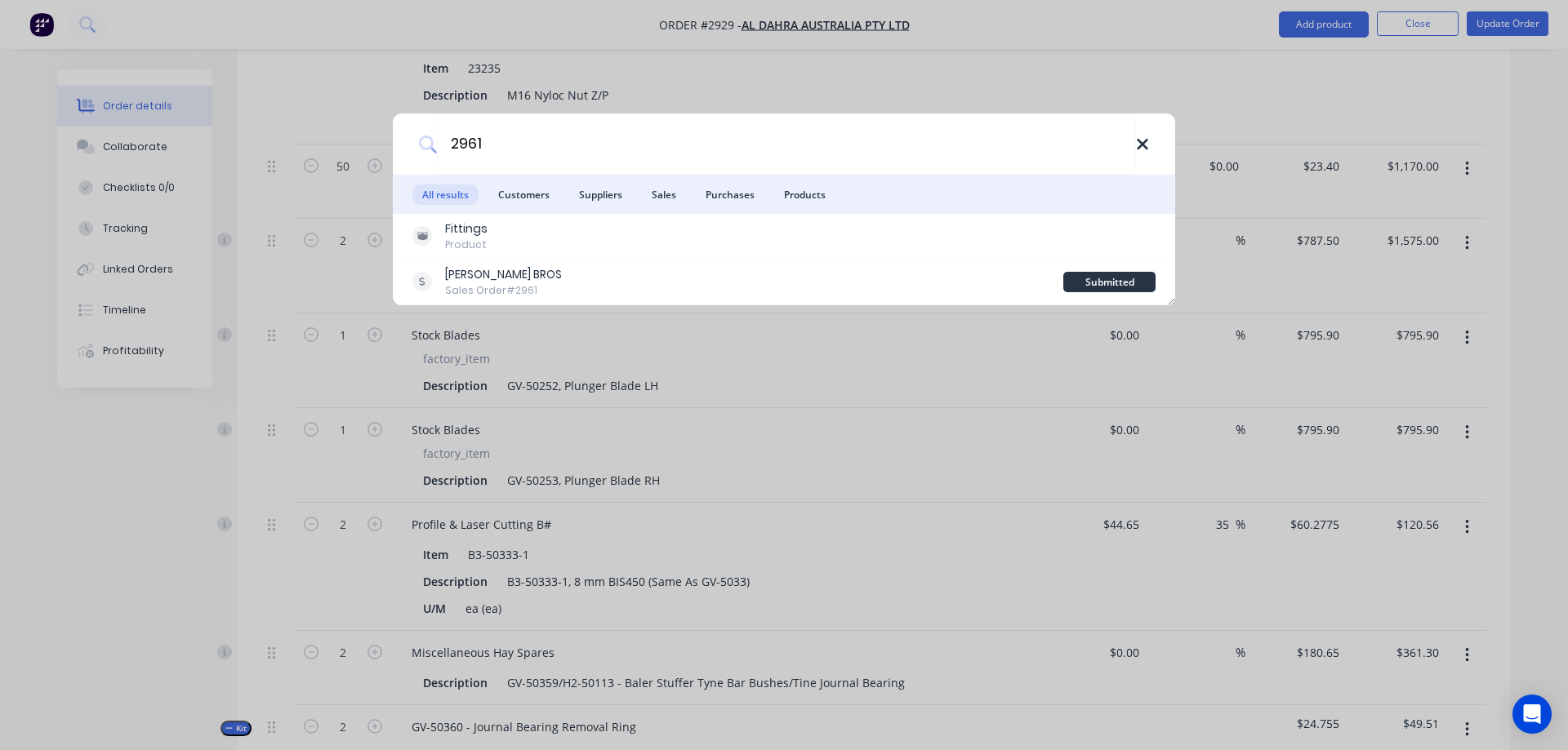
click at [1143, 148] on icon at bounding box center [1143, 144] width 13 height 18
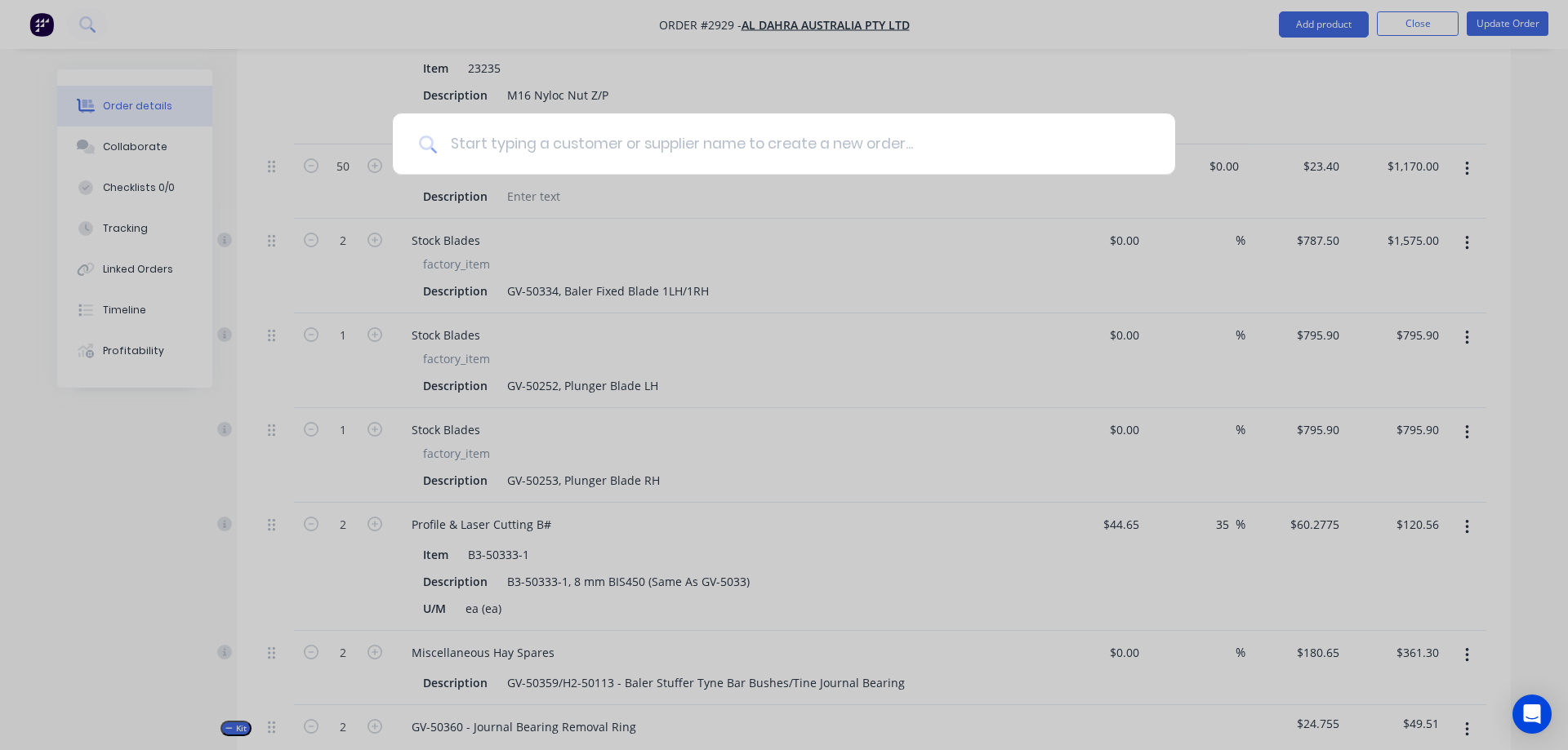
click at [721, 134] on input at bounding box center [793, 144] width 713 height 61
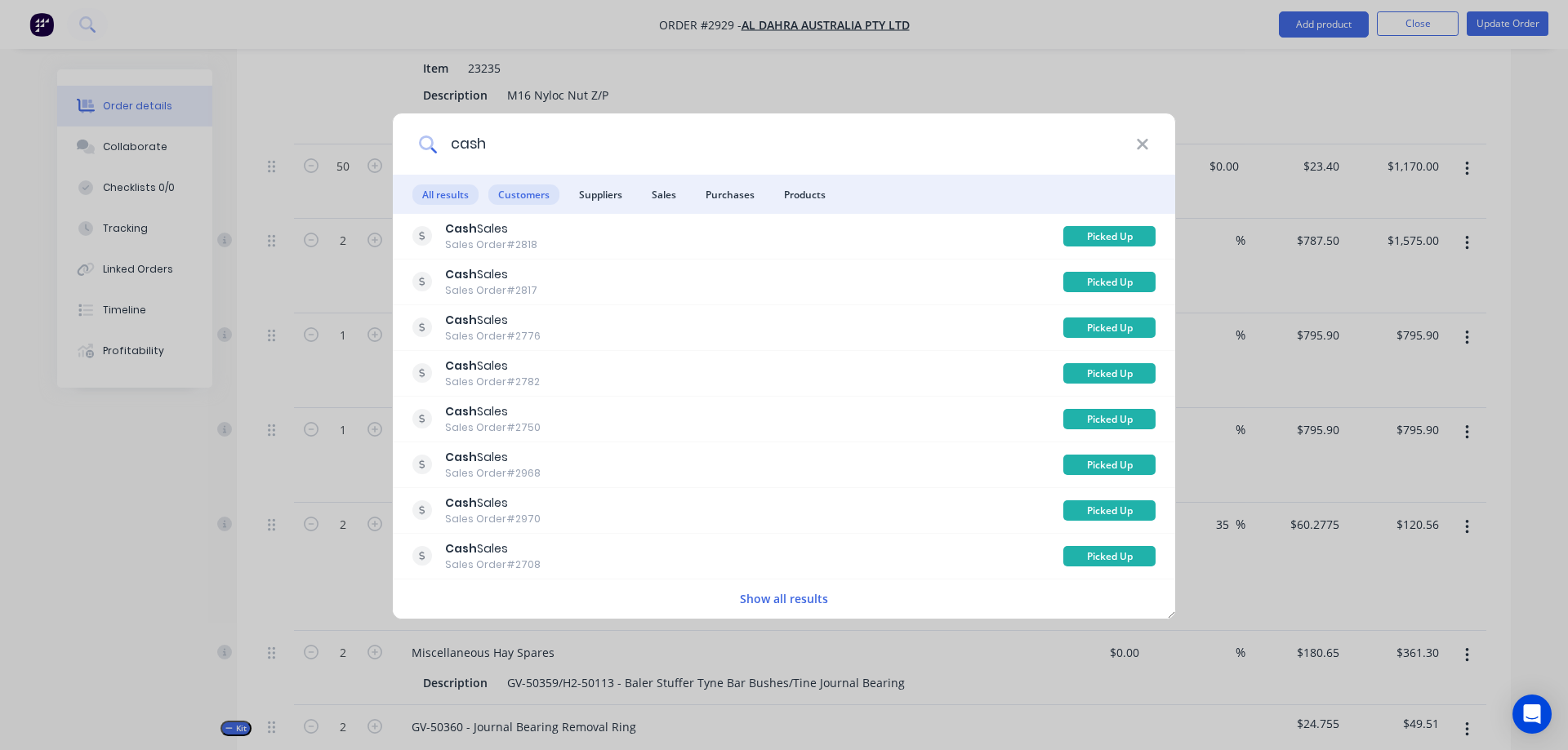
type input "cash"
click at [546, 194] on span "Customers" at bounding box center [523, 195] width 71 height 21
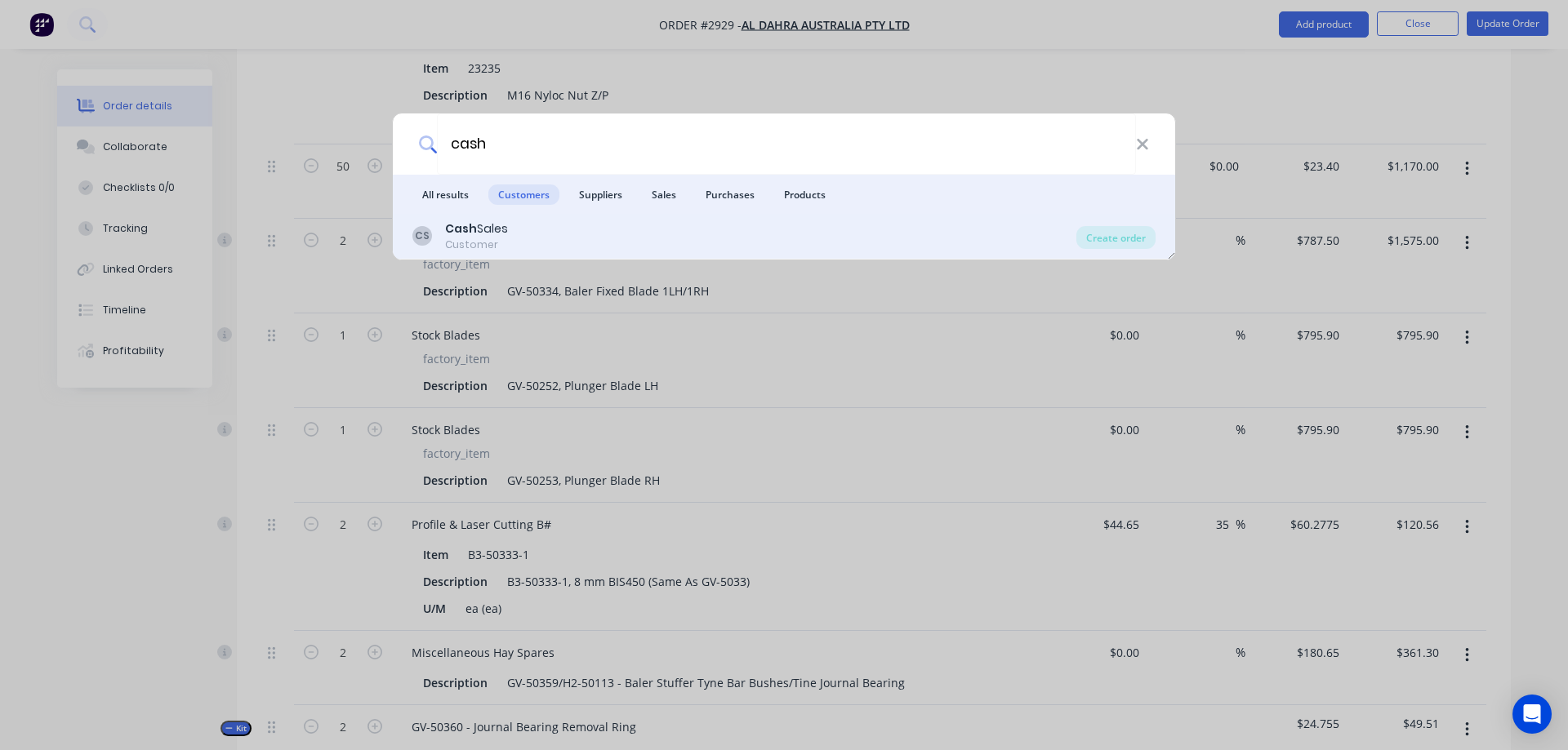
click at [552, 225] on div "CS Cash Sales Customer" at bounding box center [745, 236] width 664 height 32
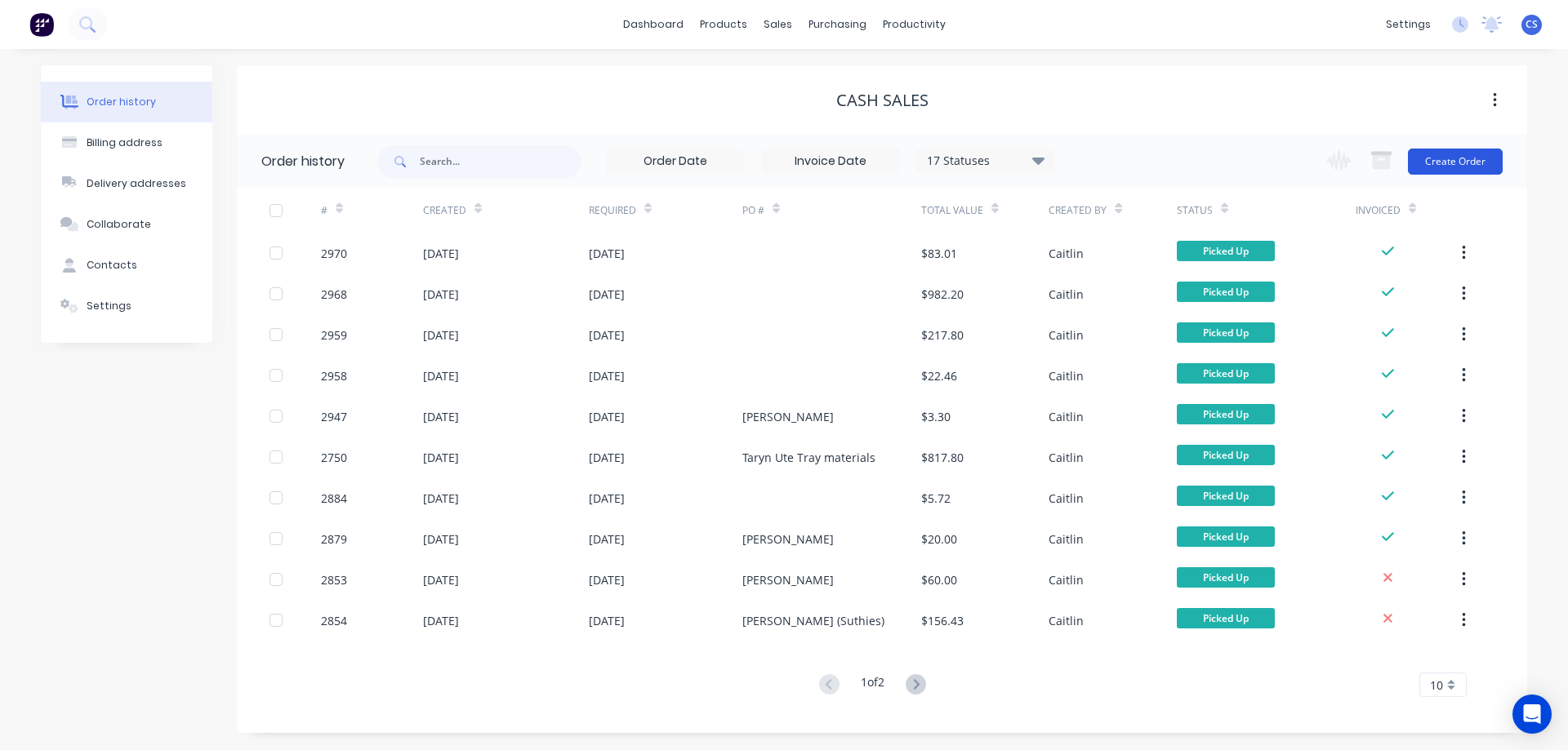
click at [1433, 153] on button "Create Order" at bounding box center [1455, 162] width 95 height 26
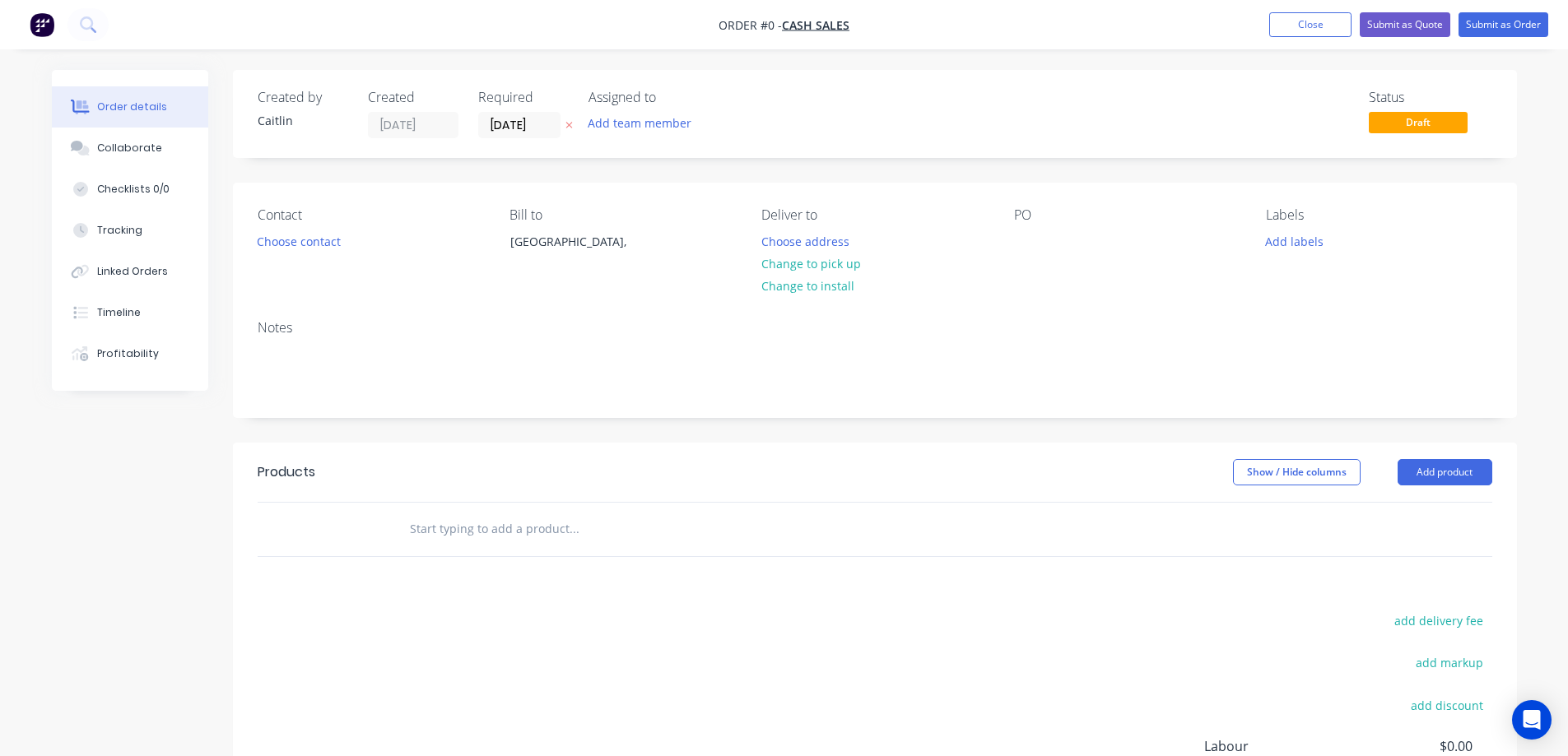
click at [514, 539] on input "text" at bounding box center [573, 529] width 329 height 33
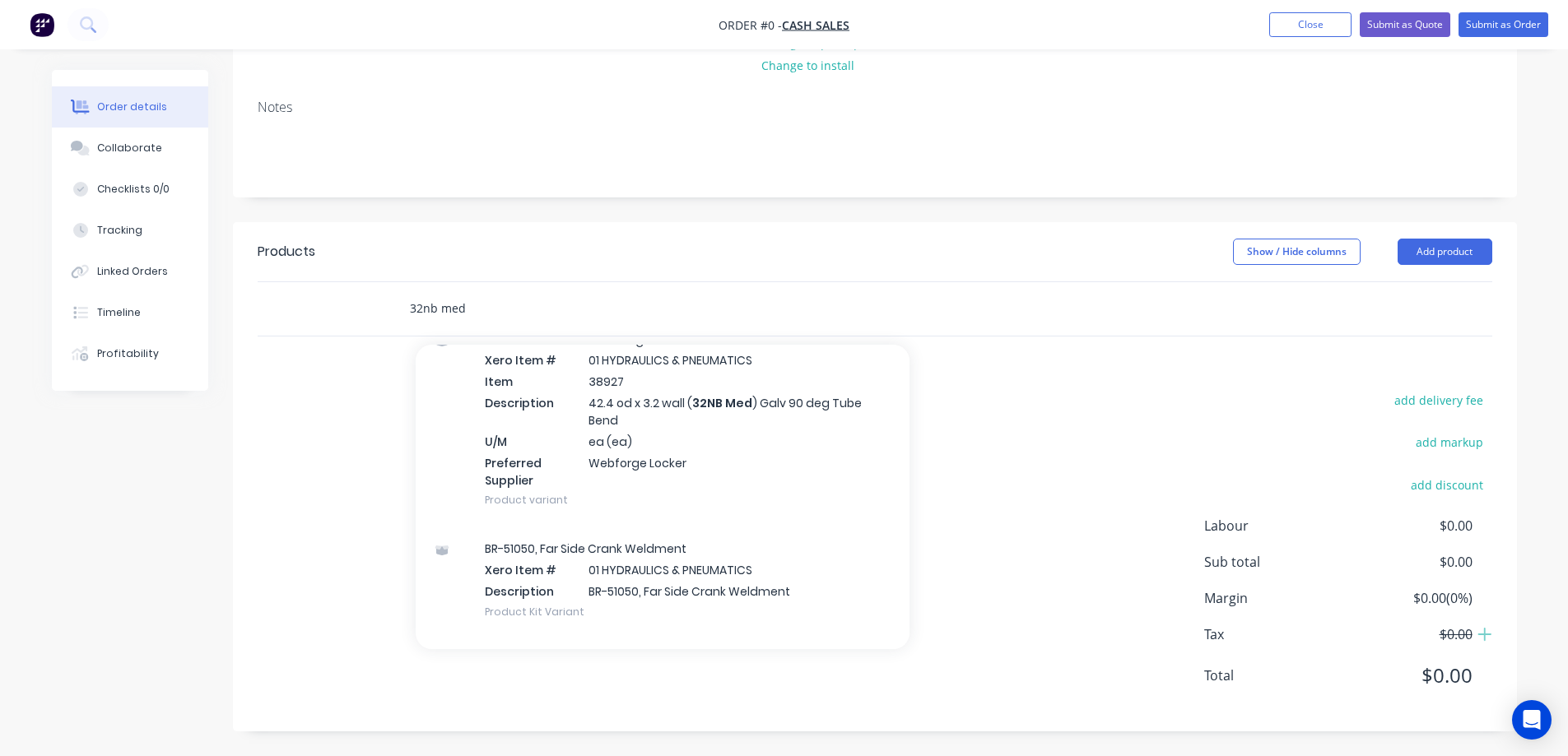
scroll to position [138, 0]
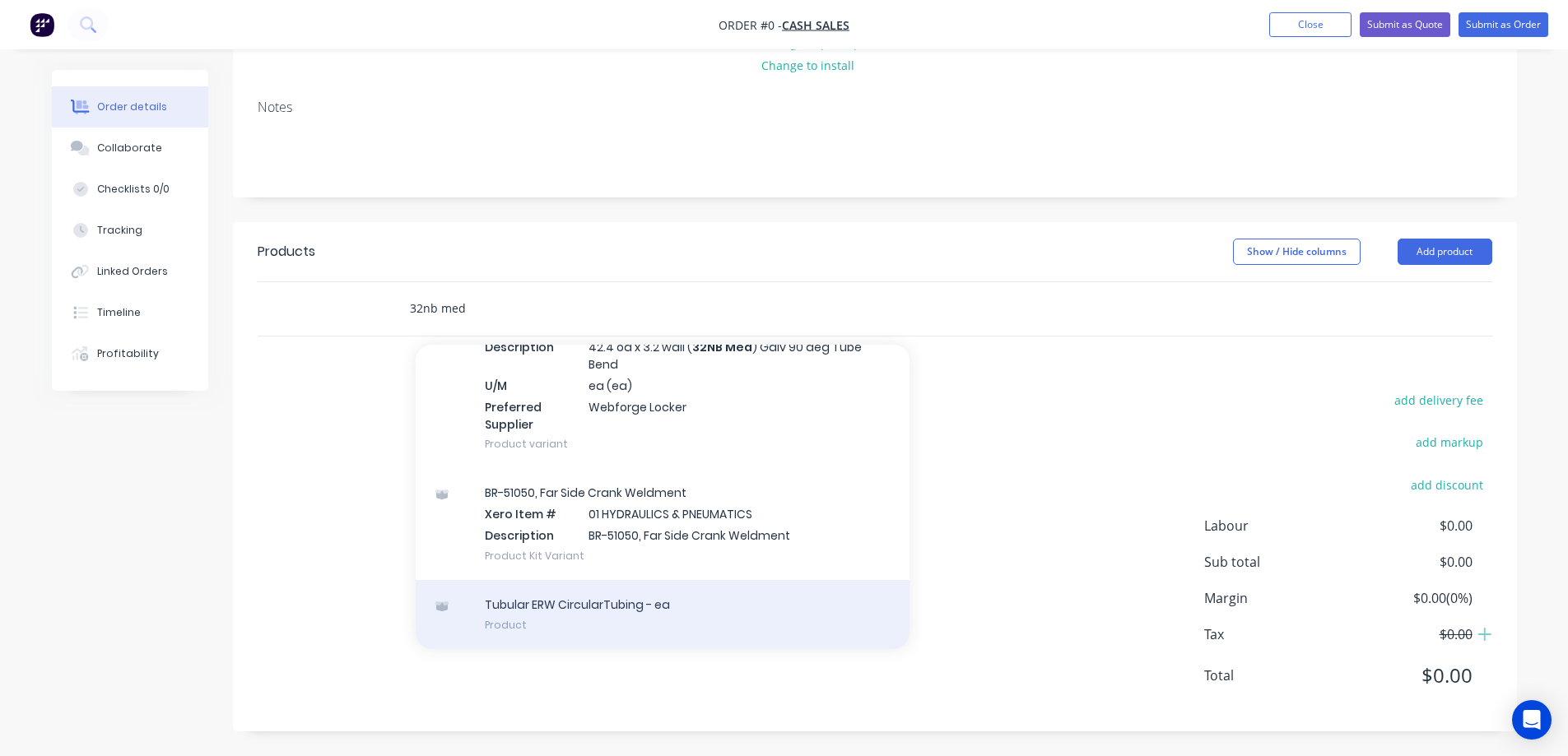
type input "32nb med"
click at [688, 605] on div "Tubular ERW CircularTubing - ea Product" at bounding box center [663, 615] width 494 height 70
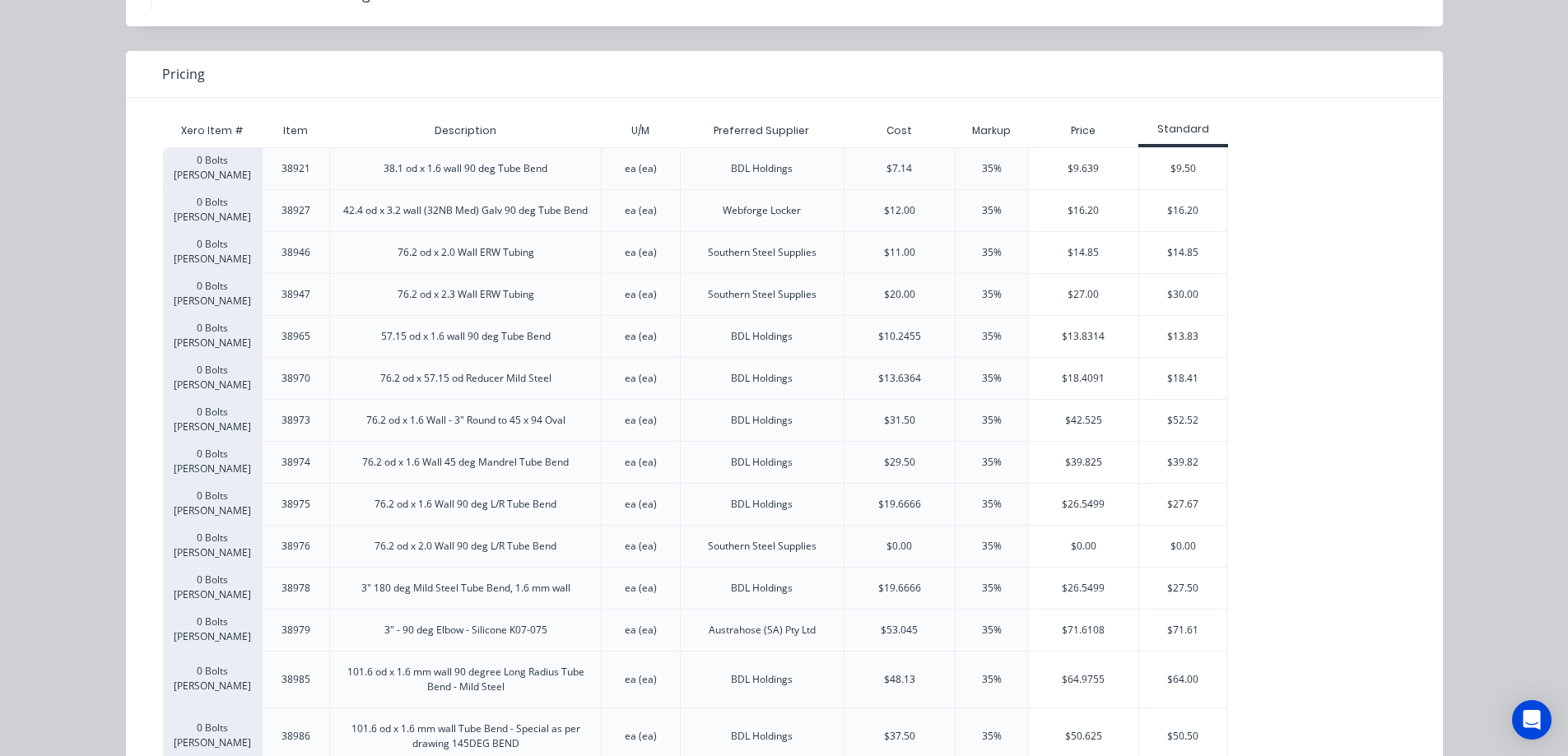
scroll to position [0, 0]
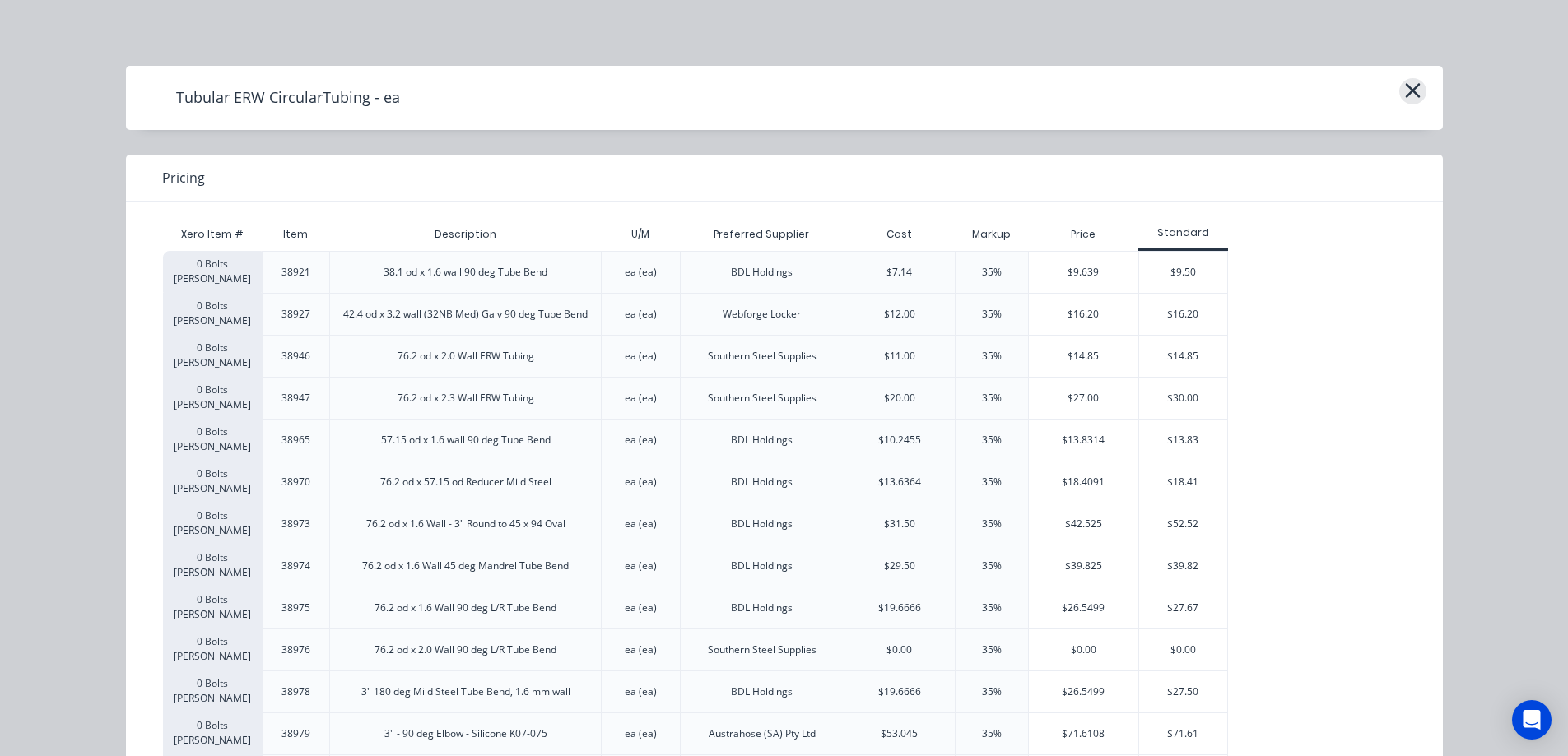
click at [1399, 95] on button "button" at bounding box center [1413, 92] width 27 height 27
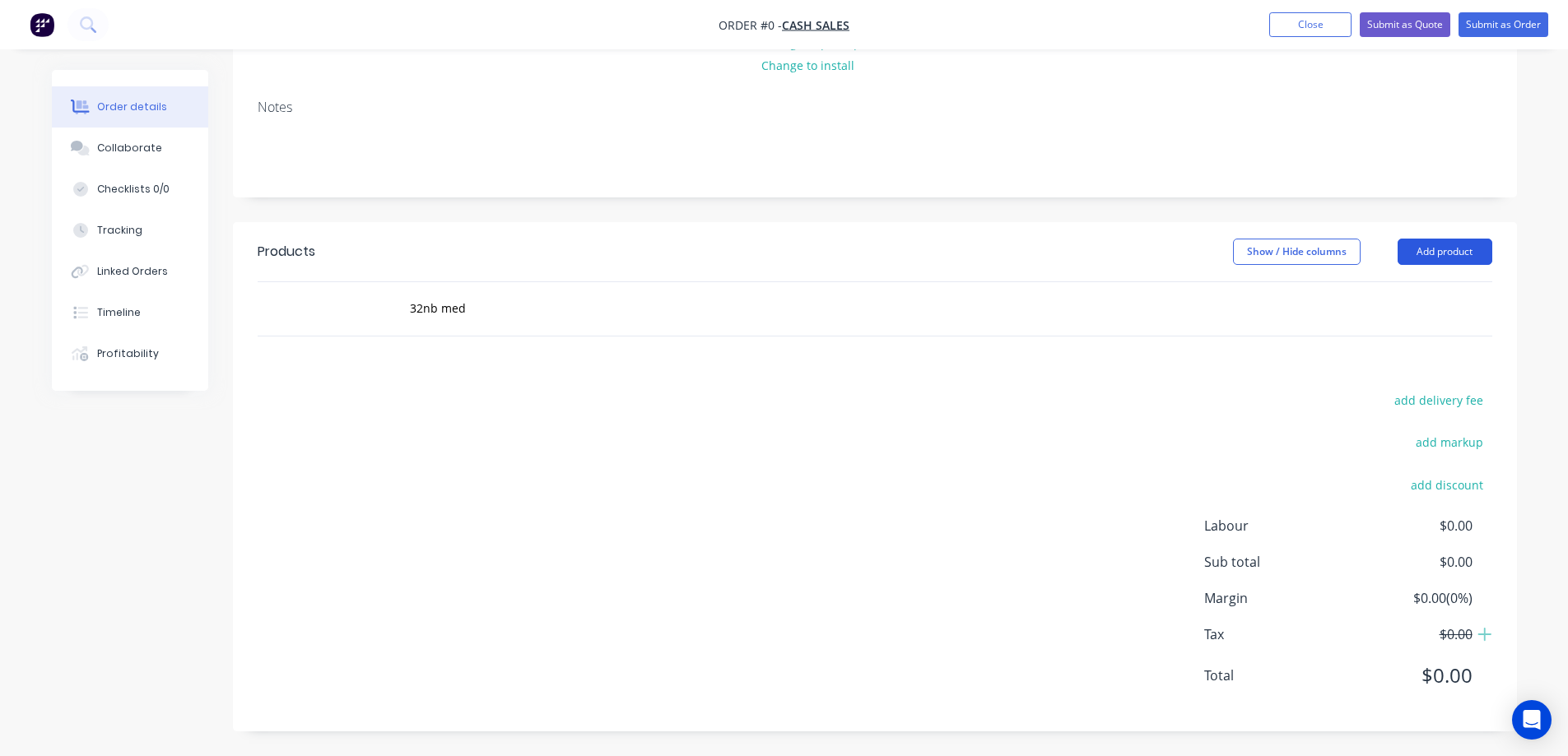
click at [1429, 244] on button "Add product" at bounding box center [1445, 252] width 94 height 27
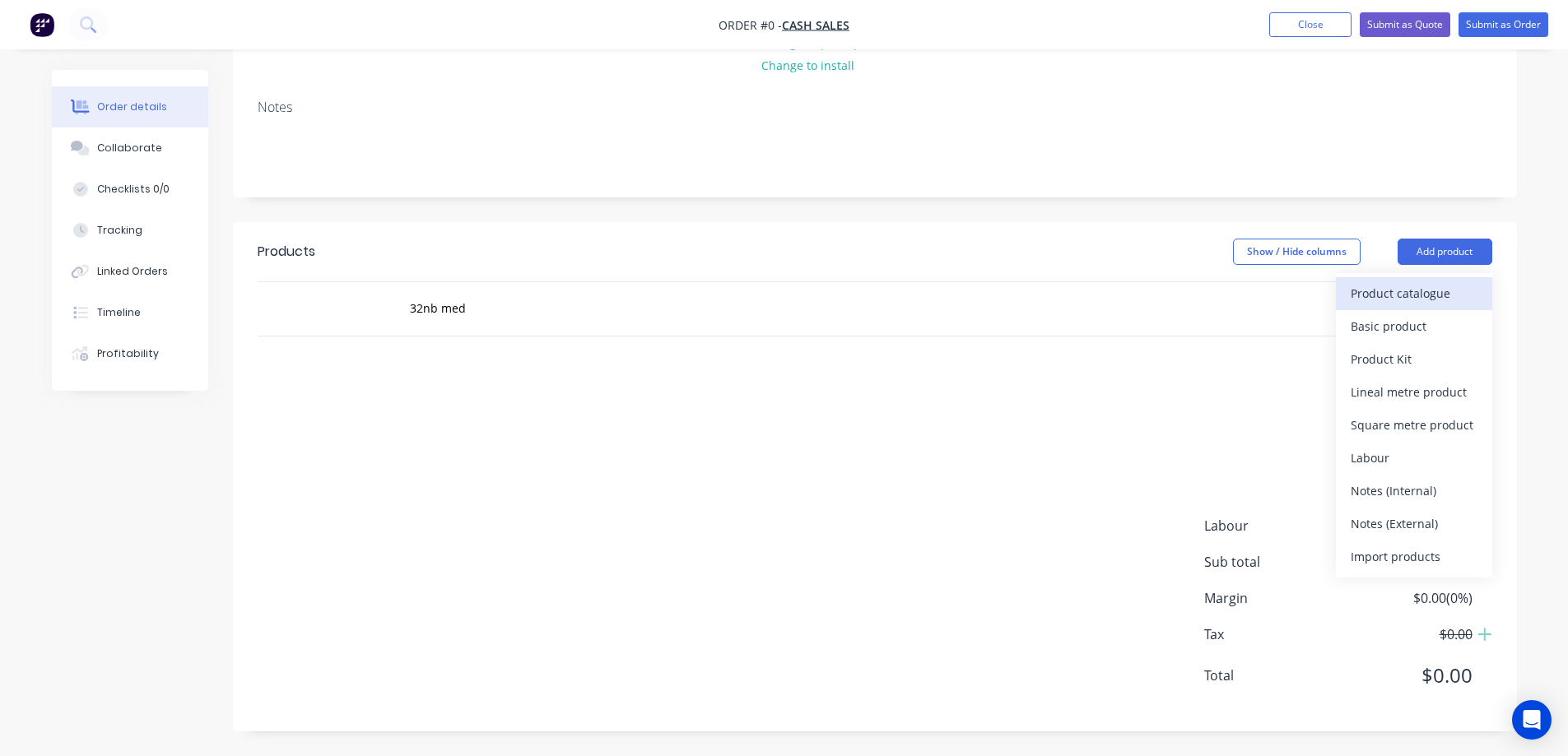
click at [1415, 283] on div "Product catalogue" at bounding box center [1413, 293] width 127 height 24
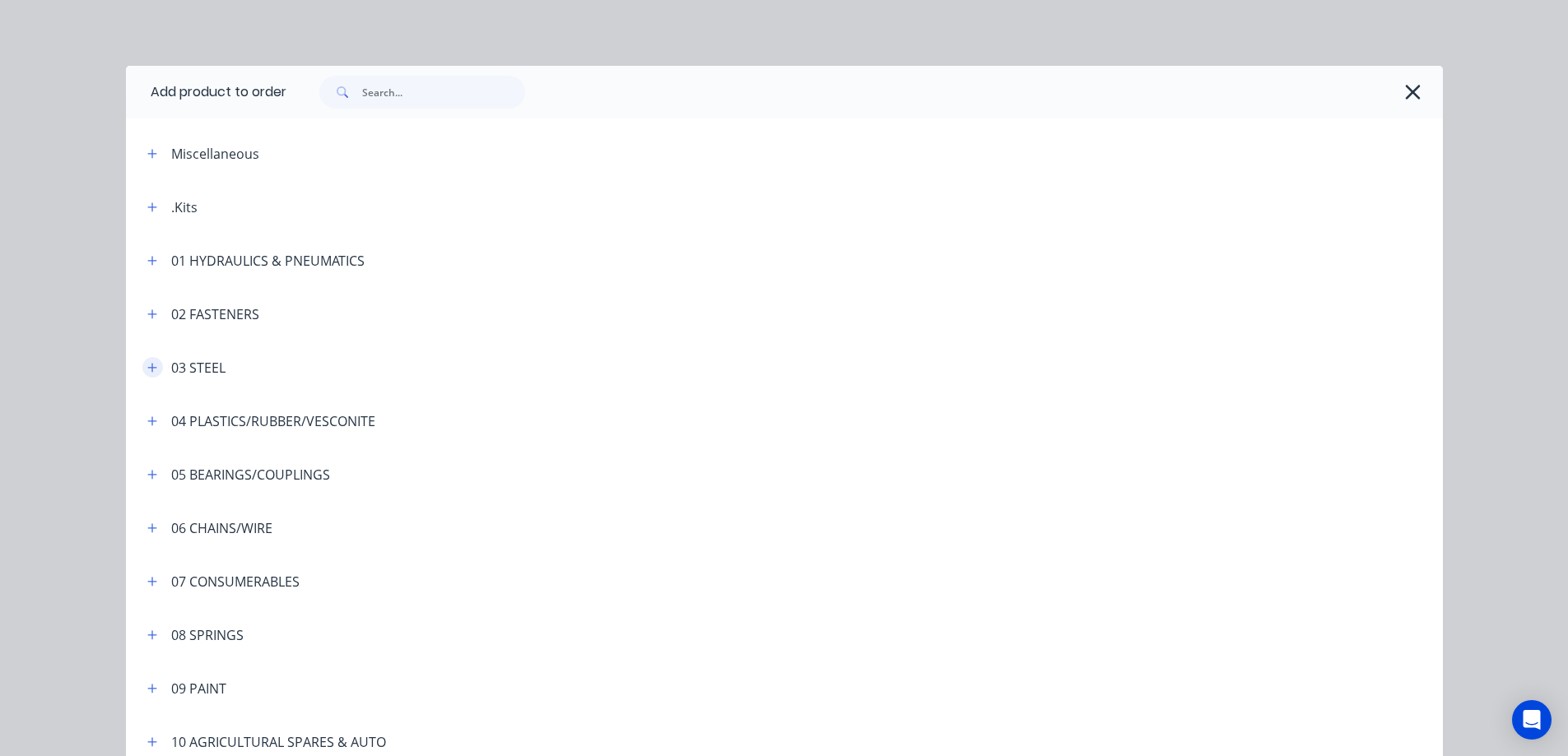
click at [148, 367] on icon "button" at bounding box center [152, 367] width 9 height 9
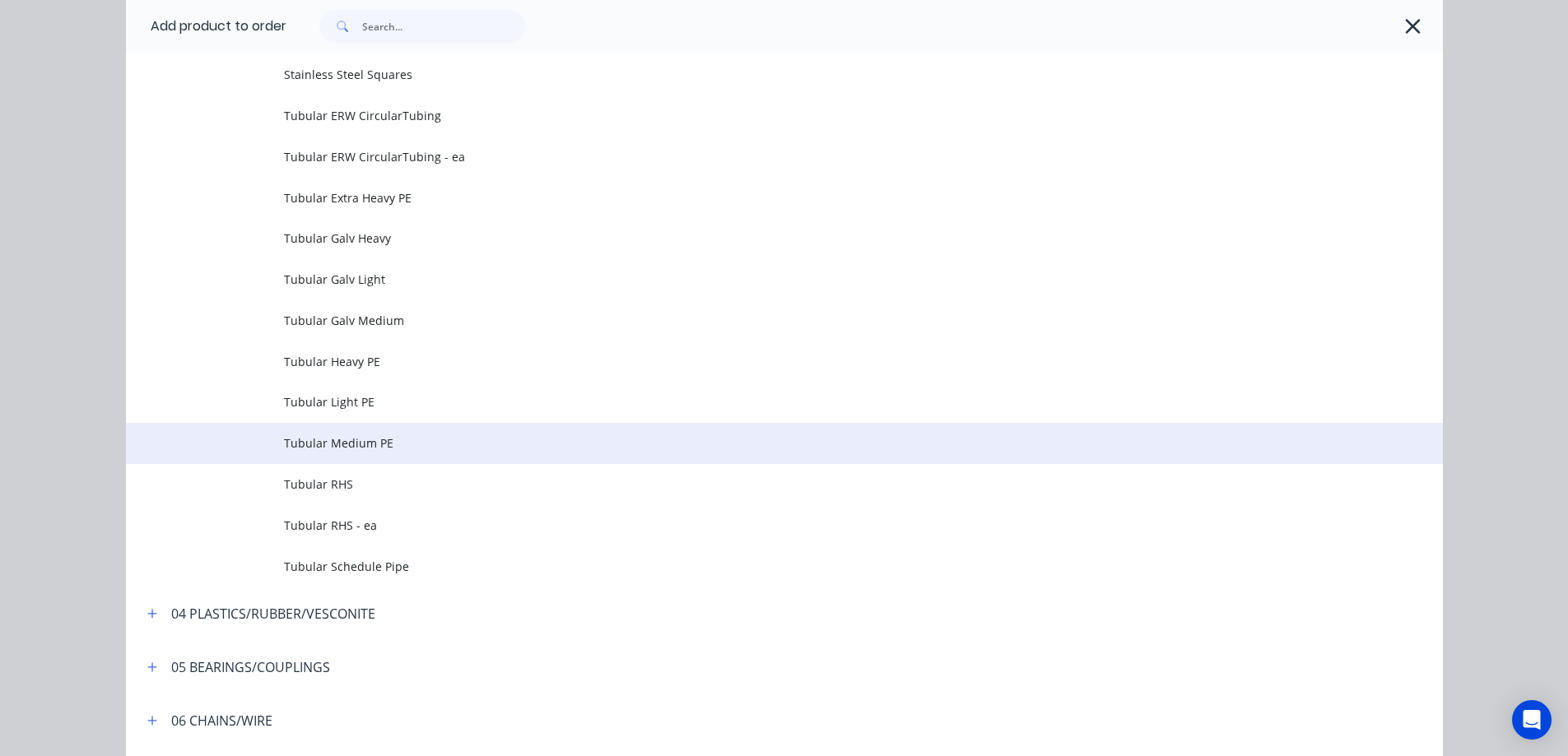
scroll to position [3703, 0]
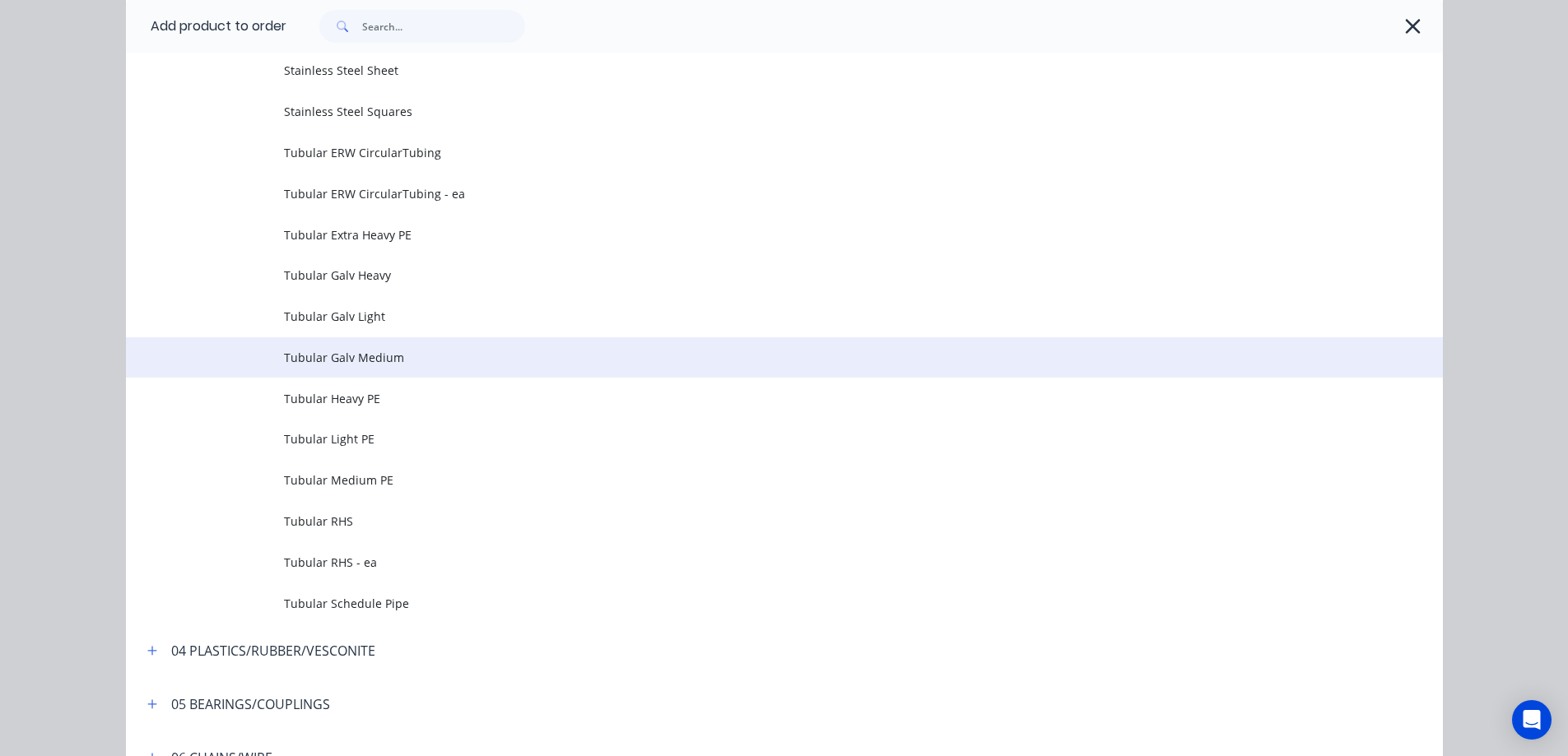
click at [429, 358] on span "Tubular Galv Medium" at bounding box center [748, 358] width 927 height 17
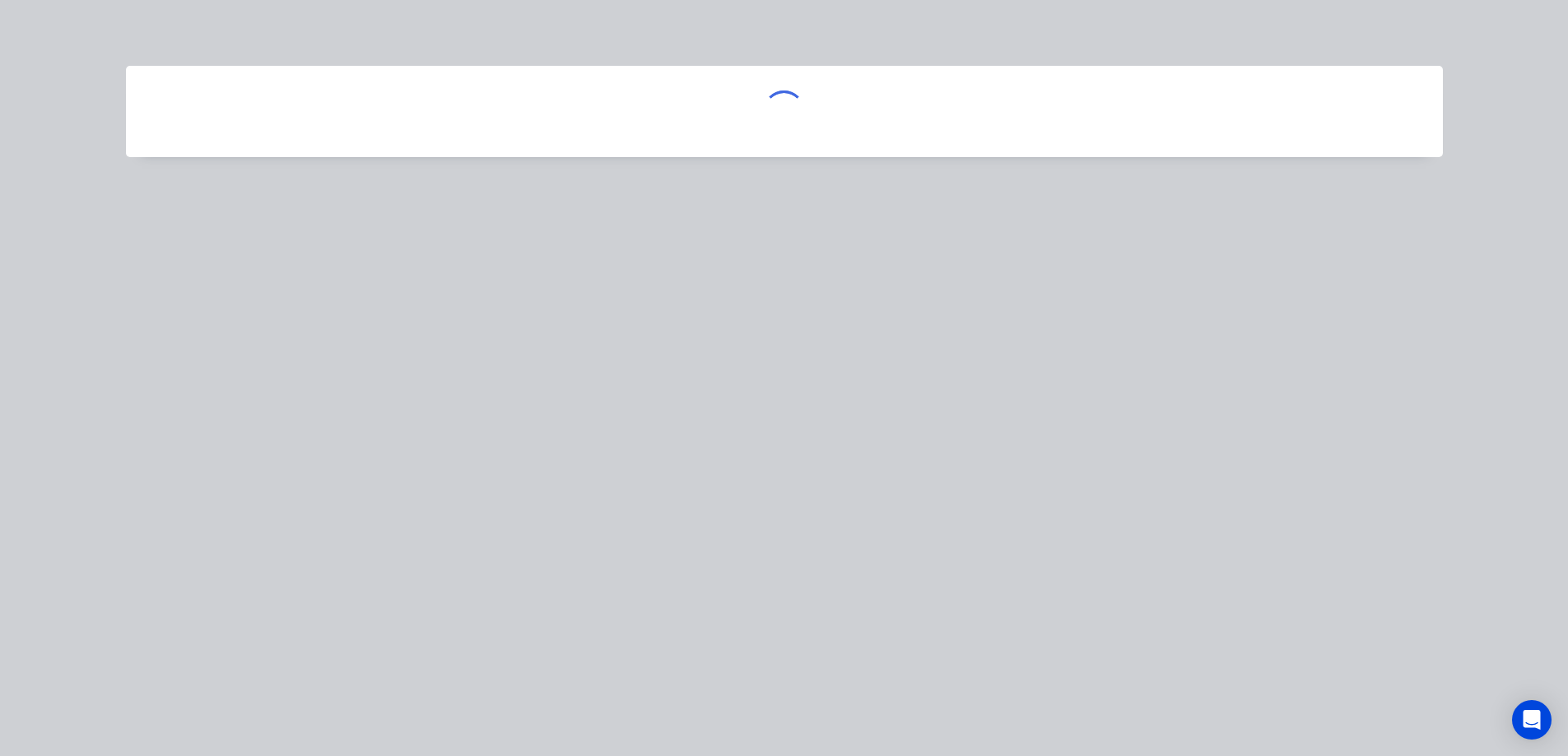
scroll to position [0, 0]
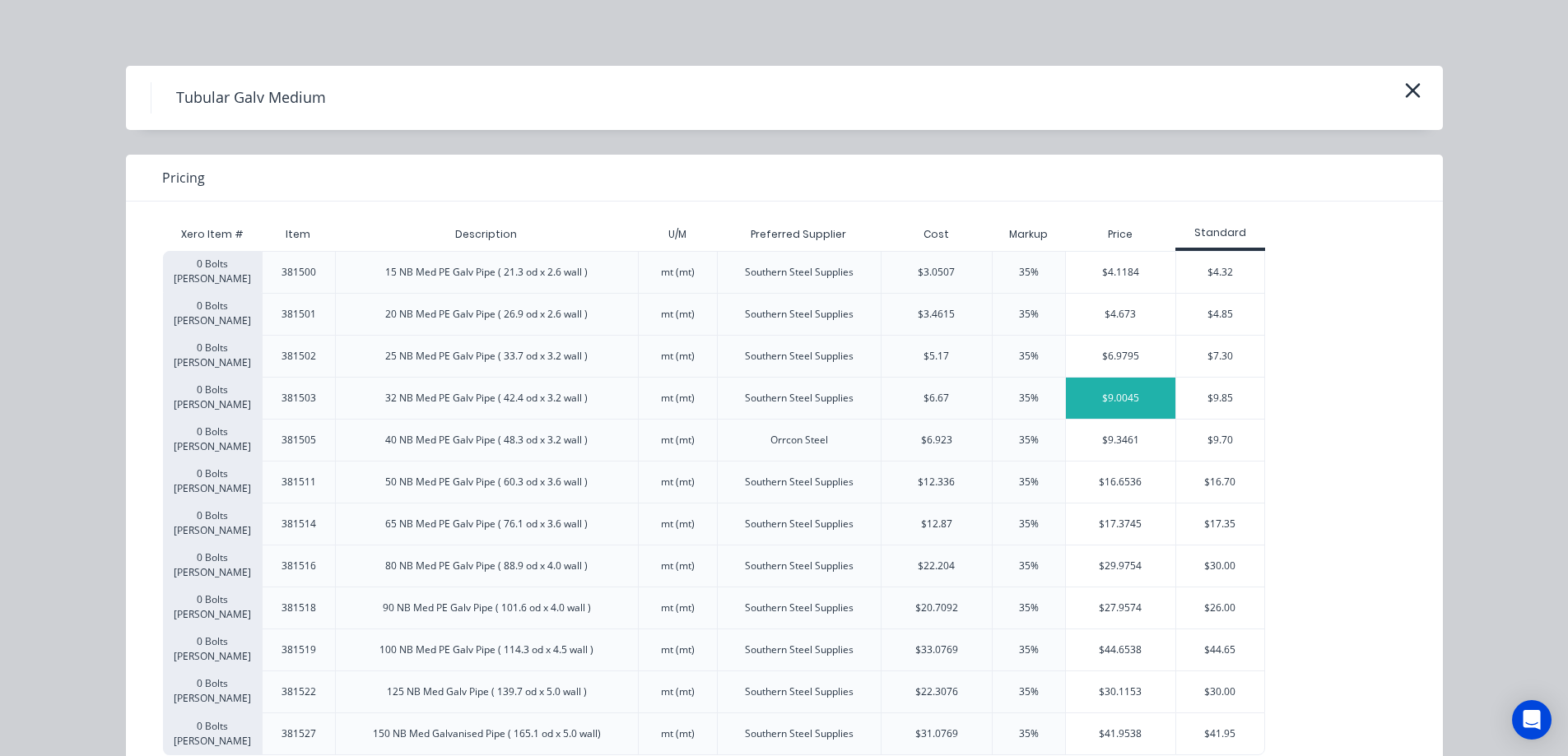
click at [1085, 394] on div "$9.0045" at bounding box center [1122, 398] width 111 height 41
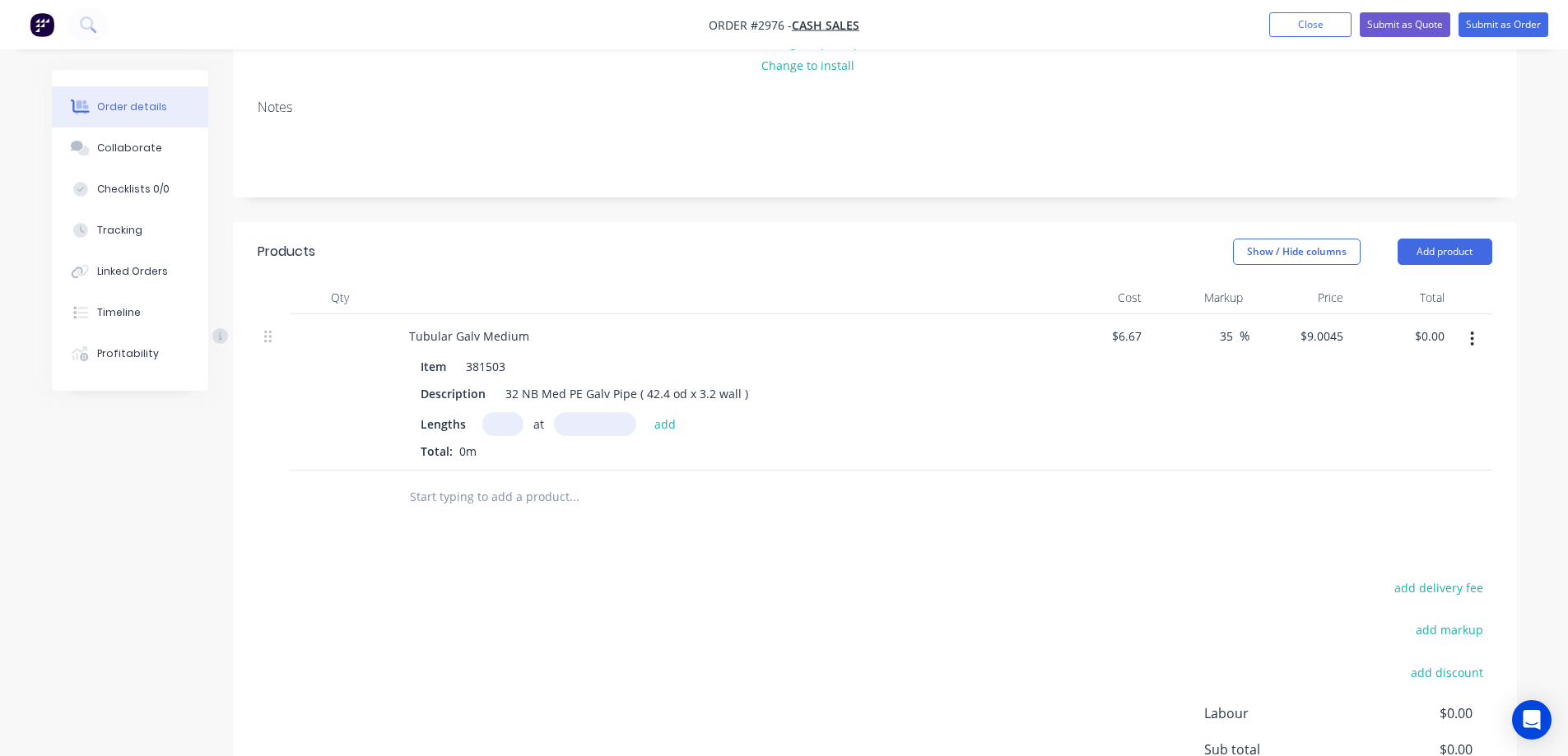
click at [501, 415] on input "text" at bounding box center [503, 423] width 41 height 24
type input "7"
type input "8400mm"
click at [661, 427] on button "add" at bounding box center [666, 422] width 39 height 22
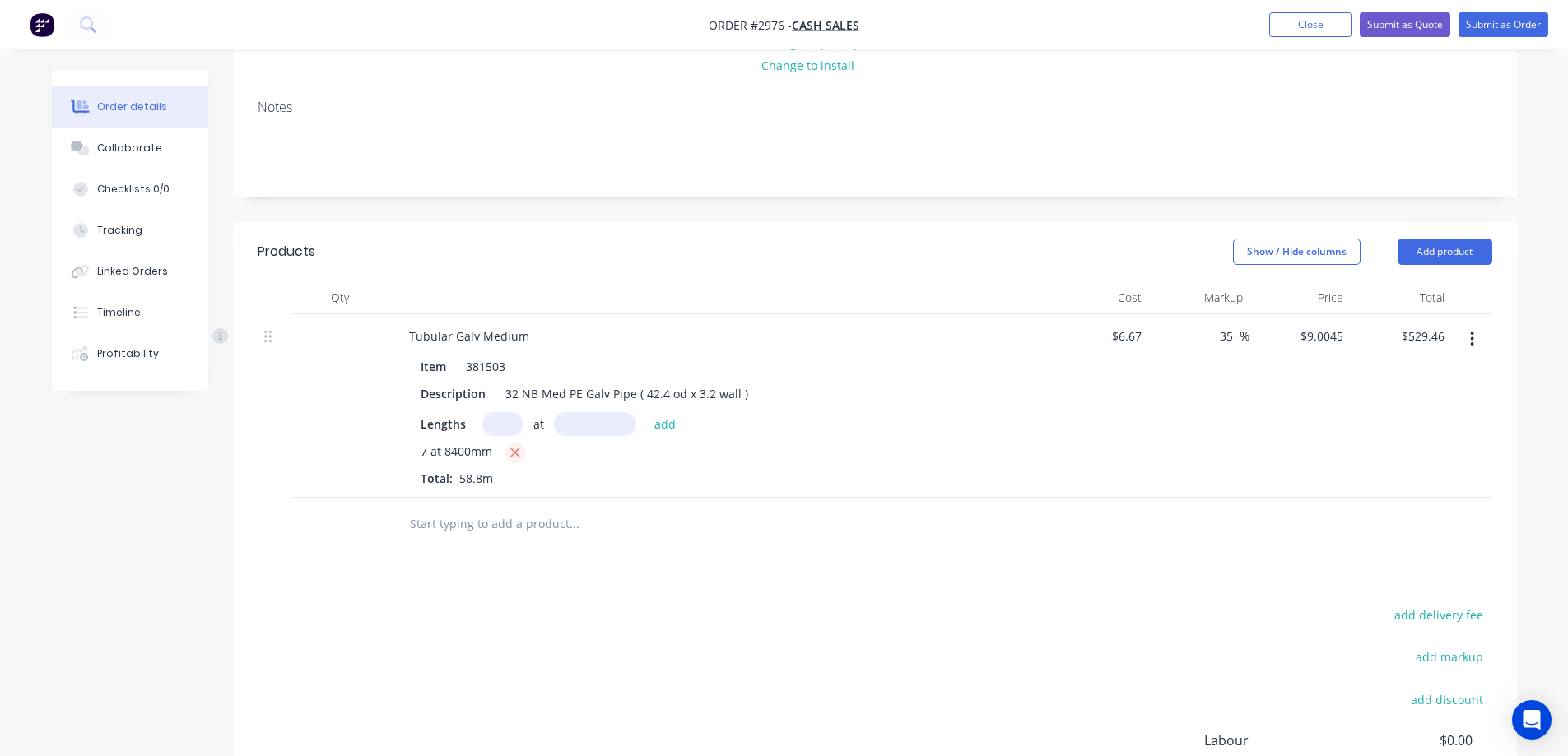
click at [511, 458] on icon "button" at bounding box center [514, 453] width 10 height 15
type input "$0.00"
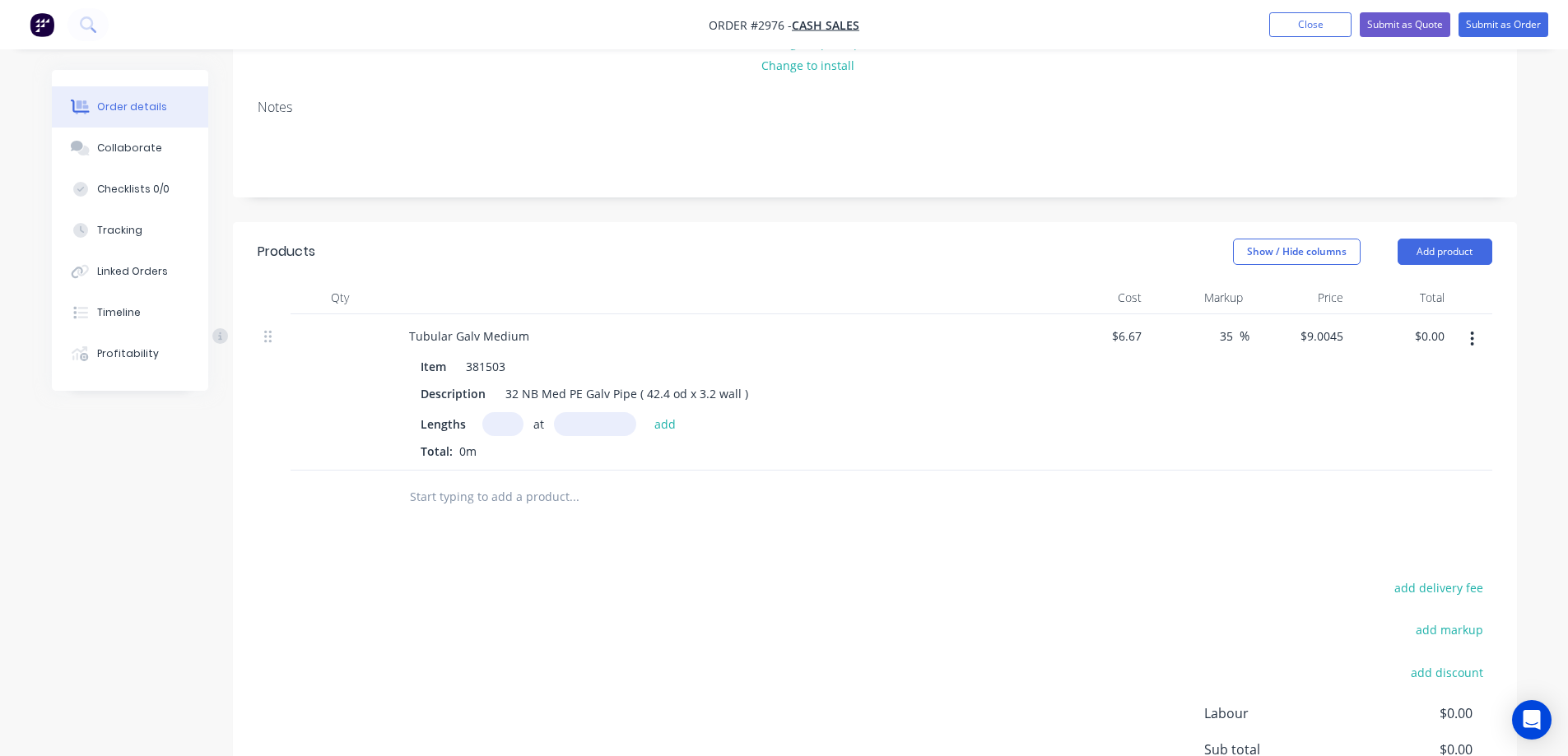
click at [506, 423] on input "text" at bounding box center [503, 423] width 41 height 24
type input "1"
type input "8400mm"
click at [655, 424] on button "add" at bounding box center [666, 422] width 39 height 22
type input "$75.64"
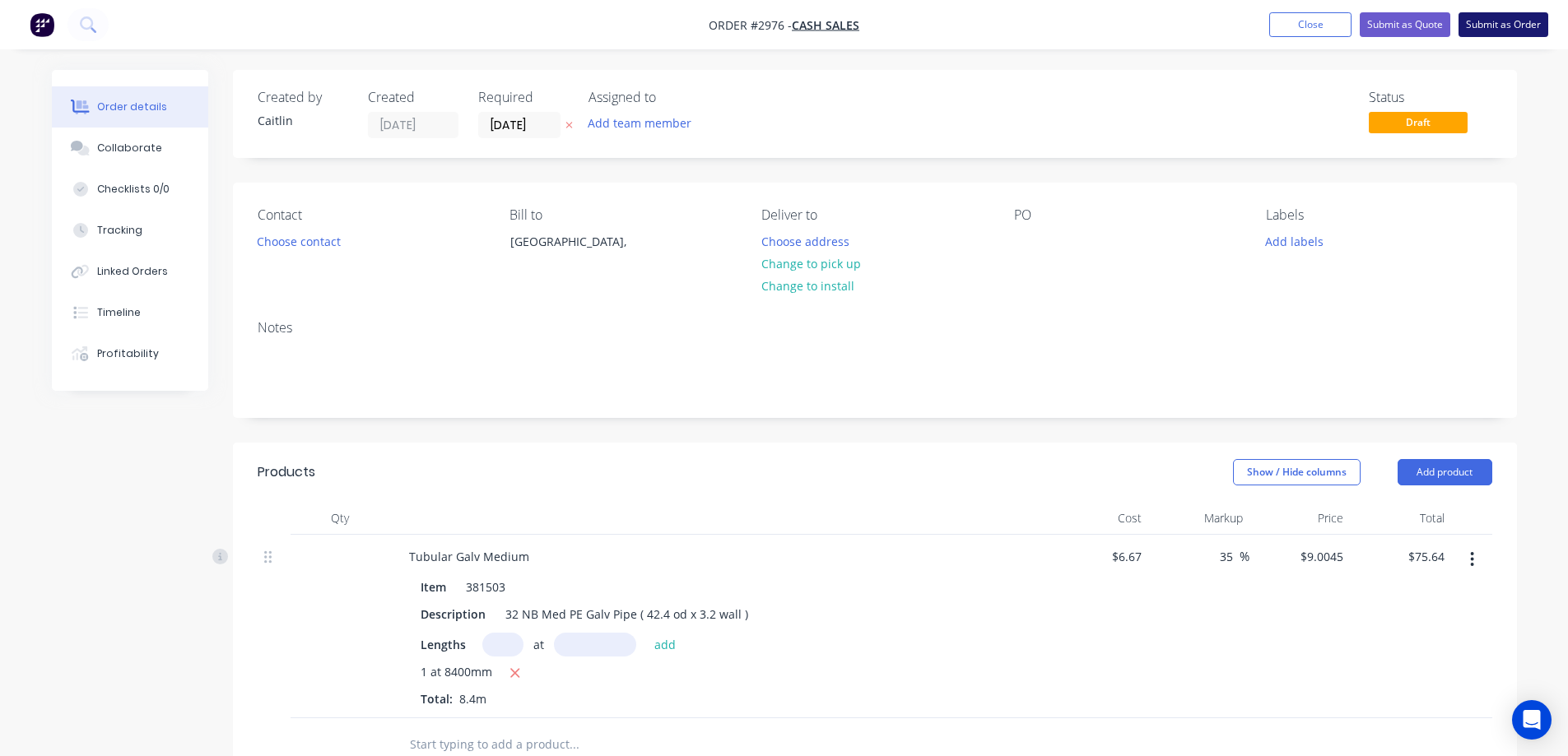
click at [1516, 31] on button "Submit as Order" at bounding box center [1504, 25] width 90 height 25
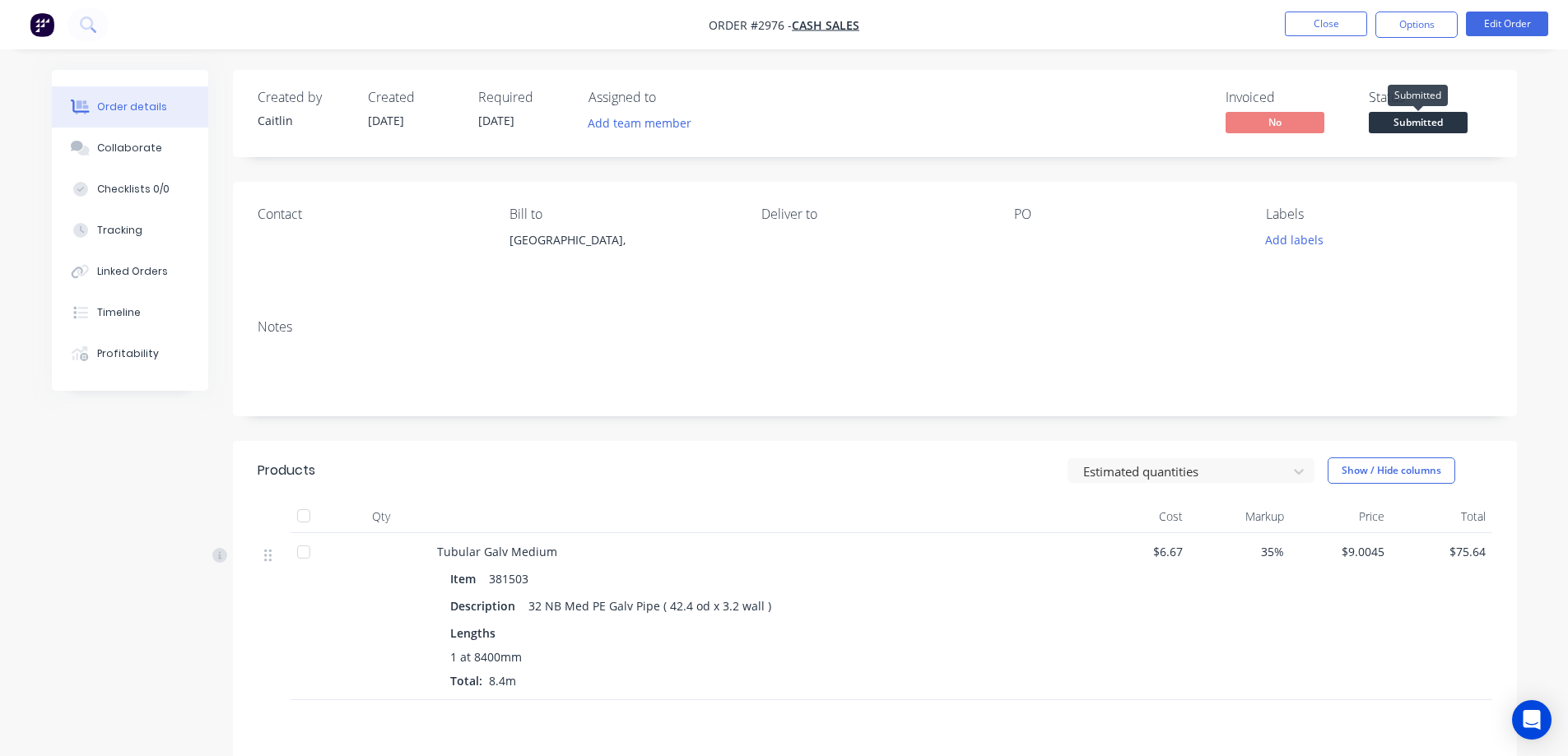
click at [1421, 126] on span "Submitted" at bounding box center [1418, 122] width 99 height 21
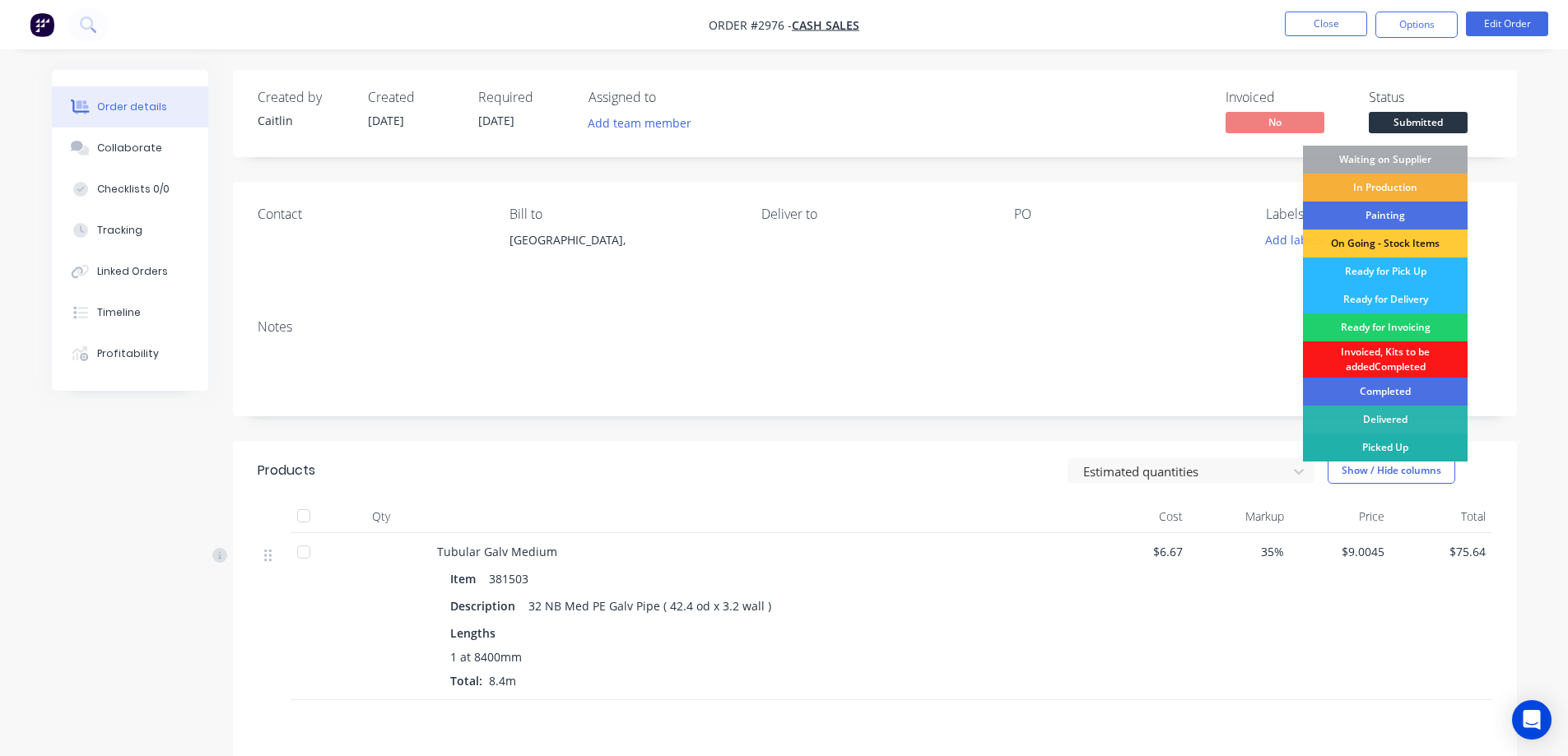
click at [1366, 448] on div "Picked Up" at bounding box center [1385, 447] width 165 height 28
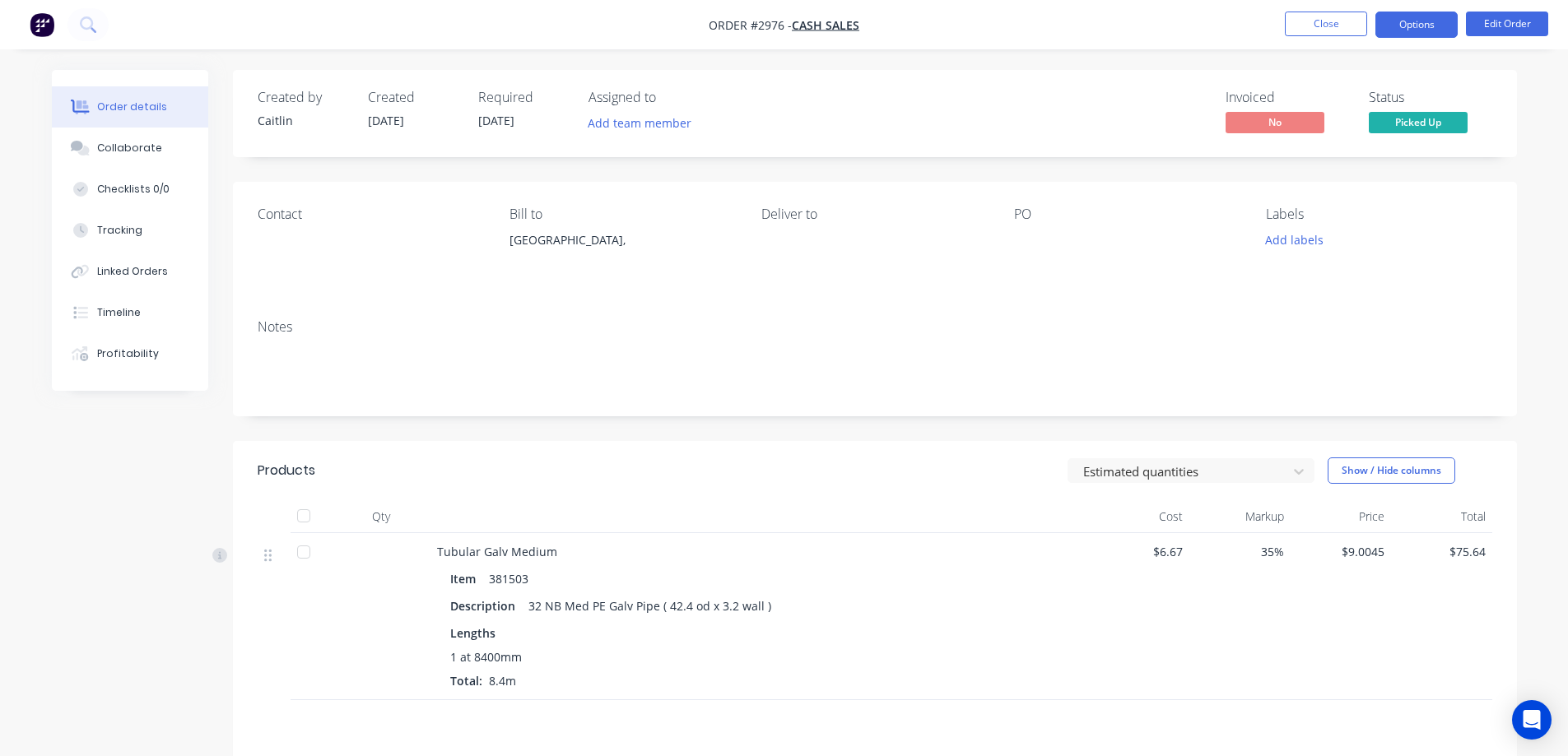
click at [1412, 33] on button "Options" at bounding box center [1416, 25] width 82 height 27
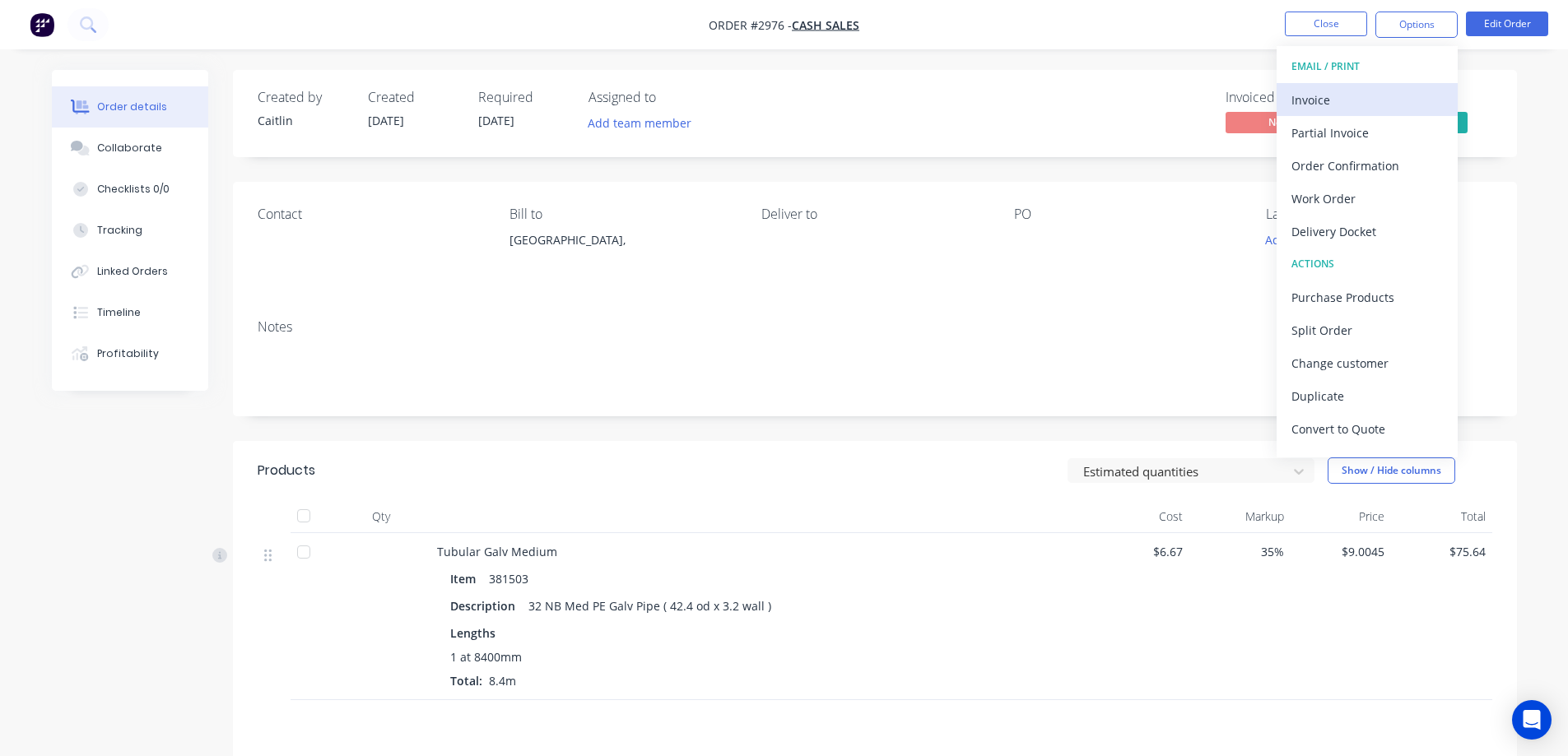
click at [1406, 90] on div "Invoice" at bounding box center [1367, 99] width 152 height 24
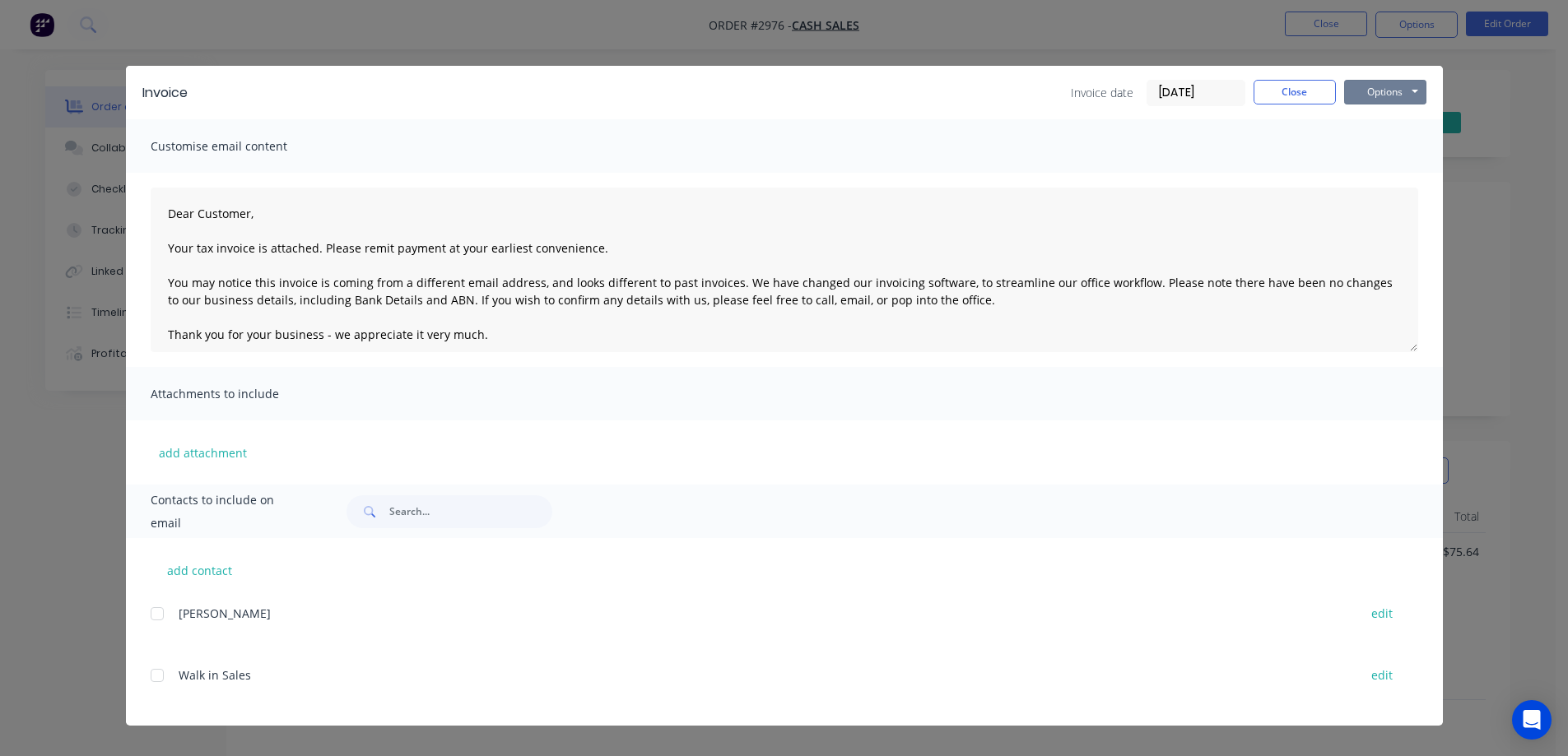
click at [1406, 90] on button "Options" at bounding box center [1386, 92] width 82 height 25
click at [1404, 148] on button "Print" at bounding box center [1397, 149] width 105 height 27
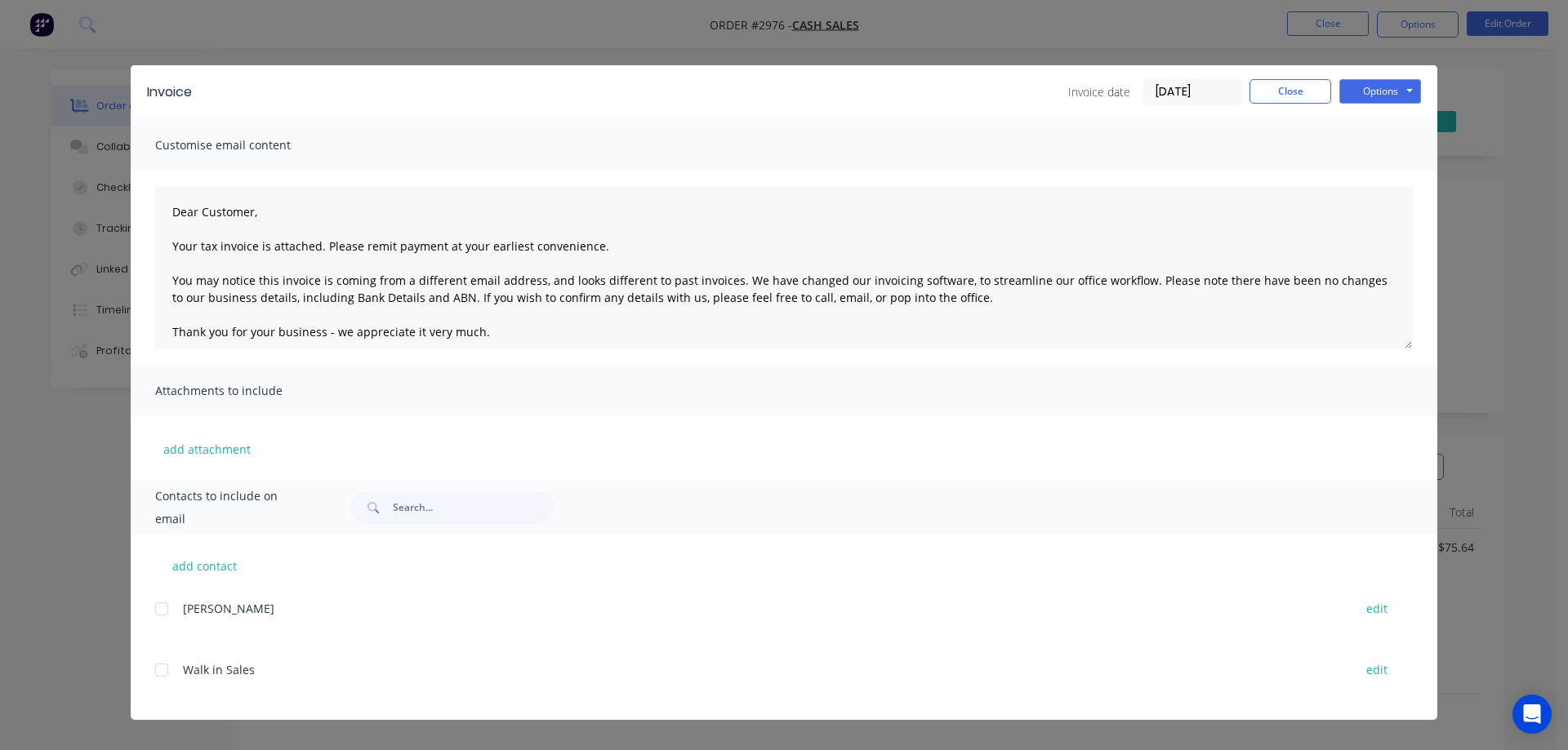
type textarea "Dear Customer, Your tax invoice is attached. Please remit payment at your earli…"
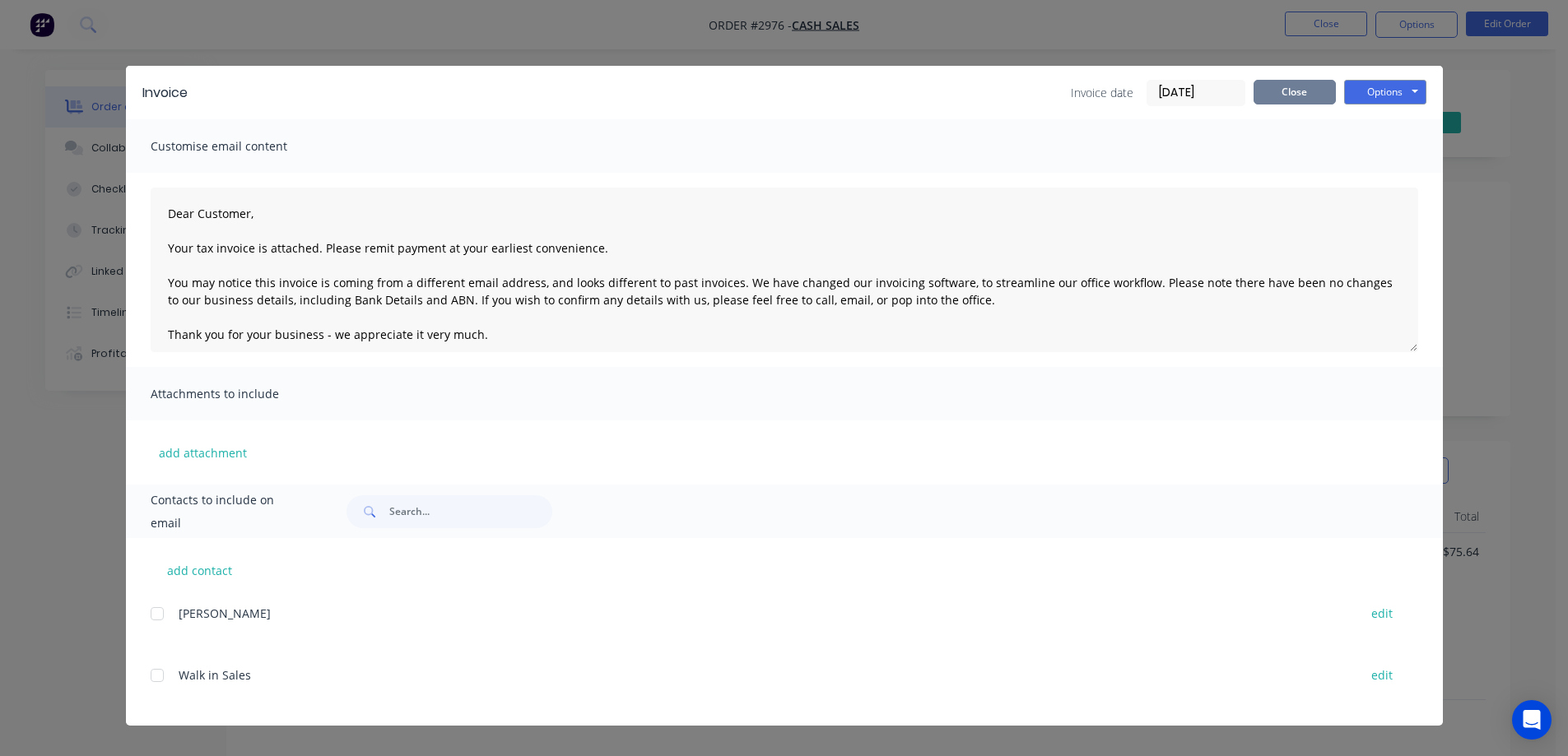
click at [1272, 92] on button "Close" at bounding box center [1295, 92] width 82 height 25
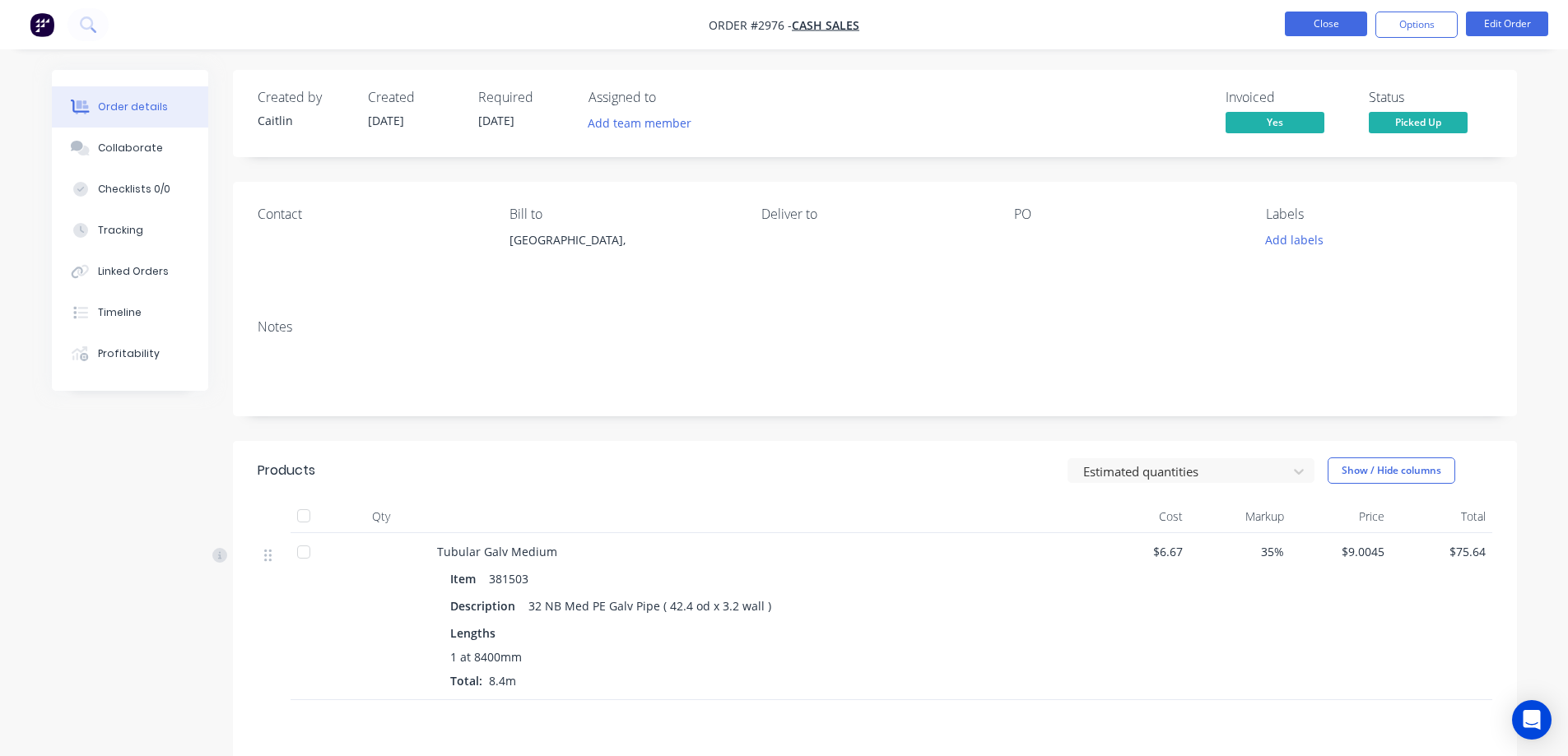
click at [1333, 27] on button "Close" at bounding box center [1326, 24] width 82 height 25
